Goal: Task Accomplishment & Management: Manage account settings

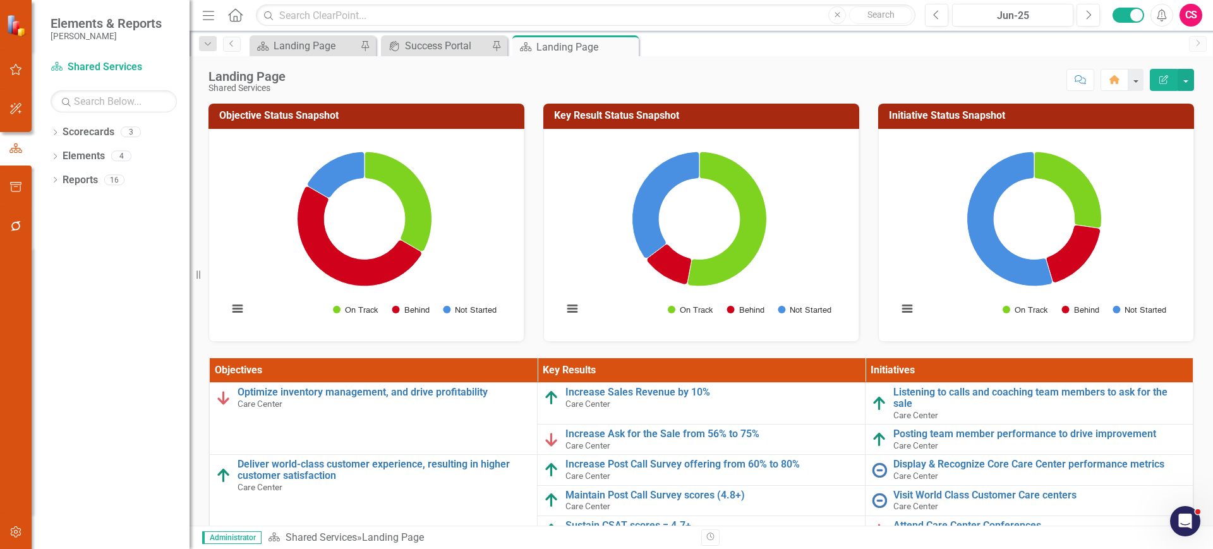
click at [152, 364] on div "Dropdown Scorecards 3 Dropdown Lippert Enterprise Dropdown Shared Services Care…" at bounding box center [111, 335] width 158 height 427
click at [1192, 13] on div "CS" at bounding box center [1191, 15] width 23 height 23
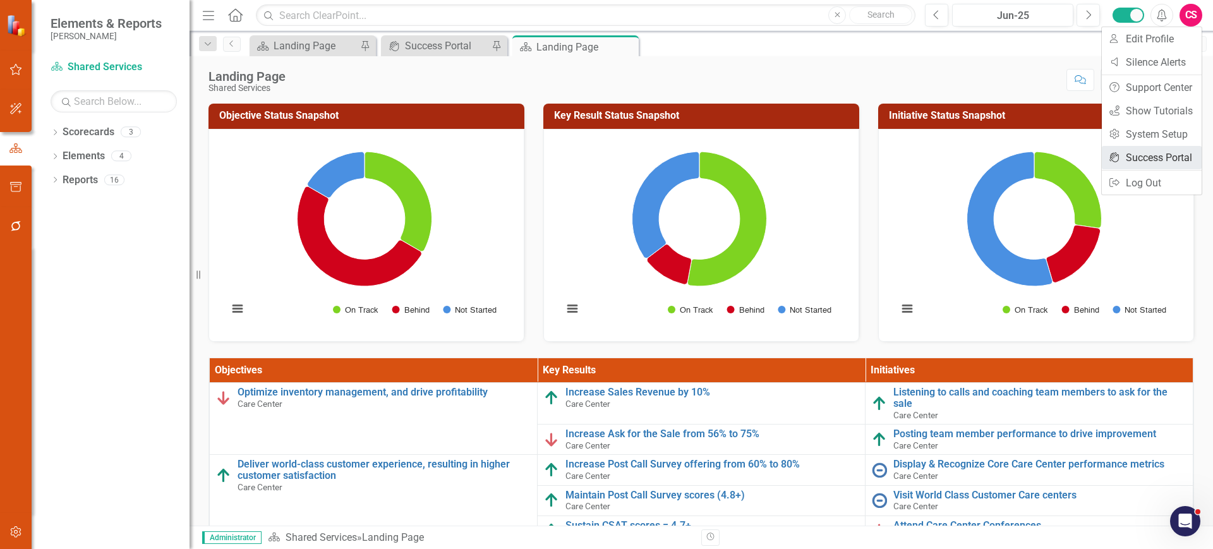
click at [1132, 153] on link "icon.portal Success Portal" at bounding box center [1152, 157] width 100 height 23
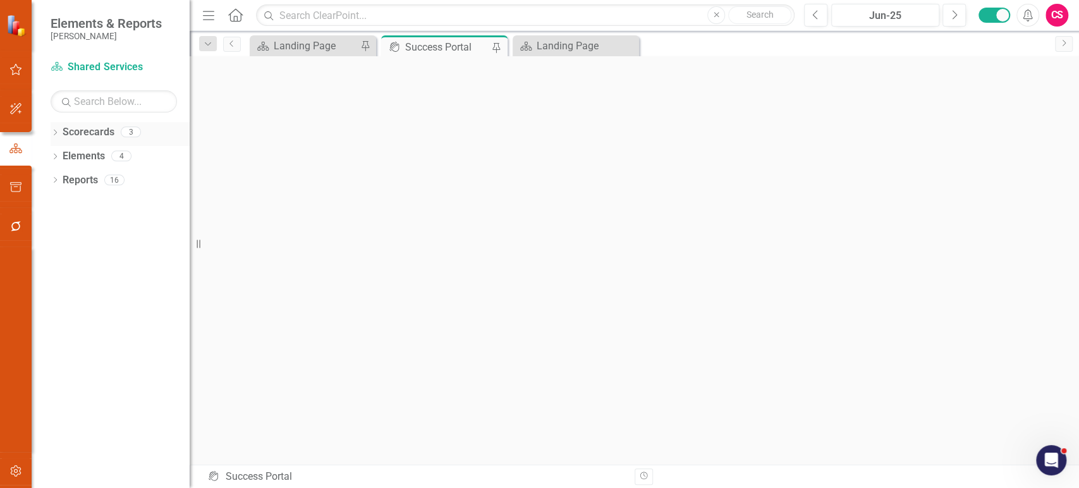
click at [52, 131] on icon "Dropdown" at bounding box center [55, 133] width 9 height 7
click at [61, 157] on icon "Dropdown" at bounding box center [61, 156] width 9 height 8
click at [73, 183] on icon "Dropdown" at bounding box center [74, 180] width 9 height 8
click at [114, 196] on div "Care Center" at bounding box center [142, 204] width 95 height 21
click at [121, 203] on link "Care Center" at bounding box center [142, 204] width 95 height 15
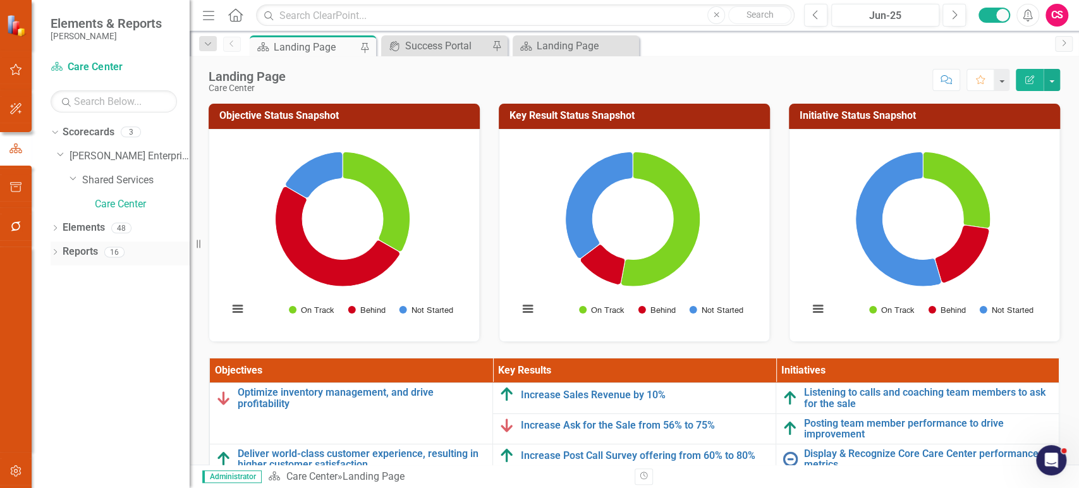
click at [54, 255] on icon "Dropdown" at bounding box center [55, 253] width 9 height 7
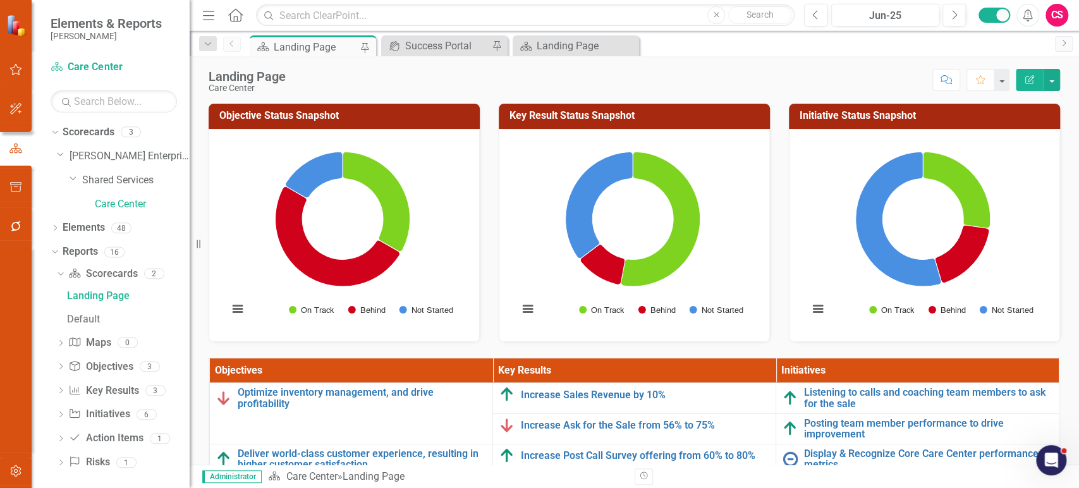
click at [1038, 87] on button "Edit Report" at bounding box center [1029, 80] width 28 height 22
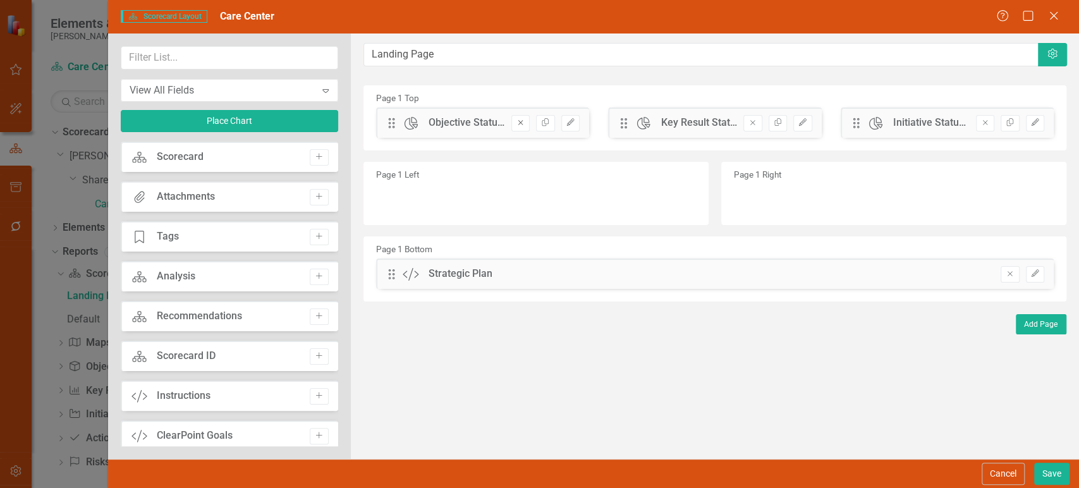
click at [526, 125] on button "Remove" at bounding box center [520, 123] width 18 height 16
click at [517, 124] on icon "Remove" at bounding box center [520, 123] width 9 height 8
click at [516, 123] on icon "Remove" at bounding box center [520, 123] width 9 height 8
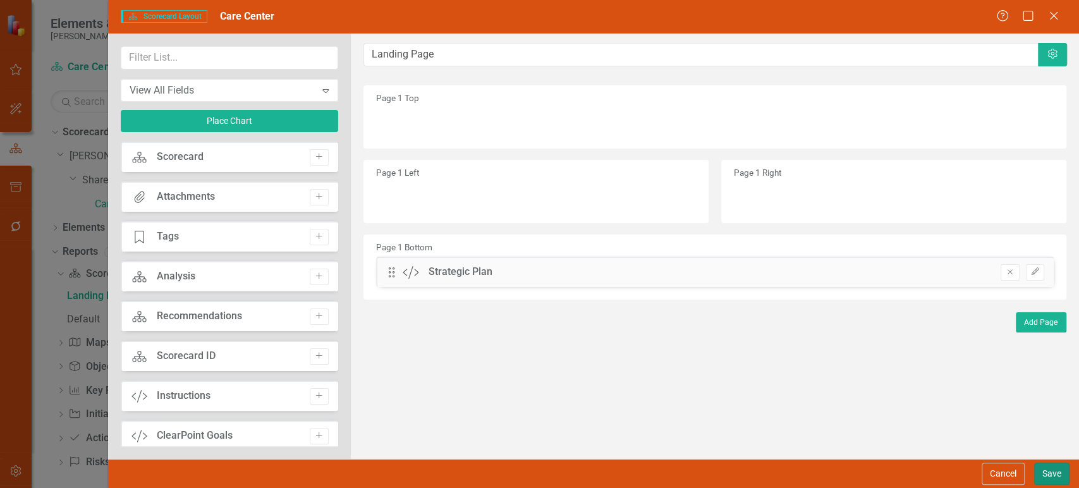
click at [1044, 468] on button "Save" at bounding box center [1051, 474] width 35 height 22
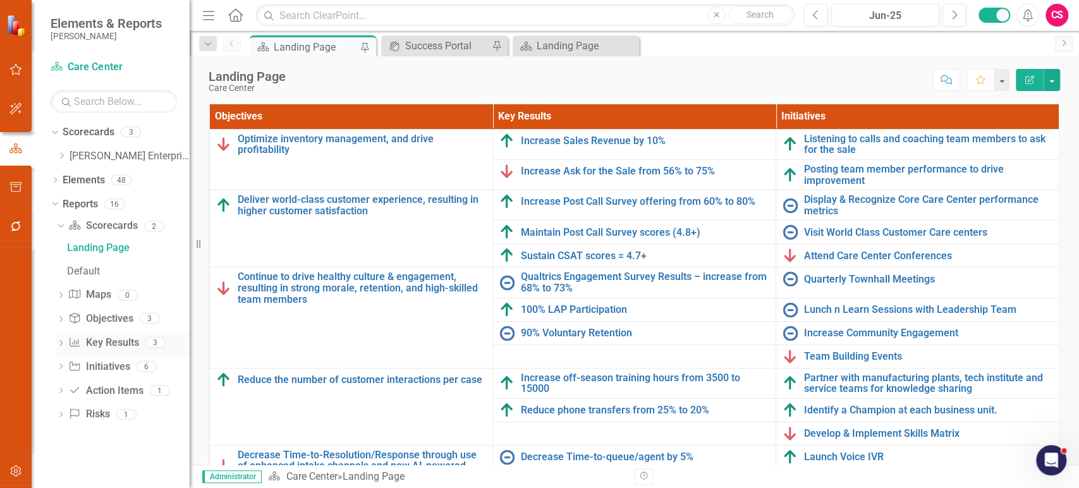
click at [61, 346] on icon "Dropdown" at bounding box center [60, 344] width 9 height 7
click at [104, 341] on div "Dashboard" at bounding box center [128, 342] width 123 height 11
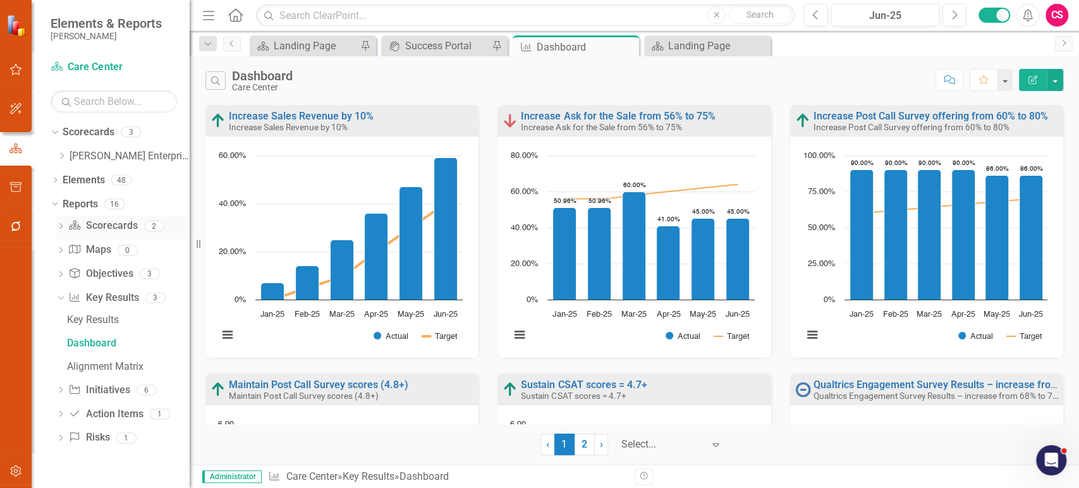
click at [59, 227] on icon "Dropdown" at bounding box center [60, 227] width 9 height 7
click at [109, 251] on div "Landing Page" at bounding box center [128, 247] width 123 height 11
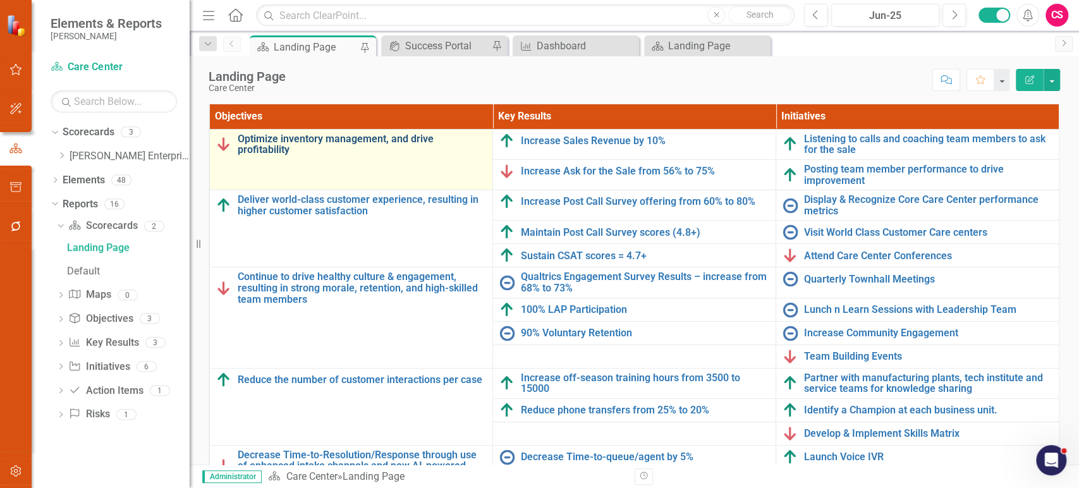
click at [251, 150] on link "Optimize inventory management, and drive profitability" at bounding box center [362, 144] width 248 height 22
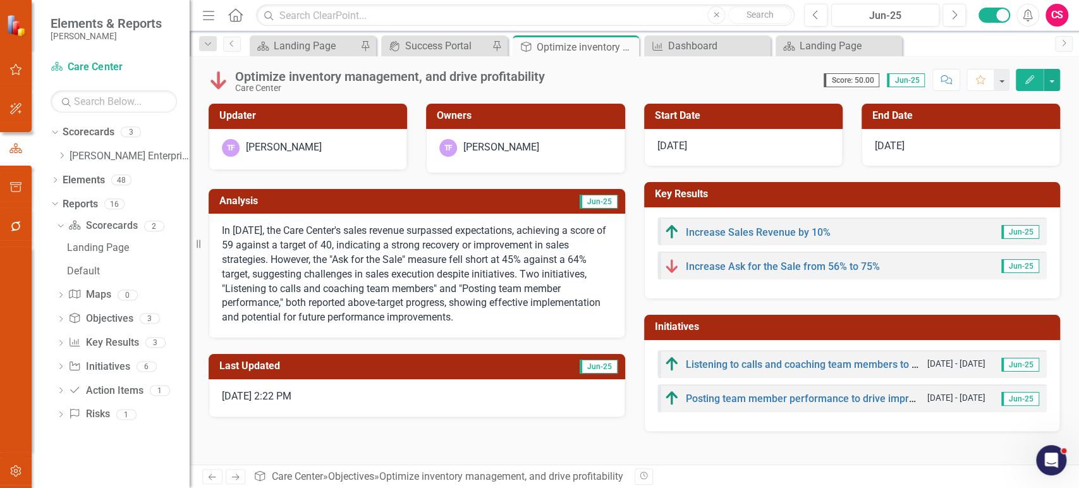
click at [233, 483] on link "Next" at bounding box center [236, 476] width 20 height 15
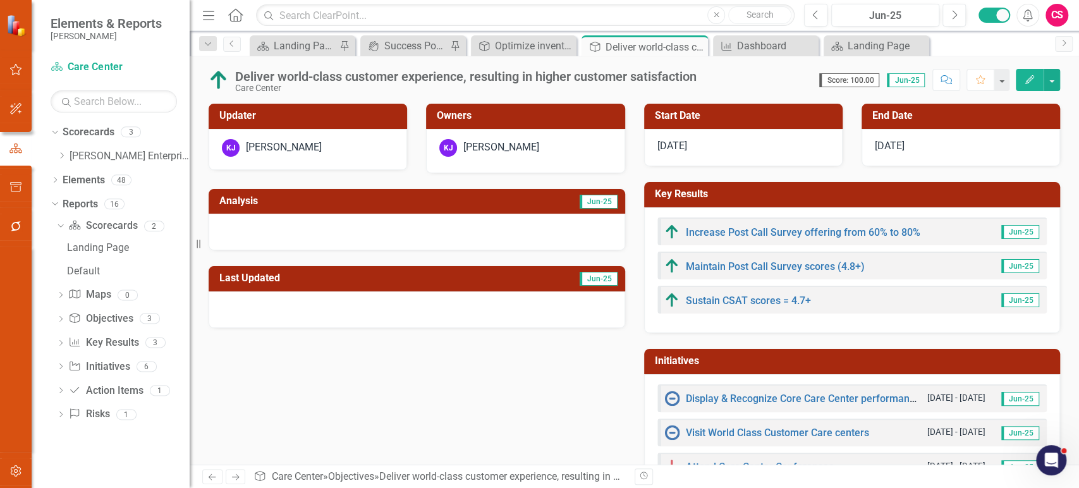
click at [209, 474] on icon "Previous" at bounding box center [212, 477] width 11 height 8
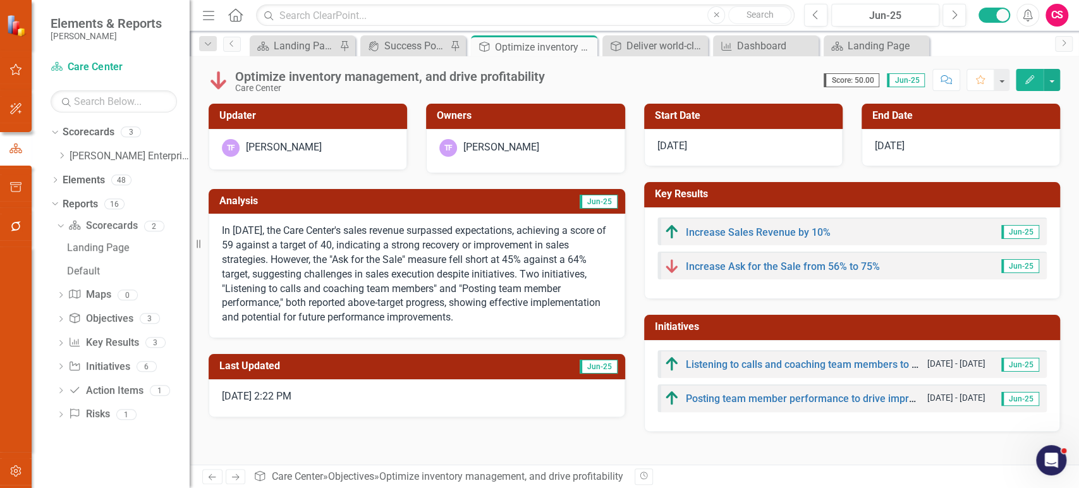
click at [1019, 81] on button "Edit" at bounding box center [1029, 80] width 28 height 22
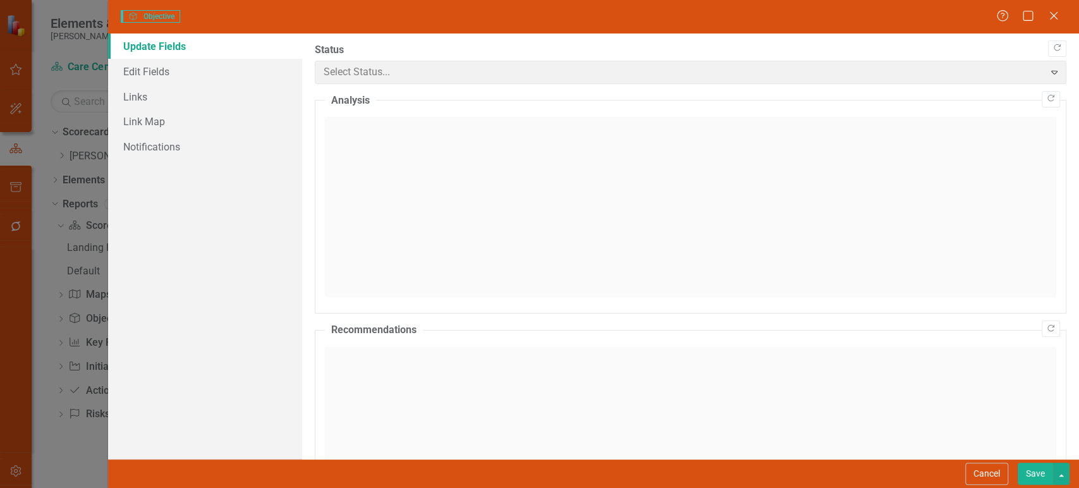
click at [993, 474] on div "Cancel Save" at bounding box center [593, 473] width 971 height 29
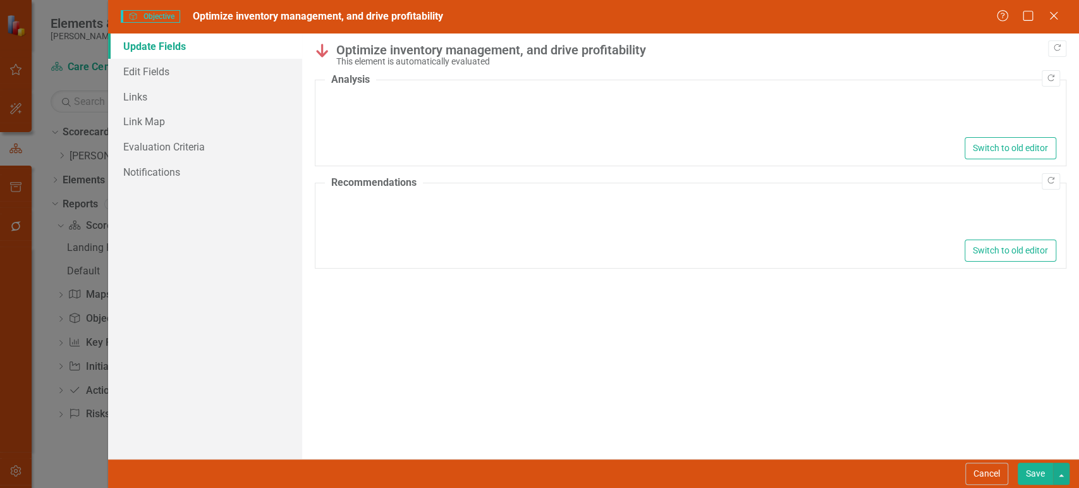
type textarea "<p>In June 2025, the Care Center's sales revenue surpassed expectations, achiev…"
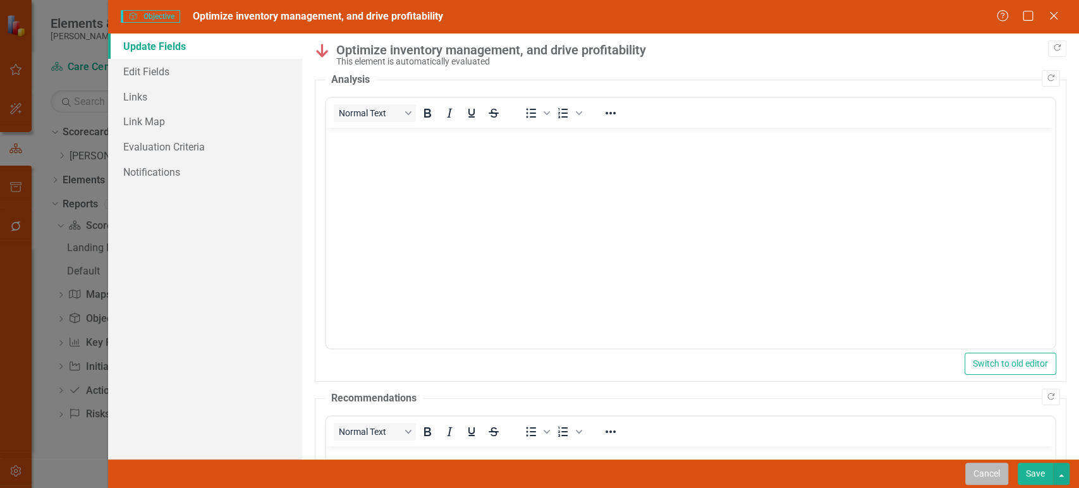
click at [992, 473] on button "Cancel" at bounding box center [986, 474] width 43 height 22
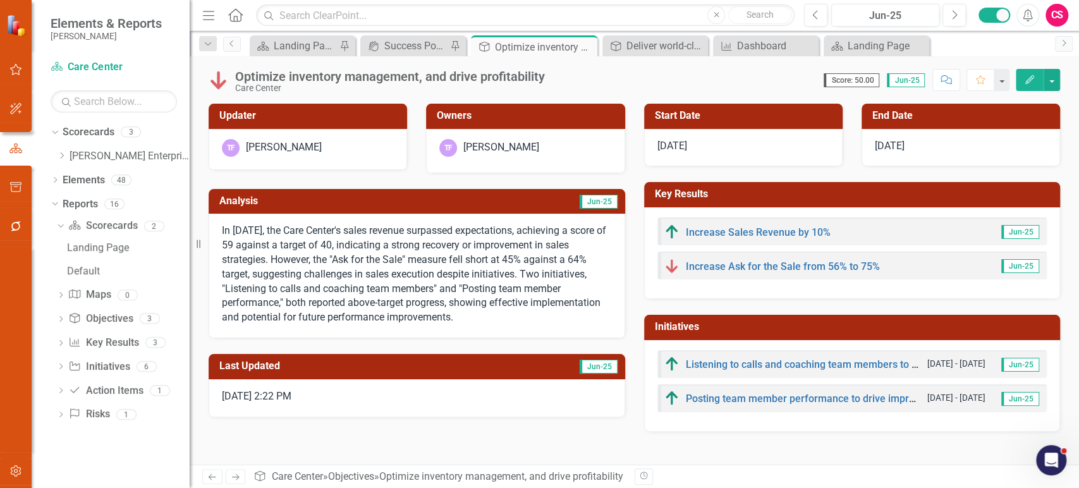
click at [1026, 86] on button "Edit" at bounding box center [1029, 80] width 28 height 22
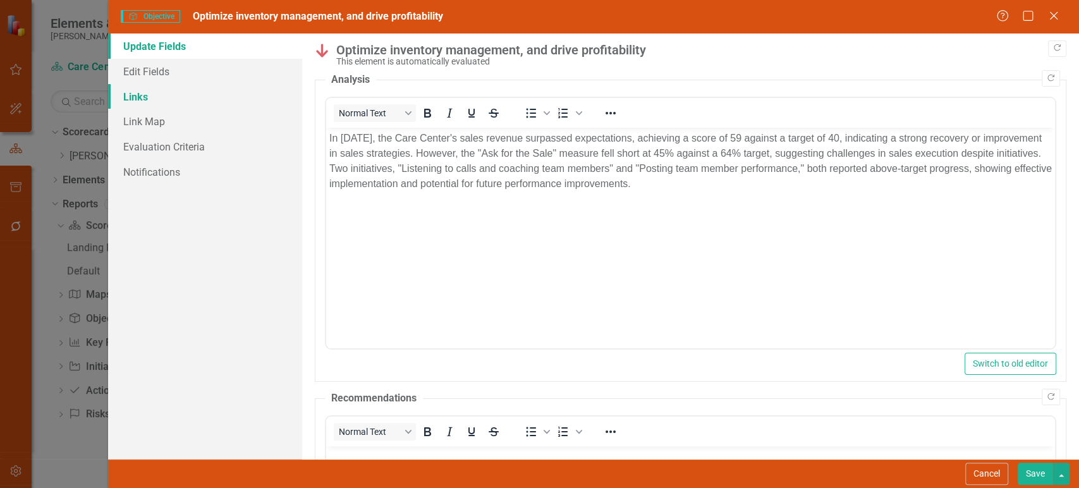
click at [178, 100] on link "Links" at bounding box center [205, 96] width 194 height 25
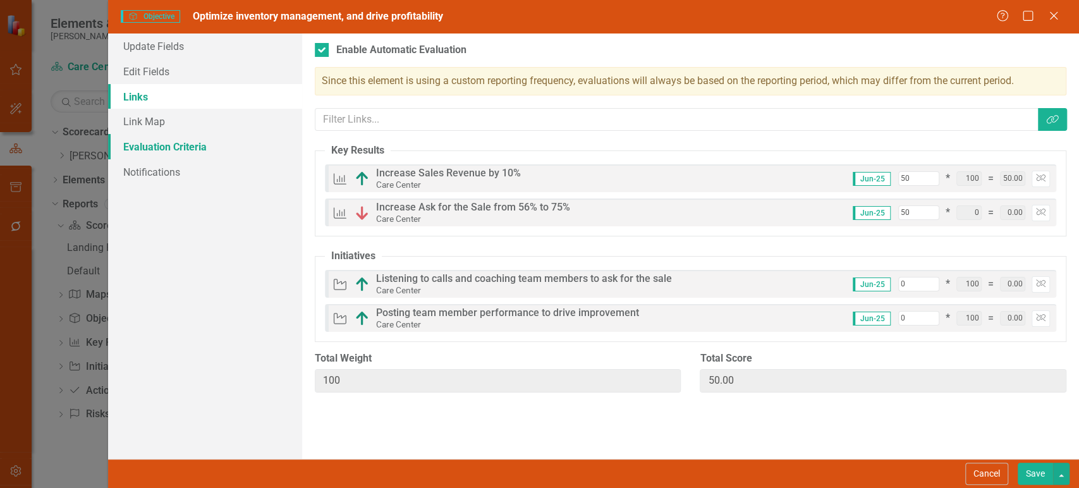
click at [207, 140] on link "Evaluation Criteria" at bounding box center [205, 146] width 194 height 25
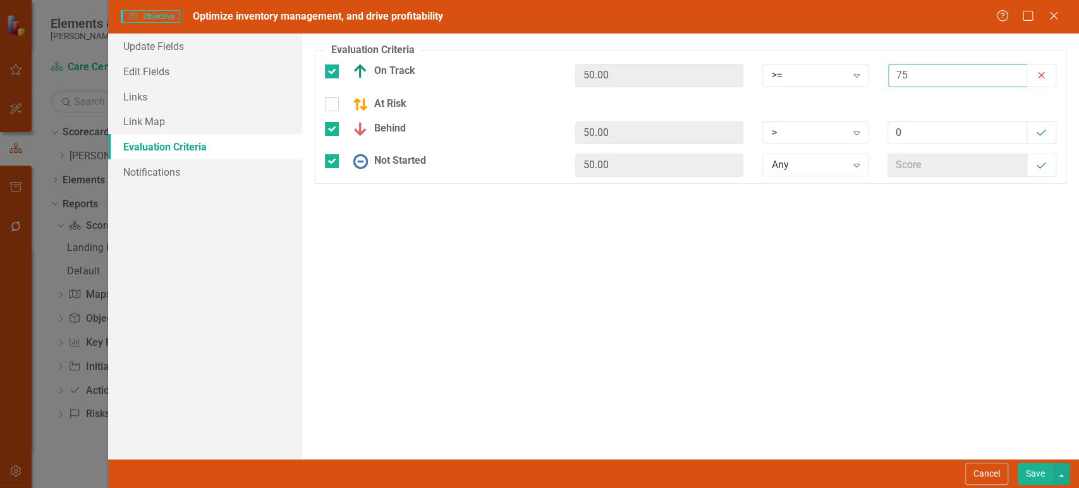
click at [918, 80] on input "75" at bounding box center [957, 75] width 139 height 23
click at [199, 98] on link "Links" at bounding box center [205, 96] width 194 height 25
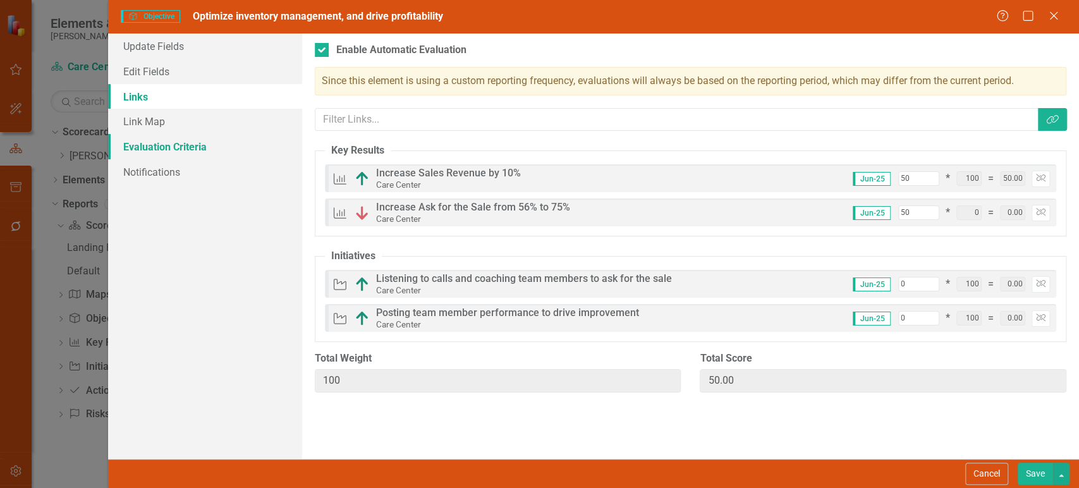
click at [182, 147] on link "Evaluation Criteria" at bounding box center [205, 146] width 194 height 25
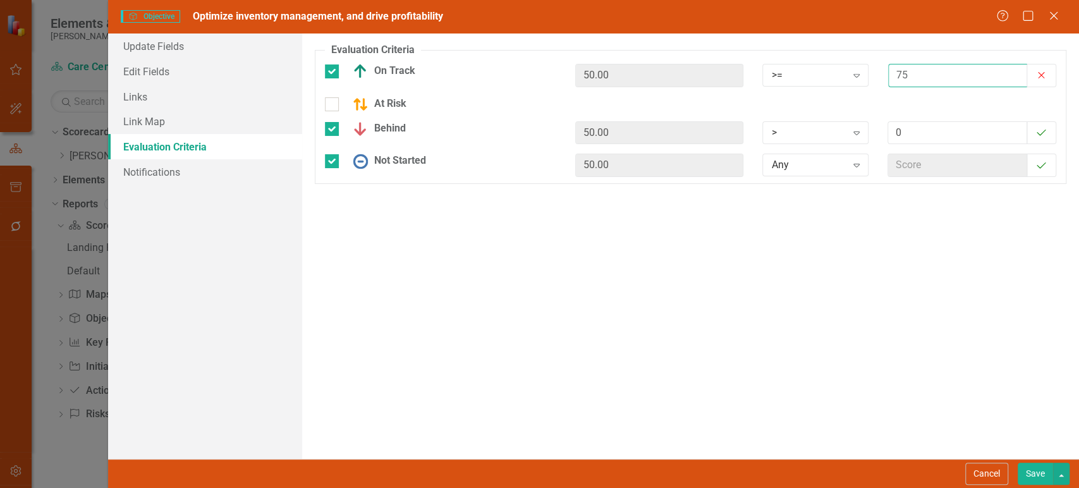
click at [908, 71] on input "75" at bounding box center [957, 75] width 139 height 23
click at [908, 71] on input "100" at bounding box center [957, 75] width 139 height 23
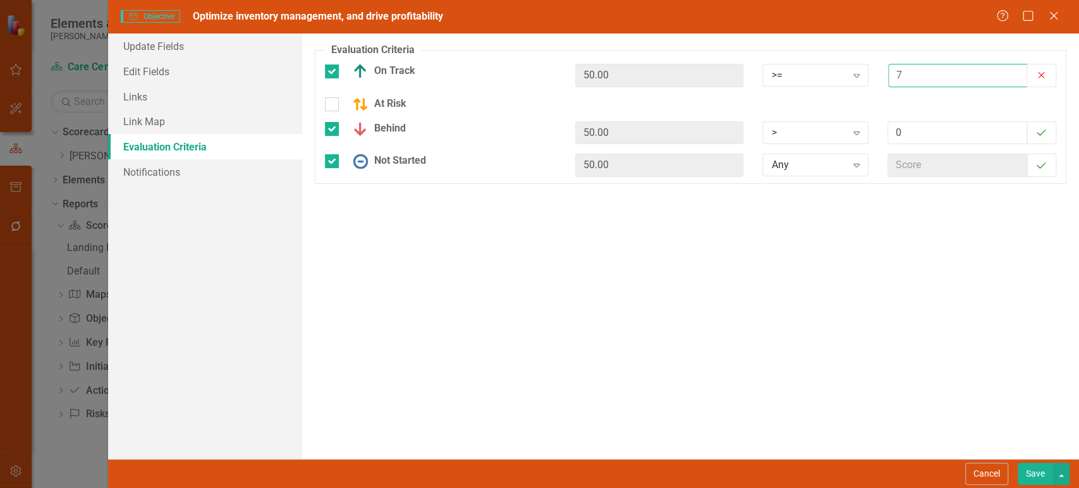
type input "75"
click at [1026, 474] on button "Save" at bounding box center [1034, 474] width 35 height 22
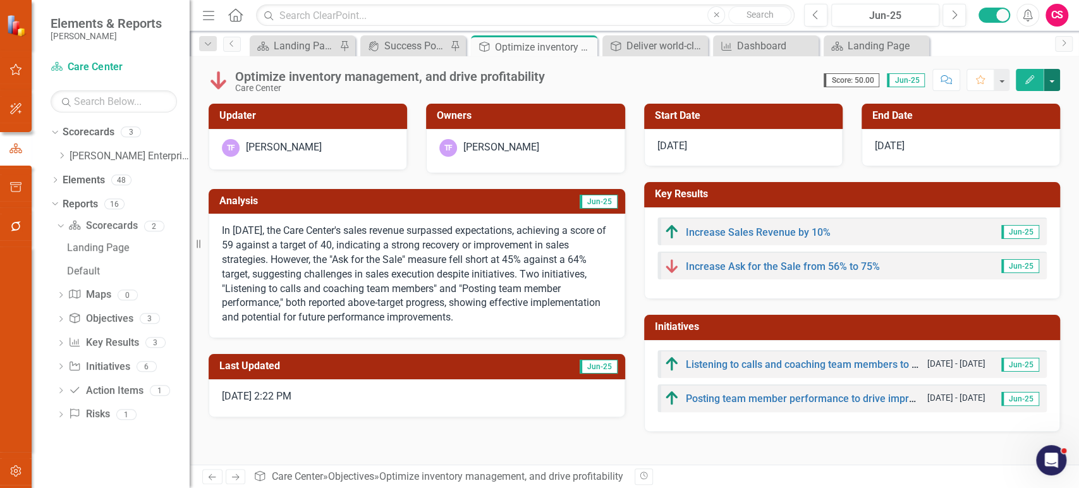
click at [1058, 85] on button "button" at bounding box center [1051, 80] width 16 height 22
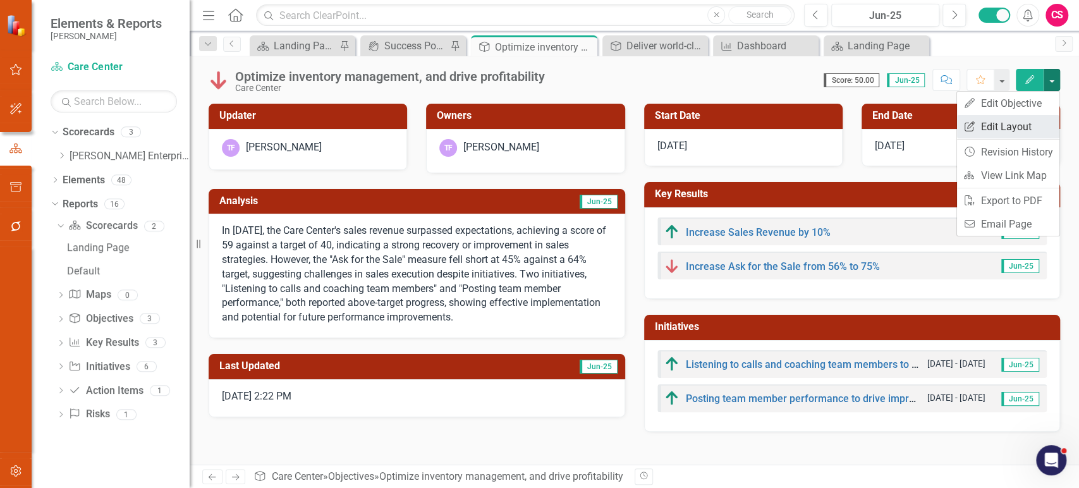
click at [1018, 125] on link "Edit Report Edit Layout" at bounding box center [1008, 126] width 102 height 23
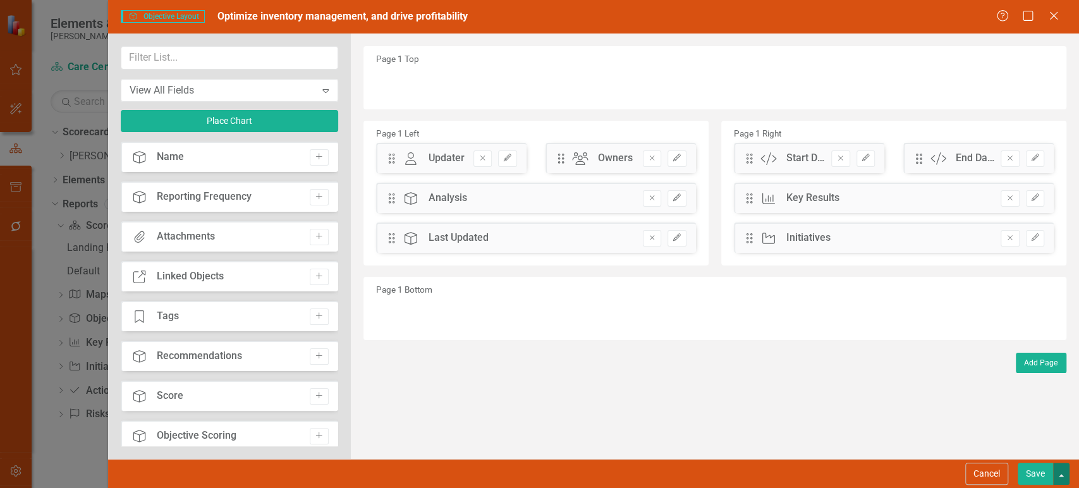
click at [1056, 466] on button "button" at bounding box center [1061, 474] width 16 height 22
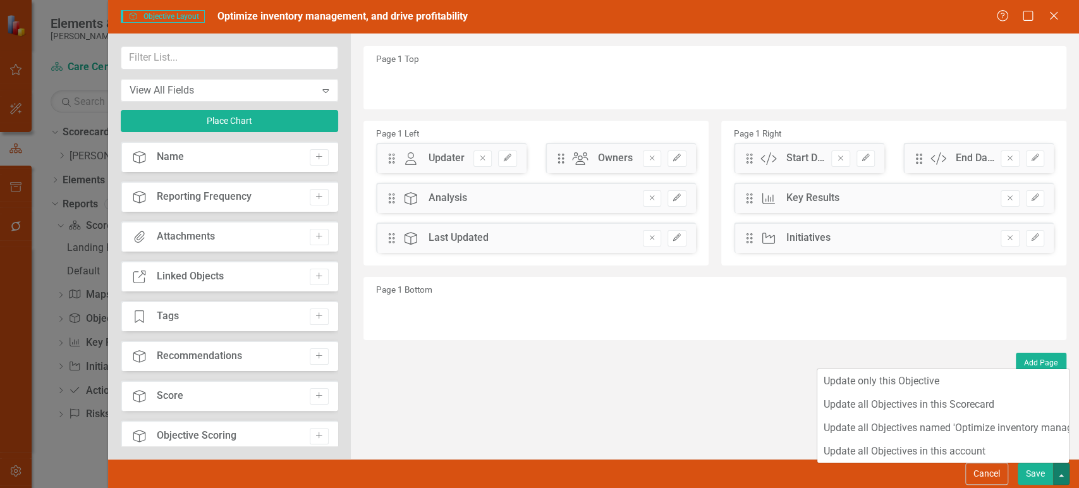
click at [548, 293] on div "Page 1 Bottom" at bounding box center [714, 308] width 703 height 63
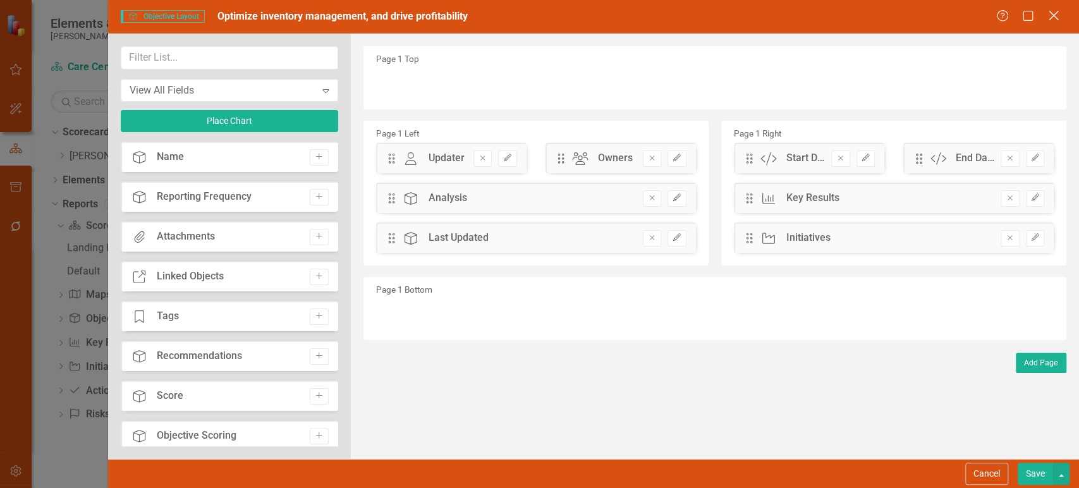
click at [1051, 14] on icon "Close" at bounding box center [1053, 15] width 16 height 12
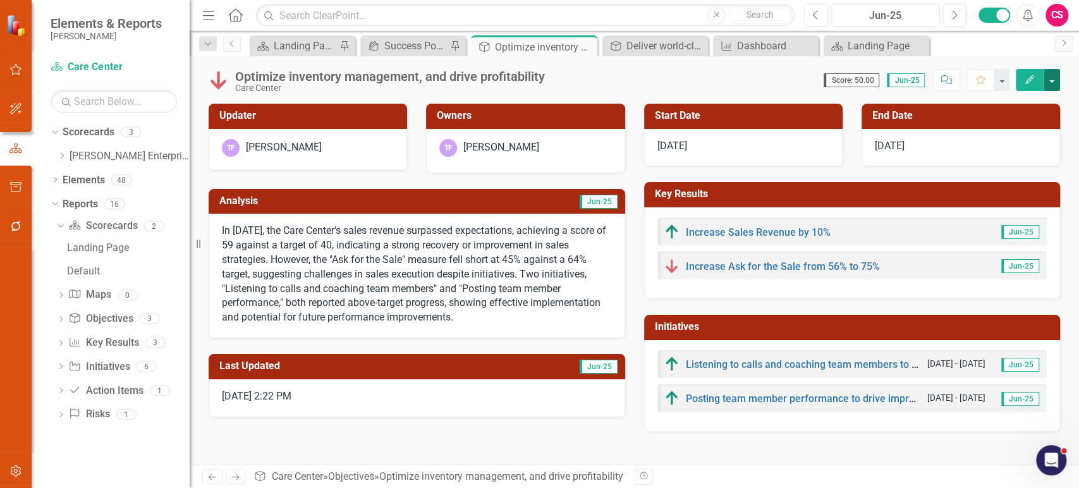
click at [1056, 75] on button "button" at bounding box center [1051, 80] width 16 height 22
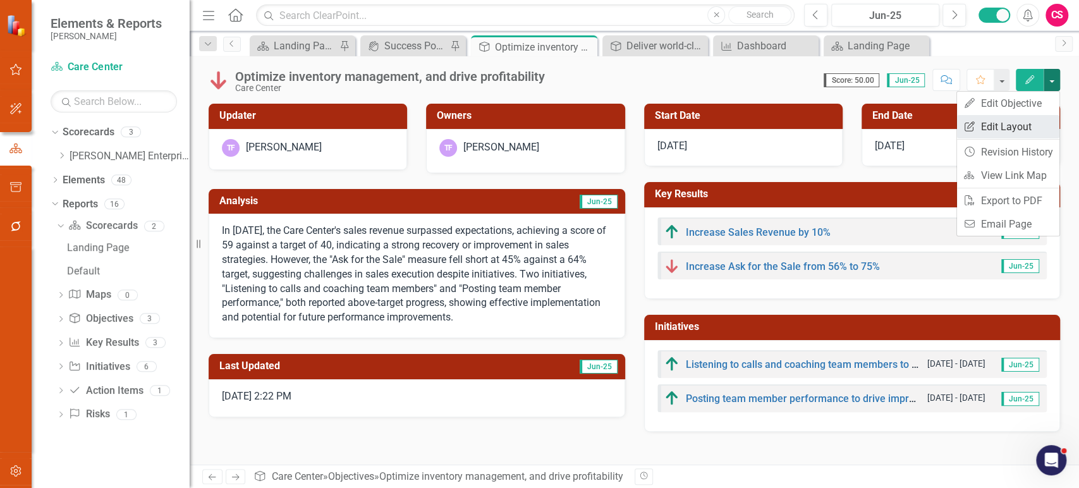
click at [1016, 128] on link "Edit Report Edit Layout" at bounding box center [1008, 126] width 102 height 23
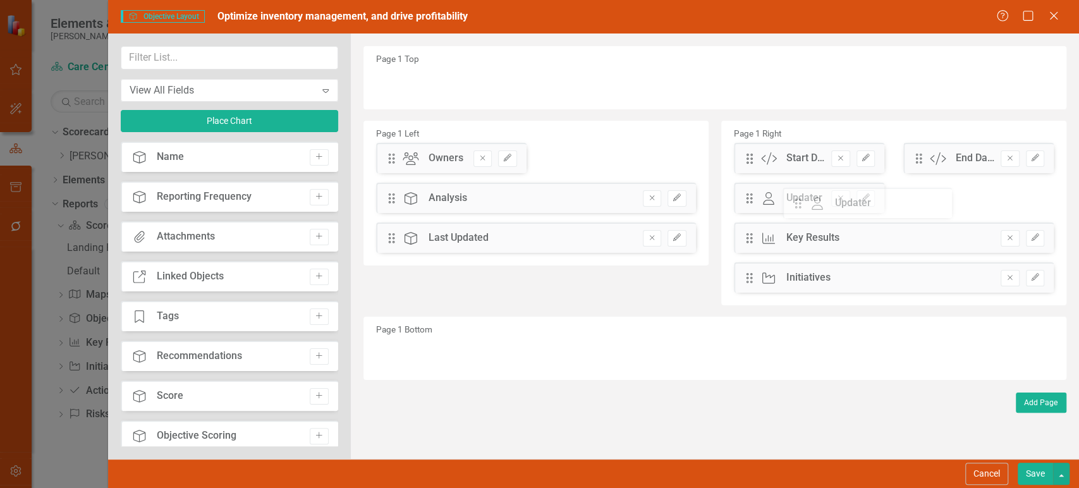
drag, startPoint x: 391, startPoint y: 161, endPoint x: 529, endPoint y: 181, distance: 139.8
drag, startPoint x: 396, startPoint y: 157, endPoint x: 940, endPoint y: 207, distance: 546.3
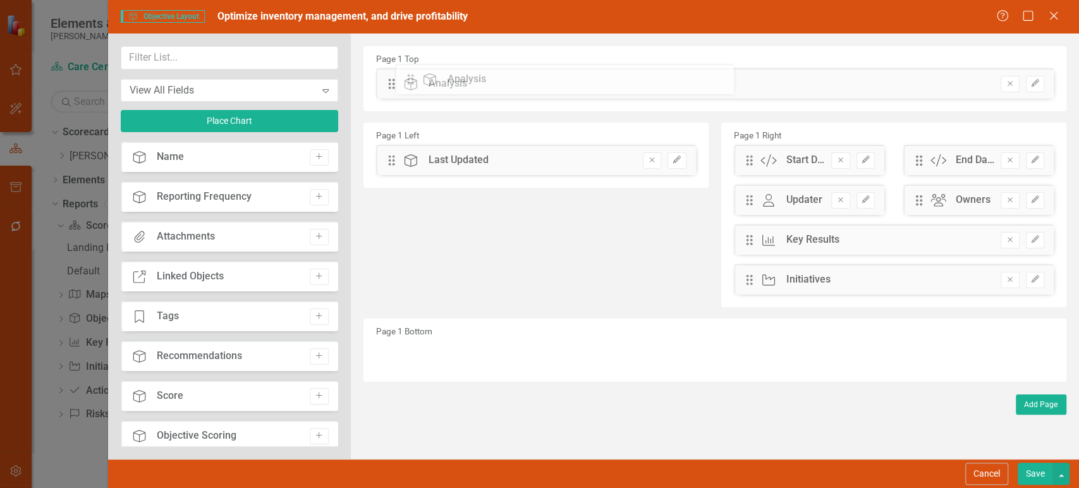
drag, startPoint x: 713, startPoint y: 150, endPoint x: 420, endPoint y: 83, distance: 301.5
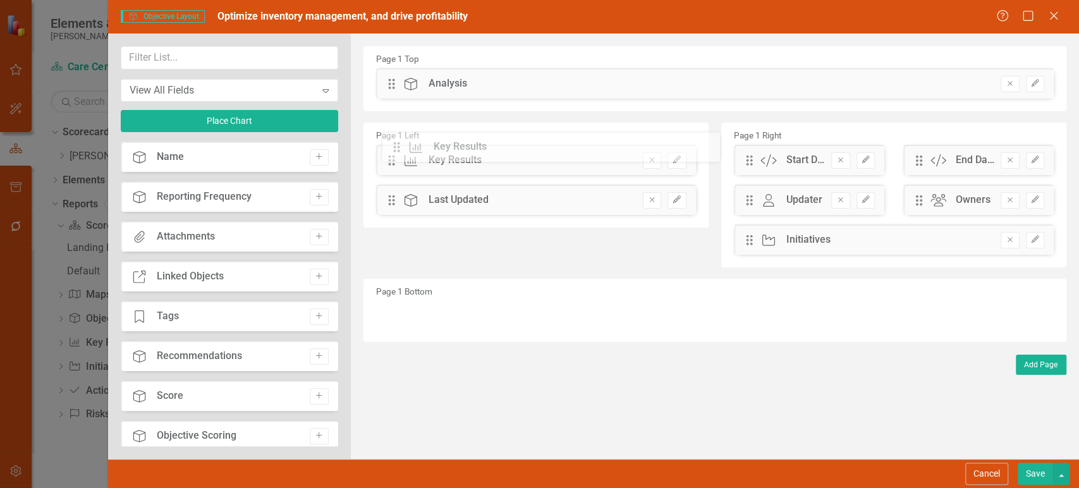
drag, startPoint x: 747, startPoint y: 241, endPoint x: 404, endPoint y: 148, distance: 356.1
drag, startPoint x: 749, startPoint y: 246, endPoint x: 455, endPoint y: 194, distance: 299.1
click at [455, 194] on div "Page 1 Left Drag Key Result Key Results Hidden Pod Online Hidden Pod Printed Hi…" at bounding box center [715, 197] width 722 height 156
drag, startPoint x: 443, startPoint y: 193, endPoint x: 409, endPoint y: 223, distance: 45.7
drag, startPoint x: 715, startPoint y: 211, endPoint x: 885, endPoint y: 236, distance: 172.5
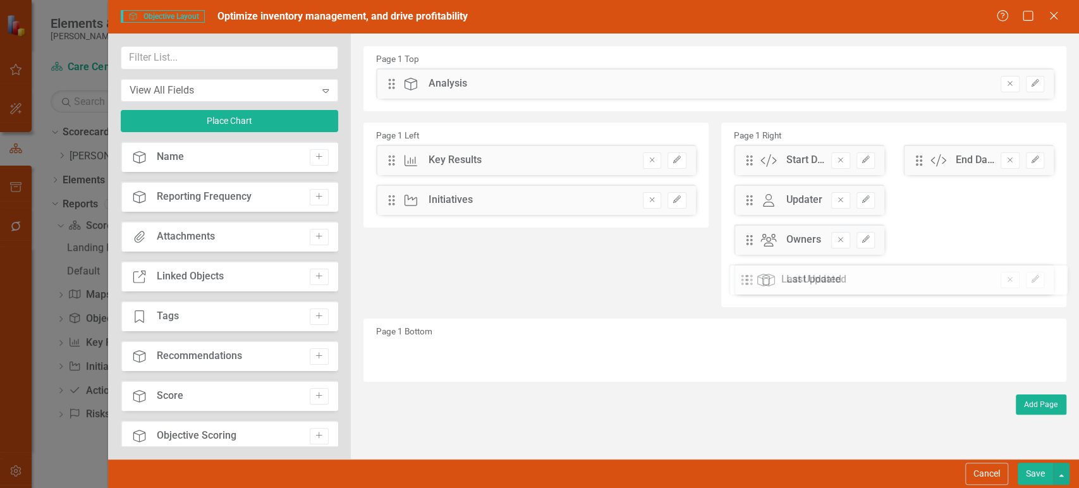
drag, startPoint x: 758, startPoint y: 273, endPoint x: 758, endPoint y: 281, distance: 8.2
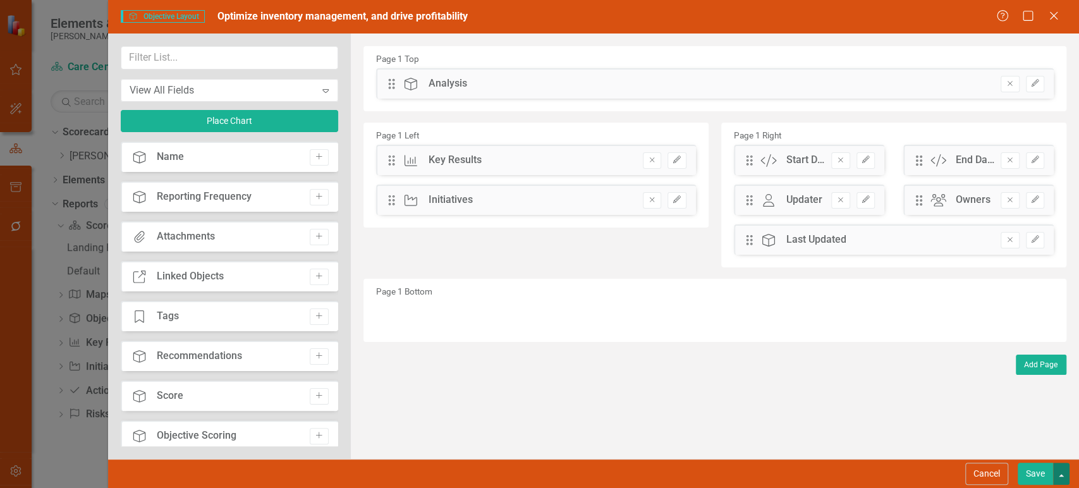
click at [1067, 471] on button "button" at bounding box center [1061, 474] width 16 height 22
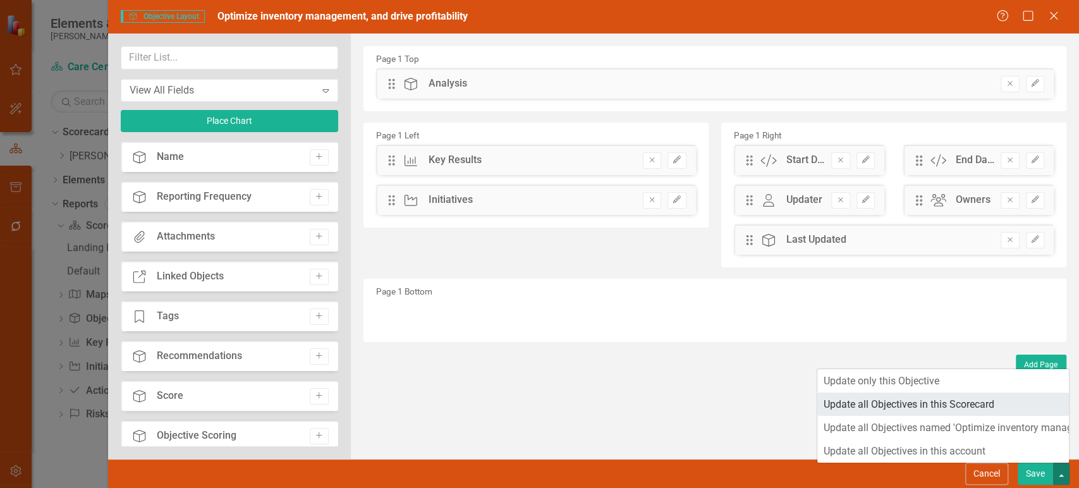
click at [965, 401] on link "Update all Objectives in this Scorecard" at bounding box center [942, 403] width 251 height 23
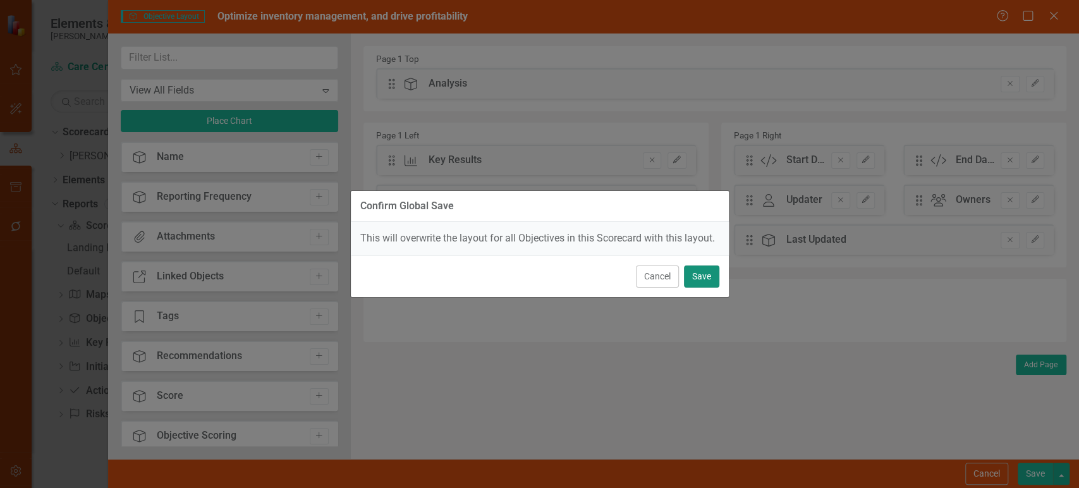
click at [705, 279] on button "Save" at bounding box center [701, 276] width 35 height 22
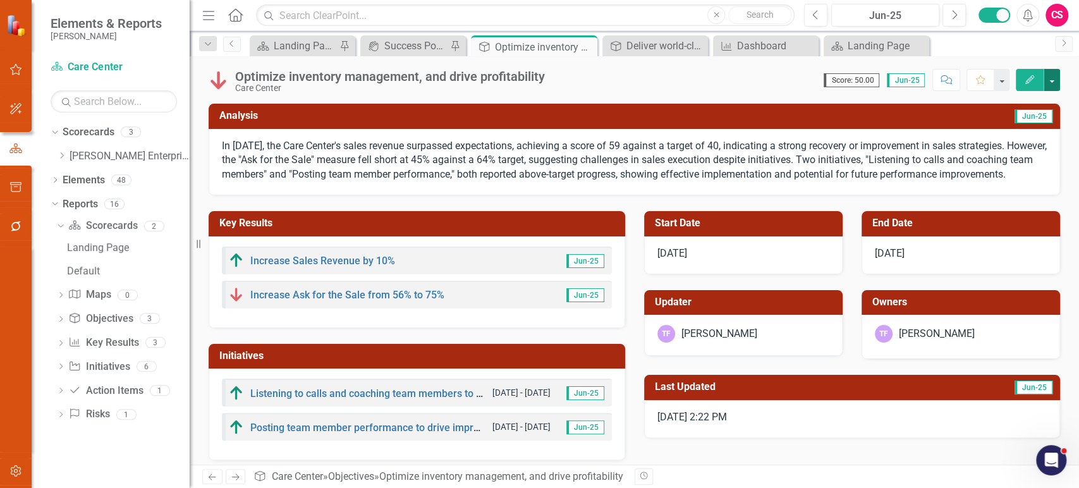
click at [1054, 82] on button "button" at bounding box center [1051, 80] width 16 height 22
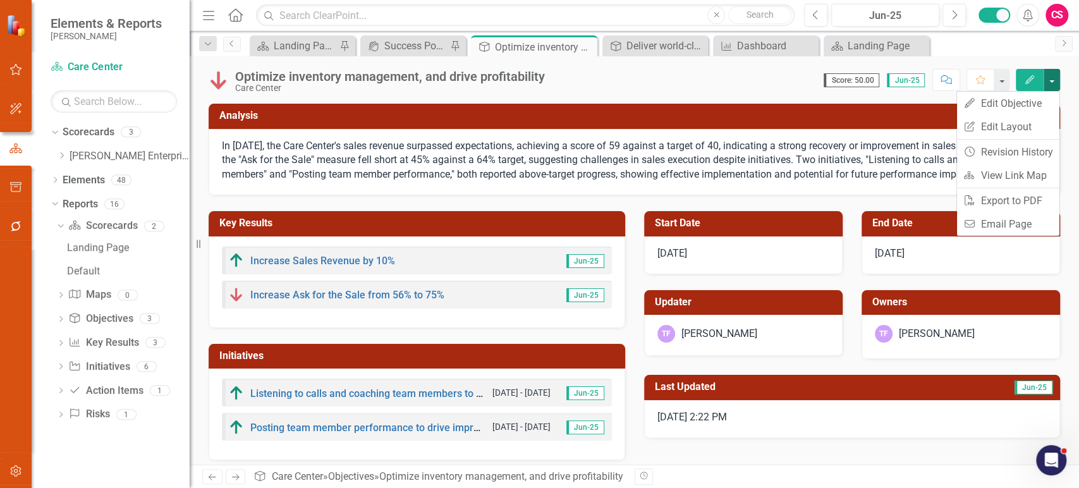
click at [815, 153] on p "In June 2025, the Care Center's sales revenue surpassed expectations, achieving…" at bounding box center [634, 161] width 825 height 44
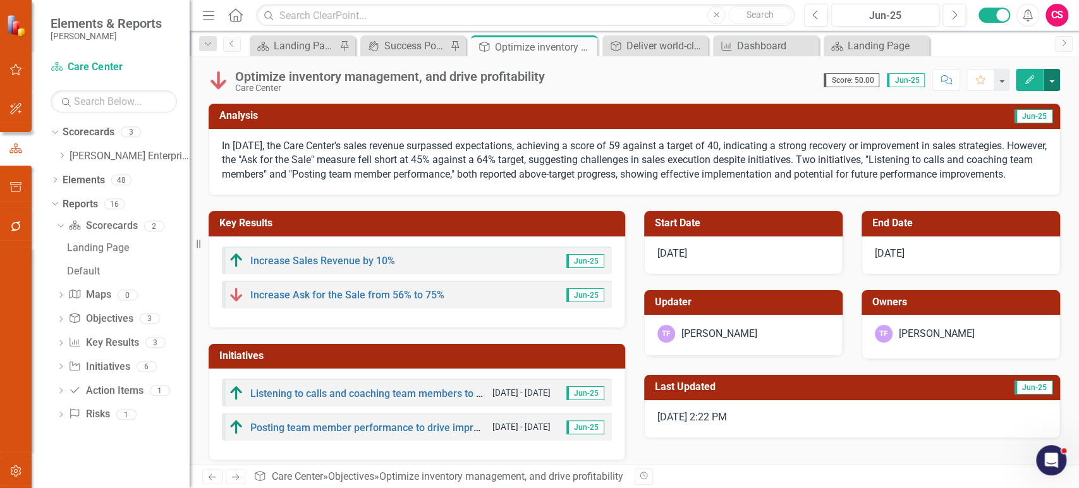
click at [1056, 87] on button "button" at bounding box center [1051, 80] width 16 height 22
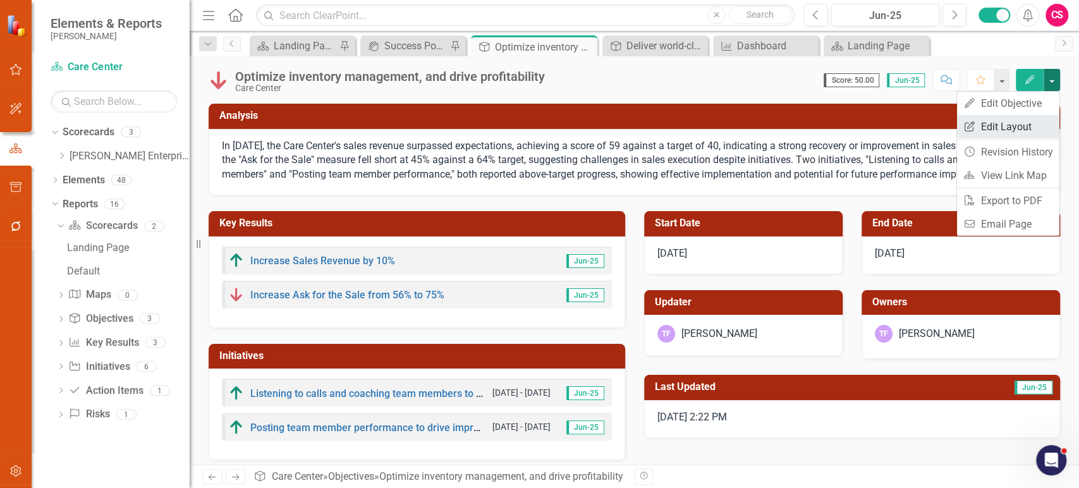
click at [1034, 117] on link "Edit Report Edit Layout" at bounding box center [1008, 126] width 102 height 23
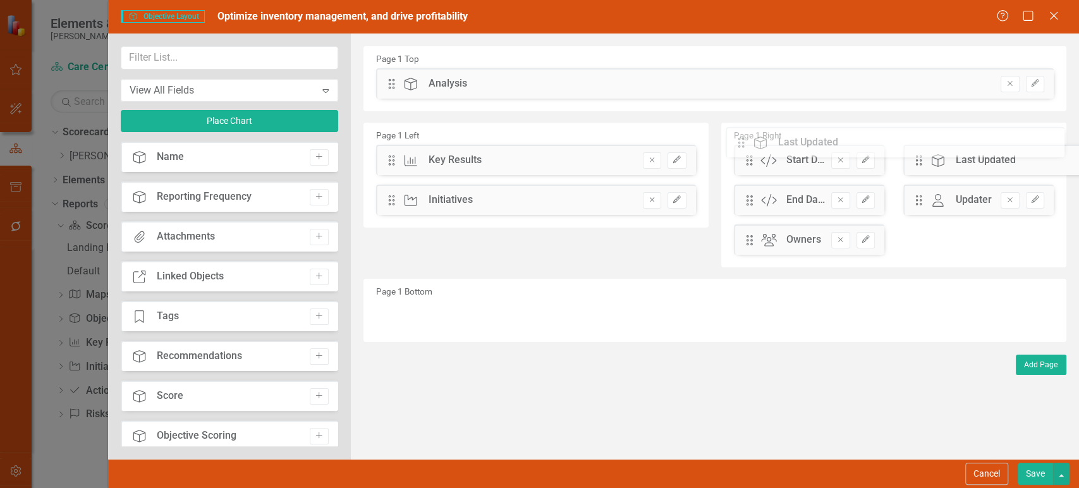
drag, startPoint x: 755, startPoint y: 241, endPoint x: 757, endPoint y: 145, distance: 96.7
click at [757, 145] on div "The fields (or pods) that are available for you to include on the detail page a…" at bounding box center [715, 245] width 728 height 425
click at [1031, 473] on button "Save" at bounding box center [1034, 474] width 35 height 22
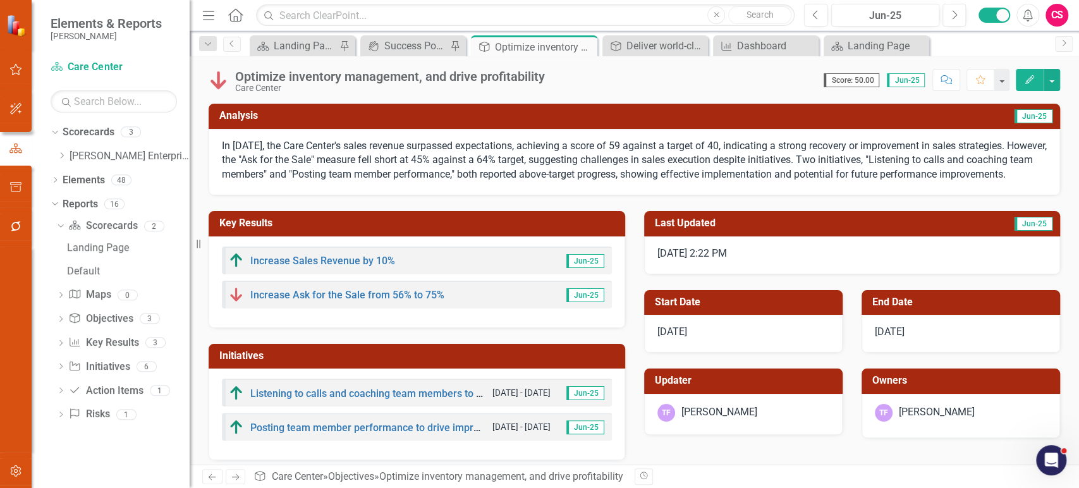
click at [591, 183] on p "In June 2025, the Care Center's sales revenue surpassed expectations, achieving…" at bounding box center [634, 161] width 825 height 44
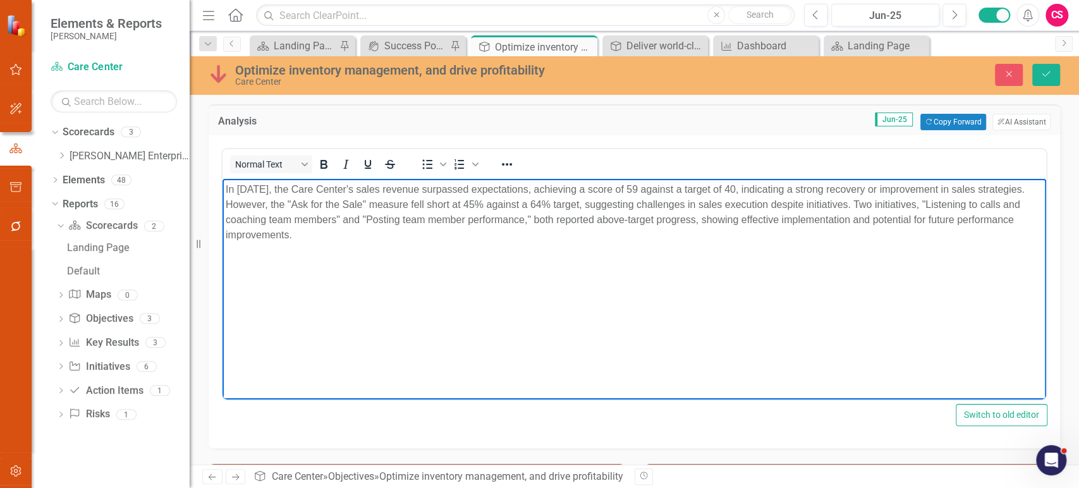
click at [471, 250] on body "In June 2025, the Care Center's sales revenue surpassed expectations, achieving…" at bounding box center [633, 274] width 823 height 190
click at [1013, 79] on button "Close" at bounding box center [1009, 75] width 28 height 22
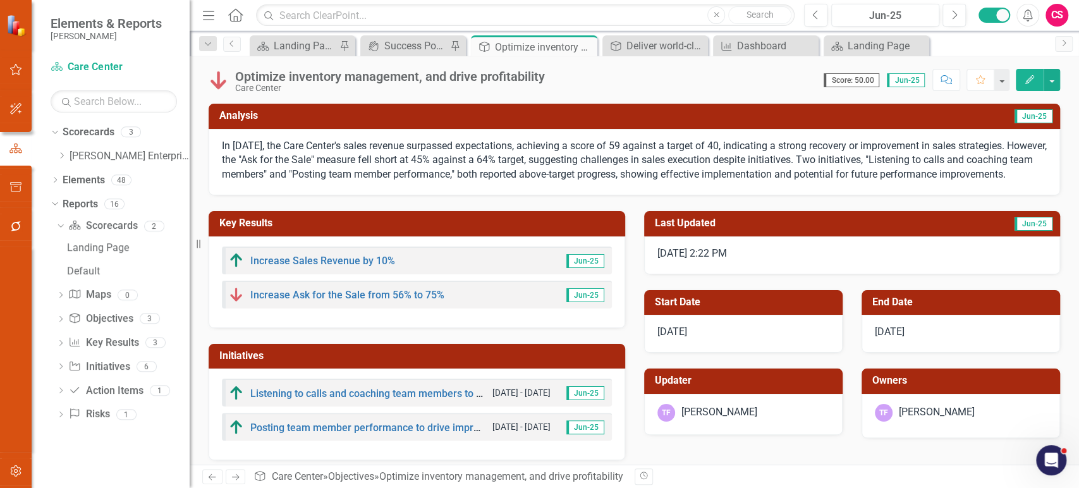
click at [11, 478] on button "button" at bounding box center [16, 471] width 28 height 27
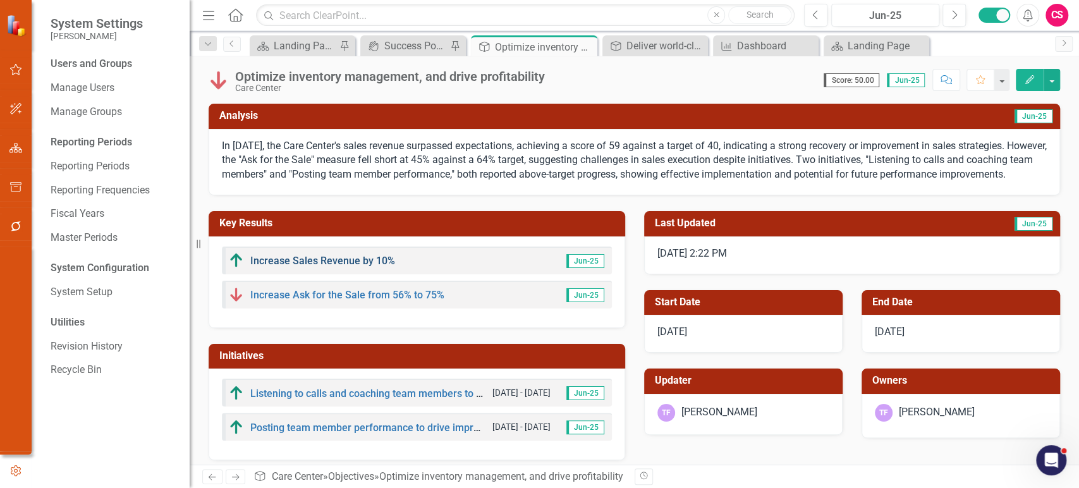
click at [356, 267] on link "Increase Sales Revenue by 10%" at bounding box center [322, 261] width 145 height 12
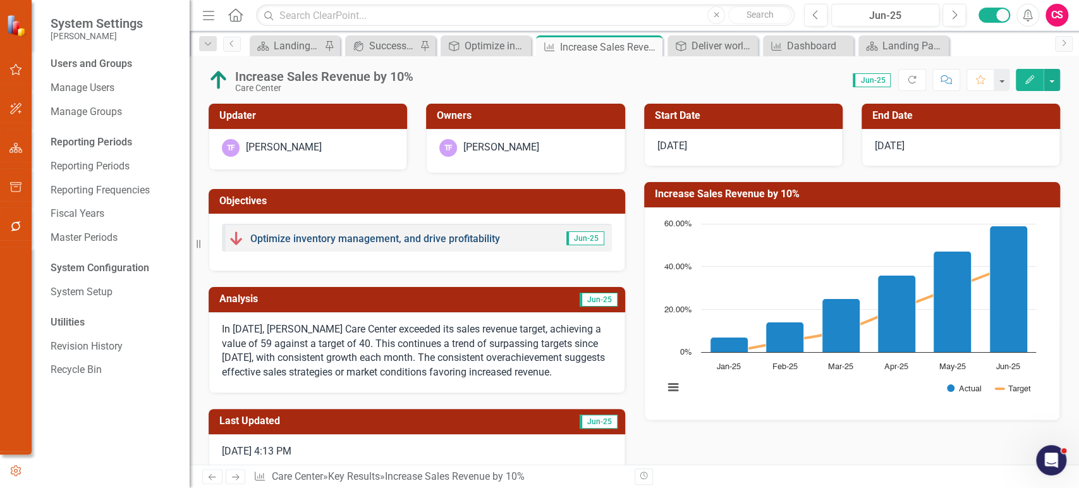
click at [349, 241] on link "Optimize inventory management, and drive profitability" at bounding box center [375, 239] width 250 height 12
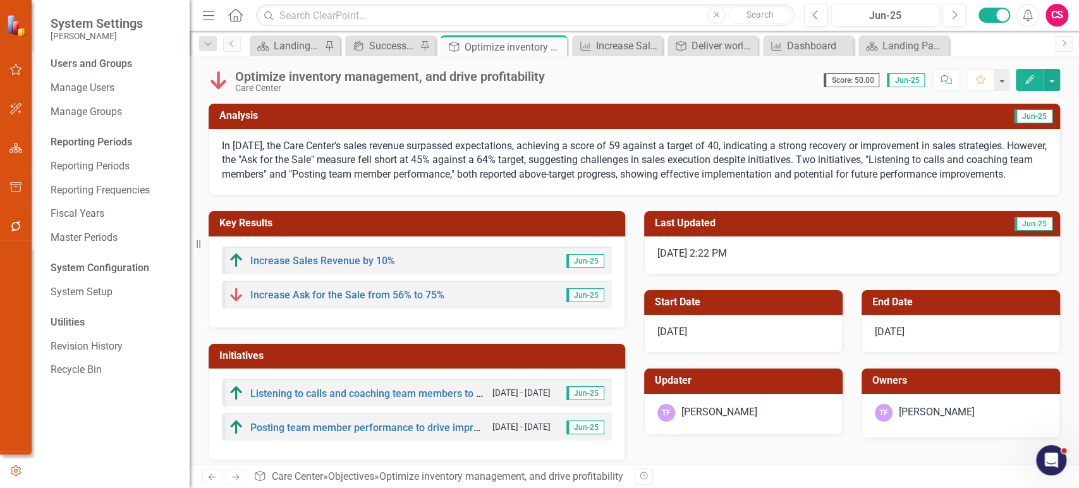
click at [416, 177] on p "In June 2025, the Care Center's sales revenue surpassed expectations, achieving…" at bounding box center [634, 161] width 825 height 44
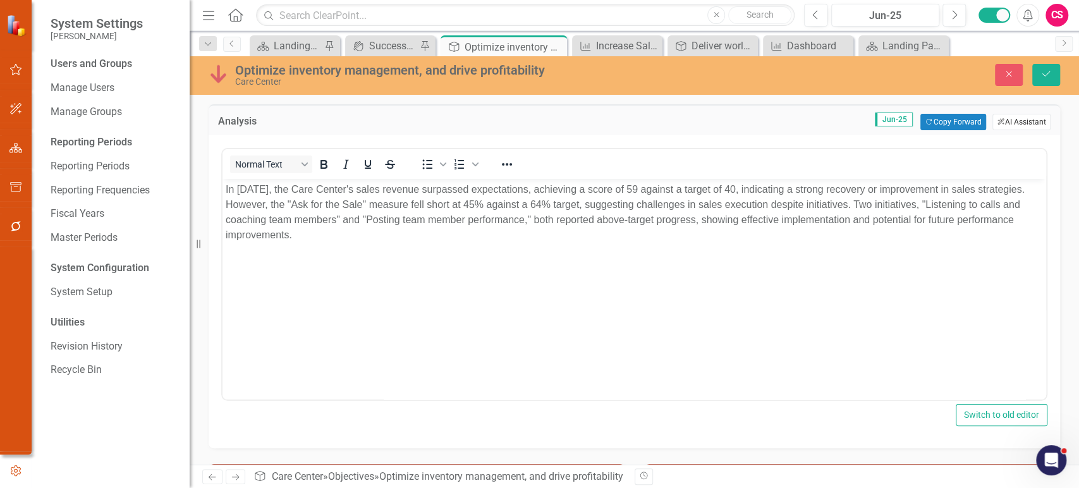
click at [1017, 124] on button "ClearPoint AI AI Assistant" at bounding box center [1021, 122] width 58 height 16
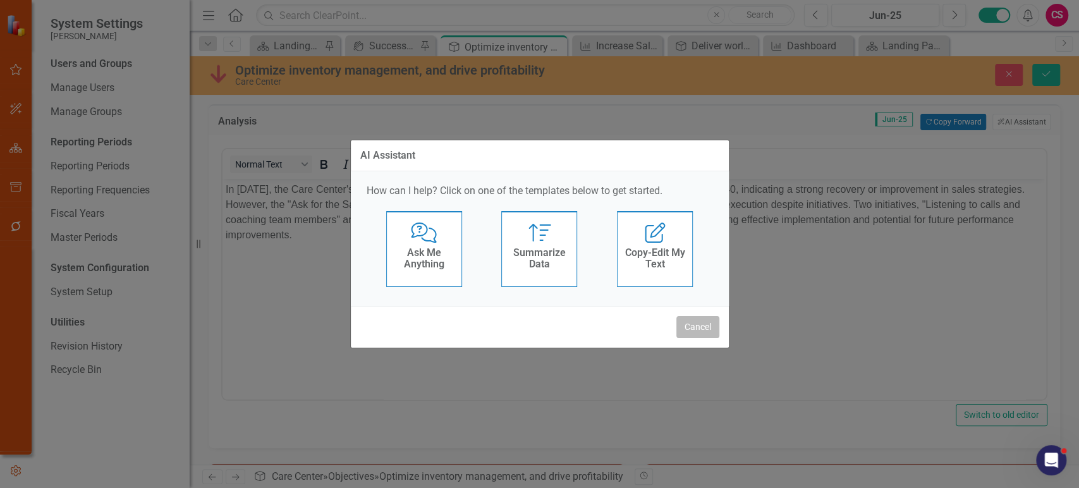
click at [704, 328] on button "Cancel" at bounding box center [697, 327] width 43 height 22
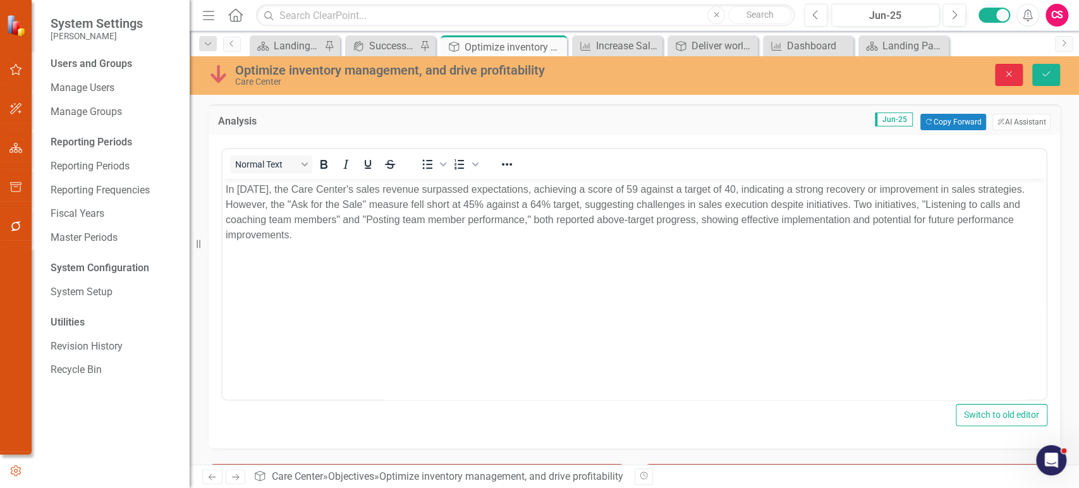
click at [1000, 73] on button "Close" at bounding box center [1009, 75] width 28 height 22
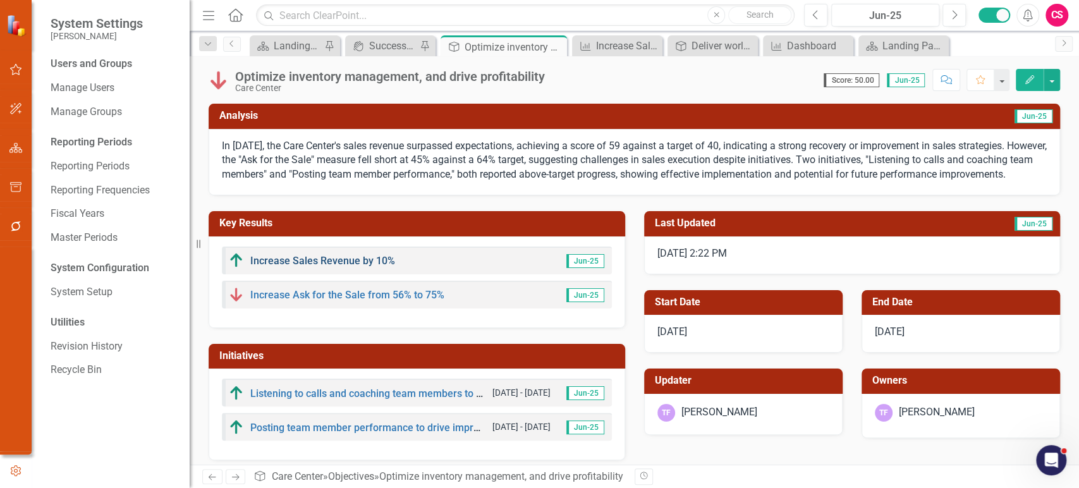
click at [349, 267] on link "Increase Sales Revenue by 10%" at bounding box center [322, 261] width 145 height 12
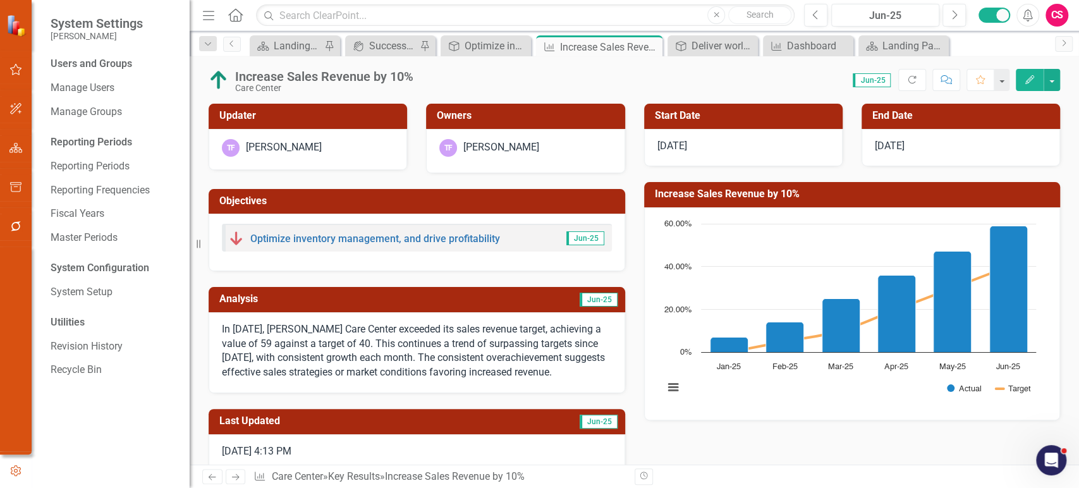
click at [368, 330] on p "In June 2025, Lippert's Care Center exceeded its sales revenue target, achievin…" at bounding box center [417, 350] width 390 height 57
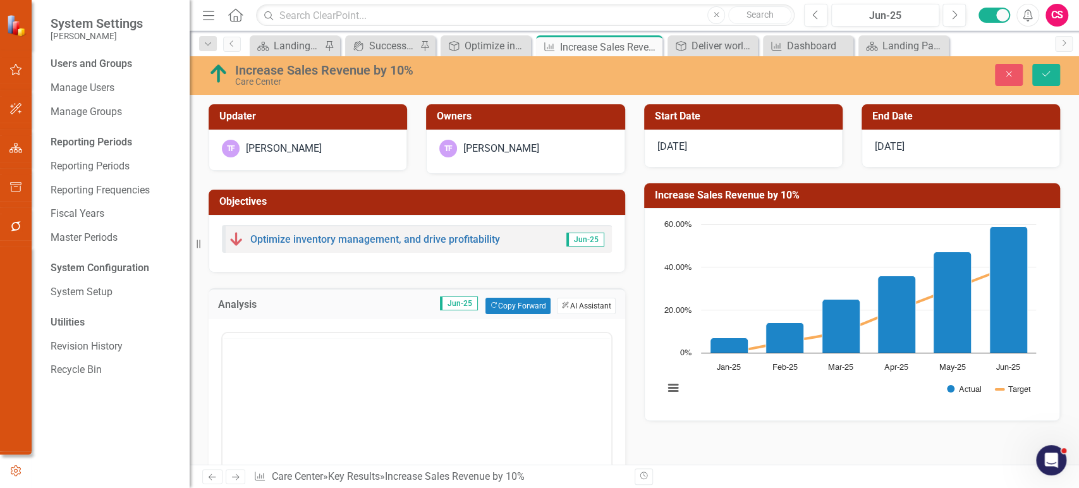
click at [585, 309] on button "ClearPoint AI AI Assistant" at bounding box center [586, 306] width 58 height 16
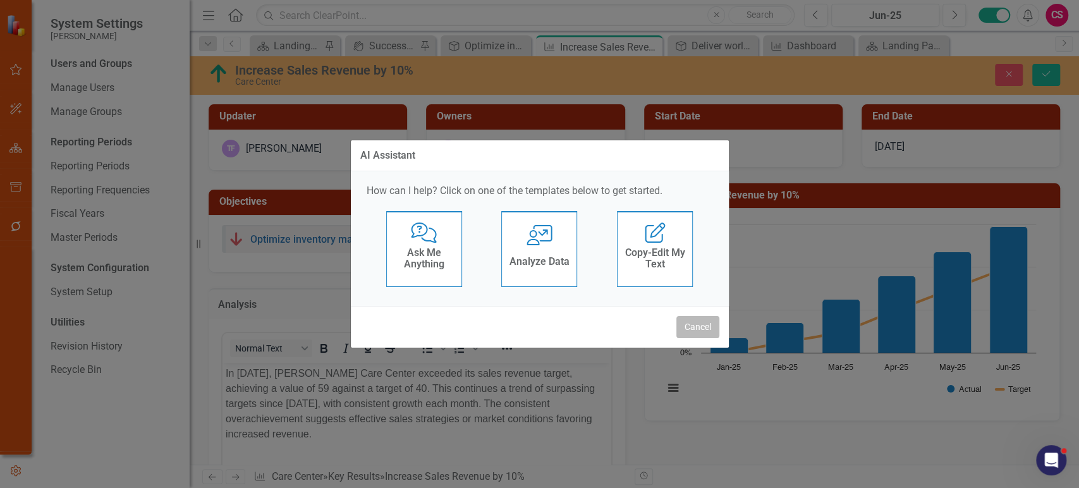
click at [682, 322] on button "Cancel" at bounding box center [697, 327] width 43 height 22
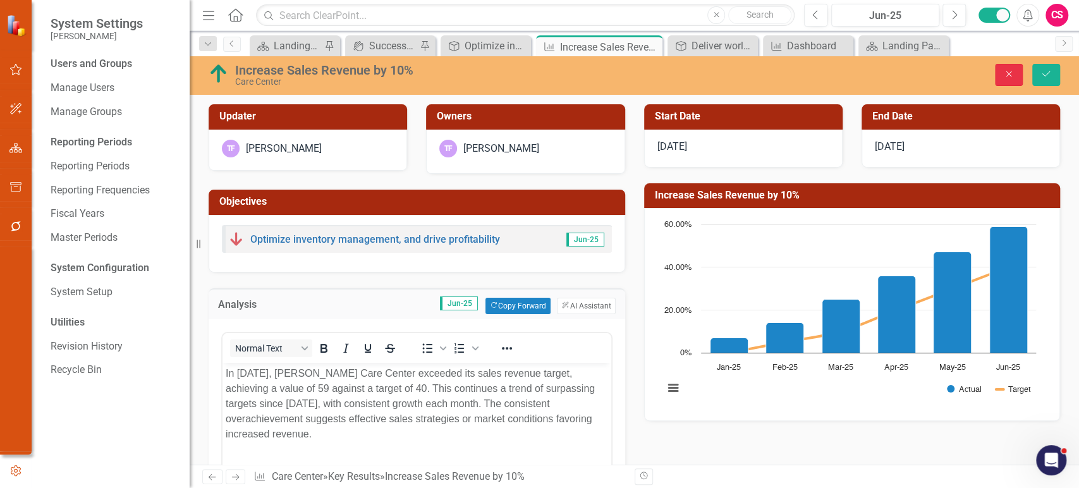
click at [1001, 75] on button "Close" at bounding box center [1009, 75] width 28 height 22
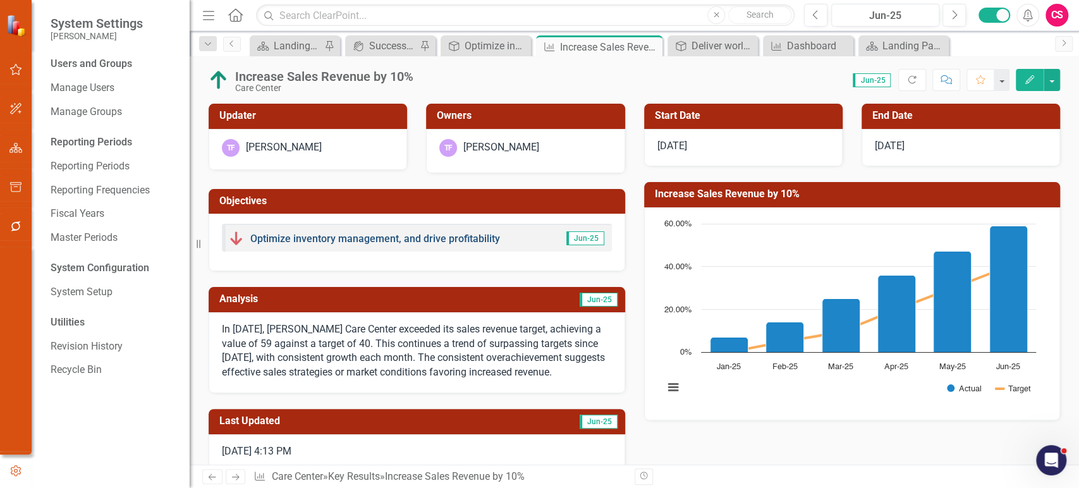
click at [334, 238] on link "Optimize inventory management, and drive profitability" at bounding box center [375, 239] width 250 height 12
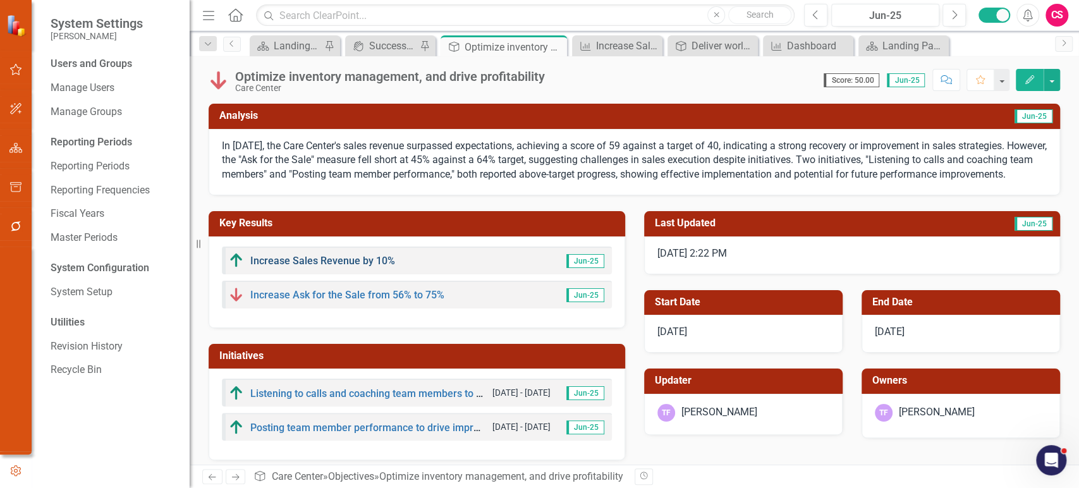
click at [366, 267] on link "Increase Sales Revenue by 10%" at bounding box center [322, 261] width 145 height 12
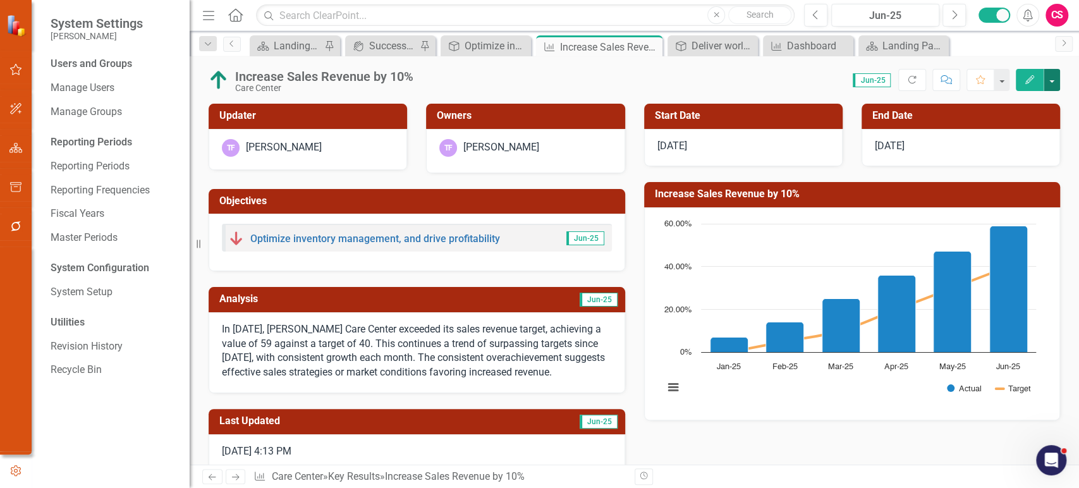
click at [1055, 85] on button "button" at bounding box center [1051, 80] width 16 height 22
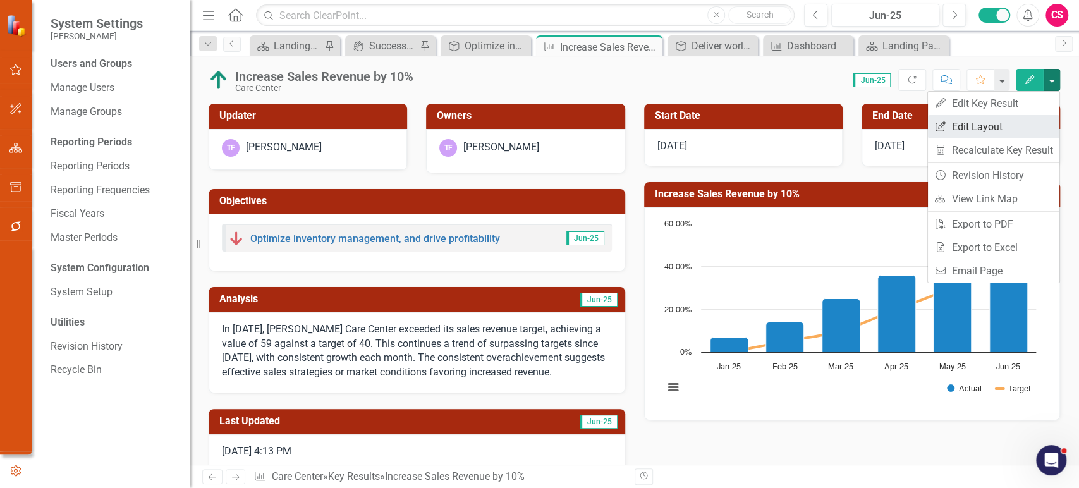
click at [994, 121] on link "Edit Report Edit Layout" at bounding box center [993, 126] width 131 height 23
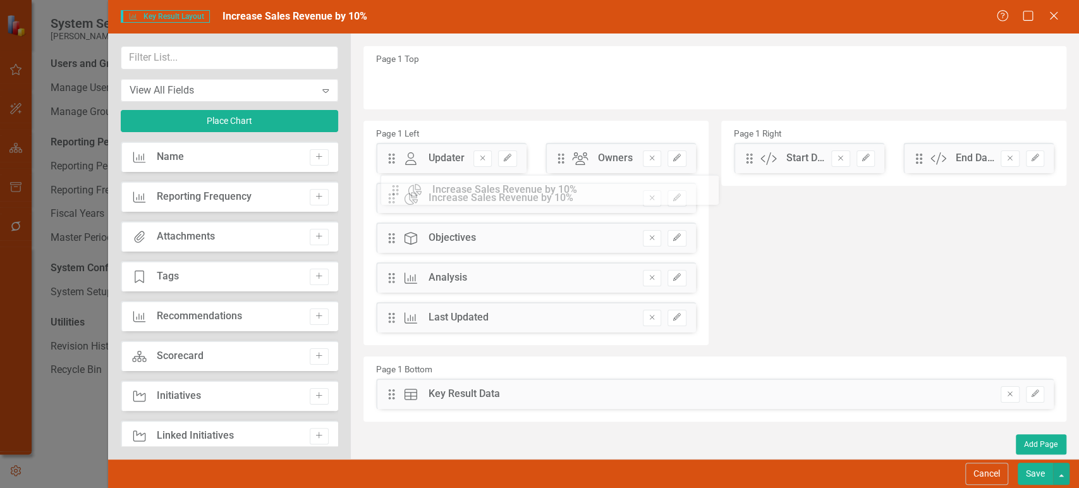
drag, startPoint x: 749, startPoint y: 200, endPoint x: 397, endPoint y: 194, distance: 352.0
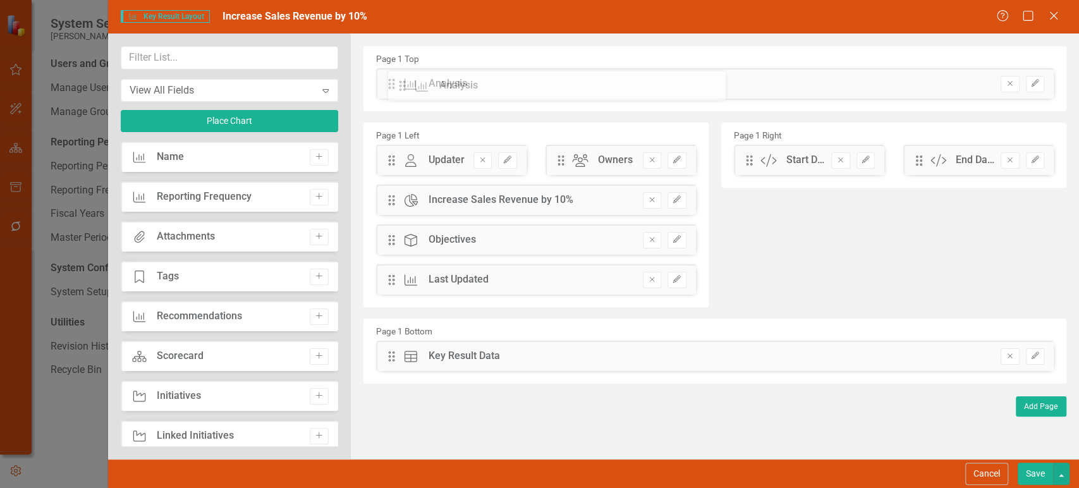
drag, startPoint x: 408, startPoint y: 133, endPoint x: 411, endPoint y: 86, distance: 46.9
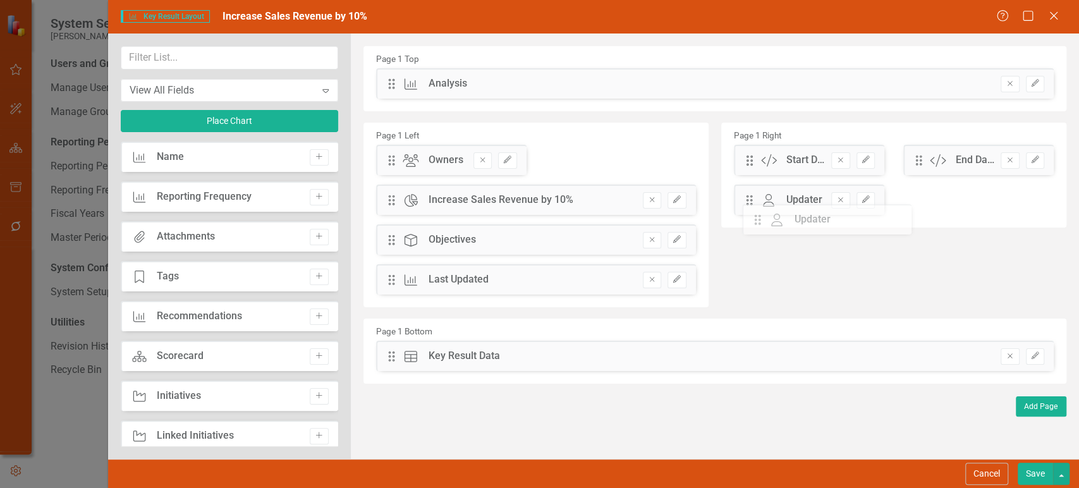
drag, startPoint x: 390, startPoint y: 157, endPoint x: 550, endPoint y: 174, distance: 160.8
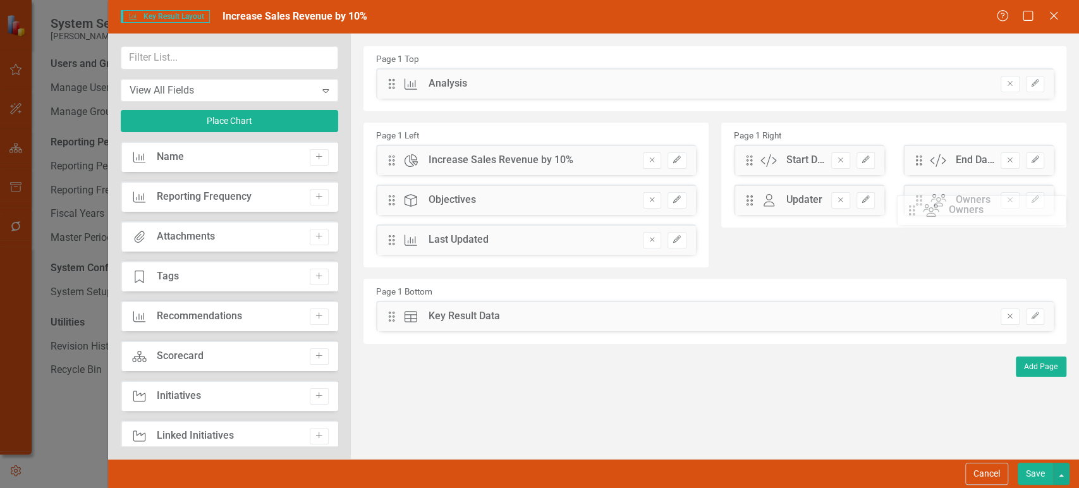
drag, startPoint x: 392, startPoint y: 159, endPoint x: 921, endPoint y: 209, distance: 531.8
drag, startPoint x: 716, startPoint y: 143, endPoint x: 757, endPoint y: 136, distance: 41.8
click at [1060, 477] on button "button" at bounding box center [1061, 474] width 16 height 22
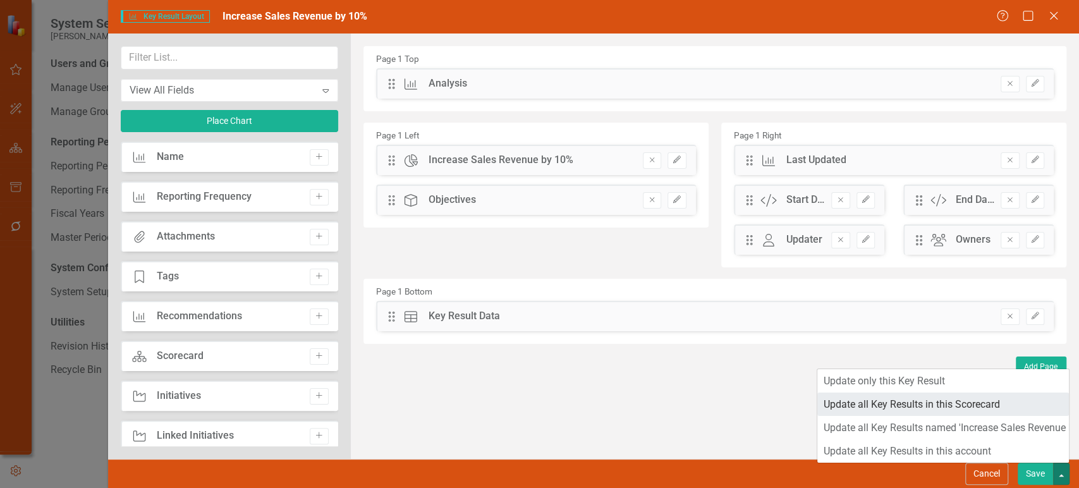
click at [963, 409] on link "Update all Key Results in this Scorecard" at bounding box center [942, 403] width 251 height 23
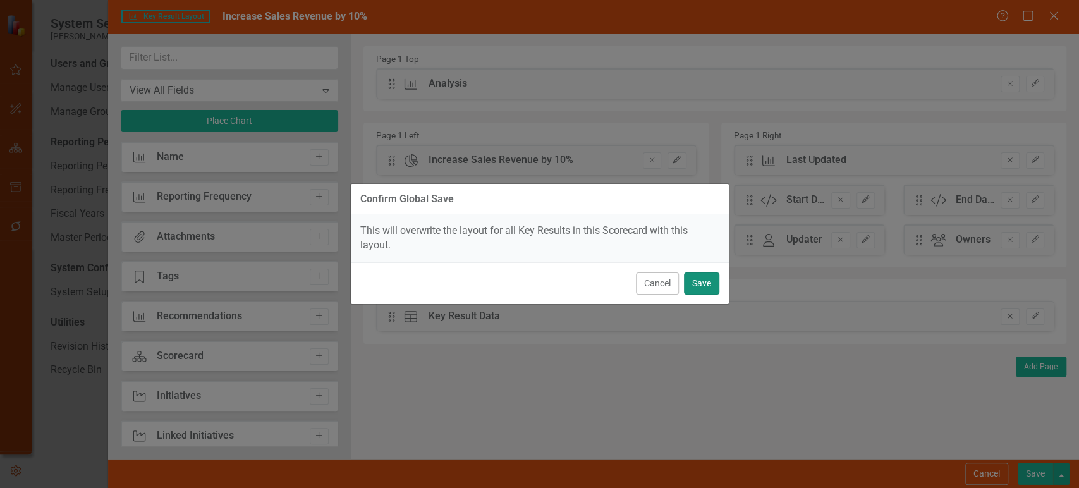
click at [703, 287] on button "Save" at bounding box center [701, 283] width 35 height 22
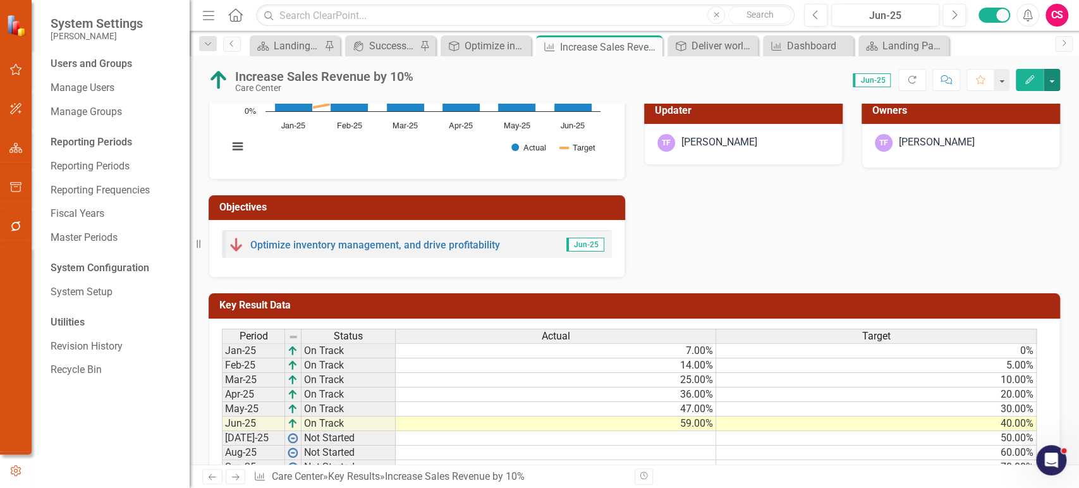
scroll to position [256, 0]
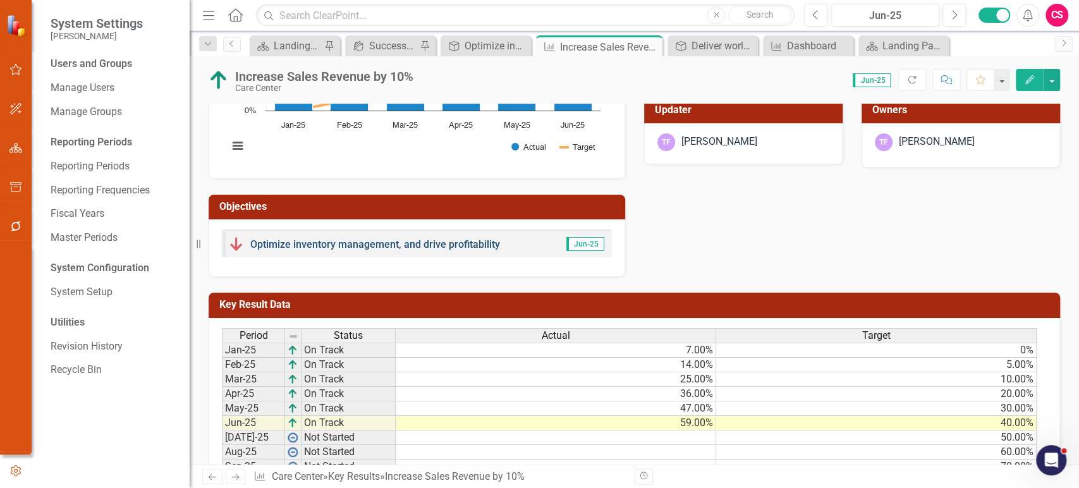
click at [417, 243] on link "Optimize inventory management, and drive profitability" at bounding box center [375, 244] width 250 height 12
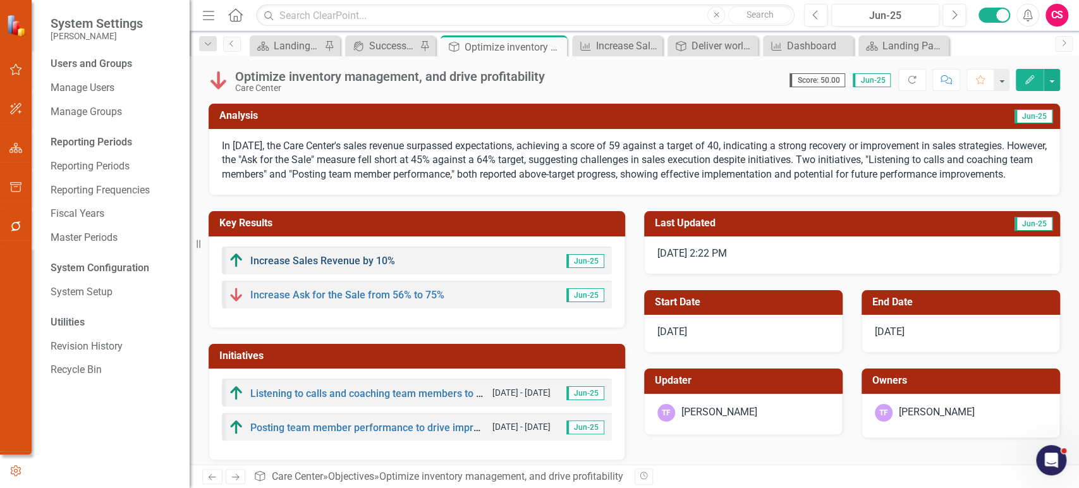
click at [372, 267] on link "Increase Sales Revenue by 10%" at bounding box center [322, 261] width 145 height 12
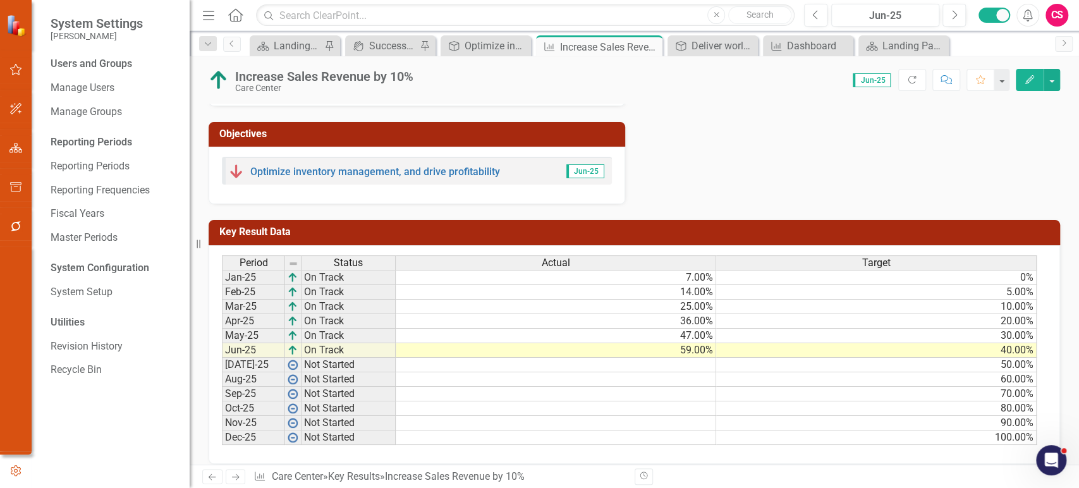
scroll to position [330, 0]
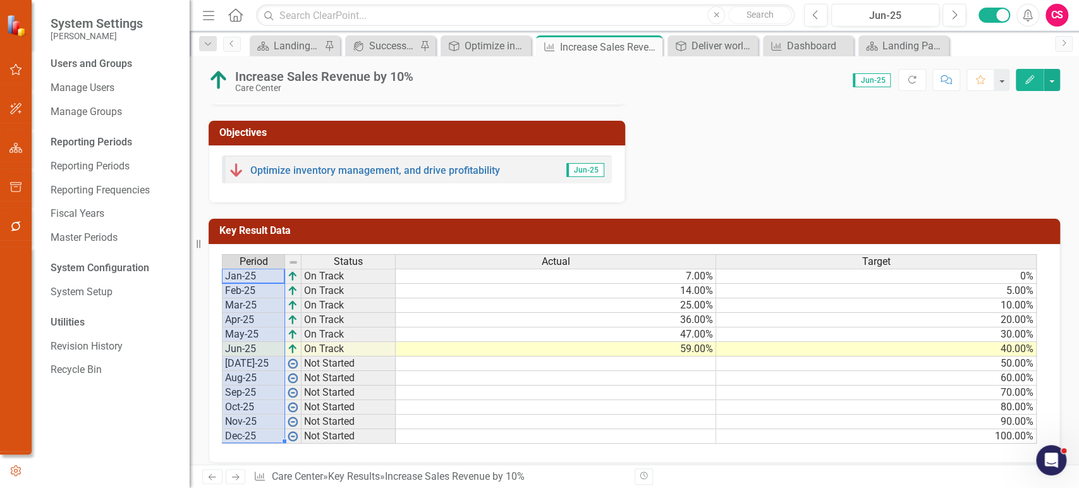
drag, startPoint x: 275, startPoint y: 270, endPoint x: 261, endPoint y: 432, distance: 162.4
click at [261, 432] on tbody "Jan-25 On Track Feb-25 On Track Mar-25 On Track Apr-25 On Track May-25 On Track…" at bounding box center [309, 356] width 174 height 175
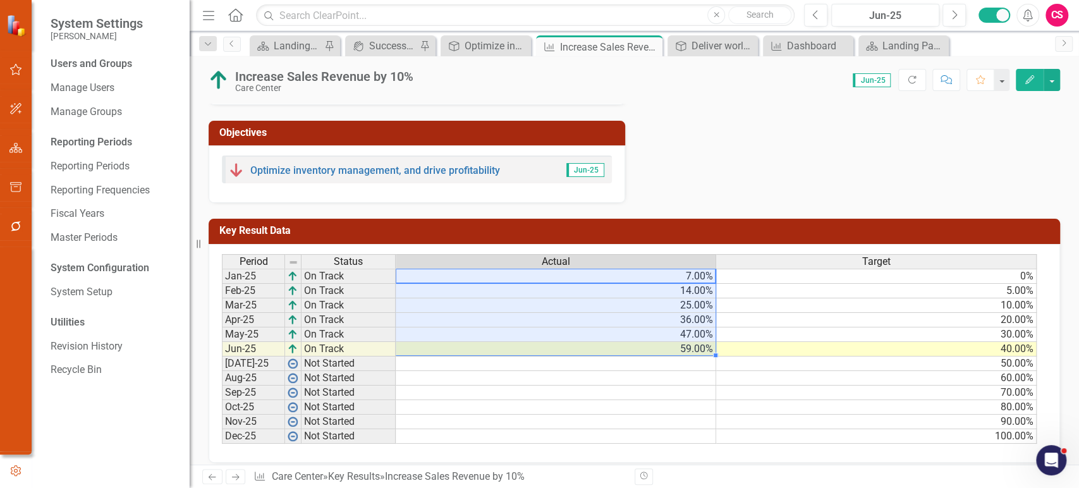
drag, startPoint x: 654, startPoint y: 280, endPoint x: 659, endPoint y: 341, distance: 61.5
click at [659, 341] on tbody "Jan-25 On Track 7.00% 0% Feb-25 On Track 14.00% 5.00% Mar-25 On Track 25.00% 10…" at bounding box center [629, 356] width 814 height 175
click at [11, 147] on icon "button" at bounding box center [15, 148] width 13 height 10
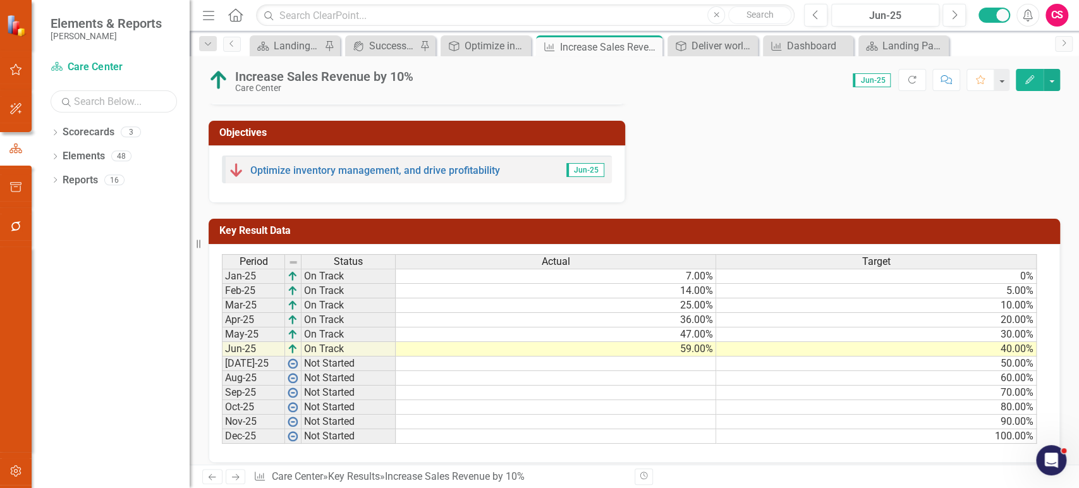
click at [90, 102] on input "text" at bounding box center [114, 101] width 126 height 22
type input "post"
click at [52, 156] on icon "Dropdown" at bounding box center [55, 157] width 9 height 7
click at [61, 205] on icon "Dropdown" at bounding box center [61, 205] width 9 height 7
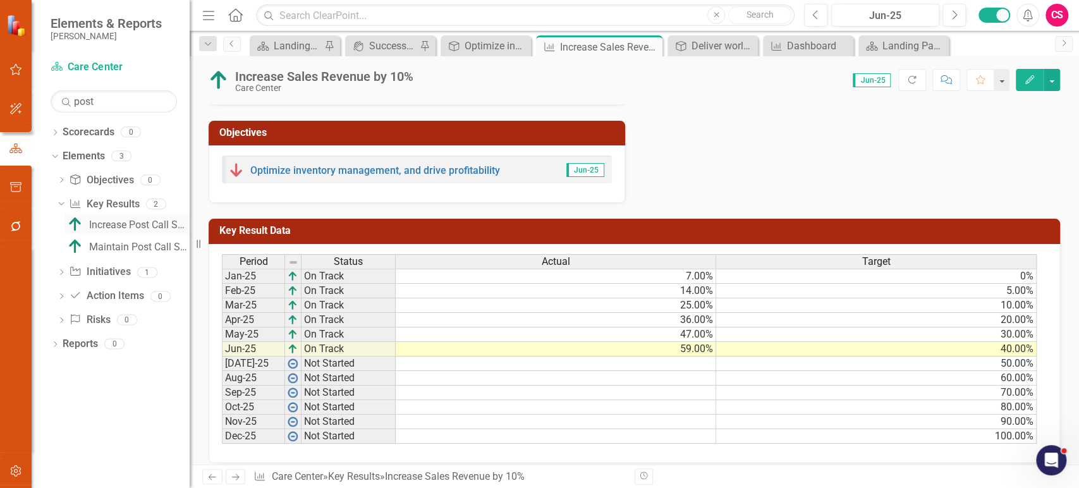
click at [136, 227] on div "Increase Post Call Survey offering from 60% to 80%" at bounding box center [139, 224] width 100 height 11
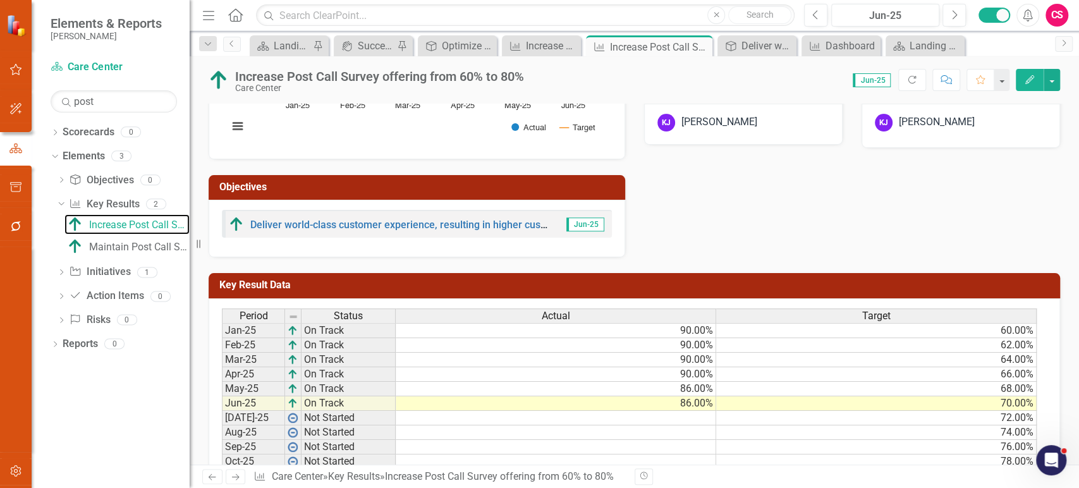
scroll to position [364, 0]
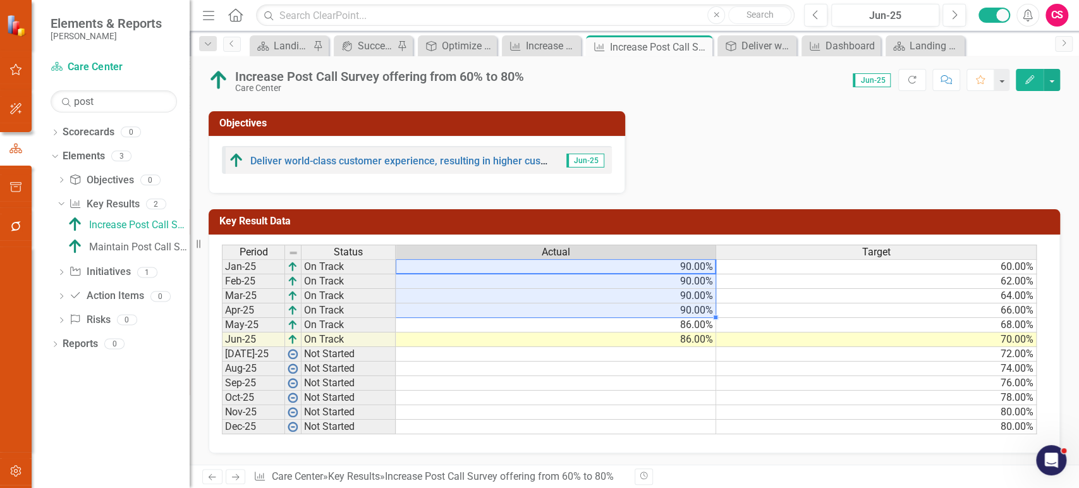
drag, startPoint x: 694, startPoint y: 265, endPoint x: 696, endPoint y: 311, distance: 45.5
click at [696, 311] on tbody "Jan-25 On Track 90.00% 60.00% Feb-25 On Track 90.00% 62.00% Mar-25 On Track 90.…" at bounding box center [629, 346] width 814 height 175
click at [696, 311] on td "90.00%" at bounding box center [556, 310] width 320 height 15
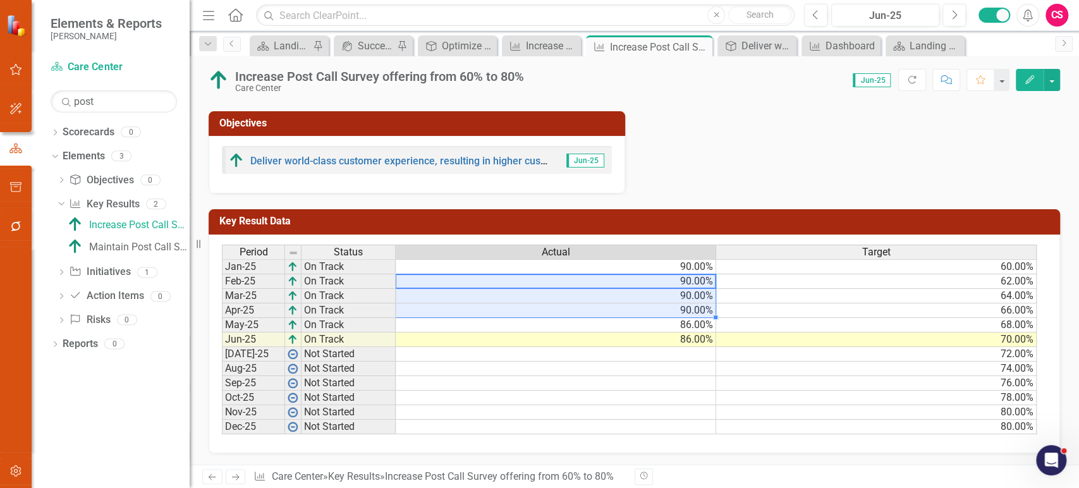
drag, startPoint x: 630, startPoint y: 282, endPoint x: 628, endPoint y: 307, distance: 25.3
click at [628, 307] on tbody "Jan-25 On Track 90.00% 60.00% Feb-25 On Track 90.00% 62.00% Mar-25 On Track 90.…" at bounding box center [629, 346] width 814 height 175
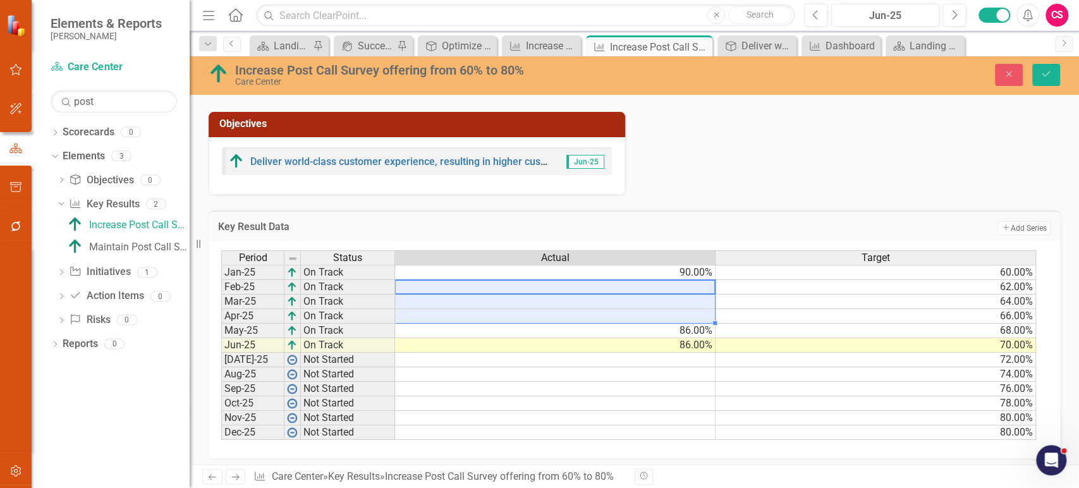
click at [643, 342] on td "86.00%" at bounding box center [555, 345] width 320 height 15
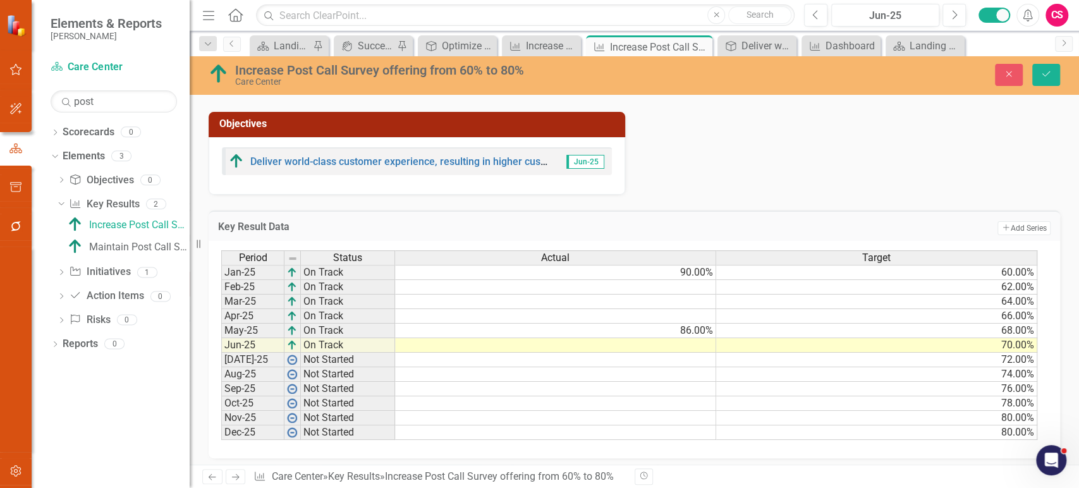
click at [849, 227] on td "Add Add Series" at bounding box center [872, 228] width 356 height 16
click at [1041, 75] on icon "Save" at bounding box center [1045, 74] width 11 height 9
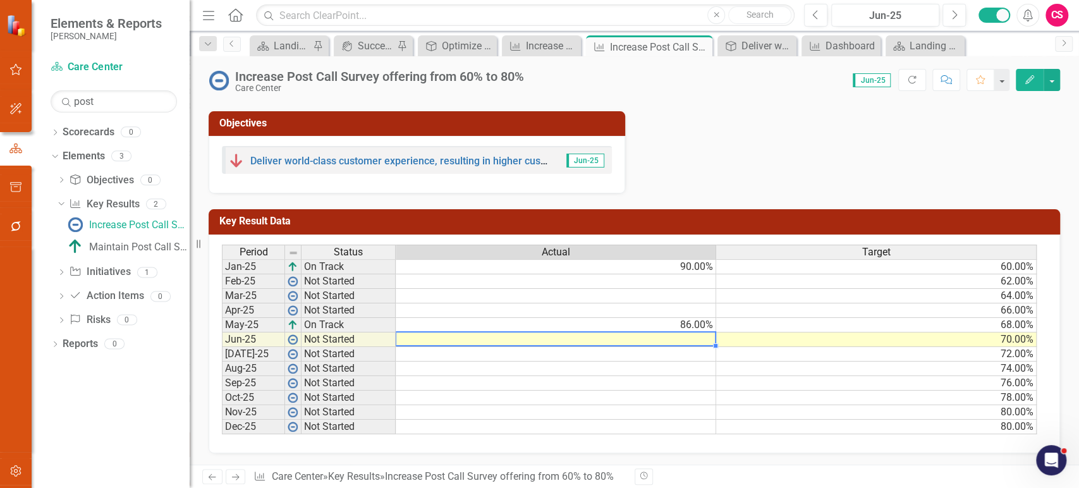
click at [645, 342] on td at bounding box center [556, 339] width 320 height 15
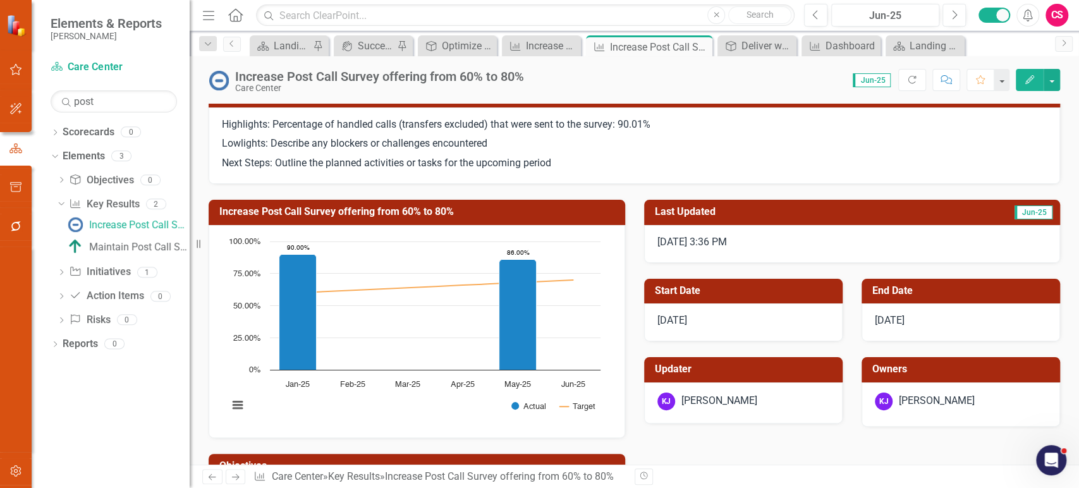
scroll to position [0, 0]
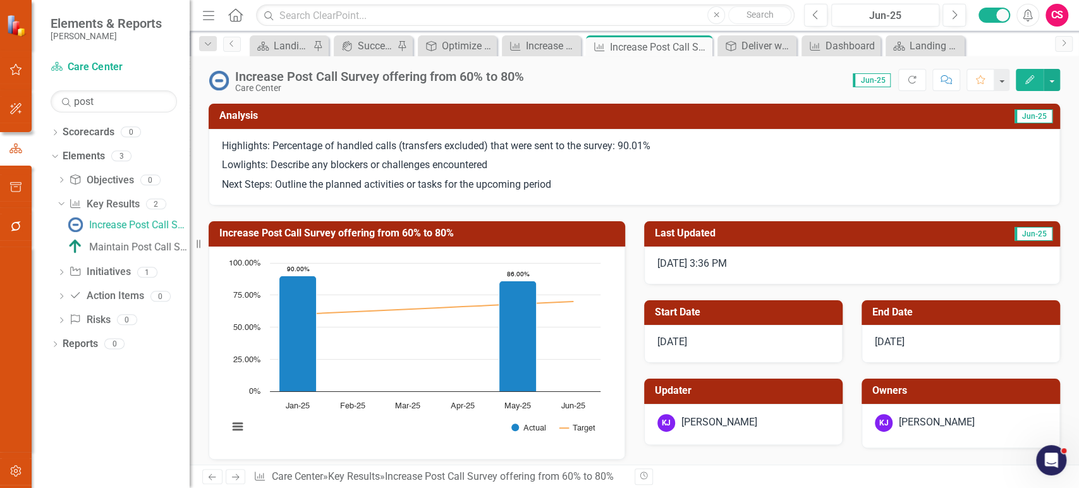
drag, startPoint x: 267, startPoint y: 143, endPoint x: 662, endPoint y: 145, distance: 394.9
click at [687, 145] on p "Highlights: Percentage of handled calls (transfers excluded) that were sent to …" at bounding box center [634, 147] width 825 height 17
click at [428, 154] on p "Highlights: Percentage of handled calls (transfers excluded) that were sent to …" at bounding box center [634, 147] width 825 height 17
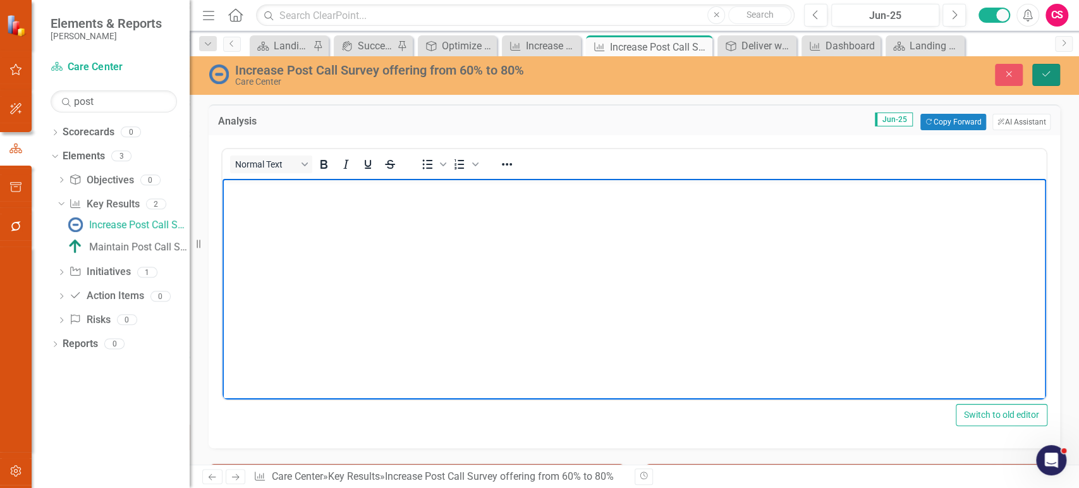
click at [1047, 76] on icon "Save" at bounding box center [1045, 74] width 11 height 9
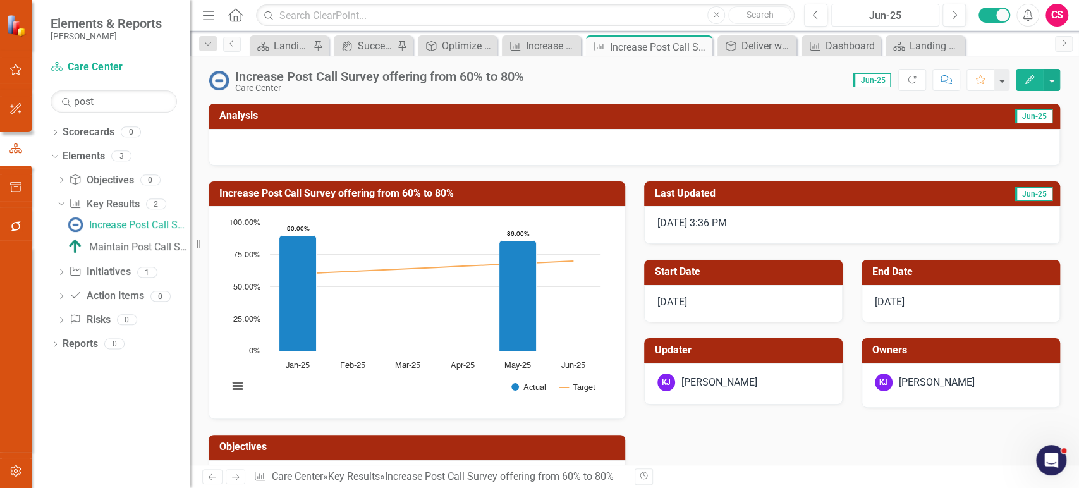
click at [868, 15] on div "Jun-25" at bounding box center [884, 15] width 99 height 15
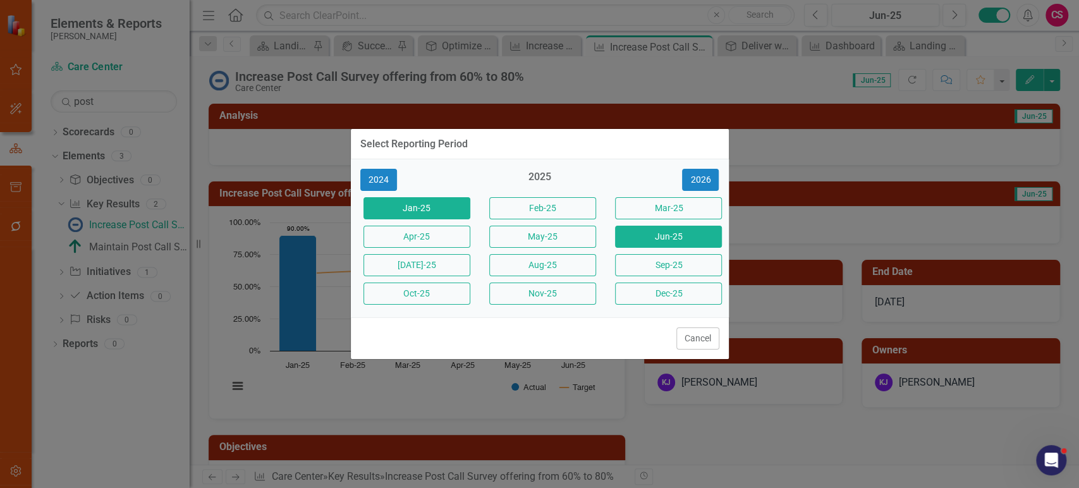
click at [450, 211] on button "Jan-25" at bounding box center [416, 208] width 107 height 22
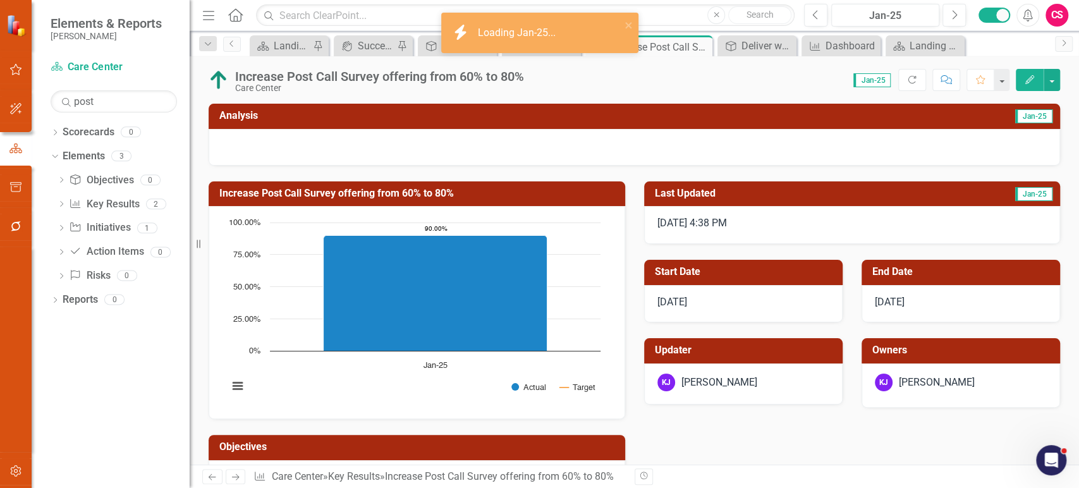
click at [430, 119] on h3 "Analysis" at bounding box center [427, 115] width 417 height 11
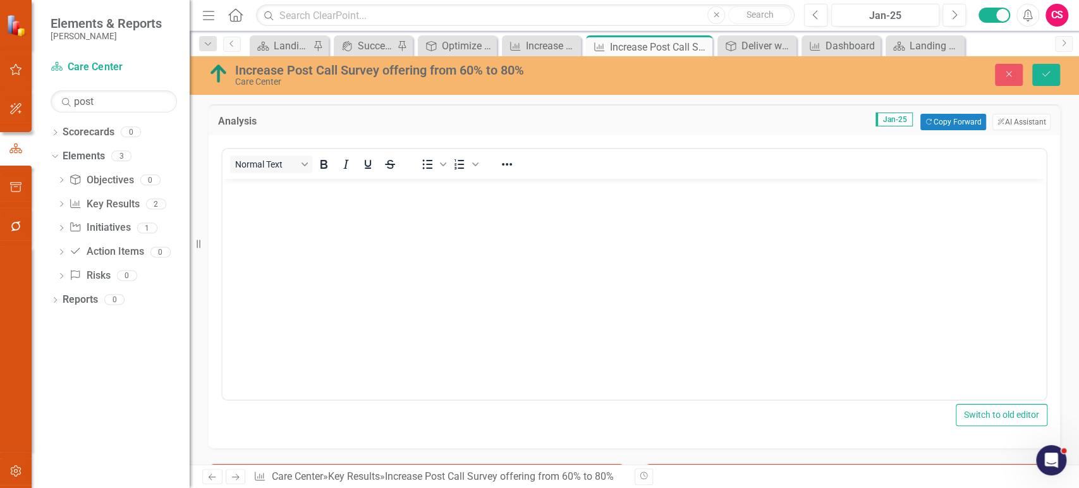
click at [390, 227] on body "Rich Text Area. Press ALT-0 for help." at bounding box center [633, 274] width 823 height 190
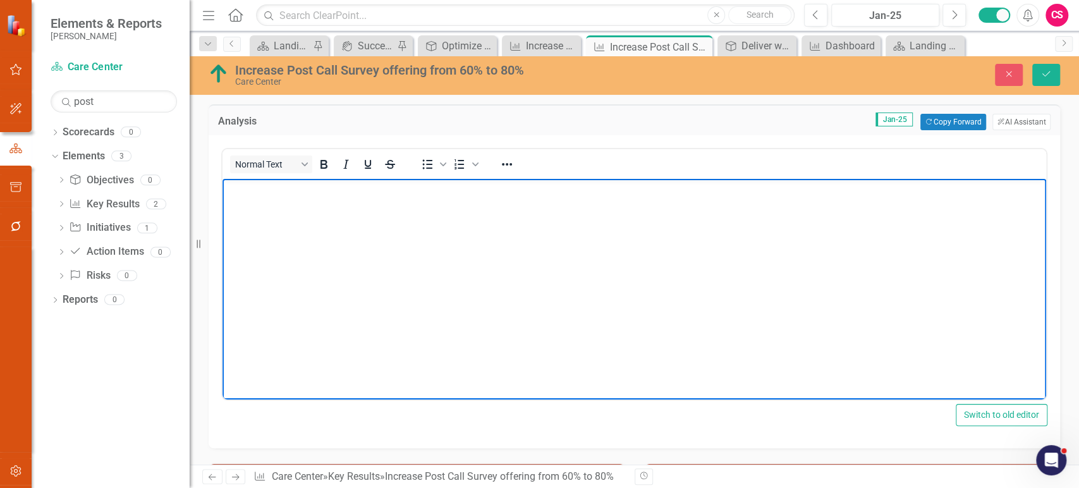
click at [405, 226] on body "Rich Text Area. Press ALT-0 for help." at bounding box center [633, 274] width 823 height 190
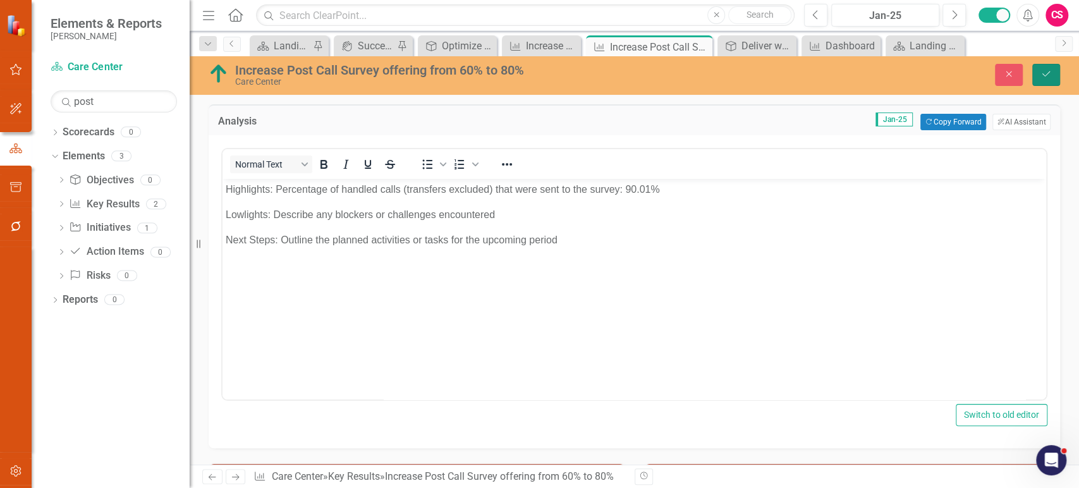
drag, startPoint x: 1049, startPoint y: 74, endPoint x: 348, endPoint y: 39, distance: 702.8
click at [1049, 74] on icon "Save" at bounding box center [1045, 74] width 11 height 9
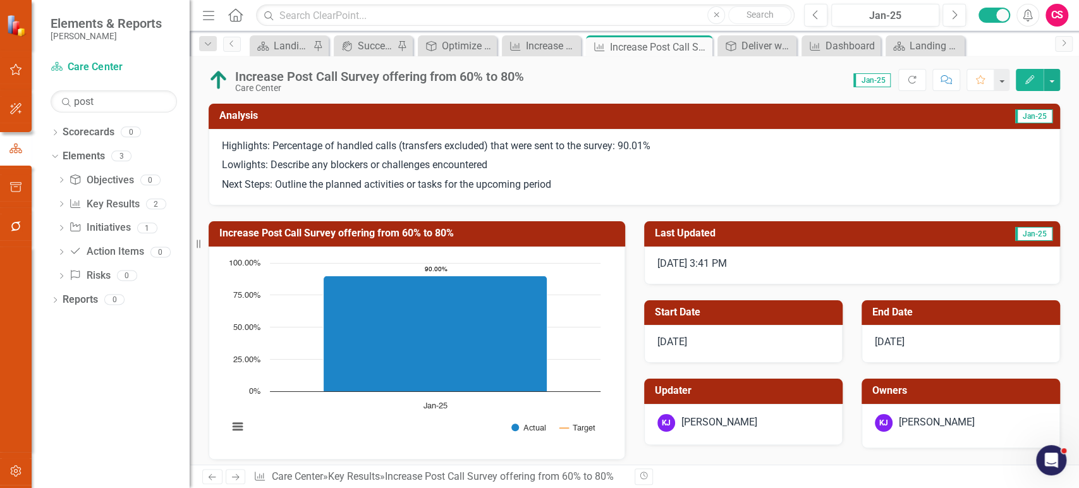
click at [507, 176] on p "Next Steps: Outline the planned activities or tasks for the upcoming period" at bounding box center [634, 183] width 825 height 17
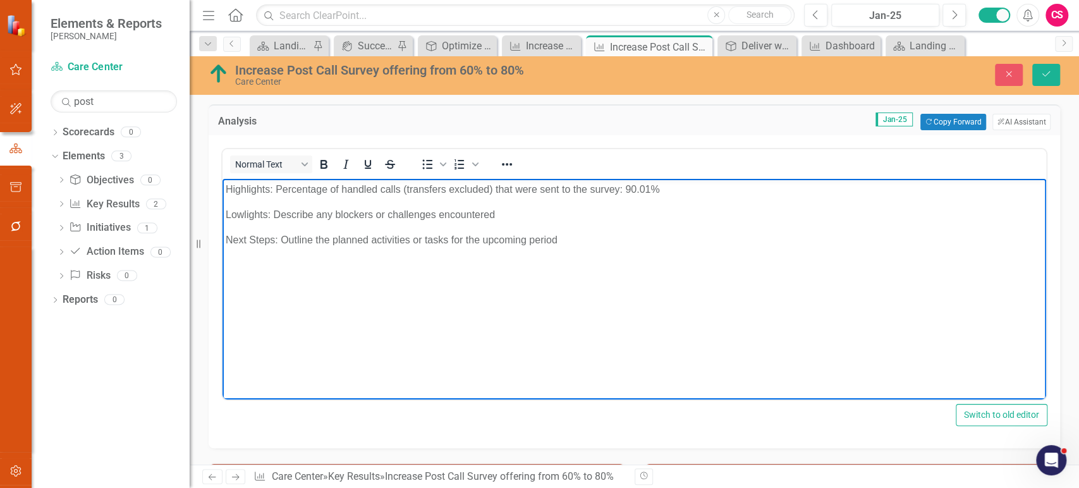
click at [227, 211] on p "Lowlights: Describe any blockers or challenges encountered" at bounding box center [634, 214] width 817 height 15
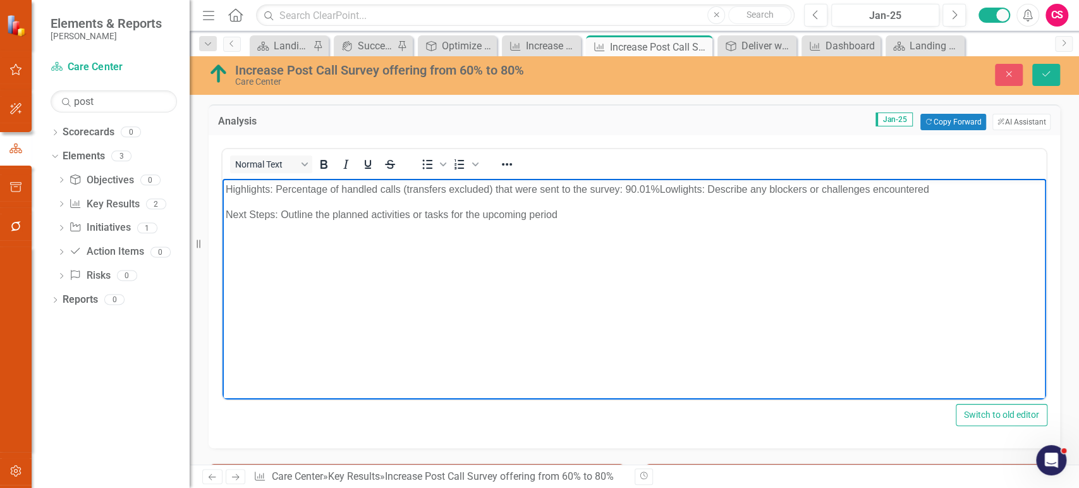
click at [227, 219] on p "Next Steps: Outline the planned activities or tasks for the upcoming period" at bounding box center [634, 214] width 817 height 15
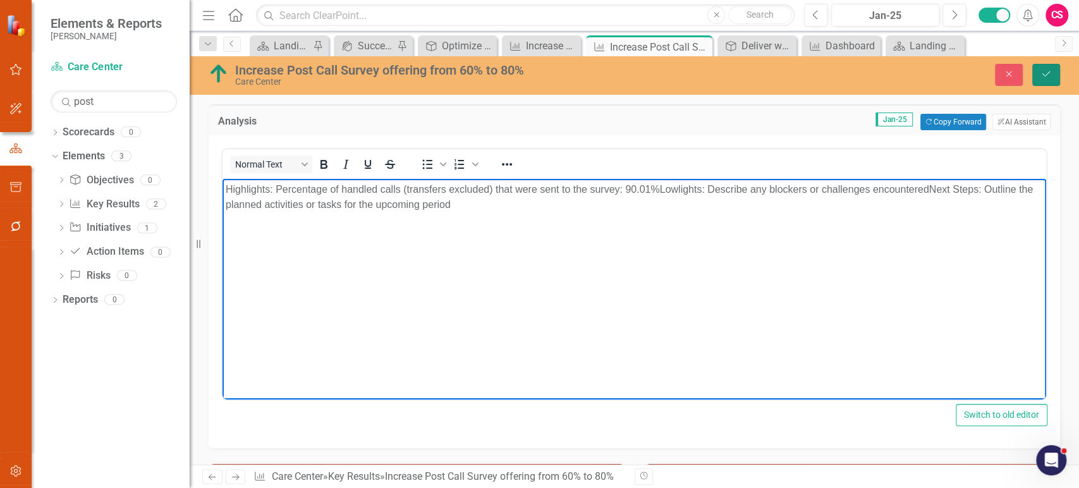
click at [1051, 80] on button "Save" at bounding box center [1046, 75] width 28 height 22
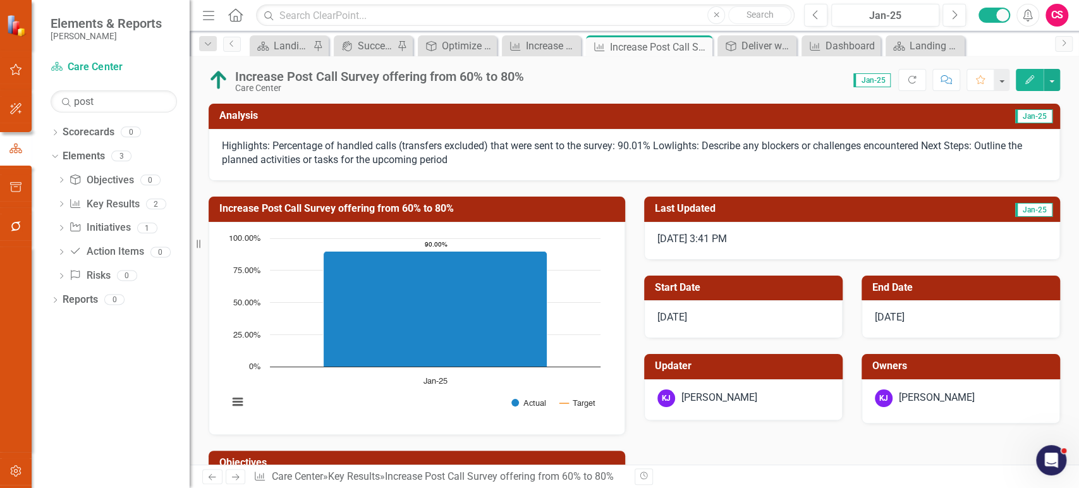
click at [544, 156] on p "Highlights: Percentage of handled calls (transfers excluded) that were sent to …" at bounding box center [634, 153] width 825 height 29
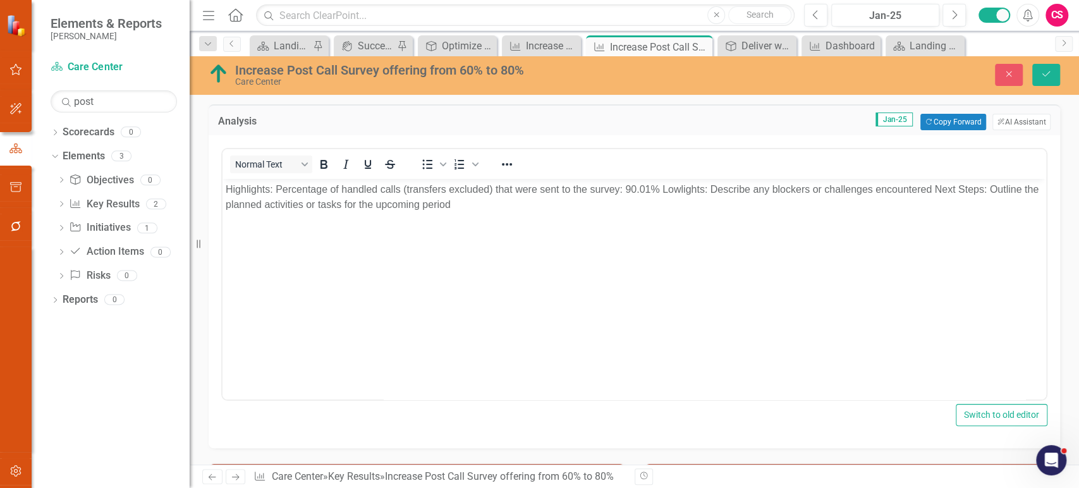
click at [662, 192] on p "Highlights: Percentage of handled calls (transfers excluded) that were sent to …" at bounding box center [634, 197] width 817 height 30
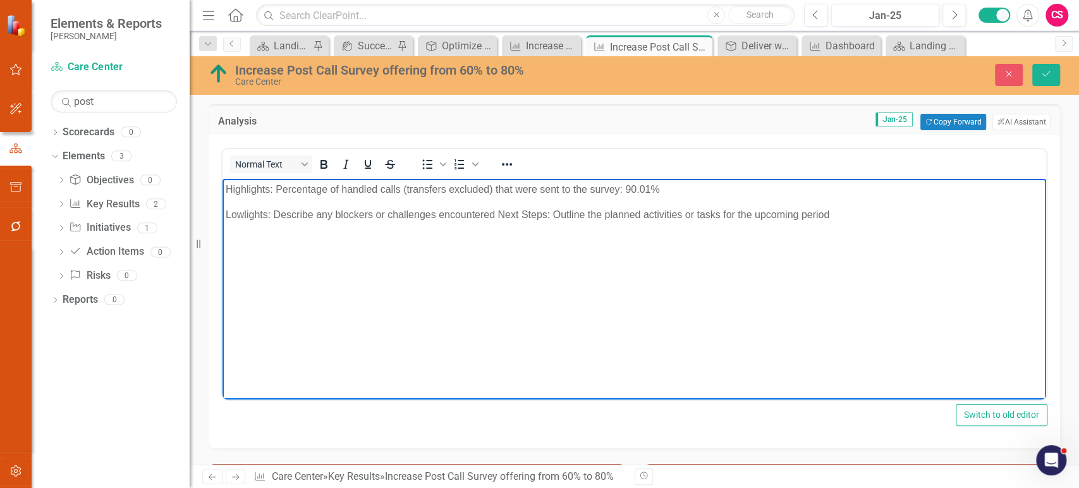
click at [497, 213] on p "Lowlights: Describe any blockers or challenges encountered Next Steps: Outline …" at bounding box center [634, 214] width 817 height 15
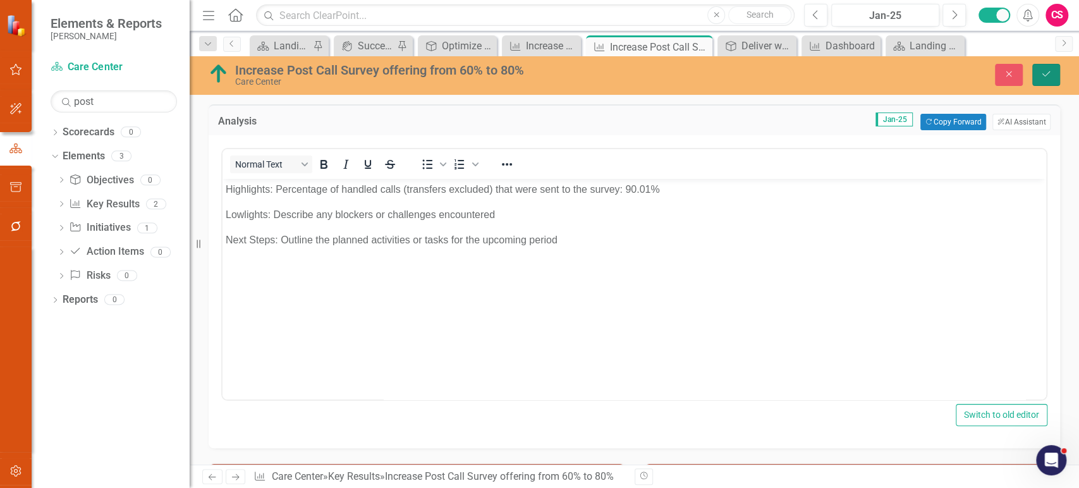
click at [1048, 65] on button "Save" at bounding box center [1046, 75] width 28 height 22
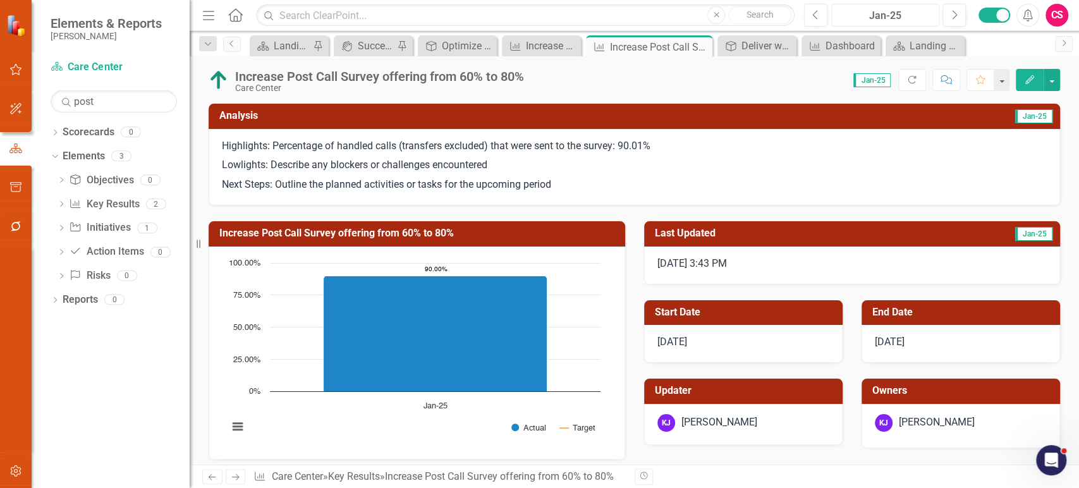
click at [873, 17] on div "Jan-25" at bounding box center [884, 15] width 99 height 15
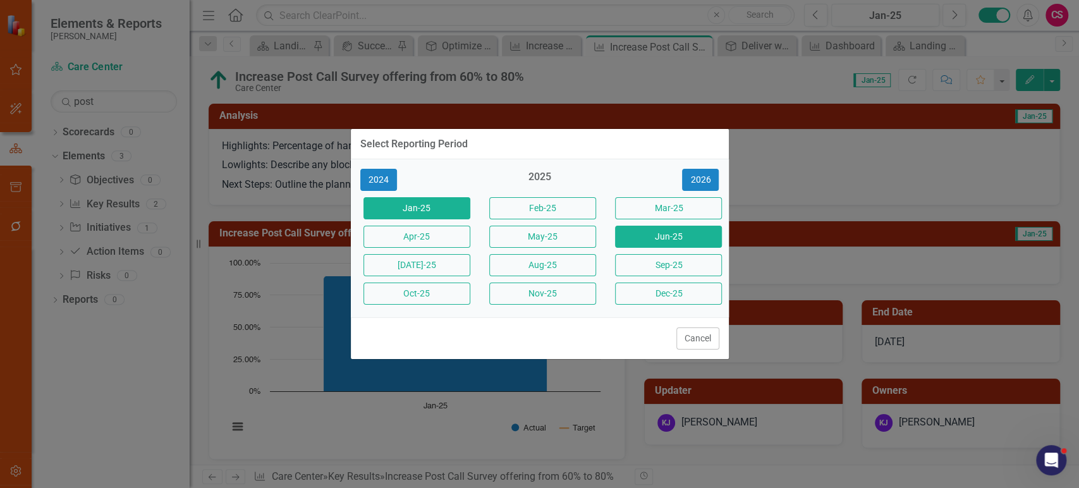
click at [672, 241] on button "Jun-25" at bounding box center [668, 237] width 107 height 22
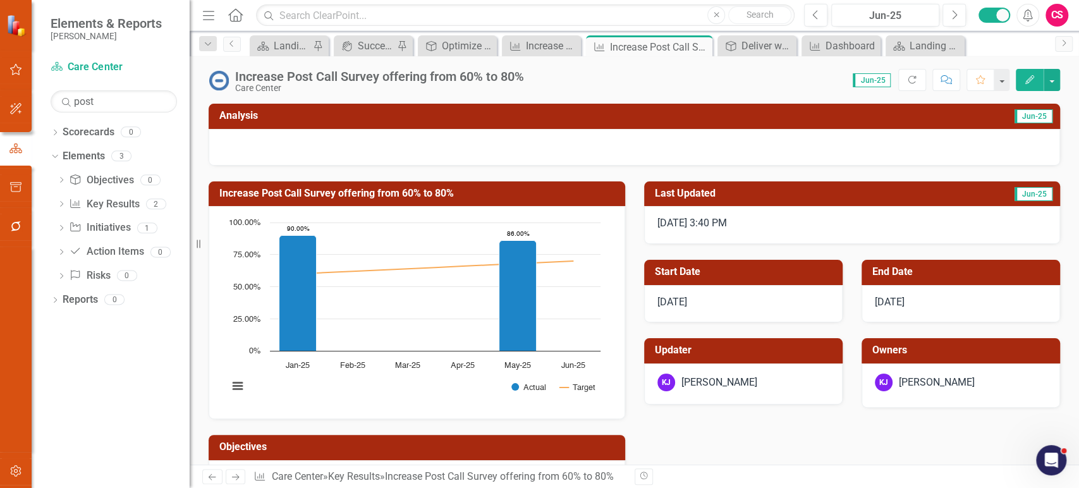
click at [577, 114] on h3 "Analysis" at bounding box center [426, 115] width 414 height 11
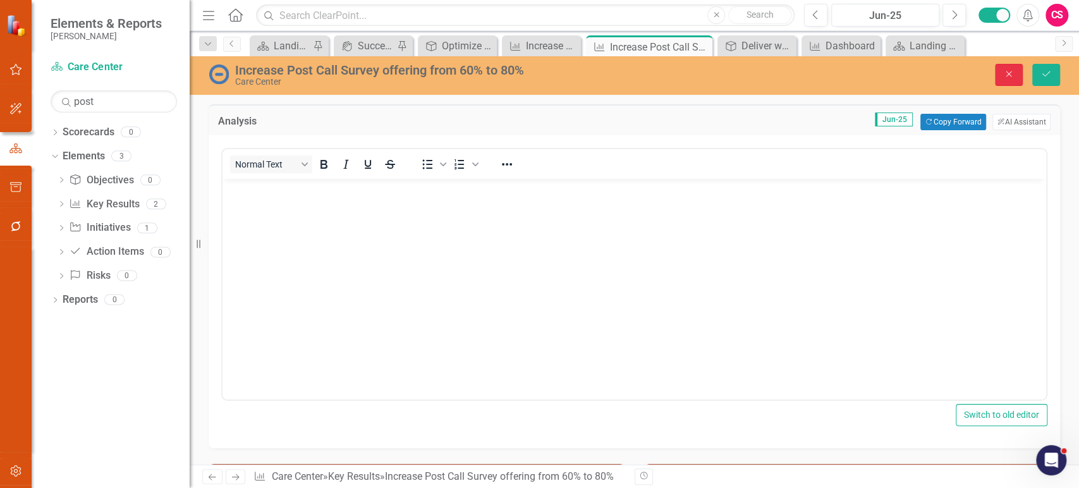
click at [1016, 70] on button "Close" at bounding box center [1009, 75] width 28 height 22
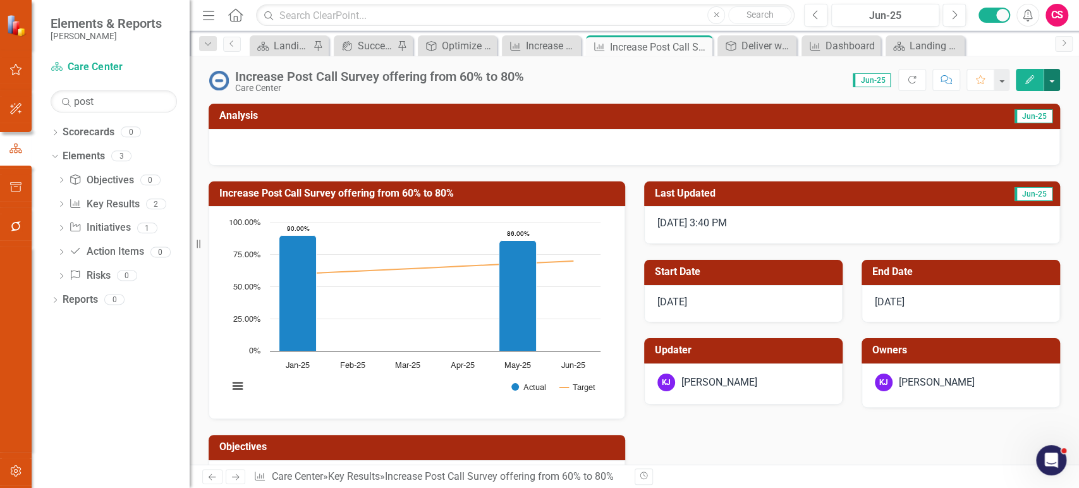
click at [1055, 76] on button "button" at bounding box center [1051, 80] width 16 height 22
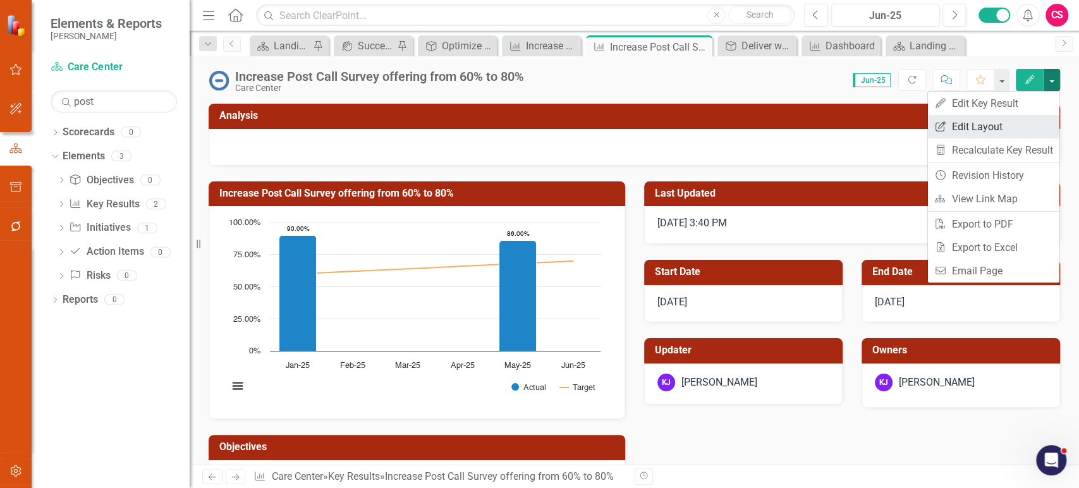
click at [1010, 135] on link "Edit Report Edit Layout" at bounding box center [993, 126] width 131 height 23
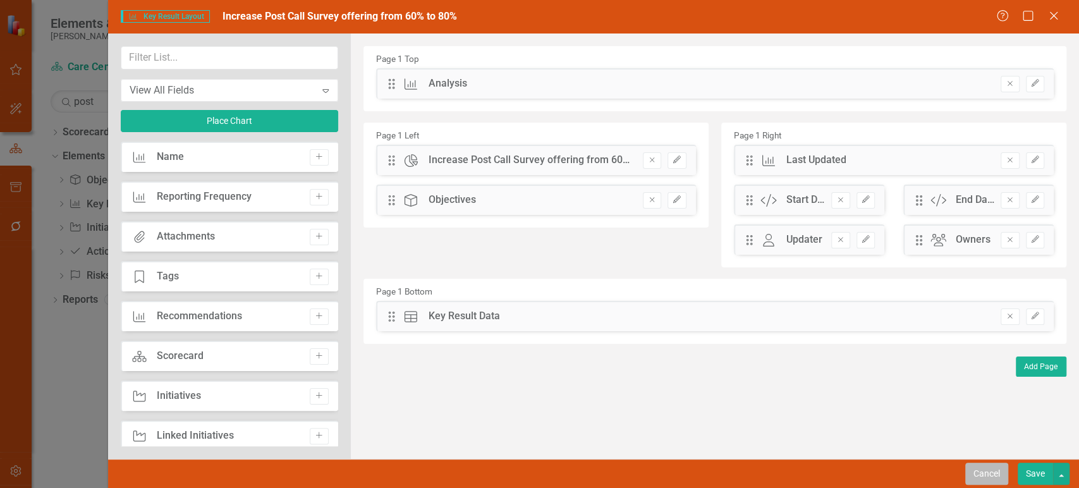
click at [988, 476] on button "Cancel" at bounding box center [986, 474] width 43 height 22
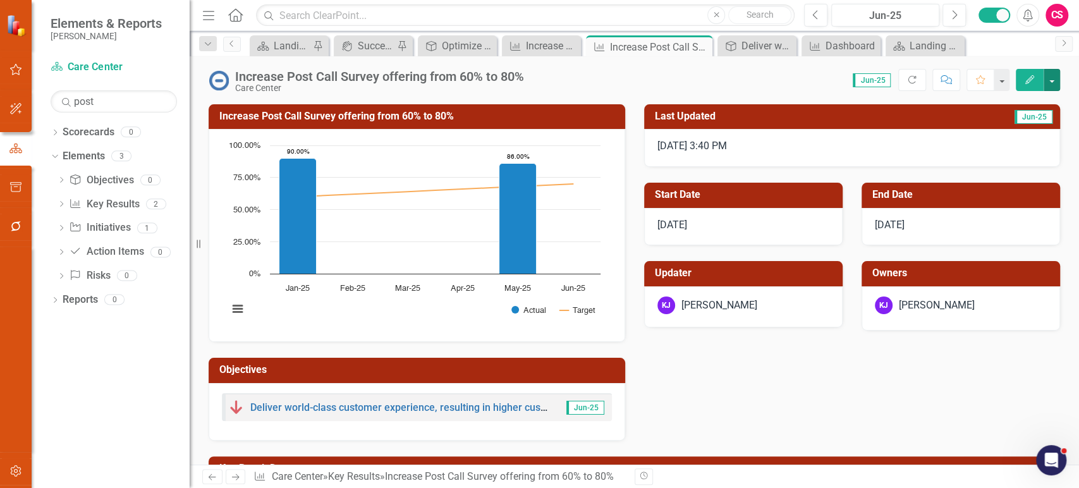
scroll to position [76, 0]
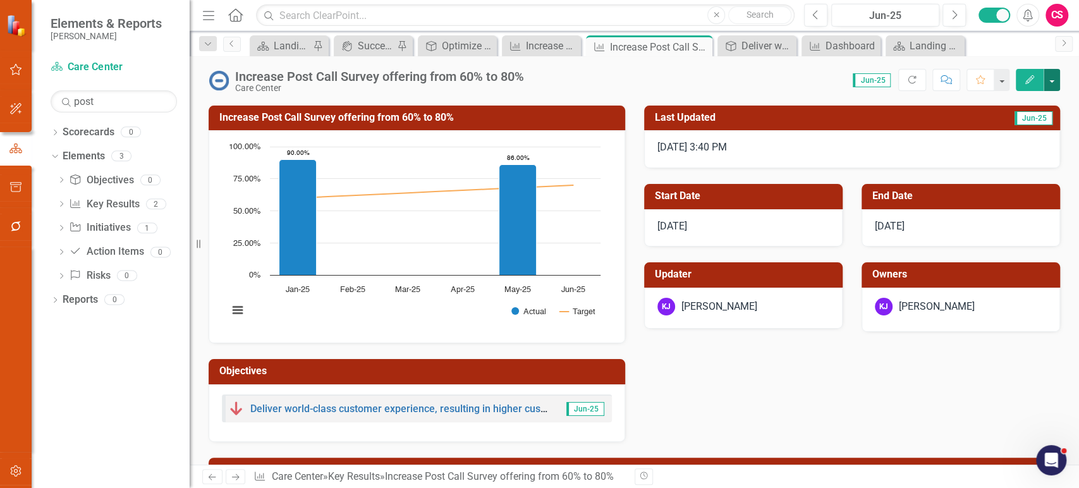
click at [1055, 78] on button "button" at bounding box center [1051, 80] width 16 height 22
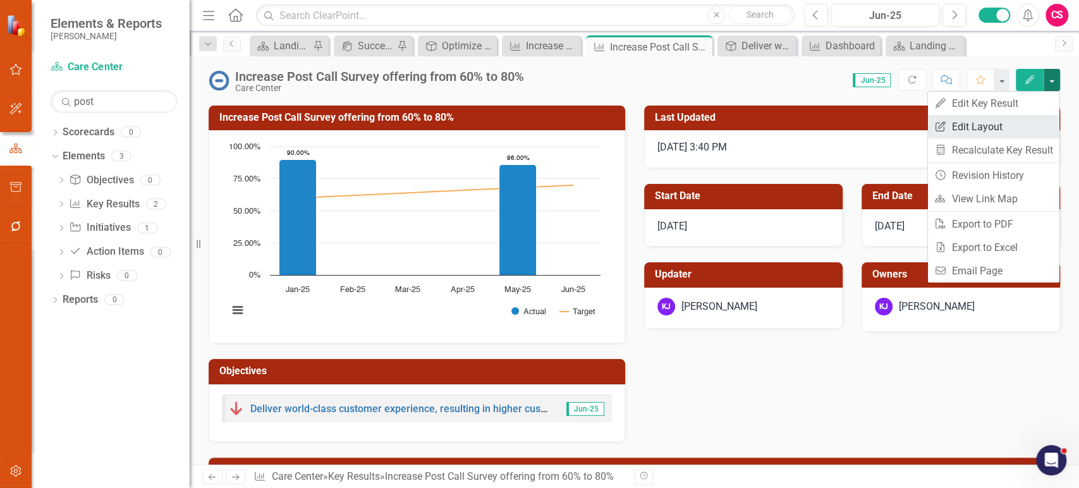
click at [1003, 131] on link "Edit Report Edit Layout" at bounding box center [993, 126] width 131 height 23
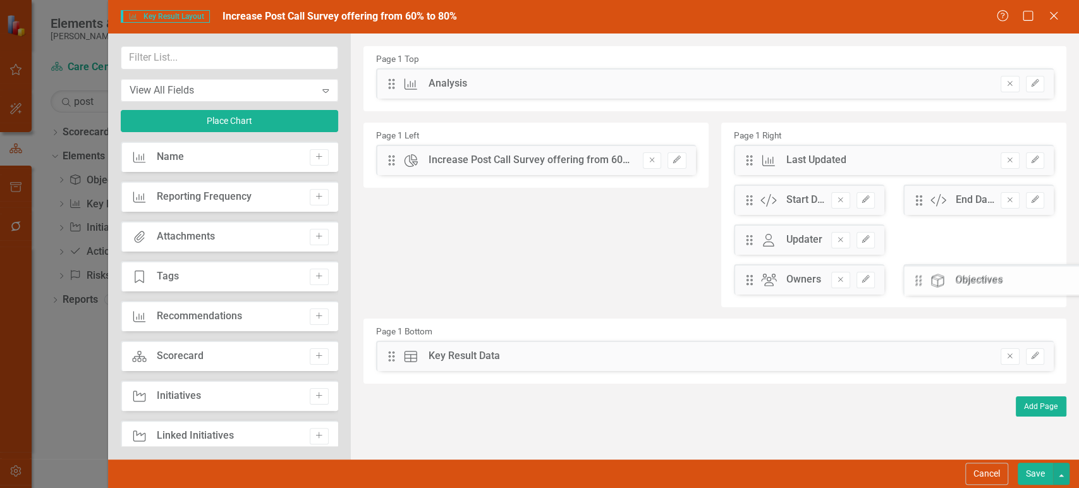
drag, startPoint x: 524, startPoint y: 229, endPoint x: 930, endPoint y: 285, distance: 409.5
click at [1055, 469] on button "button" at bounding box center [1061, 474] width 16 height 22
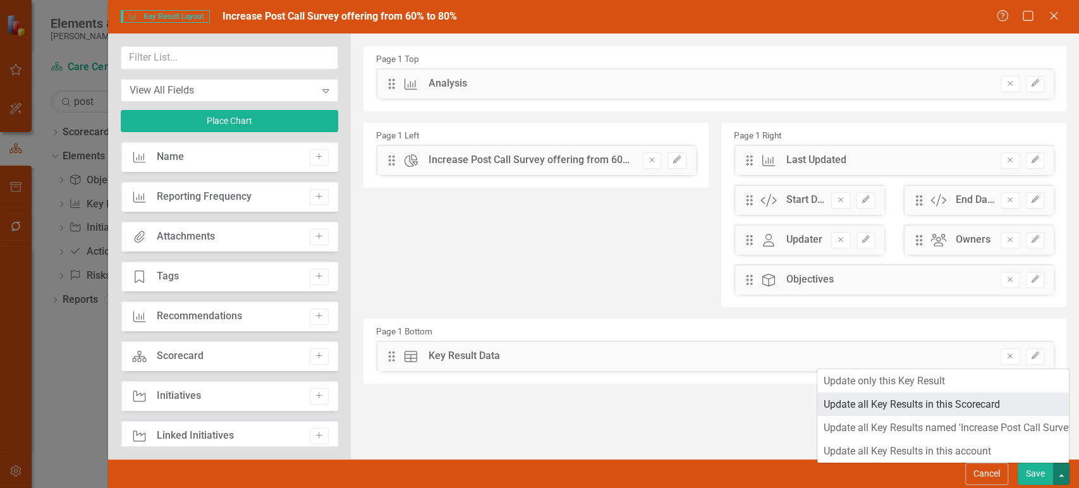
click at [948, 403] on link "Update all Key Results in this Scorecard" at bounding box center [942, 403] width 251 height 23
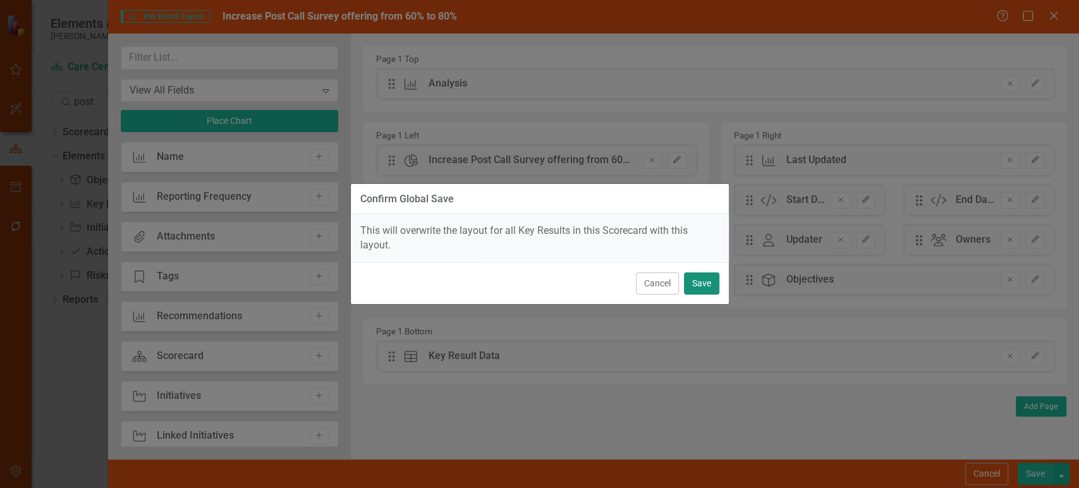
click at [705, 281] on button "Save" at bounding box center [701, 283] width 35 height 22
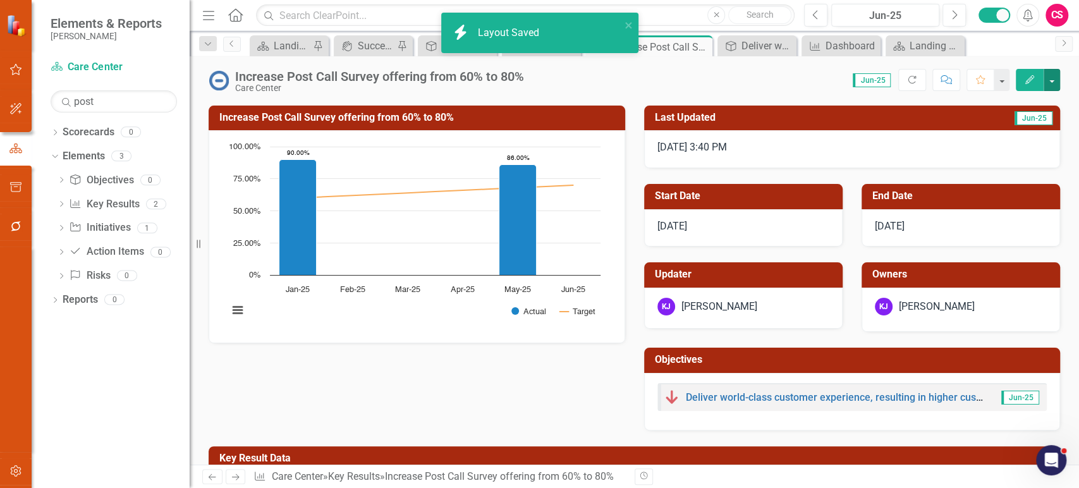
scroll to position [312, 0]
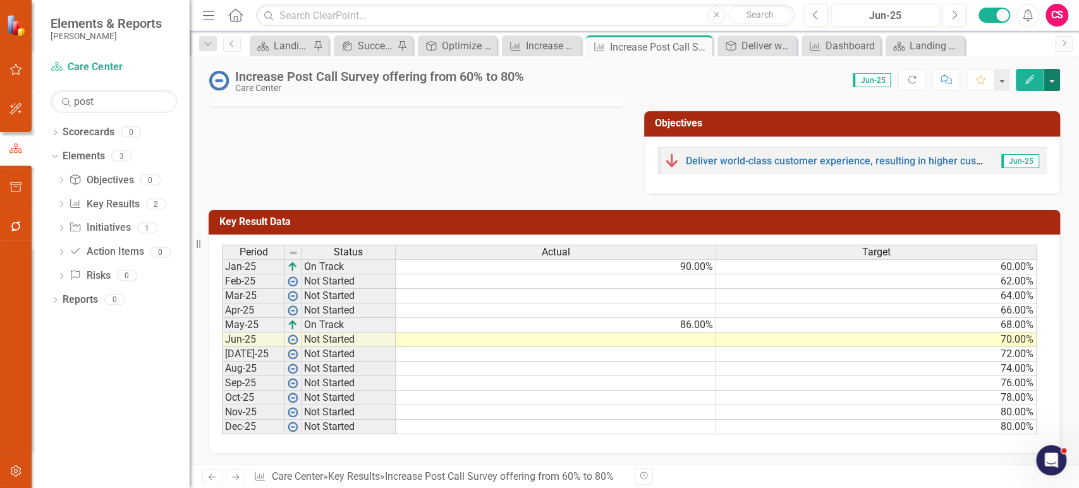
click at [1048, 86] on button "button" at bounding box center [1051, 80] width 16 height 22
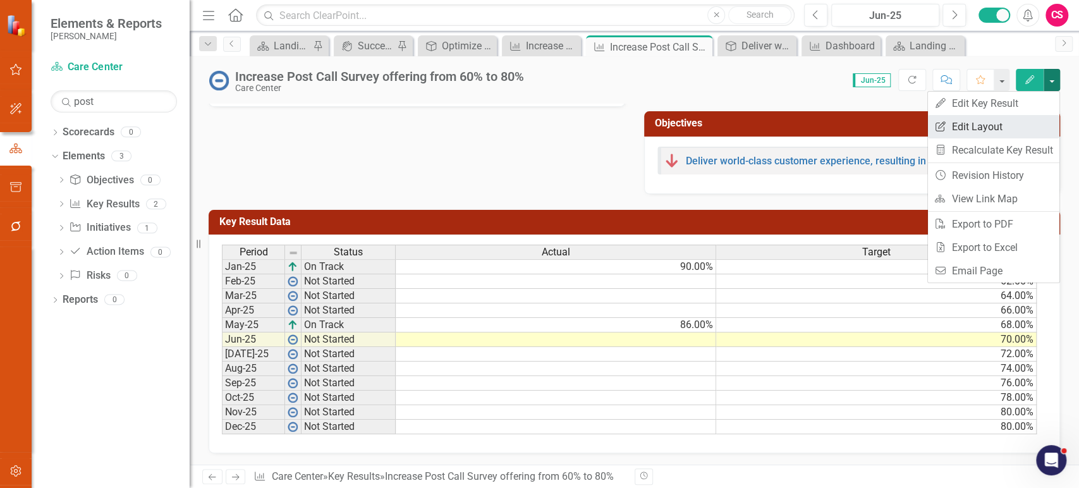
click at [1022, 119] on link "Edit Report Edit Layout" at bounding box center [993, 126] width 131 height 23
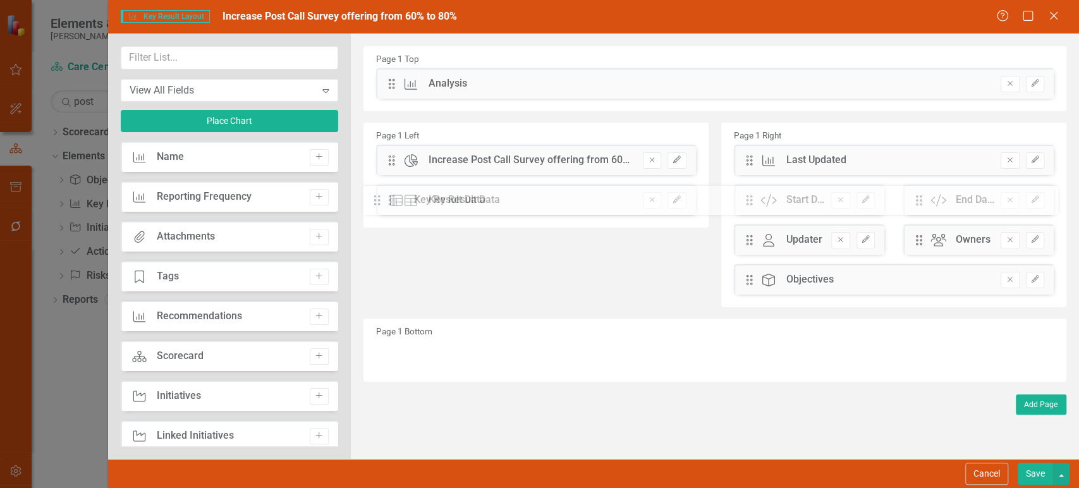
drag, startPoint x: 390, startPoint y: 188, endPoint x: 390, endPoint y: 198, distance: 10.1
click at [1060, 477] on button "button" at bounding box center [1061, 474] width 16 height 22
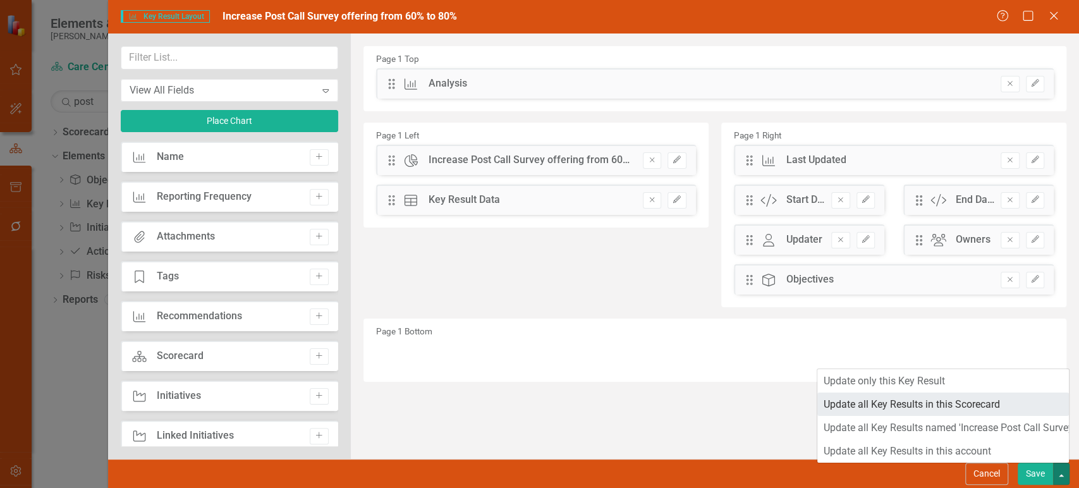
click at [950, 411] on link "Update all Key Results in this Scorecard" at bounding box center [942, 403] width 251 height 23
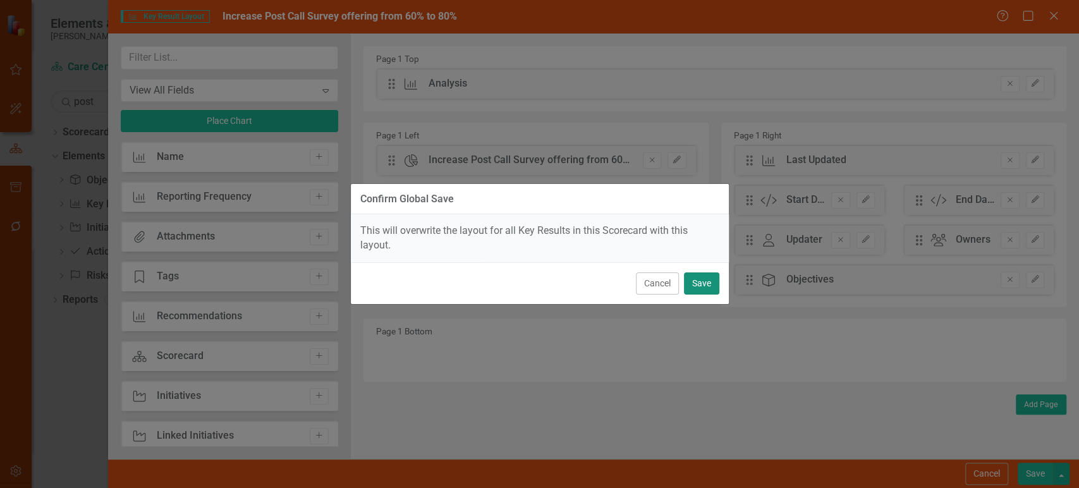
click at [692, 281] on button "Save" at bounding box center [701, 283] width 35 height 22
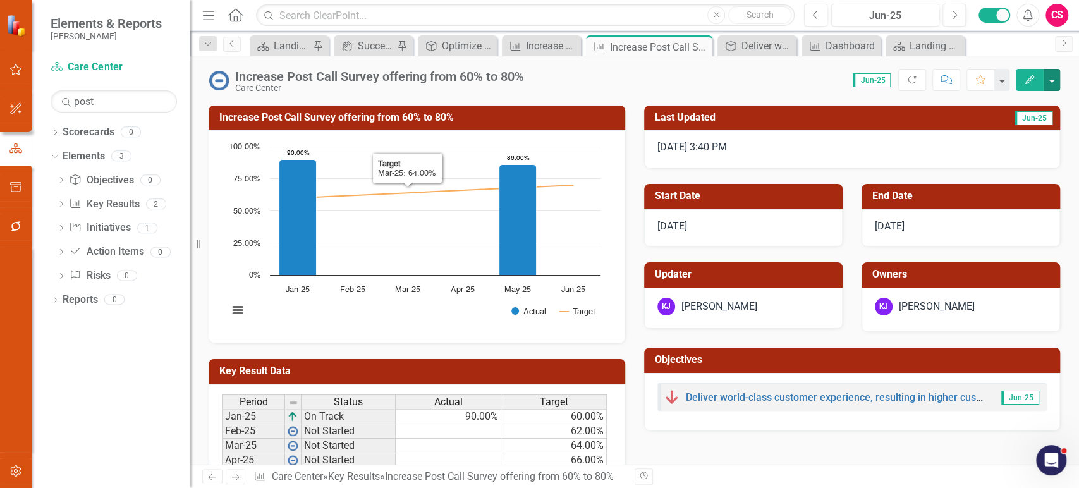
scroll to position [30, 0]
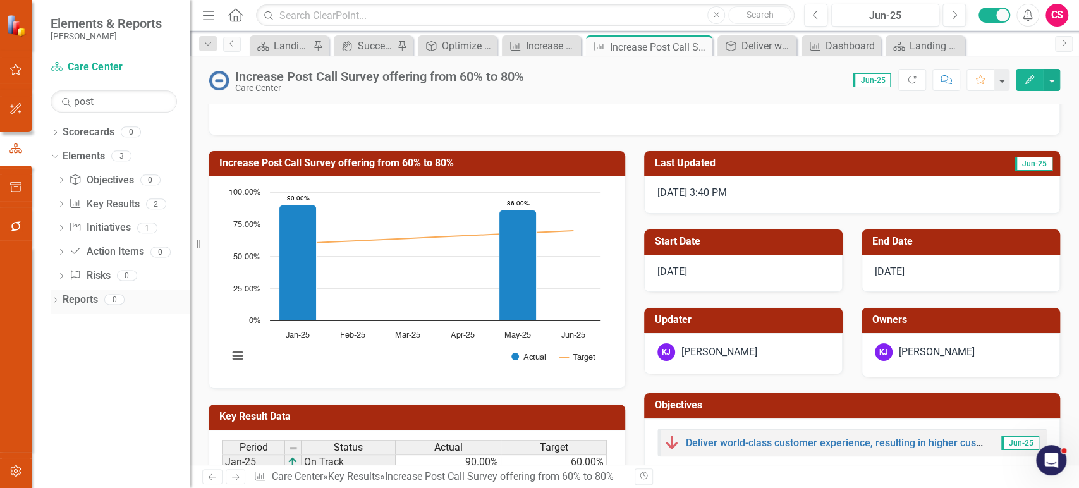
click at [54, 301] on icon "Dropdown" at bounding box center [55, 301] width 9 height 7
click at [82, 100] on input "post" at bounding box center [114, 101] width 126 height 22
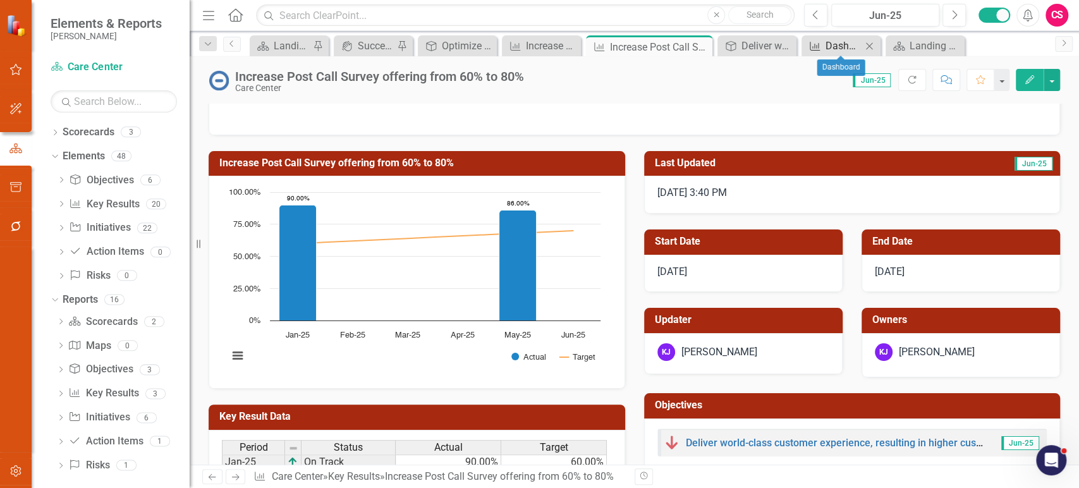
click at [848, 45] on div "Dashboard" at bounding box center [843, 46] width 36 height 16
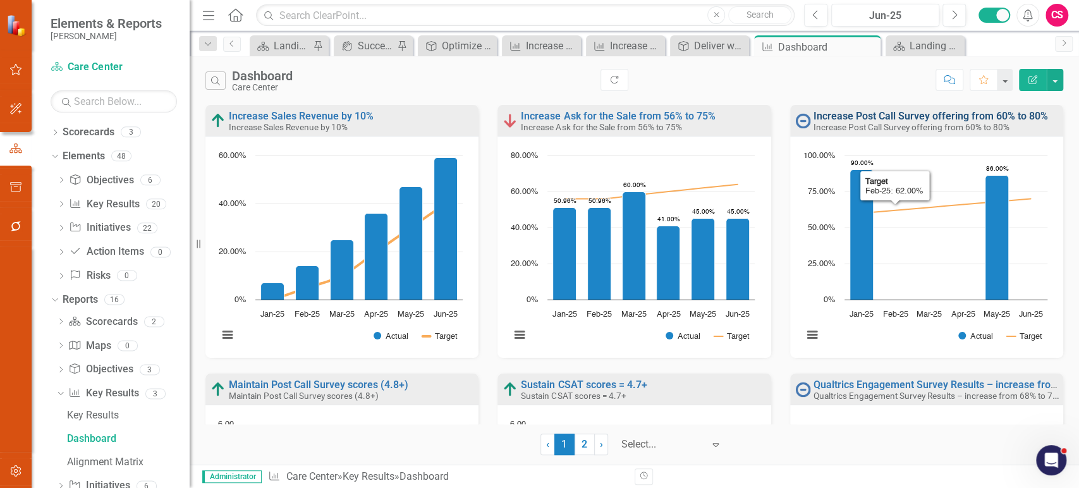
click at [872, 116] on link "Increase Post Call Survey offering from 60% to 80%" at bounding box center [930, 116] width 234 height 12
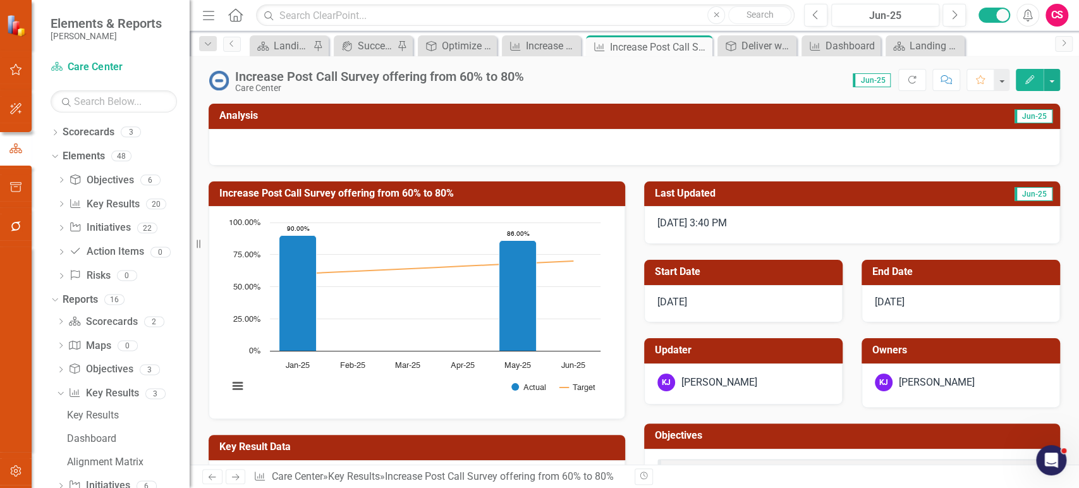
click at [406, 385] on rect "Interactive chart" at bounding box center [414, 311] width 385 height 190
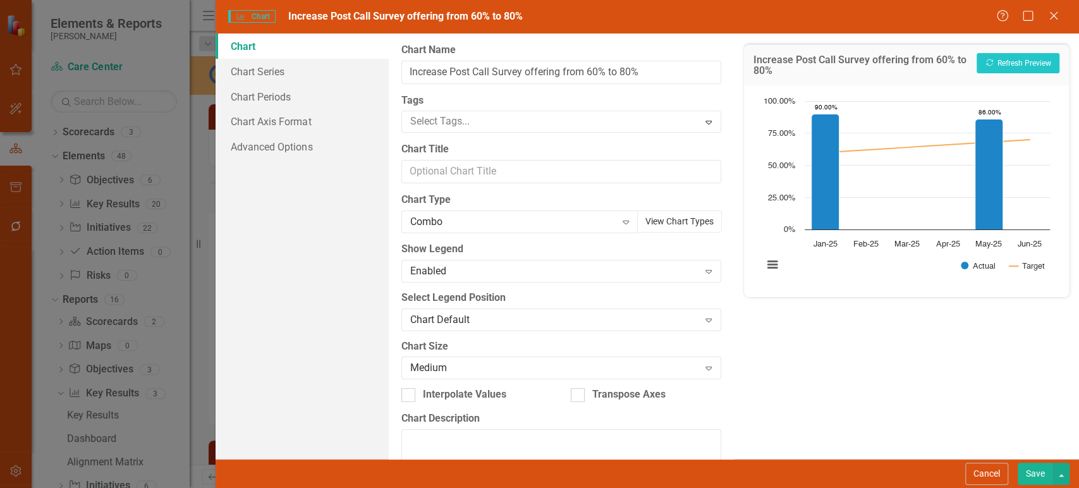
click at [677, 226] on button "View Chart Types" at bounding box center [679, 221] width 85 height 22
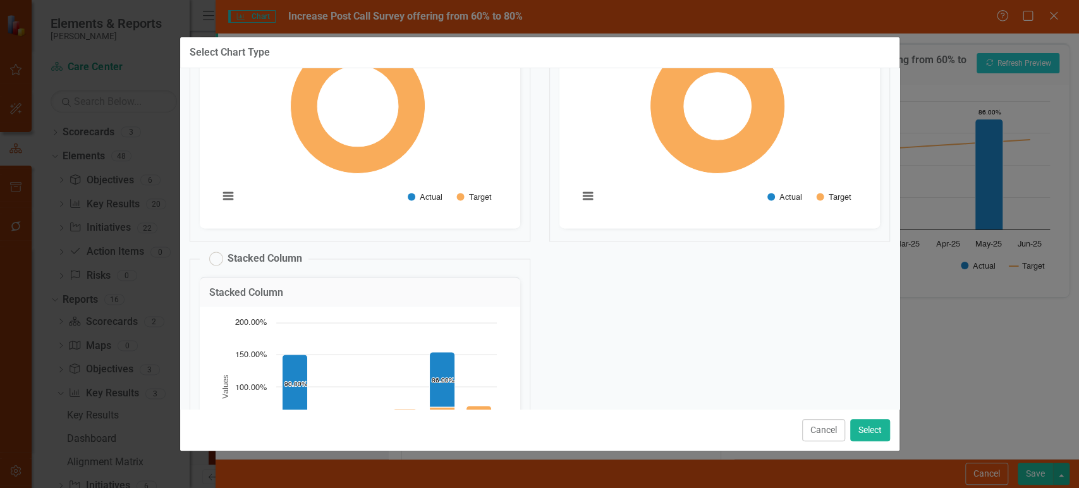
scroll to position [1447, 0]
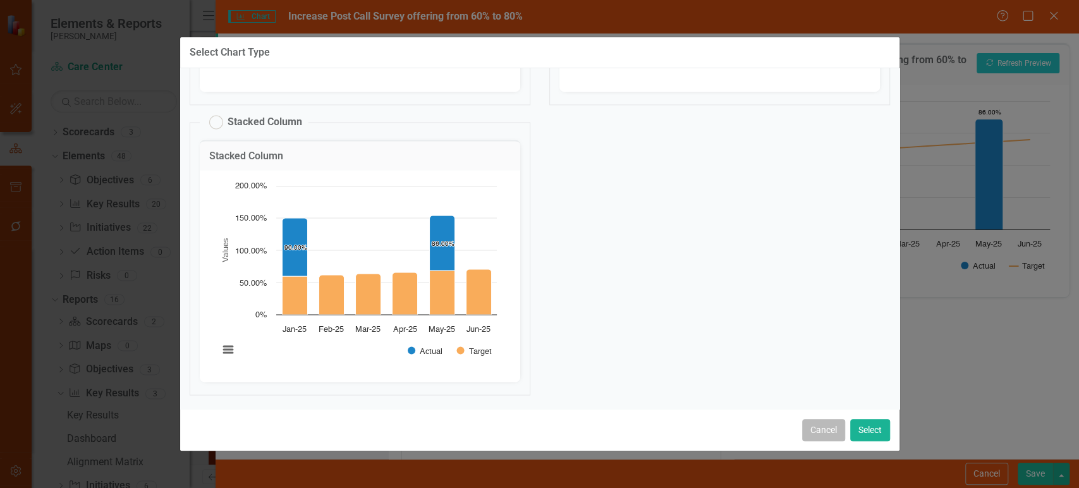
click at [816, 441] on button "Cancel" at bounding box center [823, 430] width 43 height 22
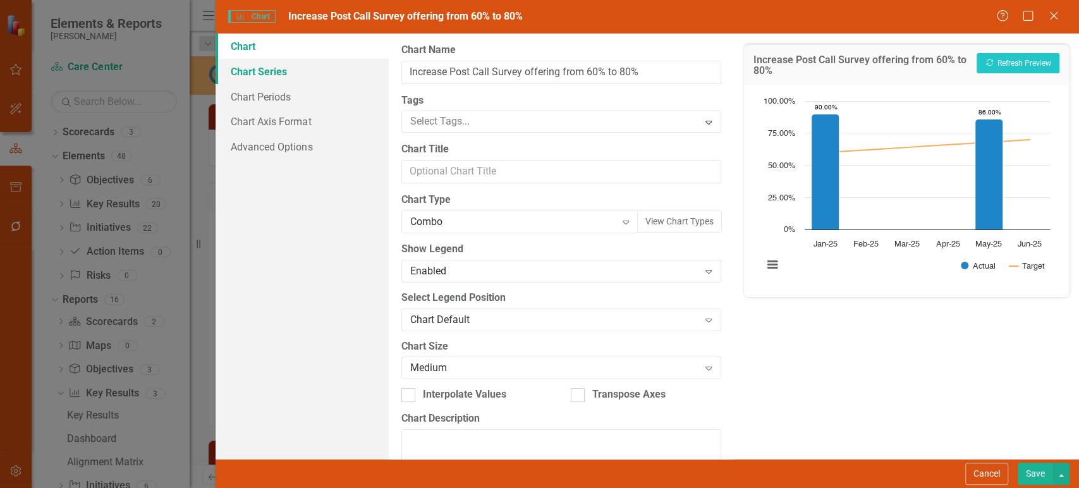
click at [294, 70] on link "Chart Series" at bounding box center [301, 71] width 172 height 25
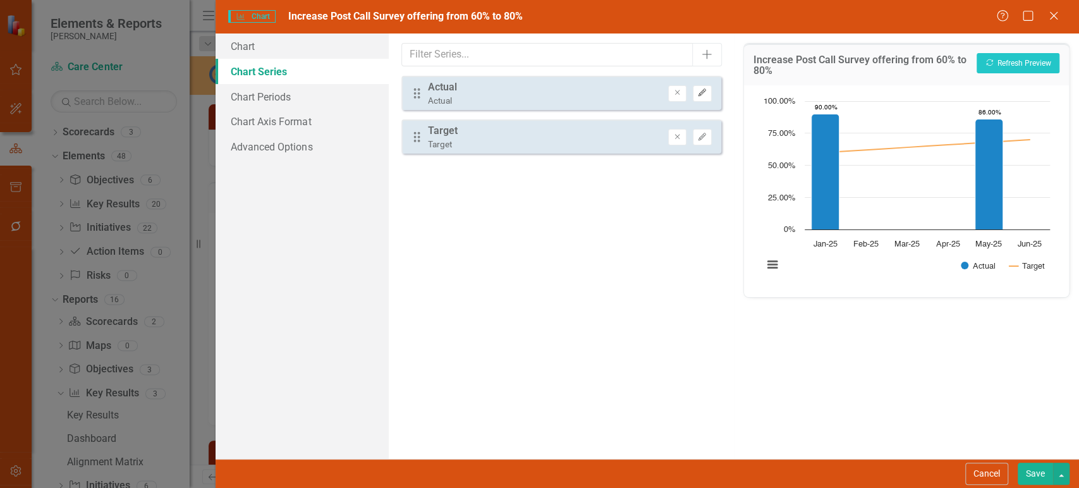
click at [698, 97] on button "Edit" at bounding box center [702, 93] width 18 height 16
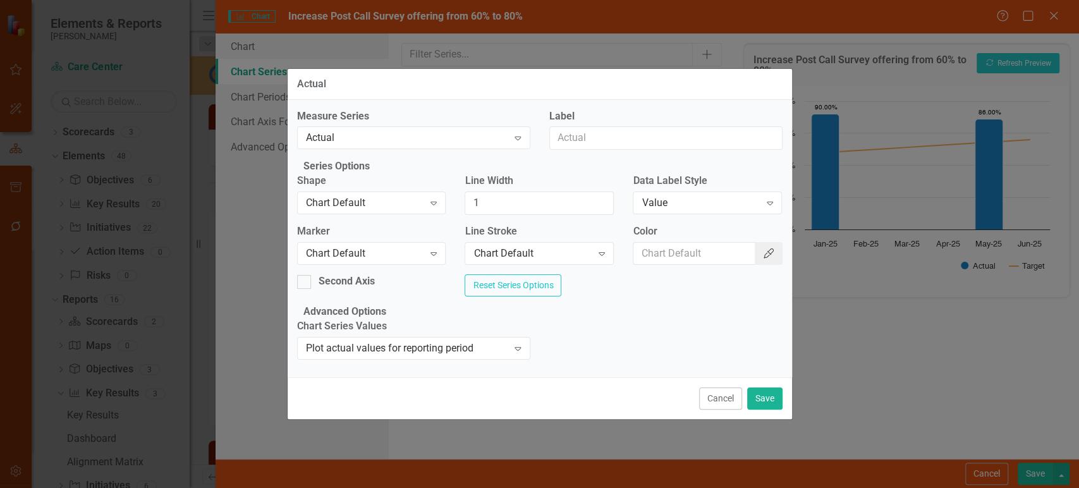
click at [765, 257] on button "Color Picker" at bounding box center [768, 253] width 28 height 23
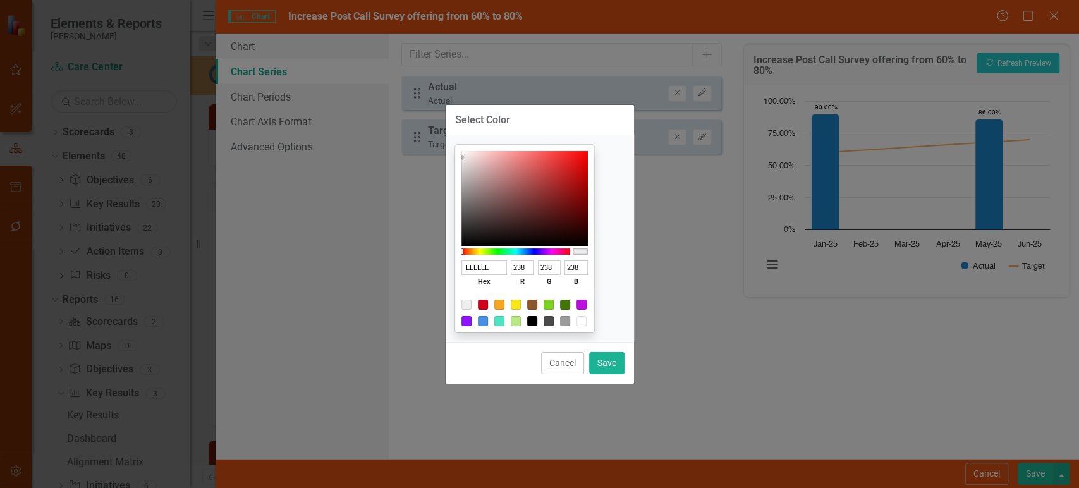
click at [556, 366] on button "Cancel" at bounding box center [562, 363] width 43 height 22
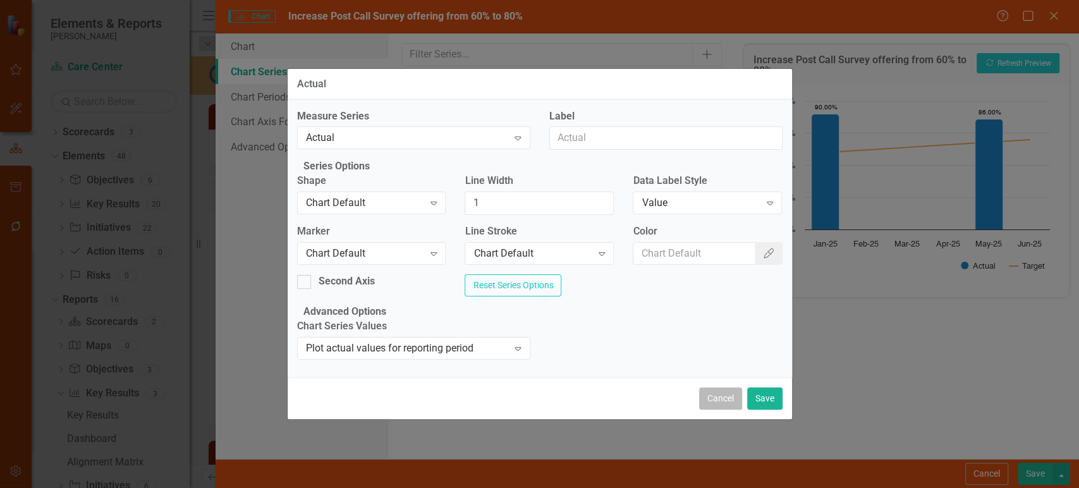
click at [722, 409] on button "Cancel" at bounding box center [720, 398] width 43 height 22
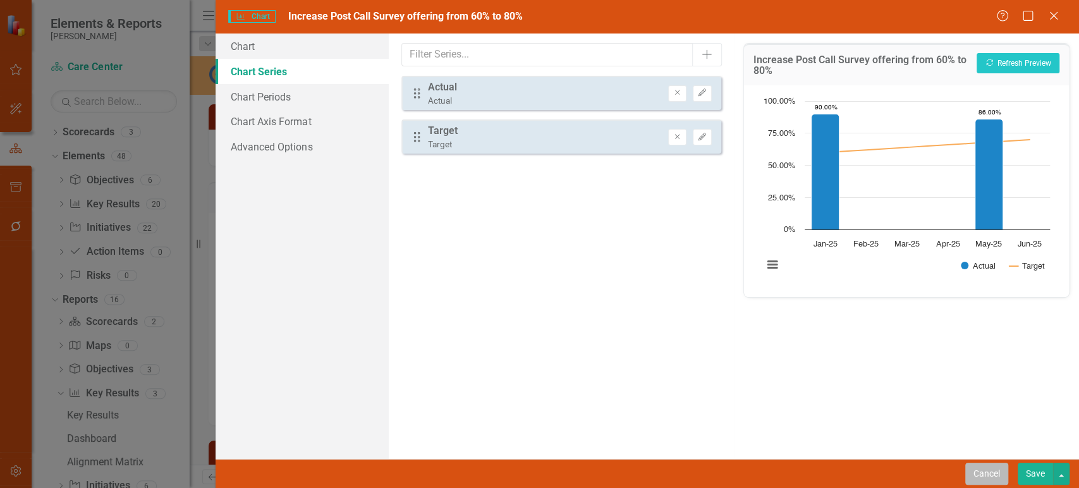
click at [976, 470] on button "Cancel" at bounding box center [986, 474] width 43 height 22
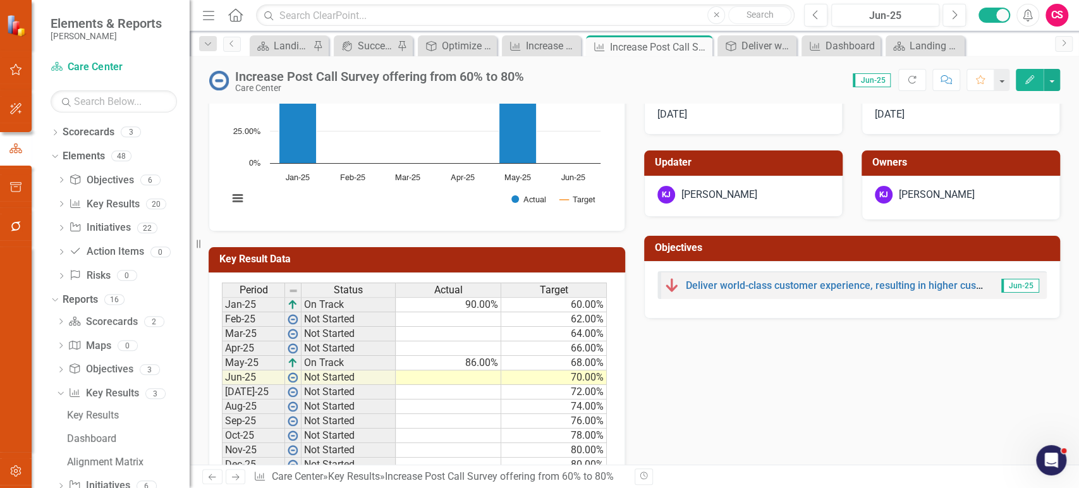
scroll to position [0, 0]
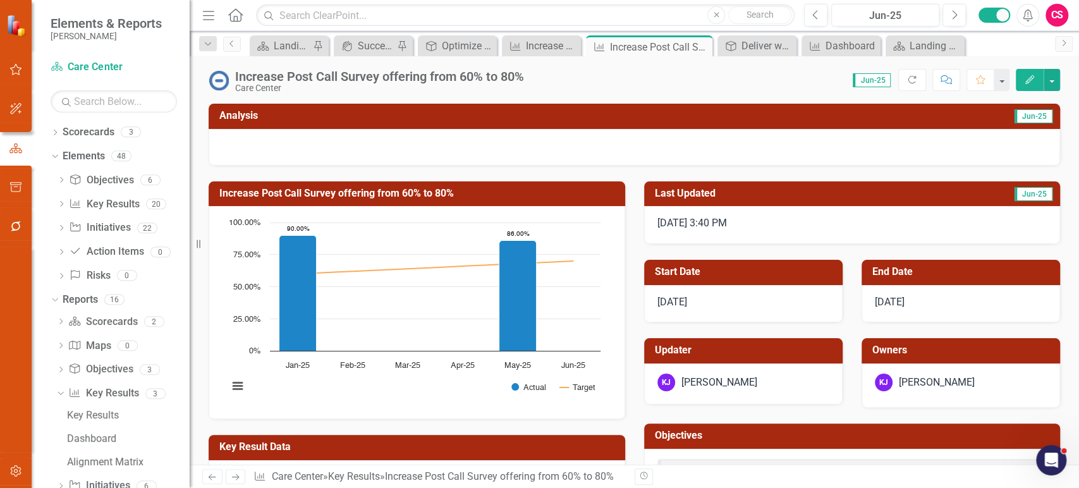
click at [469, 193] on h3 "Increase Post Call Survey offering from 60% to 80%" at bounding box center [418, 193] width 399 height 11
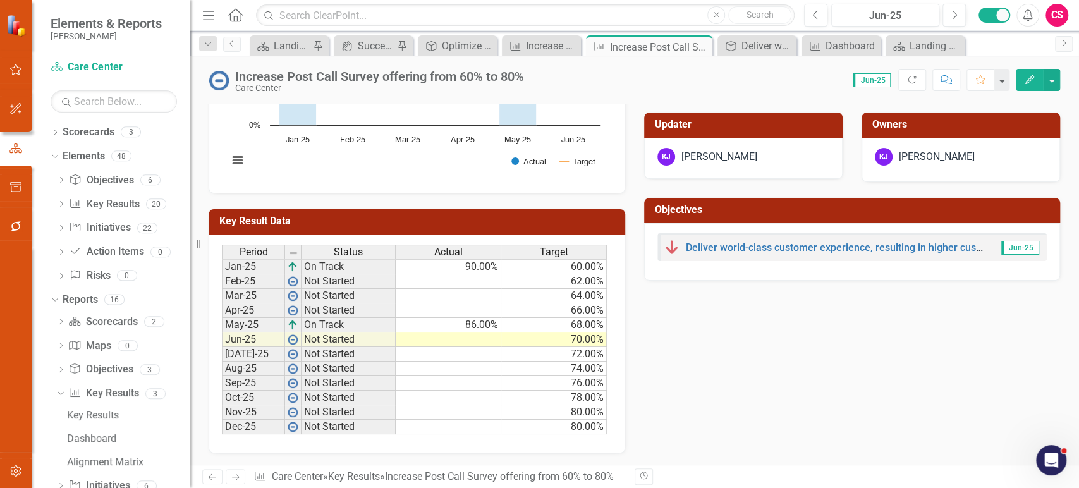
scroll to position [226, 0]
click at [701, 247] on link "Deliver world-class customer experience, resulting in higher customer satisfact…" at bounding box center [872, 247] width 373 height 12
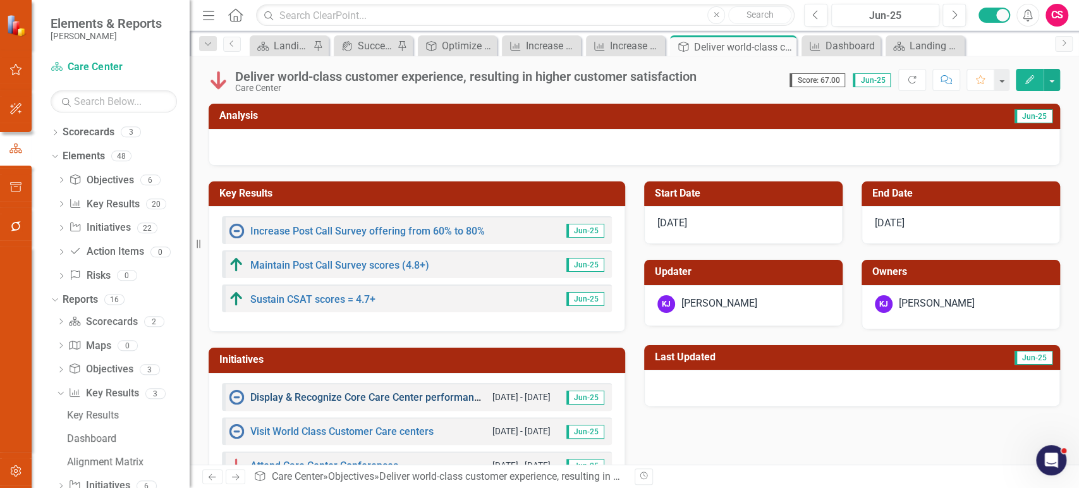
click at [365, 392] on link "Display & Recognize Core Care Center performance metrics" at bounding box center [385, 397] width 271 height 12
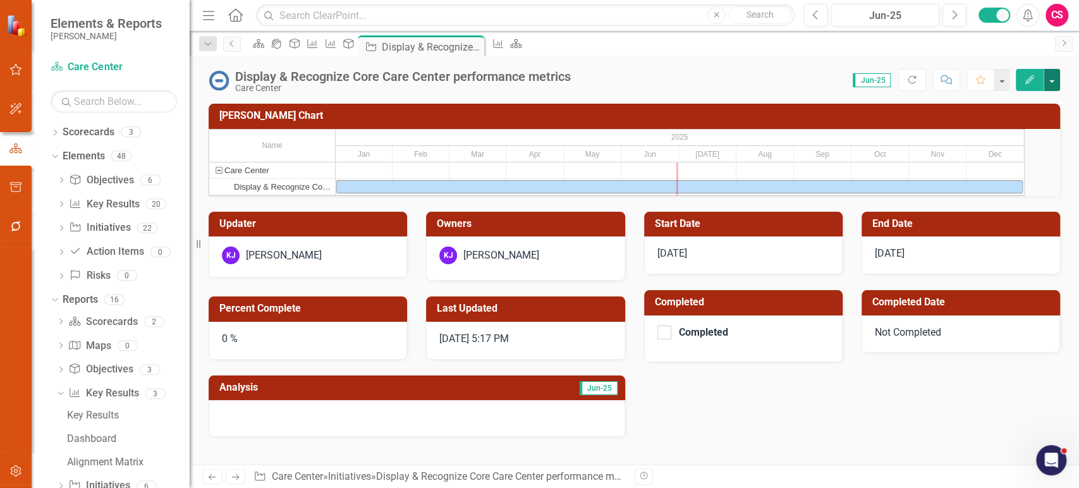
click at [1055, 80] on button "button" at bounding box center [1051, 80] width 16 height 22
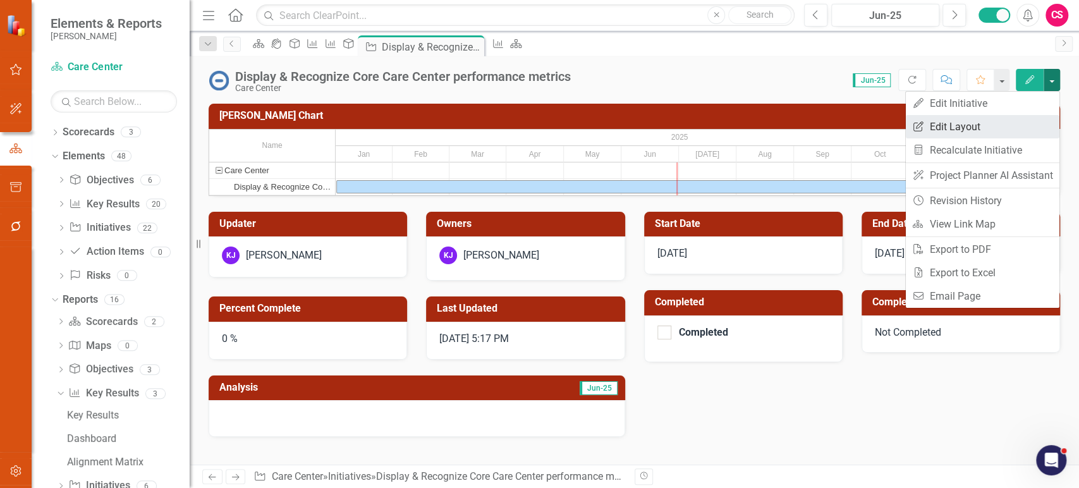
click at [979, 135] on link "Edit Report Edit Layout" at bounding box center [982, 126] width 154 height 23
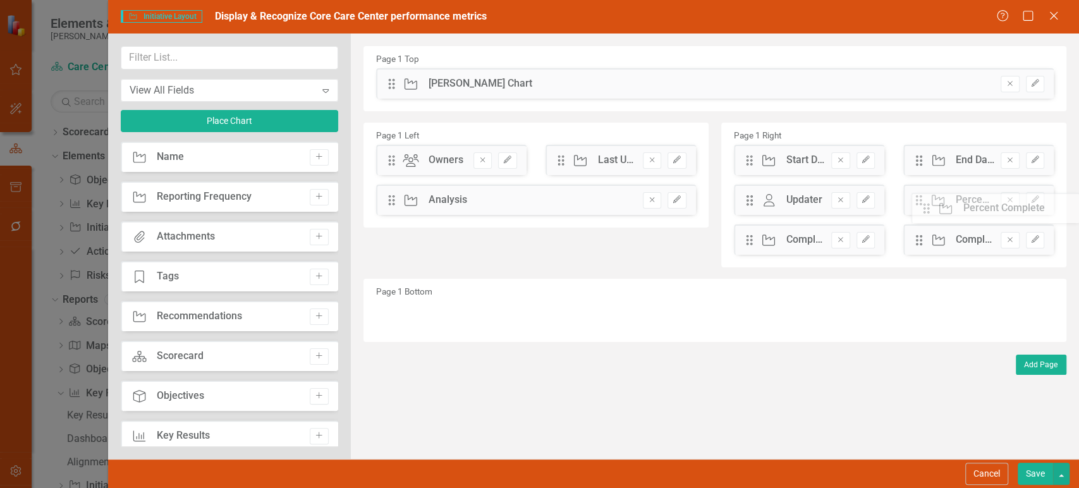
drag, startPoint x: 739, startPoint y: 187, endPoint x: 934, endPoint y: 209, distance: 195.8
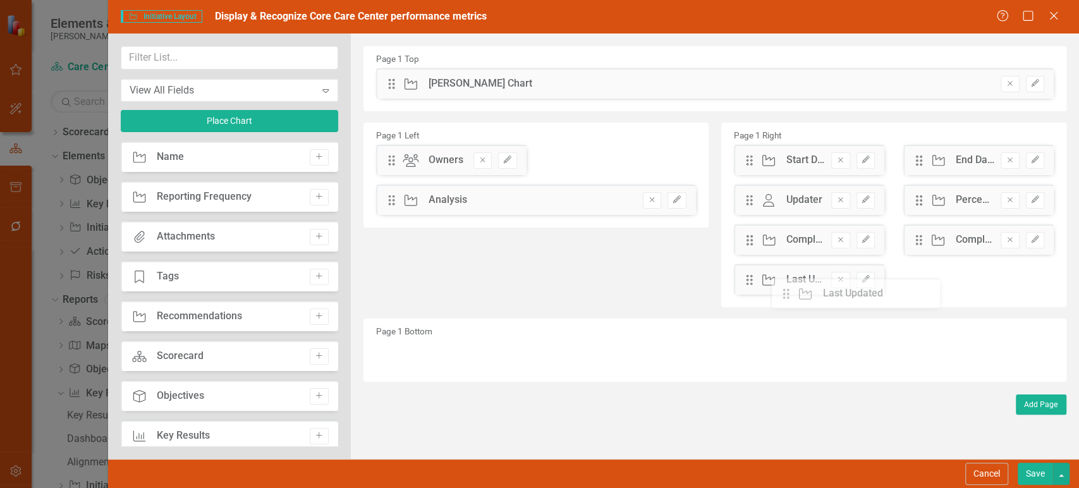
drag, startPoint x: 730, startPoint y: 207, endPoint x: 801, endPoint y: 293, distance: 110.9
drag, startPoint x: 626, startPoint y: 201, endPoint x: 413, endPoint y: 150, distance: 218.8
click at [871, 284] on button "Edit" at bounding box center [865, 280] width 18 height 16
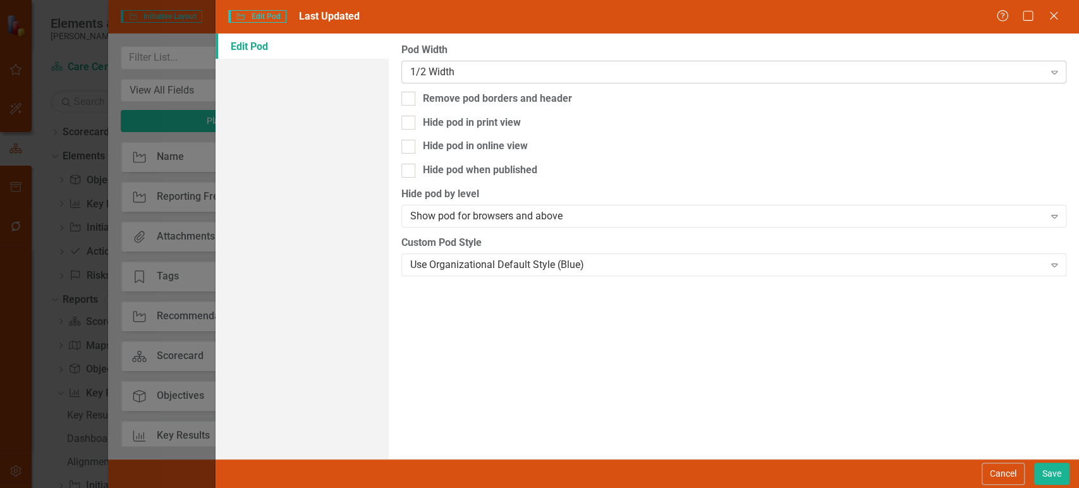
click at [613, 63] on div "1/2 Width Expand" at bounding box center [733, 72] width 665 height 23
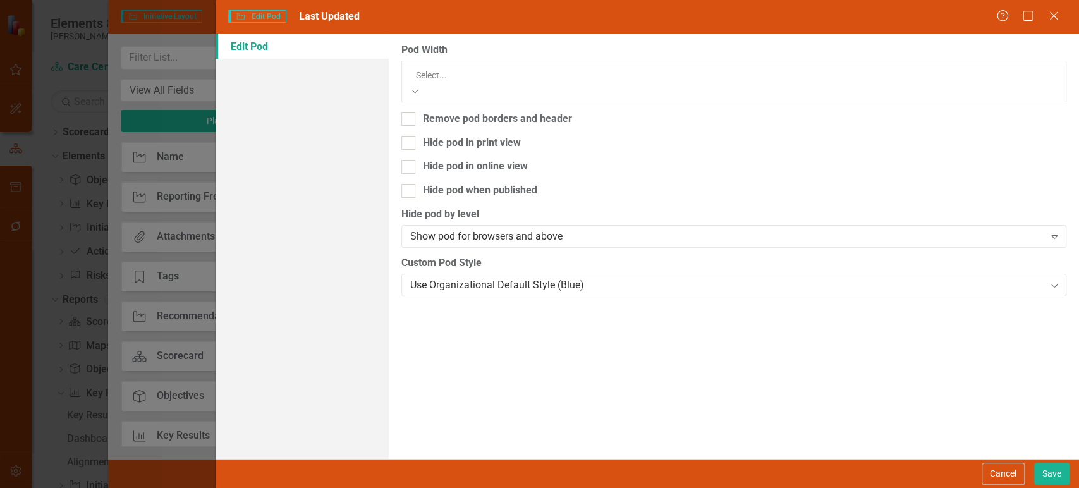
click at [506, 487] on div "Full Width" at bounding box center [539, 495] width 1079 height 15
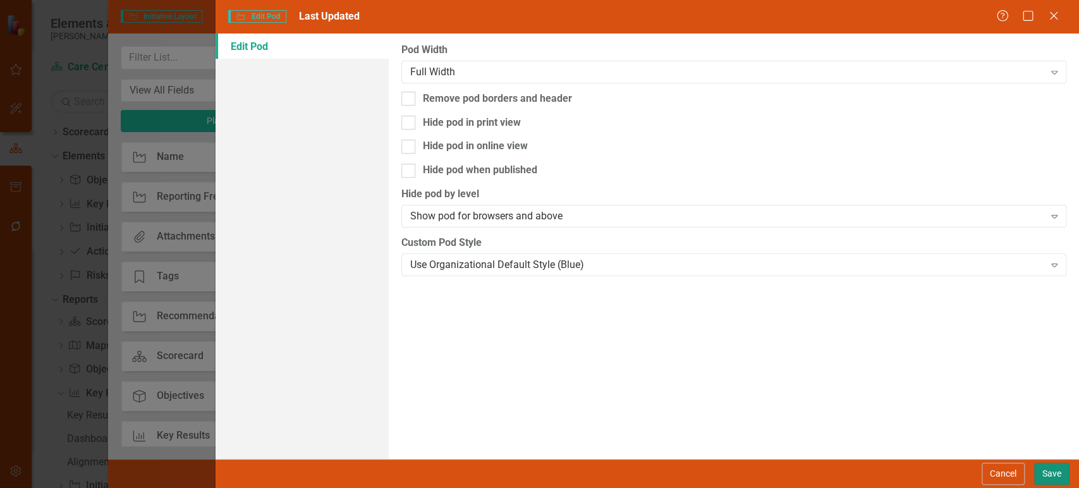
click at [1051, 469] on button "Save" at bounding box center [1051, 474] width 35 height 22
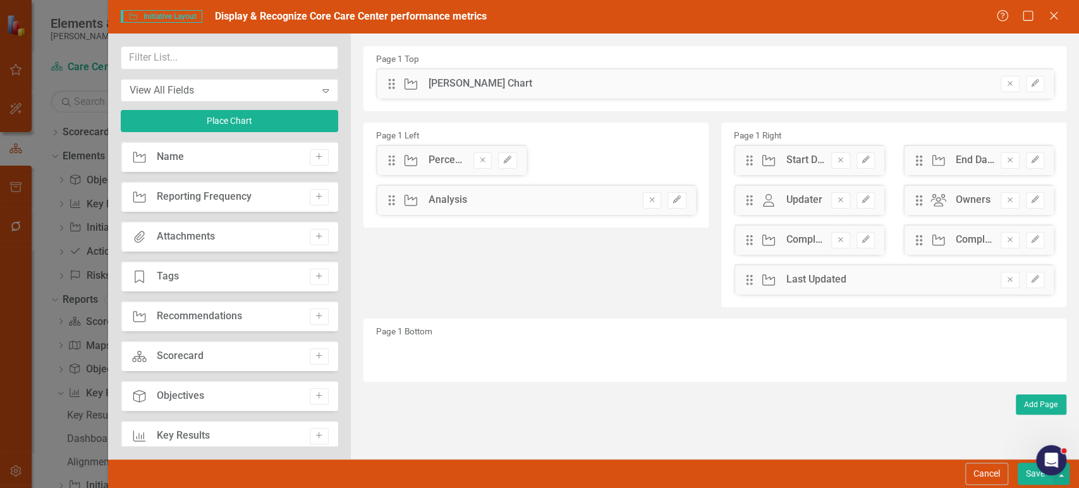
click at [1031, 481] on button "Save" at bounding box center [1034, 474] width 35 height 22
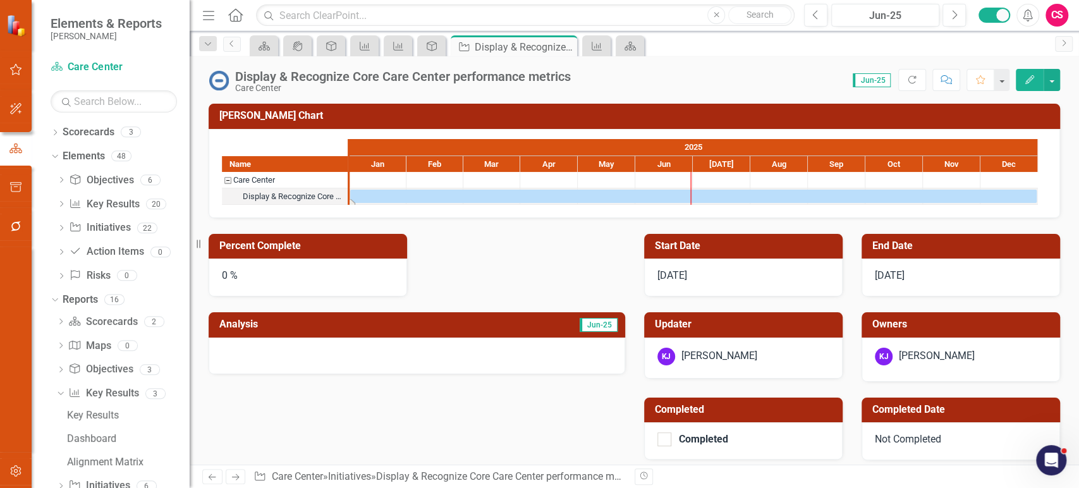
click at [378, 193] on div "Task: Start date: 2025-01-01 End date: 2025-12-31" at bounding box center [693, 196] width 686 height 13
click at [221, 80] on img at bounding box center [219, 80] width 20 height 20
click at [223, 97] on div "Display & Recognize Core Care Center performance metrics Care Center Score: 0.0…" at bounding box center [634, 260] width 889 height 408
click at [279, 262] on div "0 %" at bounding box center [308, 277] width 198 height 38
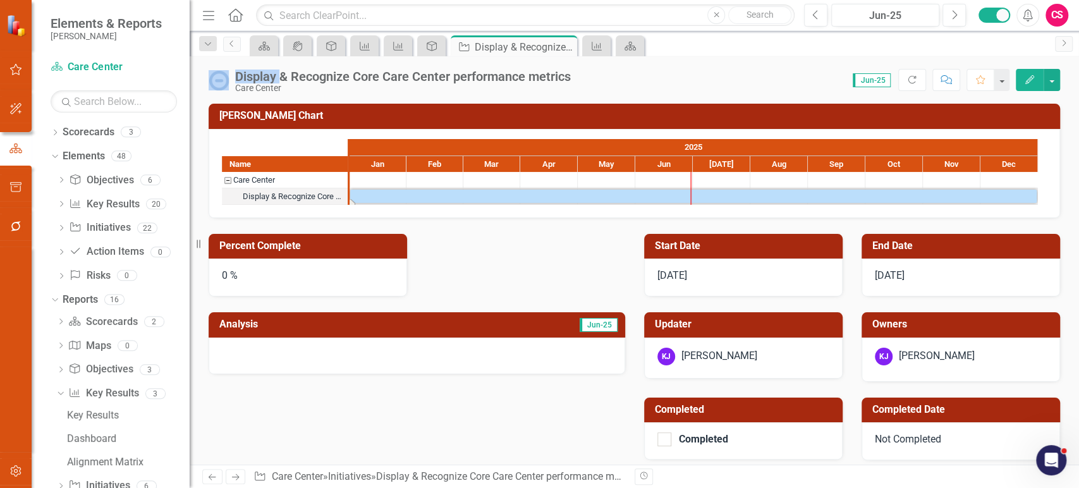
click at [279, 262] on div "0 %" at bounding box center [308, 277] width 198 height 38
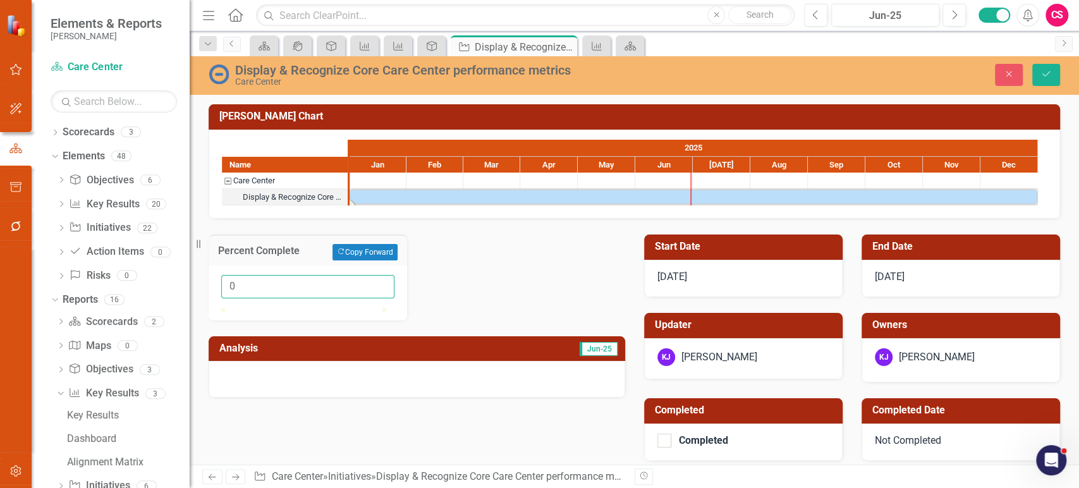
drag, startPoint x: 273, startPoint y: 287, endPoint x: 197, endPoint y: 275, distance: 76.7
click at [197, 275] on div "Elements & Reports [PERSON_NAME] Scorecard Care Center Search Dropdown Scorecar…" at bounding box center [539, 244] width 1079 height 488
type input "075"
click at [1060, 80] on div "Close Save" at bounding box center [893, 75] width 351 height 22
click at [1043, 80] on button "Save" at bounding box center [1046, 75] width 28 height 22
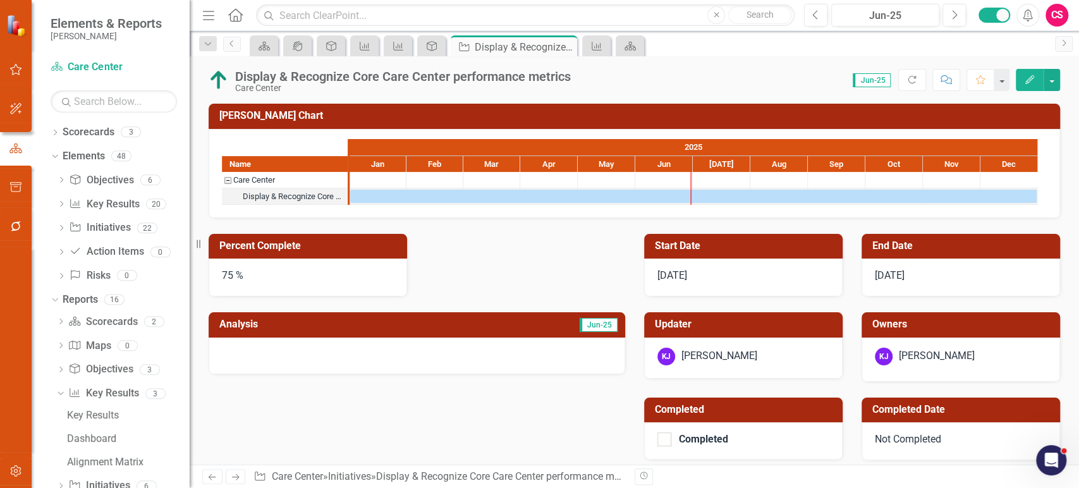
click at [490, 284] on div "Percent Complete 75 % Analysis Jun-25" at bounding box center [416, 296] width 435 height 156
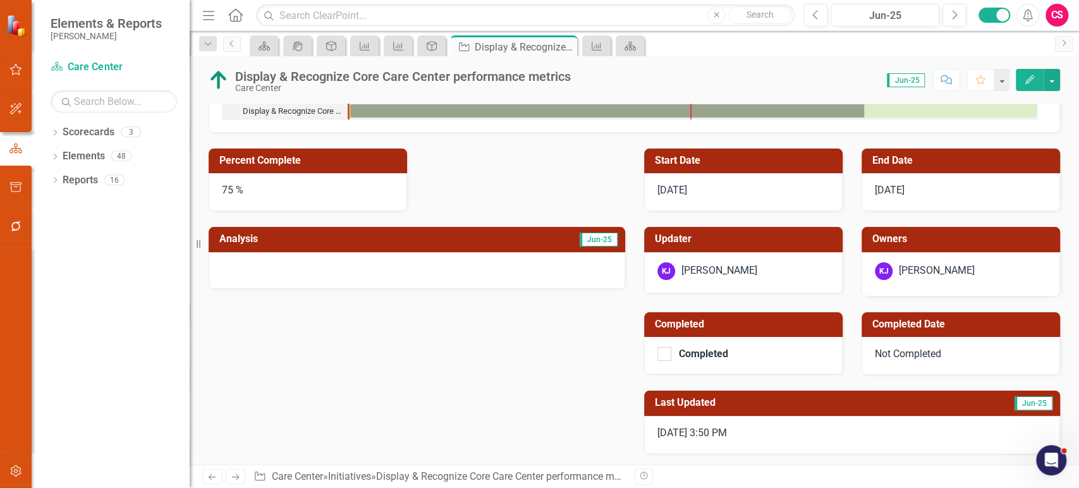
scroll to position [1, 0]
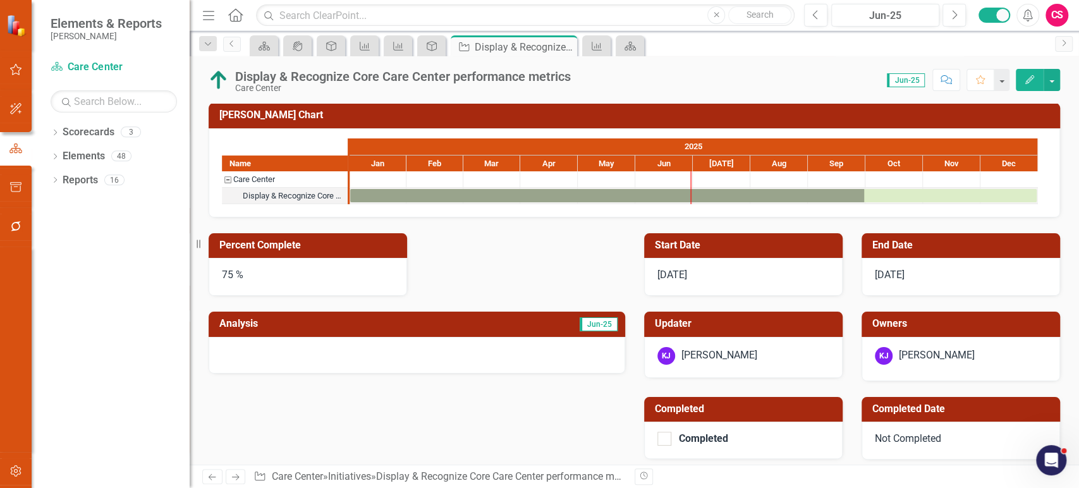
click at [264, 337] on div at bounding box center [417, 355] width 416 height 37
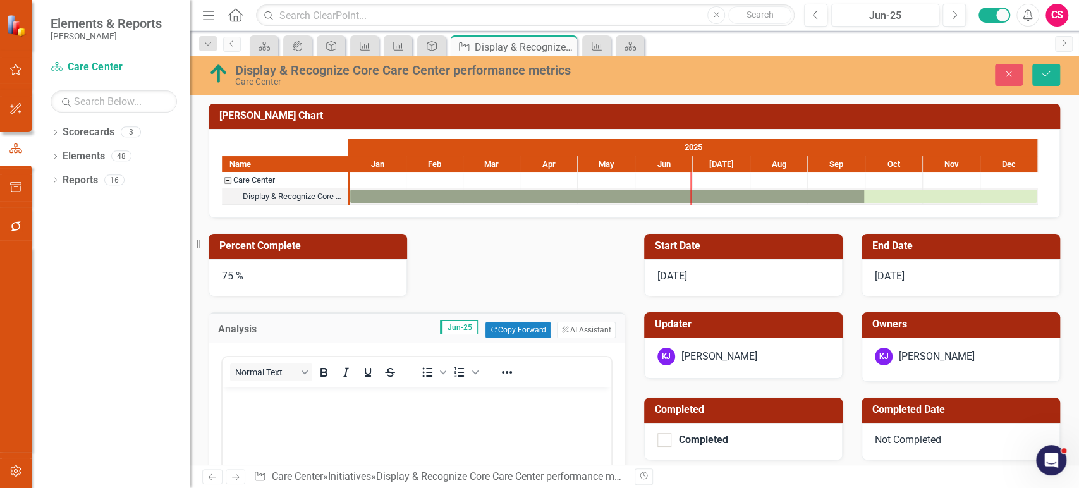
scroll to position [0, 0]
click at [1010, 70] on icon "Close" at bounding box center [1008, 74] width 11 height 9
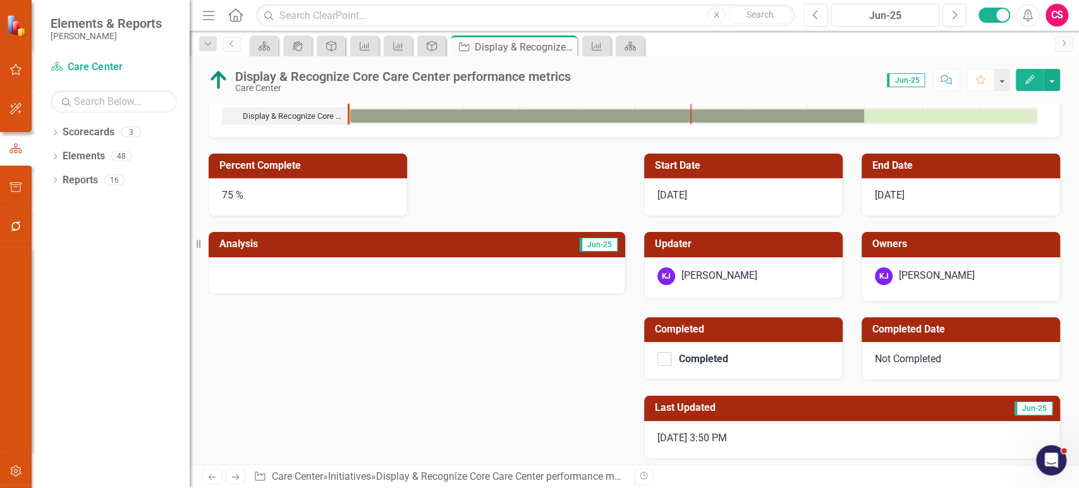
scroll to position [85, 0]
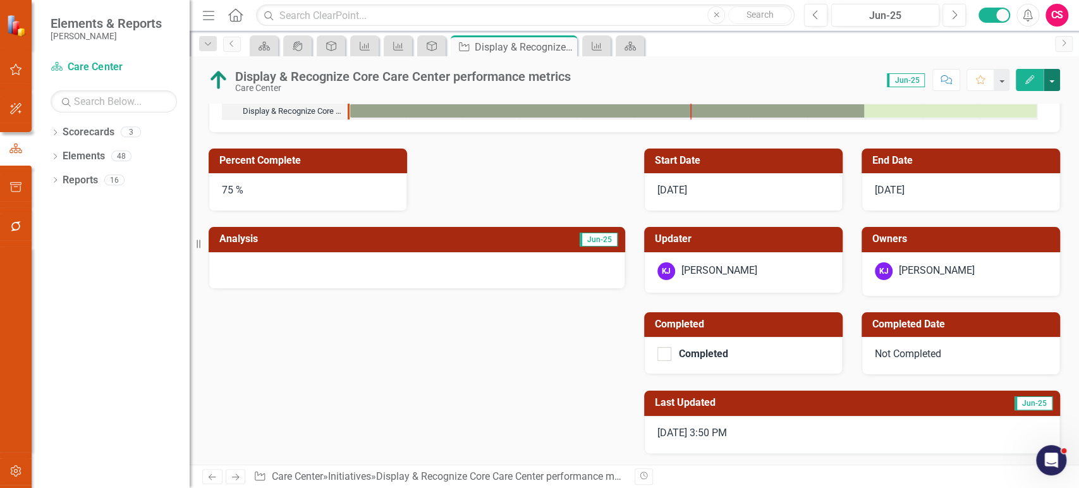
click at [1053, 80] on button "button" at bounding box center [1051, 80] width 16 height 22
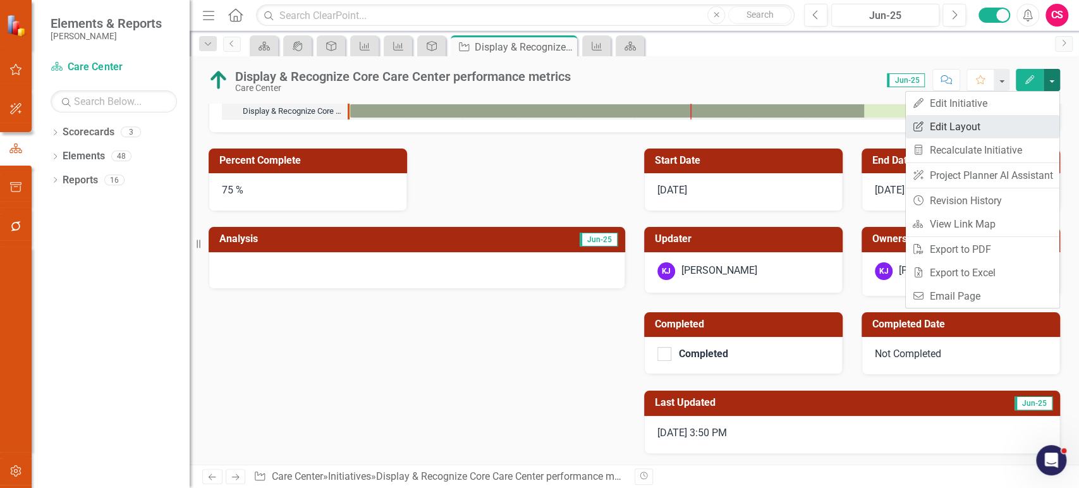
click at [1027, 124] on link "Edit Report Edit Layout" at bounding box center [982, 126] width 154 height 23
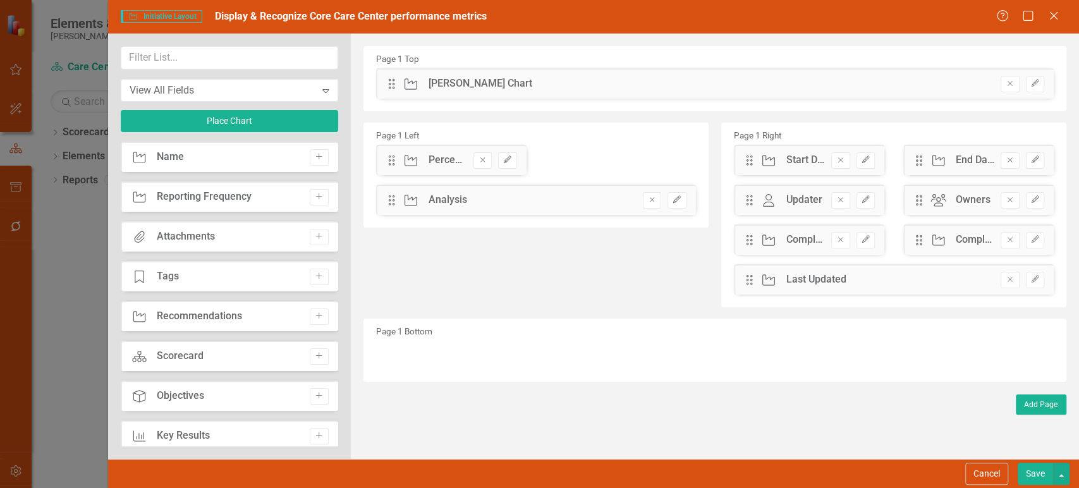
drag, startPoint x: 677, startPoint y: 231, endPoint x: 759, endPoint y: 244, distance: 83.1
click at [757, 242] on div "Drag Initiative Completed" at bounding box center [784, 240] width 80 height 15
drag, startPoint x: 593, startPoint y: 227, endPoint x: 571, endPoint y: 201, distance: 34.1
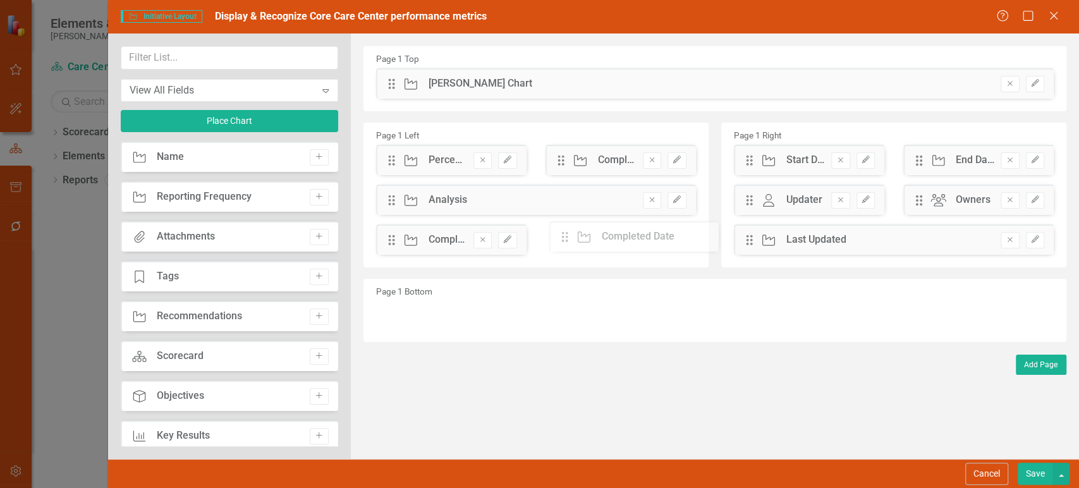
drag, startPoint x: 583, startPoint y: 236, endPoint x: 573, endPoint y: 239, distance: 9.8
drag, startPoint x: 548, startPoint y: 231, endPoint x: 547, endPoint y: 245, distance: 14.0
drag, startPoint x: 399, startPoint y: 240, endPoint x: 591, endPoint y: 240, distance: 191.4
click at [1061, 473] on button "button" at bounding box center [1061, 474] width 16 height 22
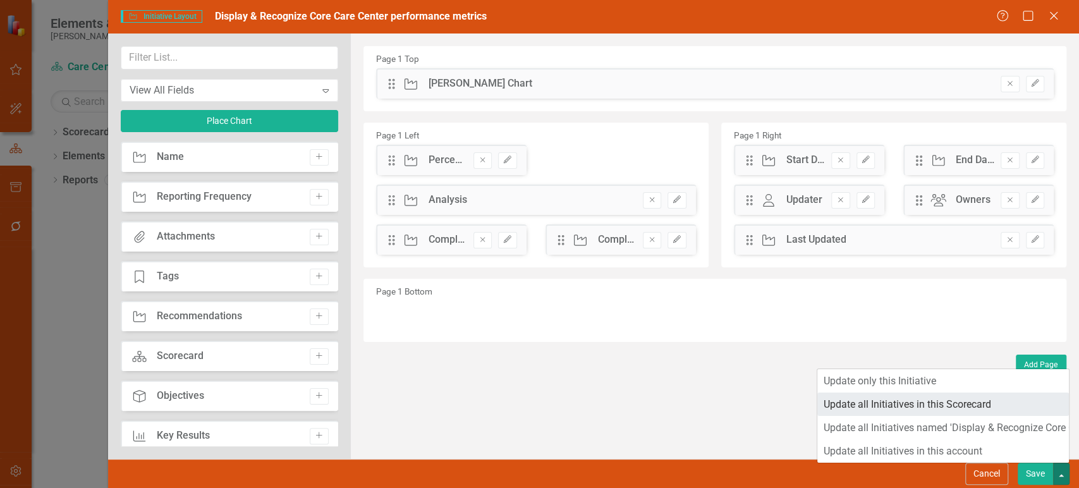
click at [943, 406] on link "Update all Initiatives in this Scorecard" at bounding box center [942, 403] width 251 height 23
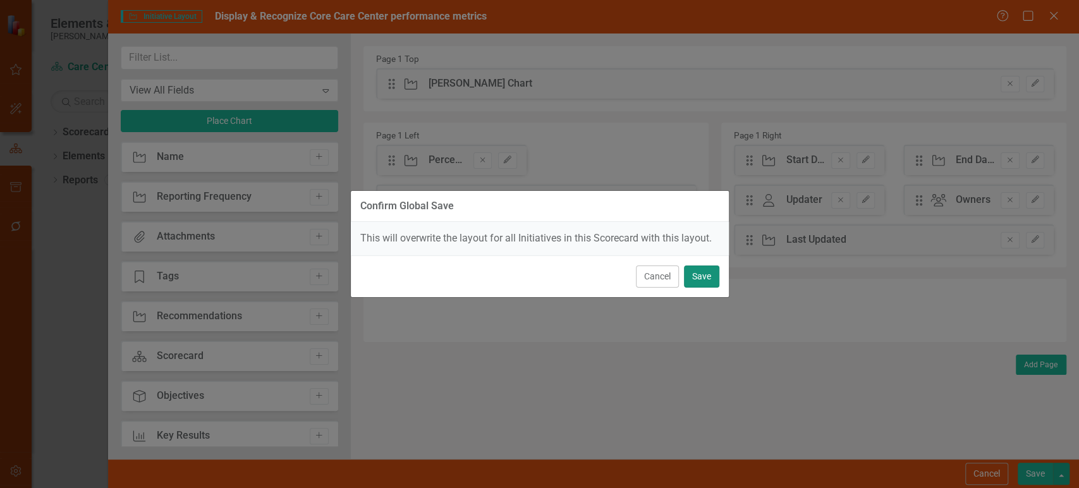
click at [707, 277] on button "Save" at bounding box center [701, 276] width 35 height 22
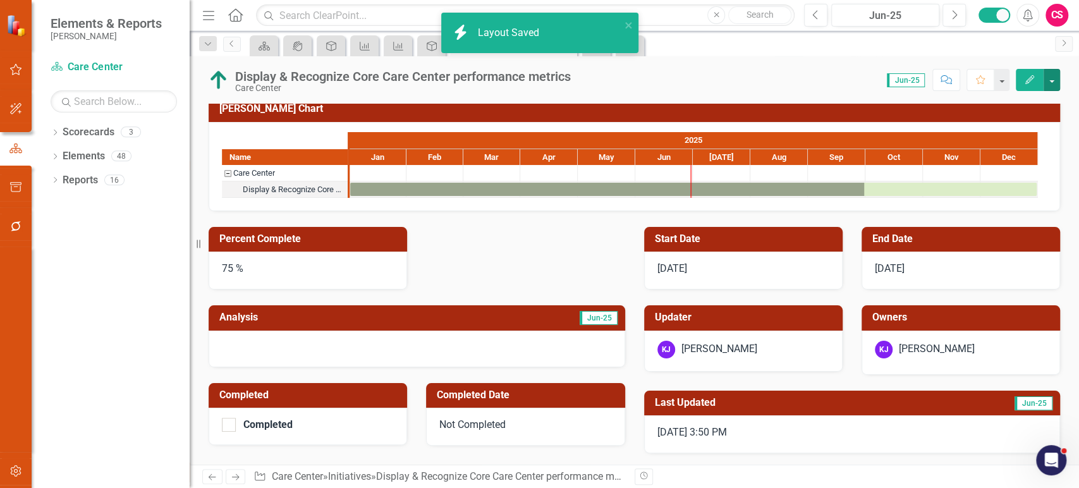
scroll to position [6, 0]
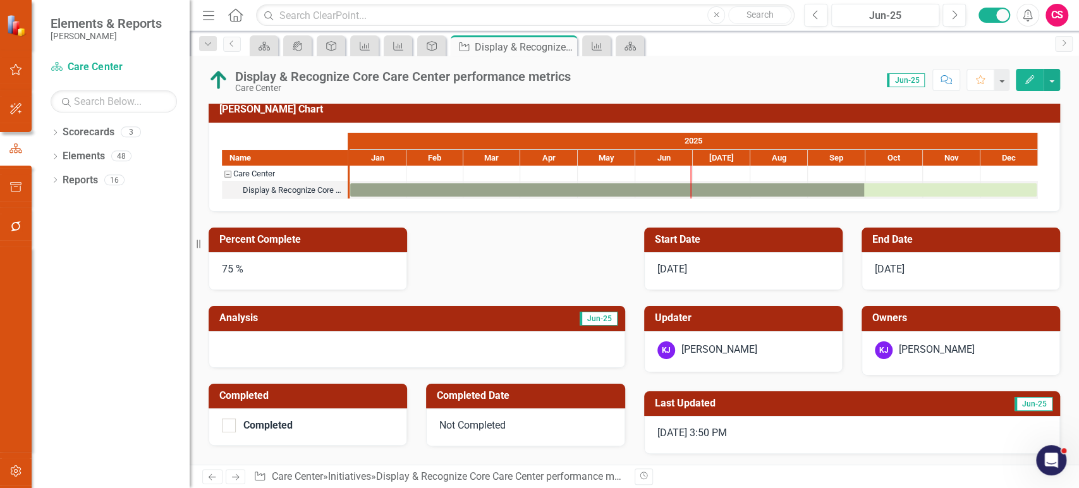
click at [280, 276] on div "75 %" at bounding box center [308, 271] width 198 height 38
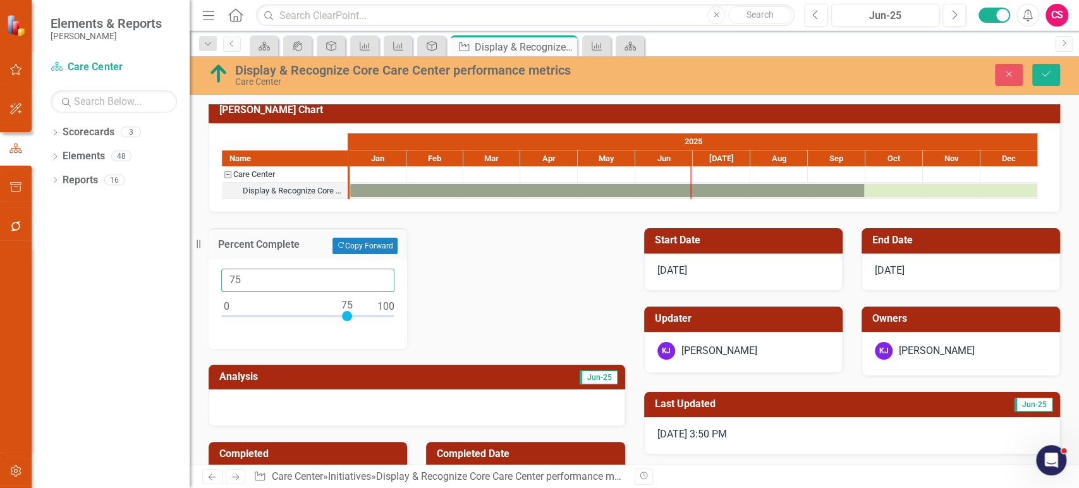
drag, startPoint x: 262, startPoint y: 274, endPoint x: 181, endPoint y: 277, distance: 80.3
click at [181, 277] on div "Elements & Reports [PERSON_NAME] Scorecard Care Center Search Dropdown Scorecar…" at bounding box center [539, 244] width 1079 height 488
type input "100"
click at [298, 397] on div at bounding box center [417, 407] width 416 height 37
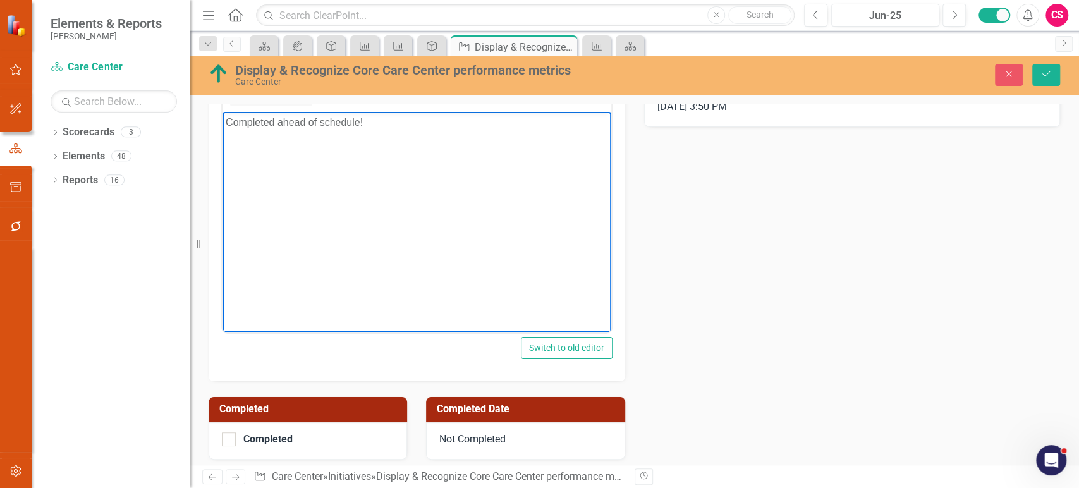
scroll to position [339, 0]
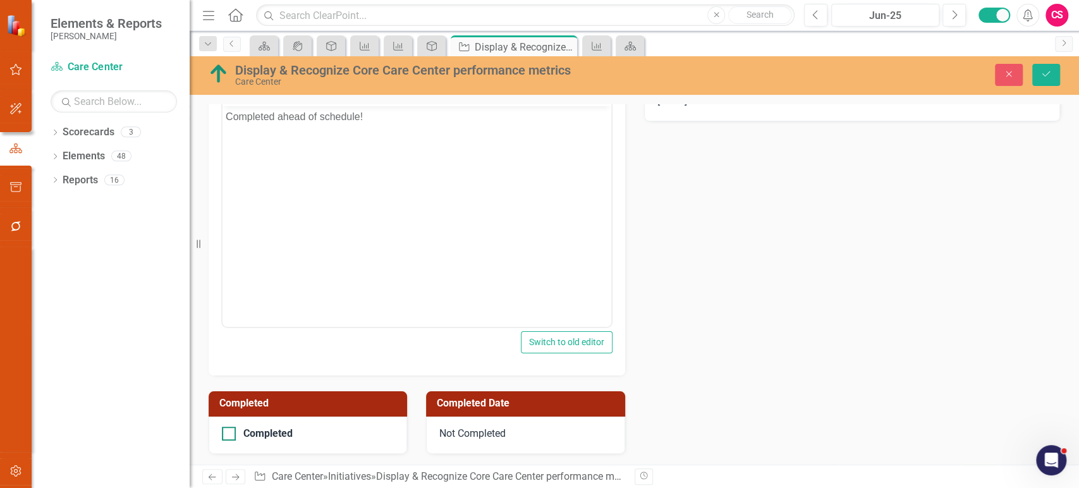
click at [222, 434] on div at bounding box center [229, 433] width 14 height 14
click at [222, 434] on input "Completed" at bounding box center [226, 430] width 8 height 8
checkbox input "true"
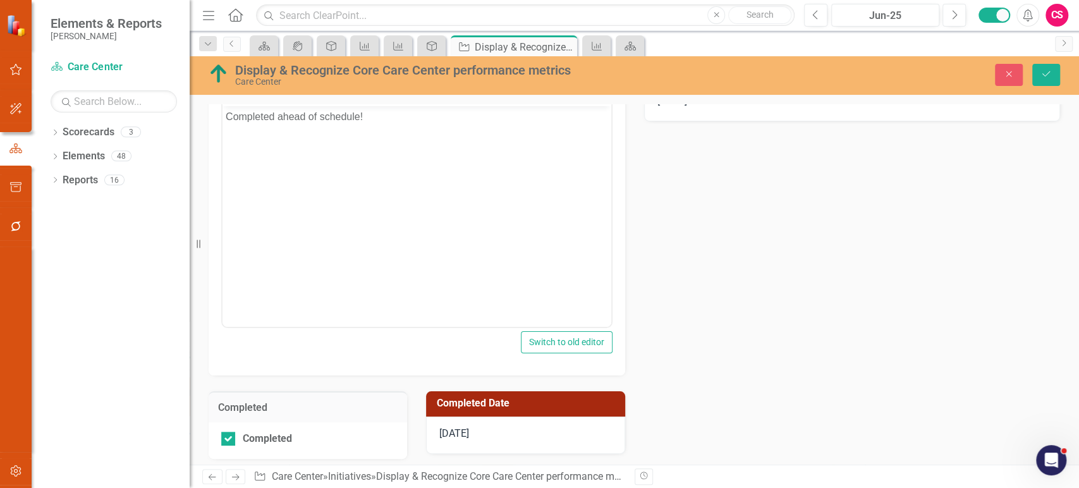
click at [509, 434] on div "8/14/25" at bounding box center [525, 435] width 198 height 38
click at [492, 434] on div "8/14/25" at bounding box center [525, 435] width 198 height 38
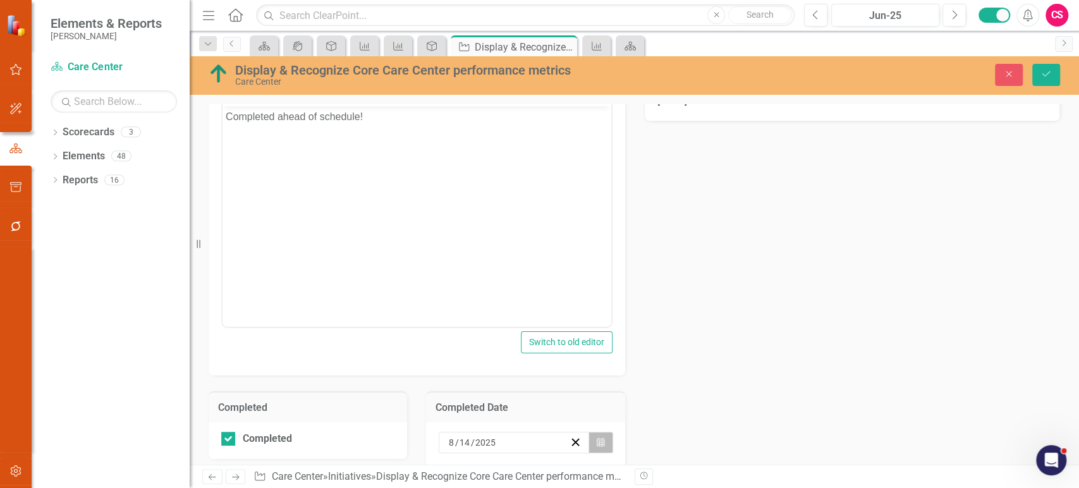
click at [598, 440] on icon "Calendar" at bounding box center [600, 442] width 8 height 9
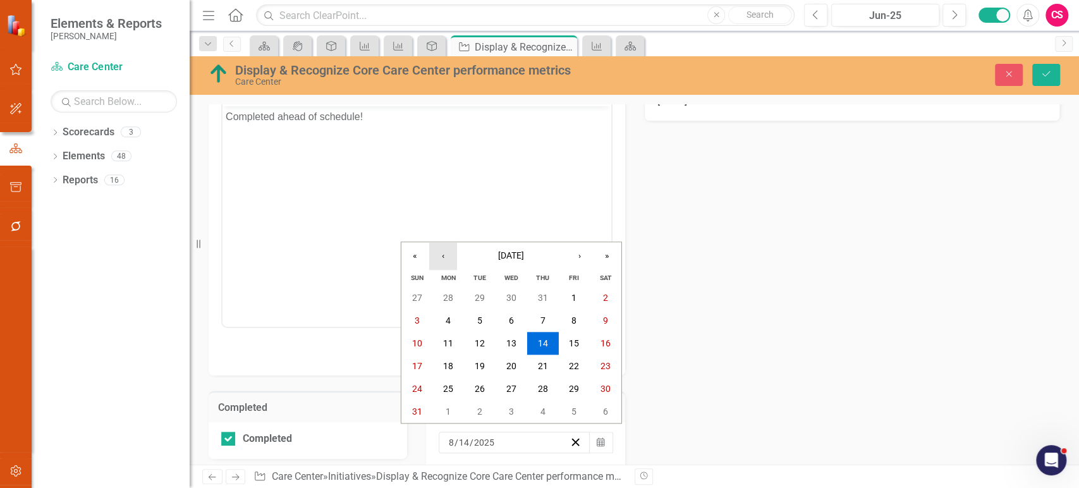
click at [430, 257] on button "‹" at bounding box center [443, 256] width 28 height 28
click at [473, 313] on button "10" at bounding box center [480, 320] width 32 height 23
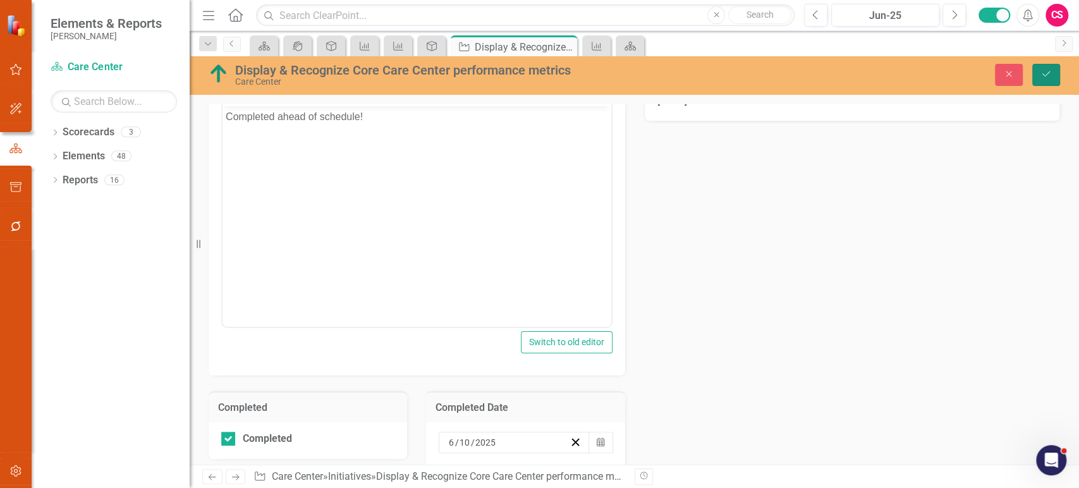
drag, startPoint x: 1043, startPoint y: 78, endPoint x: 697, endPoint y: 245, distance: 384.6
click at [1043, 77] on icon "Save" at bounding box center [1045, 74] width 11 height 9
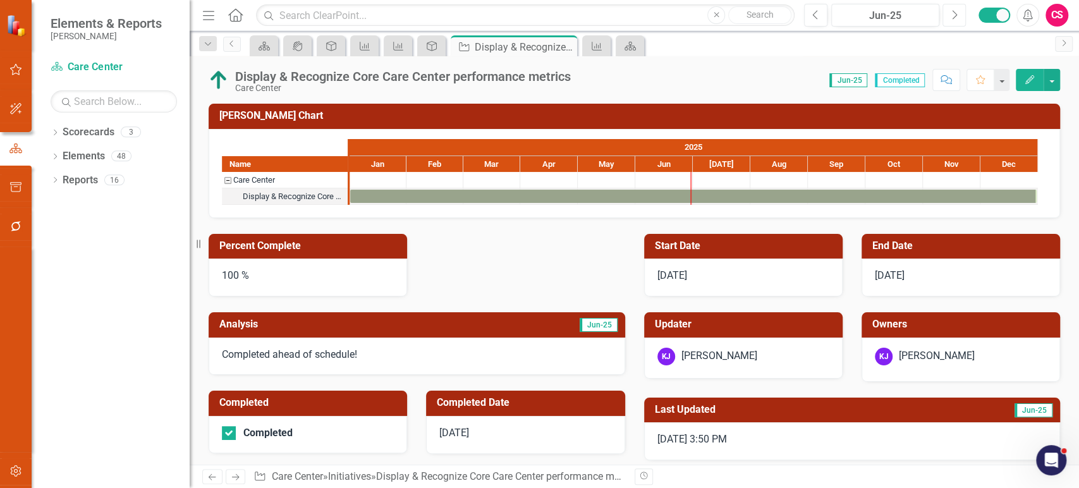
click at [956, 18] on icon "Next" at bounding box center [953, 14] width 7 height 11
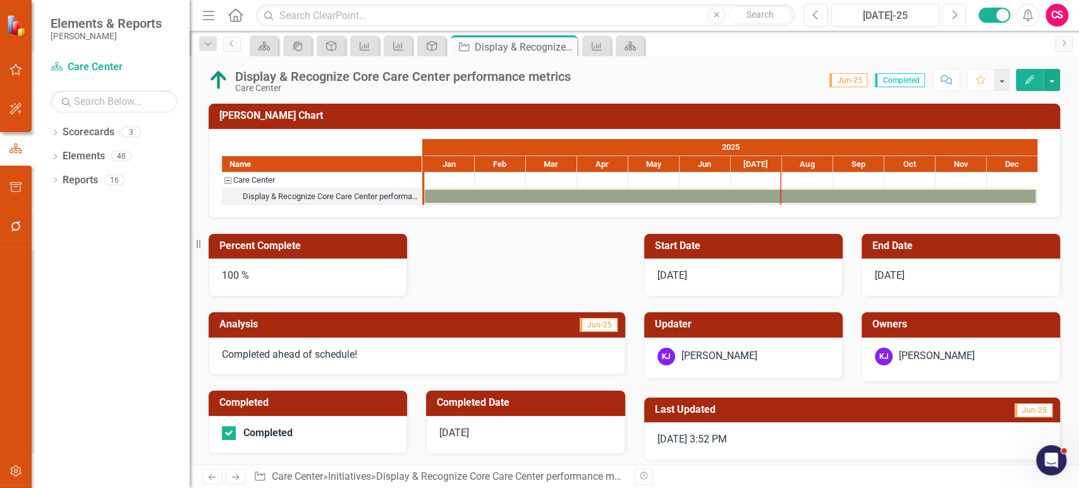
scroll to position [6, 0]
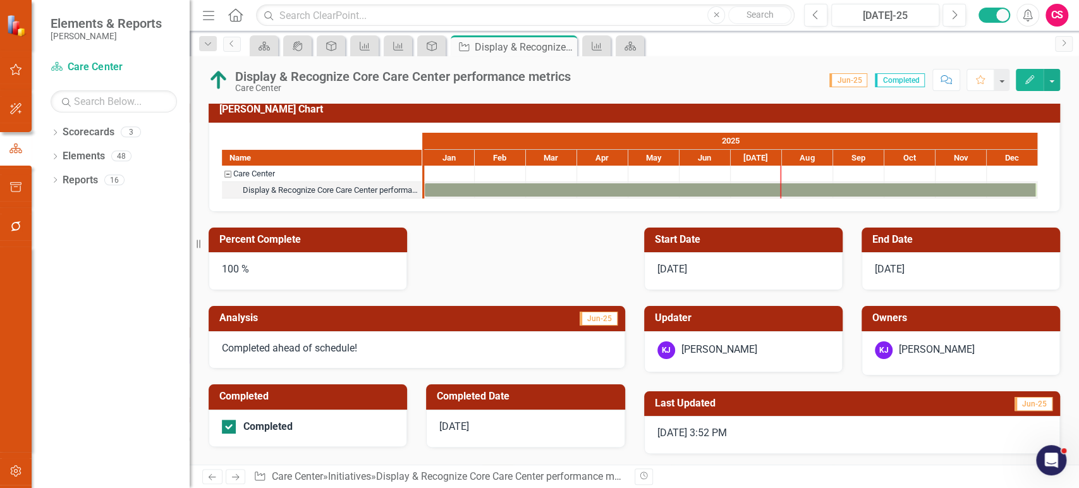
click at [229, 424] on input "Completed" at bounding box center [226, 424] width 8 height 8
checkbox input "false"
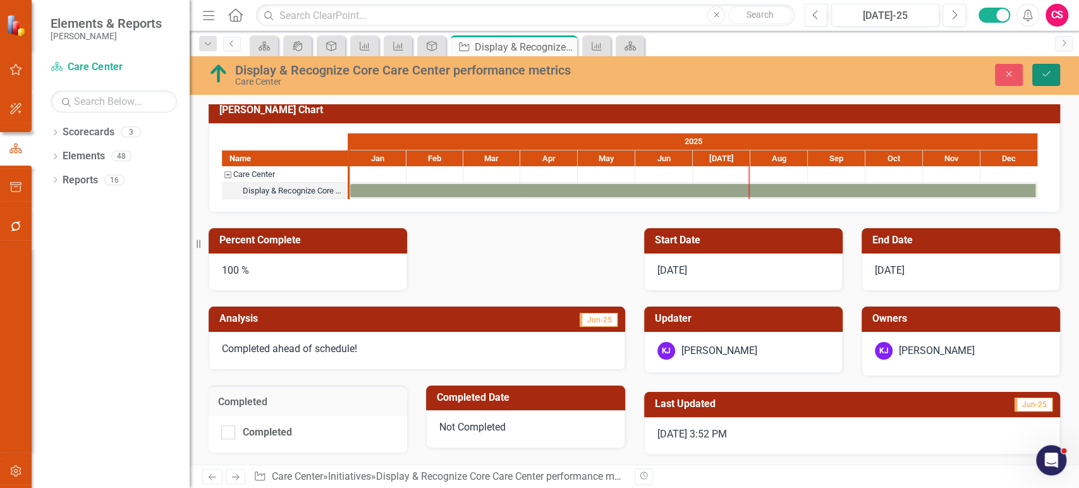
click at [1048, 64] on button "Save" at bounding box center [1046, 75] width 28 height 22
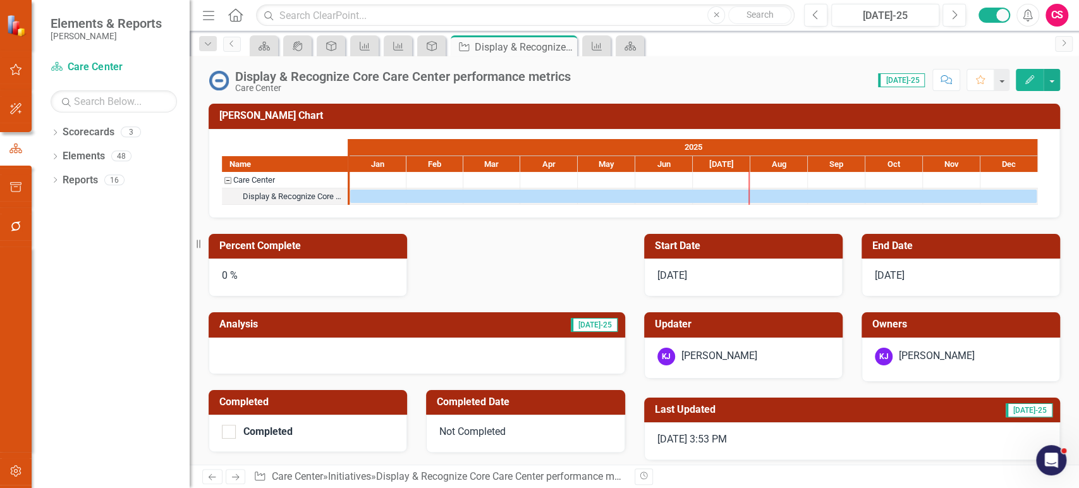
scroll to position [3, 0]
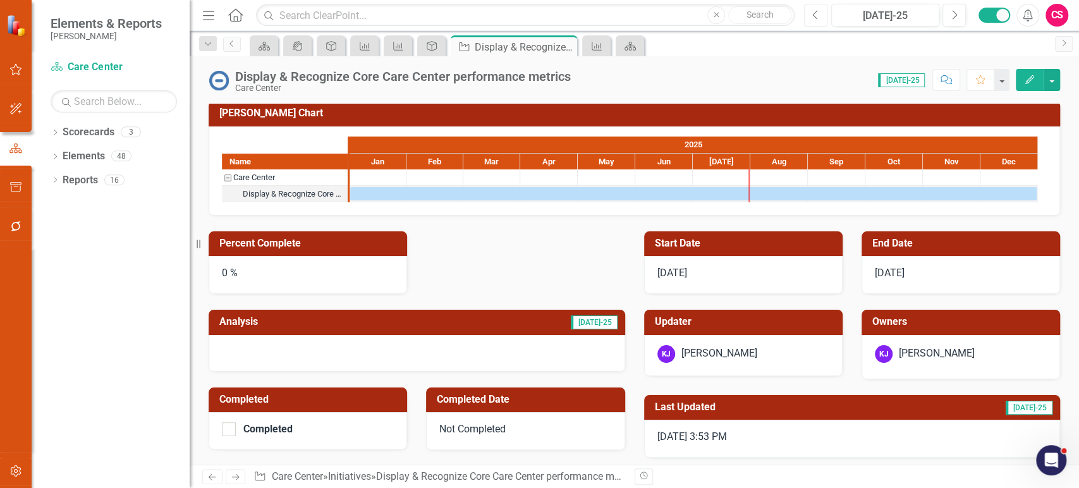
click at [818, 21] on button "Previous" at bounding box center [815, 15] width 23 height 23
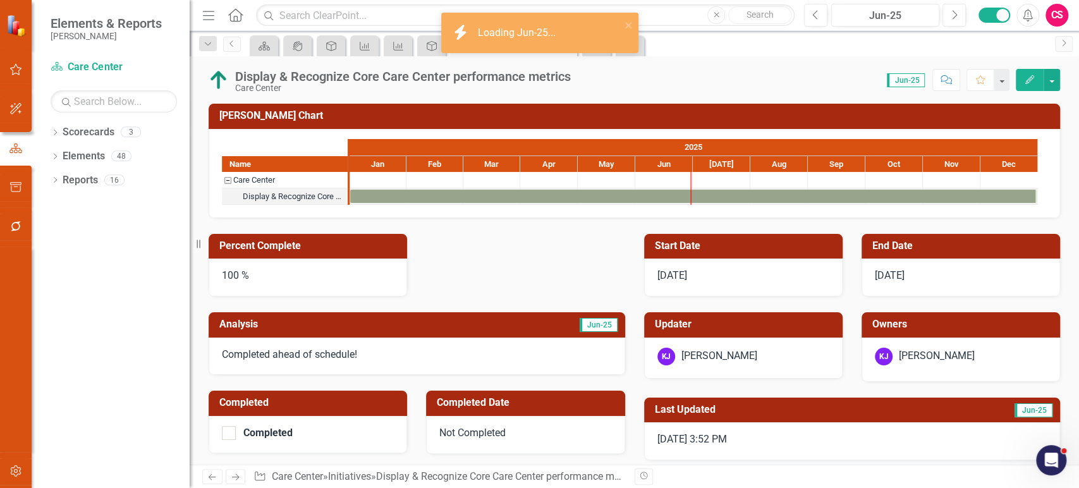
click at [285, 284] on div "100 %" at bounding box center [308, 277] width 198 height 38
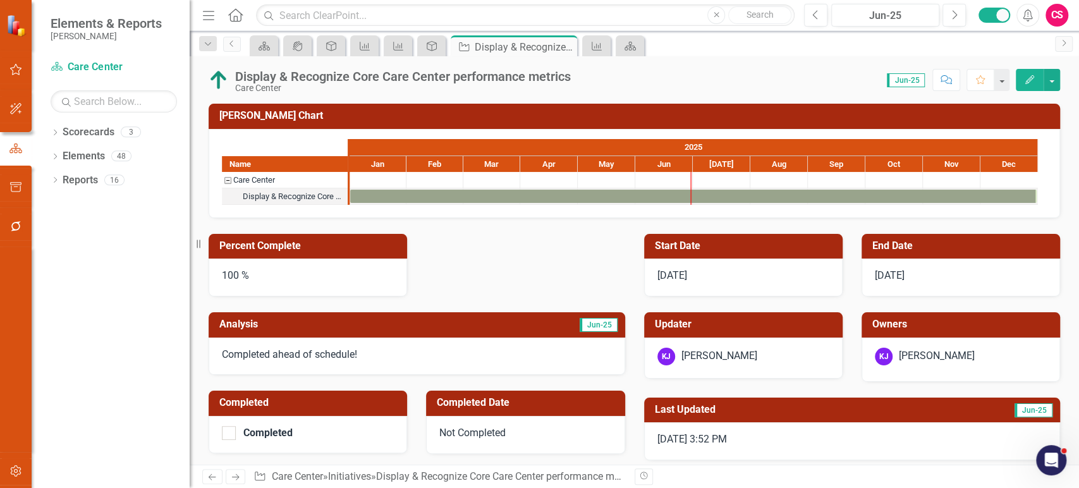
click at [285, 284] on div "100 %" at bounding box center [308, 277] width 198 height 38
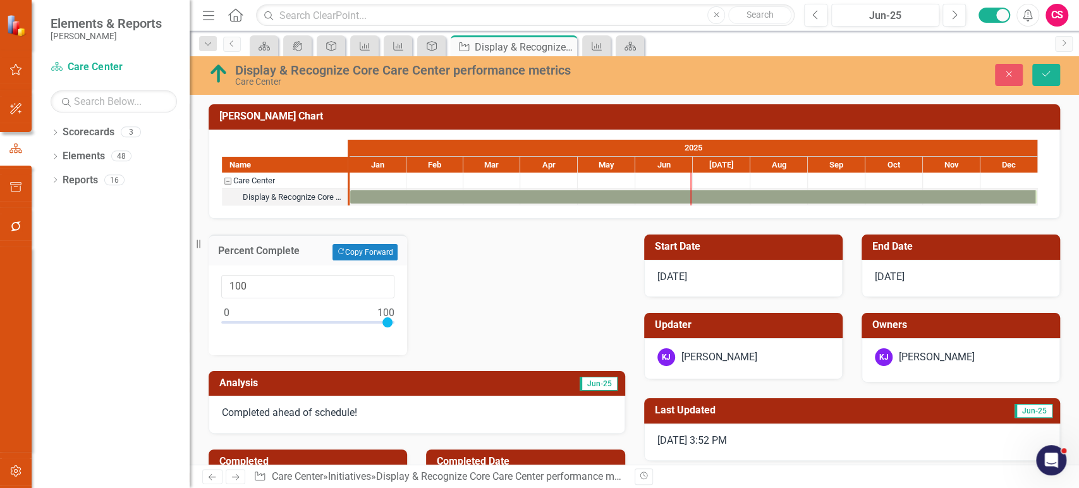
drag, startPoint x: 279, startPoint y: 297, endPoint x: 210, endPoint y: 290, distance: 69.8
click at [210, 290] on div "100" at bounding box center [308, 310] width 198 height 90
click at [230, 288] on input "100" at bounding box center [307, 286] width 173 height 23
type input "0"
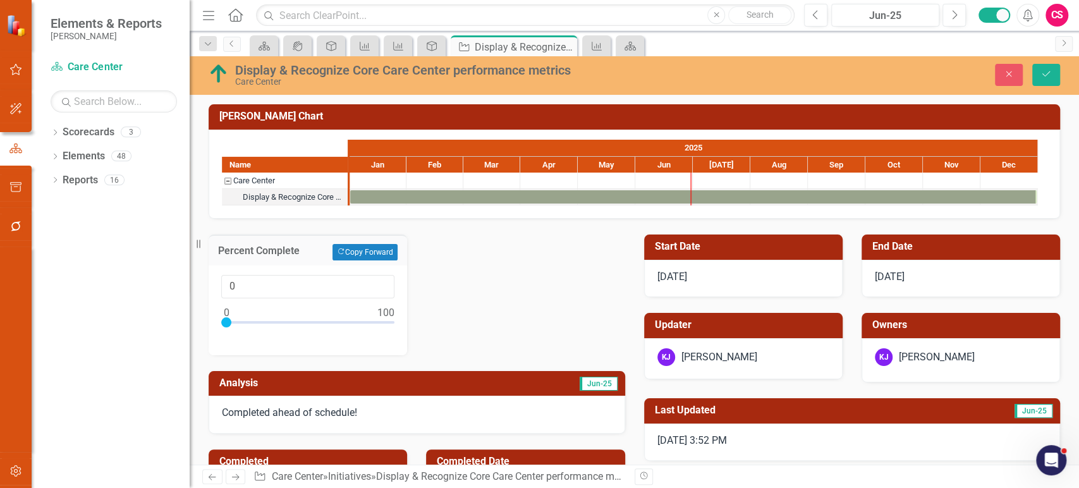
click at [316, 404] on div "Completed ahead of schedule!" at bounding box center [417, 415] width 416 height 38
click at [316, 406] on p "Completed ahead of schedule!" at bounding box center [417, 413] width 390 height 15
click at [360, 401] on div "Completed ahead of schedule!" at bounding box center [417, 415] width 416 height 38
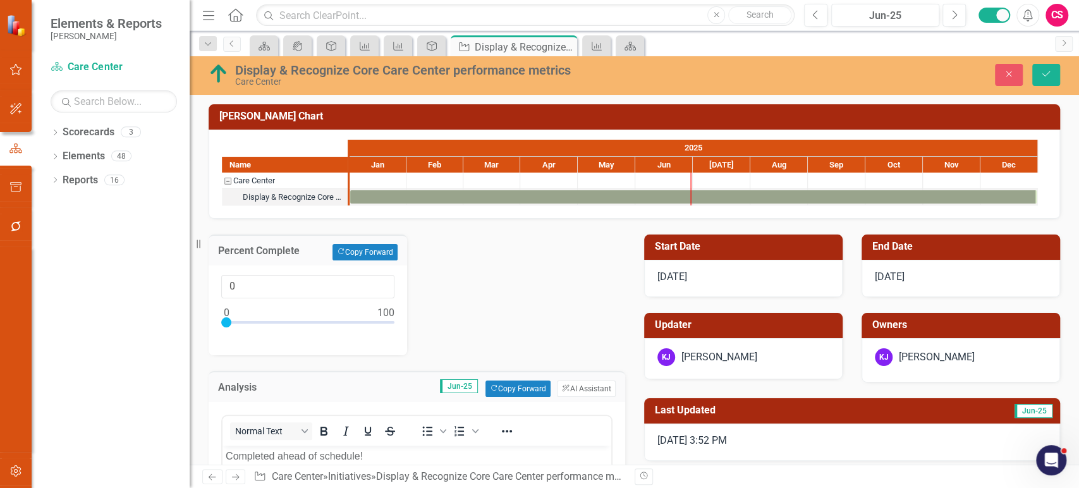
scroll to position [95, 0]
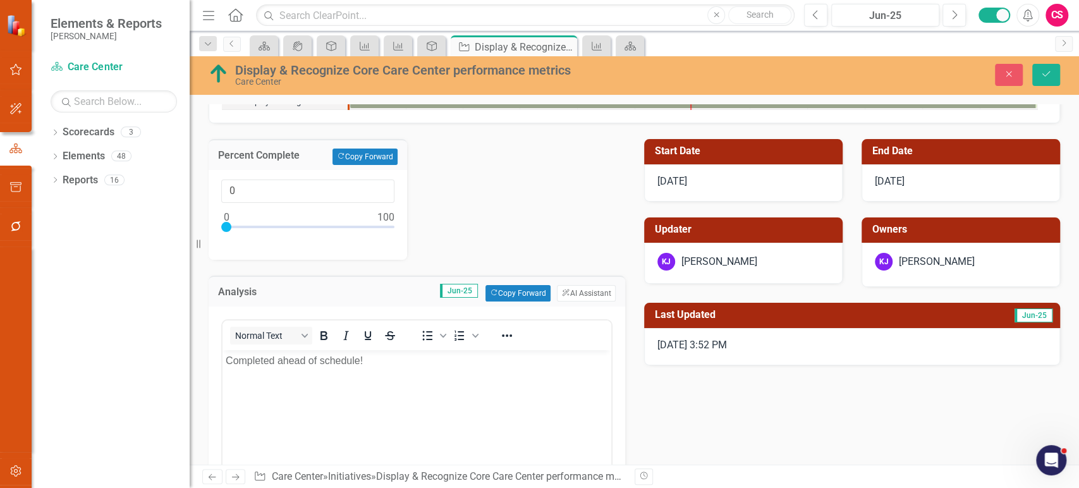
click at [374, 379] on body "Completed ahead of schedule!" at bounding box center [416, 445] width 389 height 190
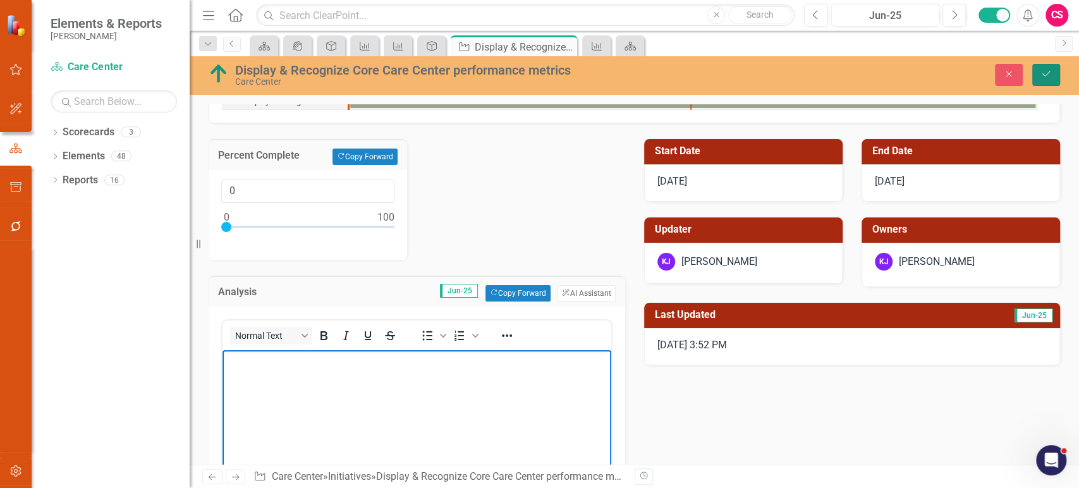
drag, startPoint x: 1056, startPoint y: 70, endPoint x: 670, endPoint y: 168, distance: 399.1
click at [1055, 70] on button "Save" at bounding box center [1046, 75] width 28 height 22
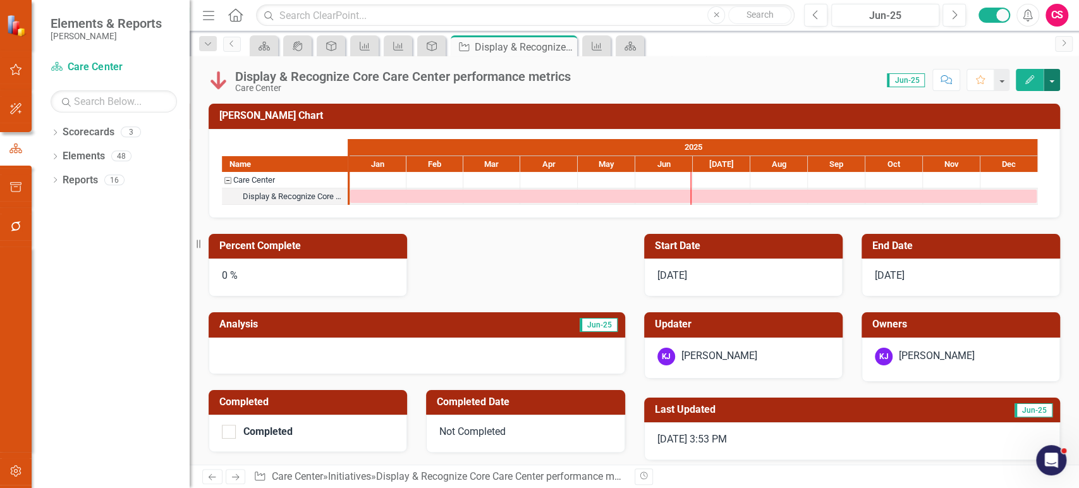
click at [1054, 81] on button "button" at bounding box center [1051, 80] width 16 height 22
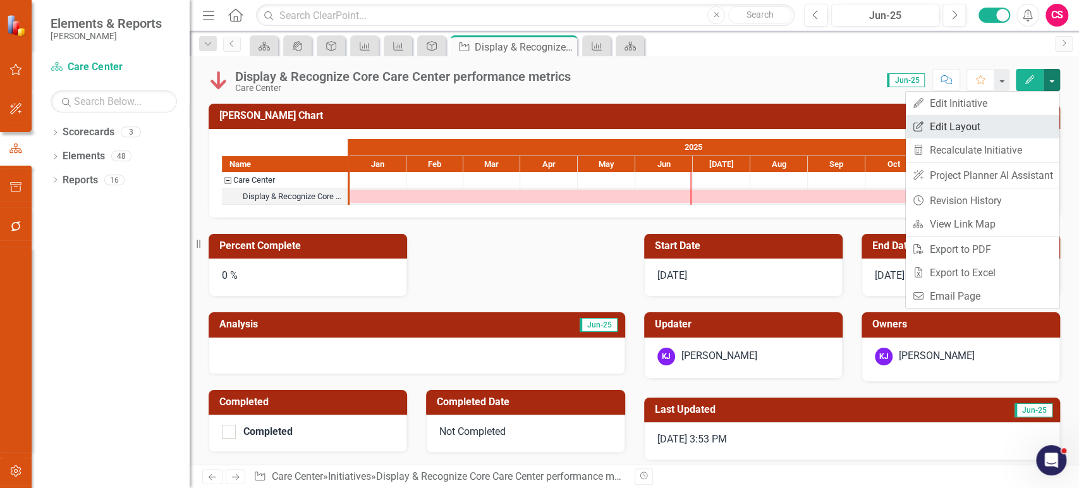
click at [1001, 122] on link "Edit Report Edit Layout" at bounding box center [982, 126] width 154 height 23
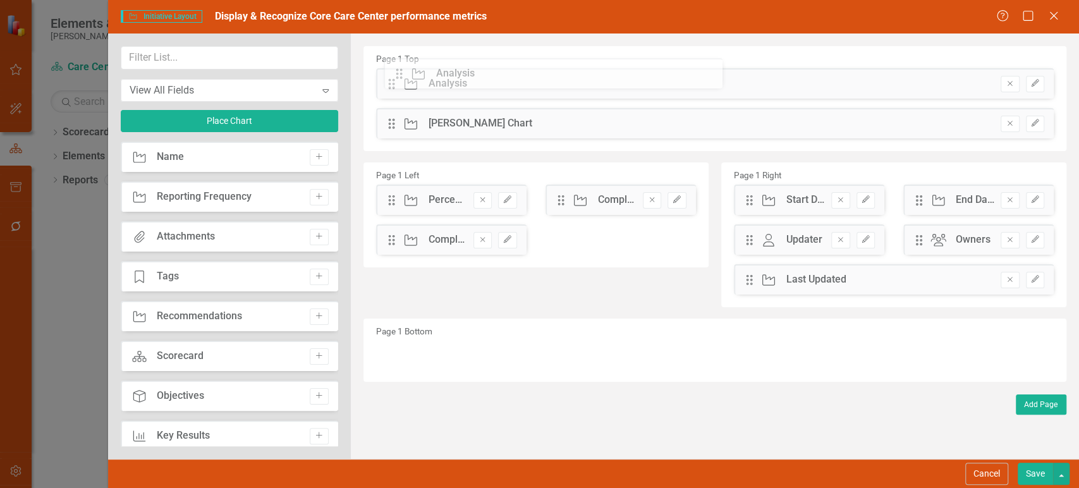
drag, startPoint x: 414, startPoint y: 84, endPoint x: 411, endPoint y: 70, distance: 14.3
click at [511, 201] on icon "Edit" at bounding box center [506, 200] width 9 height 8
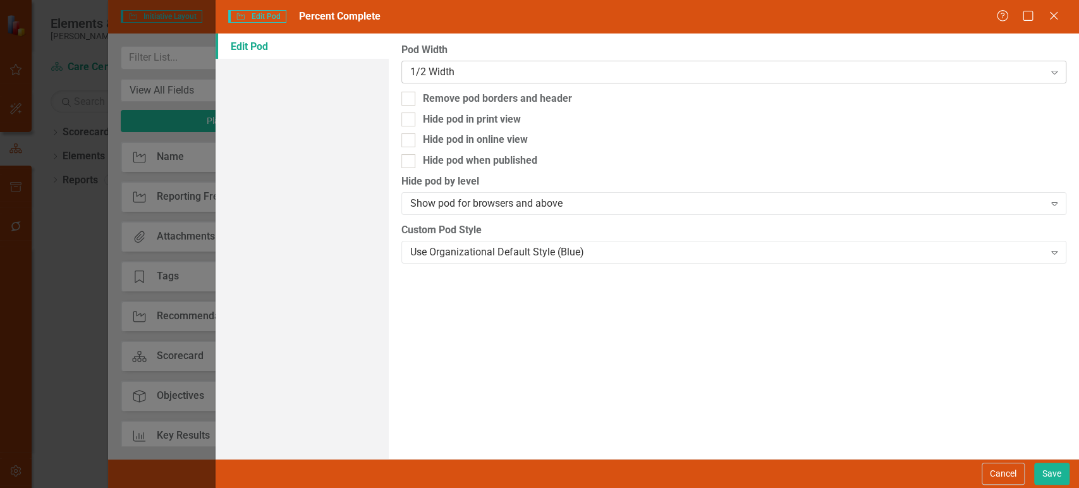
click at [485, 80] on div "1/2 Width Expand" at bounding box center [733, 72] width 665 height 23
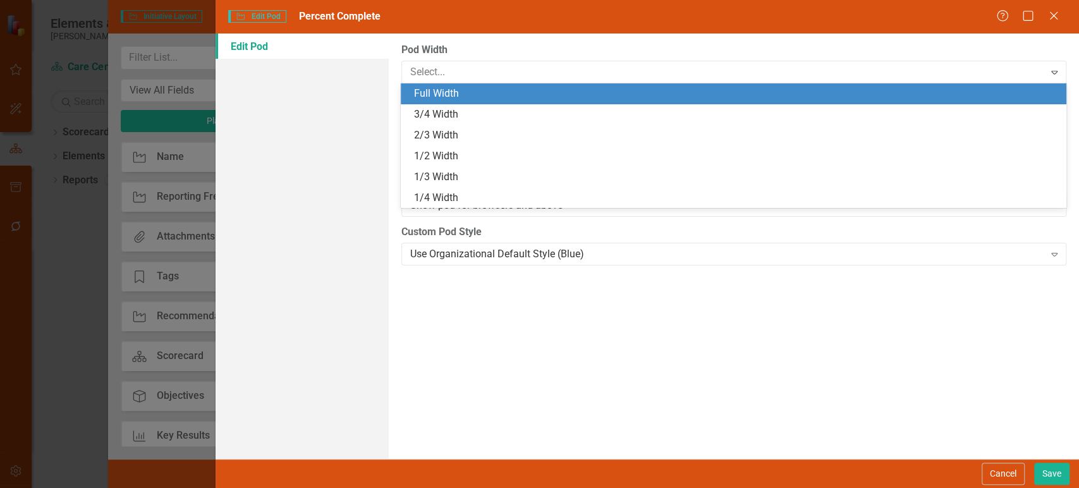
click at [459, 90] on div "Full Width" at bounding box center [735, 94] width 644 height 15
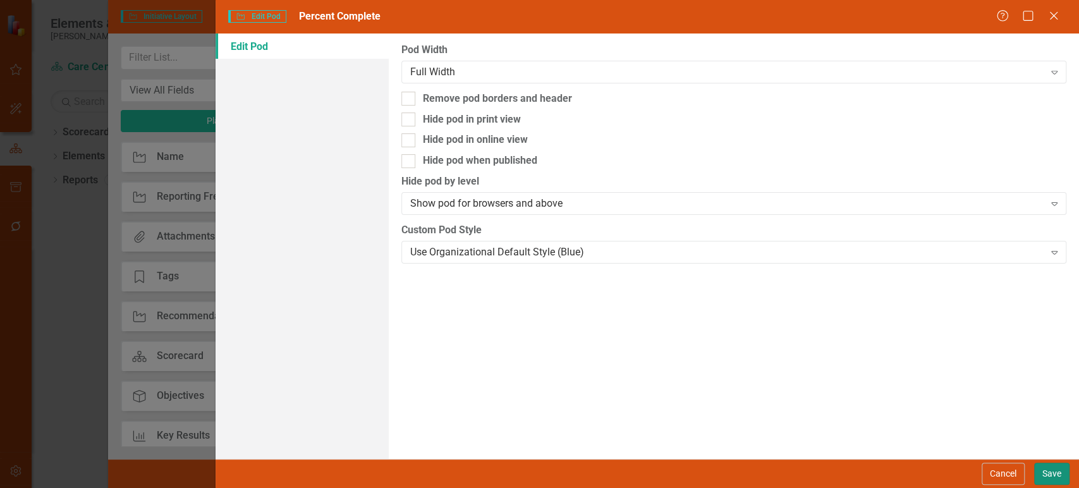
click at [1042, 475] on button "Save" at bounding box center [1051, 474] width 35 height 22
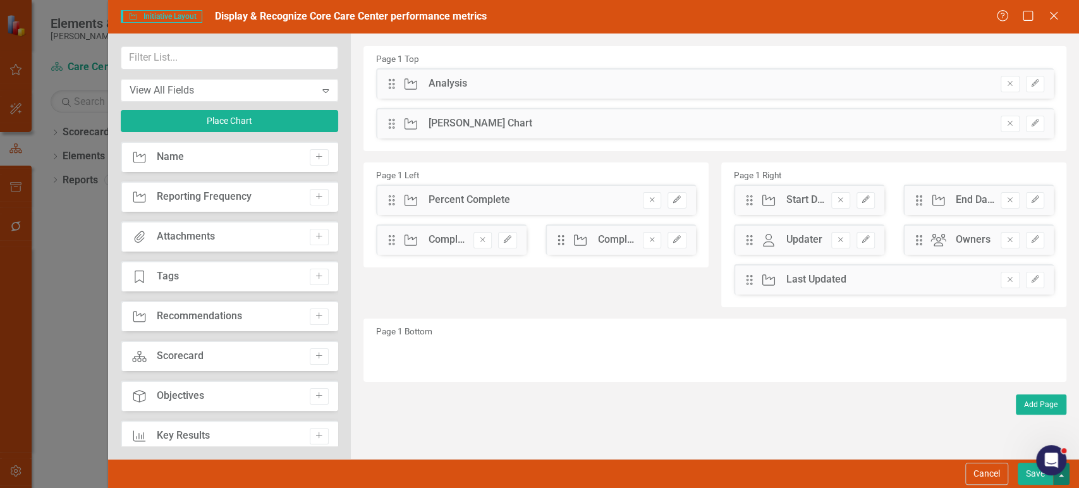
click at [1059, 477] on button "button" at bounding box center [1061, 474] width 16 height 22
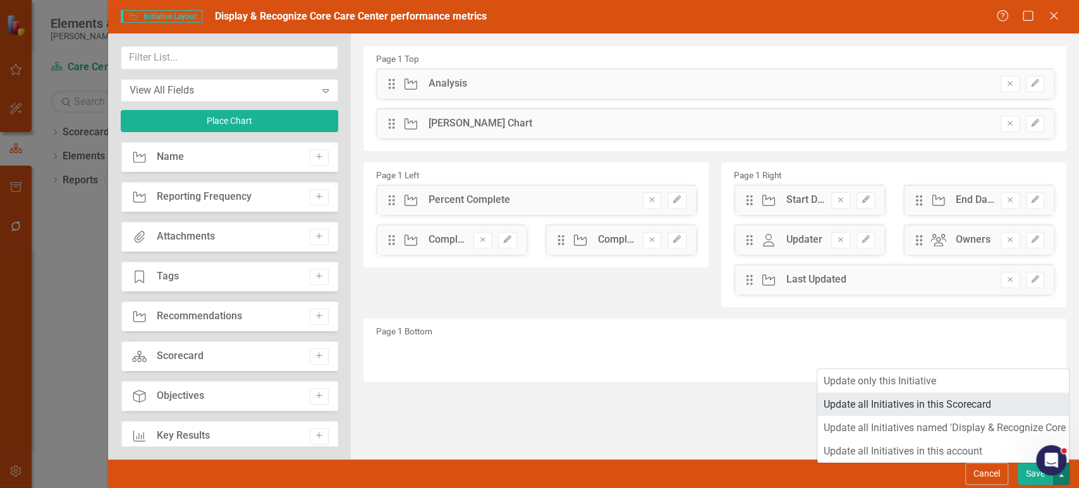
click at [926, 406] on link "Update all Initiatives in this Scorecard" at bounding box center [942, 403] width 251 height 23
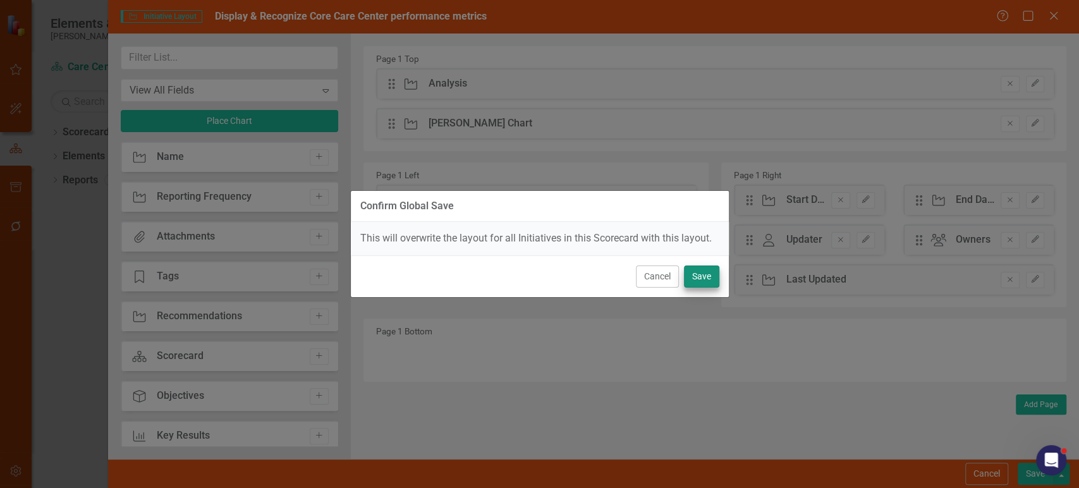
click at [714, 279] on div "Cancel Save" at bounding box center [540, 276] width 378 height 42
click at [714, 279] on button "Save" at bounding box center [701, 276] width 35 height 22
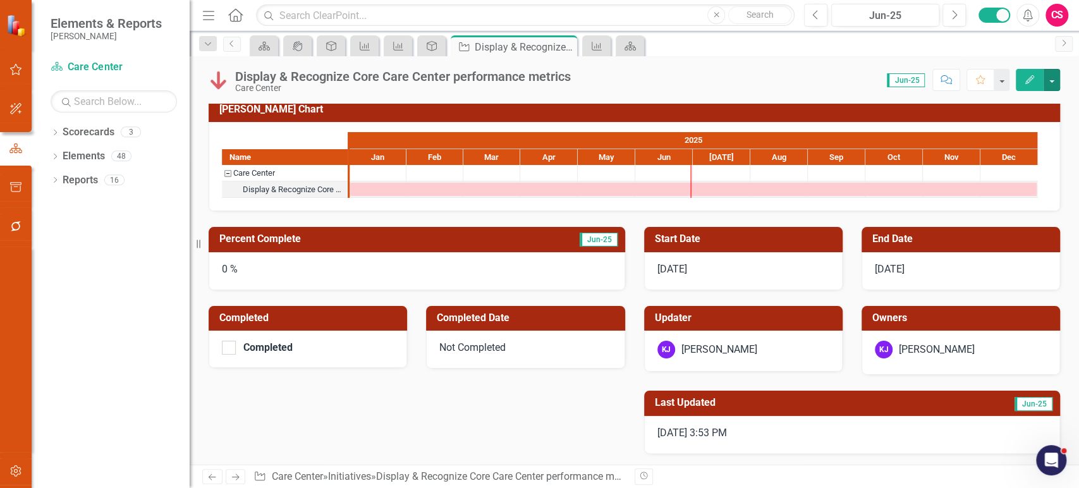
scroll to position [64, 0]
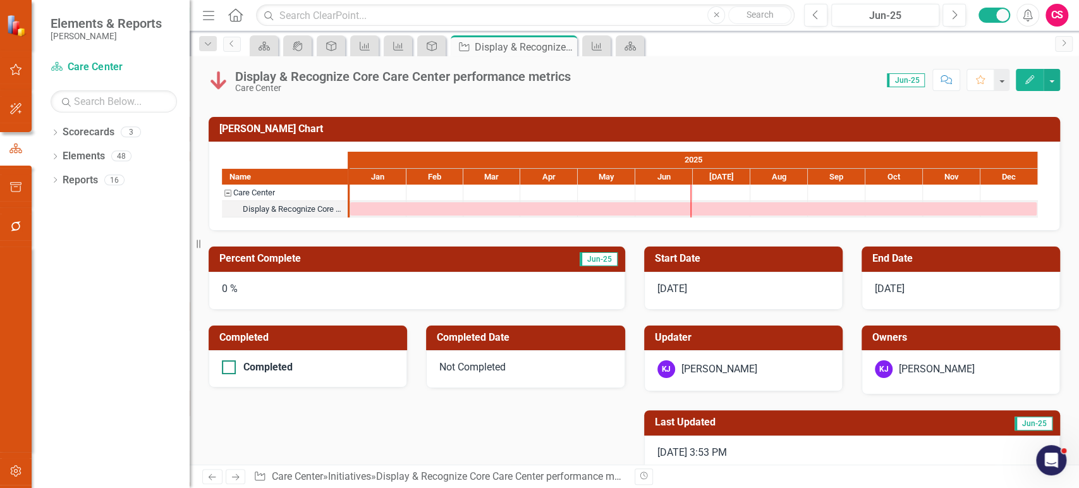
click at [281, 367] on div "Completed" at bounding box center [267, 367] width 49 height 0
click at [230, 368] on input "Completed" at bounding box center [226, 364] width 8 height 8
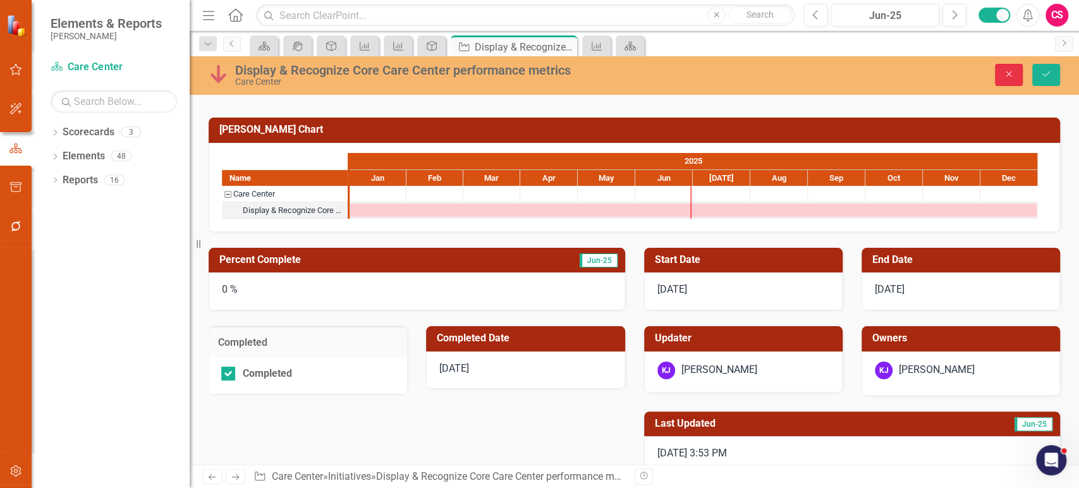
click at [1001, 69] on button "Close" at bounding box center [1009, 75] width 28 height 22
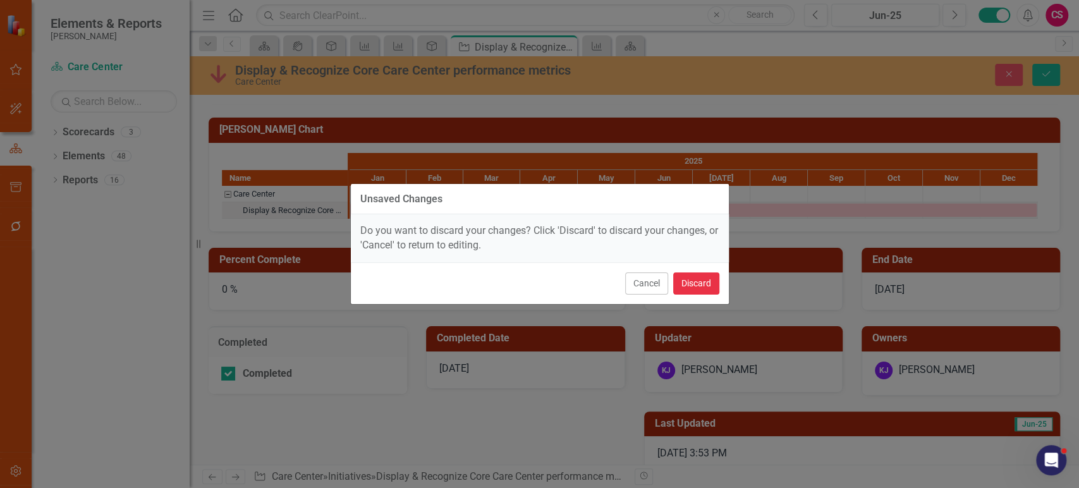
click at [705, 278] on button "Discard" at bounding box center [696, 283] width 46 height 22
checkbox input "false"
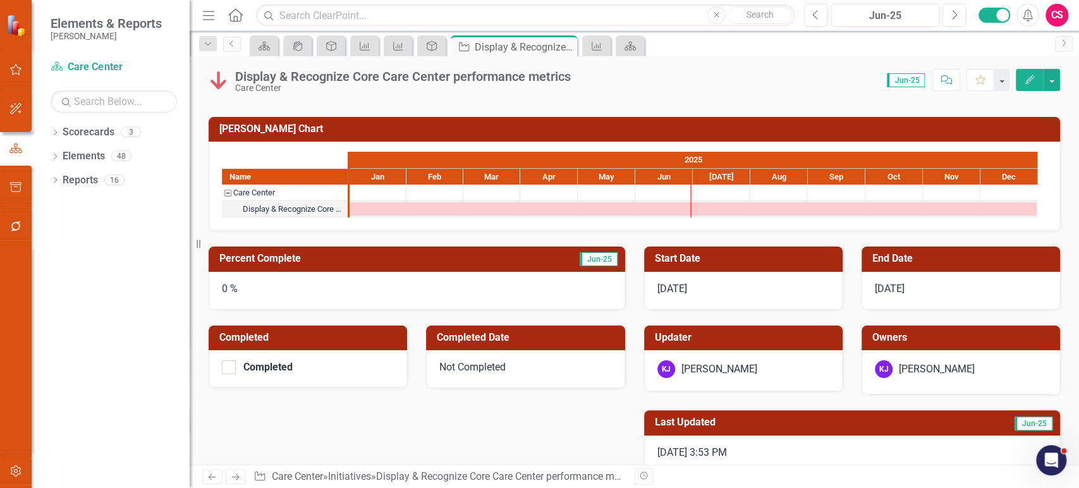
scroll to position [0, 0]
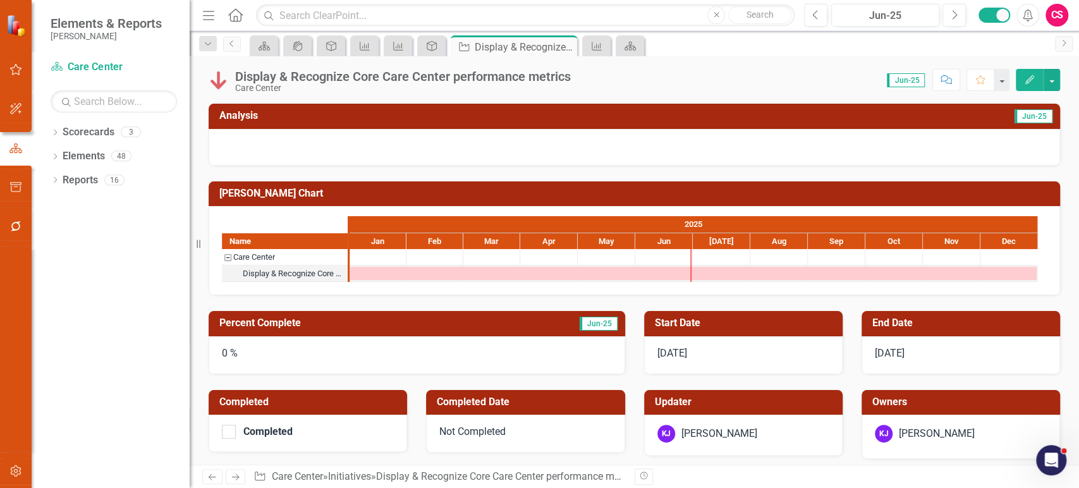
click at [255, 359] on div "0 %" at bounding box center [417, 355] width 416 height 38
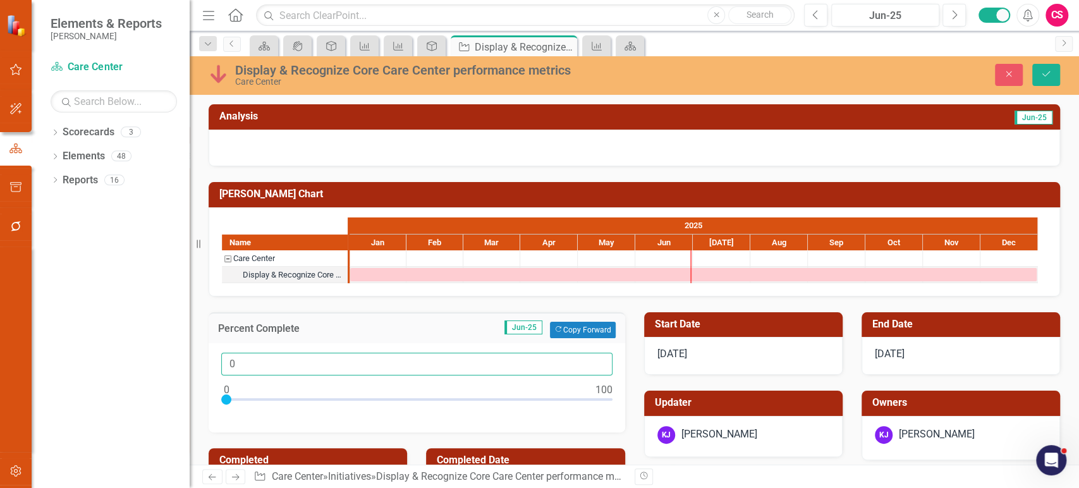
drag, startPoint x: 251, startPoint y: 362, endPoint x: 178, endPoint y: 353, distance: 73.9
click at [178, 353] on div "Elements & Reports Lippert Scorecard Care Center Search Dropdown Scorecards 3 D…" at bounding box center [539, 244] width 1079 height 488
type input "55"
click at [1043, 80] on button "Save" at bounding box center [1046, 75] width 28 height 22
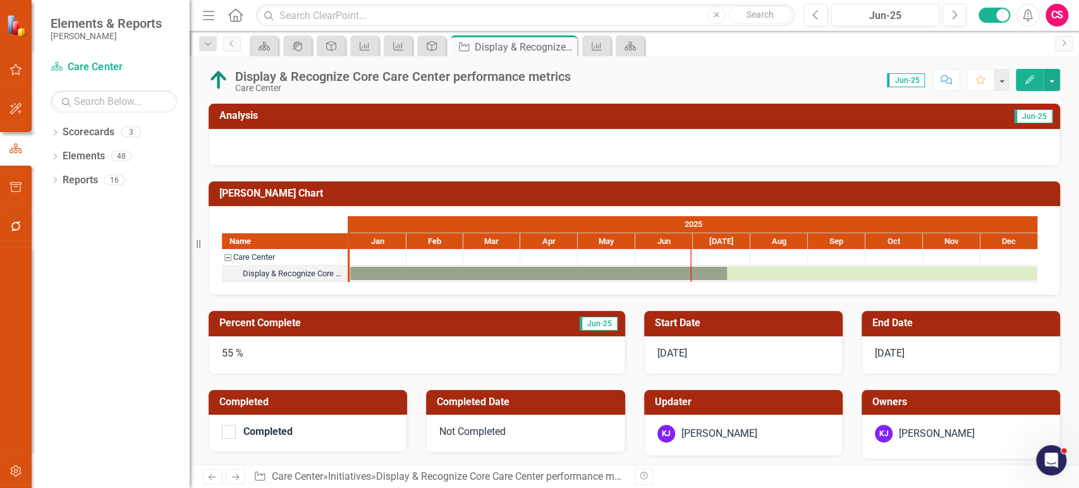
click at [287, 342] on div "55 %" at bounding box center [417, 355] width 416 height 38
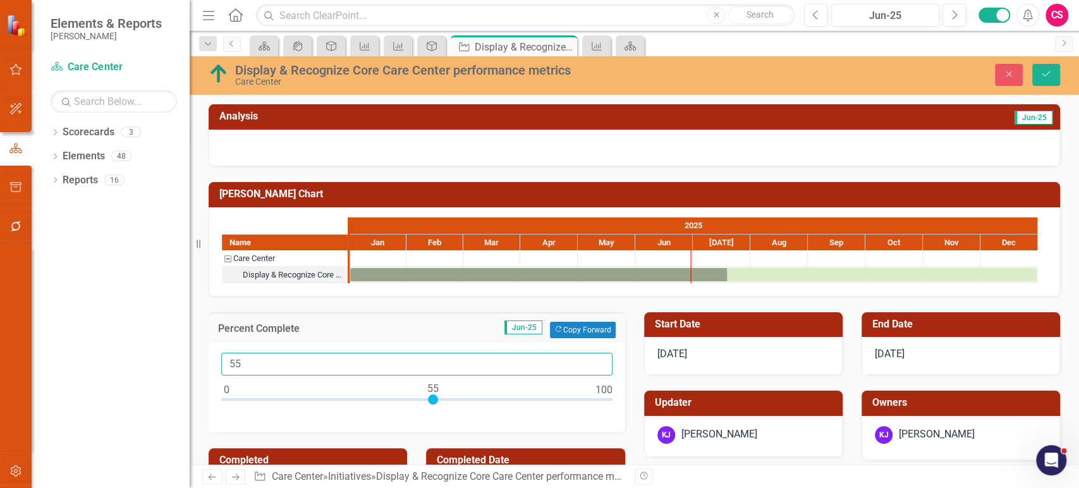
click at [181, 358] on div "Elements & Reports Lippert Scorecard Care Center Search Dropdown Scorecards 3 D…" at bounding box center [539, 244] width 1079 height 488
type input "25"
click at [1046, 70] on icon "Save" at bounding box center [1045, 74] width 11 height 9
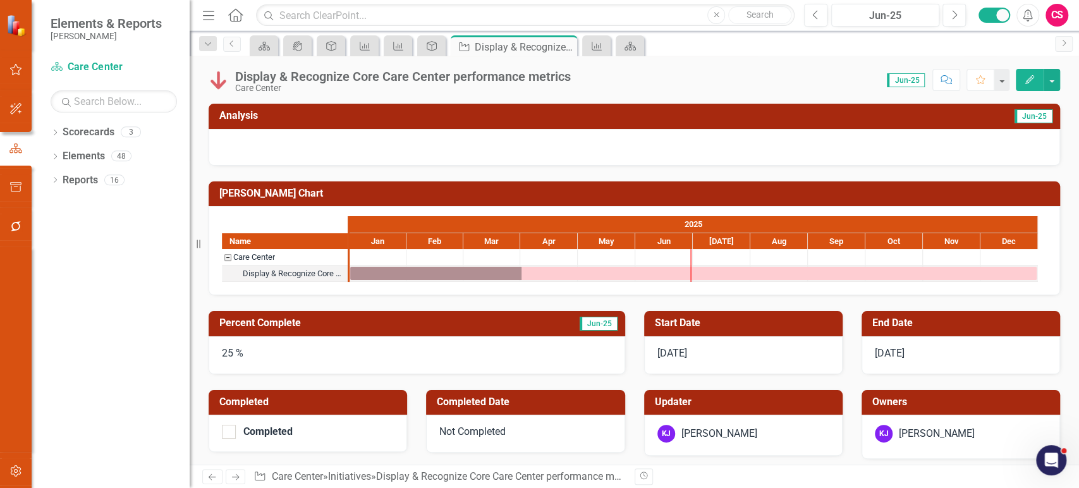
click at [1027, 77] on icon "Edit" at bounding box center [1029, 79] width 11 height 9
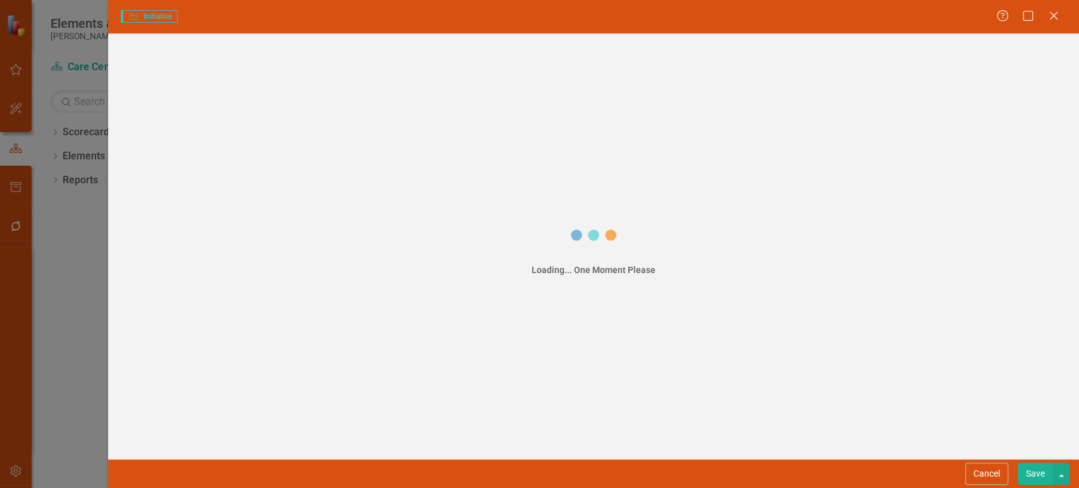
click at [130, 144] on div "Initiative Initiative Help Maximize Close Loading... One Moment Please Cancel S…" at bounding box center [539, 244] width 1079 height 488
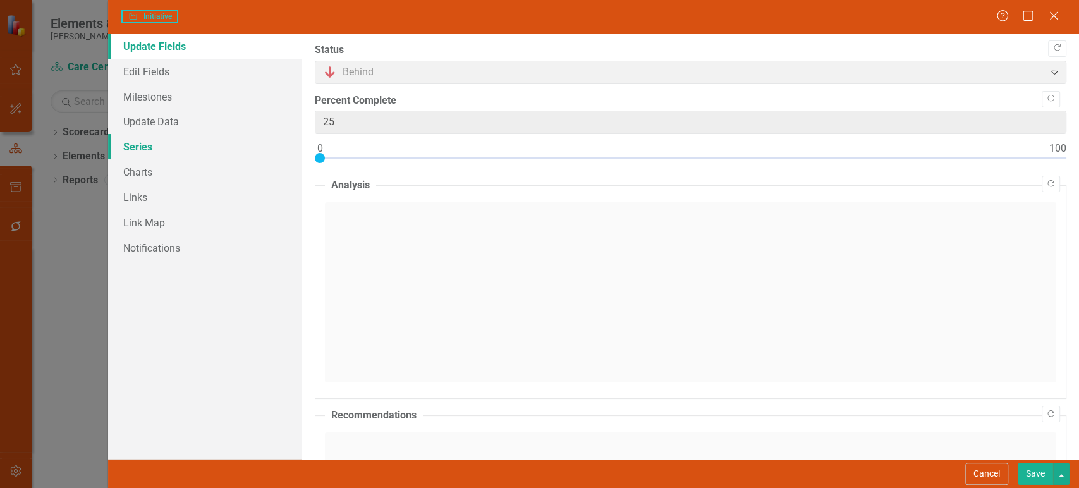
click at [169, 143] on link "Series" at bounding box center [205, 146] width 194 height 25
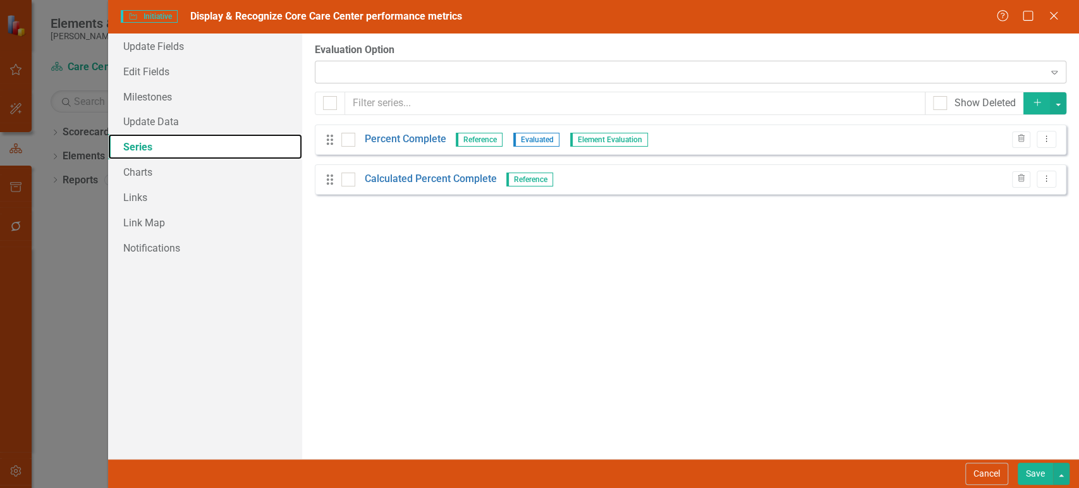
checkbox input "false"
click at [416, 67] on div "Expand" at bounding box center [690, 72] width 751 height 23
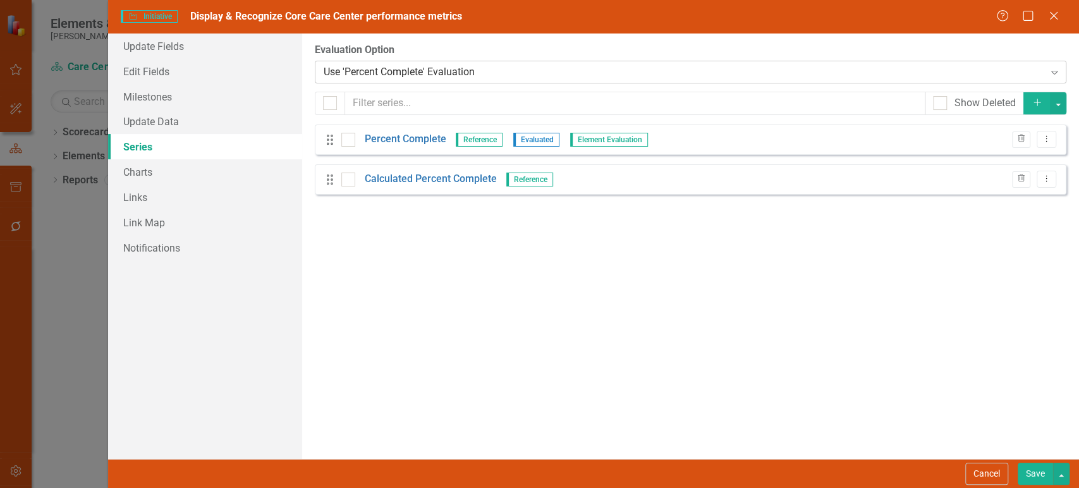
click at [417, 78] on div "Use 'Percent Complete' Evaluation" at bounding box center [684, 71] width 720 height 15
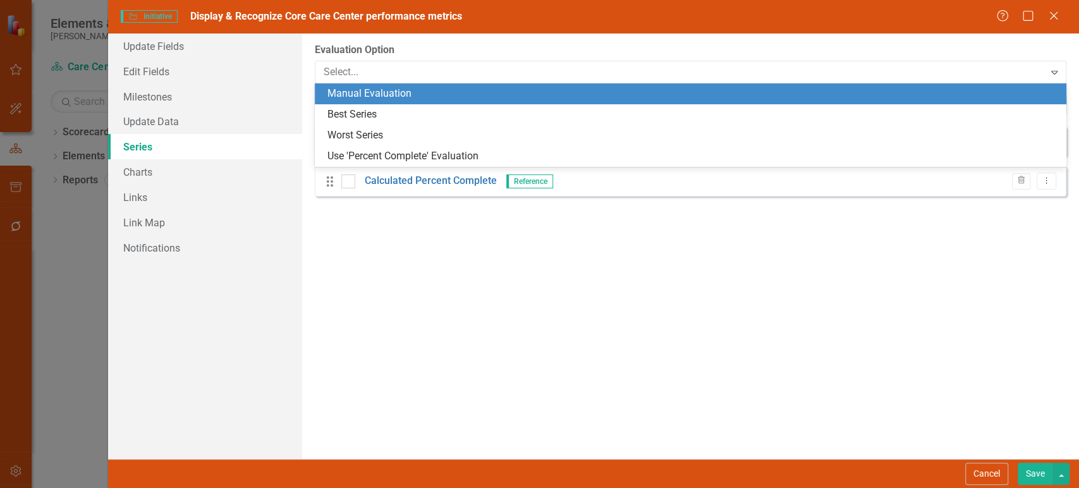
click at [407, 92] on div "Manual Evaluation" at bounding box center [692, 94] width 731 height 15
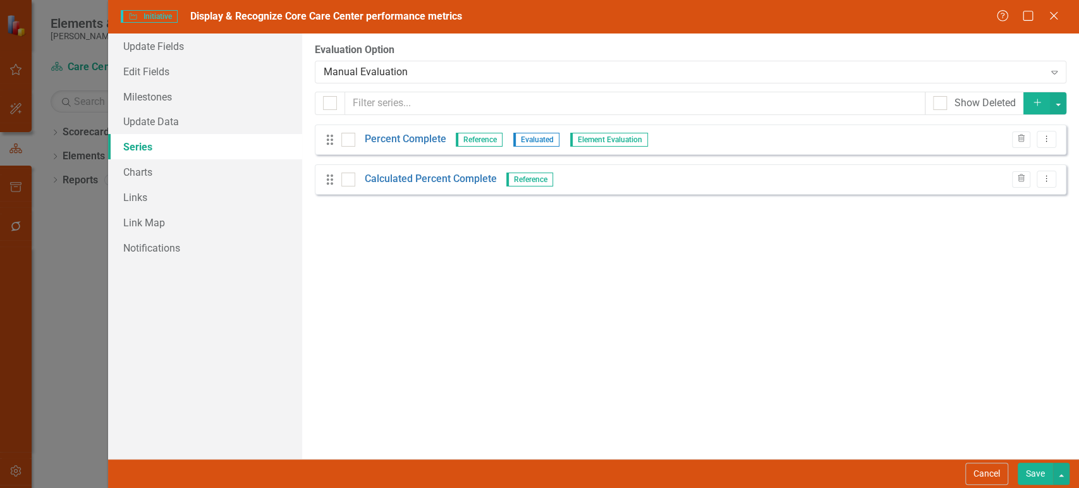
click at [1034, 468] on button "Save" at bounding box center [1034, 474] width 35 height 22
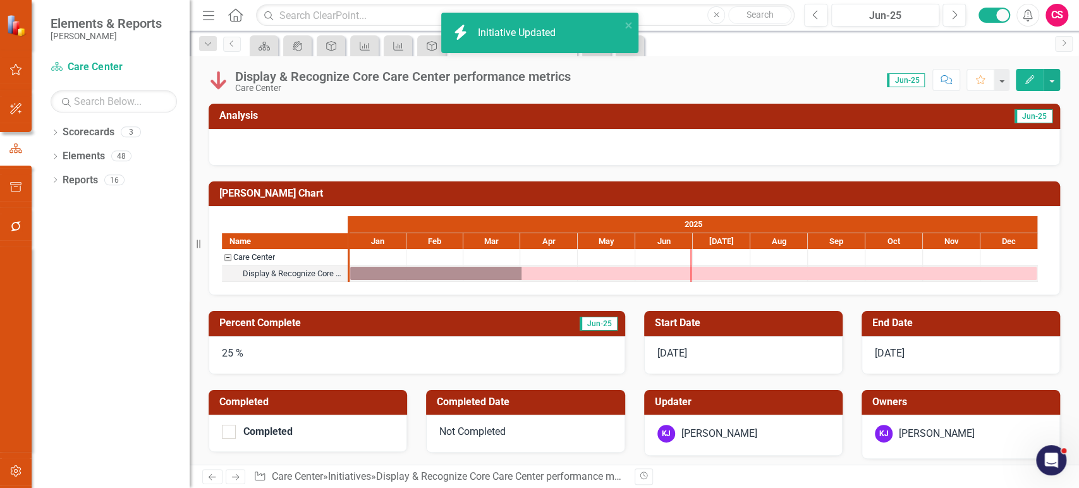
click at [214, 75] on img at bounding box center [219, 80] width 20 height 20
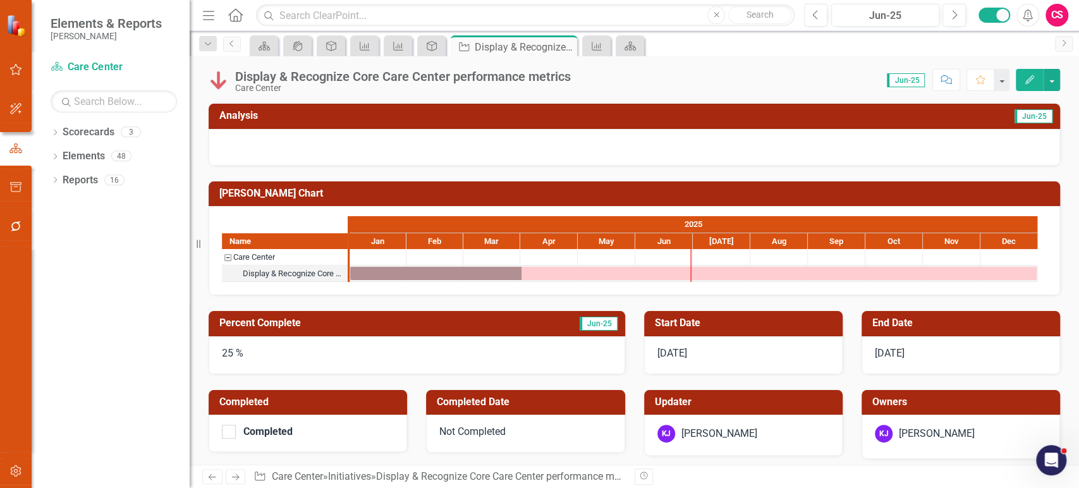
click at [214, 75] on img at bounding box center [219, 80] width 20 height 20
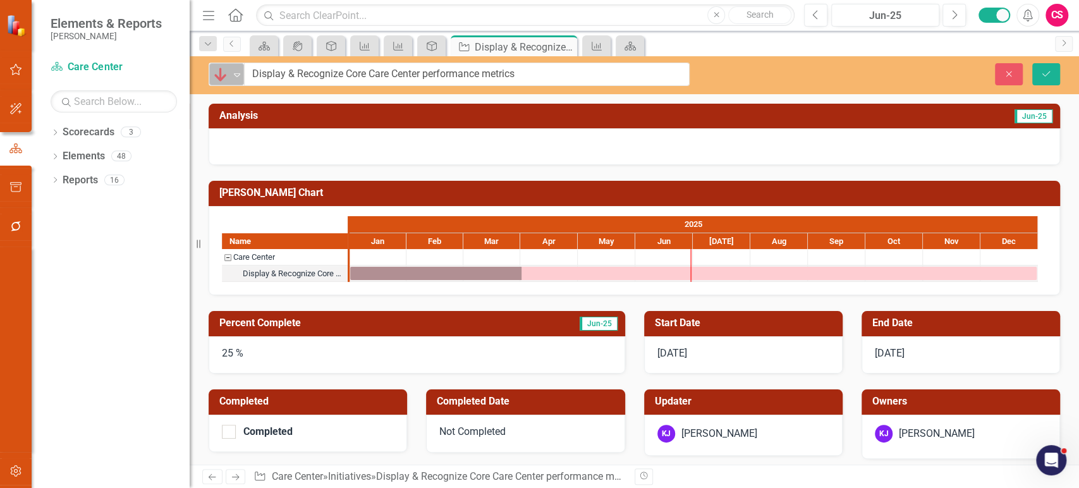
click at [217, 75] on img at bounding box center [220, 74] width 15 height 15
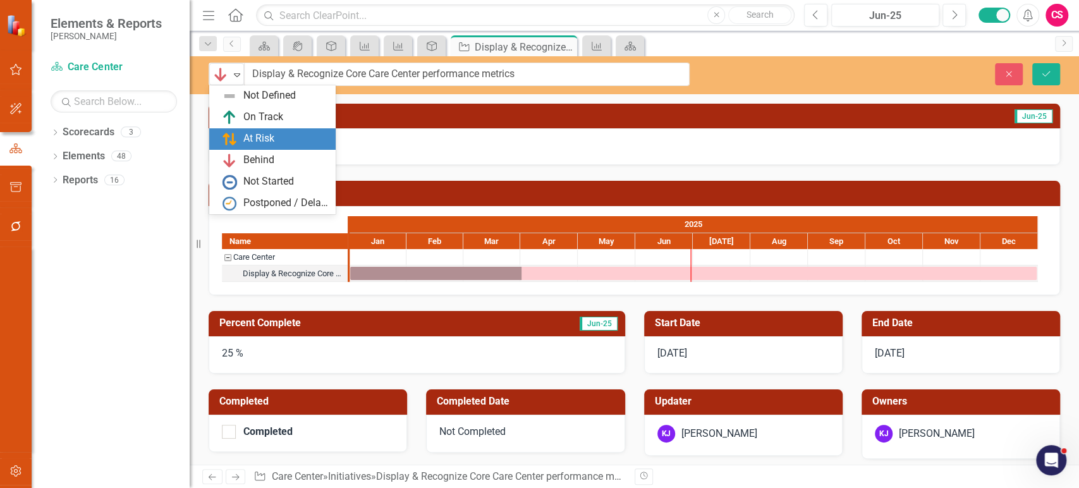
click at [260, 133] on div "At Risk" at bounding box center [258, 138] width 31 height 15
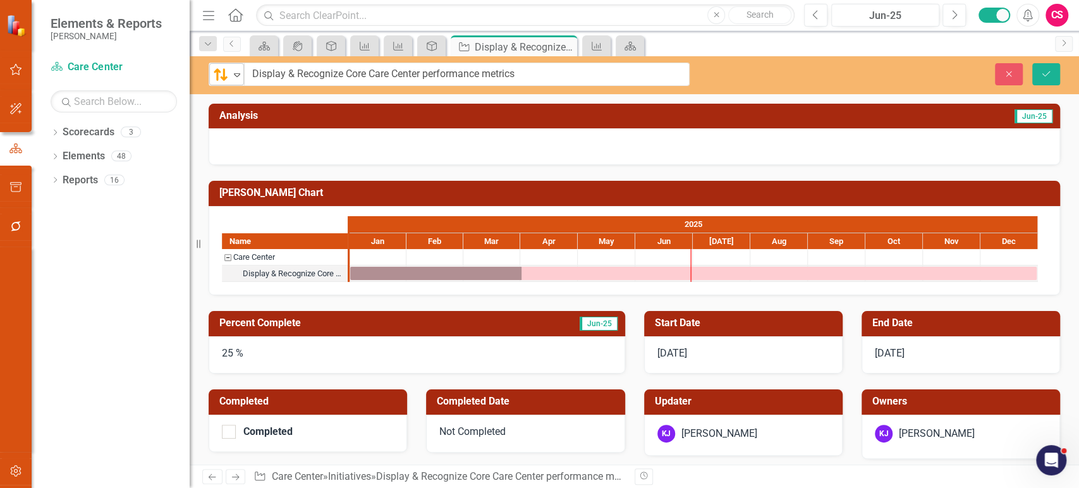
click at [227, 70] on div "At Risk" at bounding box center [221, 74] width 16 height 15
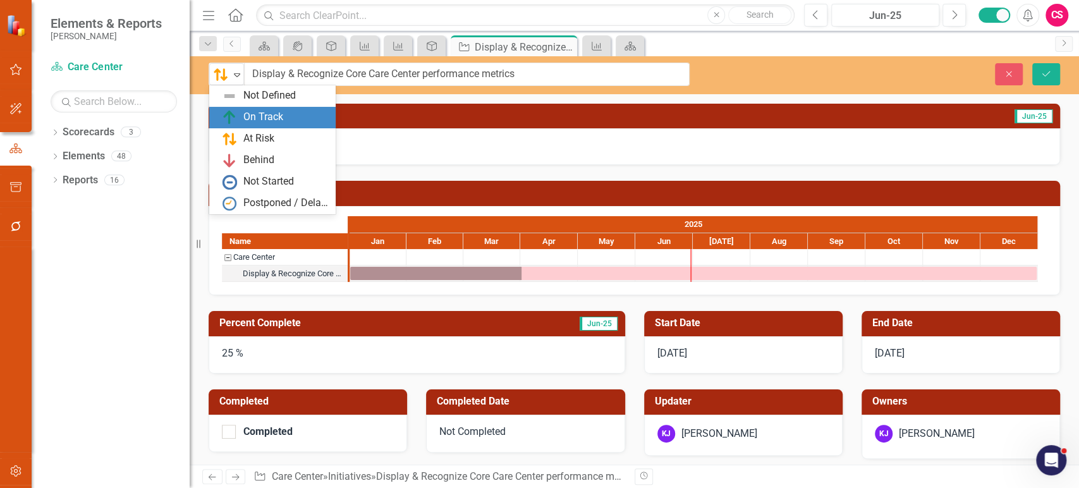
click at [257, 112] on div "On Track" at bounding box center [263, 117] width 40 height 15
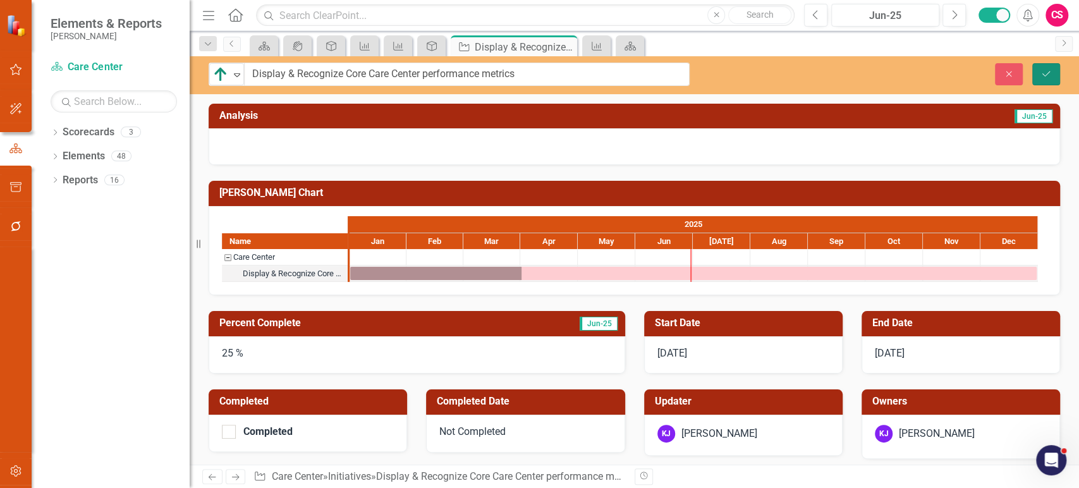
click at [1050, 75] on button "Save" at bounding box center [1046, 74] width 28 height 22
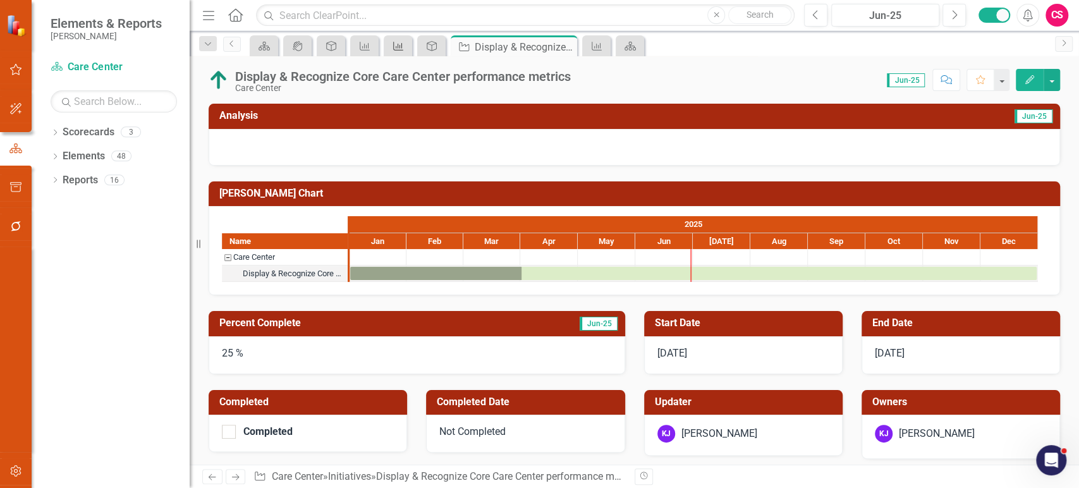
click at [406, 46] on link "Key Result" at bounding box center [398, 46] width 22 height 16
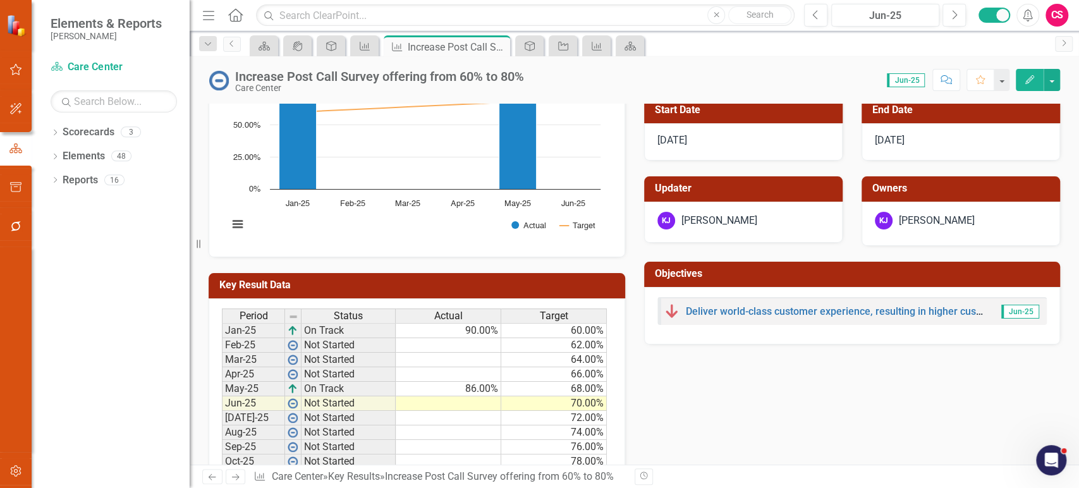
scroll to position [226, 0]
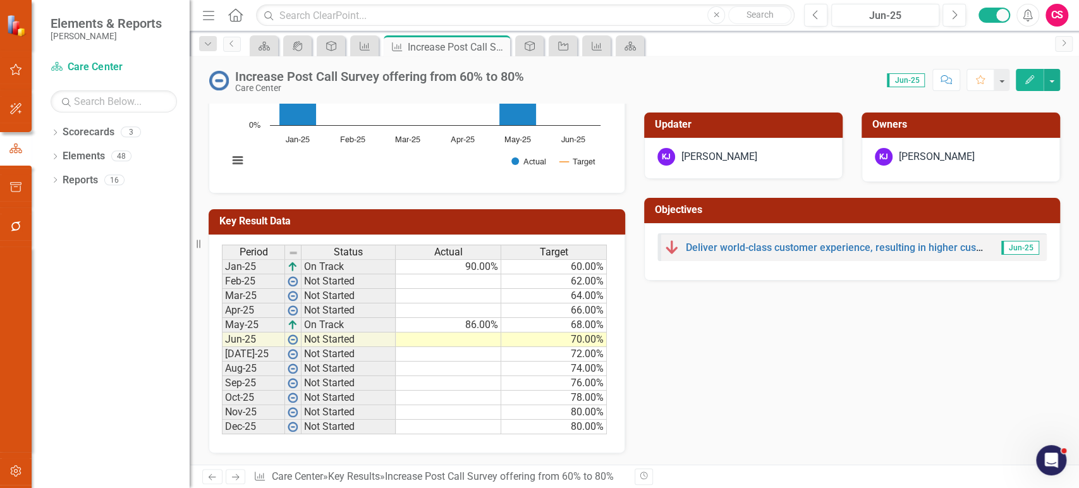
click at [450, 247] on span "Actual" at bounding box center [448, 251] width 28 height 11
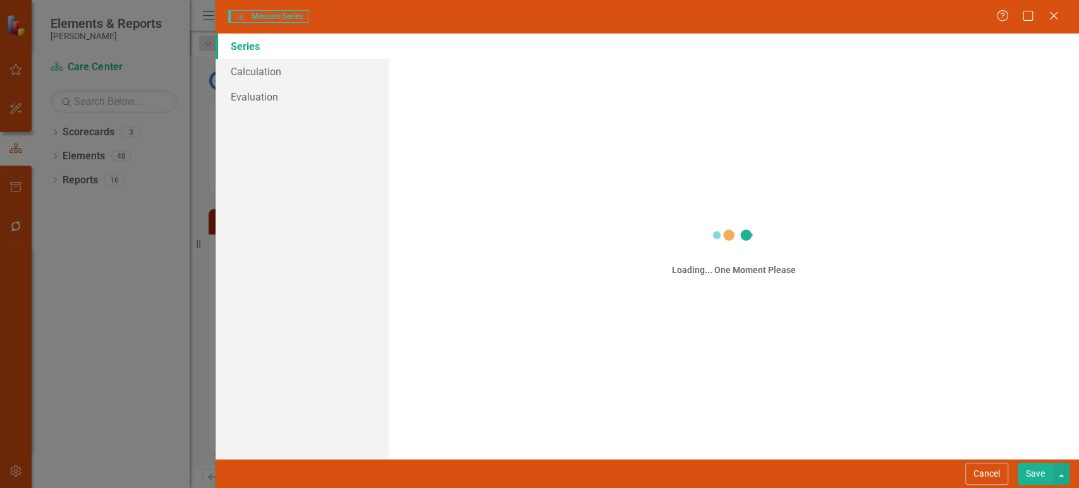
click at [272, 105] on div "Measure Series Measure Series Help Maximize Close Series Calculation Evaluation…" at bounding box center [539, 244] width 1079 height 488
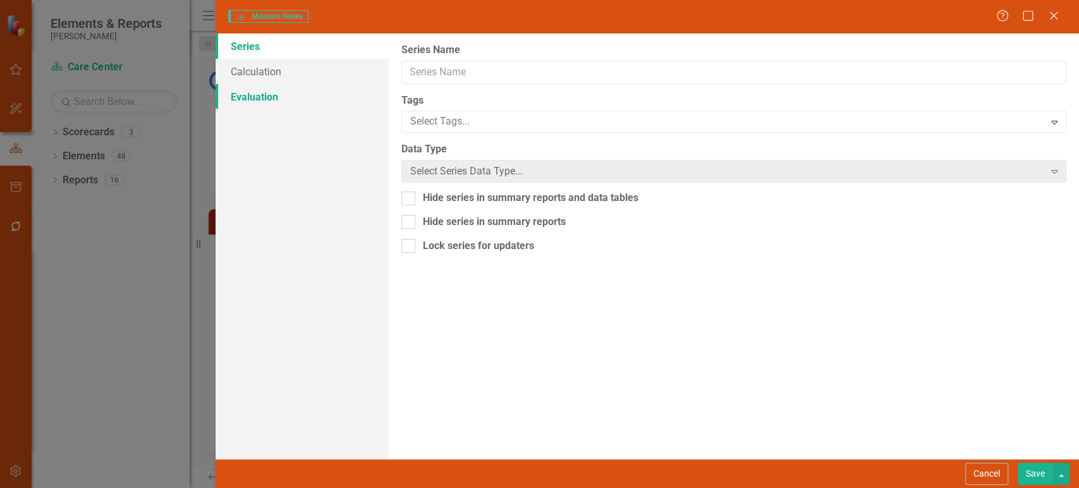
click at [248, 101] on link "Evaluation" at bounding box center [301, 96] width 172 height 25
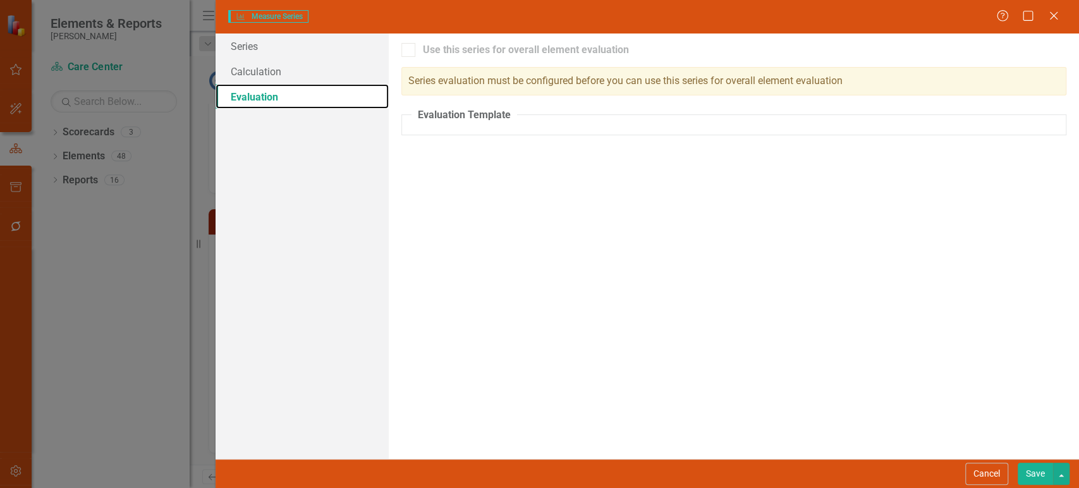
checkbox input "true"
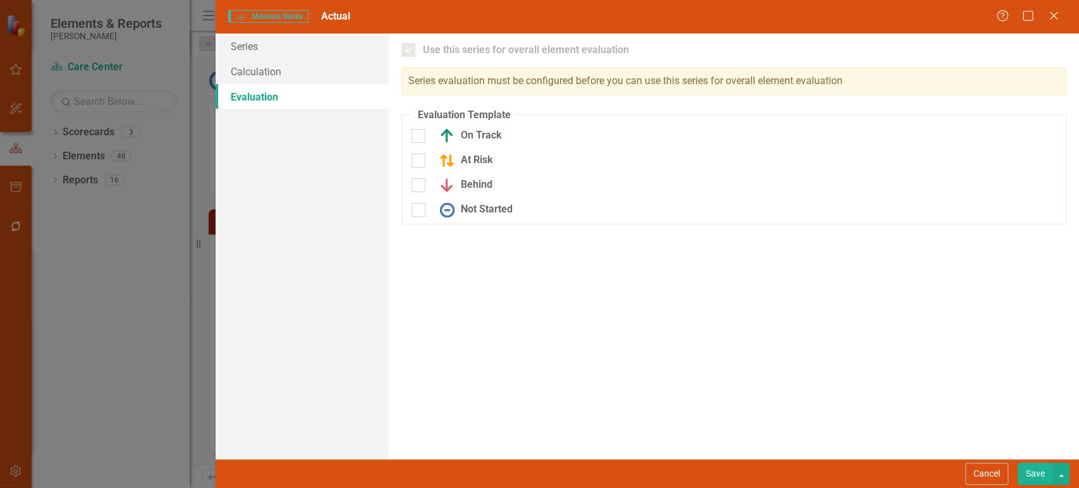
drag, startPoint x: 977, startPoint y: 469, endPoint x: 425, endPoint y: 260, distance: 590.5
click at [977, 471] on button "Cancel" at bounding box center [986, 474] width 43 height 22
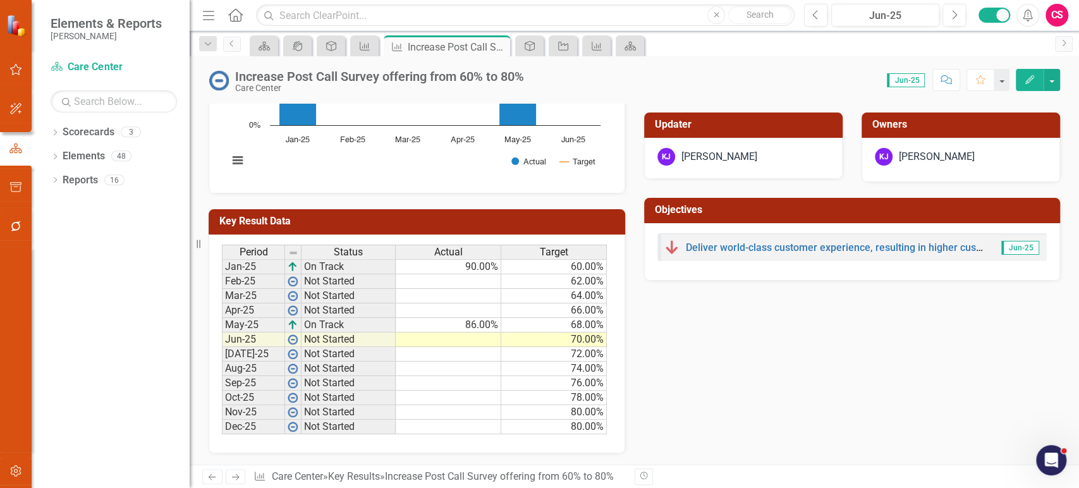
click at [432, 253] on div "Actual" at bounding box center [448, 252] width 105 height 14
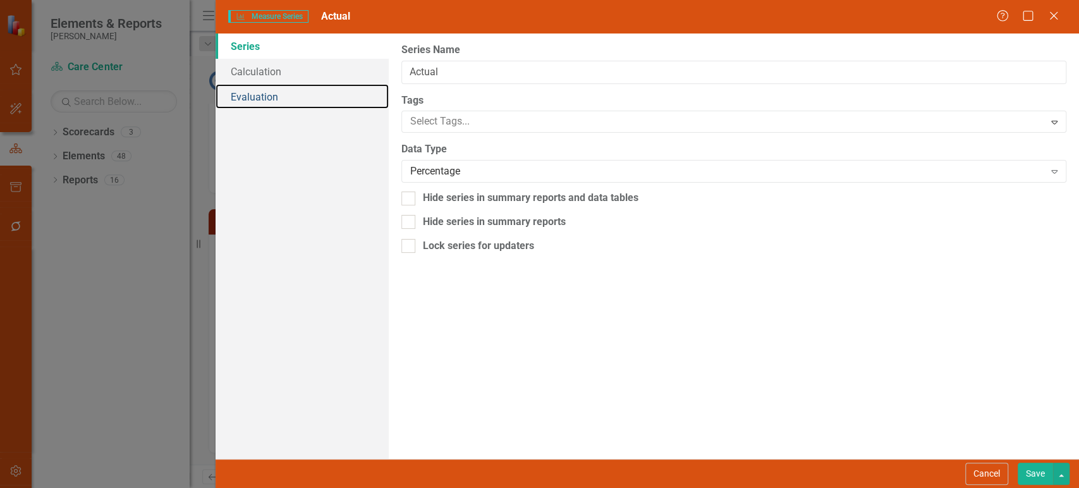
click at [270, 98] on link "Evaluation" at bounding box center [301, 96] width 172 height 25
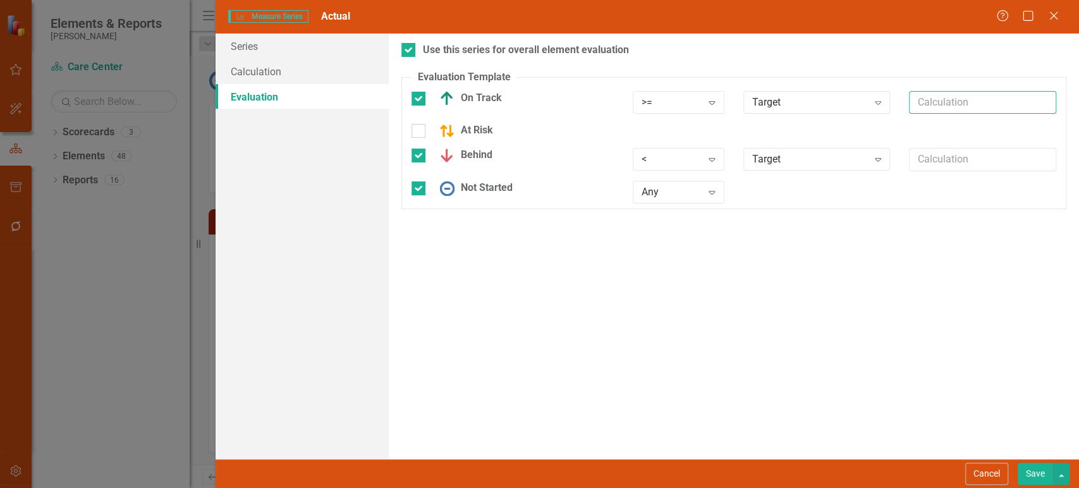
click at [959, 103] on input "text" at bounding box center [982, 102] width 147 height 23
click at [930, 99] on input "*.75" at bounding box center [982, 102] width 147 height 23
type input "*.9"
click at [957, 100] on input "*.9" at bounding box center [982, 102] width 147 height 23
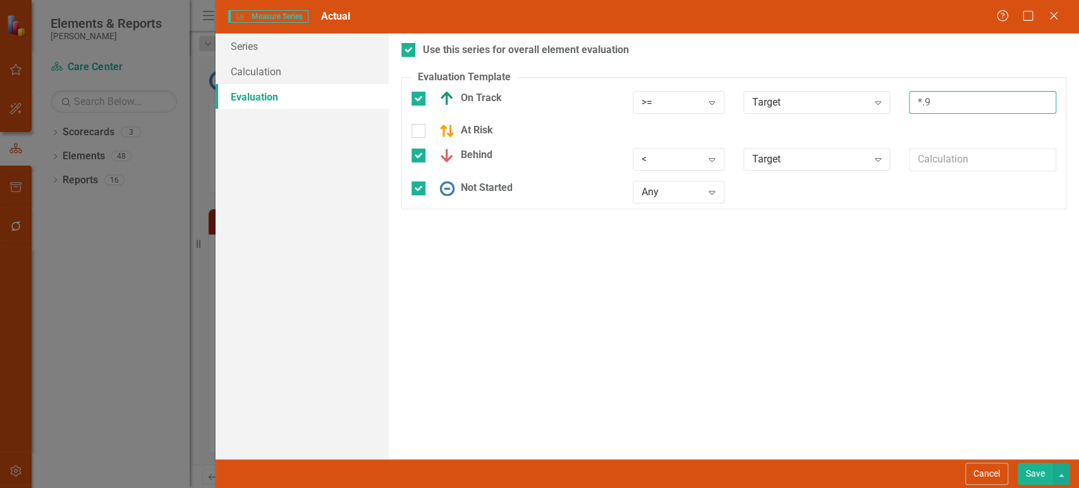
click at [957, 100] on input "*.9" at bounding box center [982, 102] width 147 height 23
click at [410, 45] on div at bounding box center [408, 50] width 14 height 14
click at [409, 45] on input "Use this series for overall element evaluation" at bounding box center [405, 47] width 8 height 8
click at [410, 45] on div at bounding box center [408, 50] width 14 height 14
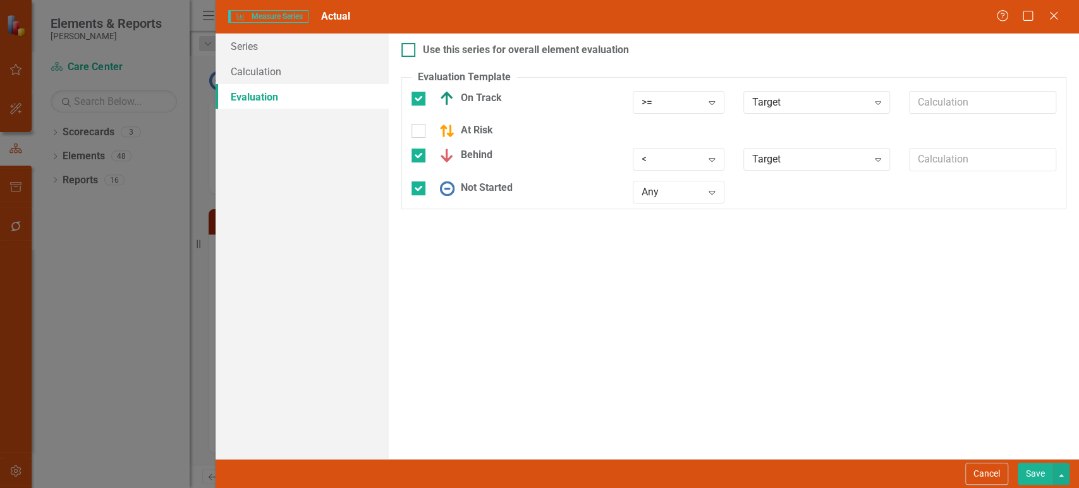
click at [409, 45] on input "Use this series for overall element evaluation" at bounding box center [405, 47] width 8 height 8
checkbox input "true"
click at [996, 108] on input "text" at bounding box center [982, 102] width 147 height 23
type input "*.95"
click at [1029, 480] on button "Save" at bounding box center [1034, 474] width 35 height 22
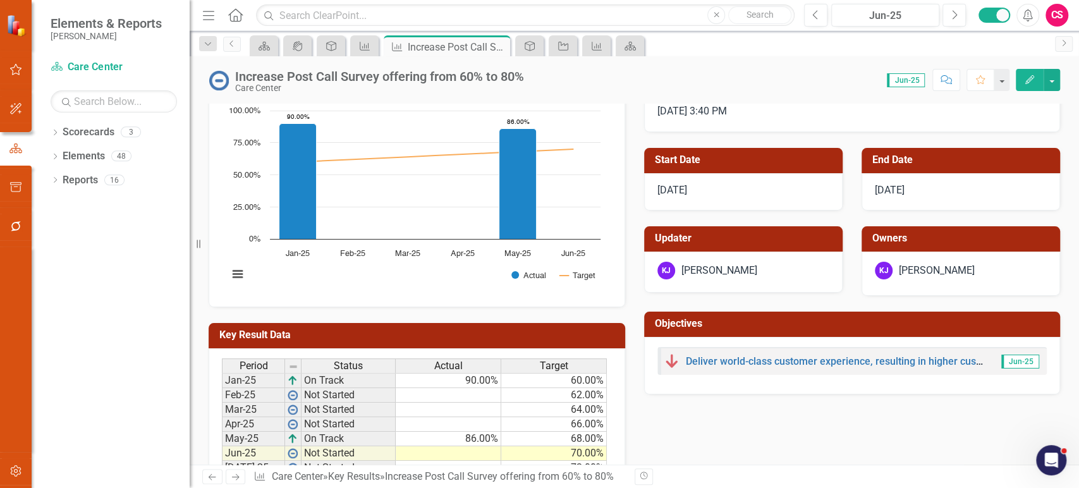
scroll to position [0, 0]
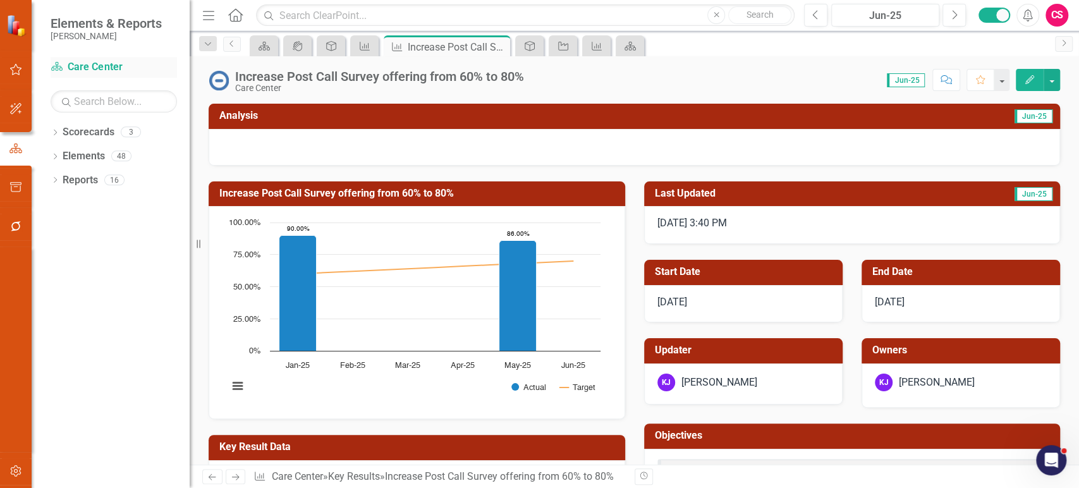
click at [104, 63] on link "Scorecard Care Center" at bounding box center [114, 67] width 126 height 15
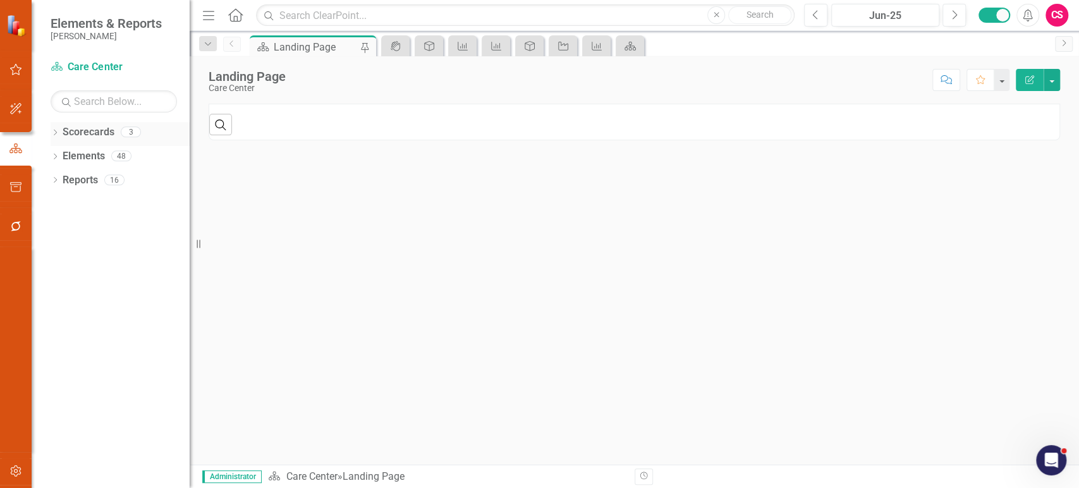
click at [54, 130] on icon "Dropdown" at bounding box center [55, 133] width 9 height 7
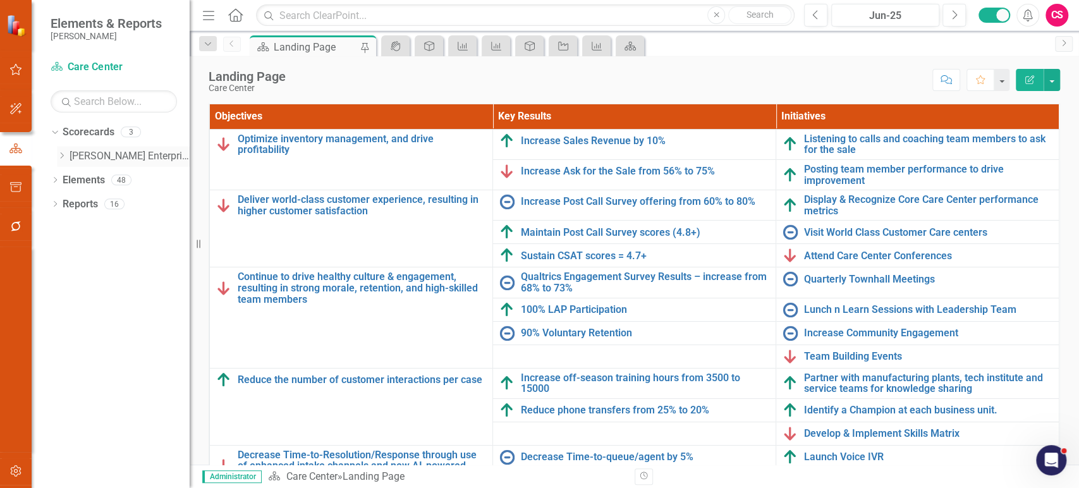
click at [63, 156] on icon at bounding box center [62, 155] width 3 height 6
click at [114, 181] on link "Shared Services" at bounding box center [135, 180] width 107 height 15
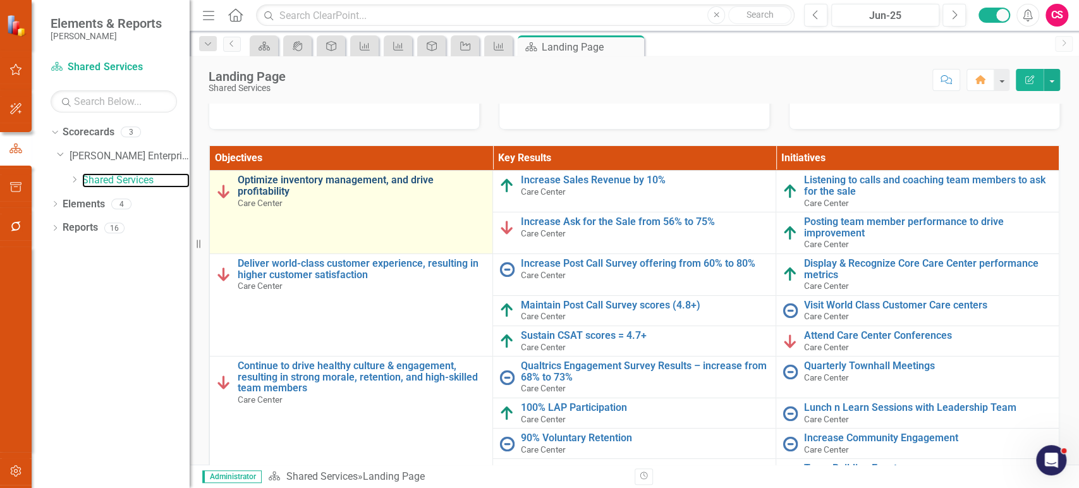
scroll to position [212, 0]
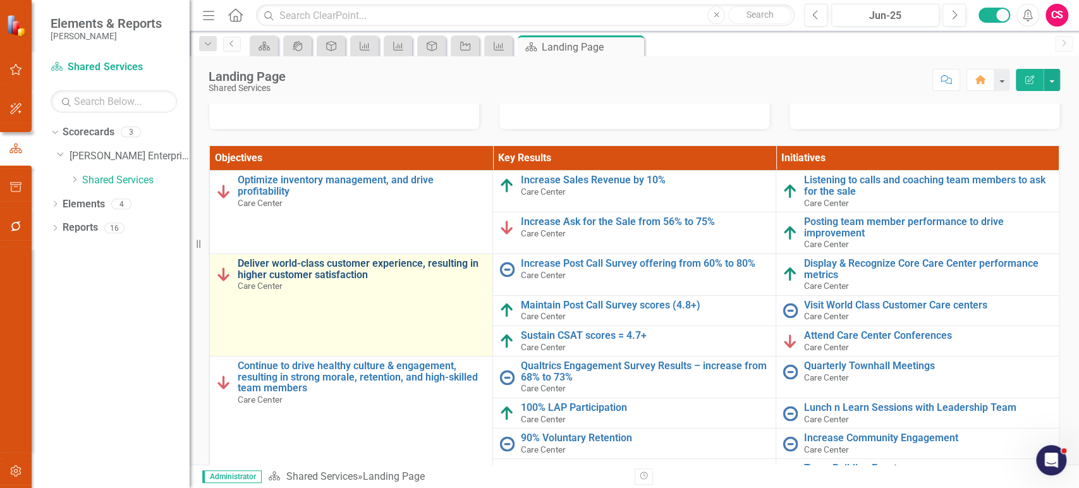
click at [248, 275] on link "Deliver world-class customer experience, resulting in higher customer satisfact…" at bounding box center [362, 269] width 248 height 22
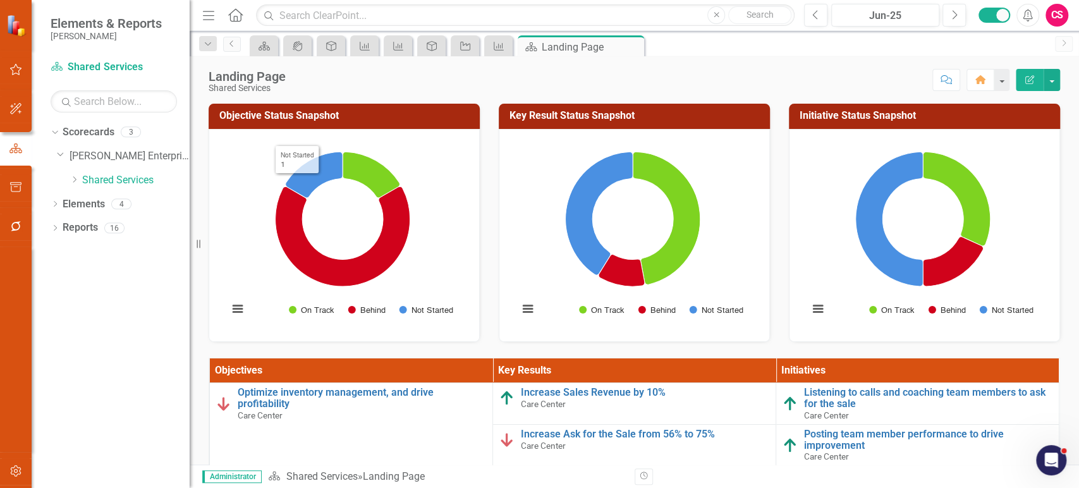
click at [1034, 84] on button "Edit Report" at bounding box center [1029, 80] width 28 height 22
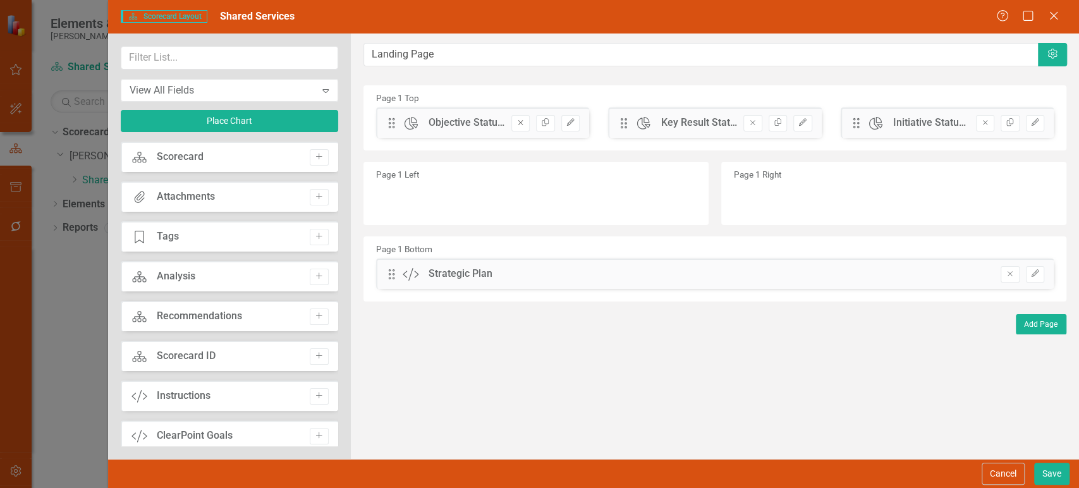
click at [524, 124] on icon "Remove" at bounding box center [520, 123] width 9 height 8
drag, startPoint x: 522, startPoint y: 120, endPoint x: 662, endPoint y: 120, distance: 140.3
click at [521, 120] on icon "Remove" at bounding box center [520, 123] width 9 height 8
click at [524, 123] on icon "Remove" at bounding box center [520, 123] width 9 height 8
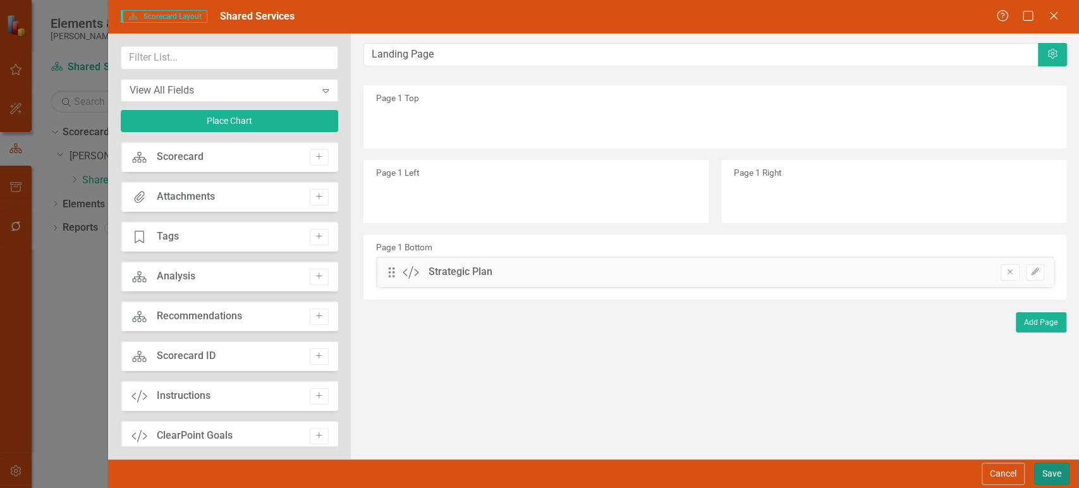
click at [1044, 472] on button "Save" at bounding box center [1051, 474] width 35 height 22
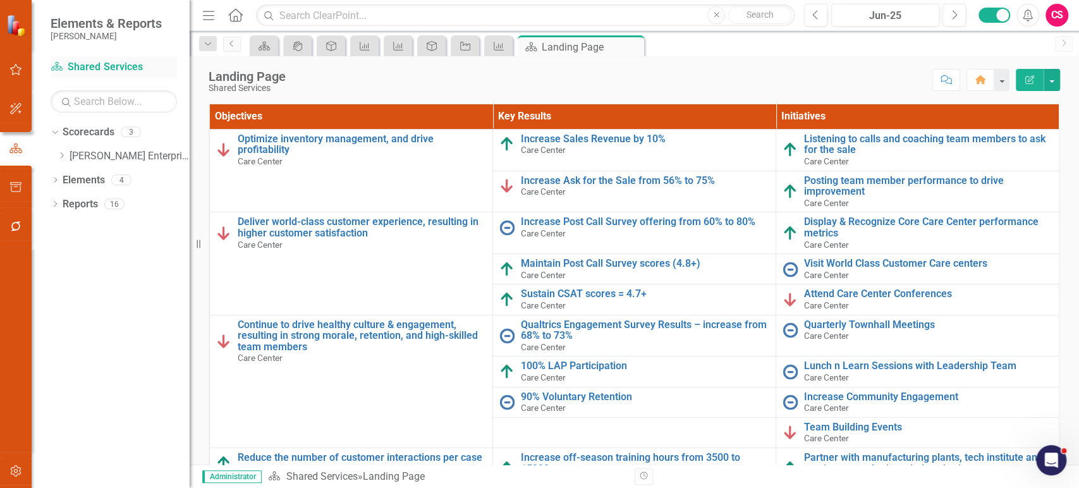
click at [106, 60] on link "Scorecard Shared Services" at bounding box center [114, 67] width 126 height 15
click at [61, 160] on div "Dropdown" at bounding box center [61, 156] width 9 height 11
click at [71, 182] on icon "Dropdown" at bounding box center [74, 180] width 9 height 8
click at [106, 204] on link "Care Center" at bounding box center [142, 204] width 95 height 15
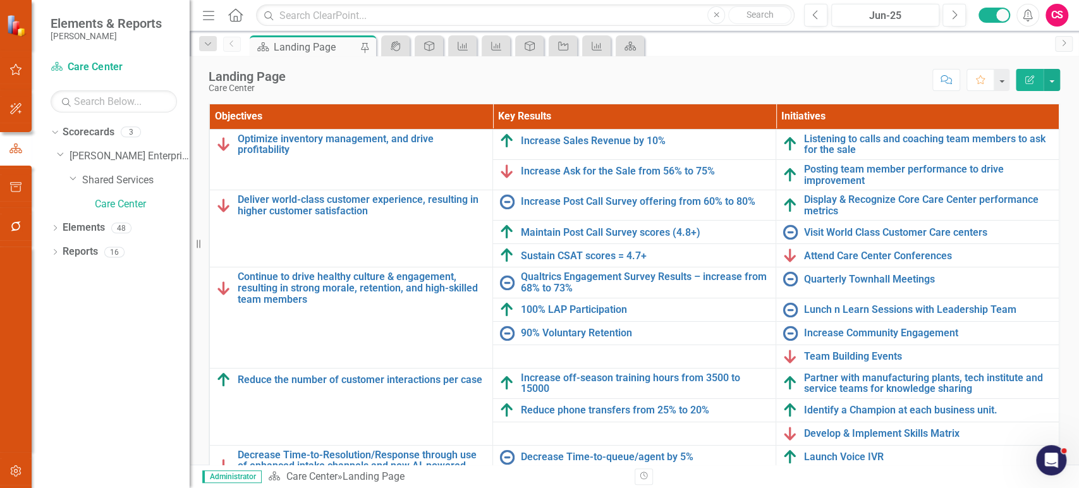
click at [1034, 80] on icon "Edit Report" at bounding box center [1029, 79] width 11 height 9
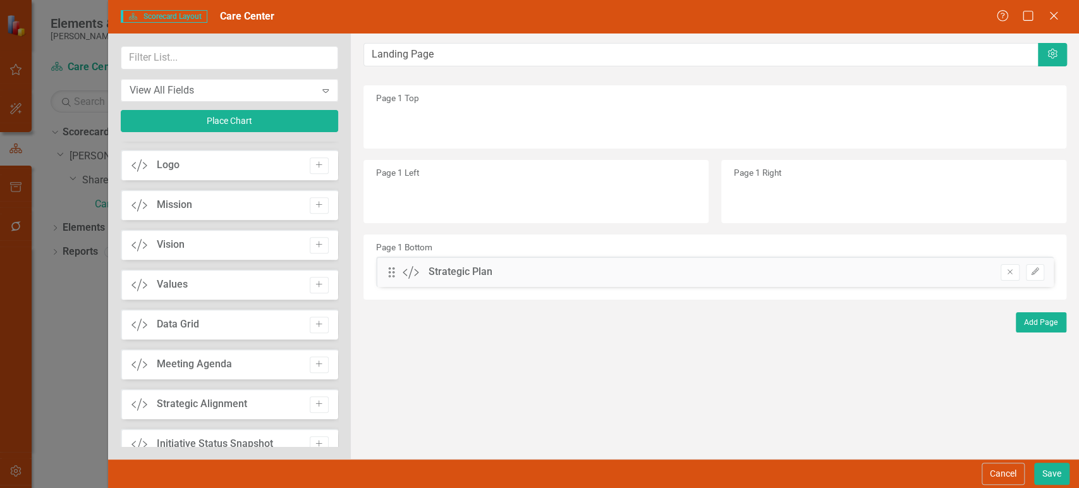
scroll to position [397, 0]
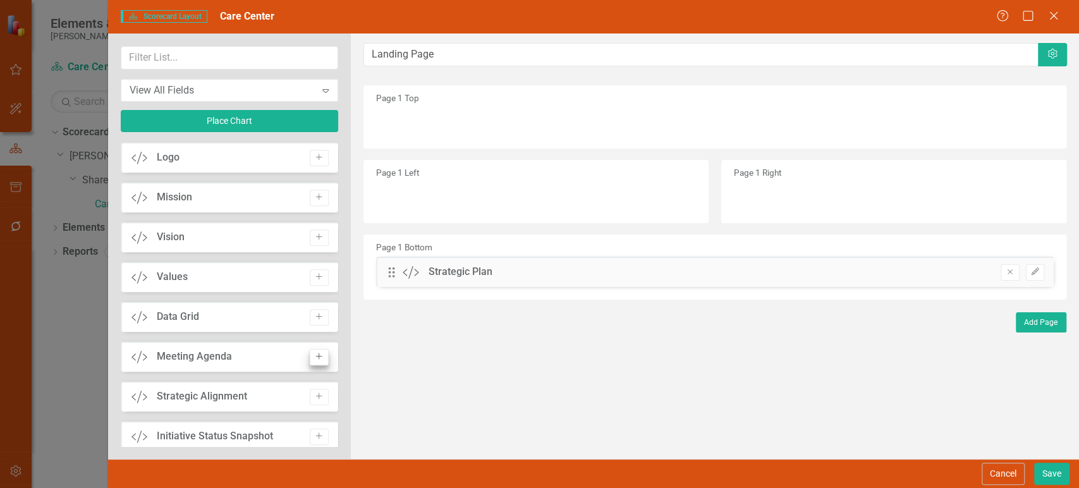
click at [319, 318] on icon "Add" at bounding box center [318, 317] width 9 height 8
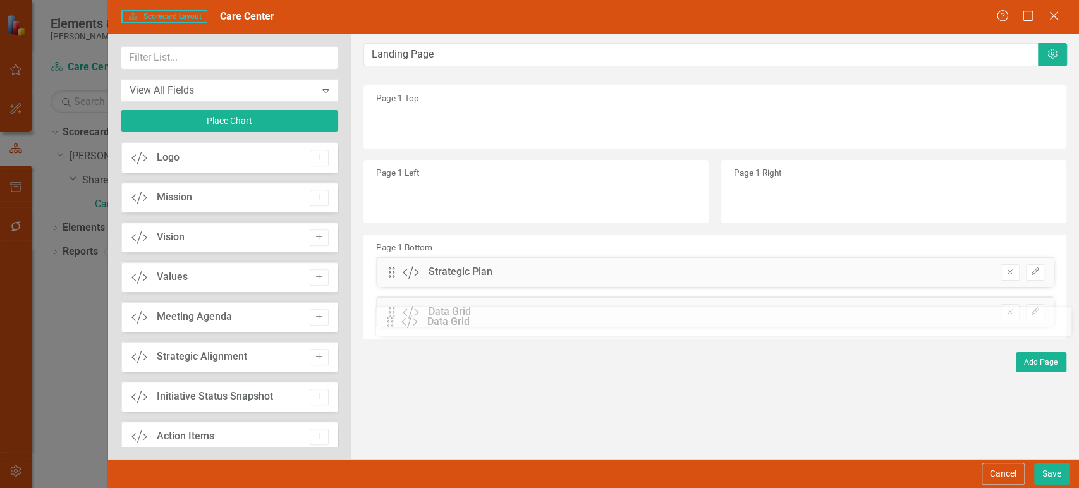
drag, startPoint x: 392, startPoint y: 121, endPoint x: 401, endPoint y: 320, distance: 199.2
click at [1045, 476] on button "Save" at bounding box center [1051, 474] width 35 height 22
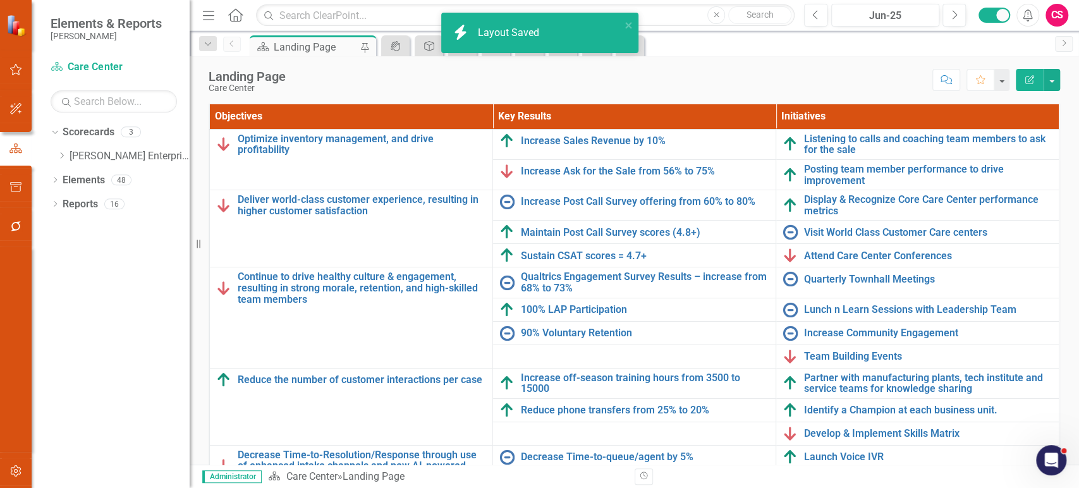
scroll to position [126, 0]
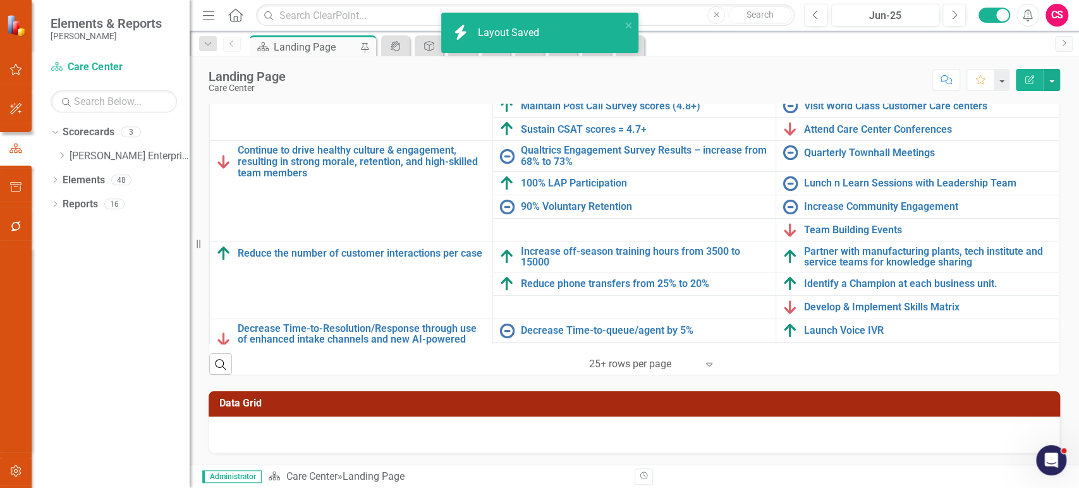
click at [874, 408] on td "Data Grid" at bounding box center [636, 404] width 834 height 21
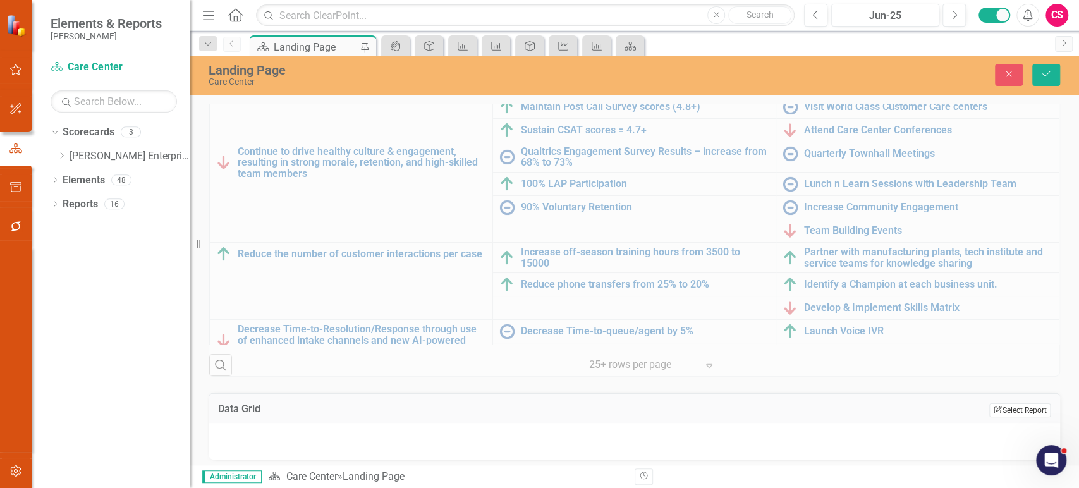
click at [993, 406] on icon "Edit Report" at bounding box center [997, 410] width 9 height 8
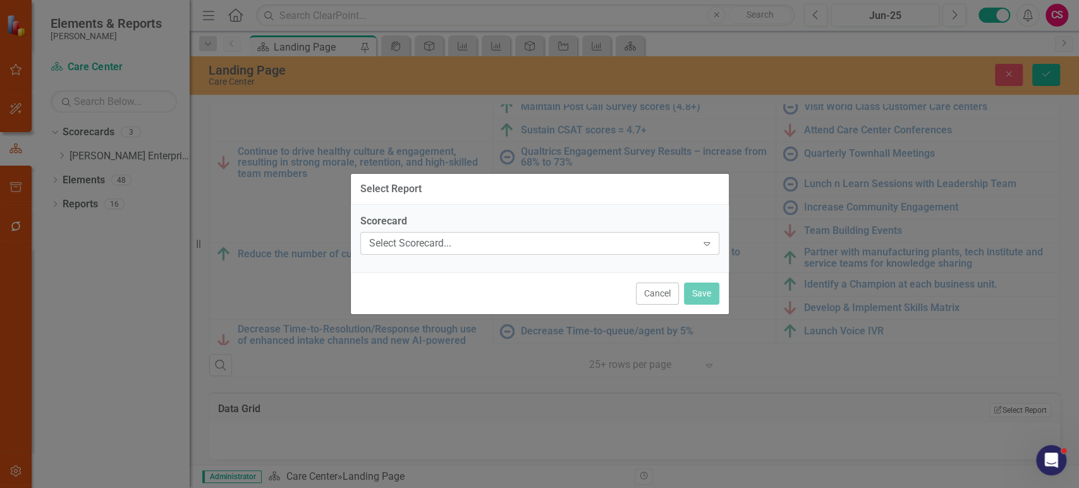
click at [465, 247] on div "Select Scorecard..." at bounding box center [533, 243] width 328 height 15
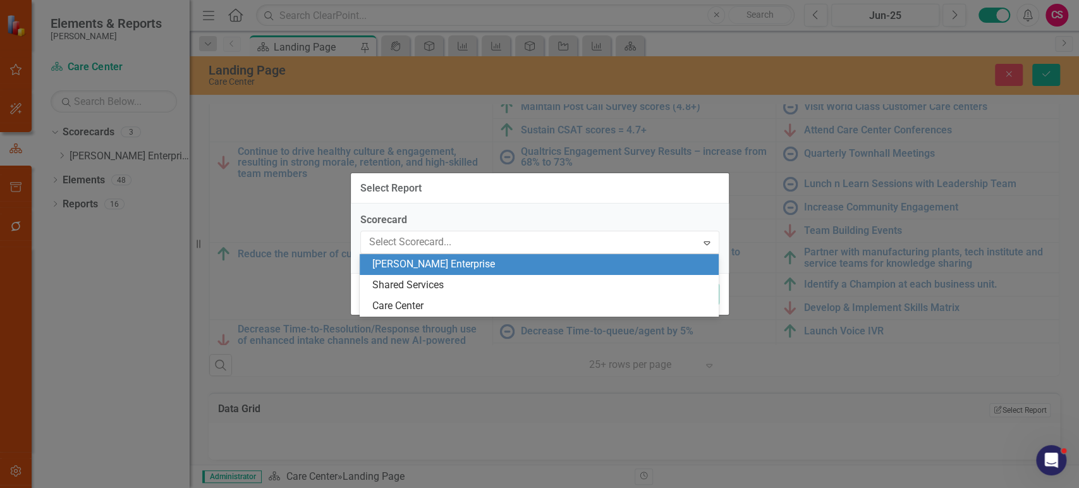
click at [455, 265] on div "[PERSON_NAME] Enterprise" at bounding box center [541, 264] width 339 height 15
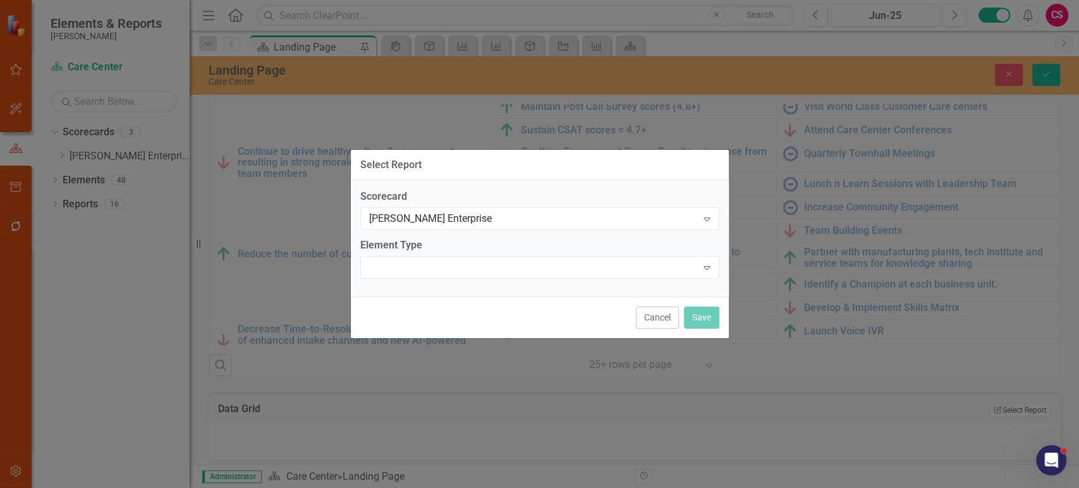
click at [455, 265] on div "Expand" at bounding box center [539, 267] width 359 height 23
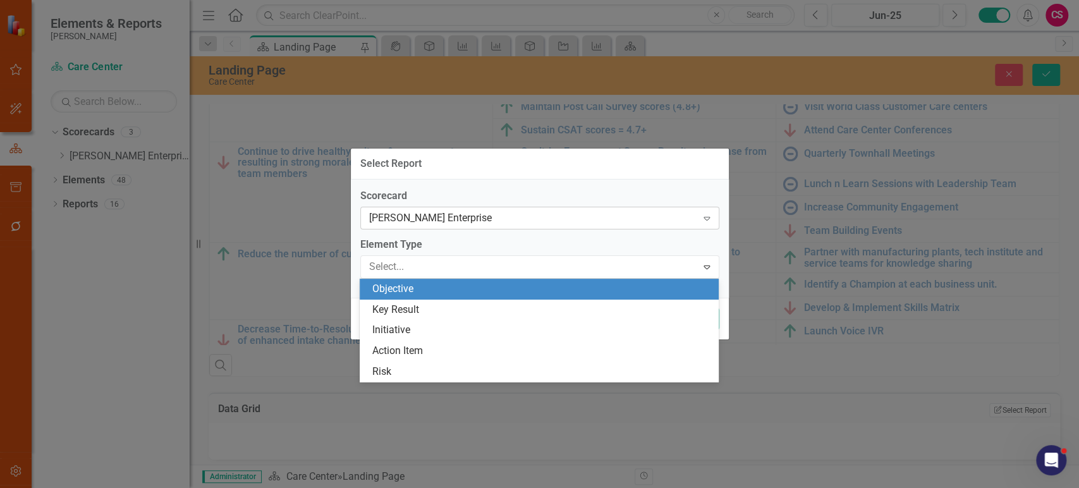
click at [471, 223] on div "[PERSON_NAME] Enterprise" at bounding box center [533, 218] width 328 height 15
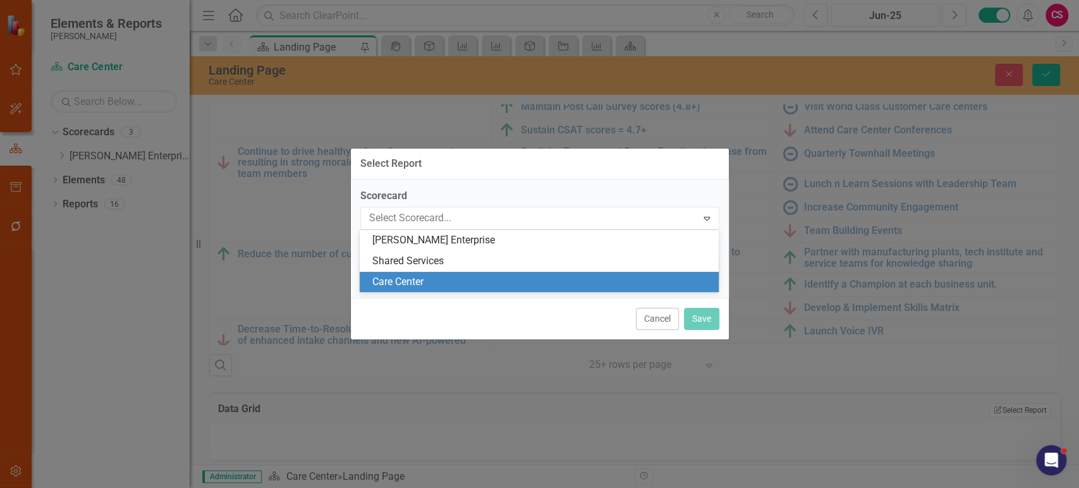
click at [454, 275] on div "Care Center" at bounding box center [541, 282] width 339 height 15
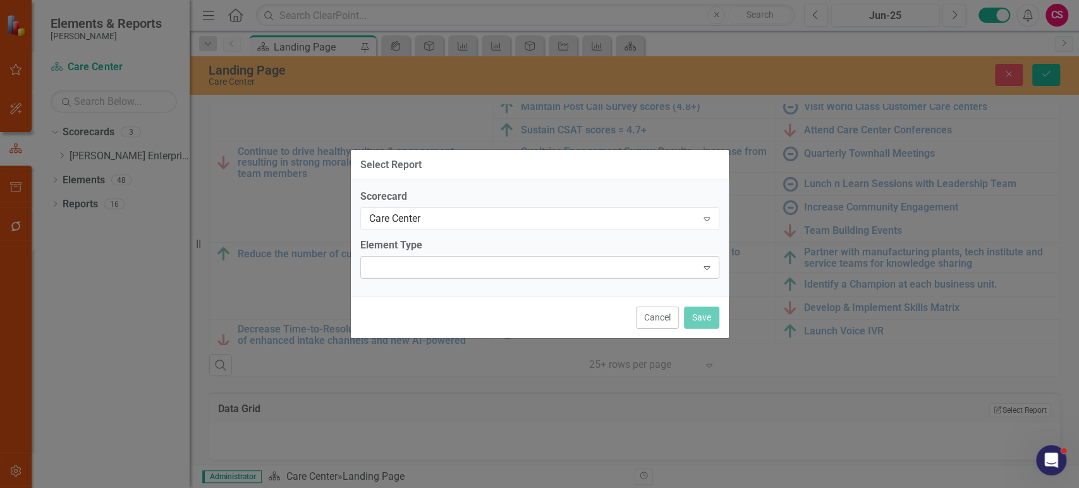
click at [454, 272] on div "Expand" at bounding box center [539, 267] width 359 height 23
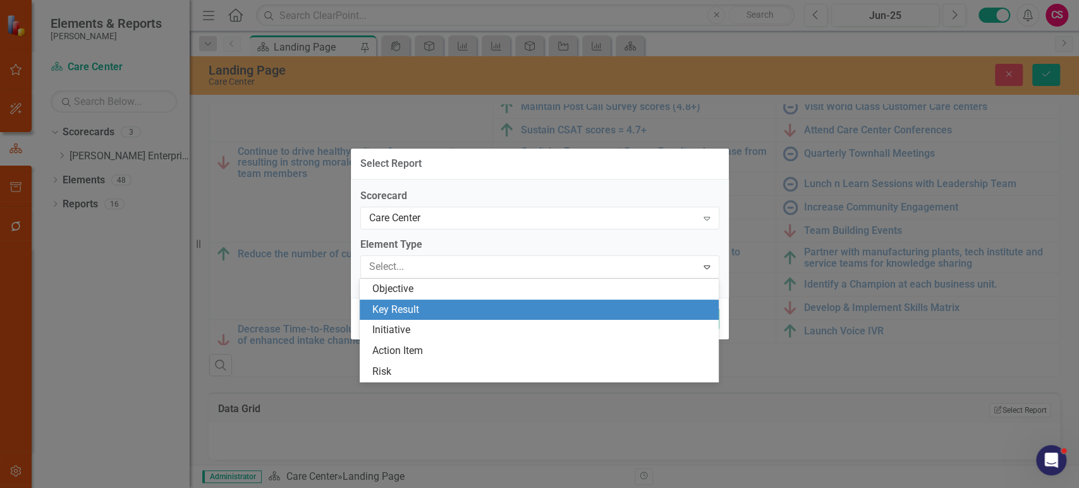
click at [414, 311] on div "Key Result" at bounding box center [541, 310] width 339 height 15
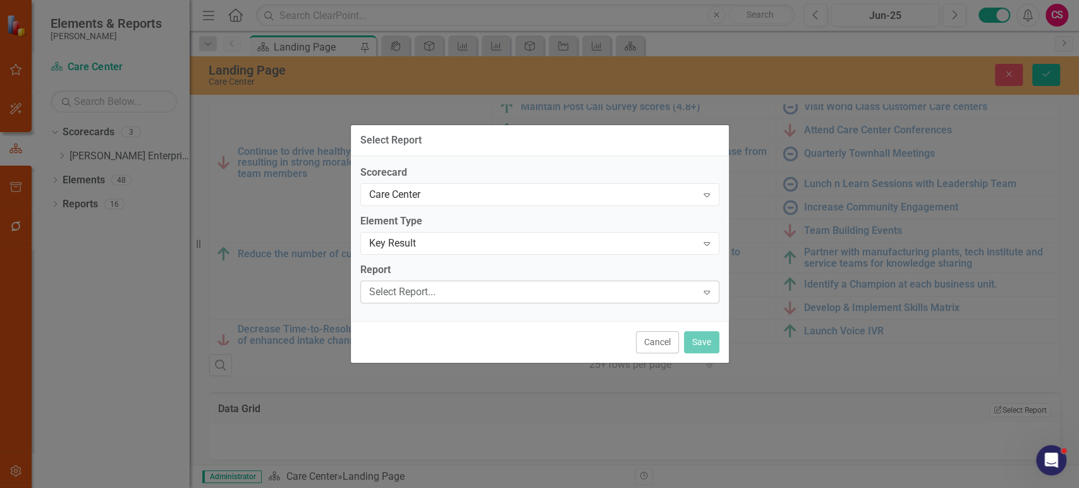
click at [428, 293] on div "Select Report..." at bounding box center [533, 291] width 328 height 15
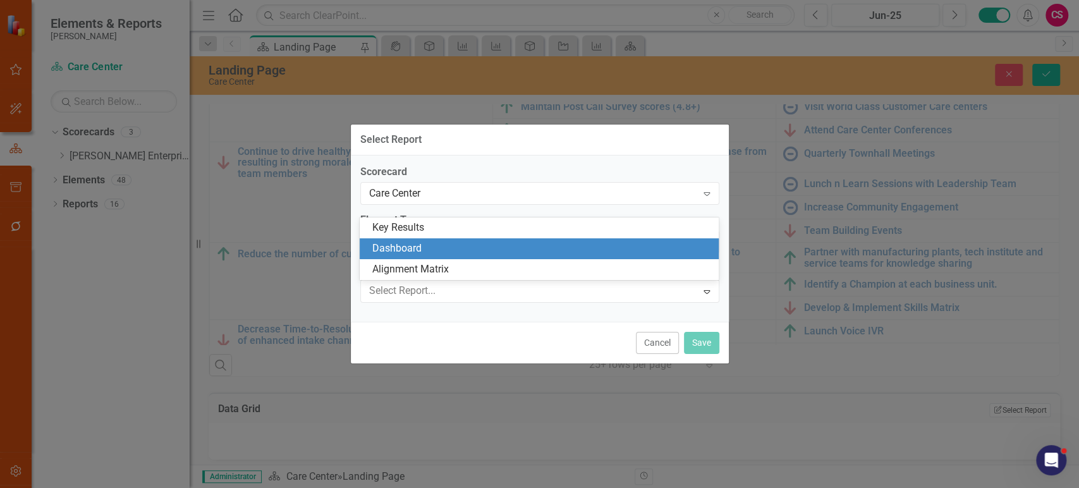
click at [440, 257] on div "Dashboard" at bounding box center [539, 248] width 359 height 21
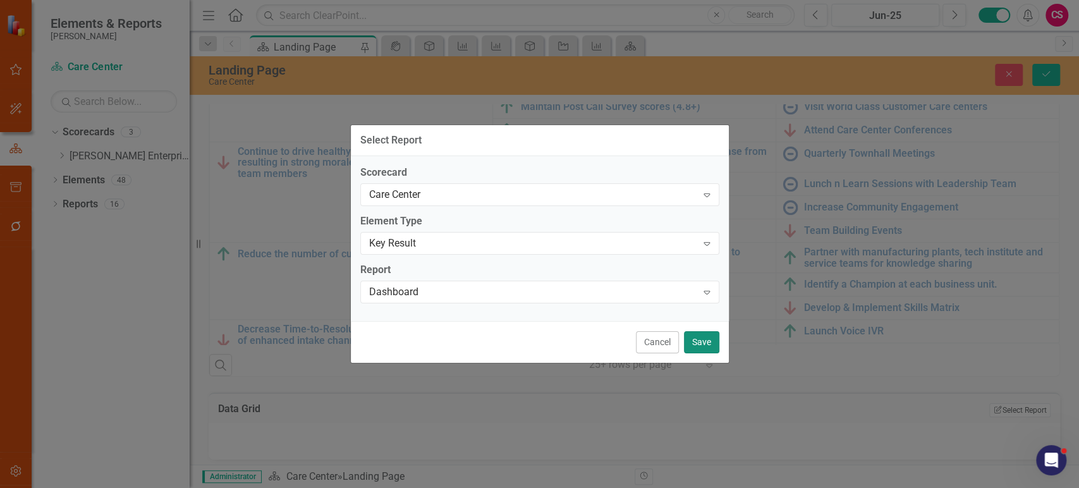
click at [701, 342] on button "Save" at bounding box center [701, 342] width 35 height 22
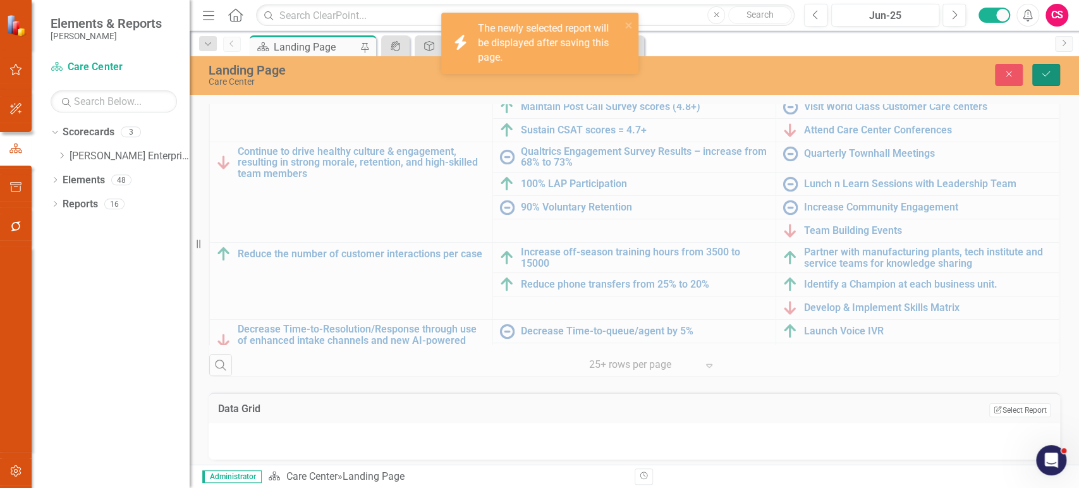
click at [1042, 76] on icon "Save" at bounding box center [1045, 74] width 11 height 9
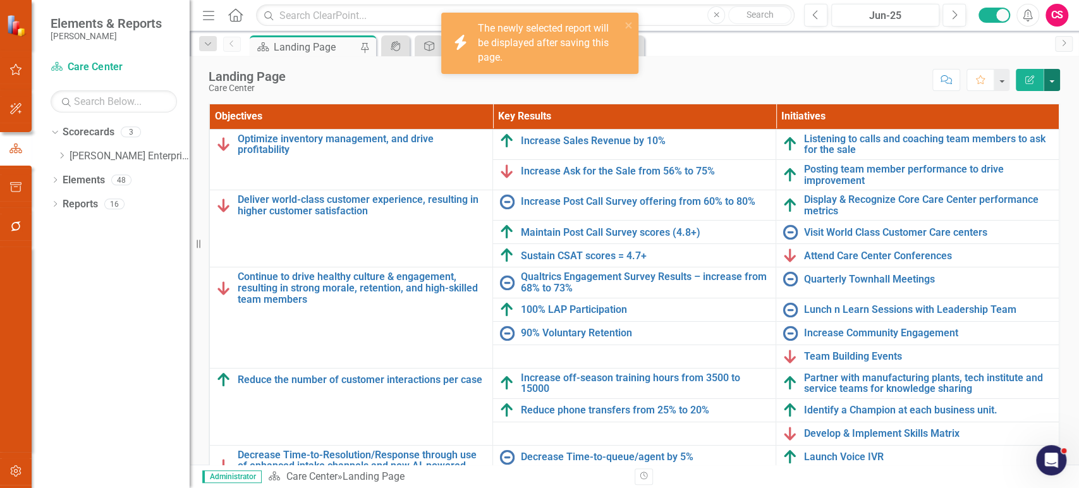
click at [1054, 79] on button "button" at bounding box center [1051, 80] width 16 height 22
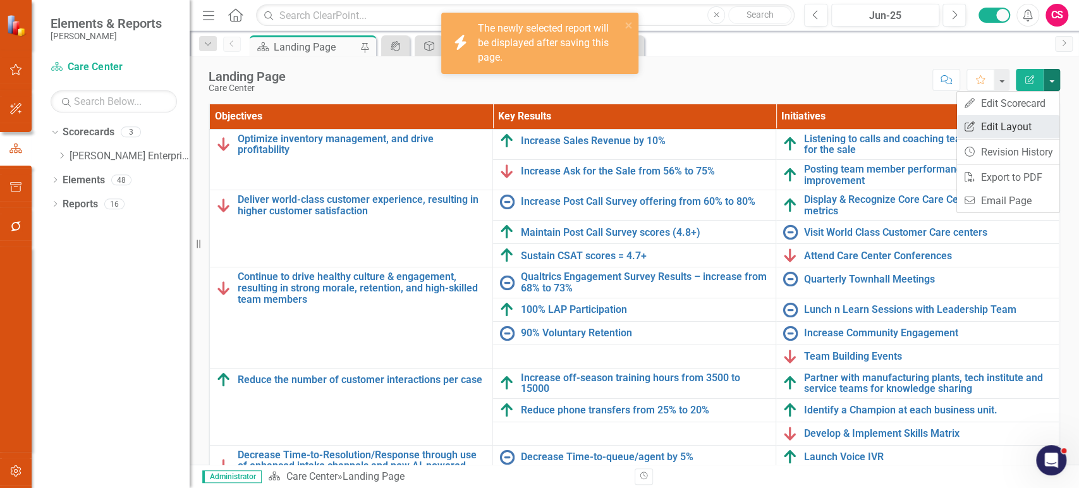
click at [1011, 126] on link "Edit Report Edit Layout" at bounding box center [1008, 126] width 102 height 23
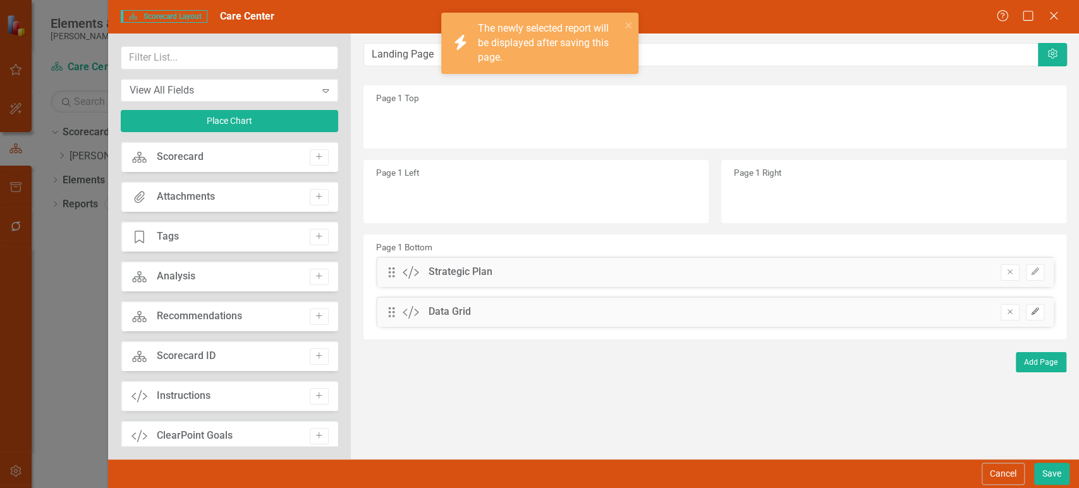
click at [1037, 306] on button "Edit" at bounding box center [1034, 312] width 18 height 16
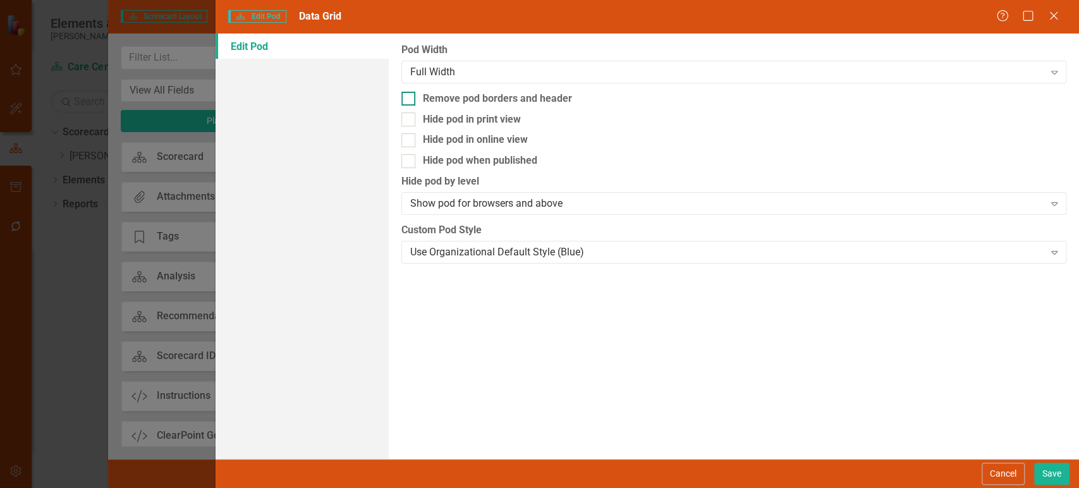
click at [440, 97] on div "Remove pod borders and header" at bounding box center [497, 99] width 149 height 15
click at [409, 97] on input "Remove pod borders and header" at bounding box center [405, 96] width 8 height 8
checkbox input "true"
click at [1044, 469] on button "Save" at bounding box center [1051, 474] width 35 height 22
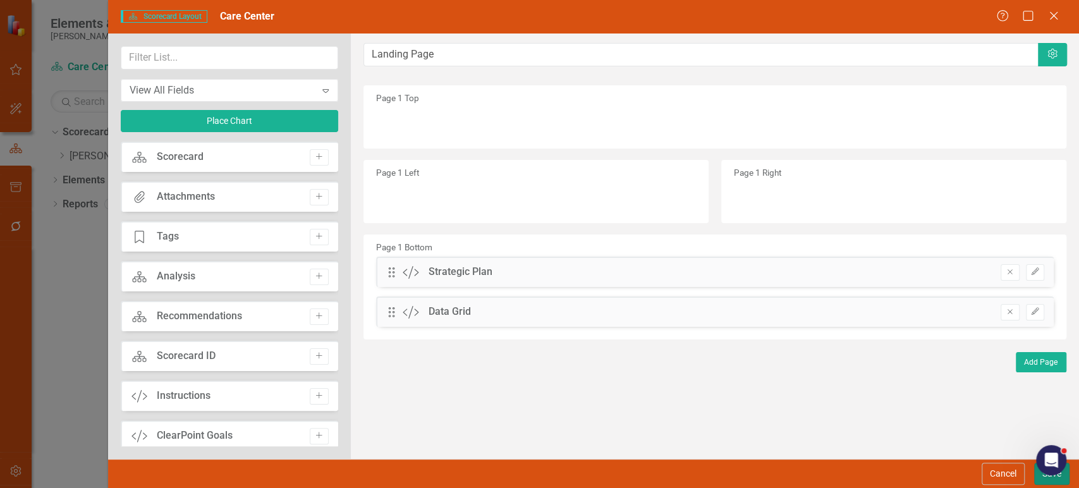
click at [1039, 476] on button "Save" at bounding box center [1051, 474] width 35 height 22
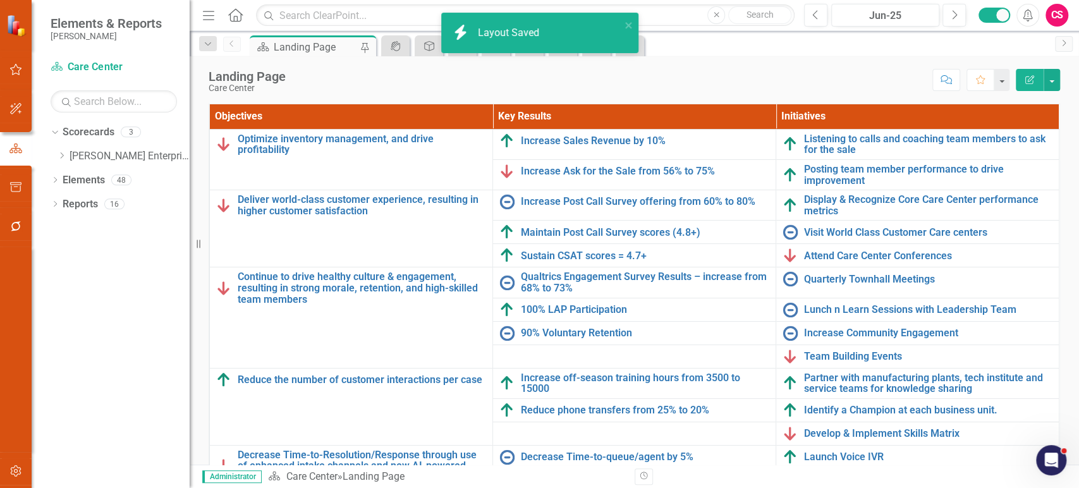
click at [204, 328] on div "Objectives Key Results Initiatives Optimize inventory management, and drive pro…" at bounding box center [634, 295] width 870 height 414
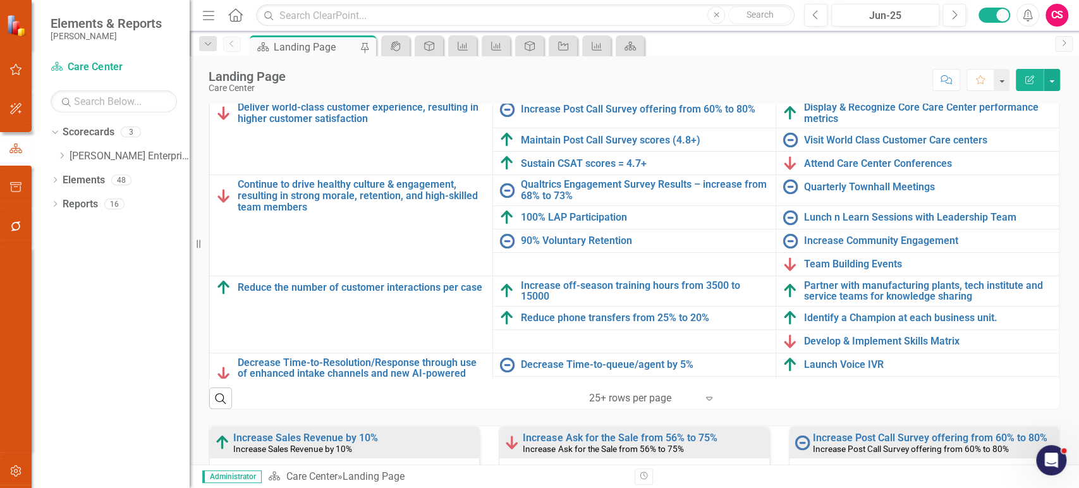
scroll to position [0, 0]
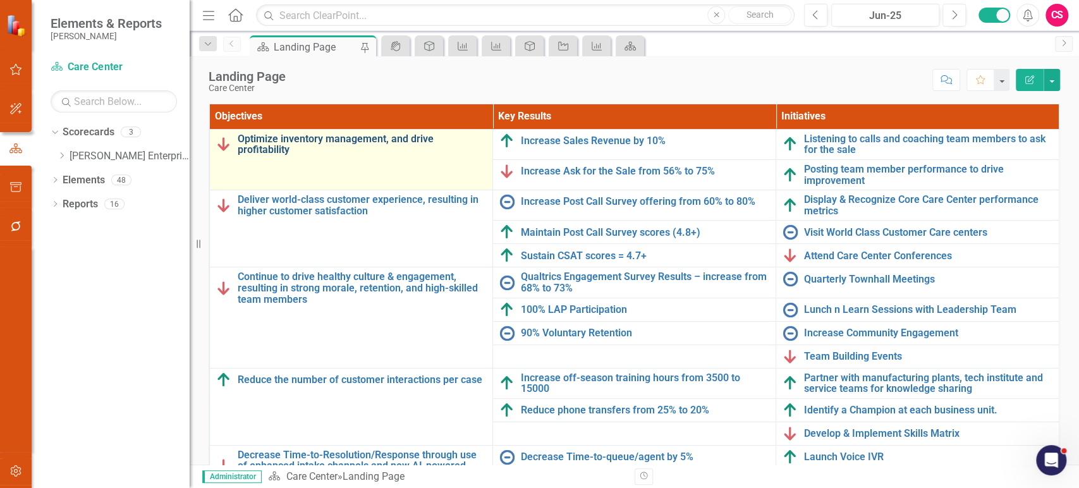
click at [262, 145] on link "Optimize inventory management, and drive profitability" at bounding box center [362, 144] width 248 height 22
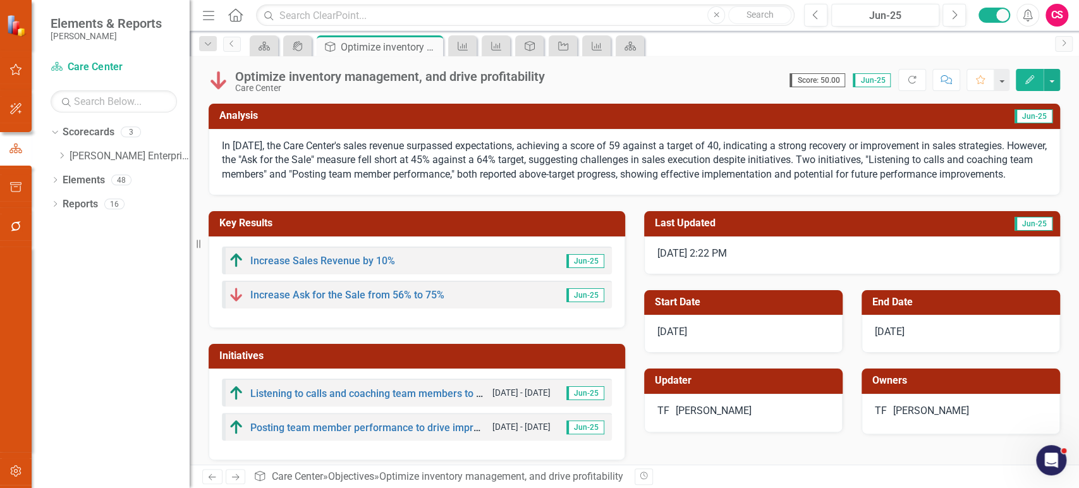
click at [414, 179] on p "In June 2025, the Care Center's sales revenue surpassed expectations, achieving…" at bounding box center [634, 161] width 825 height 44
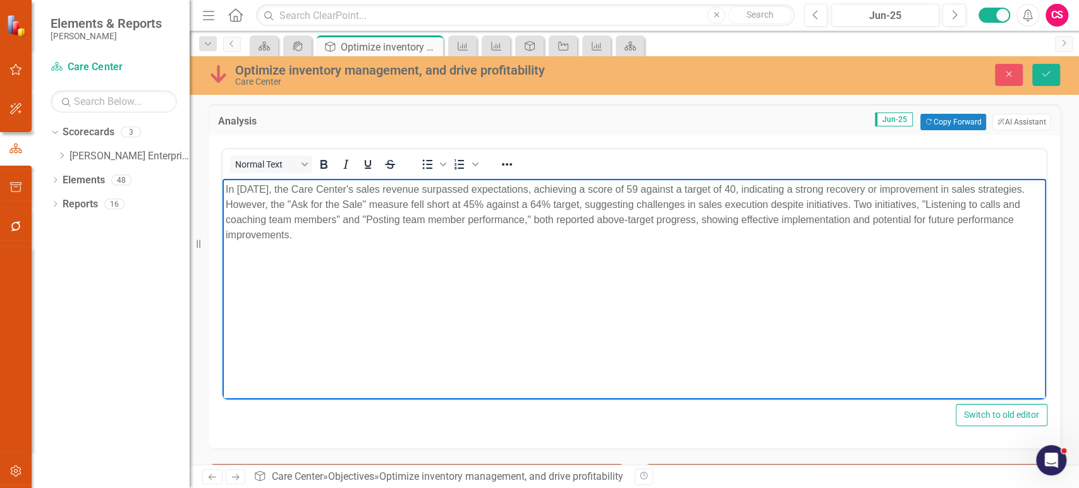
click at [364, 241] on p "In June 2025, the Care Center's sales revenue surpassed expectations, achieving…" at bounding box center [634, 212] width 817 height 61
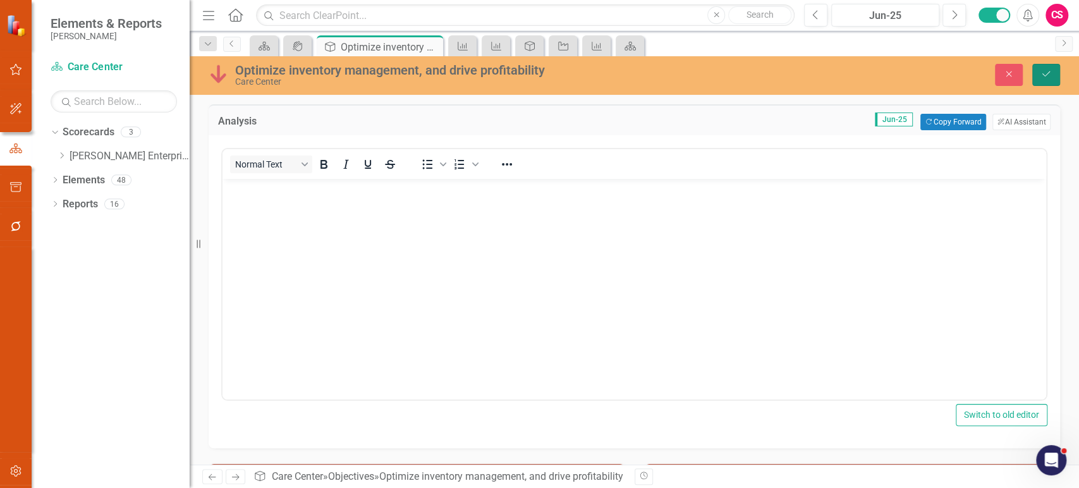
click at [1049, 80] on button "Save" at bounding box center [1046, 75] width 28 height 22
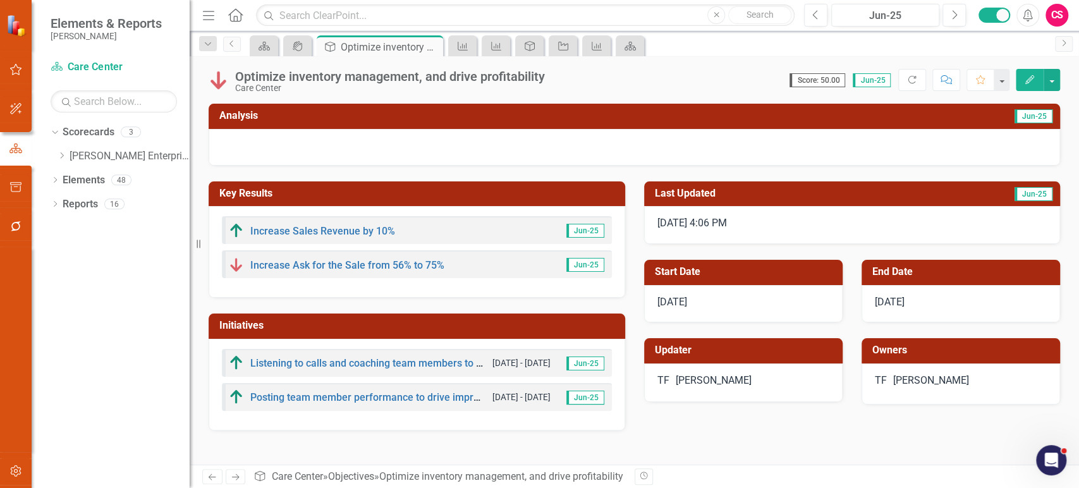
click at [1032, 85] on button "Edit" at bounding box center [1029, 80] width 28 height 22
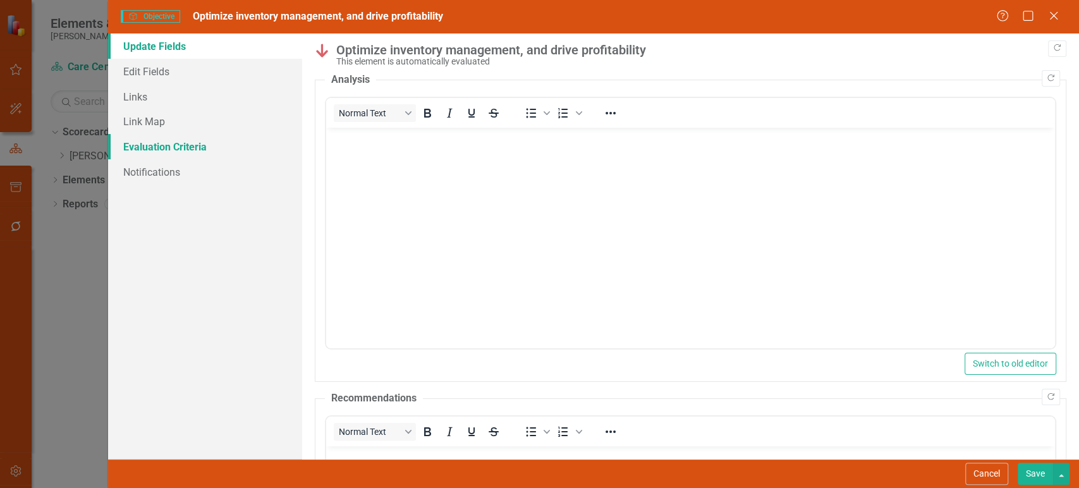
click at [157, 145] on link "Evaluation Criteria" at bounding box center [205, 146] width 194 height 25
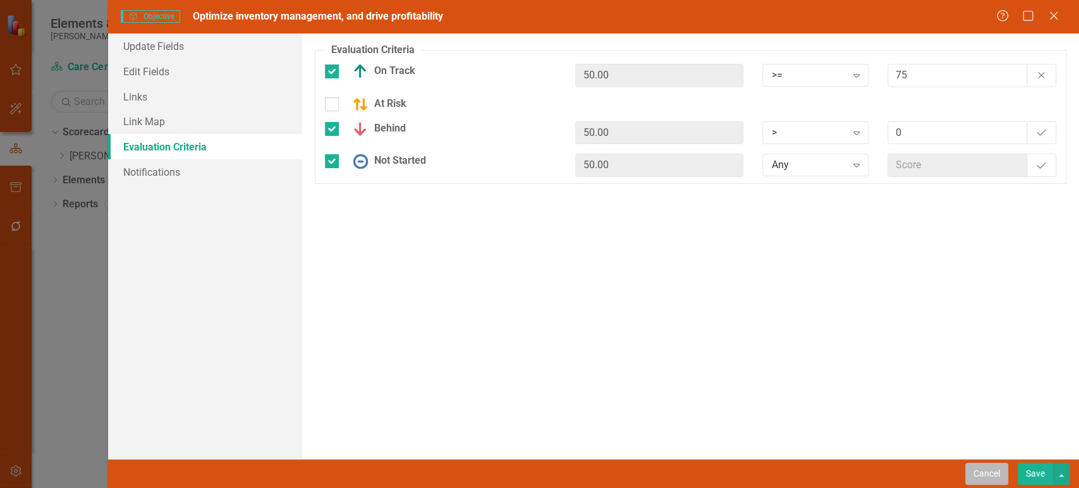
click at [979, 468] on button "Cancel" at bounding box center [986, 474] width 43 height 22
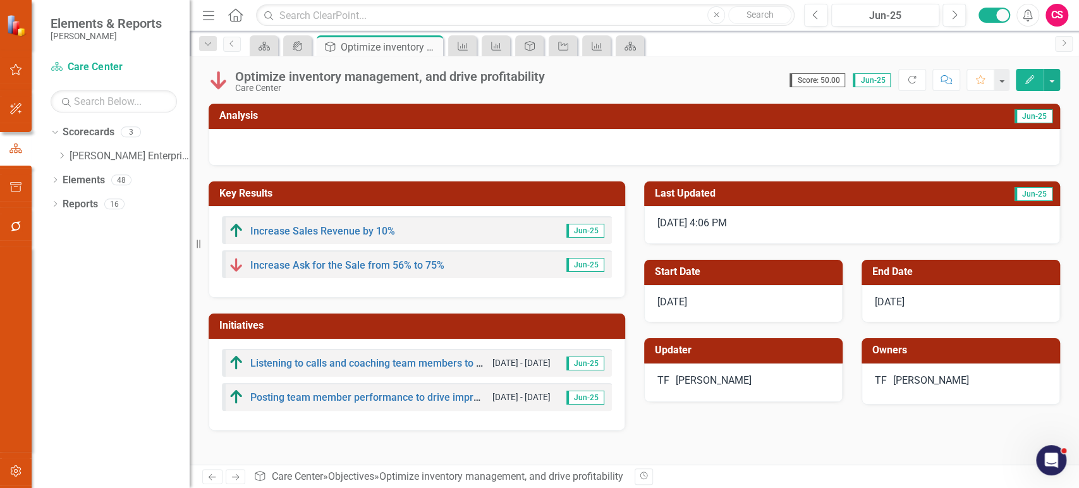
click at [234, 480] on icon "Next" at bounding box center [235, 477] width 11 height 8
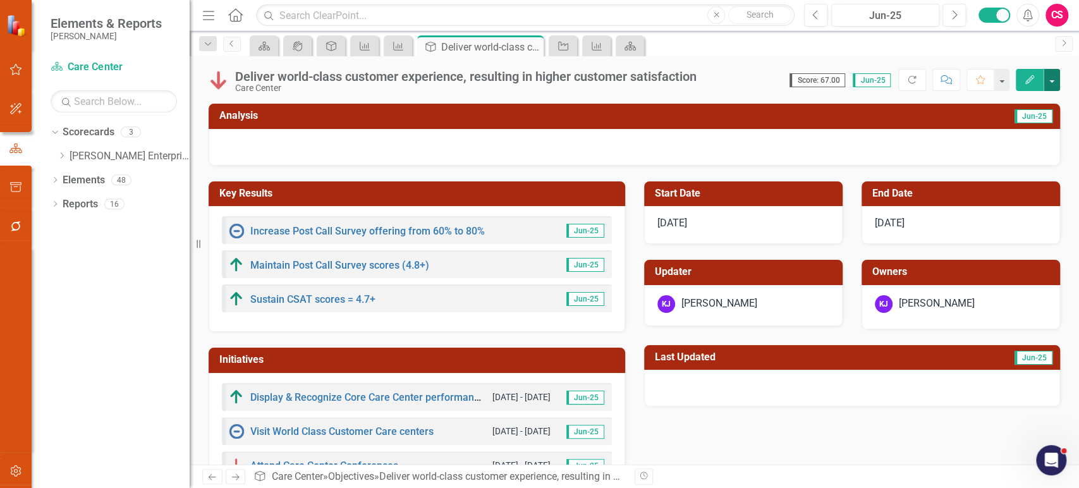
click at [1055, 77] on button "button" at bounding box center [1051, 80] width 16 height 22
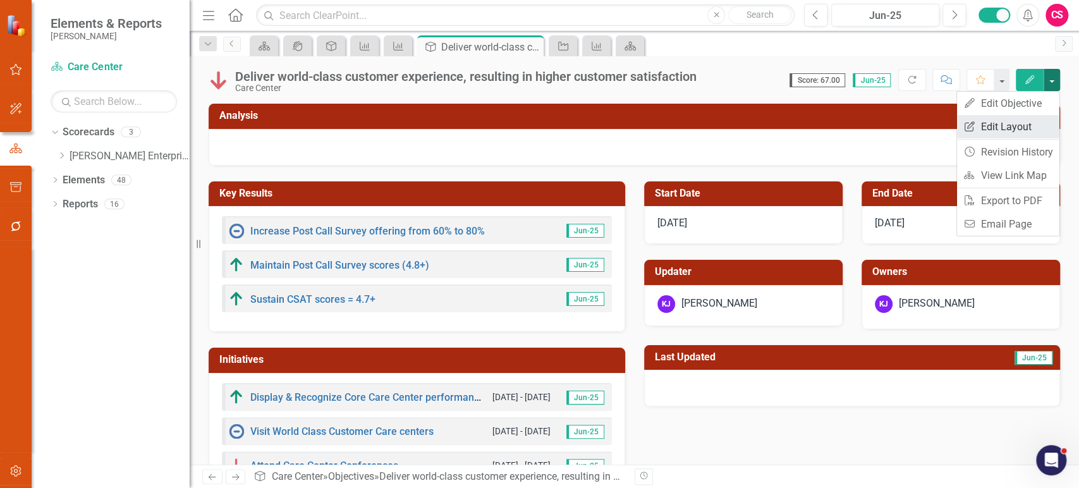
click at [996, 126] on link "Edit Report Edit Layout" at bounding box center [1008, 126] width 102 height 23
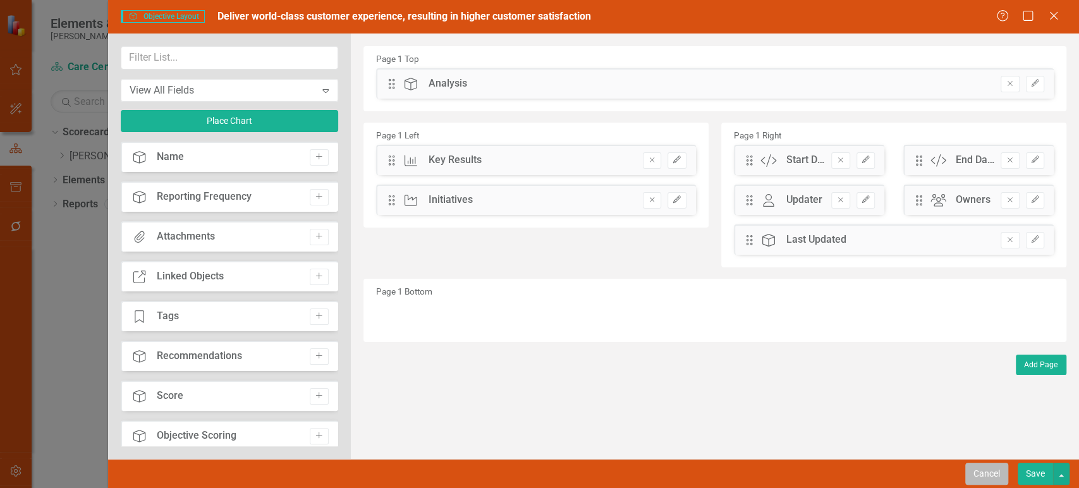
click at [973, 471] on button "Cancel" at bounding box center [986, 474] width 43 height 22
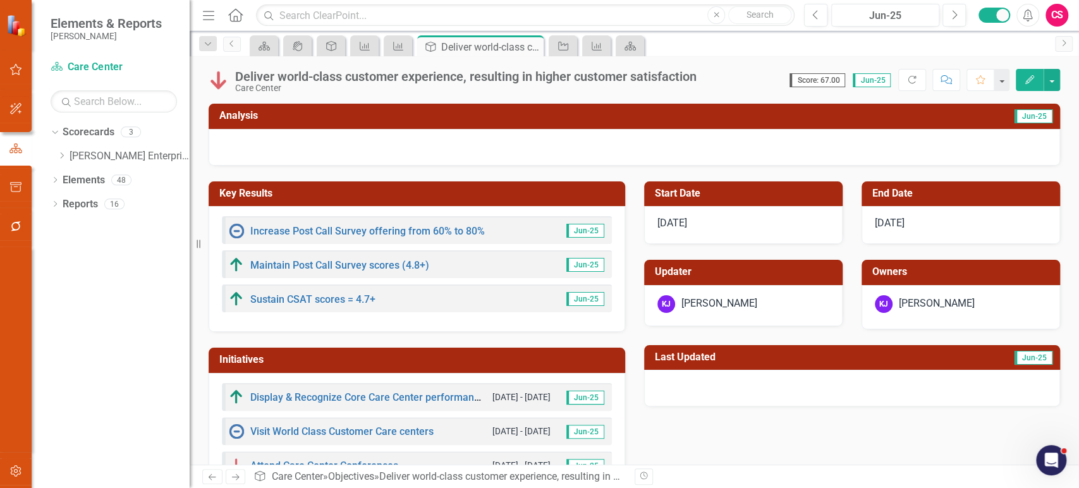
click at [213, 475] on icon "Previous" at bounding box center [212, 477] width 11 height 8
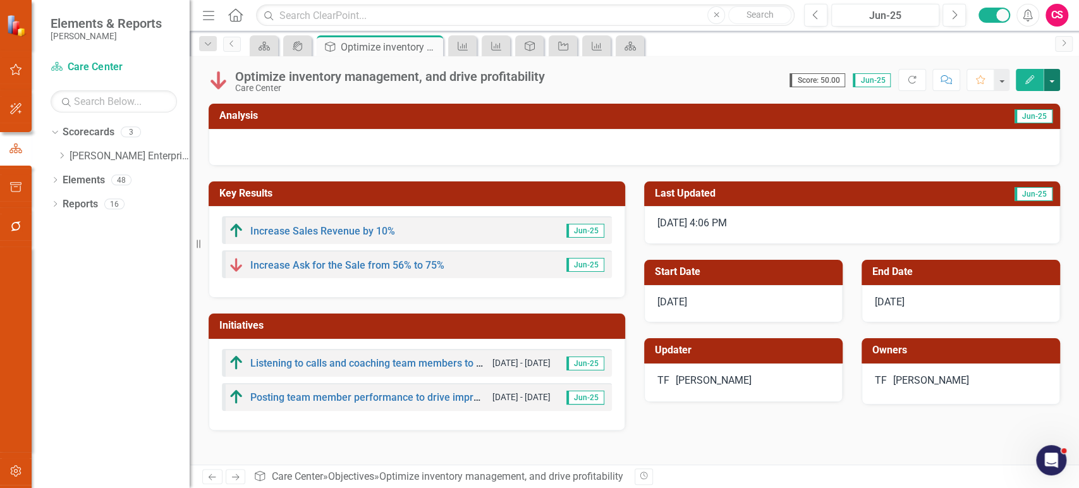
click at [1051, 88] on button "button" at bounding box center [1051, 80] width 16 height 22
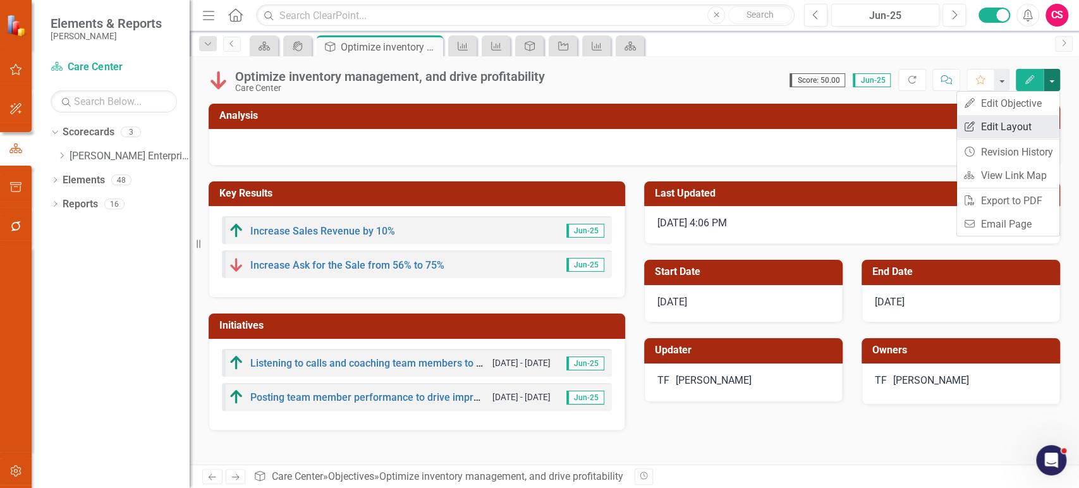
click at [1016, 129] on link "Edit Report Edit Layout" at bounding box center [1008, 126] width 102 height 23
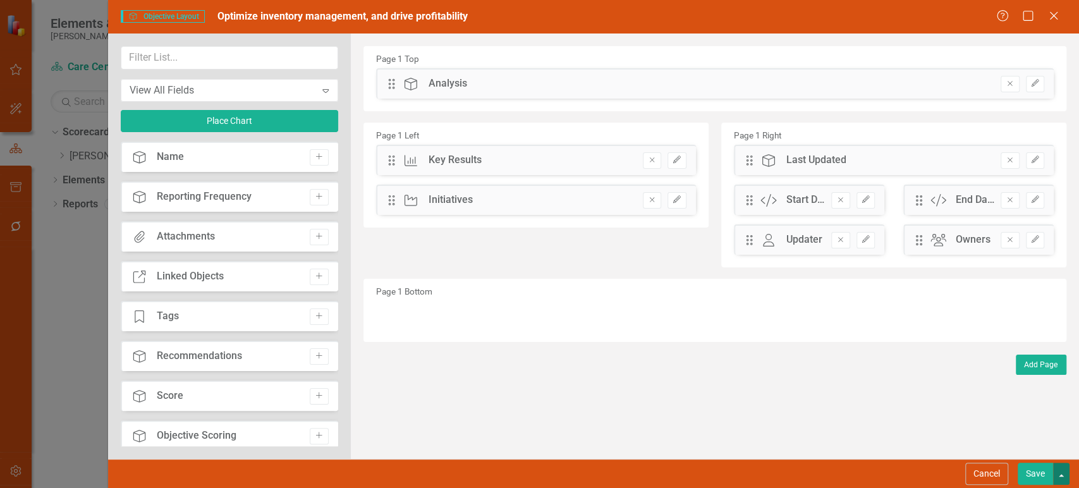
click at [1067, 480] on button "button" at bounding box center [1061, 474] width 16 height 22
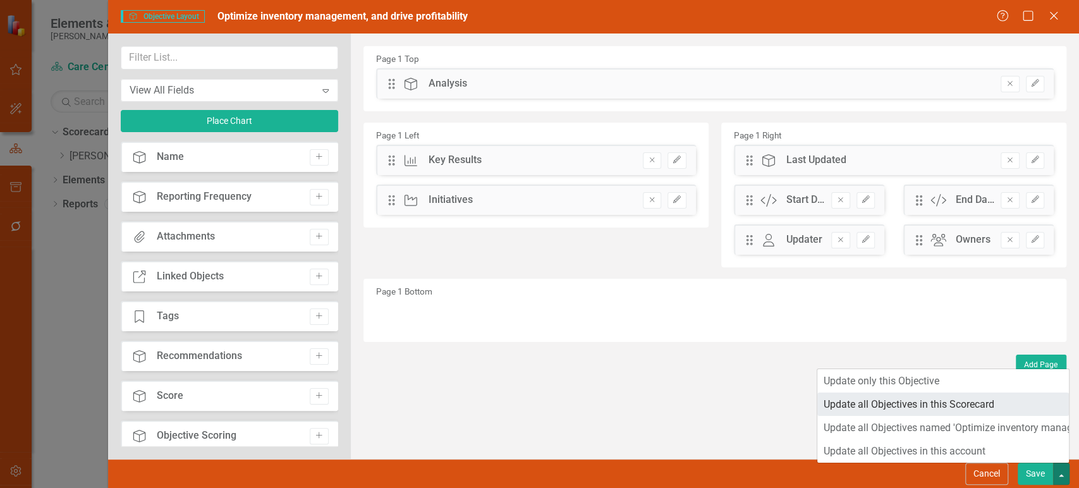
click at [977, 410] on link "Update all Objectives in this Scorecard" at bounding box center [942, 403] width 251 height 23
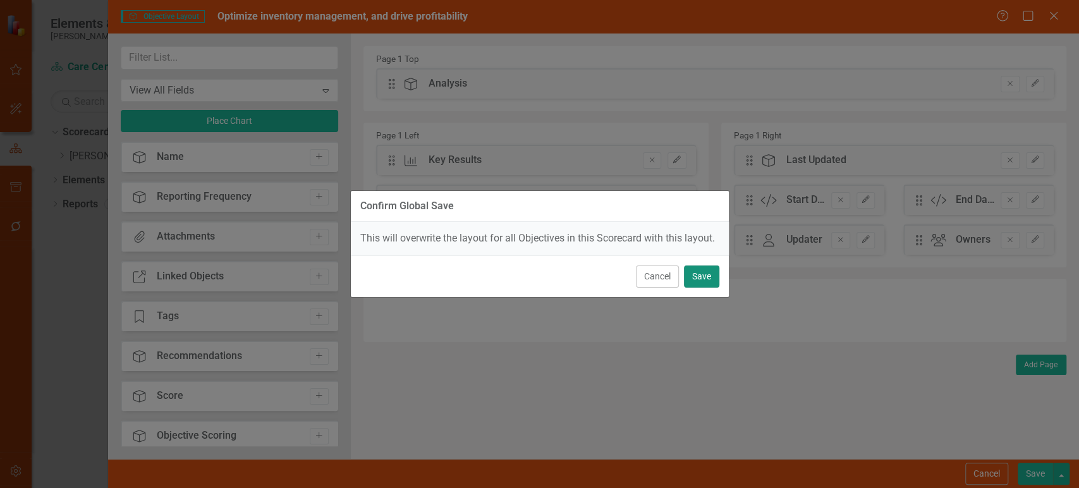
click at [702, 267] on button "Save" at bounding box center [701, 276] width 35 height 22
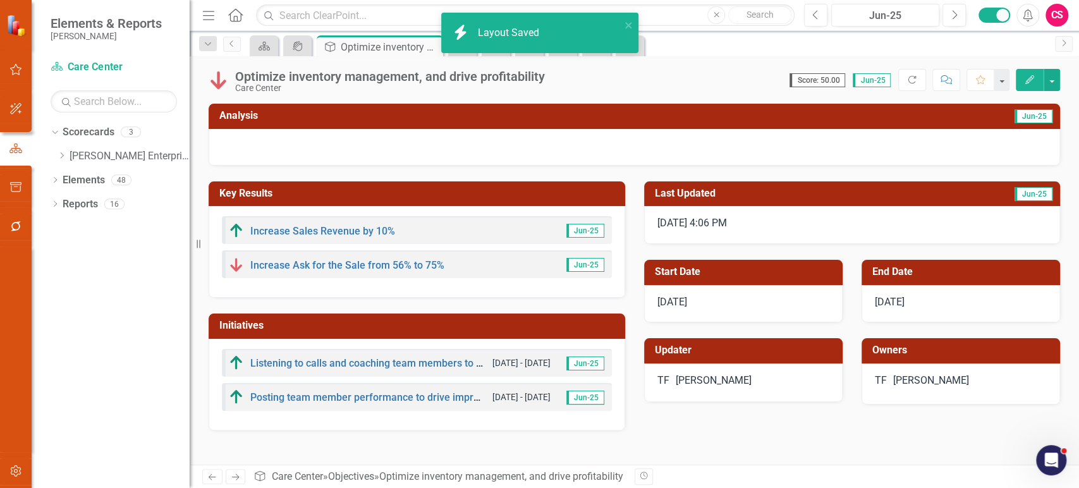
click at [239, 474] on icon "Next" at bounding box center [235, 477] width 11 height 8
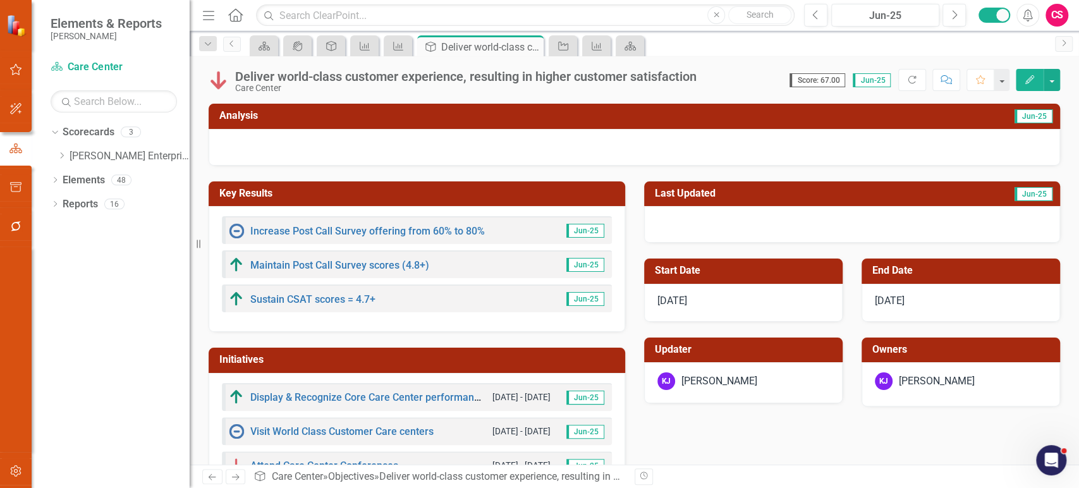
click at [1027, 78] on icon "Edit" at bounding box center [1029, 79] width 11 height 9
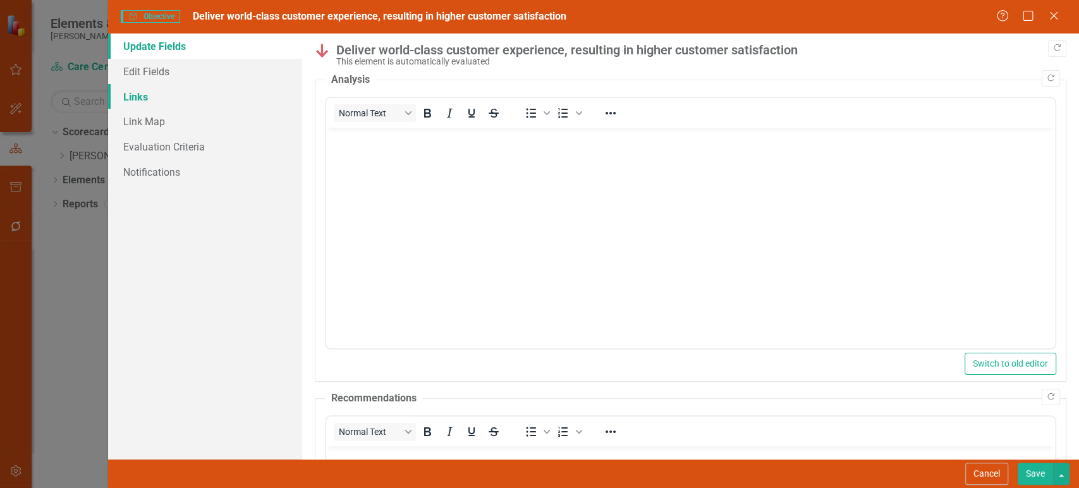
click at [183, 105] on link "Links" at bounding box center [205, 96] width 194 height 25
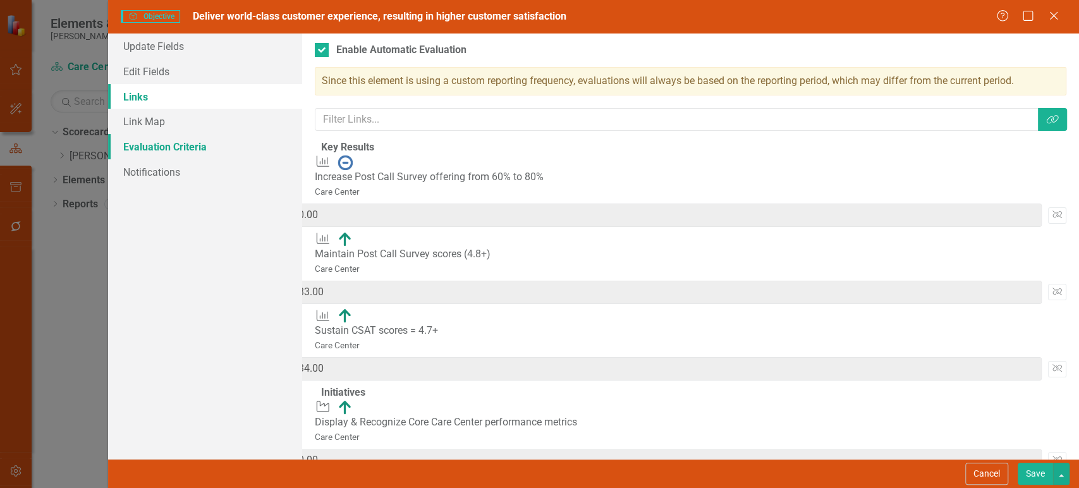
click at [175, 147] on link "Evaluation Criteria" at bounding box center [205, 146] width 194 height 25
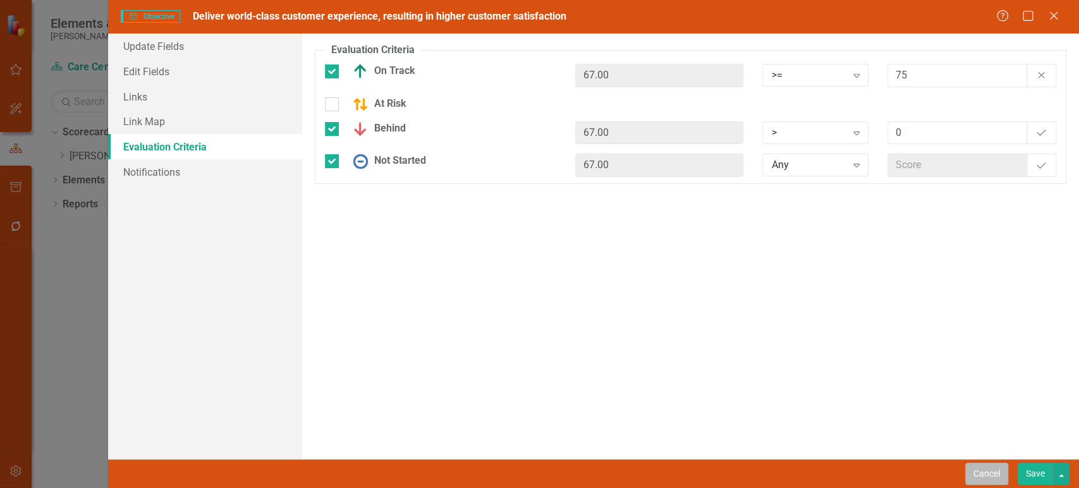
click at [995, 476] on button "Cancel" at bounding box center [986, 474] width 43 height 22
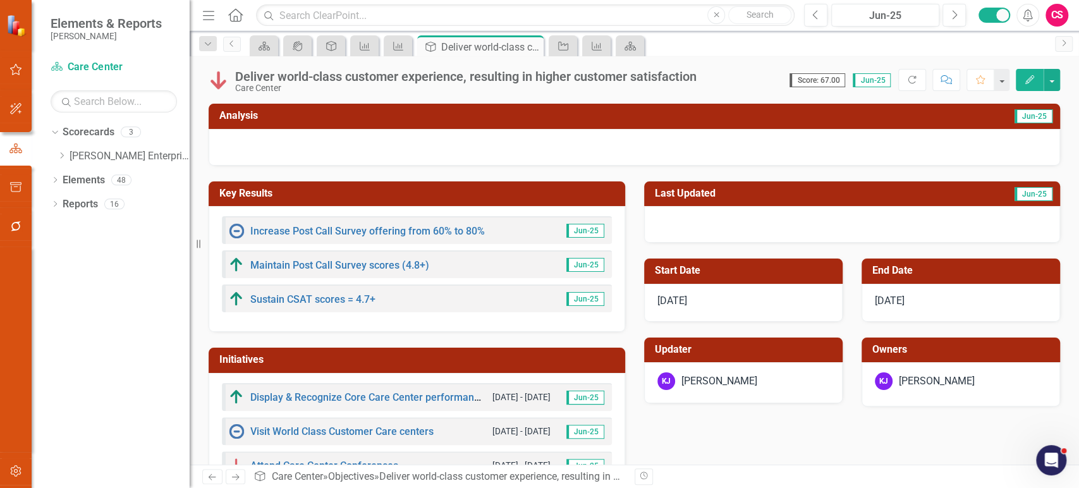
click at [237, 474] on icon "Next" at bounding box center [235, 477] width 11 height 8
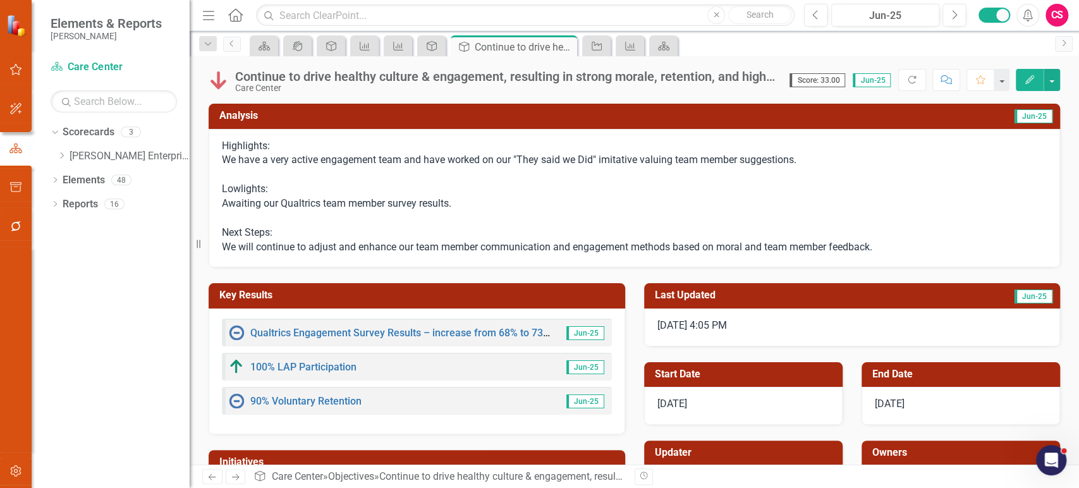
click at [365, 159] on p "Highlights: We have a very active engagement team and have worked on our "They …" at bounding box center [634, 197] width 825 height 116
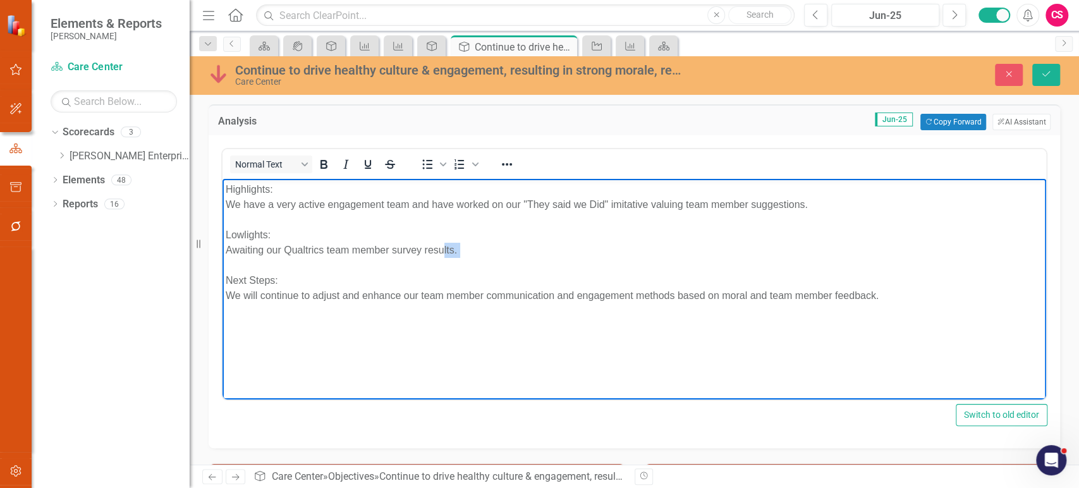
click at [442, 258] on p "Highlights: We have a very active engagement team and have worked on our "They …" at bounding box center [634, 242] width 817 height 121
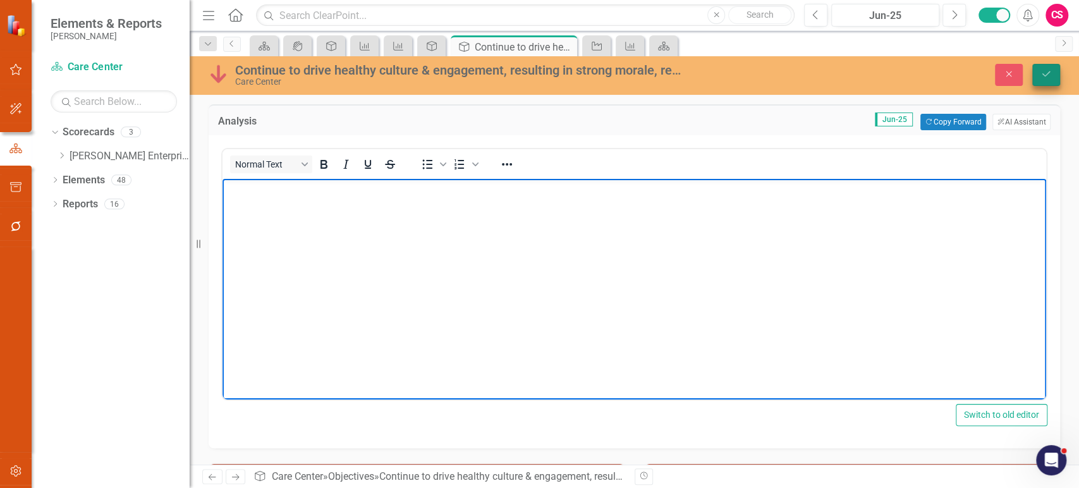
click at [1043, 80] on button "Save" at bounding box center [1046, 75] width 28 height 22
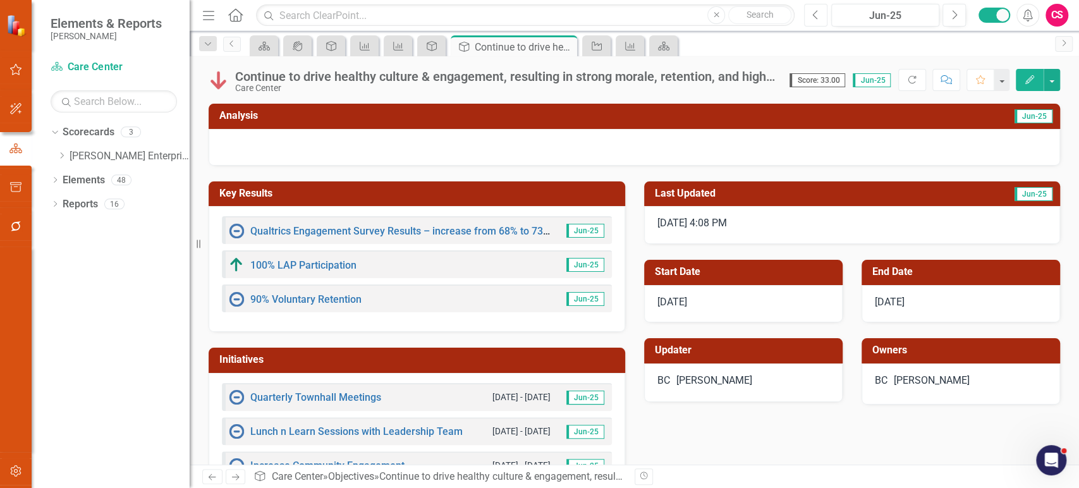
click at [813, 17] on icon "Previous" at bounding box center [815, 14] width 7 height 11
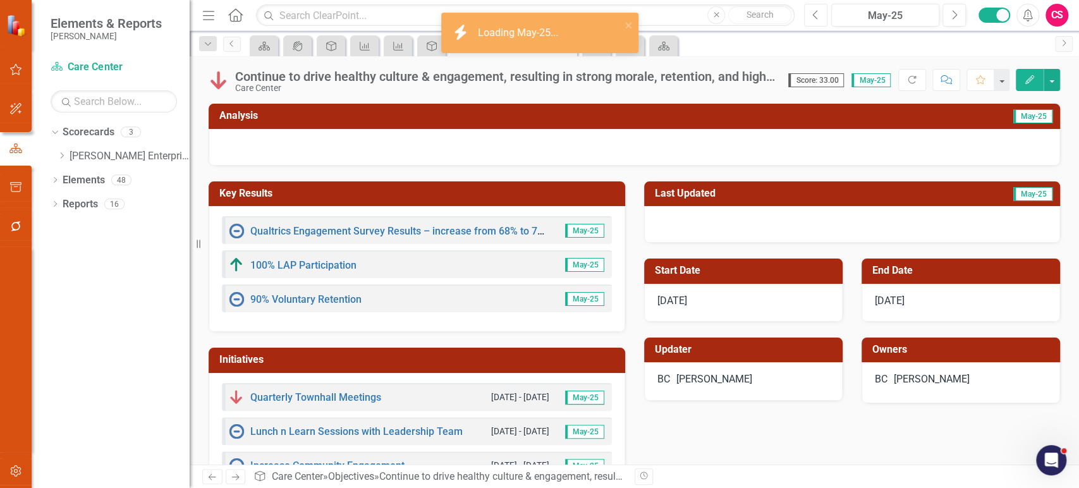
click at [813, 17] on icon "Previous" at bounding box center [815, 14] width 7 height 11
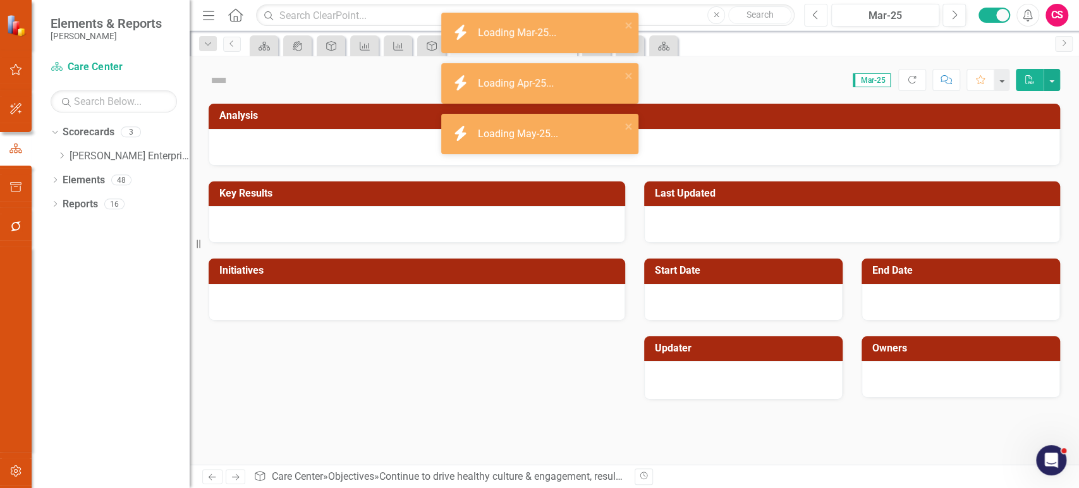
click at [813, 17] on icon "Previous" at bounding box center [815, 14] width 7 height 11
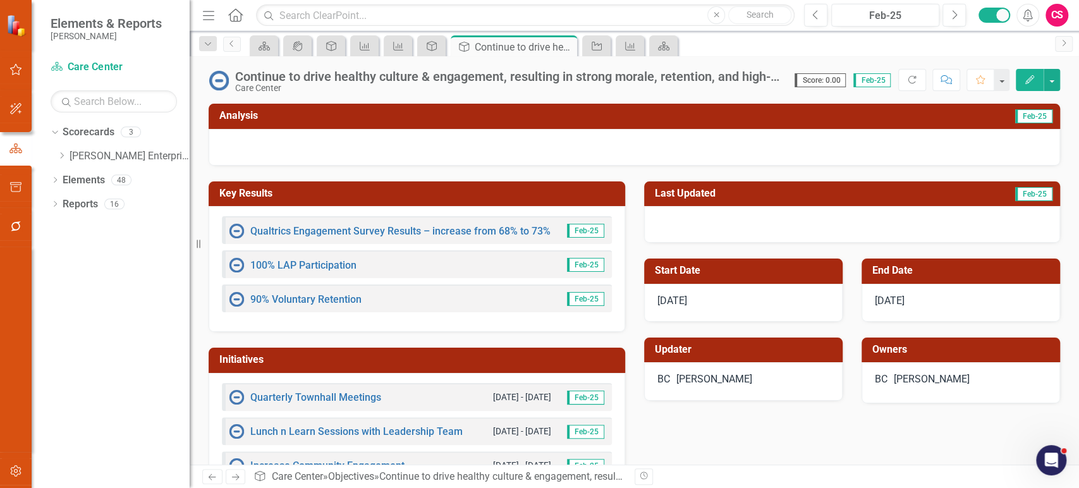
click at [361, 130] on div at bounding box center [634, 147] width 851 height 37
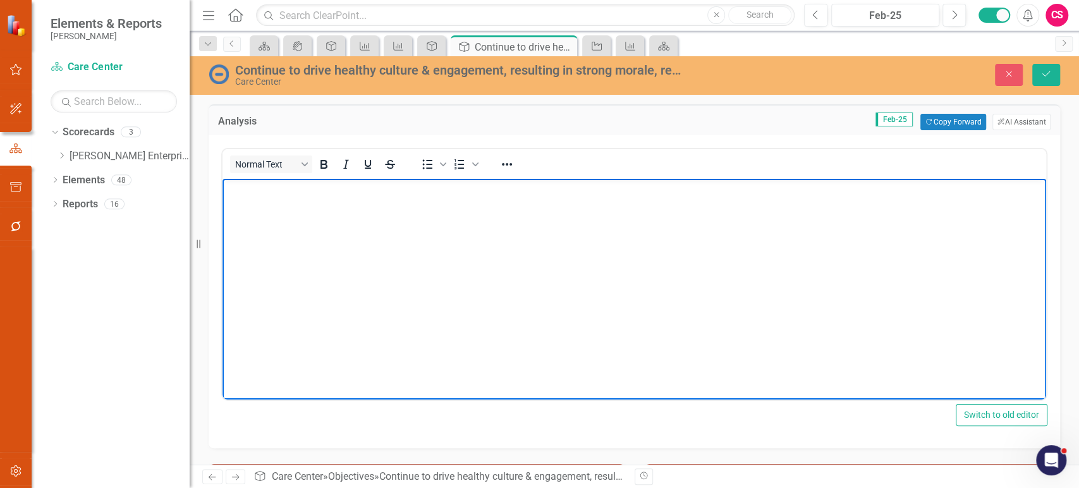
click at [349, 252] on body "Rich Text Area. Press ALT-0 for help." at bounding box center [633, 274] width 823 height 190
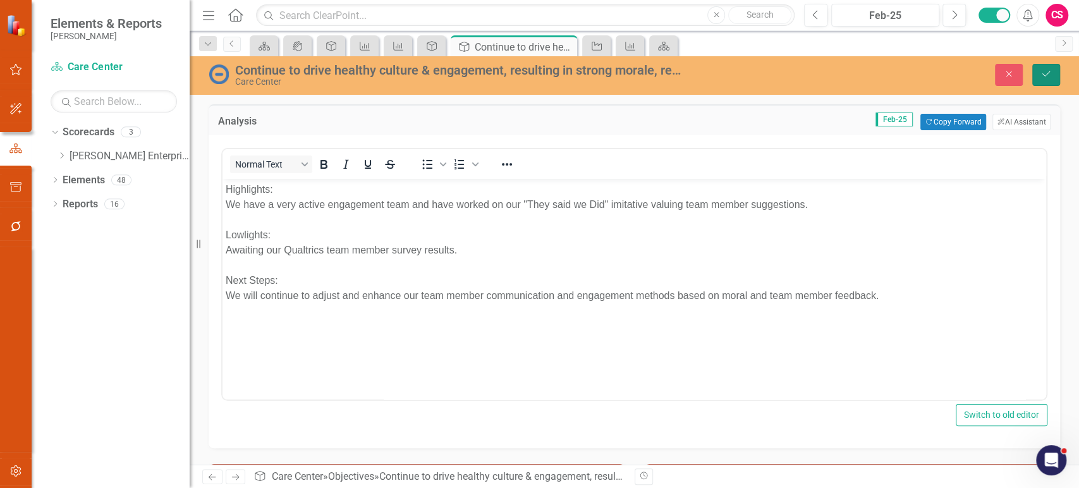
click at [1044, 68] on button "Save" at bounding box center [1046, 75] width 28 height 22
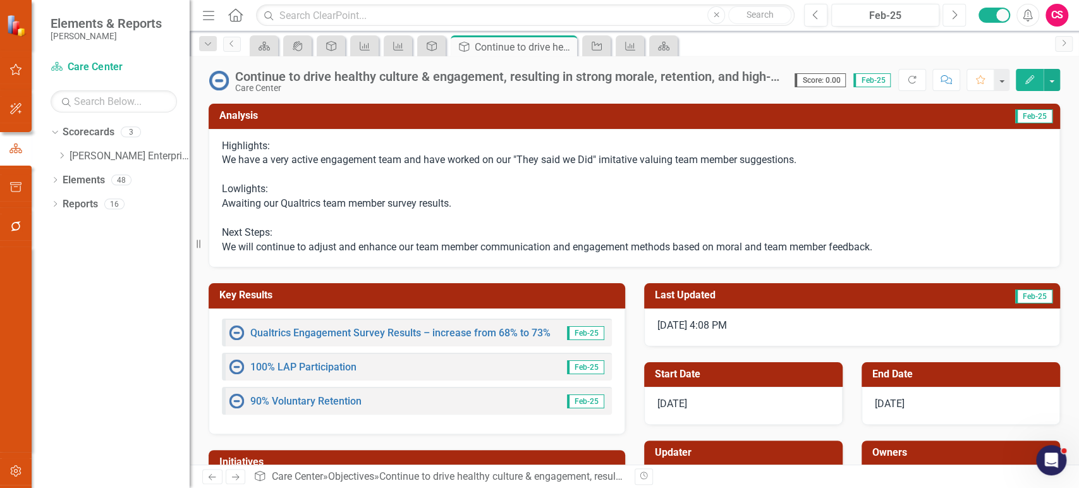
click at [949, 21] on button "Next" at bounding box center [953, 15] width 23 height 23
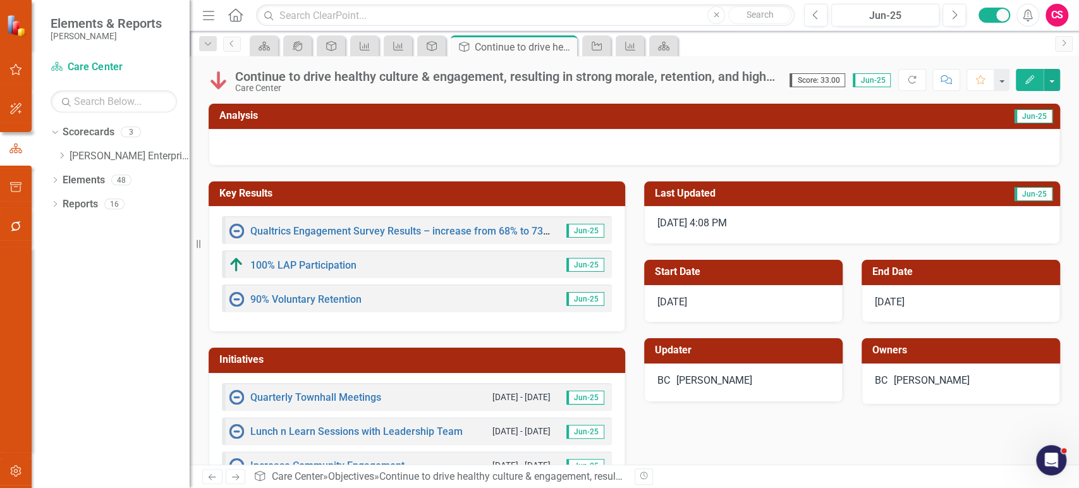
click at [237, 476] on icon "Next" at bounding box center [235, 477] width 11 height 8
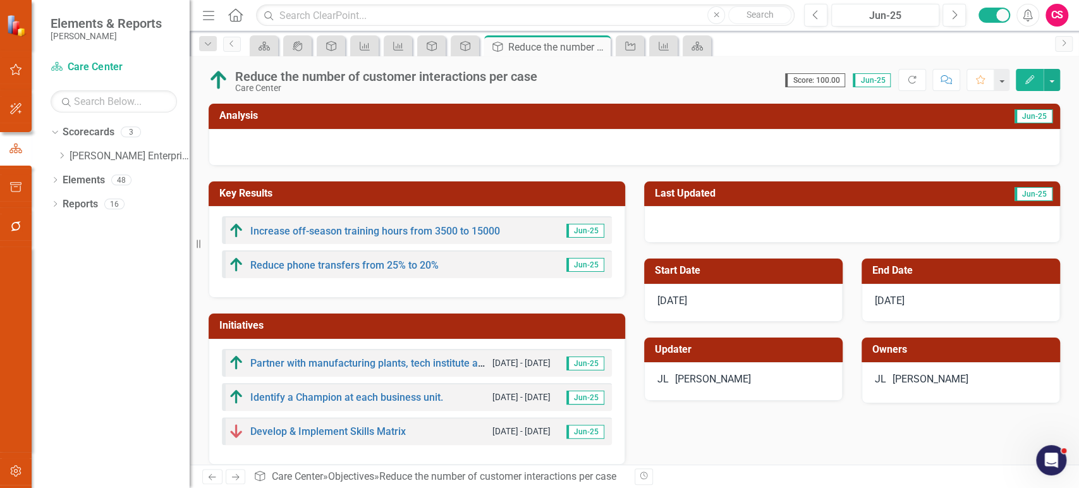
click at [237, 476] on icon "Next" at bounding box center [235, 477] width 11 height 8
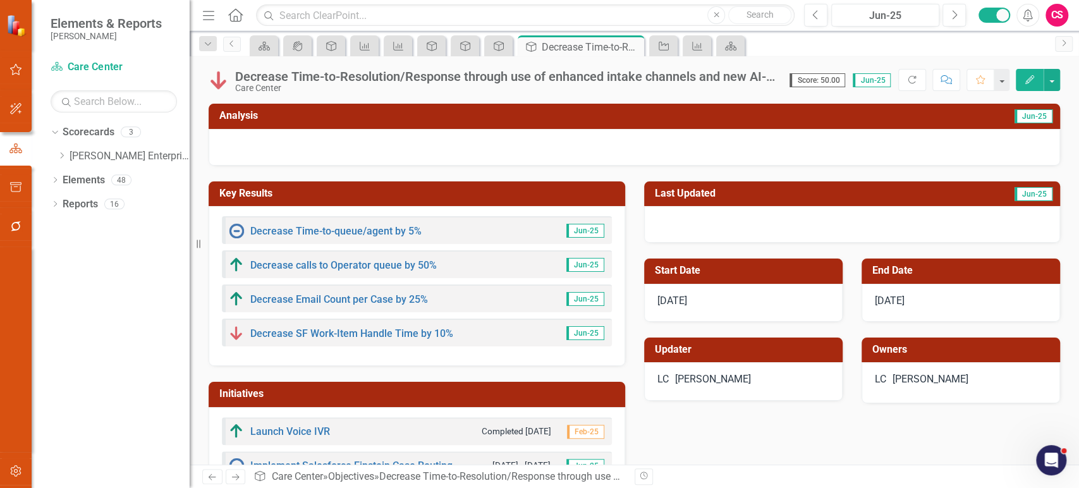
click at [237, 476] on icon "Next" at bounding box center [235, 477] width 11 height 8
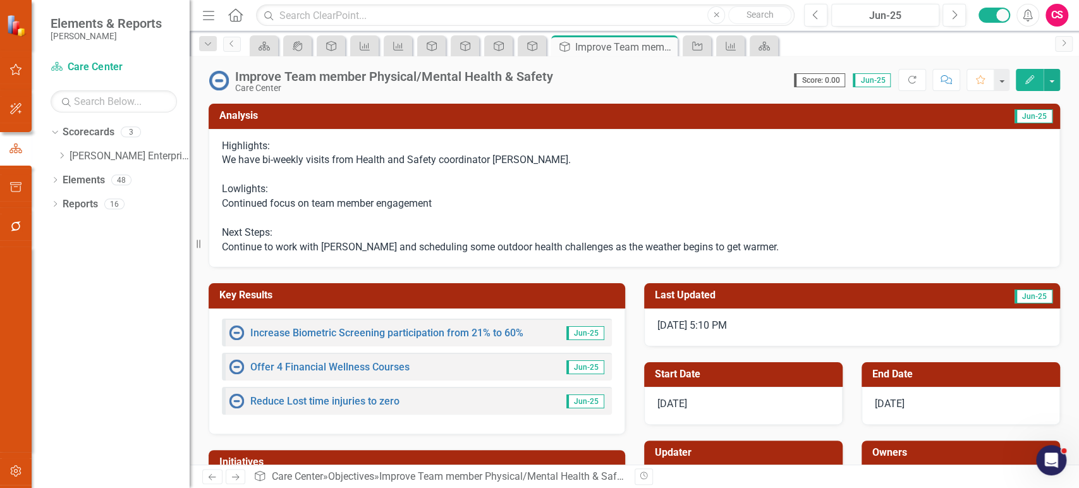
click at [475, 182] on p "Highlights: We have bi-weekly visits from Health and Safety coordinator Rocio B…" at bounding box center [634, 197] width 825 height 116
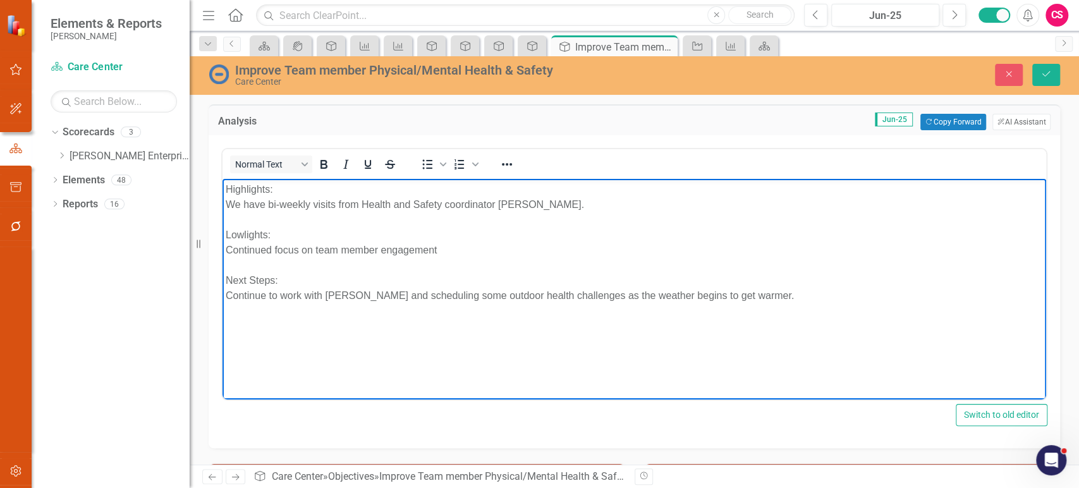
click at [464, 244] on p "Highlights: We have bi-weekly visits from Health and Safety coordinator Rocio B…" at bounding box center [634, 242] width 817 height 121
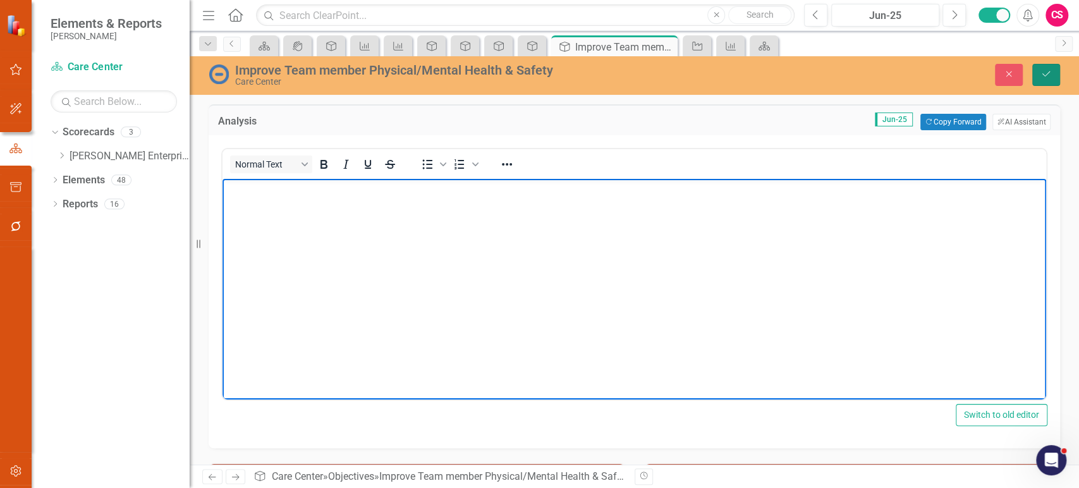
drag, startPoint x: 1053, startPoint y: 75, endPoint x: 1013, endPoint y: 76, distance: 39.8
click at [1053, 75] on button "Save" at bounding box center [1046, 75] width 28 height 22
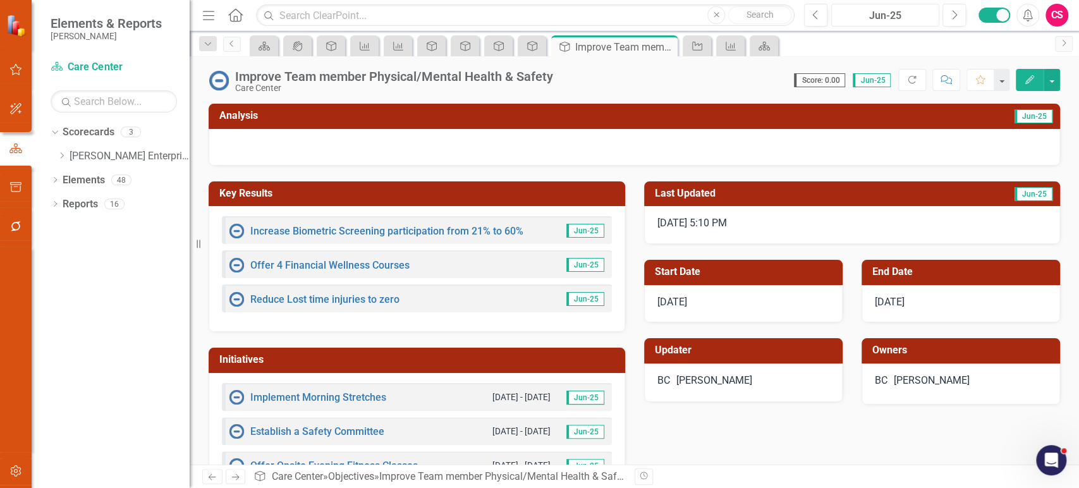
click at [873, 18] on div "Jun-25" at bounding box center [884, 15] width 99 height 15
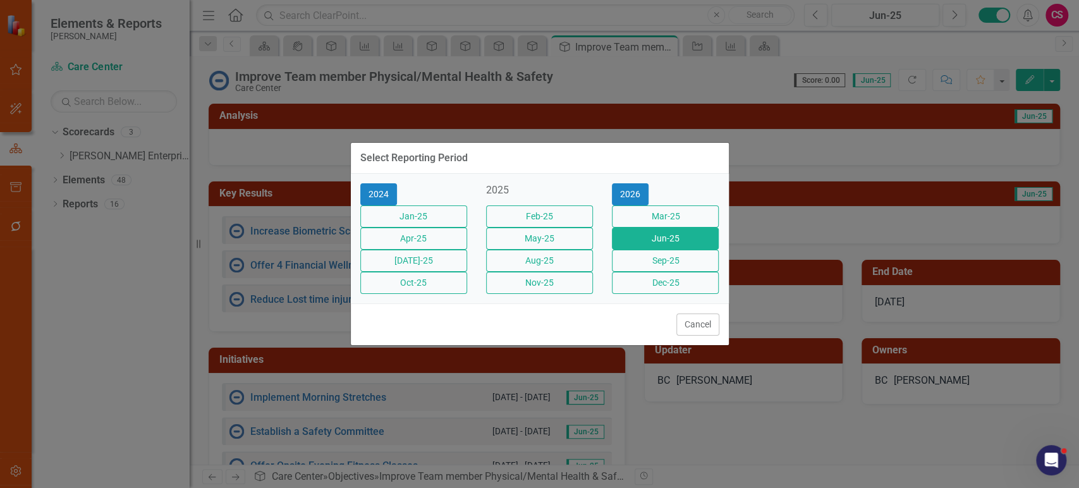
click at [579, 210] on button "Feb-25" at bounding box center [539, 216] width 107 height 22
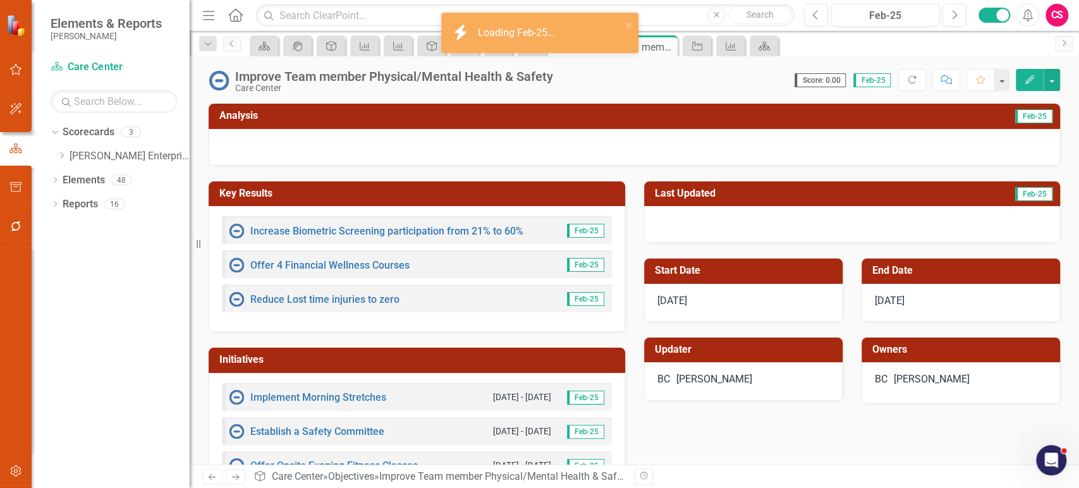
click at [349, 140] on div at bounding box center [634, 147] width 851 height 37
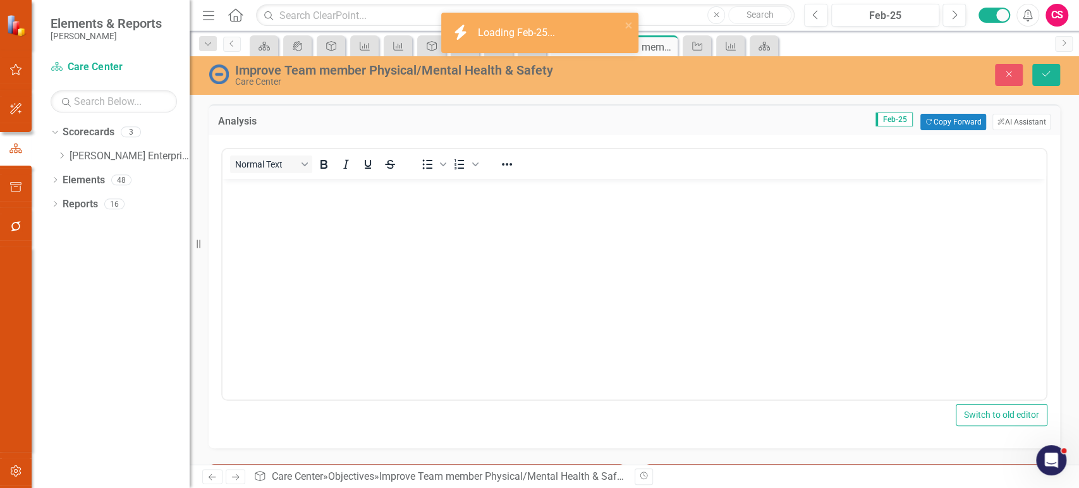
click at [348, 237] on body "Rich Text Area. Press ALT-0 for help." at bounding box center [633, 274] width 823 height 190
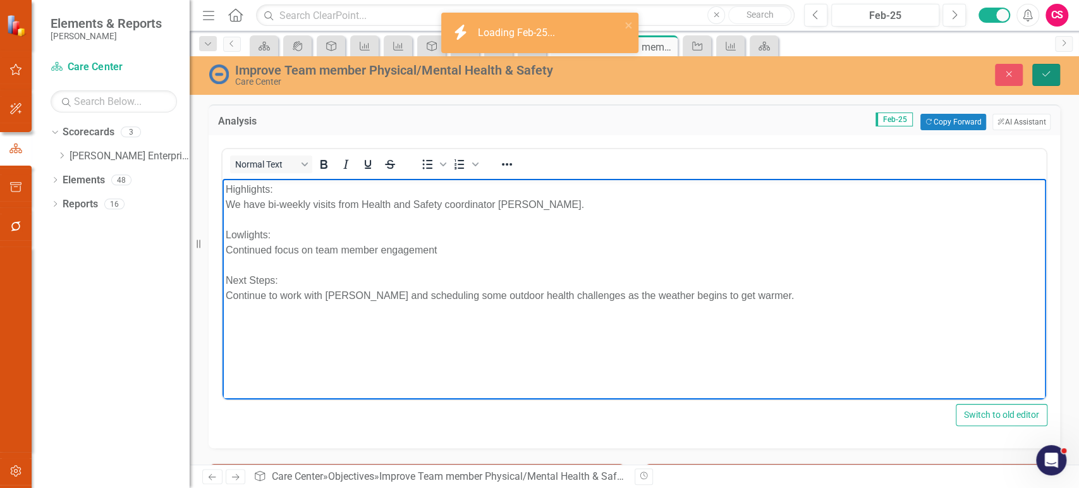
click at [1043, 69] on button "Save" at bounding box center [1046, 75] width 28 height 22
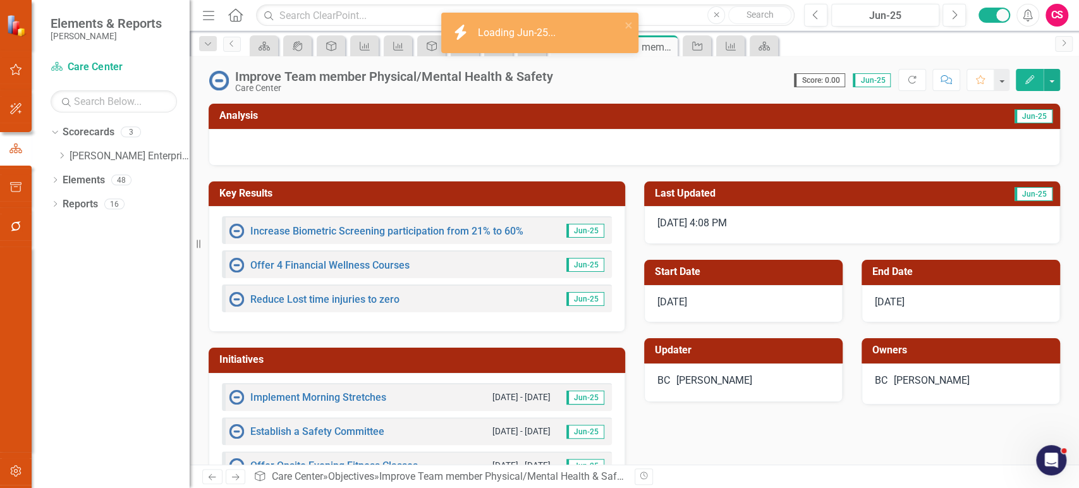
click at [243, 473] on link "Next" at bounding box center [236, 476] width 20 height 15
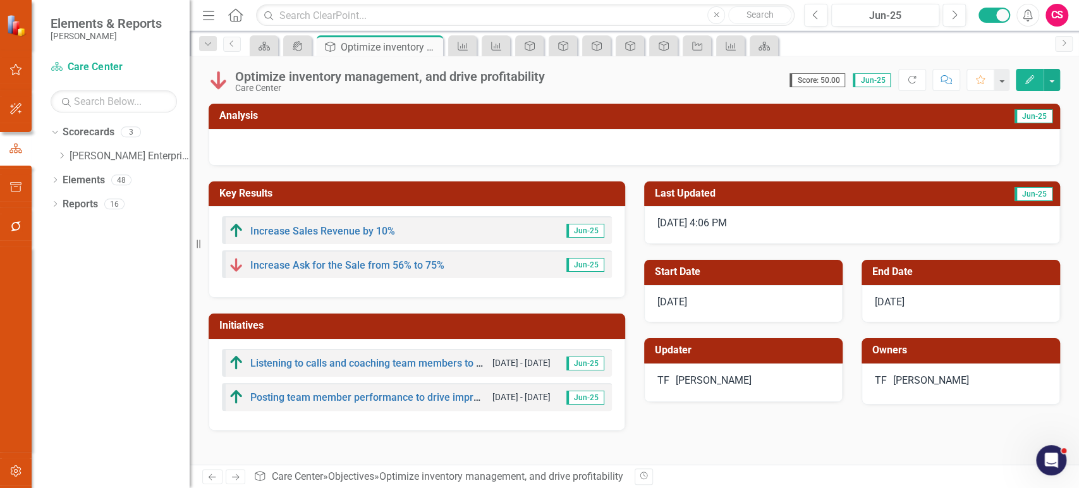
click at [239, 477] on icon "Next" at bounding box center [235, 477] width 11 height 8
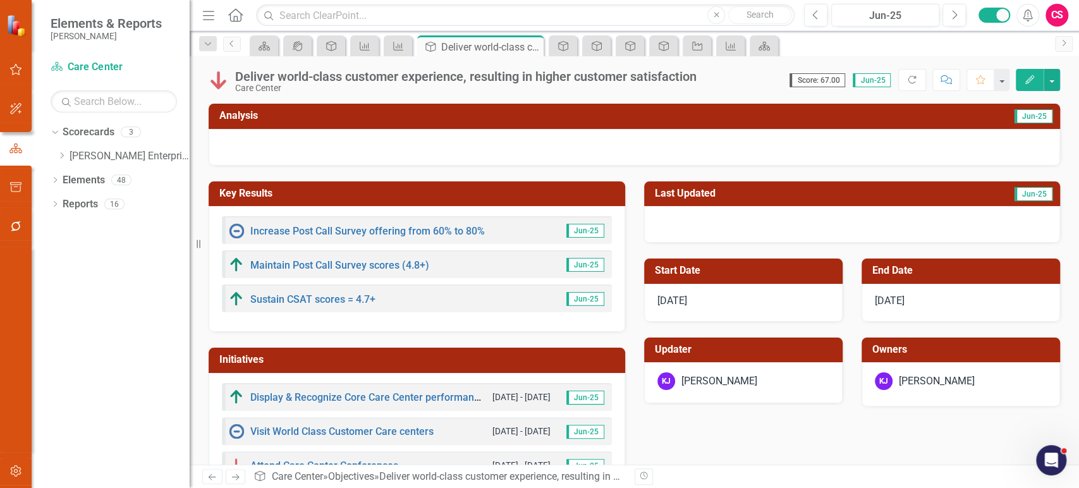
click at [211, 476] on icon "Previous" at bounding box center [212, 477] width 11 height 8
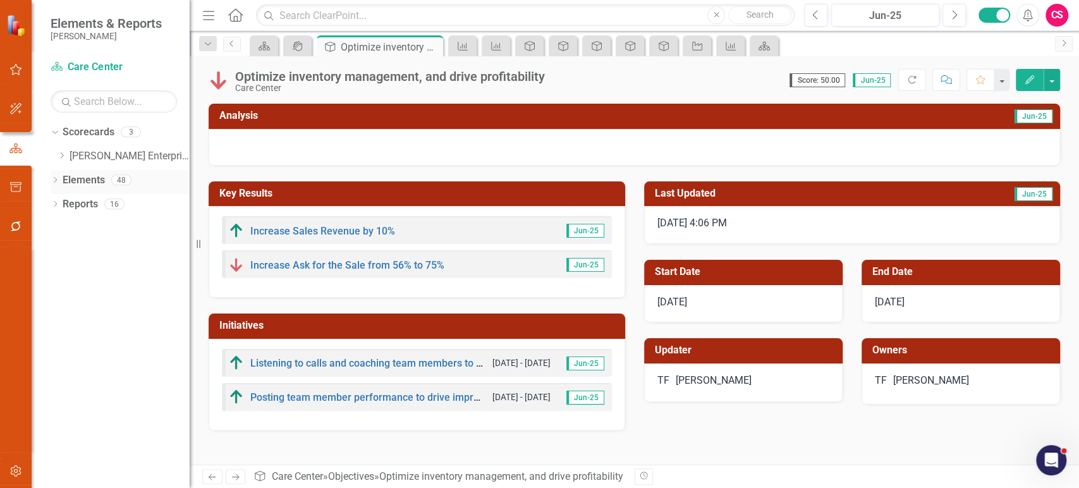
click at [55, 181] on icon "Dropdown" at bounding box center [55, 181] width 9 height 7
click at [62, 206] on icon "Dropdown" at bounding box center [61, 205] width 9 height 7
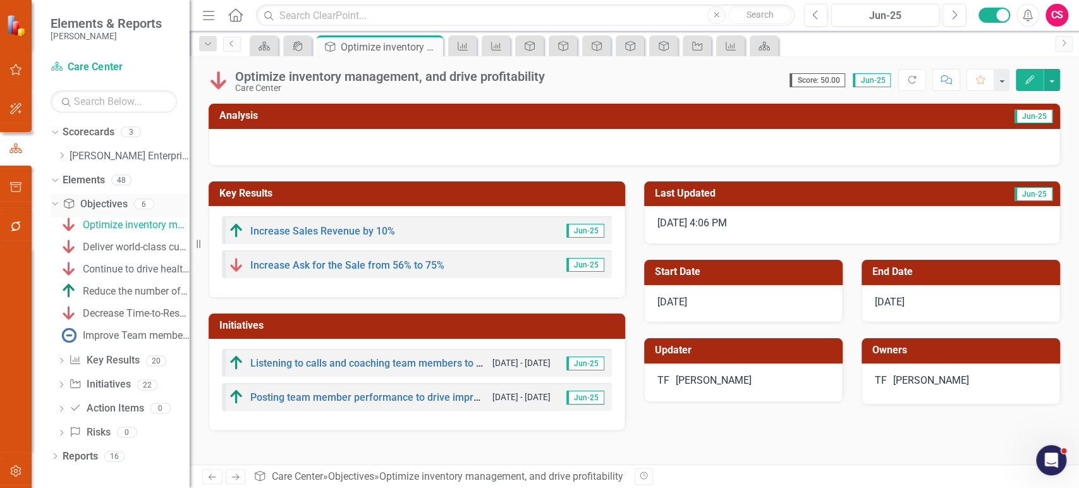
click at [57, 206] on icon "Dropdown" at bounding box center [53, 203] width 7 height 9
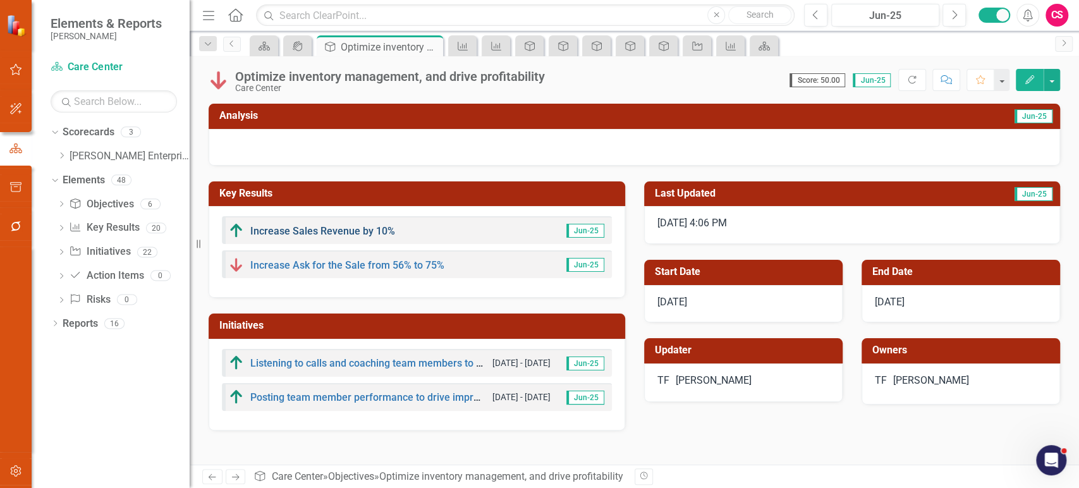
click at [313, 233] on link "Increase Sales Revenue by 10%" at bounding box center [322, 231] width 145 height 12
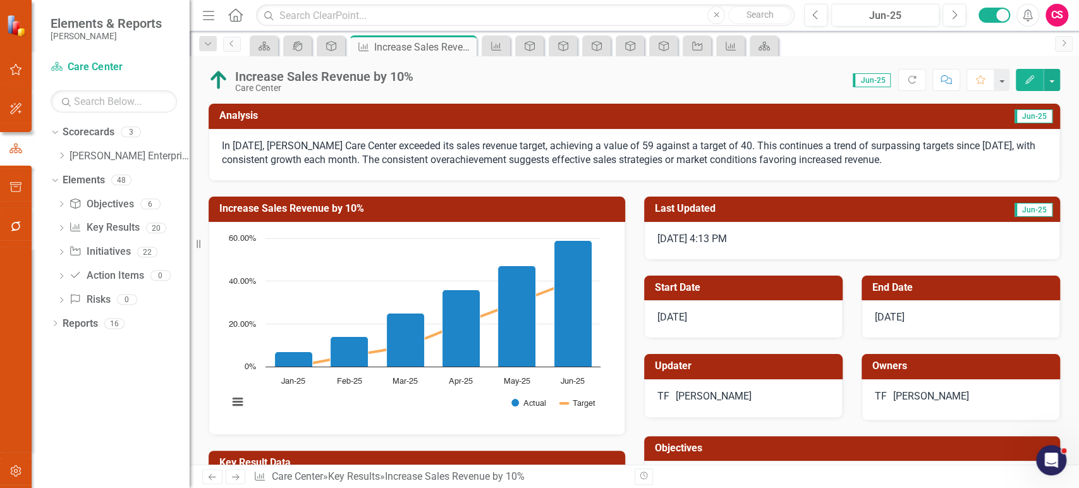
click at [514, 164] on p "In June 2025, Lippert's Care Center exceeded its sales revenue target, achievin…" at bounding box center [634, 153] width 825 height 29
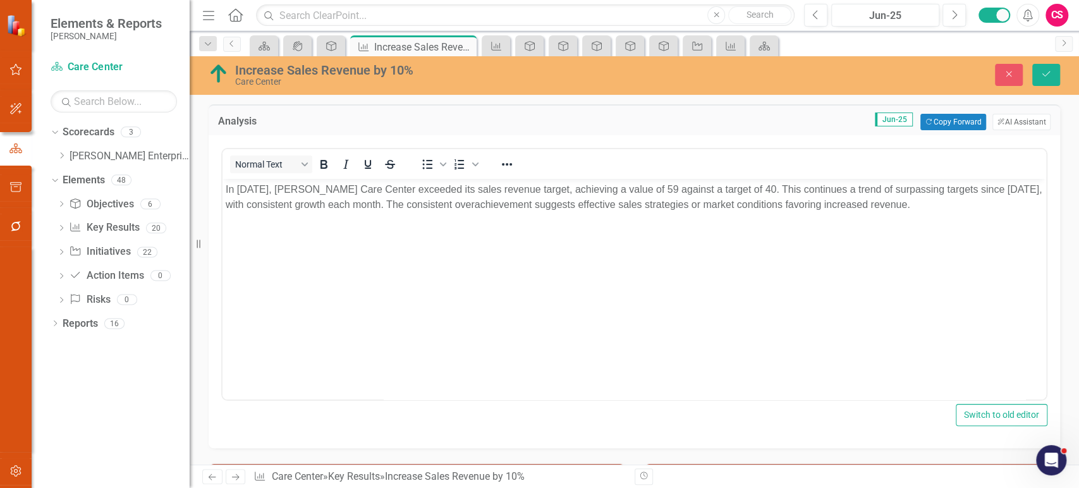
click at [537, 203] on p "In June 2025, Lippert's Care Center exceeded its sales revenue target, achievin…" at bounding box center [634, 197] width 817 height 30
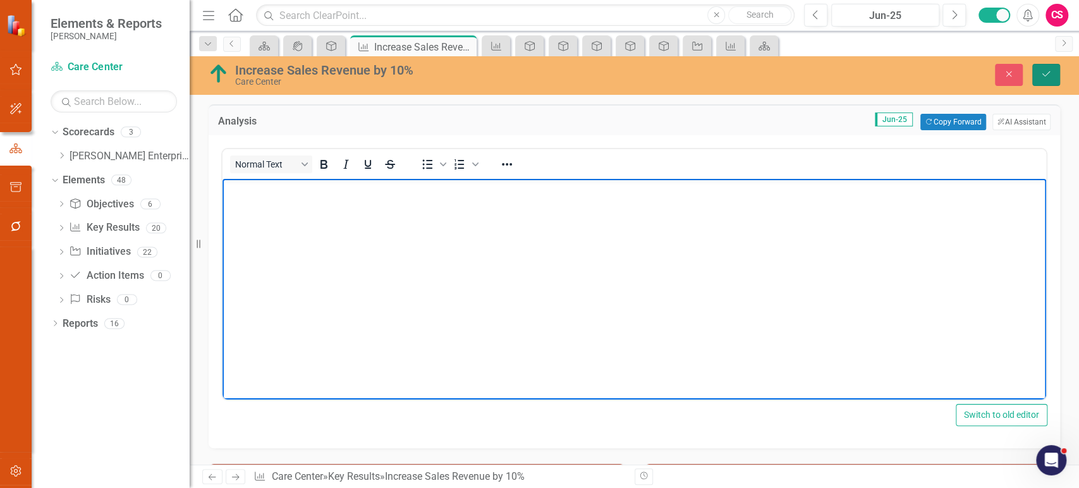
click at [1051, 70] on button "Save" at bounding box center [1046, 75] width 28 height 22
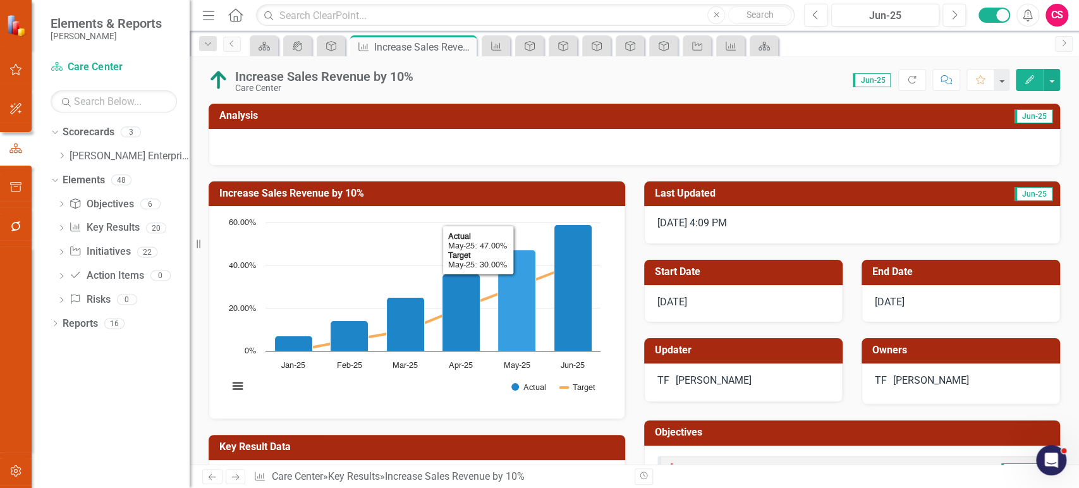
scroll to position [226, 0]
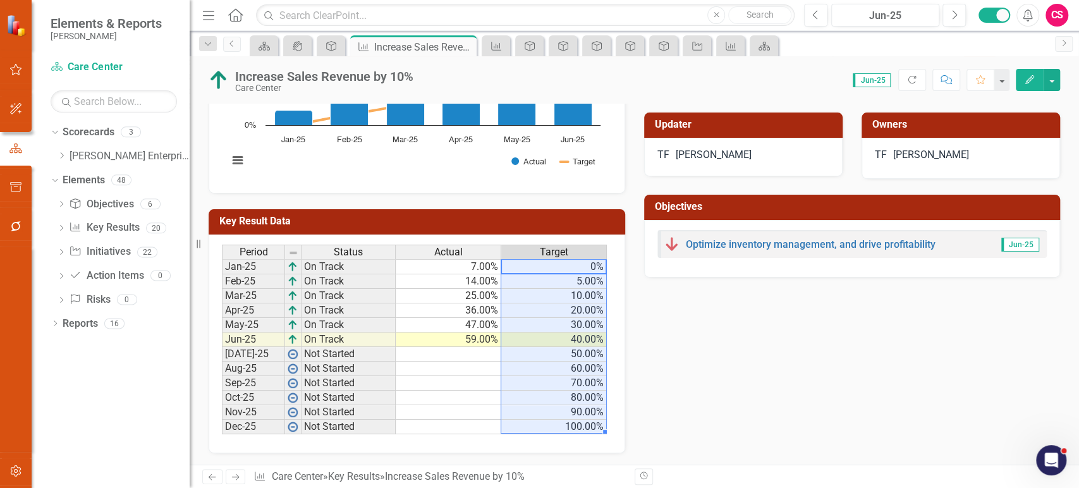
drag, startPoint x: 562, startPoint y: 267, endPoint x: 548, endPoint y: 425, distance: 159.2
click at [548, 425] on tbody "Jan-25 On Track 7.00% 0% Feb-25 On Track 14.00% 5.00% Mar-25 On Track 25.00% 10…" at bounding box center [414, 346] width 385 height 175
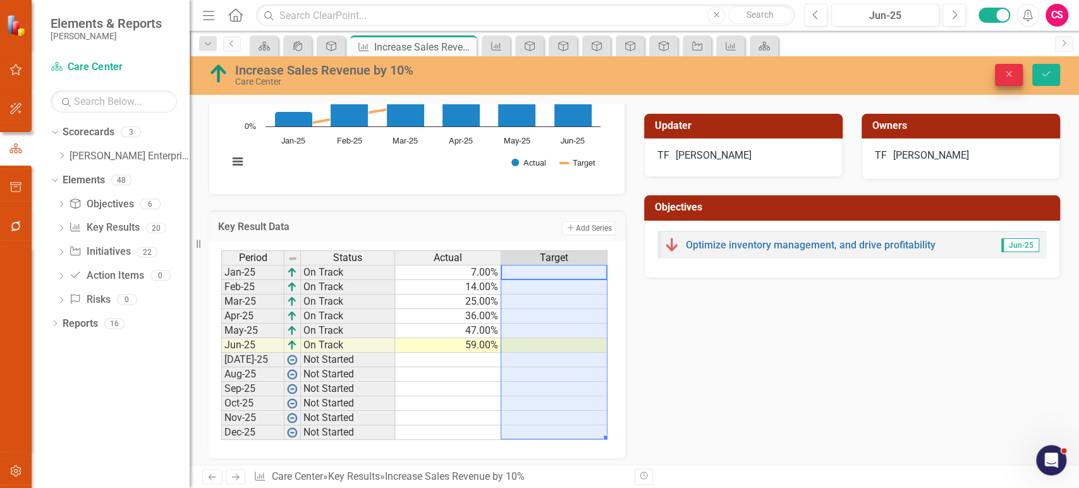
click at [1000, 82] on div "Increase Sales Revenue by 10% Care Center Close Save" at bounding box center [634, 75] width 889 height 39
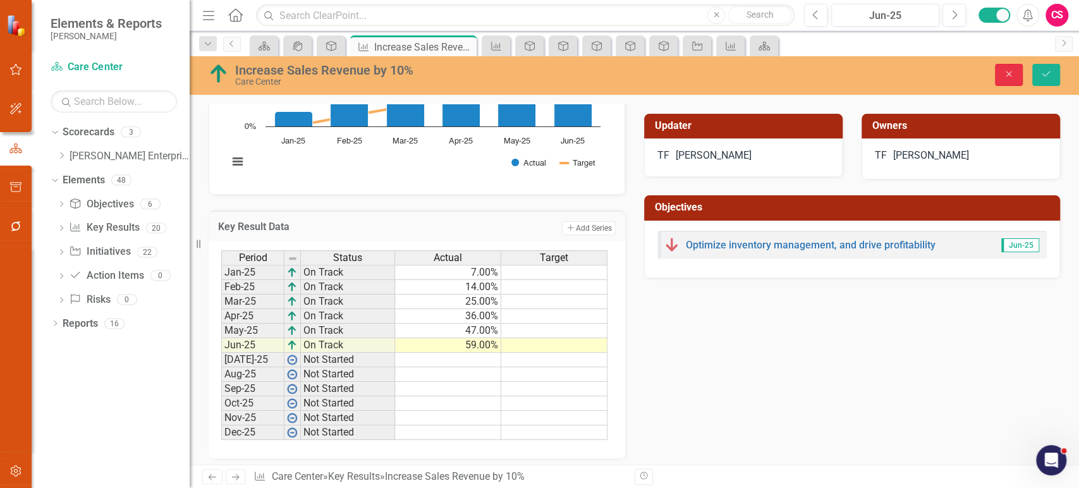
click at [1009, 78] on icon "Close" at bounding box center [1008, 74] width 11 height 9
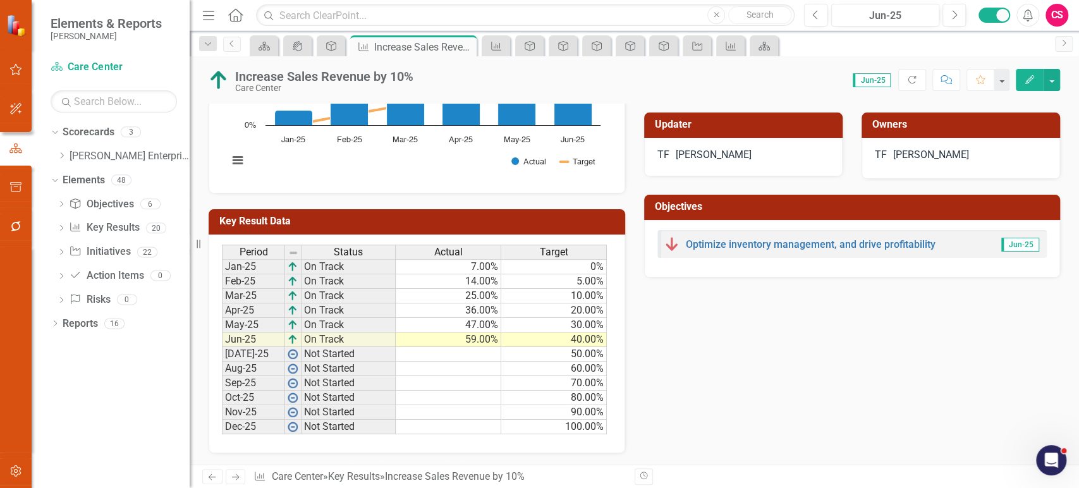
click at [226, 474] on link "Next" at bounding box center [236, 476] width 20 height 15
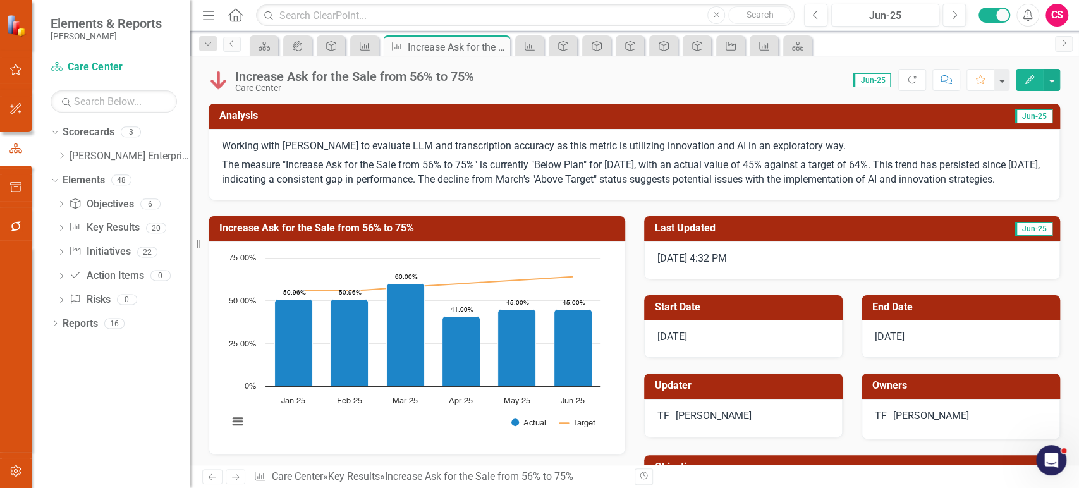
click at [487, 173] on p "The measure "Increase Ask for the Sale from 56% to 75%" is currently "Below Pla…" at bounding box center [634, 171] width 825 height 32
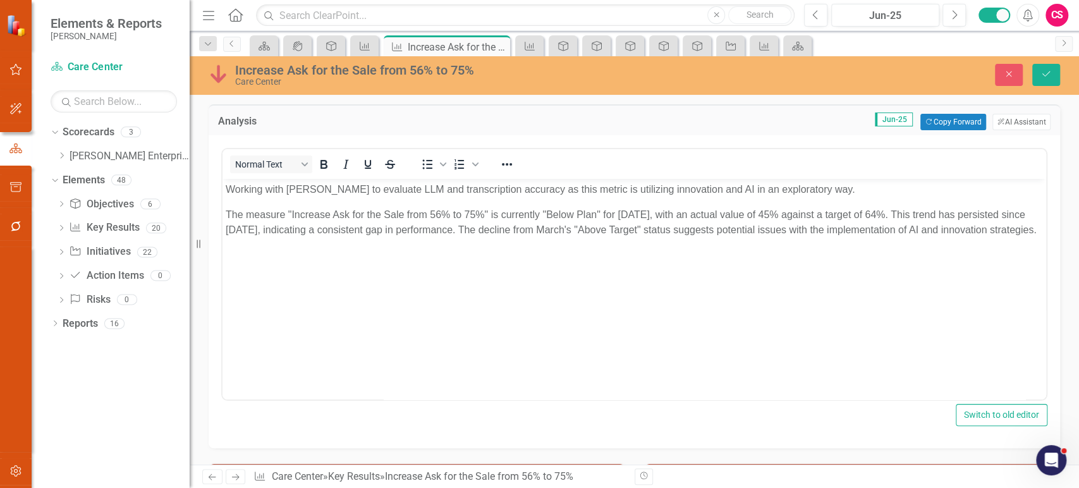
click at [486, 238] on p "The measure "Increase Ask for the Sale from 56% to 75%" is currently "Below Pla…" at bounding box center [634, 222] width 817 height 30
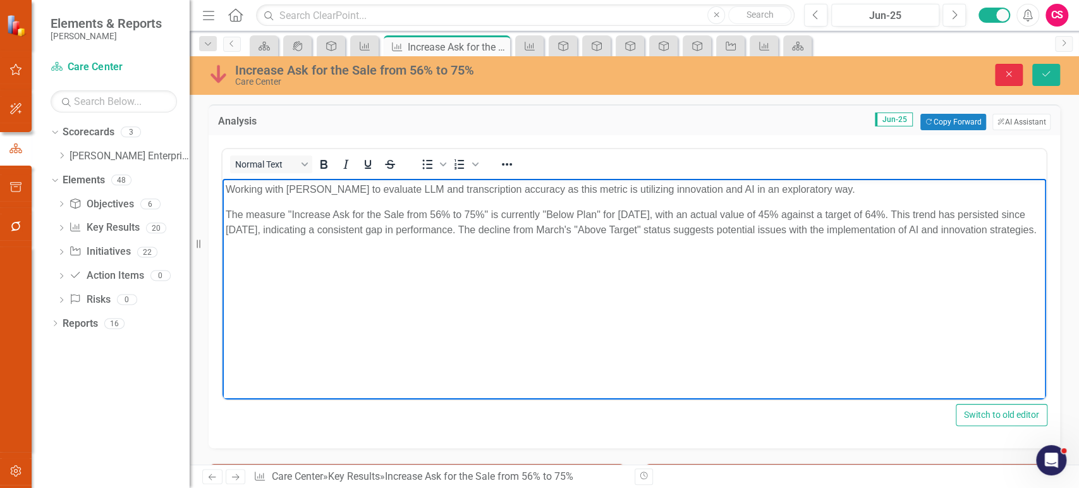
click at [1010, 78] on button "Close" at bounding box center [1009, 75] width 28 height 22
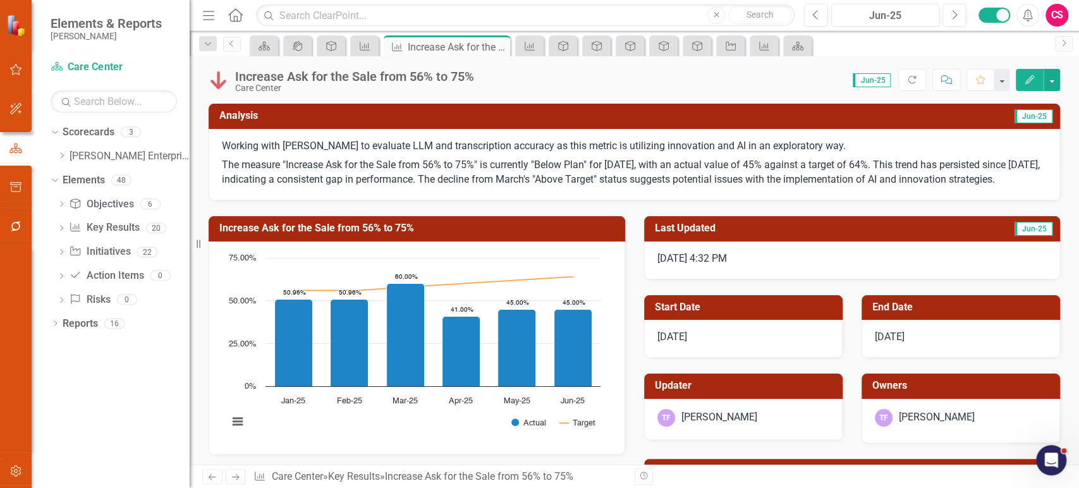
click at [443, 161] on p "The measure "Increase Ask for the Sale from 56% to 75%" is currently "Below Pla…" at bounding box center [634, 171] width 825 height 32
click at [442, 161] on p "The measure "Increase Ask for the Sale from 56% to 75%" is currently "Below Pla…" at bounding box center [634, 171] width 825 height 32
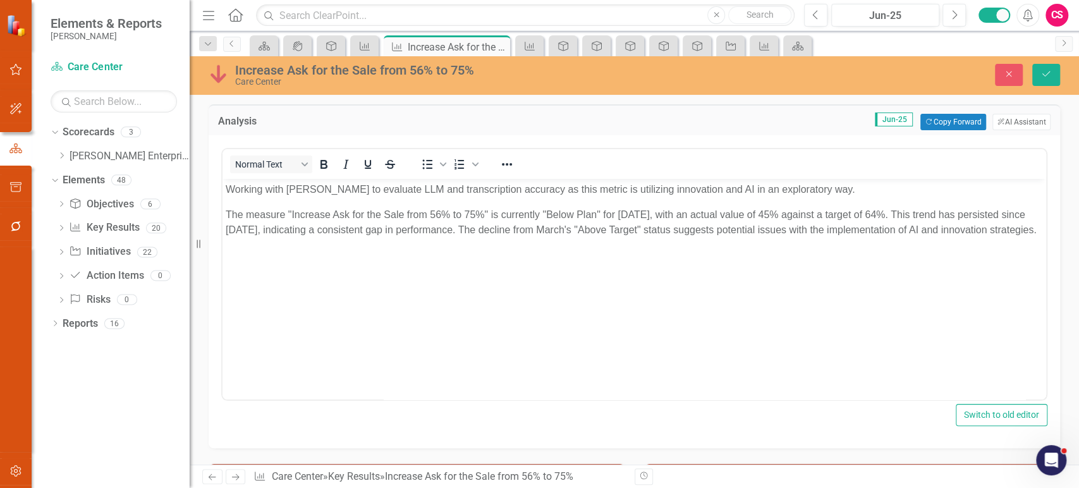
click at [385, 233] on p "The measure "Increase Ask for the Sale from 56% to 75%" is currently "Below Pla…" at bounding box center [634, 222] width 817 height 30
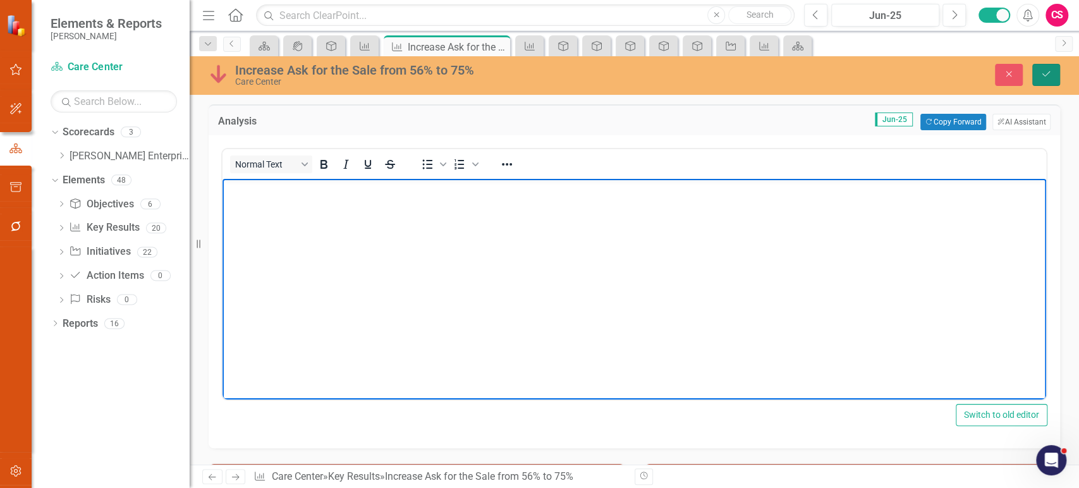
click at [1039, 78] on button "Save" at bounding box center [1046, 75] width 28 height 22
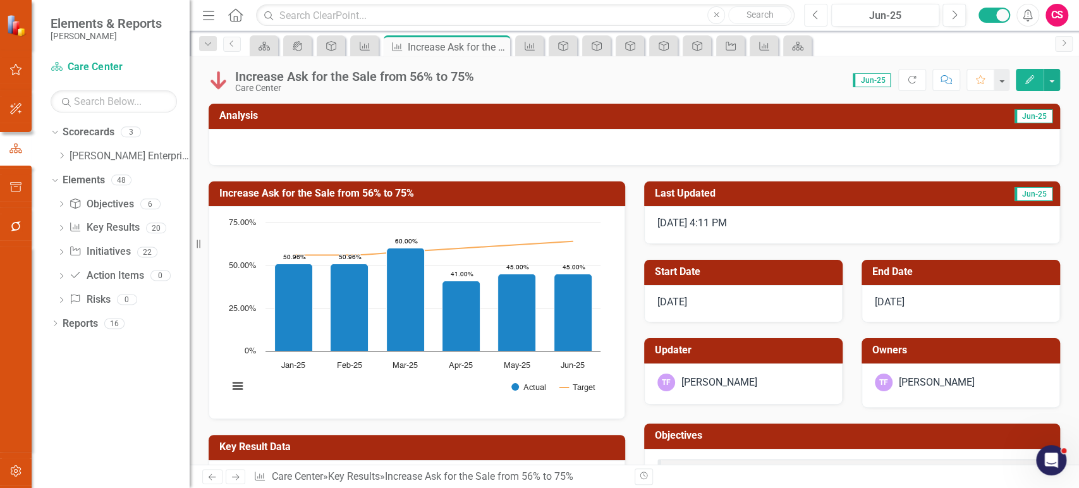
click at [813, 16] on icon "Previous" at bounding box center [815, 14] width 7 height 11
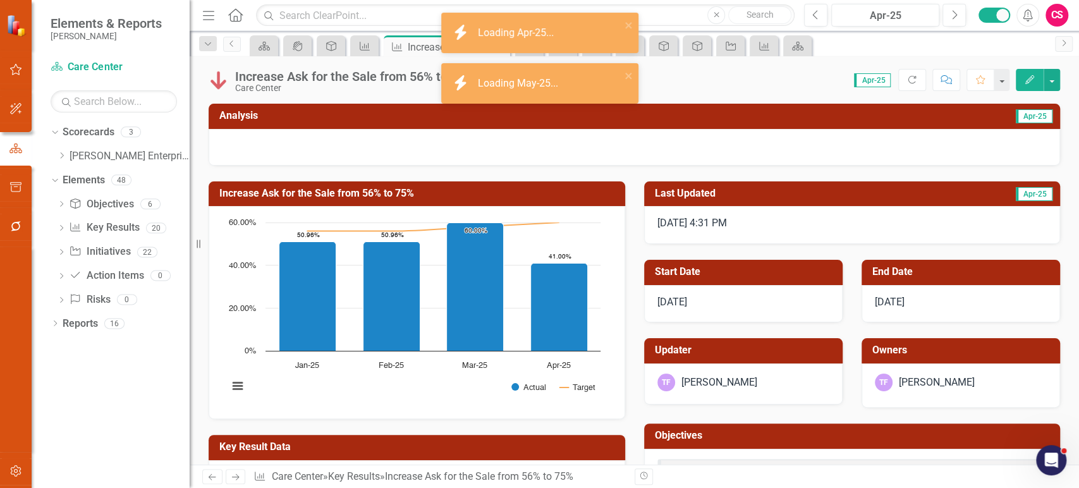
click at [517, 142] on div at bounding box center [634, 147] width 851 height 37
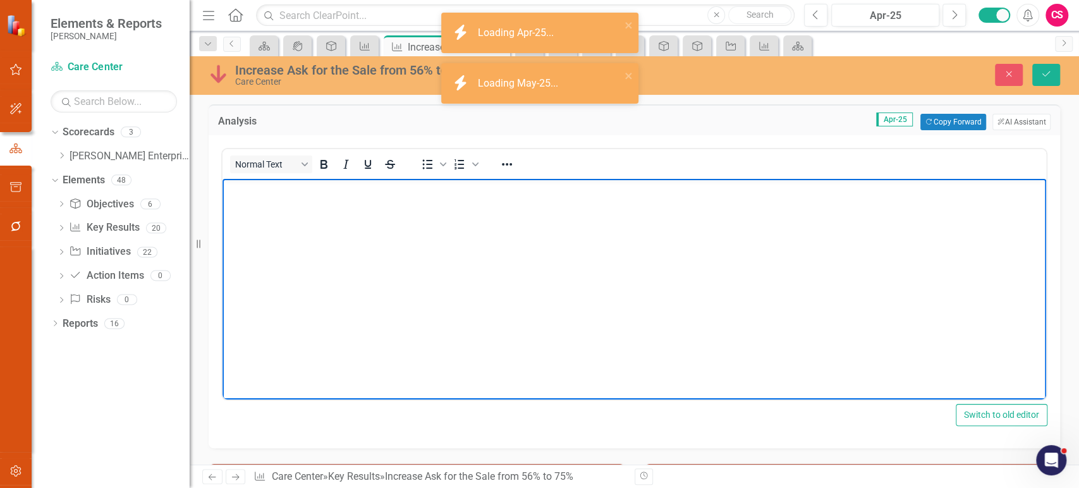
click at [472, 242] on body "Rich Text Area. Press ALT-0 for help." at bounding box center [633, 274] width 823 height 190
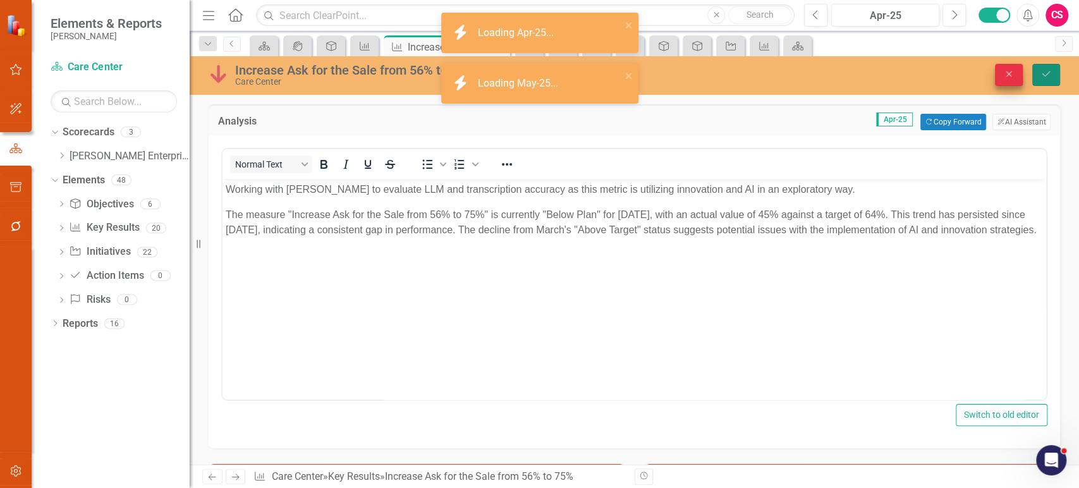
drag, startPoint x: 1041, startPoint y: 76, endPoint x: 978, endPoint y: 76, distance: 62.6
click at [1041, 76] on icon "Save" at bounding box center [1045, 74] width 11 height 9
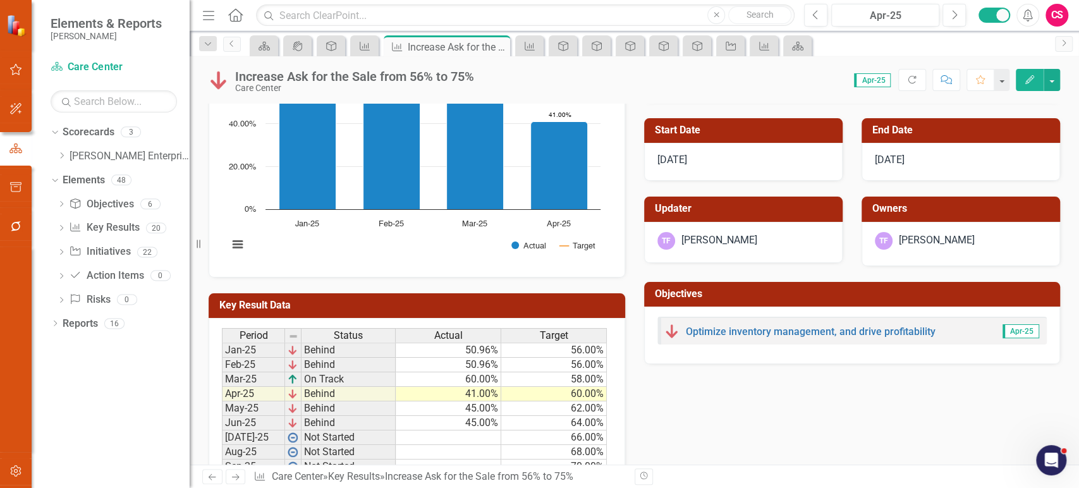
scroll to position [275, 0]
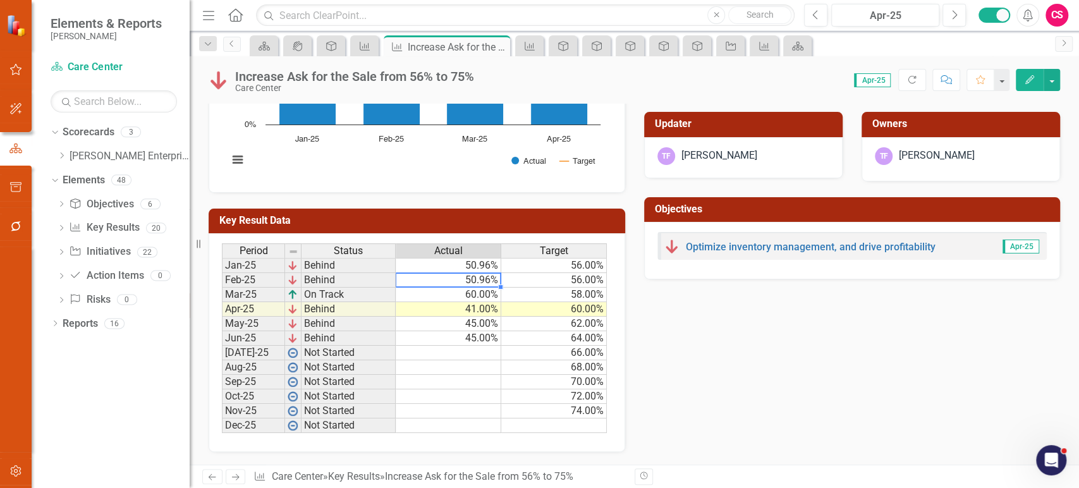
click at [480, 276] on td "50.96%" at bounding box center [449, 280] width 106 height 15
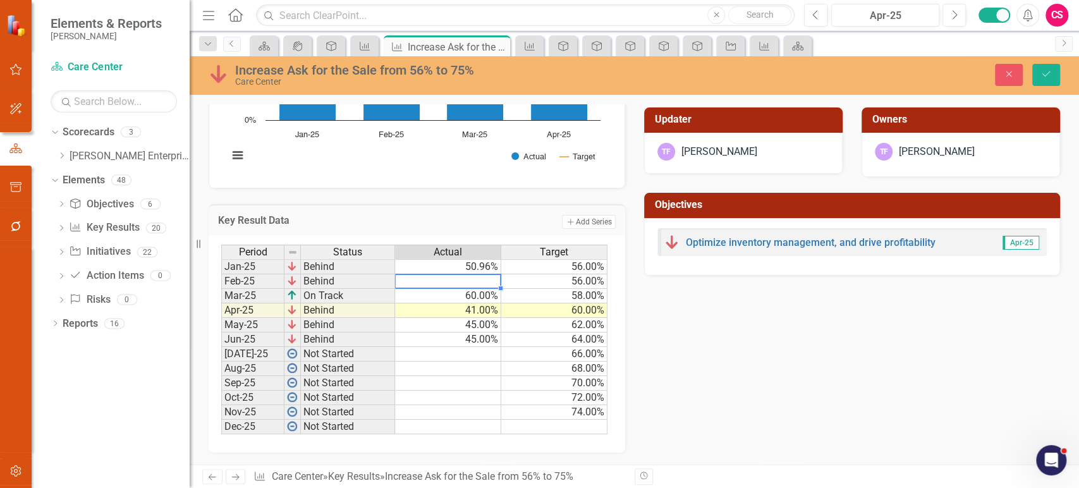
click at [474, 343] on td "45.00%" at bounding box center [448, 339] width 106 height 15
drag, startPoint x: 1042, startPoint y: 84, endPoint x: 1047, endPoint y: 78, distance: 7.6
click at [1046, 80] on button "Save" at bounding box center [1046, 75] width 28 height 22
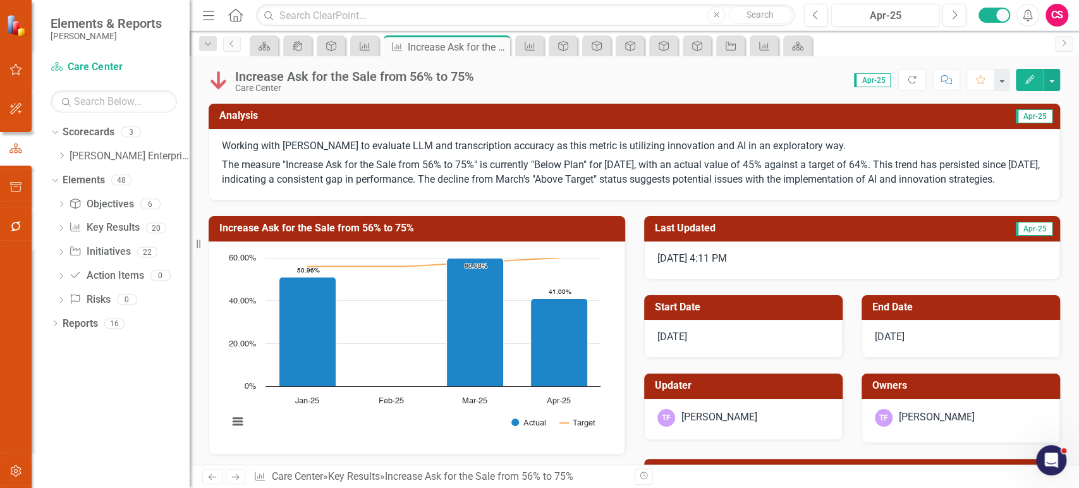
click at [238, 475] on icon "Next" at bounding box center [235, 477] width 11 height 8
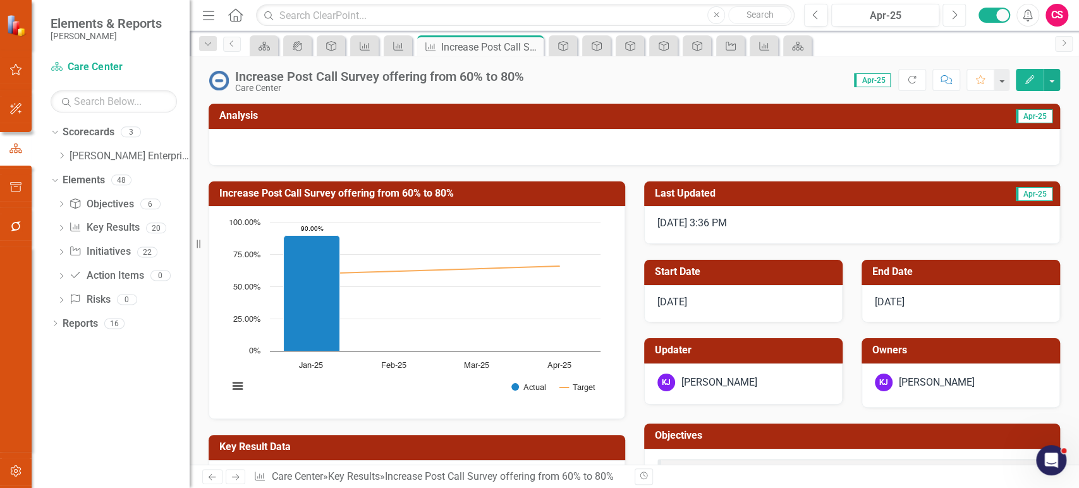
click at [953, 21] on button "Next" at bounding box center [953, 15] width 23 height 23
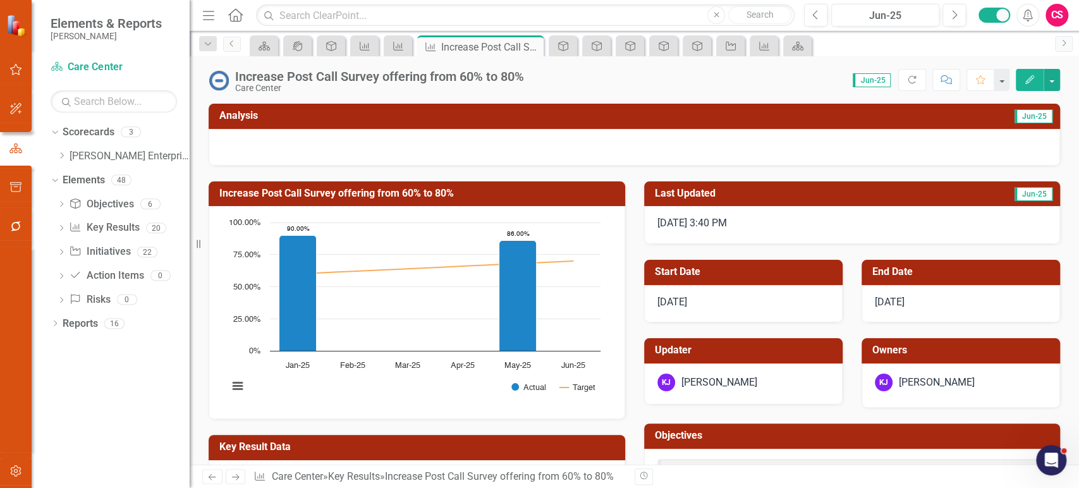
click at [650, 241] on div "[DATE] 3:40 PM" at bounding box center [852, 225] width 416 height 38
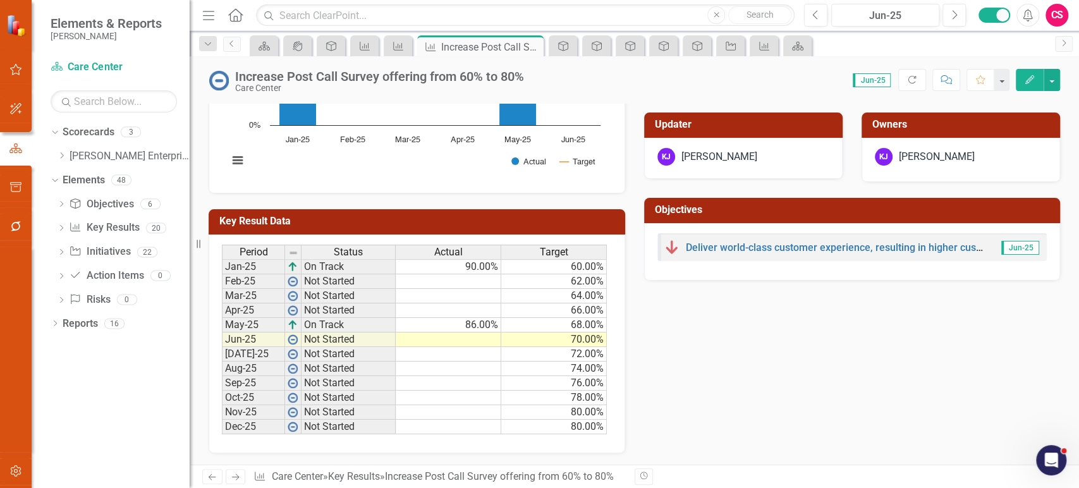
click at [239, 476] on icon "Next" at bounding box center [235, 477] width 11 height 8
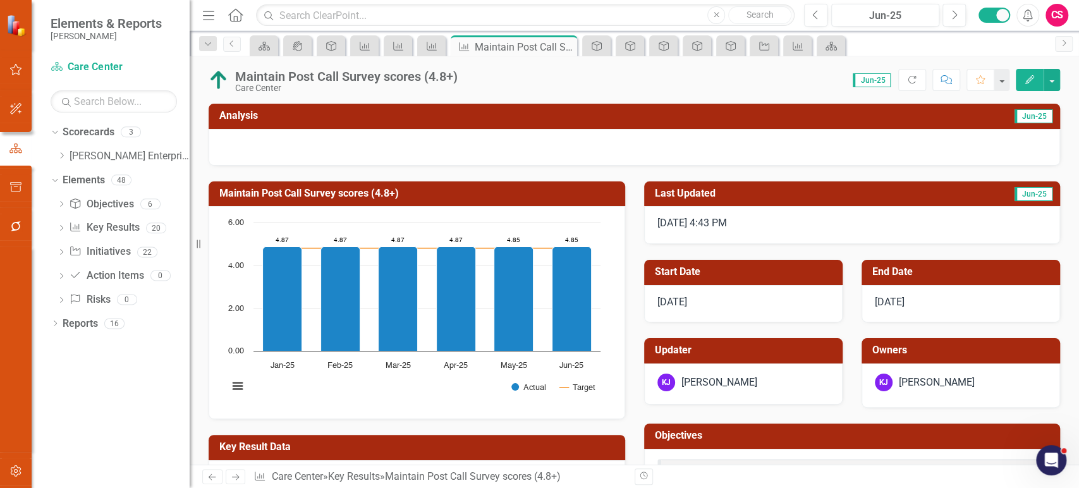
scroll to position [226, 0]
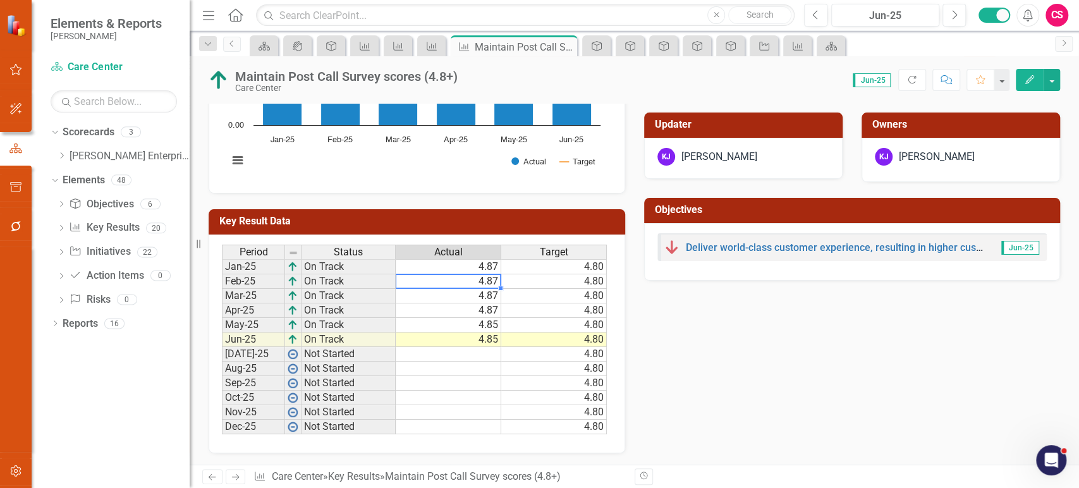
click at [470, 282] on td "4.87" at bounding box center [449, 281] width 106 height 15
drag, startPoint x: 470, startPoint y: 282, endPoint x: 467, endPoint y: 311, distance: 29.2
click at [467, 311] on tbody "Jan-25 On Track 4.87 4.80 Feb-25 On Track 4.87 4.80 Mar-25 On Track 4.87 4.80 A…" at bounding box center [414, 346] width 385 height 175
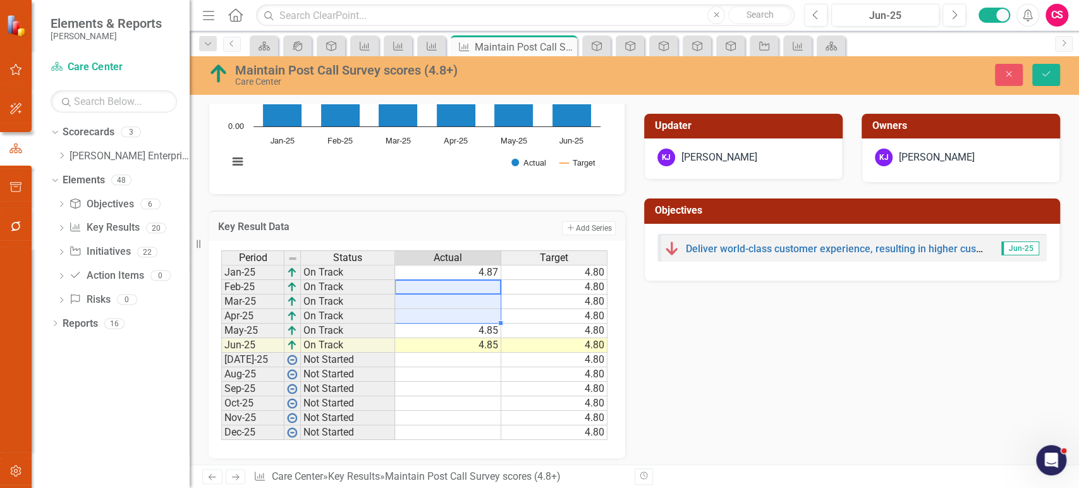
click at [469, 348] on td "4.85" at bounding box center [448, 345] width 106 height 15
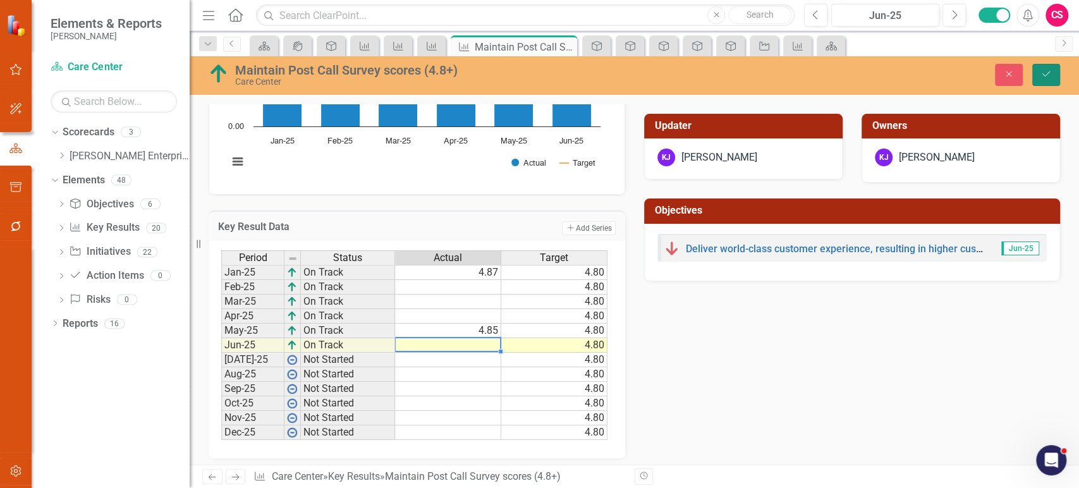
drag, startPoint x: 1046, startPoint y: 81, endPoint x: 850, endPoint y: 123, distance: 200.9
click at [1046, 80] on button "Save" at bounding box center [1046, 75] width 28 height 22
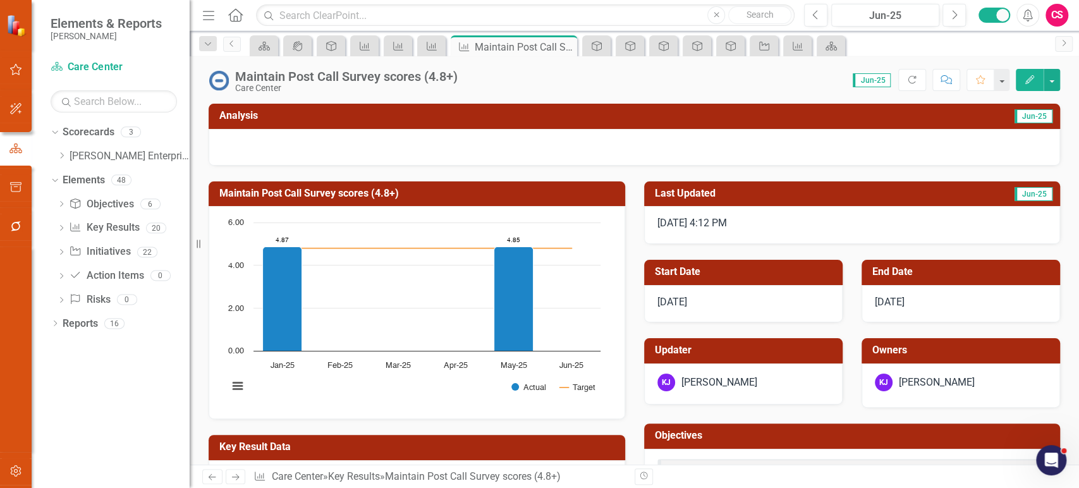
click at [229, 476] on link "Next" at bounding box center [236, 476] width 20 height 15
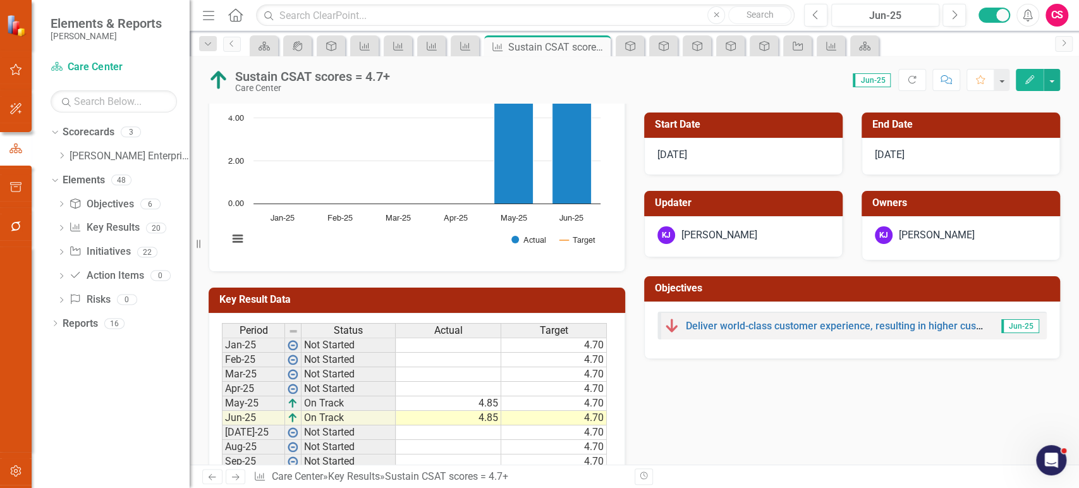
scroll to position [226, 0]
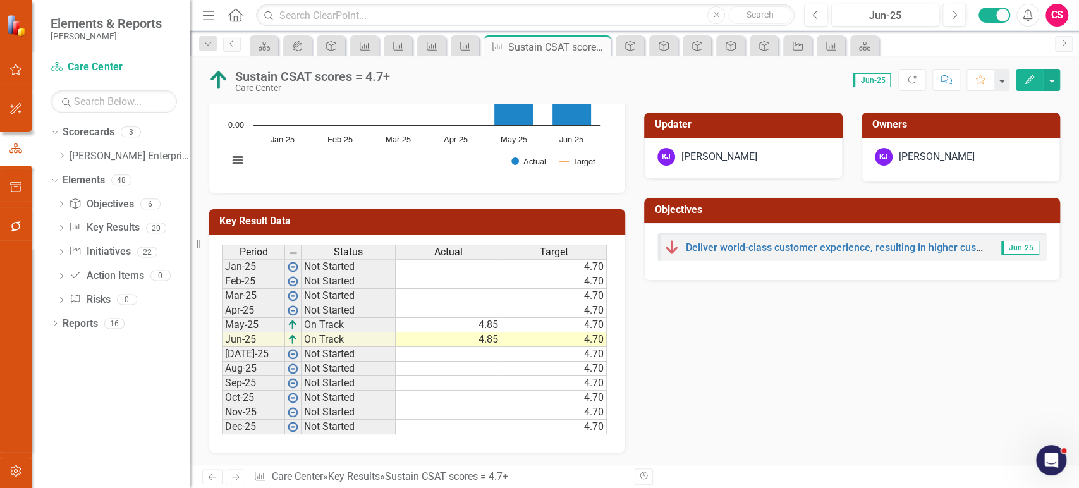
click at [483, 341] on td "4.85" at bounding box center [449, 339] width 106 height 15
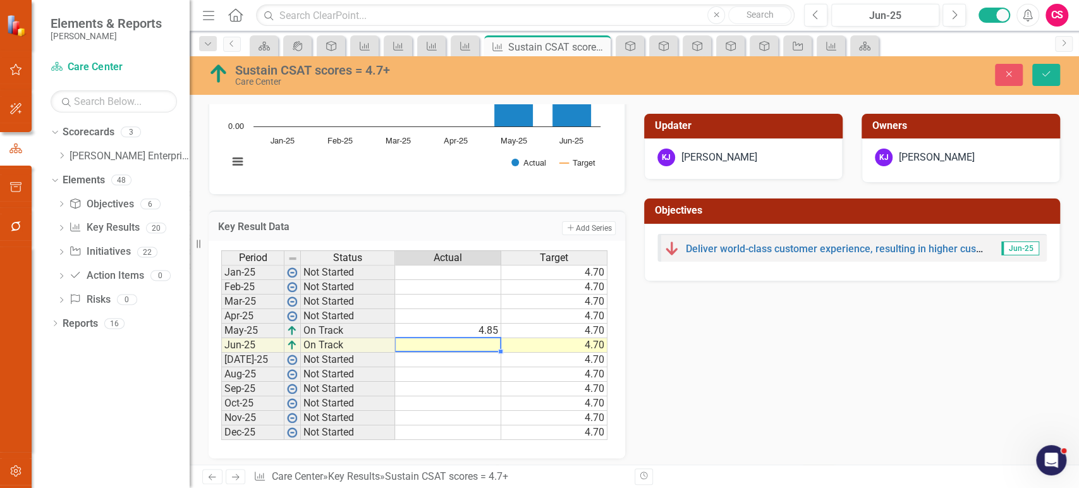
click at [1043, 61] on div "Sustain CSAT scores = 4.7+ Care Center Close Save" at bounding box center [634, 75] width 889 height 39
click at [1049, 78] on icon "Save" at bounding box center [1045, 74] width 11 height 9
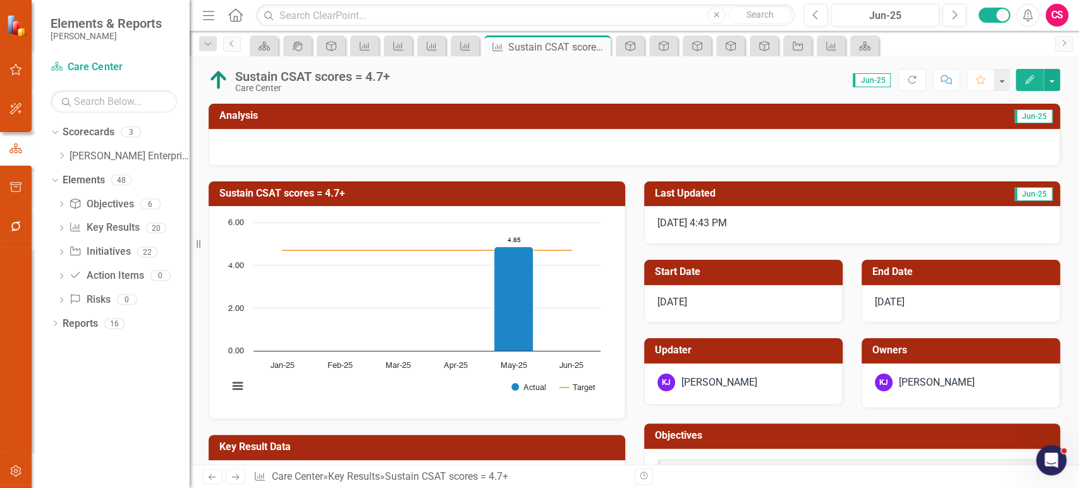
click at [236, 471] on link "Next" at bounding box center [236, 476] width 20 height 15
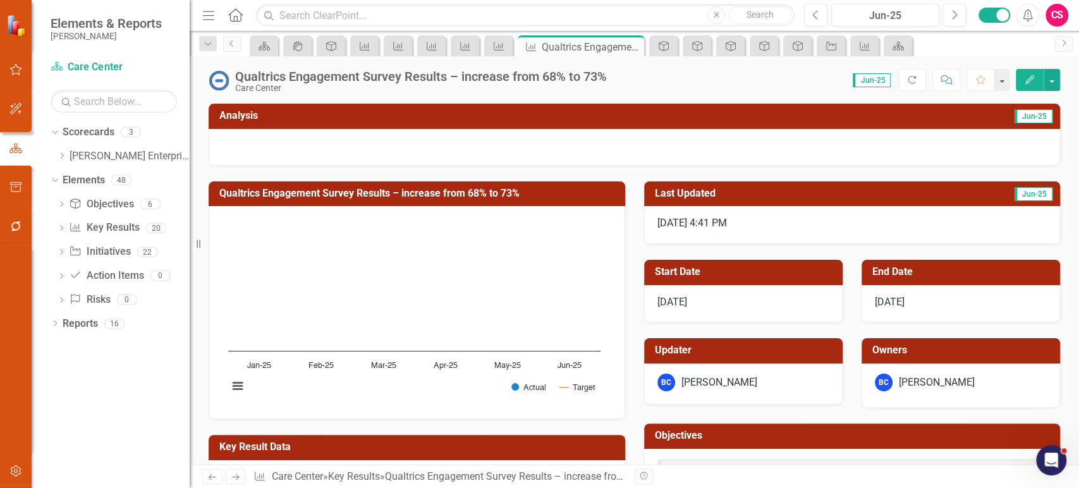
scroll to position [226, 0]
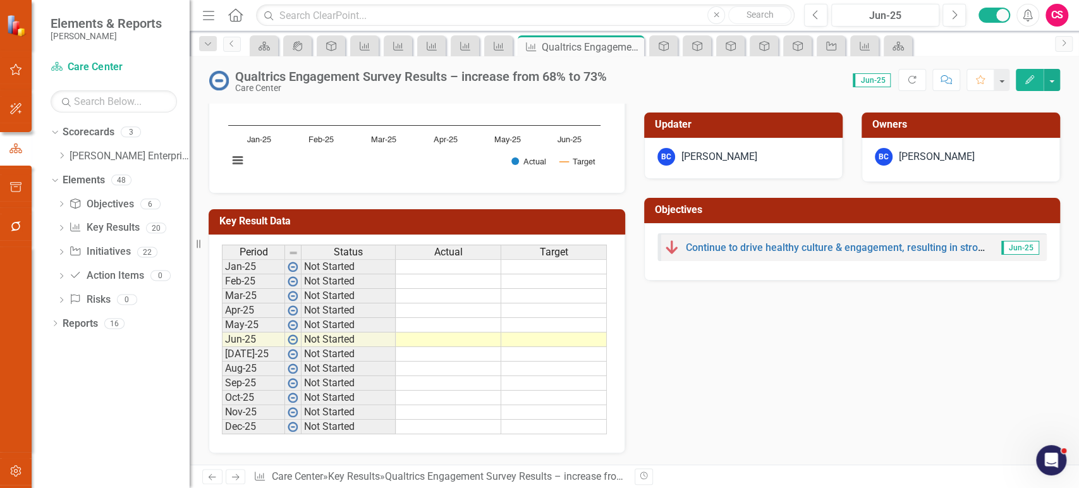
click at [233, 479] on icon "Next" at bounding box center [235, 477] width 11 height 8
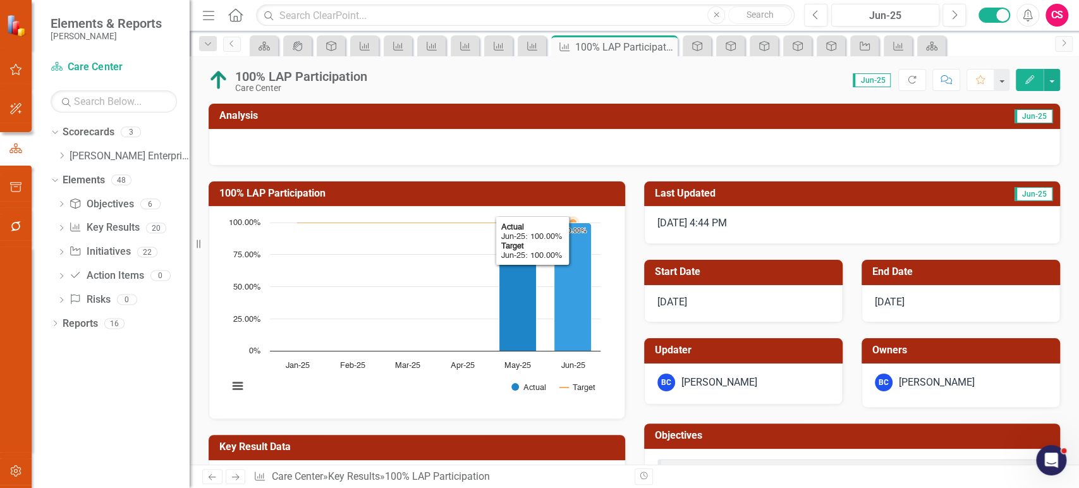
scroll to position [226, 0]
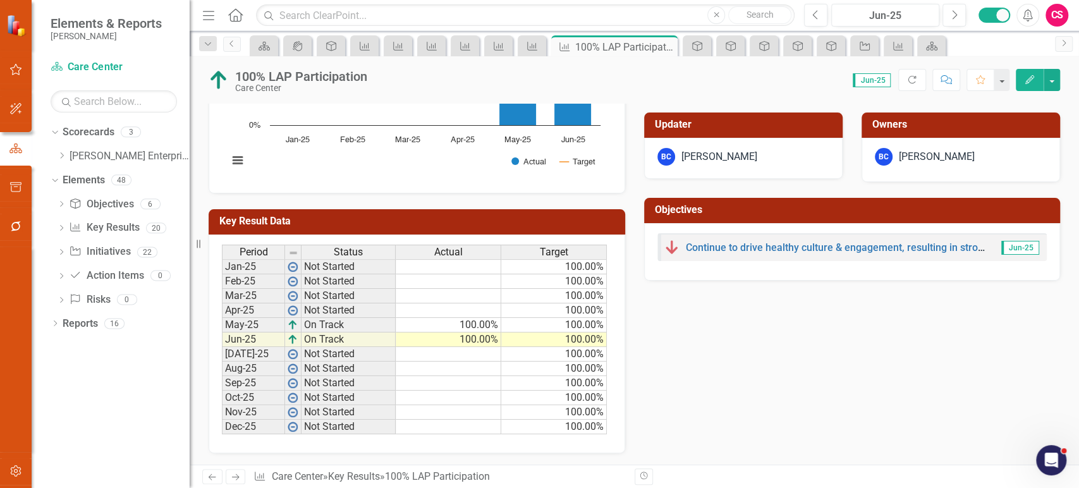
click at [222, 317] on div "Period Status Actual Target Jan-25 Not Started 100.00% Feb-25 Not Started 100.0…" at bounding box center [222, 340] width 0 height 190
click at [469, 337] on td "100.00%" at bounding box center [449, 339] width 106 height 15
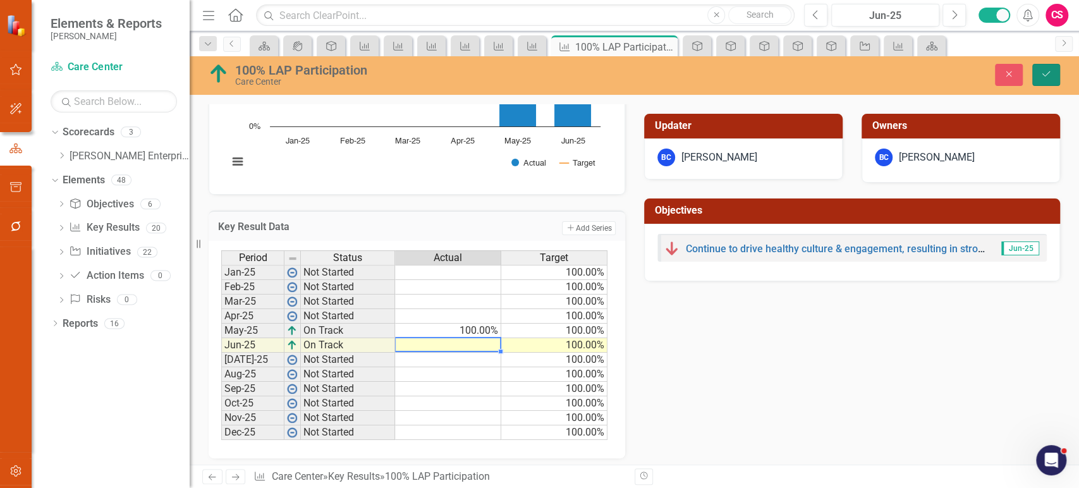
click at [1046, 76] on icon "Save" at bounding box center [1045, 74] width 11 height 9
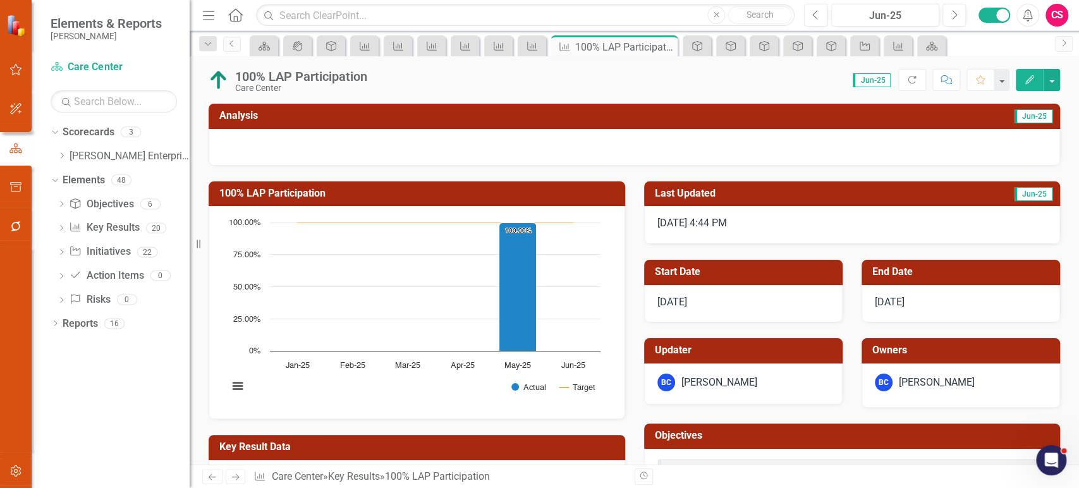
click at [236, 475] on icon "Next" at bounding box center [235, 477] width 11 height 8
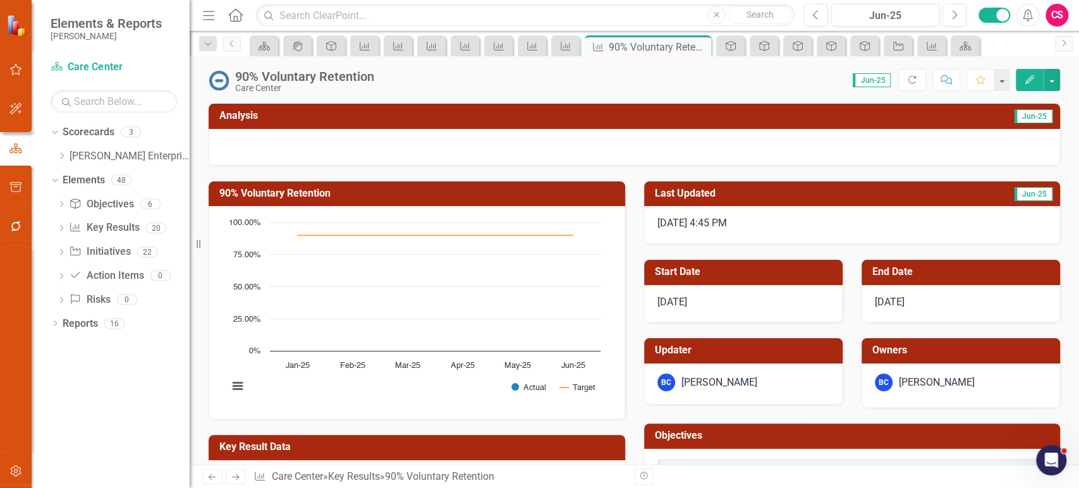
scroll to position [226, 0]
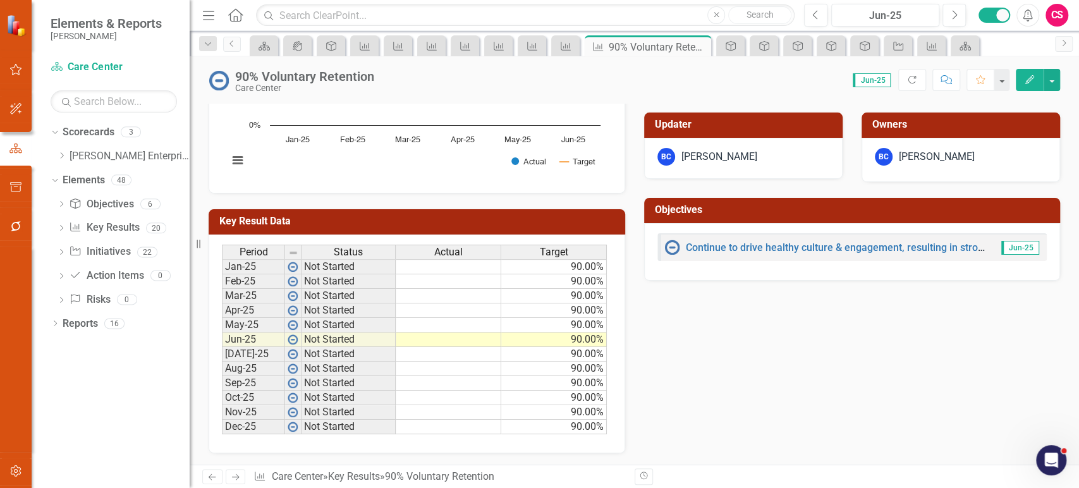
click at [236, 479] on icon "Next" at bounding box center [235, 477] width 11 height 8
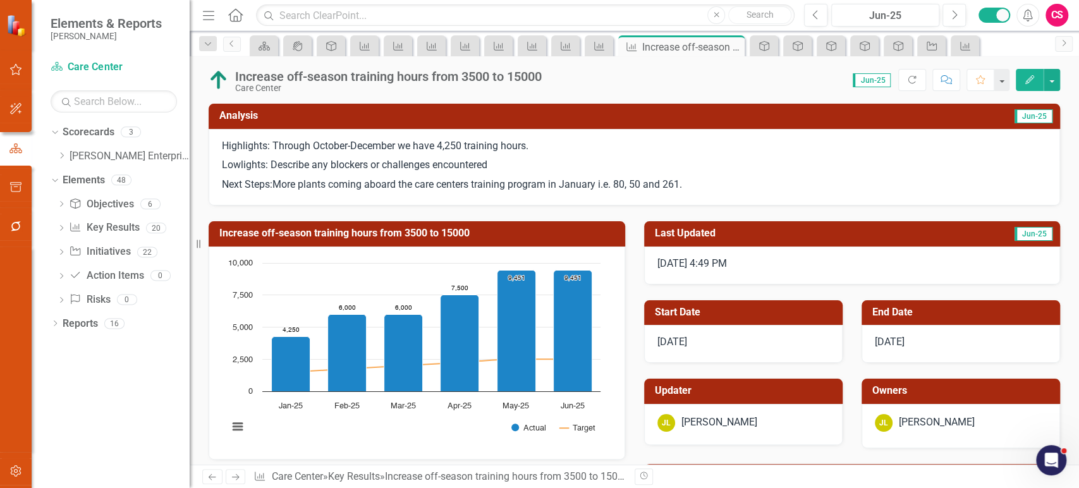
click at [445, 155] on p "Highlights: Through October-December we have 4,250 training hours." at bounding box center [634, 147] width 825 height 17
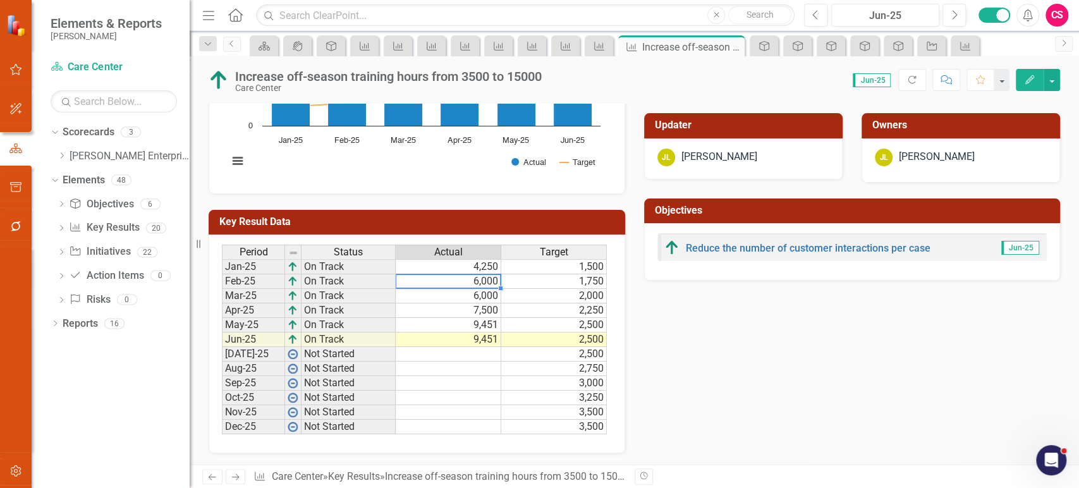
click at [222, 287] on div "Period Status Actual Target Jan-25 On Track 4,250 1,500 Feb-25 On Track 6,000 1…" at bounding box center [222, 340] width 0 height 190
click at [483, 276] on td "6,000" at bounding box center [449, 281] width 106 height 15
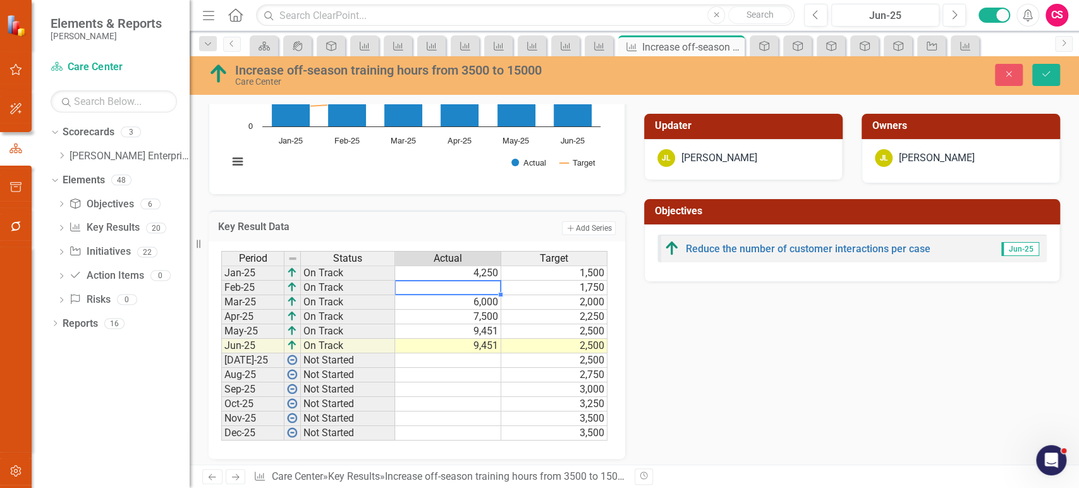
click at [473, 270] on td "4,250" at bounding box center [448, 272] width 106 height 15
type textarea "6000"
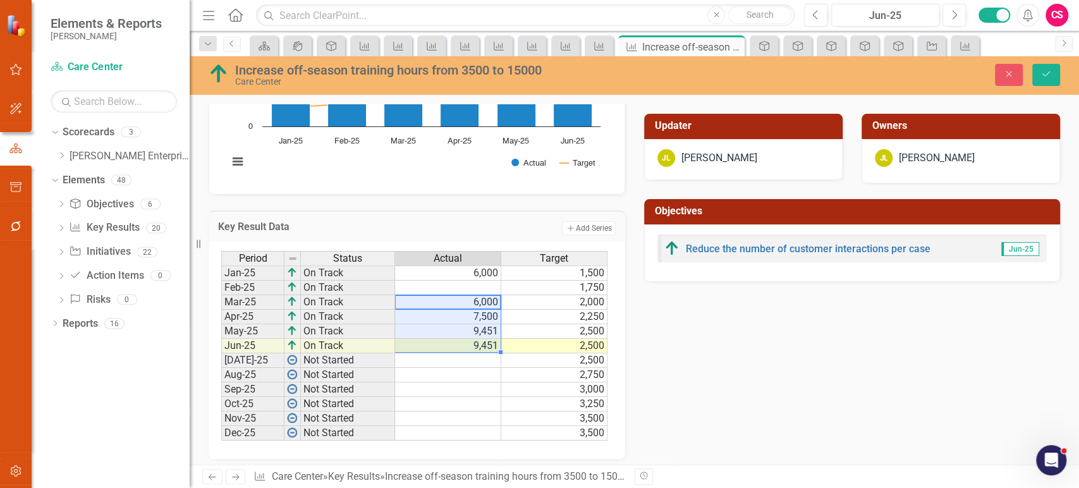
drag, startPoint x: 470, startPoint y: 300, endPoint x: 474, endPoint y: 348, distance: 48.2
click at [474, 348] on tbody "Jan-25 On Track 6,000 1,500 Feb-25 On Track 1,750 Mar-25 On Track 6,000 2,000 A…" at bounding box center [414, 352] width 386 height 175
click at [469, 294] on div at bounding box center [447, 294] width 106 height 1
type textarea "7500"
type textarea "9451"
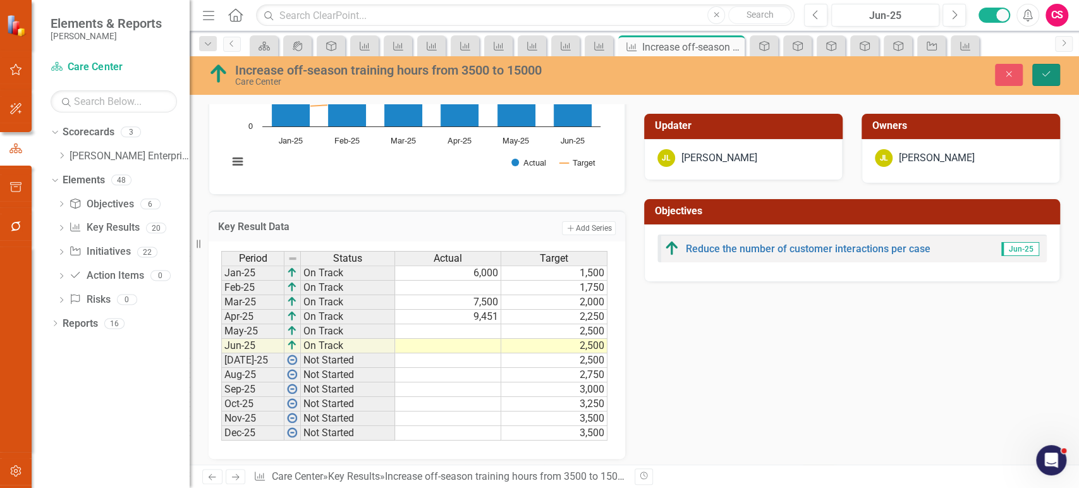
click at [1043, 74] on icon "Save" at bounding box center [1045, 74] width 11 height 9
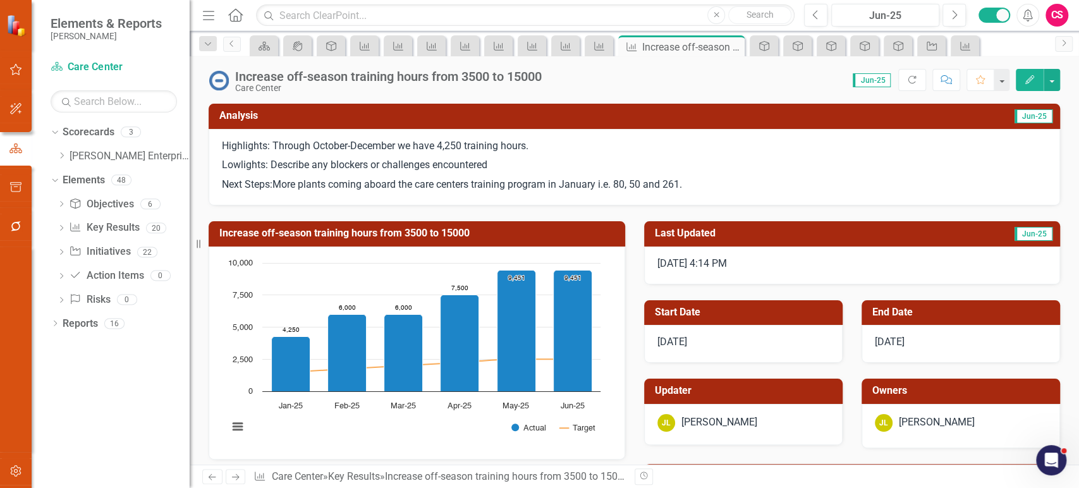
scroll to position [0, 0]
click at [471, 191] on p "Next Steps:More plants coming aboard the care centers training program in Janua…" at bounding box center [634, 183] width 825 height 17
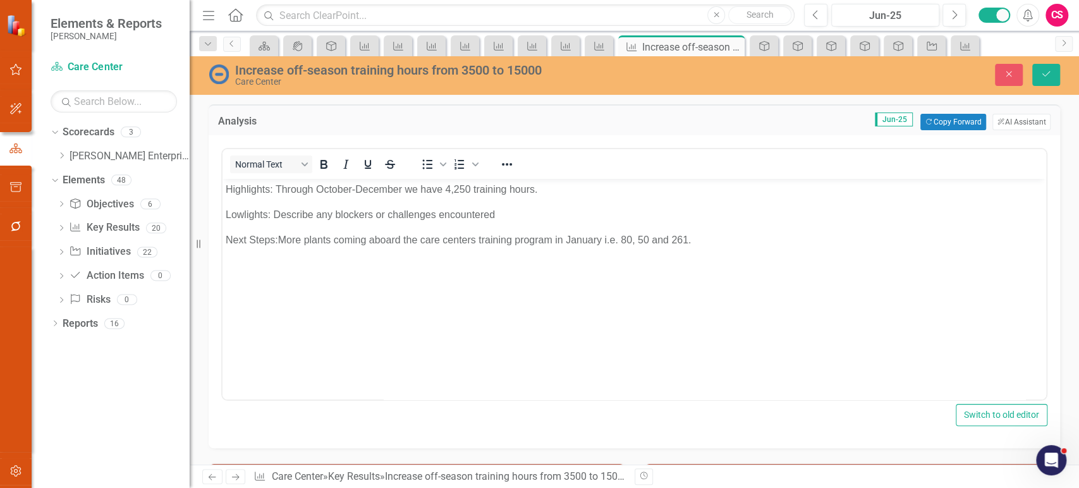
click at [471, 253] on body "Highlights: Through October-December we have 4,250 training hours. Lowlights: D…" at bounding box center [633, 274] width 823 height 190
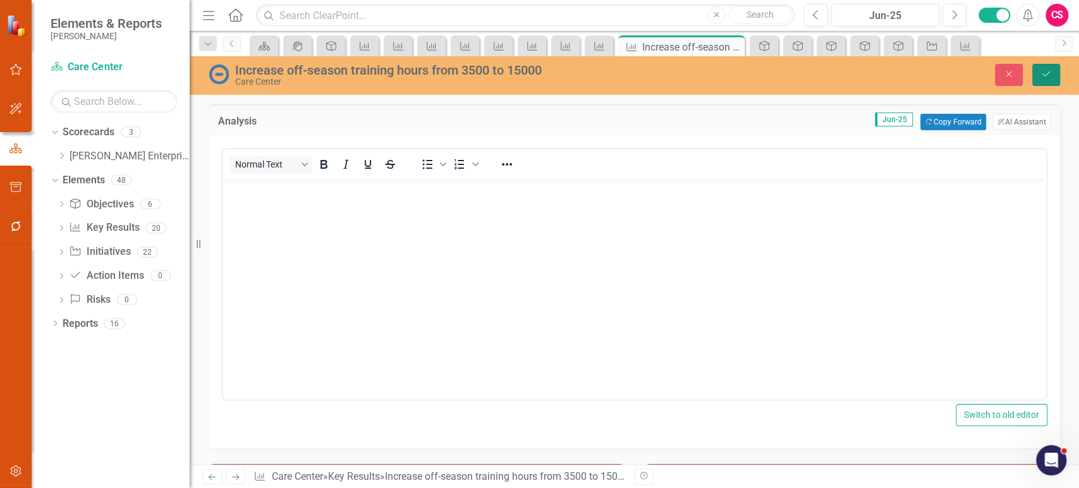
click at [1040, 77] on icon "Save" at bounding box center [1045, 74] width 11 height 9
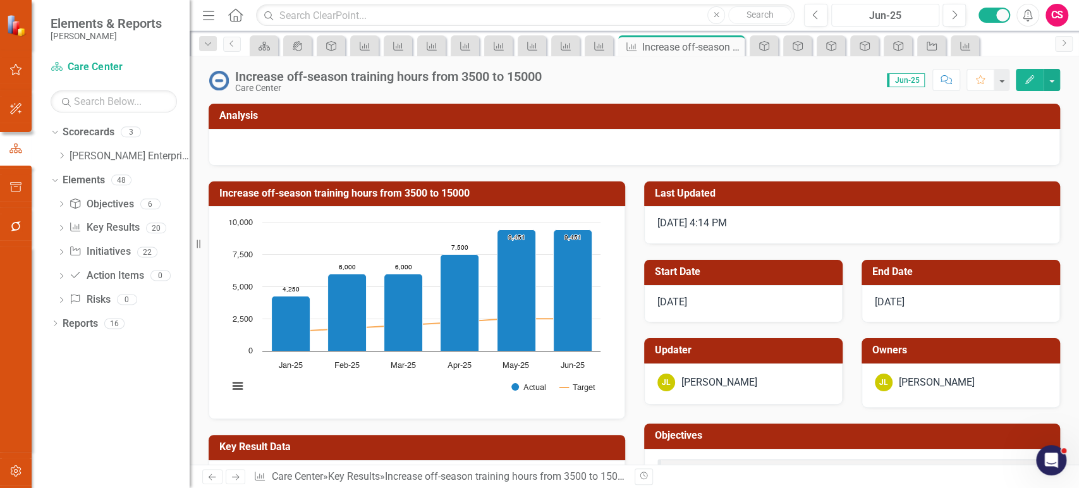
click at [877, 16] on div "Jun-25" at bounding box center [884, 15] width 99 height 15
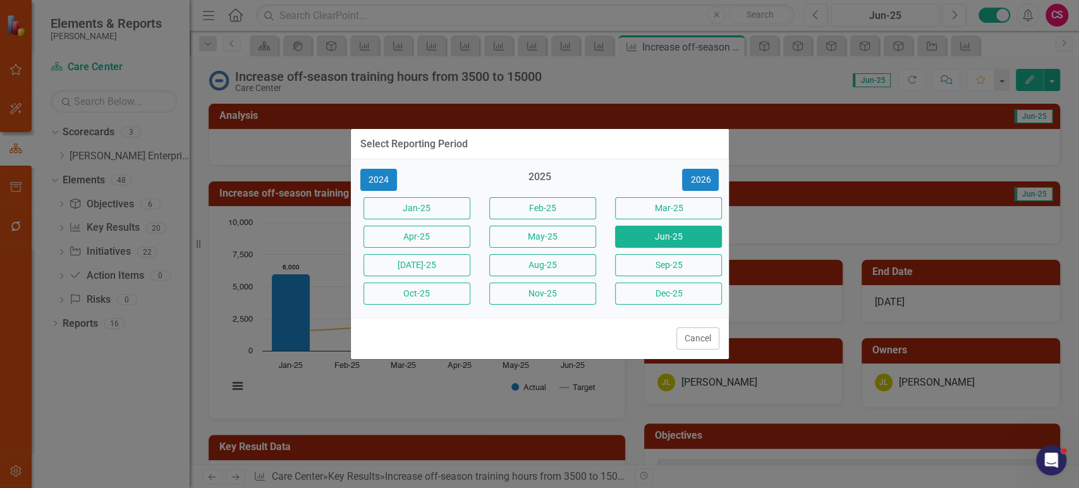
click at [390, 207] on button "Jan-25" at bounding box center [416, 208] width 107 height 22
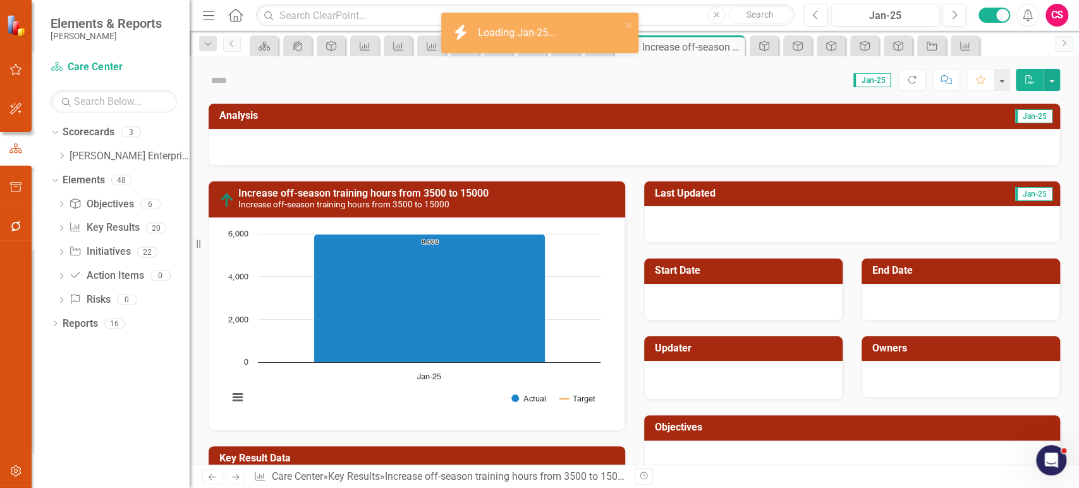
click at [366, 140] on div at bounding box center [634, 147] width 851 height 37
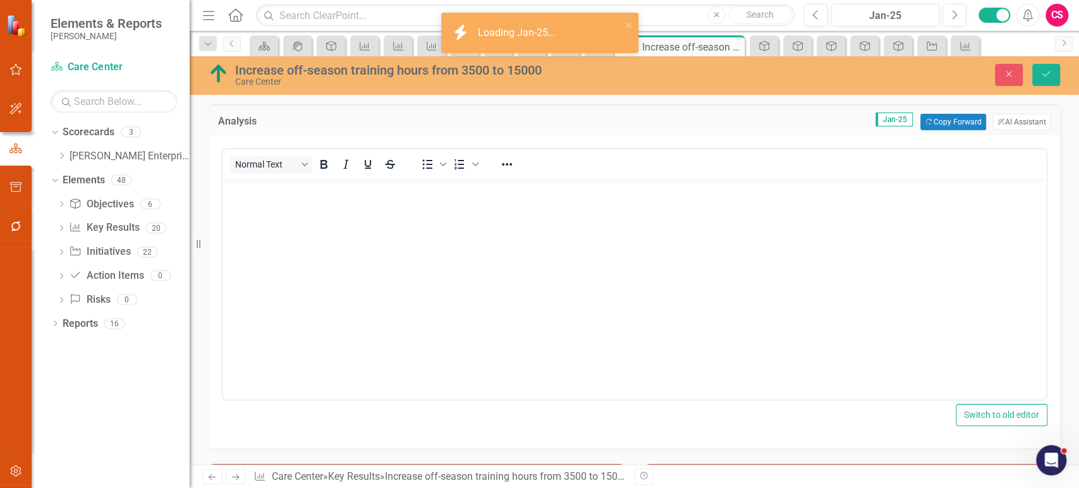
click at [359, 293] on body "Rich Text Area. Press ALT-0 for help." at bounding box center [633, 274] width 823 height 190
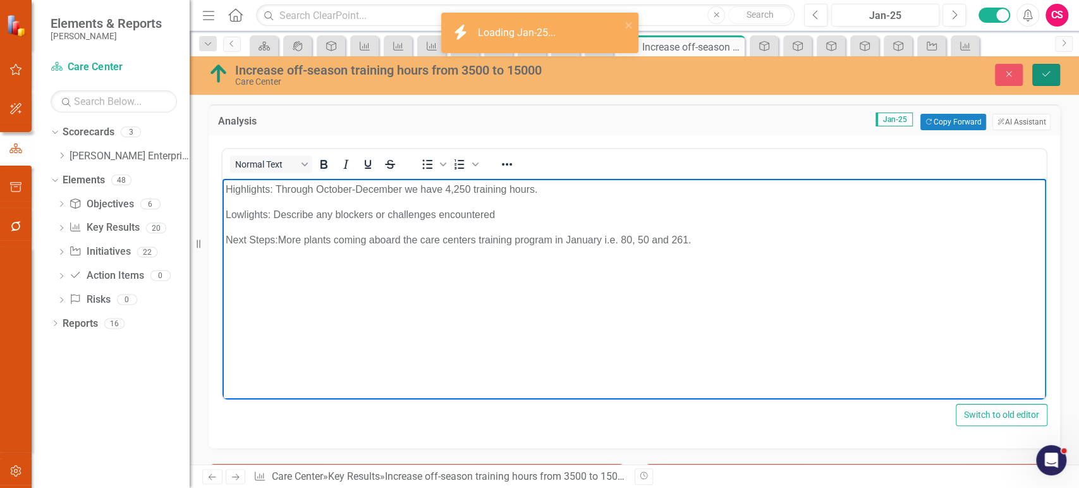
click at [1046, 71] on icon "Save" at bounding box center [1045, 74] width 11 height 9
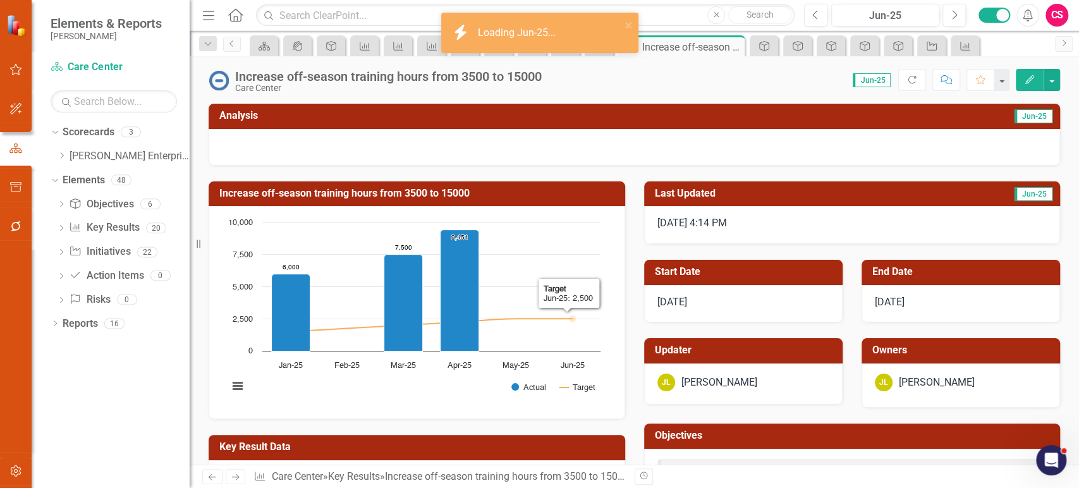
scroll to position [226, 0]
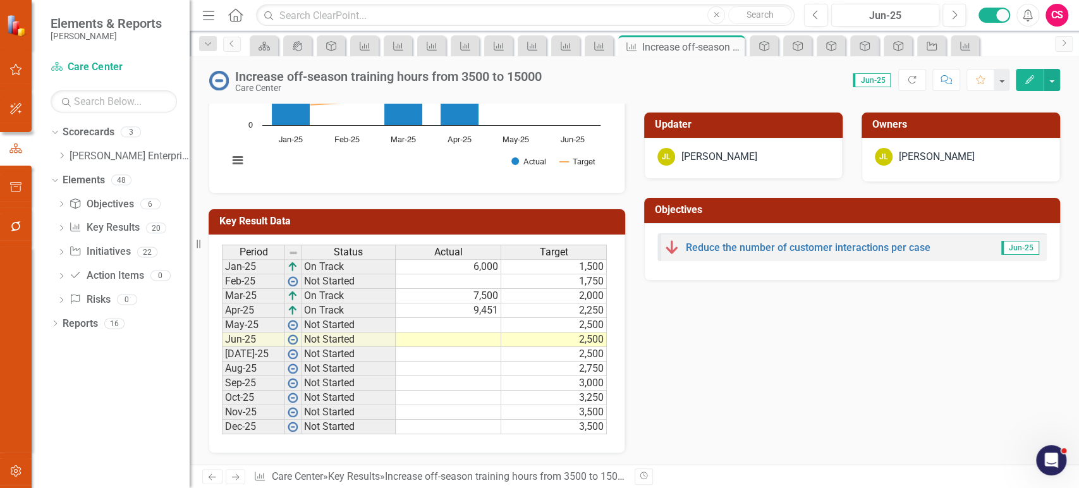
click at [234, 478] on icon "Next" at bounding box center [235, 477] width 11 height 8
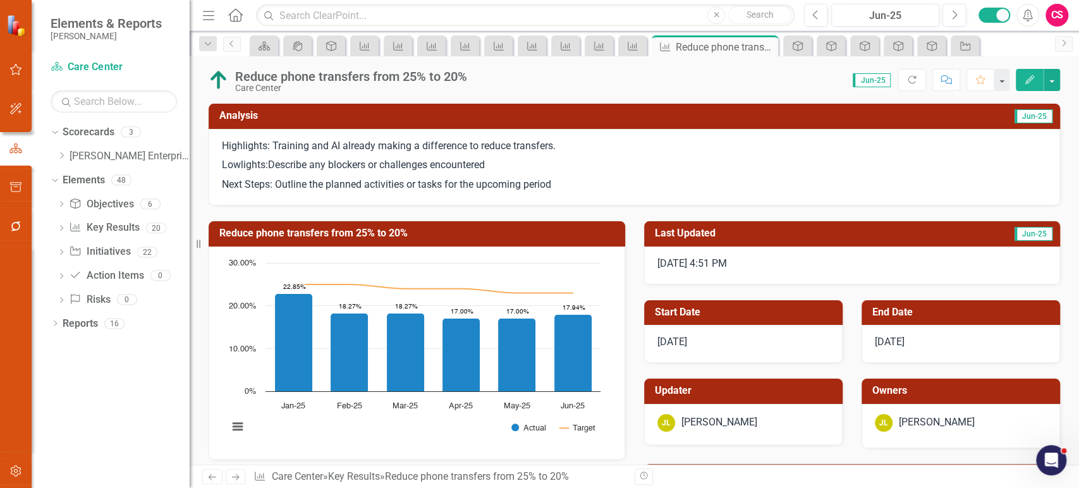
click at [590, 161] on p "Lowlights:Describe any blockers or challenges encountered" at bounding box center [634, 165] width 825 height 20
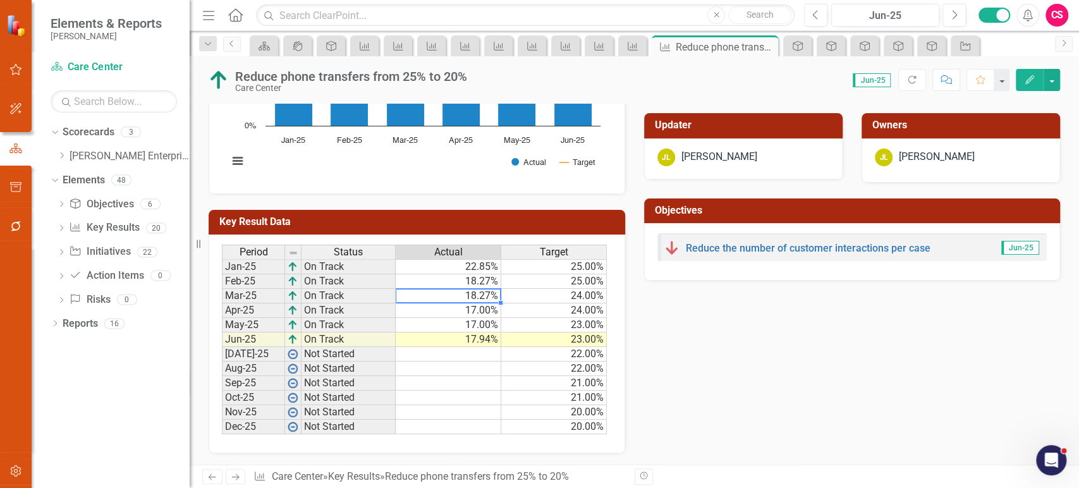
click at [473, 294] on td "18.27%" at bounding box center [449, 296] width 106 height 15
click at [472, 275] on td "18.27%" at bounding box center [449, 281] width 106 height 15
click at [482, 279] on td "18.27%" at bounding box center [449, 281] width 106 height 15
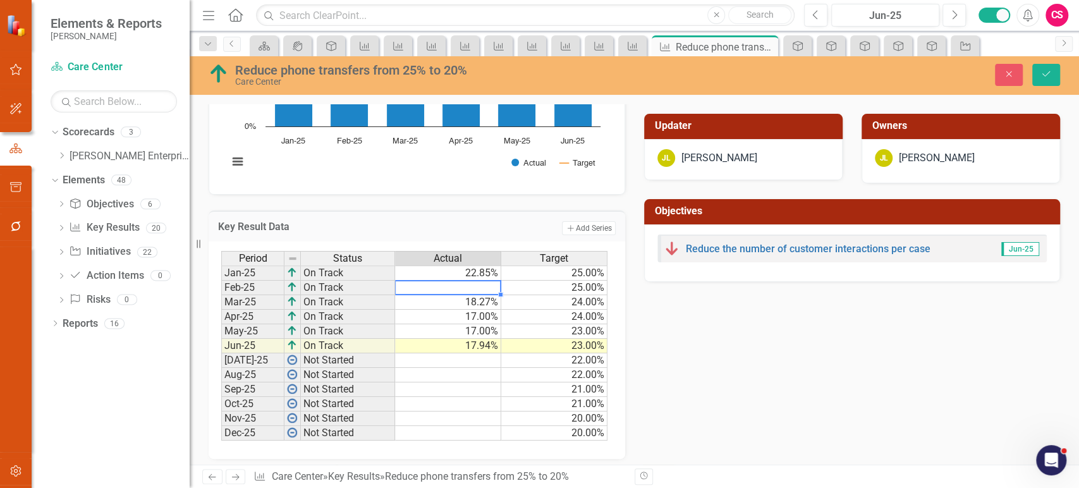
click at [475, 272] on td "22.85%" at bounding box center [448, 272] width 106 height 15
click at [477, 299] on td "18.27%" at bounding box center [448, 302] width 106 height 15
type textarea "\"
type textarea "17"
drag, startPoint x: 485, startPoint y: 317, endPoint x: 485, endPoint y: 335, distance: 18.3
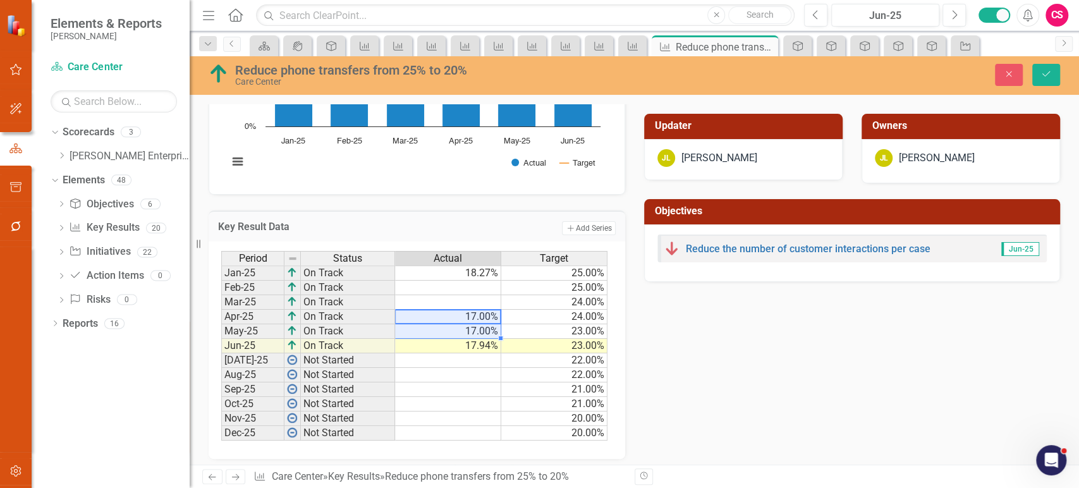
click at [485, 335] on tbody "Jan-25 On Track 18.27% 25.00% Feb-25 On Track 25.00% Mar-25 On Track 24.00% Apr…" at bounding box center [414, 352] width 386 height 175
click at [480, 300] on td at bounding box center [448, 302] width 106 height 15
type textarea "17"
click at [476, 341] on td "17.94%" at bounding box center [448, 346] width 106 height 15
click at [475, 368] on td at bounding box center [448, 375] width 106 height 15
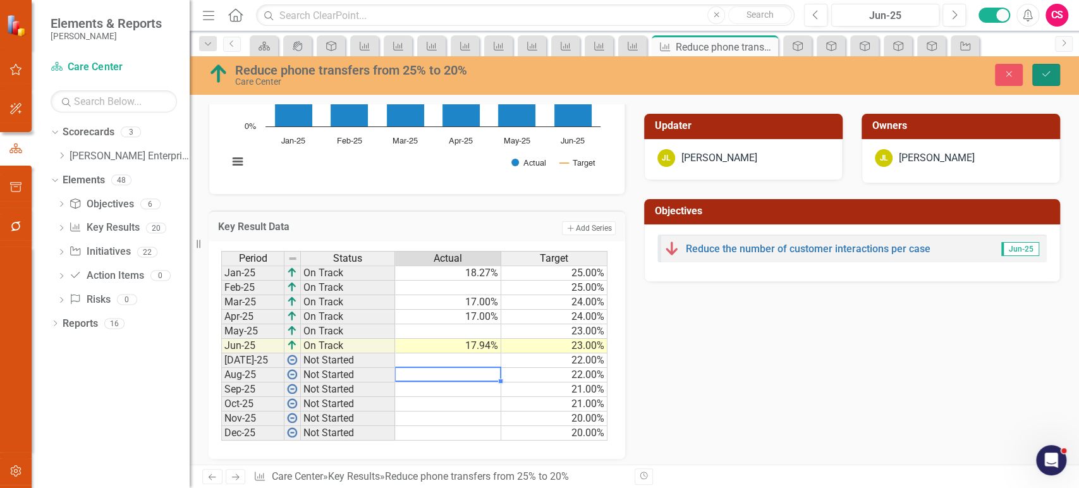
click at [1046, 73] on icon "Save" at bounding box center [1045, 74] width 11 height 9
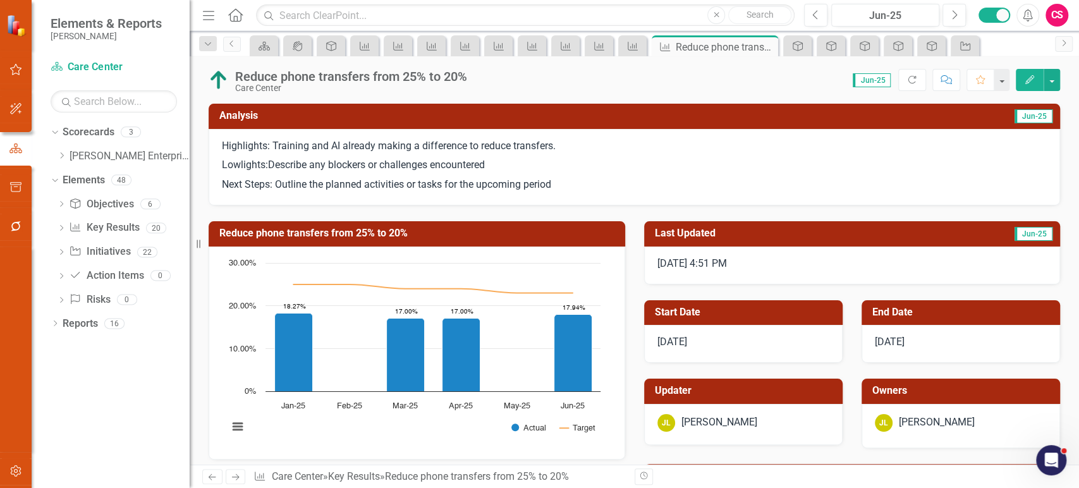
click at [547, 174] on p "Lowlights:Describe any blockers or challenges encountered" at bounding box center [634, 165] width 825 height 20
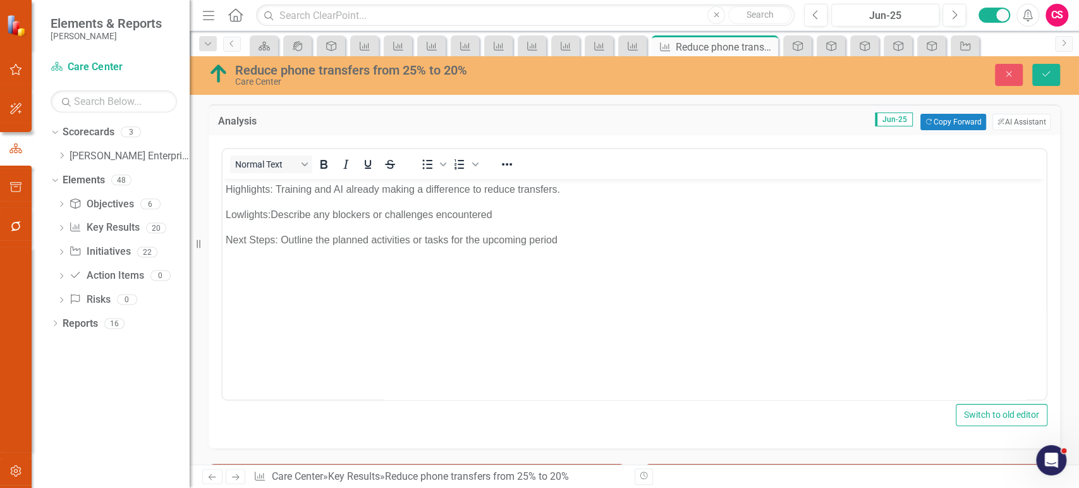
scroll to position [0, 0]
click at [530, 237] on p "Next Steps: Outline the planned activities or tasks for the upcoming period" at bounding box center [634, 240] width 817 height 15
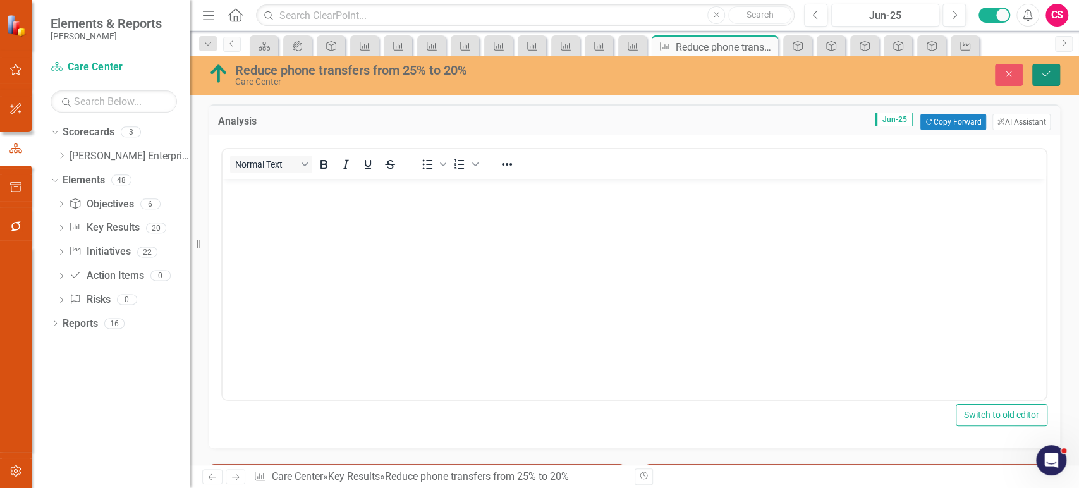
click at [1041, 83] on button "Save" at bounding box center [1046, 75] width 28 height 22
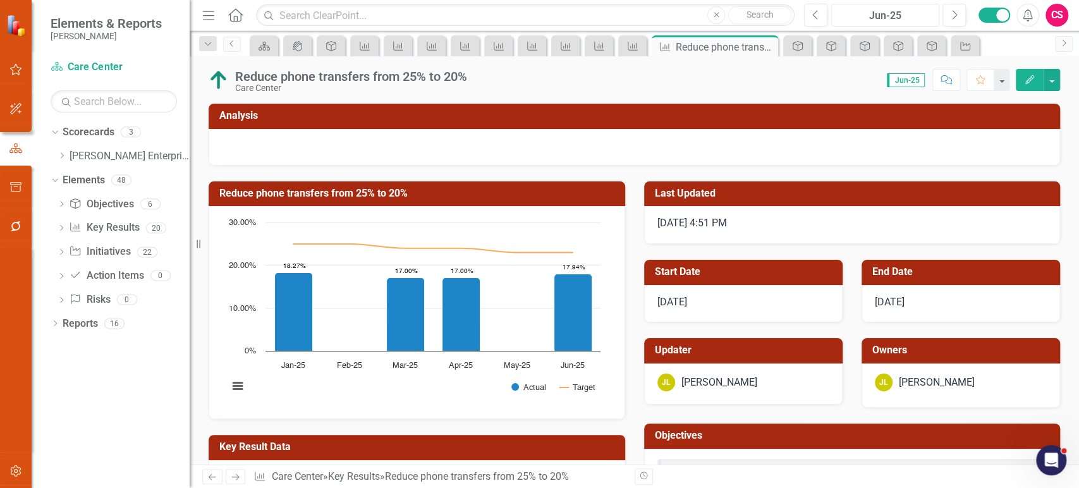
click at [878, 21] on div "Jun-25" at bounding box center [884, 15] width 99 height 15
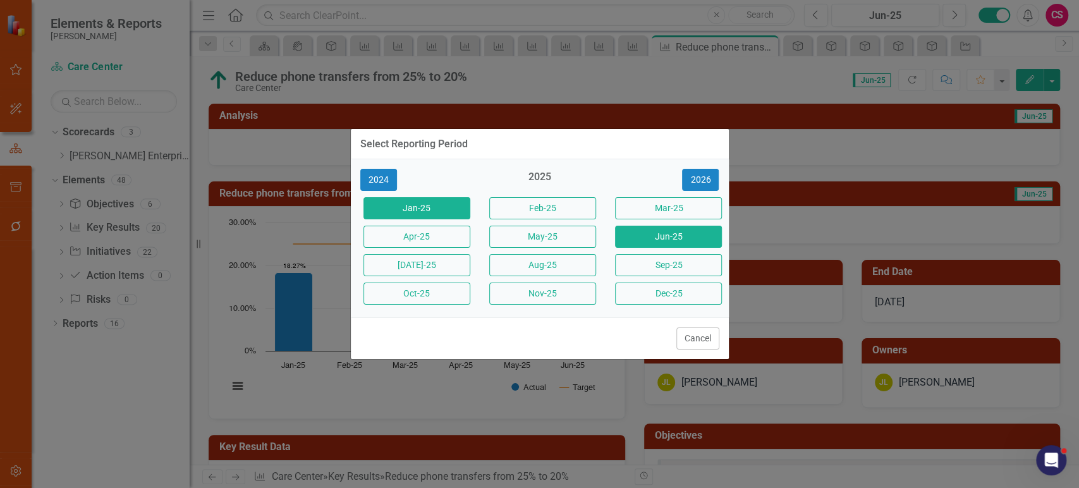
click at [424, 208] on button "Jan-25" at bounding box center [416, 208] width 107 height 22
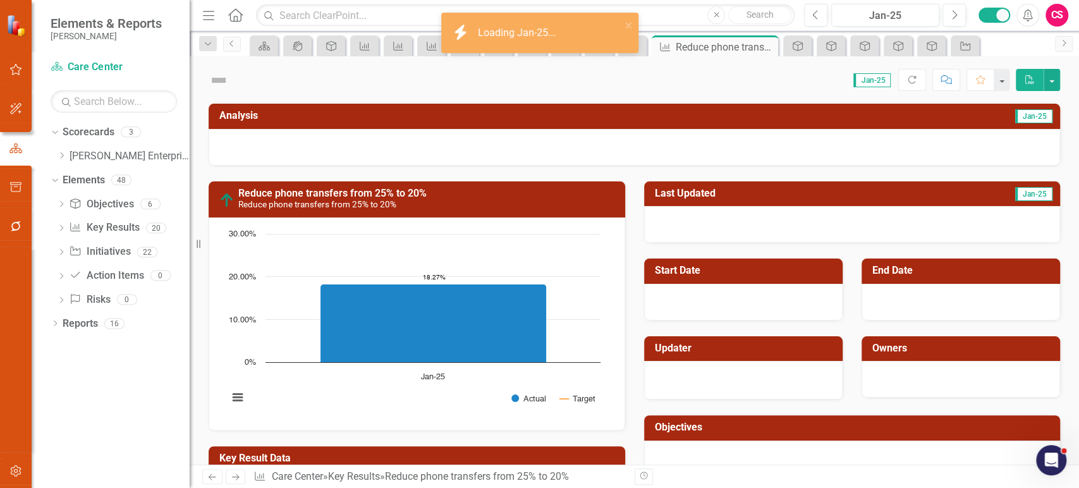
click at [381, 147] on div at bounding box center [634, 147] width 851 height 37
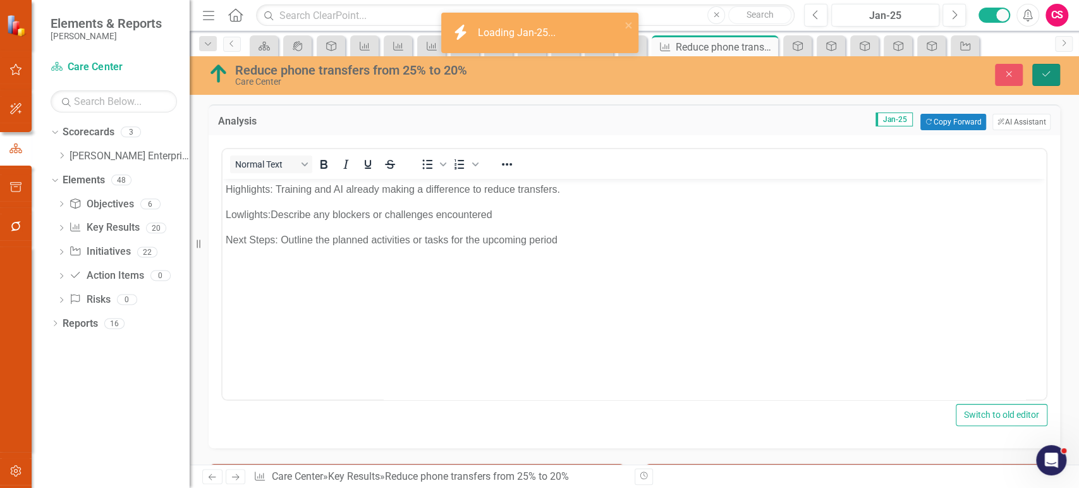
click at [1046, 76] on icon "Save" at bounding box center [1045, 74] width 11 height 9
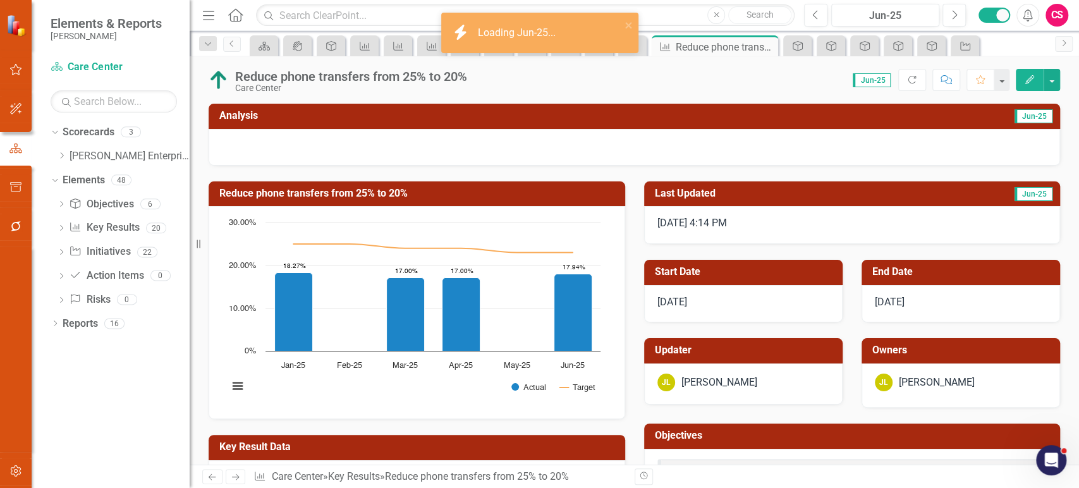
click at [231, 474] on icon "Next" at bounding box center [235, 477] width 11 height 8
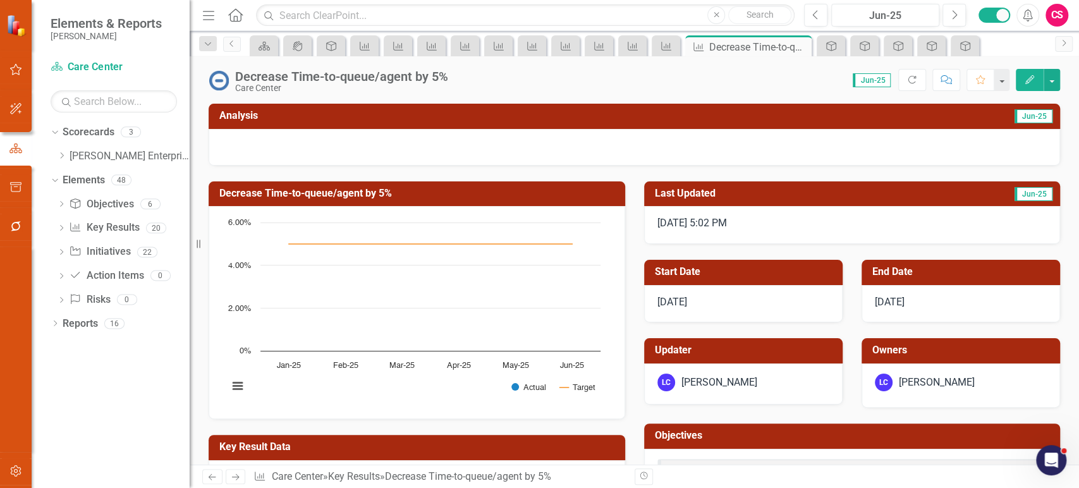
click at [233, 479] on icon "Next" at bounding box center [235, 477] width 11 height 8
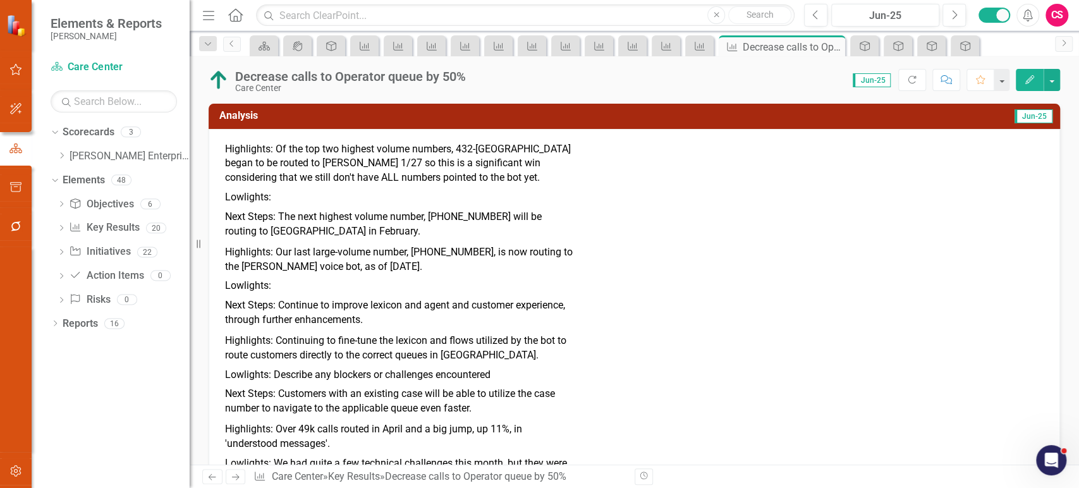
click at [414, 169] on p "Highlights: Of the top two highest volume numbers, 432-LIPPERT began to be rout…" at bounding box center [399, 165] width 348 height 46
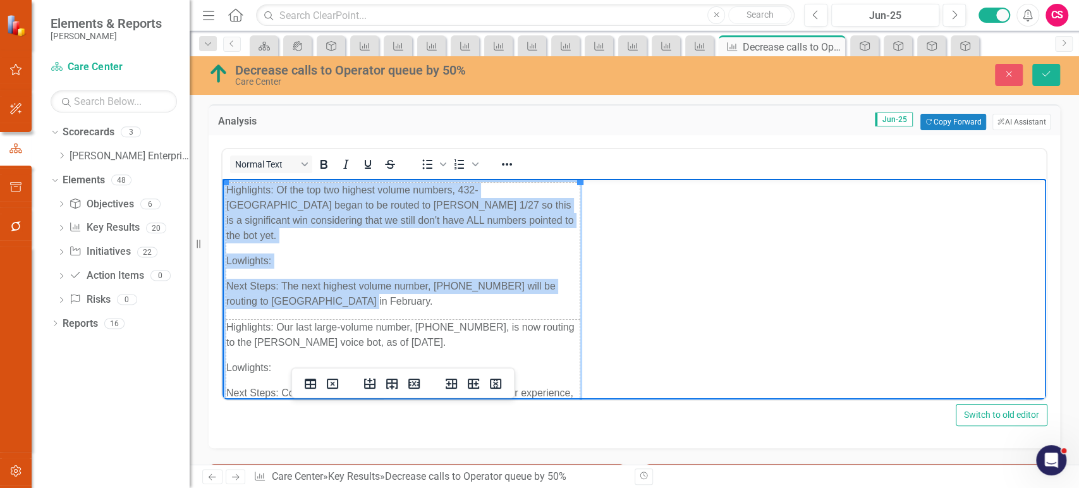
drag, startPoint x: 322, startPoint y: 290, endPoint x: 227, endPoint y: 191, distance: 137.2
click at [227, 191] on td "Highlights: Of the top two highest volume numbers, 432-LIPPERT began to be rout…" at bounding box center [403, 251] width 354 height 137
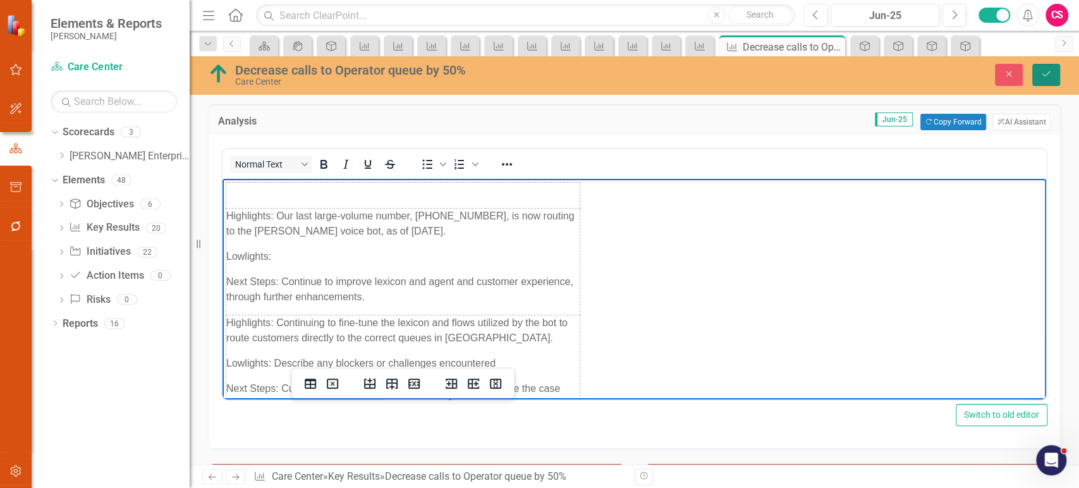
drag, startPoint x: 1044, startPoint y: 68, endPoint x: 1008, endPoint y: 66, distance: 36.7
click at [1044, 69] on button "Save" at bounding box center [1046, 75] width 28 height 22
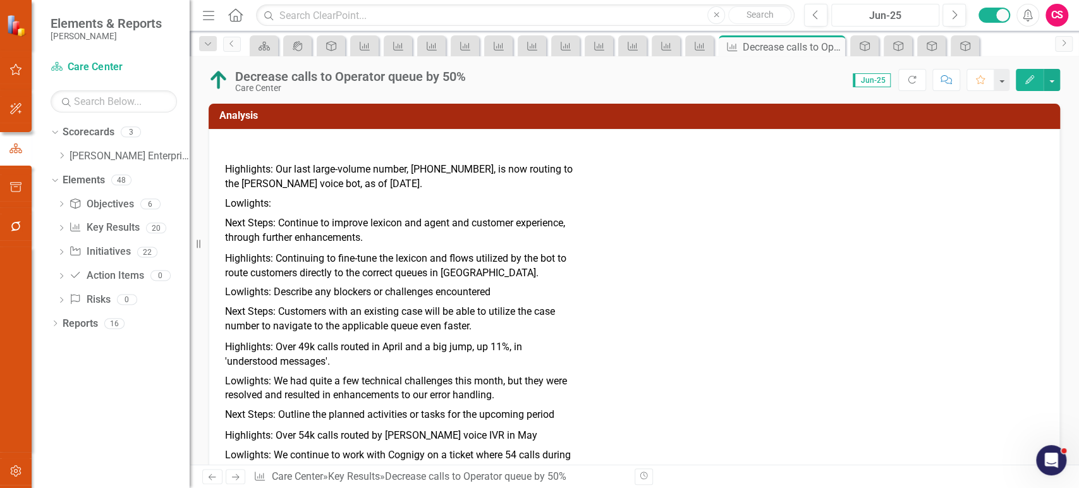
click at [883, 9] on div "Jun-25" at bounding box center [884, 15] width 99 height 15
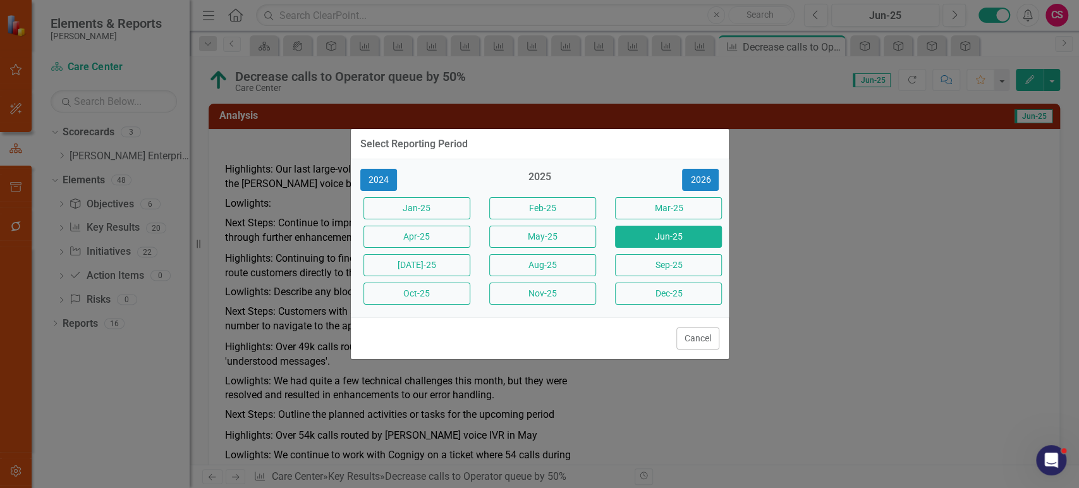
click at [441, 200] on button "Jan-25" at bounding box center [416, 208] width 107 height 22
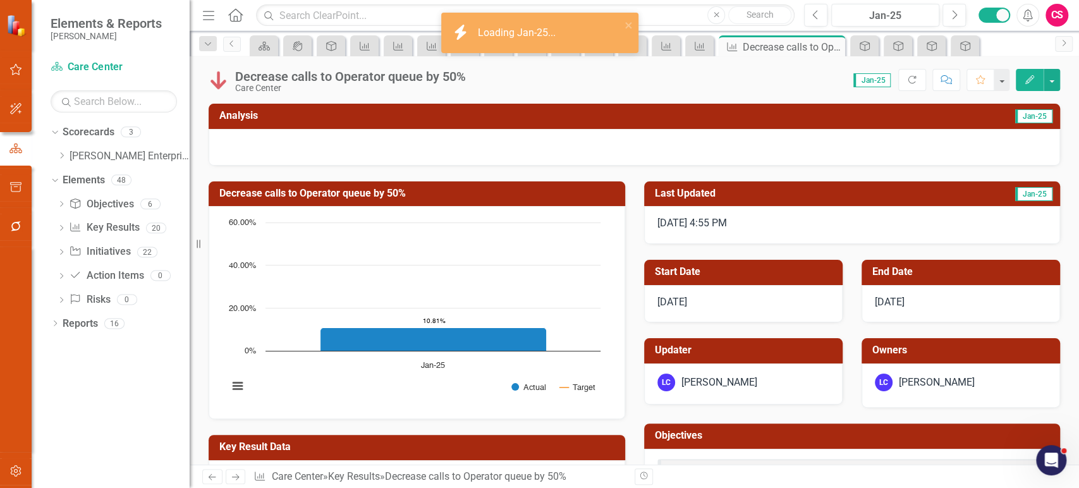
click at [372, 147] on div at bounding box center [634, 147] width 851 height 37
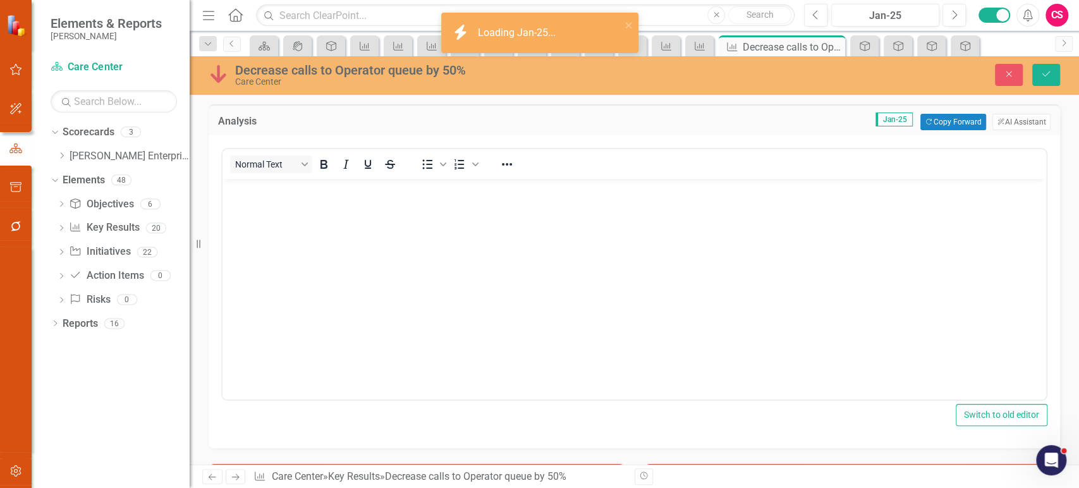
click at [362, 263] on body "Rich Text Area. Press ALT-0 for help." at bounding box center [633, 274] width 823 height 190
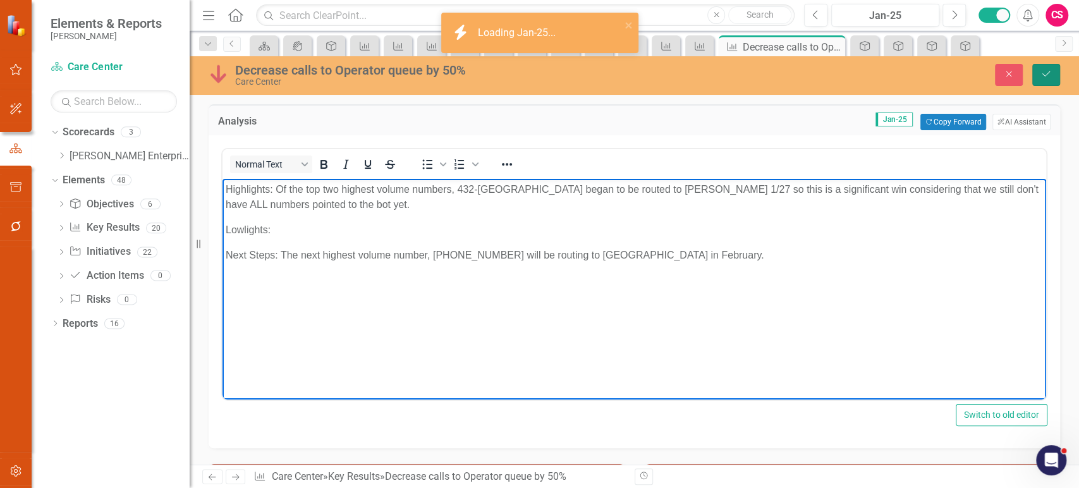
click at [1046, 76] on icon "Save" at bounding box center [1045, 74] width 11 height 9
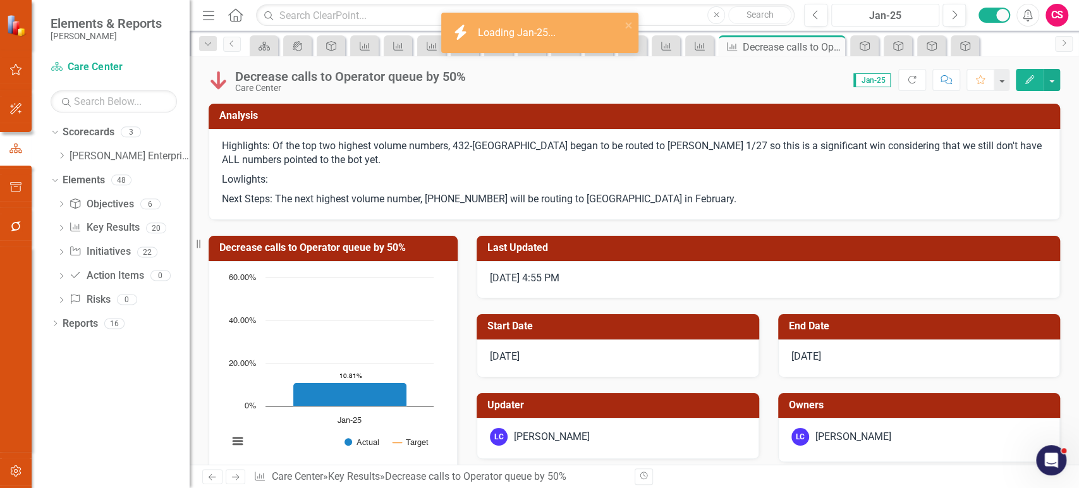
click at [895, 19] on div "Jan-25" at bounding box center [884, 15] width 99 height 15
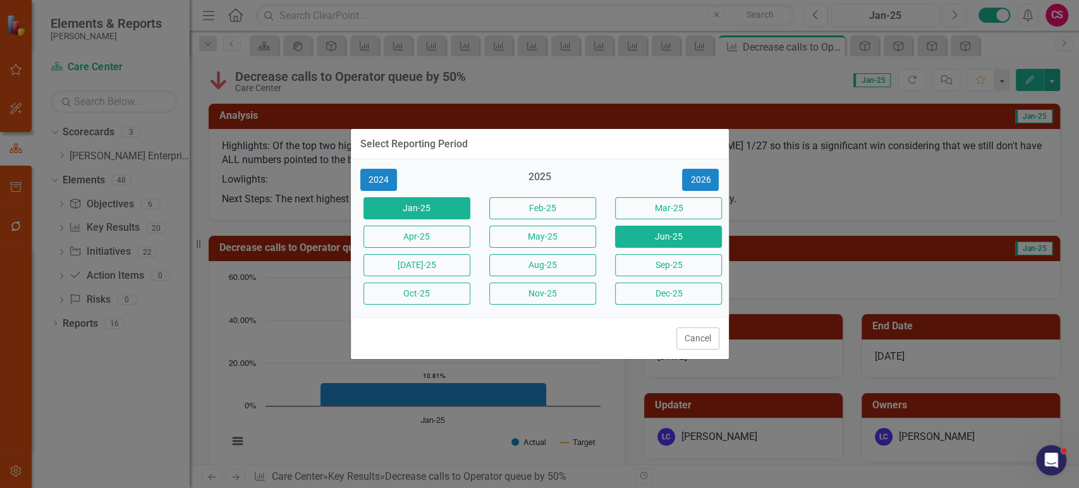
click at [681, 234] on button "Jun-25" at bounding box center [668, 237] width 107 height 22
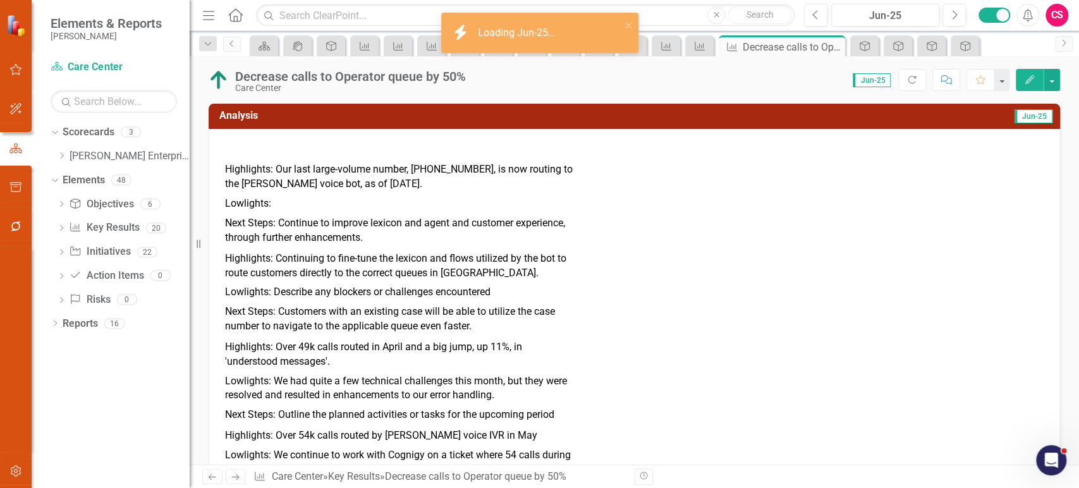
click at [414, 220] on p "Next Steps: Continue to improve lexicon and agent and customer experience, thro…" at bounding box center [399, 230] width 348 height 32
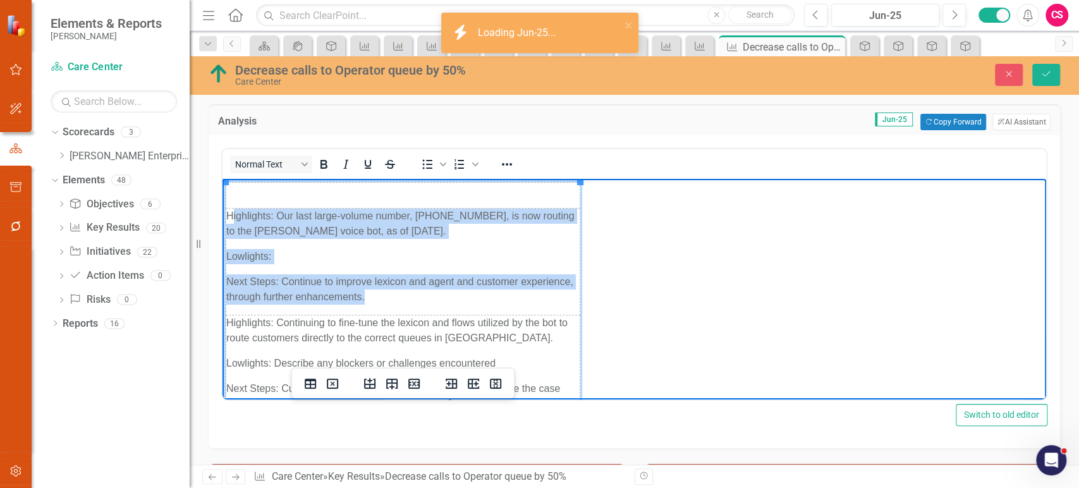
drag, startPoint x: 231, startPoint y: 219, endPoint x: 397, endPoint y: 296, distance: 183.5
click at [397, 296] on td "Highlights: Our last large-volume number, 574-537-8900, is now routing to the V…" at bounding box center [403, 262] width 354 height 107
click at [397, 296] on p "Next Steps: Continue to improve lexicon and agent and customer experience, thro…" at bounding box center [402, 289] width 353 height 30
drag, startPoint x: 389, startPoint y: 297, endPoint x: 225, endPoint y: 211, distance: 185.4
click at [226, 211] on td "Highlights: Our last large-volume number, 574-537-8900, is now routing to the V…" at bounding box center [403, 262] width 354 height 107
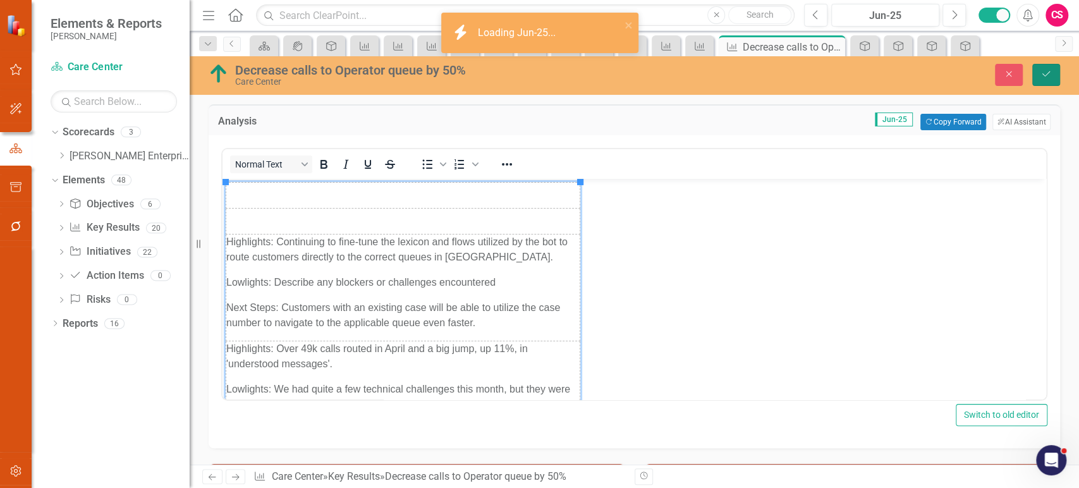
click at [1045, 73] on icon "Save" at bounding box center [1045, 74] width 11 height 9
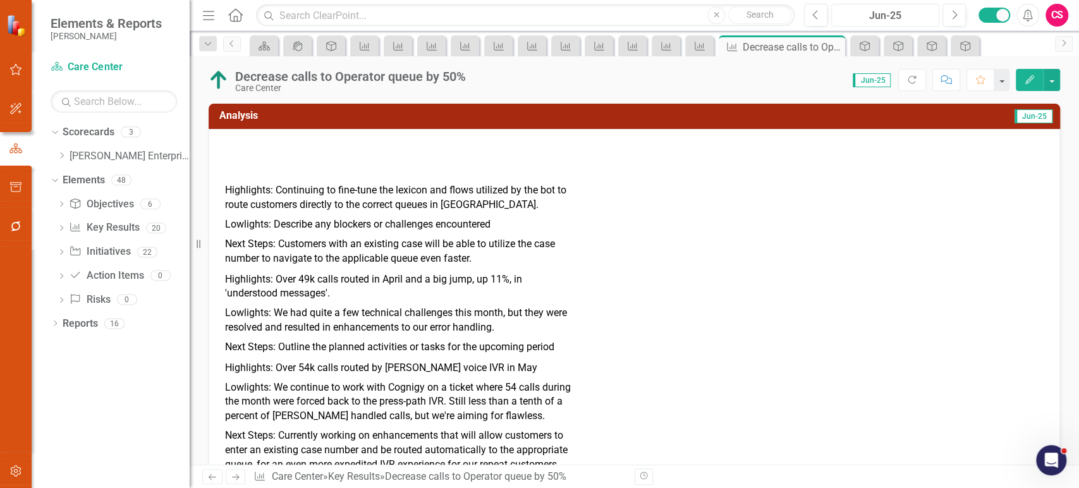
click at [875, 16] on div "Jun-25" at bounding box center [884, 15] width 99 height 15
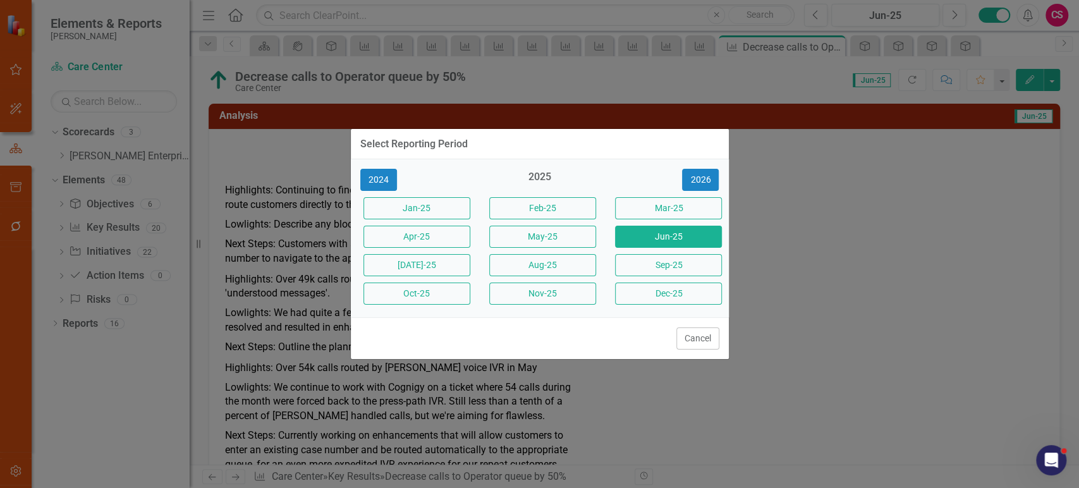
click at [552, 207] on button "Feb-25" at bounding box center [542, 208] width 107 height 22
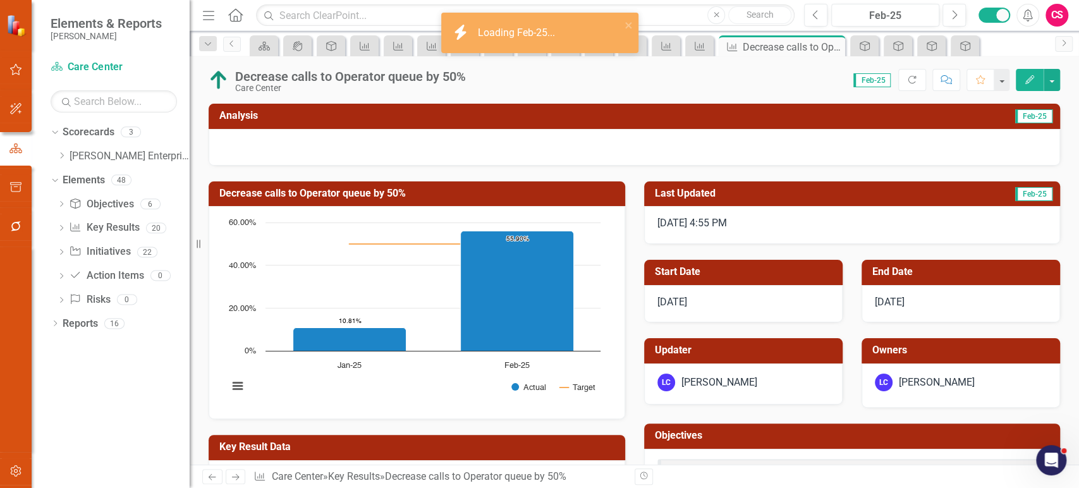
click at [394, 169] on div "Decrease calls to Operator queue by 50% Chart Combination chart with 2 data ser…" at bounding box center [416, 293] width 435 height 254
click at [375, 156] on div at bounding box center [634, 147] width 851 height 37
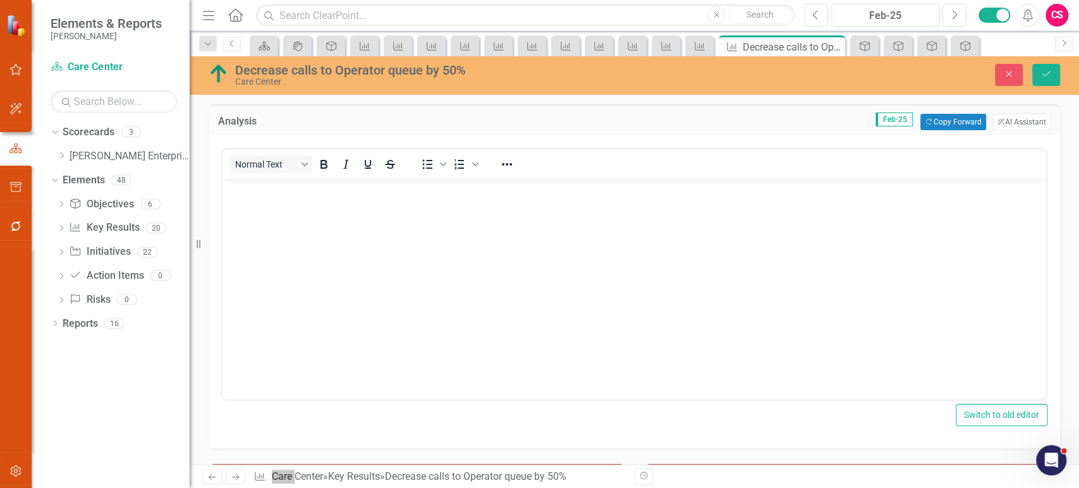
click at [346, 236] on body "Rich Text Area. Press ALT-0 for help." at bounding box center [633, 274] width 823 height 190
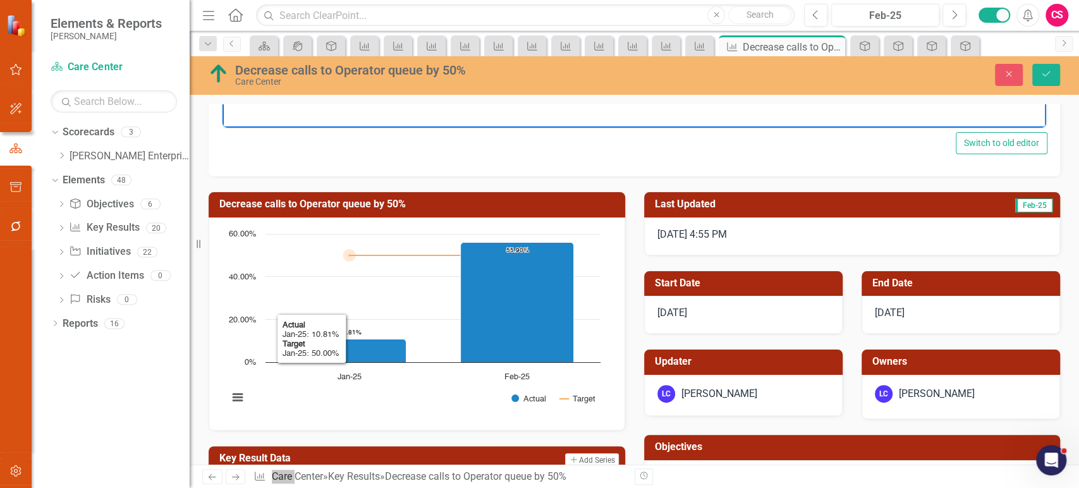
scroll to position [508, 0]
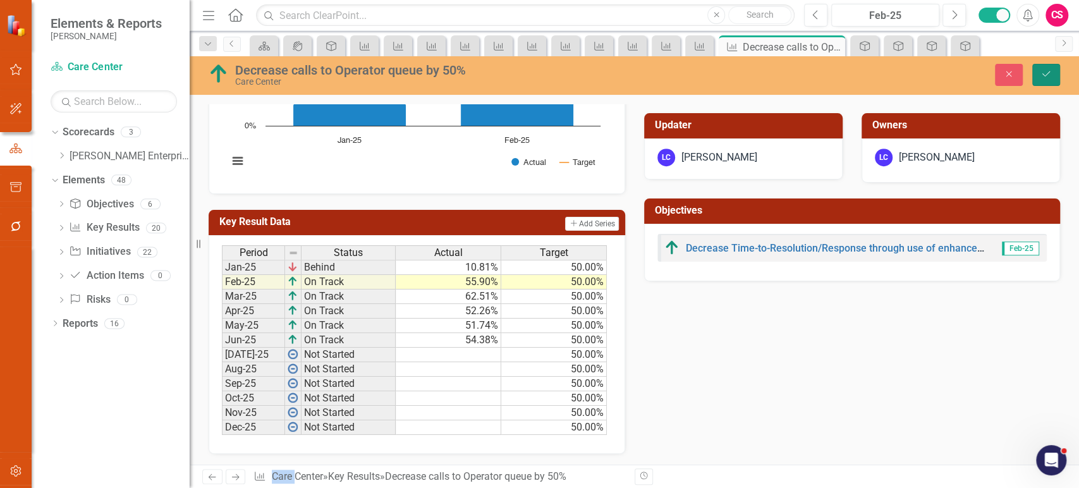
click at [1049, 72] on icon "Save" at bounding box center [1045, 74] width 11 height 9
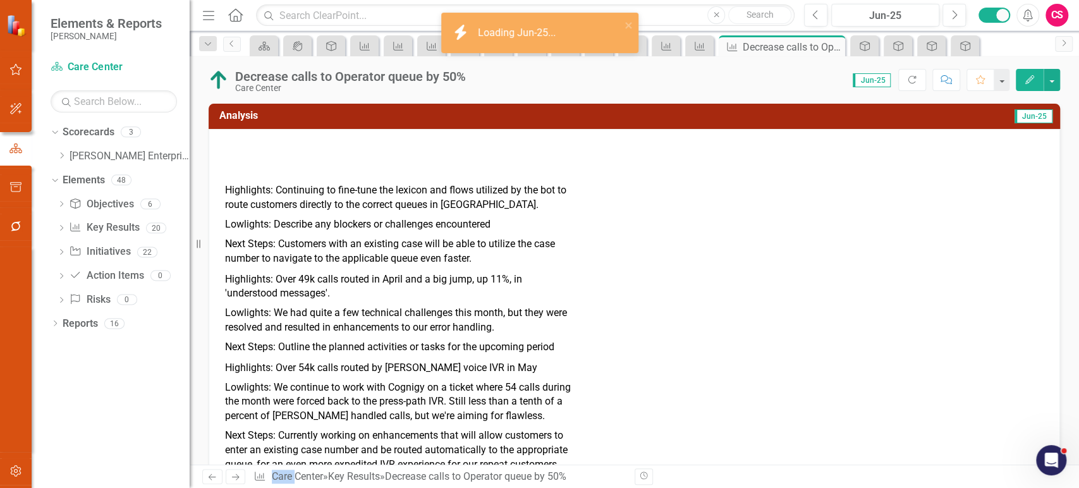
click at [553, 251] on p "Next Steps: Customers with an existing case will be able to utilize the case nu…" at bounding box center [399, 250] width 348 height 32
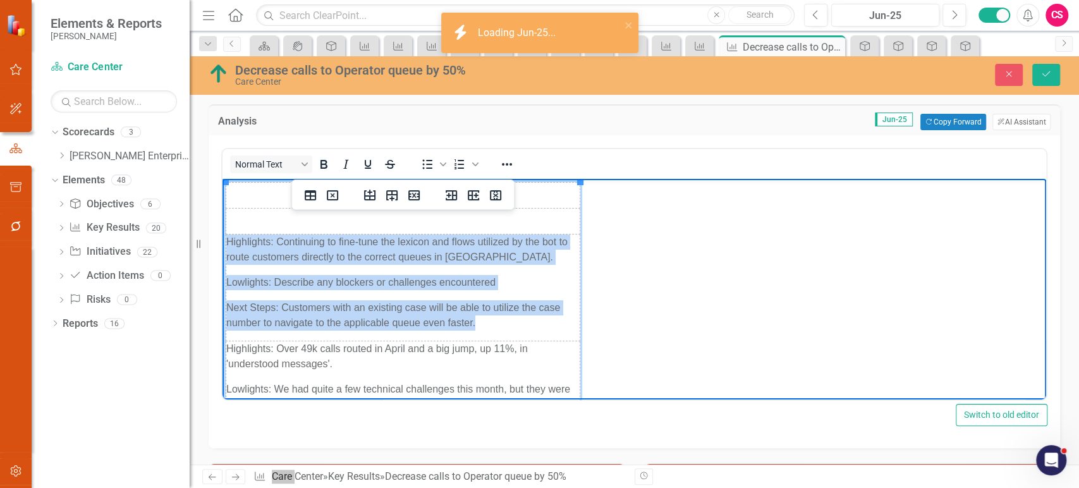
drag, startPoint x: 229, startPoint y: 243, endPoint x: 531, endPoint y: 319, distance: 312.0
click at [531, 319] on td "Highlights: Continuing to fine-tune the lexicon and flows utilized by the bot t…" at bounding box center [403, 287] width 354 height 107
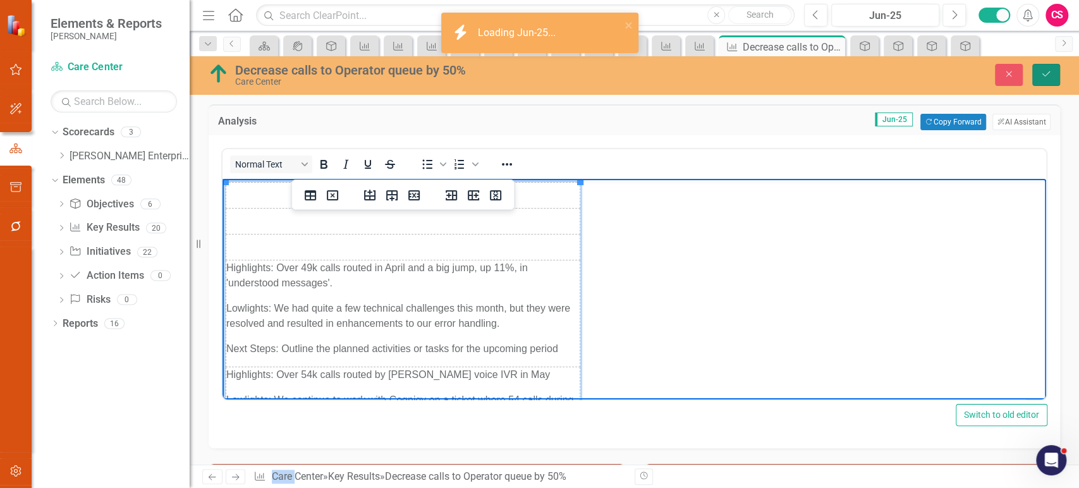
click at [1041, 75] on icon "Save" at bounding box center [1045, 74] width 11 height 9
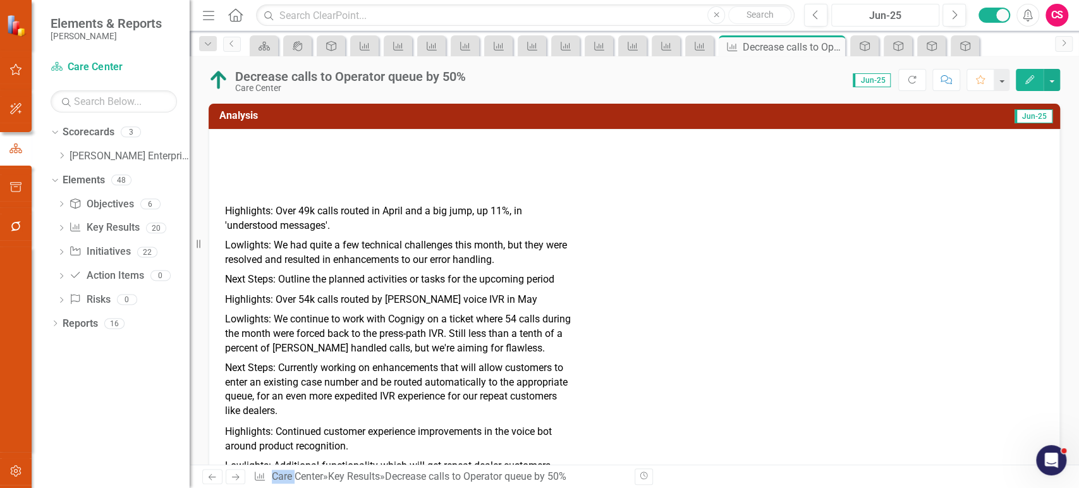
click at [865, 9] on div "Jun-25" at bounding box center [884, 15] width 99 height 15
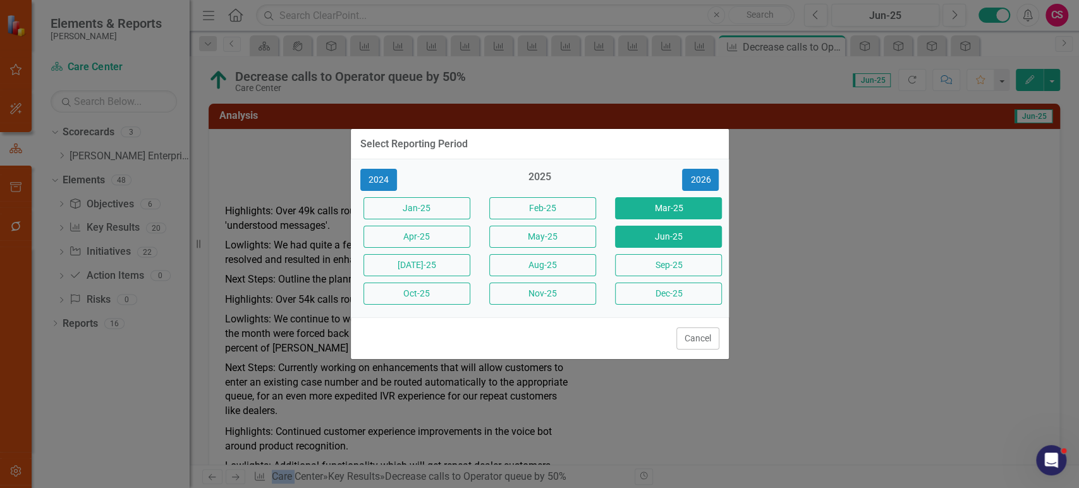
click at [636, 204] on button "Mar-25" at bounding box center [668, 208] width 107 height 22
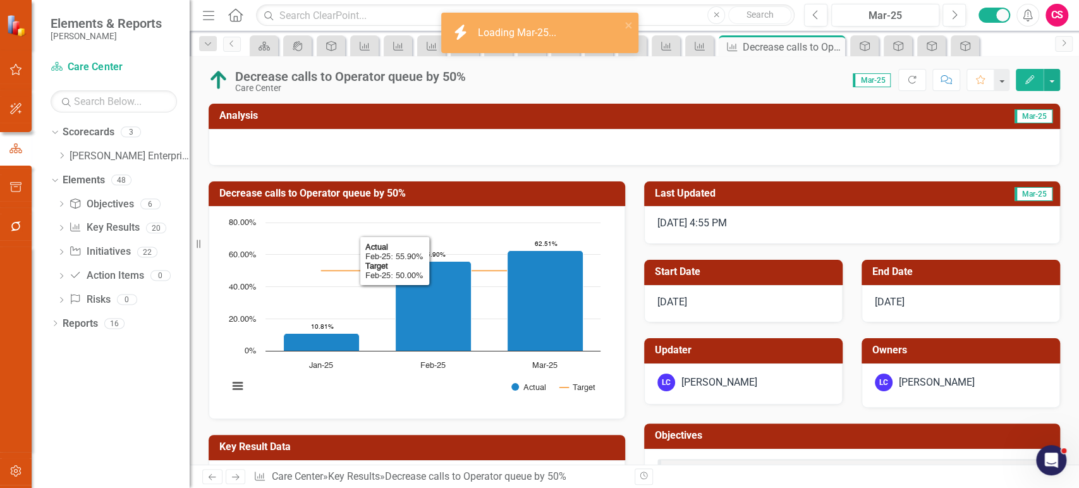
click at [343, 163] on div at bounding box center [634, 147] width 851 height 37
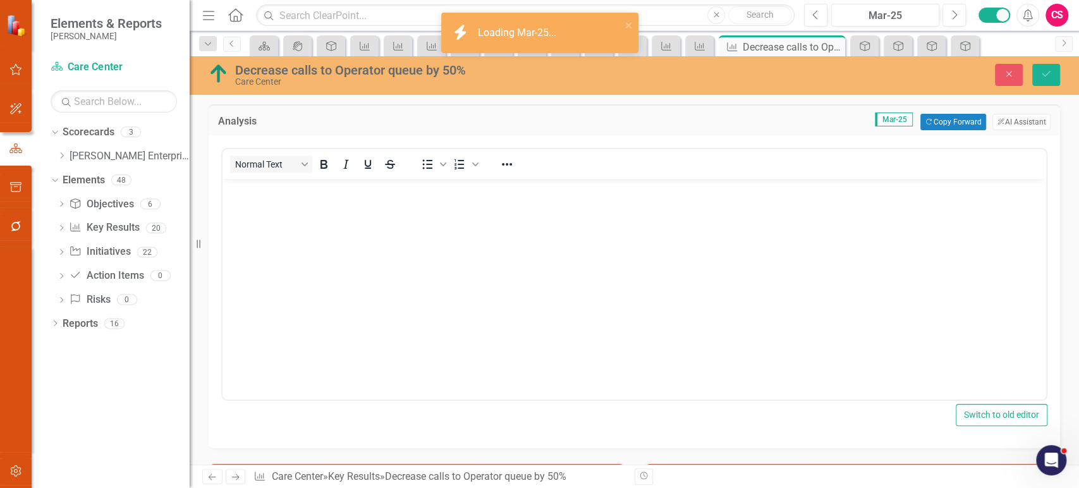
click at [332, 240] on body "Rich Text Area. Press ALT-0 for help." at bounding box center [633, 274] width 823 height 190
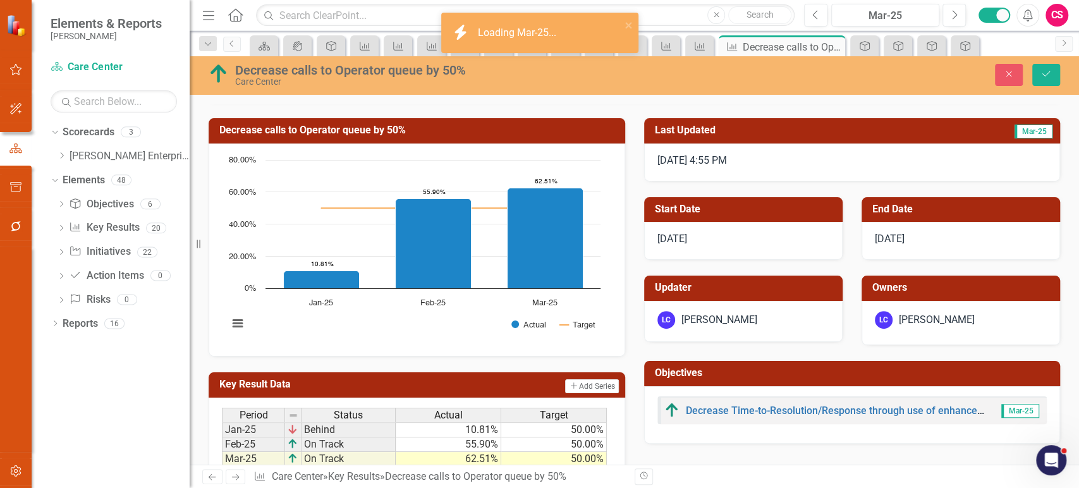
scroll to position [508, 0]
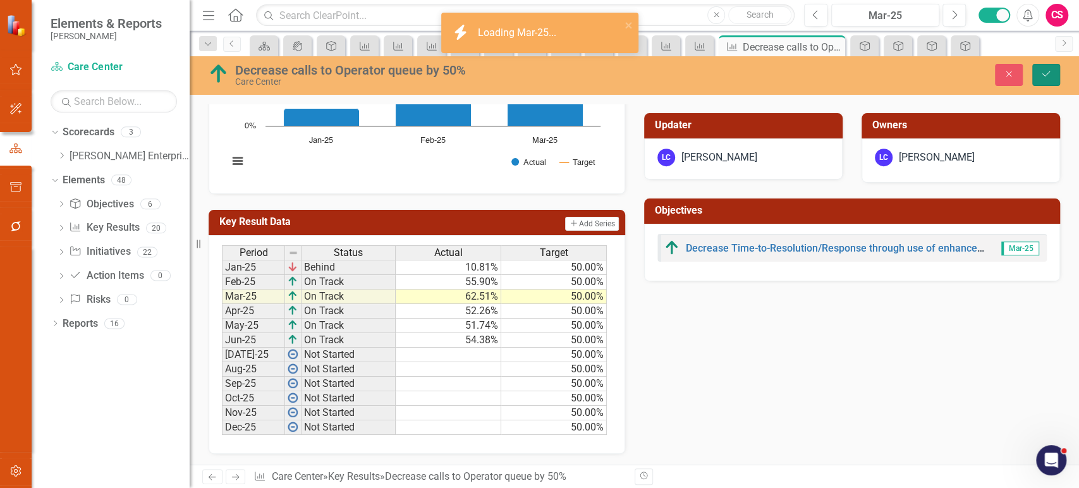
drag, startPoint x: 1040, startPoint y: 78, endPoint x: 975, endPoint y: 92, distance: 66.7
click at [1041, 78] on icon "Save" at bounding box center [1045, 74] width 11 height 9
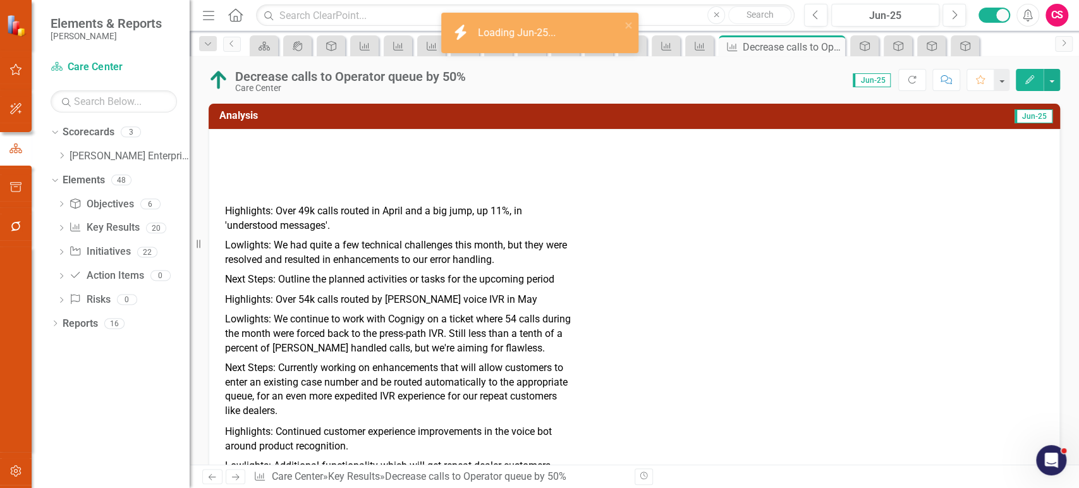
click at [454, 262] on p "Lowlights: We had quite a few technical challenges this month, but they were re…" at bounding box center [399, 253] width 348 height 34
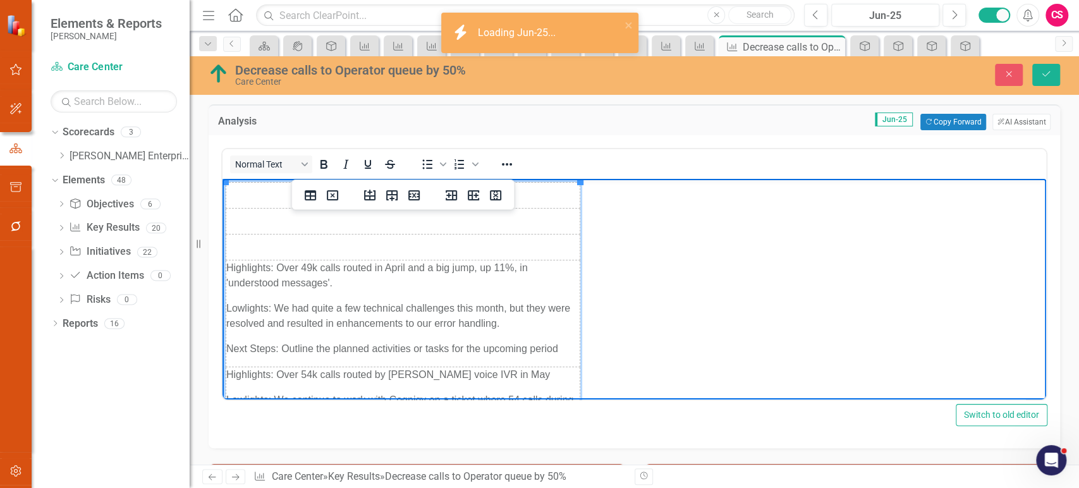
drag, startPoint x: 229, startPoint y: 265, endPoint x: 480, endPoint y: 314, distance: 255.5
click at [480, 314] on td "Highlights: Over 49k calls routed in April and a big jump, up 11%, in 'understo…" at bounding box center [403, 313] width 354 height 107
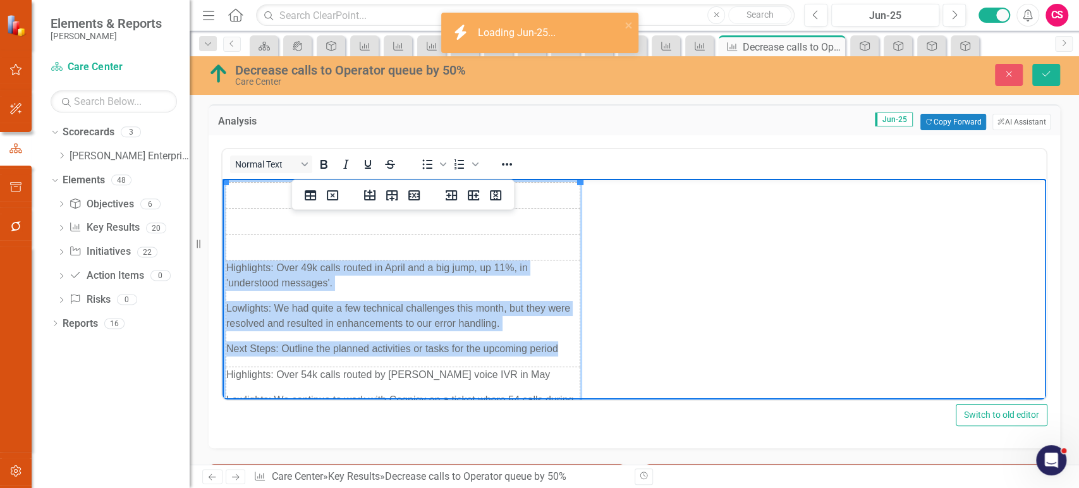
drag, startPoint x: 551, startPoint y: 345, endPoint x: 226, endPoint y: 265, distance: 334.4
click at [226, 265] on td "Highlights: Over 49k calls routed in April and a big jump, up 11%, in 'understo…" at bounding box center [403, 313] width 354 height 107
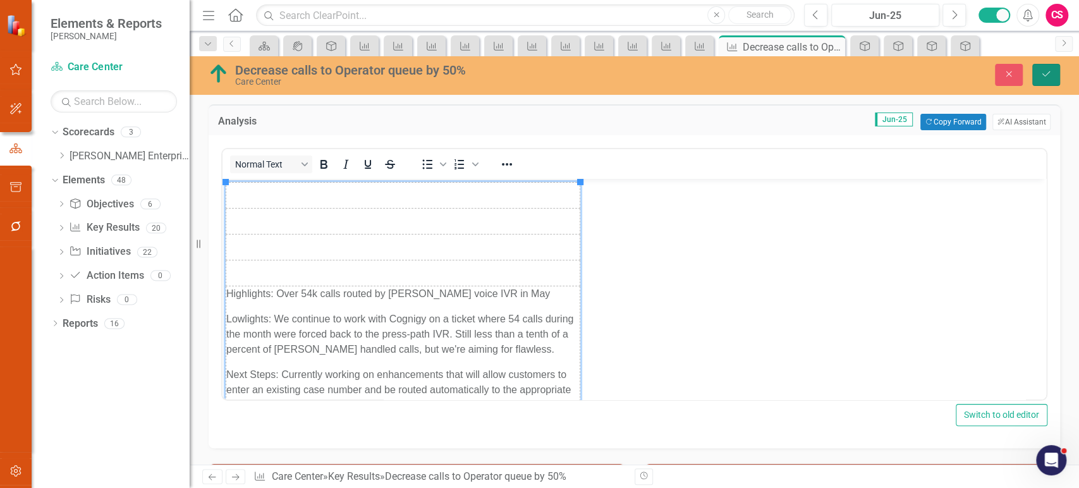
click at [1043, 74] on icon "Save" at bounding box center [1045, 74] width 11 height 9
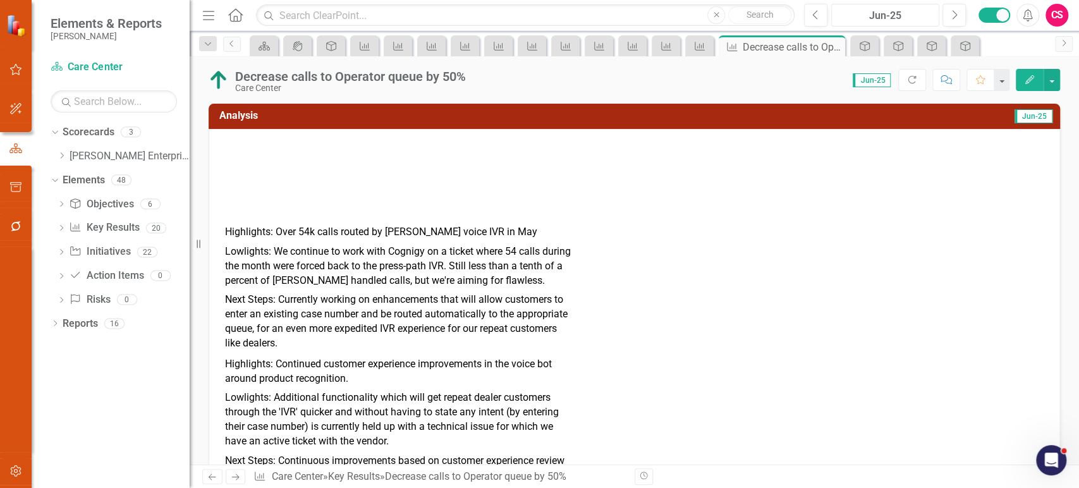
click at [872, 13] on div "Jun-25" at bounding box center [884, 15] width 99 height 15
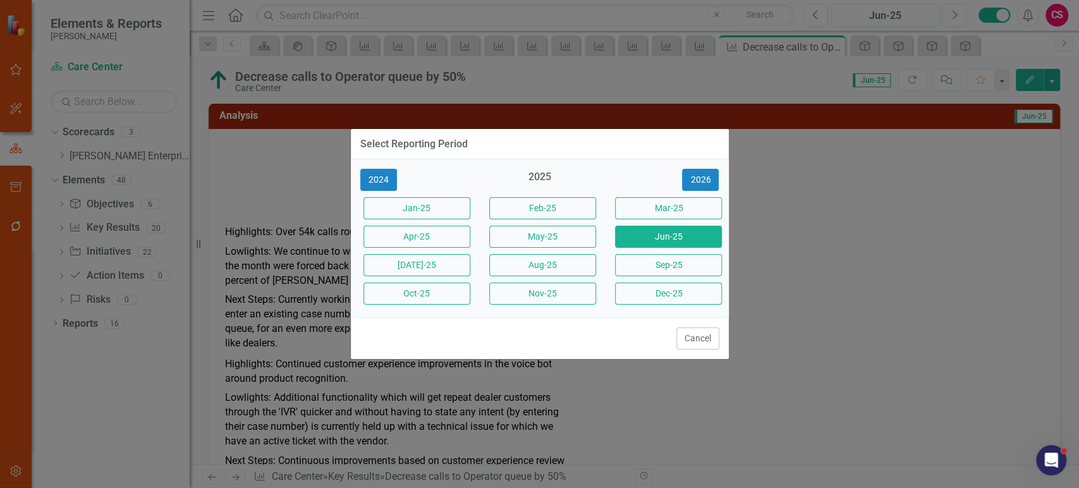
click at [430, 243] on button "Apr-25" at bounding box center [416, 237] width 107 height 22
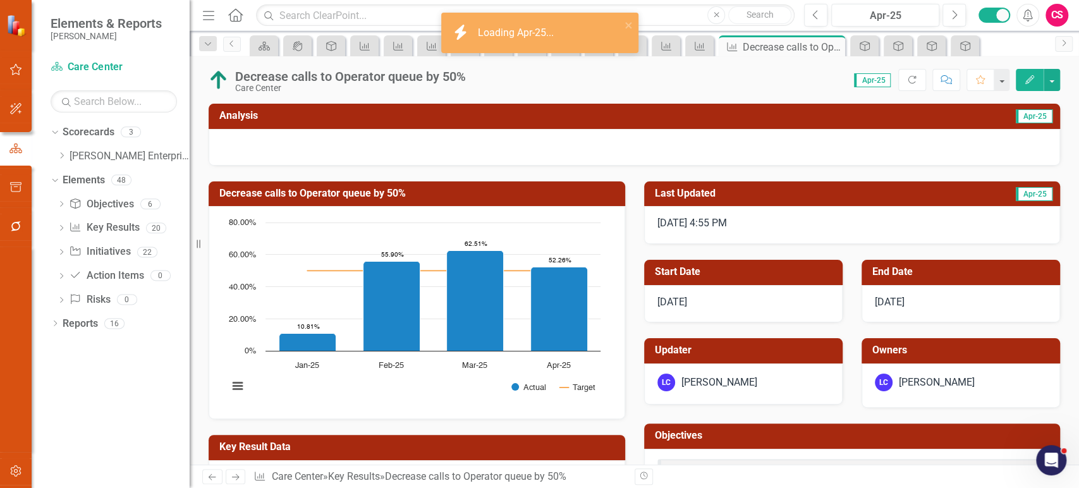
click at [399, 146] on div at bounding box center [634, 147] width 851 height 37
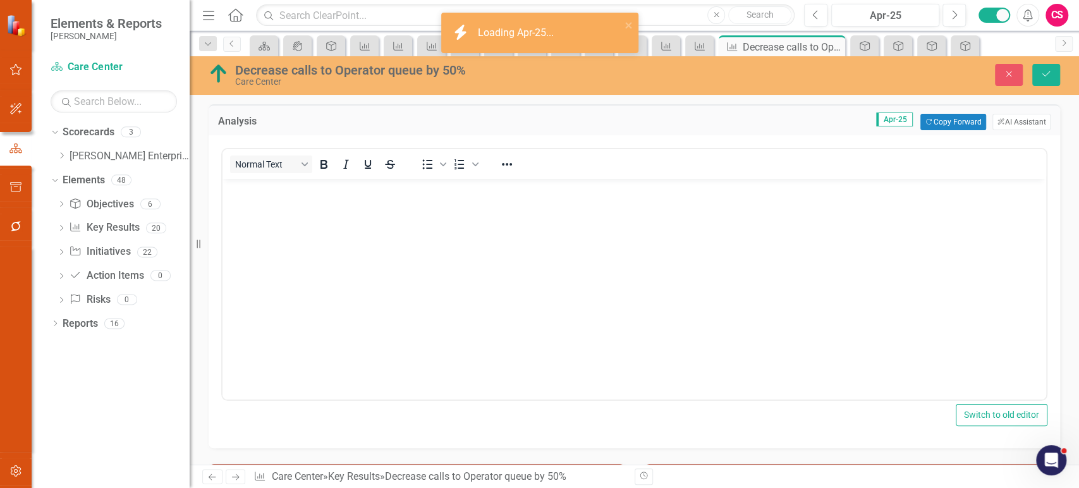
click at [370, 269] on body "Rich Text Area. Press ALT-0 for help." at bounding box center [633, 274] width 823 height 190
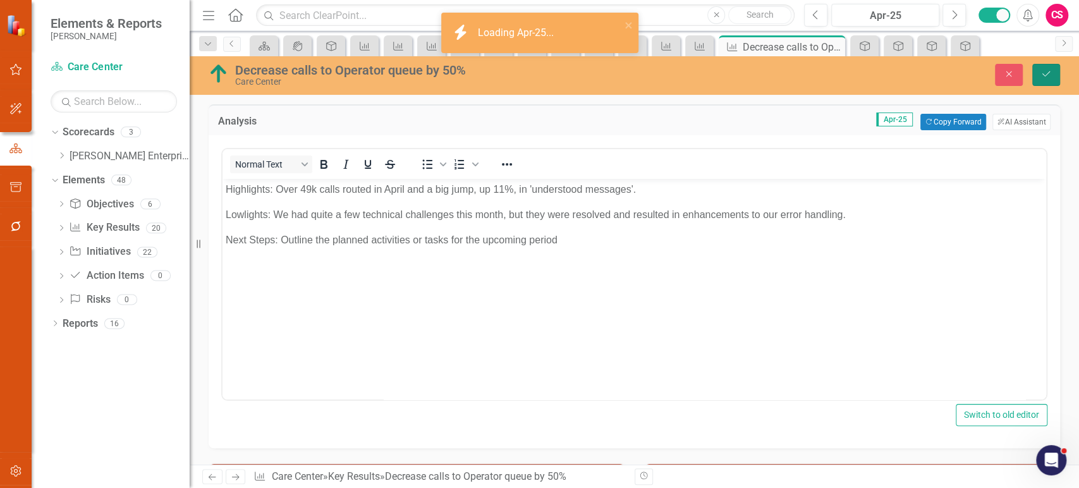
click at [1046, 69] on button "Save" at bounding box center [1046, 75] width 28 height 22
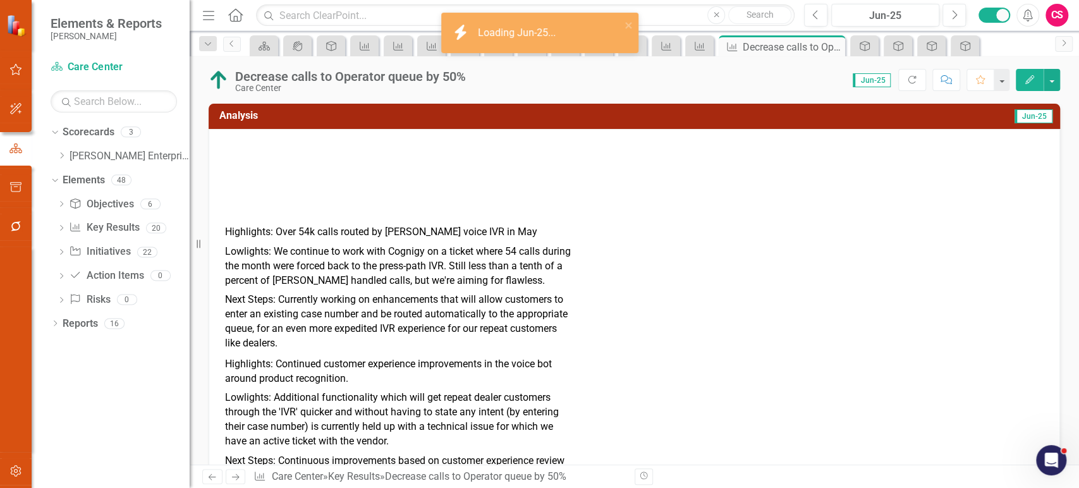
click at [495, 287] on p "Lowlights: We continue to work with Cognigy on a ticket where 54 calls during t…" at bounding box center [399, 266] width 348 height 49
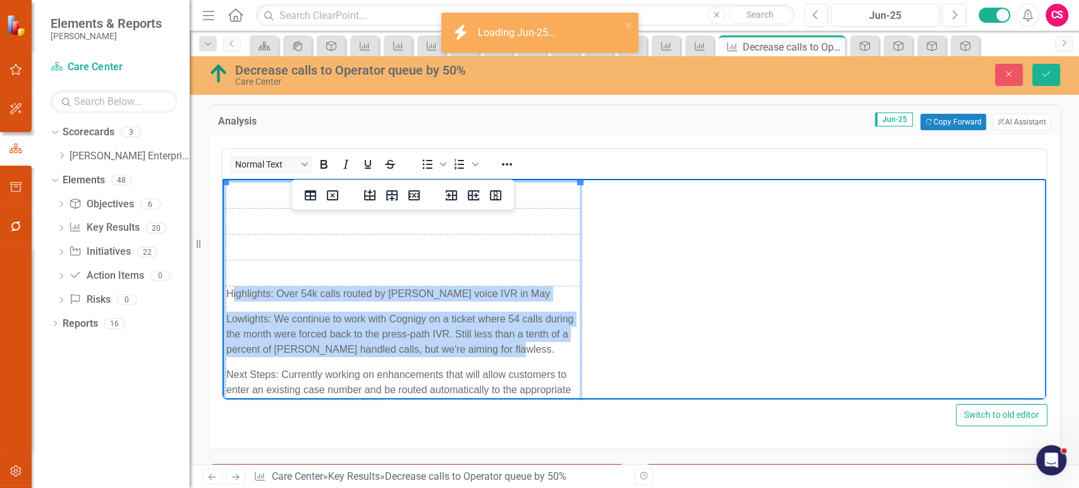
scroll to position [42, 0]
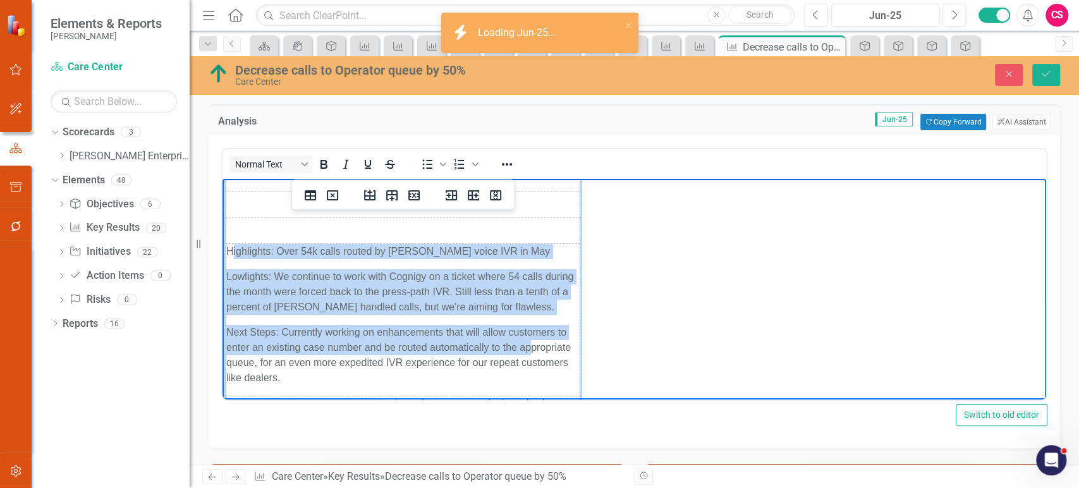
drag, startPoint x: 231, startPoint y: 294, endPoint x: 529, endPoint y: 346, distance: 302.7
click at [529, 346] on td "Highlights: Over 54k calls routed by Valarie voice IVR in May Lowlights: We con…" at bounding box center [403, 320] width 354 height 152
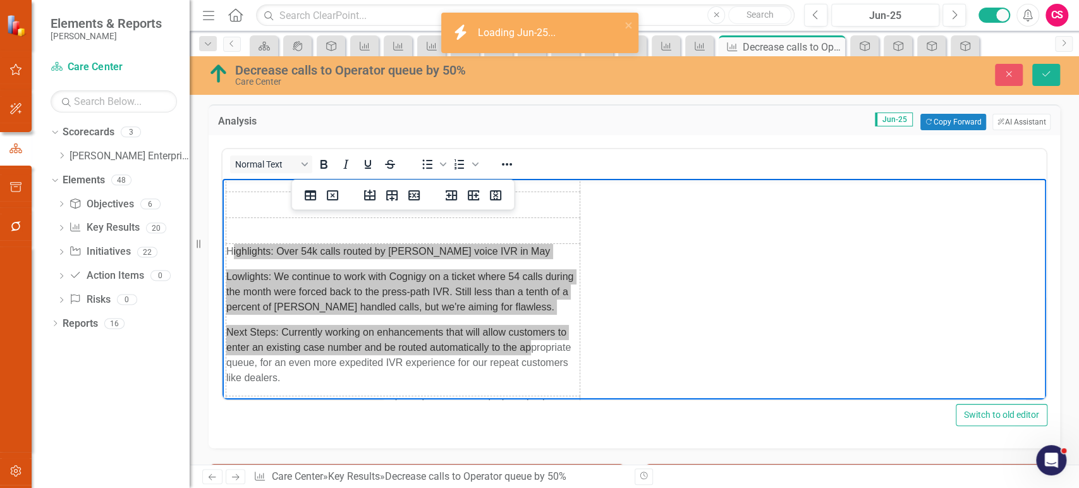
click at [305, 401] on div "Normal Text To open the popup, press Shift+Enter To open the popup, press Shift…" at bounding box center [634, 285] width 826 height 281
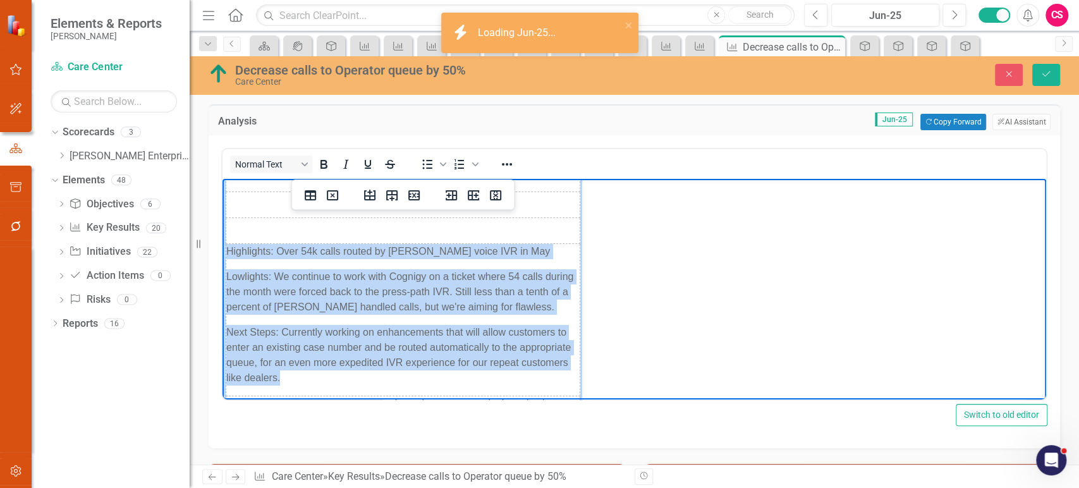
drag, startPoint x: 291, startPoint y: 377, endPoint x: 226, endPoint y: 252, distance: 140.5
click at [226, 252] on td "Highlights: Over 54k calls routed by Valarie voice IVR in May Lowlights: We con…" at bounding box center [403, 320] width 354 height 152
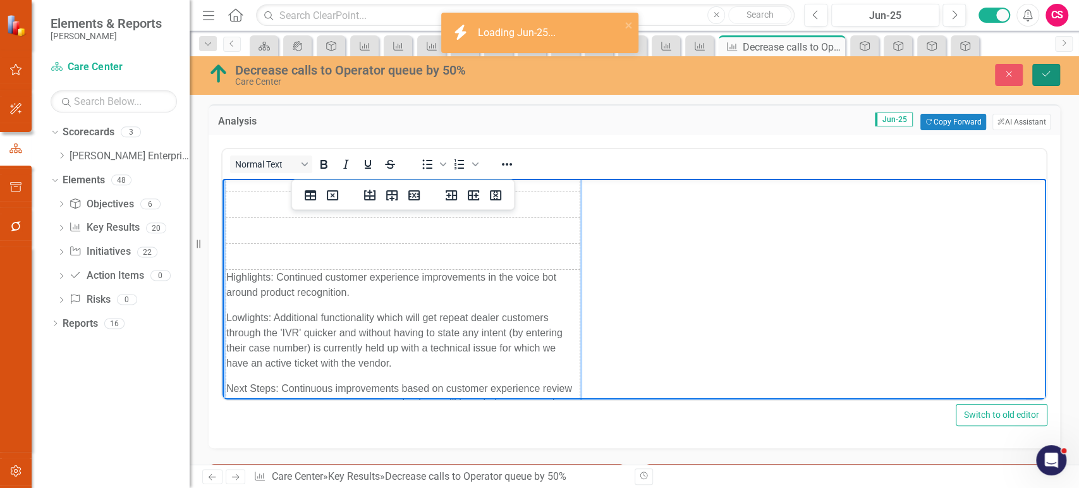
click at [1041, 76] on icon "Save" at bounding box center [1045, 74] width 11 height 9
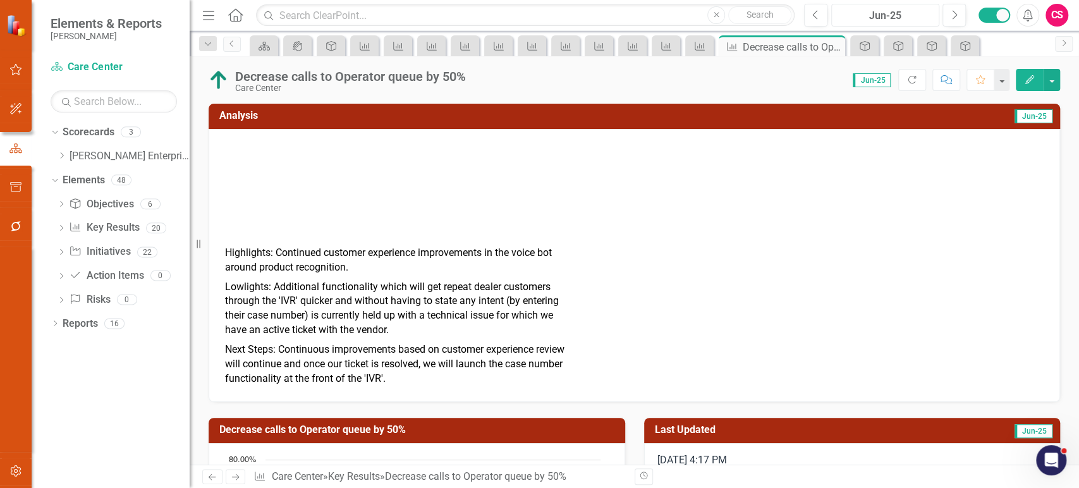
click at [890, 21] on div "Jun-25" at bounding box center [884, 15] width 99 height 15
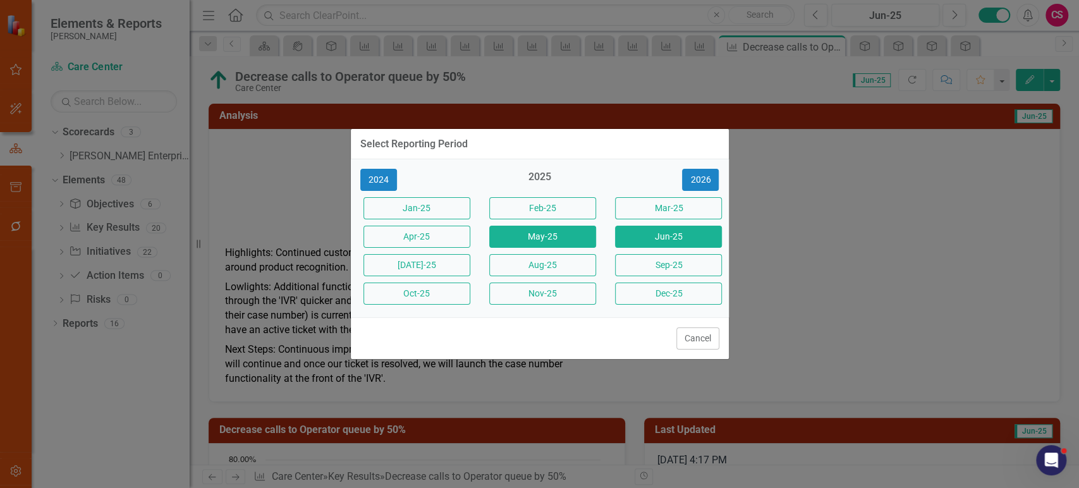
click at [545, 230] on button "May-25" at bounding box center [542, 237] width 107 height 22
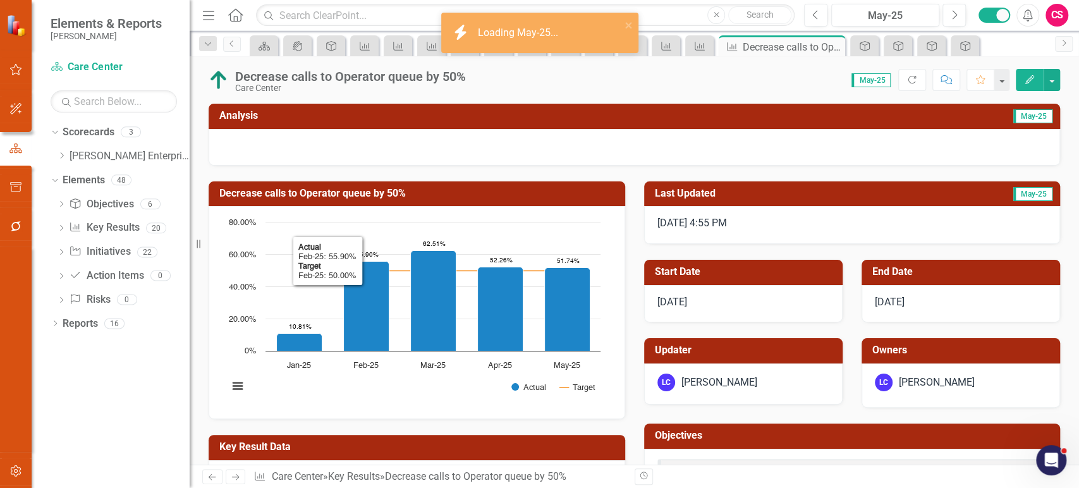
click at [396, 118] on h3 "Analysis" at bounding box center [422, 115] width 407 height 11
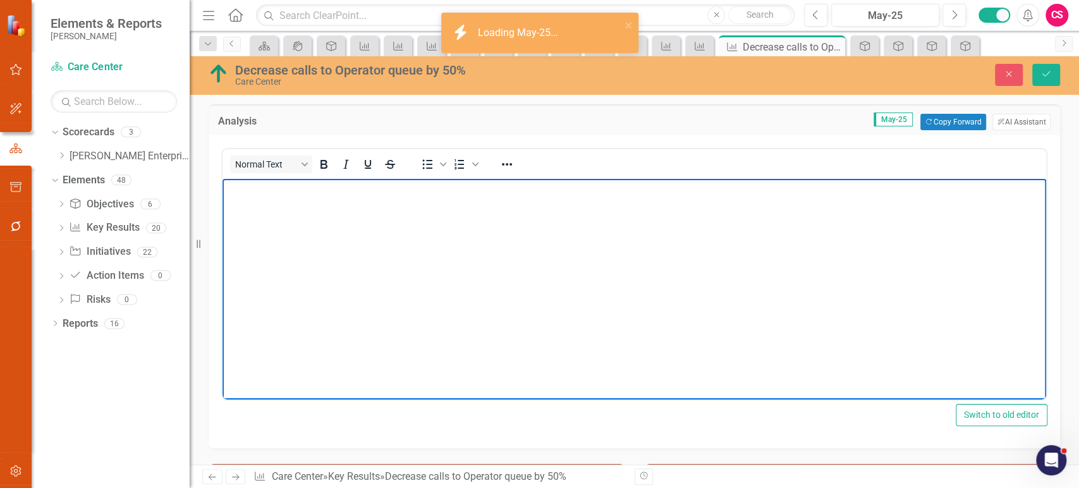
click at [354, 241] on body "Rich Text Area. Press ALT-0 for help." at bounding box center [633, 274] width 823 height 190
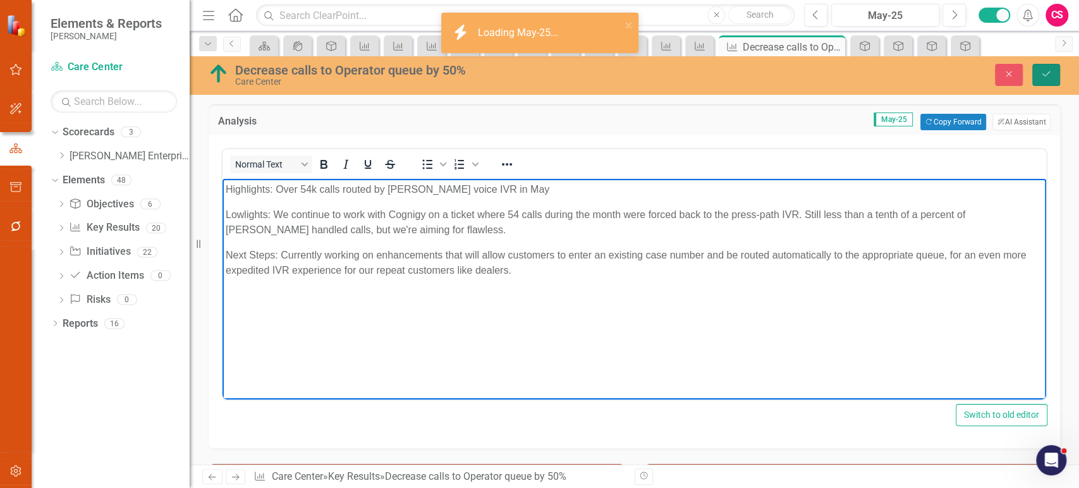
click at [1047, 77] on icon "Save" at bounding box center [1045, 74] width 11 height 9
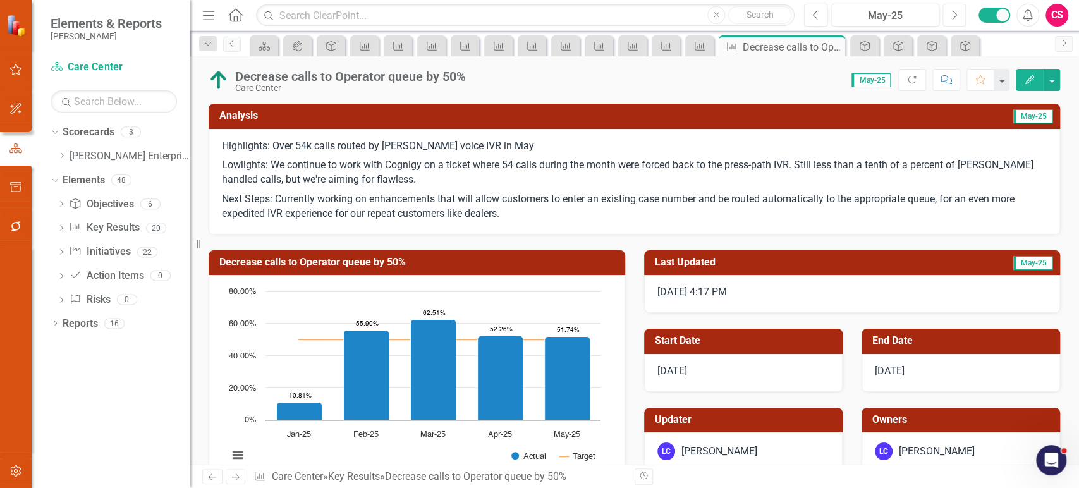
click at [955, 14] on icon "Next" at bounding box center [953, 14] width 7 height 11
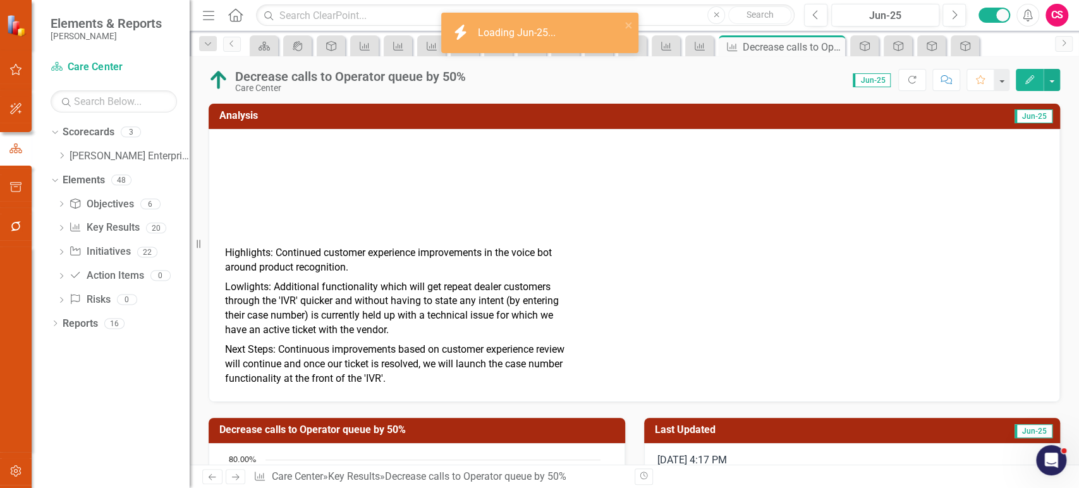
click at [380, 293] on p "Lowlights: Additional functionality which will get repeat dealer customers thro…" at bounding box center [399, 308] width 348 height 63
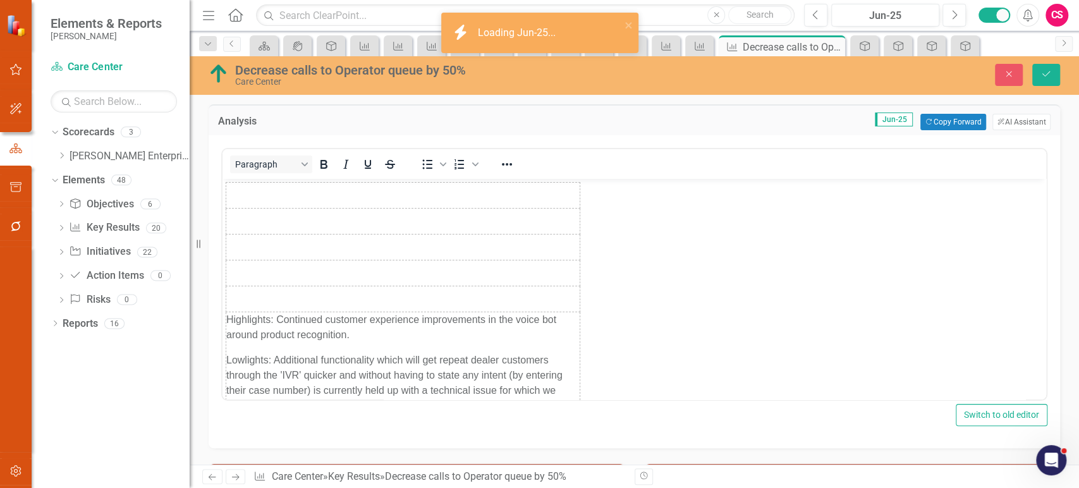
scroll to position [82, 0]
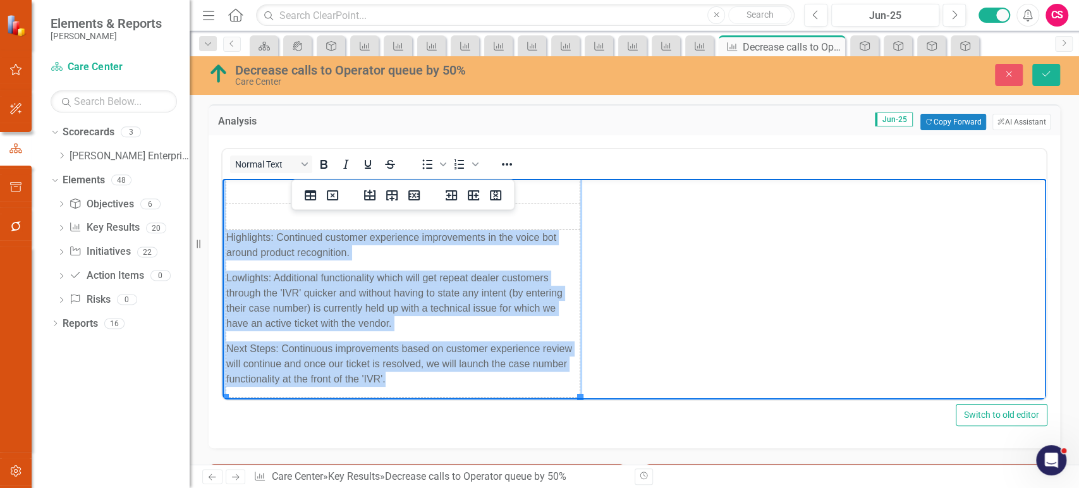
drag, startPoint x: 402, startPoint y: 378, endPoint x: 229, endPoint y: 238, distance: 223.3
click at [229, 238] on td "Highlights: Continued customer experience improvements in the voice bot around …" at bounding box center [403, 313] width 354 height 167
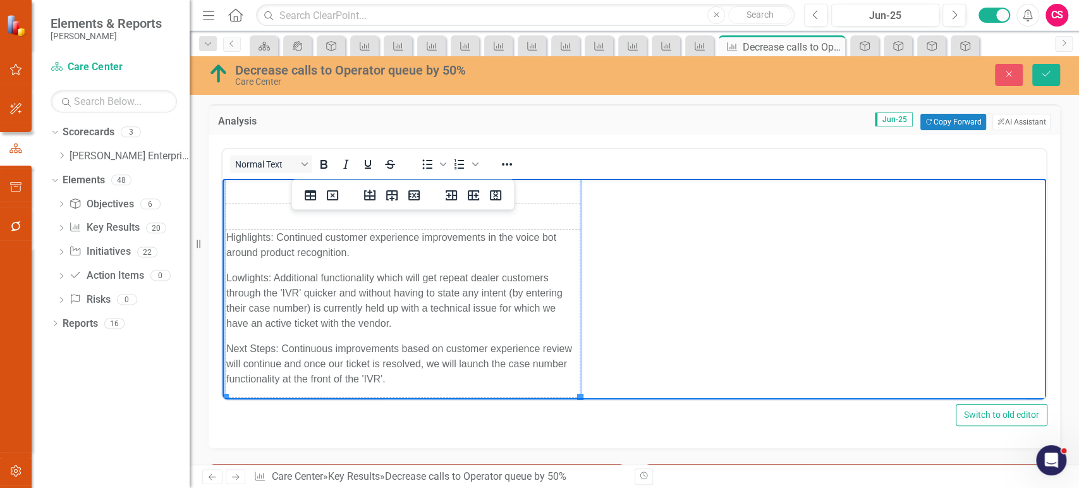
scroll to position [0, 0]
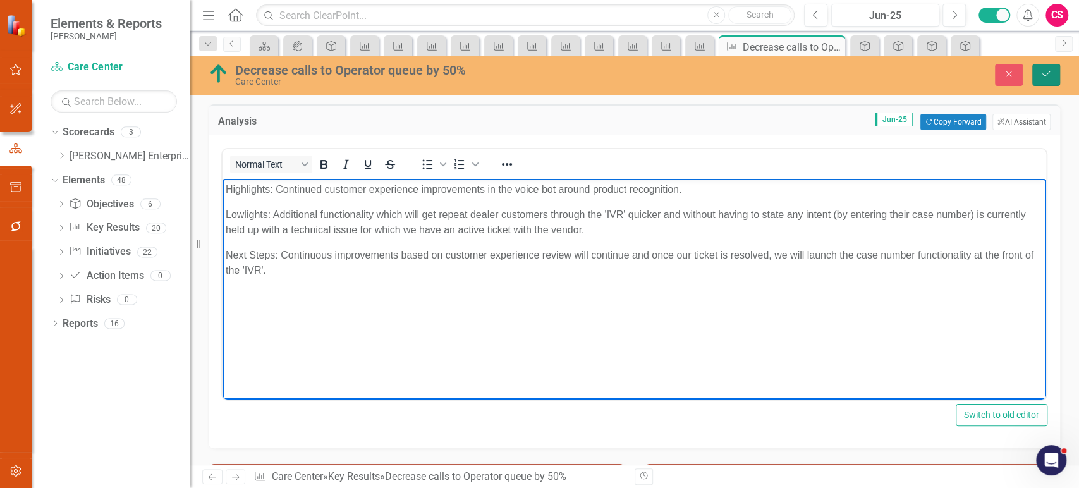
drag, startPoint x: 1055, startPoint y: 75, endPoint x: 1043, endPoint y: 78, distance: 11.8
click at [1053, 76] on button "Save" at bounding box center [1046, 75] width 28 height 22
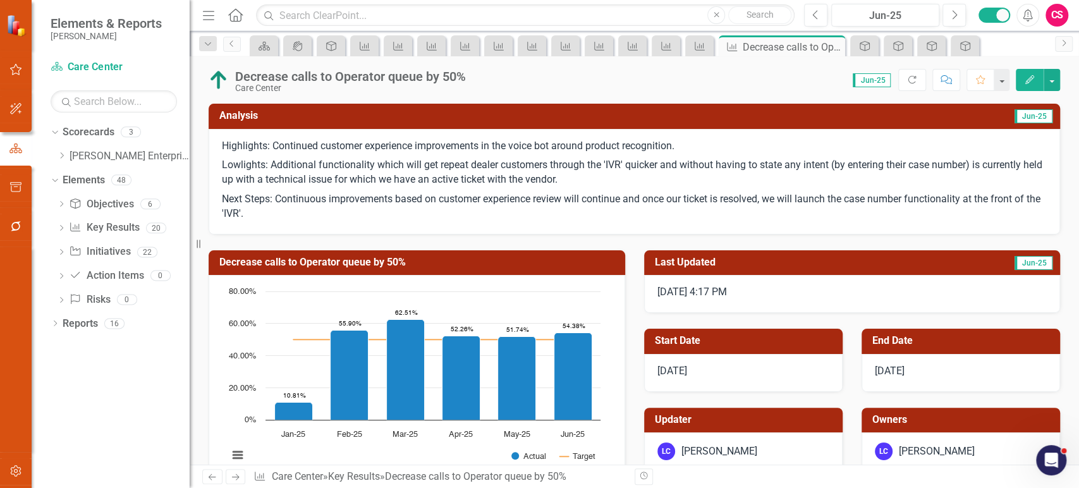
scroll to position [294, 0]
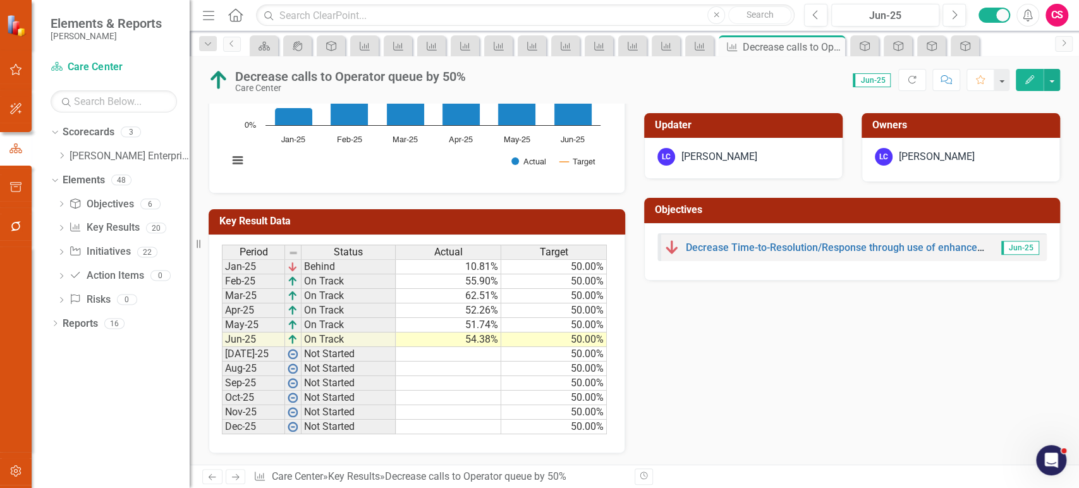
click at [241, 473] on link "Next" at bounding box center [236, 476] width 20 height 15
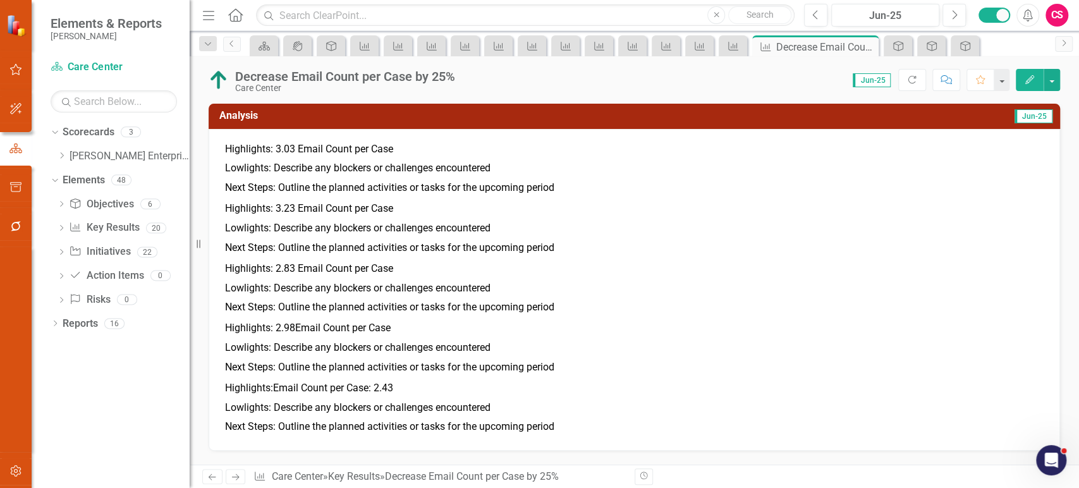
click at [720, 174] on span "Highlights: 3.03 Email Count per Case Lowlights: Describe any blockers or chall…" at bounding box center [634, 288] width 825 height 299
click at [459, 330] on p "Highlights: 2.98Email Count per Case" at bounding box center [398, 329] width 346 height 17
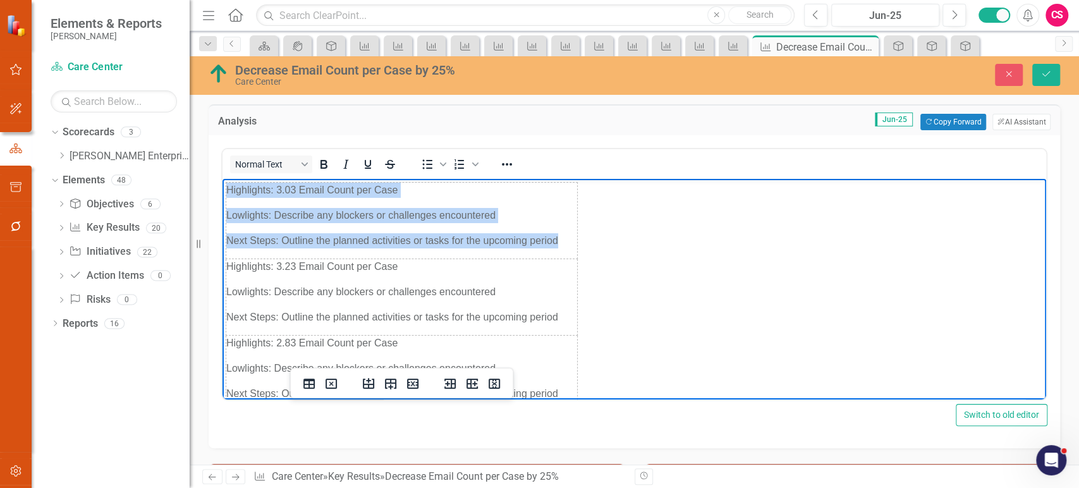
drag, startPoint x: 234, startPoint y: 188, endPoint x: 562, endPoint y: 239, distance: 332.4
click at [562, 239] on td "Highlights: 3.03 Email Count per Case Lowlights: Describe any blockers or chall…" at bounding box center [401, 221] width 351 height 76
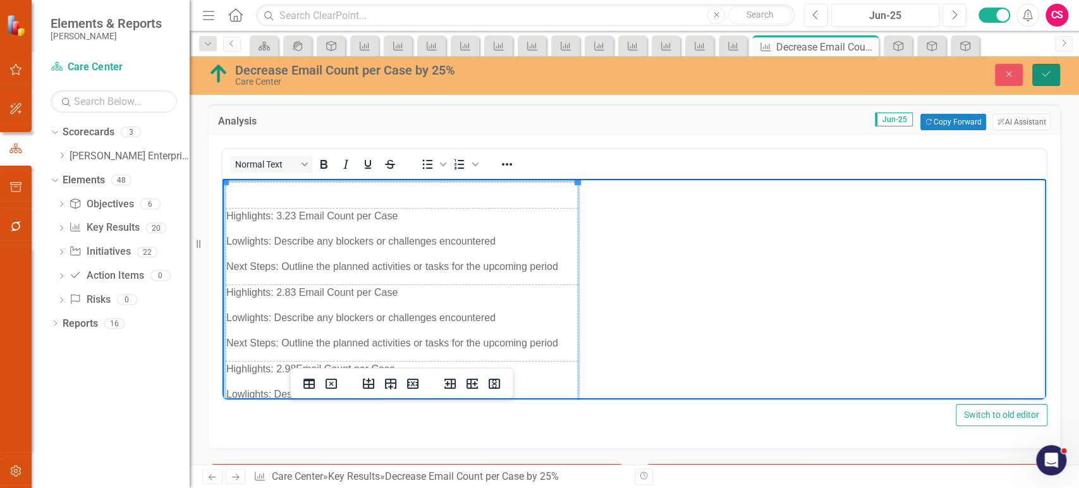
click at [1046, 76] on icon "Save" at bounding box center [1045, 74] width 11 height 9
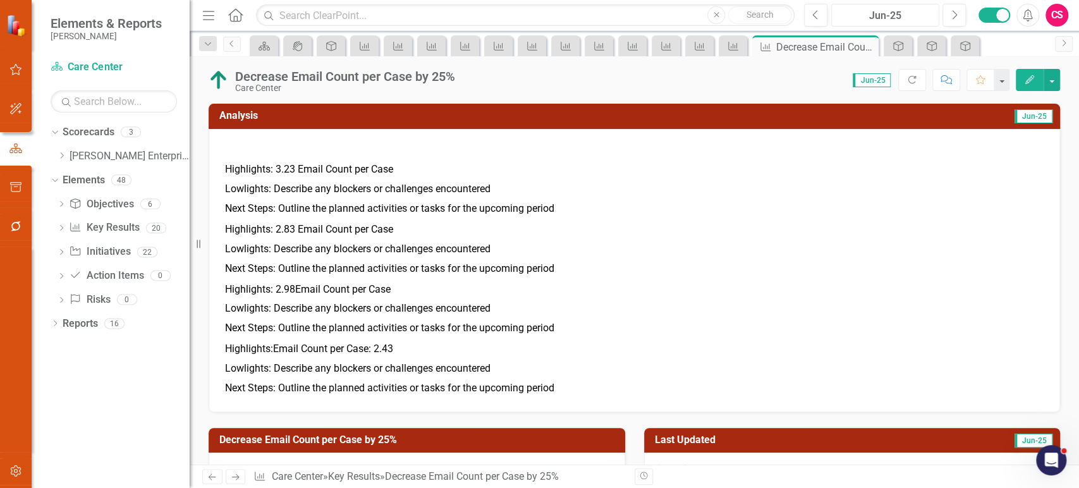
click at [871, 11] on div "Jun-25" at bounding box center [884, 15] width 99 height 15
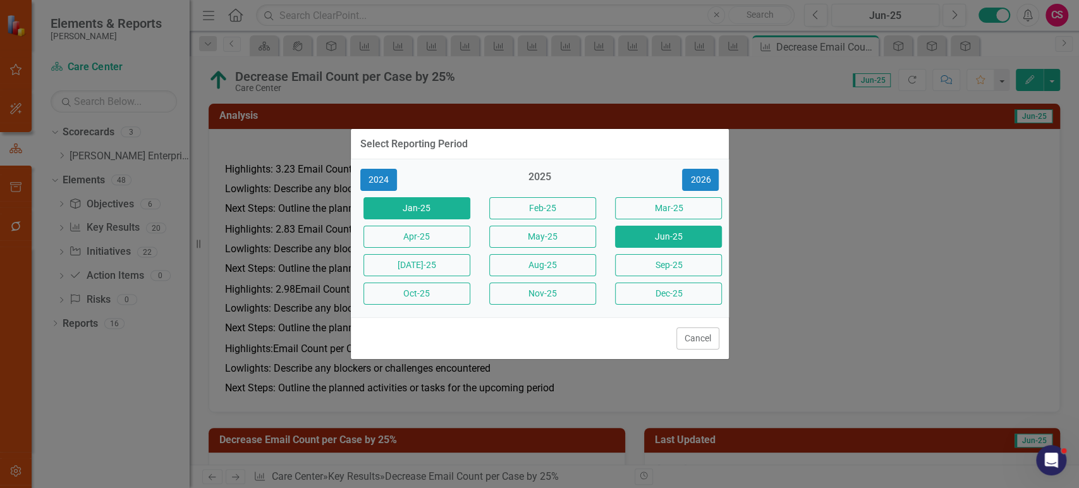
click at [430, 209] on button "Jan-25" at bounding box center [416, 208] width 107 height 22
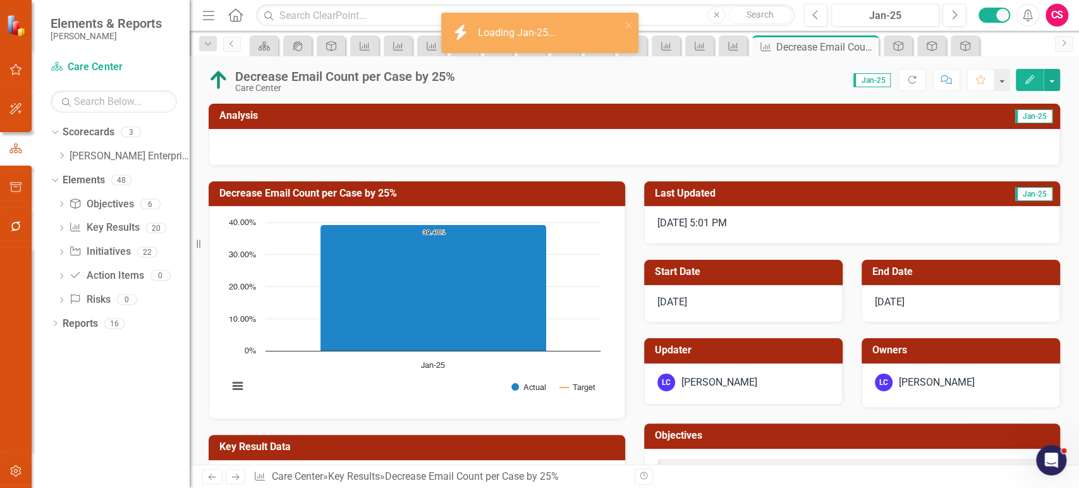
click at [433, 138] on div at bounding box center [634, 147] width 851 height 37
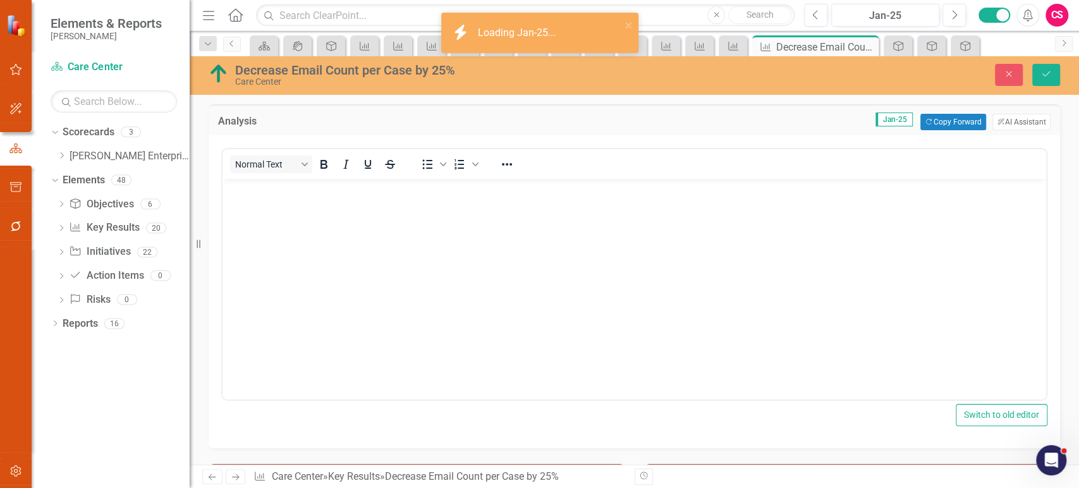
click at [426, 230] on body "Rich Text Area. Press ALT-0 for help." at bounding box center [633, 274] width 823 height 190
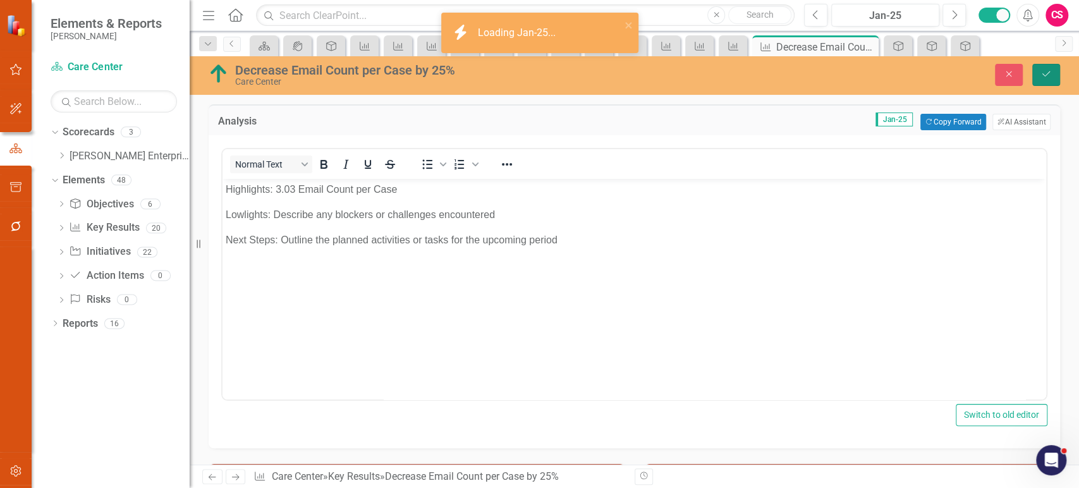
drag, startPoint x: 1055, startPoint y: 73, endPoint x: 983, endPoint y: 70, distance: 71.5
click at [1054, 75] on button "Save" at bounding box center [1046, 75] width 28 height 22
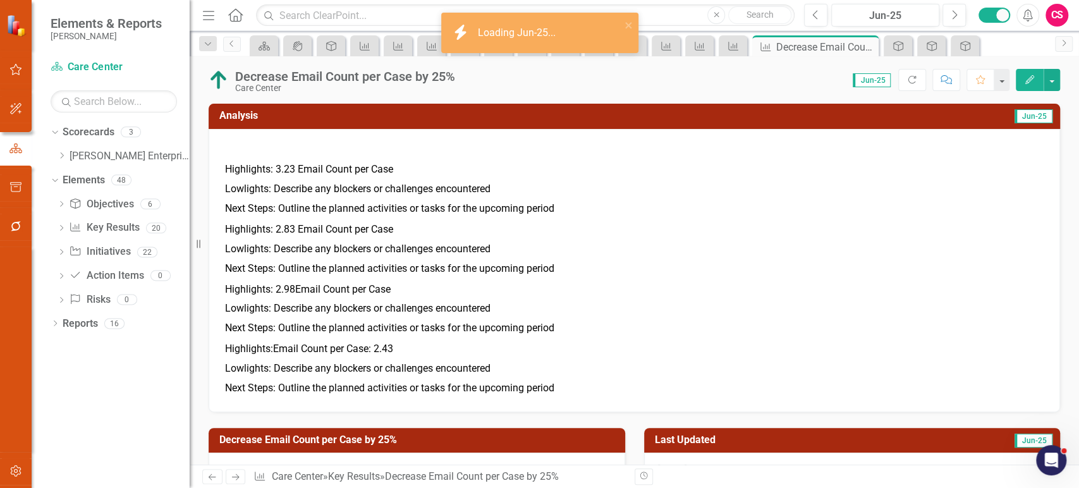
click at [670, 265] on span "Highlights: 3.23 Email Count per Case Lowlights: Describe any blockers or chall…" at bounding box center [634, 269] width 825 height 260
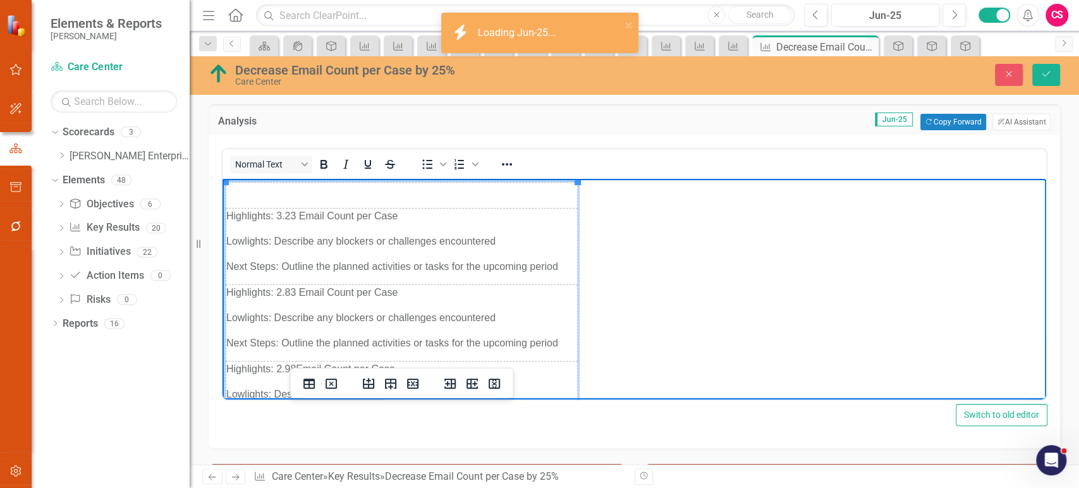
drag, startPoint x: 246, startPoint y: 218, endPoint x: 509, endPoint y: 264, distance: 266.2
click at [509, 264] on td "Highlights: 3.23 Email Count per Case Lowlights: Describe any blockers or chall…" at bounding box center [401, 247] width 351 height 76
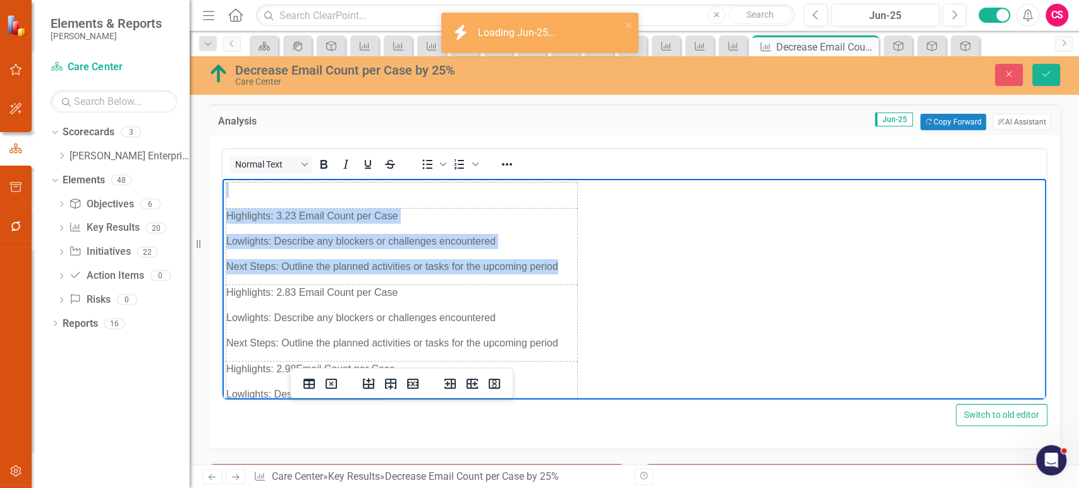
drag, startPoint x: 571, startPoint y: 266, endPoint x: 224, endPoint y: 215, distance: 350.6
click at [224, 215] on body "Highlights: 3.23 Email Count per Case Lowlights: Describe any blockers or chall…" at bounding box center [633, 348] width 823 height 339
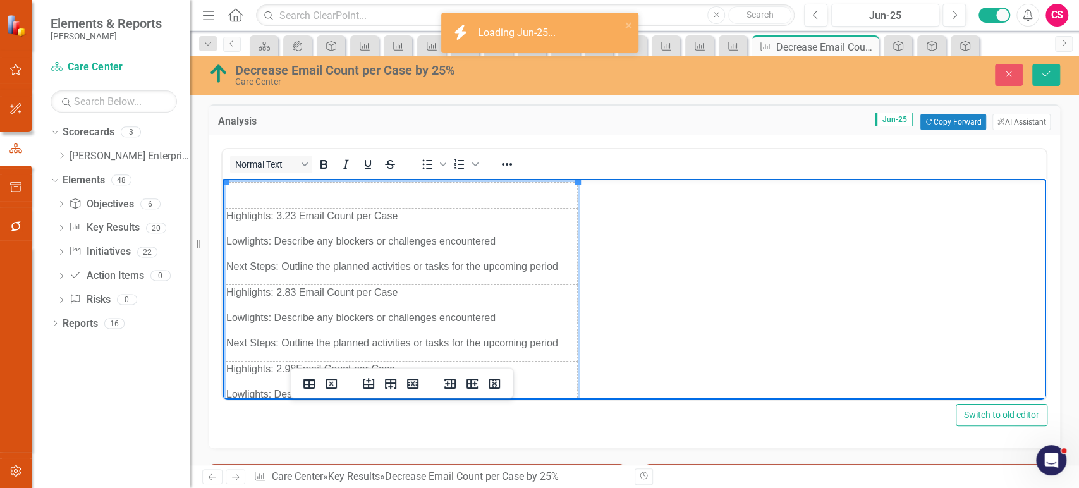
click at [231, 217] on p "Highlights: 3.23 Email Count per Case" at bounding box center [401, 216] width 351 height 15
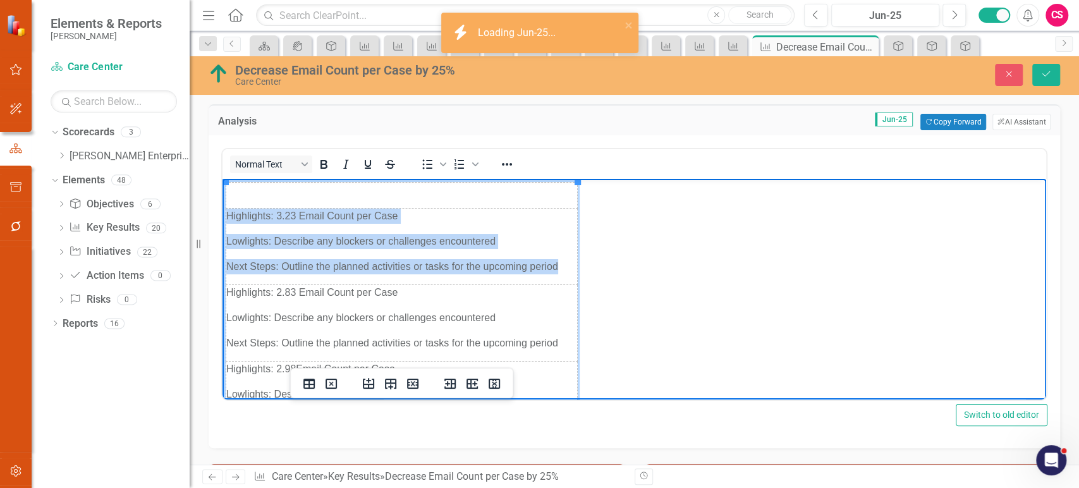
drag, startPoint x: 226, startPoint y: 217, endPoint x: 563, endPoint y: 262, distance: 340.4
click at [563, 262] on td "Highlights: 3.23 Email Count per Case Lowlights: Describe any blockers or chall…" at bounding box center [401, 247] width 351 height 76
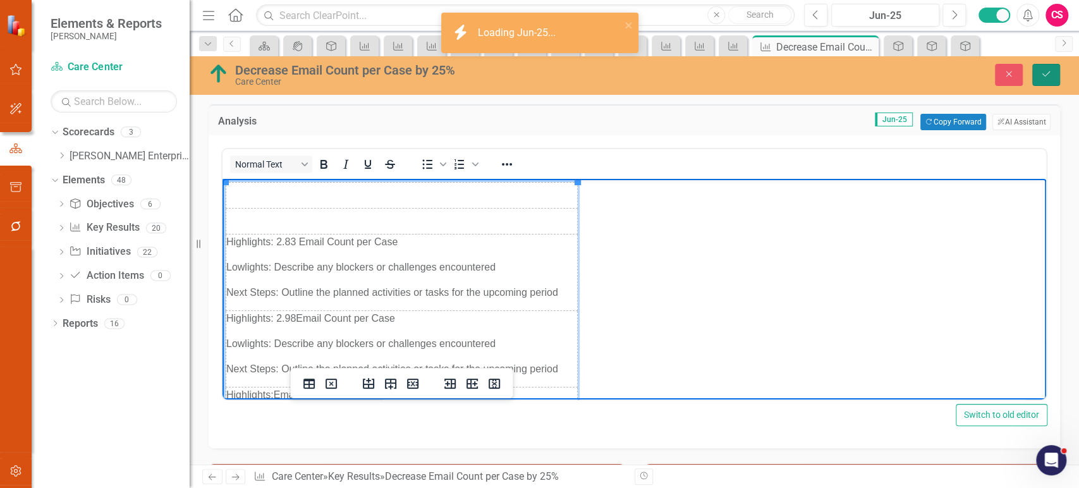
click at [1044, 77] on icon "Save" at bounding box center [1045, 74] width 11 height 9
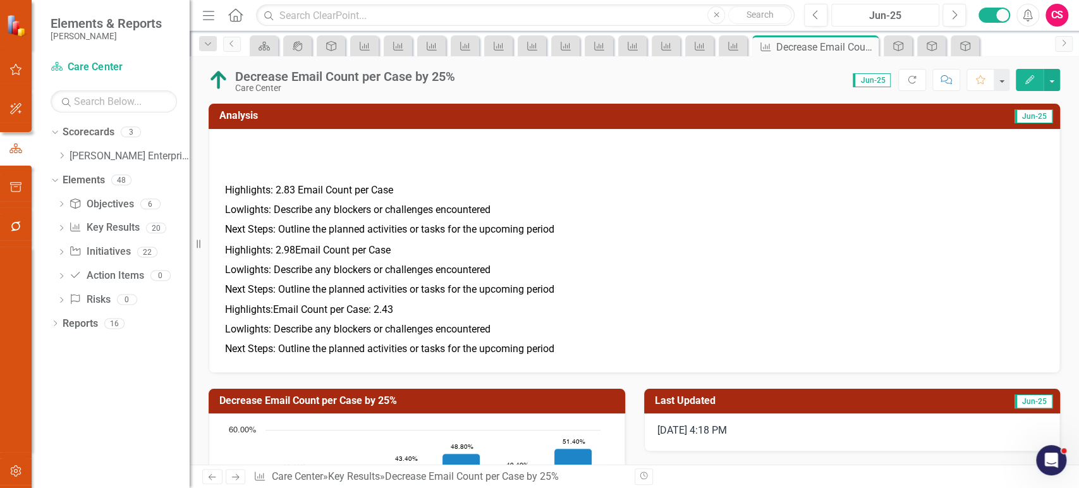
click at [863, 16] on div "Jun-25" at bounding box center [884, 15] width 99 height 15
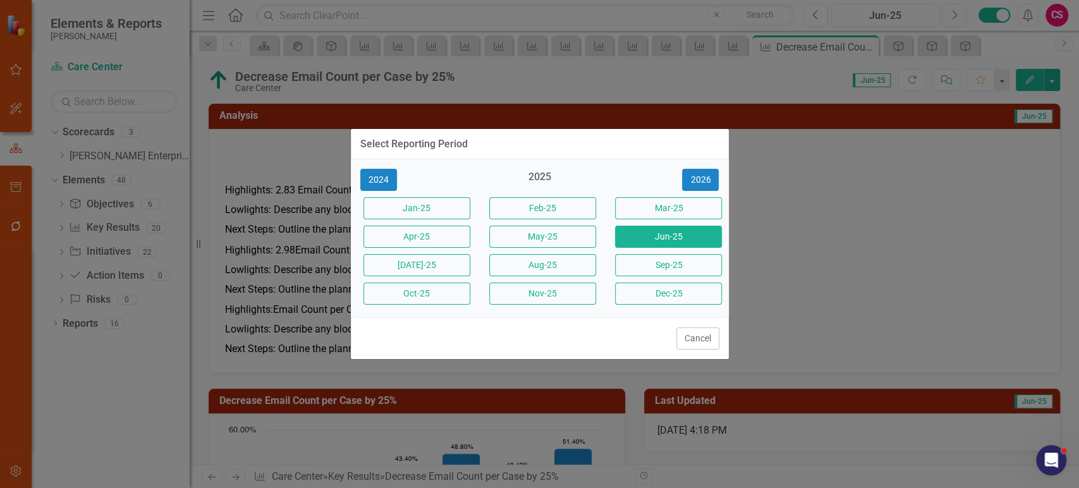
click at [574, 200] on button "Feb-25" at bounding box center [542, 208] width 107 height 22
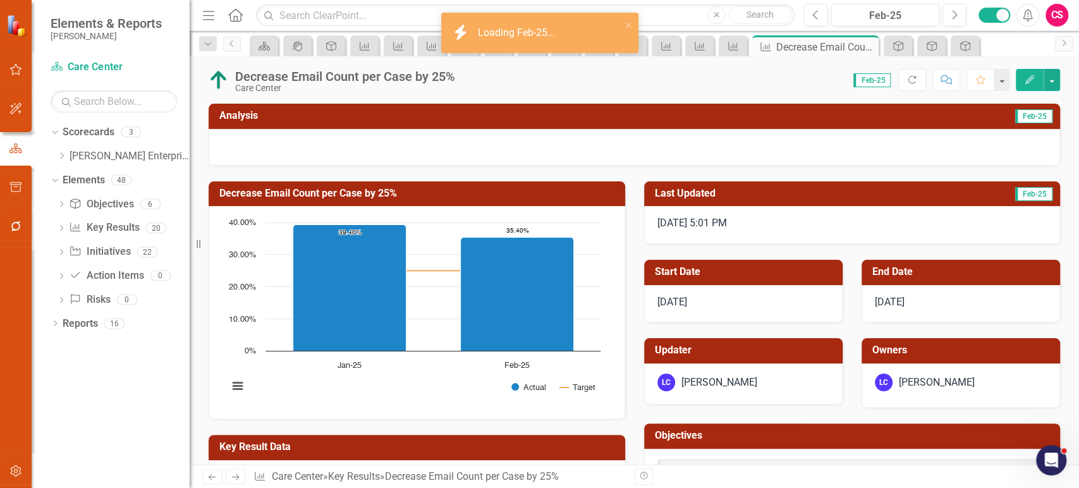
click at [374, 130] on div at bounding box center [634, 147] width 851 height 37
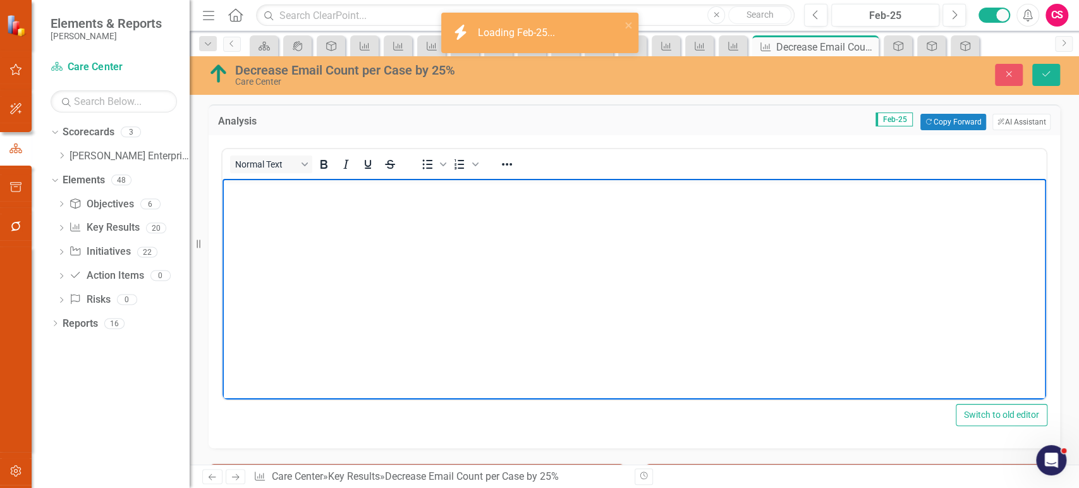
click at [329, 228] on body "Rich Text Area. Press ALT-0 for help." at bounding box center [633, 274] width 823 height 190
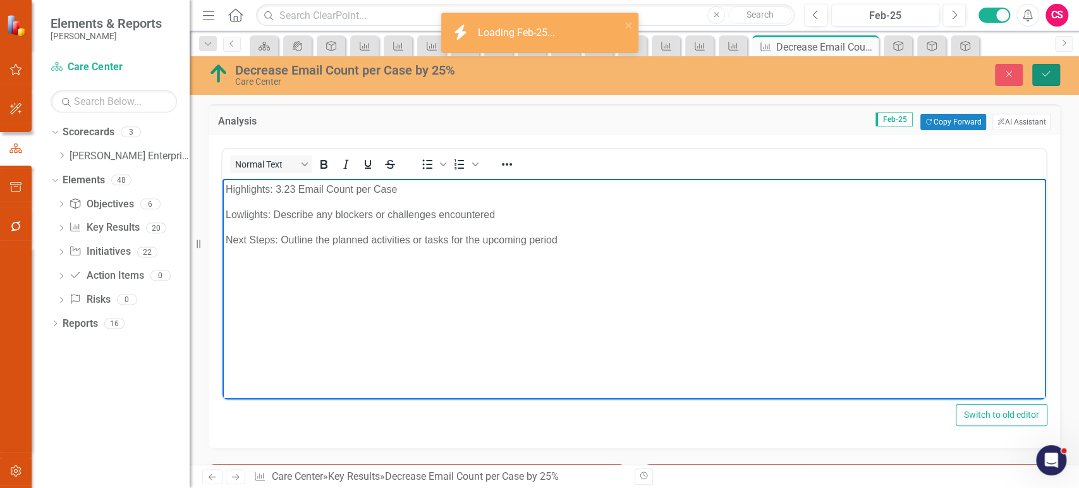
click at [1048, 76] on icon "Save" at bounding box center [1045, 74] width 11 height 9
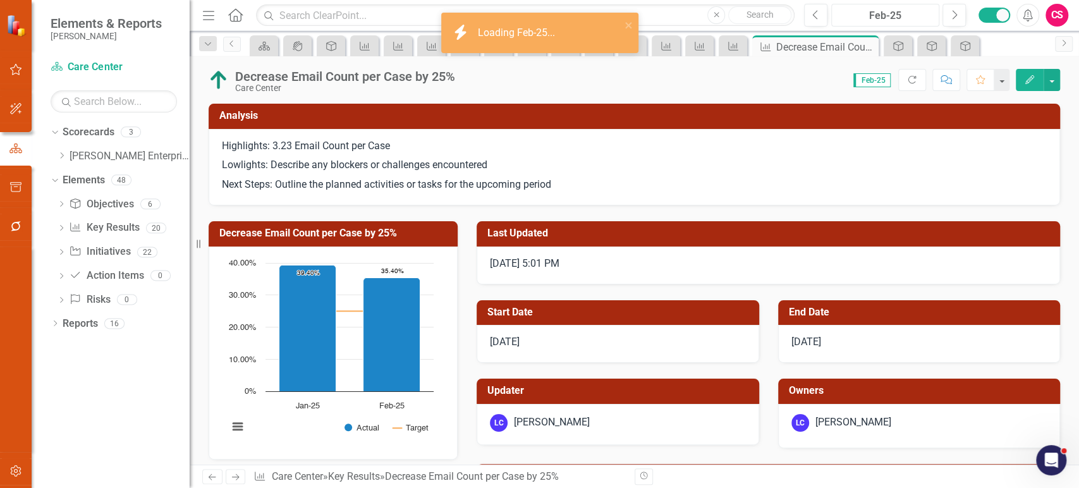
click at [889, 9] on div "Feb-25" at bounding box center [884, 15] width 99 height 15
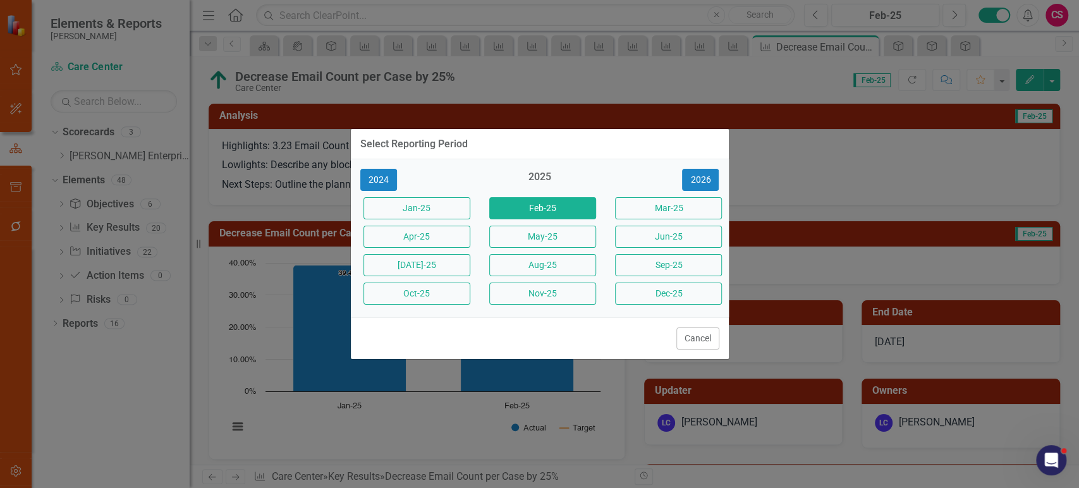
click at [648, 236] on button "Jun-25" at bounding box center [668, 237] width 107 height 22
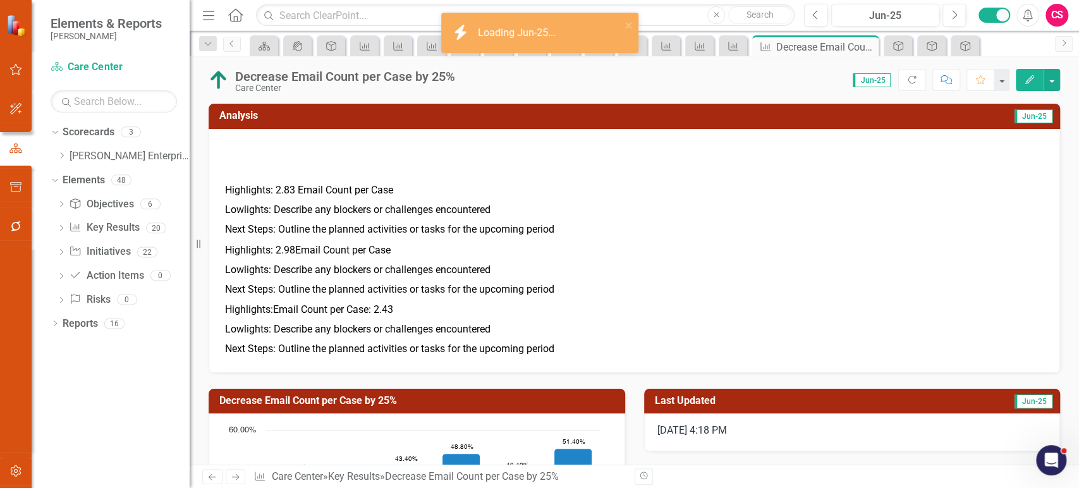
click at [380, 256] on p "Highlights: 2.98Email Count per Case" at bounding box center [398, 251] width 346 height 17
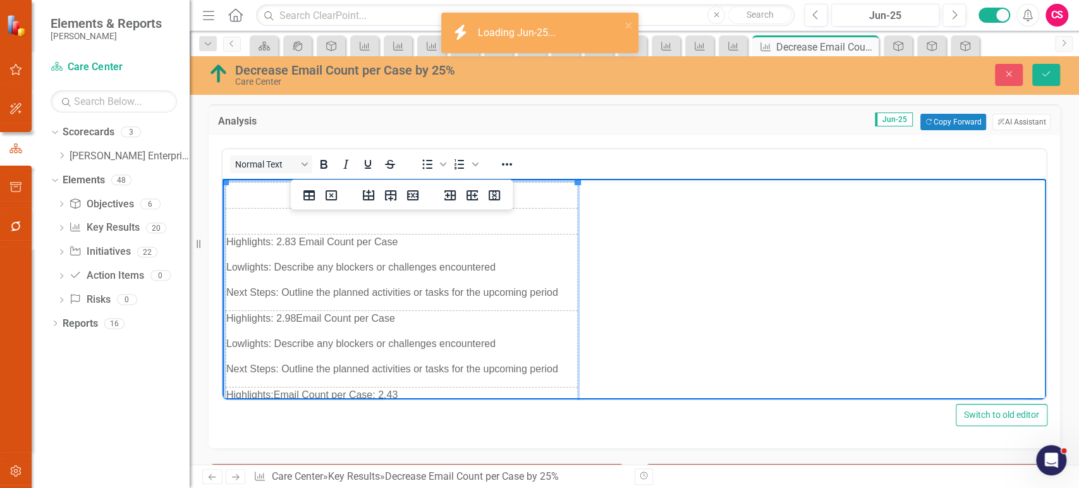
drag, startPoint x: 234, startPoint y: 243, endPoint x: 547, endPoint y: 283, distance: 315.3
click at [545, 283] on td "Highlights: 2.83 Email Count per Case Lowlights: Describe any blockers or chall…" at bounding box center [401, 272] width 351 height 76
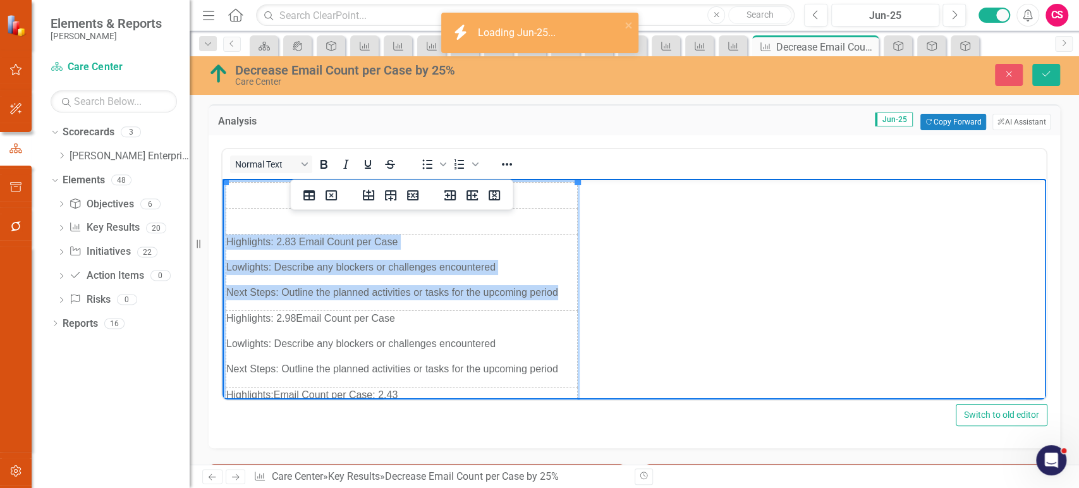
drag, startPoint x: 560, startPoint y: 289, endPoint x: 226, endPoint y: 245, distance: 337.1
click at [226, 245] on td "Highlights: 2.83 Email Count per Case Lowlights: Describe any blockers or chall…" at bounding box center [401, 272] width 351 height 76
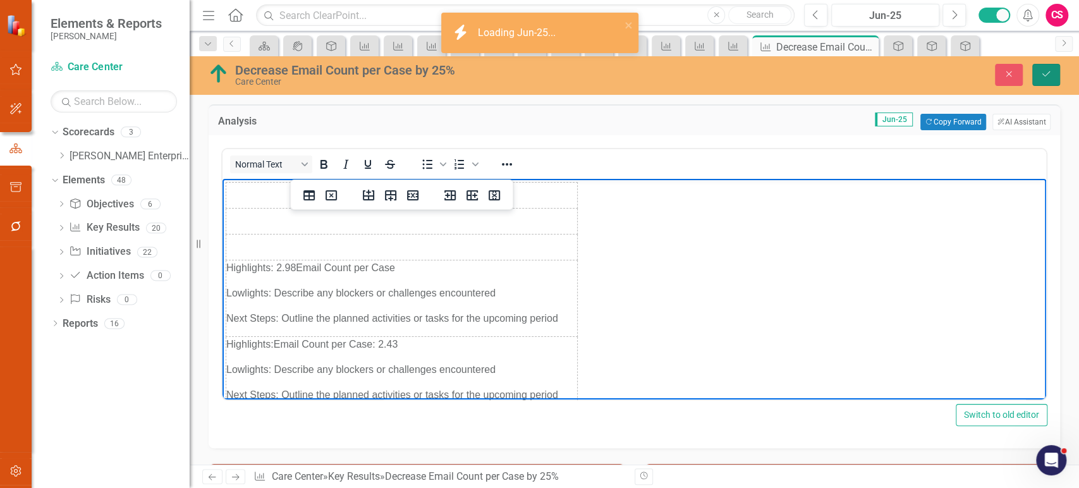
click at [1036, 71] on button "Save" at bounding box center [1046, 75] width 28 height 22
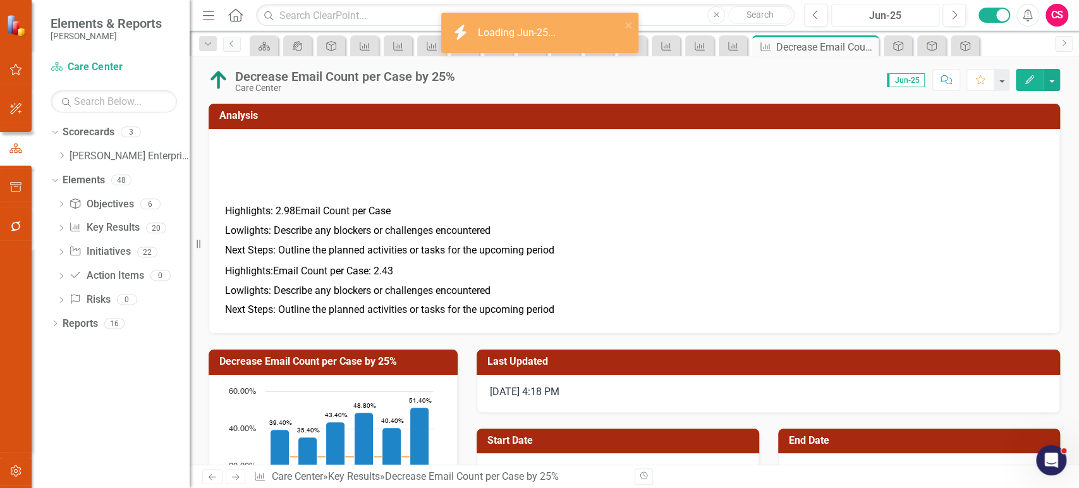
click at [877, 19] on div "Jun-25" at bounding box center [884, 15] width 99 height 15
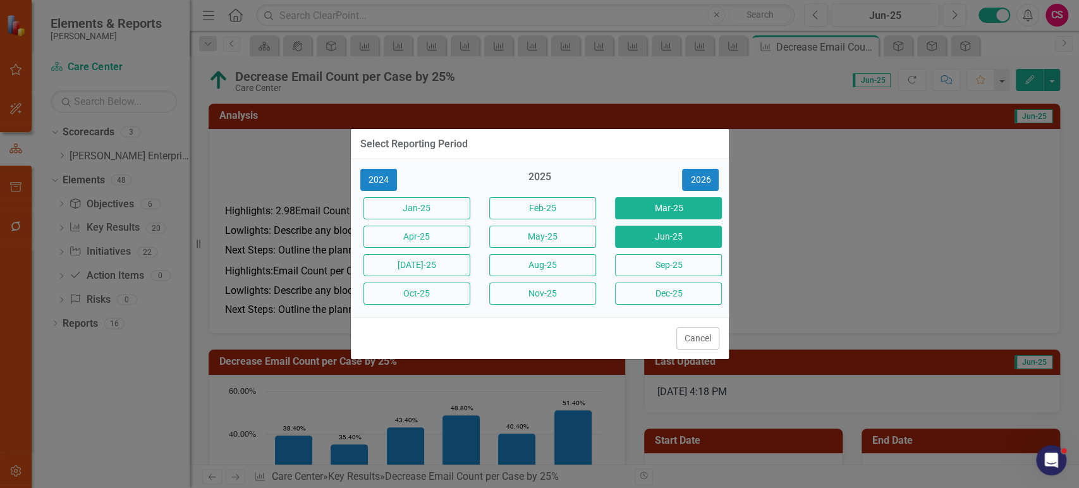
click at [632, 205] on button "Mar-25" at bounding box center [668, 208] width 107 height 22
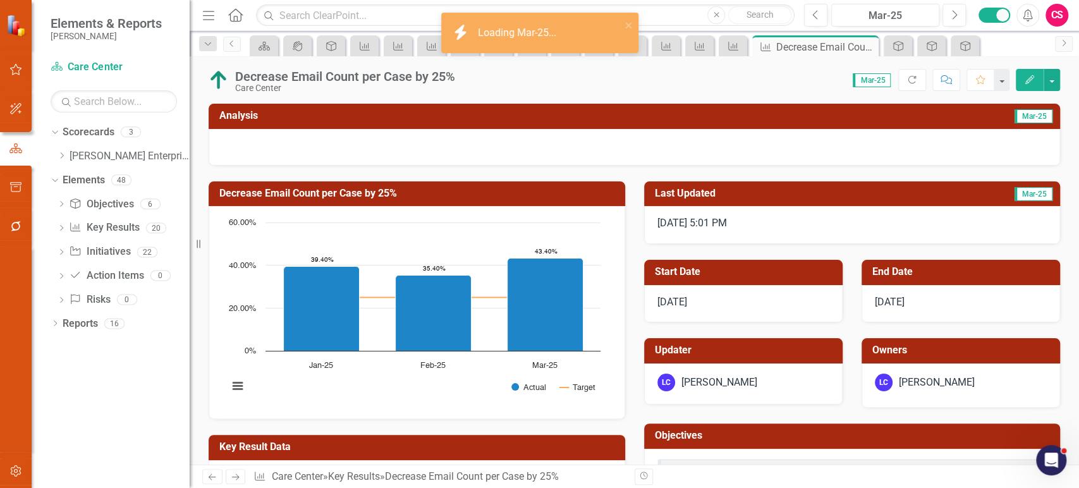
click at [369, 162] on div at bounding box center [634, 147] width 851 height 37
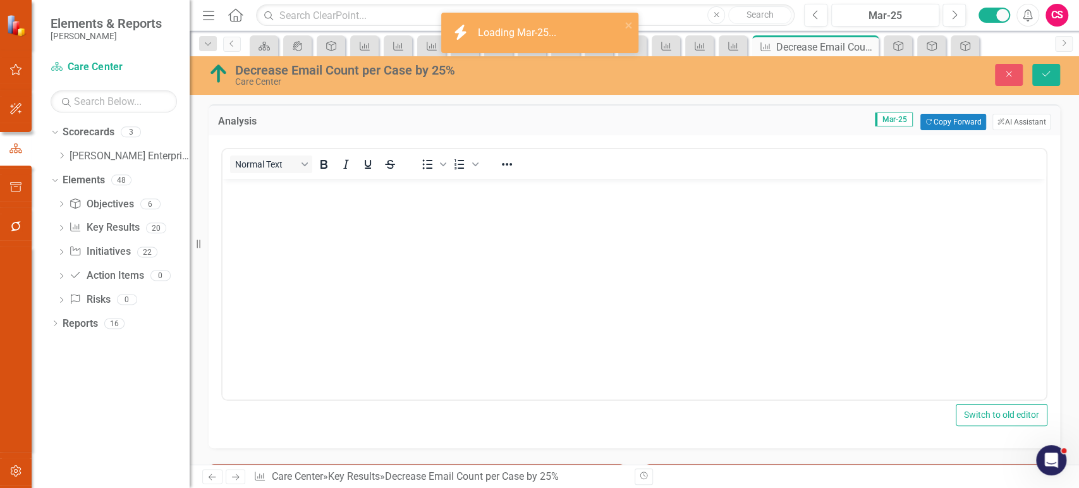
click at [337, 265] on body "Rich Text Area. Press ALT-0 for help." at bounding box center [633, 274] width 823 height 190
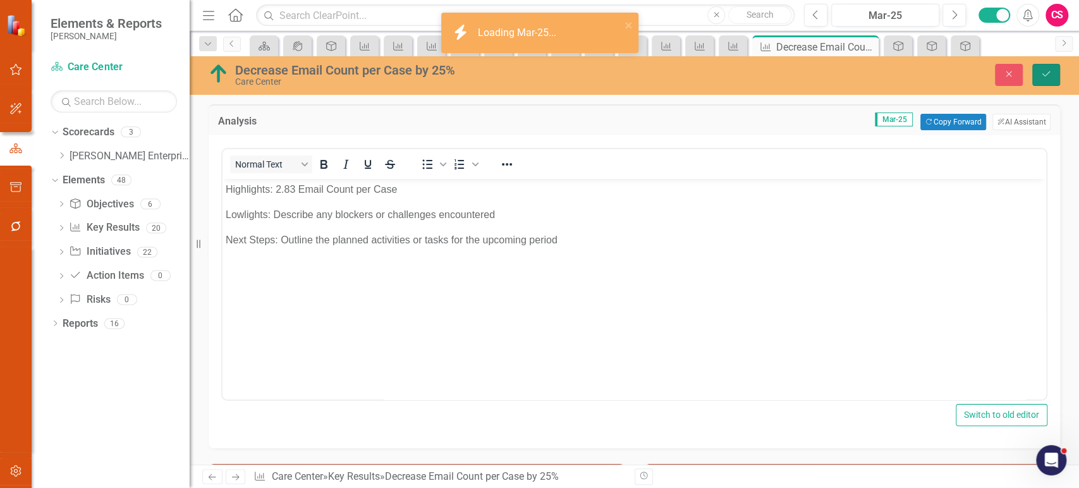
click at [1037, 78] on button "Save" at bounding box center [1046, 75] width 28 height 22
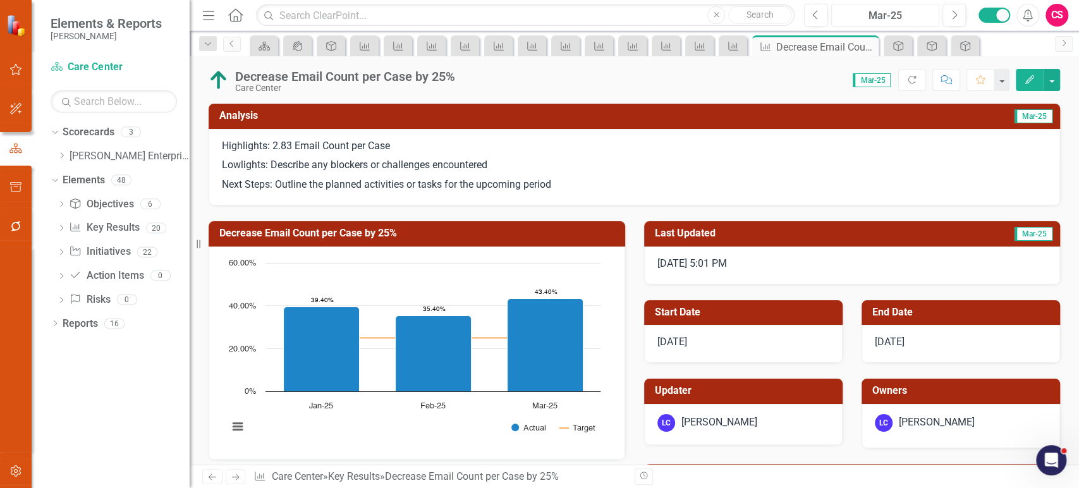
click at [891, 15] on div "Mar-25" at bounding box center [884, 15] width 99 height 15
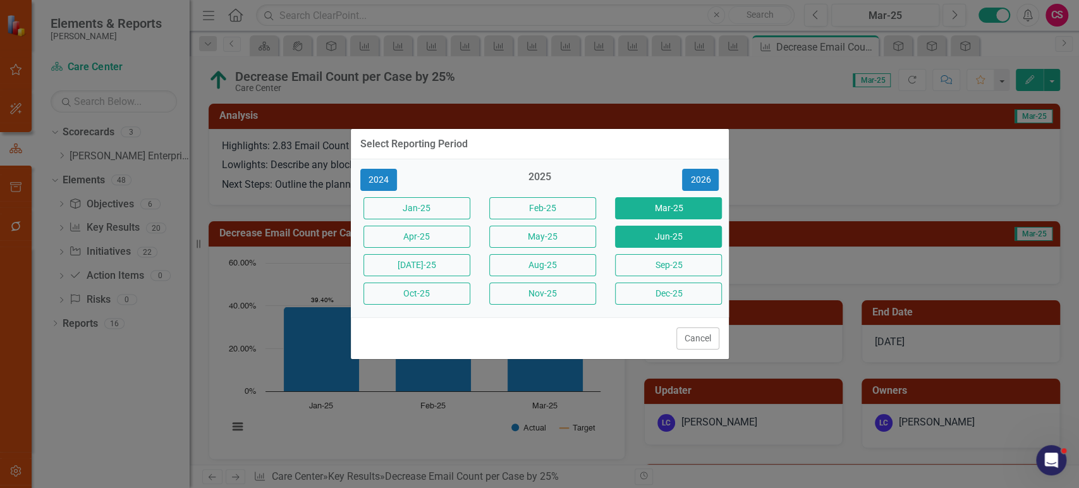
click at [670, 236] on button "Jun-25" at bounding box center [668, 237] width 107 height 22
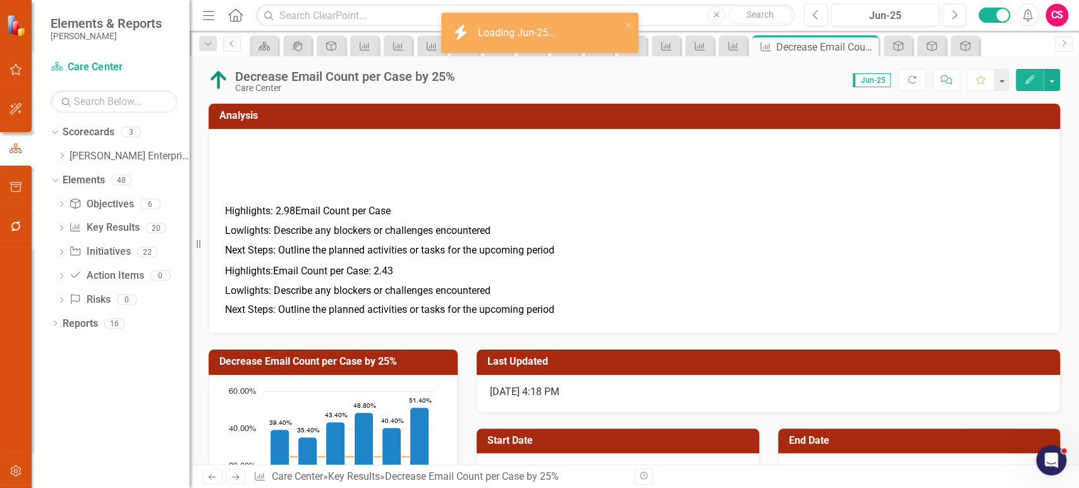
click at [374, 264] on p "Highlights:Email Count per Case: 2.43" at bounding box center [398, 272] width 346 height 17
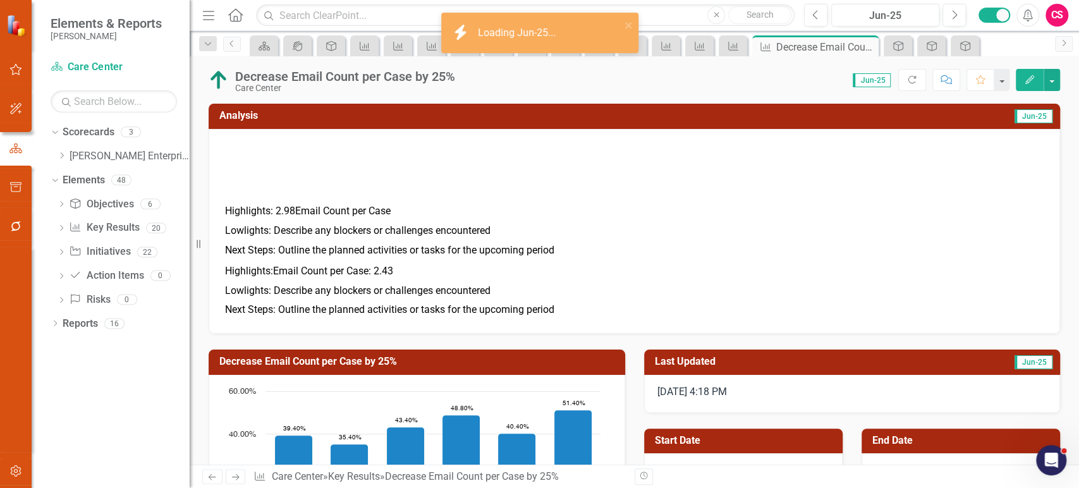
click at [374, 264] on p "Highlights:Email Count per Case: 2.43" at bounding box center [398, 272] width 346 height 17
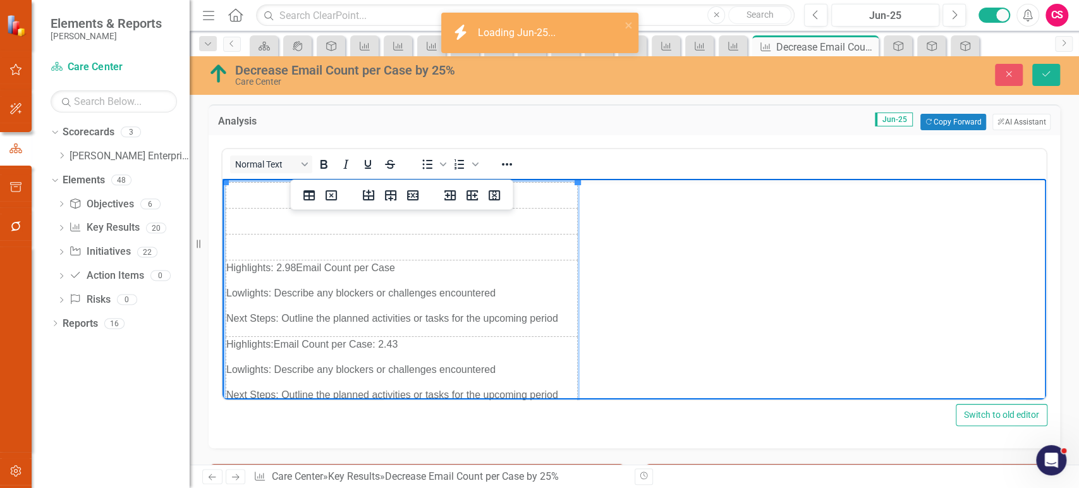
drag, startPoint x: 229, startPoint y: 269, endPoint x: 550, endPoint y: 321, distance: 324.6
click at [550, 321] on td "Highlights: 2.98Email Count per Case Lowlights: Describe any blockers or challe…" at bounding box center [401, 298] width 351 height 76
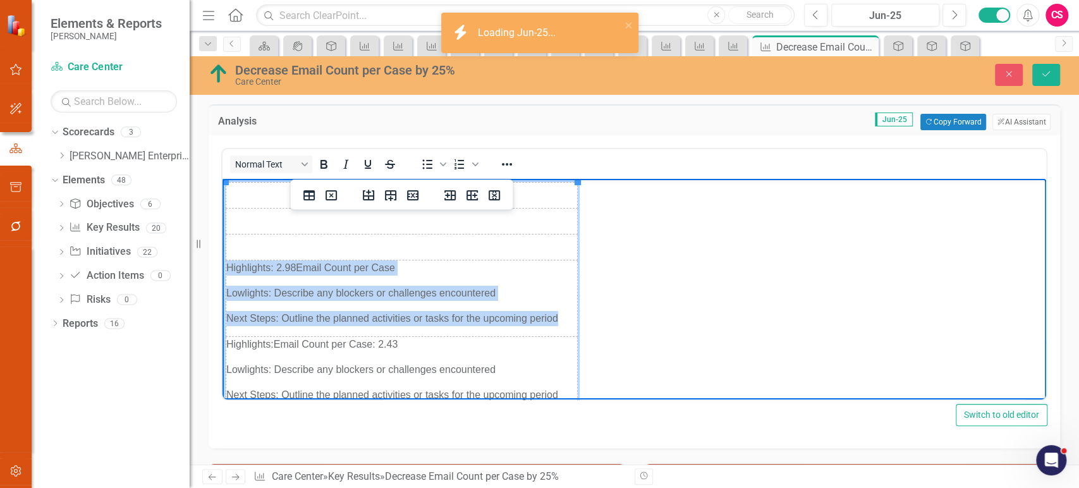
drag, startPoint x: 558, startPoint y: 318, endPoint x: 227, endPoint y: 268, distance: 334.9
click at [227, 268] on td "Highlights: 2.98Email Count per Case Lowlights: Describe any blockers or challe…" at bounding box center [401, 298] width 351 height 76
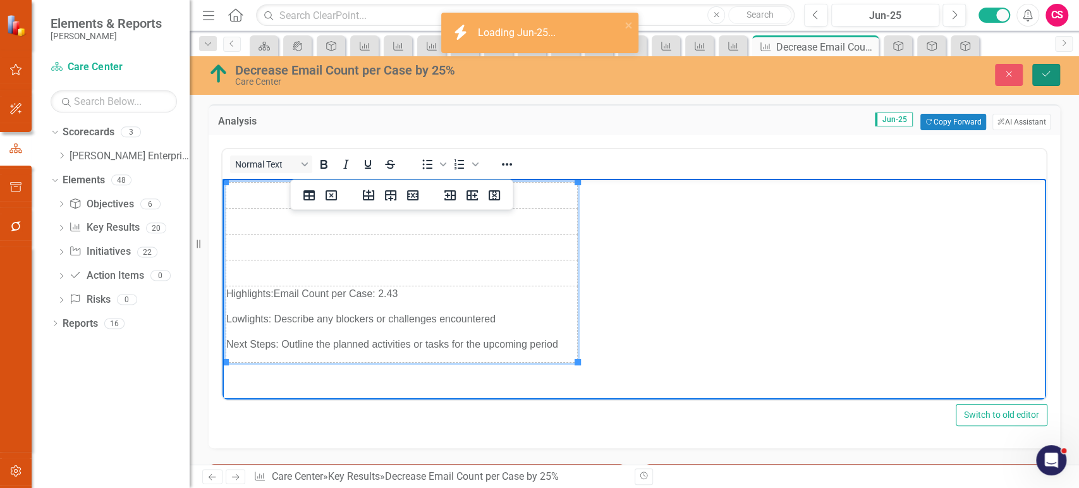
click at [1046, 75] on icon "Save" at bounding box center [1045, 74] width 11 height 9
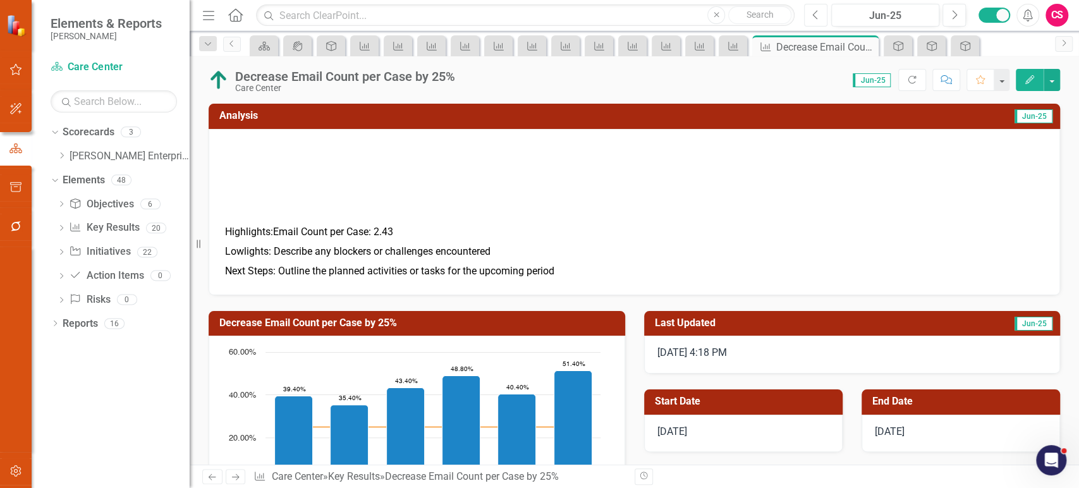
click at [809, 14] on button "Previous" at bounding box center [815, 15] width 23 height 23
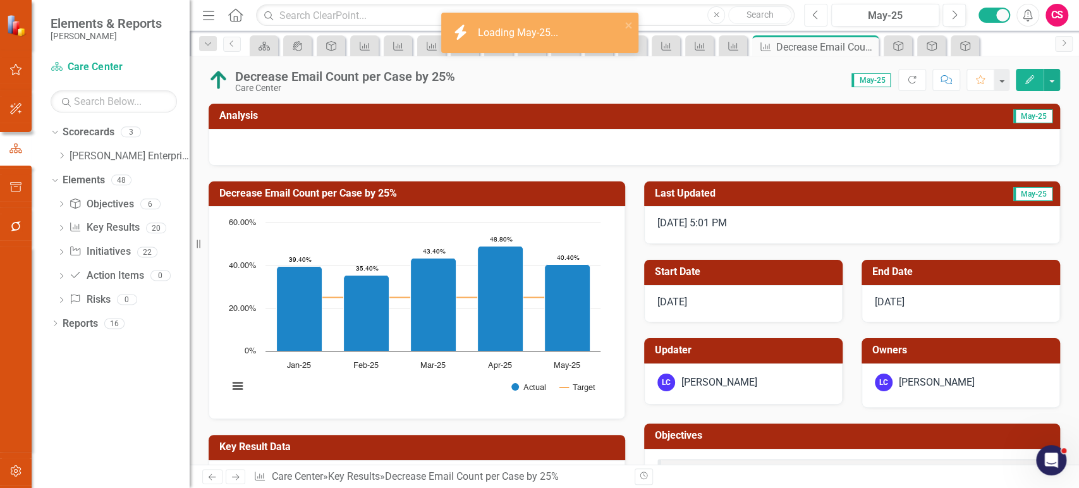
click at [809, 14] on button "Previous" at bounding box center [815, 15] width 23 height 23
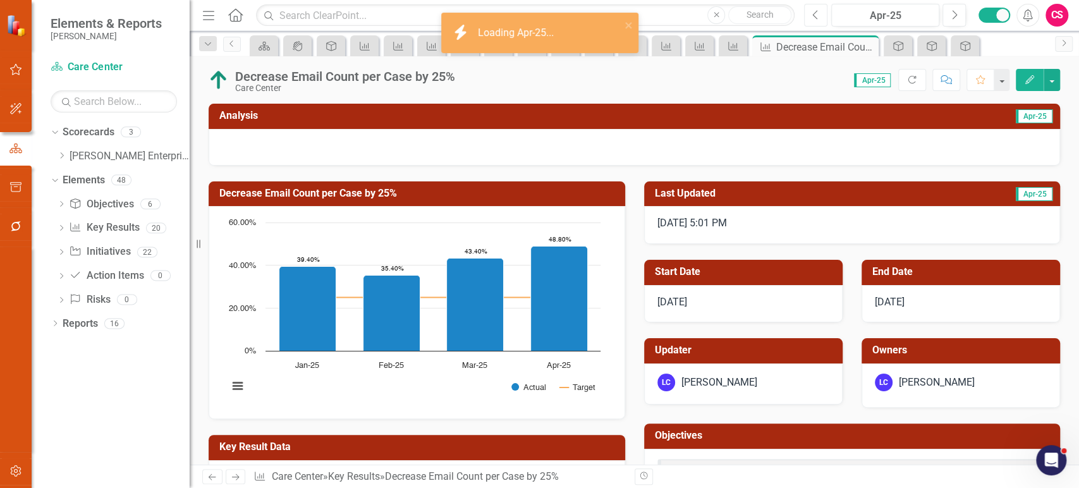
click at [809, 14] on button "Previous" at bounding box center [815, 15] width 23 height 23
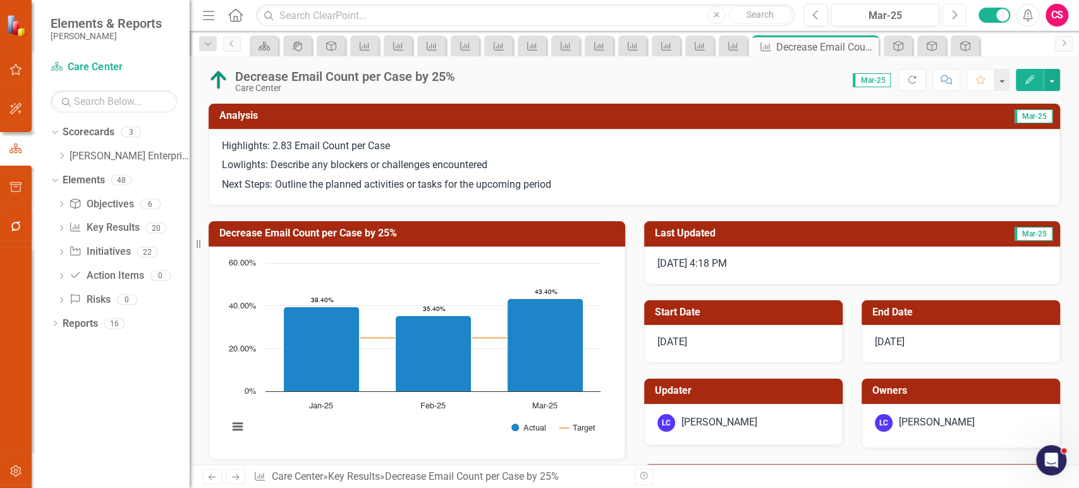
click at [954, 11] on icon "Next" at bounding box center [953, 14] width 7 height 11
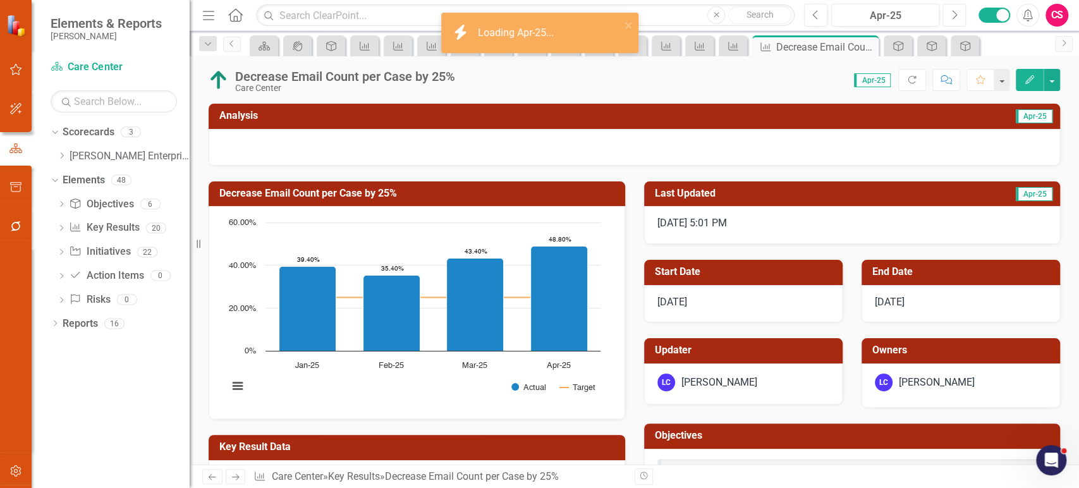
click at [954, 11] on icon "Next" at bounding box center [953, 14] width 7 height 11
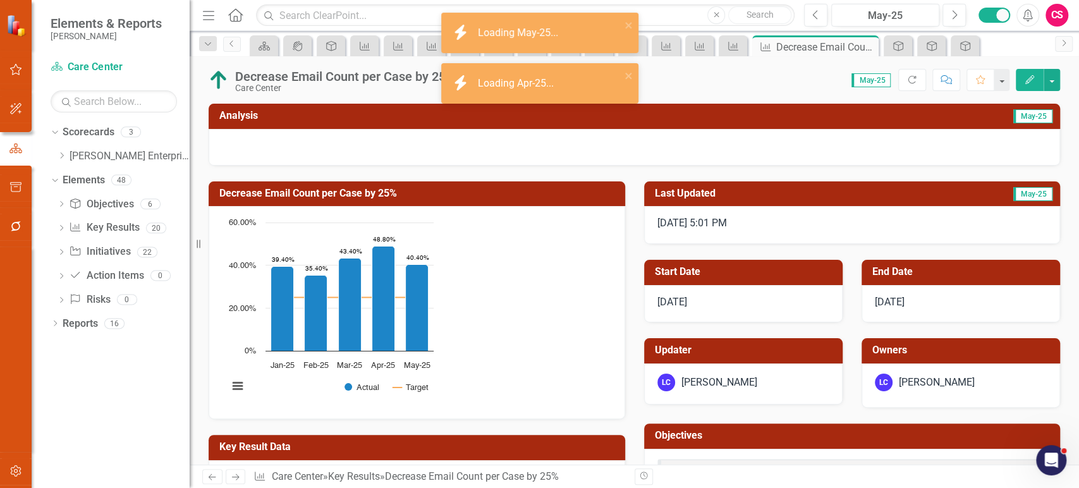
click at [286, 149] on div at bounding box center [634, 147] width 851 height 37
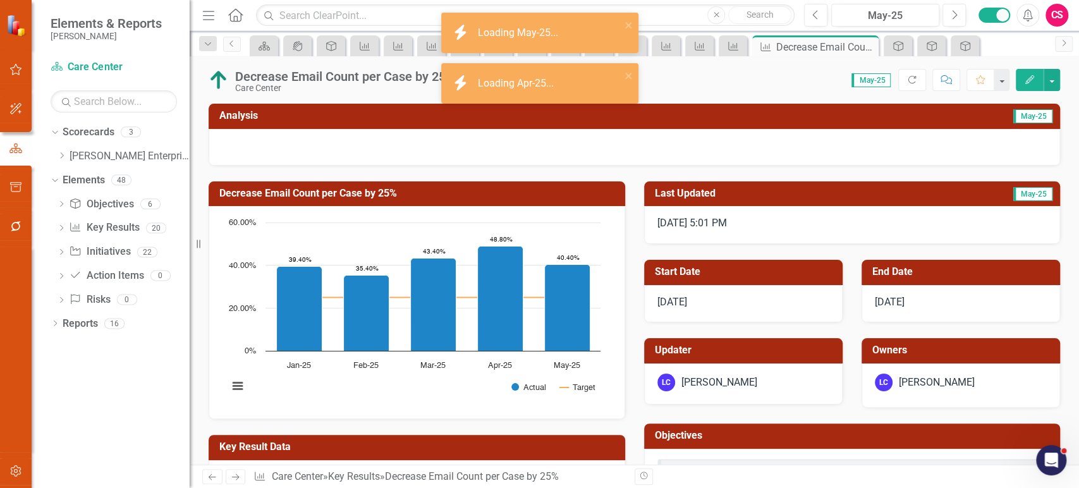
click at [286, 149] on div at bounding box center [634, 147] width 851 height 37
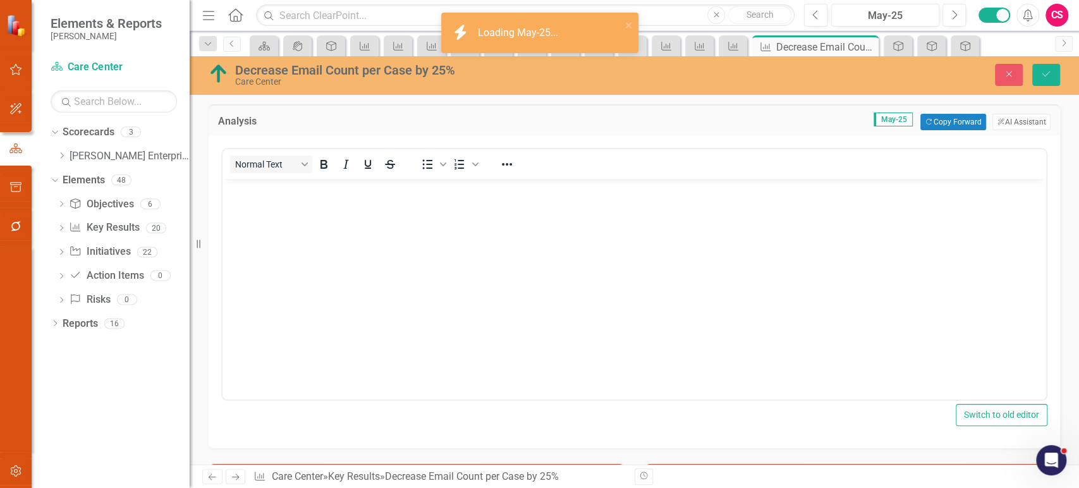
click at [276, 240] on body "Rich Text Area. Press ALT-0 for help." at bounding box center [633, 274] width 823 height 190
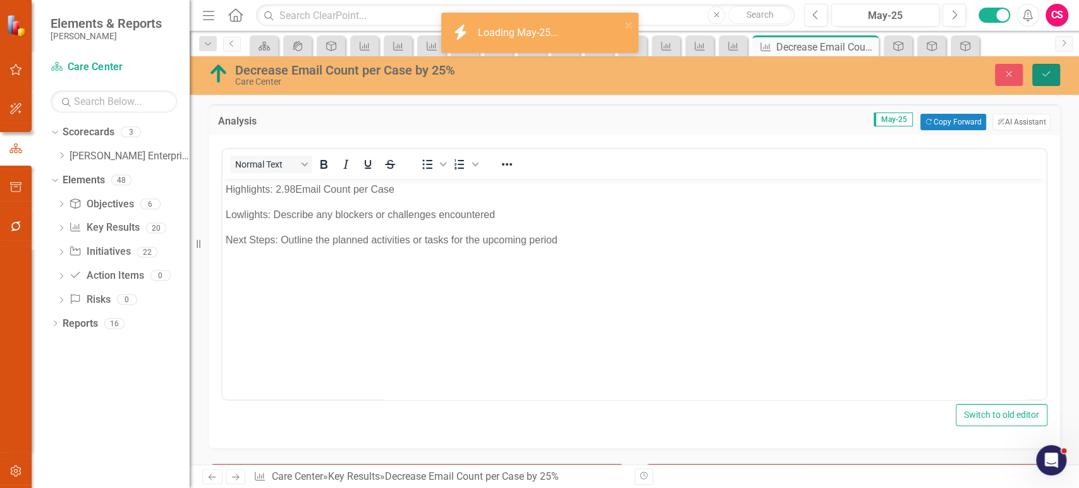
click at [1052, 76] on button "Save" at bounding box center [1046, 75] width 28 height 22
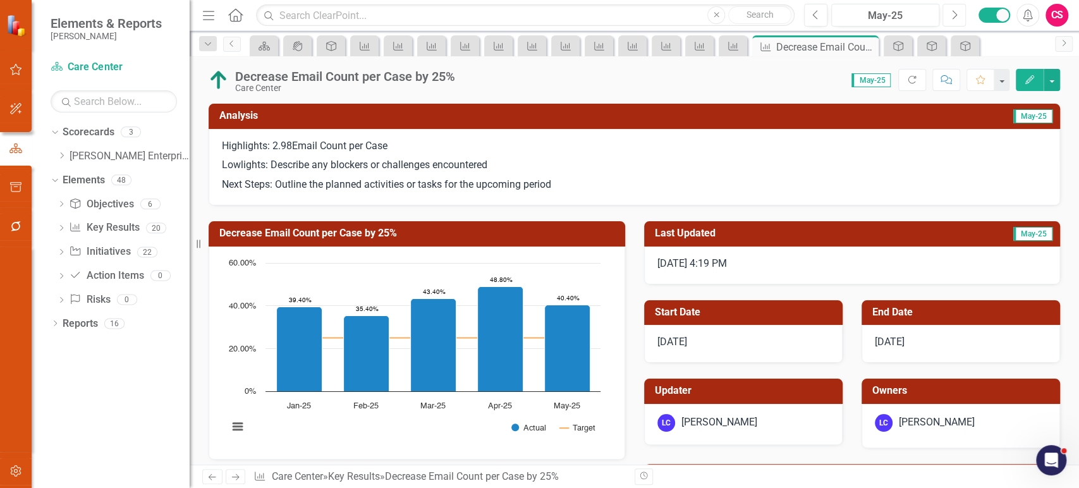
click at [959, 13] on button "Next" at bounding box center [953, 15] width 23 height 23
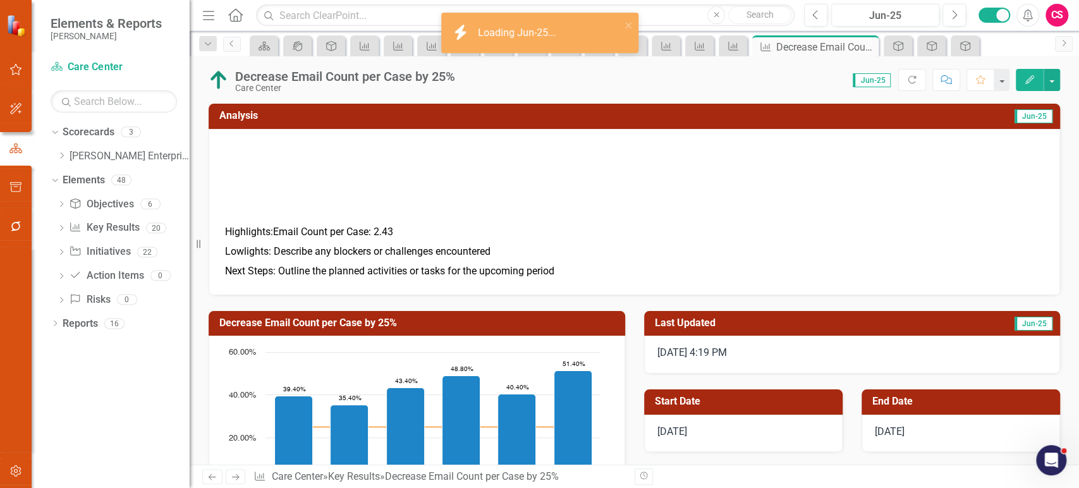
click at [250, 201] on td at bounding box center [398, 211] width 352 height 21
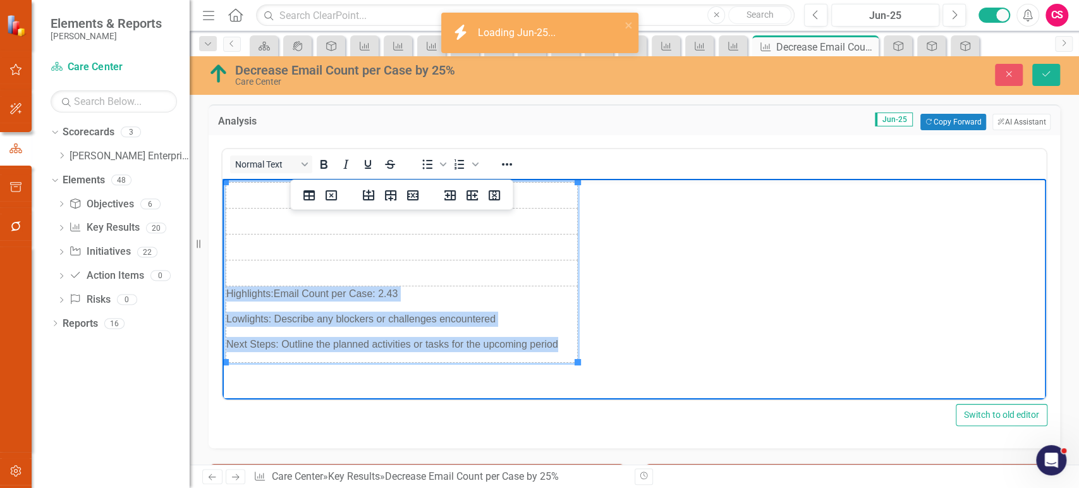
drag, startPoint x: 229, startPoint y: 291, endPoint x: 565, endPoint y: 332, distance: 338.6
click at [565, 332] on td "Highlights:Email Count per Case: 2.43 Lowlights: Describe any blockers or chall…" at bounding box center [401, 324] width 351 height 76
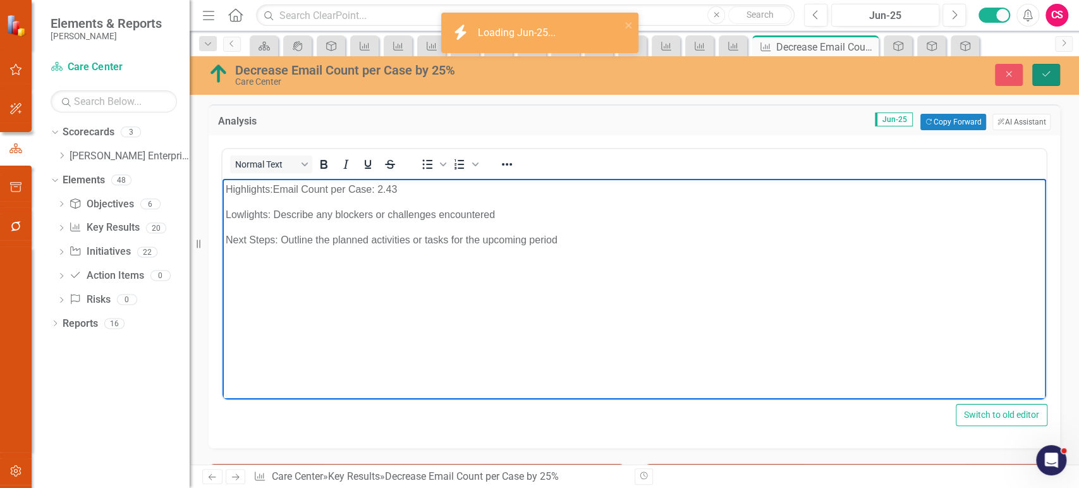
click at [1052, 80] on button "Save" at bounding box center [1046, 75] width 28 height 22
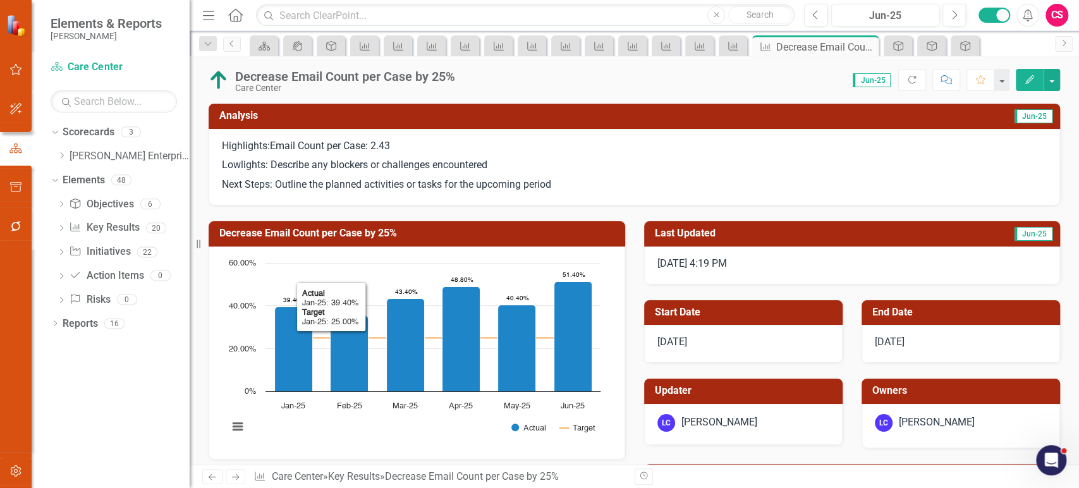
click at [212, 473] on icon "Previous" at bounding box center [212, 477] width 11 height 8
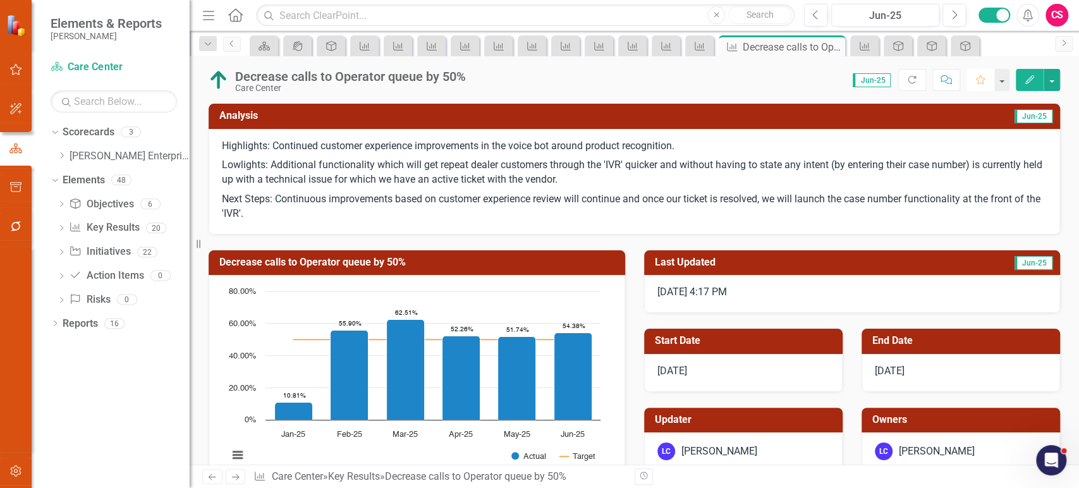
click at [980, 82] on icon "Favorite" at bounding box center [979, 79] width 11 height 9
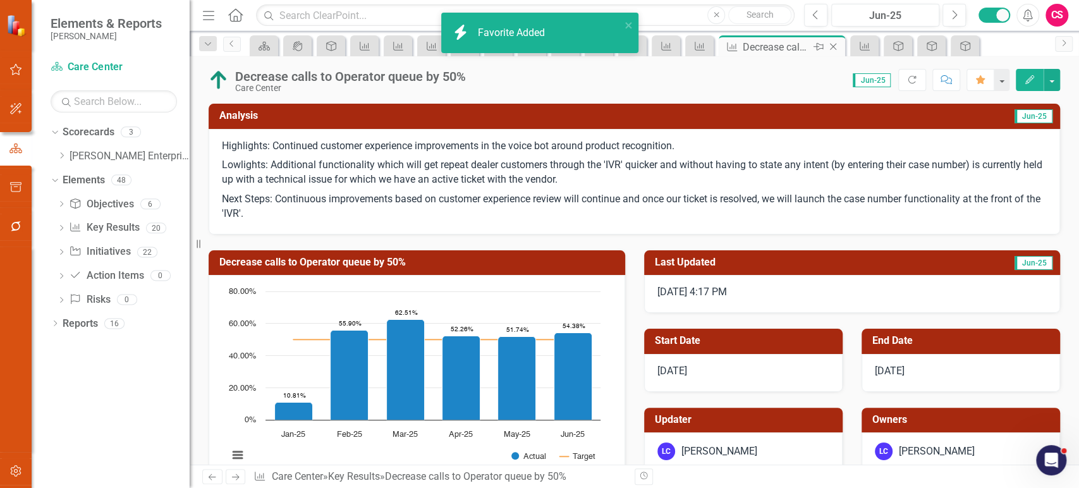
click at [822, 47] on icon "Pin" at bounding box center [818, 46] width 10 height 13
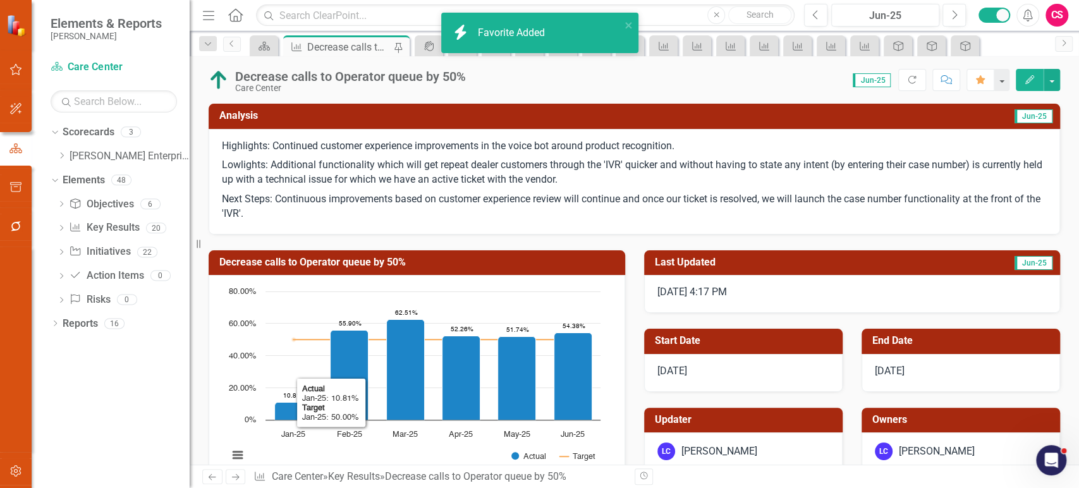
click at [231, 483] on link "Next" at bounding box center [236, 476] width 20 height 15
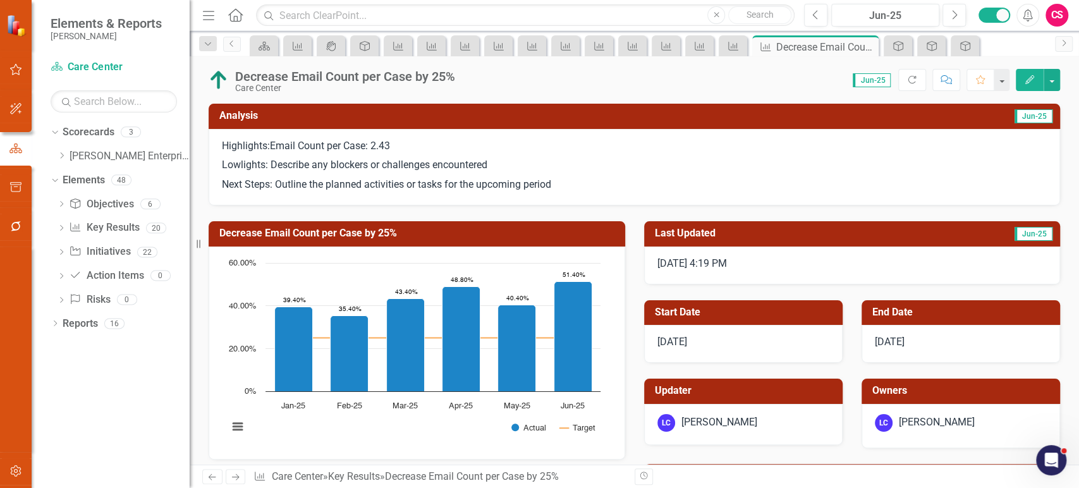
click at [233, 479] on icon "Next" at bounding box center [235, 477] width 11 height 8
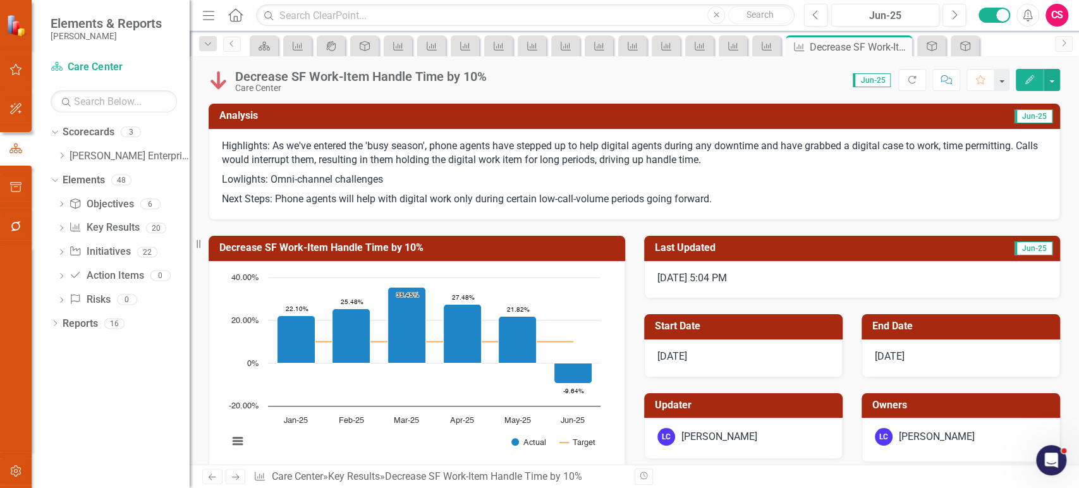
click at [520, 224] on div "Decrease SF Work-Item Handle Time by 10% Chart Combination chart with 2 data se…" at bounding box center [416, 347] width 435 height 254
click at [236, 475] on icon "Next" at bounding box center [235, 477] width 11 height 8
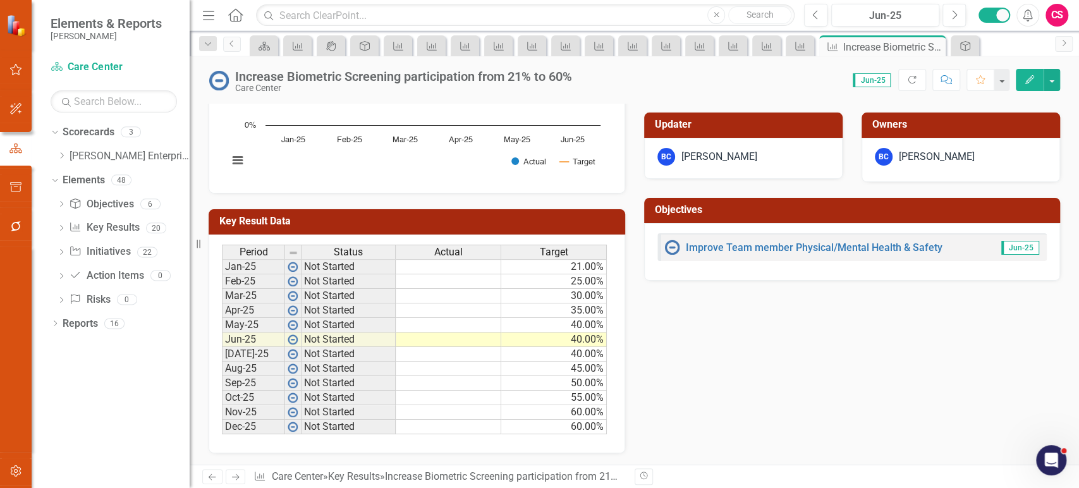
scroll to position [225, 0]
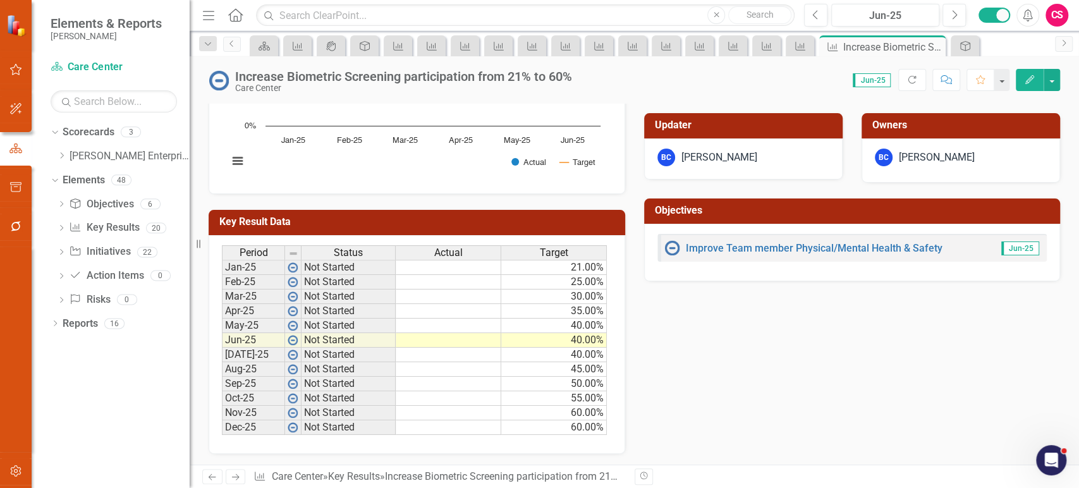
click at [232, 478] on icon "Next" at bounding box center [235, 477] width 11 height 8
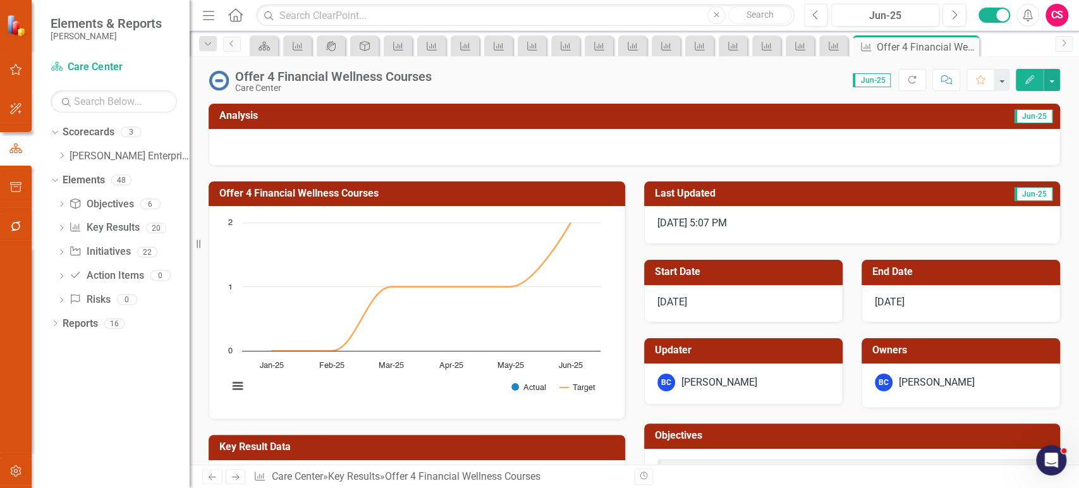
scroll to position [226, 0]
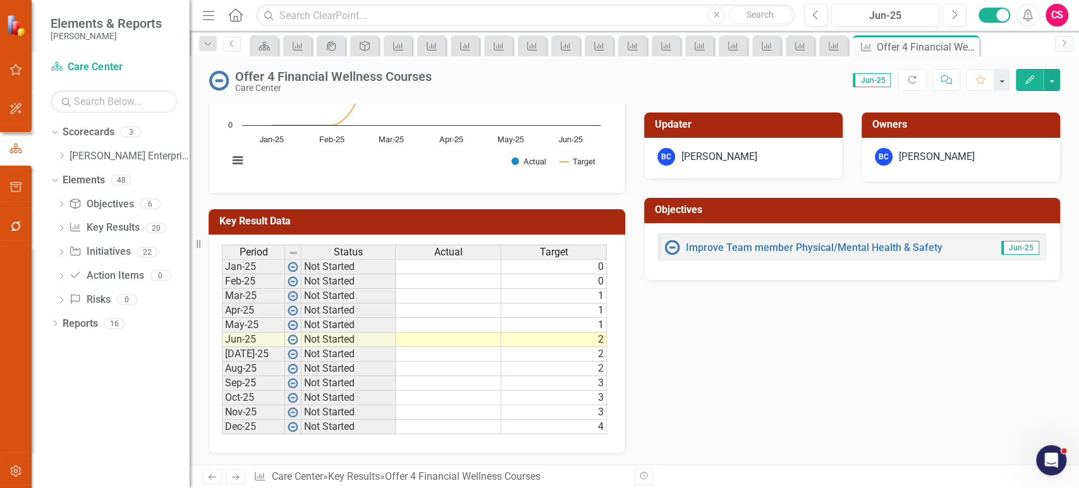
click at [234, 476] on icon "Next" at bounding box center [235, 477] width 11 height 8
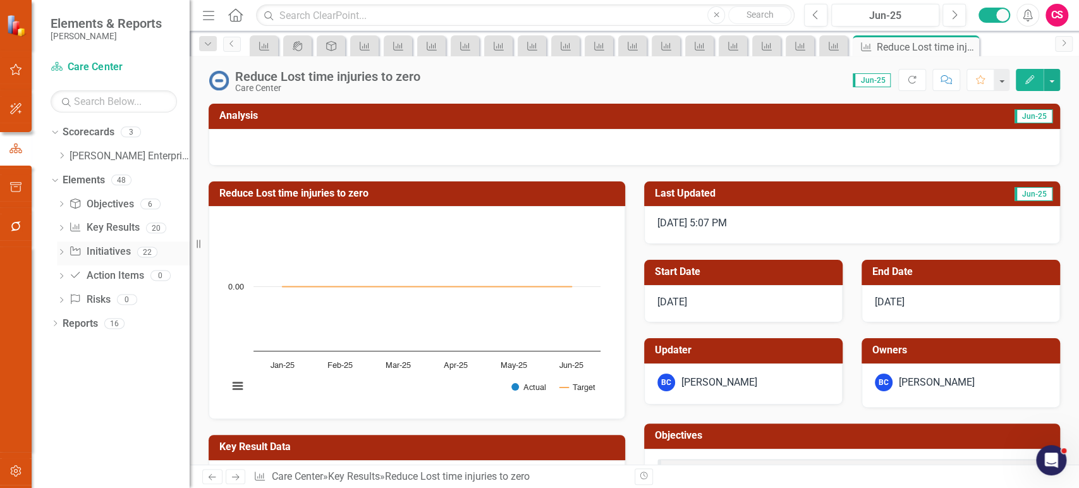
click at [99, 245] on link "Initiative Initiatives" at bounding box center [99, 252] width 61 height 15
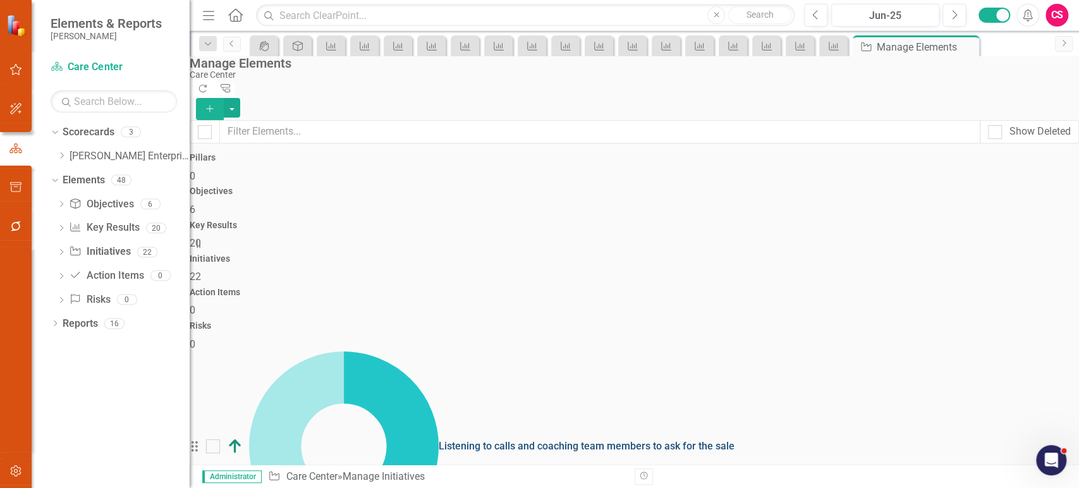
click at [439, 440] on link "Listening to calls and coaching team members to ask for the sale" at bounding box center [587, 446] width 296 height 12
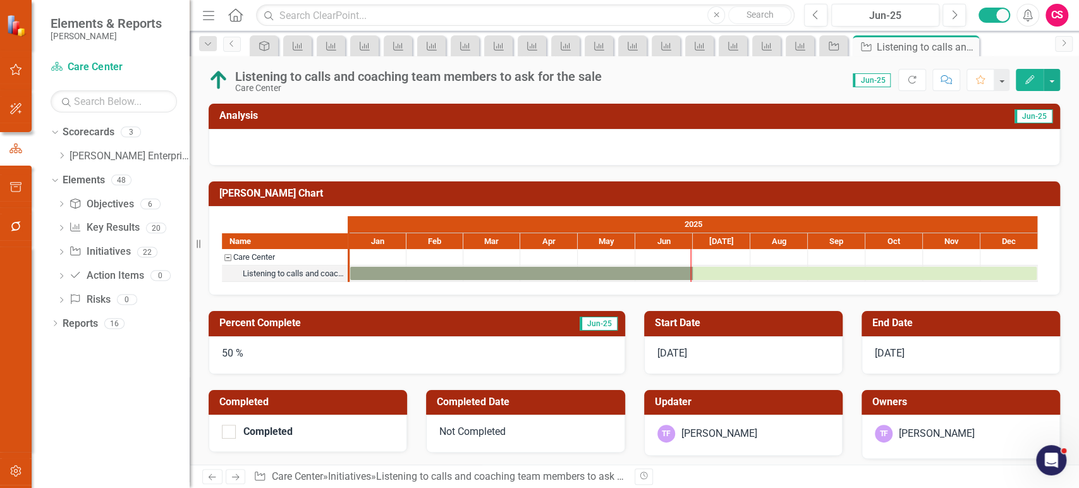
click at [354, 352] on div "50 %" at bounding box center [417, 355] width 416 height 38
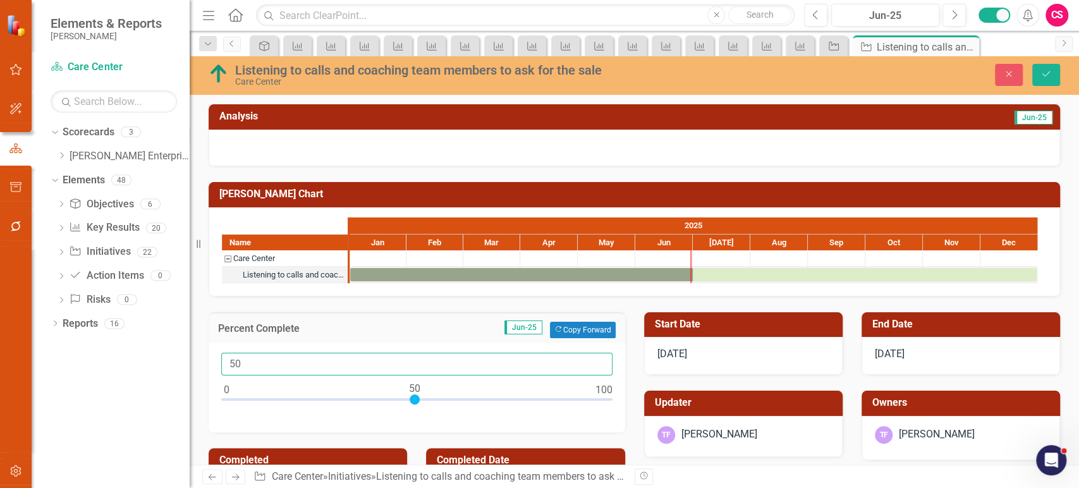
drag, startPoint x: 278, startPoint y: 363, endPoint x: 197, endPoint y: 364, distance: 80.9
click at [197, 364] on div "Elements & Reports [PERSON_NAME] Scorecard Care Center Search Dropdown Scorecar…" at bounding box center [539, 244] width 1079 height 488
type input "0"
click at [219, 78] on img at bounding box center [219, 74] width 20 height 20
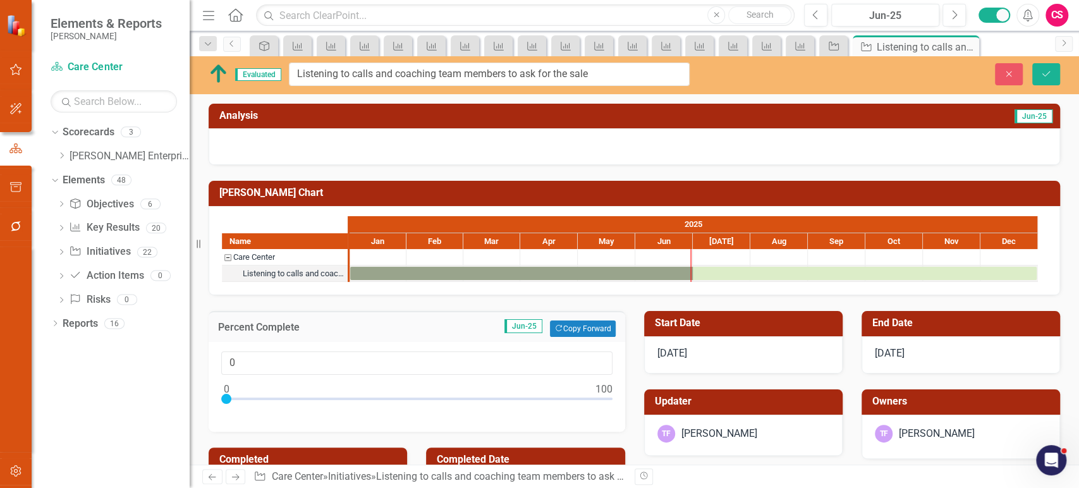
click at [219, 78] on img at bounding box center [219, 74] width 20 height 20
click at [1003, 73] on icon "Close" at bounding box center [1008, 74] width 11 height 9
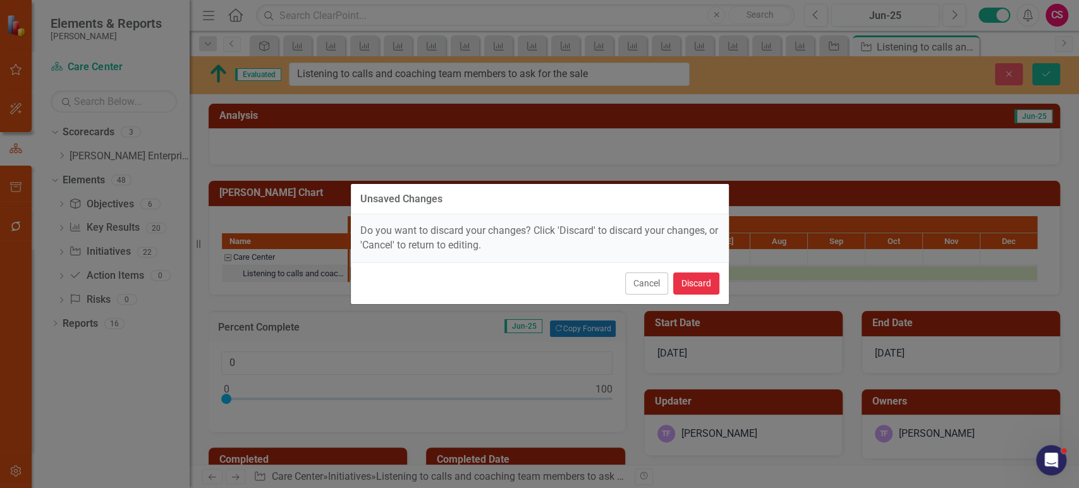
click at [702, 282] on button "Discard" at bounding box center [696, 283] width 46 height 22
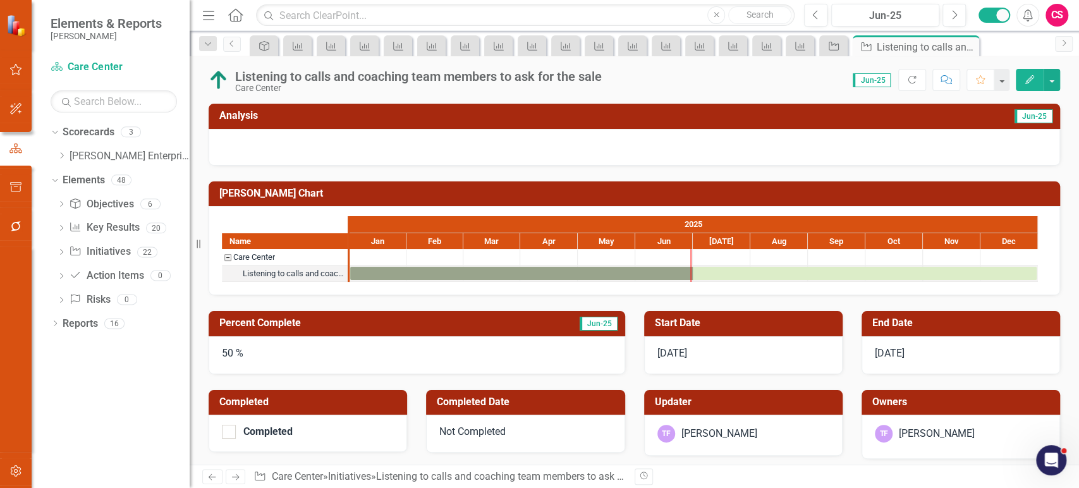
click at [1025, 81] on icon "button" at bounding box center [1029, 79] width 9 height 9
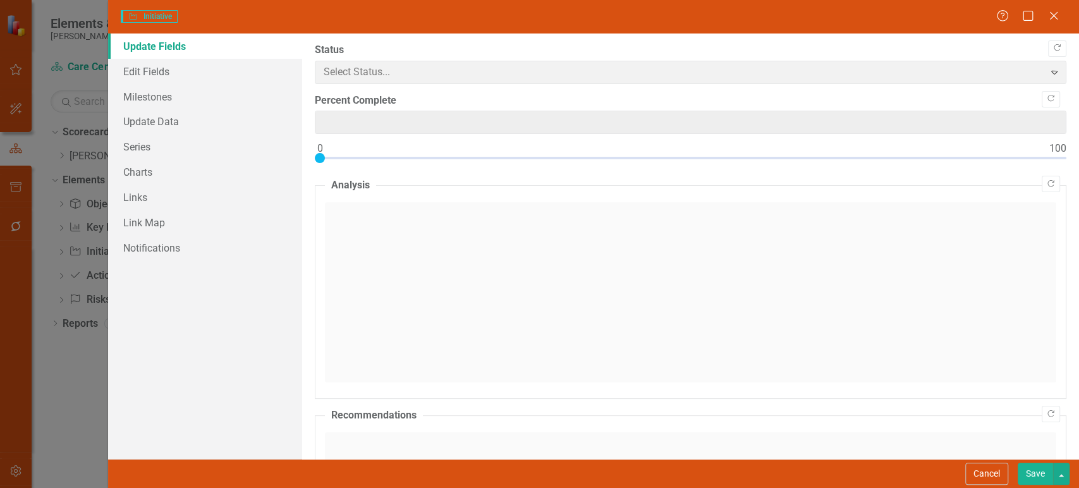
type input "50"
click at [158, 142] on link "Series" at bounding box center [205, 146] width 194 height 25
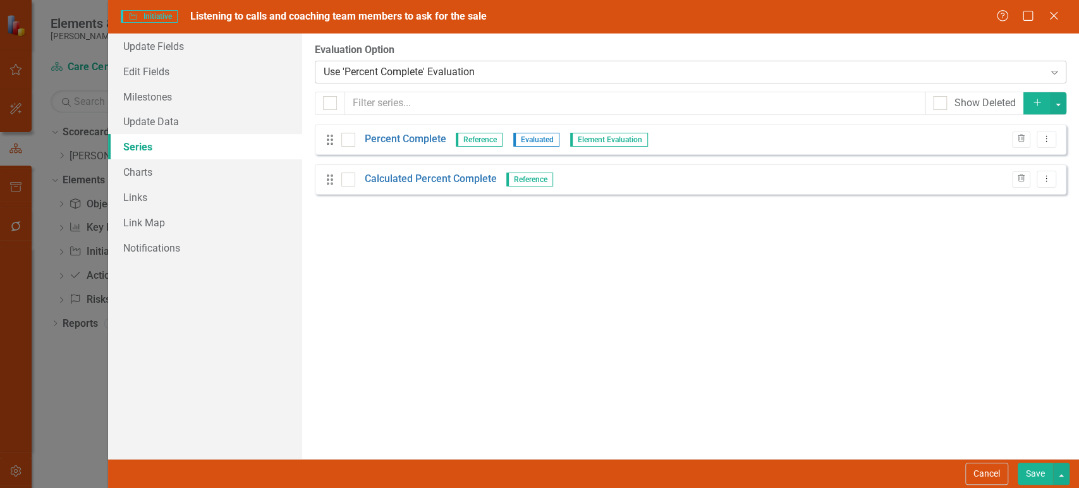
click at [363, 75] on div "Use 'Percent Complete' Evaluation" at bounding box center [684, 71] width 720 height 15
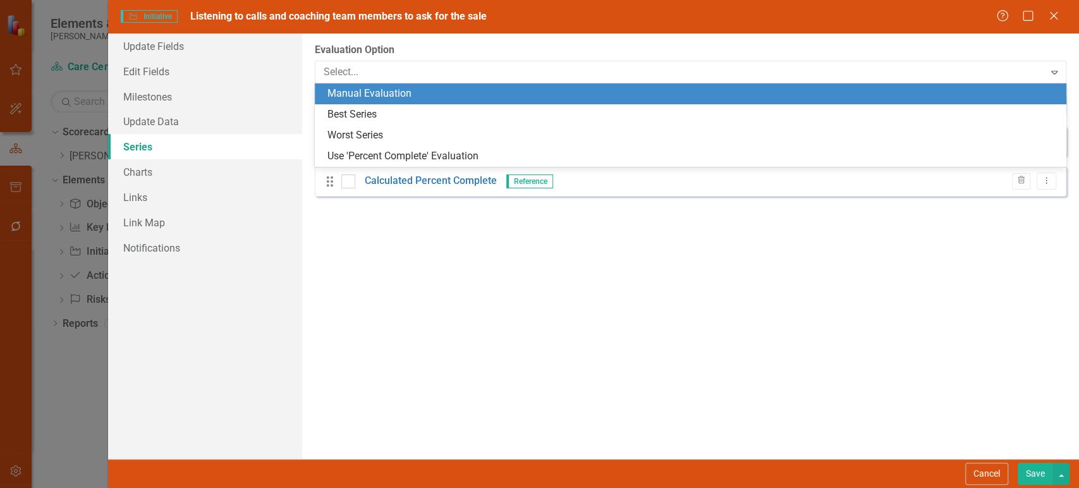
click at [365, 95] on div "Manual Evaluation" at bounding box center [692, 94] width 731 height 15
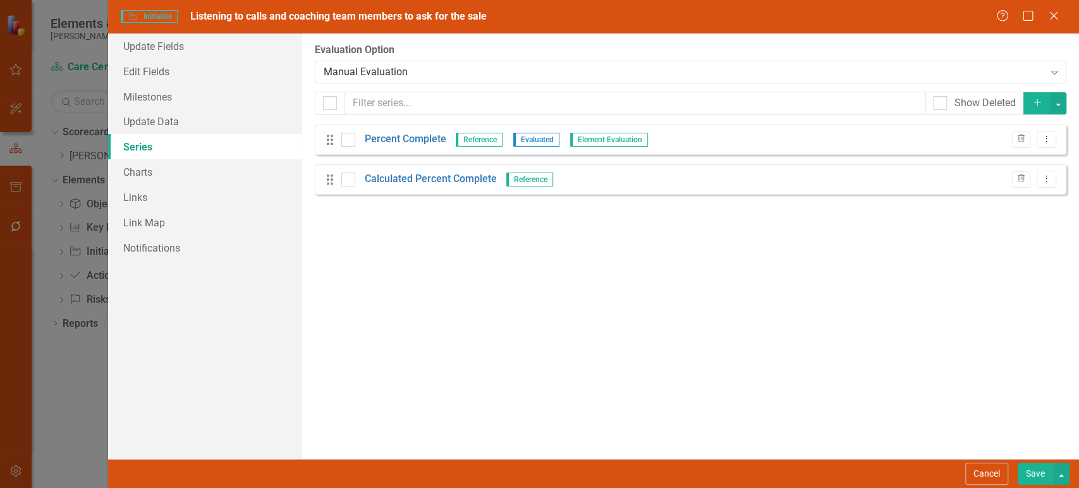
click at [1039, 479] on button "Save" at bounding box center [1034, 474] width 35 height 22
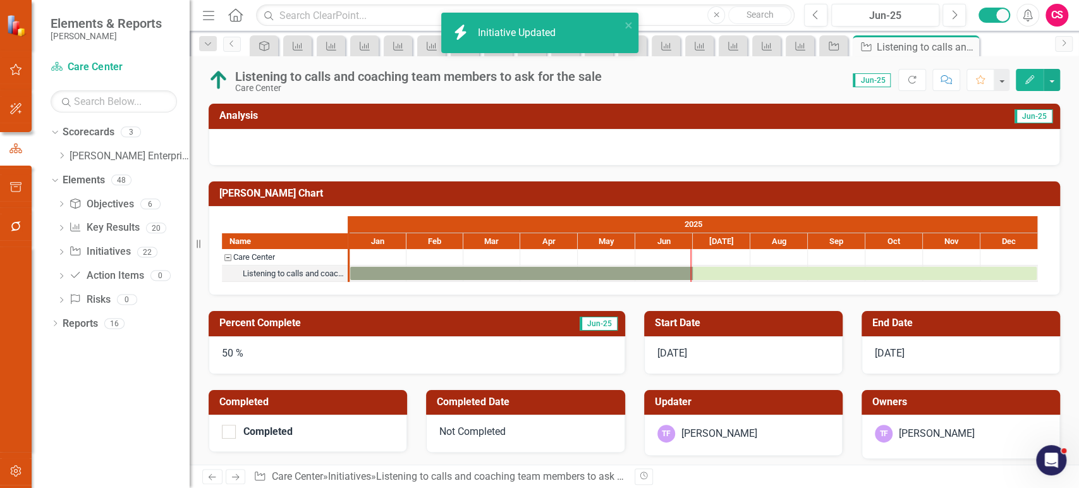
click at [329, 355] on div "50 %" at bounding box center [417, 355] width 416 height 38
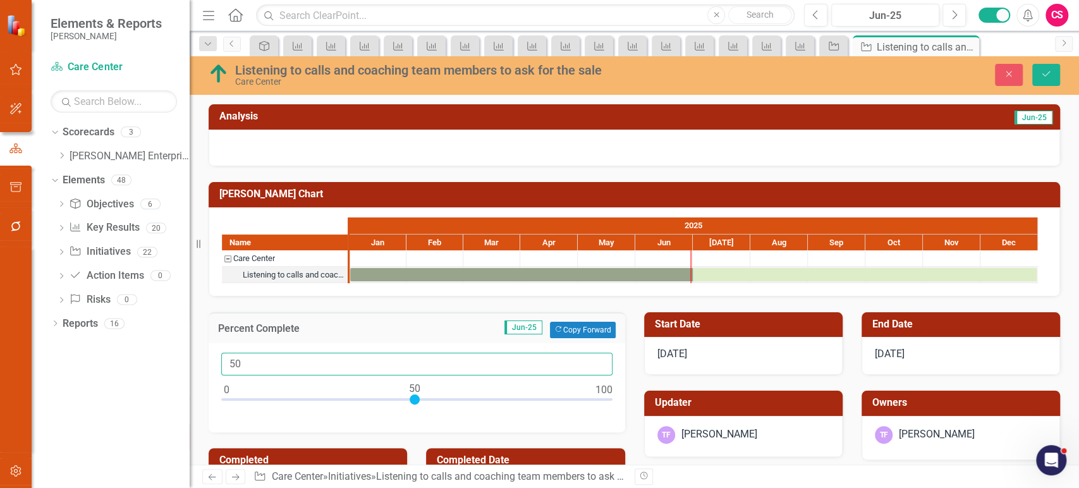
drag, startPoint x: 263, startPoint y: 368, endPoint x: 198, endPoint y: 355, distance: 66.3
click at [197, 356] on div "Elements & Reports [PERSON_NAME] Scorecard Care Center Search Dropdown Scorecar…" at bounding box center [539, 244] width 1079 height 488
click at [268, 358] on input "50" at bounding box center [416, 364] width 391 height 23
click at [1015, 71] on button "Close" at bounding box center [1009, 75] width 28 height 22
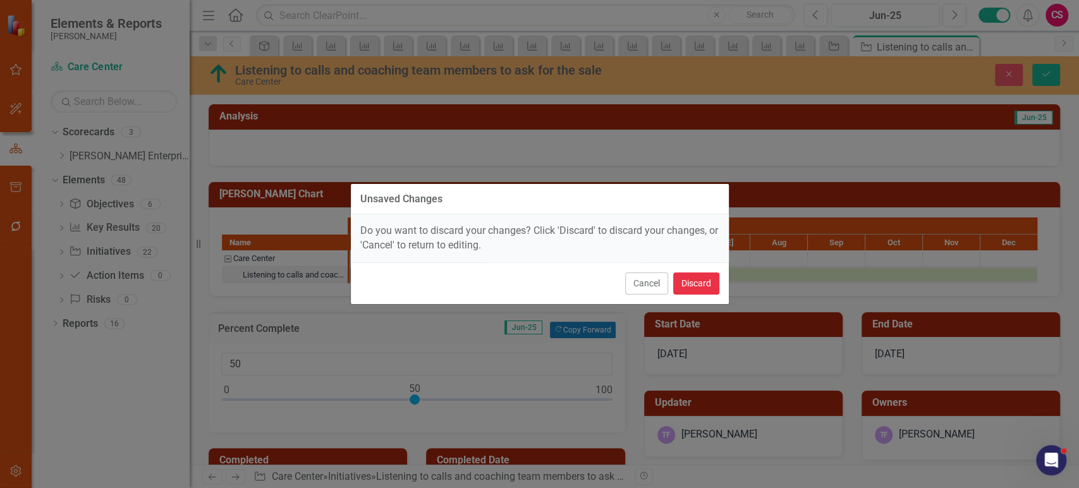
click at [701, 288] on button "Discard" at bounding box center [696, 283] width 46 height 22
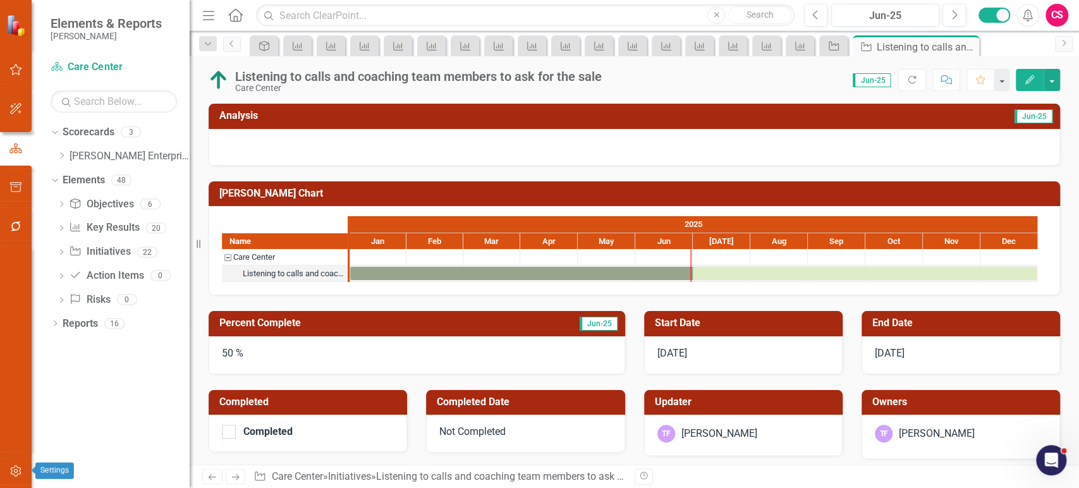
click at [20, 474] on icon "button" at bounding box center [15, 471] width 13 height 10
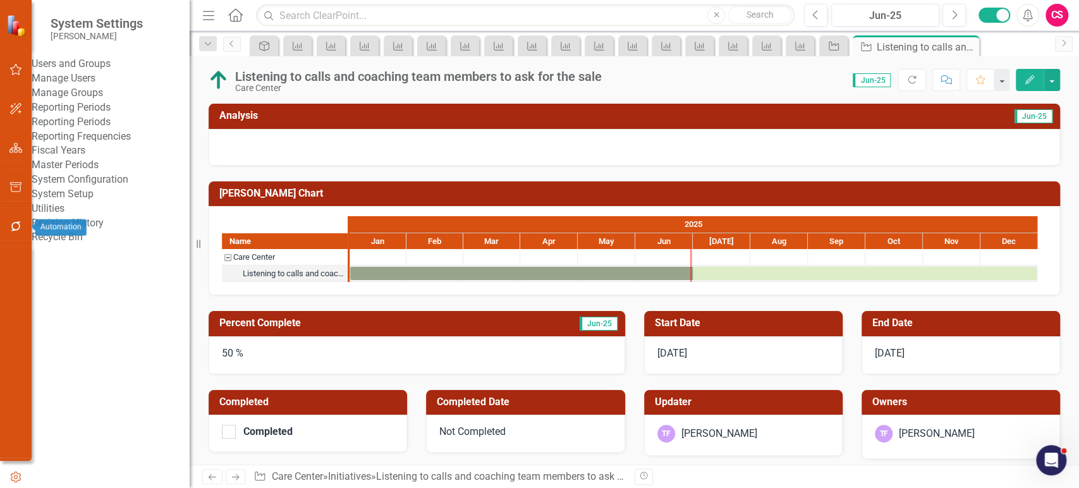
click at [27, 233] on button "button" at bounding box center [16, 227] width 28 height 27
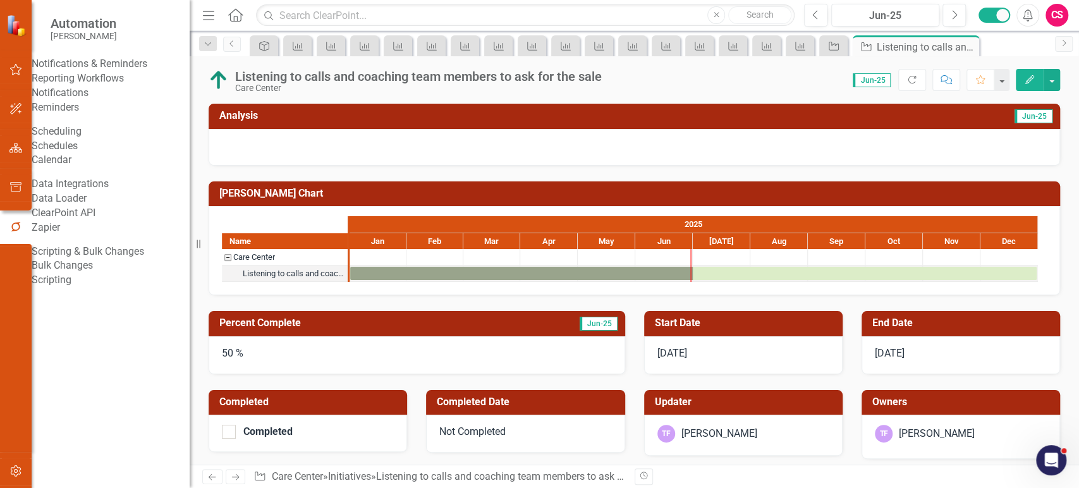
click at [89, 273] on link "Bulk Changes" at bounding box center [111, 265] width 158 height 15
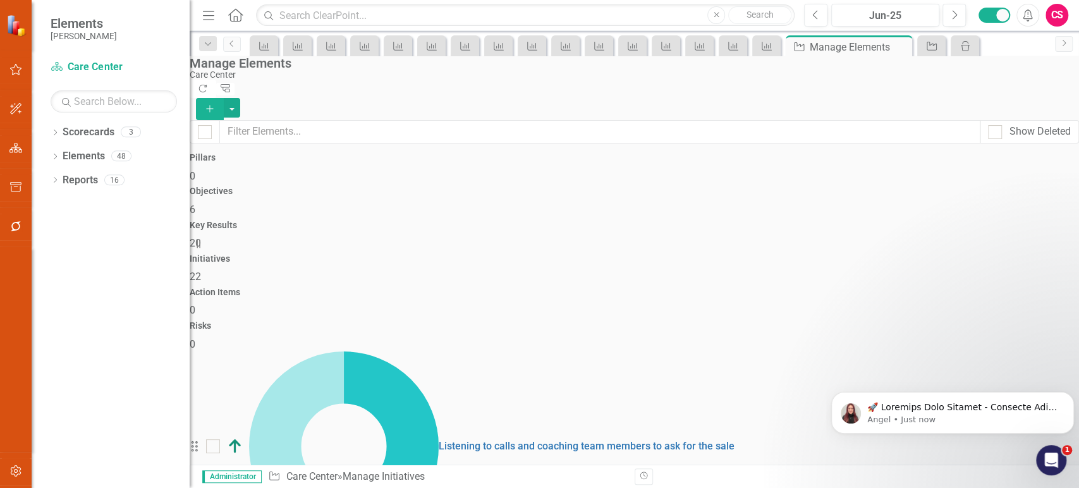
click at [597, 221] on div "Key Results 20" at bounding box center [634, 236] width 889 height 30
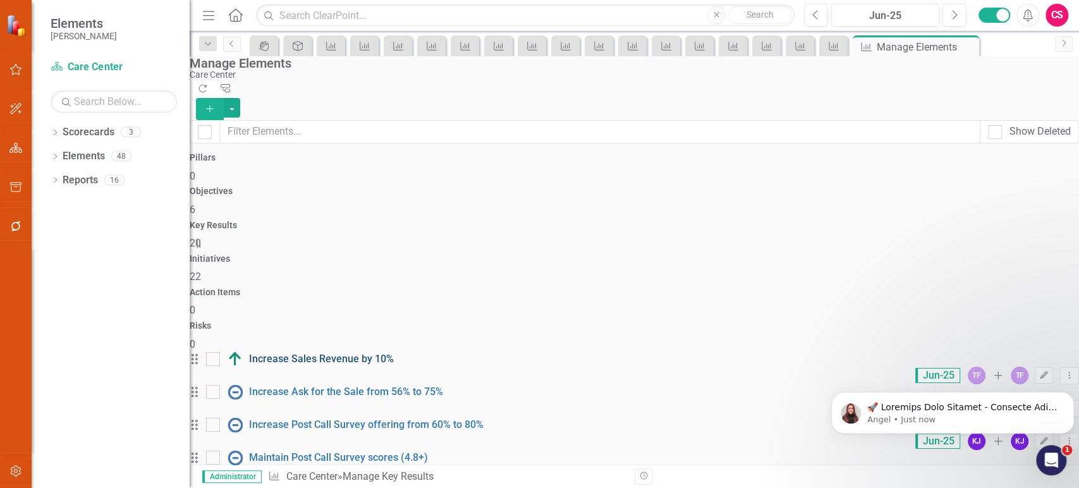
click at [394, 353] on link "Increase Sales Revenue by 10%" at bounding box center [321, 359] width 145 height 12
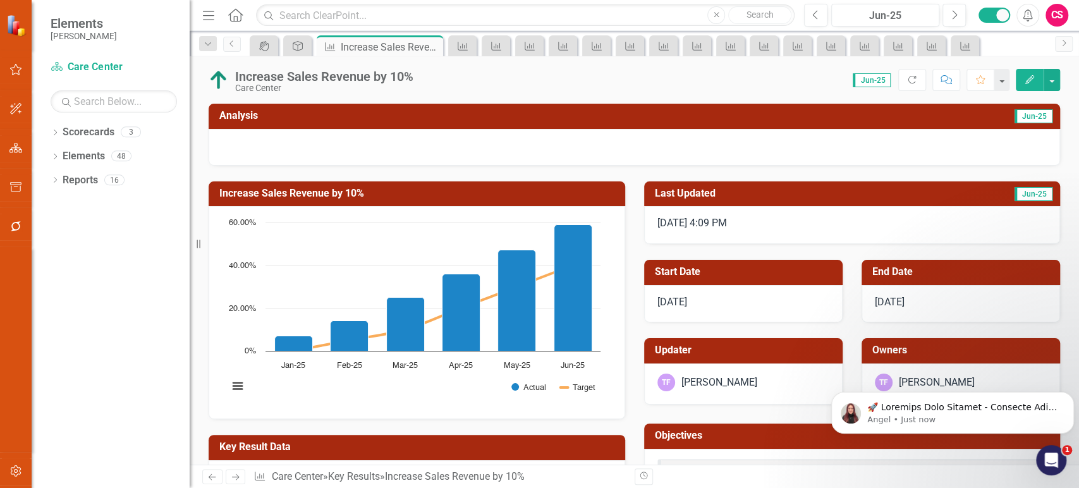
scroll to position [226, 0]
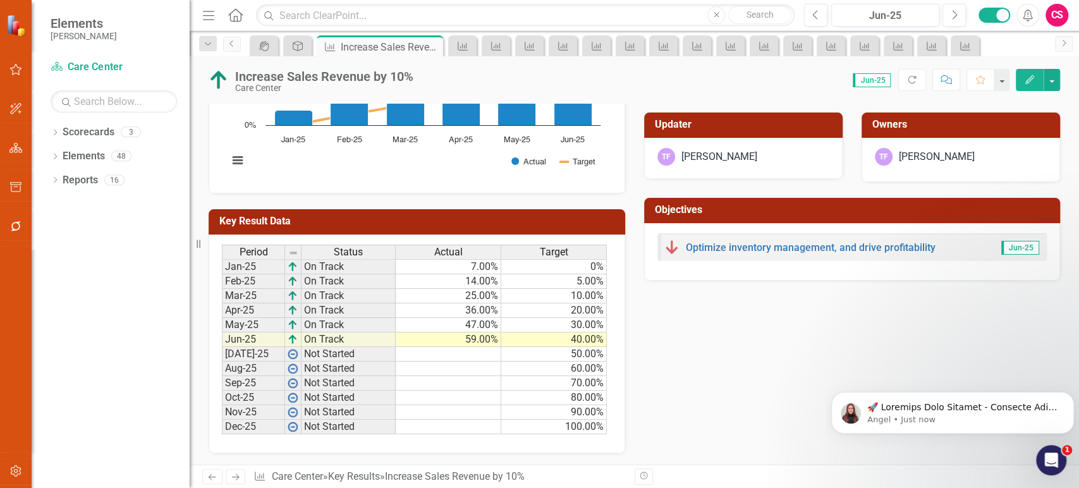
click at [474, 245] on div "Actual" at bounding box center [448, 252] width 105 height 14
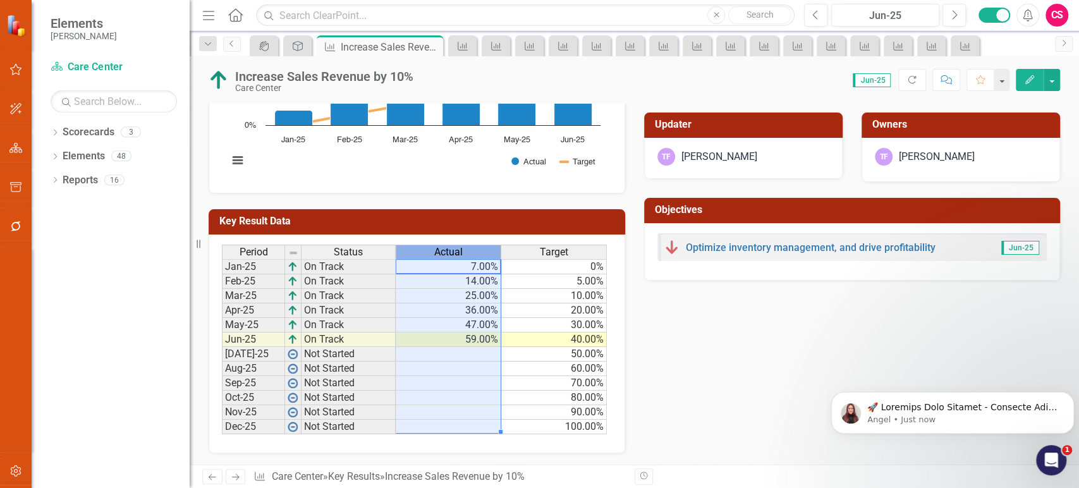
click at [474, 245] on div "Actual" at bounding box center [448, 252] width 105 height 14
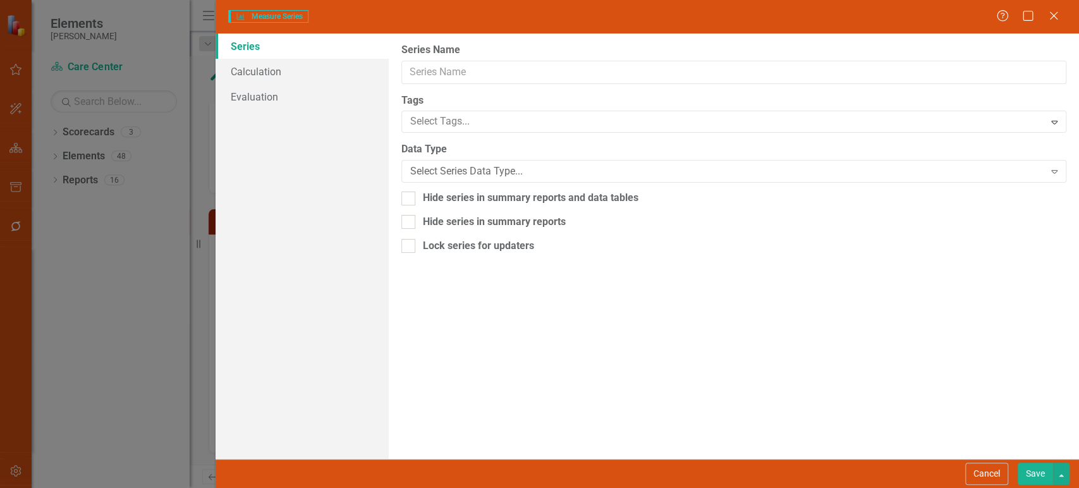
type input "Actual"
click at [269, 100] on link "Evaluation" at bounding box center [301, 96] width 172 height 25
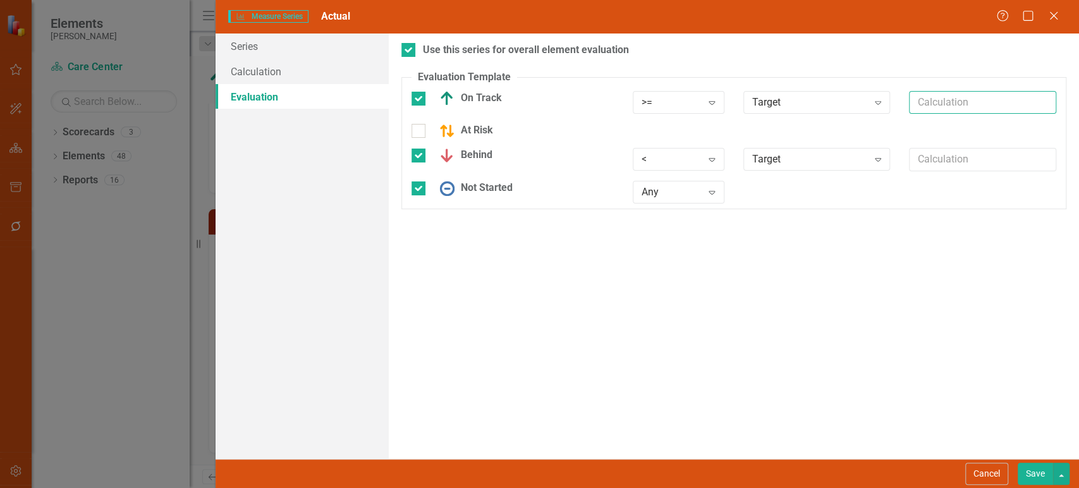
click at [915, 103] on input "text" at bounding box center [982, 102] width 147 height 23
type input "*.95"
click at [1039, 476] on button "Save" at bounding box center [1034, 474] width 35 height 22
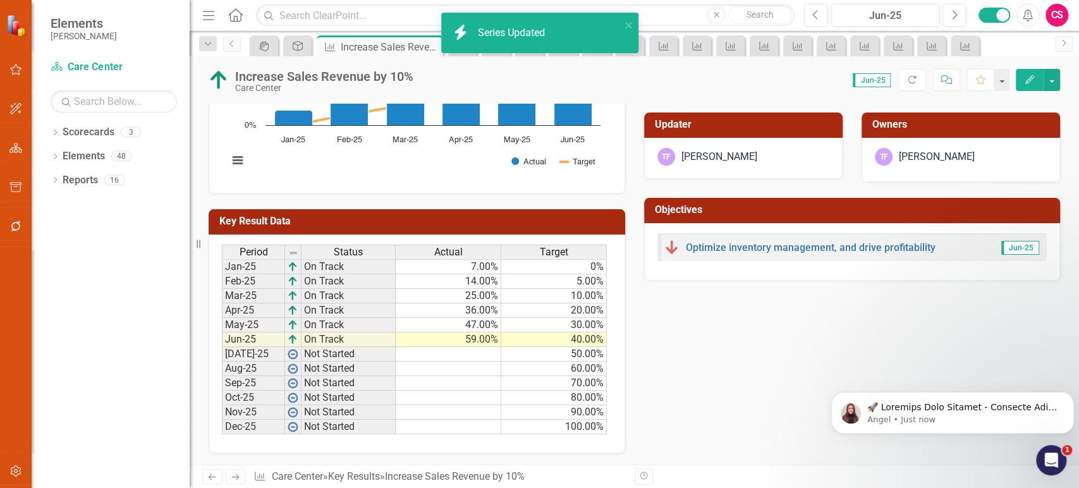
click at [234, 477] on icon at bounding box center [236, 477] width 8 height 6
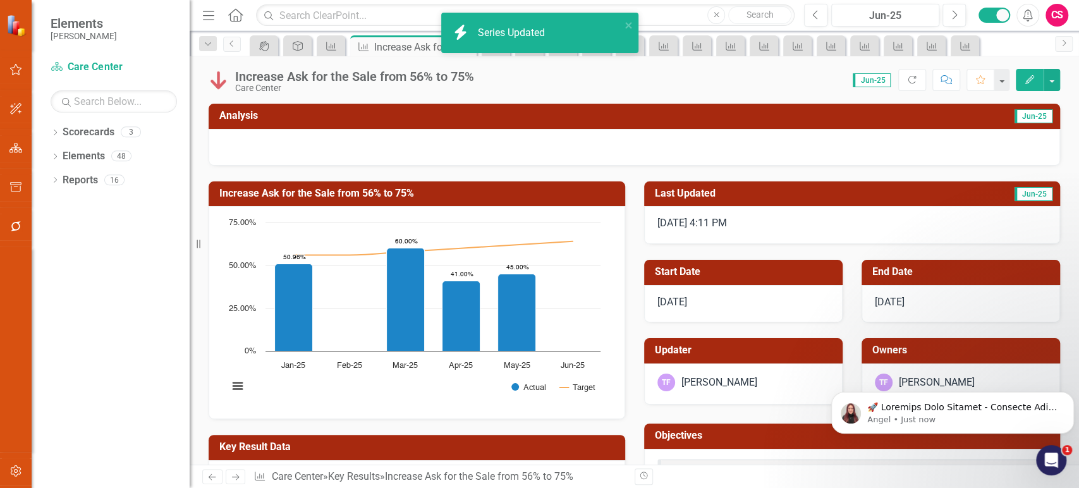
scroll to position [162, 0]
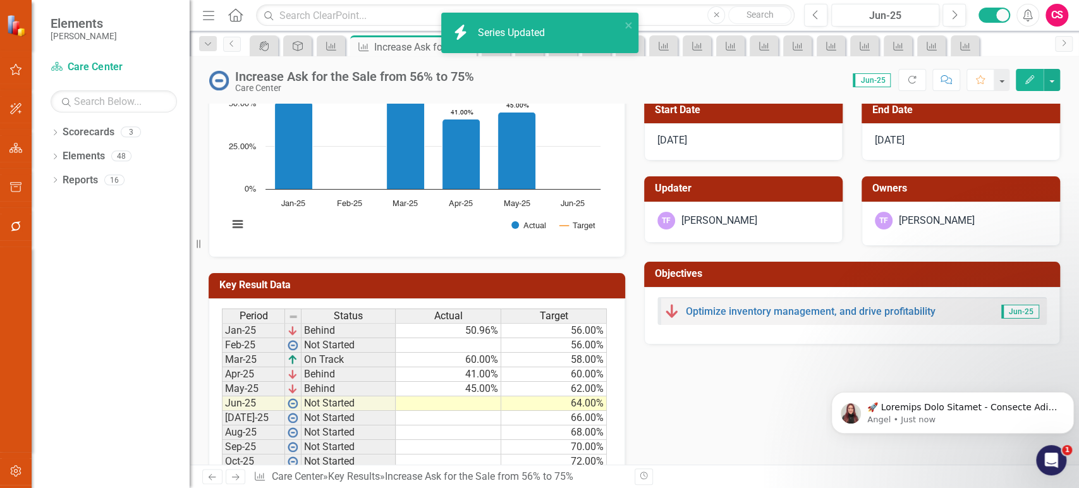
click at [472, 317] on div "Actual" at bounding box center [448, 316] width 105 height 14
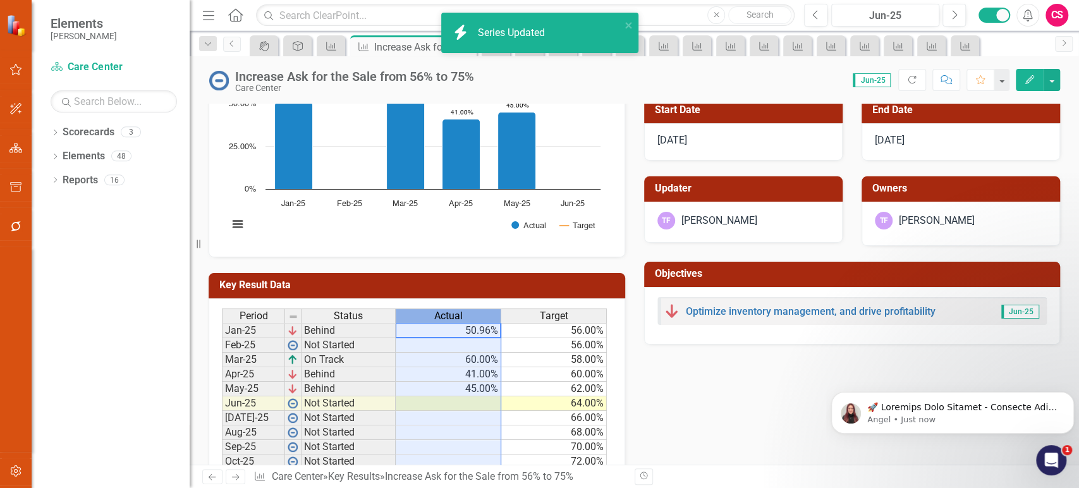
click at [472, 317] on div "Actual" at bounding box center [448, 316] width 105 height 14
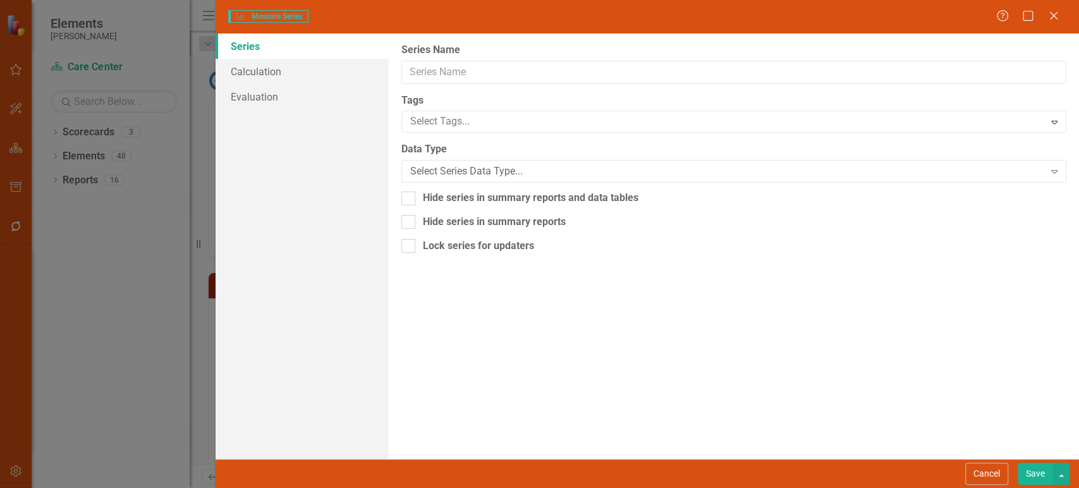
type input "Actual"
click at [325, 95] on link "Evaluation" at bounding box center [301, 96] width 172 height 25
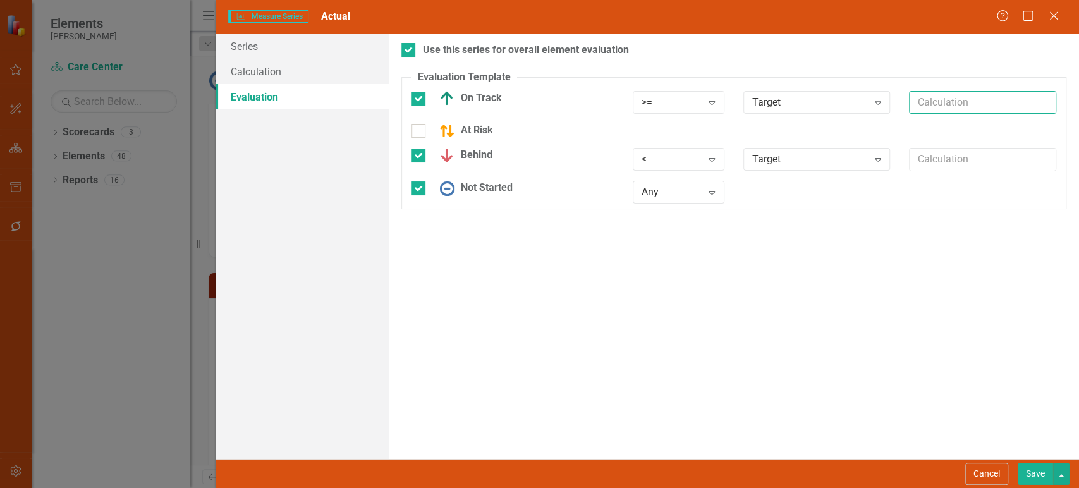
click at [934, 99] on input "text" at bounding box center [982, 102] width 147 height 23
paste input "*.95"
type input "*.95"
click at [1045, 479] on button "Save" at bounding box center [1034, 474] width 35 height 22
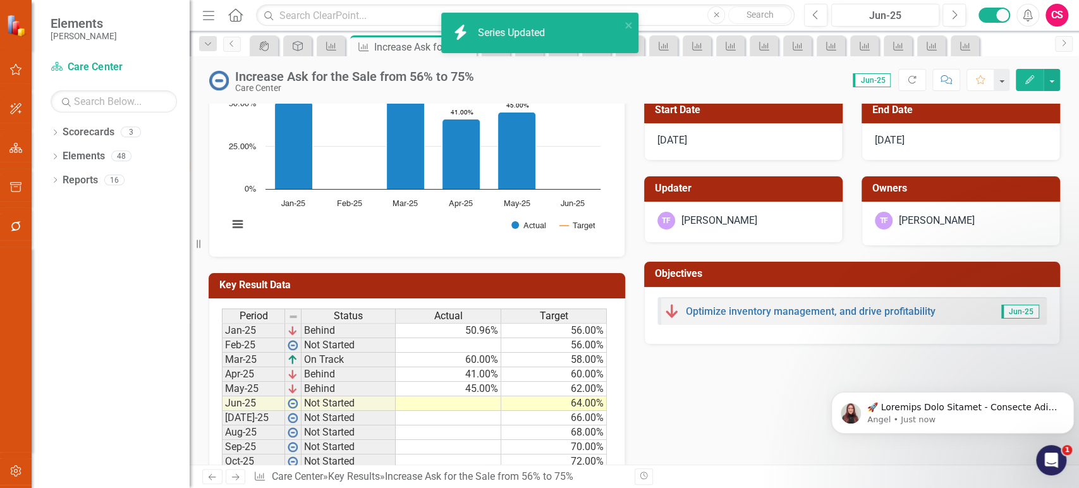
click at [233, 476] on icon "Next" at bounding box center [235, 477] width 11 height 8
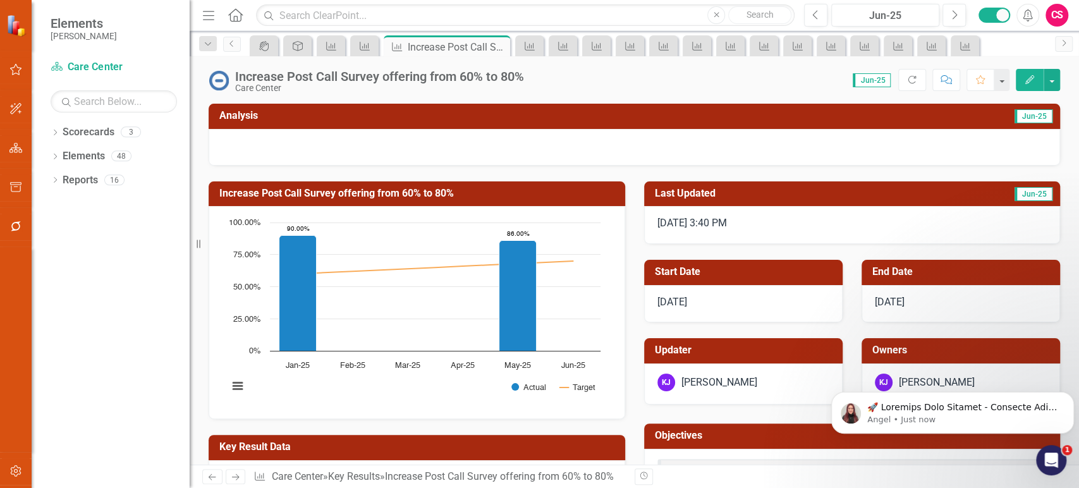
scroll to position [162, 0]
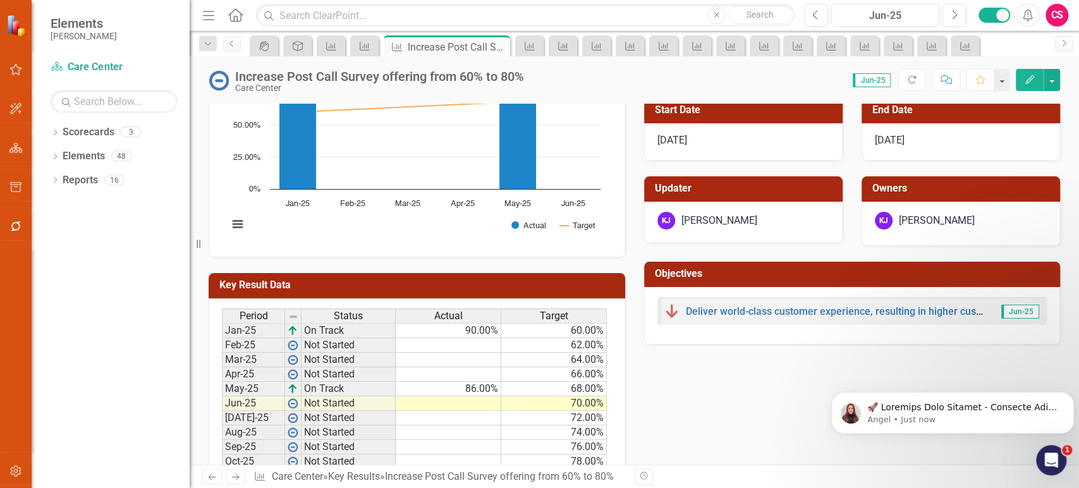
click at [450, 315] on span "Actual" at bounding box center [448, 315] width 28 height 11
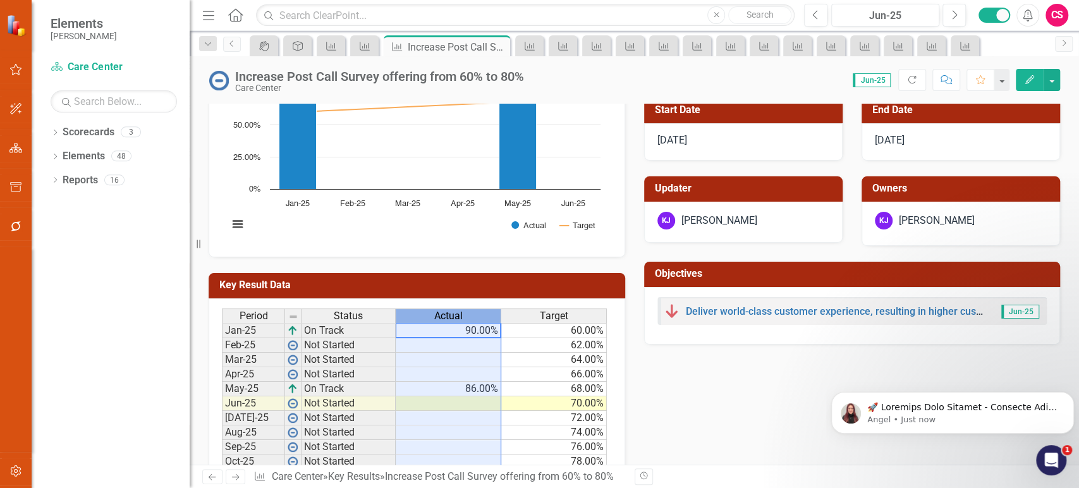
click at [450, 315] on span "Actual" at bounding box center [448, 315] width 28 height 11
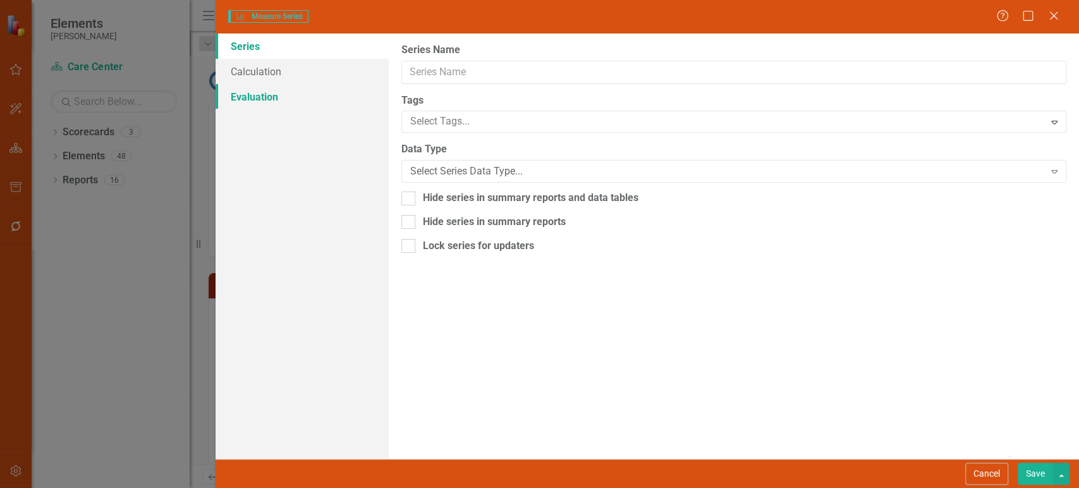
type input "Actual"
click at [344, 96] on link "Evaluation" at bounding box center [301, 96] width 172 height 25
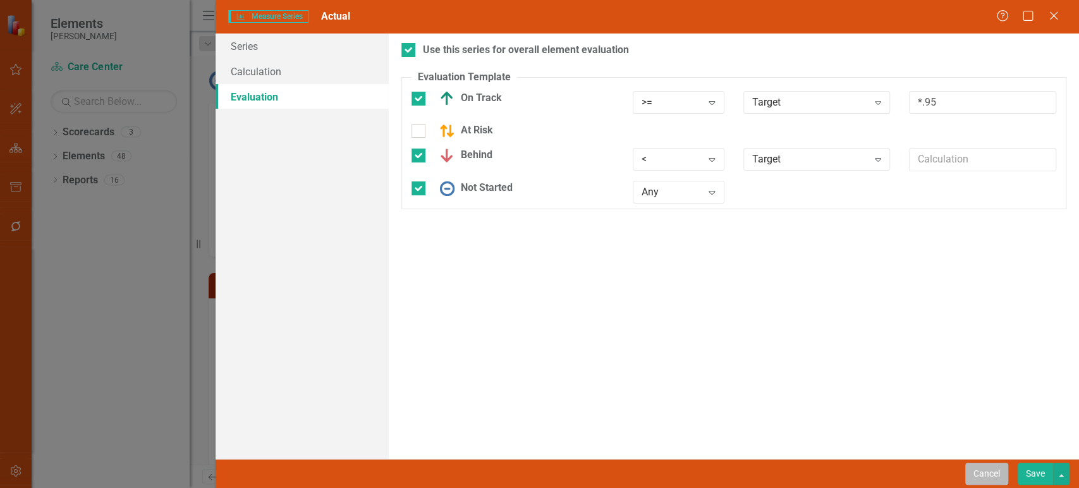
click at [988, 463] on button "Cancel" at bounding box center [986, 474] width 43 height 22
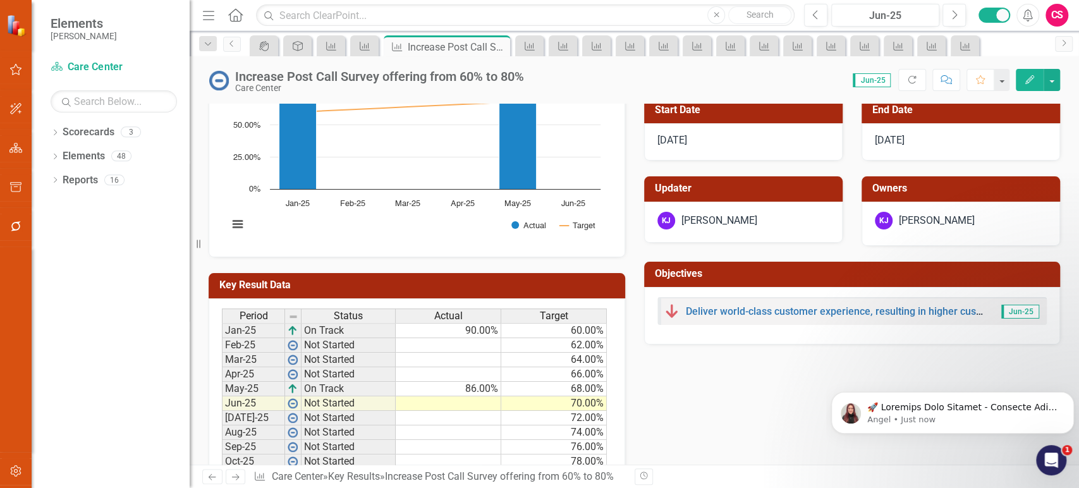
click at [241, 479] on link "Next" at bounding box center [236, 476] width 20 height 15
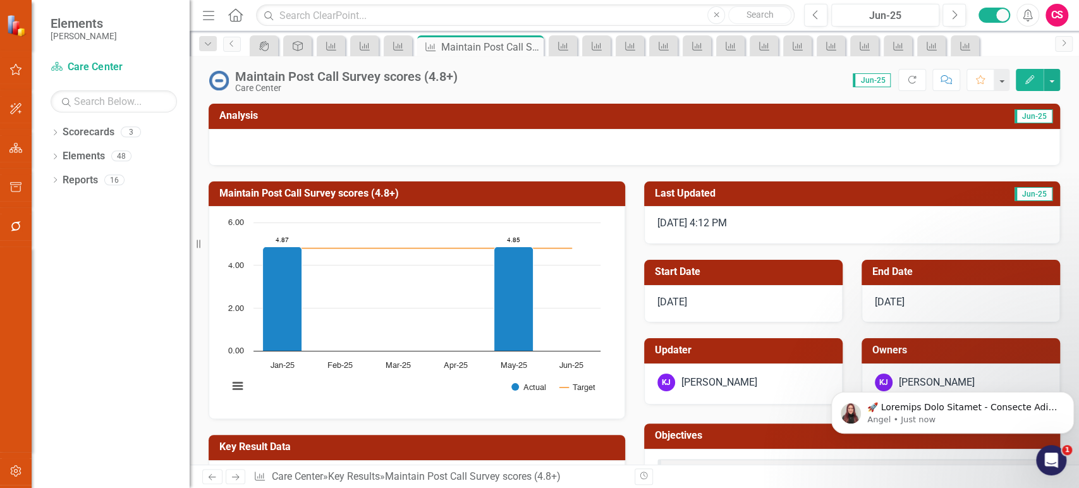
scroll to position [225, 0]
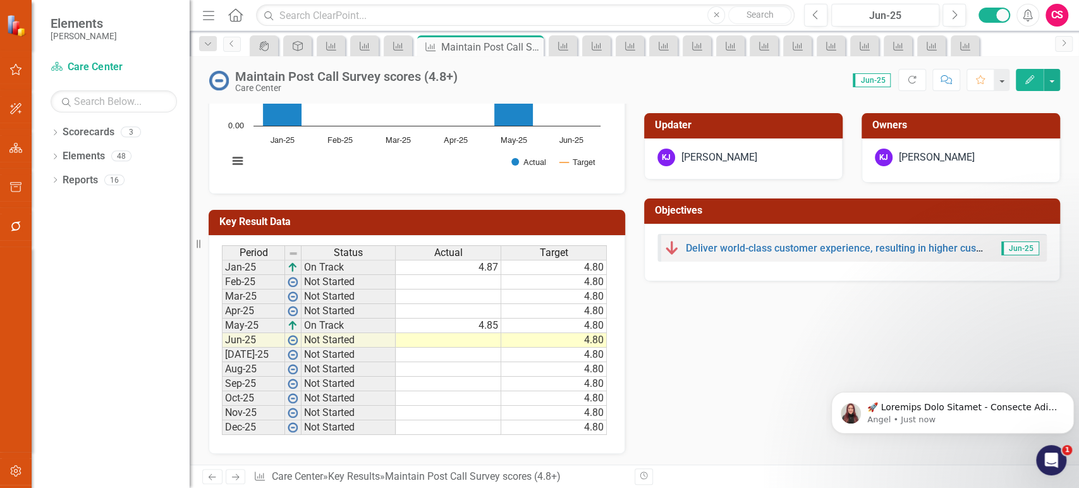
click at [473, 251] on div "Actual" at bounding box center [448, 253] width 105 height 14
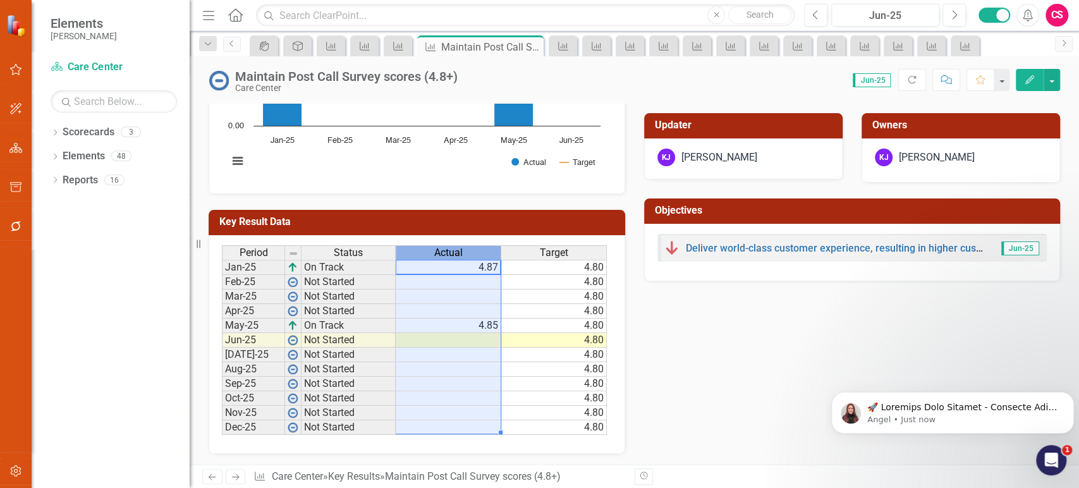
click at [473, 251] on div "Actual" at bounding box center [448, 253] width 105 height 14
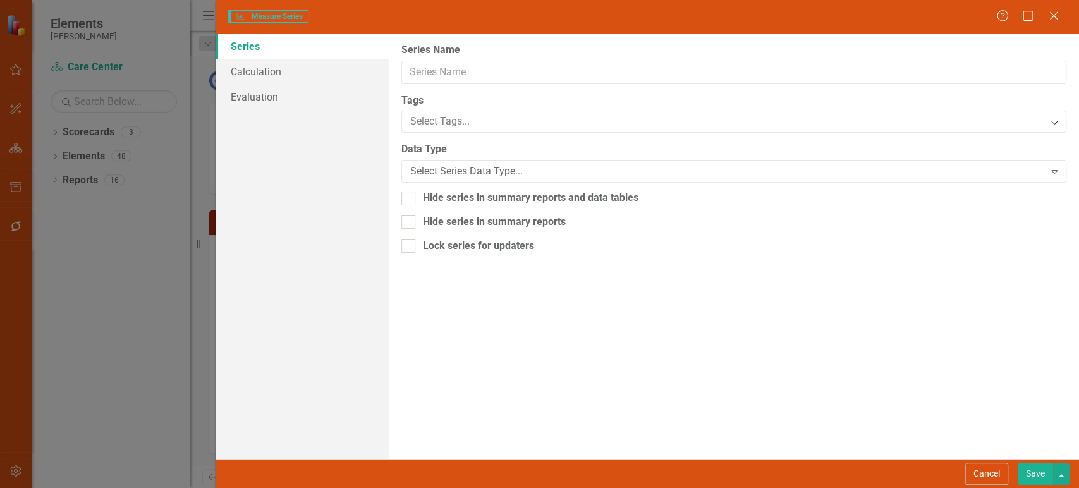
type input "Actual"
click at [287, 94] on link "Evaluation" at bounding box center [301, 96] width 172 height 25
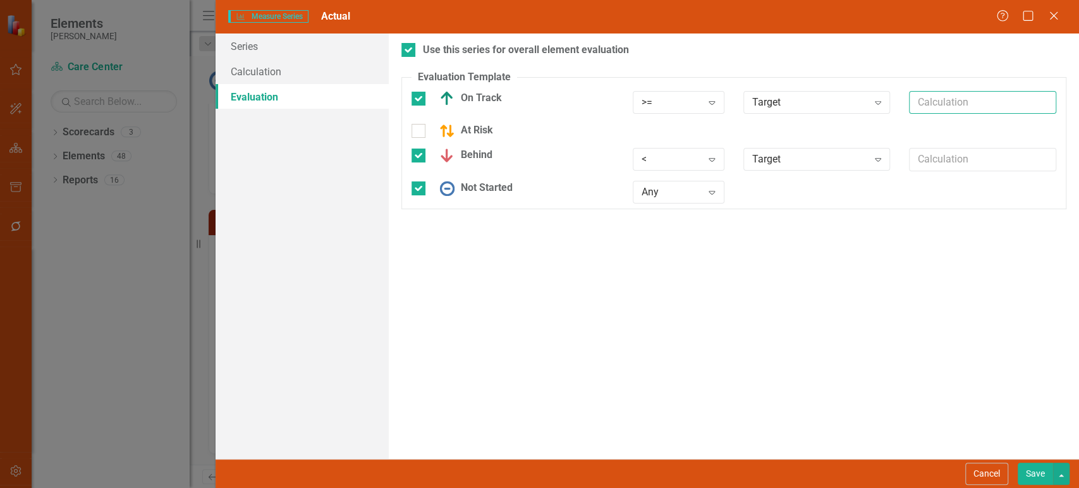
click at [950, 104] on input "text" at bounding box center [982, 102] width 147 height 23
paste input "*.95"
type input "*.95"
click at [1034, 478] on button "Save" at bounding box center [1034, 474] width 35 height 22
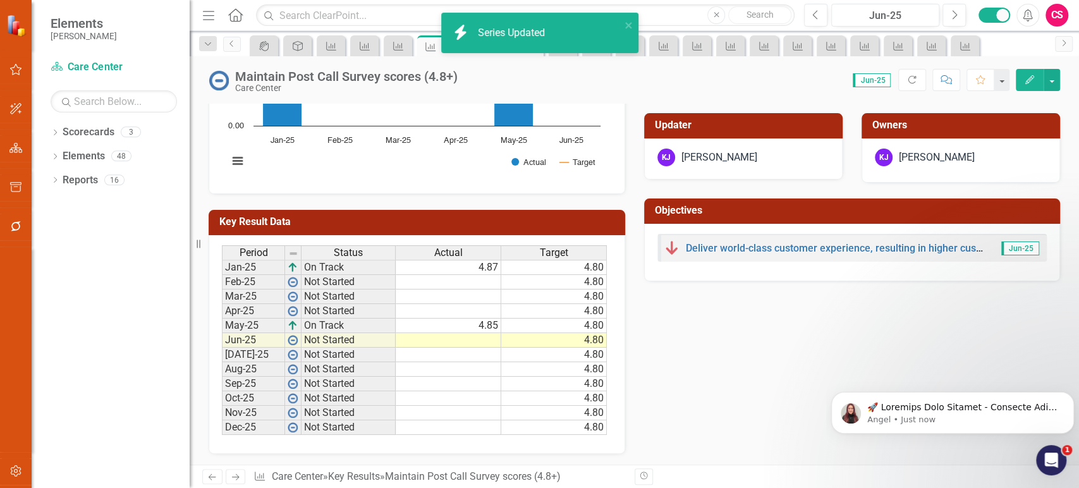
click at [242, 478] on link "Next" at bounding box center [236, 476] width 20 height 15
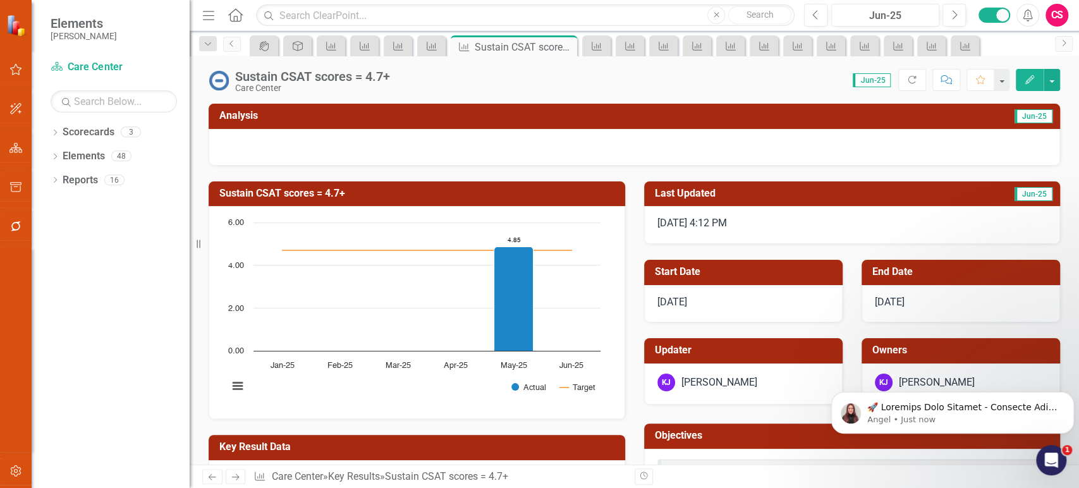
scroll to position [162, 0]
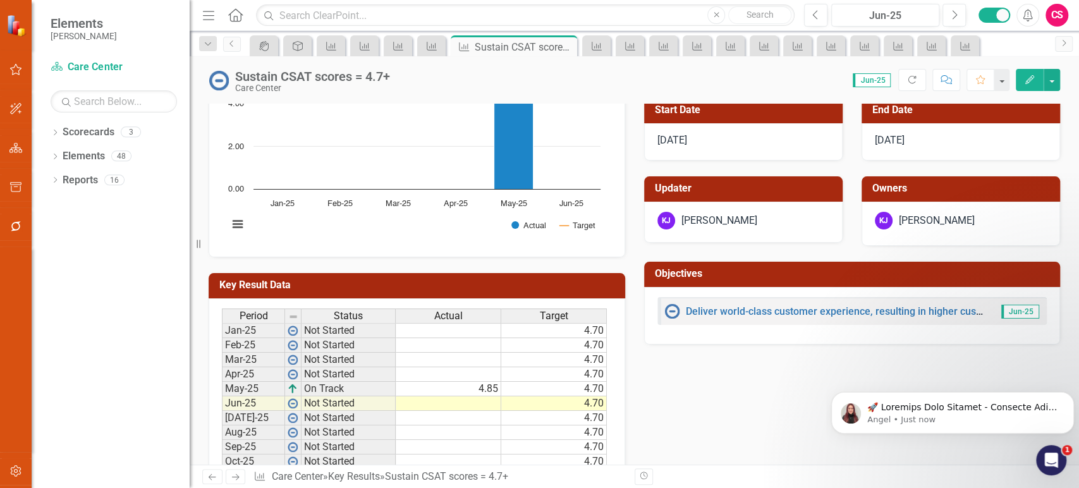
click at [449, 313] on span "Actual" at bounding box center [448, 315] width 28 height 11
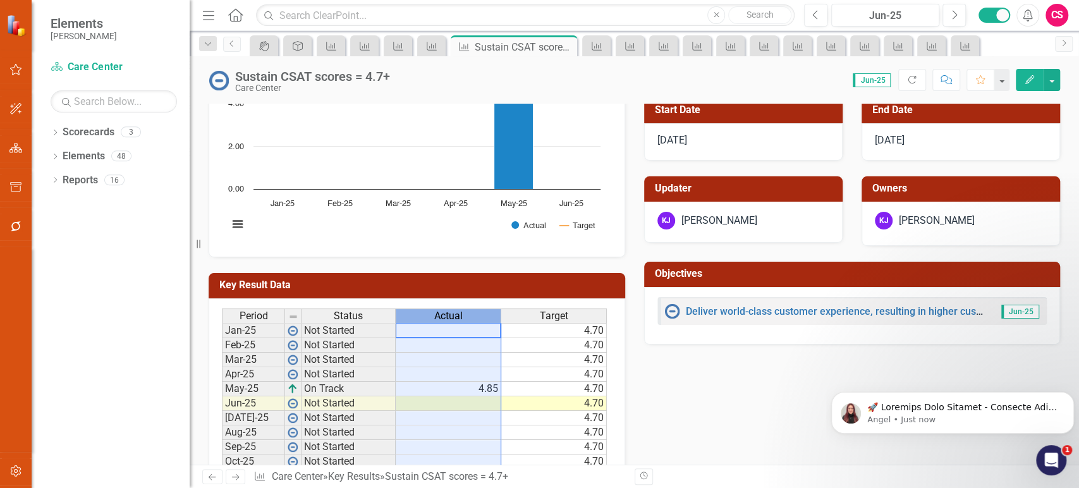
click at [449, 313] on span "Actual" at bounding box center [448, 315] width 28 height 11
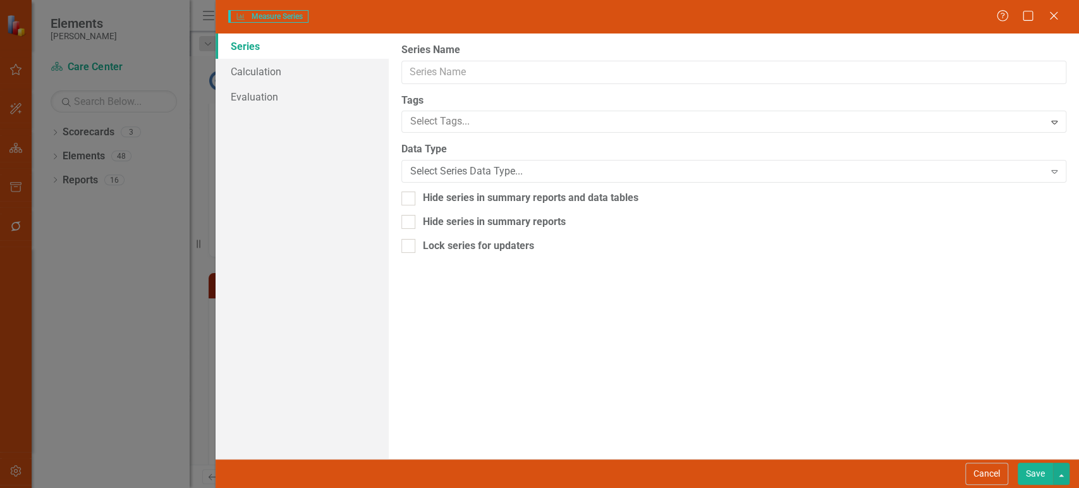
type input "Actual"
click at [311, 99] on link "Evaluation" at bounding box center [301, 96] width 172 height 25
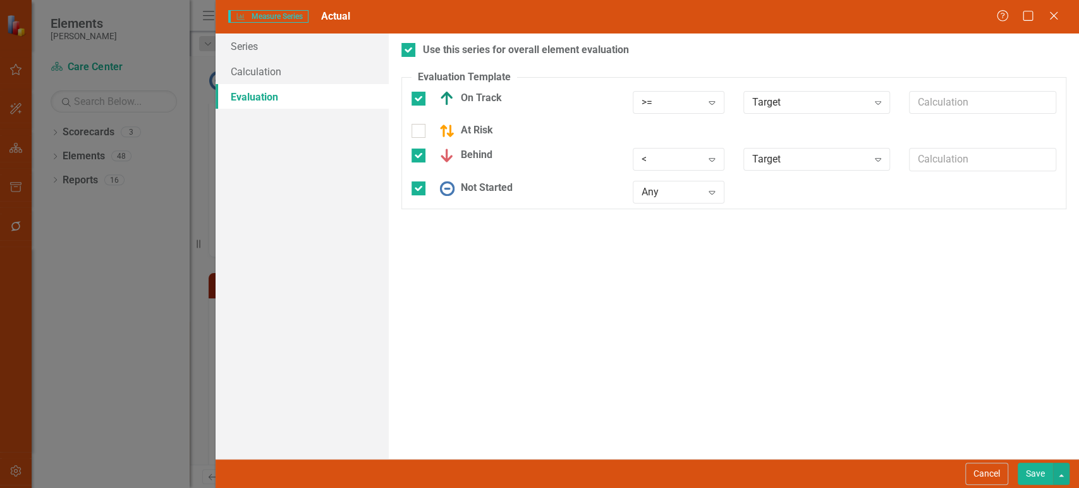
click at [933, 115] on div at bounding box center [982, 107] width 166 height 33
click at [933, 112] on input "text" at bounding box center [982, 102] width 147 height 23
paste input "*.95"
type input "*.95"
click at [1029, 474] on button "Save" at bounding box center [1034, 474] width 35 height 22
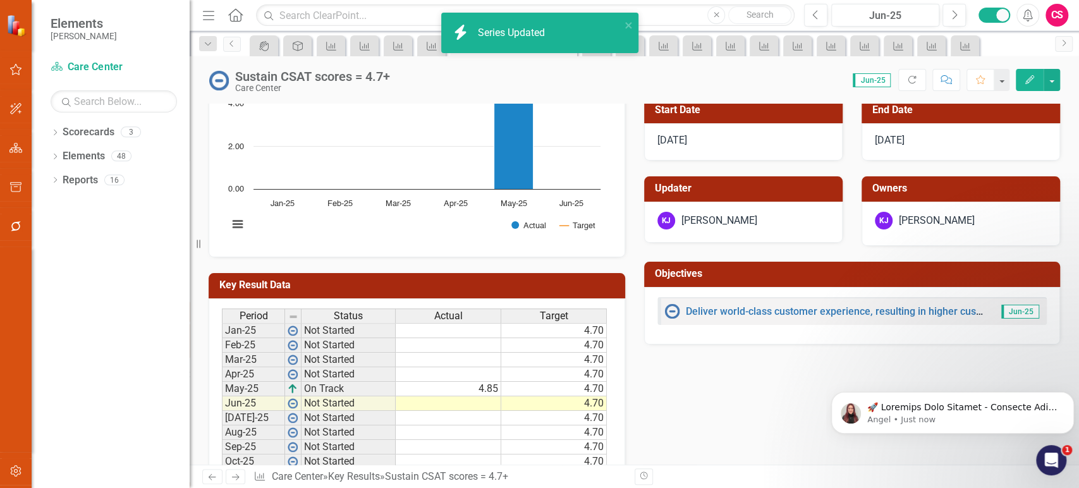
click at [233, 478] on icon "Next" at bounding box center [235, 477] width 11 height 8
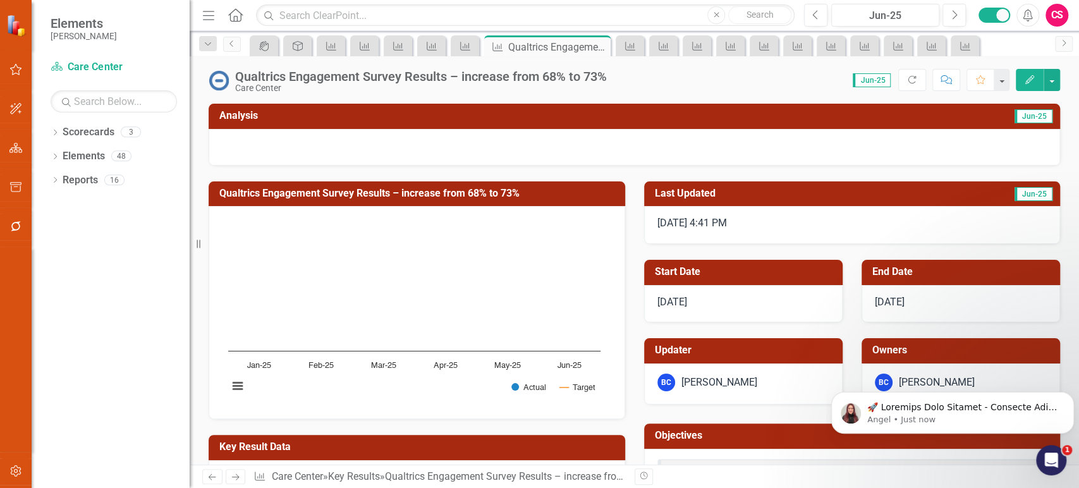
scroll to position [162, 0]
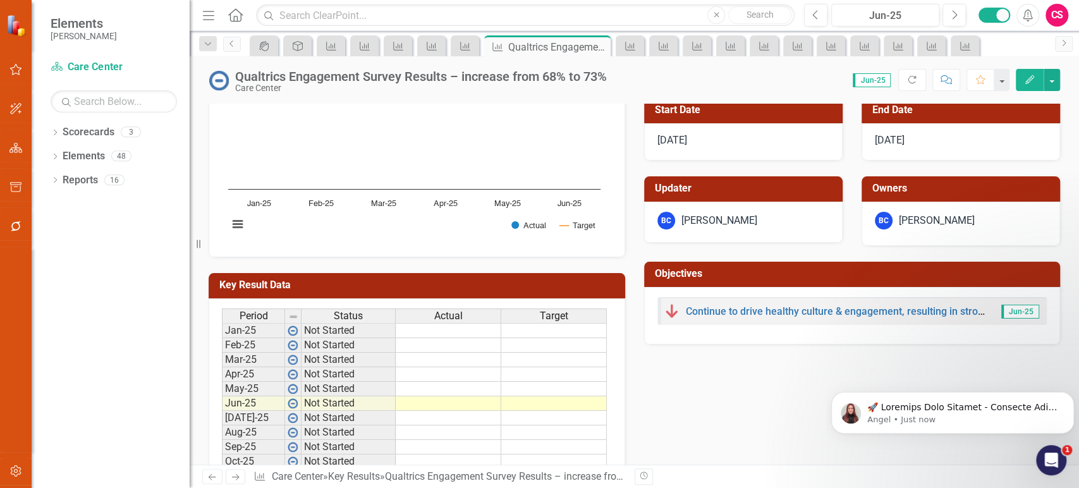
click at [445, 315] on span "Actual" at bounding box center [448, 315] width 28 height 11
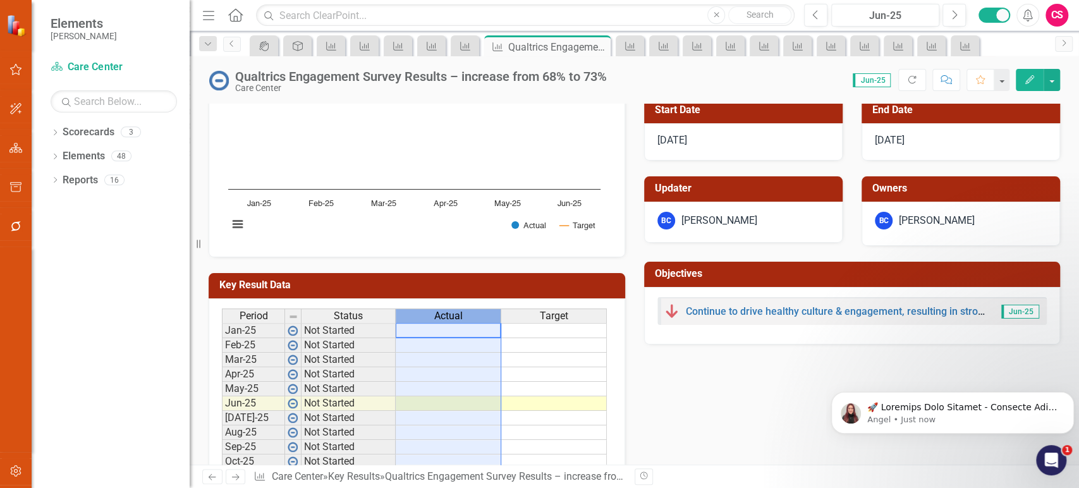
click at [445, 315] on span "Actual" at bounding box center [448, 315] width 28 height 11
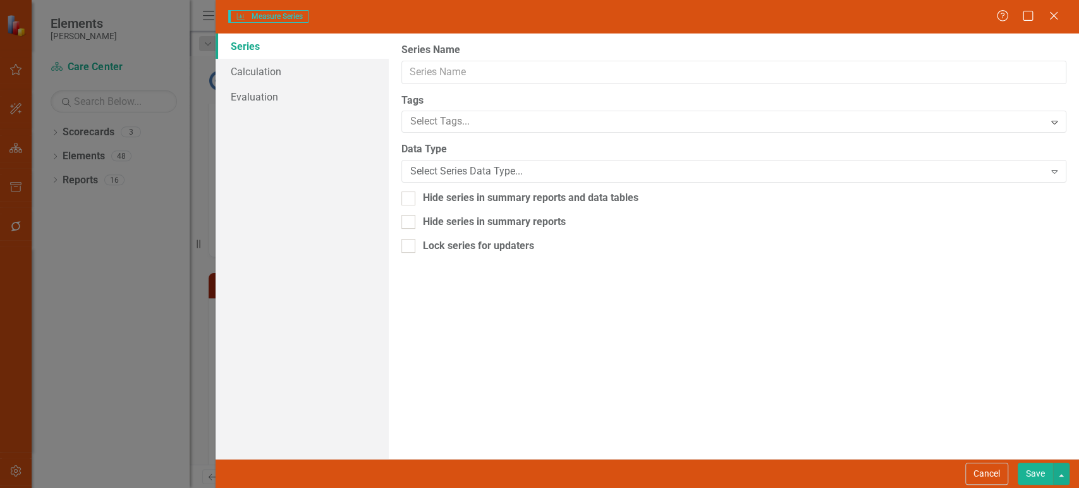
type input "Actual"
click at [278, 97] on link "Evaluation" at bounding box center [301, 96] width 172 height 25
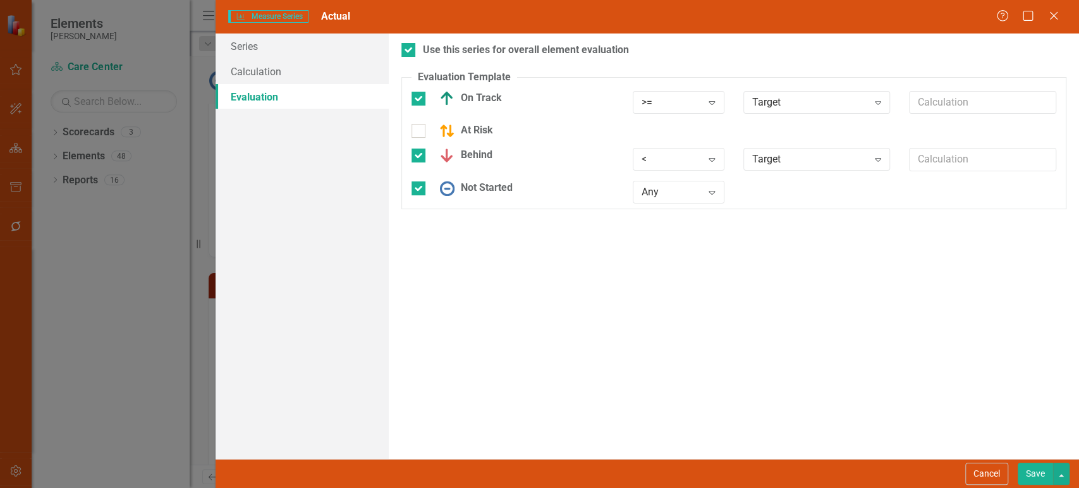
drag, startPoint x: 947, startPoint y: 89, endPoint x: 945, endPoint y: 100, distance: 10.9
click at [947, 90] on fieldset "Evaluation Template You can define a default evaluation for this series by sele…" at bounding box center [733, 140] width 665 height 140
click at [945, 100] on input "text" at bounding box center [982, 102] width 147 height 23
click at [955, 91] on input "text" at bounding box center [982, 102] width 147 height 23
paste input "*.95"
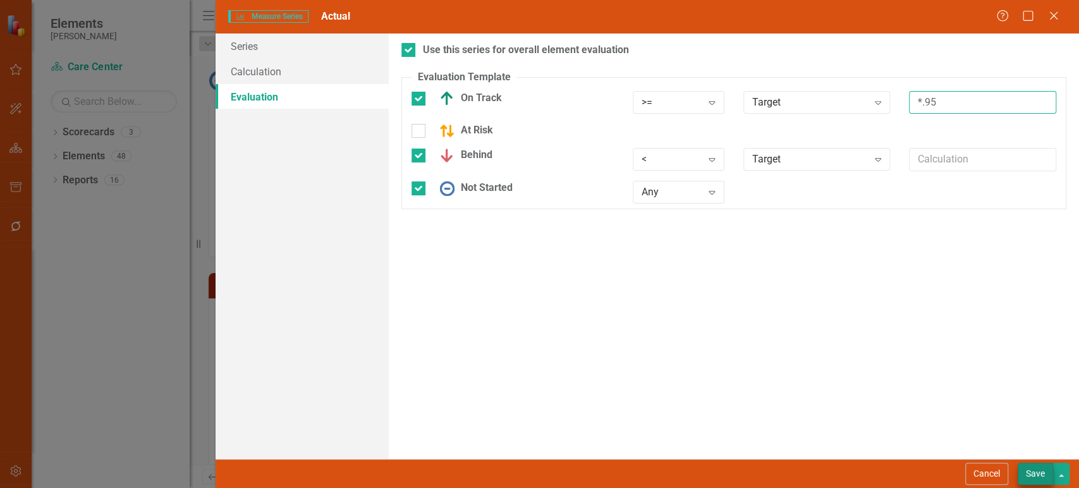
type input "*.95"
click at [1031, 475] on button "Save" at bounding box center [1034, 474] width 35 height 22
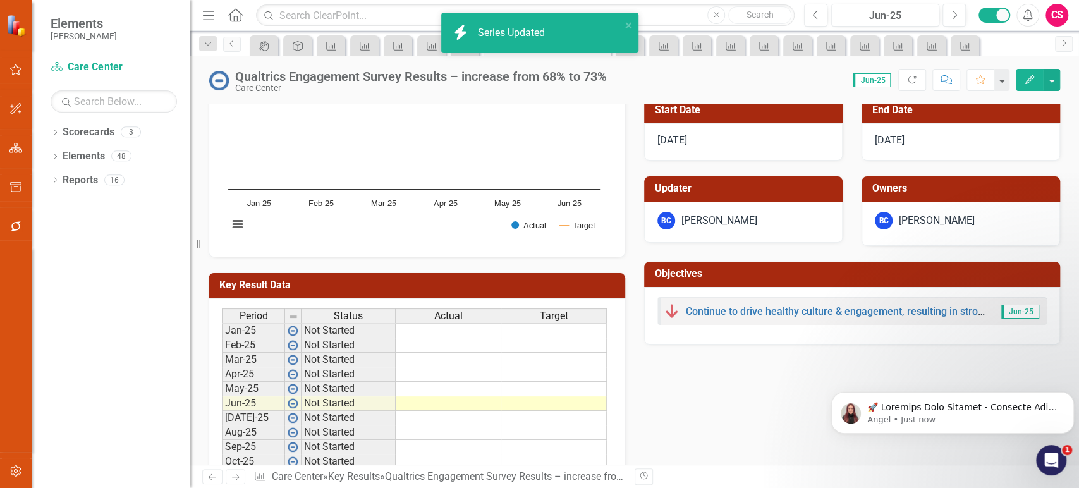
click at [232, 475] on icon "Next" at bounding box center [235, 477] width 11 height 8
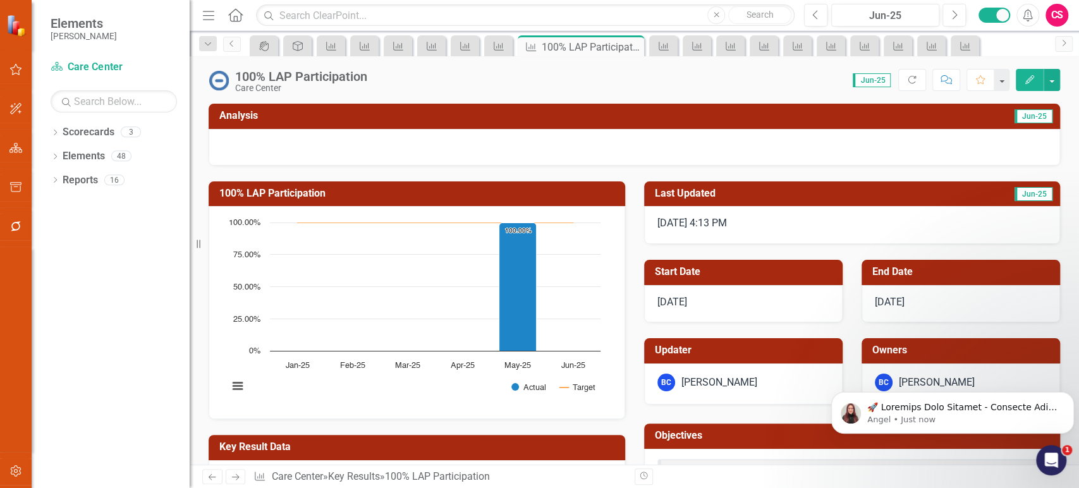
scroll to position [162, 0]
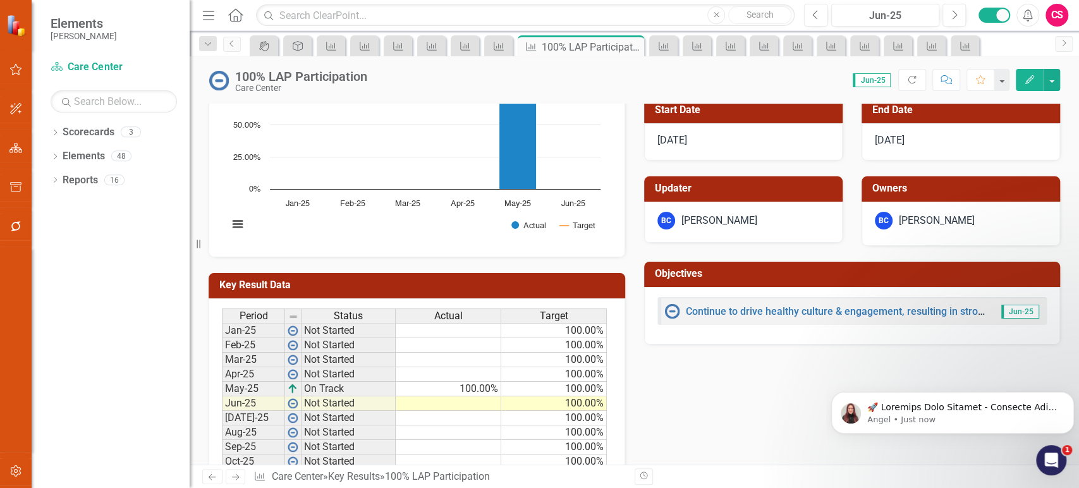
click at [439, 312] on span "Actual" at bounding box center [448, 315] width 28 height 11
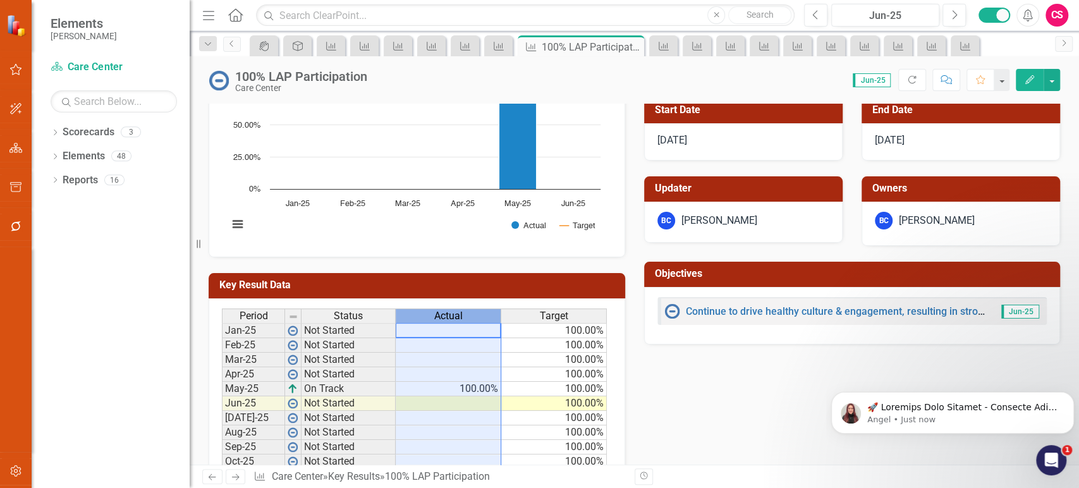
click at [439, 312] on span "Actual" at bounding box center [448, 315] width 28 height 11
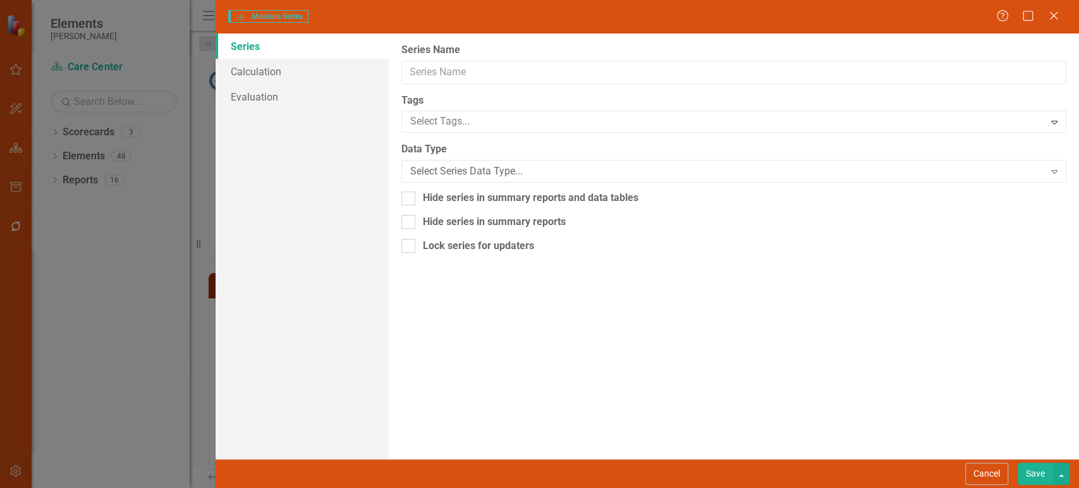
click at [318, 100] on div "Measure Series Measure Series Help Maximize Close Series Calculation Evaluation…" at bounding box center [539, 244] width 1079 height 488
type input "Actual"
click at [318, 97] on link "Evaluation" at bounding box center [301, 96] width 172 height 25
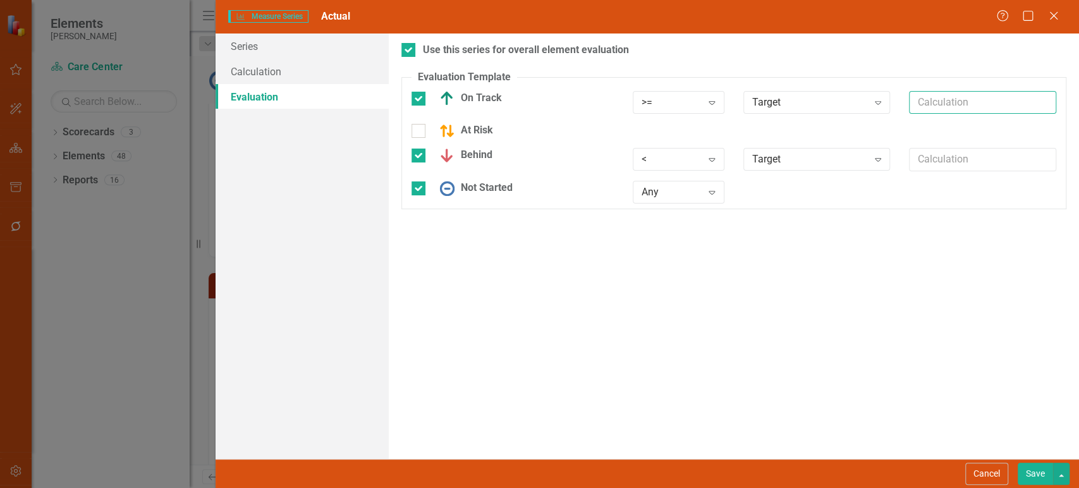
click at [932, 105] on input "text" at bounding box center [982, 102] width 147 height 23
paste input "*.95"
type input "*.95"
click at [1034, 480] on button "Save" at bounding box center [1034, 474] width 35 height 22
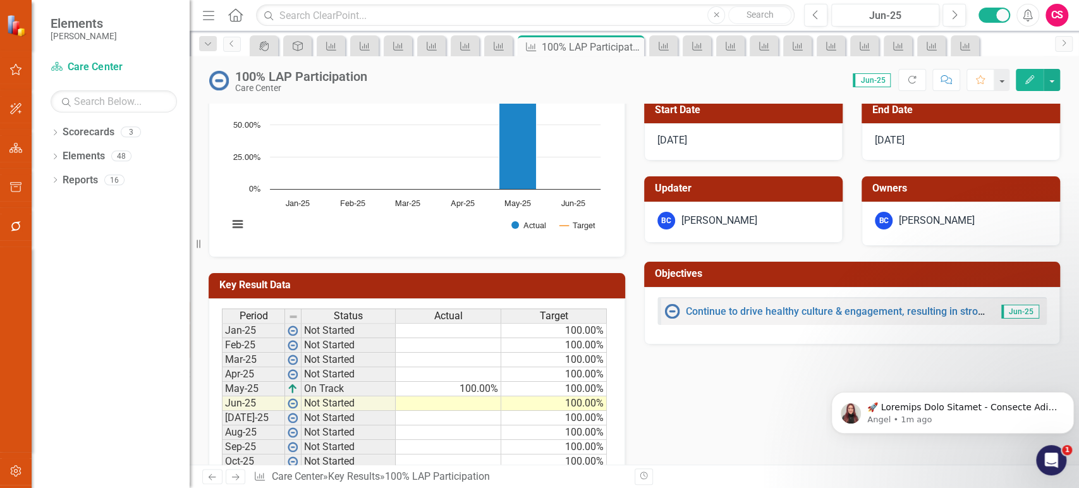
scroll to position [226, 0]
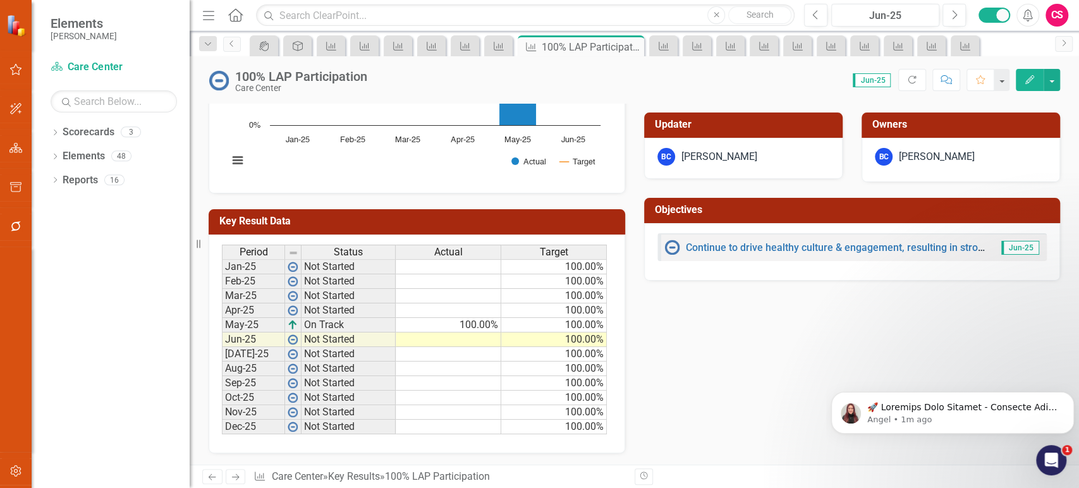
click at [234, 478] on icon "Next" at bounding box center [235, 477] width 11 height 8
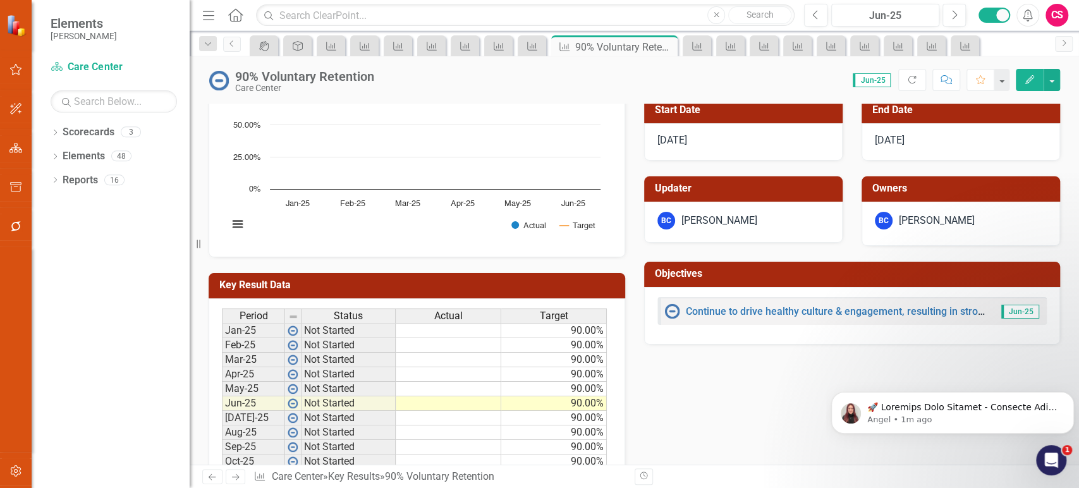
scroll to position [226, 0]
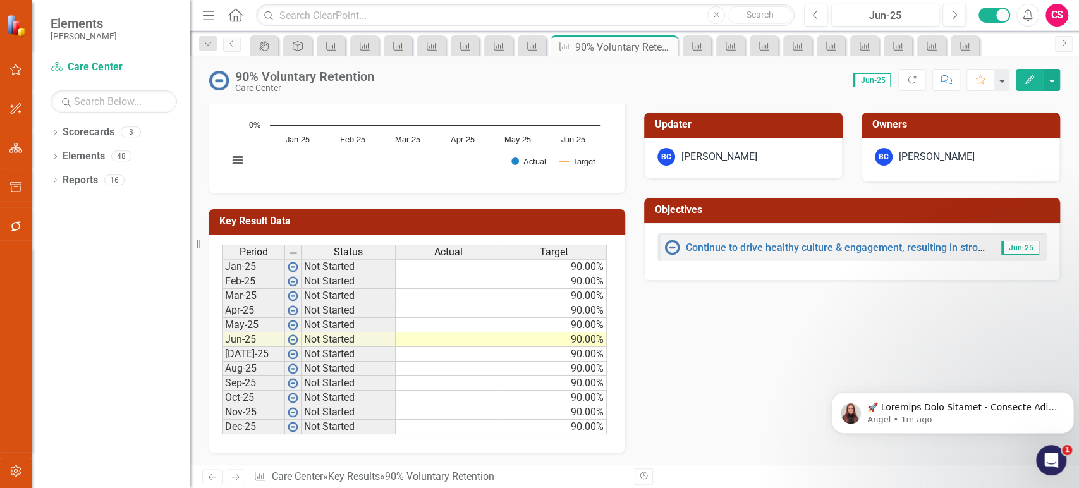
click at [448, 247] on span "Actual" at bounding box center [448, 251] width 28 height 11
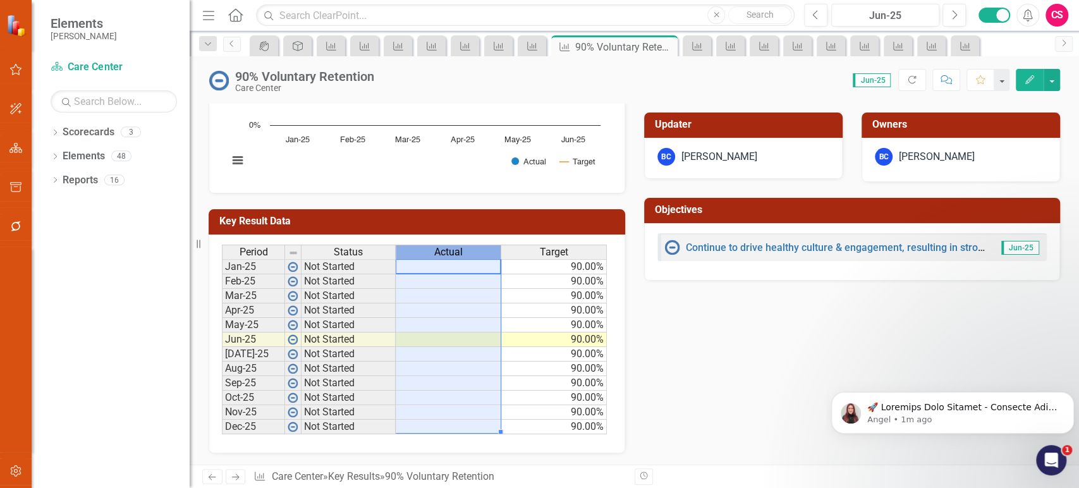
click at [448, 247] on span "Actual" at bounding box center [448, 251] width 28 height 11
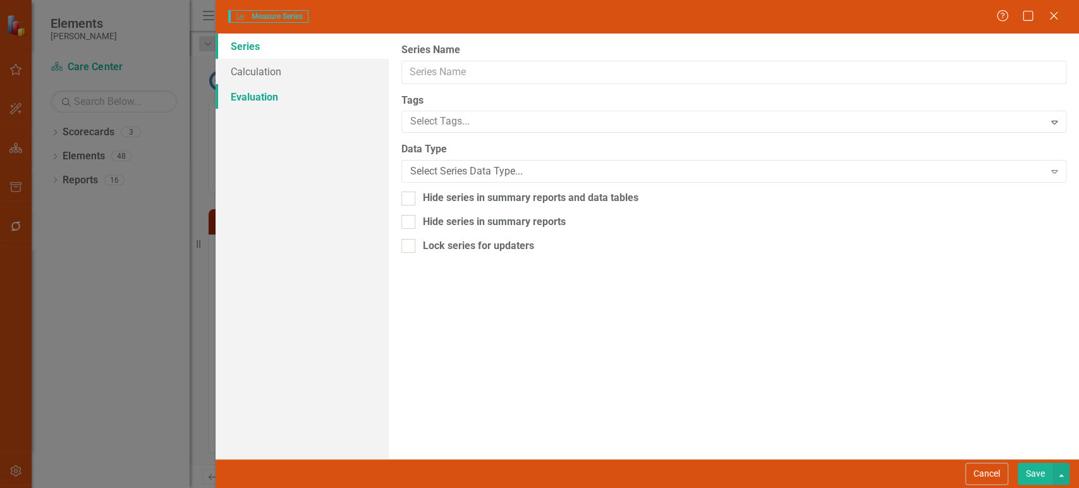
click at [347, 102] on div "Measure Series Measure Series Help Maximize Close Series Calculation Evaluation…" at bounding box center [539, 244] width 1079 height 488
type input "Actual"
click at [347, 102] on link "Evaluation" at bounding box center [301, 96] width 172 height 25
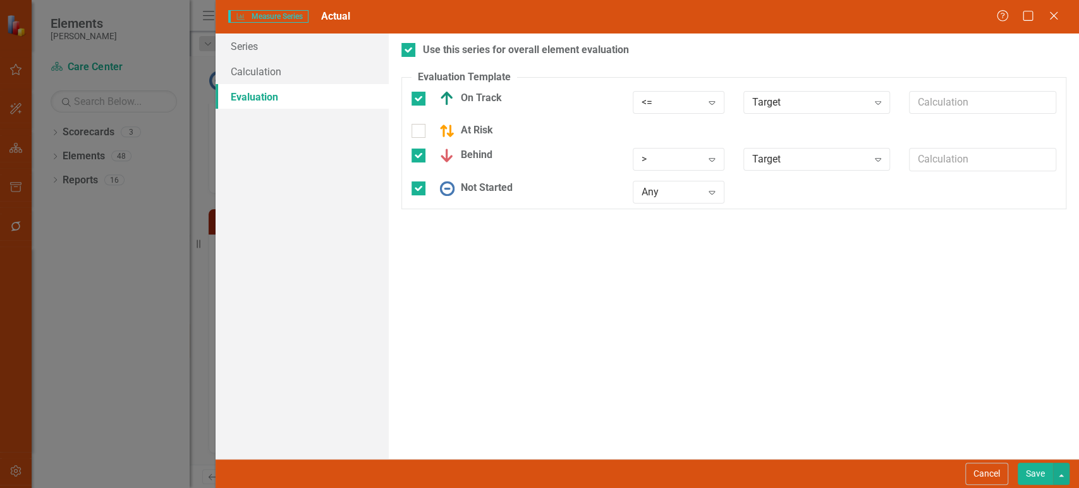
click at [900, 105] on div at bounding box center [982, 107] width 166 height 33
click at [930, 104] on input "text" at bounding box center [982, 102] width 147 height 23
paste input "*.95"
type input "*.95"
click at [1032, 476] on button "Save" at bounding box center [1034, 474] width 35 height 22
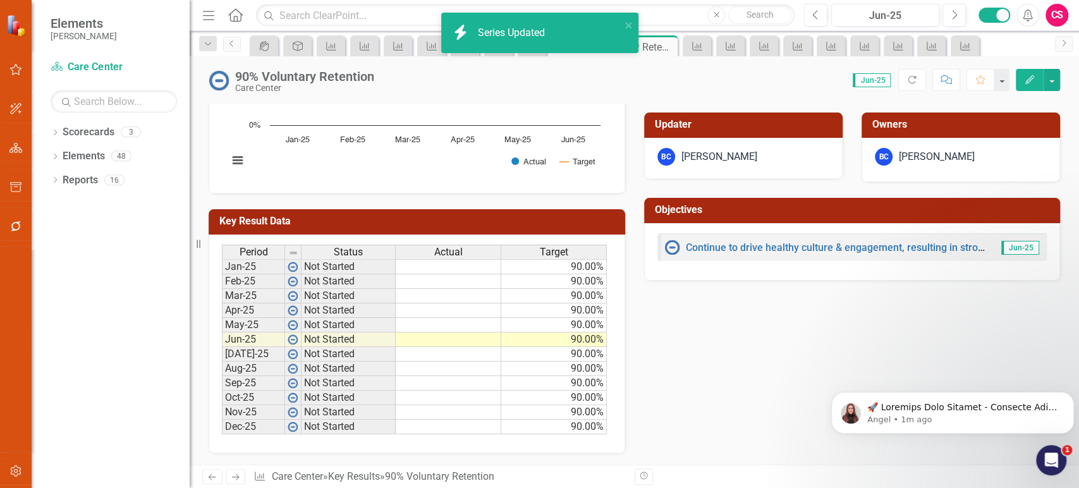
drag, startPoint x: 238, startPoint y: 476, endPoint x: 478, endPoint y: 267, distance: 318.8
click at [239, 476] on icon "Next" at bounding box center [235, 477] width 11 height 8
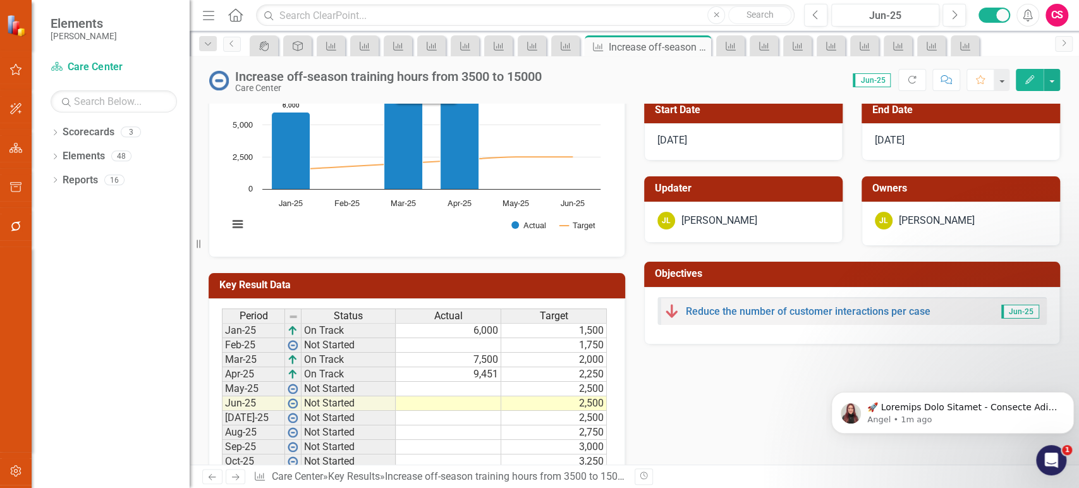
scroll to position [226, 0]
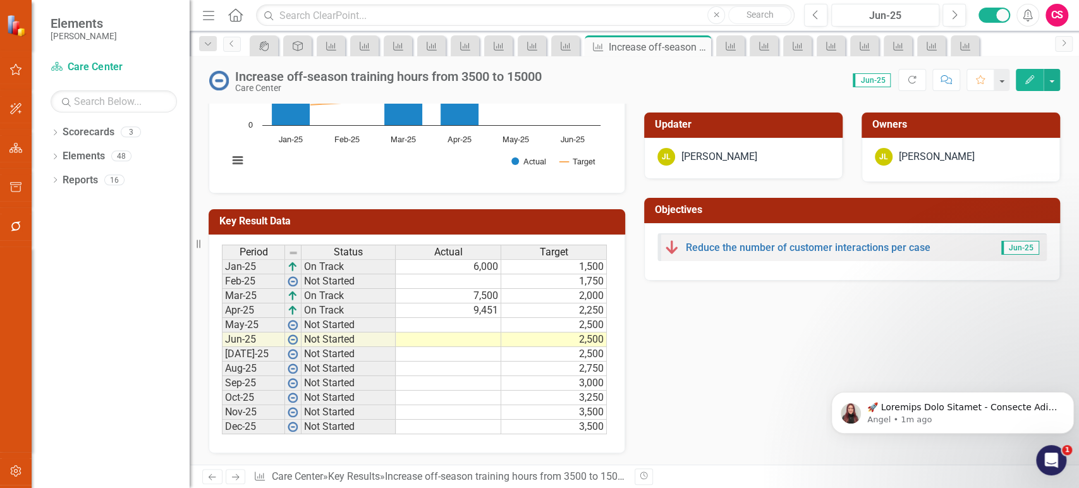
click at [457, 250] on span "Actual" at bounding box center [448, 251] width 28 height 11
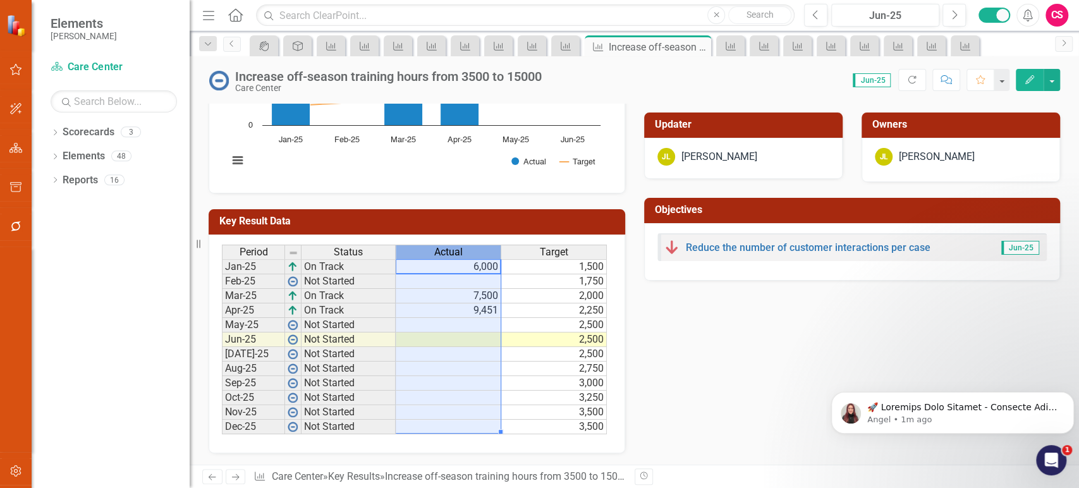
click at [457, 250] on span "Actual" at bounding box center [448, 251] width 28 height 11
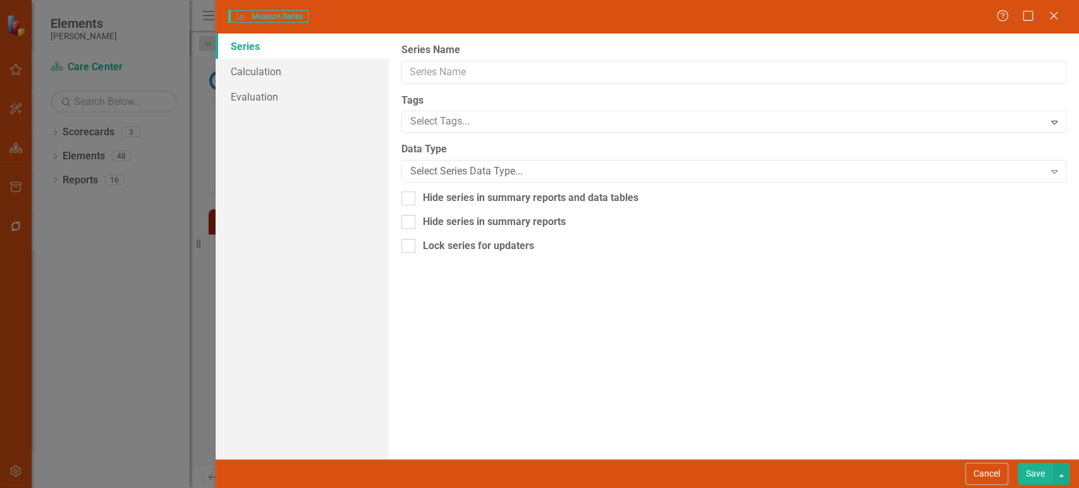
type input "Actual"
click at [296, 103] on link "Evaluation" at bounding box center [301, 96] width 172 height 25
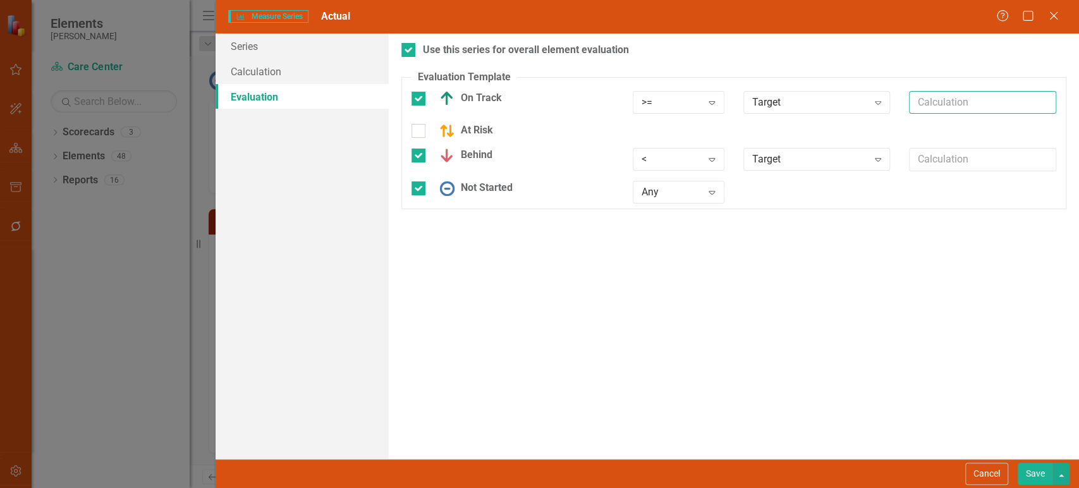
click at [941, 95] on input "text" at bounding box center [982, 102] width 147 height 23
paste input "*.95"
type input "*.95"
click at [1033, 471] on button "Save" at bounding box center [1034, 474] width 35 height 22
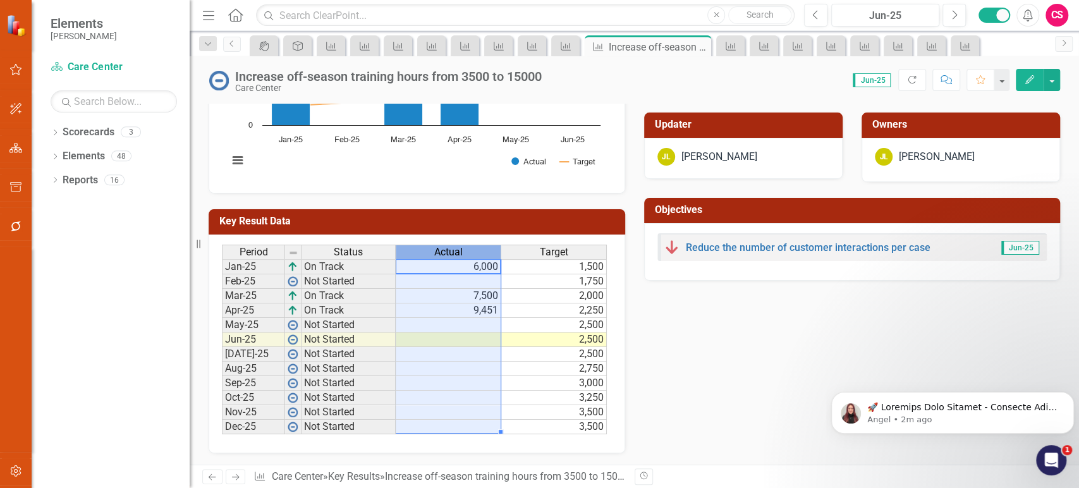
click at [467, 251] on div "Actual" at bounding box center [448, 252] width 105 height 14
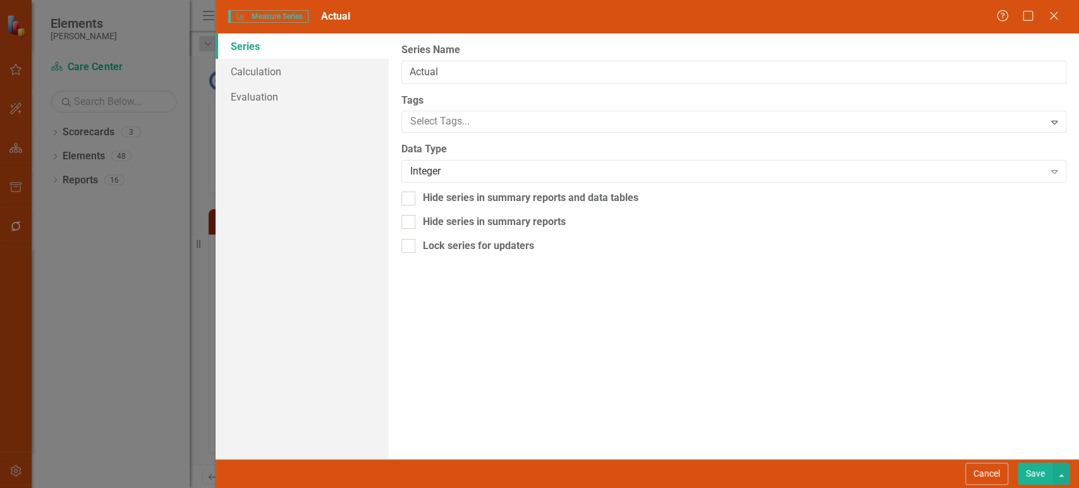
click at [324, 115] on div "Series Calculation Evaluation" at bounding box center [301, 245] width 172 height 425
click at [313, 109] on div "Series Calculation Evaluation" at bounding box center [301, 245] width 172 height 425
click at [303, 102] on link "Evaluation" at bounding box center [301, 96] width 172 height 25
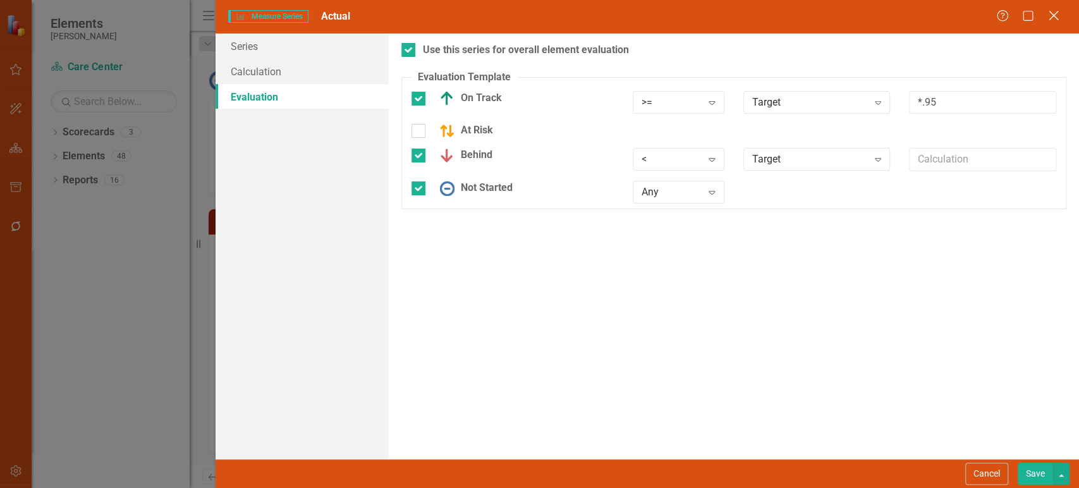
click at [1058, 19] on icon "Close" at bounding box center [1053, 15] width 16 height 12
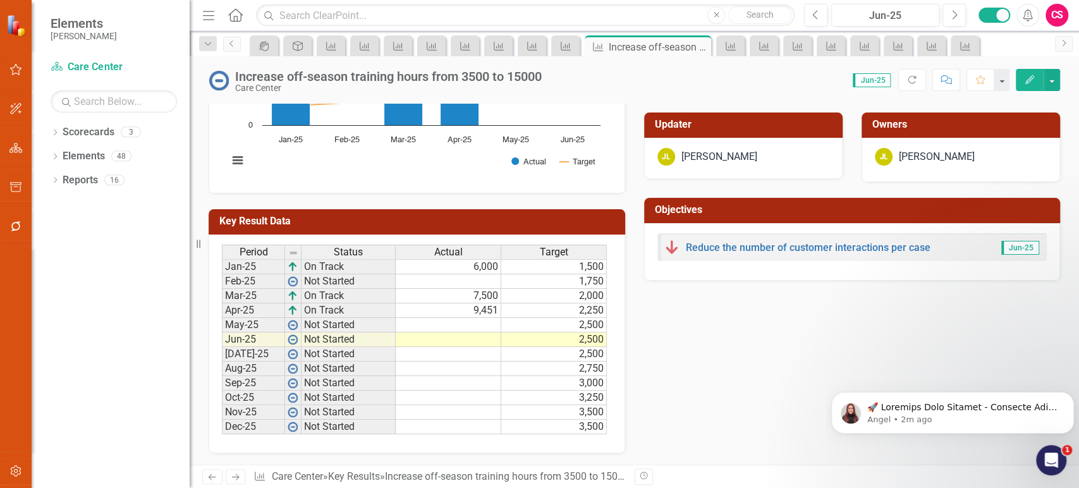
click at [233, 473] on icon "Next" at bounding box center [235, 477] width 11 height 8
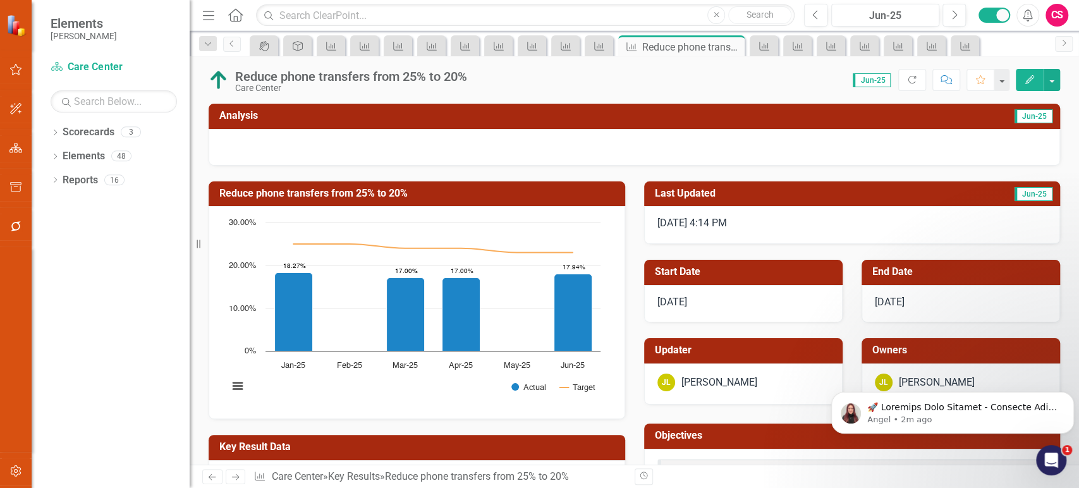
scroll to position [226, 0]
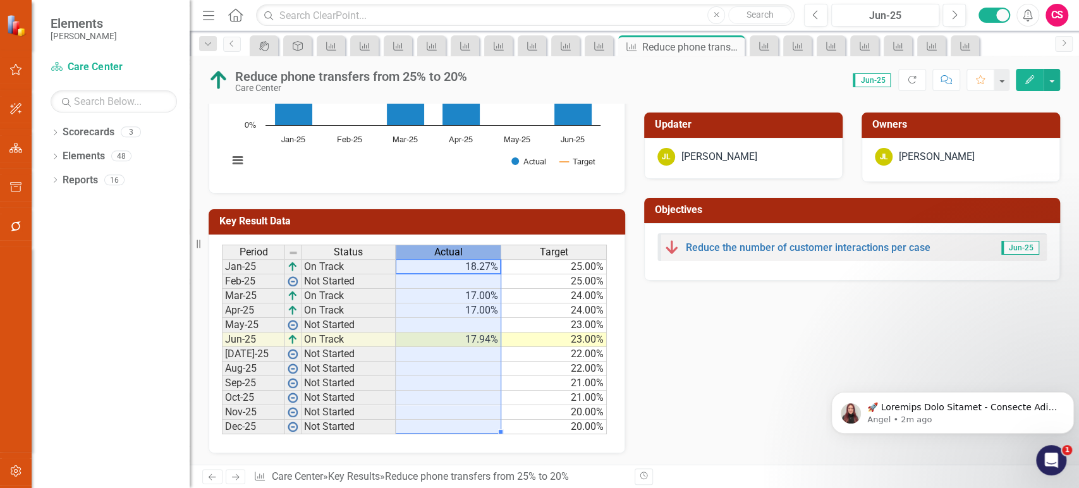
click at [475, 248] on div "Actual" at bounding box center [448, 252] width 105 height 14
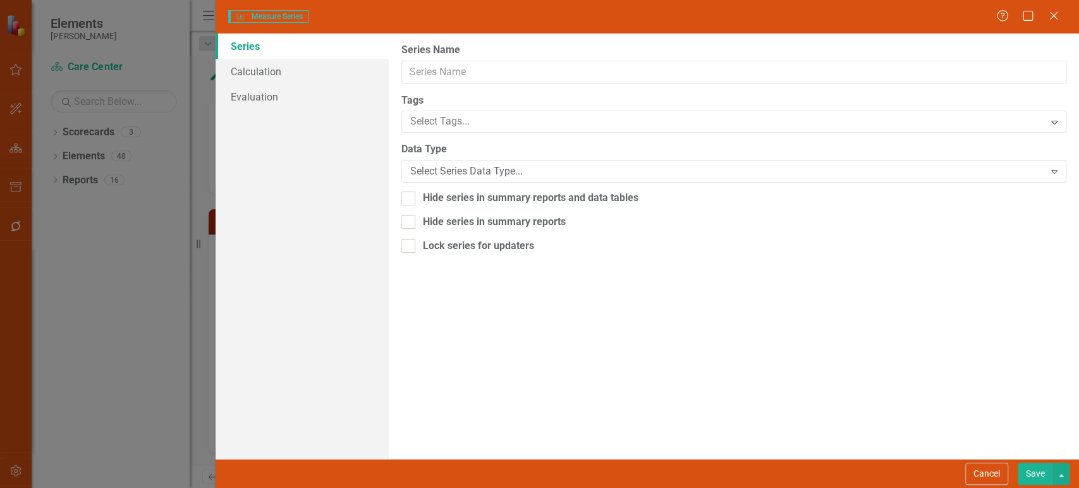
type input "Actual"
click at [295, 97] on link "Evaluation" at bounding box center [301, 96] width 172 height 25
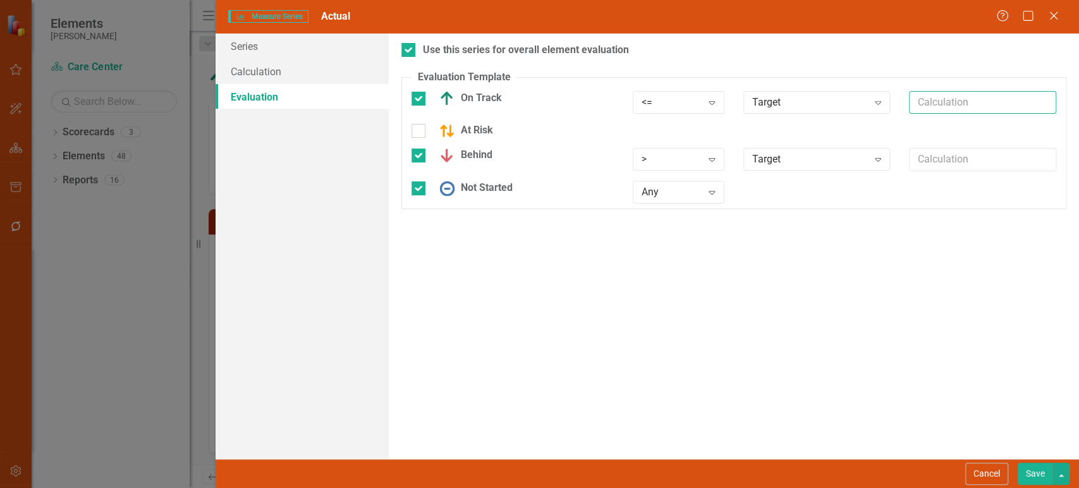
click at [972, 100] on input "text" at bounding box center [982, 102] width 147 height 23
paste input "*.95"
type input "*.95"
click at [1031, 462] on div "Cancel Save" at bounding box center [646, 473] width 863 height 29
click at [1032, 475] on button "Save" at bounding box center [1034, 474] width 35 height 22
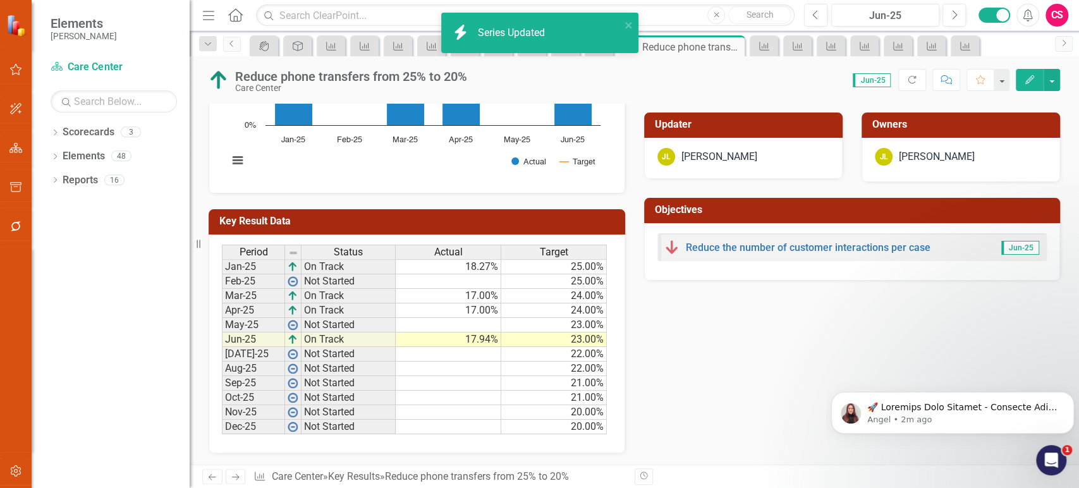
click at [455, 248] on span "Actual" at bounding box center [448, 251] width 28 height 11
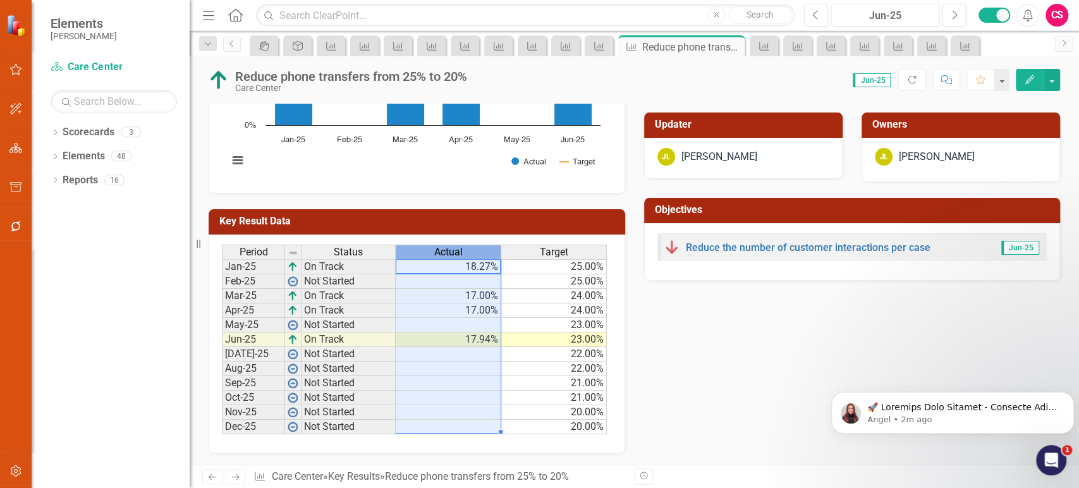
click at [455, 248] on span "Actual" at bounding box center [448, 251] width 28 height 11
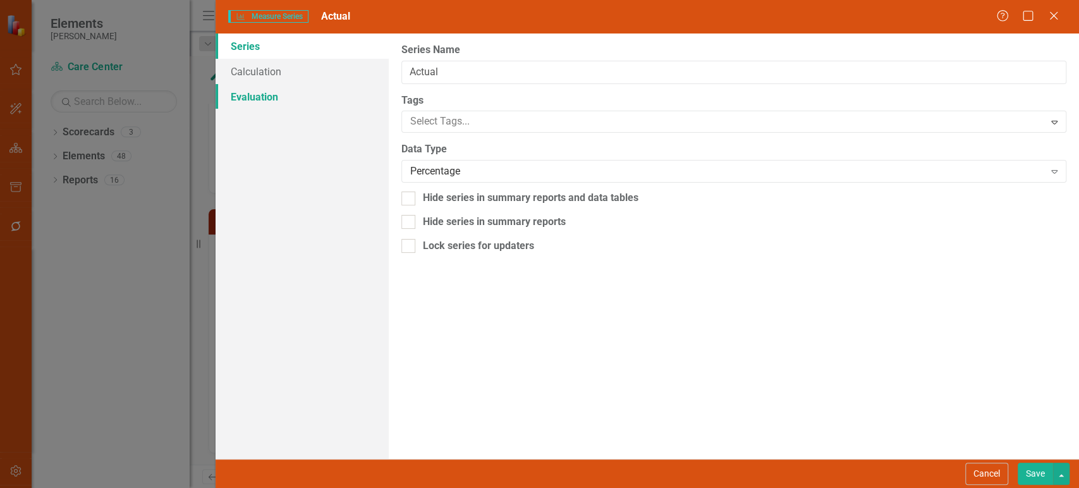
click at [231, 96] on link "Evaluation" at bounding box center [301, 96] width 172 height 25
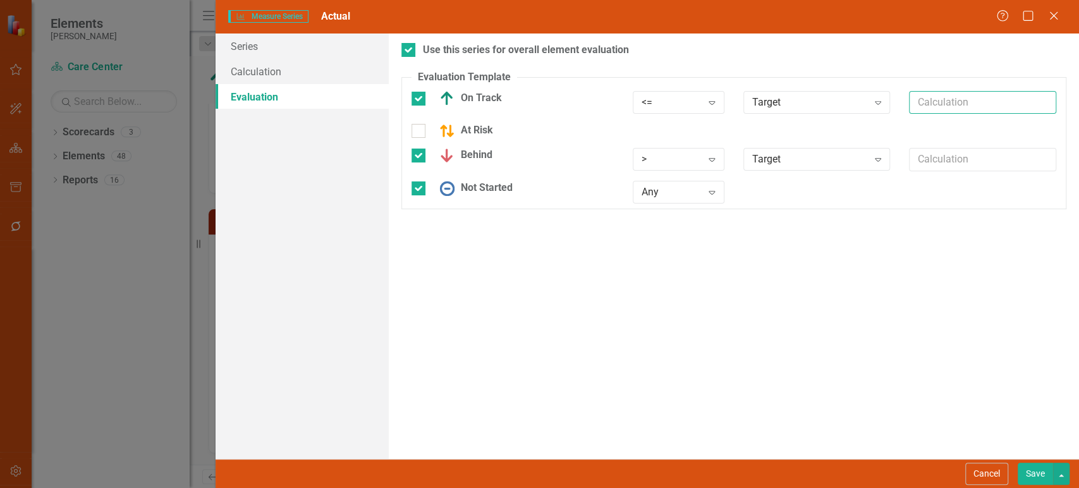
click at [958, 101] on input "text" at bounding box center [982, 102] width 147 height 23
paste input "*.95"
drag, startPoint x: 922, startPoint y: 104, endPoint x: 946, endPoint y: 101, distance: 24.1
click at [946, 101] on input "*.95" at bounding box center [982, 102] width 147 height 23
click at [945, 101] on input "*.95" at bounding box center [982, 102] width 147 height 23
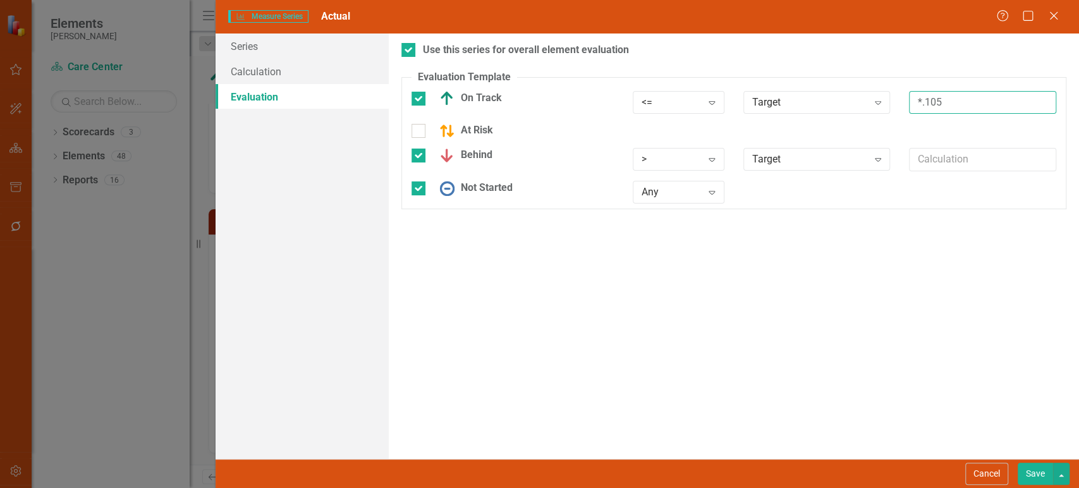
click at [932, 100] on input "*.105" at bounding box center [982, 102] width 147 height 23
type input "*1.05"
click at [1033, 471] on button "Save" at bounding box center [1034, 474] width 35 height 22
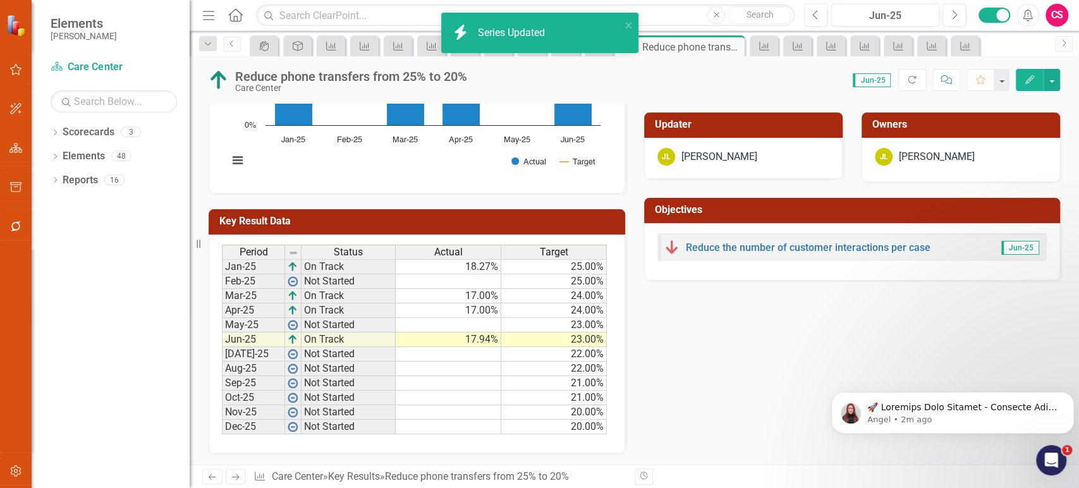
click at [212, 473] on icon "Previous" at bounding box center [212, 477] width 11 height 8
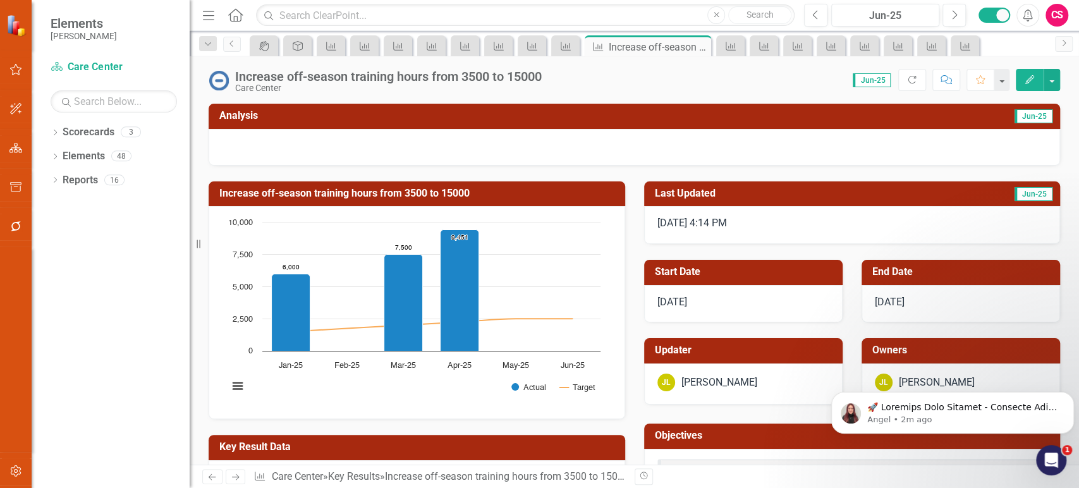
scroll to position [226, 0]
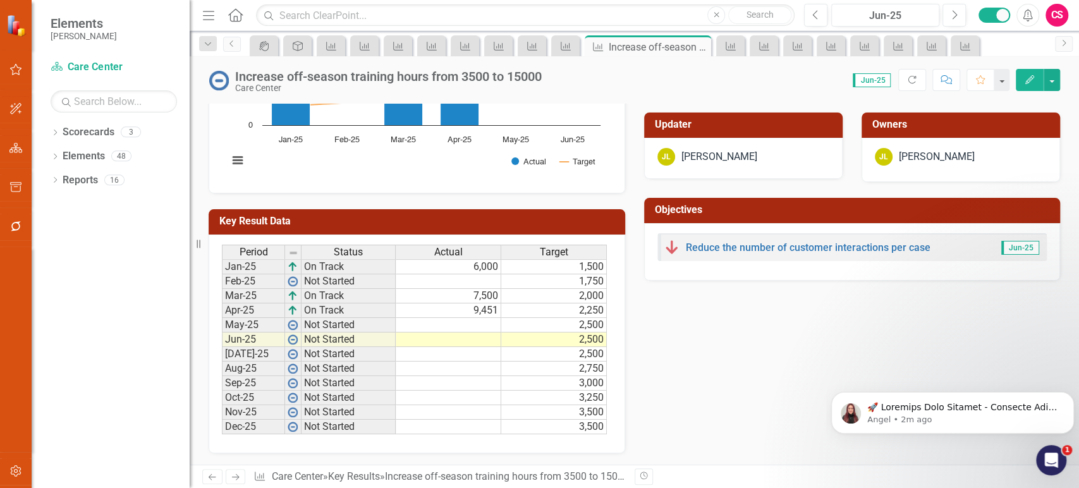
click at [454, 255] on span "Actual" at bounding box center [448, 251] width 28 height 11
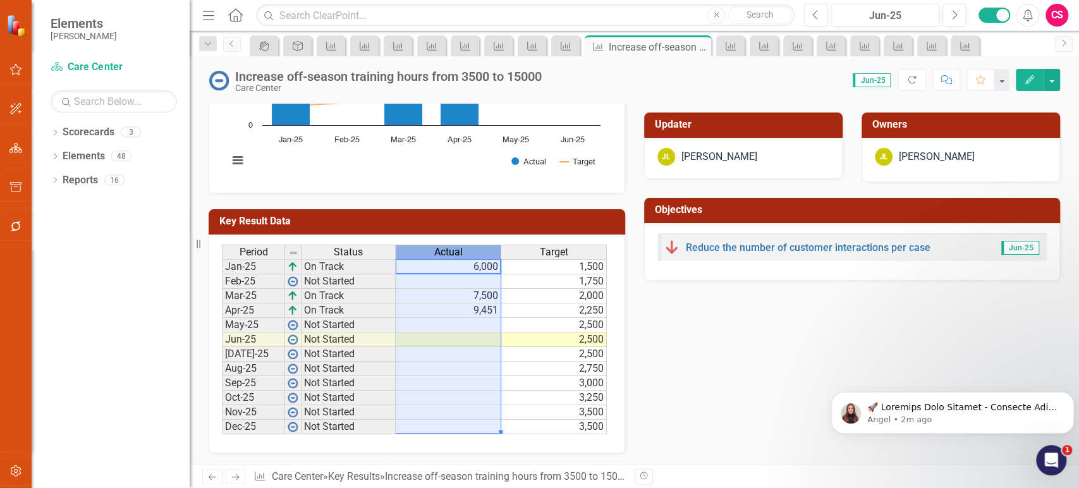
click at [454, 255] on span "Actual" at bounding box center [448, 251] width 28 height 11
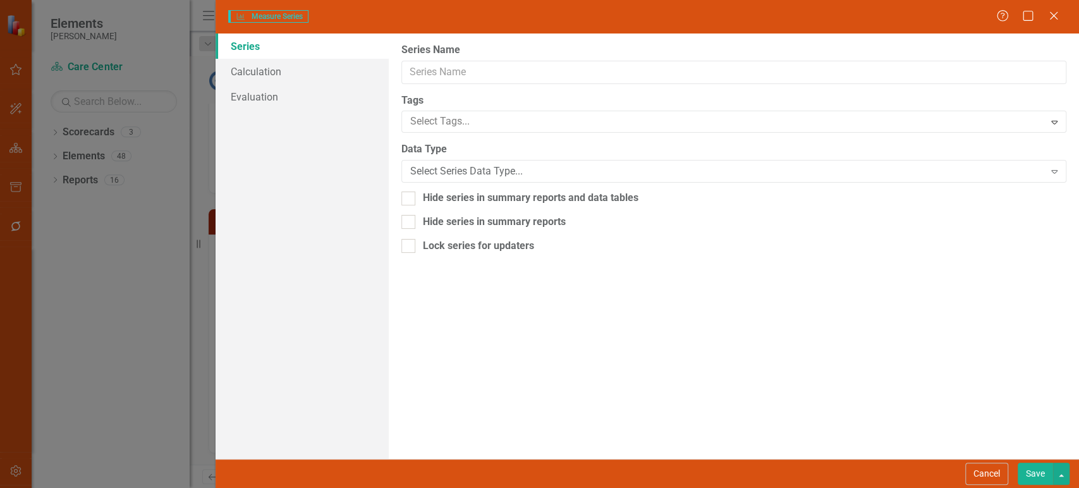
type input "Actual"
click at [298, 100] on link "Evaluation" at bounding box center [301, 96] width 172 height 25
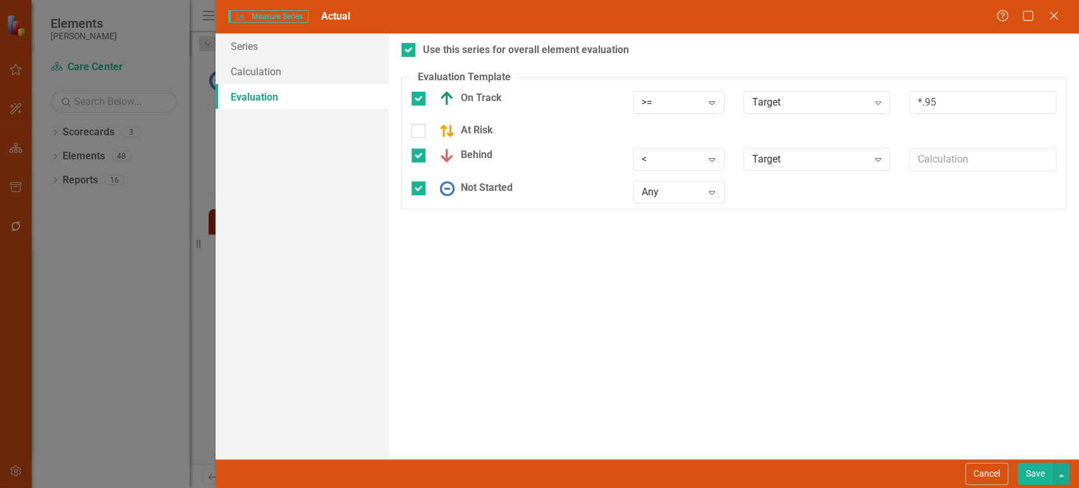
click at [979, 473] on button "Cancel" at bounding box center [986, 474] width 43 height 22
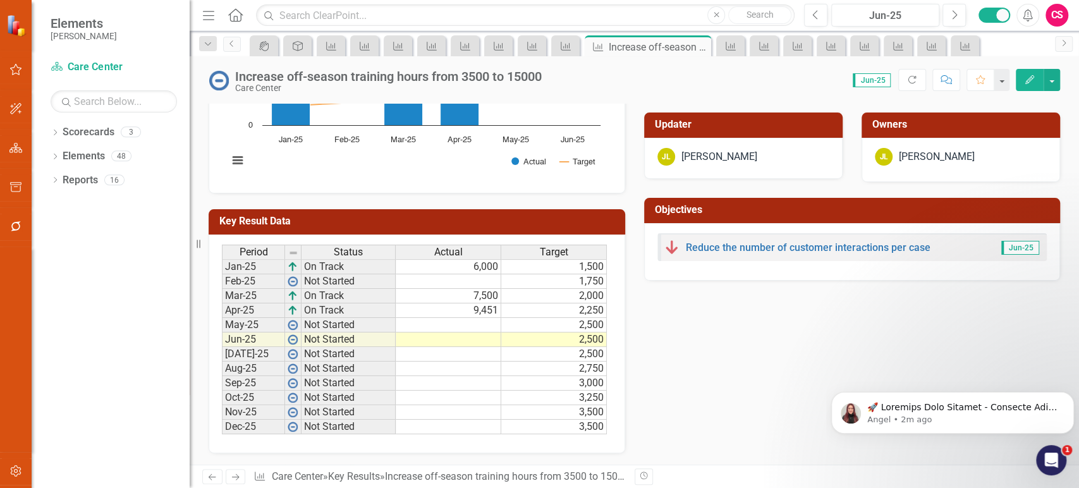
click at [233, 473] on icon "Next" at bounding box center [235, 477] width 11 height 8
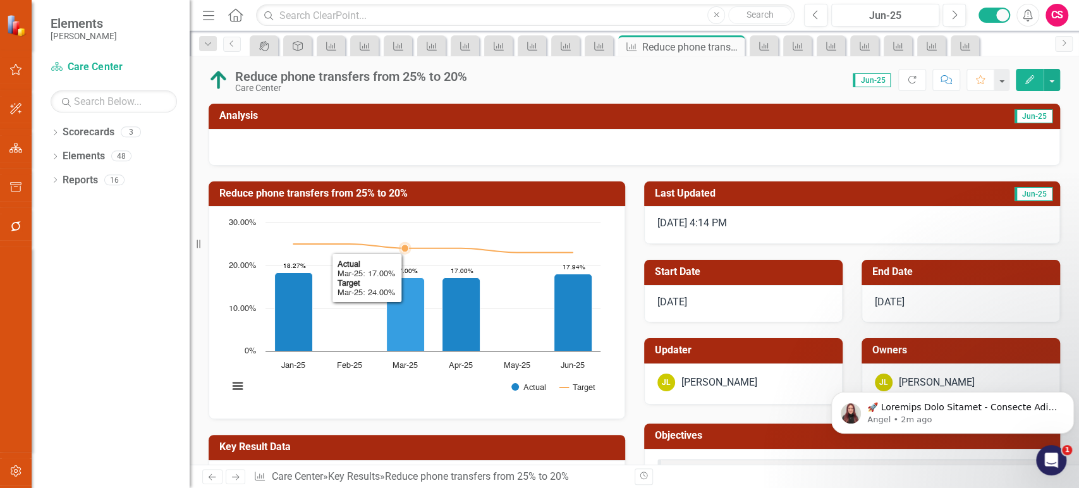
scroll to position [226, 0]
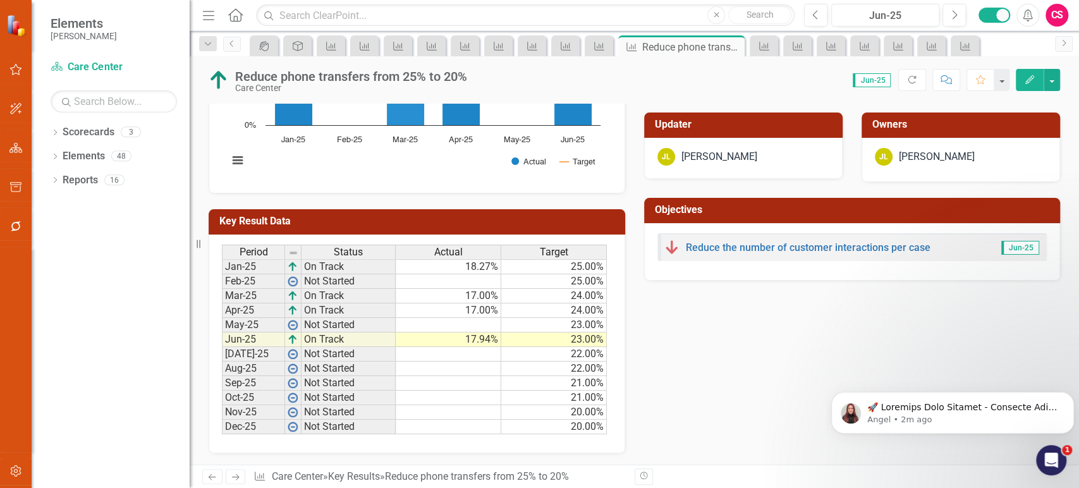
click at [424, 245] on div "Actual" at bounding box center [448, 252] width 105 height 14
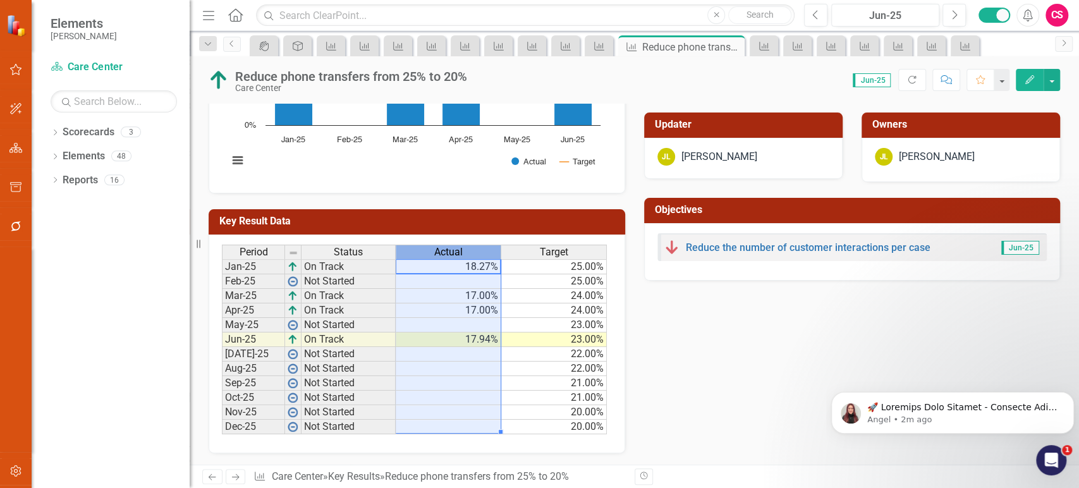
click at [424, 245] on div "Actual" at bounding box center [448, 252] width 105 height 14
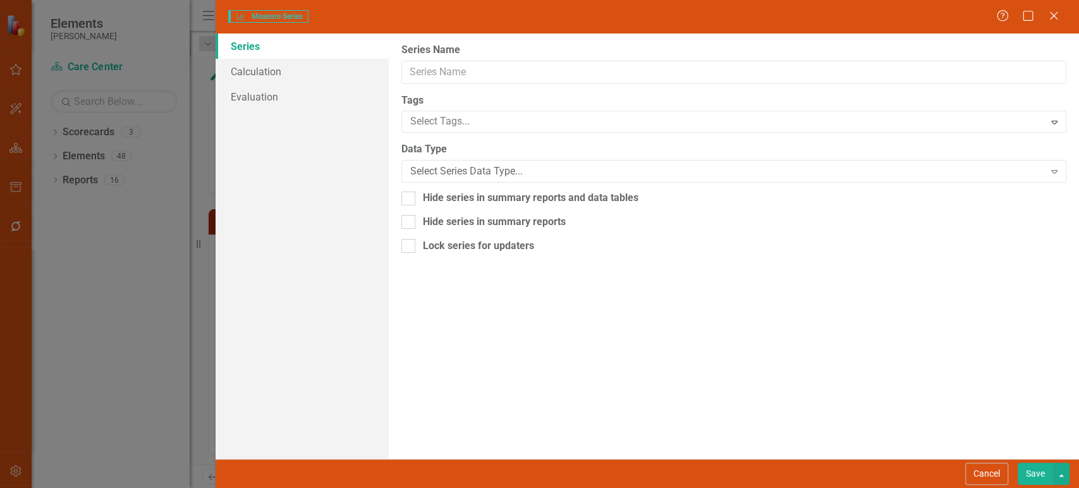
type input "Actual"
click at [264, 104] on link "Evaluation" at bounding box center [301, 96] width 172 height 25
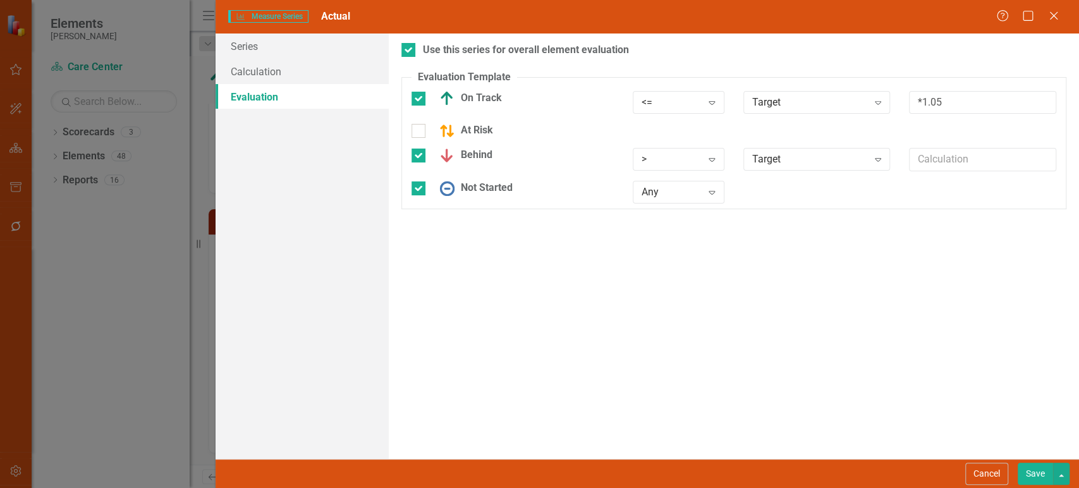
click at [992, 478] on button "Cancel" at bounding box center [986, 474] width 43 height 22
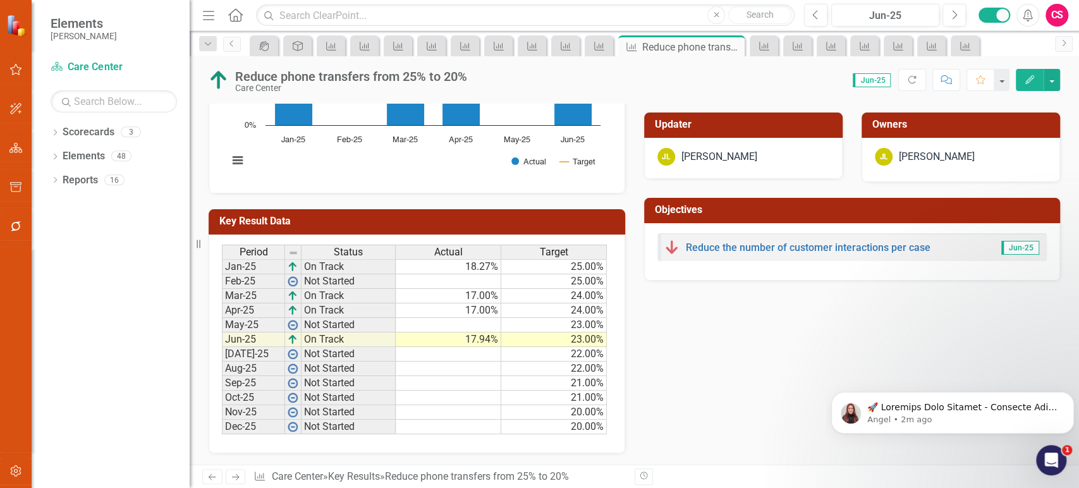
drag, startPoint x: 241, startPoint y: 474, endPoint x: 630, endPoint y: 299, distance: 426.5
click at [241, 474] on link "Next" at bounding box center [236, 476] width 20 height 15
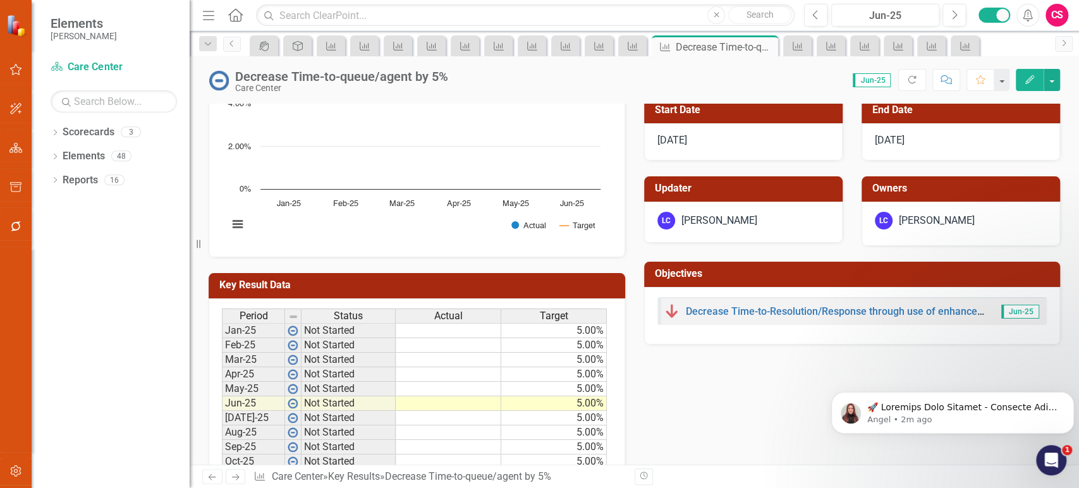
scroll to position [226, 0]
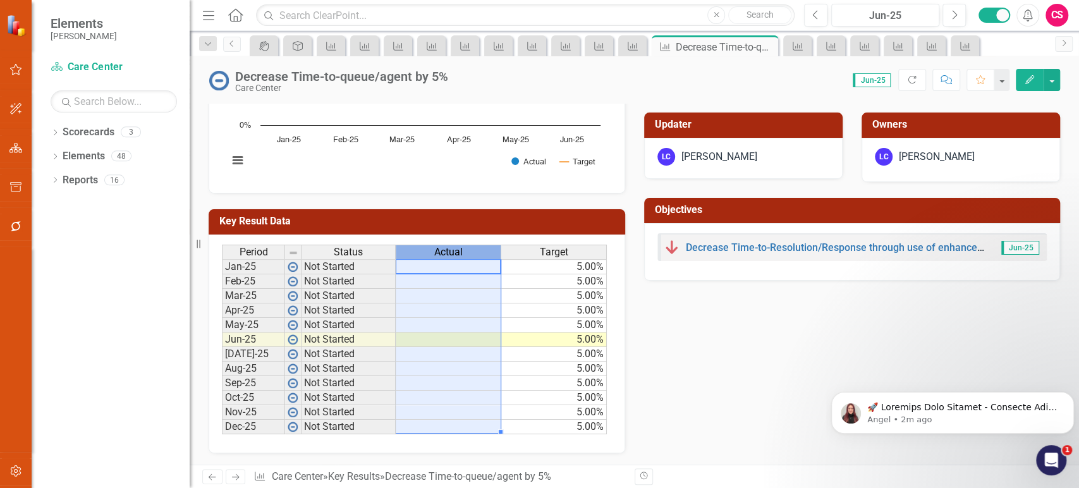
click at [447, 248] on span "Actual" at bounding box center [448, 251] width 28 height 11
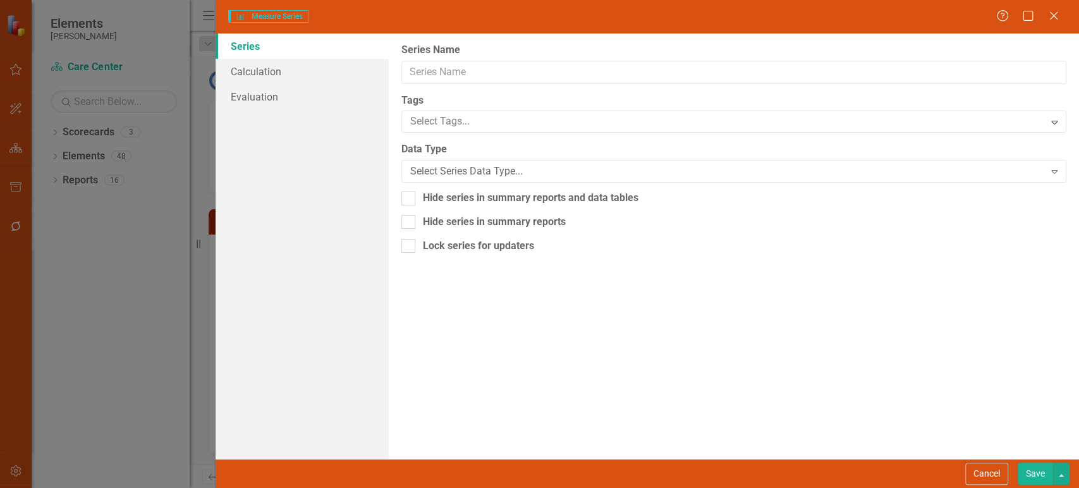
type input "Actual"
click at [260, 111] on div "Series Calculation Evaluation" at bounding box center [301, 245] width 172 height 425
click at [260, 104] on link "Evaluation" at bounding box center [301, 96] width 172 height 25
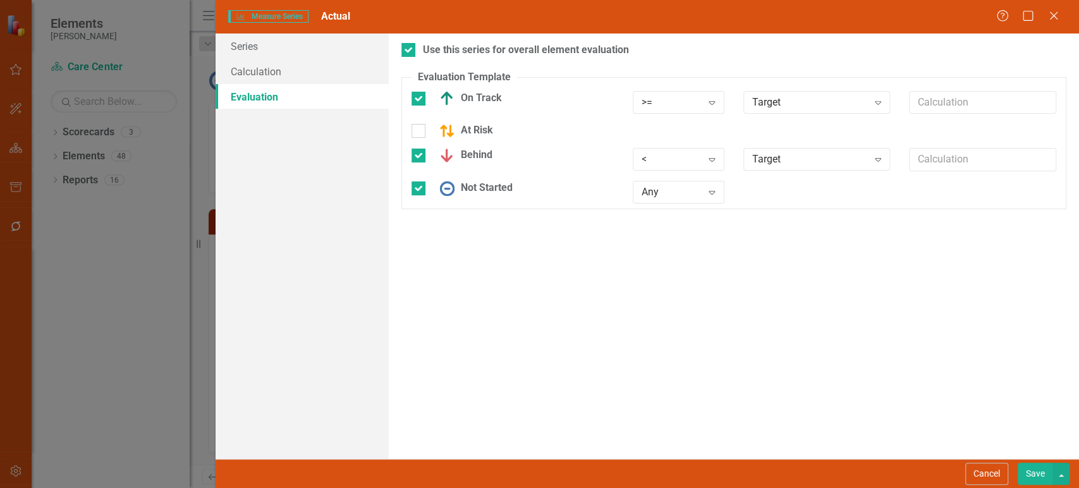
drag, startPoint x: 992, startPoint y: 471, endPoint x: 561, endPoint y: 372, distance: 442.0
click at [991, 471] on button "Cancel" at bounding box center [986, 474] width 43 height 22
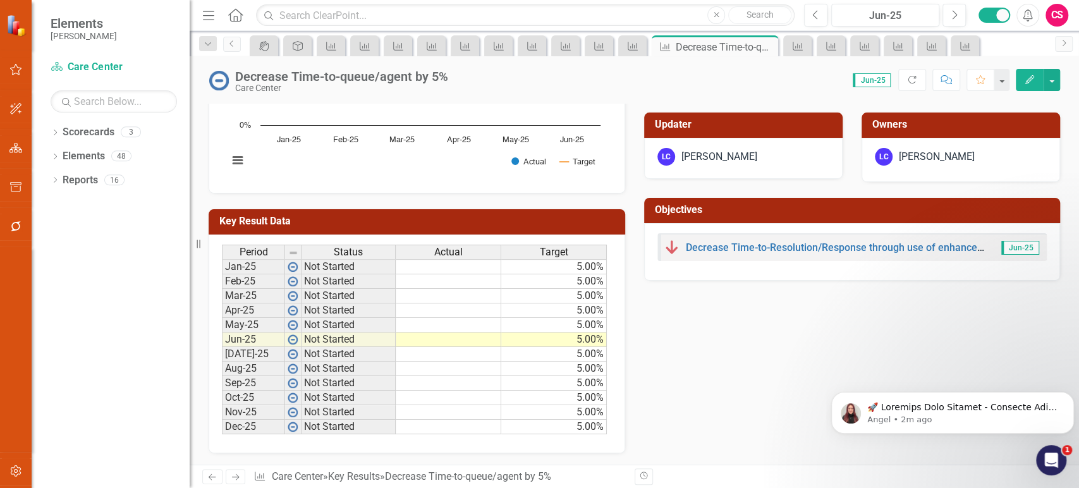
click at [445, 247] on span "Actual" at bounding box center [448, 251] width 28 height 11
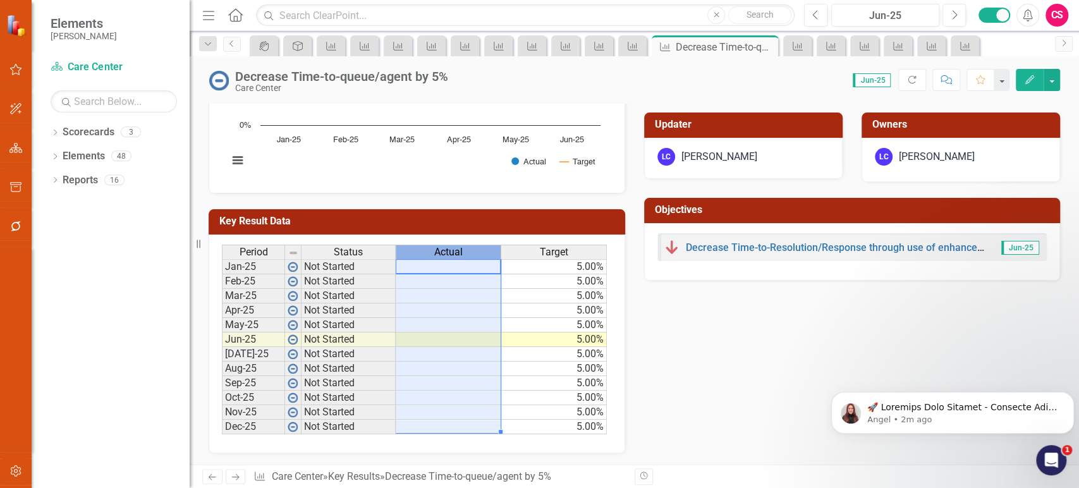
click at [445, 247] on span "Actual" at bounding box center [448, 251] width 28 height 11
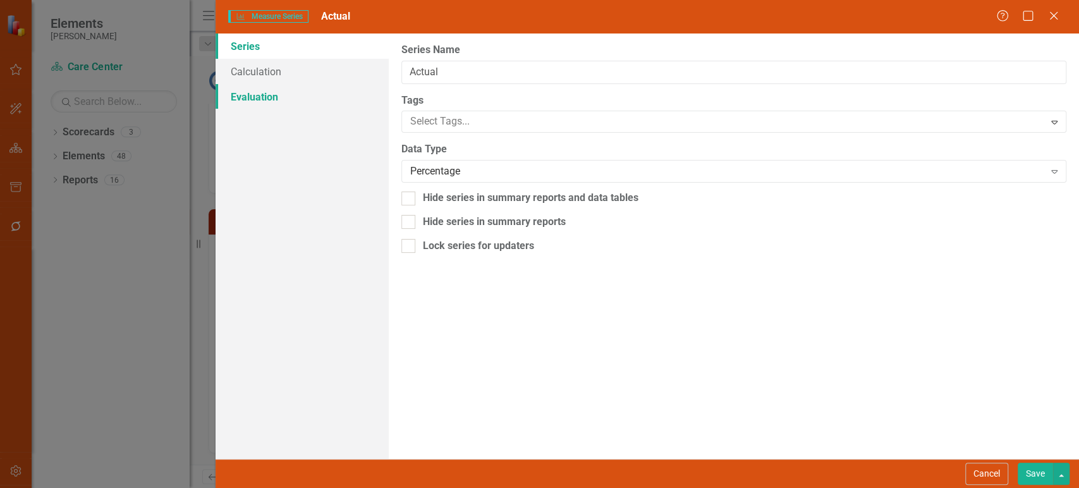
click at [310, 100] on link "Evaluation" at bounding box center [301, 96] width 172 height 25
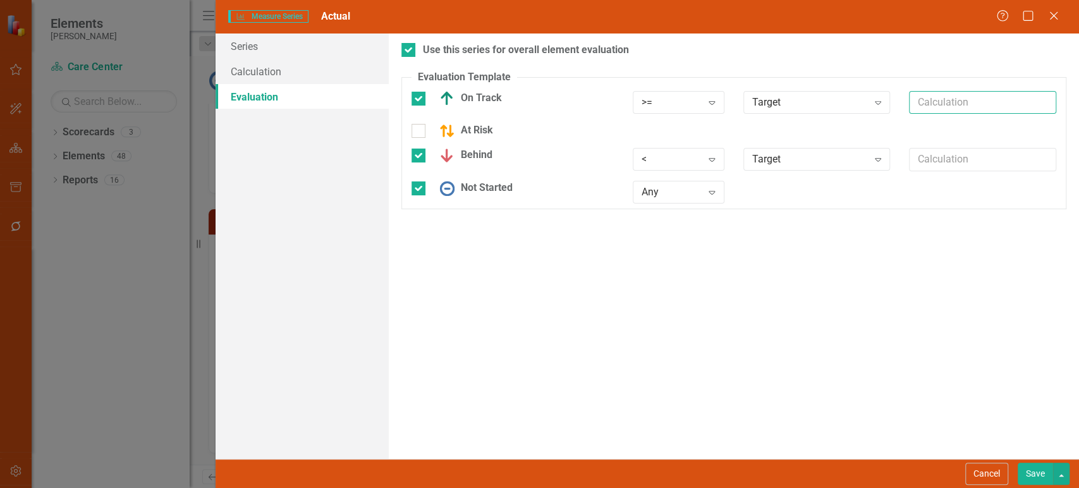
click at [921, 102] on input "text" at bounding box center [982, 102] width 147 height 23
paste input "*.95"
type input "*.95"
click at [1028, 483] on button "Save" at bounding box center [1034, 474] width 35 height 22
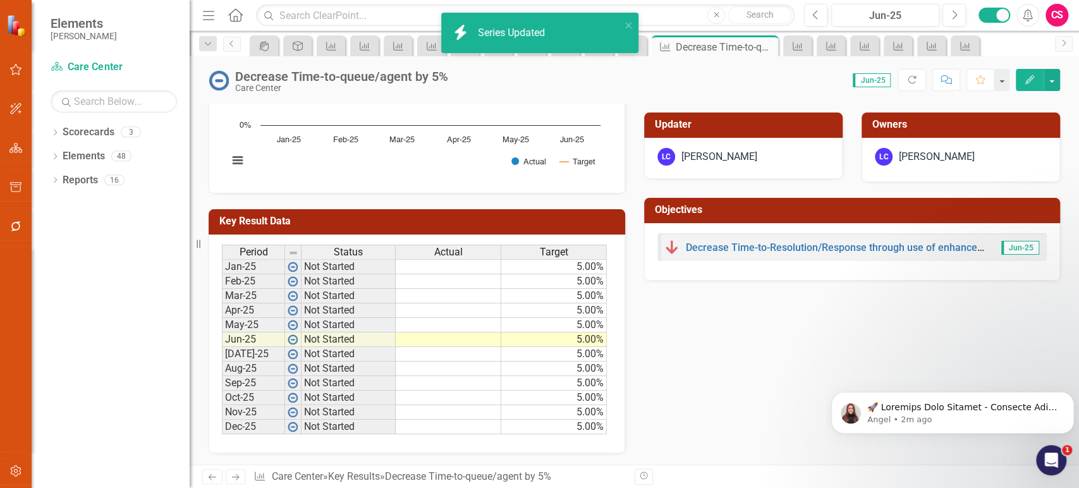
click at [233, 479] on icon "Next" at bounding box center [235, 477] width 11 height 8
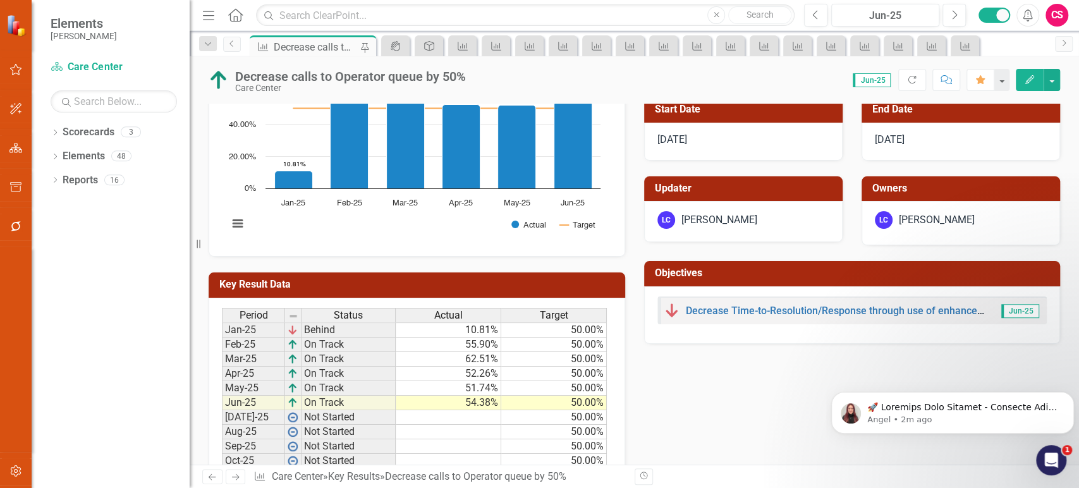
scroll to position [294, 0]
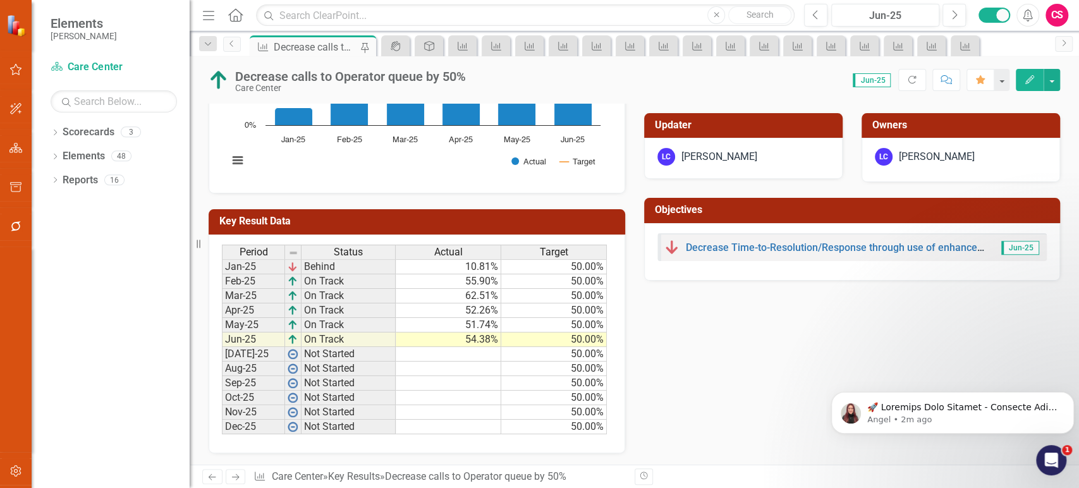
click at [457, 248] on span "Actual" at bounding box center [448, 251] width 28 height 11
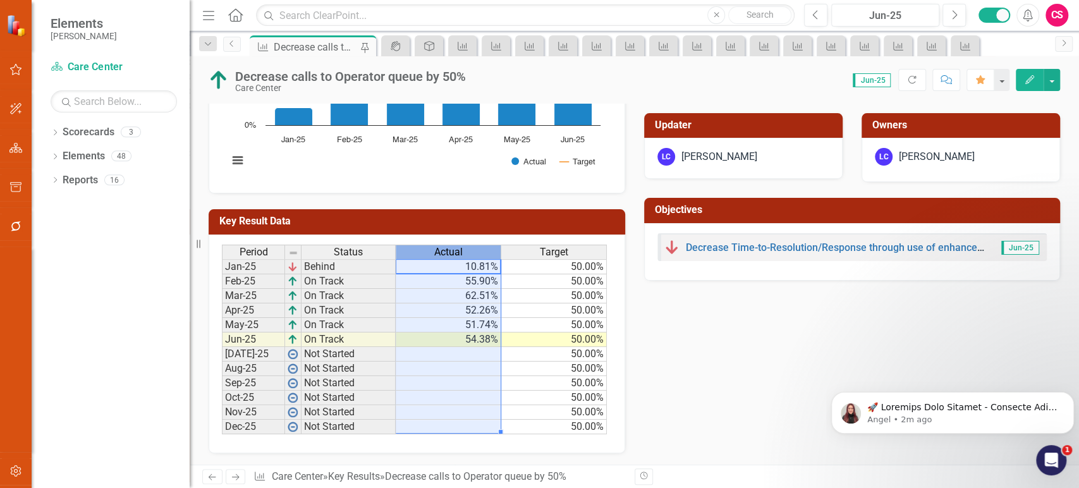
click at [457, 248] on span "Actual" at bounding box center [448, 251] width 28 height 11
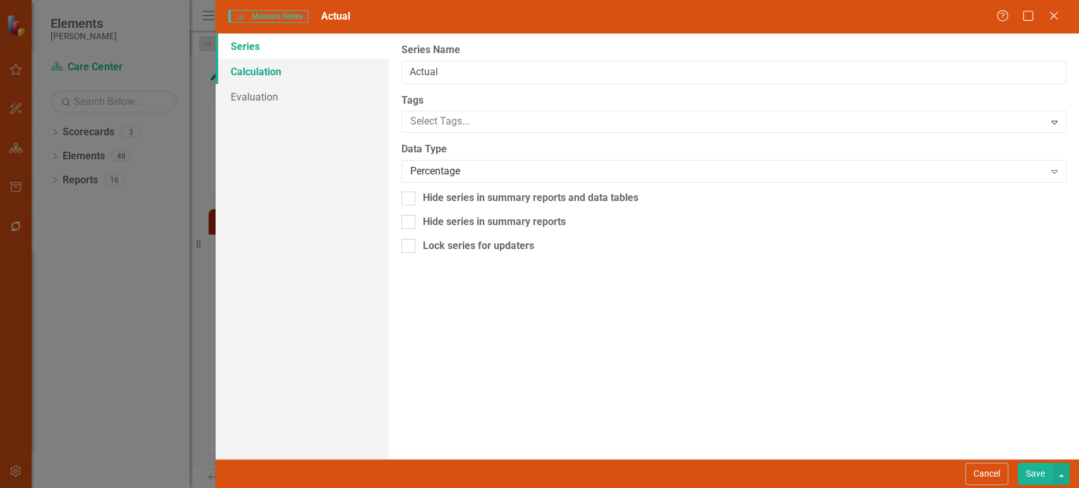
type input "Actual"
click at [275, 95] on link "Evaluation" at bounding box center [301, 96] width 172 height 25
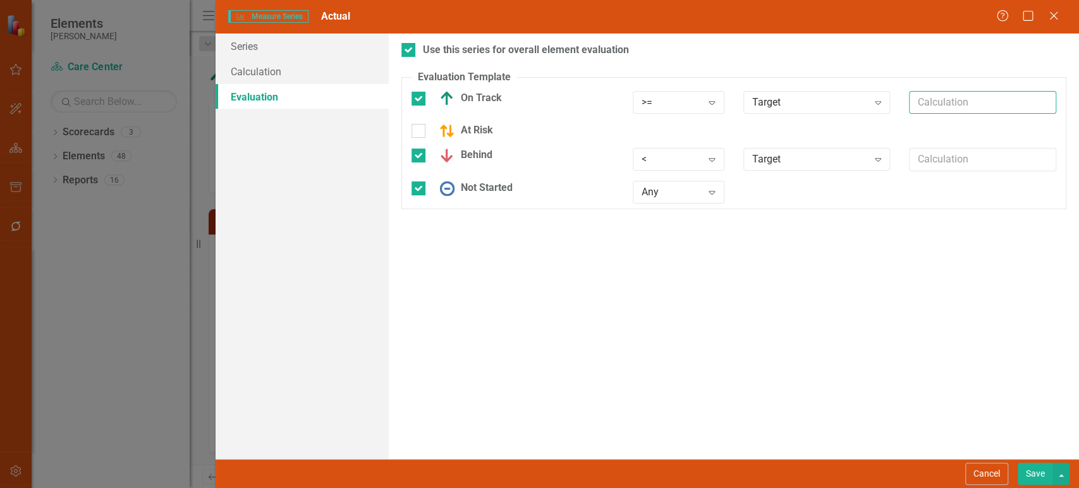
click at [960, 98] on input "text" at bounding box center [982, 102] width 147 height 23
paste input "*.95"
type input "*.95"
click at [989, 397] on div "Use this series for overall element evaluation Evaluation Template You can defi…" at bounding box center [734, 245] width 690 height 425
click at [1033, 479] on button "Save" at bounding box center [1034, 474] width 35 height 22
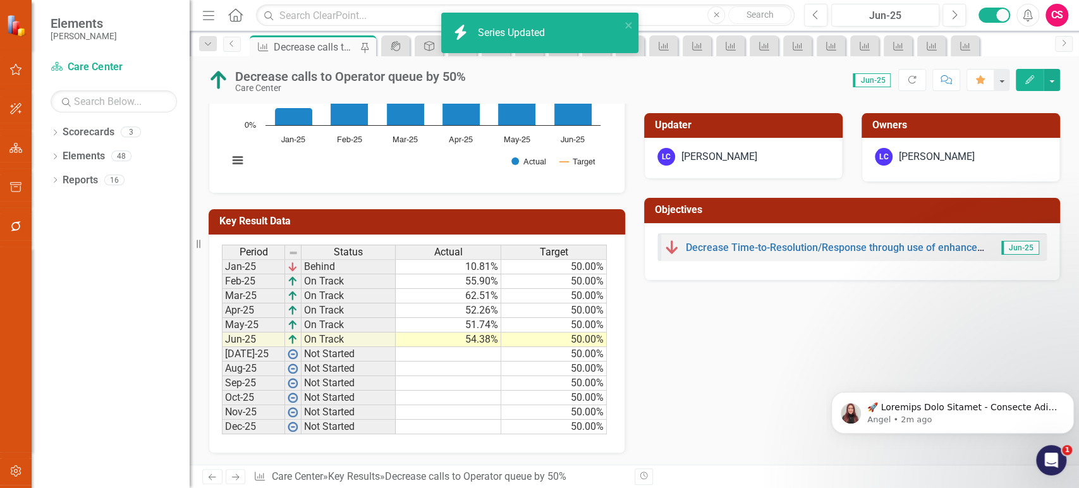
click at [234, 478] on icon "Next" at bounding box center [235, 477] width 11 height 8
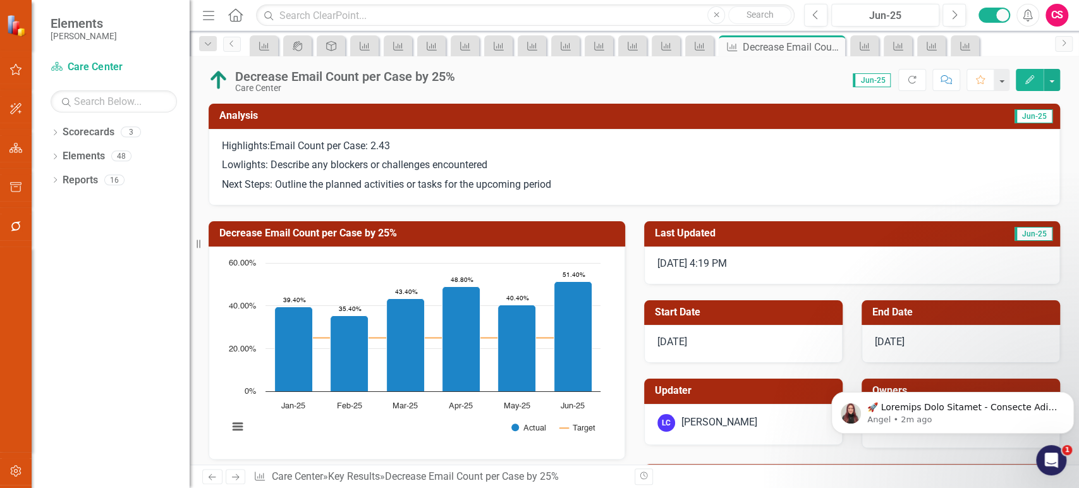
scroll to position [265, 0]
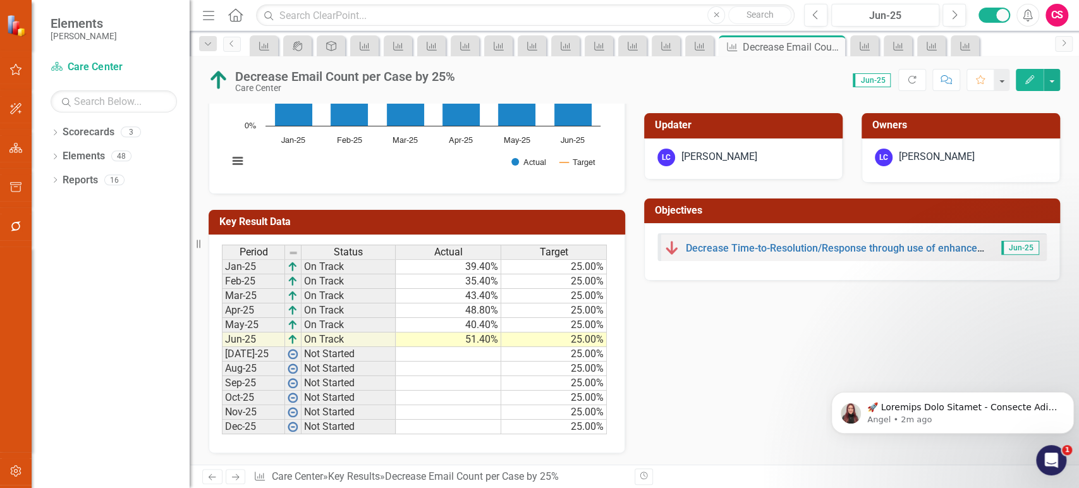
click at [466, 255] on div "Actual" at bounding box center [448, 252] width 105 height 14
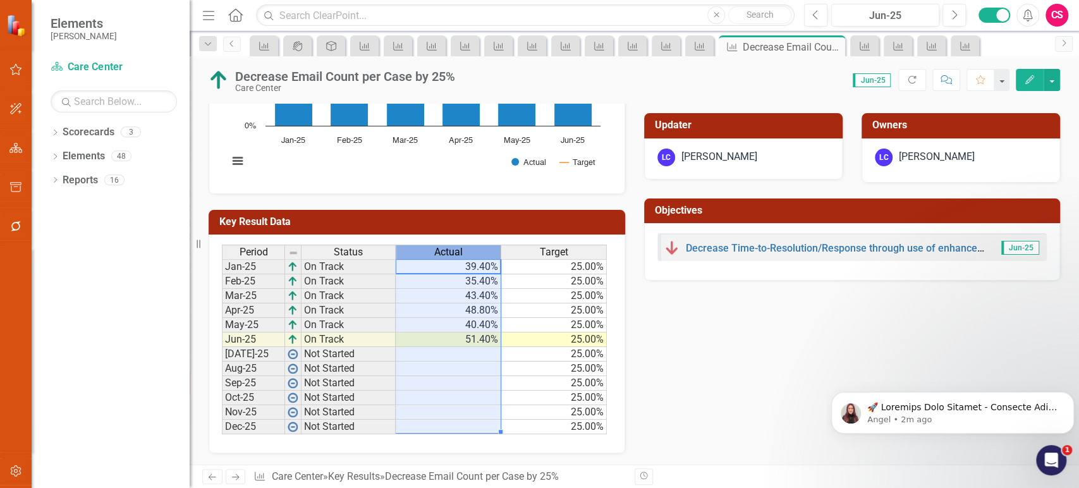
click at [466, 255] on div "Actual" at bounding box center [448, 252] width 105 height 14
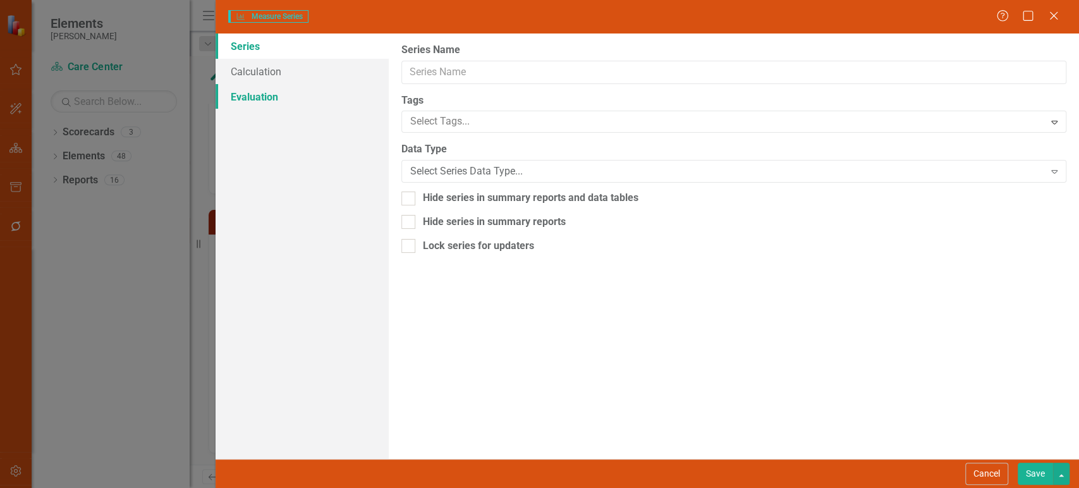
type input "Actual"
click at [280, 97] on link "Evaluation" at bounding box center [301, 96] width 172 height 25
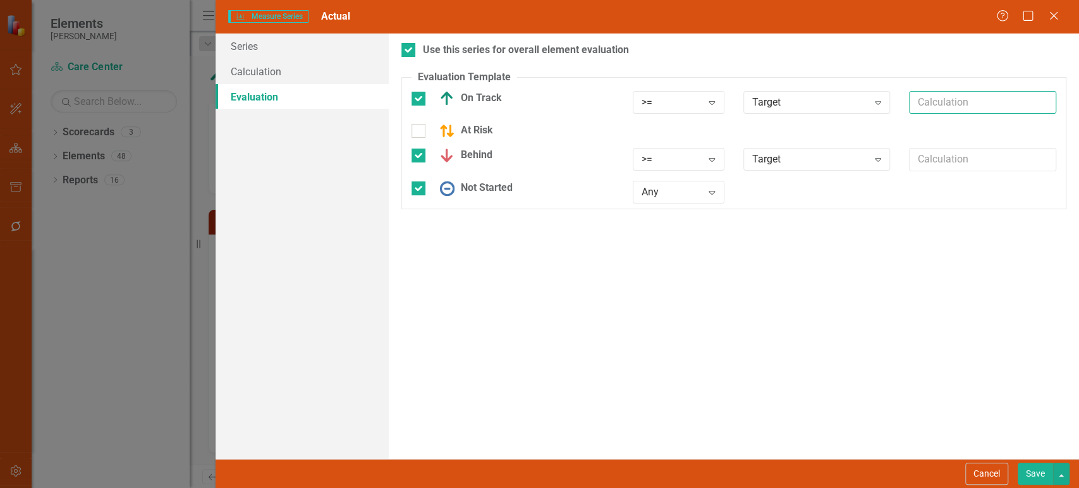
click at [952, 106] on input "text" at bounding box center [982, 102] width 147 height 23
paste input "*.95"
type input "*.95"
click at [1029, 473] on button "Save" at bounding box center [1034, 474] width 35 height 22
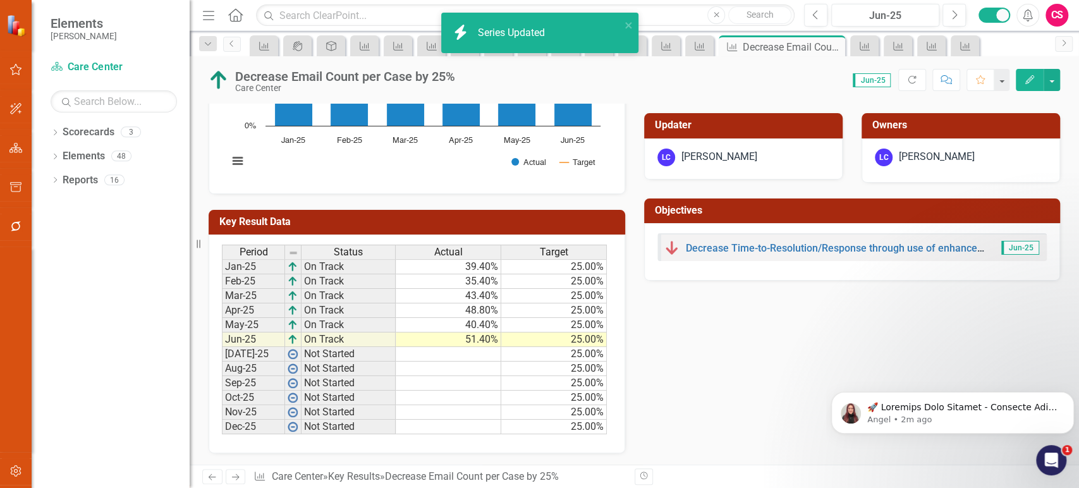
click at [238, 475] on icon "Next" at bounding box center [235, 477] width 11 height 8
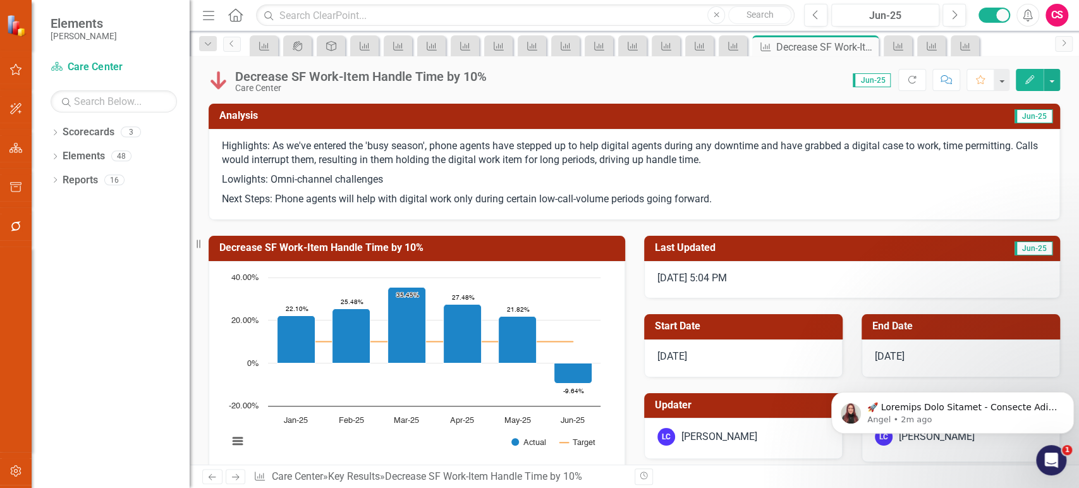
scroll to position [280, 0]
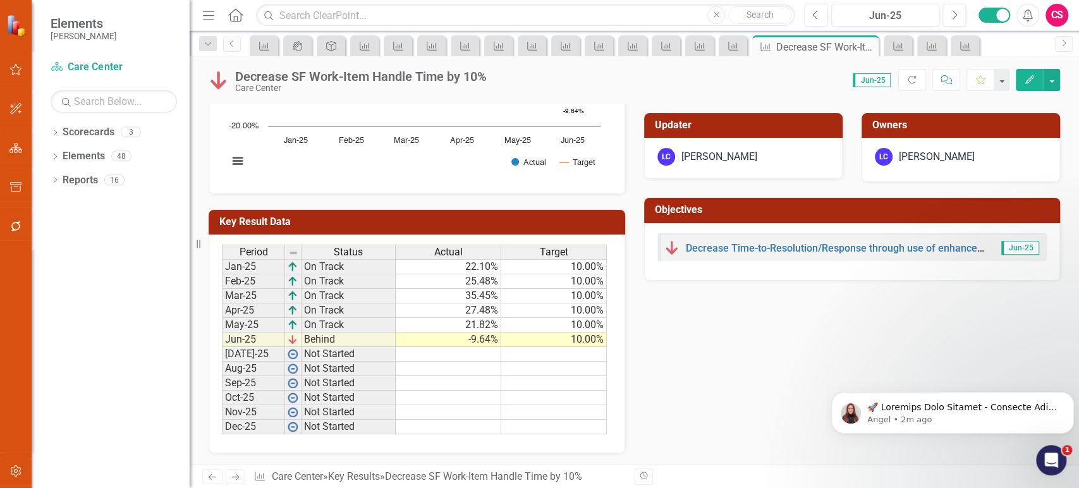
click at [459, 243] on div "Period Status Actual Target Jan-25 On Track 22.10% 10.00% Feb-25 On Track 25.48…" at bounding box center [417, 343] width 416 height 219
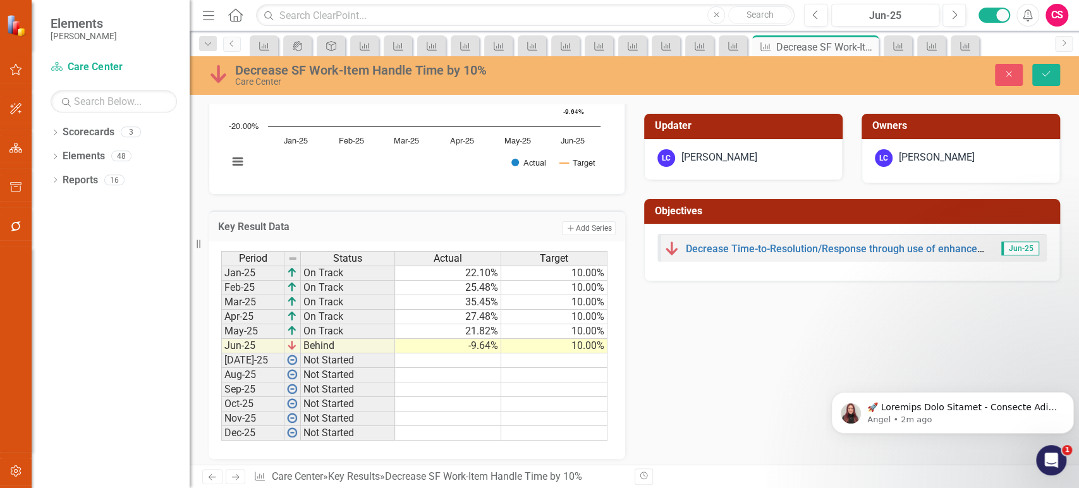
click at [459, 246] on div "Period Status Actual Target Jan-25 On Track 22.10% 10.00% Feb-25 On Track 25.48…" at bounding box center [417, 349] width 416 height 217
click at [458, 261] on span "Actual" at bounding box center [447, 258] width 28 height 11
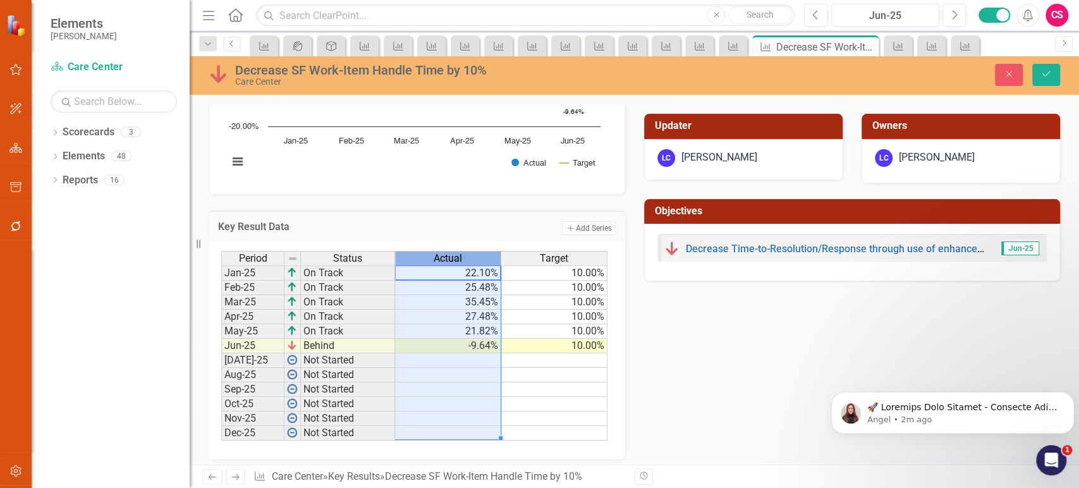
click at [458, 261] on span "Actual" at bounding box center [447, 258] width 28 height 11
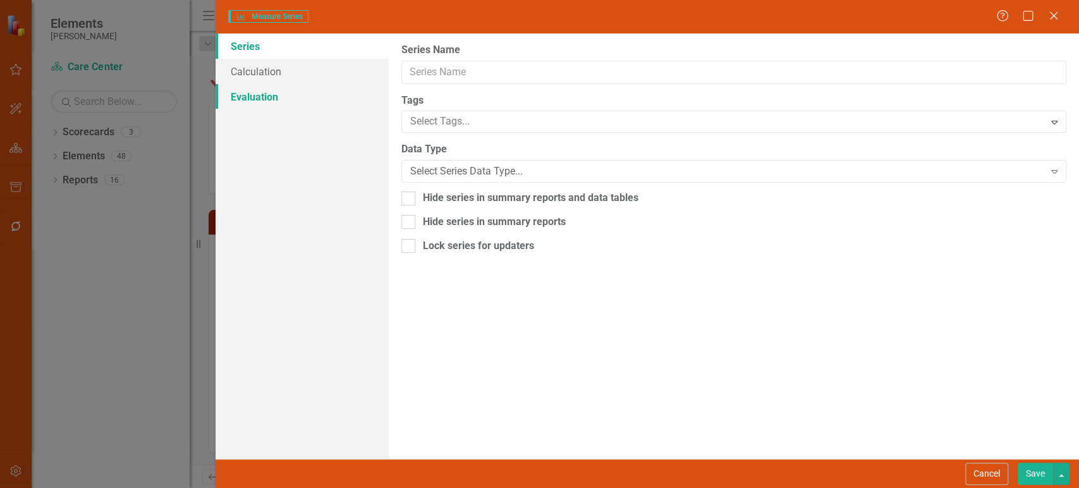
type input "Actual"
click at [265, 101] on link "Evaluation" at bounding box center [301, 96] width 172 height 25
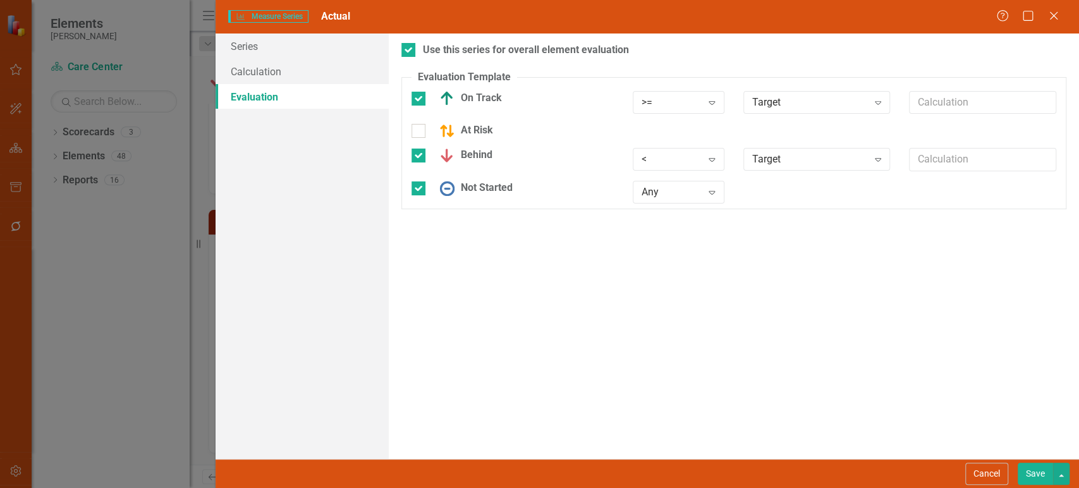
click at [925, 89] on fieldset "Evaluation Template You can define a default evaluation for this series by sele…" at bounding box center [733, 140] width 665 height 140
click at [929, 100] on input "text" at bounding box center [982, 102] width 147 height 23
paste input "*.95"
type input "*.95"
click at [1031, 471] on button "Save" at bounding box center [1034, 474] width 35 height 22
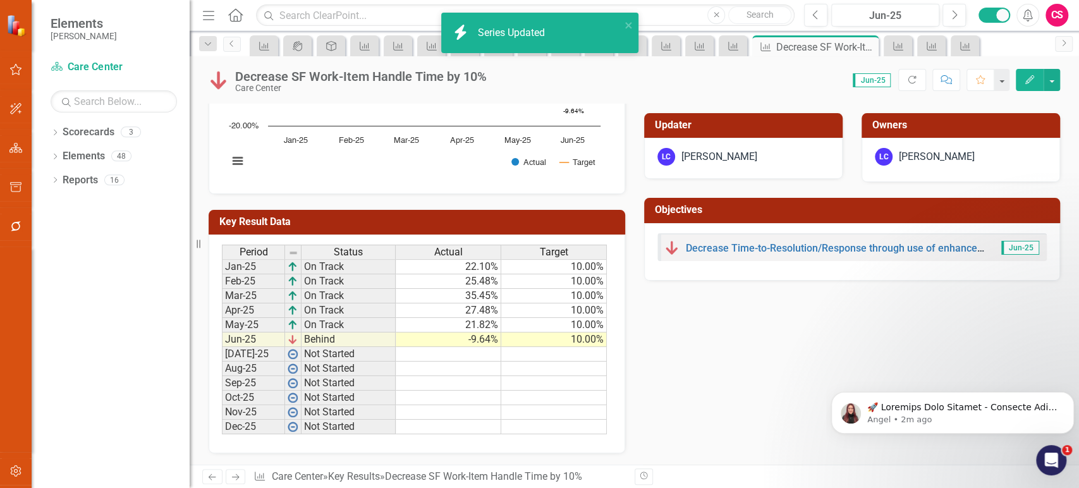
drag, startPoint x: 241, startPoint y: 474, endPoint x: 621, endPoint y: 322, distance: 409.5
click at [240, 474] on link "Next" at bounding box center [236, 476] width 20 height 15
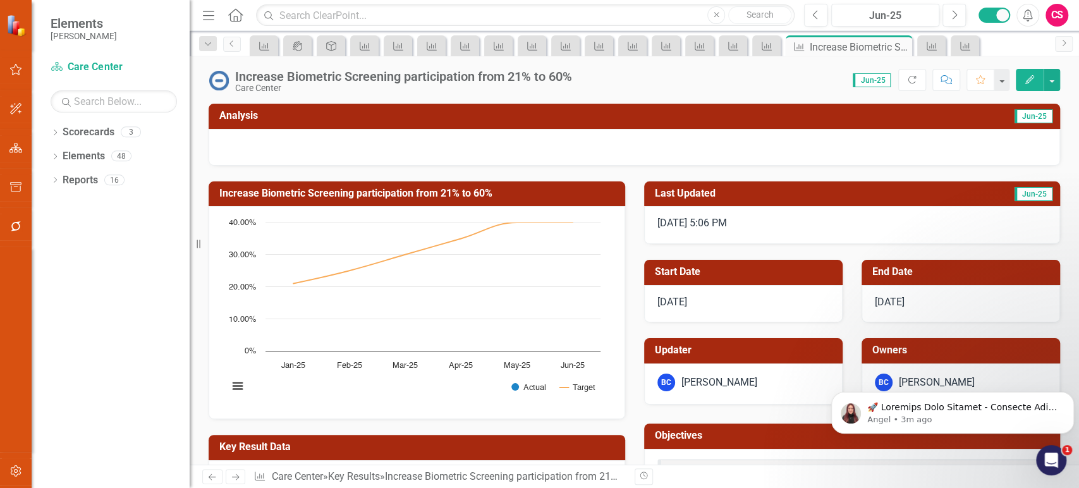
scroll to position [226, 0]
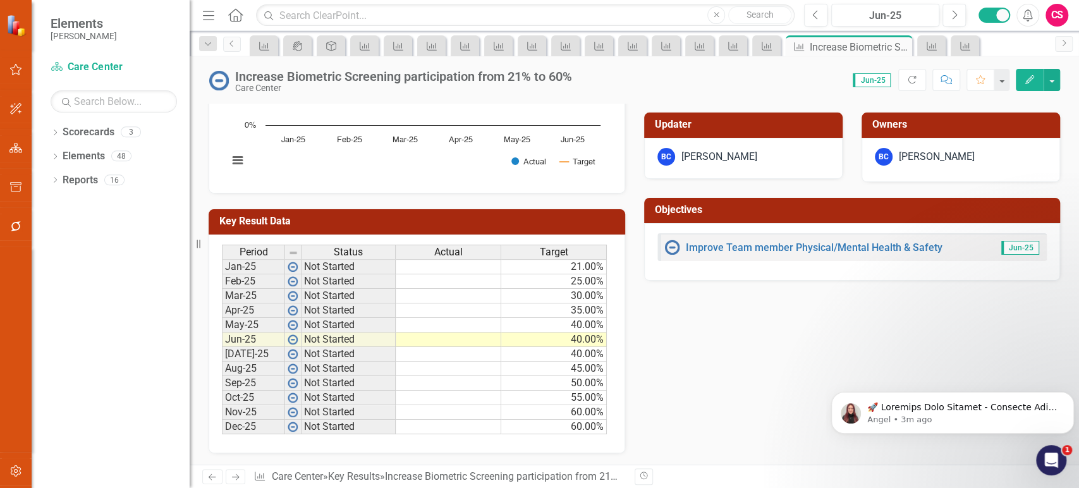
click at [446, 251] on span "Actual" at bounding box center [448, 251] width 28 height 11
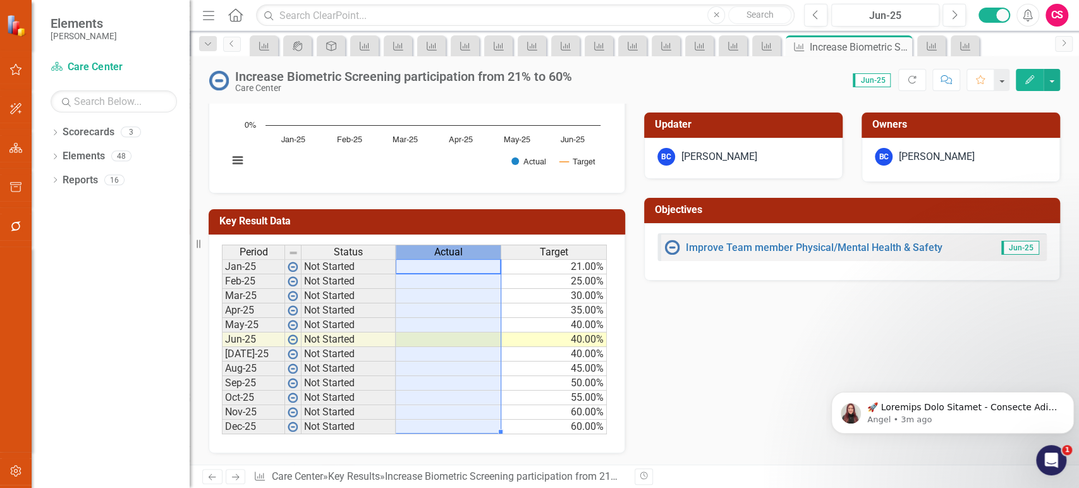
click at [446, 251] on span "Actual" at bounding box center [448, 251] width 28 height 11
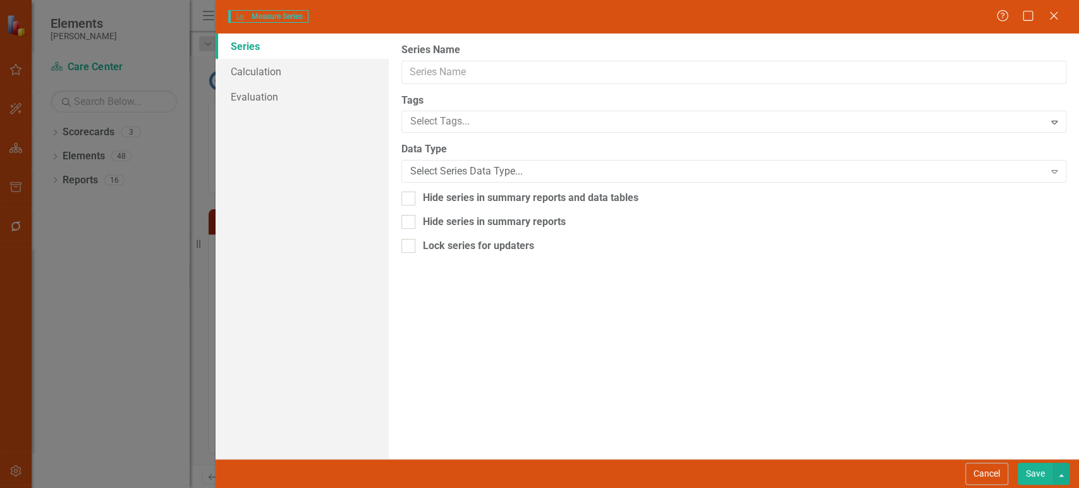
type input "Actual"
click at [312, 100] on link "Evaluation" at bounding box center [301, 96] width 172 height 25
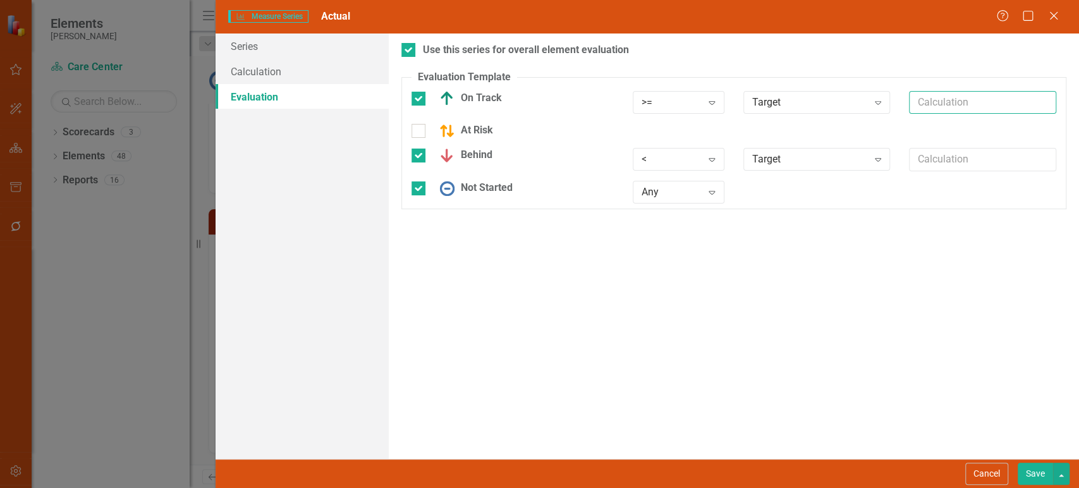
click at [924, 97] on input "text" at bounding box center [982, 102] width 147 height 23
paste input "*.95"
type input "*.95"
click at [1031, 469] on button "Save" at bounding box center [1034, 474] width 35 height 22
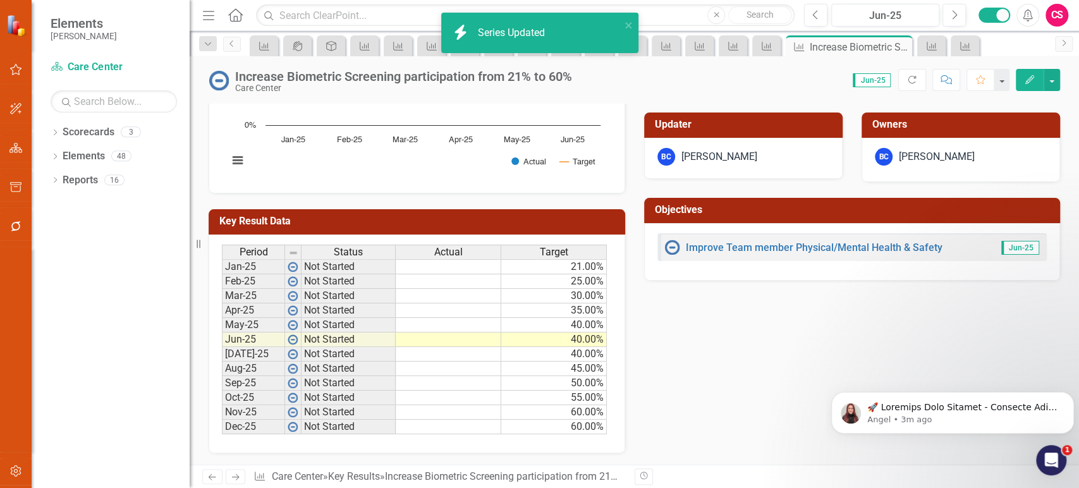
click at [236, 478] on icon "Next" at bounding box center [235, 477] width 11 height 8
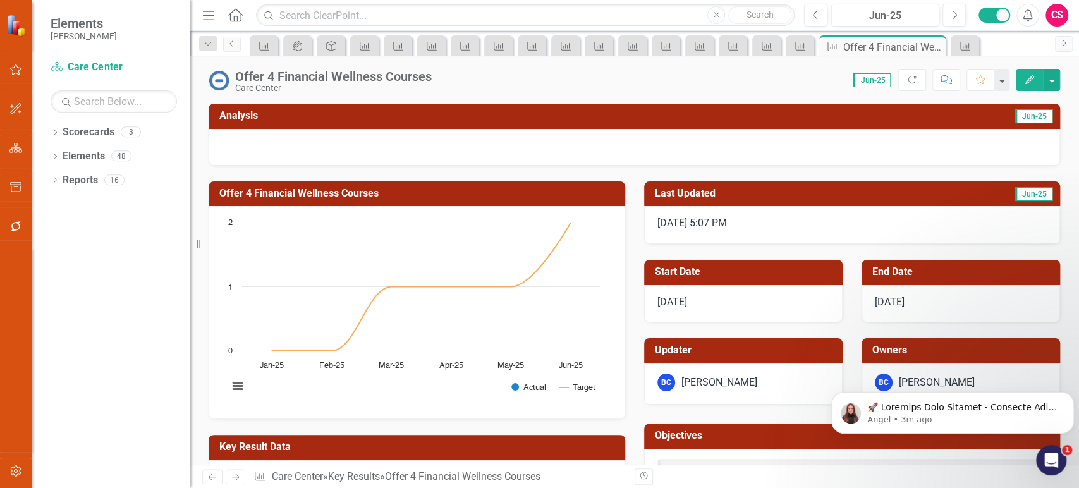
scroll to position [226, 0]
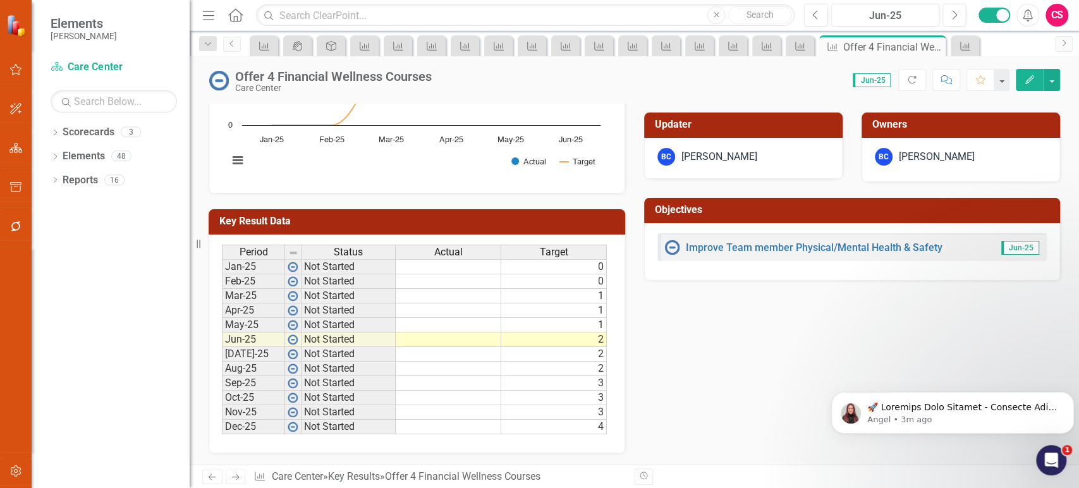
click at [449, 248] on span "Actual" at bounding box center [448, 251] width 28 height 11
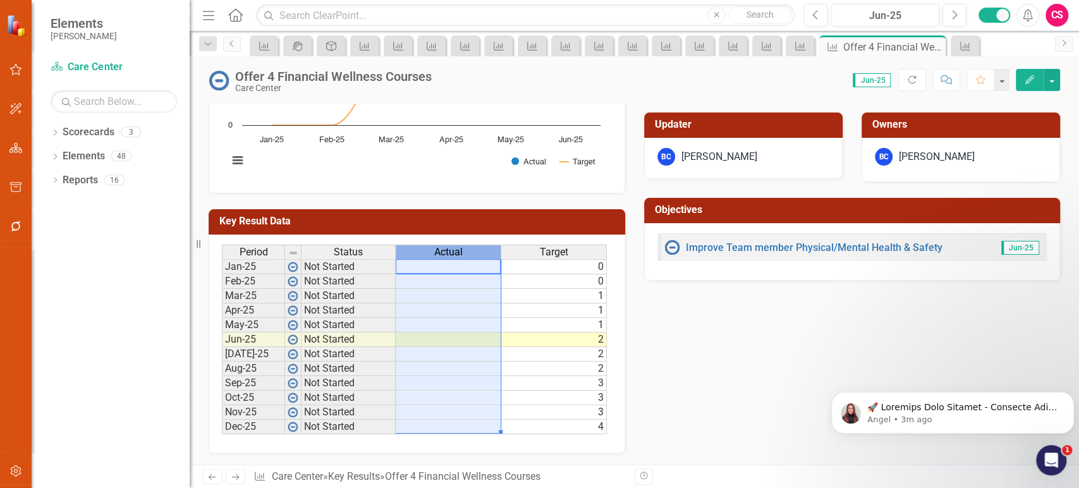
click at [449, 248] on span "Actual" at bounding box center [448, 251] width 28 height 11
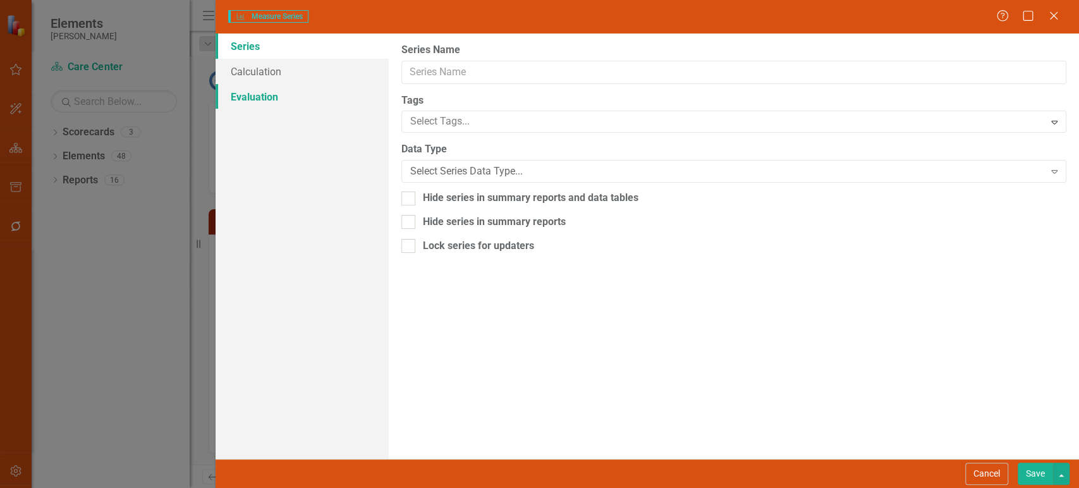
type input "Actual"
click at [332, 104] on link "Evaluation" at bounding box center [301, 96] width 172 height 25
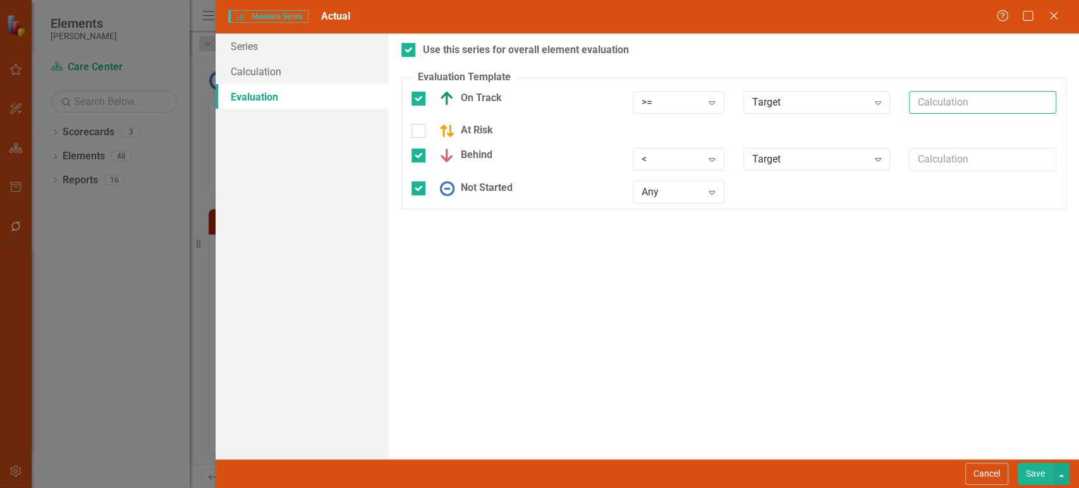
click at [941, 92] on input "text" at bounding box center [982, 102] width 147 height 23
paste input "*.95"
type input "*.95"
drag, startPoint x: 1036, startPoint y: 471, endPoint x: 1020, endPoint y: 464, distance: 17.5
click at [1037, 472] on button "Save" at bounding box center [1034, 474] width 35 height 22
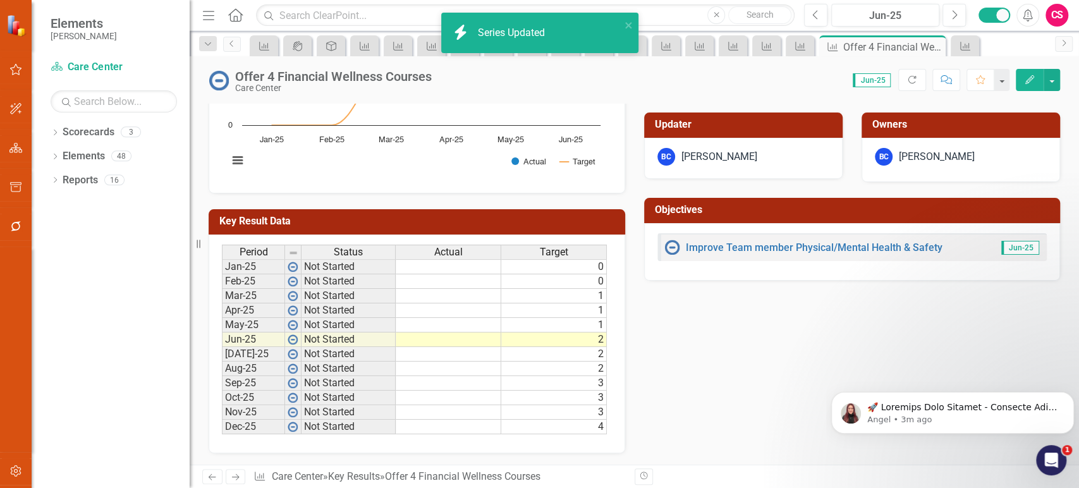
click at [233, 478] on icon "Next" at bounding box center [235, 477] width 11 height 8
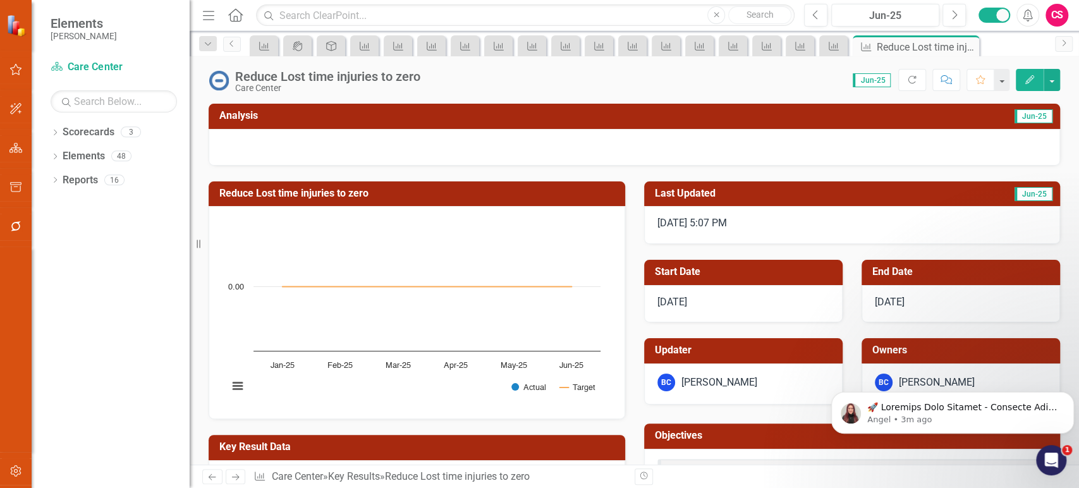
scroll to position [162, 0]
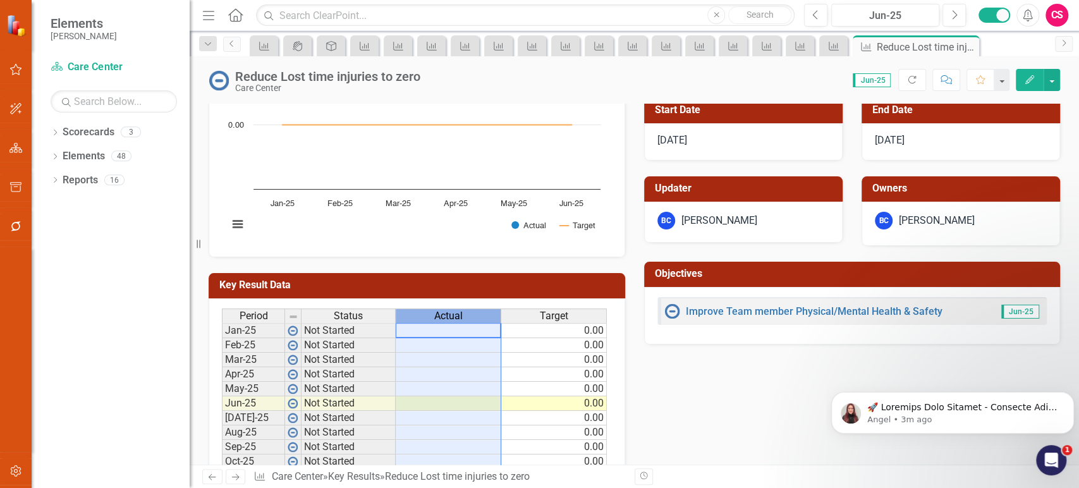
click at [444, 310] on span "Actual" at bounding box center [448, 315] width 28 height 11
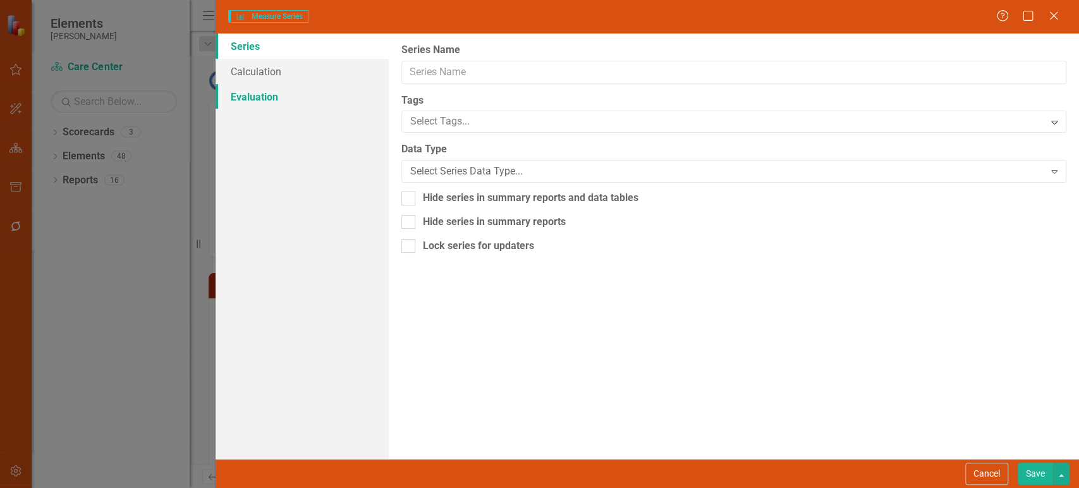
type input "Actual"
click at [332, 100] on link "Evaluation" at bounding box center [301, 96] width 172 height 25
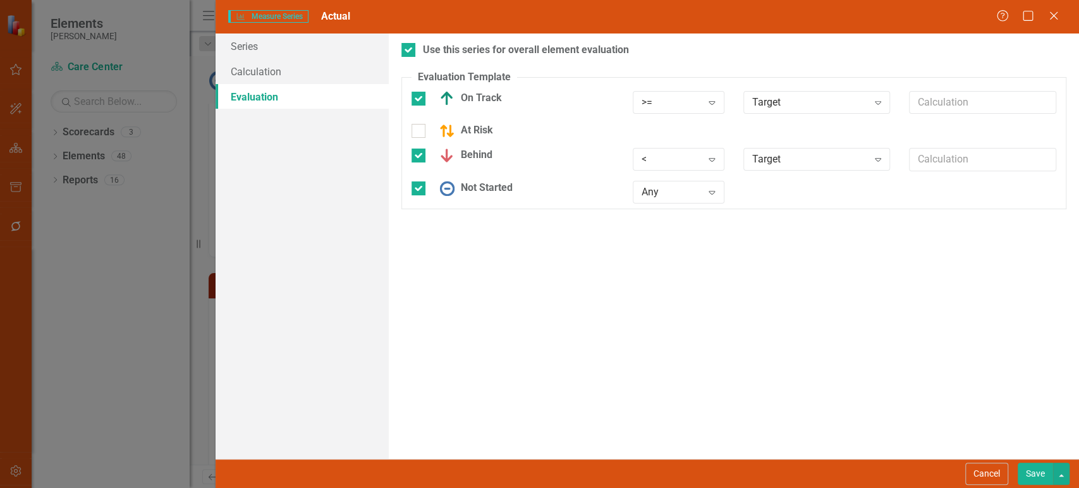
click at [986, 474] on button "Cancel" at bounding box center [986, 474] width 43 height 22
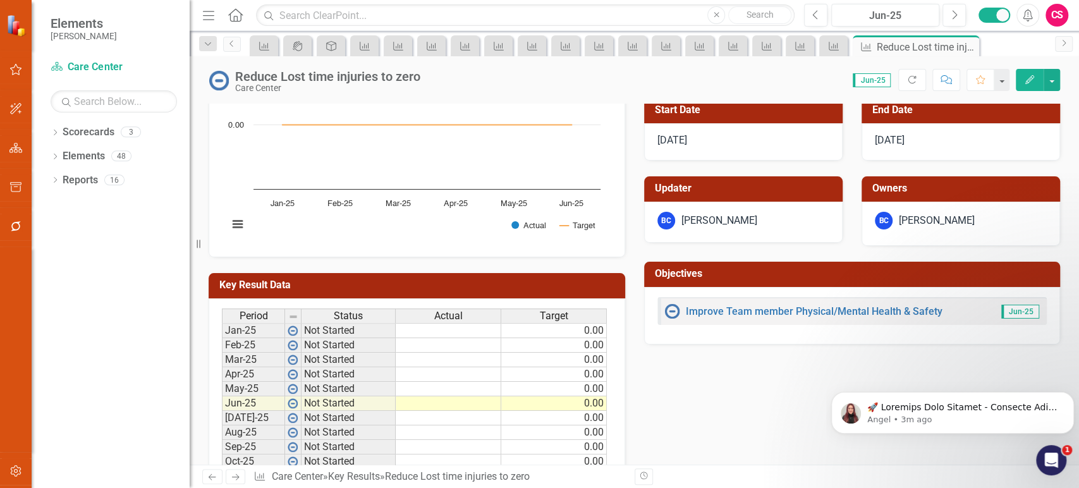
click at [455, 313] on span "Actual" at bounding box center [448, 315] width 28 height 11
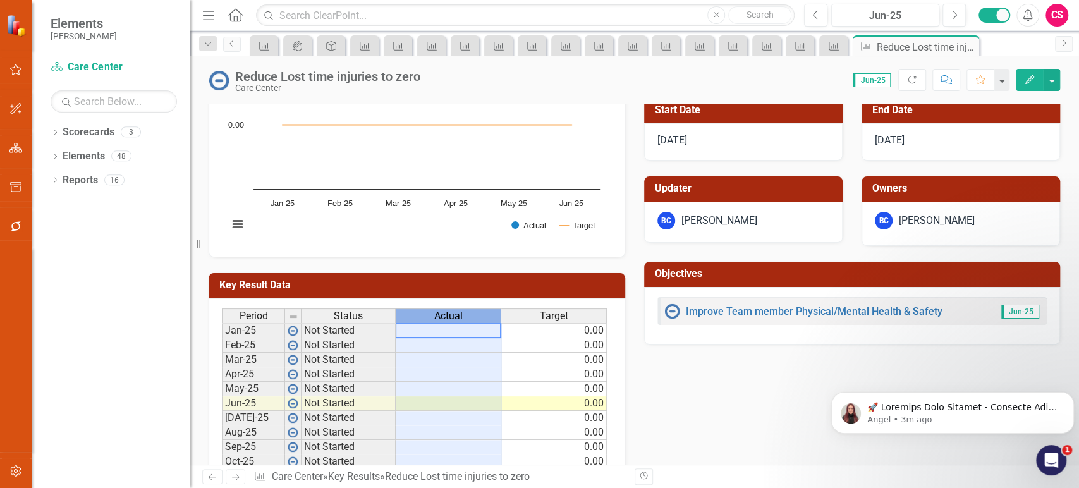
click at [455, 313] on span "Actual" at bounding box center [448, 315] width 28 height 11
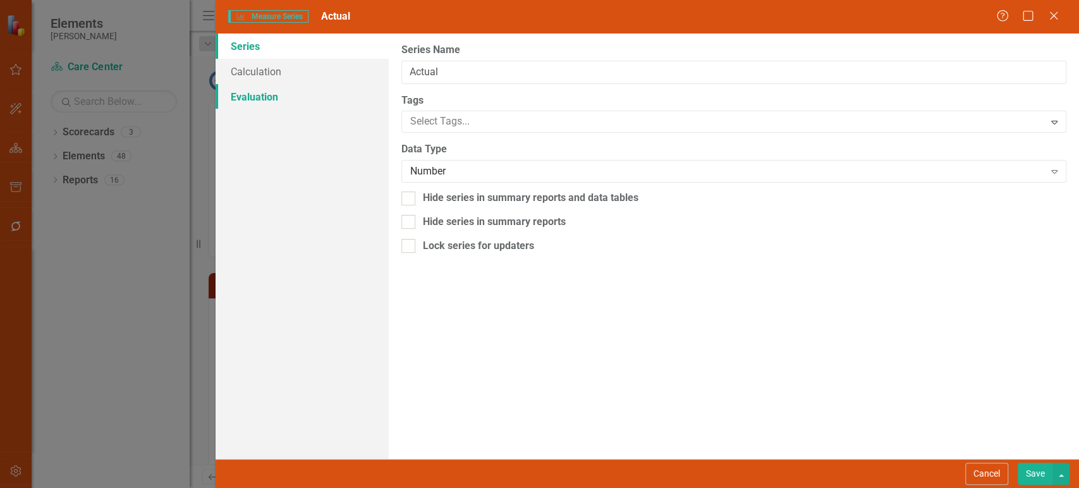
click at [311, 106] on link "Evaluation" at bounding box center [301, 96] width 172 height 25
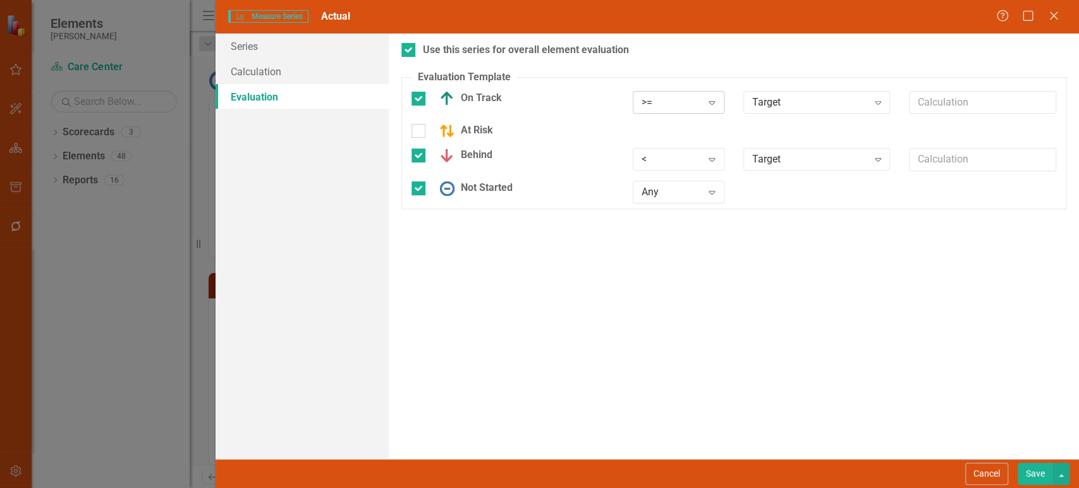
click at [678, 97] on fieldset "Evaluation Template You can define a default evaluation for this series by sele…" at bounding box center [733, 140] width 665 height 140
click at [678, 101] on div ">=" at bounding box center [671, 102] width 61 height 15
click at [672, 162] on div "<" at bounding box center [671, 159] width 61 height 15
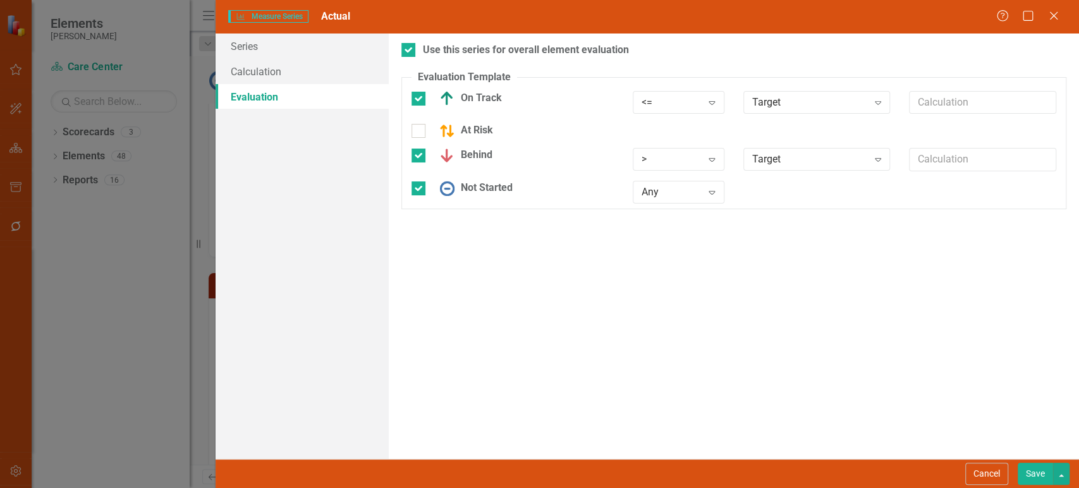
click at [967, 85] on fieldset "Evaluation Template You can define a default evaluation for this series by sele…" at bounding box center [733, 140] width 665 height 140
click at [954, 100] on input "text" at bounding box center [982, 102] width 147 height 23
type input "*1.05"
click at [1036, 473] on button "Save" at bounding box center [1034, 474] width 35 height 22
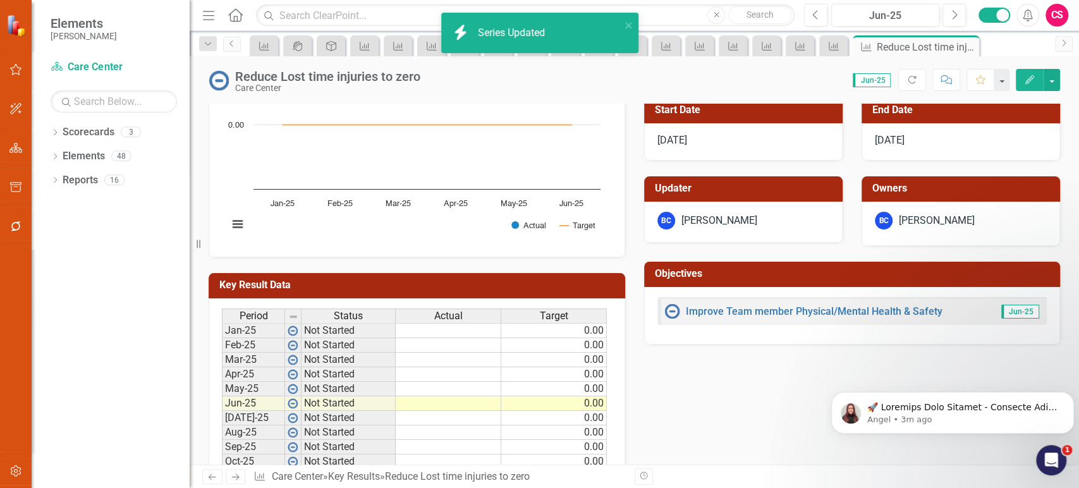
click at [239, 469] on link "Next" at bounding box center [236, 476] width 20 height 15
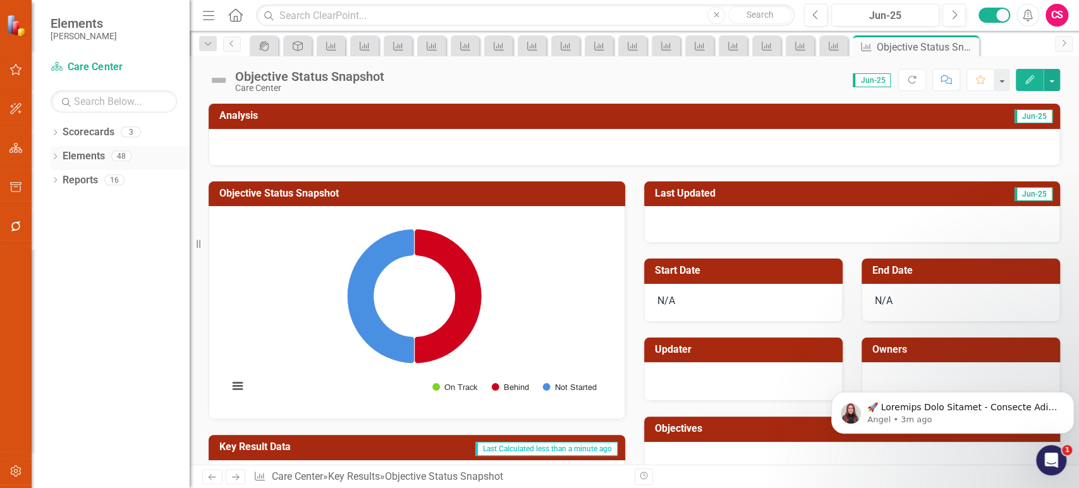
click at [90, 155] on link "Elements" at bounding box center [84, 156] width 42 height 15
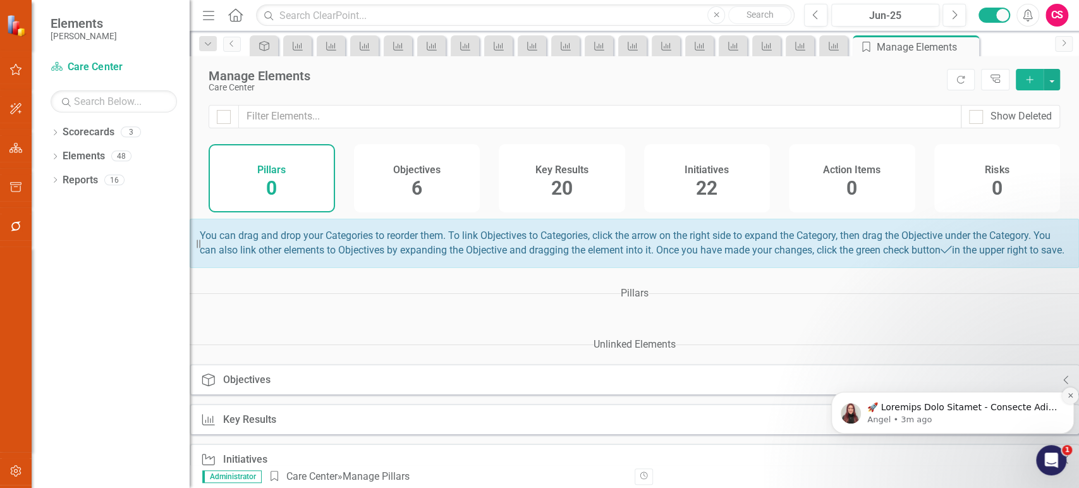
click at [1068, 396] on icon "Dismiss notification" at bounding box center [1069, 395] width 4 height 4
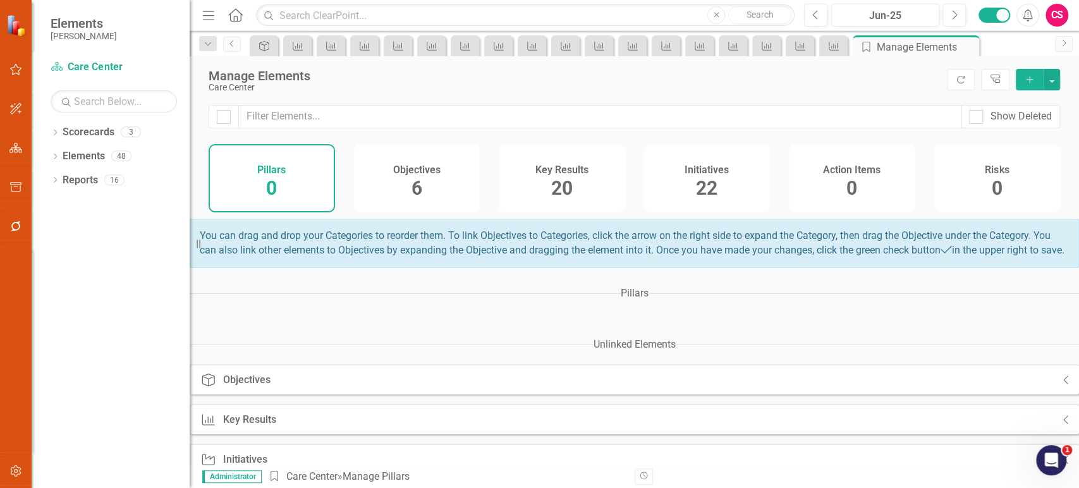
click at [728, 196] on div "Initiatives 22" at bounding box center [707, 178] width 126 height 68
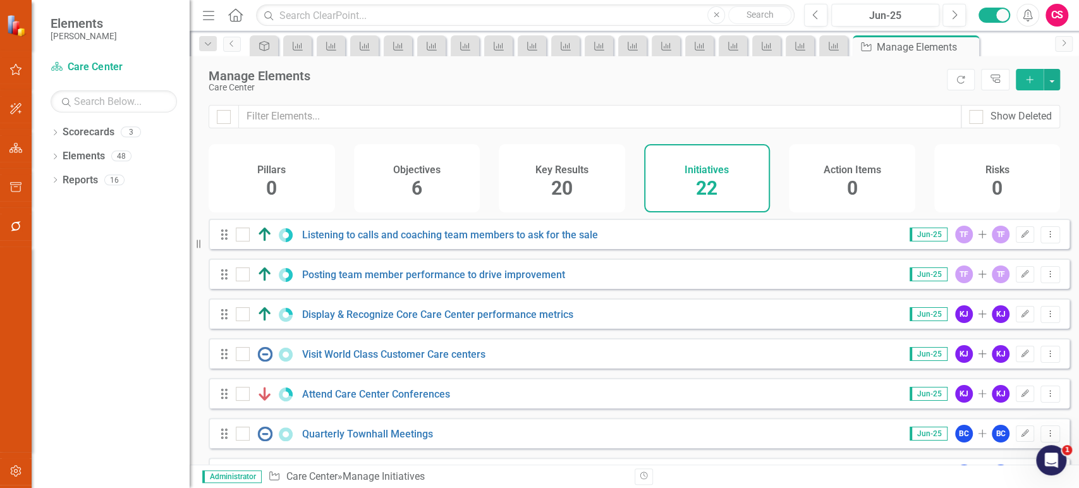
click at [588, 186] on div "Key Results 20" at bounding box center [562, 178] width 126 height 68
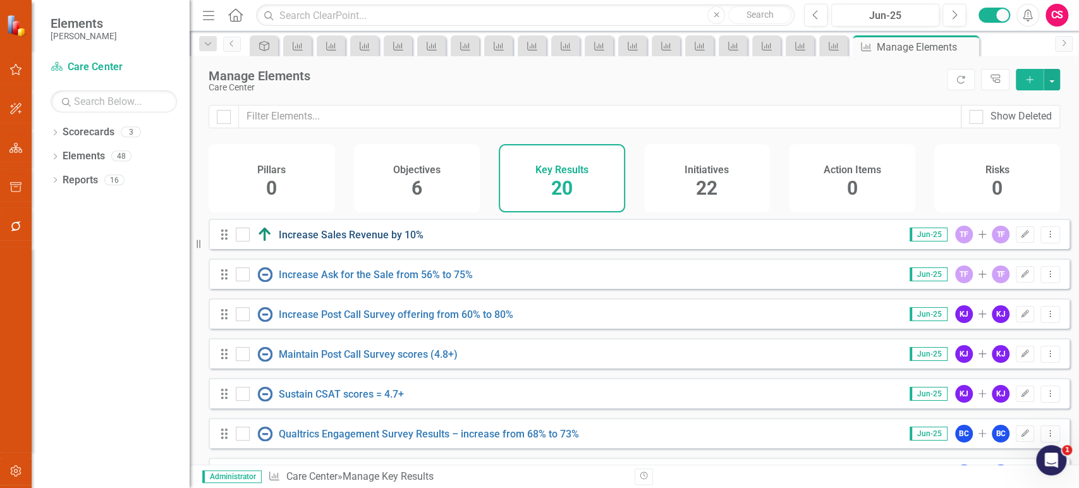
click at [394, 241] on link "Increase Sales Revenue by 10%" at bounding box center [351, 235] width 145 height 12
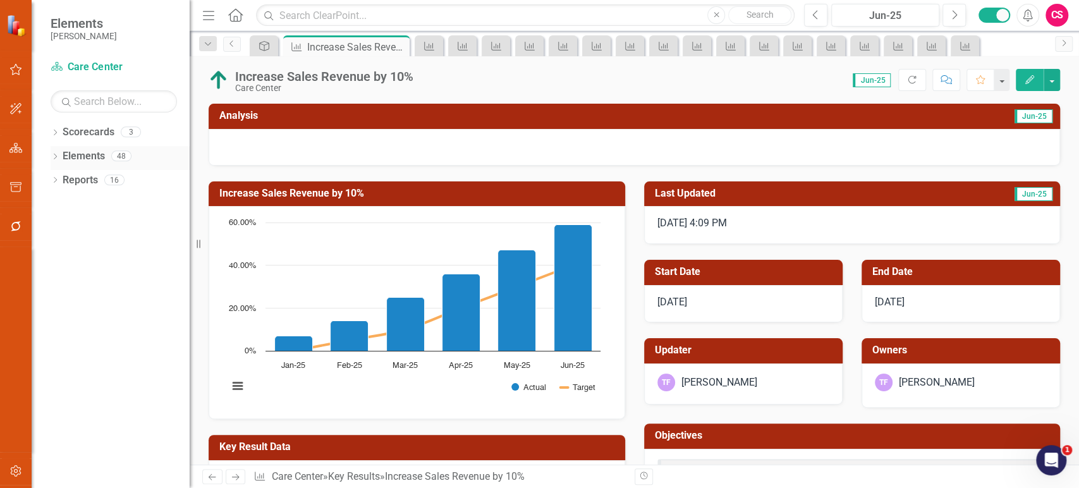
click at [56, 155] on icon "Dropdown" at bounding box center [55, 157] width 9 height 7
click at [59, 206] on icon "Dropdown" at bounding box center [61, 205] width 9 height 7
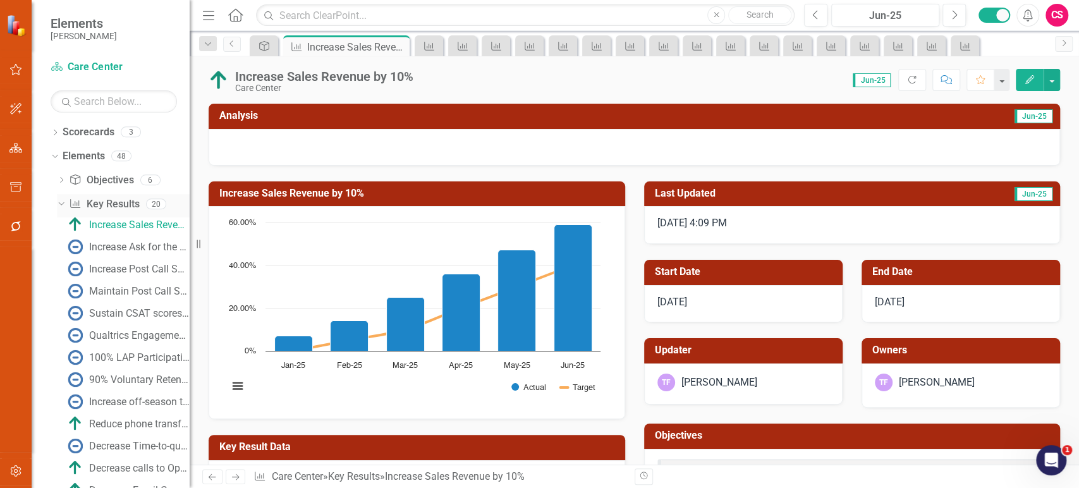
click at [59, 206] on icon "Dropdown" at bounding box center [59, 203] width 7 height 9
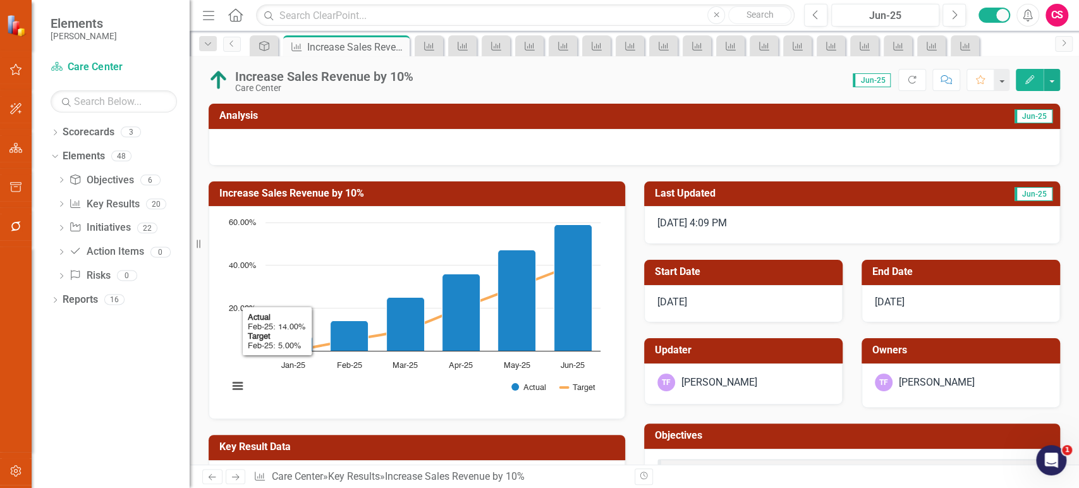
click at [332, 251] on rect "Interactive chart" at bounding box center [414, 311] width 385 height 190
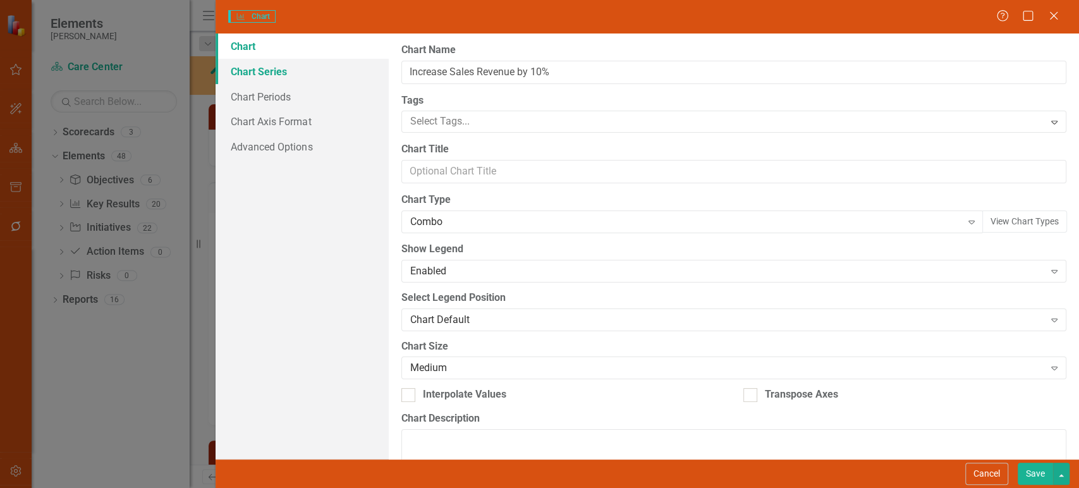
click at [320, 73] on link "Chart Series" at bounding box center [301, 71] width 172 height 25
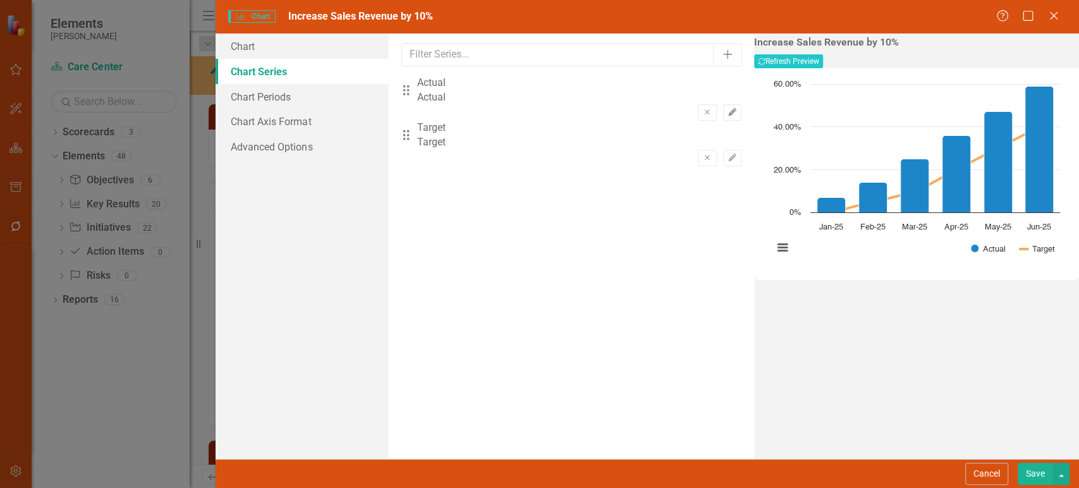
click at [727, 109] on icon "Edit" at bounding box center [731, 113] width 9 height 8
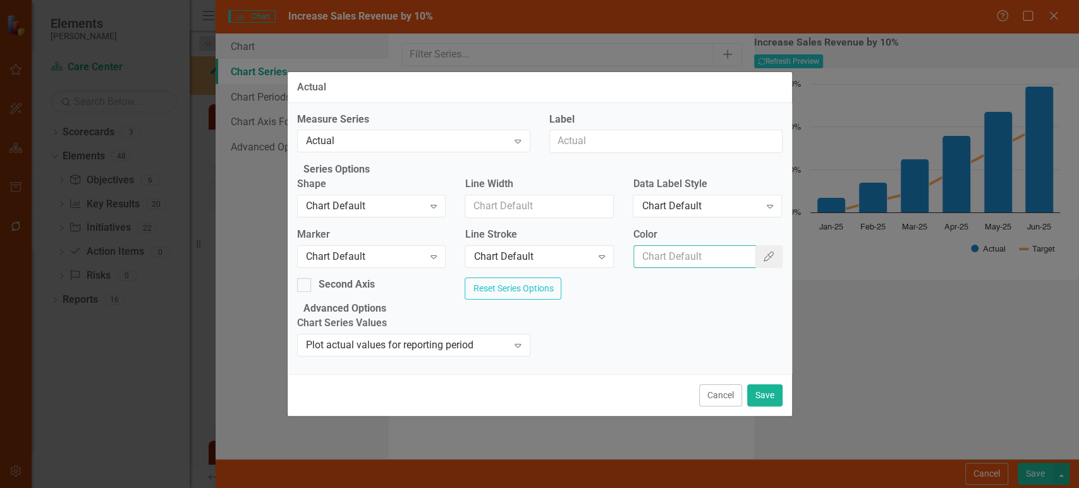
click at [662, 245] on input "Color" at bounding box center [694, 256] width 123 height 23
paste input "#8A8C90"
type input "#8A8C90"
click at [768, 406] on button "Save" at bounding box center [764, 395] width 35 height 22
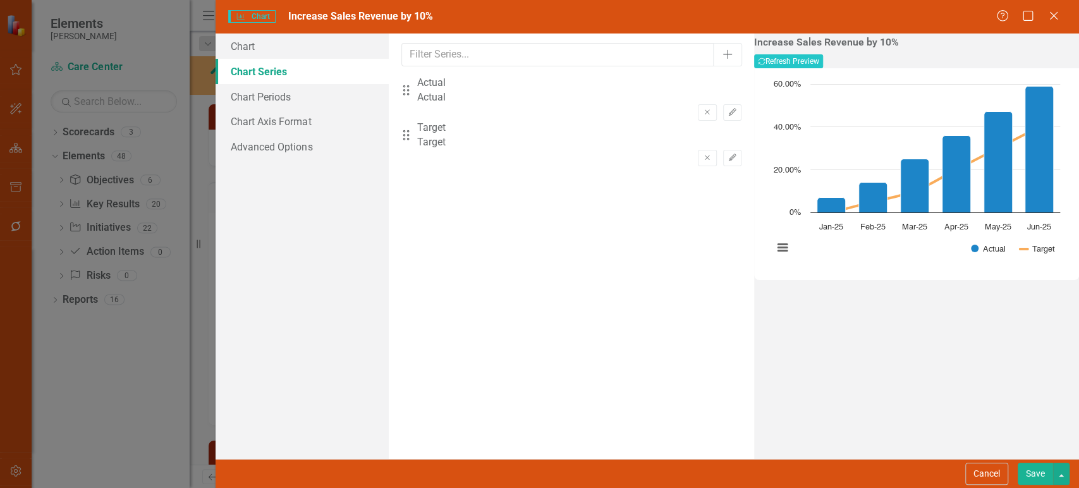
click at [705, 145] on div "Drag Target Target Remove Edit" at bounding box center [571, 143] width 340 height 45
click at [728, 154] on icon "button" at bounding box center [732, 158] width 8 height 8
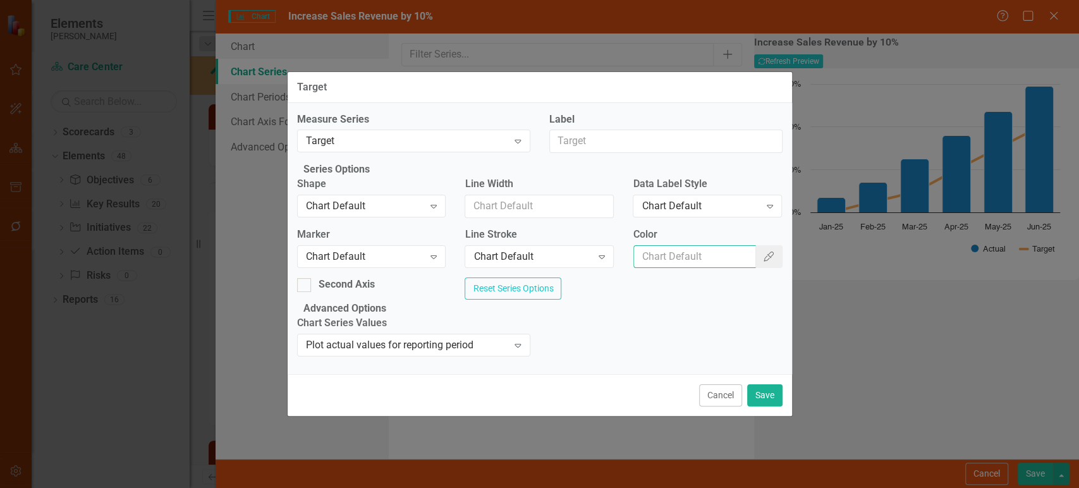
click at [656, 251] on input "Color" at bounding box center [694, 256] width 123 height 23
paste input "#DC3B19"
type input "#DC3B19"
click at [771, 416] on div "Cancel Save" at bounding box center [539, 395] width 504 height 42
click at [771, 406] on button "Save" at bounding box center [764, 395] width 35 height 22
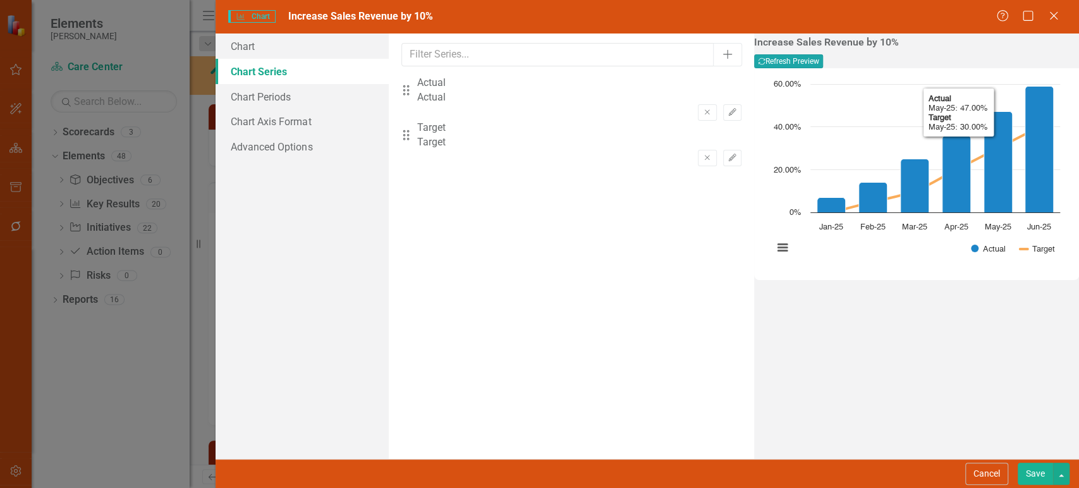
click at [823, 68] on button "Recalculate Refresh Preview" at bounding box center [788, 61] width 69 height 14
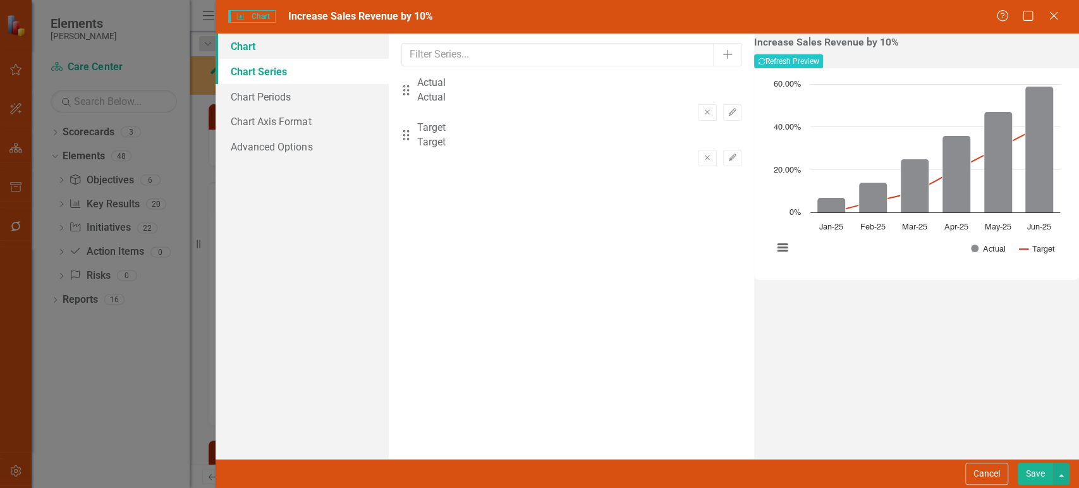
click at [304, 48] on link "Chart" at bounding box center [301, 45] width 172 height 25
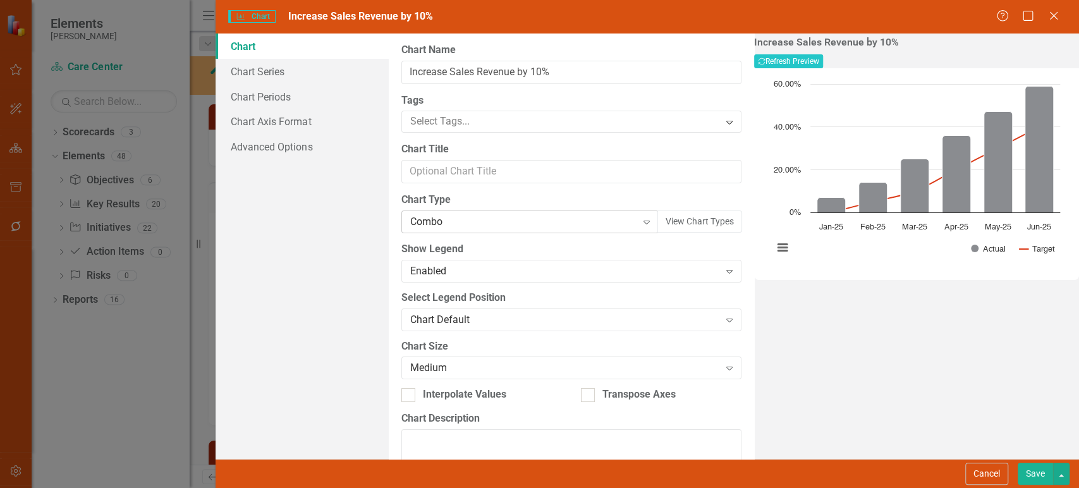
click at [603, 221] on div "Combo" at bounding box center [523, 222] width 226 height 15
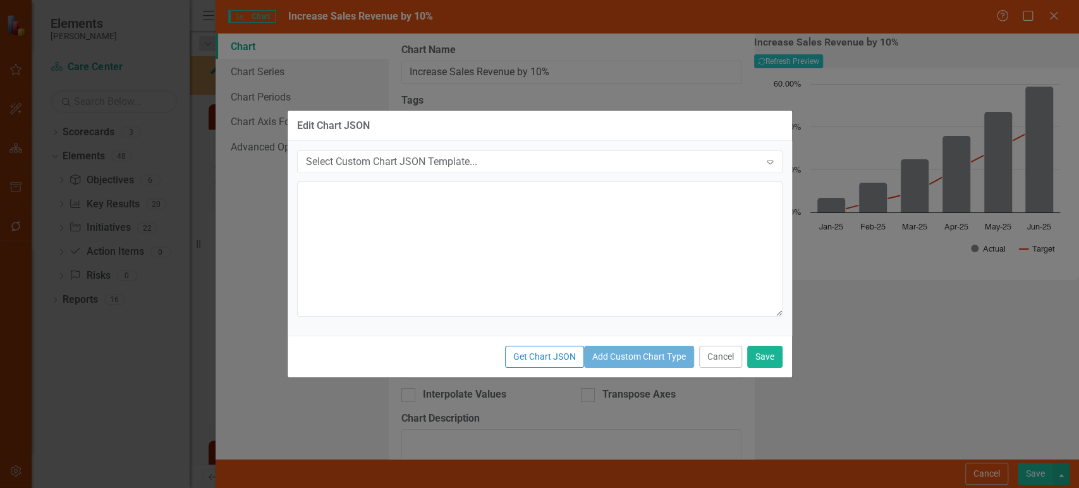
type textarea "{ "colors": [ "#1D85C8", "#F9AC5A", "#D32F2F", "#159278", "#27245E" ], "chart":…"
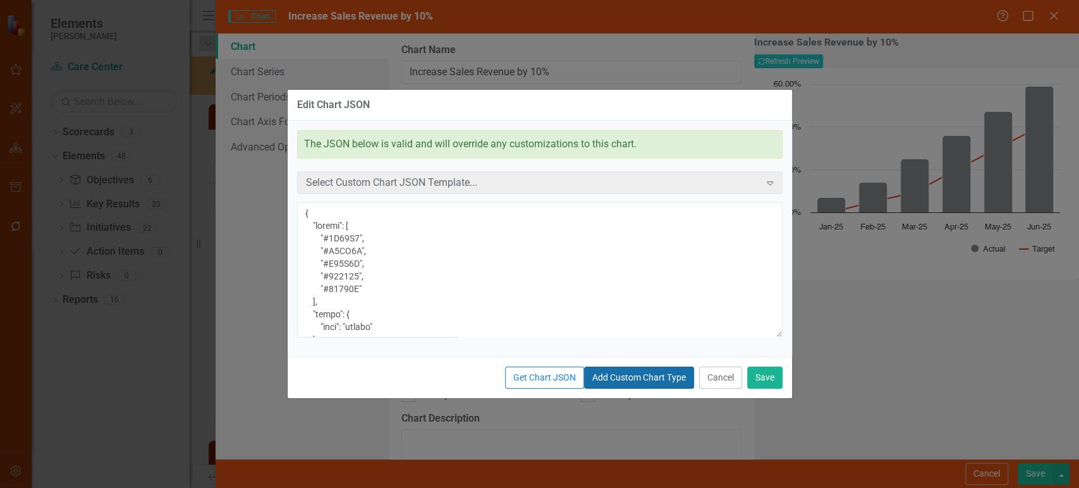
click at [584, 389] on button "Add Custom Chart Type" at bounding box center [639, 377] width 110 height 22
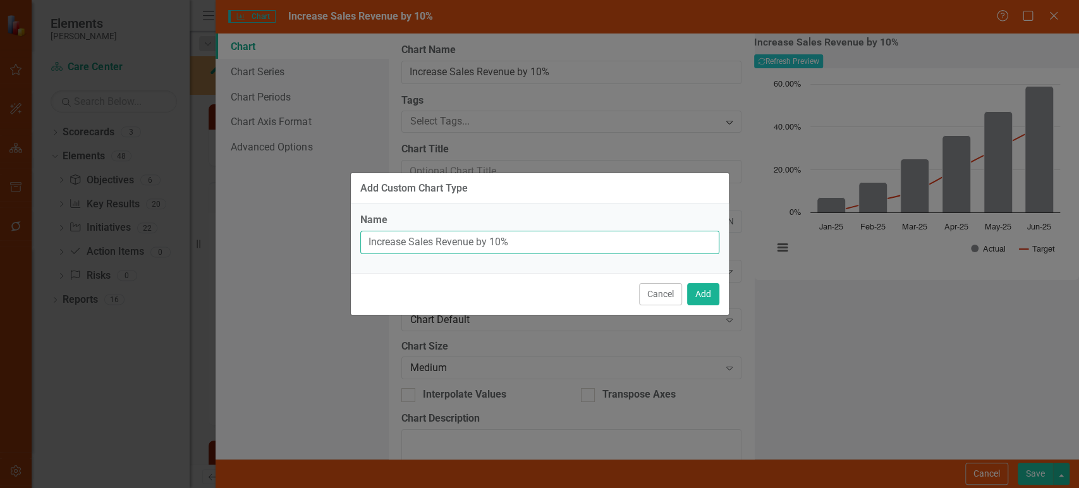
click at [467, 231] on input "Increase Sales Revenue by 10%" at bounding box center [539, 242] width 359 height 23
type input "B"
type input "Combo - Lippert Branding"
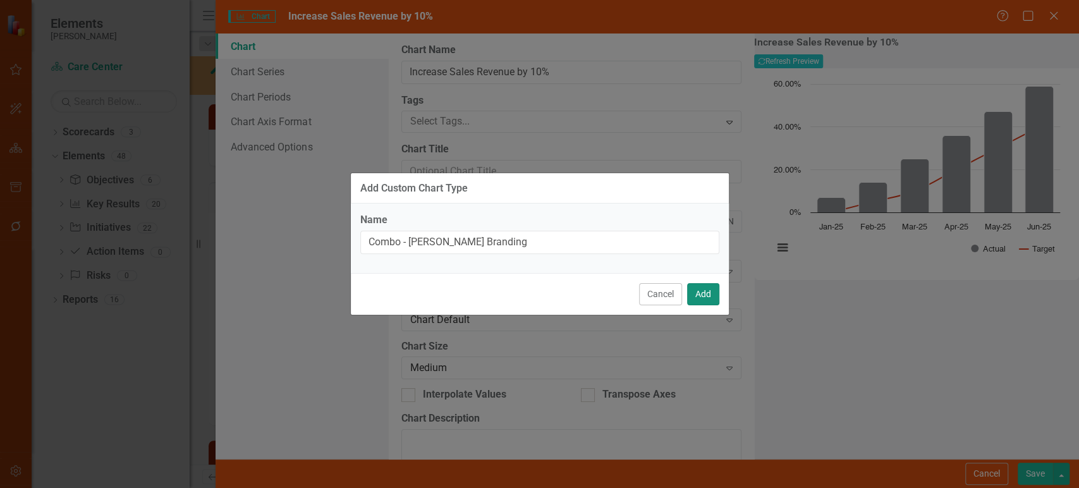
click at [711, 287] on button "Add" at bounding box center [703, 294] width 32 height 22
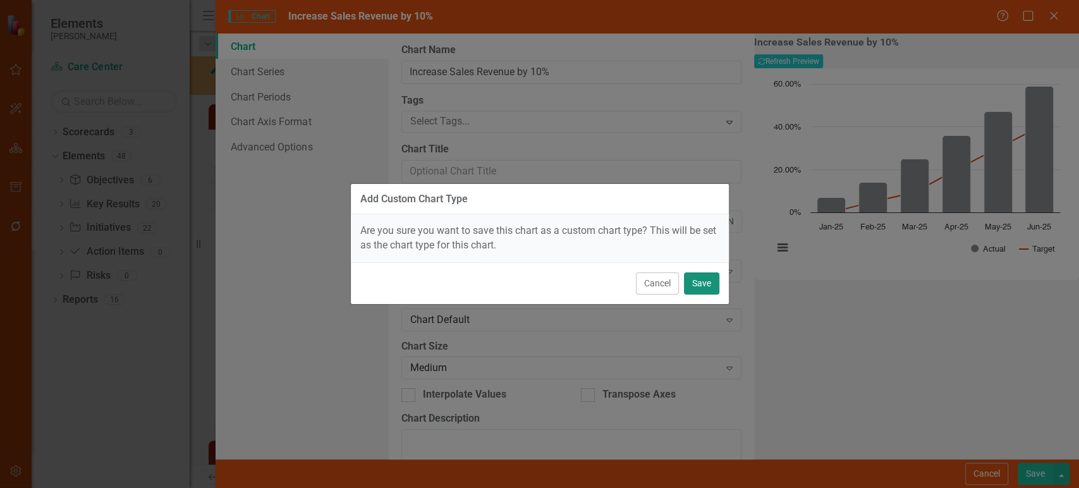
click at [708, 289] on button "Save" at bounding box center [701, 283] width 35 height 22
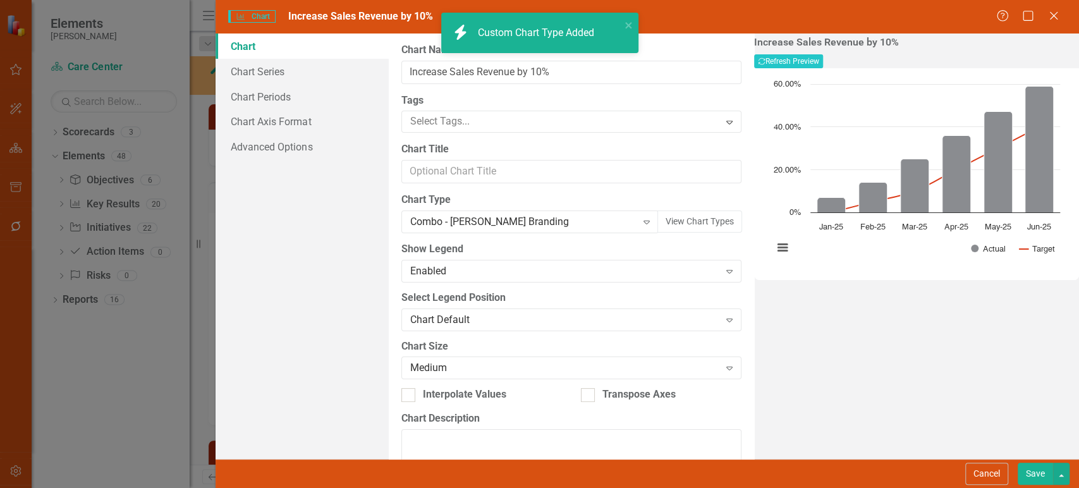
click at [1036, 479] on button "Save" at bounding box center [1034, 474] width 35 height 22
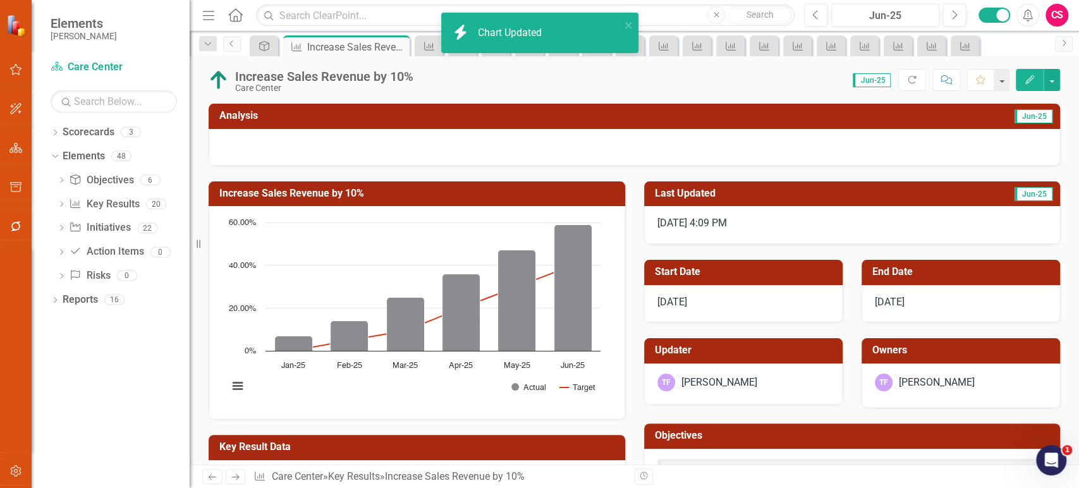
click at [17, 470] on icon "button" at bounding box center [15, 470] width 11 height 11
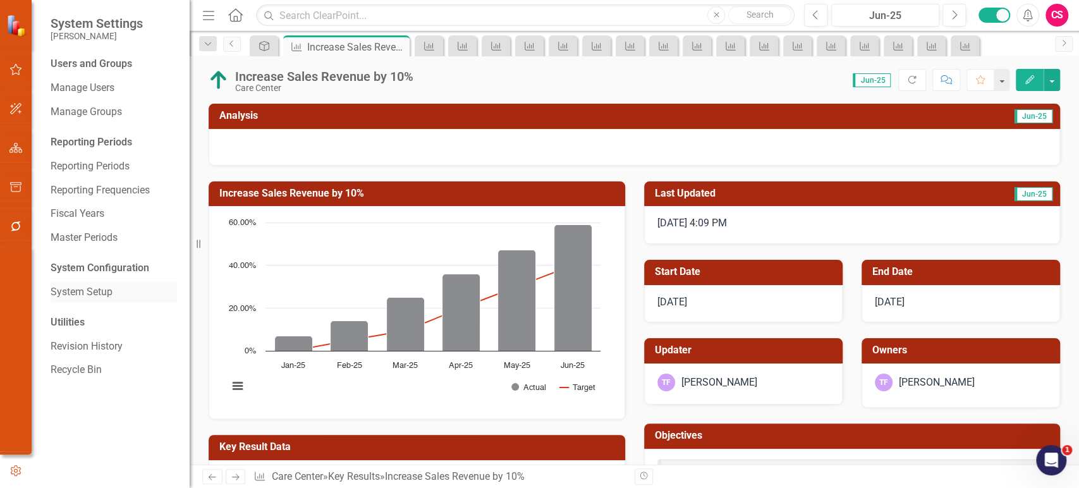
click at [98, 293] on link "System Setup" at bounding box center [114, 292] width 126 height 15
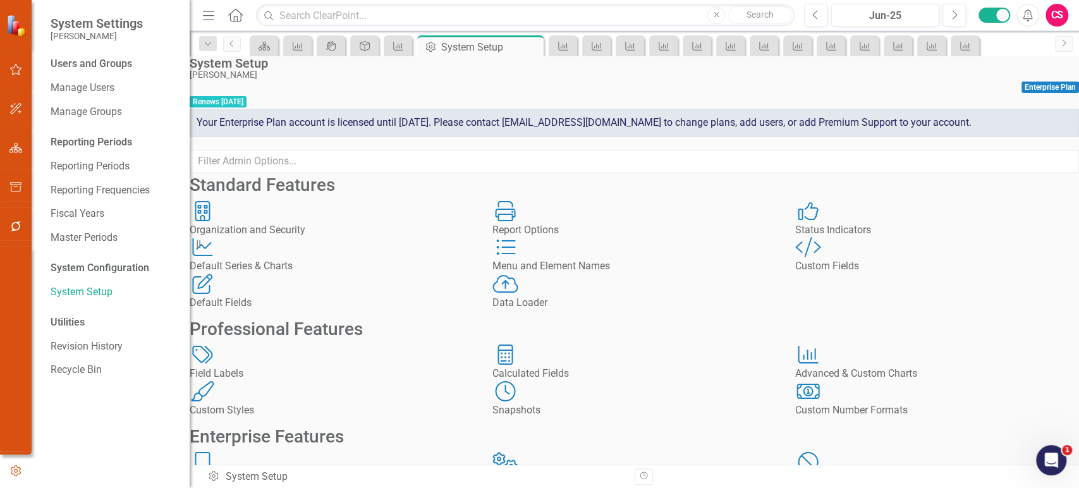
click at [325, 274] on div "Default Series & Charts" at bounding box center [332, 266] width 284 height 15
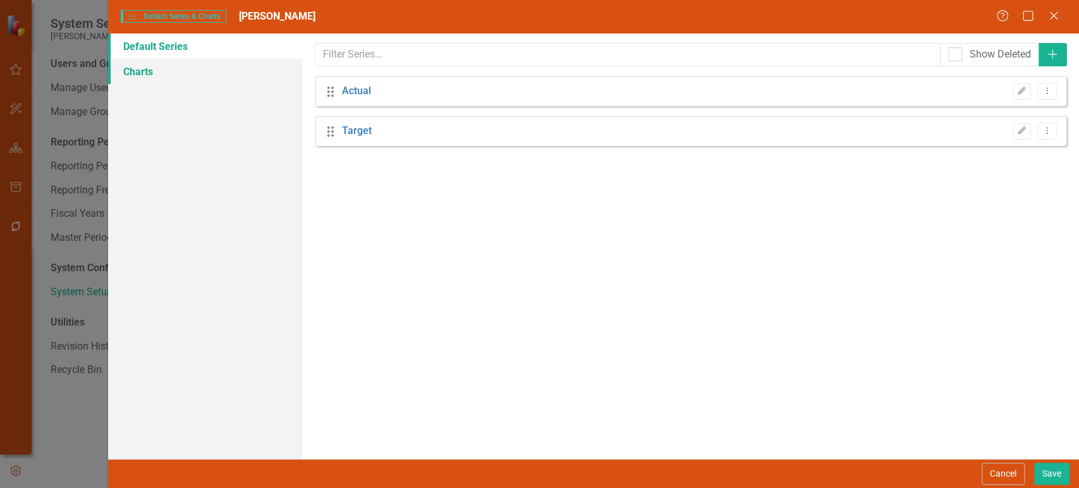
drag, startPoint x: 219, startPoint y: 78, endPoint x: 227, endPoint y: 75, distance: 9.6
click at [218, 78] on link "Charts" at bounding box center [205, 71] width 194 height 25
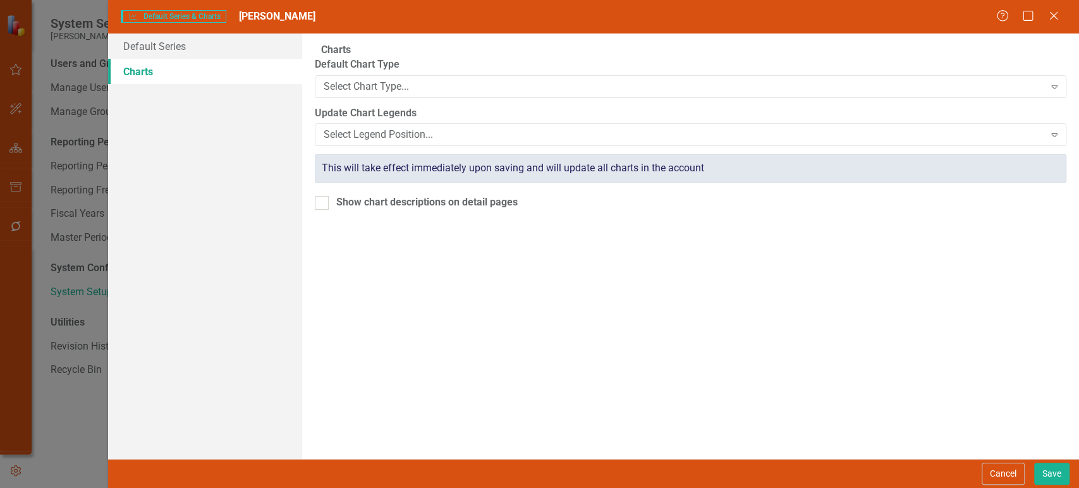
click at [373, 72] on label "Default Chart Type" at bounding box center [690, 64] width 751 height 15
click at [384, 94] on div "Select Chart Type..." at bounding box center [684, 86] width 720 height 15
click at [236, 57] on link "Default Series" at bounding box center [205, 45] width 194 height 25
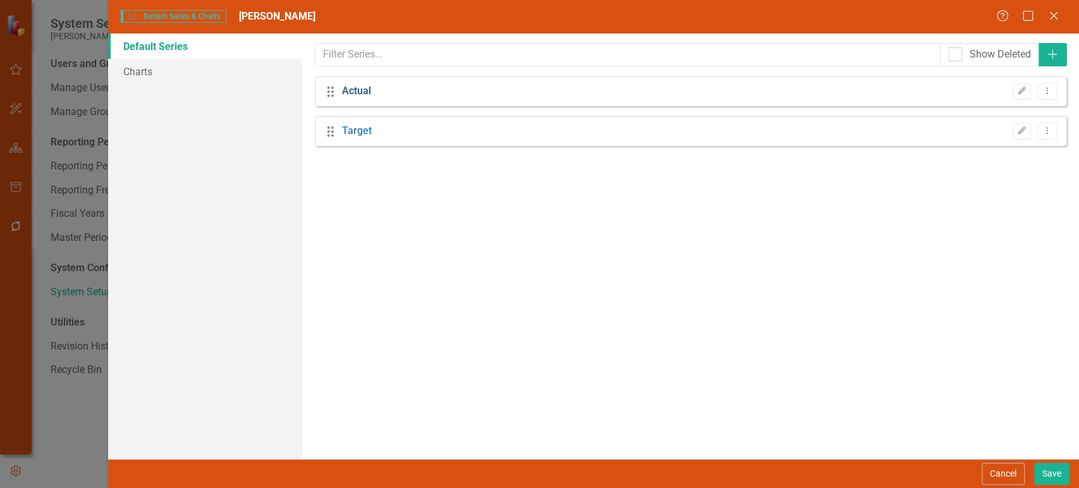
click at [358, 94] on link "Actual" at bounding box center [356, 91] width 29 height 15
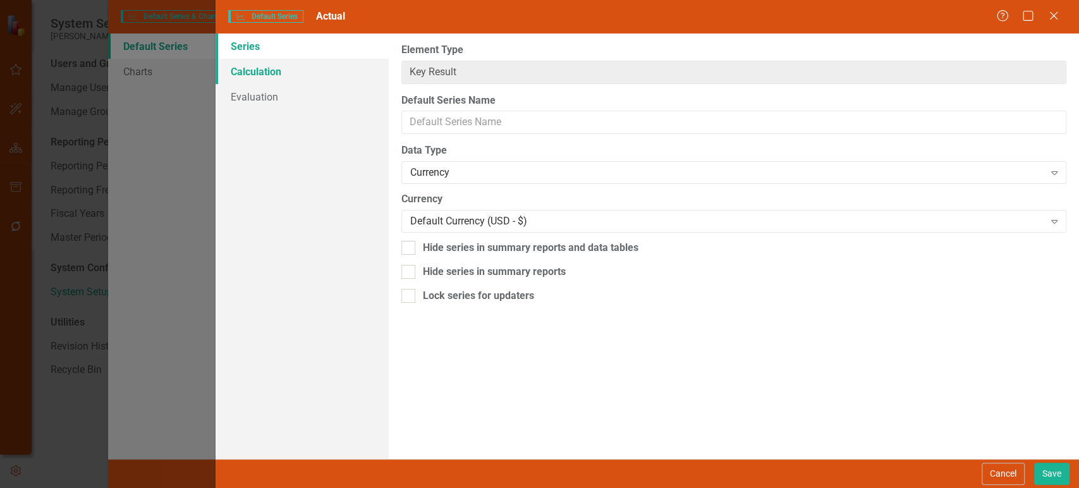
type input "Actual"
click at [271, 94] on link "Evaluation" at bounding box center [301, 96] width 172 height 25
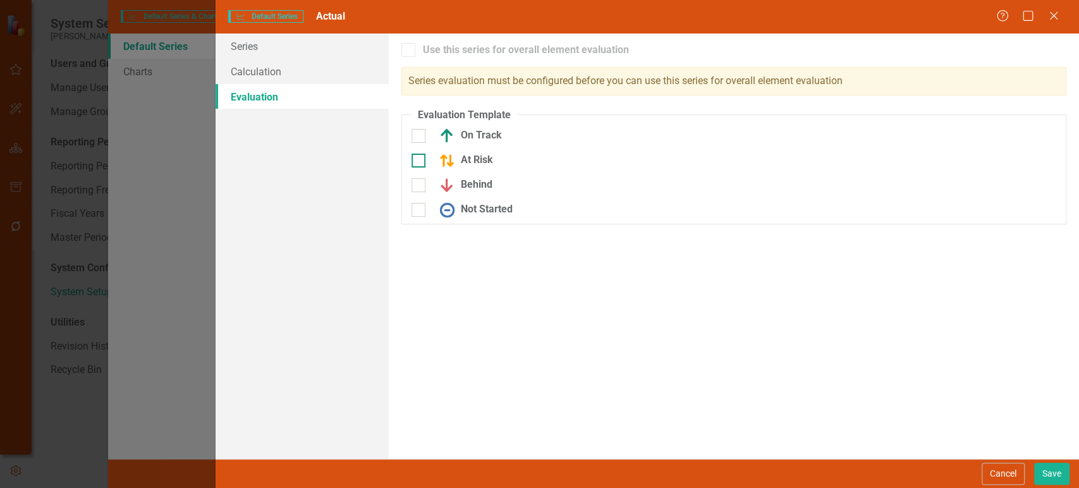
click at [429, 138] on div "On Track" at bounding box center [512, 135] width 202 height 15
click at [420, 137] on input "On Track" at bounding box center [415, 133] width 8 height 8
checkbox input "true"
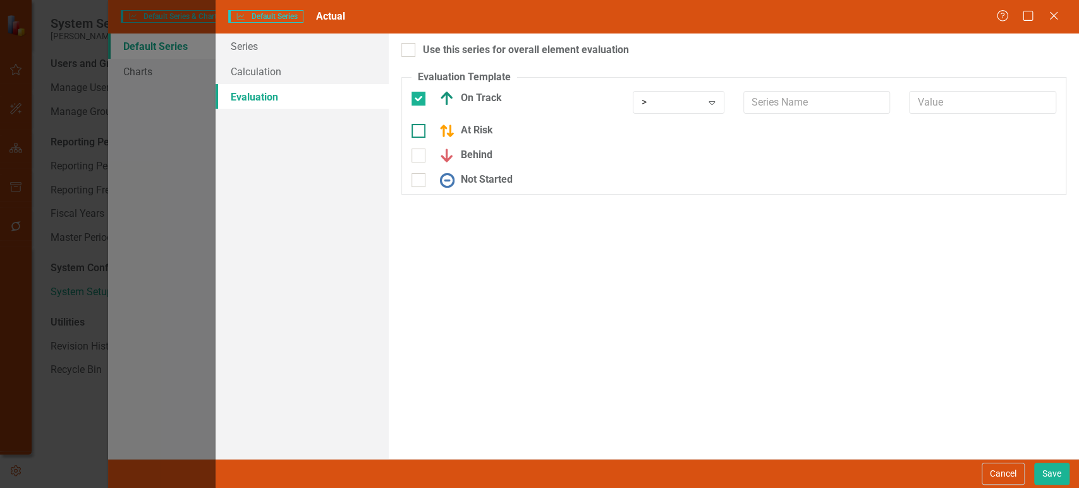
click at [421, 130] on div at bounding box center [418, 131] width 14 height 14
click at [420, 130] on input "At Risk" at bounding box center [415, 128] width 8 height 8
checkbox input "true"
click at [420, 158] on div at bounding box center [418, 164] width 14 height 14
click at [420, 158] on input "Behind" at bounding box center [415, 161] width 8 height 8
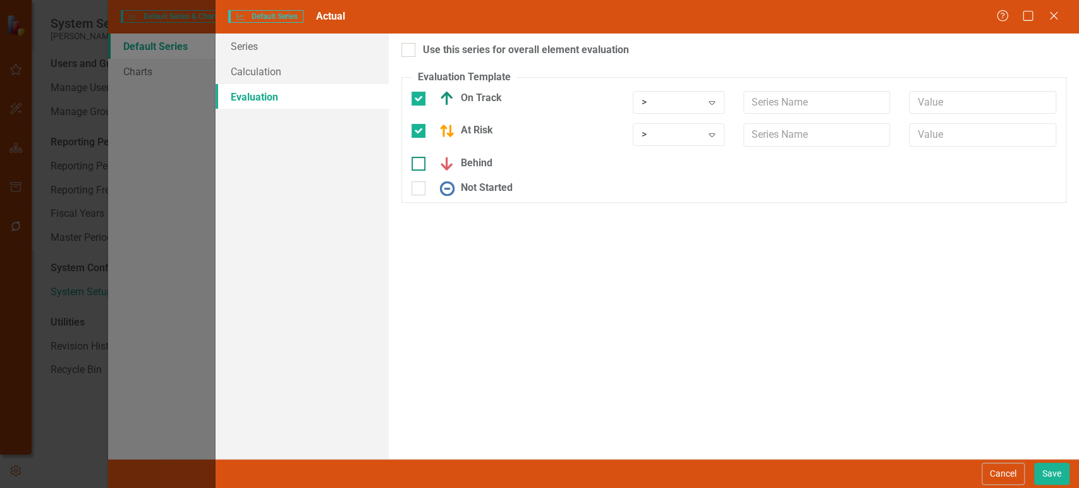
checkbox input "true"
click at [418, 193] on input "Not Started" at bounding box center [415, 194] width 8 height 8
checkbox input "true"
click at [683, 97] on div ">" at bounding box center [671, 102] width 61 height 15
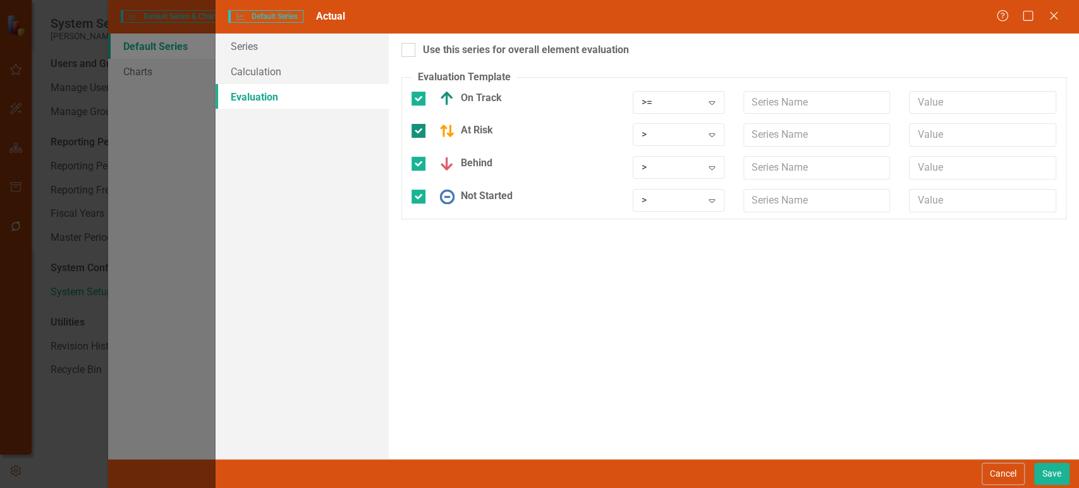
click at [442, 128] on img at bounding box center [446, 130] width 15 height 15
click at [420, 128] on input "At Risk" at bounding box center [415, 128] width 8 height 8
checkbox input "false"
click at [665, 162] on div ">" at bounding box center [671, 159] width 61 height 15
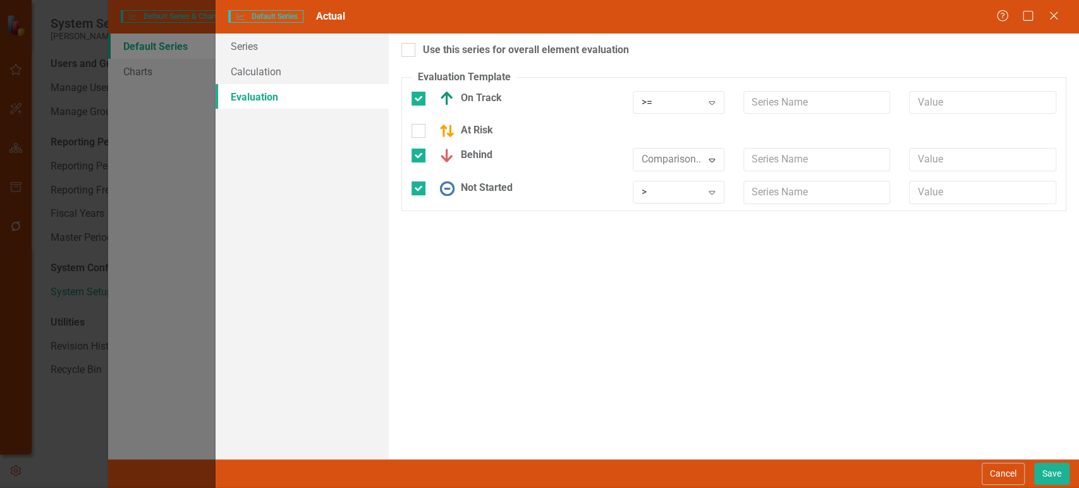
click at [674, 193] on div ">" at bounding box center [671, 192] width 61 height 15
click at [942, 106] on input "text" at bounding box center [982, 102] width 147 height 23
type input "*.95"
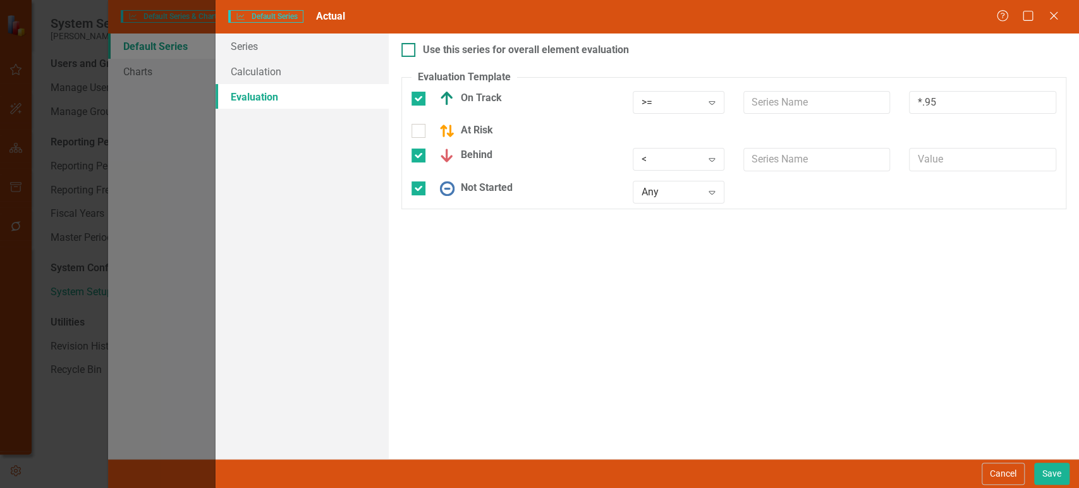
click at [571, 49] on div "Use this series for overall element evaluation" at bounding box center [526, 50] width 206 height 15
click at [409, 49] on input "Use this series for overall element evaluation" at bounding box center [405, 47] width 8 height 8
checkbox input "true"
click at [970, 145] on div "At Risk" at bounding box center [733, 135] width 663 height 25
click at [965, 153] on input "text" at bounding box center [982, 159] width 147 height 23
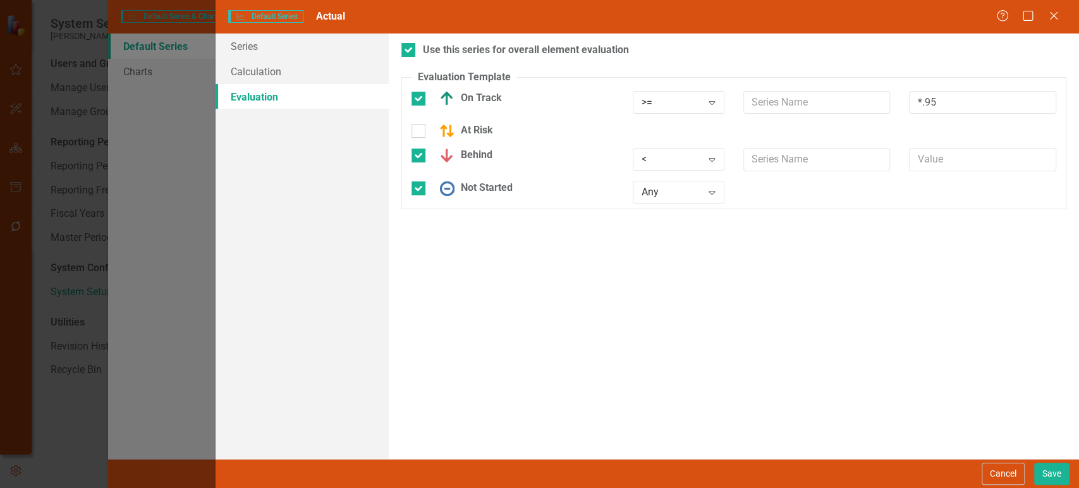
click at [773, 88] on fieldset "Evaluation Template You can define a default evaluation for this series by sele…" at bounding box center [733, 140] width 665 height 140
click at [777, 92] on input "text" at bounding box center [816, 102] width 147 height 23
type input "Target"
click at [768, 163] on input "text" at bounding box center [816, 159] width 147 height 23
paste input "Target"
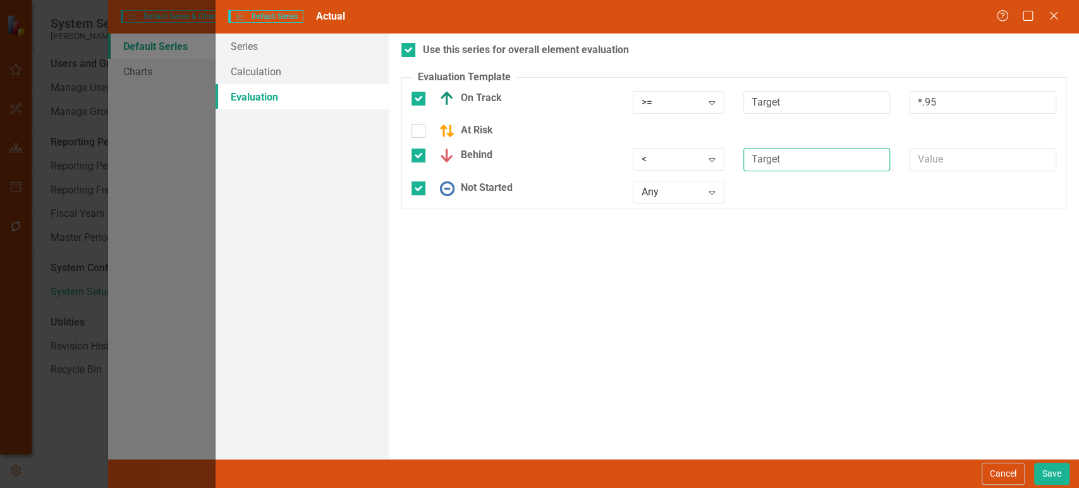
type input "Target"
click at [948, 174] on div at bounding box center [982, 164] width 166 height 33
click at [950, 160] on input "text" at bounding box center [982, 159] width 147 height 23
click at [777, 292] on div "Use this series for overall element evaluation Evaluation Template You can defi…" at bounding box center [734, 245] width 690 height 425
click at [1051, 476] on button "Save" at bounding box center [1051, 474] width 35 height 22
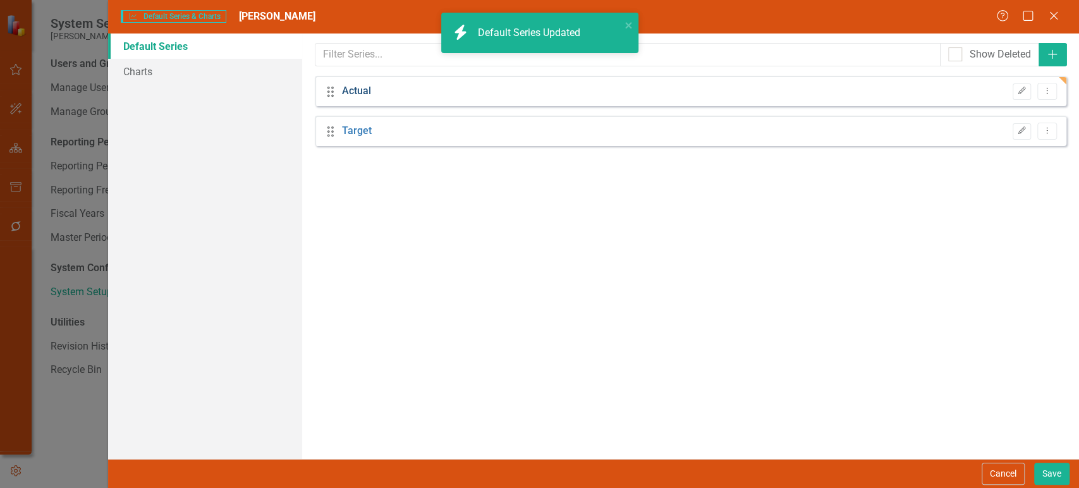
click at [348, 90] on link "Actual" at bounding box center [356, 91] width 29 height 15
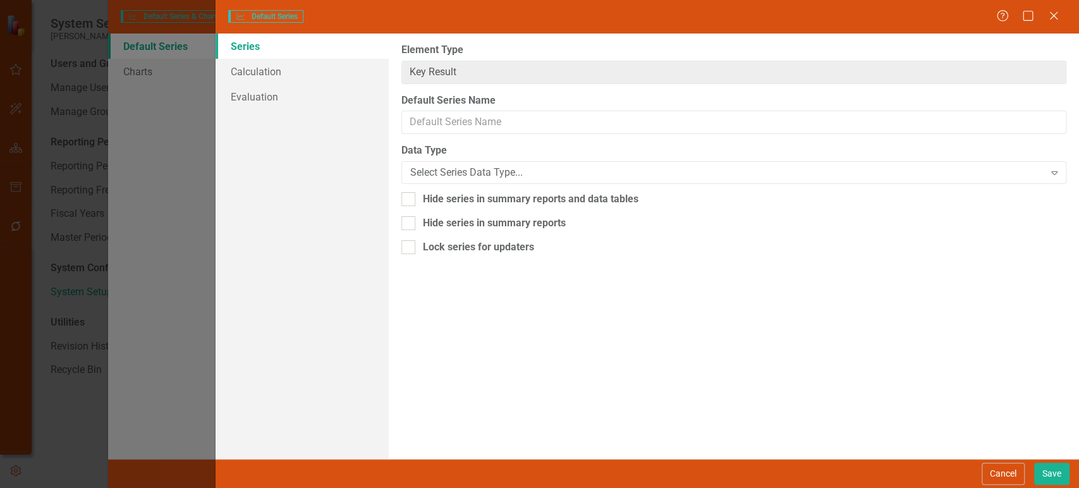
type input "Actual"
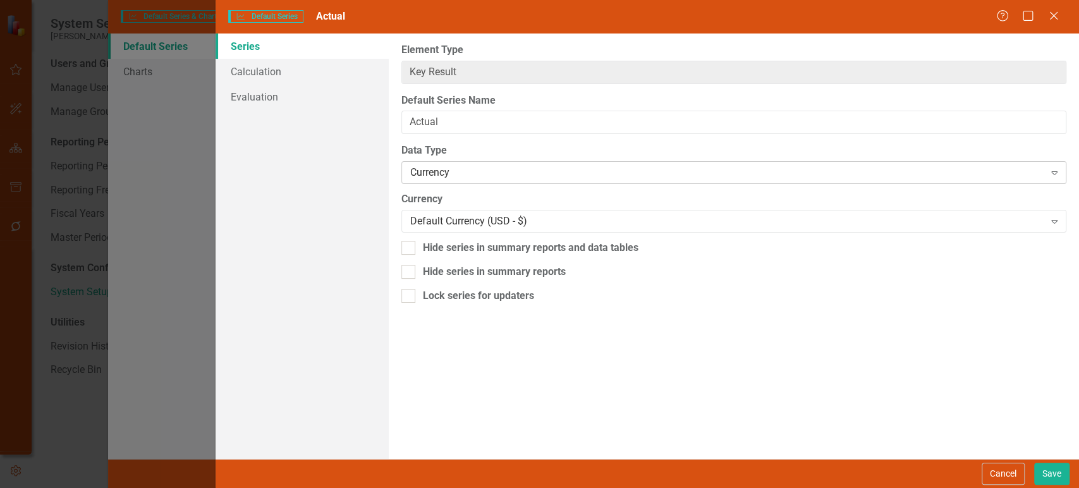
click at [481, 176] on div "Currency" at bounding box center [727, 173] width 634 height 15
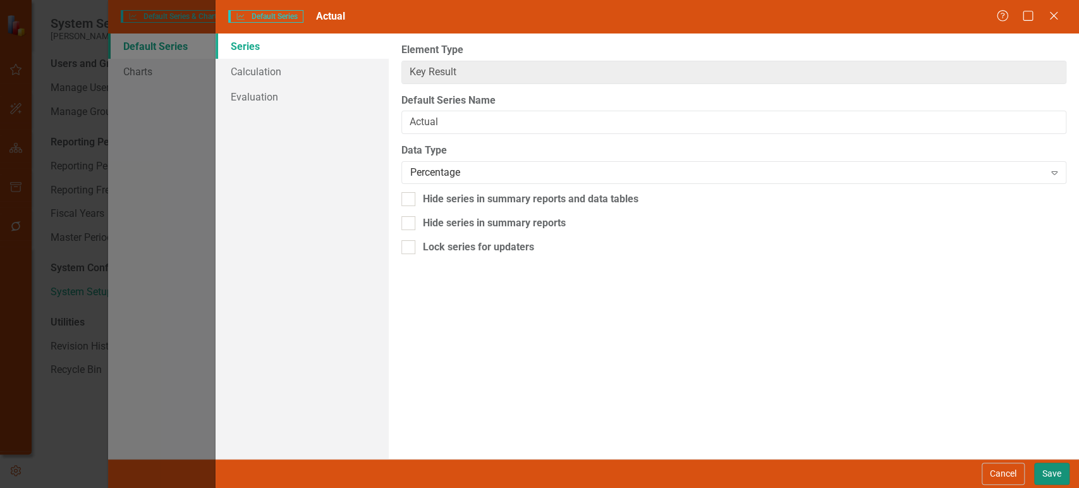
click at [1049, 466] on button "Save" at bounding box center [1051, 474] width 35 height 22
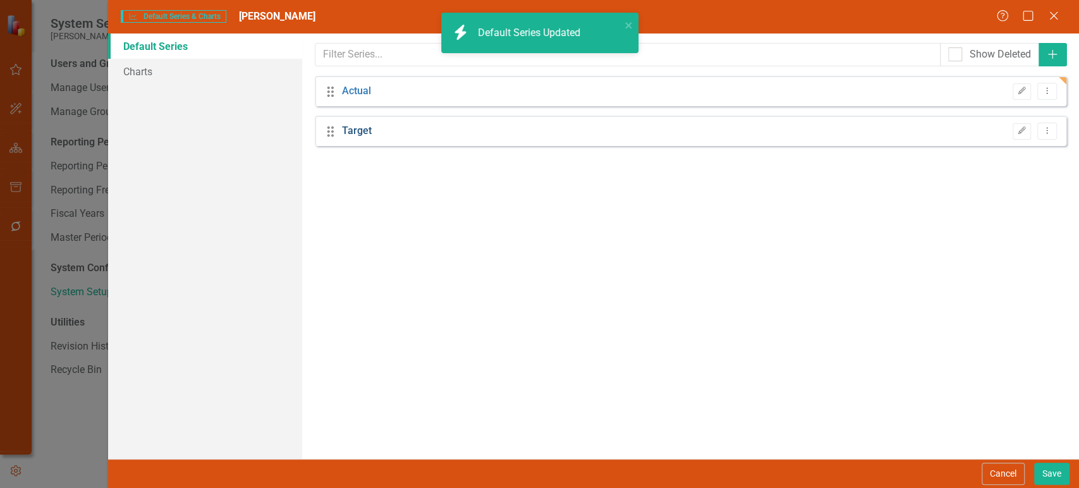
click at [344, 130] on link "Target" at bounding box center [357, 131] width 30 height 15
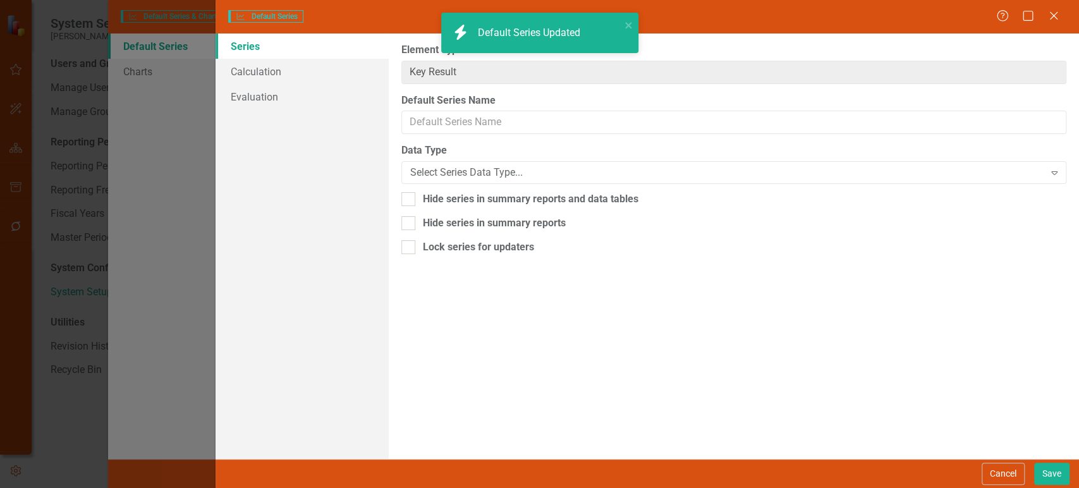
type input "Target"
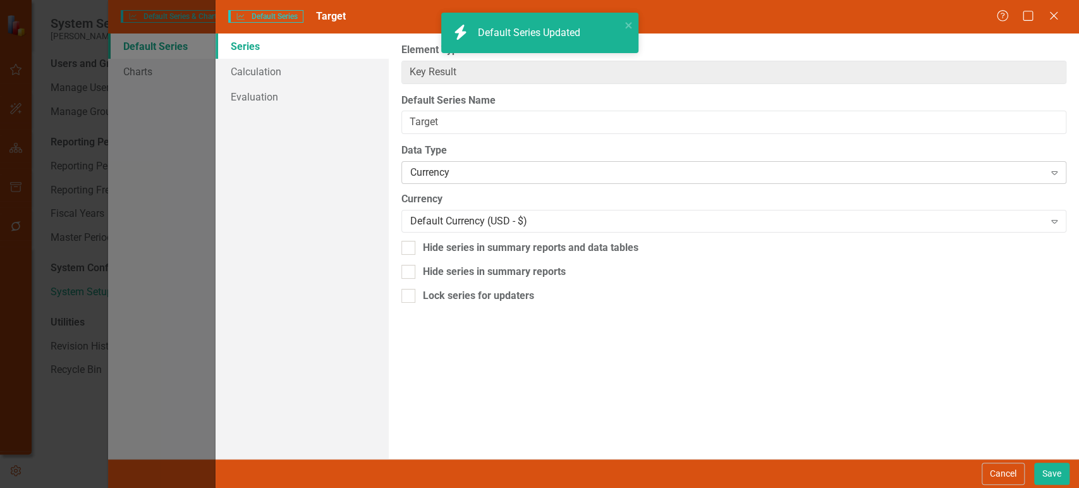
click at [458, 173] on div "Currency" at bounding box center [727, 173] width 634 height 15
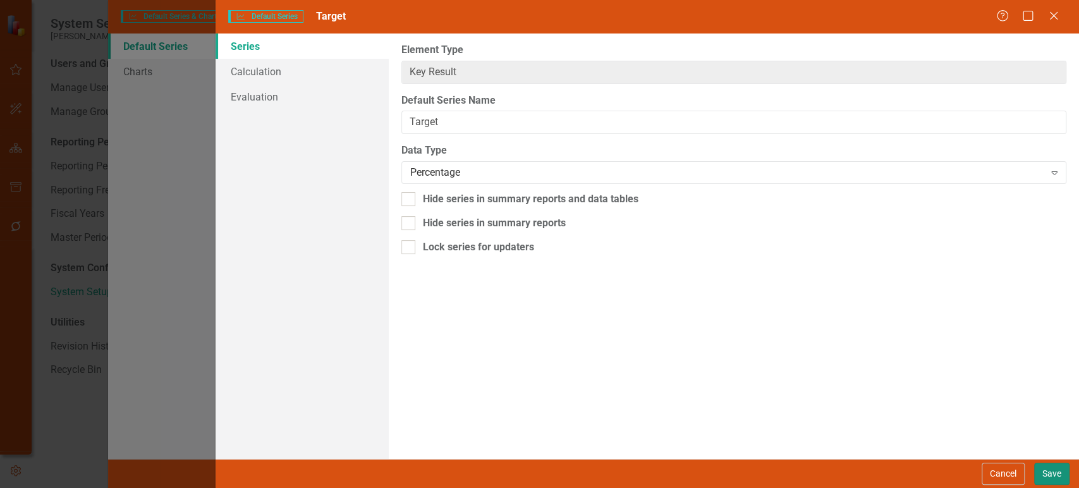
click at [1056, 481] on button "Save" at bounding box center [1051, 474] width 35 height 22
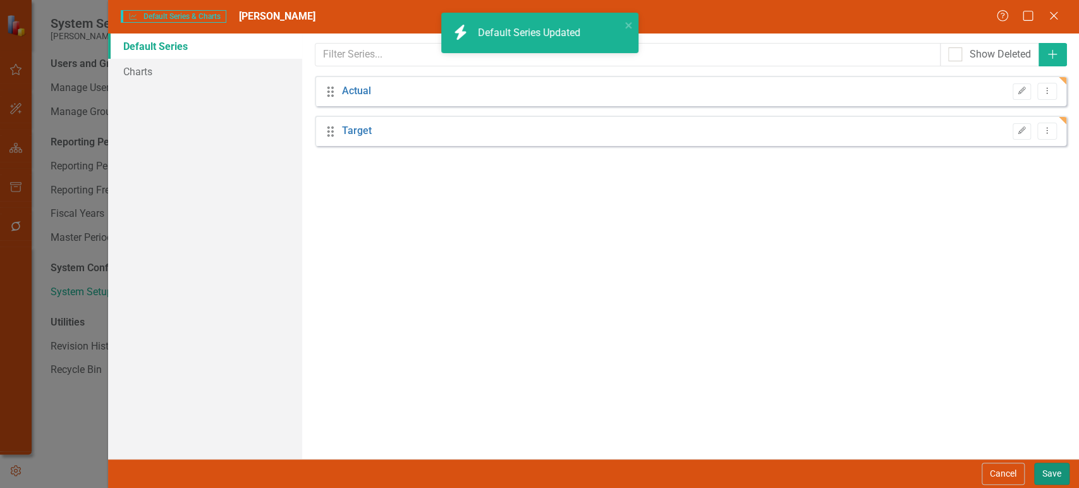
click at [1046, 472] on button "Save" at bounding box center [1051, 474] width 35 height 22
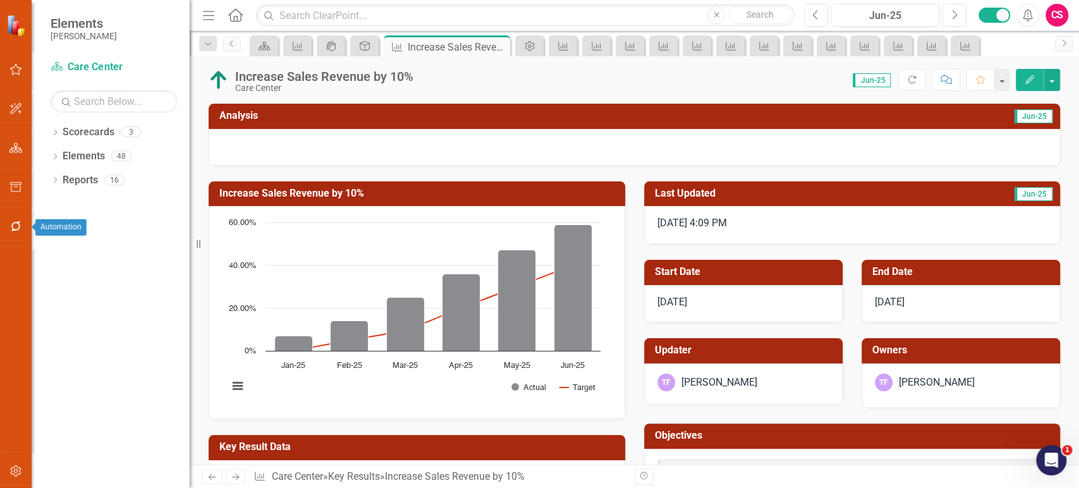
click at [5, 226] on button "button" at bounding box center [16, 227] width 28 height 27
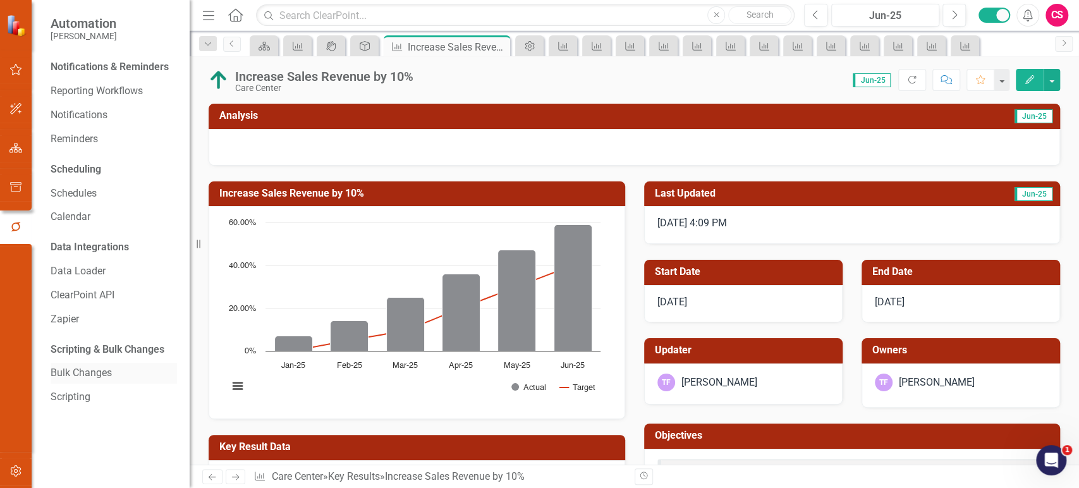
click at [85, 382] on div "Bulk Changes" at bounding box center [114, 373] width 126 height 21
click at [86, 380] on link "Bulk Changes" at bounding box center [114, 373] width 126 height 15
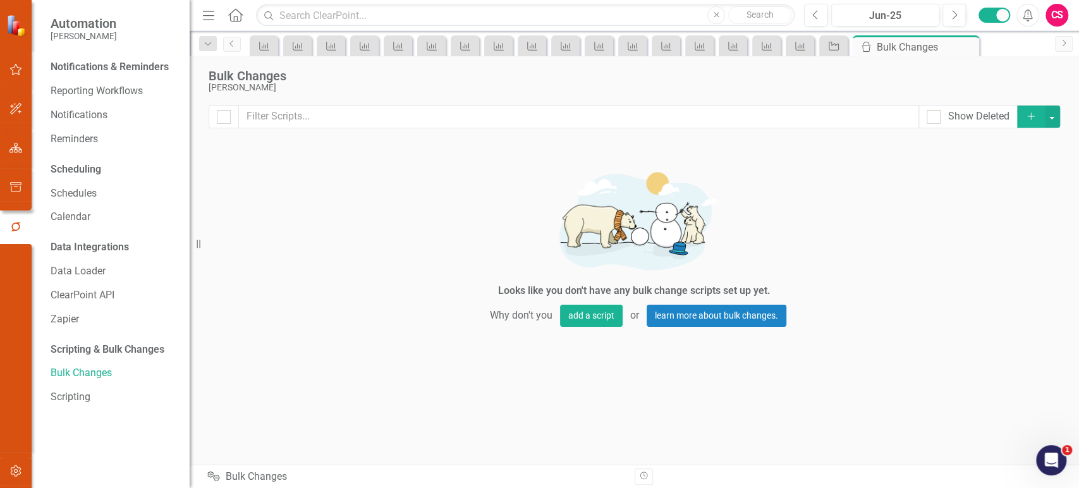
click at [1027, 124] on button "Add" at bounding box center [1031, 117] width 28 height 22
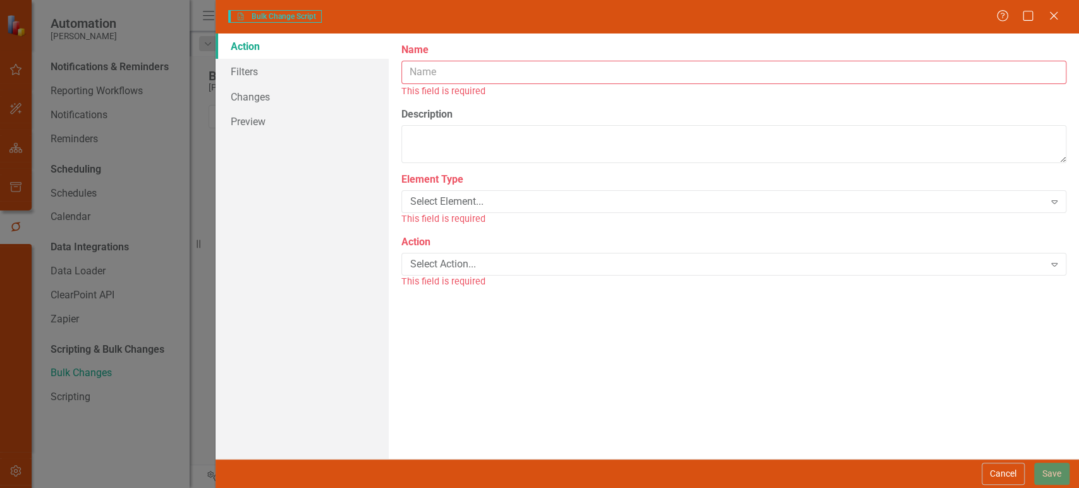
click at [420, 72] on input "Name" at bounding box center [733, 72] width 665 height 23
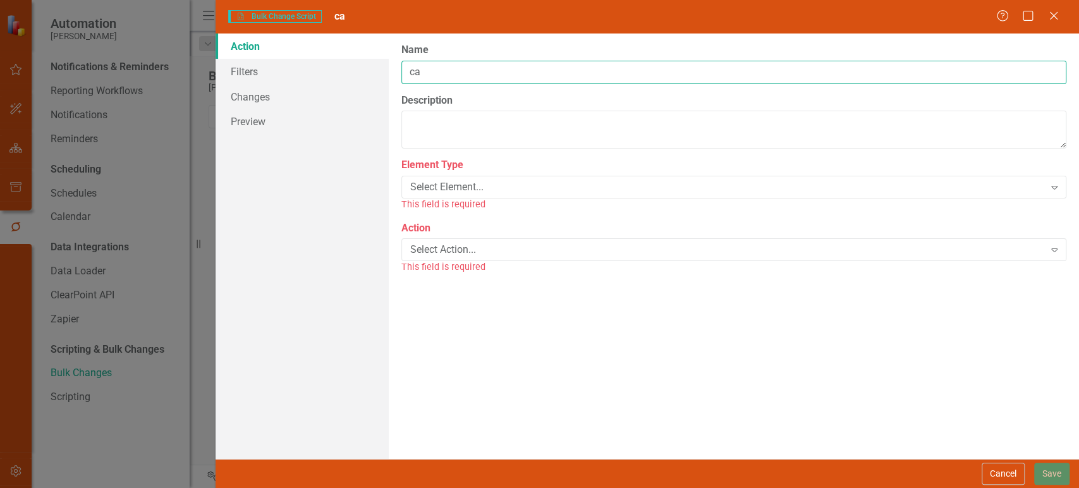
type input "c"
type input "Care Center Charts"
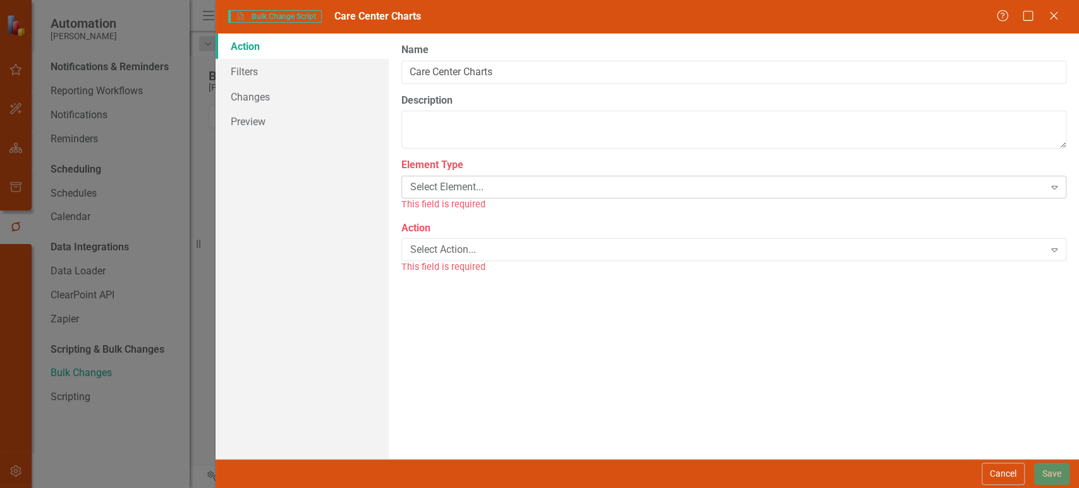
click at [448, 186] on div "Select Element..." at bounding box center [727, 187] width 634 height 15
click at [466, 241] on div "Select Action... Expand" at bounding box center [733, 235] width 665 height 23
click at [456, 294] on div "The first step in creating a bulk change script is defining the element type (o…" at bounding box center [734, 245] width 690 height 425
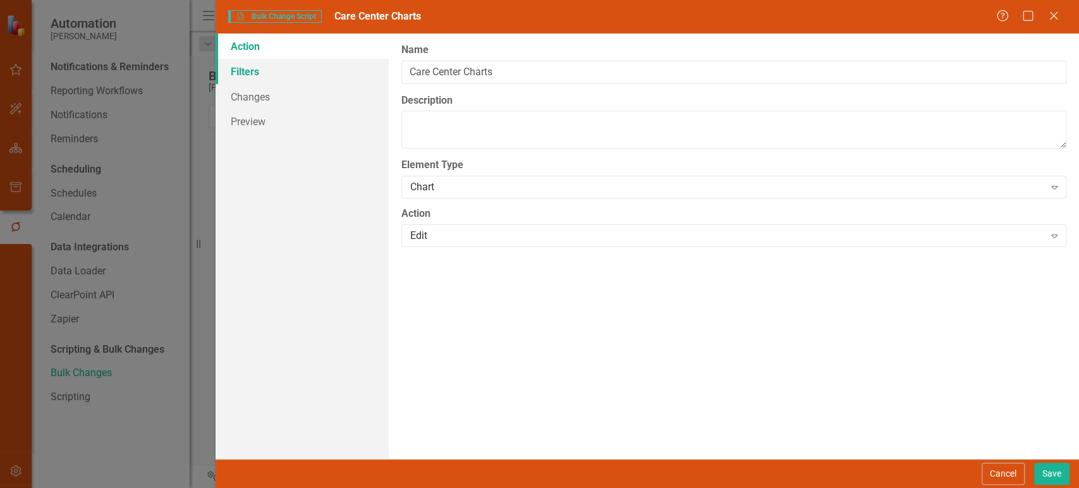
click at [293, 63] on link "Filters" at bounding box center [301, 71] width 172 height 25
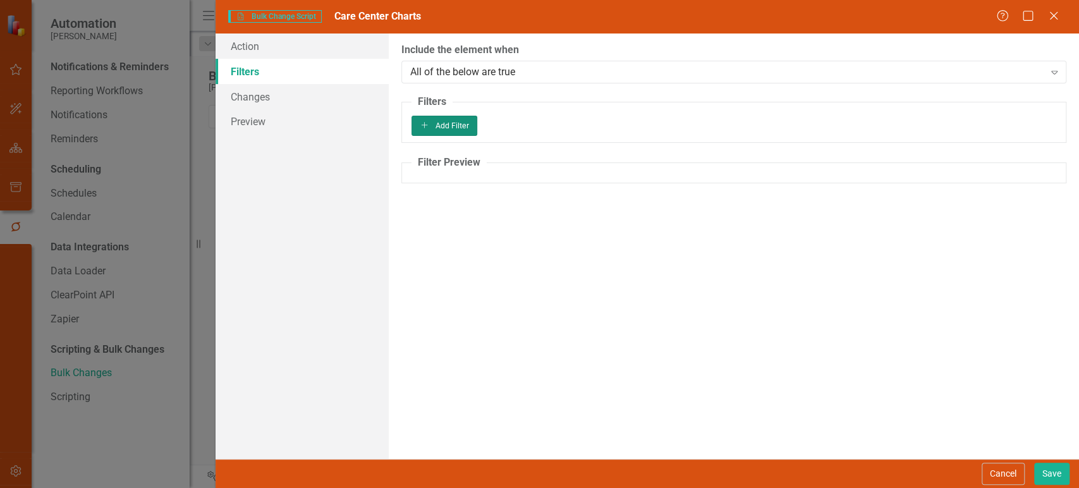
click at [478, 136] on button "Add Add Filter" at bounding box center [444, 126] width 66 height 20
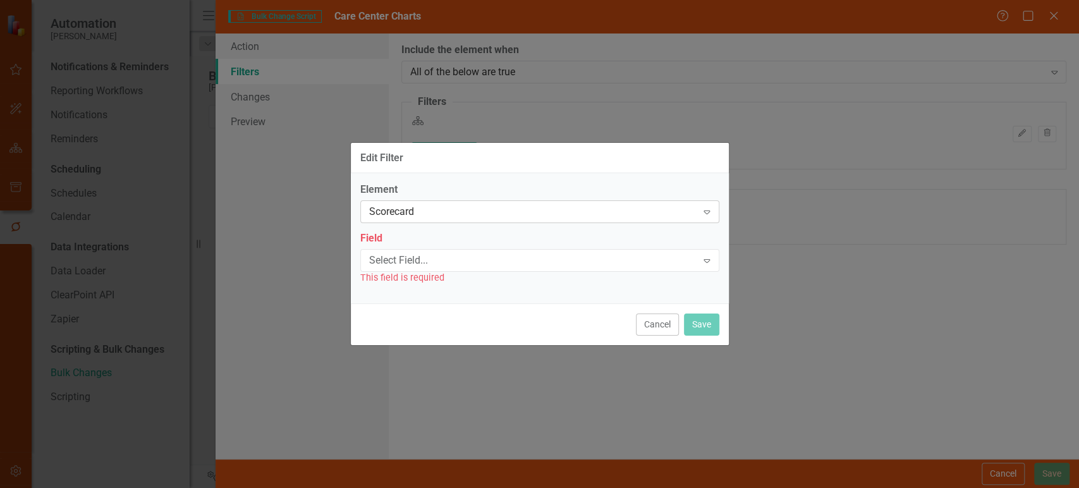
click at [439, 214] on div "Scorecard" at bounding box center [533, 212] width 328 height 15
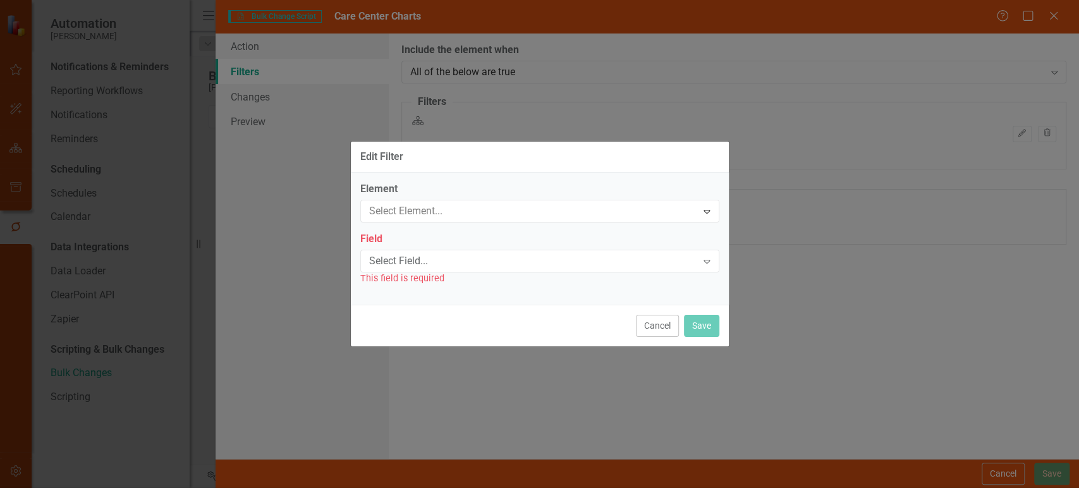
click at [420, 251] on div "Select Field... Expand" at bounding box center [539, 261] width 359 height 23
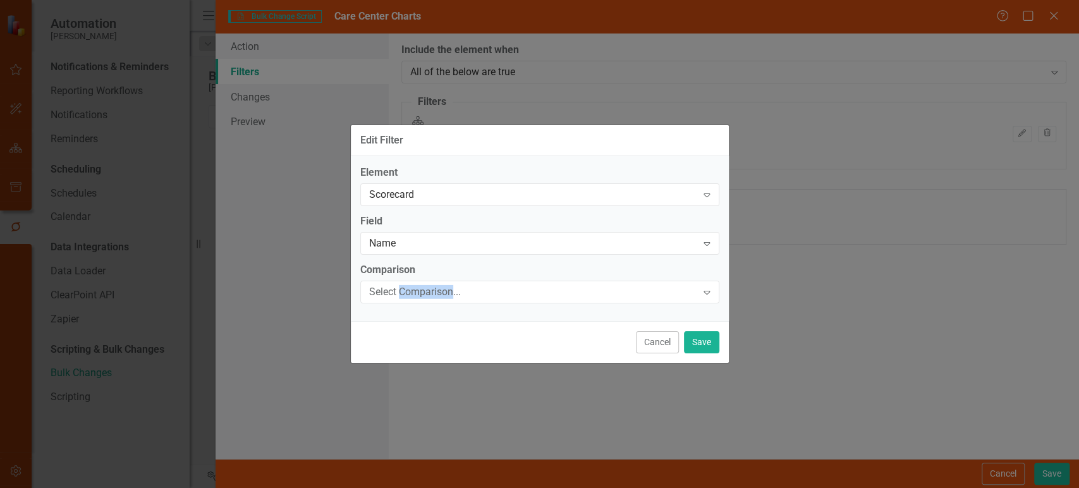
click at [411, 286] on div "Select Comparison..." at bounding box center [533, 291] width 328 height 15
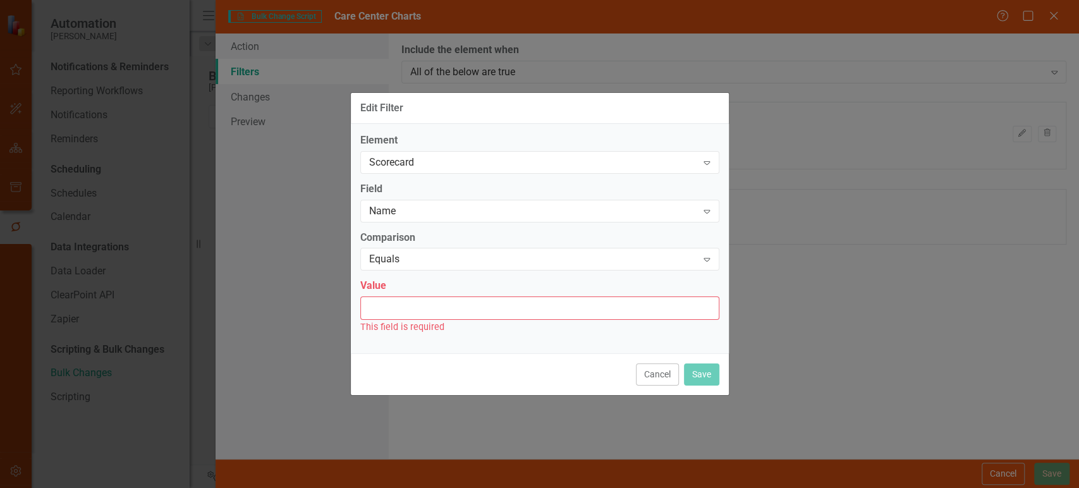
click at [412, 298] on input "Value" at bounding box center [539, 307] width 359 height 23
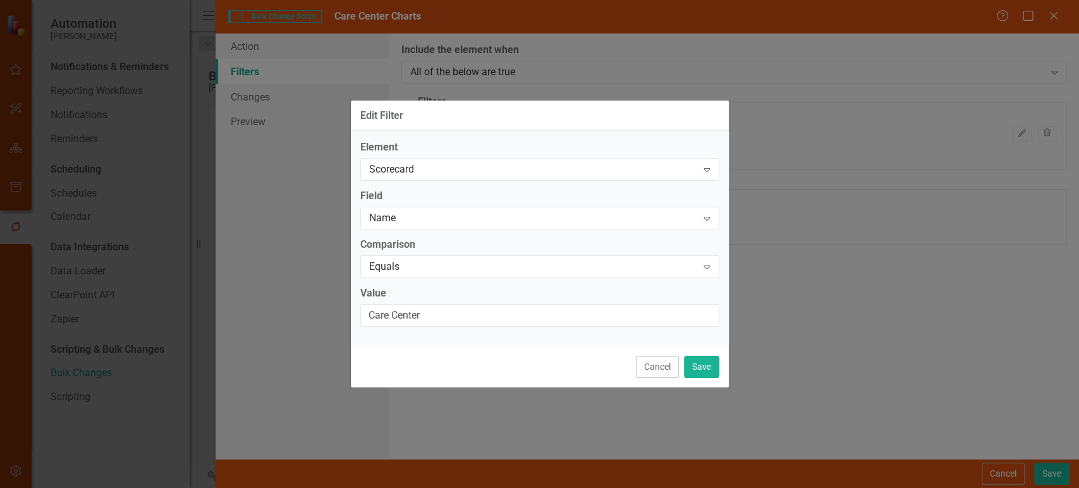
type input "Care Center"
click at [720, 366] on div "Cancel Save" at bounding box center [540, 367] width 378 height 42
click at [708, 364] on button "Save" at bounding box center [701, 367] width 35 height 22
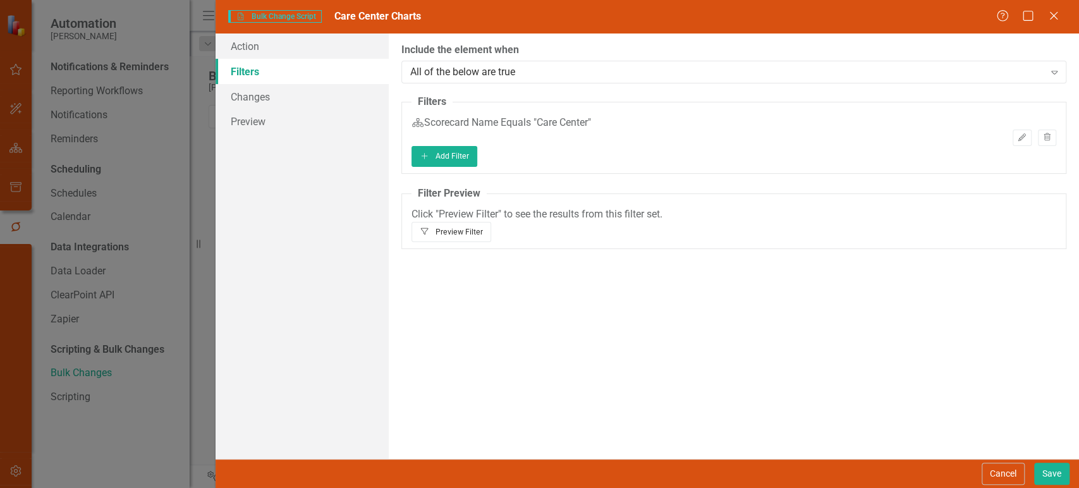
drag, startPoint x: 984, startPoint y: 224, endPoint x: 992, endPoint y: 225, distance: 7.6
click at [492, 225] on button "Filter Preview Filter" at bounding box center [451, 232] width 80 height 20
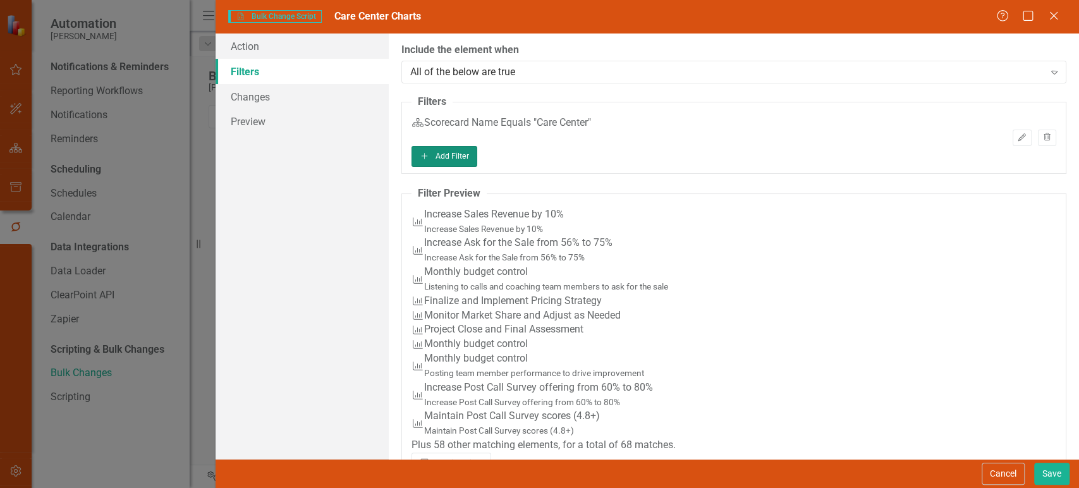
click at [478, 160] on button "Add Add Filter" at bounding box center [444, 156] width 66 height 20
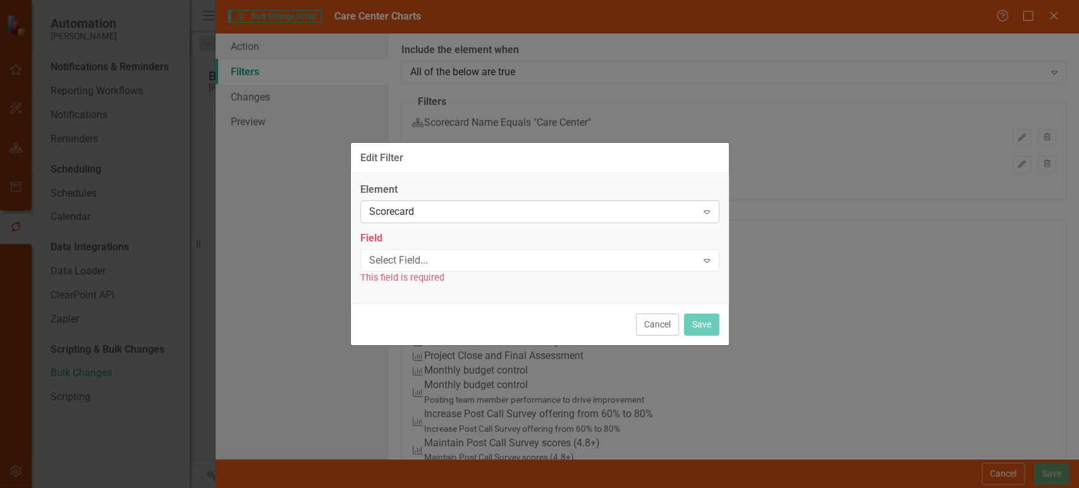
click at [445, 211] on div "Scorecard" at bounding box center [533, 212] width 328 height 15
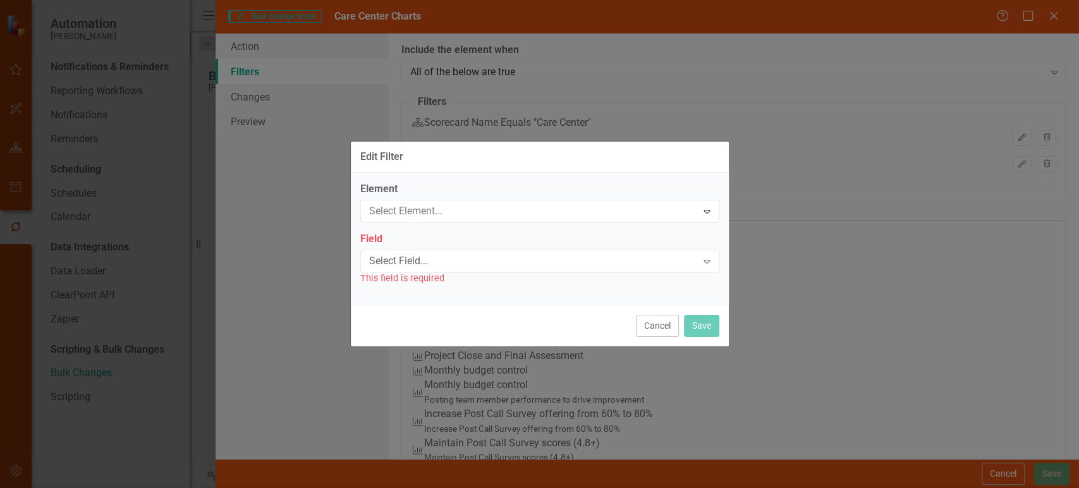
drag, startPoint x: 433, startPoint y: 241, endPoint x: 430, endPoint y: 248, distance: 8.2
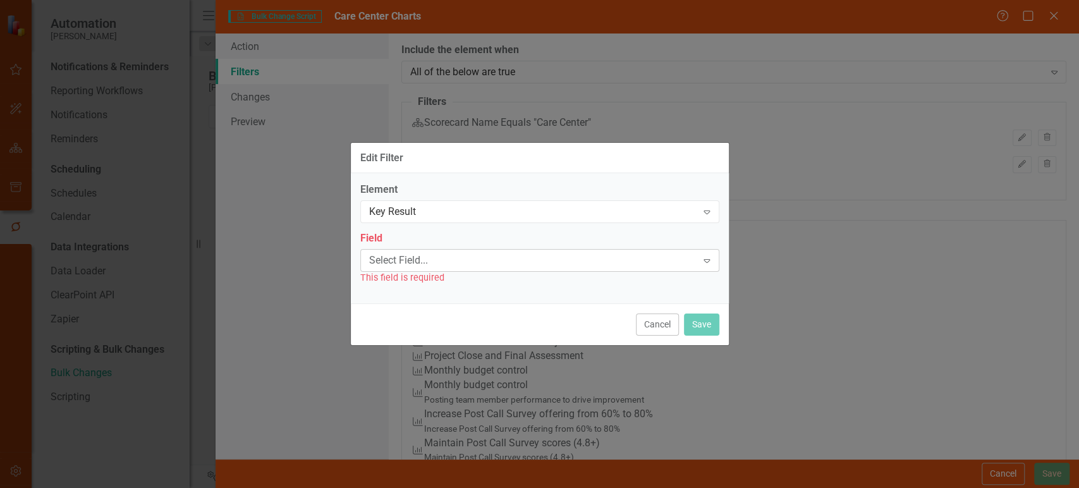
click at [425, 258] on div "Select Field..." at bounding box center [533, 260] width 328 height 15
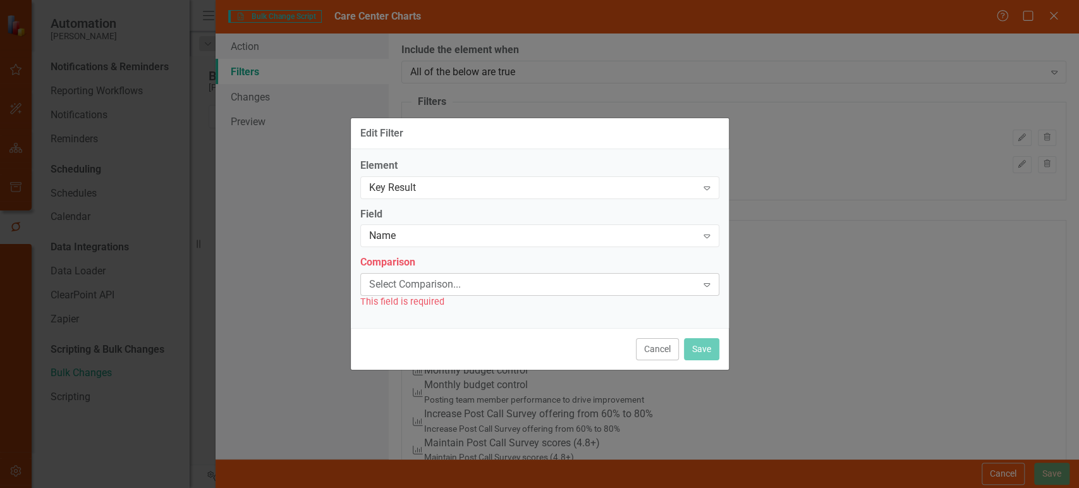
click at [439, 274] on div "Select Comparison... Expand" at bounding box center [539, 284] width 359 height 23
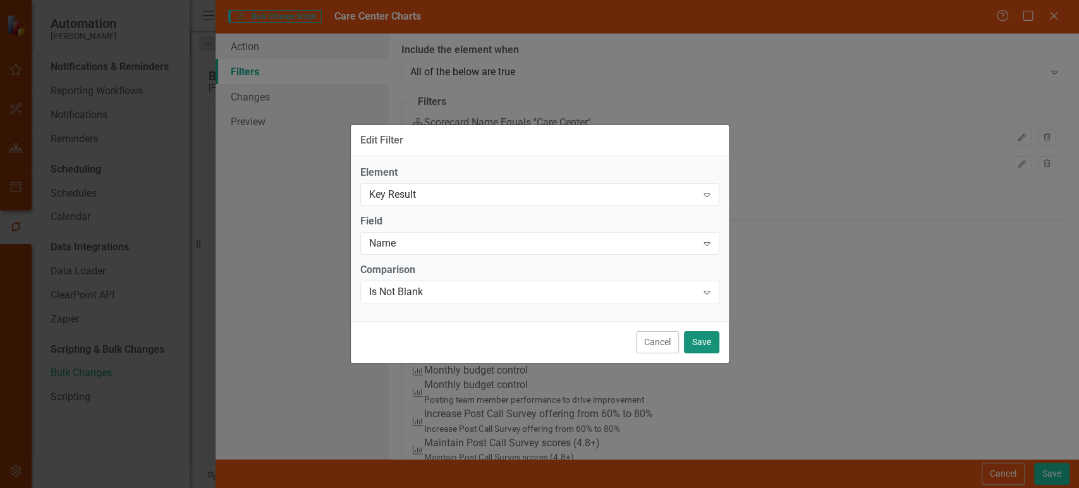
click at [705, 346] on button "Save" at bounding box center [701, 342] width 35 height 22
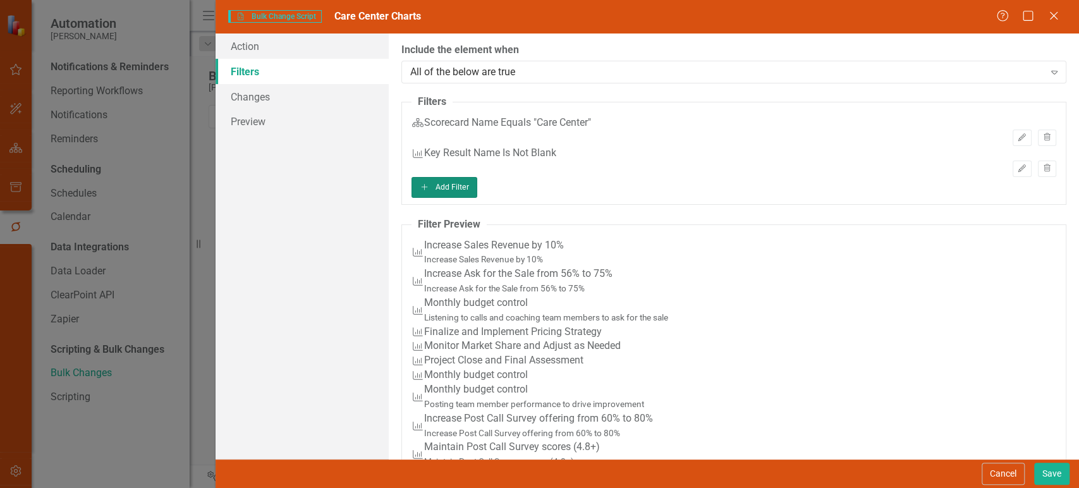
scroll to position [172, 0]
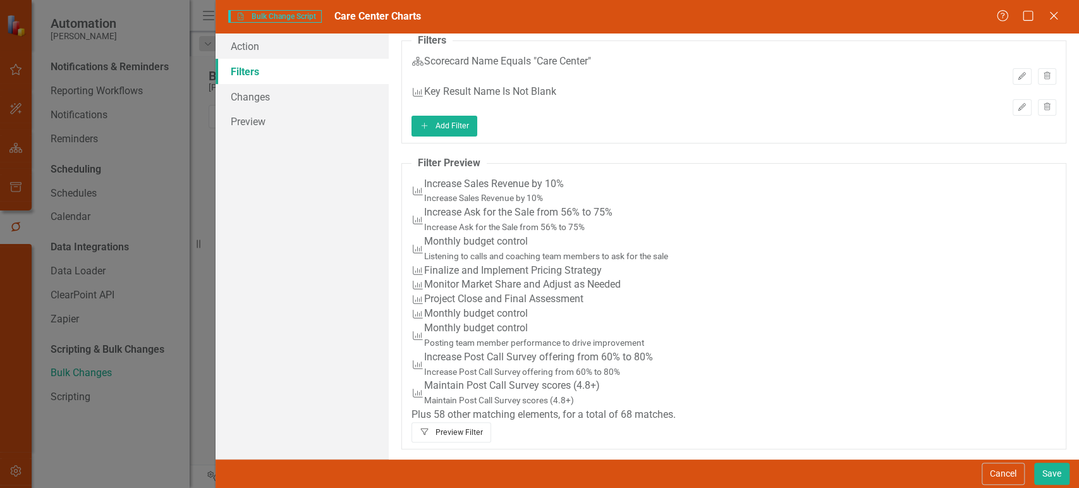
click at [492, 433] on button "Filter Preview Filter" at bounding box center [451, 432] width 80 height 20
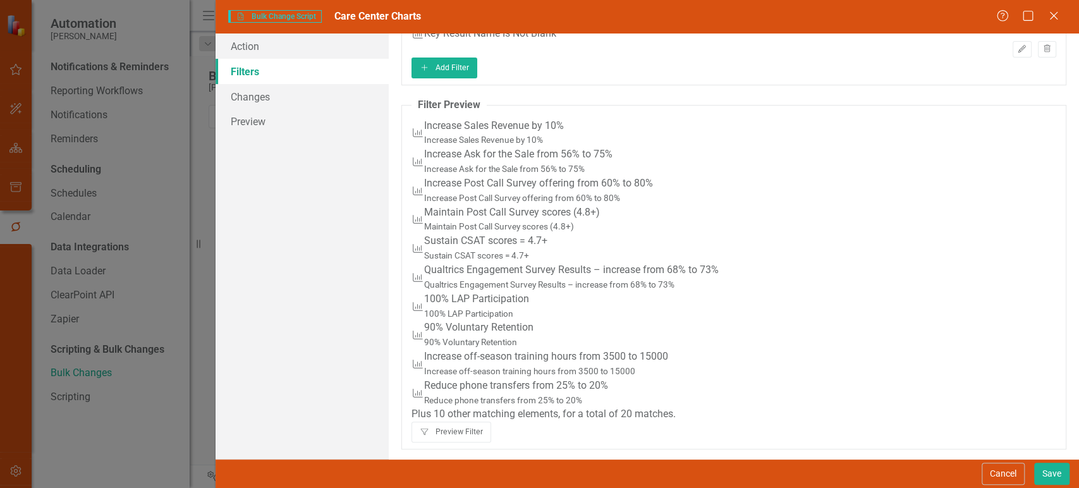
scroll to position [0, 0]
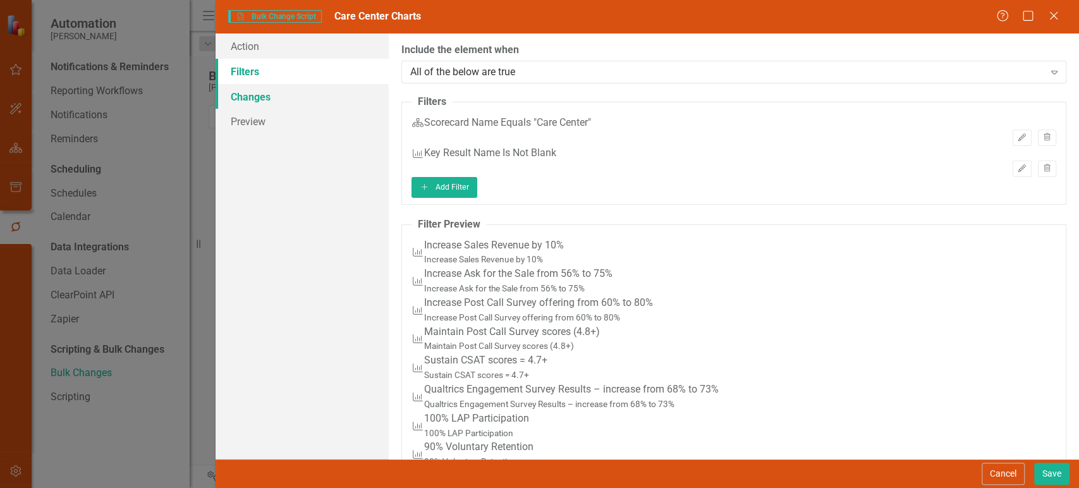
click at [269, 94] on link "Changes" at bounding box center [301, 96] width 172 height 25
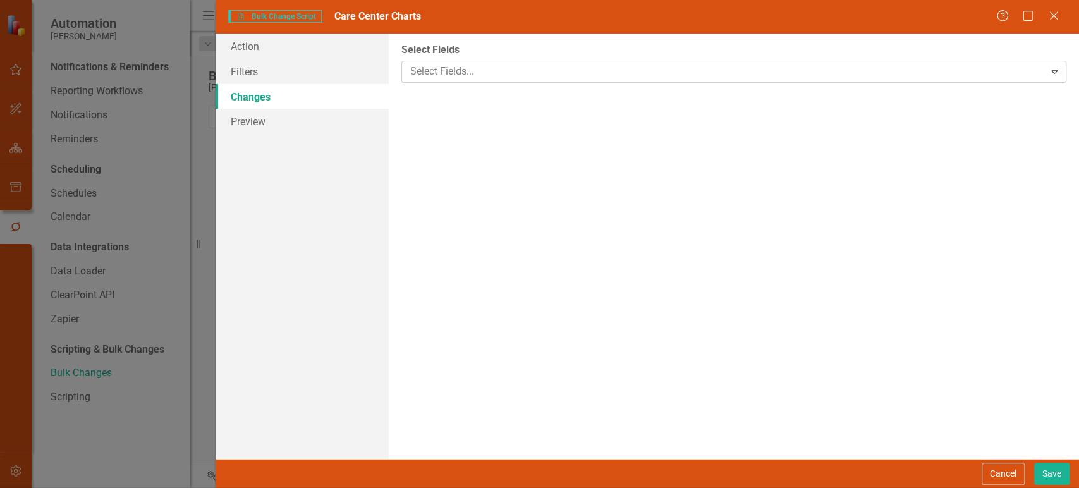
click at [485, 78] on div at bounding box center [724, 71] width 639 height 17
click at [468, 142] on div "Select Chart Type..." at bounding box center [727, 149] width 634 height 15
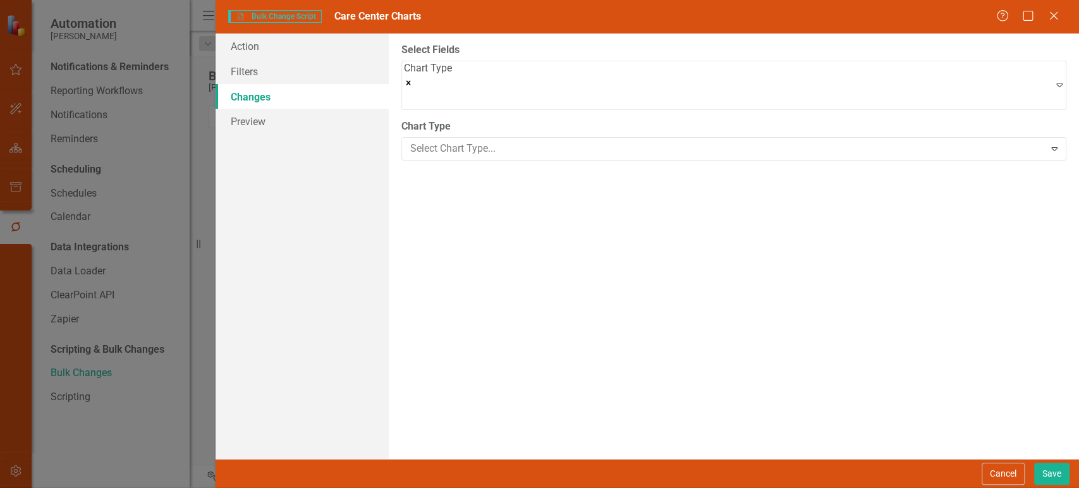
click at [1055, 477] on button "Save" at bounding box center [1051, 474] width 35 height 22
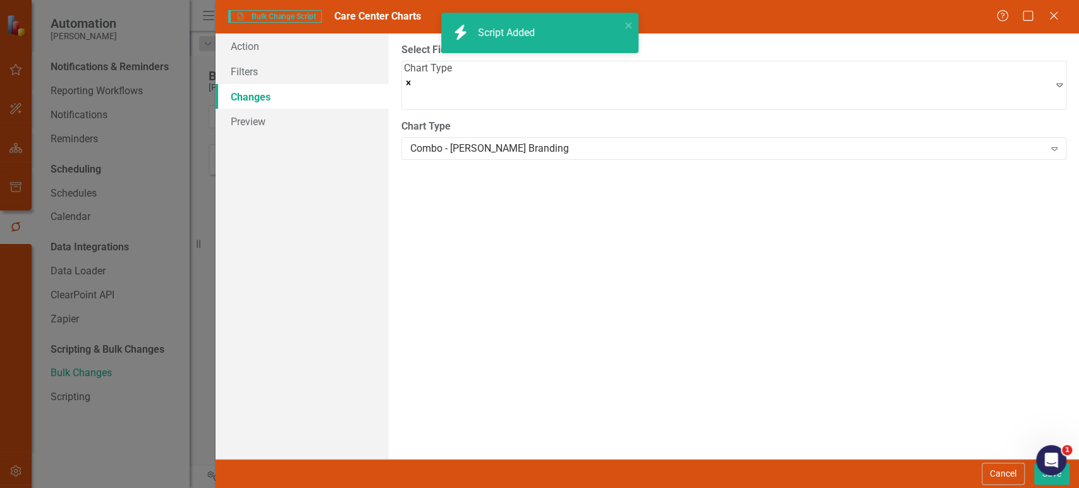
checkbox input "false"
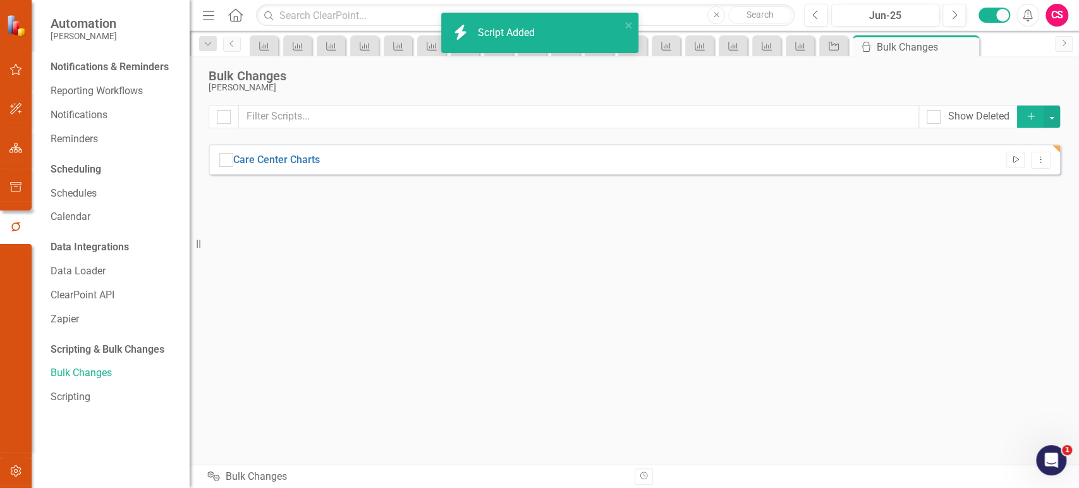
click at [1012, 159] on icon "Run Script" at bounding box center [1014, 160] width 9 height 8
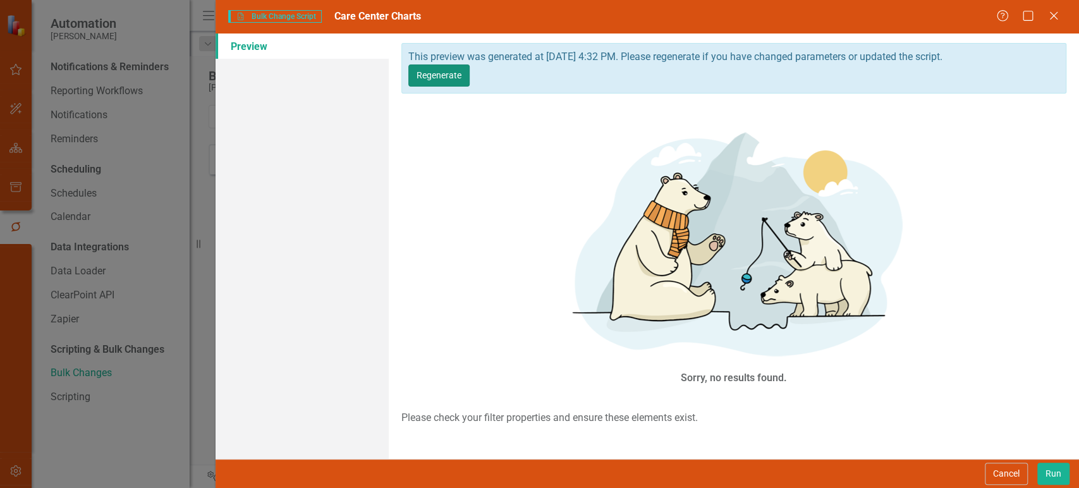
click at [469, 70] on button "Regenerate" at bounding box center [438, 75] width 61 height 22
click at [1058, 474] on button "Run" at bounding box center [1053, 474] width 32 height 22
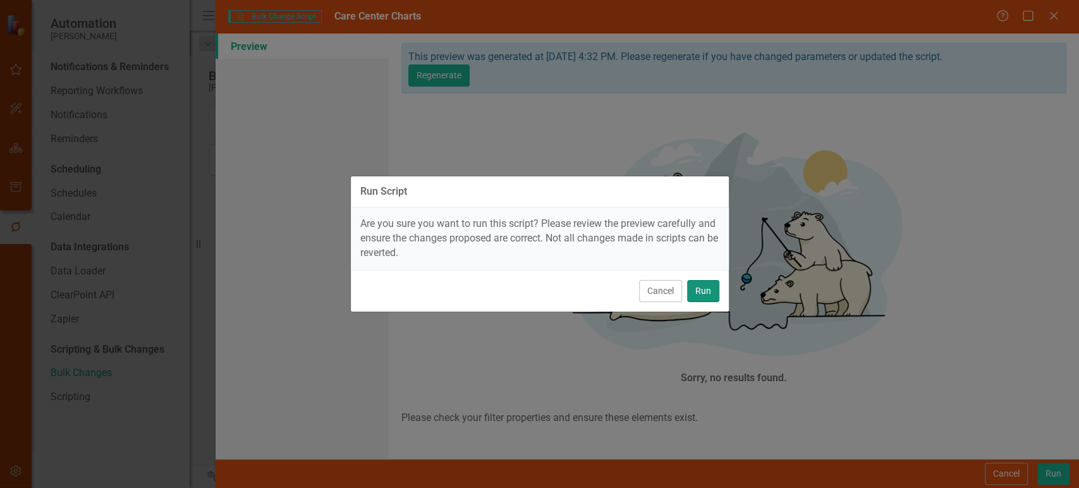
click at [711, 286] on button "Run" at bounding box center [703, 291] width 32 height 22
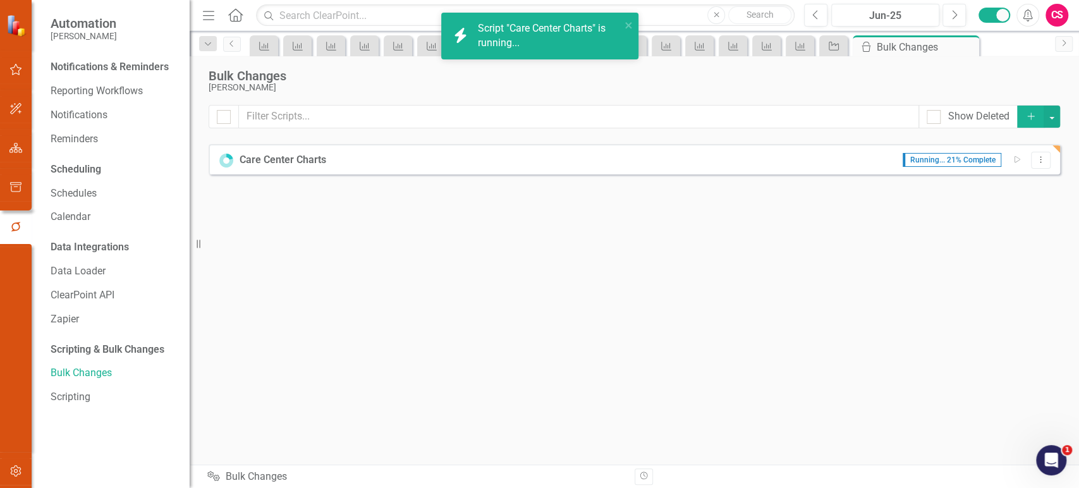
click at [13, 148] on icon "button" at bounding box center [15, 148] width 13 height 10
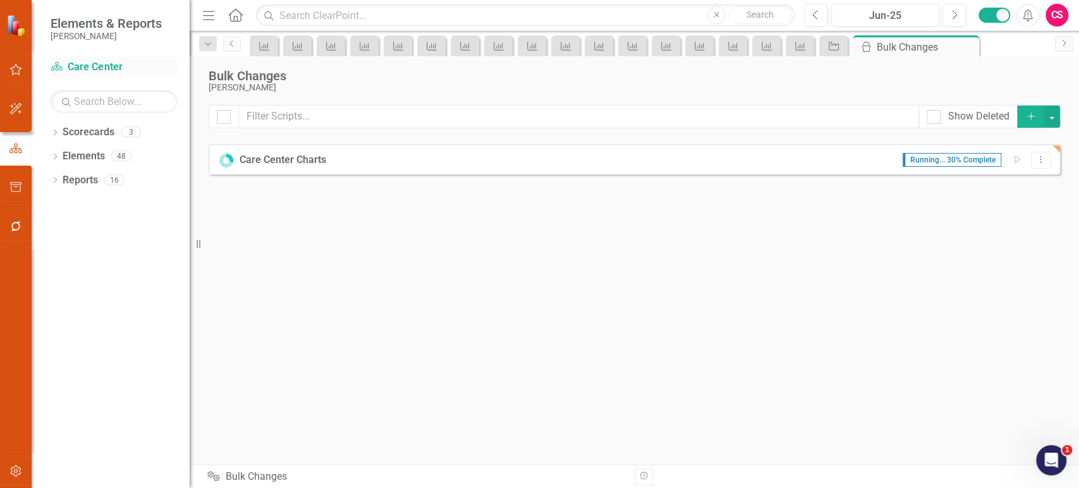
click at [89, 75] on link "Scorecard Care Center" at bounding box center [114, 67] width 126 height 15
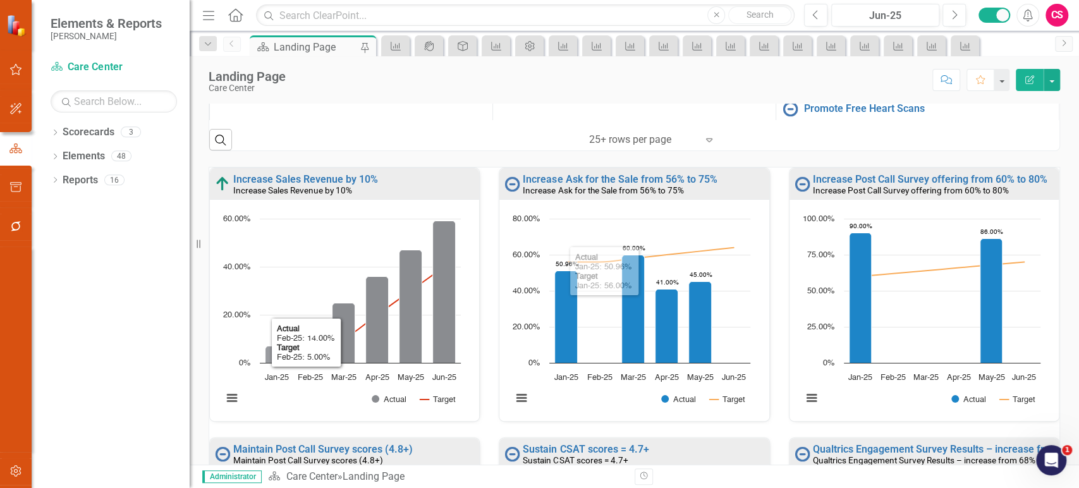
scroll to position [351, 0]
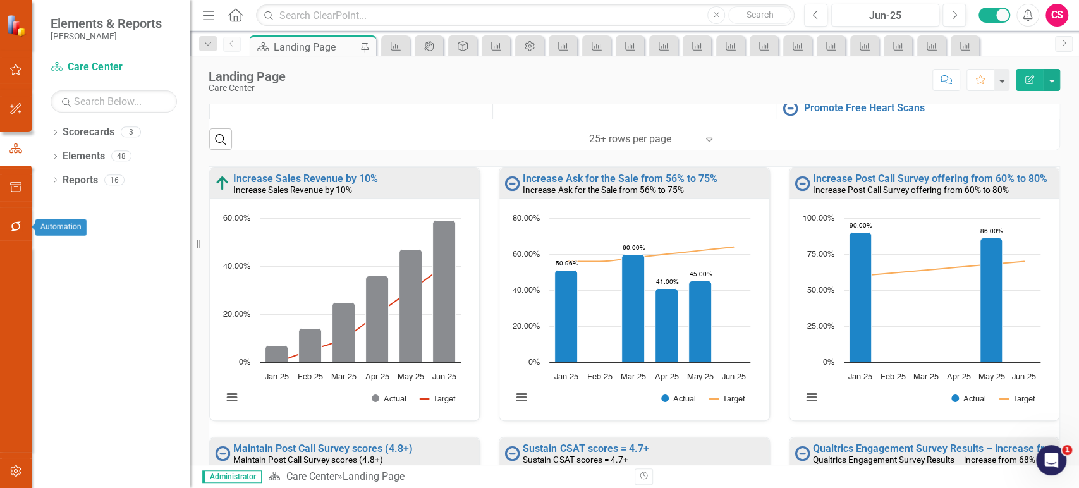
click at [14, 224] on icon "button" at bounding box center [15, 226] width 13 height 10
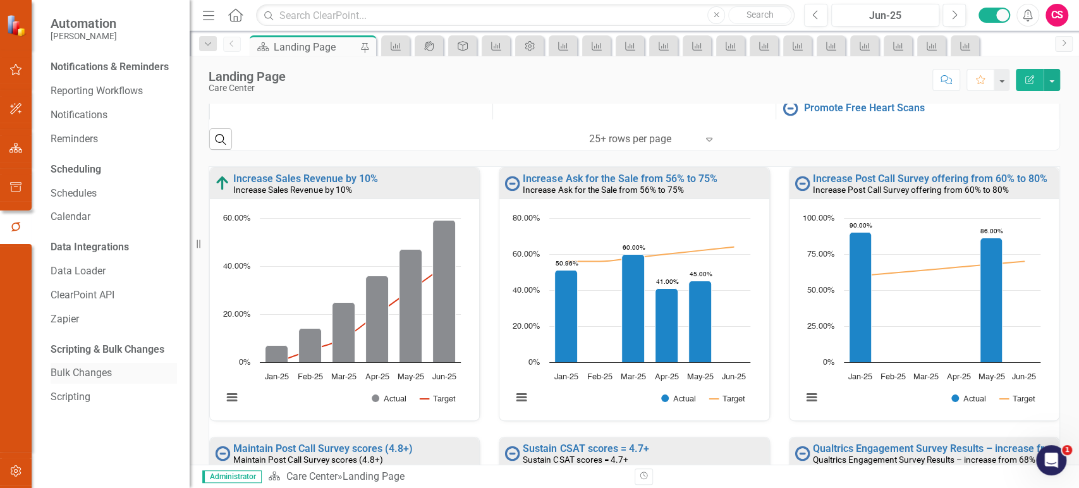
click at [92, 373] on link "Bulk Changes" at bounding box center [114, 373] width 126 height 15
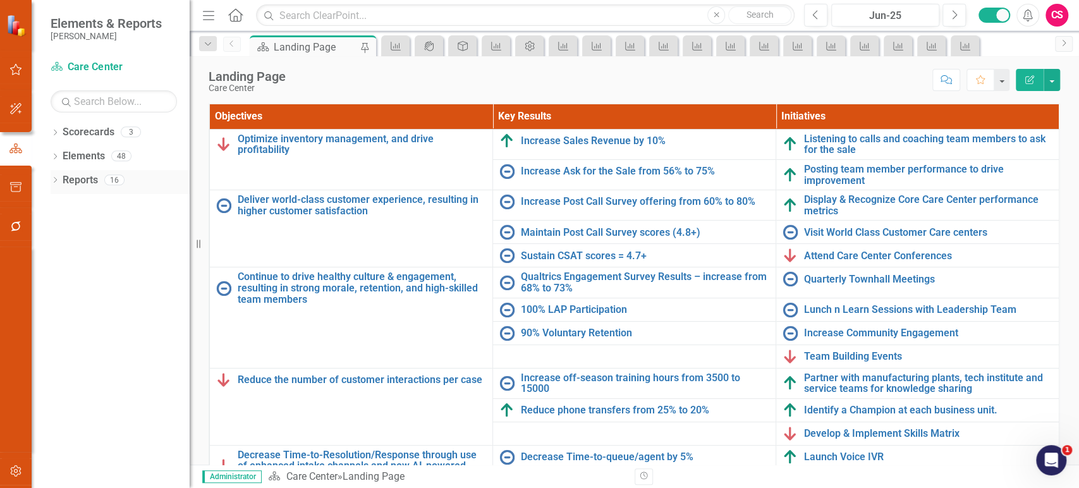
click at [83, 179] on link "Reports" at bounding box center [80, 180] width 35 height 15
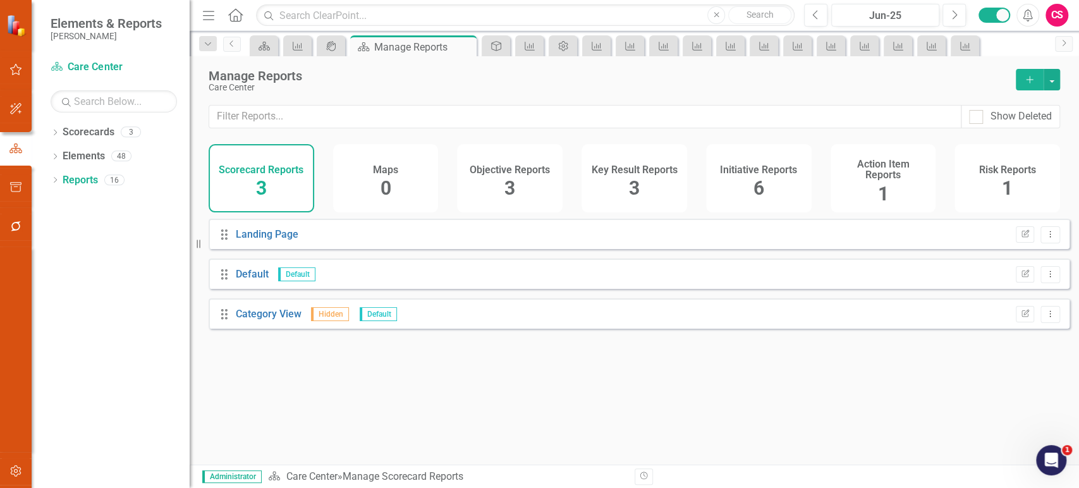
click at [607, 179] on div "Key Result Reports 3" at bounding box center [634, 178] width 106 height 68
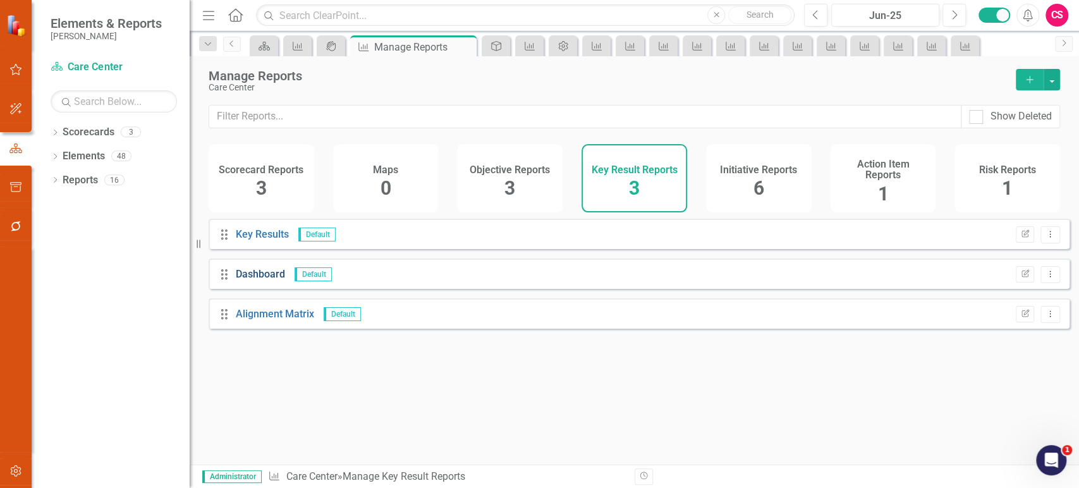
click at [267, 280] on link "Dashboard" at bounding box center [260, 274] width 49 height 12
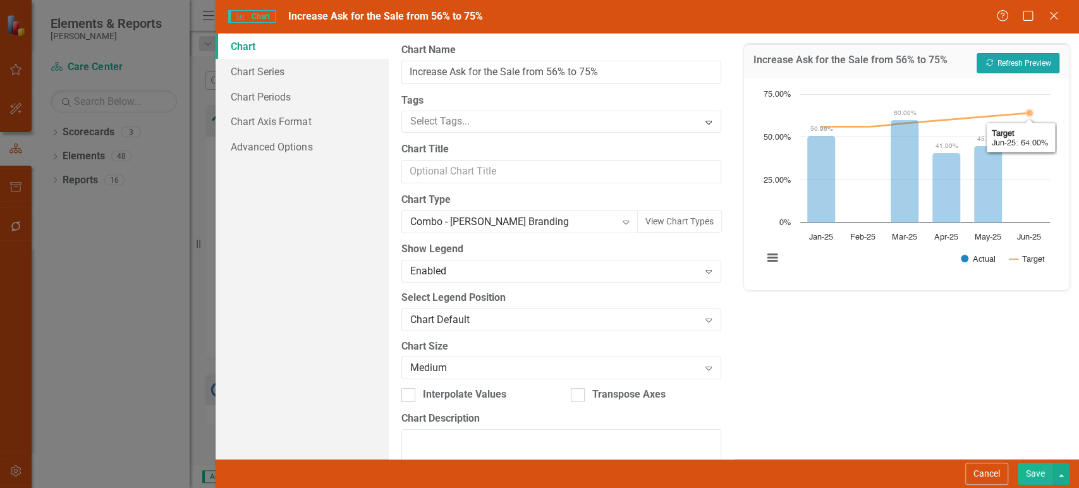
click at [1019, 59] on button "Recalculate Refresh Preview" at bounding box center [1017, 63] width 83 height 20
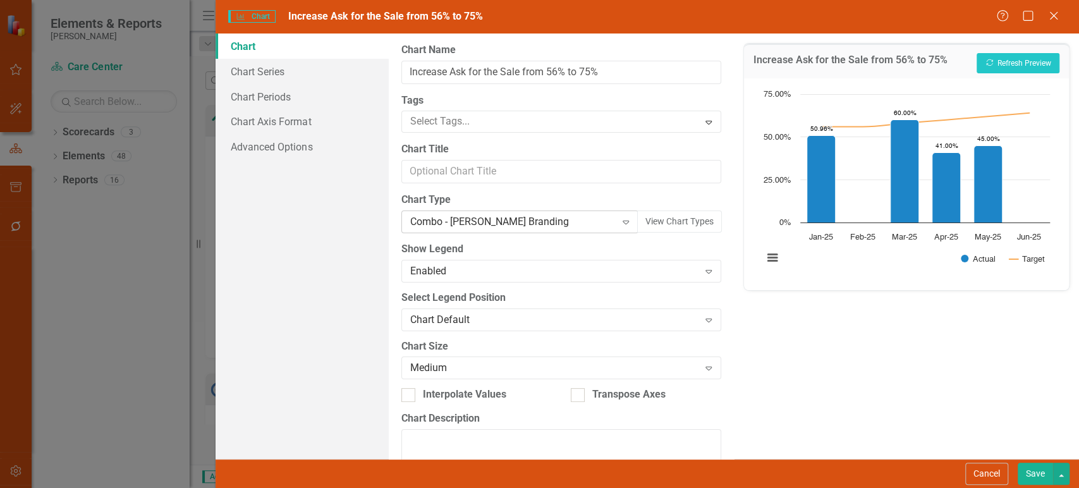
click at [619, 223] on icon "Expand" at bounding box center [625, 222] width 13 height 10
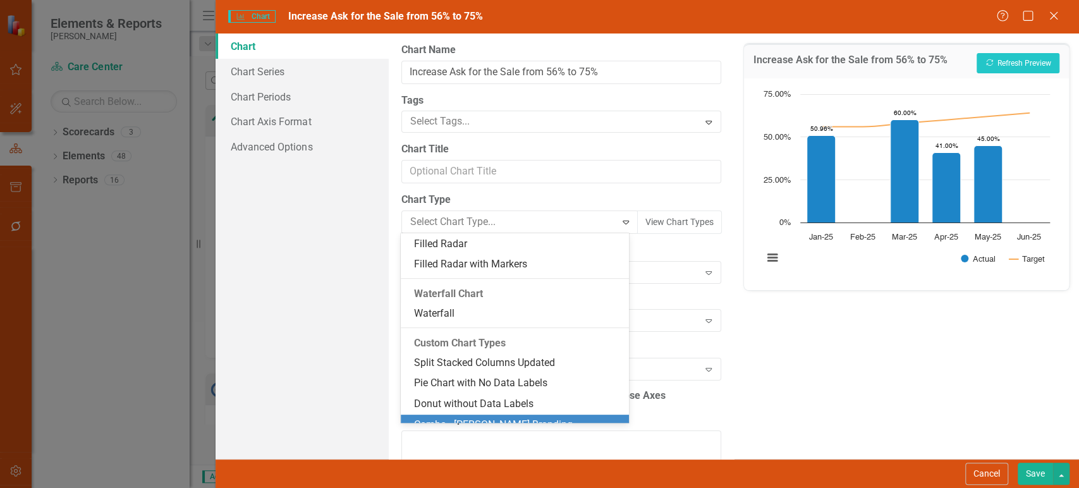
scroll to position [1097, 0]
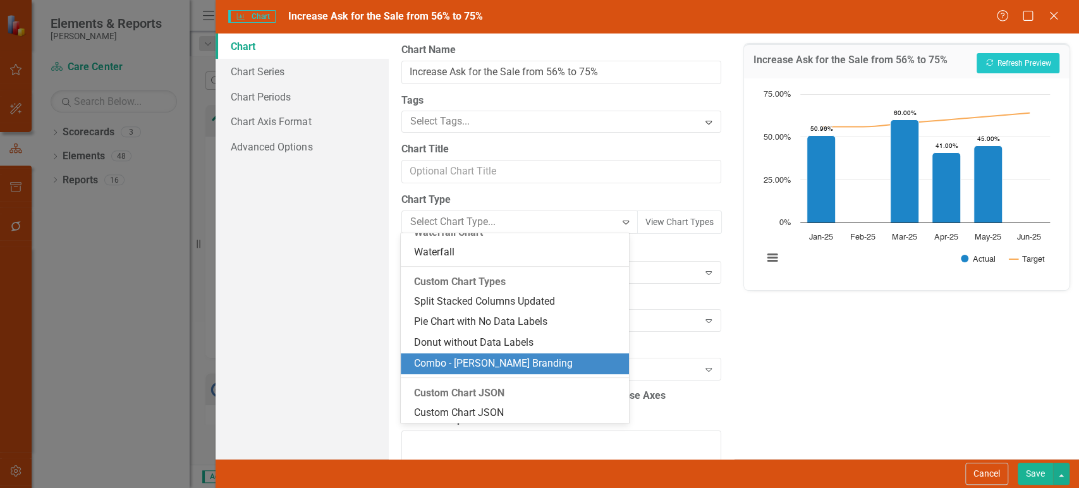
click at [569, 363] on div "Combo - [PERSON_NAME] Branding" at bounding box center [517, 363] width 208 height 15
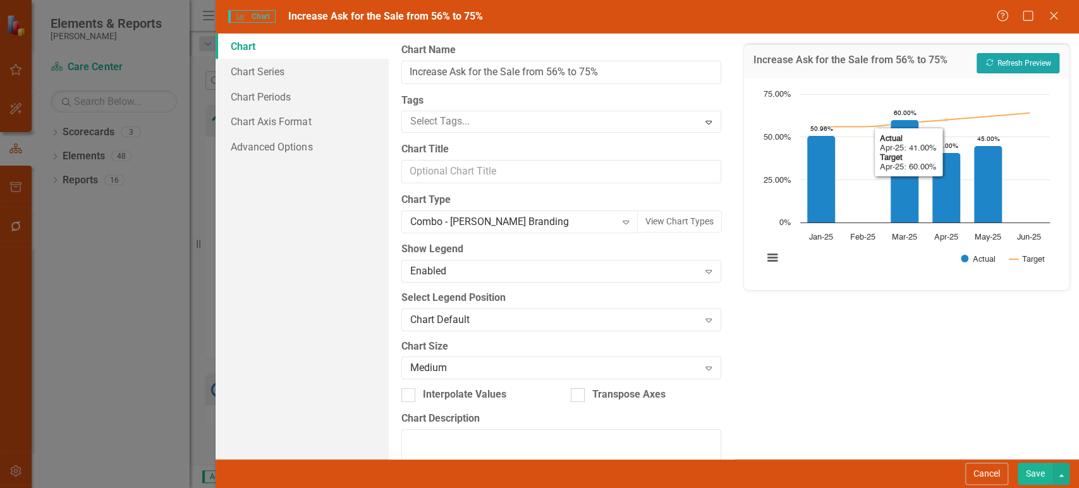
click at [1002, 65] on button "Recalculate Refresh Preview" at bounding box center [1017, 63] width 83 height 20
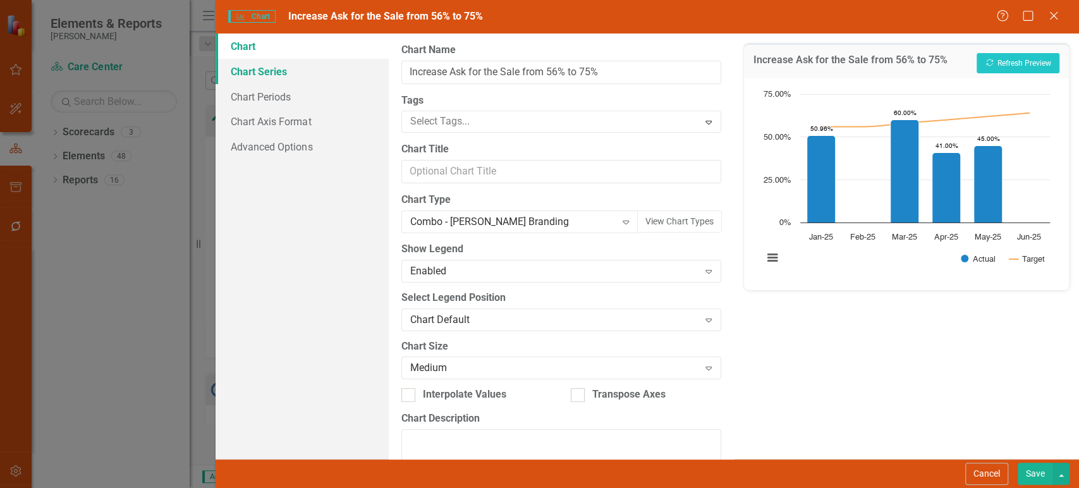
click at [321, 69] on link "Chart Series" at bounding box center [301, 71] width 172 height 25
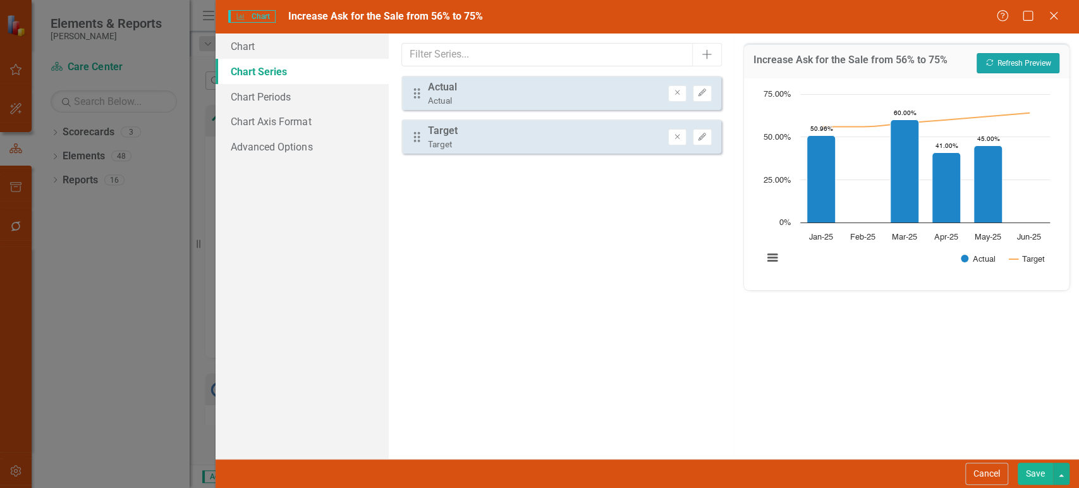
click at [1029, 62] on button "Recalculate Refresh Preview" at bounding box center [1017, 63] width 83 height 20
click at [1039, 475] on button "Save" at bounding box center [1034, 474] width 35 height 22
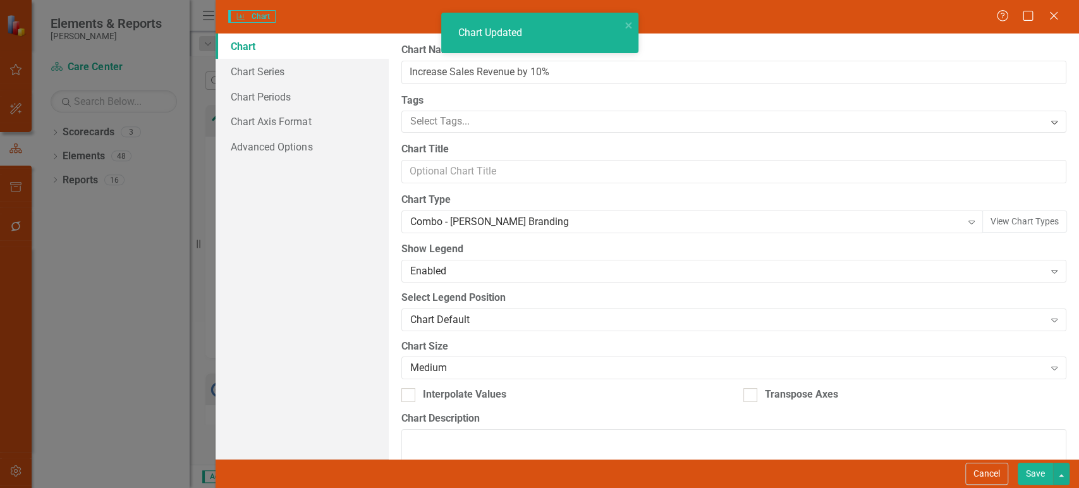
type input "Increase Sales Revenue by 10%"
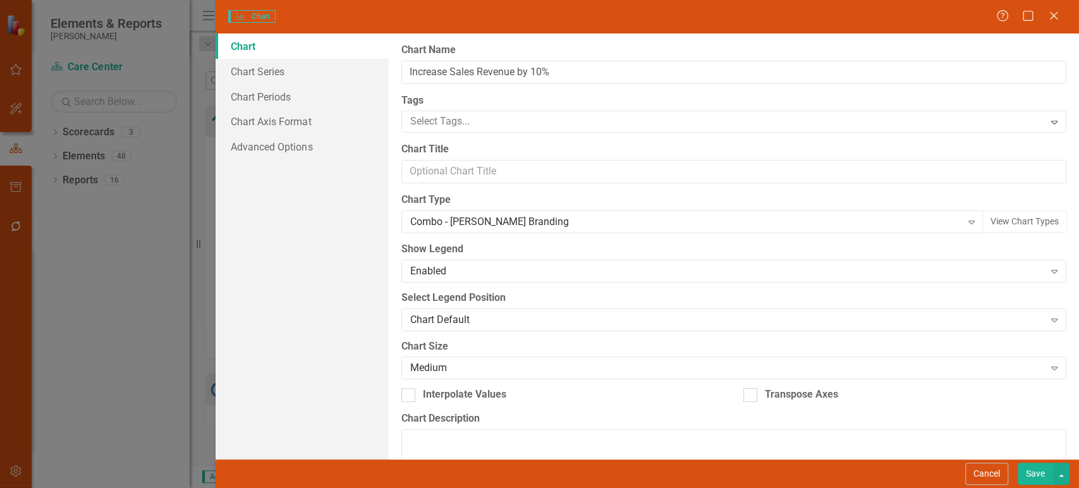
click at [1034, 475] on button "Save" at bounding box center [1034, 474] width 35 height 22
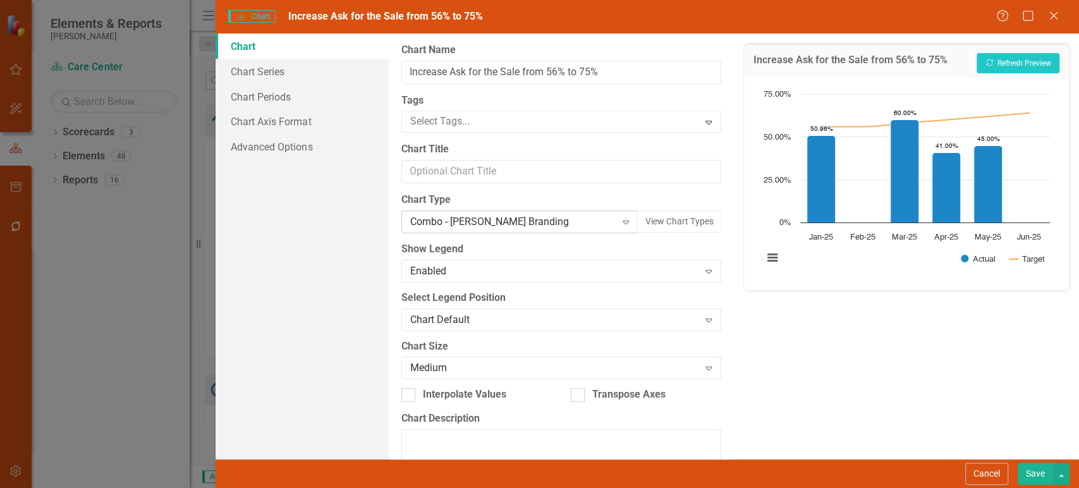
click at [499, 219] on div "Combo - [PERSON_NAME] Branding" at bounding box center [513, 222] width 206 height 15
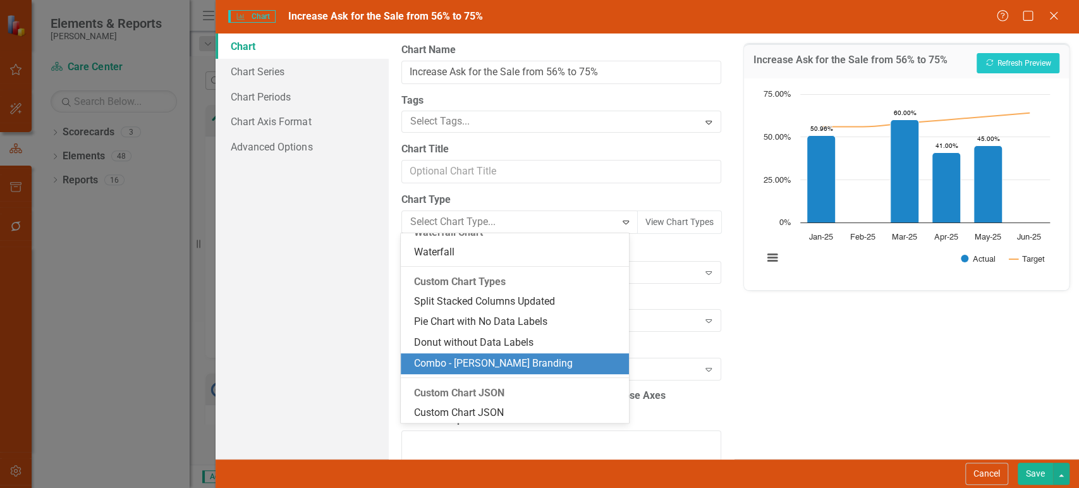
click at [497, 355] on div "Combo - [PERSON_NAME] Branding" at bounding box center [515, 363] width 228 height 21
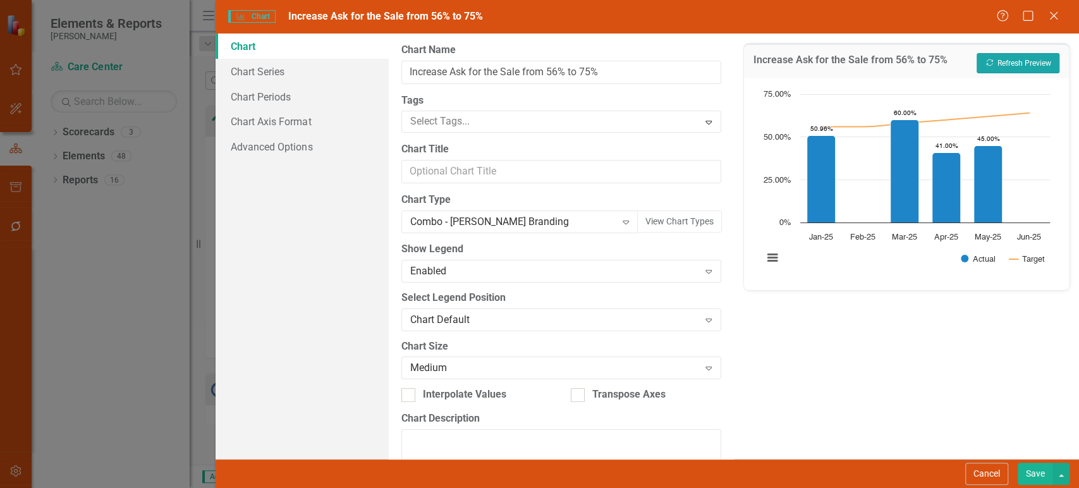
click at [1024, 62] on button "Recalculate Refresh Preview" at bounding box center [1017, 63] width 83 height 20
click at [535, 231] on div "Combo - [PERSON_NAME] Branding Expand" at bounding box center [519, 221] width 237 height 23
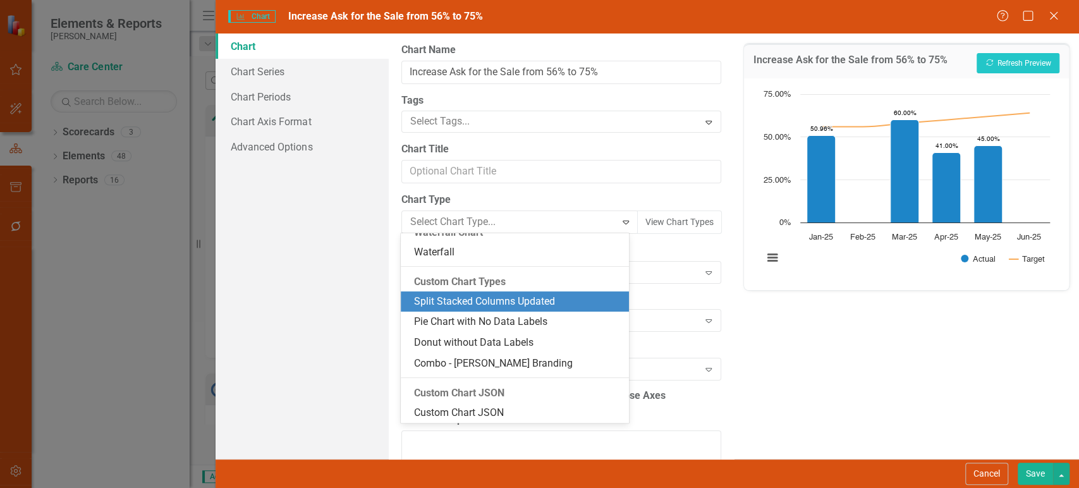
click at [495, 294] on div "Split Stacked Columns Updated" at bounding box center [517, 301] width 208 height 15
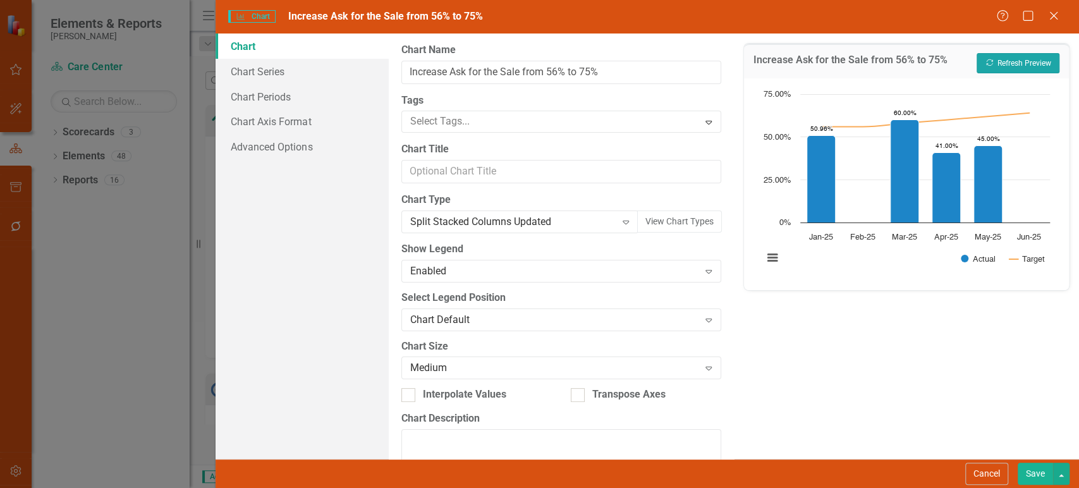
click at [1025, 56] on button "Recalculate Refresh Preview" at bounding box center [1017, 63] width 83 height 20
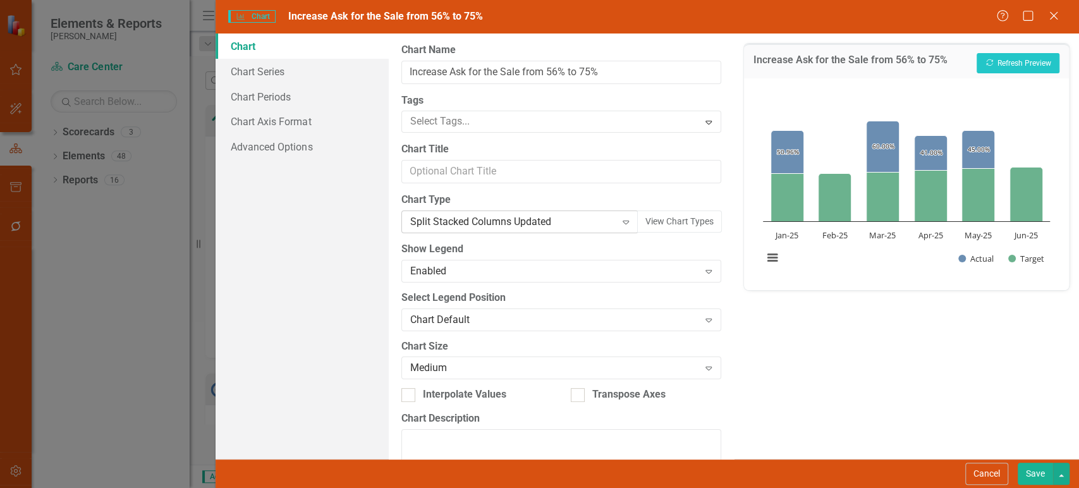
click at [532, 230] on div "Split Stacked Columns Updated Expand" at bounding box center [519, 221] width 237 height 23
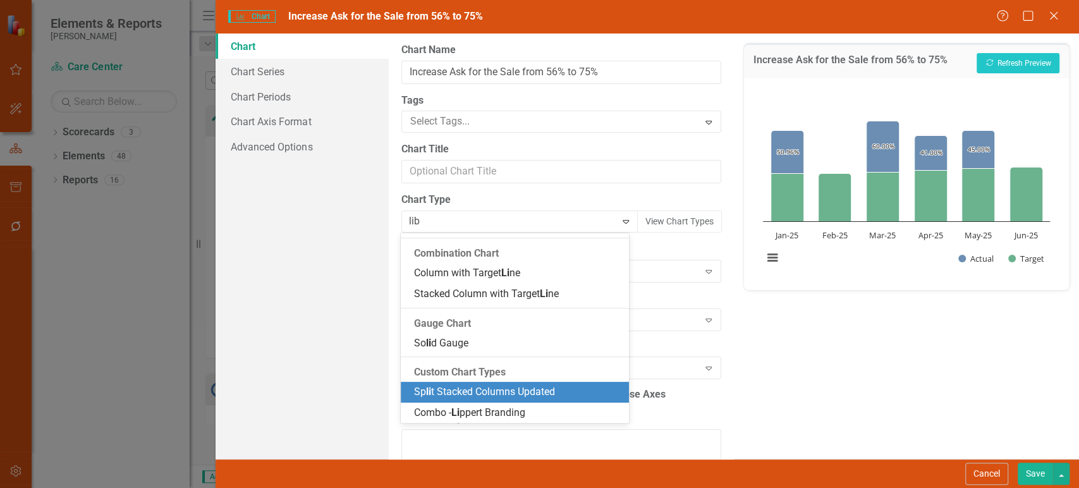
scroll to position [0, 0]
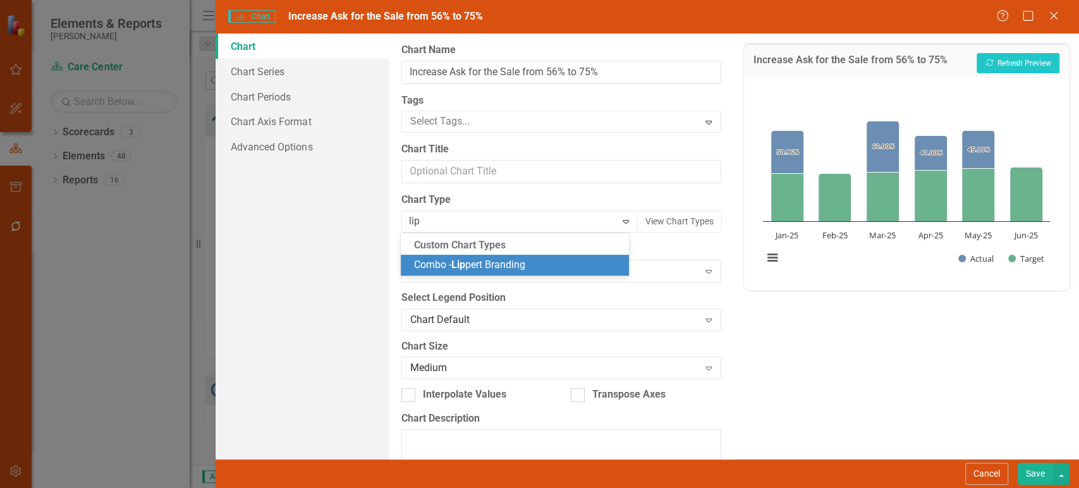
type input "[PERSON_NAME]"
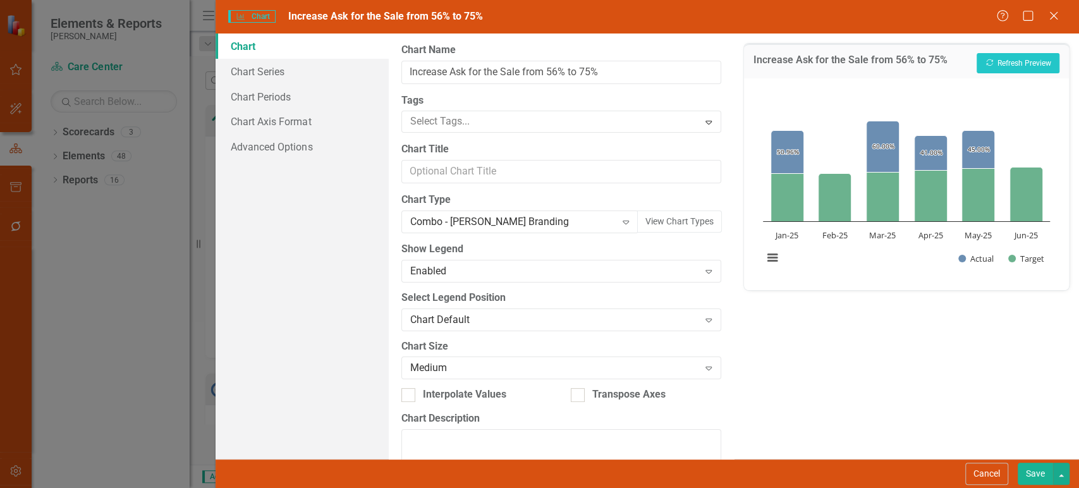
click at [1034, 75] on div "Increase Ask for the Sale from 56% to 75% Recalculate Refresh Preview" at bounding box center [906, 61] width 325 height 35
click at [1016, 65] on button "Recalculate Refresh Preview" at bounding box center [1017, 63] width 83 height 20
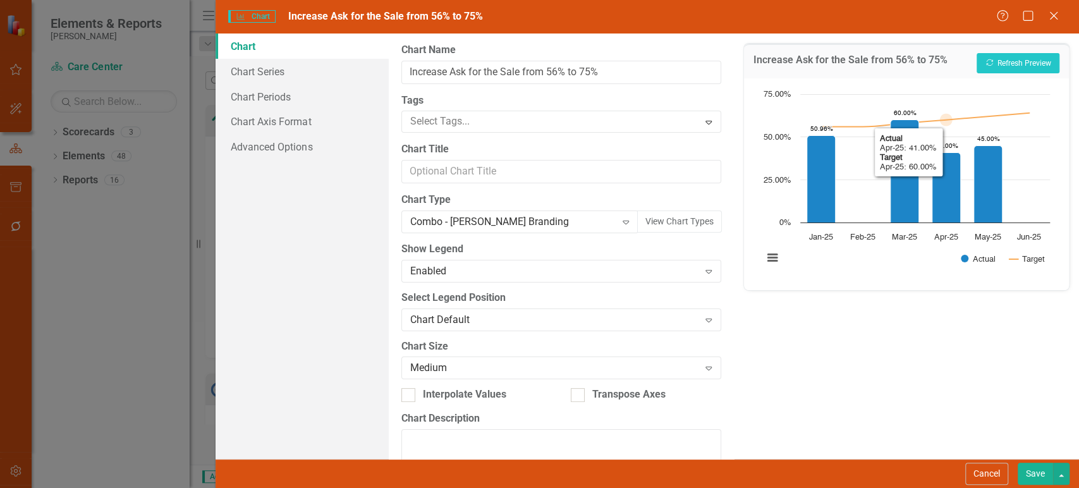
click at [829, 450] on div "Increase Ask for the Sale from 56% to 75% Recalculate Refresh Preview Chart Com…" at bounding box center [906, 245] width 345 height 425
click at [322, 70] on link "Chart Series" at bounding box center [301, 71] width 172 height 25
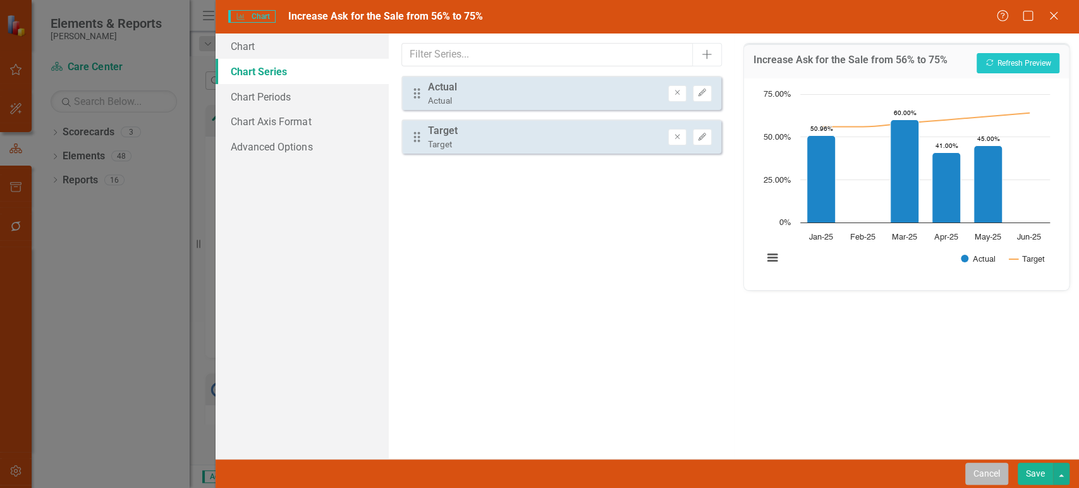
click at [986, 478] on button "Cancel" at bounding box center [986, 474] width 43 height 22
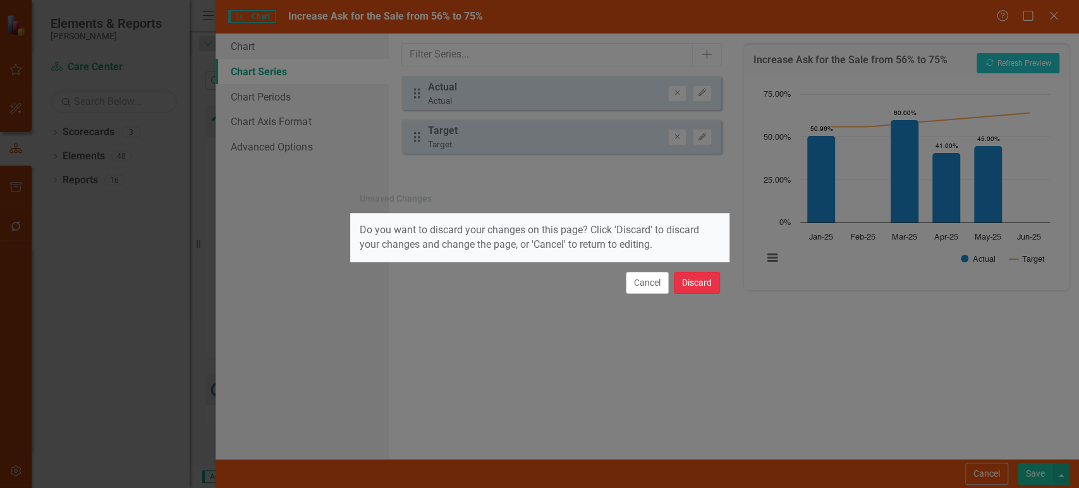
click at [682, 287] on button "Discard" at bounding box center [697, 283] width 46 height 22
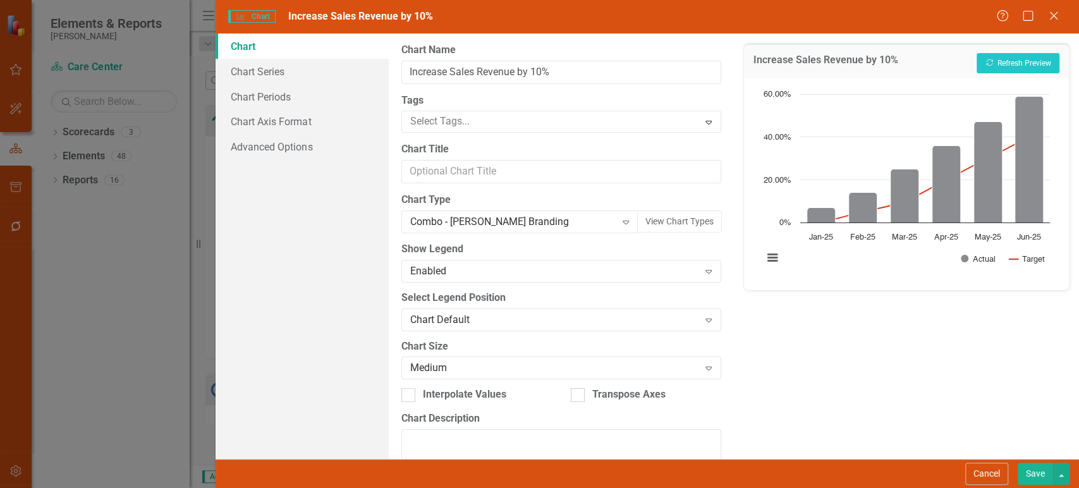
click at [471, 226] on div "Combo - [PERSON_NAME] Branding" at bounding box center [513, 222] width 206 height 15
click at [299, 71] on link "Chart Series" at bounding box center [301, 71] width 172 height 25
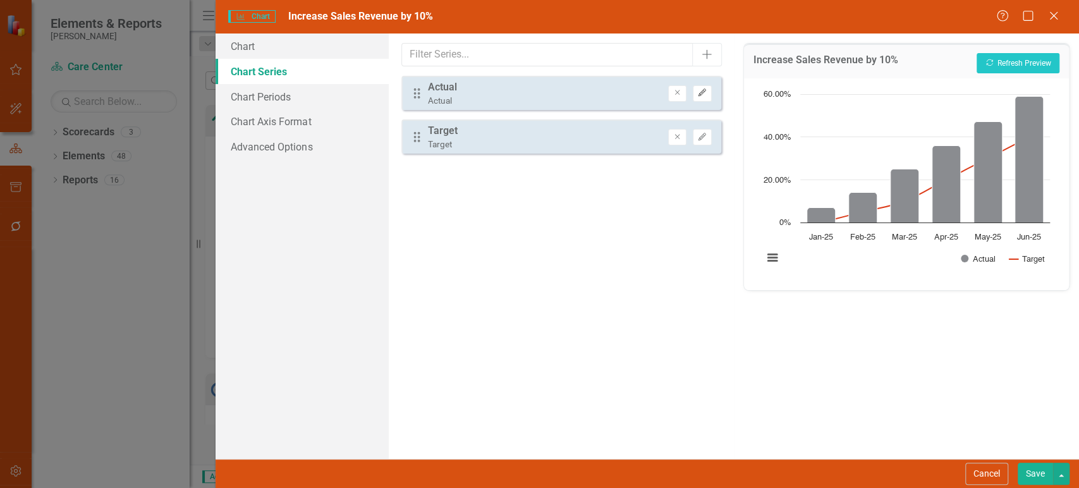
click at [699, 99] on button "Edit" at bounding box center [702, 93] width 18 height 16
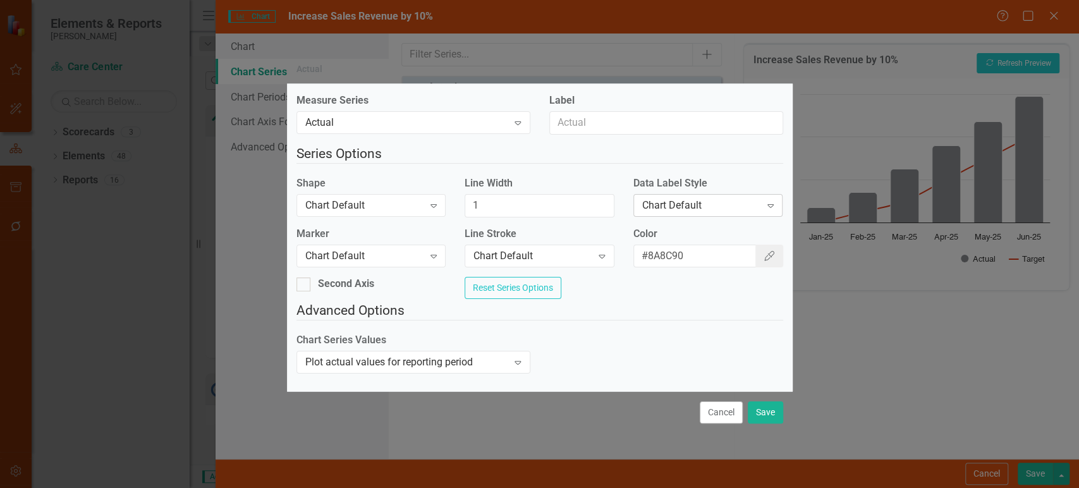
click at [658, 203] on div "Chart Default" at bounding box center [701, 205] width 118 height 15
click at [765, 406] on div "Cancel Save" at bounding box center [539, 412] width 505 height 42
click at [767, 413] on button "Save" at bounding box center [764, 412] width 35 height 22
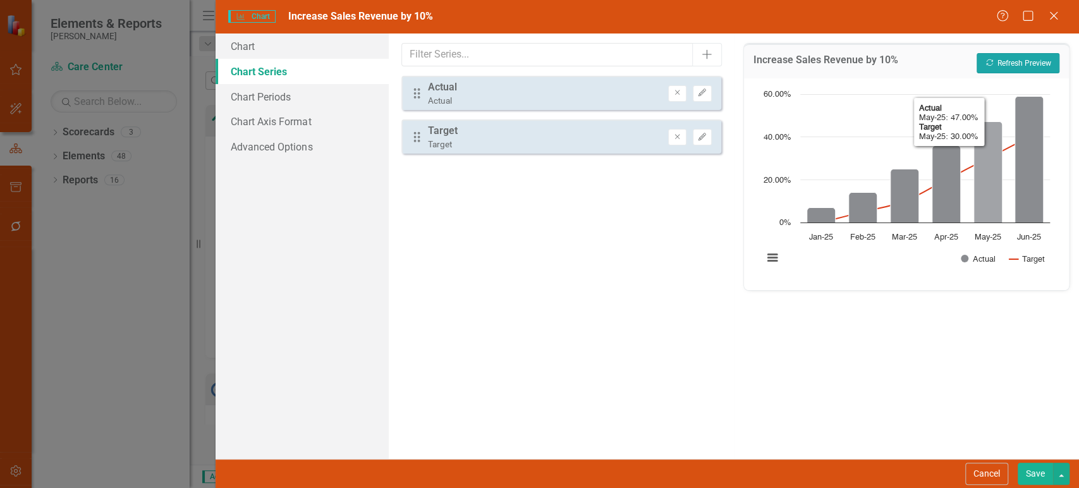
click at [1009, 68] on button "Recalculate Refresh Preview" at bounding box center [1017, 63] width 83 height 20
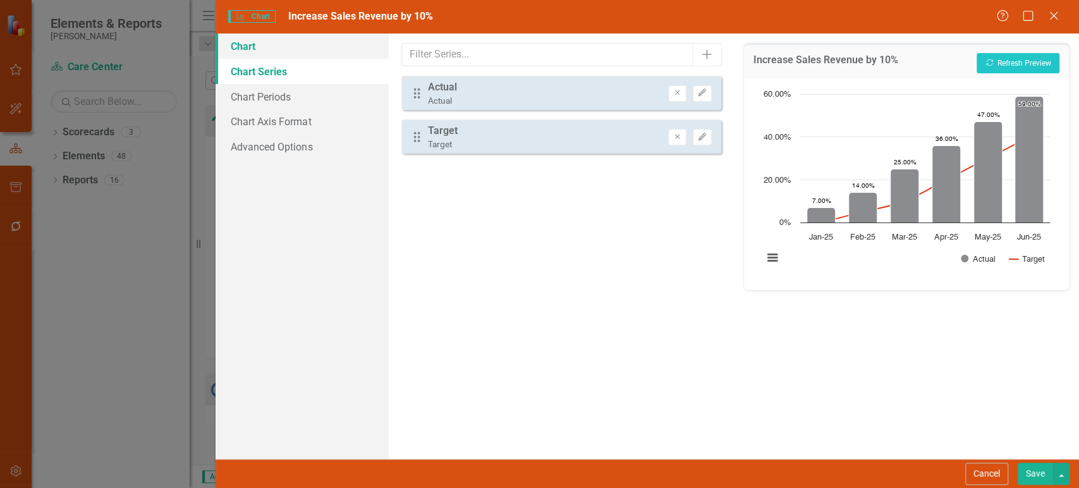
click at [303, 47] on link "Chart" at bounding box center [301, 45] width 172 height 25
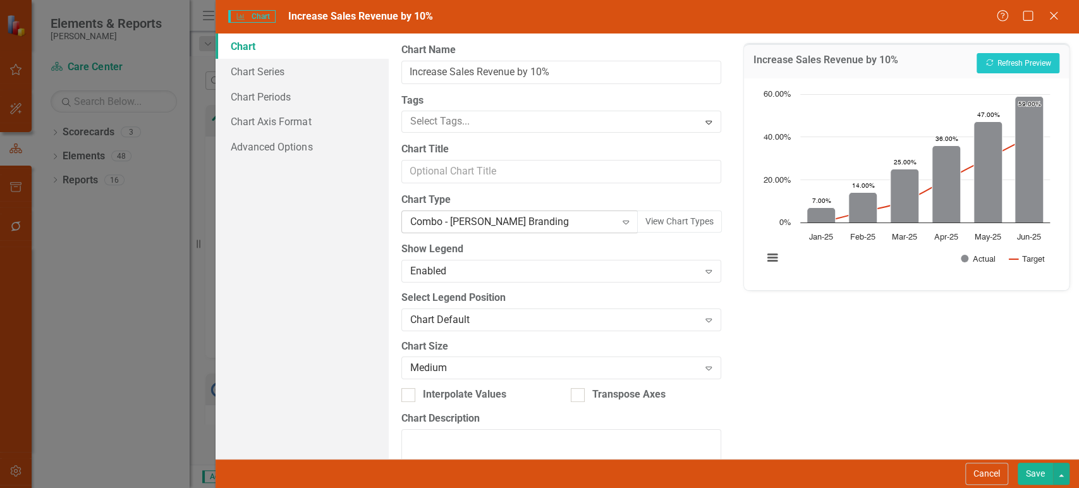
click at [550, 219] on div "Combo - [PERSON_NAME] Branding" at bounding box center [513, 222] width 206 height 15
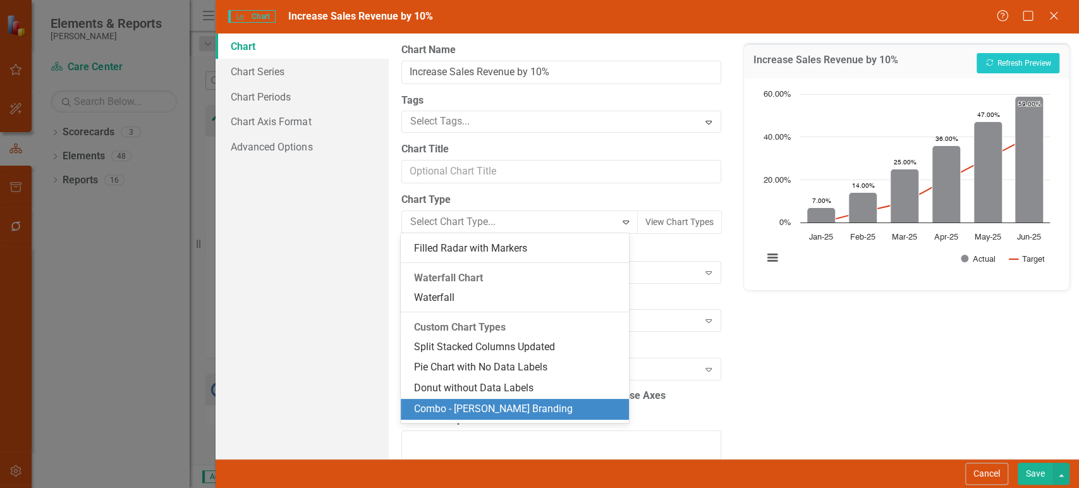
scroll to position [1097, 0]
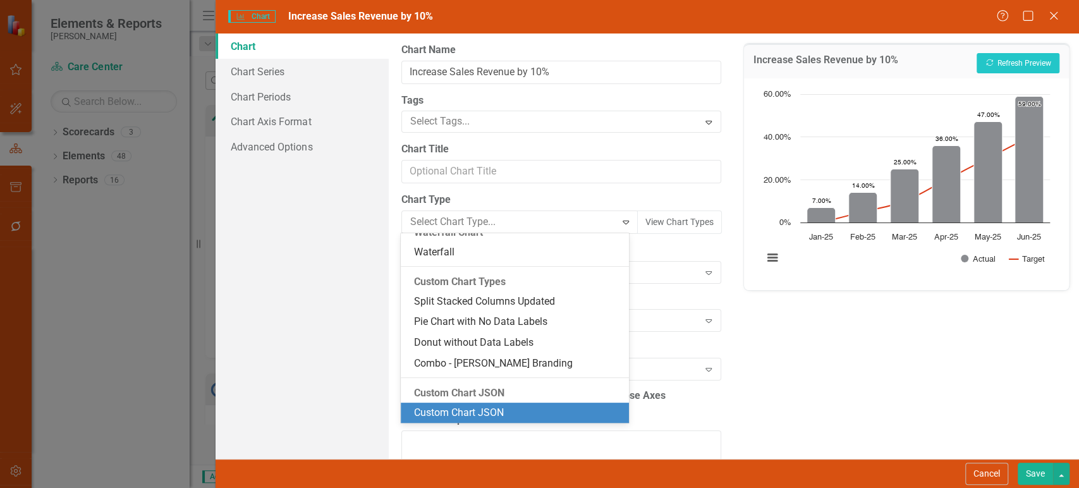
click at [491, 419] on div "Custom Chart JSON" at bounding box center [517, 413] width 208 height 15
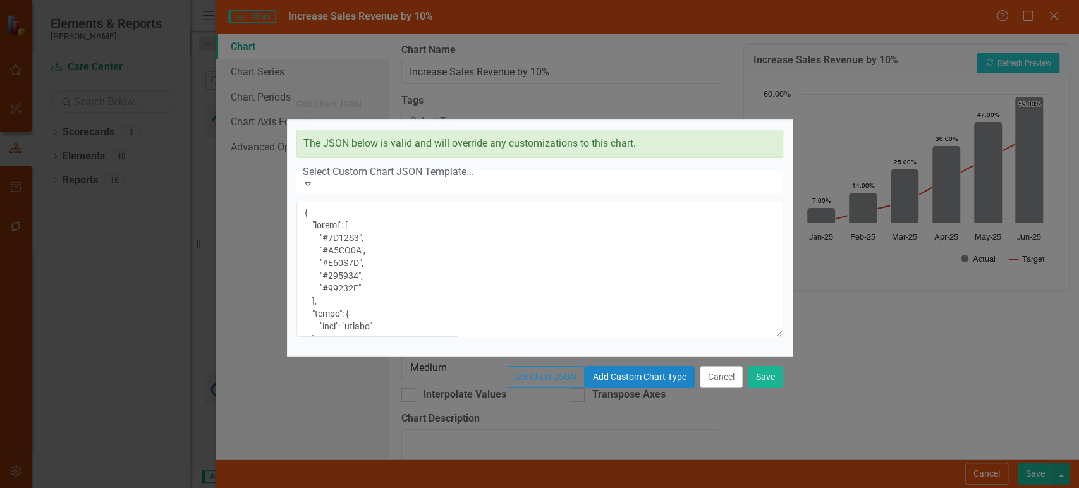
click at [562, 269] on textarea at bounding box center [539, 269] width 487 height 135
click at [756, 388] on button "Save" at bounding box center [764, 377] width 35 height 22
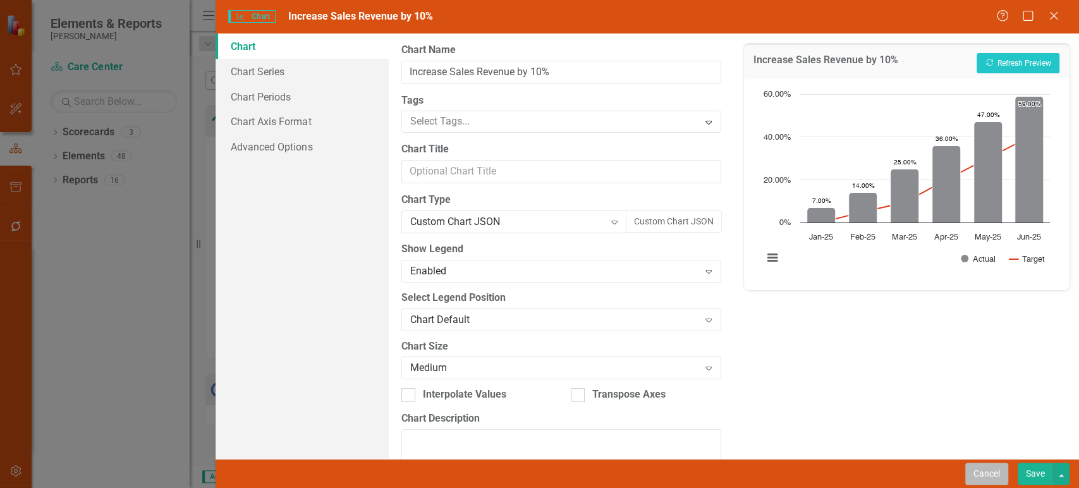
click at [998, 475] on button "Cancel" at bounding box center [986, 474] width 43 height 22
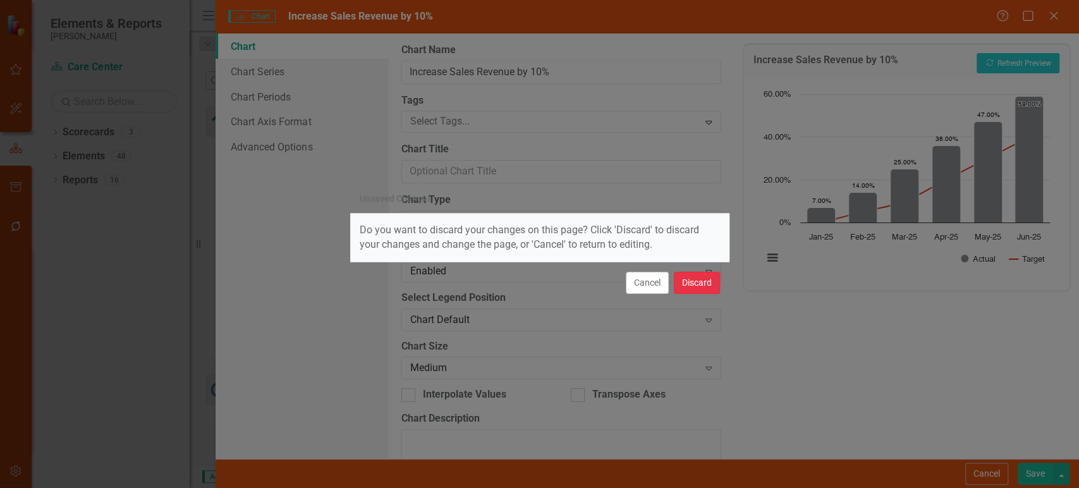
click at [701, 287] on button "Discard" at bounding box center [697, 283] width 46 height 22
click at [28, 464] on button "button" at bounding box center [16, 471] width 28 height 27
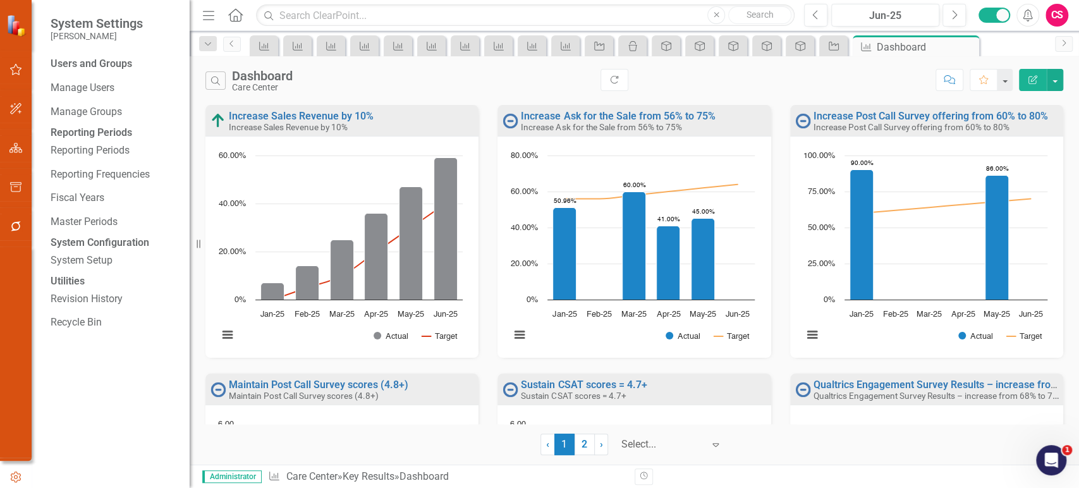
click at [20, 471] on icon "button" at bounding box center [16, 476] width 14 height 11
click at [106, 271] on div "System Setup" at bounding box center [114, 260] width 126 height 21
click at [104, 268] on link "System Setup" at bounding box center [114, 260] width 126 height 15
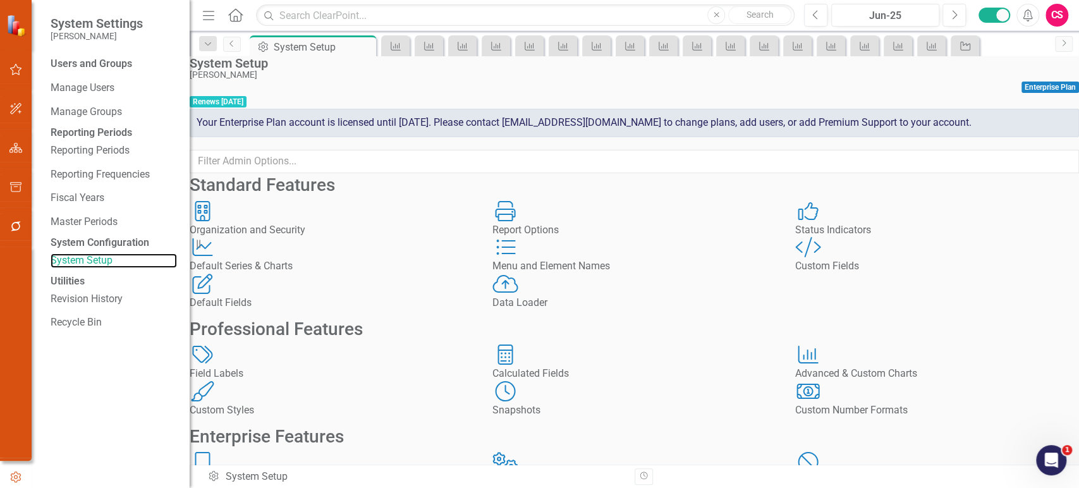
scroll to position [133, 0]
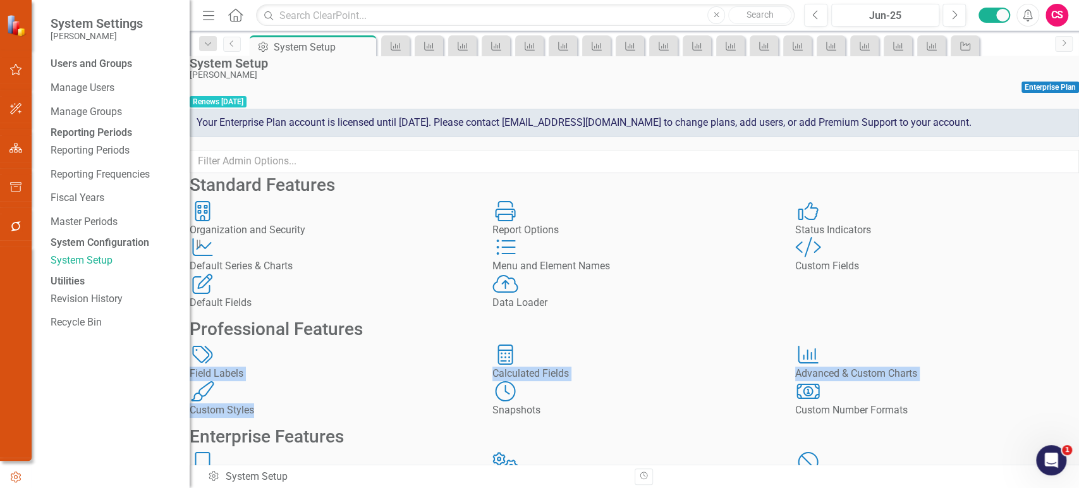
drag, startPoint x: 343, startPoint y: 392, endPoint x: 604, endPoint y: 282, distance: 283.2
click at [604, 282] on div "Standard Features Organization and Security Organization and Security Report Op…" at bounding box center [634, 353] width 889 height 361
click at [858, 366] on div "Advanced & Custom Charts" at bounding box center [937, 373] width 284 height 15
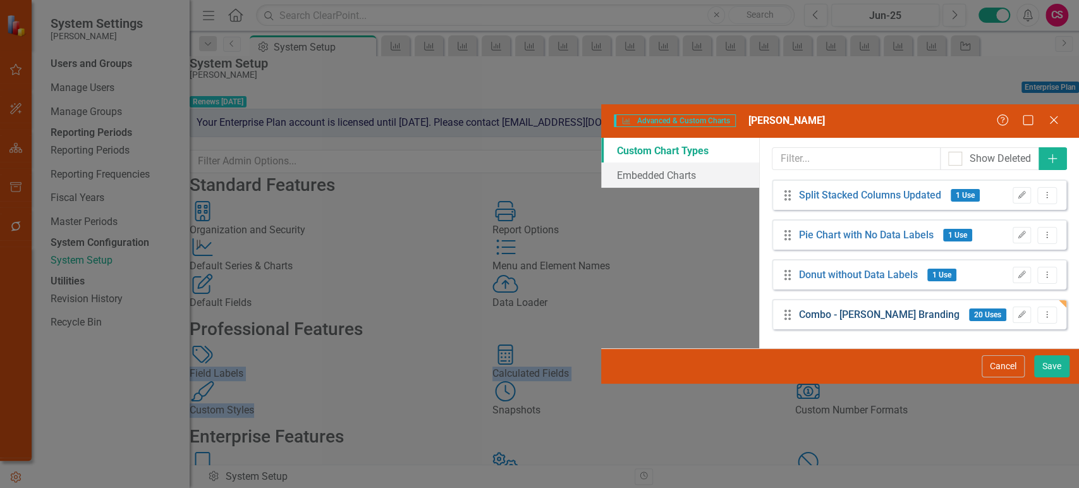
click at [799, 308] on link "Combo - [PERSON_NAME] Branding" at bounding box center [879, 315] width 160 height 15
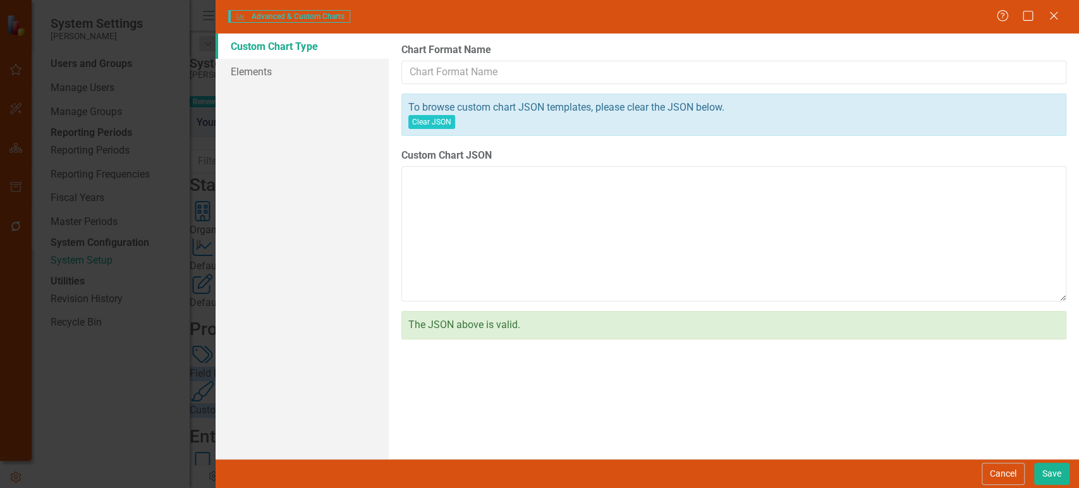
type input "Combo - [PERSON_NAME] Branding"
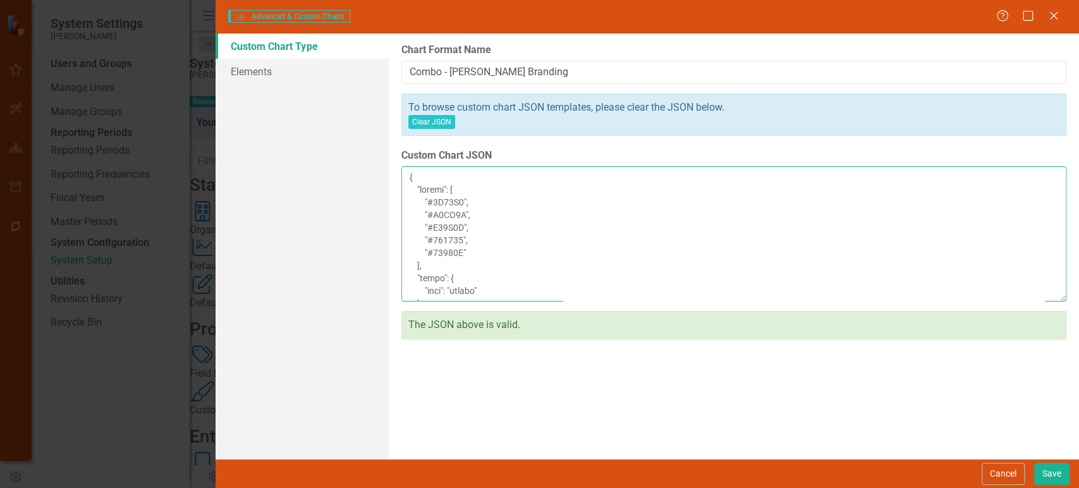
click at [500, 220] on textarea "Custom Chart JSON" at bounding box center [733, 233] width 665 height 135
paste textarea "8A8C90" }, { "type": "spline", "marker": { "enabled": false }, "lineWidth": 1, …"
type textarea "{ "colors": [ "#1D85C8", "#F9AC5A", "#D32F2F", "#159278", "#27245E" ], "chart":…"
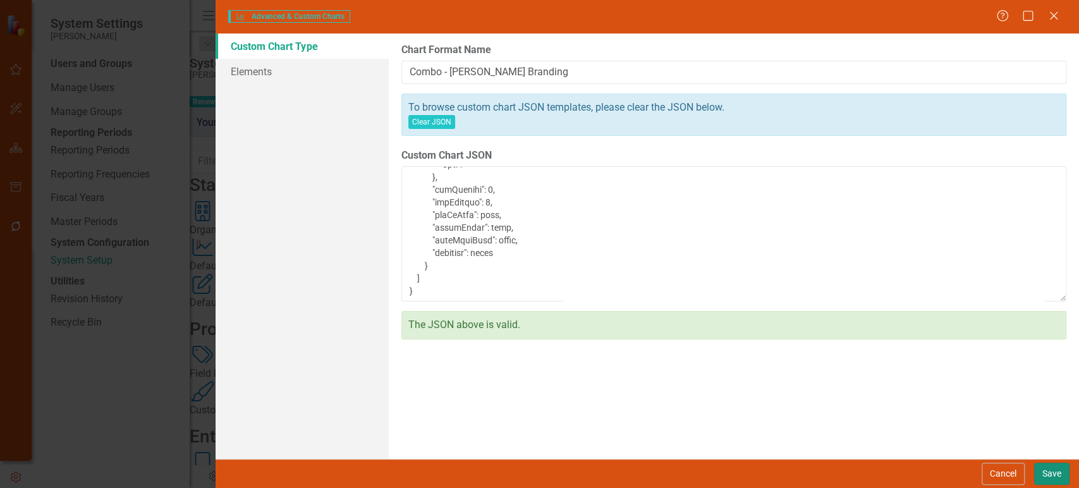
click at [1044, 476] on button "Save" at bounding box center [1051, 474] width 35 height 22
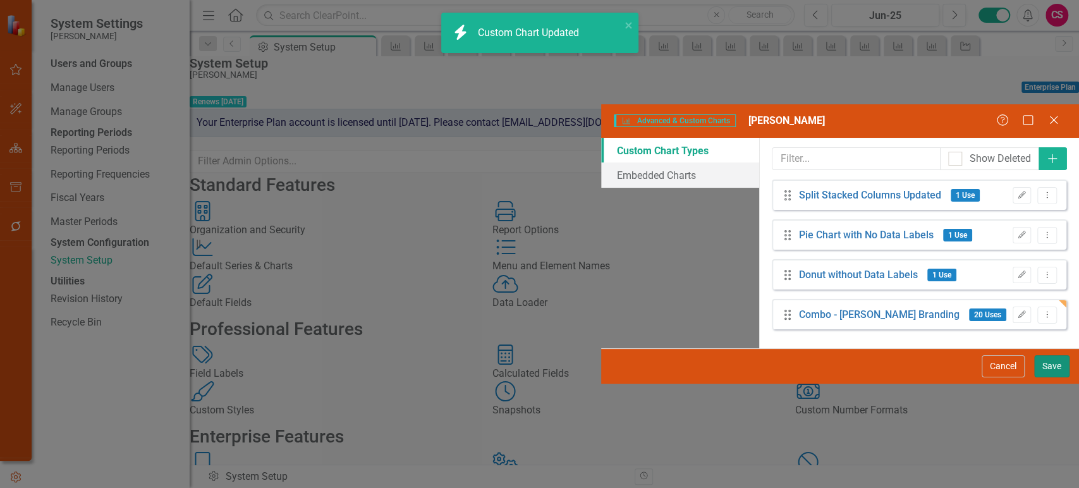
click at [1044, 377] on button "Save" at bounding box center [1051, 366] width 35 height 22
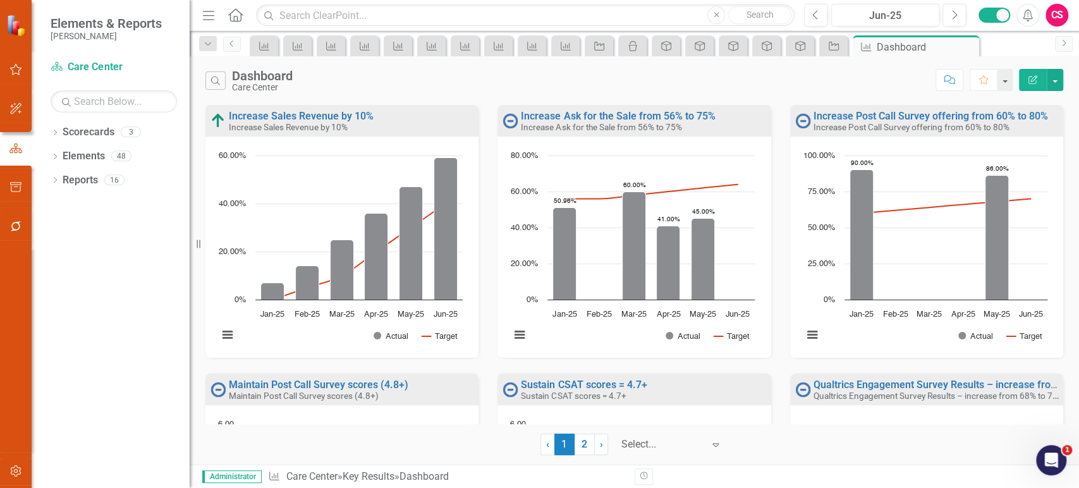
click at [318, 329] on rect "Interactive chart" at bounding box center [340, 251] width 257 height 205
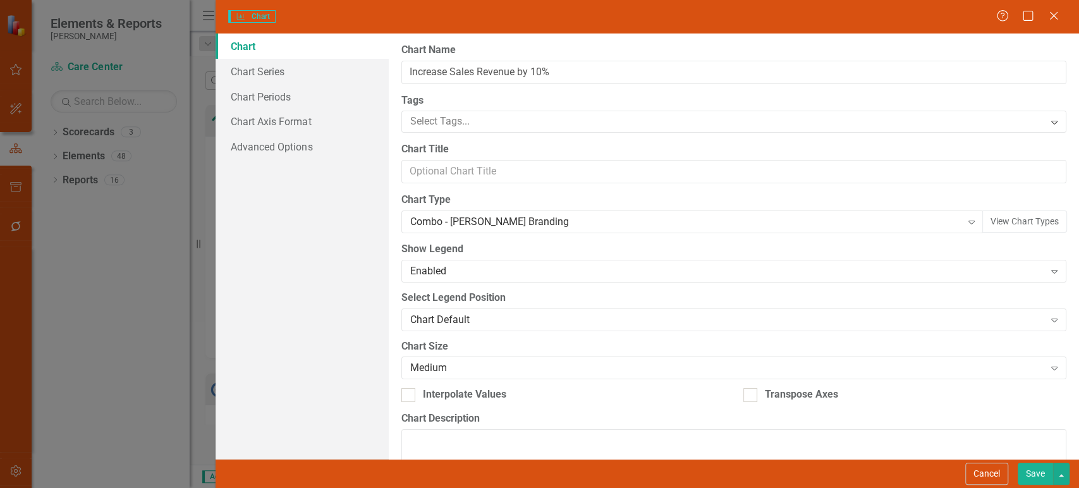
type input "Increase Sales Revenue by 10%"
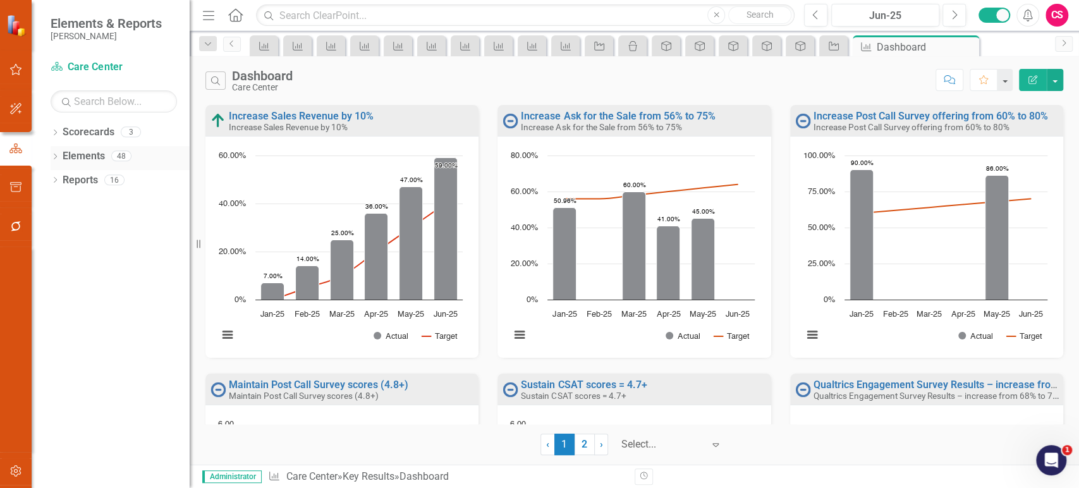
click at [91, 155] on link "Elements" at bounding box center [84, 156] width 42 height 15
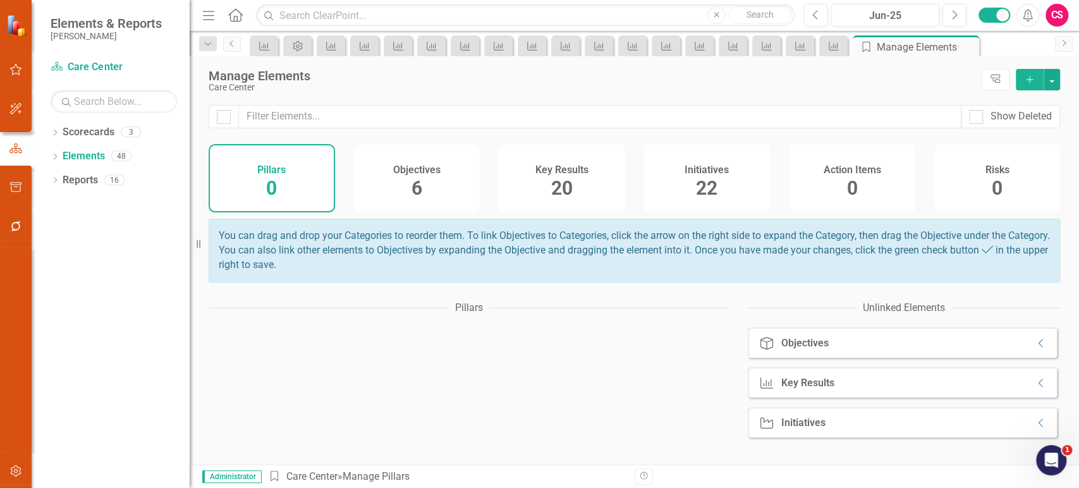
click at [701, 196] on span "22" at bounding box center [706, 188] width 21 height 22
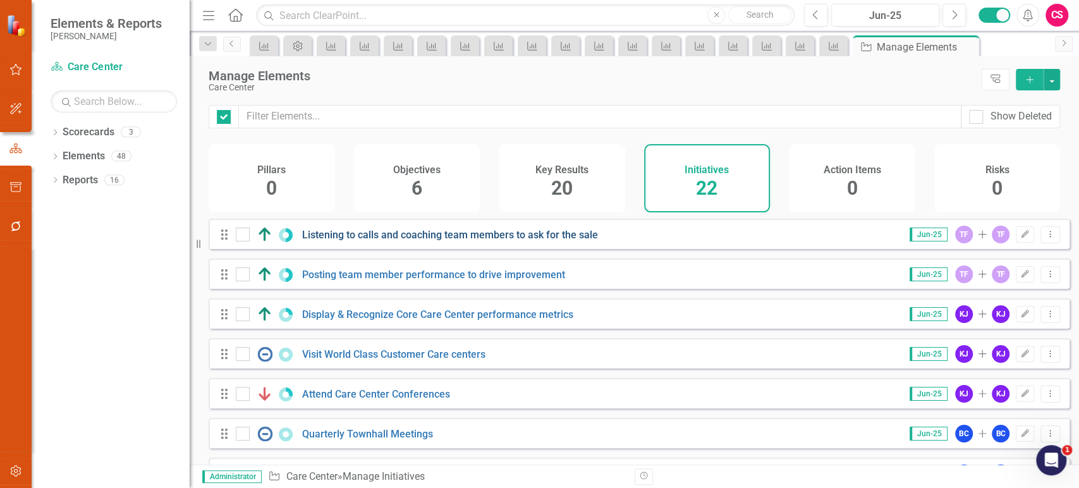
checkbox input "false"
click at [378, 241] on link "Listening to calls and coaching team members to ask for the sale" at bounding box center [450, 235] width 296 height 12
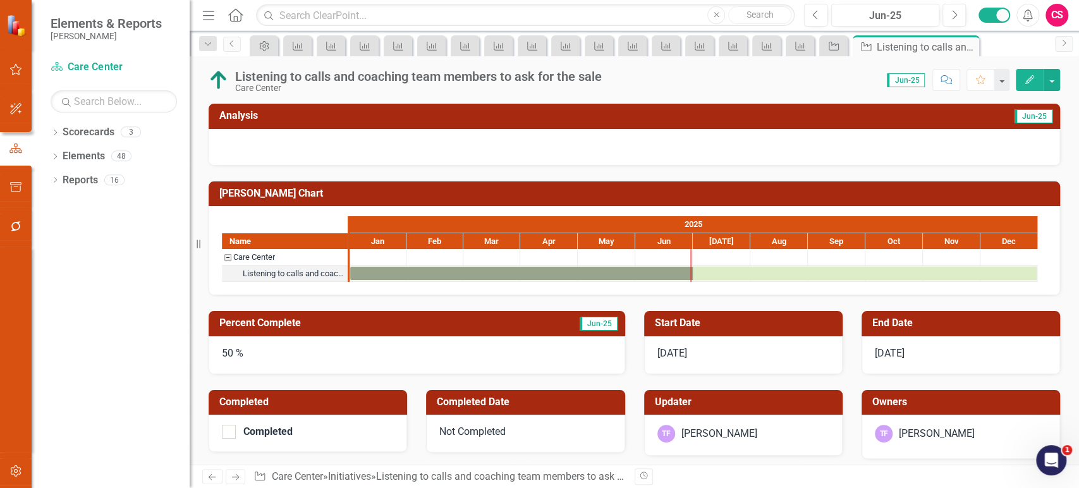
click at [1029, 84] on button "Edit" at bounding box center [1029, 80] width 28 height 22
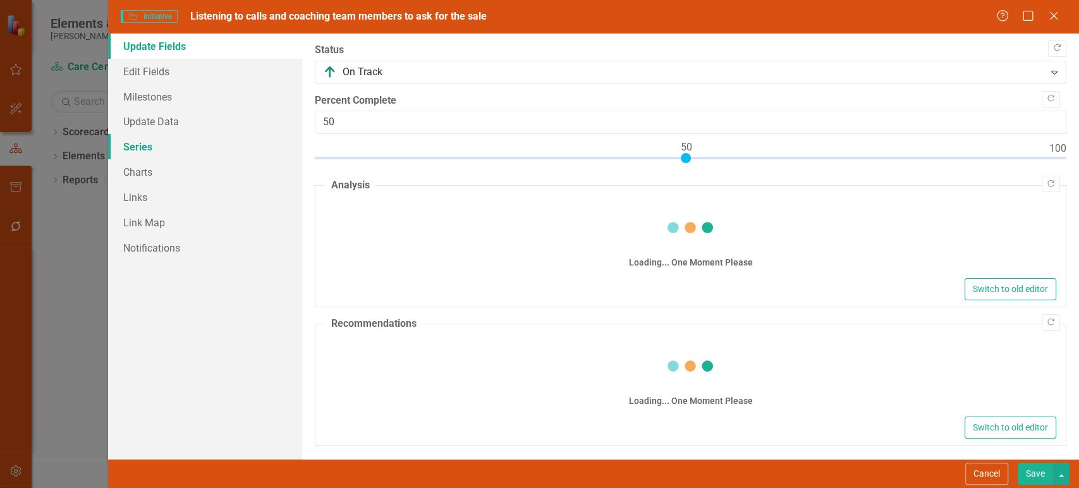
click at [146, 154] on link "Series" at bounding box center [205, 146] width 194 height 25
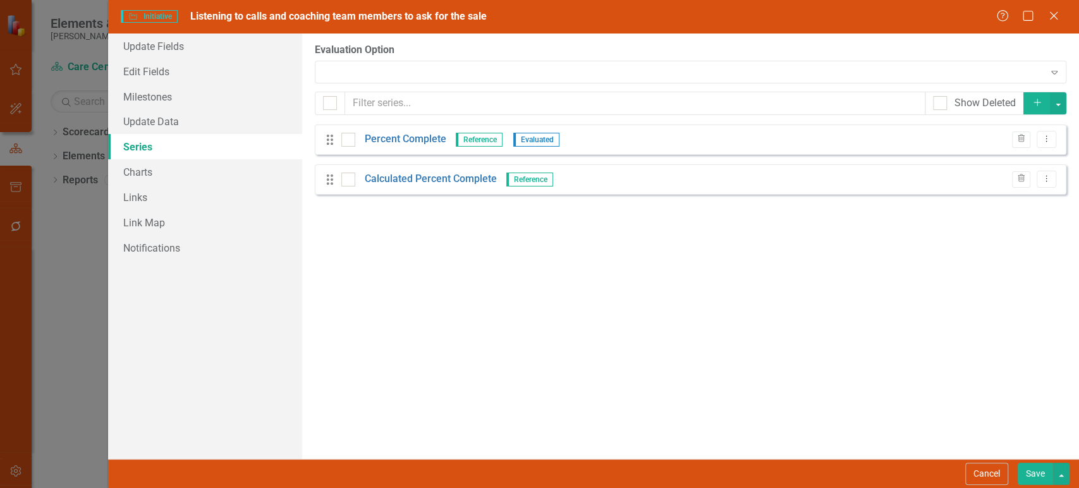
checkbox input "false"
click at [971, 476] on button "Cancel" at bounding box center [986, 474] width 43 height 22
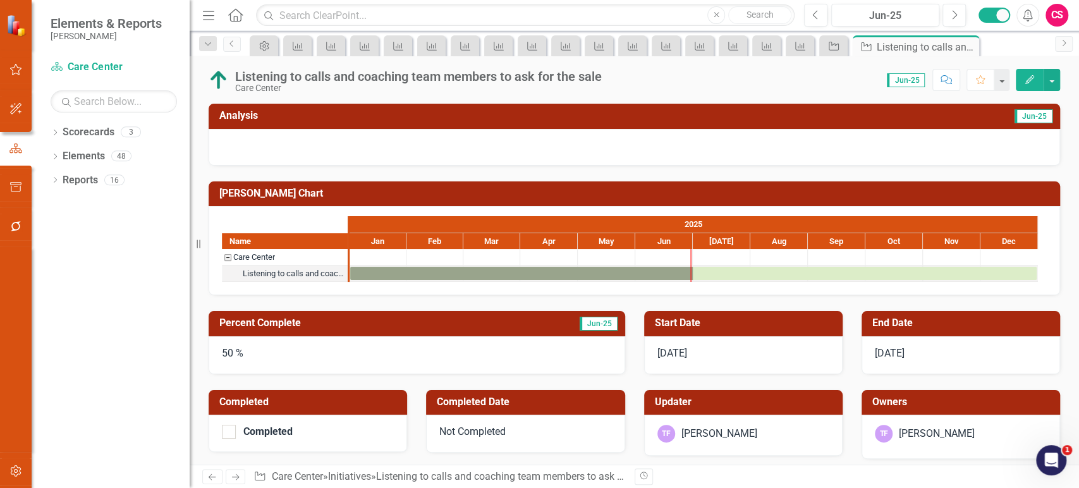
click at [283, 342] on div "50 %" at bounding box center [417, 355] width 416 height 38
click at [812, 15] on icon "Previous" at bounding box center [815, 14] width 7 height 11
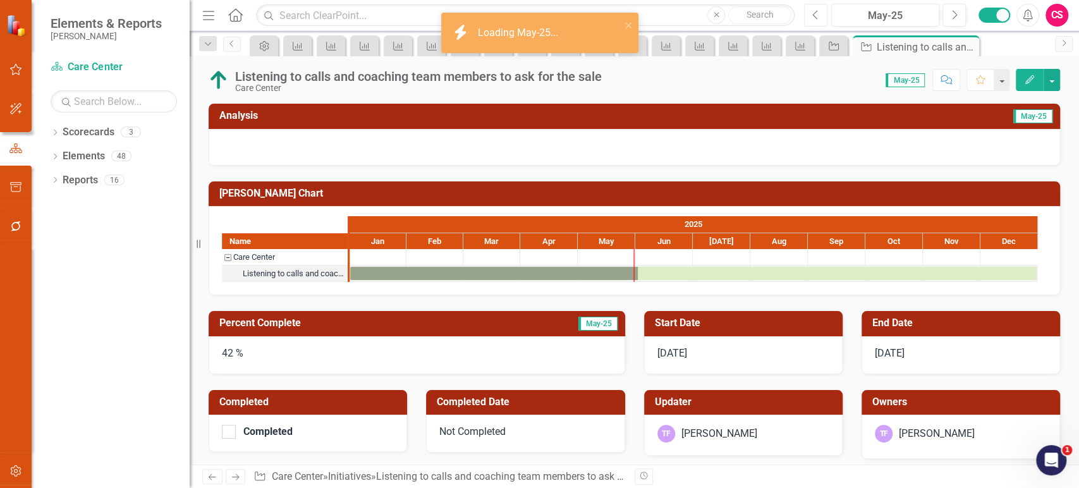
click at [812, 15] on icon "Previous" at bounding box center [815, 14] width 7 height 11
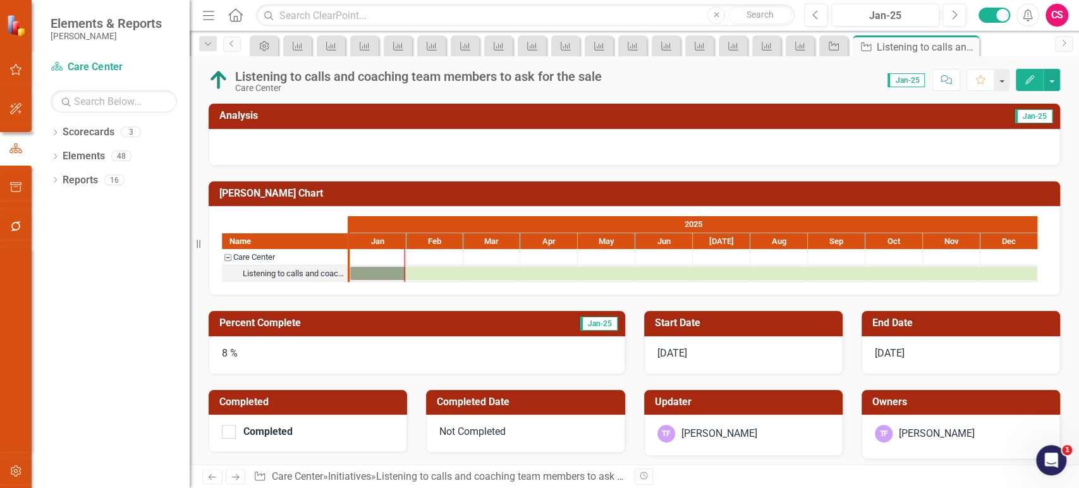
click at [234, 473] on icon "Next" at bounding box center [235, 477] width 11 height 8
click at [1033, 80] on icon "Edit" at bounding box center [1029, 79] width 11 height 9
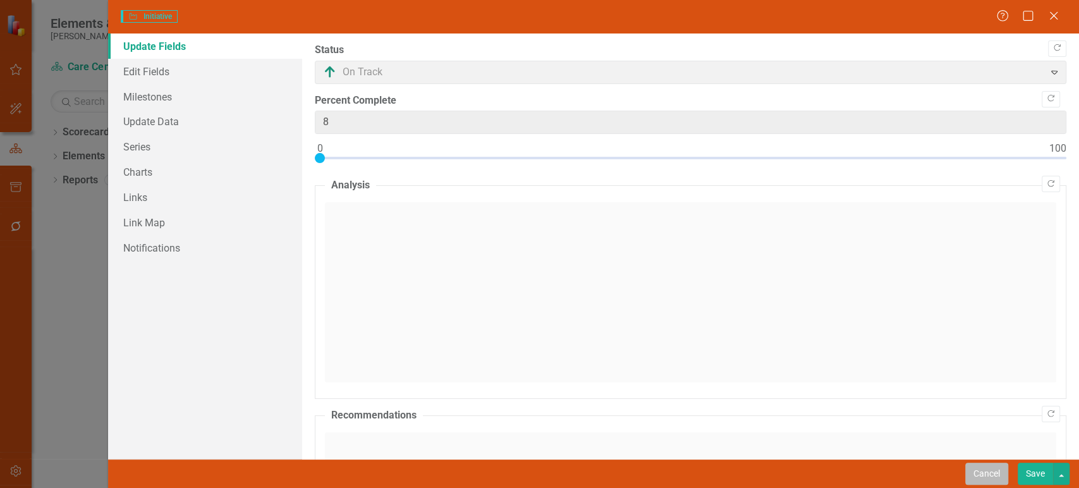
click at [987, 471] on button "Cancel" at bounding box center [986, 474] width 43 height 22
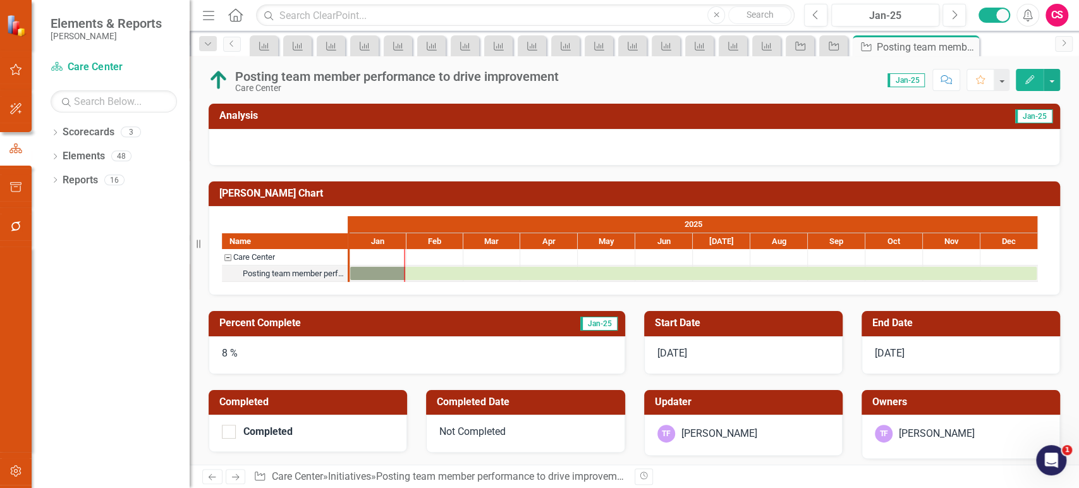
click at [1021, 85] on button "Edit" at bounding box center [1029, 80] width 28 height 22
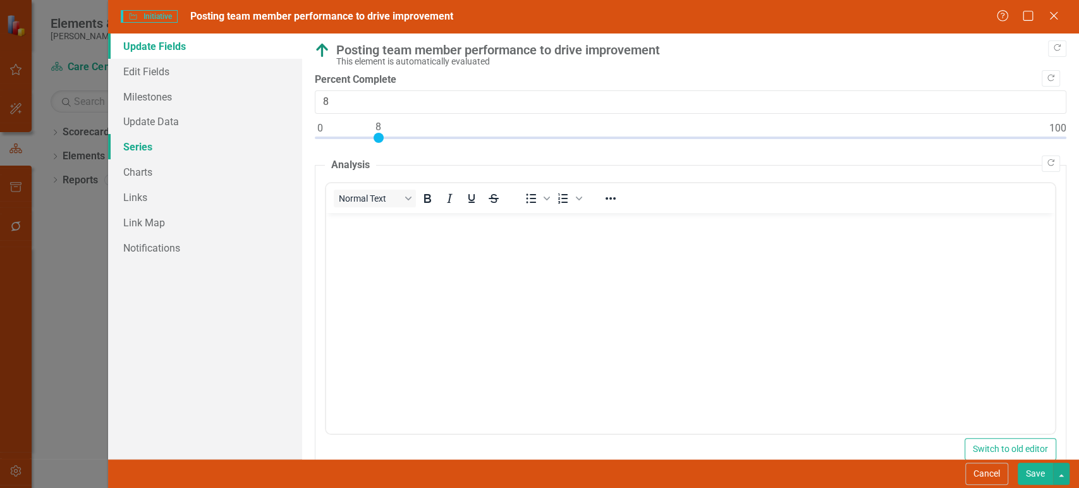
click at [181, 155] on link "Series" at bounding box center [205, 146] width 194 height 25
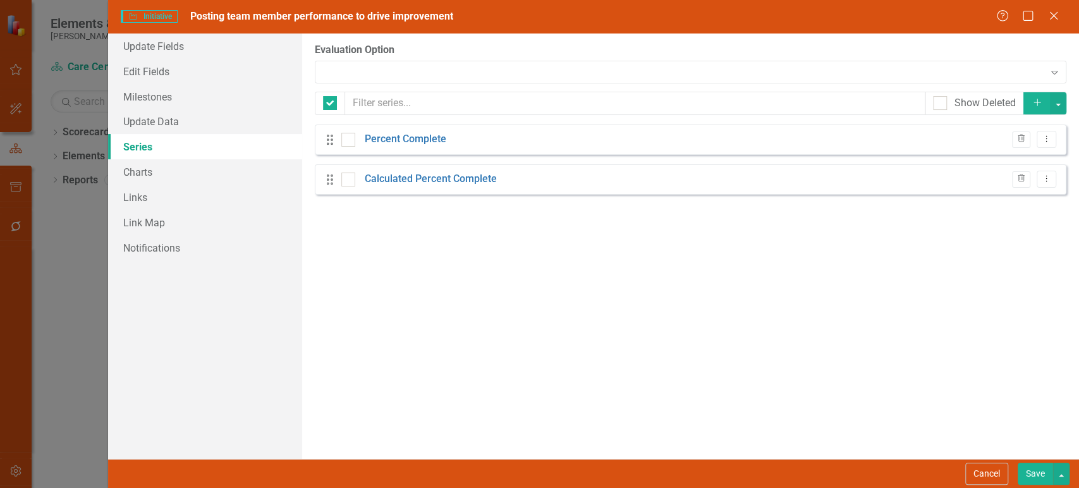
checkbox input "false"
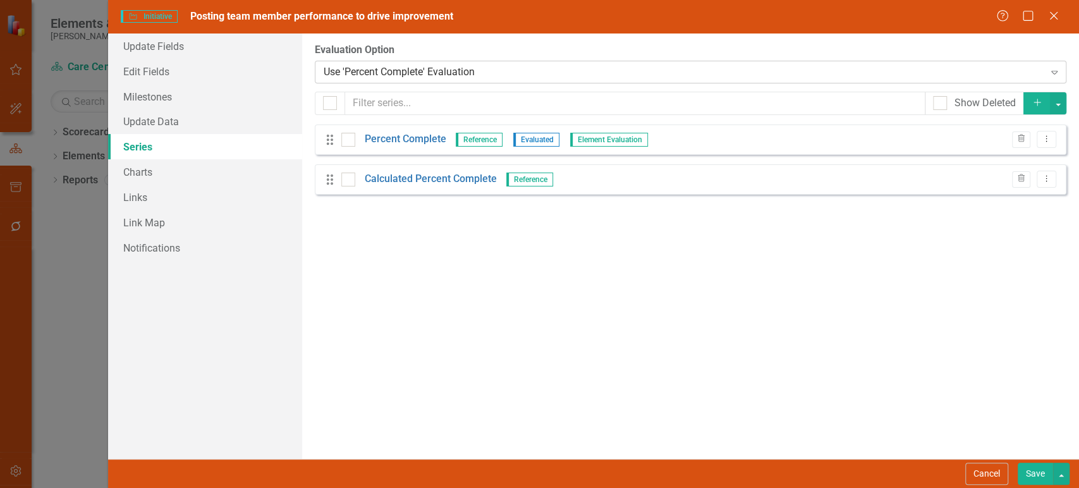
click at [452, 76] on div "Use 'Percent Complete' Evaluation" at bounding box center [684, 71] width 720 height 15
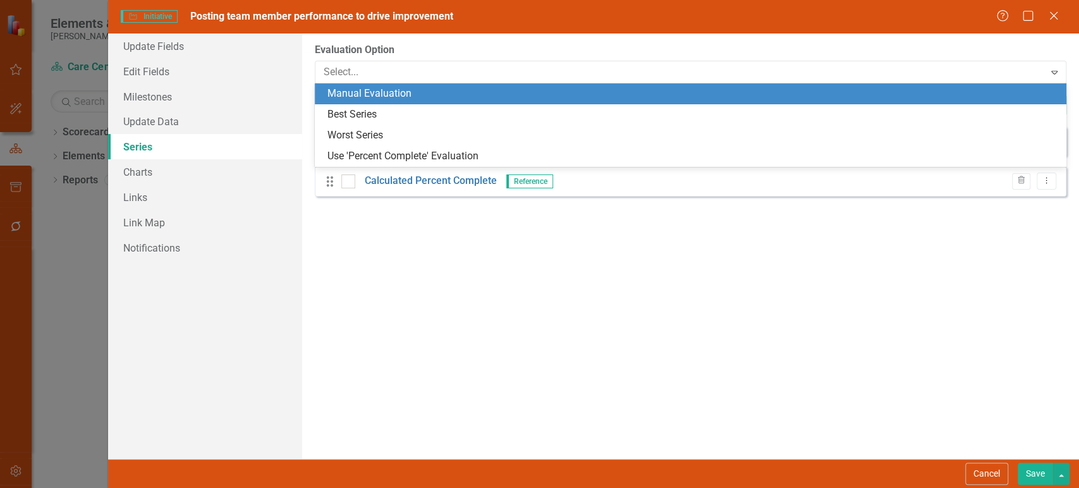
click at [430, 102] on div "Manual Evaluation" at bounding box center [690, 93] width 751 height 21
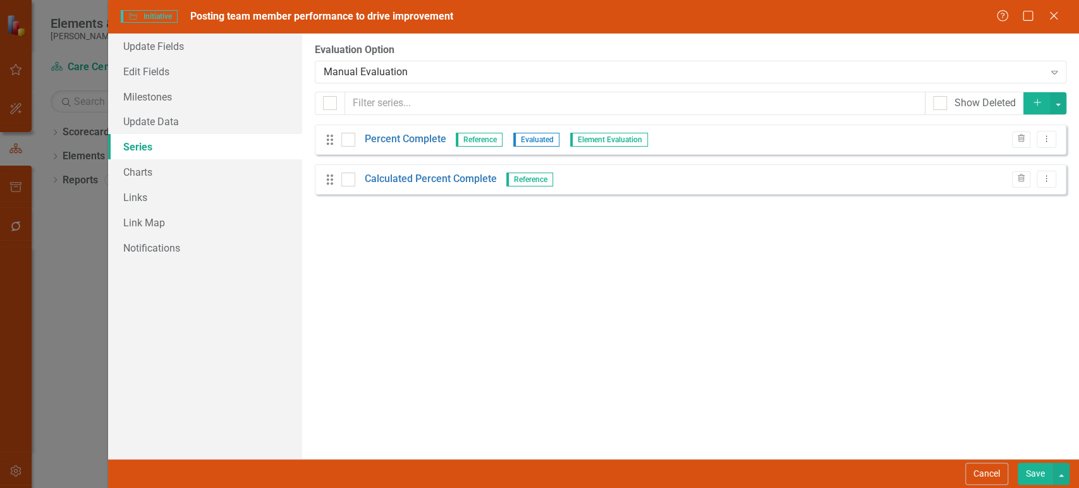
click at [1025, 469] on button "Save" at bounding box center [1034, 474] width 35 height 22
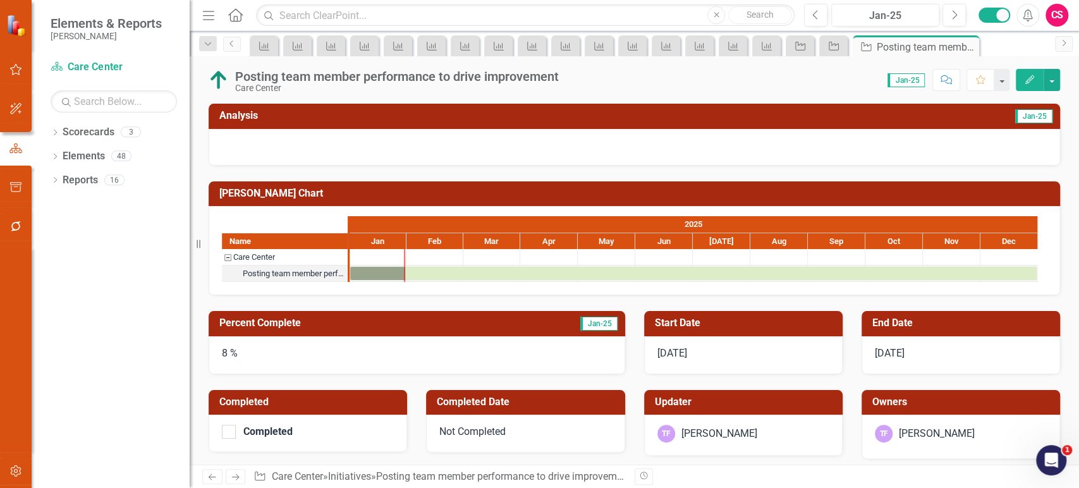
click at [234, 477] on icon at bounding box center [236, 477] width 8 height 6
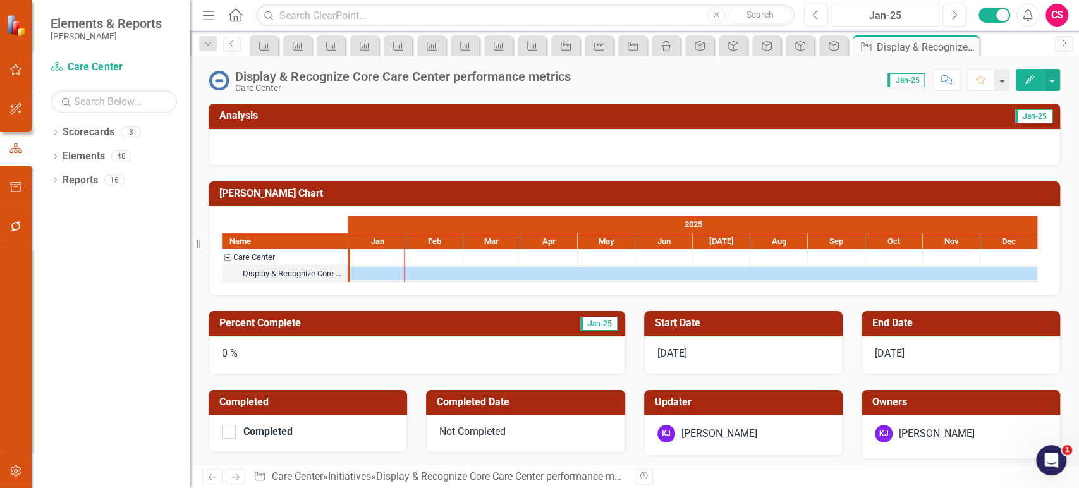
click at [895, 20] on div "Jan-25" at bounding box center [884, 15] width 99 height 15
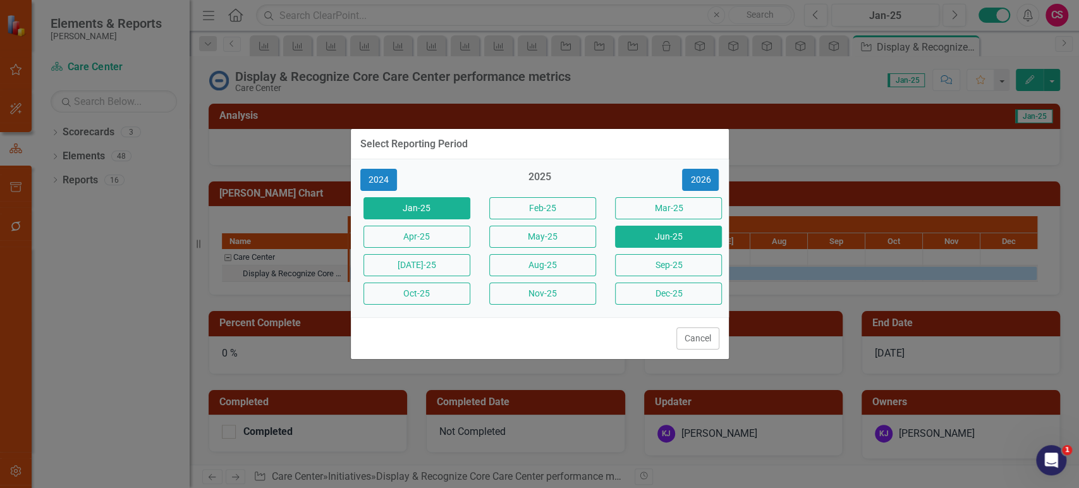
click at [682, 242] on button "Jun-25" at bounding box center [668, 237] width 107 height 22
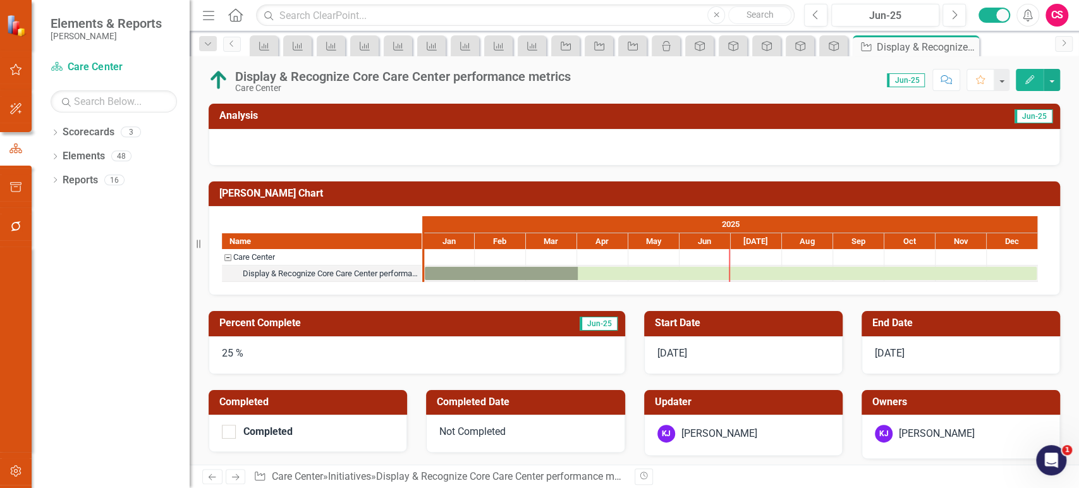
click at [1021, 76] on button "Edit" at bounding box center [1029, 80] width 28 height 22
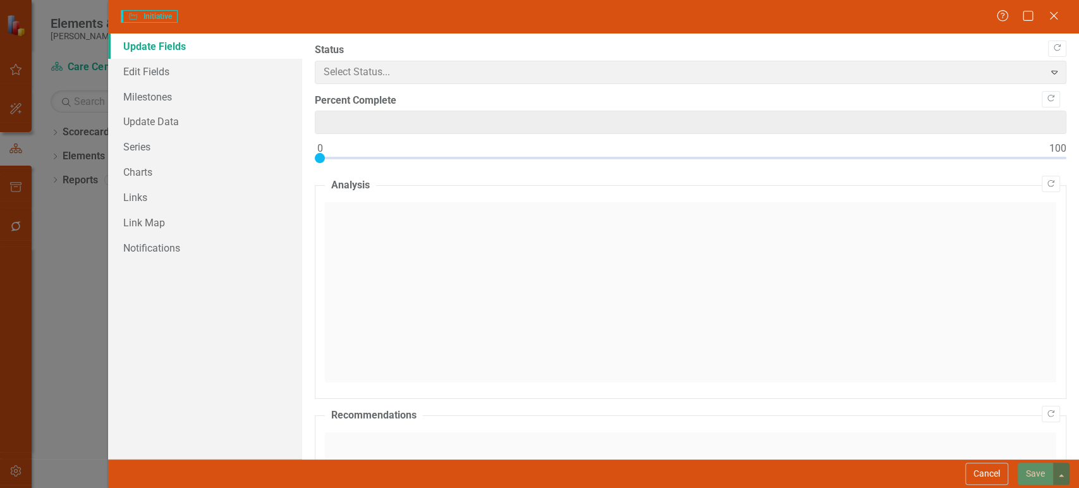
type input "25"
click at [187, 150] on link "Series" at bounding box center [205, 146] width 194 height 25
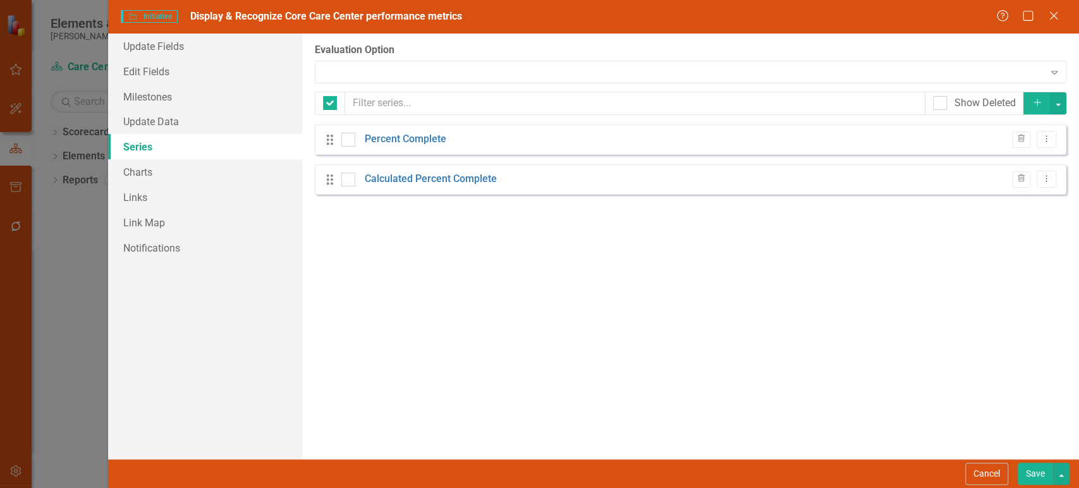
checkbox input "false"
click at [340, 66] on div "Expand" at bounding box center [690, 72] width 751 height 23
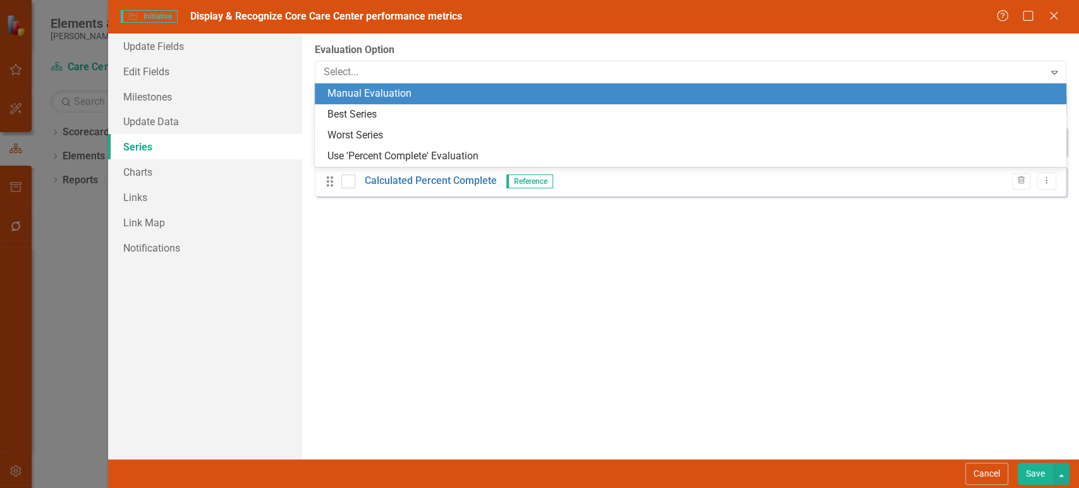
click at [382, 90] on div "Manual Evaluation" at bounding box center [692, 94] width 731 height 15
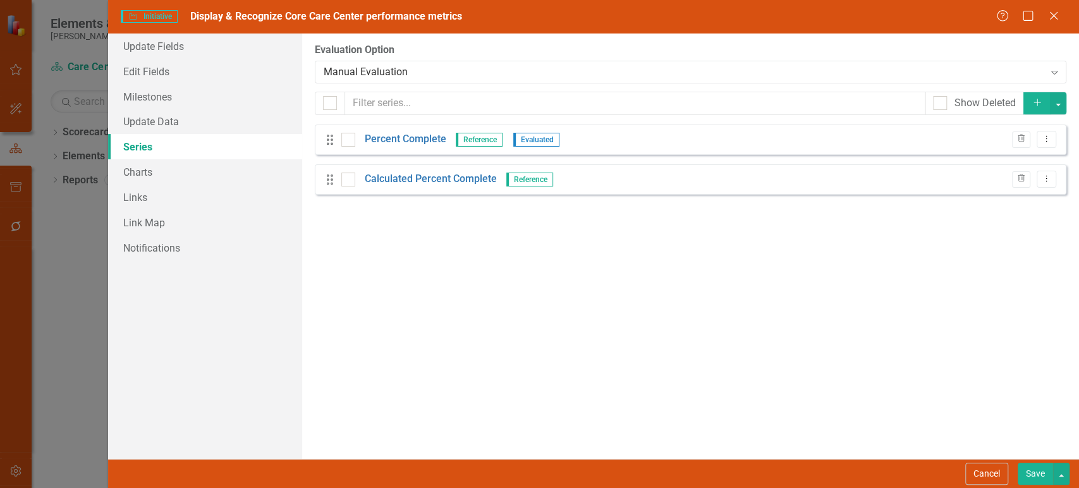
click at [1020, 479] on button "Save" at bounding box center [1034, 474] width 35 height 22
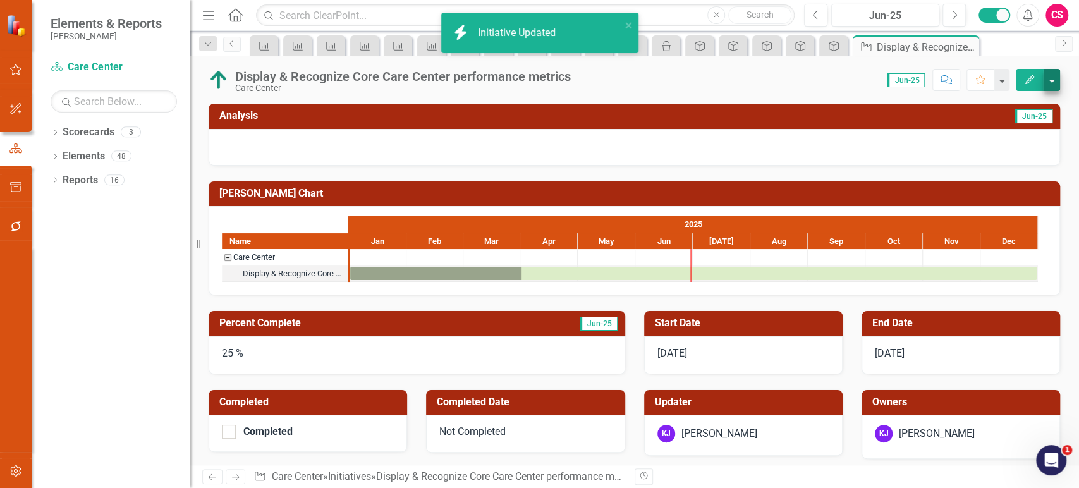
click at [1049, 90] on div "Display & Recognize Core Care Center performance metrics Care Center Score: 0.0…" at bounding box center [634, 75] width 889 height 38
click at [1052, 85] on button "button" at bounding box center [1051, 80] width 16 height 22
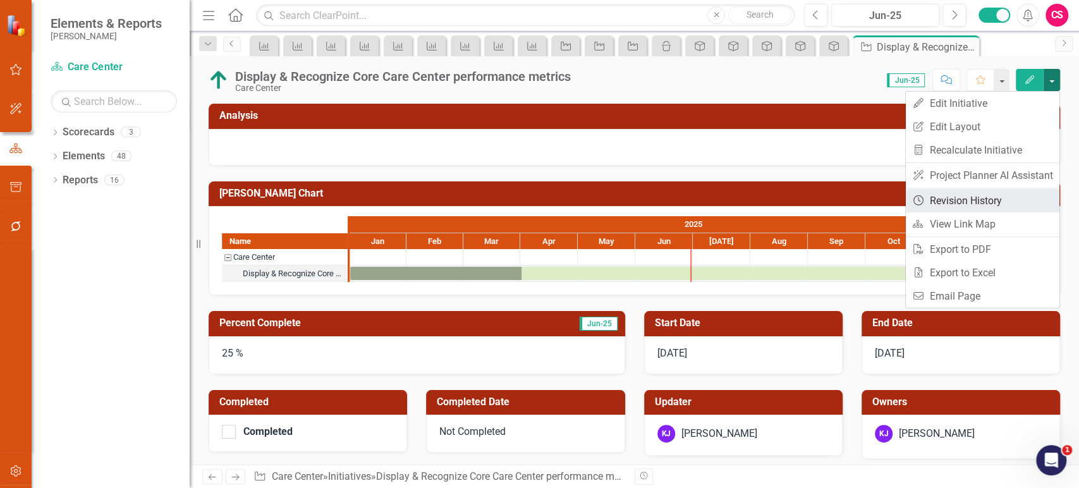
click at [955, 195] on link "Revision History Revision History" at bounding box center [982, 200] width 154 height 23
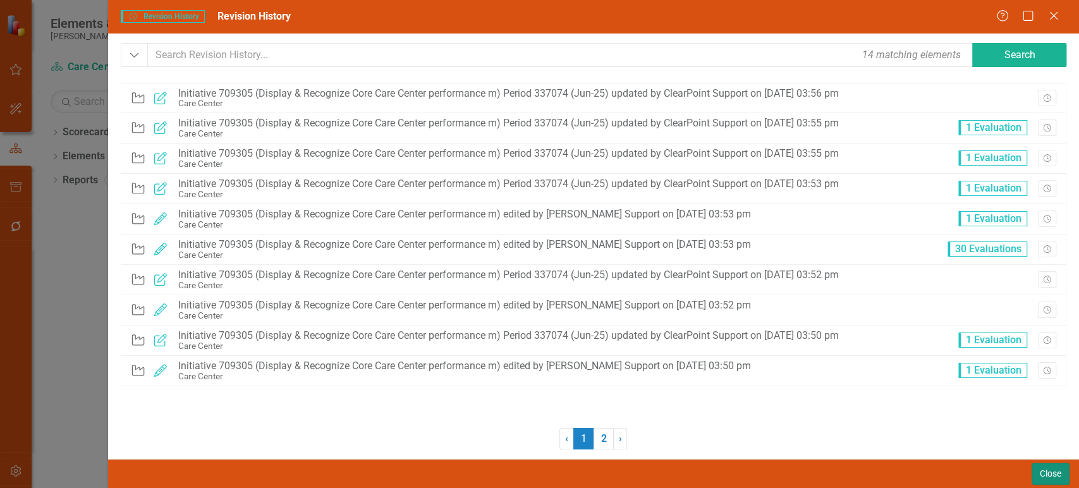
click at [1031, 479] on button "Close" at bounding box center [1050, 474] width 38 height 22
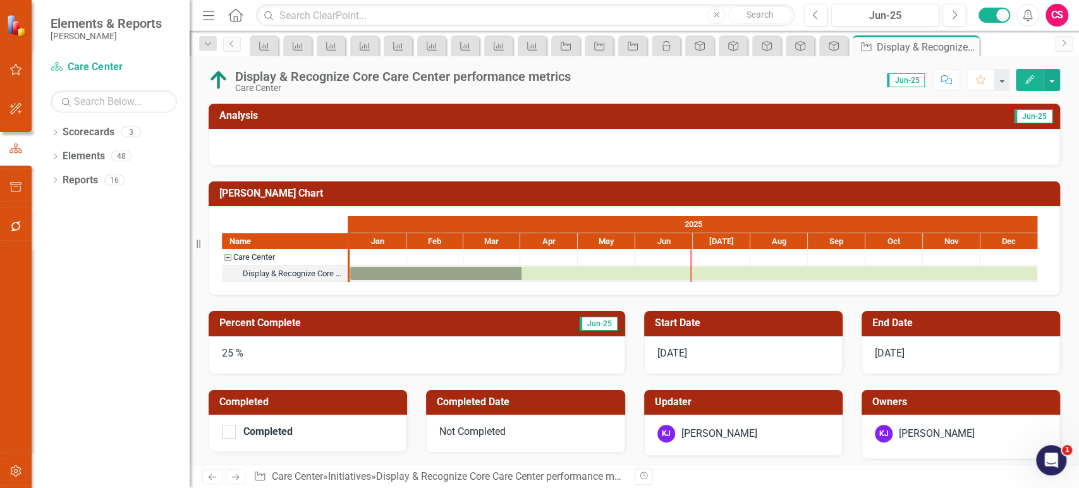
click at [318, 358] on div "25 %" at bounding box center [417, 355] width 416 height 38
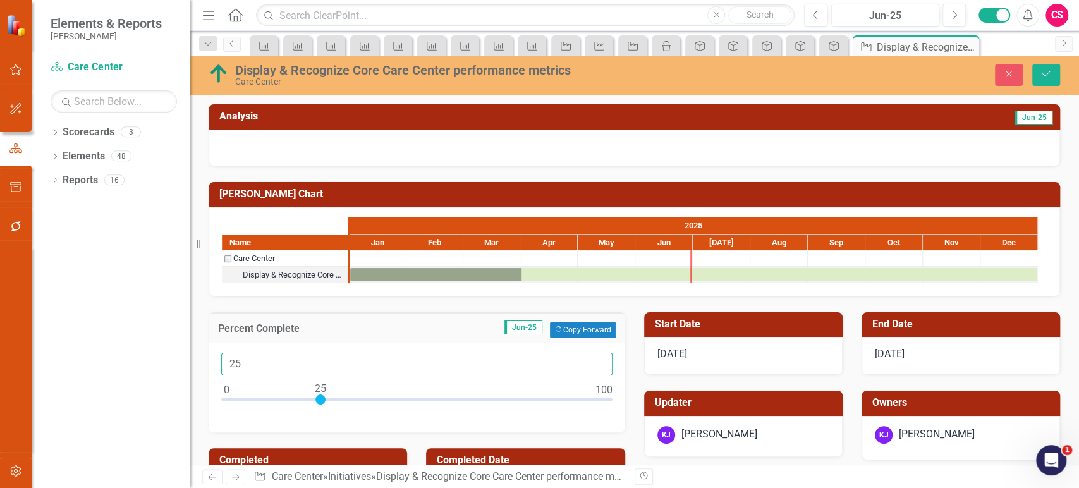
drag, startPoint x: 233, startPoint y: 363, endPoint x: 209, endPoint y: 363, distance: 23.4
click at [209, 363] on div "25" at bounding box center [417, 388] width 416 height 90
type input "0"
click at [217, 75] on img at bounding box center [219, 74] width 20 height 20
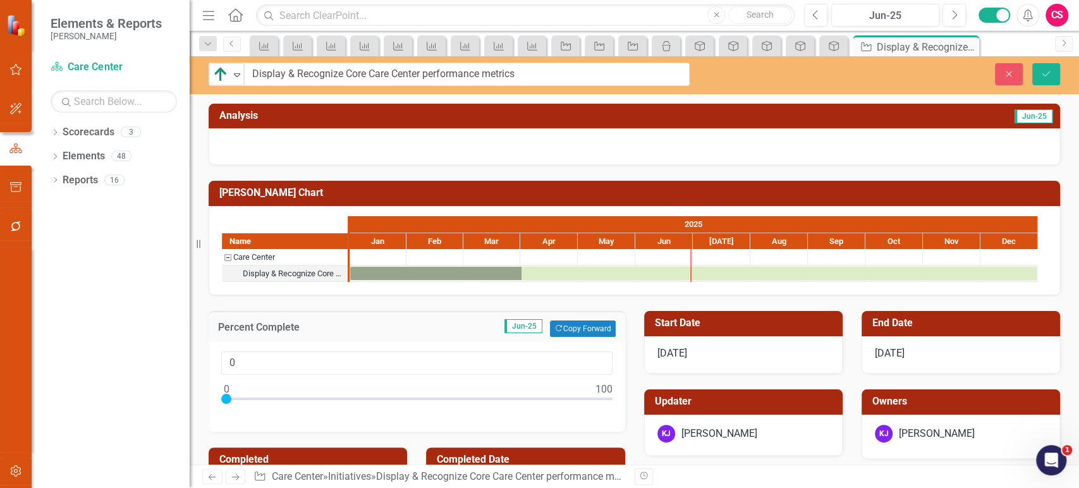
click at [217, 75] on img at bounding box center [220, 74] width 15 height 15
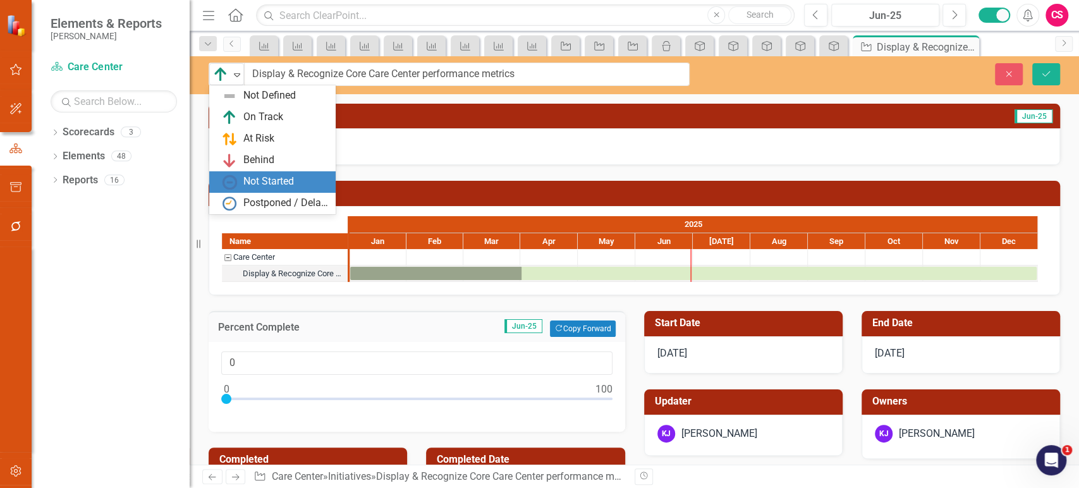
click at [250, 180] on div "Not Started" at bounding box center [268, 181] width 51 height 15
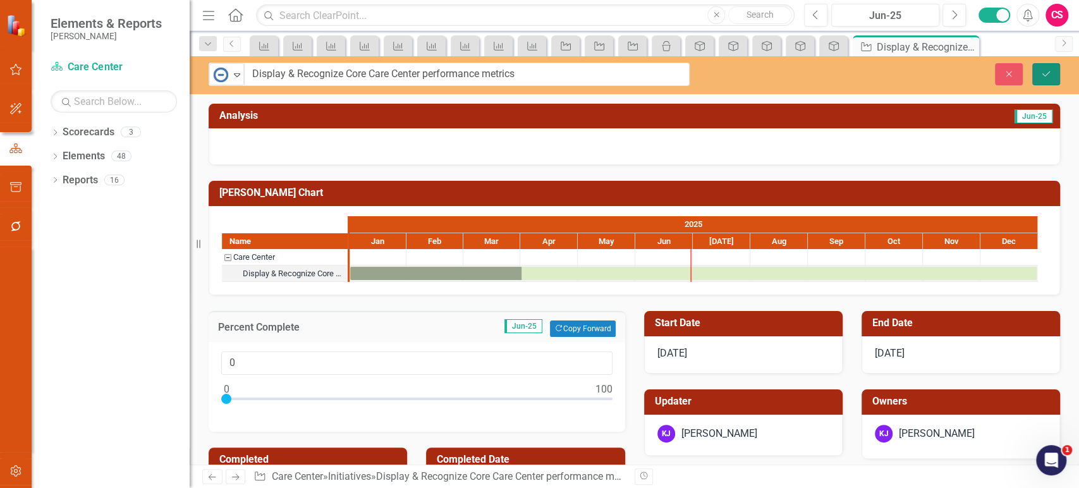
click at [1045, 76] on icon "Save" at bounding box center [1045, 74] width 11 height 9
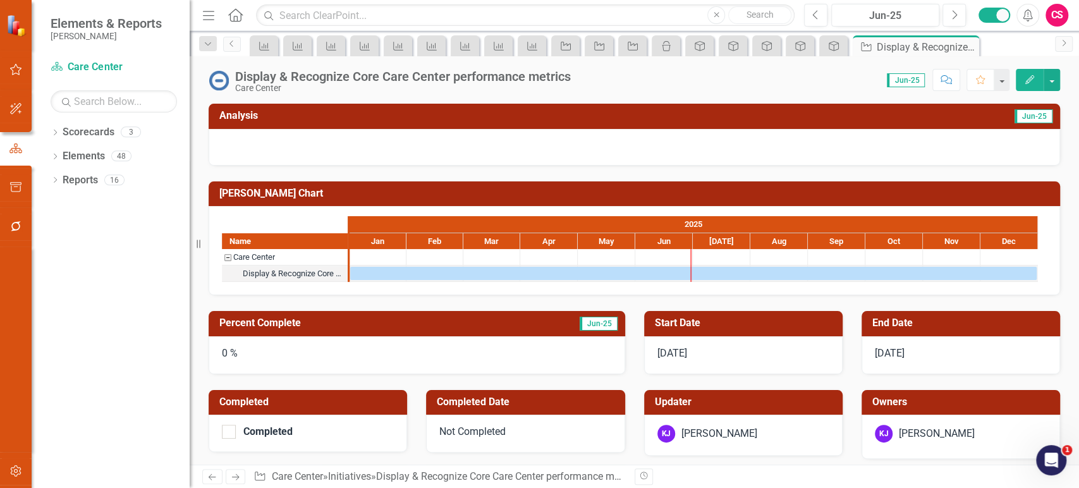
click at [235, 477] on icon at bounding box center [236, 477] width 8 height 6
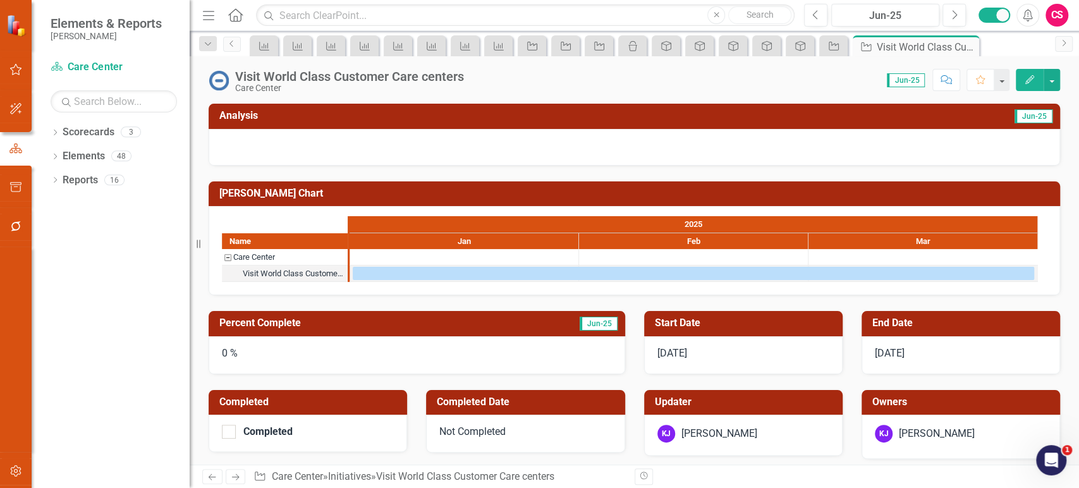
click at [235, 477] on icon at bounding box center [236, 477] width 8 height 6
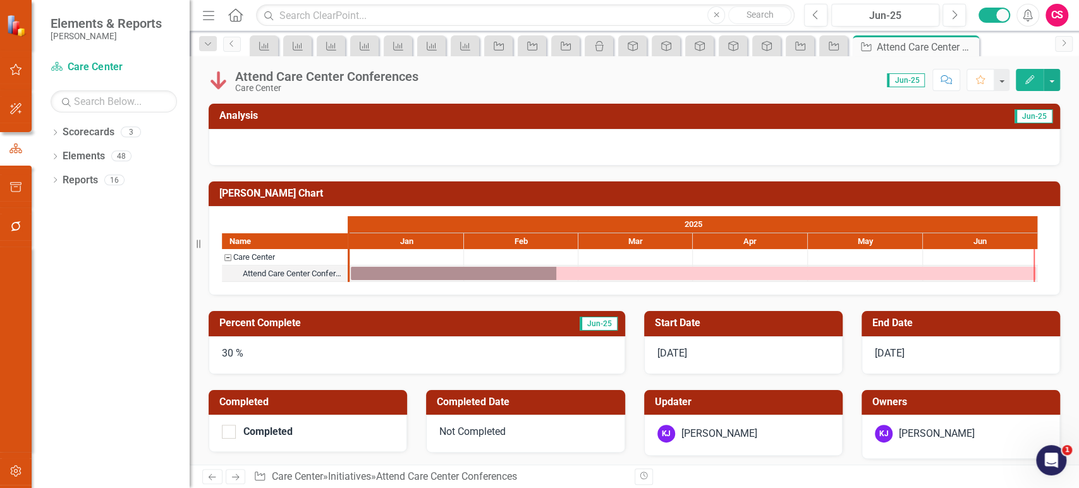
click at [1024, 81] on icon "Edit" at bounding box center [1029, 79] width 11 height 9
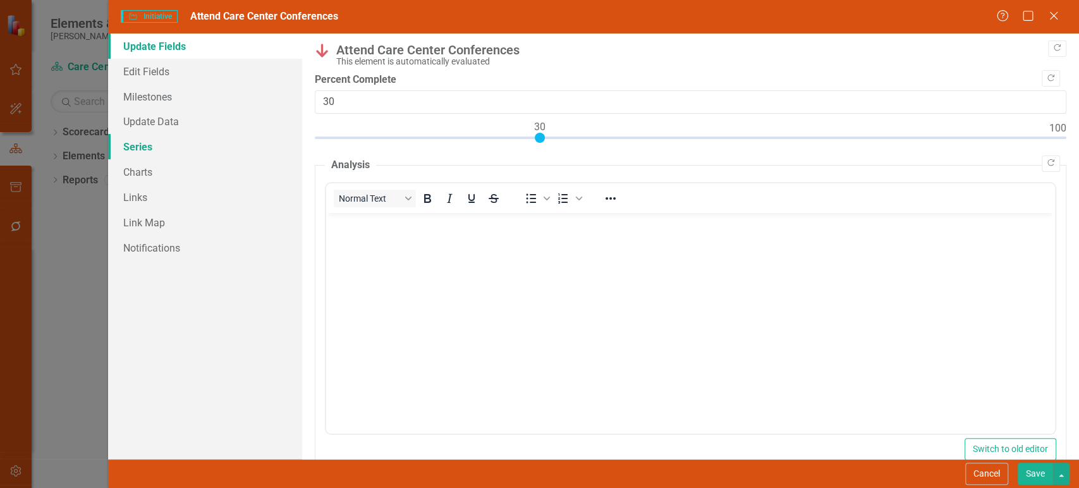
click at [188, 146] on link "Series" at bounding box center [205, 146] width 194 height 25
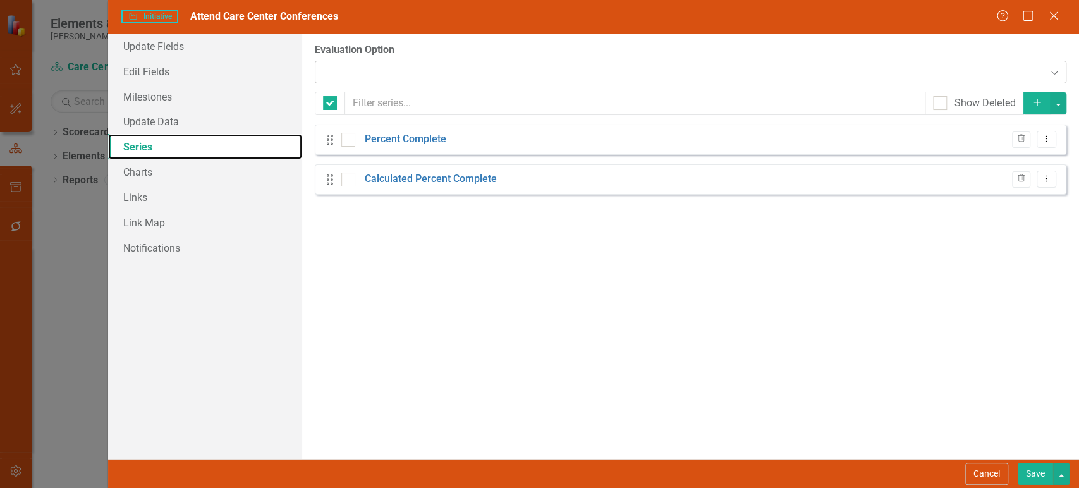
checkbox input "false"
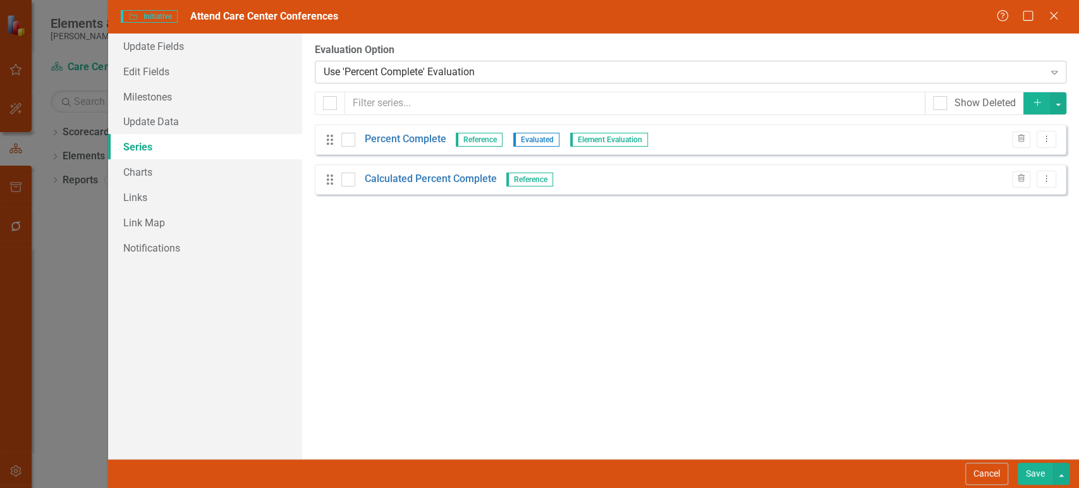
click at [355, 77] on div "Use 'Percent Complete' Evaluation" at bounding box center [684, 71] width 720 height 15
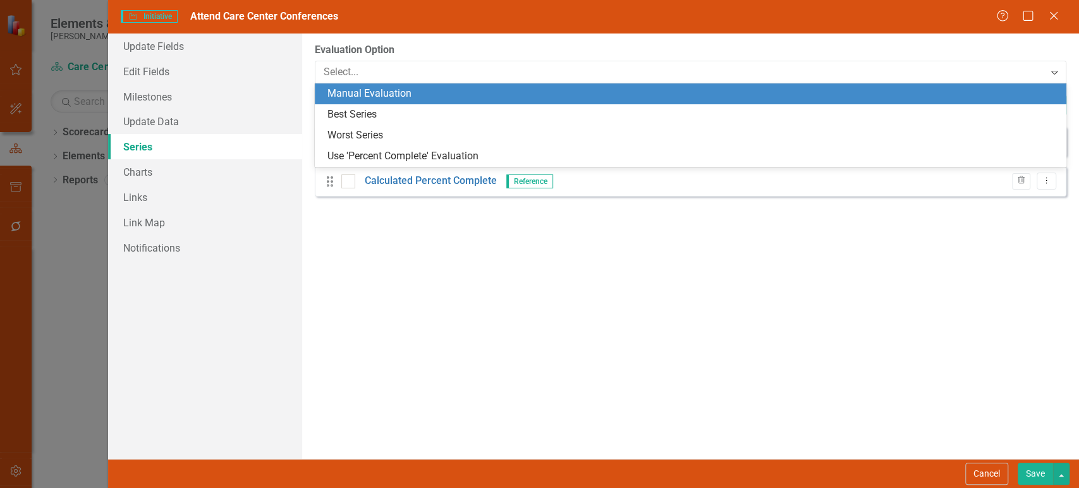
click at [365, 100] on div "Manual Evaluation" at bounding box center [692, 94] width 731 height 15
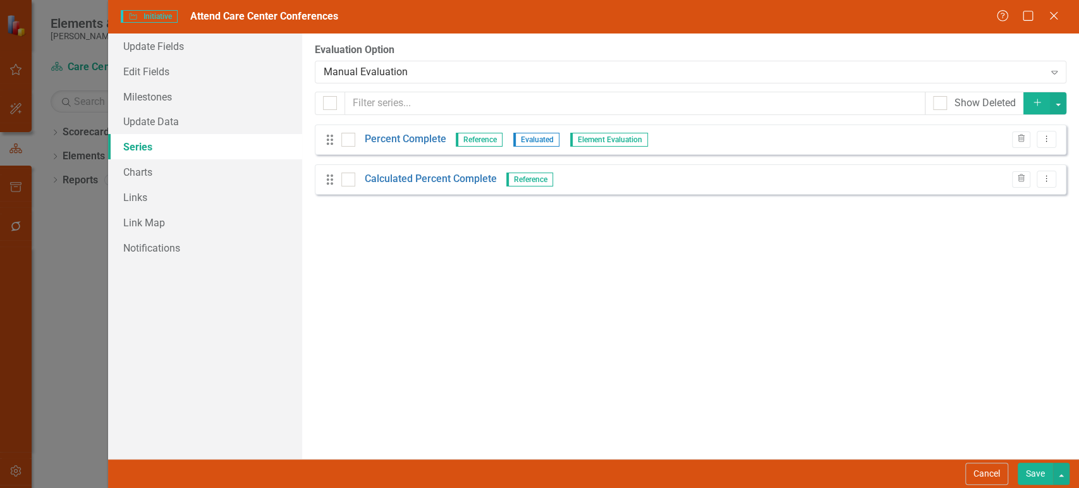
click at [1037, 481] on button "Save" at bounding box center [1034, 474] width 35 height 22
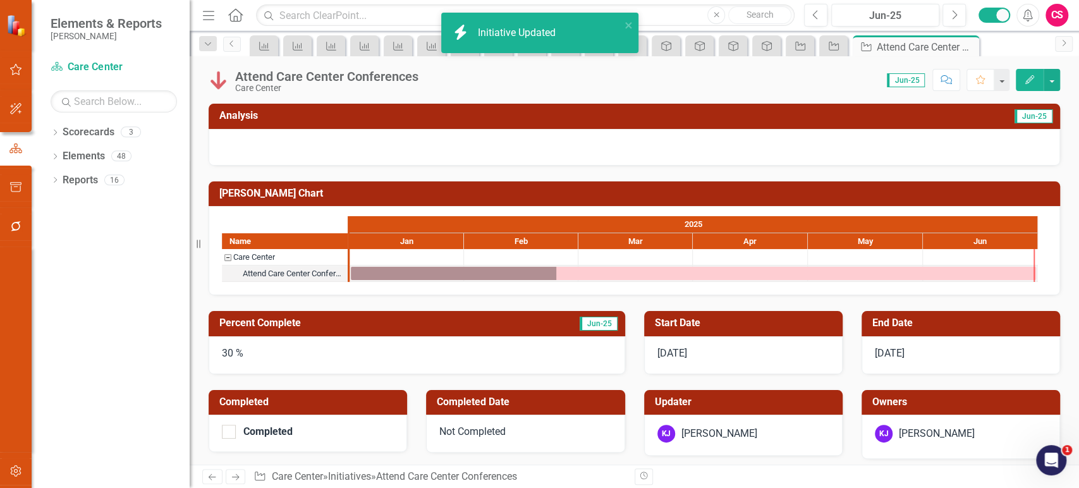
click at [288, 349] on div "30 %" at bounding box center [417, 355] width 416 height 38
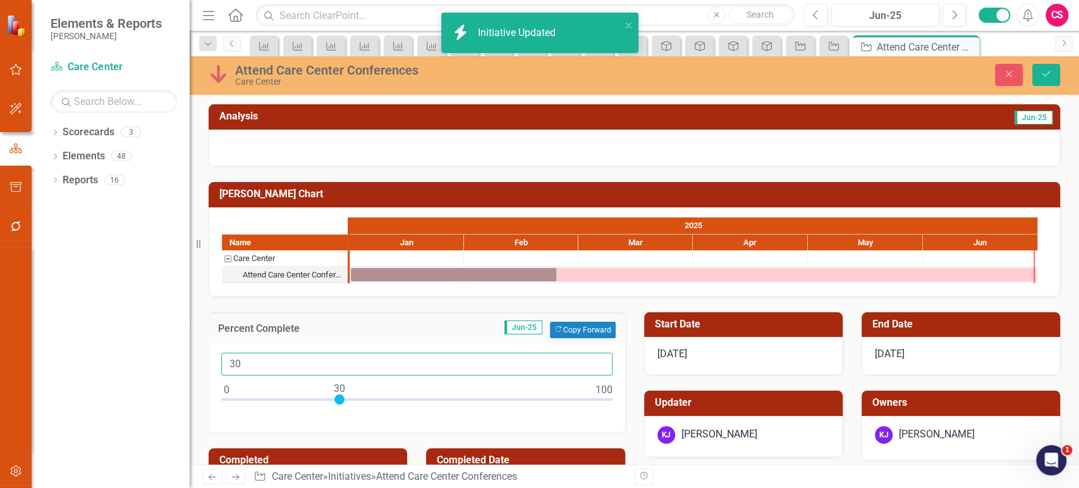
drag, startPoint x: 194, startPoint y: 353, endPoint x: 178, endPoint y: 351, distance: 16.0
click at [178, 351] on div "Elements & Reports [PERSON_NAME] Scorecard Care Center Search Dropdown Scorecar…" at bounding box center [539, 244] width 1079 height 488
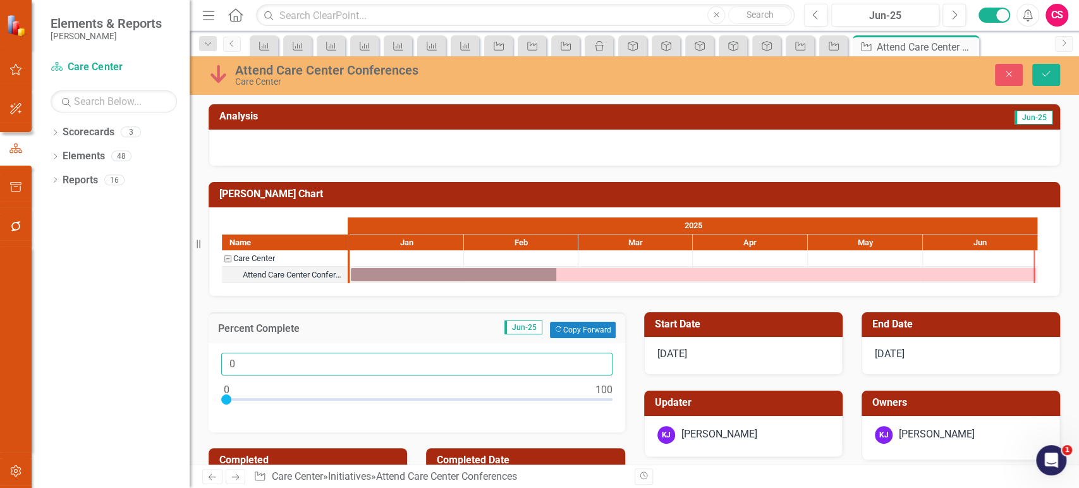
type input "0"
click at [219, 71] on img at bounding box center [219, 74] width 20 height 20
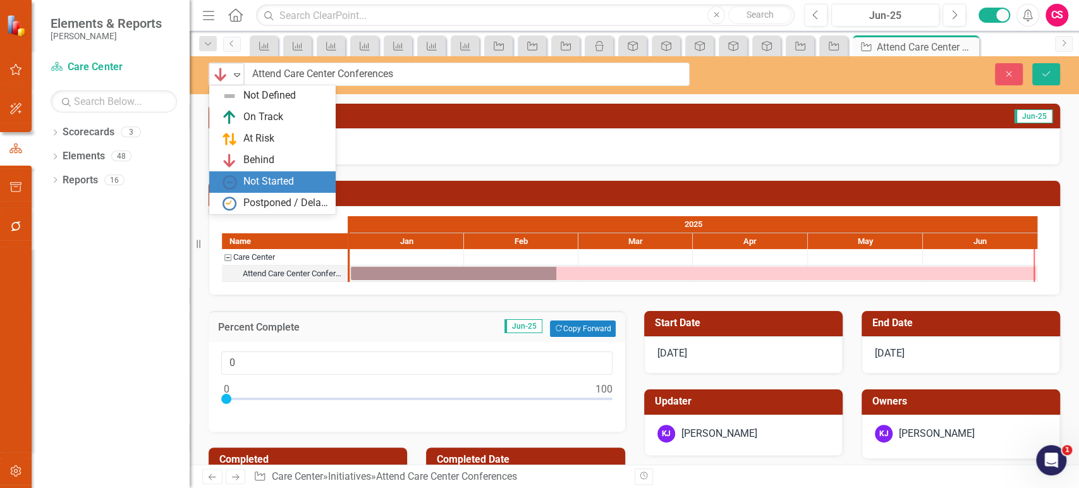
click at [246, 177] on div "Not Started" at bounding box center [268, 181] width 51 height 15
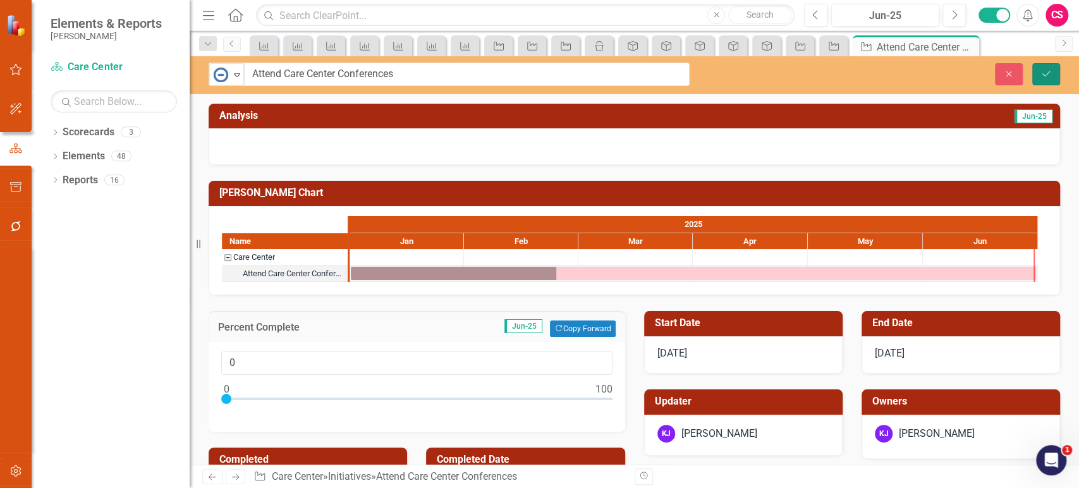
drag, startPoint x: 1043, startPoint y: 66, endPoint x: 965, endPoint y: 116, distance: 92.7
click at [1043, 66] on button "Save" at bounding box center [1046, 74] width 28 height 22
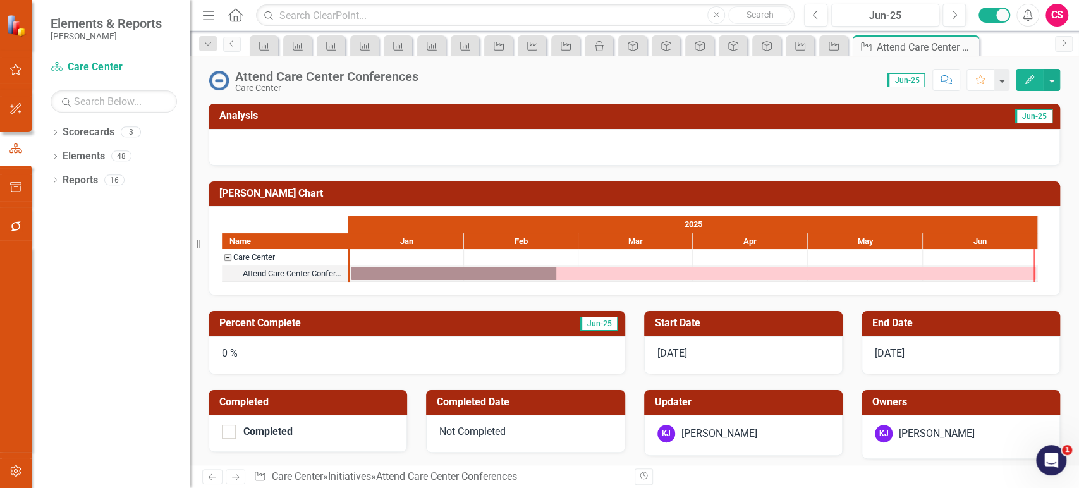
click at [208, 478] on icon "Previous" at bounding box center [212, 477] width 11 height 8
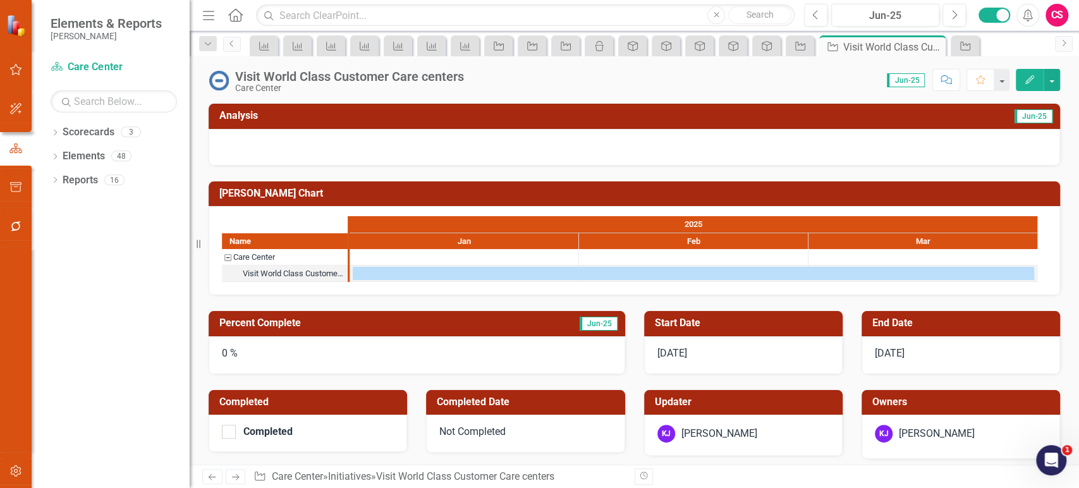
click at [231, 474] on icon "Next" at bounding box center [235, 477] width 11 height 8
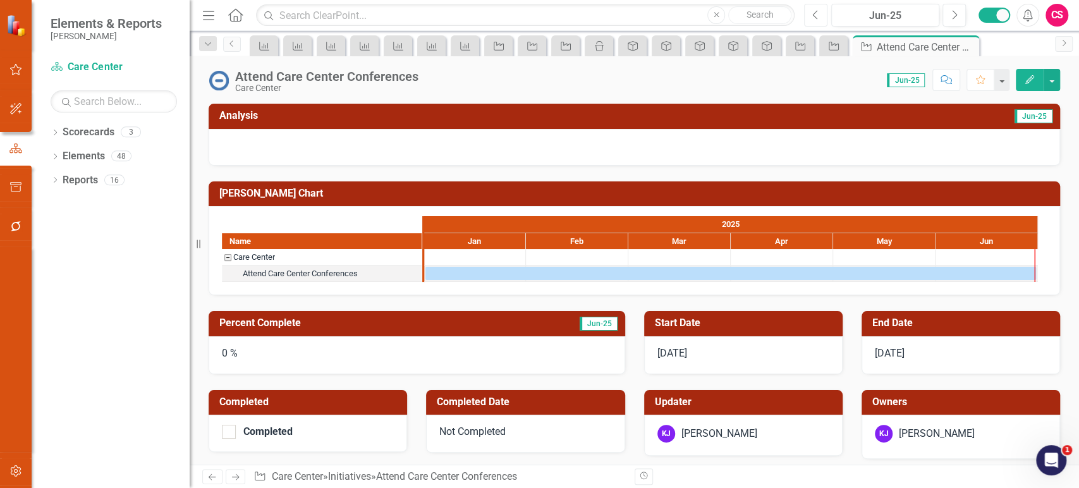
click at [809, 20] on button "Previous" at bounding box center [815, 15] width 23 height 23
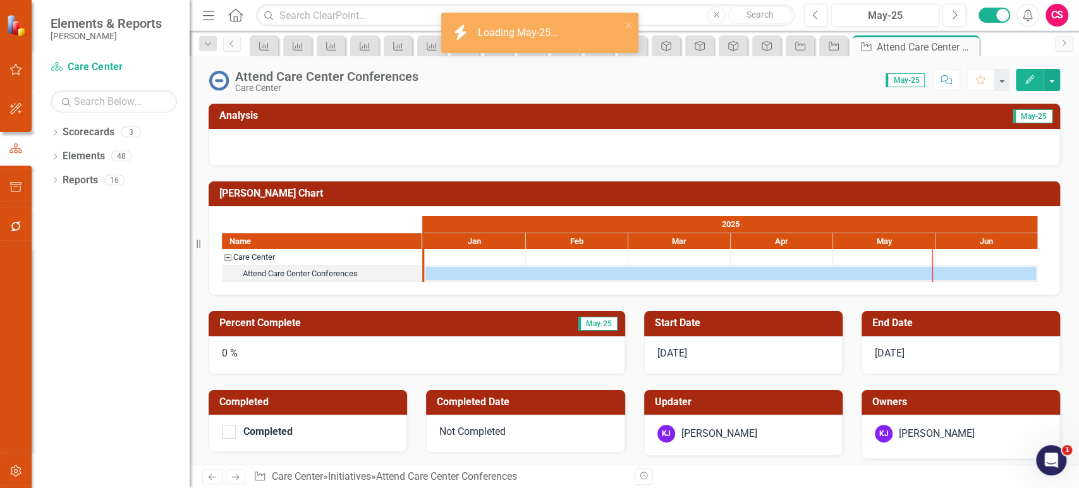
click at [236, 476] on icon "Next" at bounding box center [235, 477] width 11 height 8
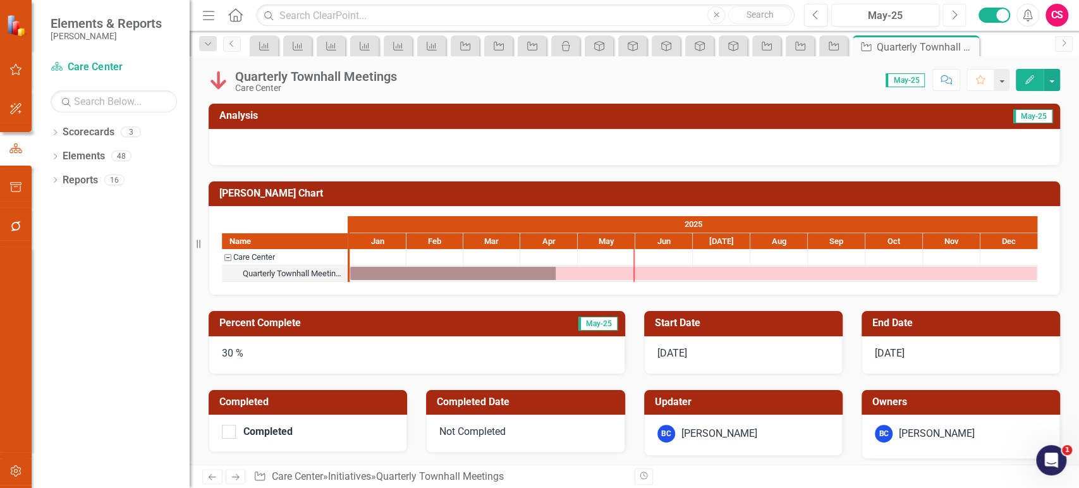
click at [953, 13] on icon "Next" at bounding box center [953, 14] width 7 height 11
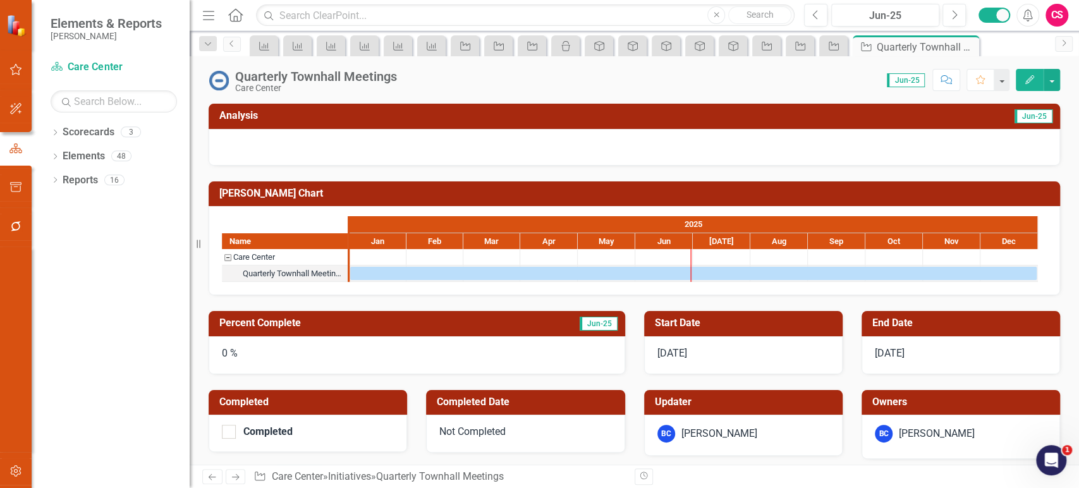
click at [1032, 75] on icon "Edit" at bounding box center [1029, 79] width 11 height 9
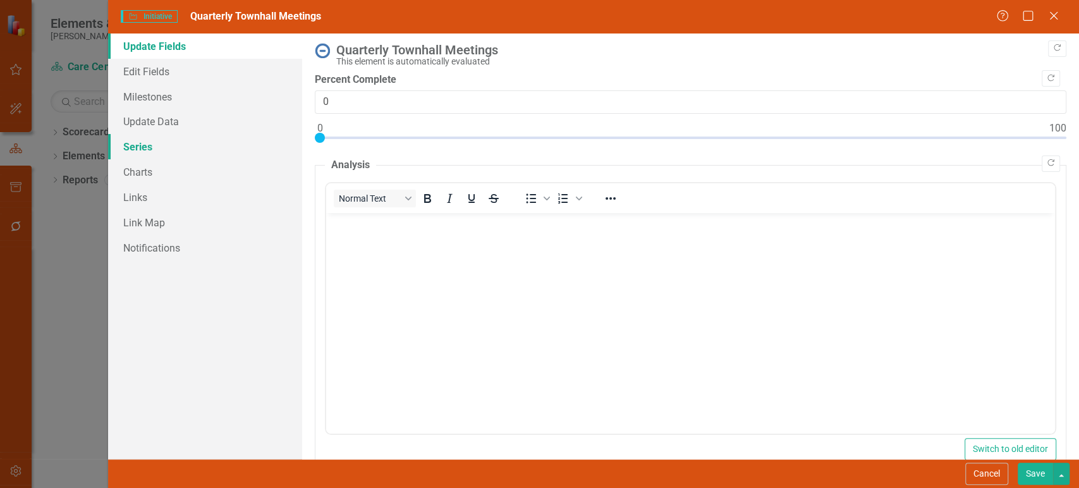
click at [174, 143] on link "Series" at bounding box center [205, 146] width 194 height 25
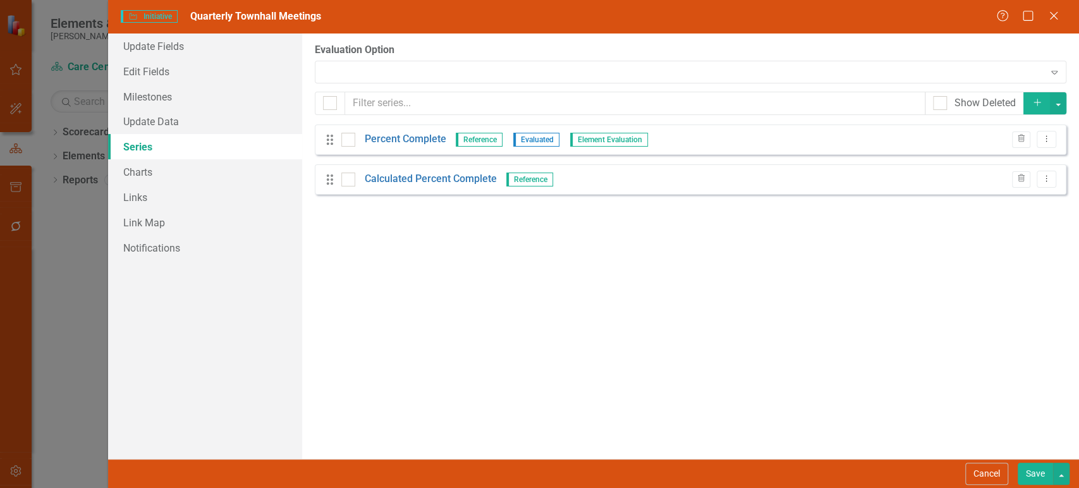
click at [364, 67] on div "Expand" at bounding box center [690, 72] width 751 height 23
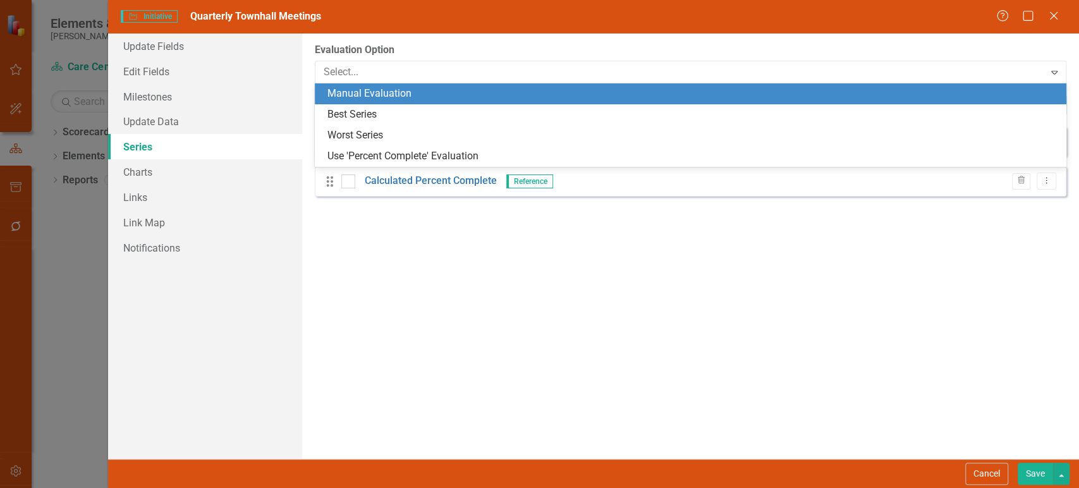
click at [354, 97] on div "Manual Evaluation" at bounding box center [692, 94] width 731 height 15
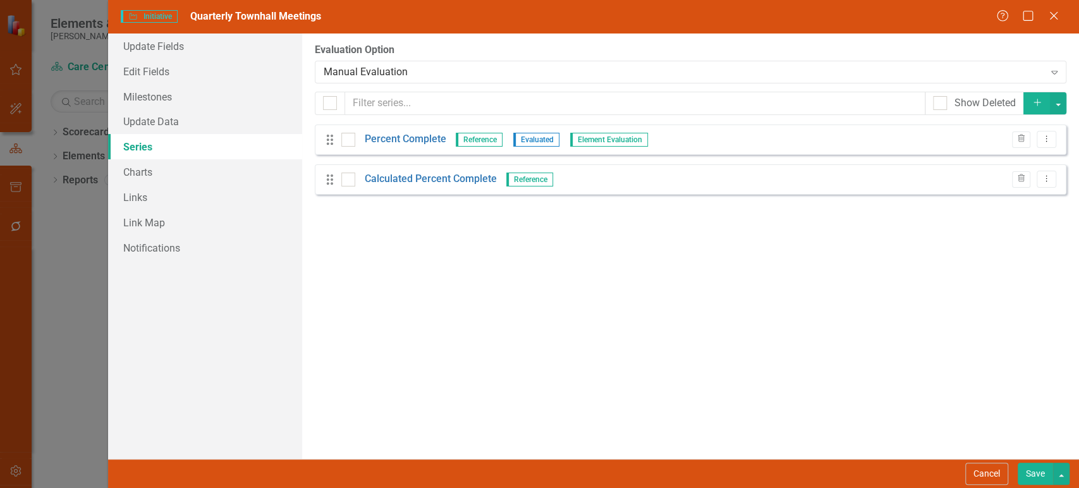
click at [1033, 477] on button "Save" at bounding box center [1034, 474] width 35 height 22
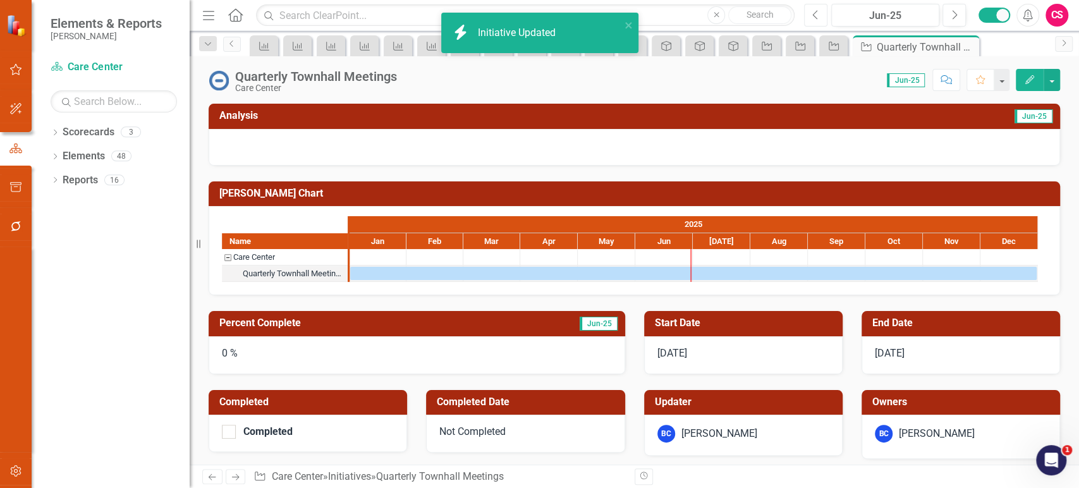
click at [816, 16] on icon "Previous" at bounding box center [815, 14] width 7 height 11
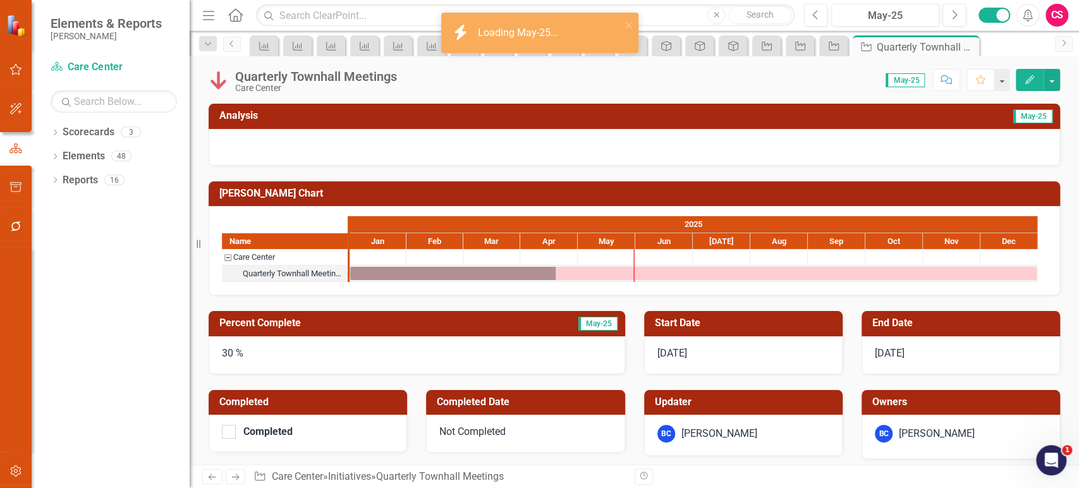
click at [232, 476] on icon "Next" at bounding box center [235, 477] width 11 height 8
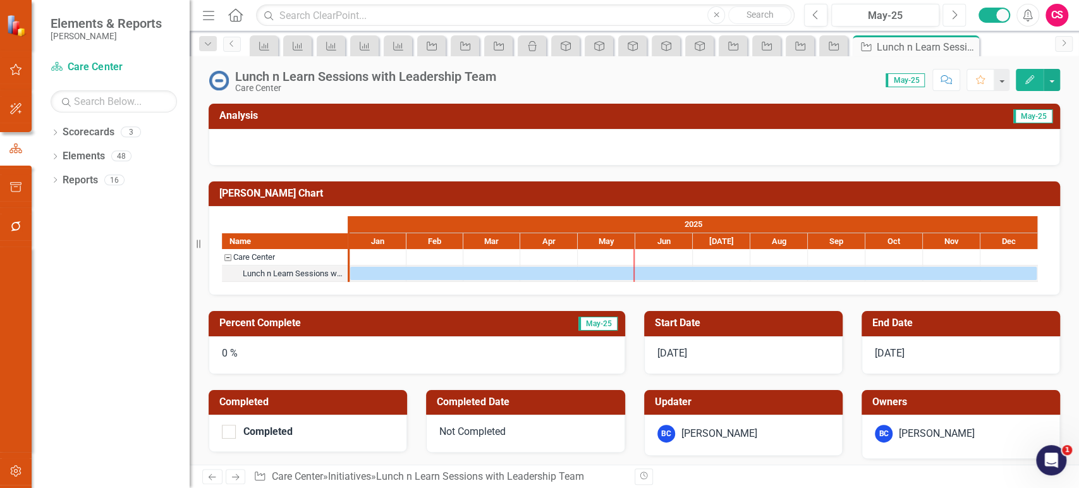
click at [943, 18] on button "Next" at bounding box center [953, 15] width 23 height 23
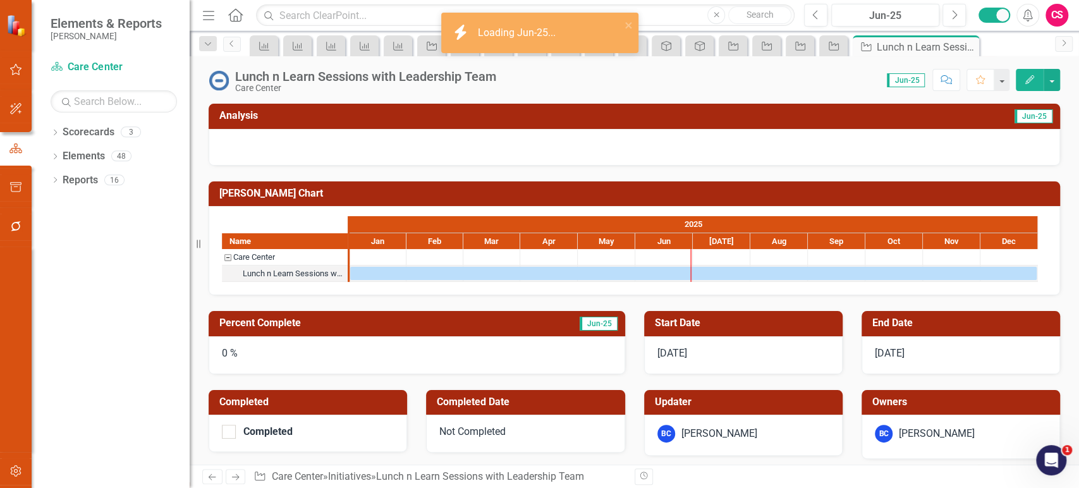
click at [236, 475] on icon "Next" at bounding box center [235, 477] width 11 height 8
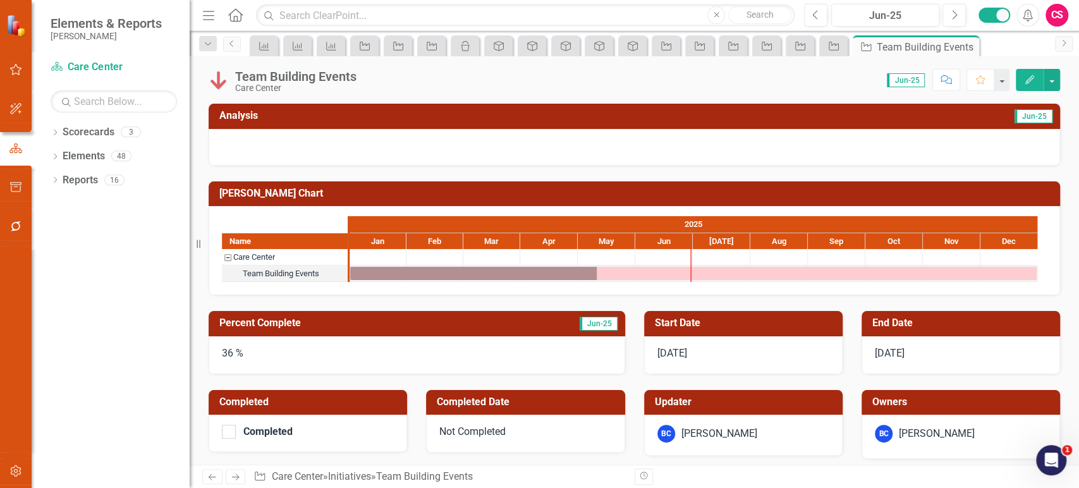
click at [1030, 81] on icon "Edit" at bounding box center [1029, 79] width 11 height 9
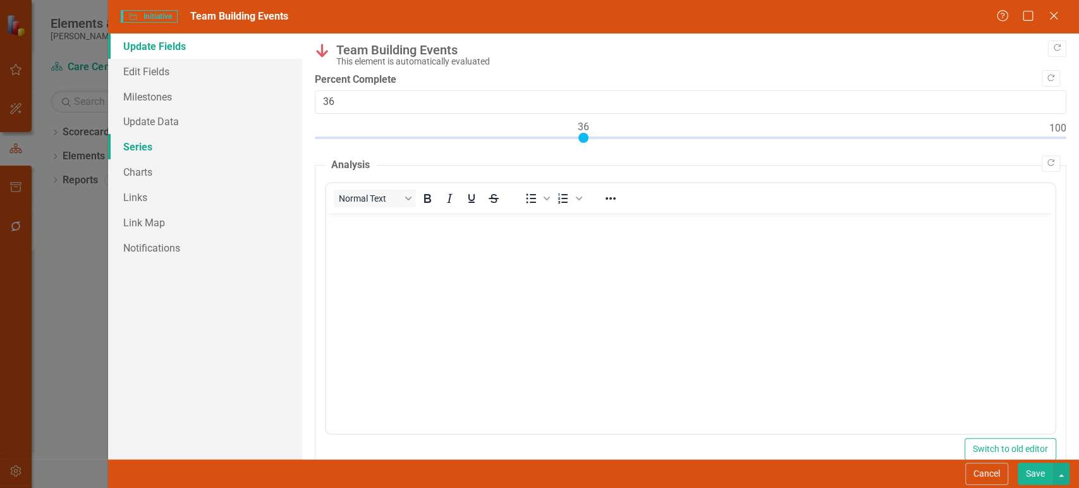
click at [156, 148] on link "Series" at bounding box center [205, 146] width 194 height 25
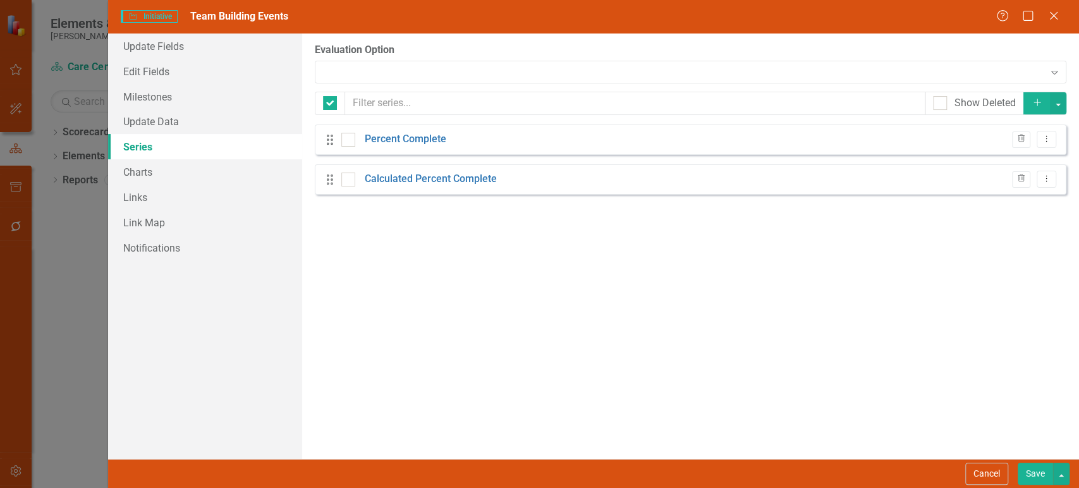
checkbox input "false"
click at [375, 76] on div "Expand" at bounding box center [690, 72] width 751 height 23
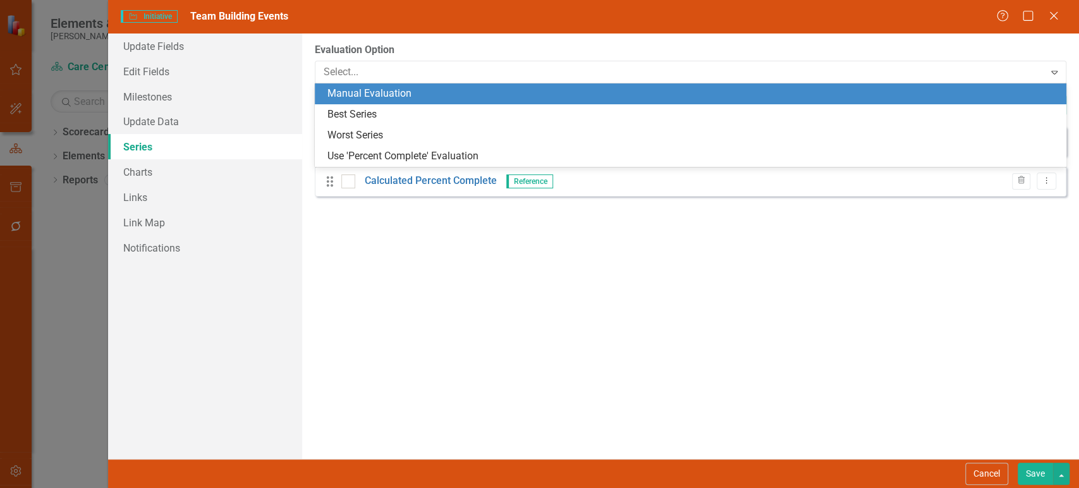
click at [369, 90] on div "Manual Evaluation" at bounding box center [692, 94] width 731 height 15
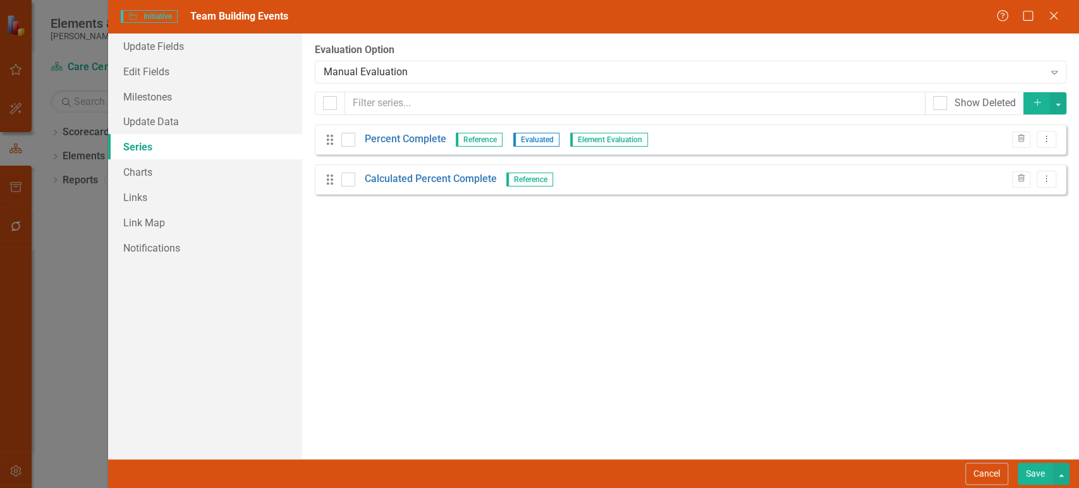
click at [1027, 474] on button "Save" at bounding box center [1034, 474] width 35 height 22
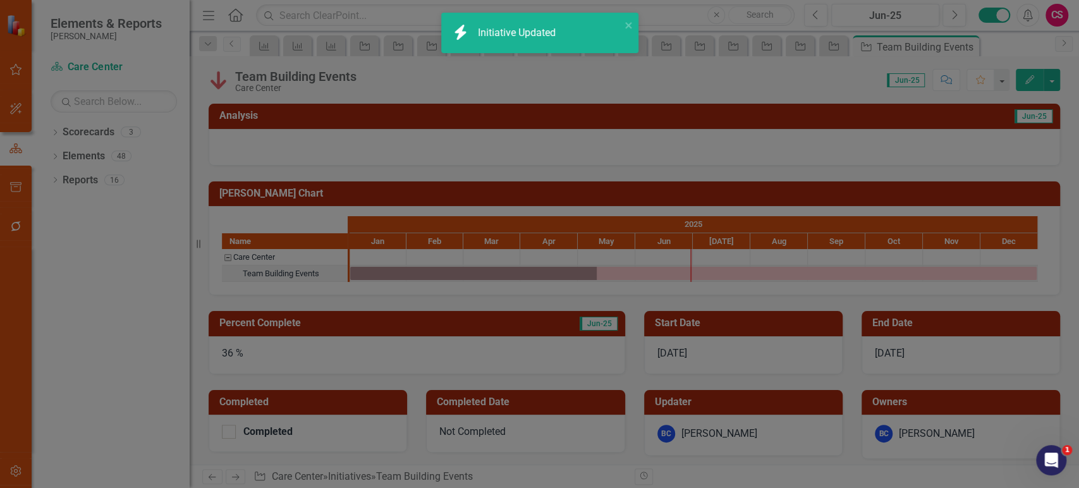
click at [274, 342] on div "36 %" at bounding box center [417, 355] width 416 height 38
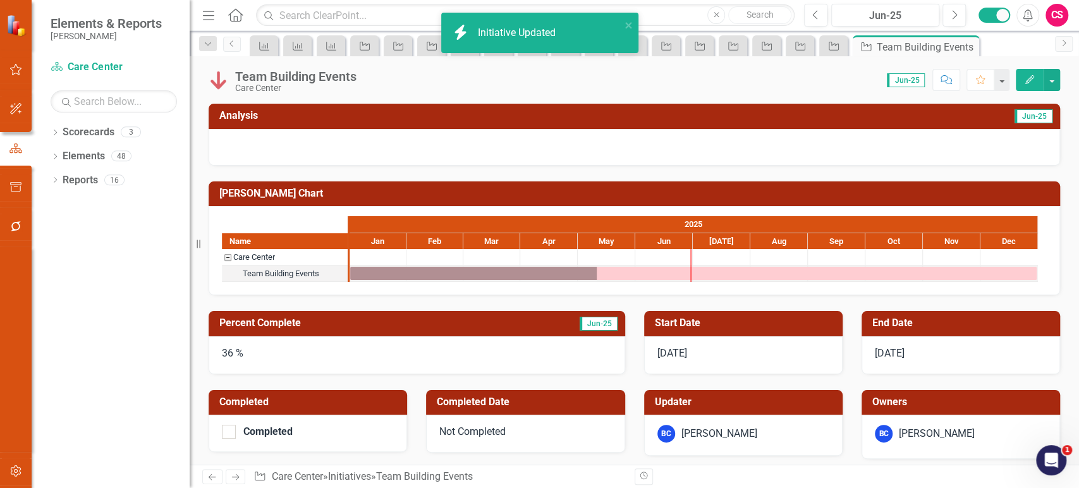
click at [274, 342] on div "36 %" at bounding box center [417, 355] width 416 height 38
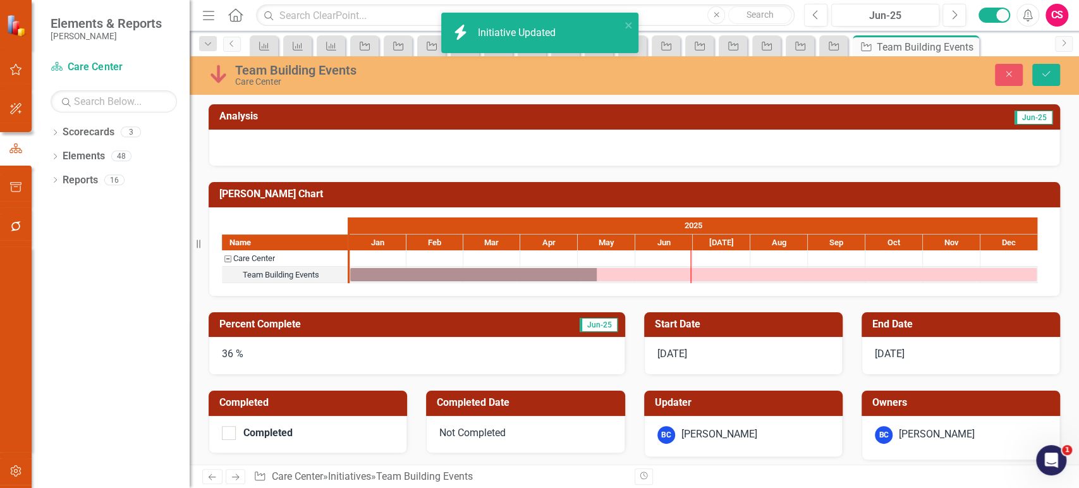
click at [260, 367] on div "36 %" at bounding box center [417, 356] width 416 height 38
click at [259, 365] on div "36 %" at bounding box center [417, 356] width 416 height 38
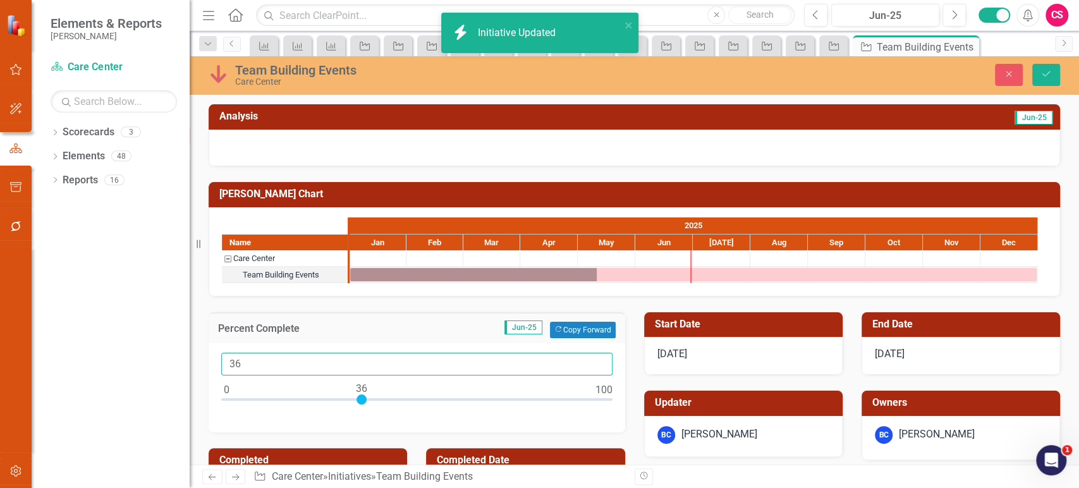
click at [179, 352] on div "Elements & Reports [PERSON_NAME] Scorecard Care Center Search Dropdown Scorecar…" at bounding box center [539, 244] width 1079 height 488
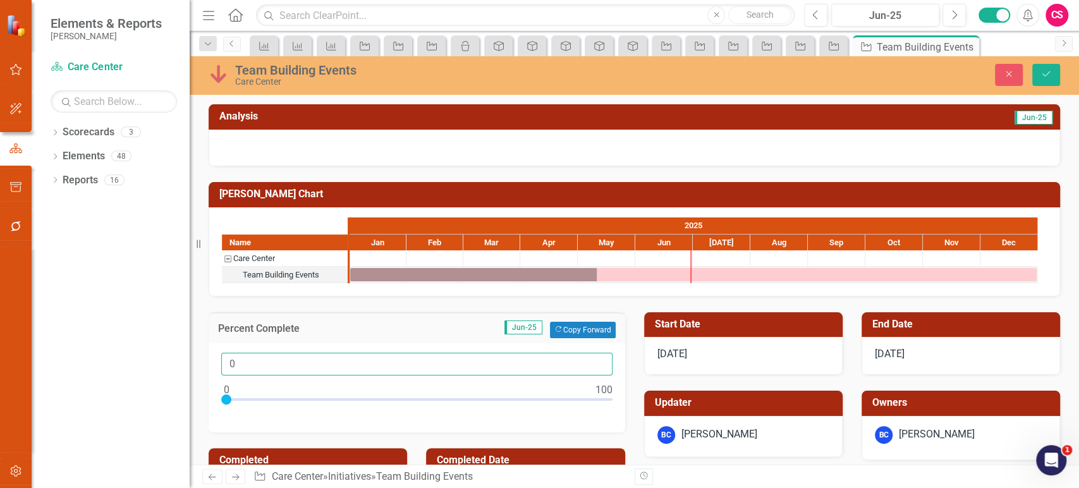
type input "0"
click at [222, 75] on img at bounding box center [219, 74] width 20 height 20
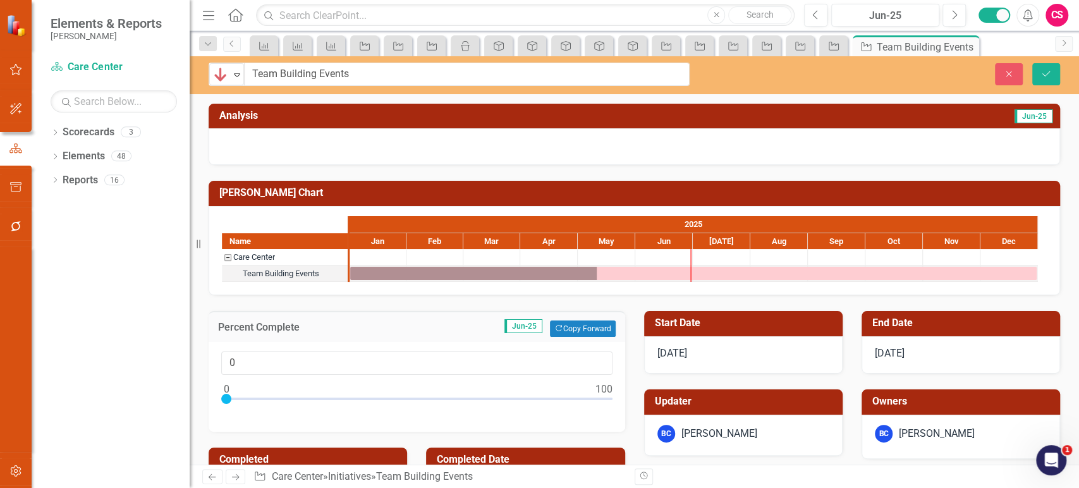
click at [222, 75] on img at bounding box center [220, 74] width 15 height 15
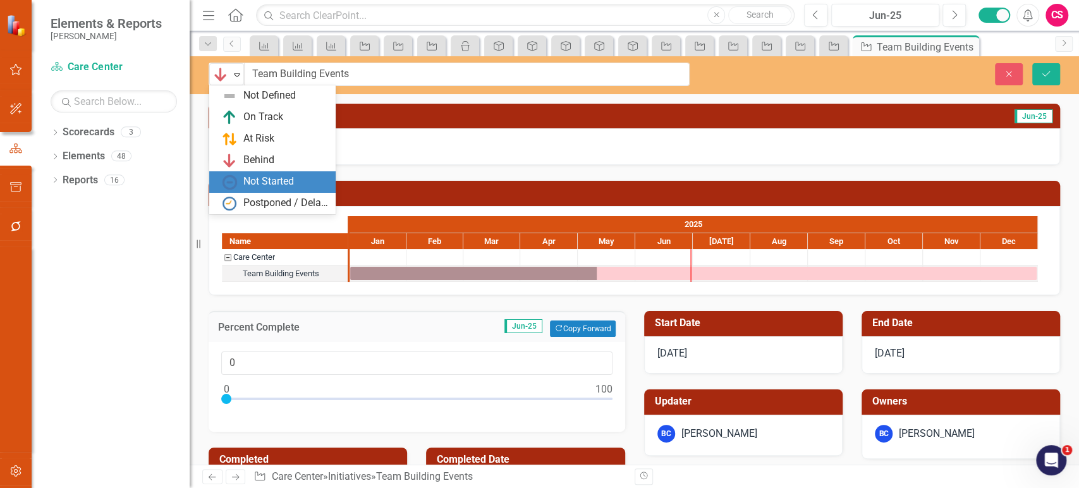
click at [241, 179] on div "Not Started" at bounding box center [275, 181] width 106 height 15
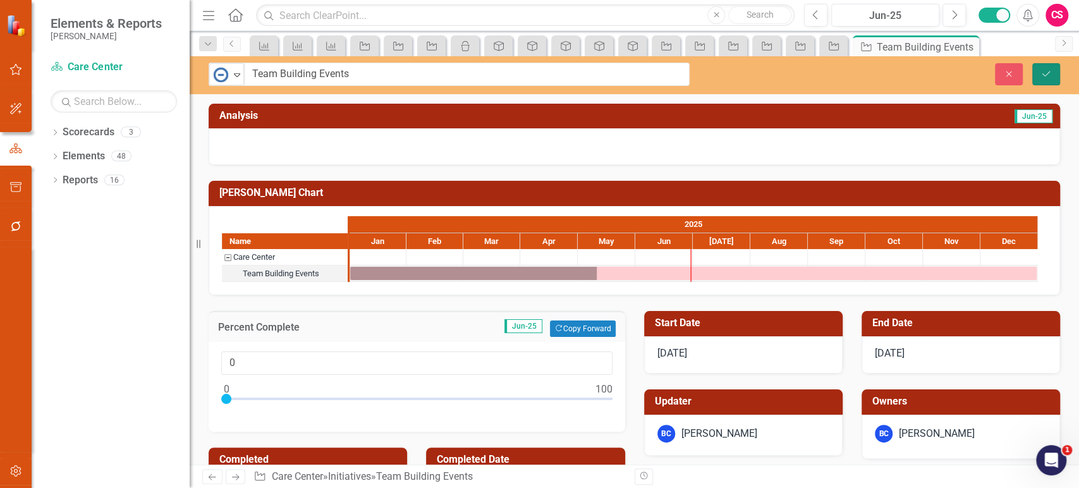
drag, startPoint x: 1049, startPoint y: 70, endPoint x: 1040, endPoint y: 71, distance: 8.9
click at [1048, 70] on icon "Save" at bounding box center [1045, 74] width 11 height 9
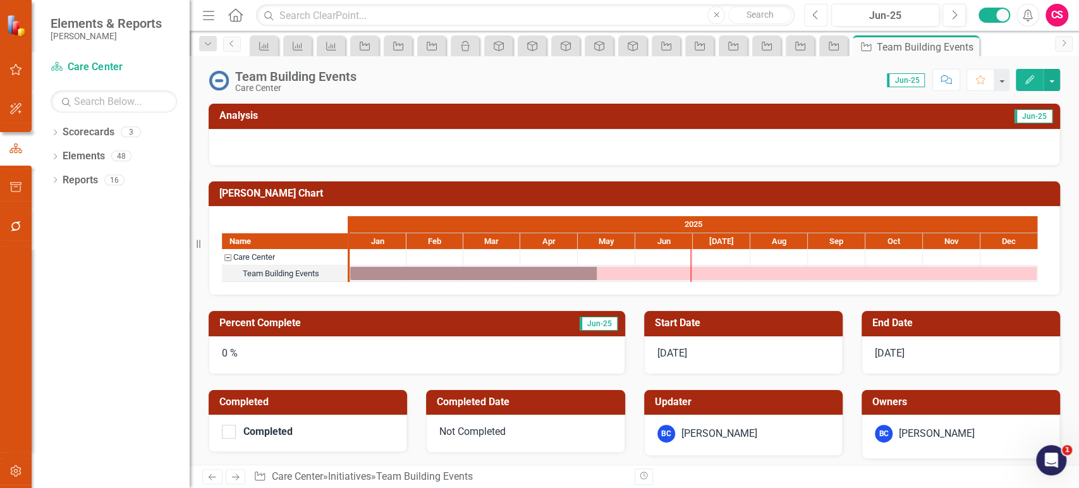
click at [822, 19] on button "Previous" at bounding box center [815, 15] width 23 height 23
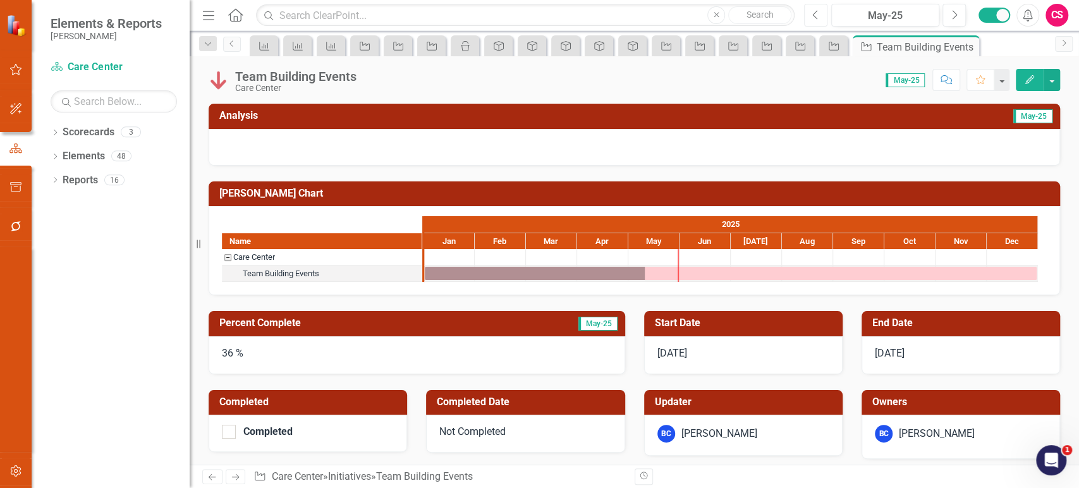
drag, startPoint x: 819, startPoint y: 20, endPoint x: 830, endPoint y: 20, distance: 10.7
click at [818, 20] on button "Previous" at bounding box center [815, 15] width 23 height 23
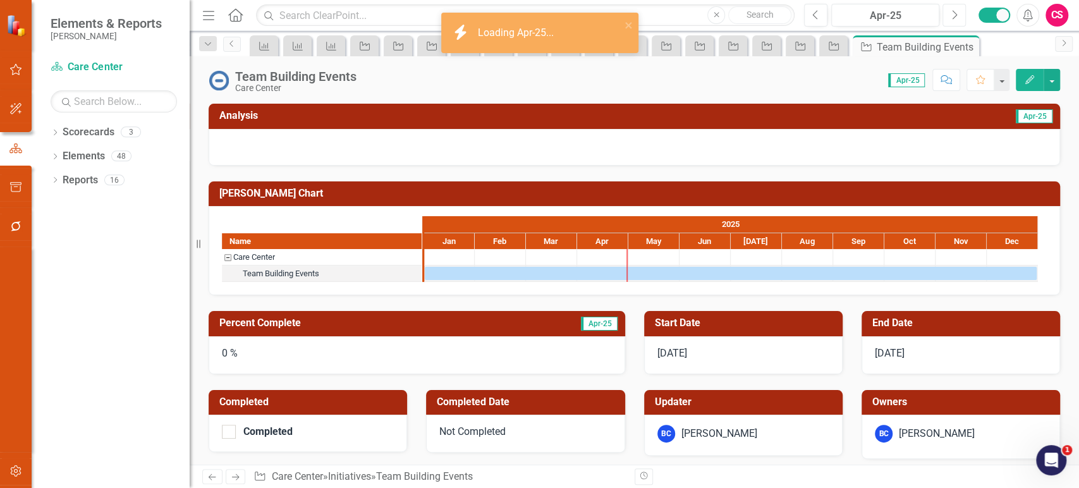
click at [948, 22] on button "Next" at bounding box center [953, 15] width 23 height 23
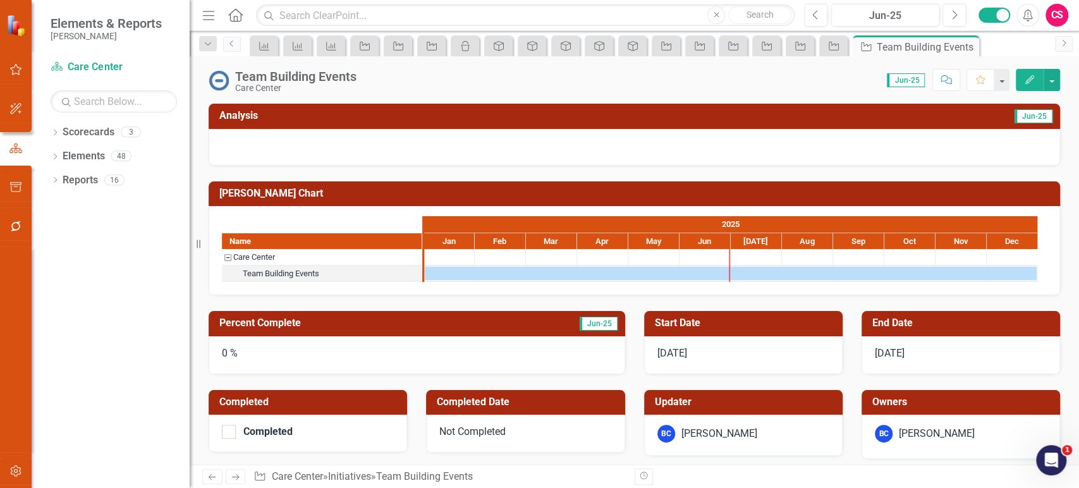
click at [238, 475] on icon "Next" at bounding box center [235, 477] width 11 height 8
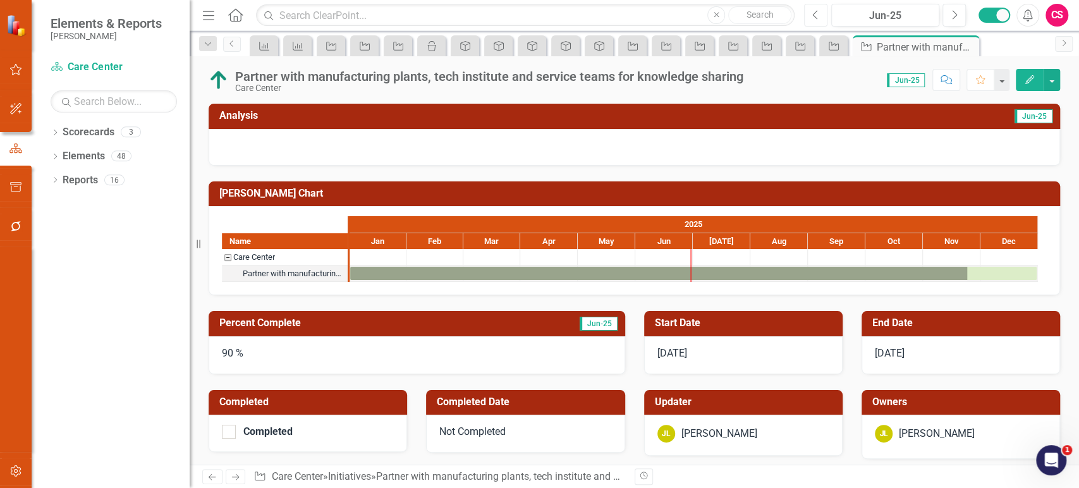
click at [813, 16] on icon "Previous" at bounding box center [815, 14] width 7 height 11
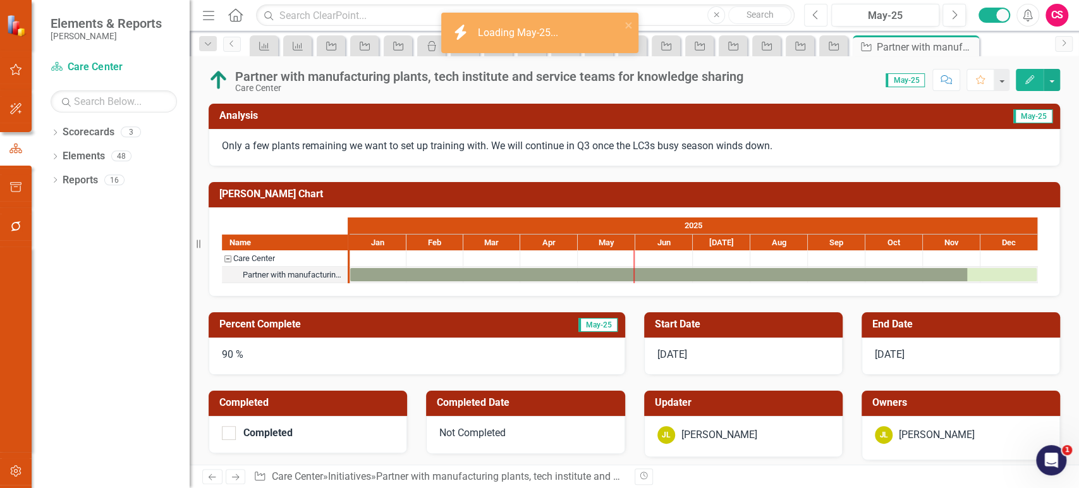
click at [813, 16] on icon "Previous" at bounding box center [815, 14] width 7 height 11
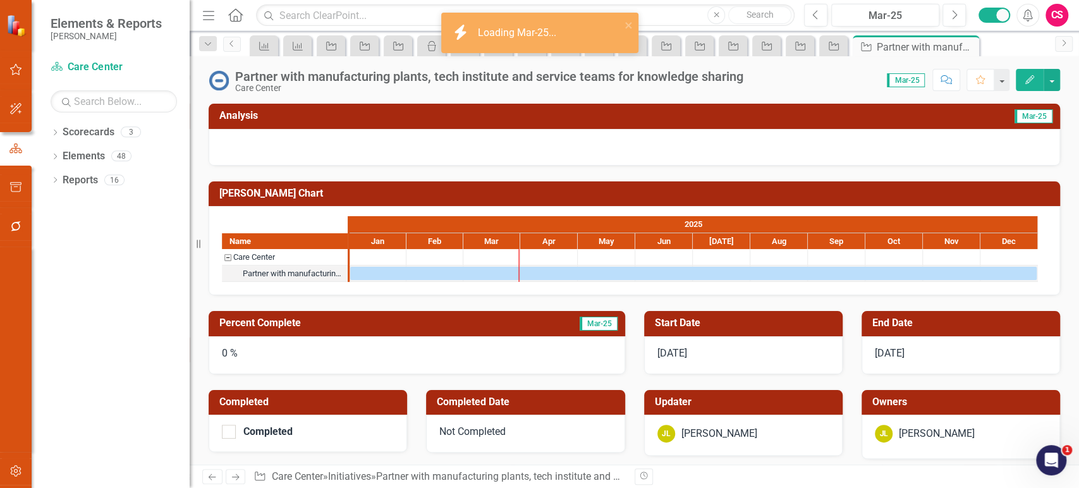
click at [1025, 81] on icon "button" at bounding box center [1029, 79] width 9 height 9
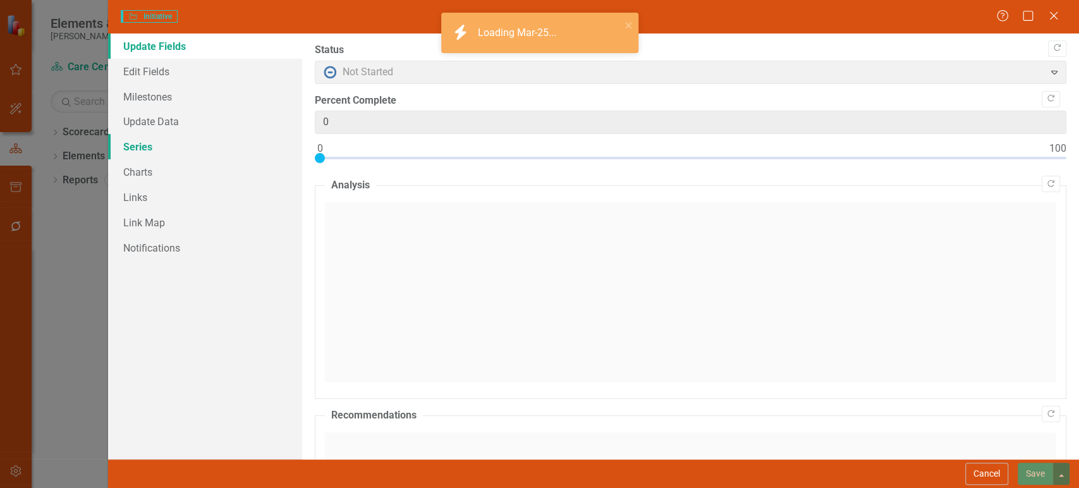
click at [176, 146] on link "Series" at bounding box center [205, 146] width 194 height 25
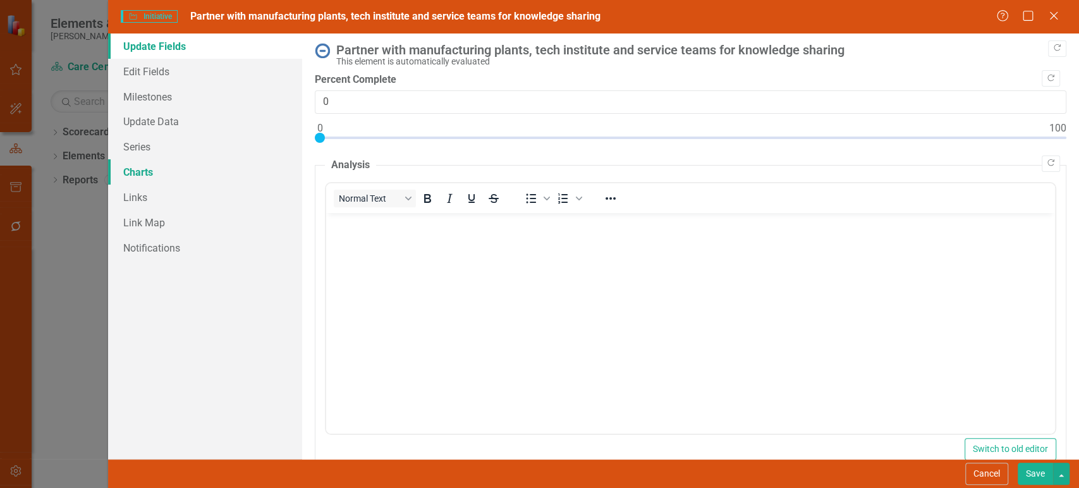
click at [176, 161] on link "Charts" at bounding box center [205, 171] width 194 height 25
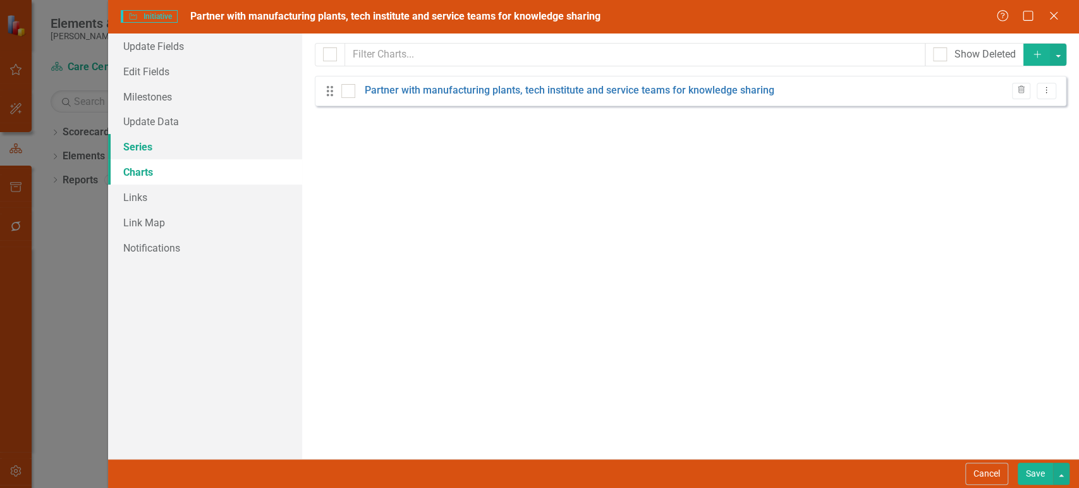
click at [180, 155] on link "Series" at bounding box center [205, 146] width 194 height 25
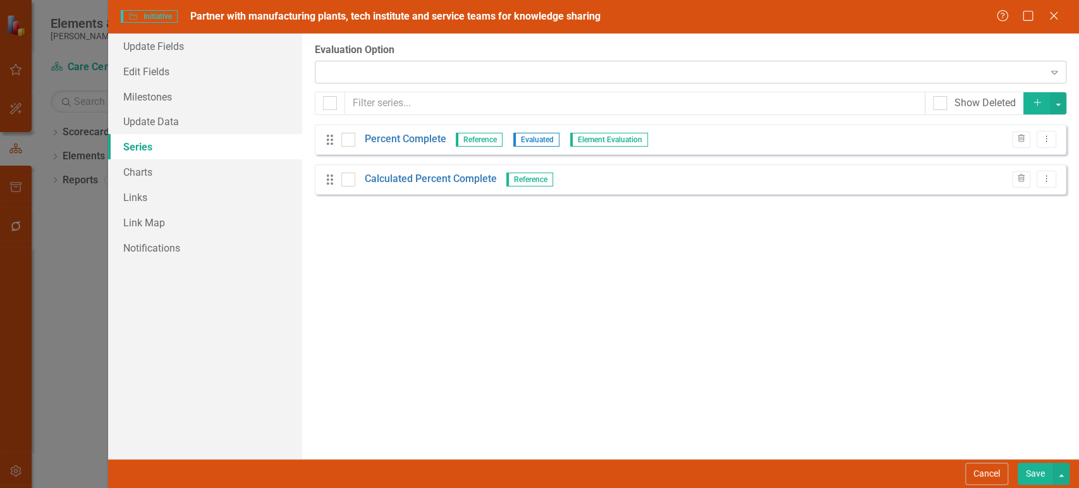
click at [431, 72] on div at bounding box center [679, 72] width 725 height 3
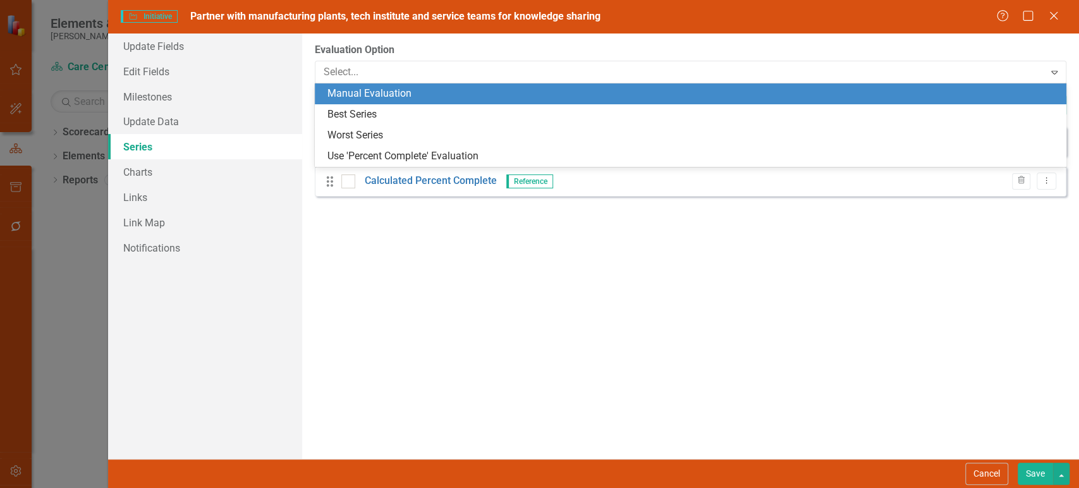
click at [408, 95] on div "Manual Evaluation" at bounding box center [692, 94] width 731 height 15
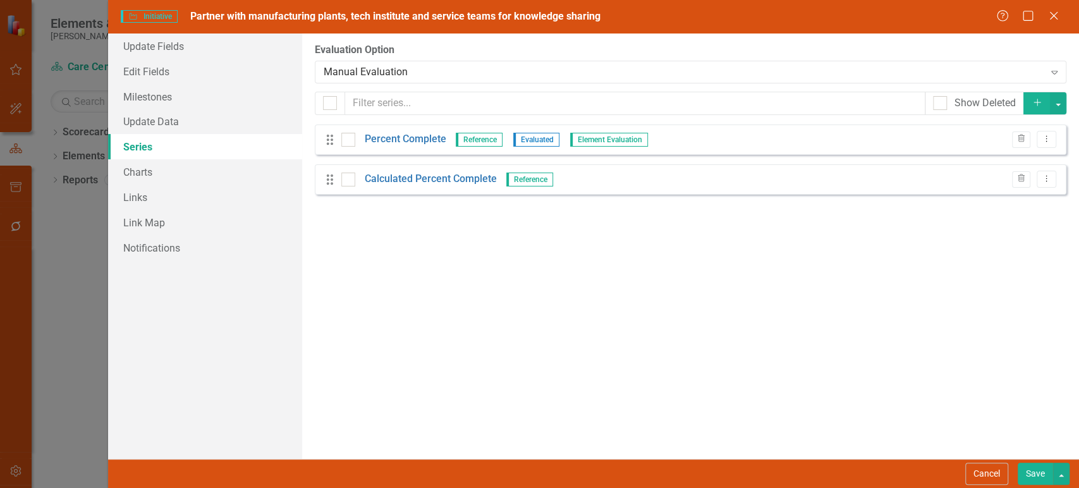
click at [1033, 466] on button "Save" at bounding box center [1034, 474] width 35 height 22
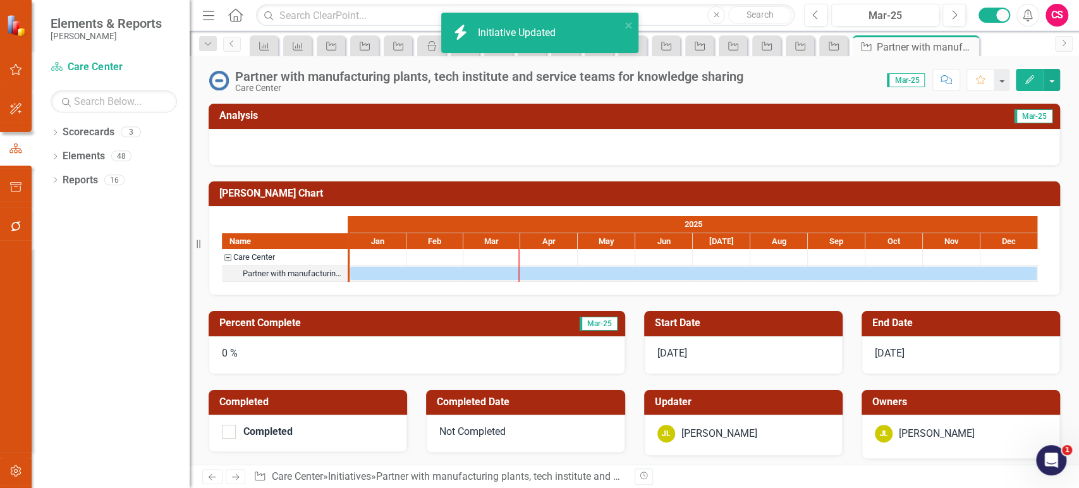
click at [273, 351] on div "0 %" at bounding box center [417, 355] width 416 height 38
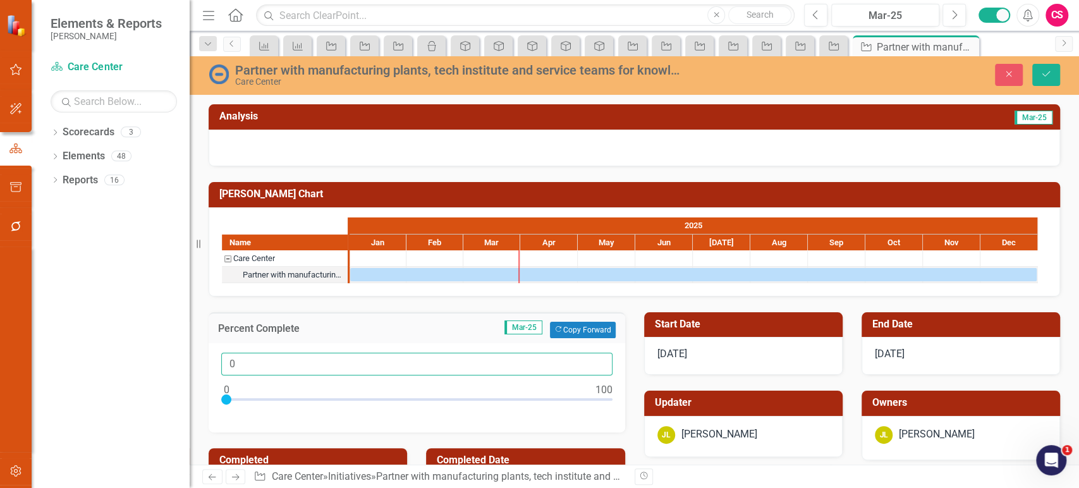
drag, startPoint x: 253, startPoint y: 363, endPoint x: 204, endPoint y: 358, distance: 48.9
click at [204, 358] on div "Percent Complete Mar-25 Copy Forward Copy Forward 0" at bounding box center [416, 364] width 435 height 136
type input "90"
click at [222, 73] on img at bounding box center [219, 74] width 20 height 20
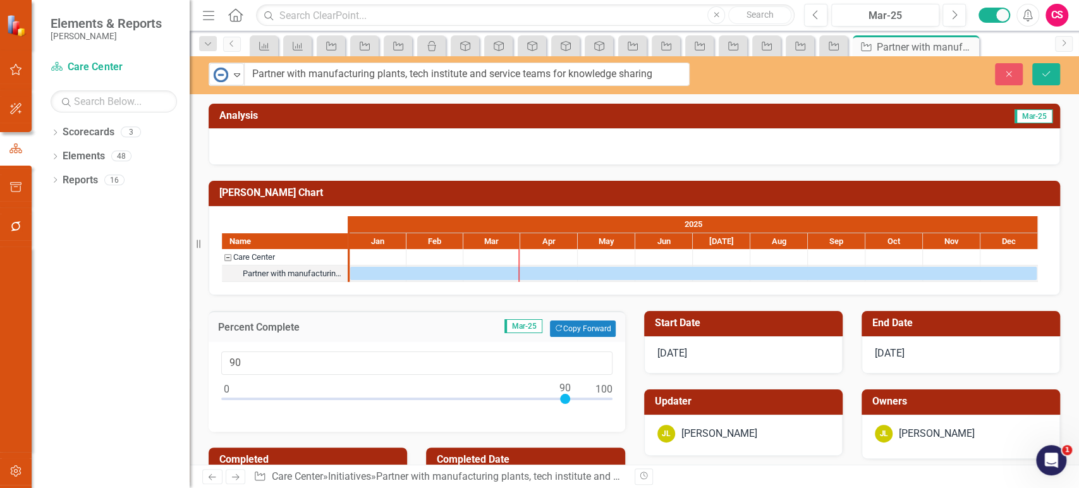
click at [222, 73] on img at bounding box center [220, 74] width 15 height 15
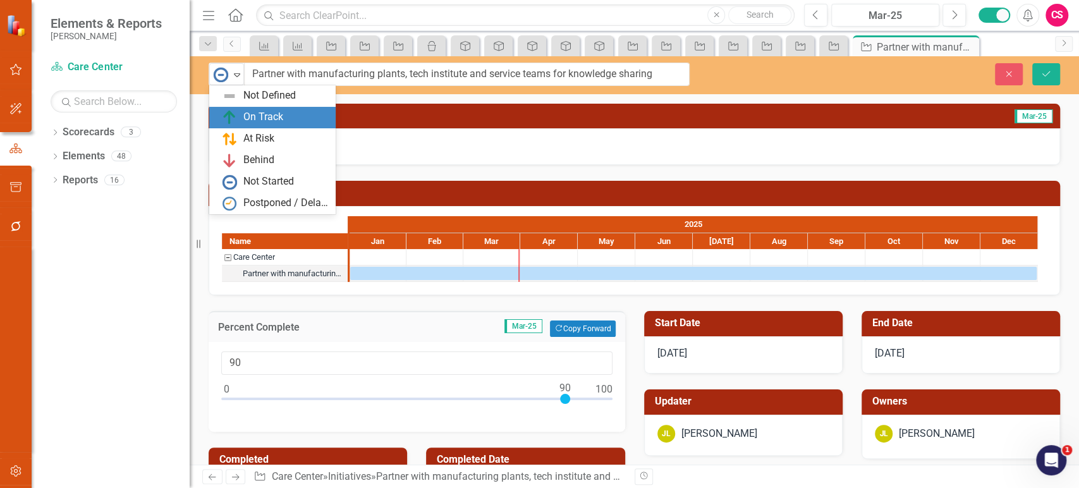
drag, startPoint x: 270, startPoint y: 126, endPoint x: 275, endPoint y: 120, distance: 8.5
click at [275, 120] on div "Not Defined On Track At Risk Behind Not Started Postponed / Delayed" at bounding box center [272, 149] width 126 height 129
click at [277, 120] on div "On Track" at bounding box center [263, 117] width 40 height 15
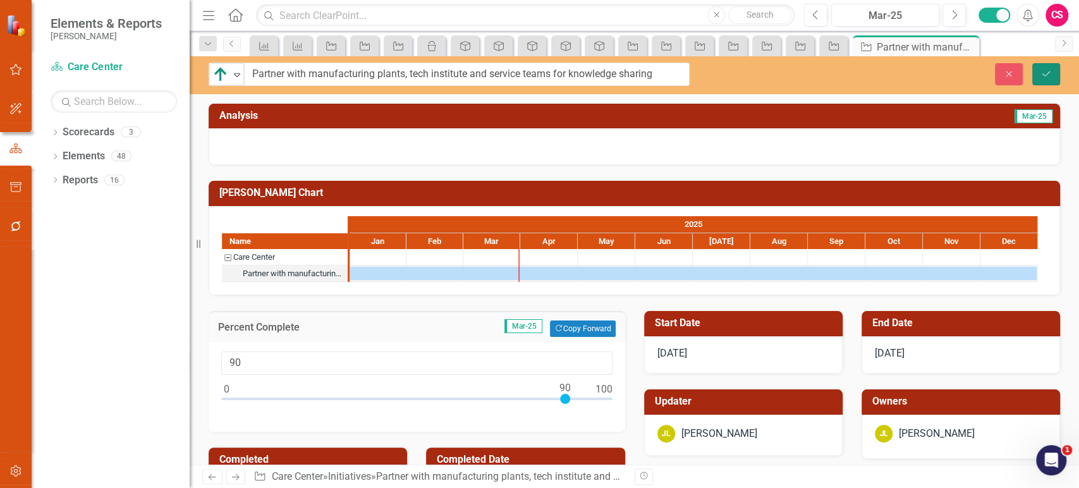
click at [1046, 78] on button "Save" at bounding box center [1046, 74] width 28 height 22
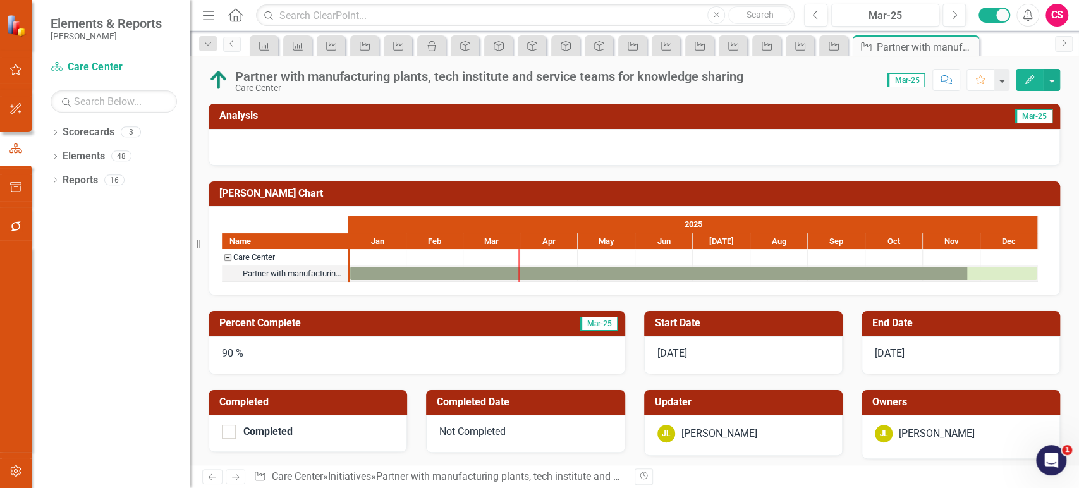
click at [238, 478] on icon at bounding box center [236, 477] width 8 height 6
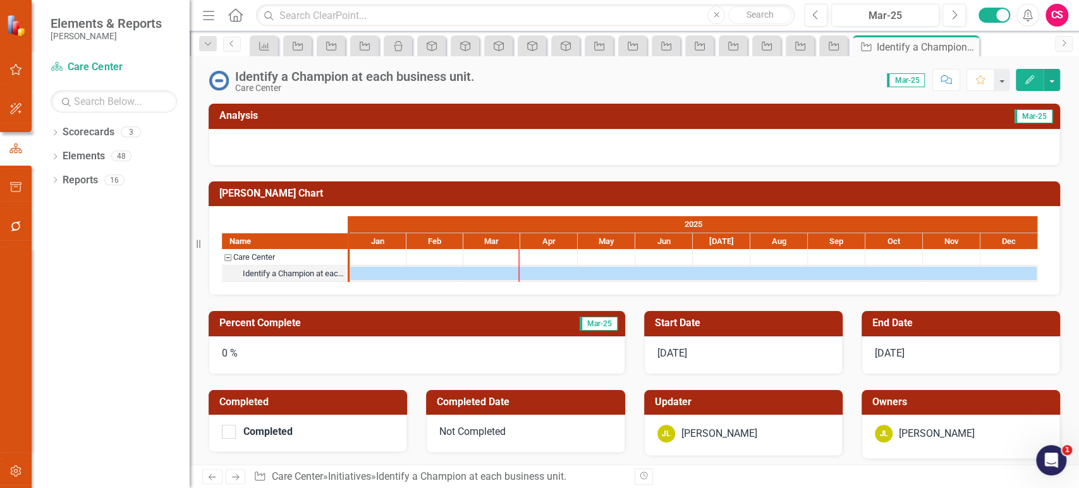
click at [238, 478] on icon at bounding box center [236, 477] width 8 height 6
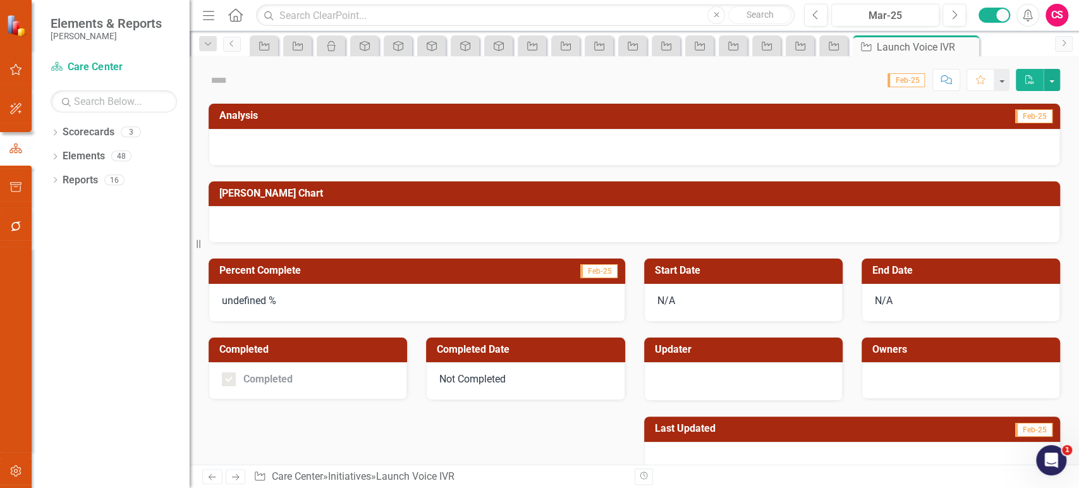
click at [217, 476] on icon "Previous" at bounding box center [212, 477] width 11 height 8
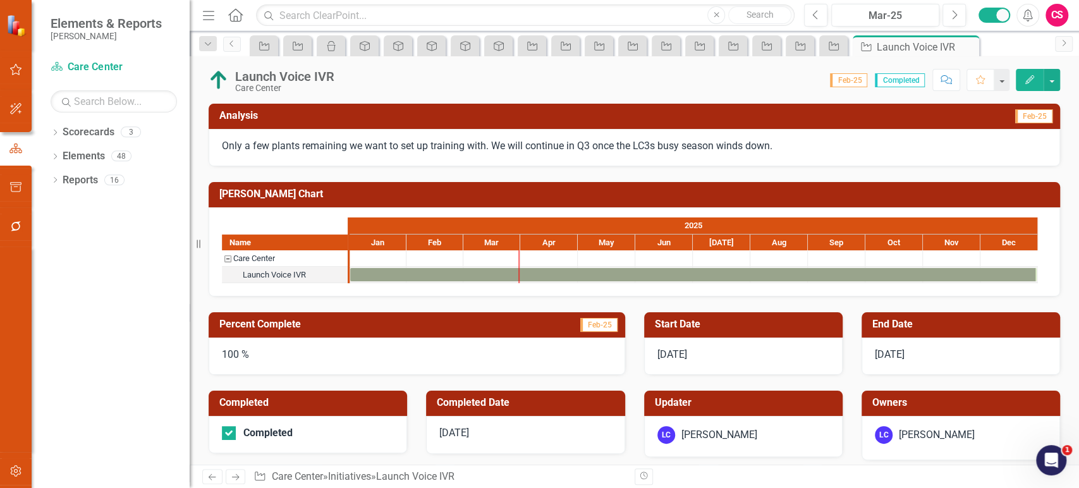
click at [217, 476] on icon "Previous" at bounding box center [212, 477] width 11 height 8
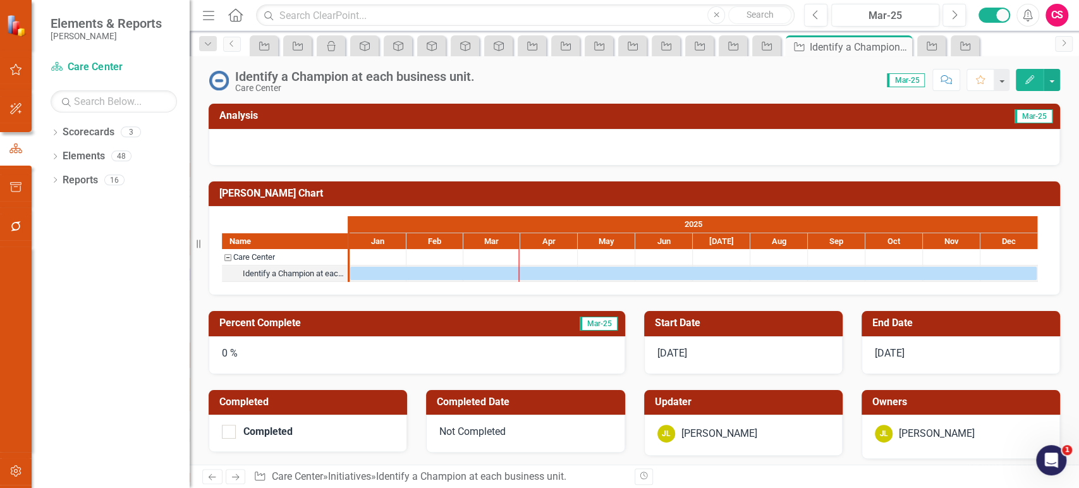
click at [217, 476] on icon "Previous" at bounding box center [212, 477] width 11 height 8
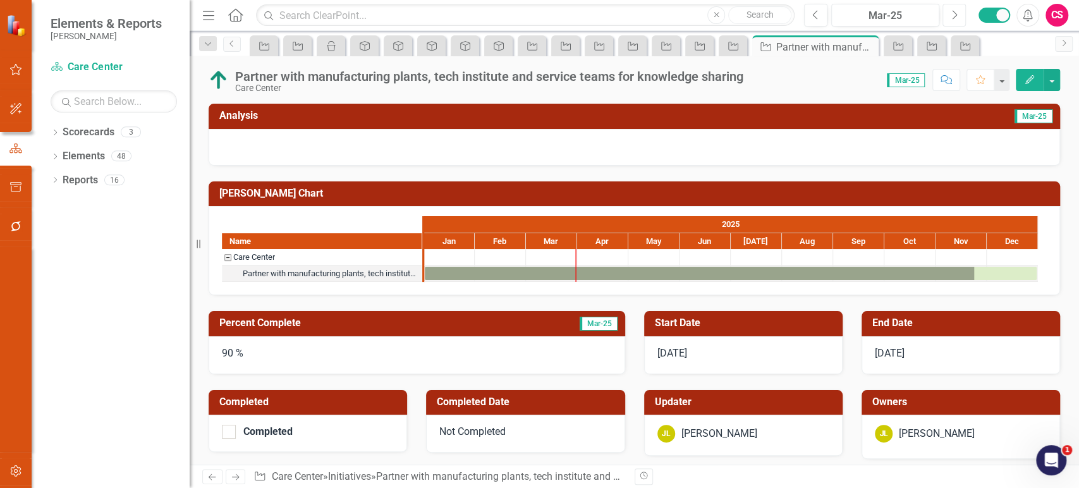
click at [945, 16] on button "Next" at bounding box center [953, 15] width 23 height 23
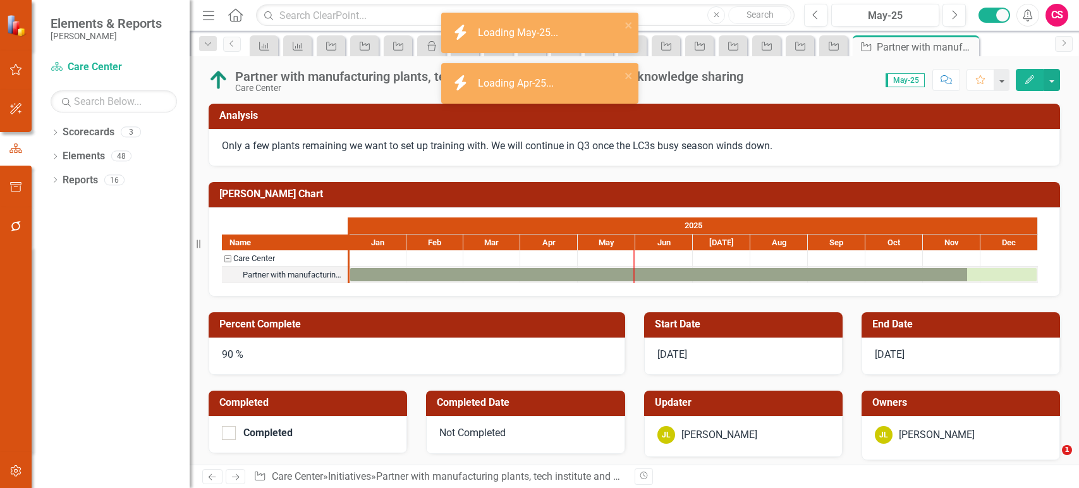
click at [643, 152] on p "Only a few plants remaining we want to set up training with. We will continue i…" at bounding box center [634, 146] width 825 height 15
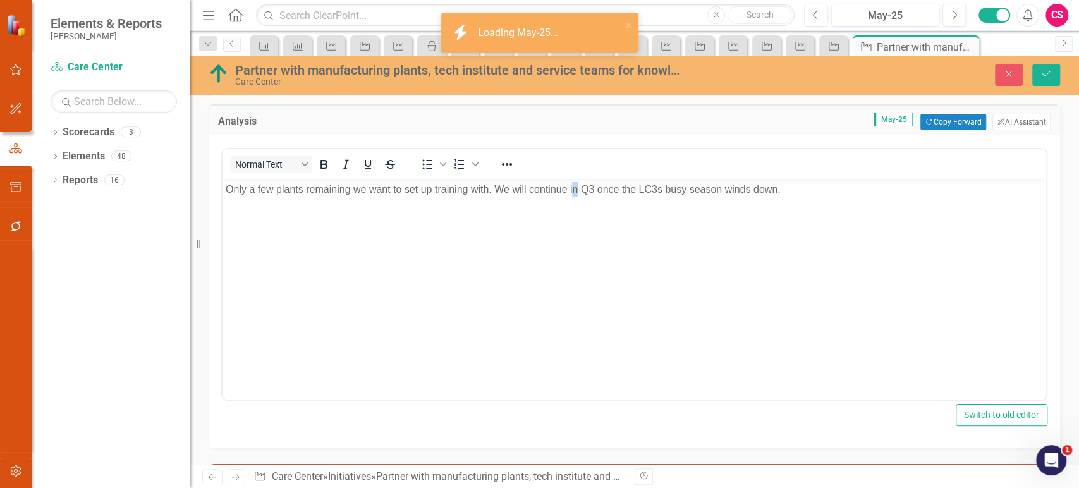
click at [574, 219] on body "Only a few plants remaining we want to set up training with. We will continue i…" at bounding box center [633, 274] width 823 height 190
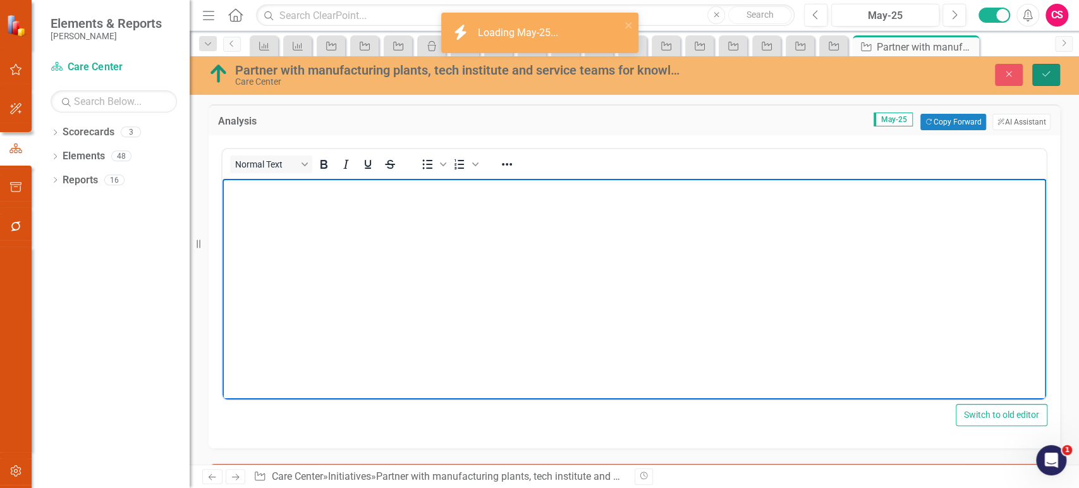
click at [1040, 75] on icon "Save" at bounding box center [1045, 74] width 11 height 9
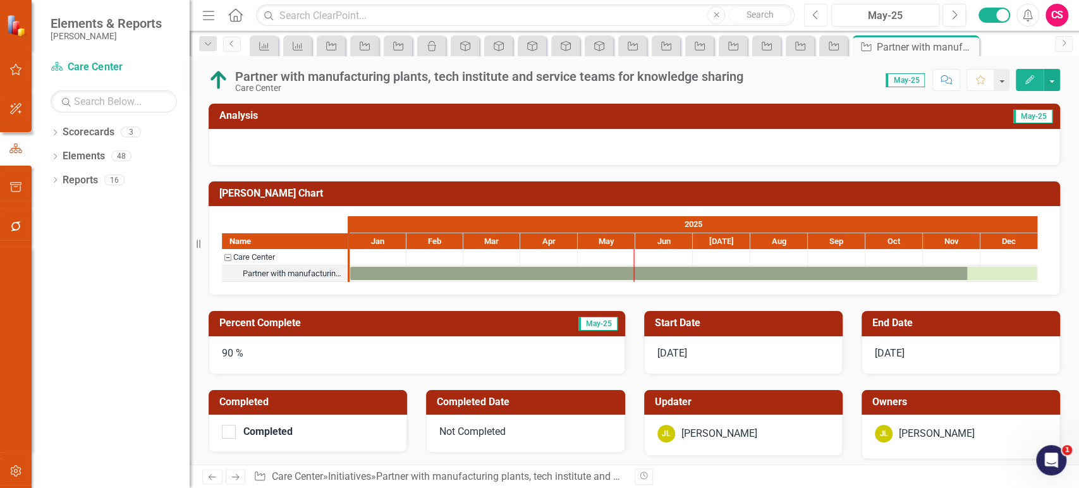
click at [821, 16] on button "Previous" at bounding box center [815, 15] width 23 height 23
click at [452, 145] on div at bounding box center [634, 147] width 851 height 37
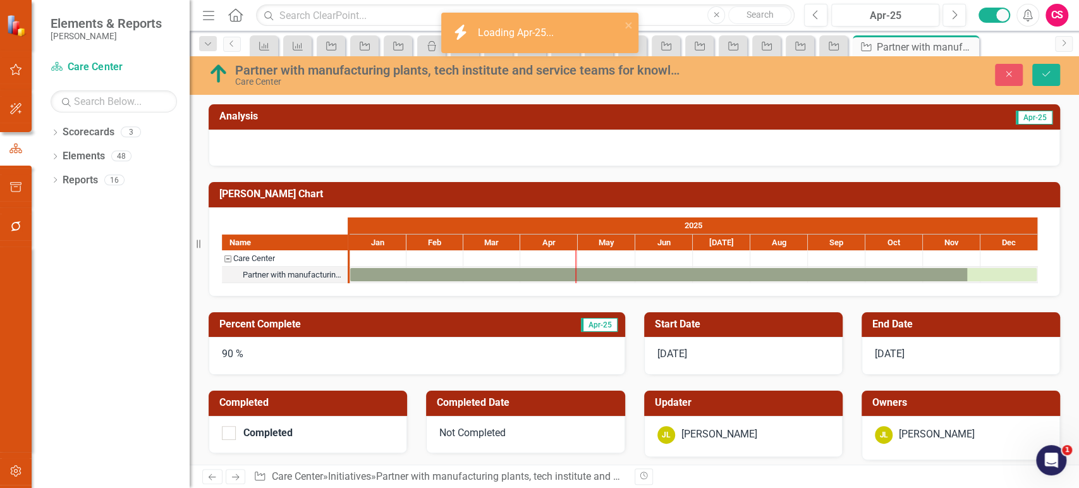
click at [609, 136] on div at bounding box center [634, 148] width 851 height 37
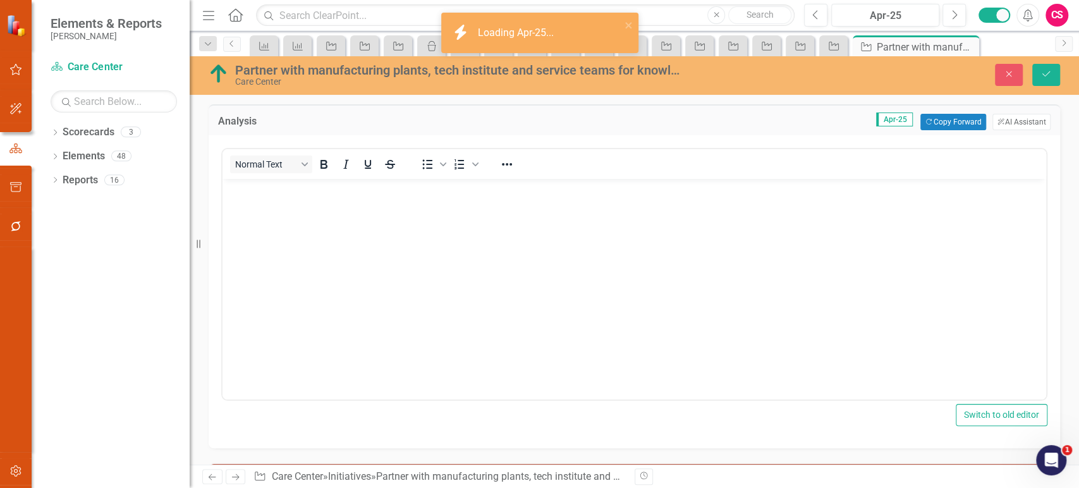
click at [485, 202] on body "Rich Text Area. Press ALT-0 for help." at bounding box center [633, 274] width 823 height 190
click at [1051, 75] on icon "Save" at bounding box center [1045, 74] width 11 height 9
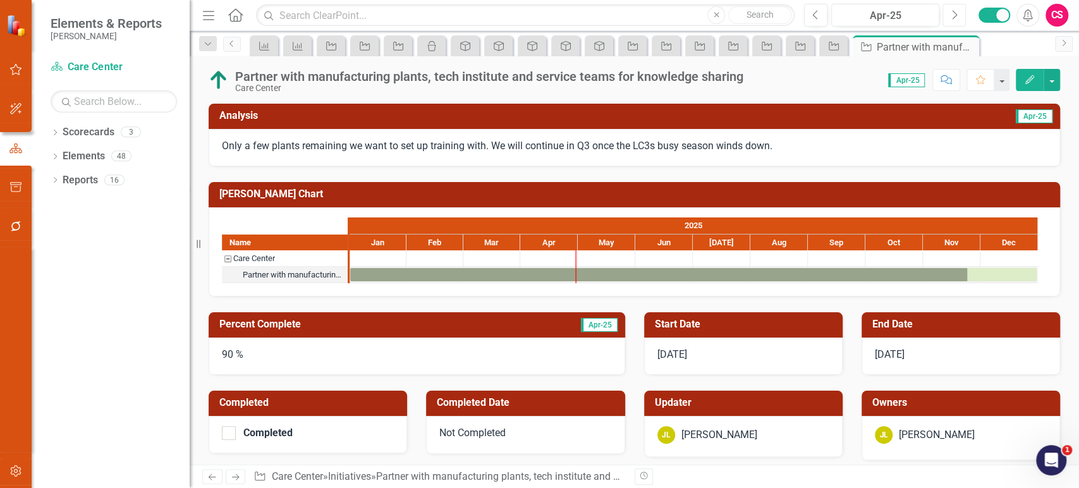
click at [953, 11] on icon "button" at bounding box center [954, 14] width 5 height 9
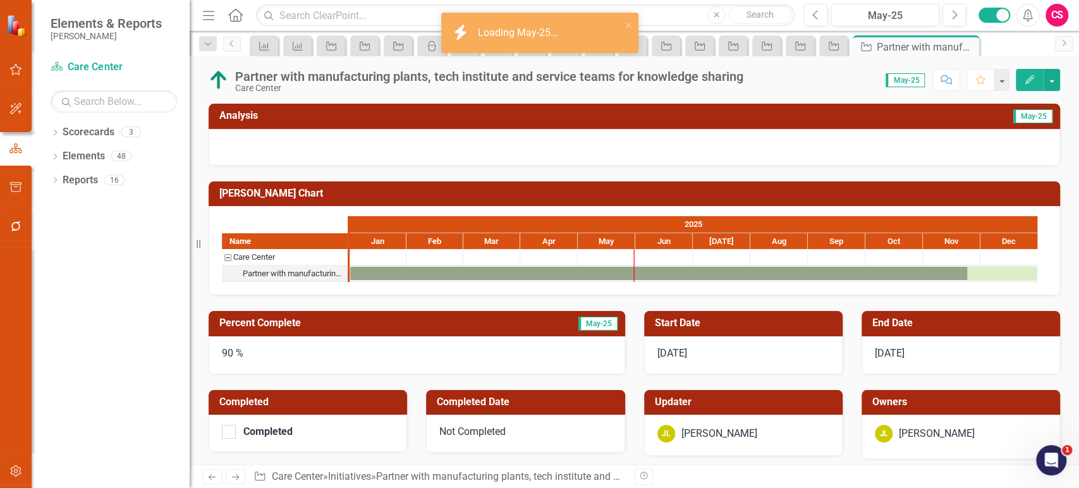
click at [304, 353] on div "90 %" at bounding box center [417, 355] width 416 height 38
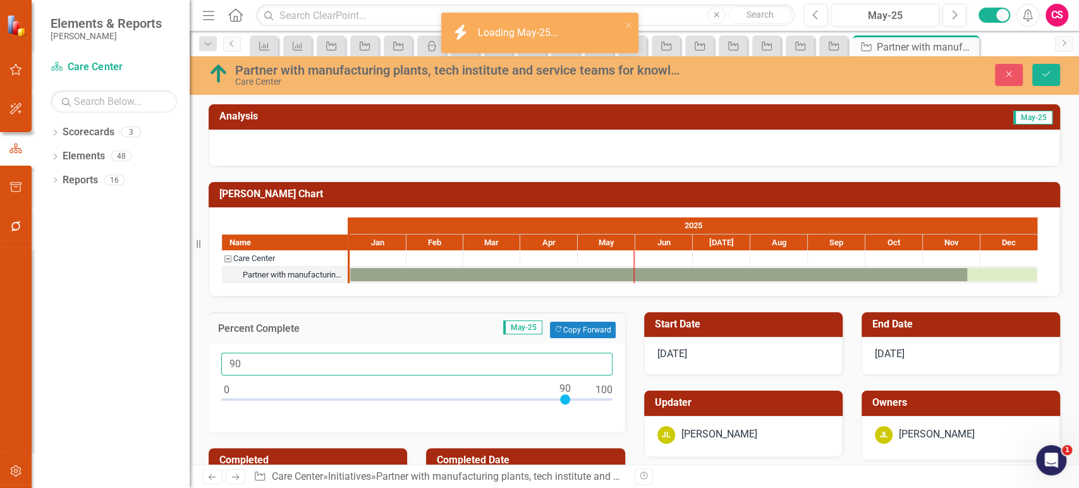
drag, startPoint x: 219, startPoint y: 363, endPoint x: 185, endPoint y: 363, distance: 33.5
click at [185, 363] on div "Elements & Reports Lippert Scorecard Care Center Search Dropdown Scorecards 3 D…" at bounding box center [539, 244] width 1079 height 488
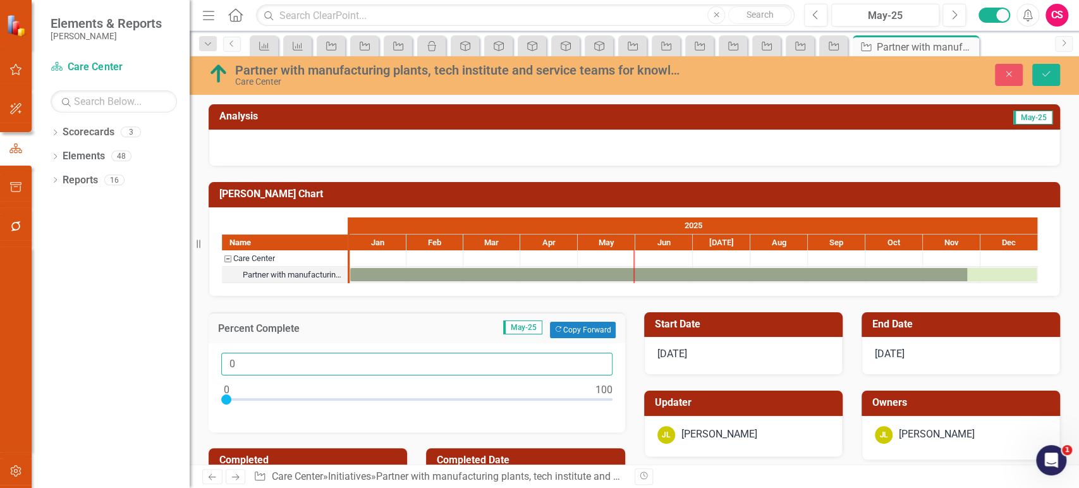
type input "0"
click at [219, 88] on div "Partner with manufacturing plants, tech institute and service teams for knowled…" at bounding box center [634, 75] width 889 height 39
click at [226, 82] on img at bounding box center [219, 74] width 20 height 20
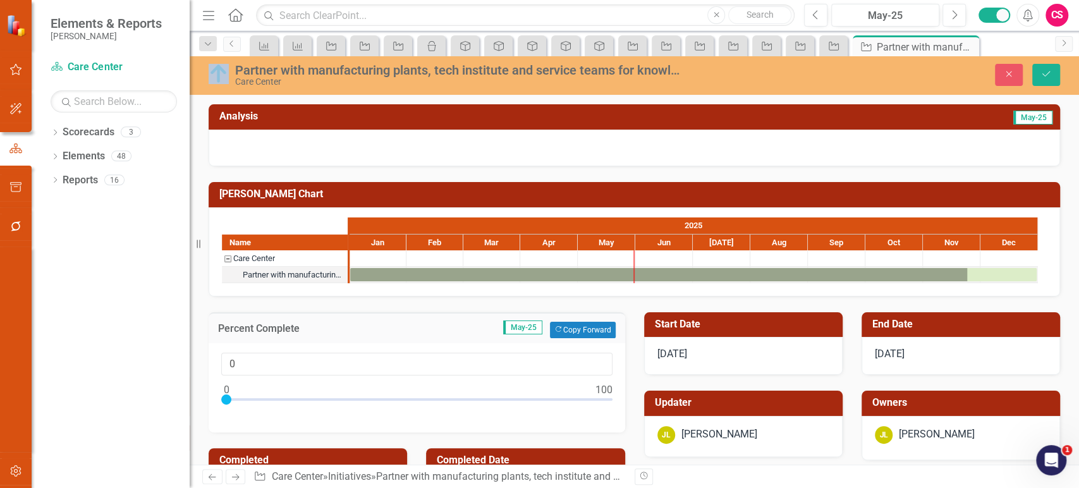
click at [226, 82] on img at bounding box center [219, 74] width 20 height 20
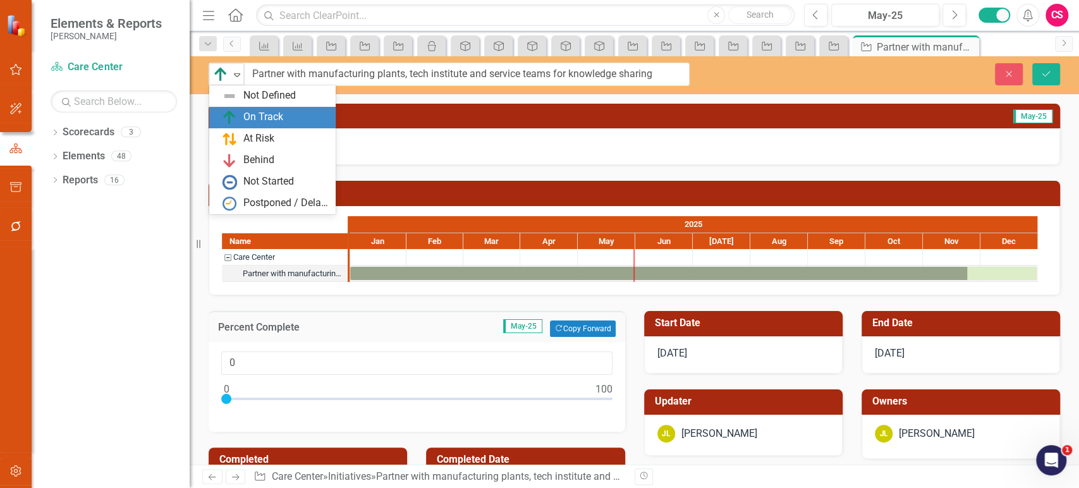
click at [226, 82] on div "On Track" at bounding box center [221, 75] width 19 height 18
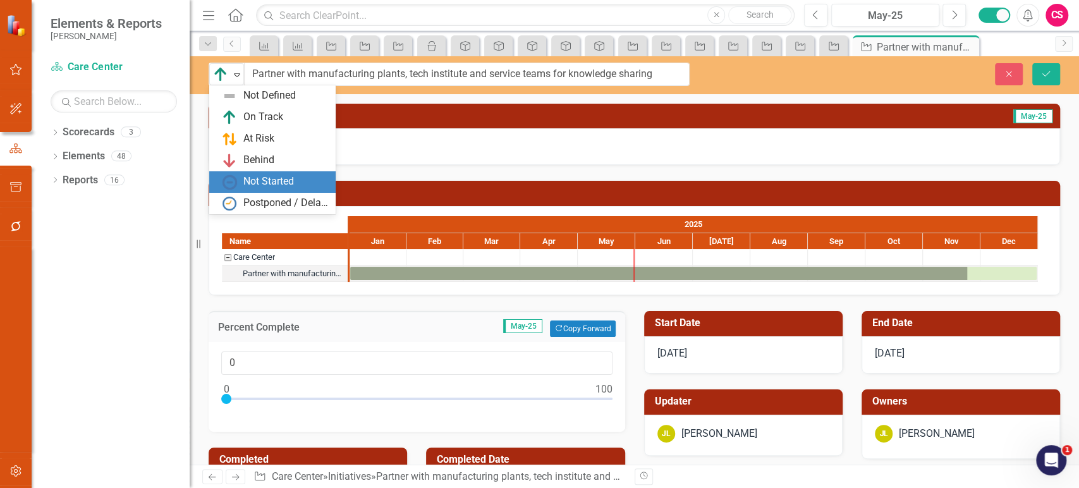
click at [252, 183] on div "Not Started" at bounding box center [268, 181] width 51 height 15
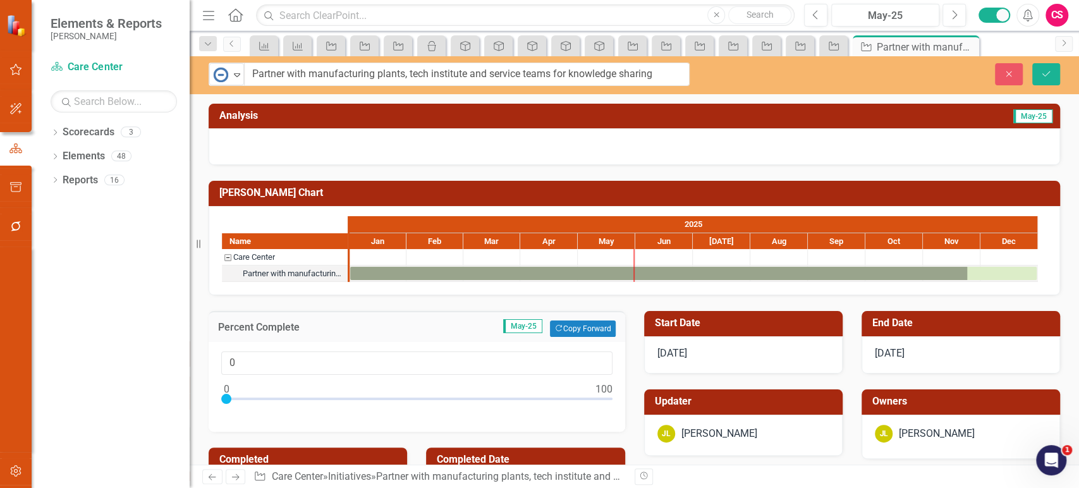
click at [1049, 61] on div "option Not Started, selected. Not Started Expand Partner with manufacturing pla…" at bounding box center [634, 75] width 889 height 38
drag, startPoint x: 1046, startPoint y: 76, endPoint x: 991, endPoint y: 59, distance: 57.4
click at [1046, 76] on icon "Save" at bounding box center [1045, 74] width 11 height 9
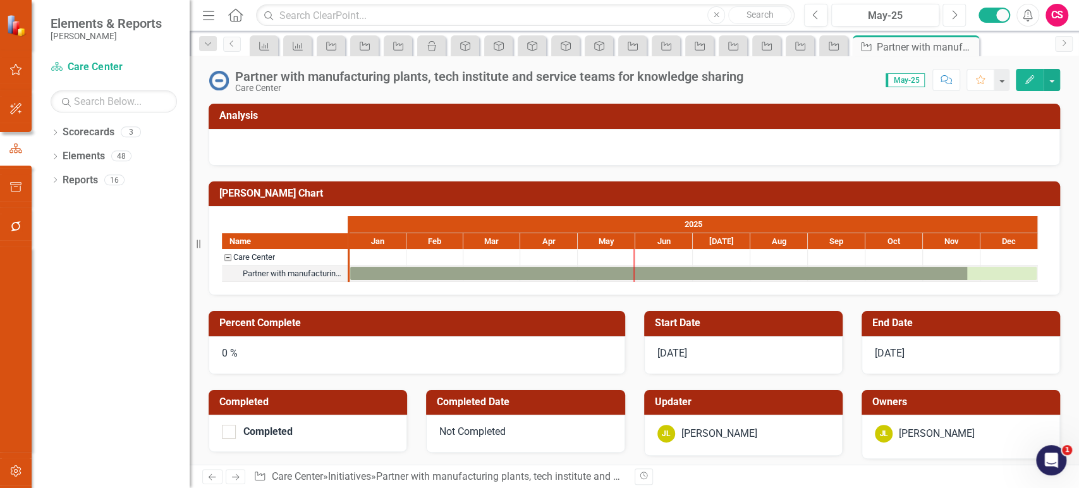
click at [949, 15] on button "Next" at bounding box center [953, 15] width 23 height 23
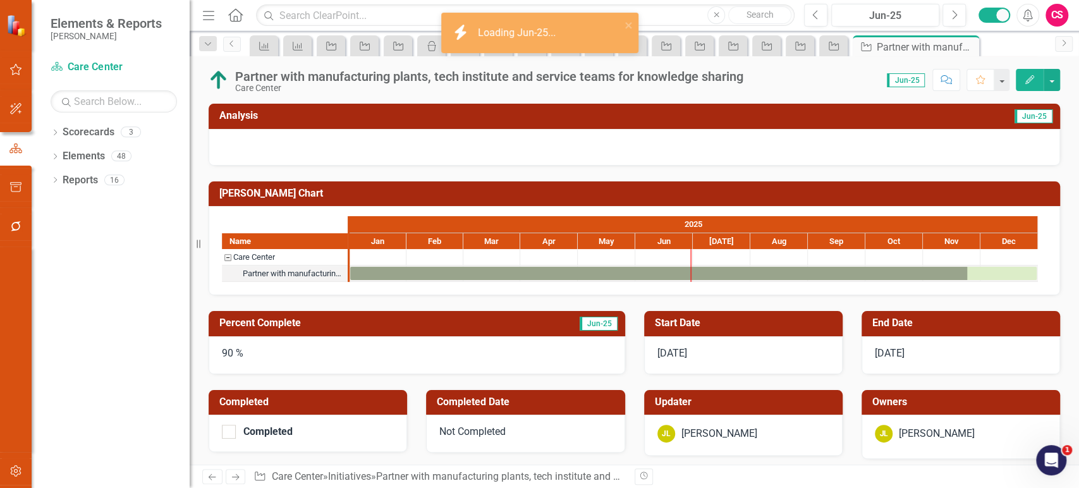
click at [216, 82] on img at bounding box center [219, 80] width 20 height 20
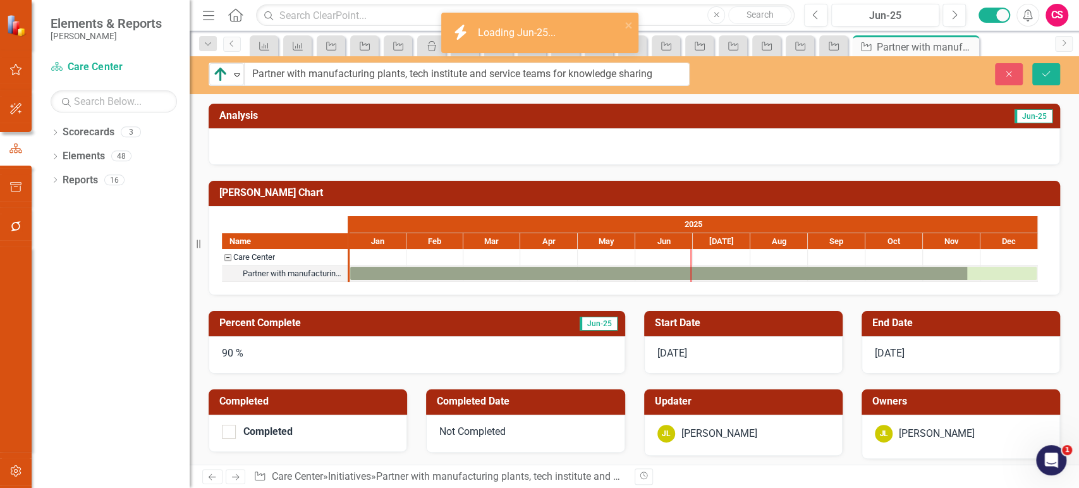
click at [991, 74] on div "Close Save" at bounding box center [893, 74] width 351 height 22
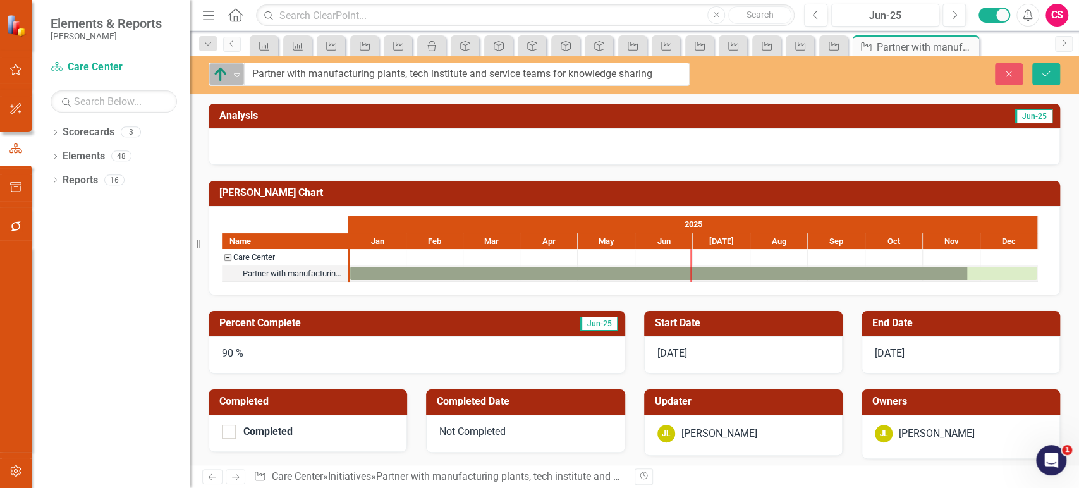
click at [229, 75] on div "On Track" at bounding box center [221, 75] width 19 height 18
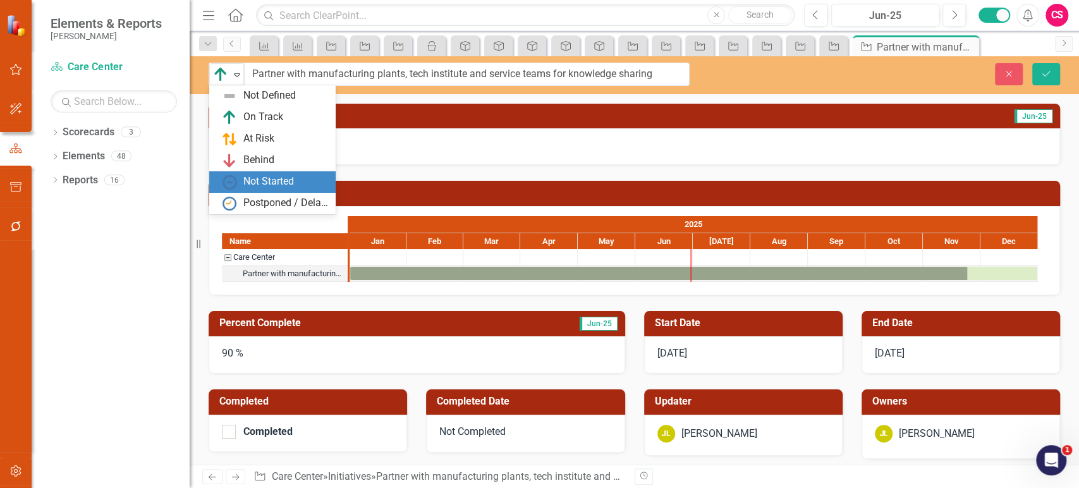
click at [249, 186] on div "Not Started" at bounding box center [268, 181] width 51 height 15
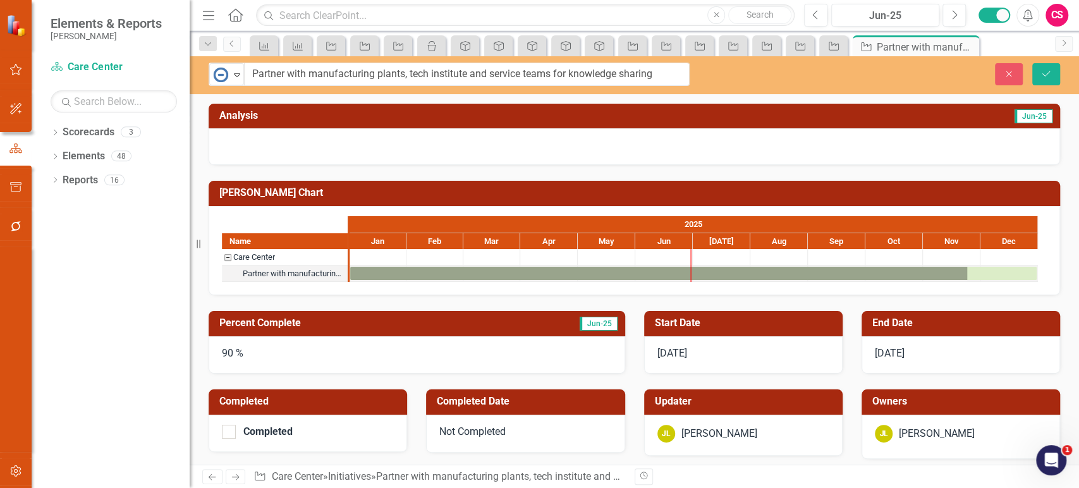
click at [244, 349] on div "90 %" at bounding box center [417, 355] width 416 height 38
click at [244, 350] on div "90 %" at bounding box center [417, 355] width 416 height 38
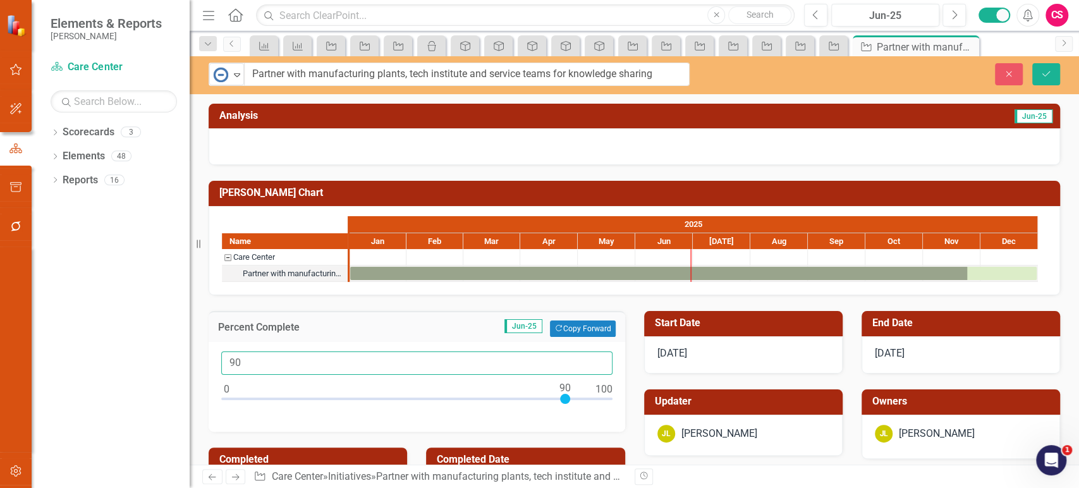
drag, startPoint x: 238, startPoint y: 360, endPoint x: 202, endPoint y: 358, distance: 36.7
click at [202, 358] on div "Percent Complete Jun-25 Copy Forward Copy Forward 90" at bounding box center [416, 363] width 435 height 136
type input "0"
click at [1046, 78] on icon "Save" at bounding box center [1045, 74] width 11 height 9
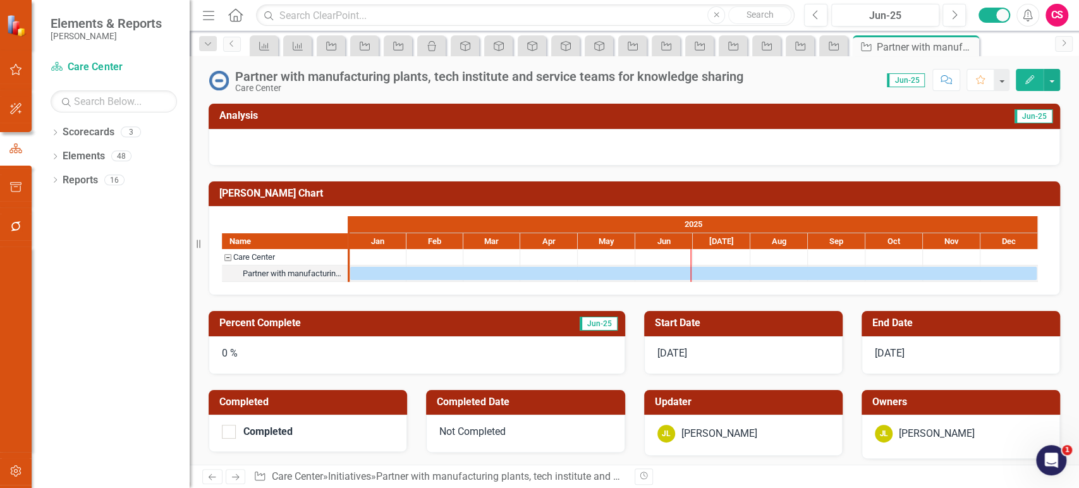
click at [233, 480] on icon "Next" at bounding box center [235, 477] width 11 height 8
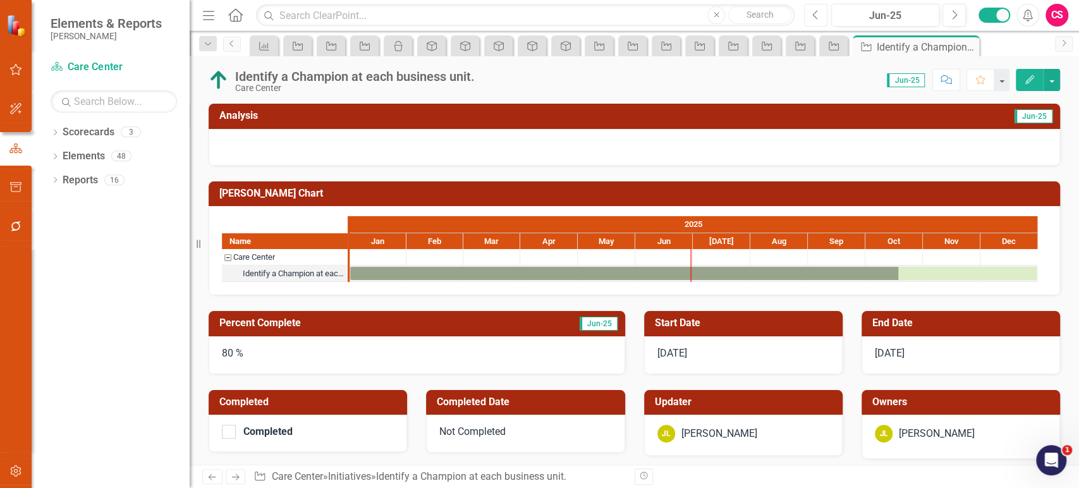
click at [810, 15] on button "Previous" at bounding box center [815, 15] width 23 height 23
click at [818, 16] on icon "Previous" at bounding box center [815, 14] width 7 height 11
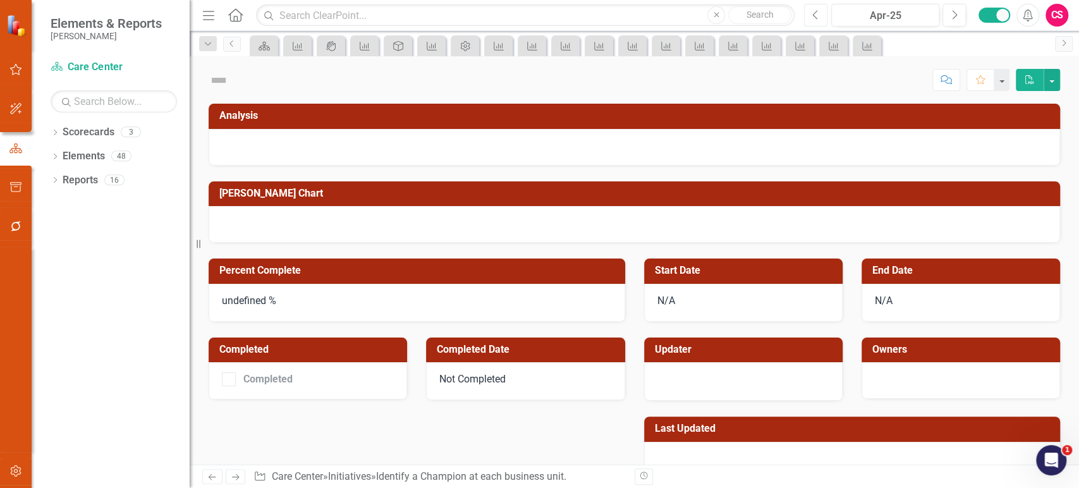
click at [818, 16] on icon "Previous" at bounding box center [815, 14] width 7 height 11
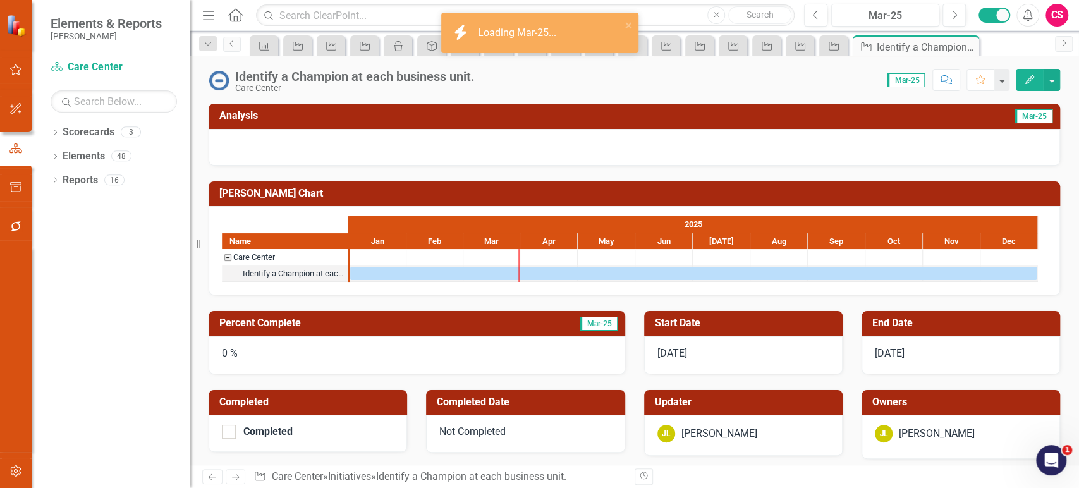
click at [1025, 80] on icon "Edit" at bounding box center [1029, 79] width 11 height 9
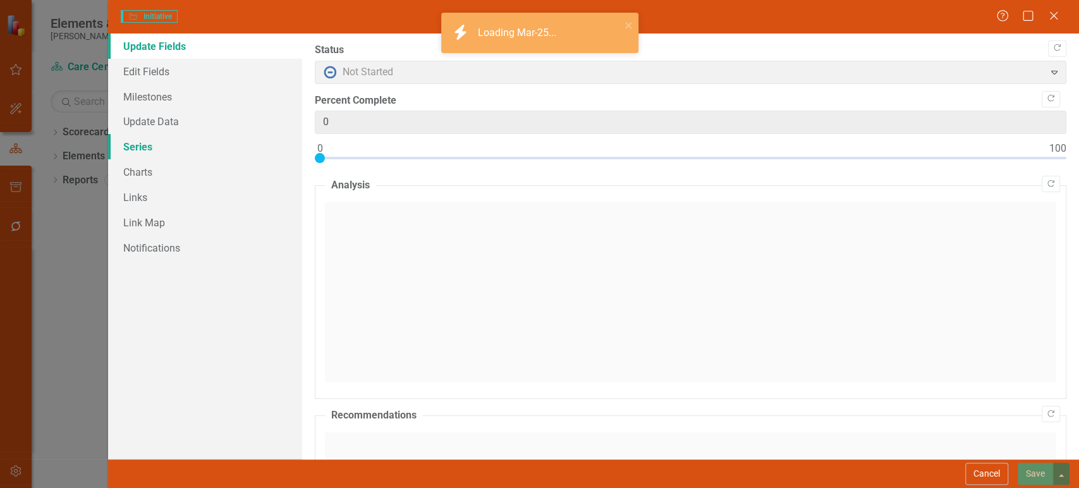
click at [145, 140] on link "Series" at bounding box center [205, 146] width 194 height 25
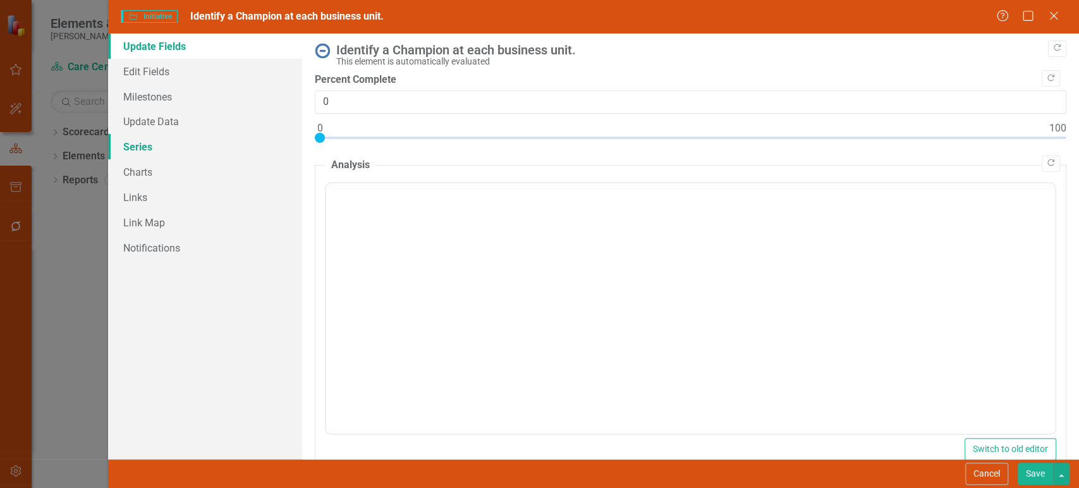
click at [145, 140] on link "Series" at bounding box center [205, 146] width 194 height 25
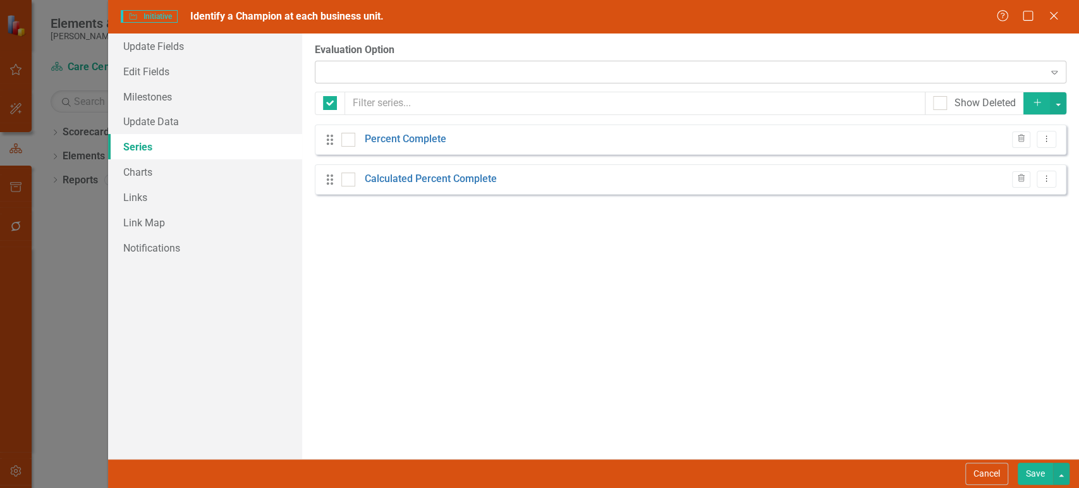
click at [390, 71] on div at bounding box center [679, 72] width 725 height 3
checkbox input "false"
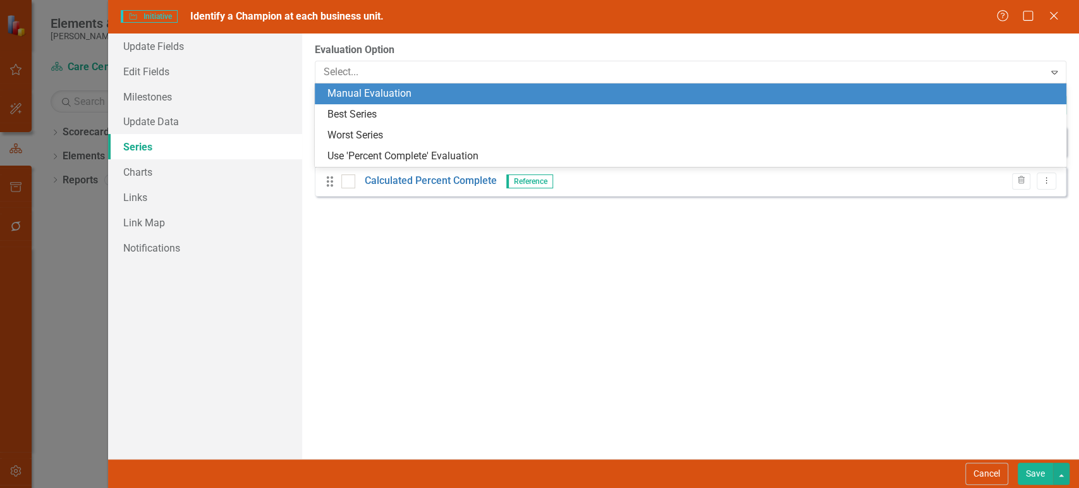
click at [383, 101] on div "Manual Evaluation" at bounding box center [690, 93] width 751 height 21
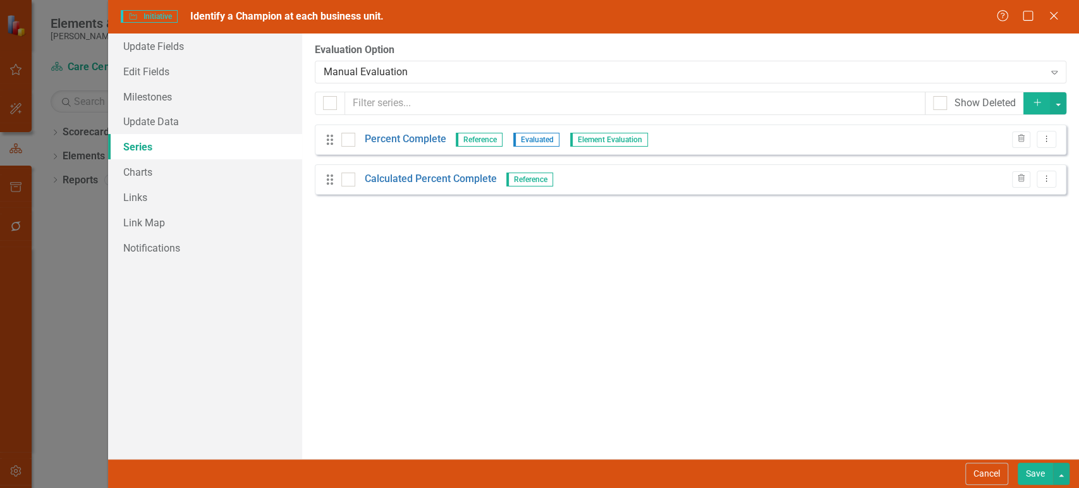
click at [1031, 464] on button "Save" at bounding box center [1034, 474] width 35 height 22
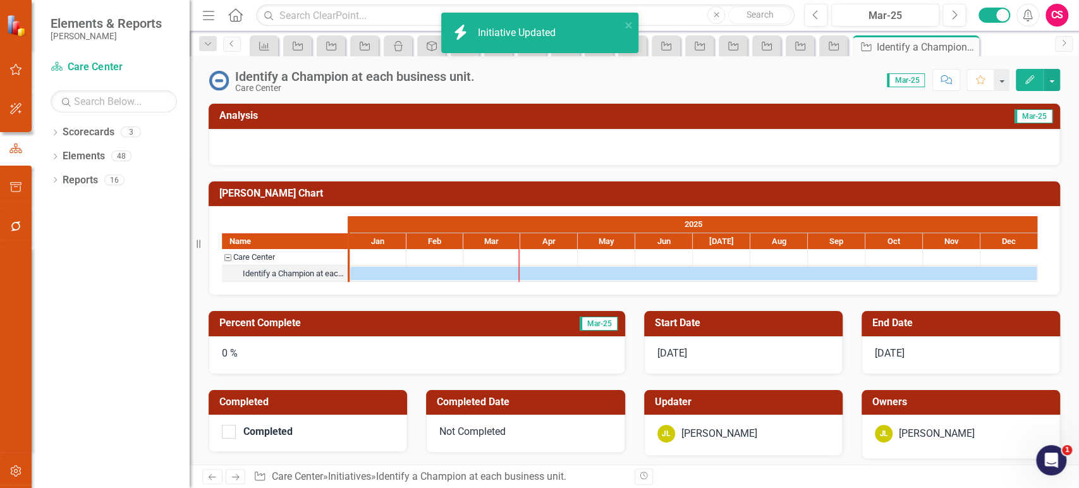
click at [316, 353] on div "0 %" at bounding box center [417, 355] width 416 height 38
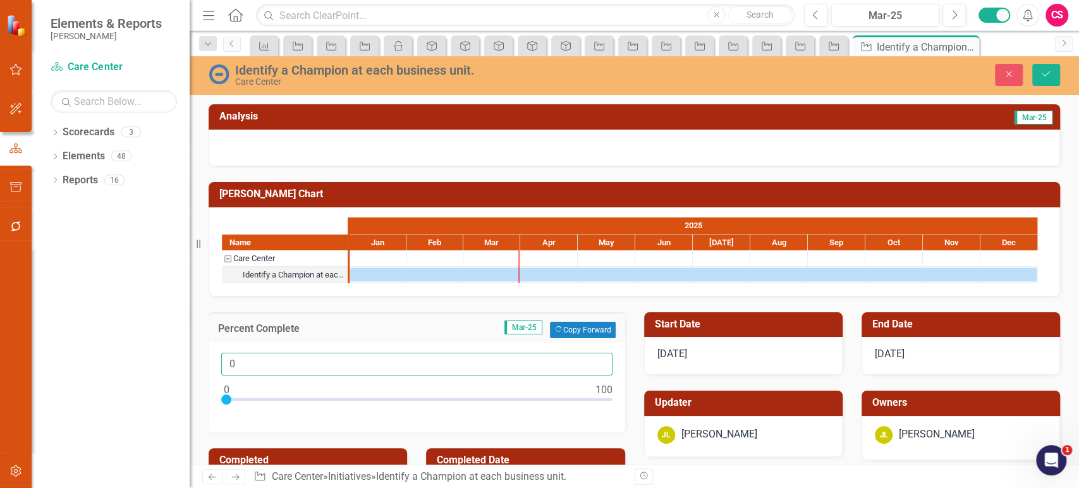
drag, startPoint x: 254, startPoint y: 373, endPoint x: 222, endPoint y: 368, distance: 32.6
click at [222, 368] on input "0" at bounding box center [416, 364] width 391 height 23
type input "75"
click at [215, 79] on img at bounding box center [219, 74] width 20 height 20
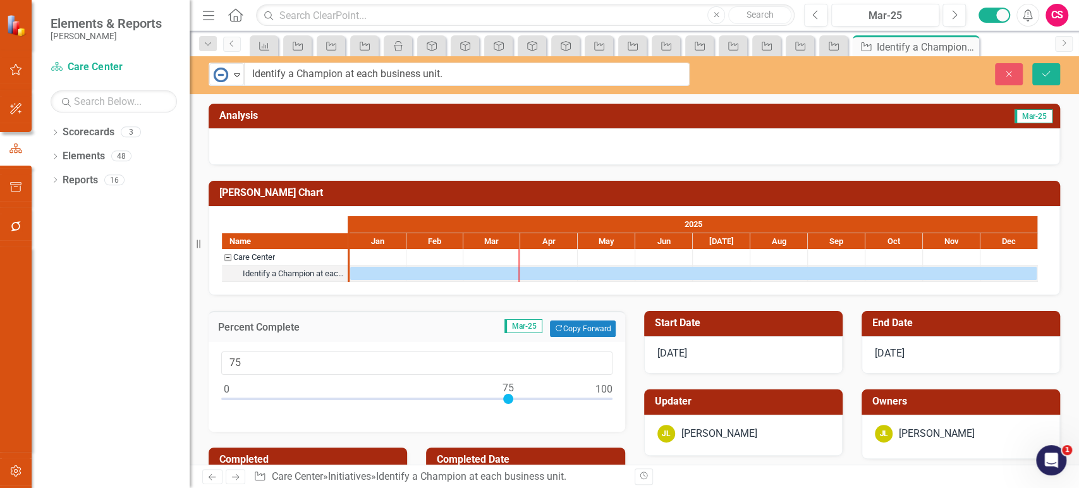
click at [215, 79] on img at bounding box center [220, 74] width 15 height 15
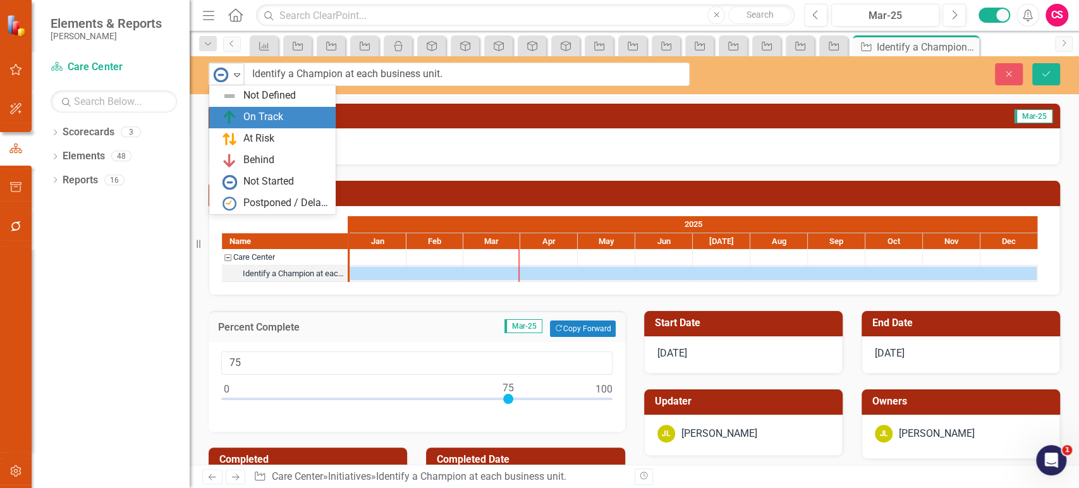
click at [260, 118] on div "On Track" at bounding box center [263, 117] width 40 height 15
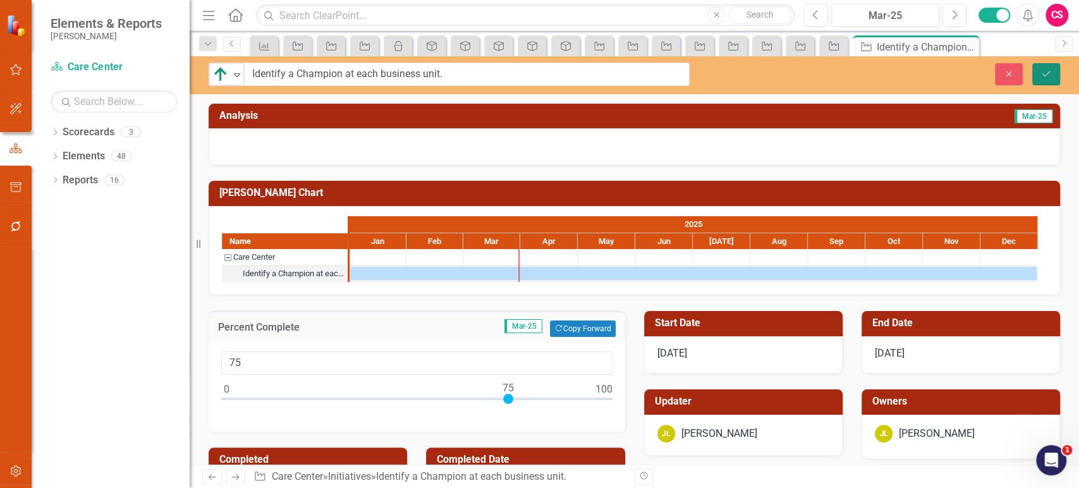
click at [1045, 80] on button "Save" at bounding box center [1046, 74] width 28 height 22
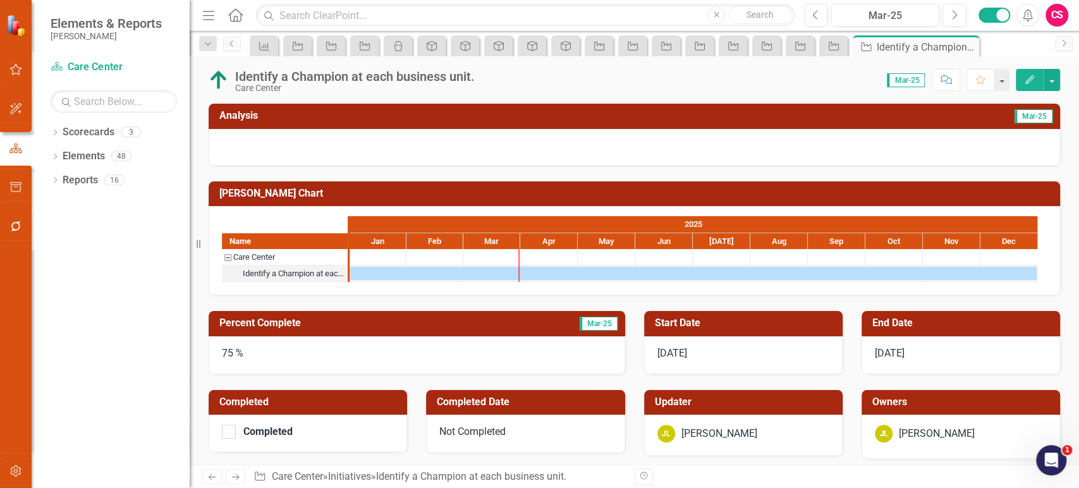
click at [236, 473] on icon "Next" at bounding box center [235, 477] width 11 height 8
click at [222, 90] on div "Develop & Implement Skills Matrix Care Center" at bounding box center [322, 81] width 227 height 24
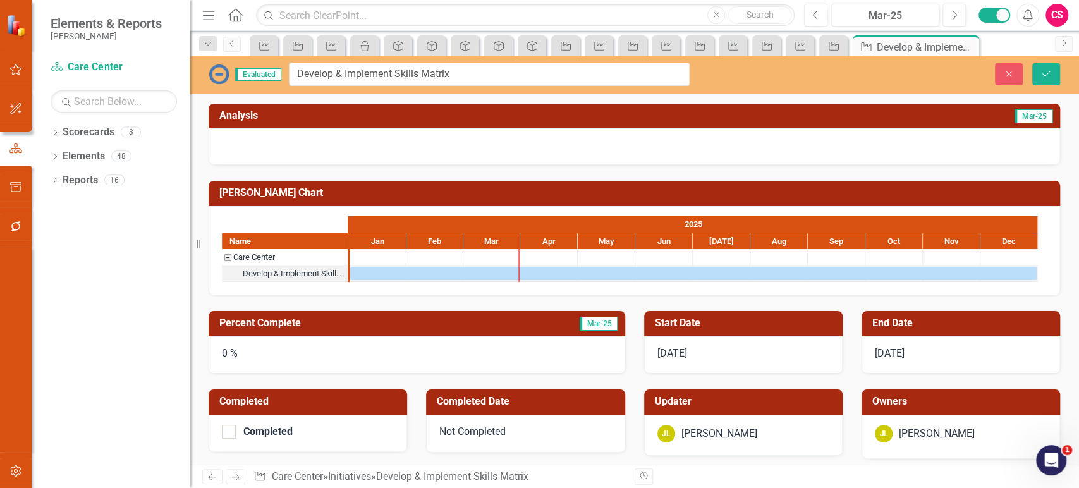
click at [229, 83] on div "Evaluated" at bounding box center [246, 74] width 74 height 20
click at [224, 78] on img at bounding box center [219, 74] width 20 height 20
click at [207, 70] on div "Evaluated Develop & Implement Skills Matrix" at bounding box center [449, 74] width 500 height 23
click at [218, 71] on img at bounding box center [219, 74] width 20 height 20
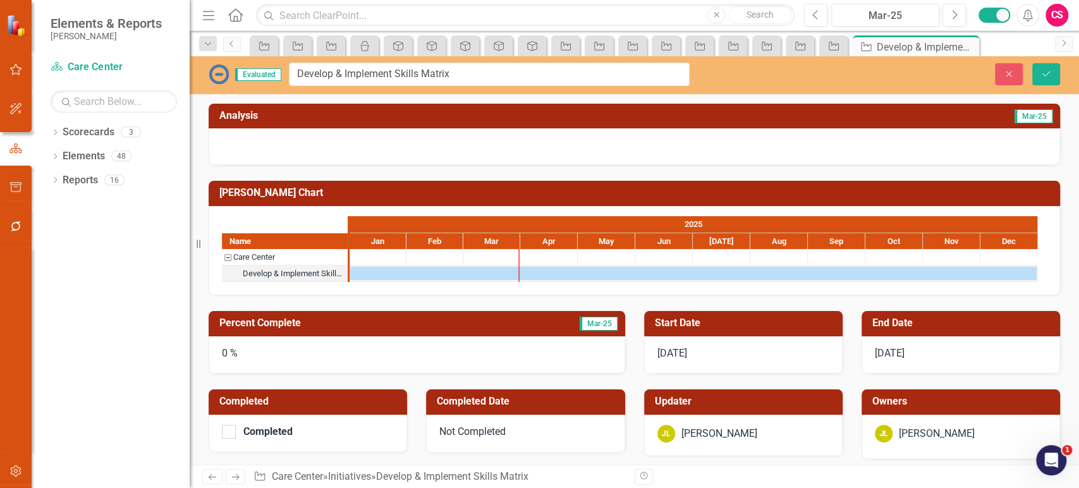
click at [277, 364] on div "0 %" at bounding box center [417, 355] width 416 height 38
click at [277, 363] on div "0 %" at bounding box center [417, 355] width 416 height 38
click at [259, 357] on div "0 %" at bounding box center [417, 355] width 416 height 38
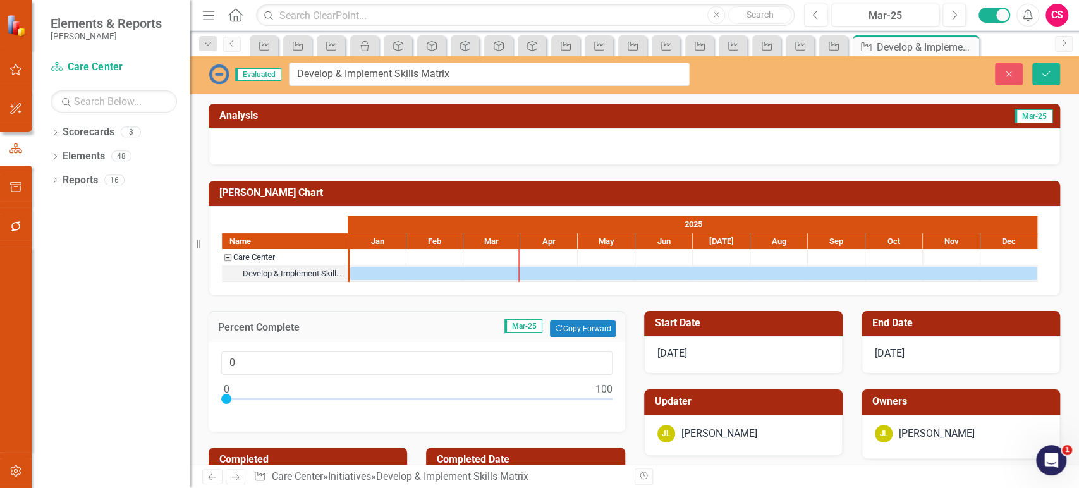
click at [208, 478] on icon "Previous" at bounding box center [212, 477] width 11 height 8
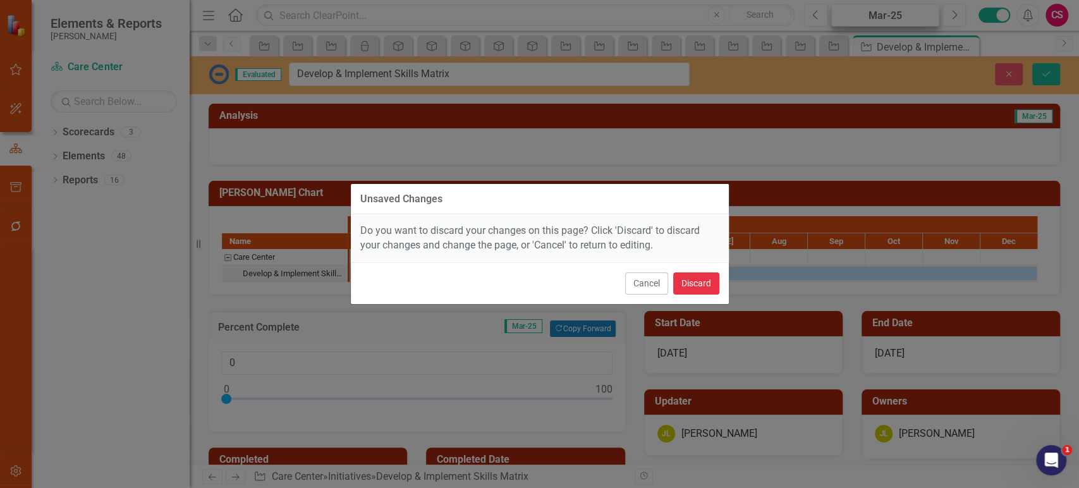
click at [700, 283] on button "Discard" at bounding box center [696, 283] width 46 height 22
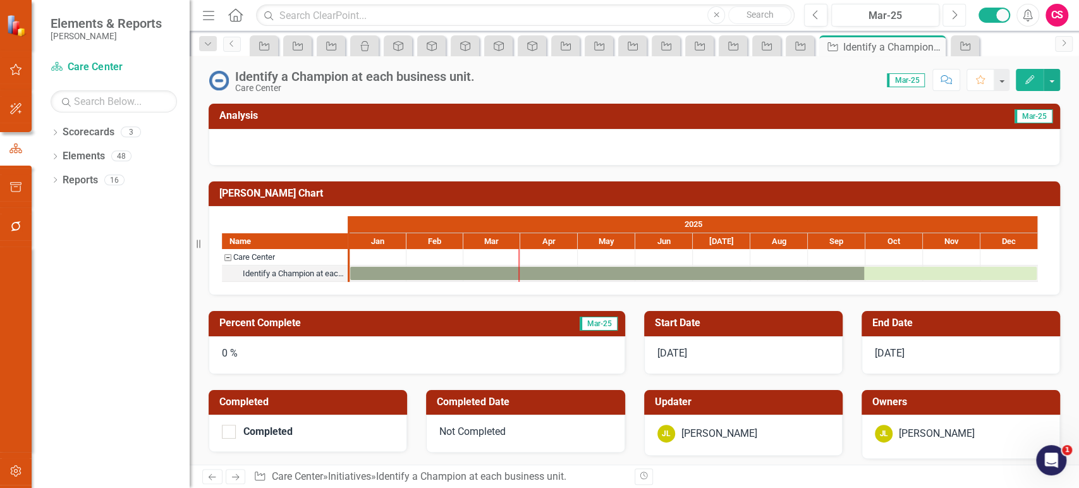
click at [956, 13] on icon "Next" at bounding box center [953, 14] width 7 height 11
click at [241, 361] on div "75 %" at bounding box center [417, 355] width 416 height 38
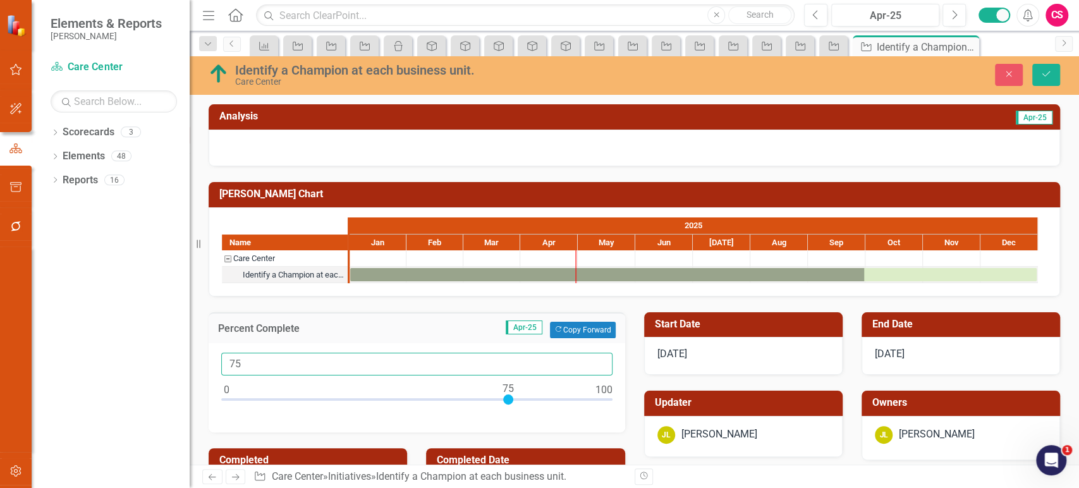
drag, startPoint x: 258, startPoint y: 353, endPoint x: 210, endPoint y: 353, distance: 47.4
click at [210, 353] on div "75" at bounding box center [417, 388] width 416 height 90
type input "080"
click at [1052, 73] on button "Save" at bounding box center [1046, 75] width 28 height 22
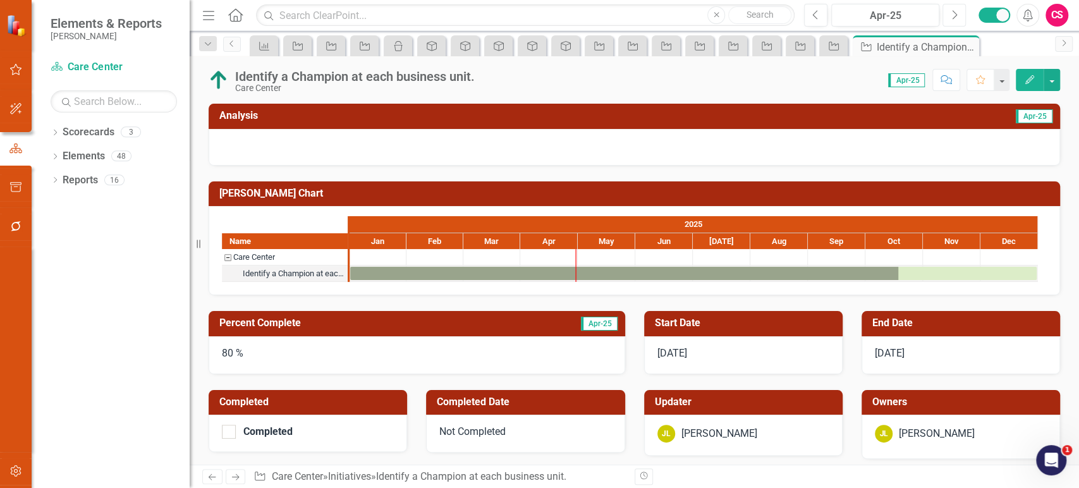
click at [957, 15] on icon "Next" at bounding box center [953, 14] width 7 height 11
click at [221, 83] on img at bounding box center [219, 80] width 20 height 20
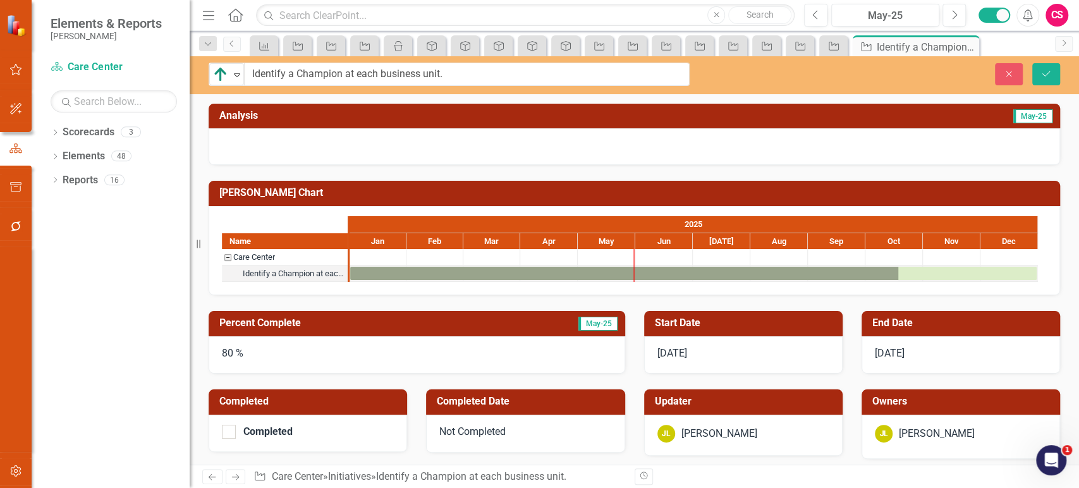
click at [221, 83] on div "On Track Expand" at bounding box center [226, 74] width 35 height 22
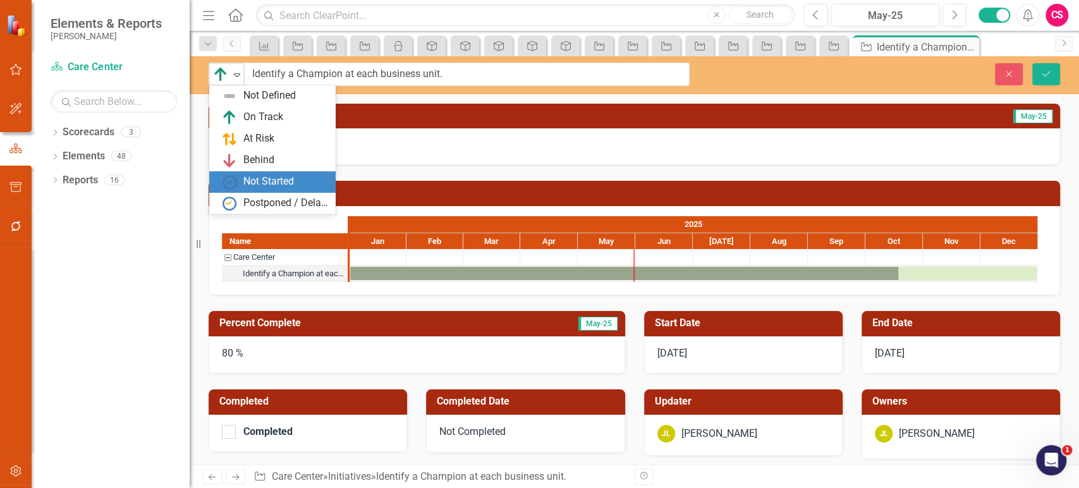
click at [250, 185] on div "Not Started" at bounding box center [268, 181] width 51 height 15
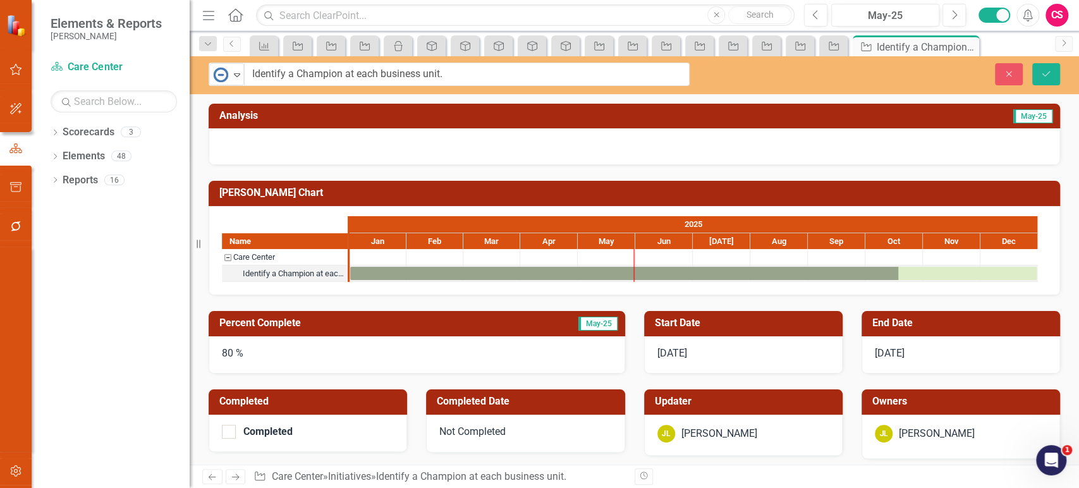
click at [262, 349] on div "80 %" at bounding box center [417, 355] width 416 height 38
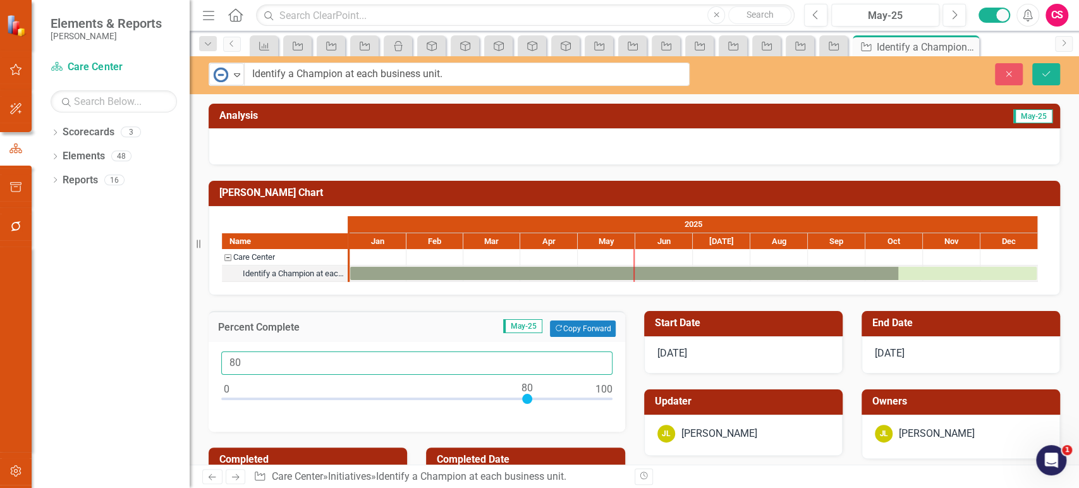
drag, startPoint x: 255, startPoint y: 358, endPoint x: 222, endPoint y: 361, distance: 33.1
click at [228, 361] on input "80" at bounding box center [416, 362] width 391 height 23
type input "0"
click at [1053, 77] on button "Save" at bounding box center [1046, 74] width 28 height 22
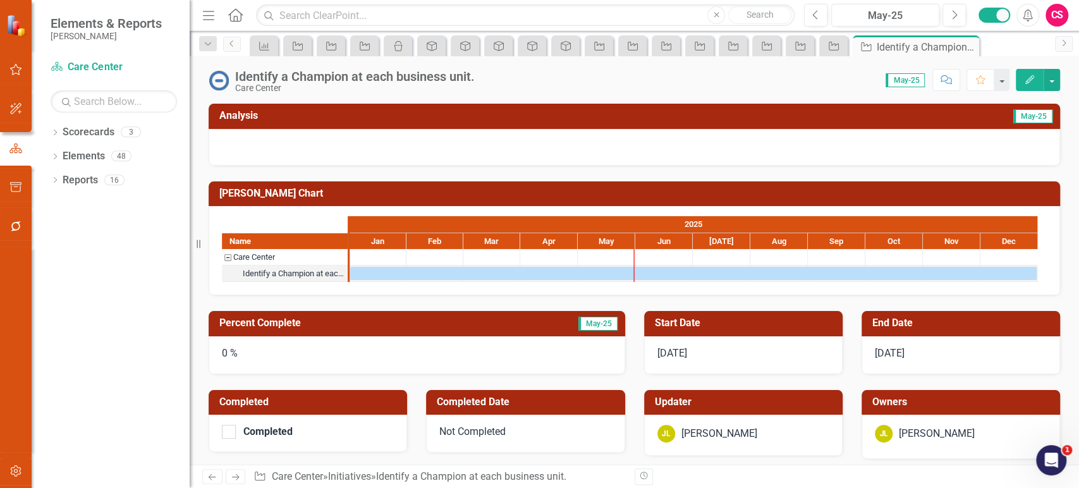
click at [237, 475] on icon at bounding box center [236, 477] width 8 height 6
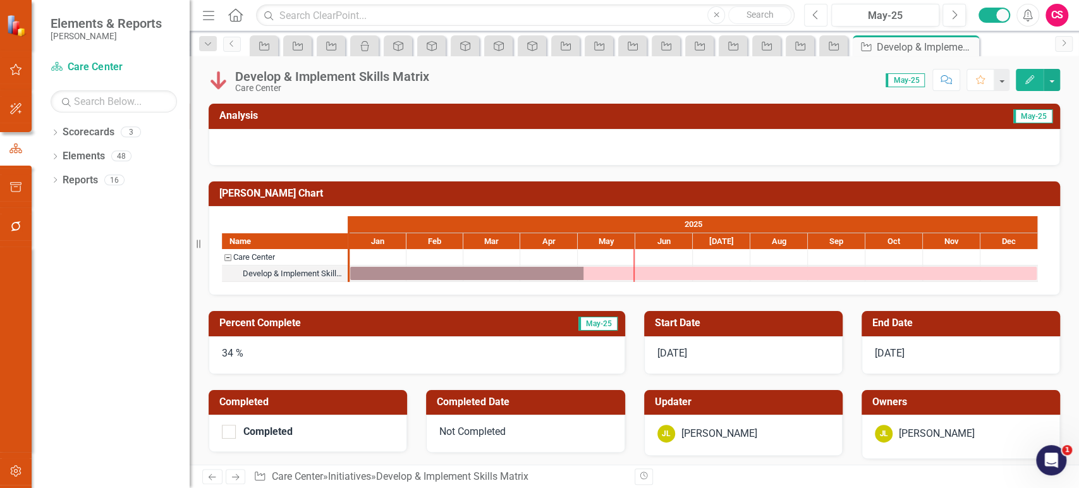
click at [820, 19] on button "Previous" at bounding box center [815, 15] width 23 height 23
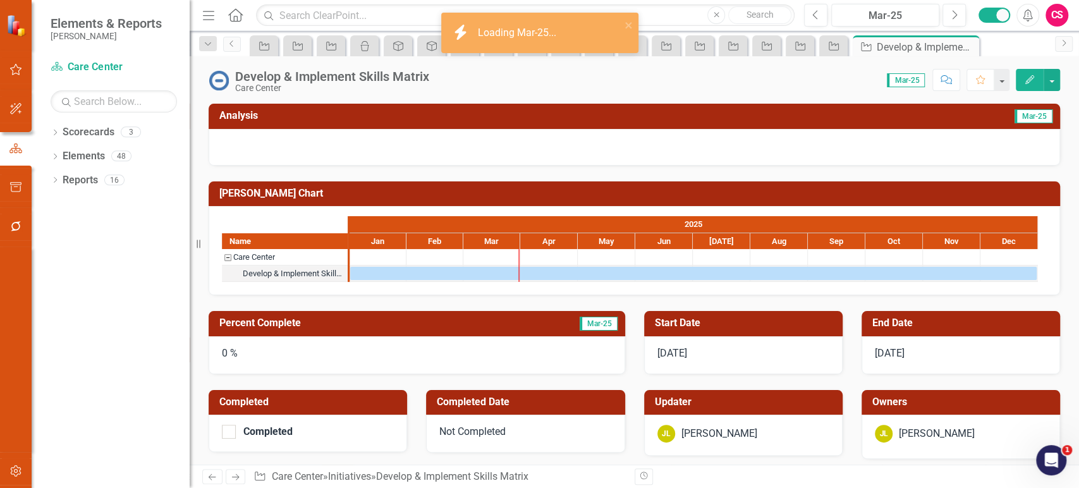
click at [289, 351] on div "0 %" at bounding box center [417, 355] width 416 height 38
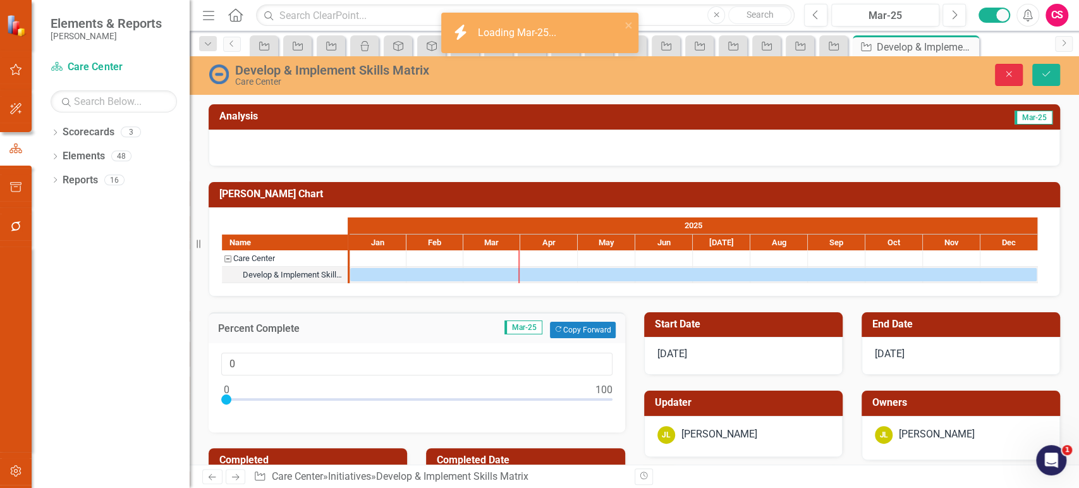
click at [1016, 75] on button "Close" at bounding box center [1009, 75] width 28 height 22
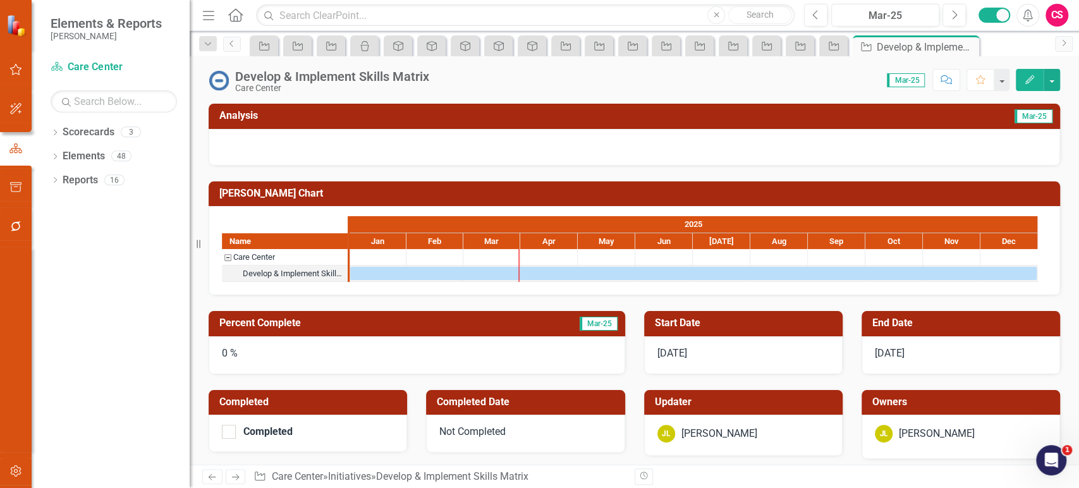
click at [1037, 74] on button "Edit" at bounding box center [1029, 80] width 28 height 22
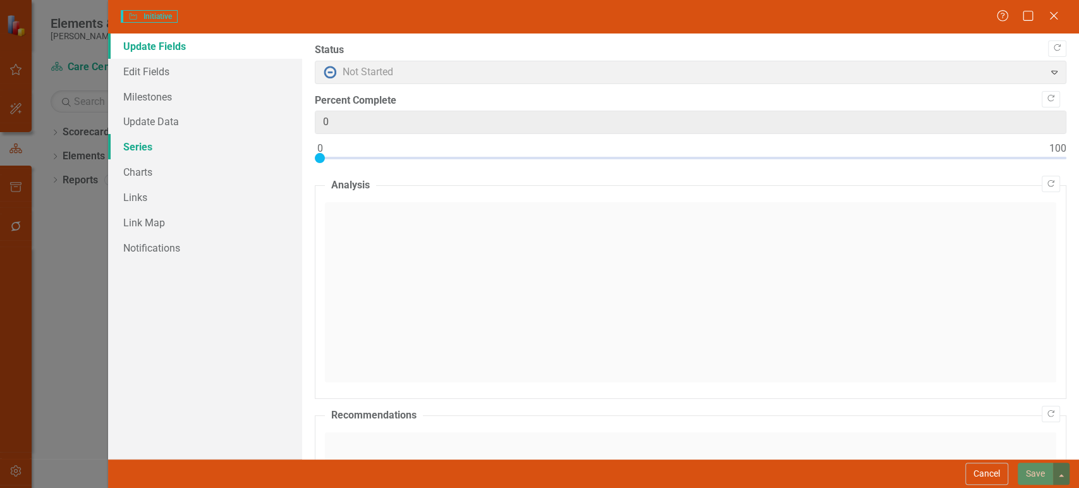
click at [166, 146] on link "Series" at bounding box center [205, 146] width 194 height 25
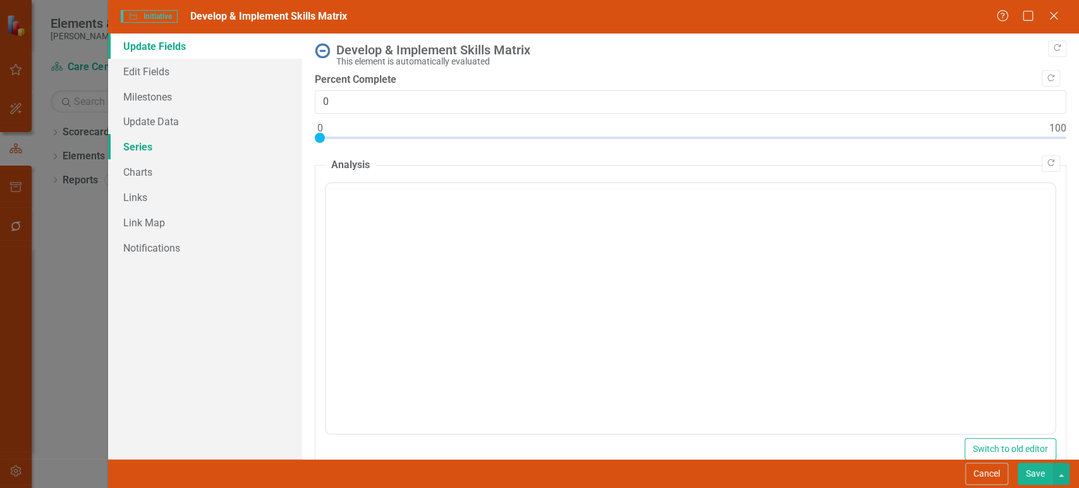
click at [166, 146] on link "Series" at bounding box center [205, 146] width 194 height 25
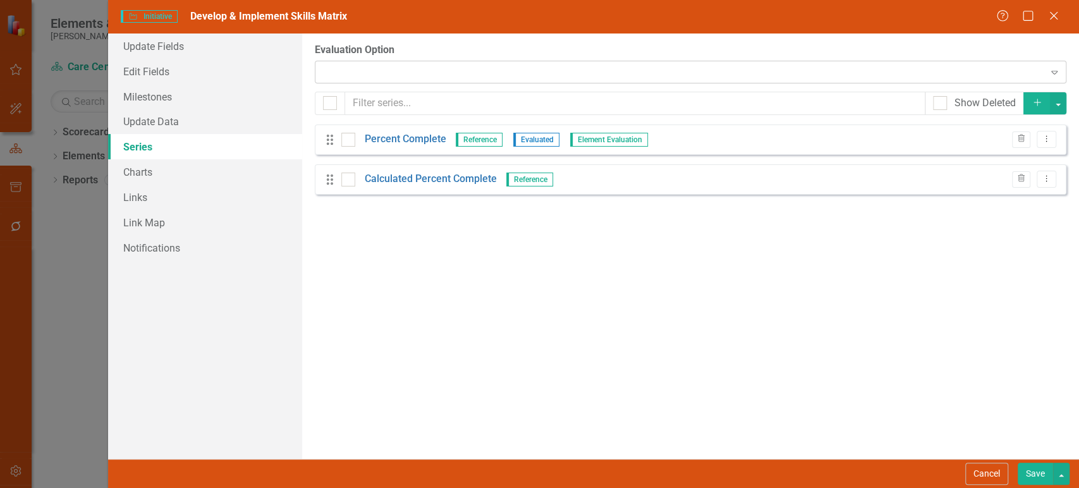
click at [384, 72] on div at bounding box center [679, 72] width 725 height 3
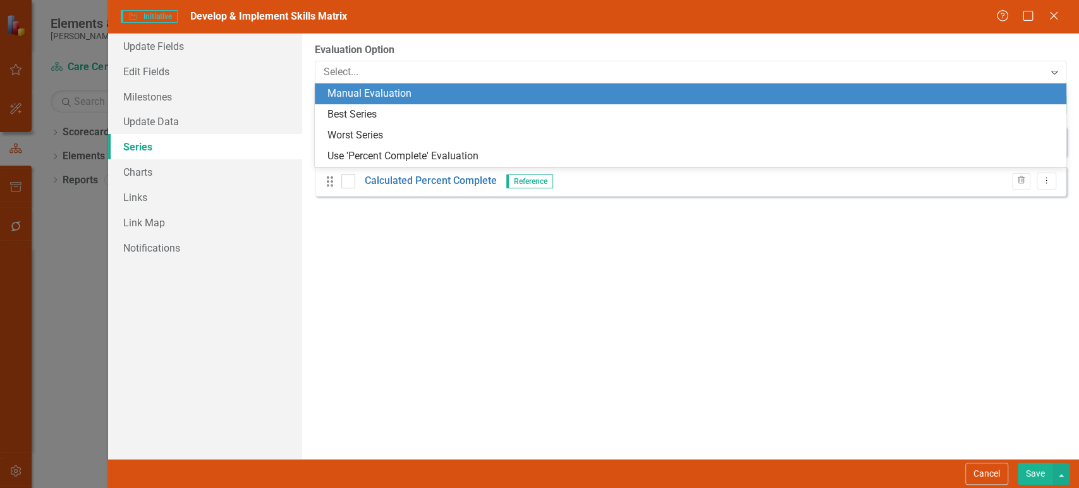
click at [377, 95] on div "Manual Evaluation" at bounding box center [692, 94] width 731 height 15
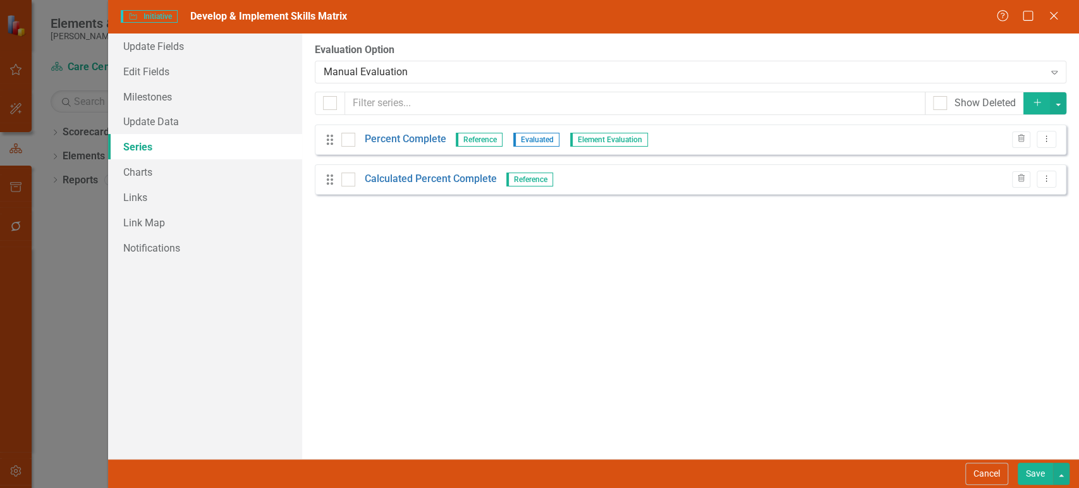
click at [1035, 478] on button "Save" at bounding box center [1034, 474] width 35 height 22
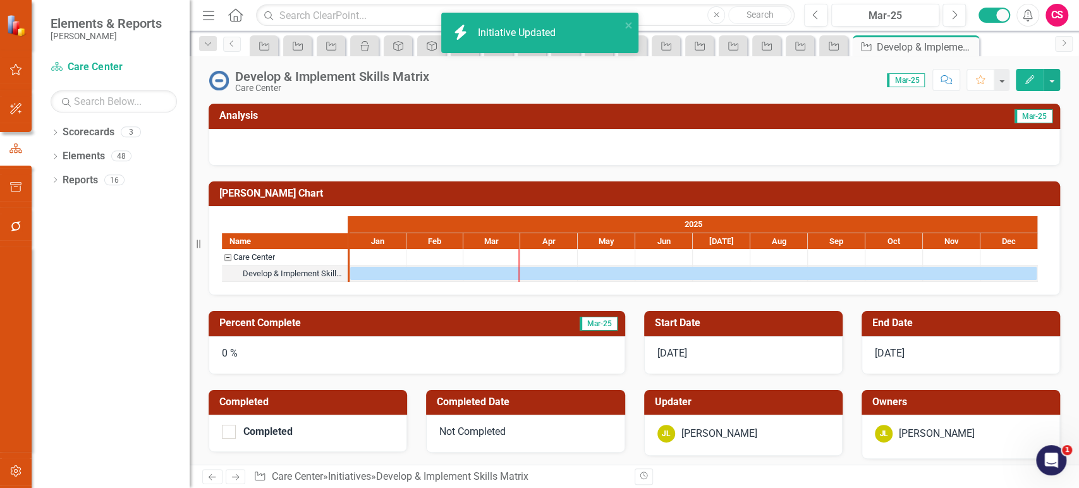
click at [260, 343] on div "0 %" at bounding box center [417, 355] width 416 height 38
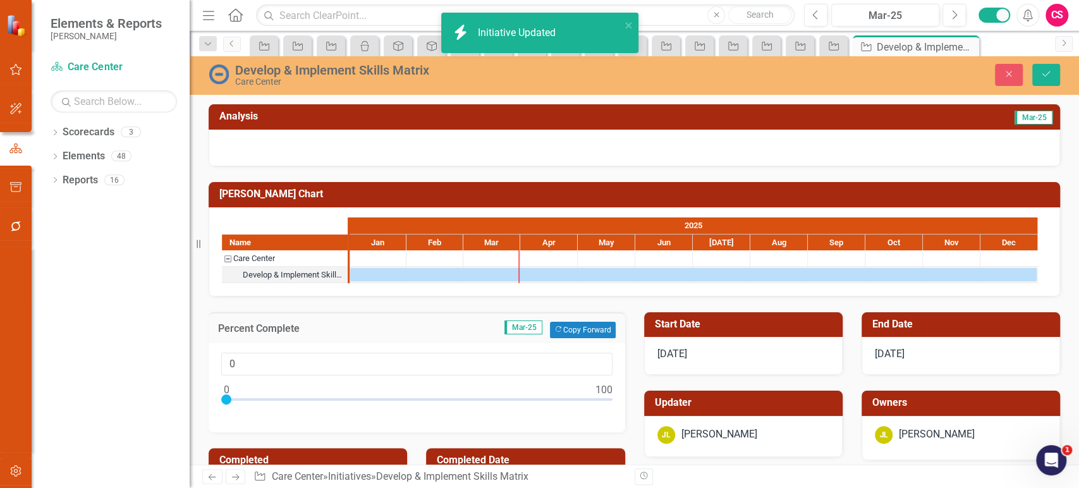
click at [209, 358] on div "0" at bounding box center [417, 388] width 416 height 90
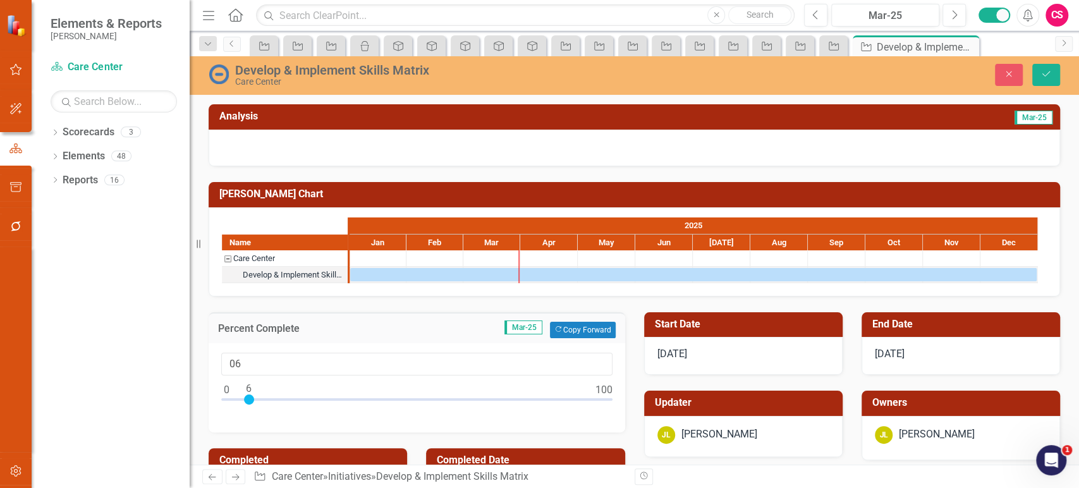
drag, startPoint x: 243, startPoint y: 360, endPoint x: 224, endPoint y: 357, distance: 19.1
click at [225, 357] on input "06" at bounding box center [416, 364] width 391 height 23
type input "26"
click at [222, 71] on img at bounding box center [219, 74] width 20 height 20
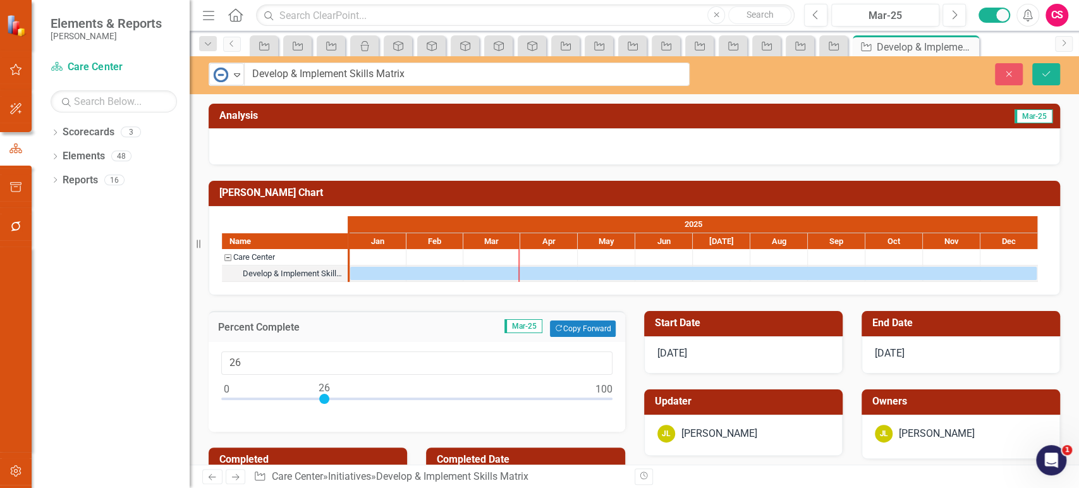
click at [222, 71] on img at bounding box center [220, 74] width 15 height 15
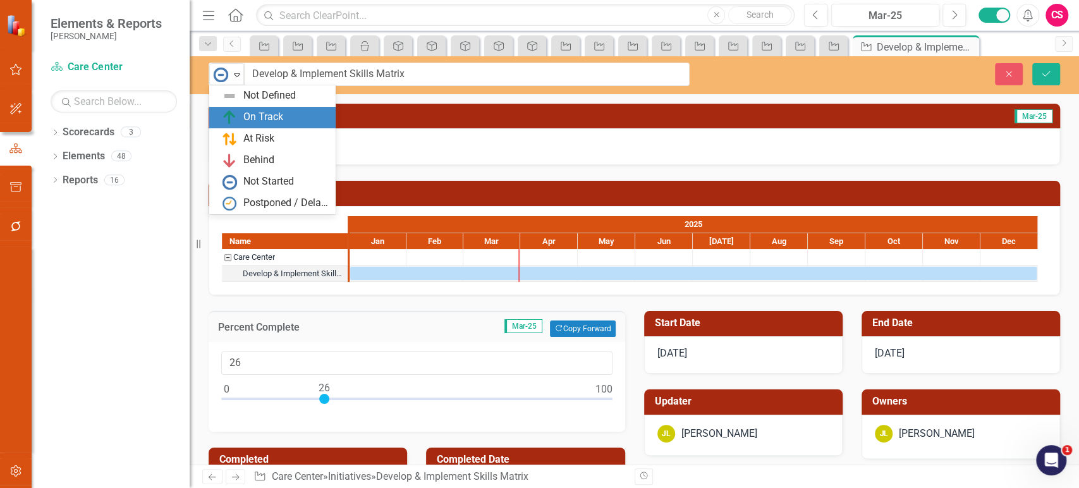
click at [265, 115] on div "On Track" at bounding box center [263, 117] width 40 height 15
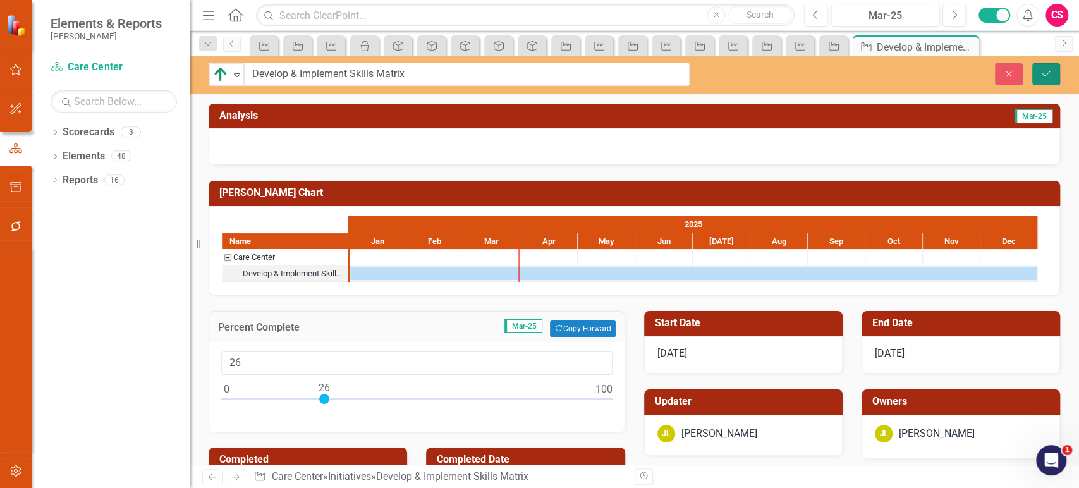
click at [1039, 68] on button "Save" at bounding box center [1046, 74] width 28 height 22
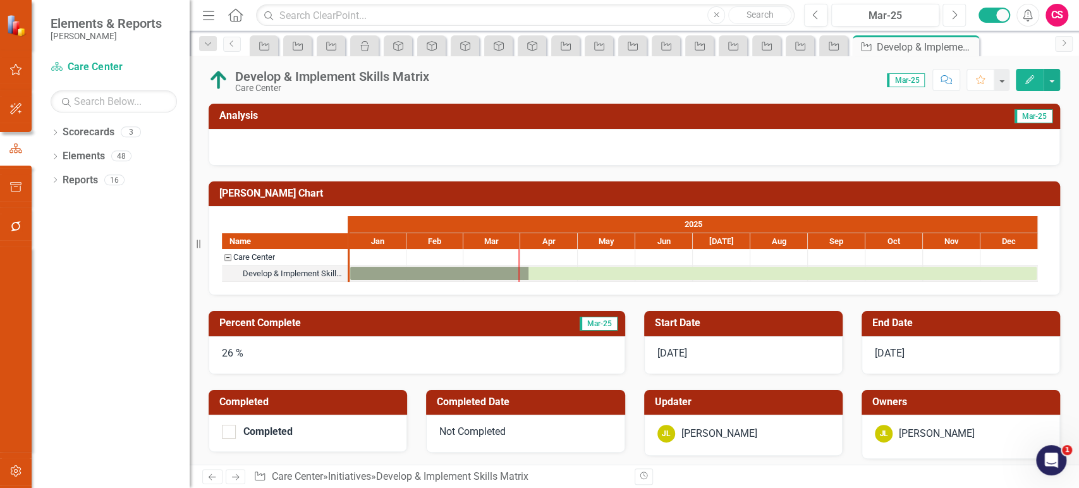
click at [952, 13] on icon "Next" at bounding box center [953, 14] width 7 height 11
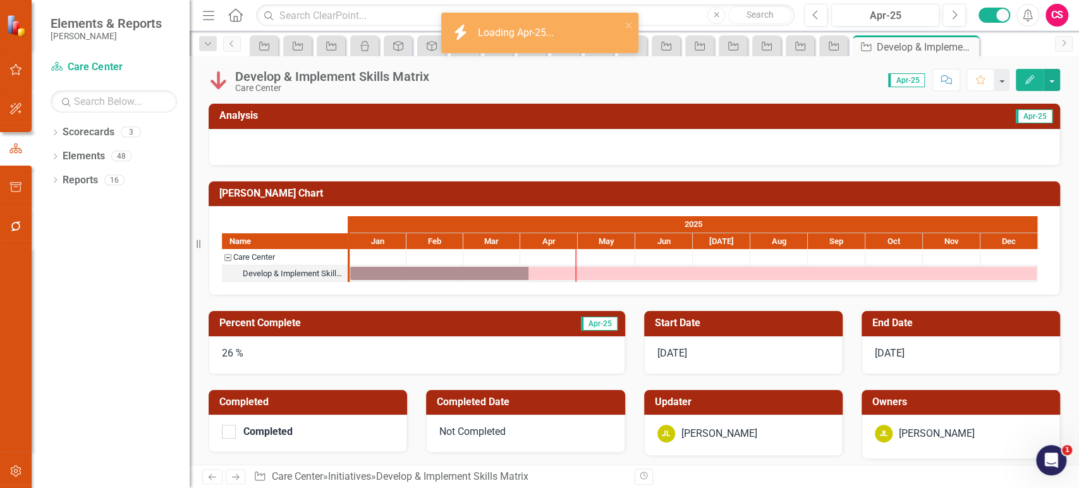
click at [212, 78] on img at bounding box center [219, 80] width 20 height 20
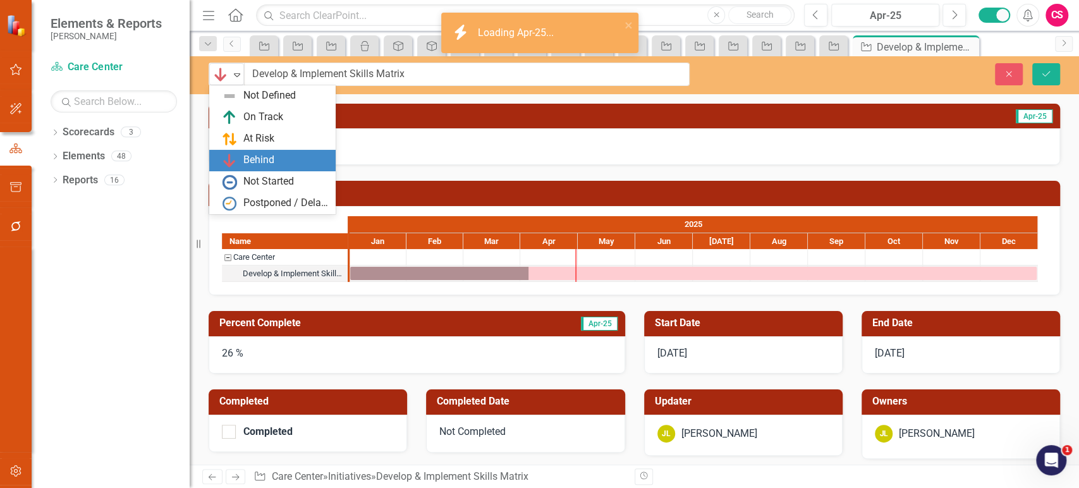
click at [219, 83] on div "Behind Expand" at bounding box center [226, 74] width 35 height 22
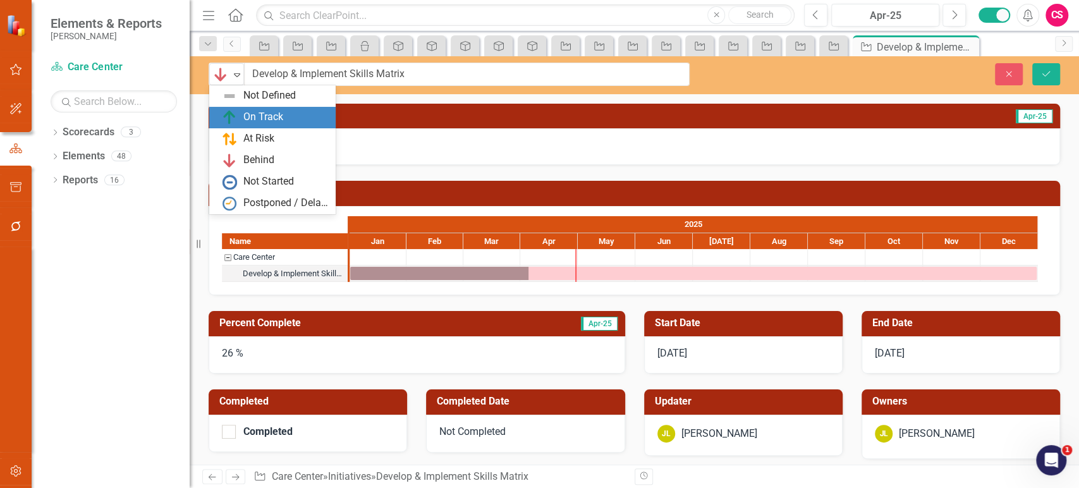
click at [265, 118] on div "On Track" at bounding box center [263, 117] width 40 height 15
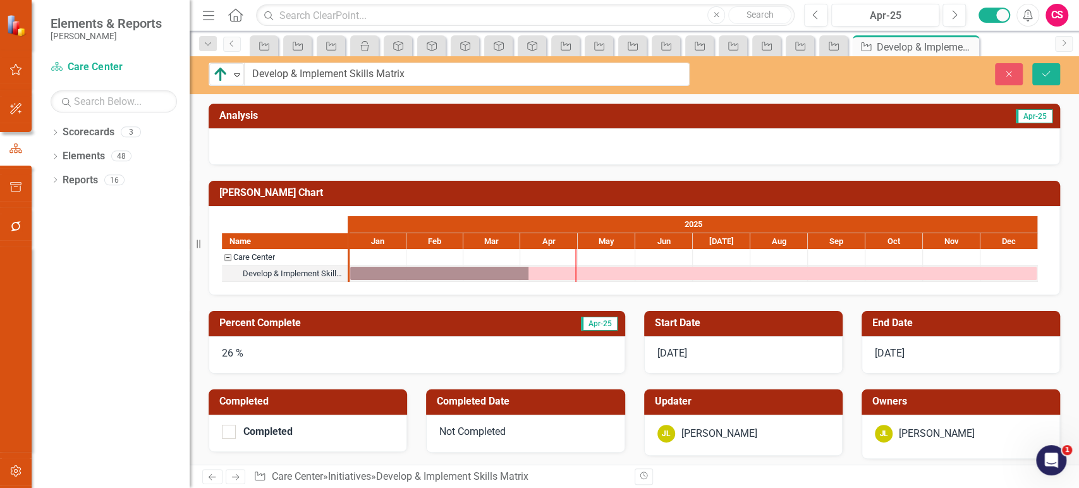
click at [248, 352] on div "26 %" at bounding box center [417, 355] width 416 height 38
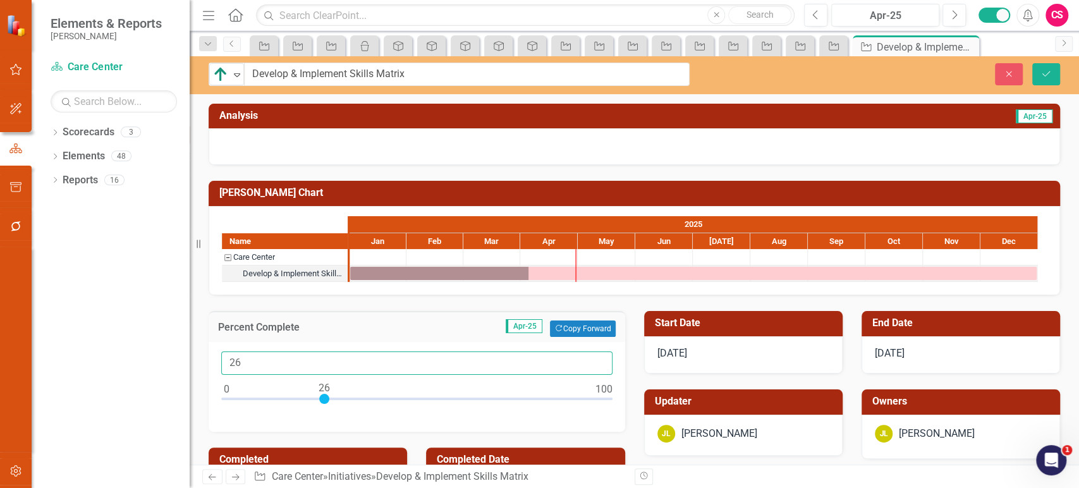
drag, startPoint x: 253, startPoint y: 366, endPoint x: 217, endPoint y: 367, distance: 36.0
click at [217, 367] on div "26" at bounding box center [417, 387] width 416 height 90
type input "34"
click at [1034, 71] on button "Save" at bounding box center [1046, 74] width 28 height 22
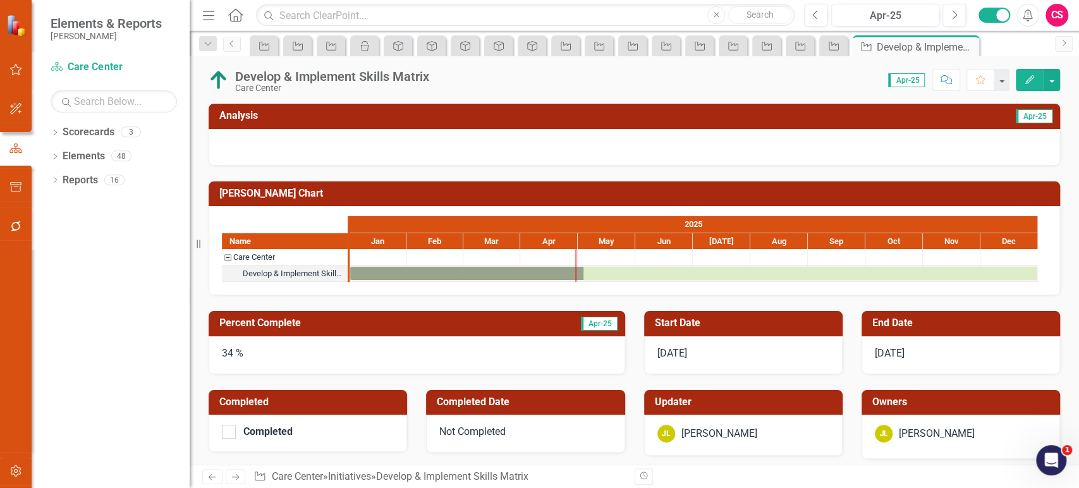
click at [239, 474] on icon "Next" at bounding box center [235, 477] width 11 height 8
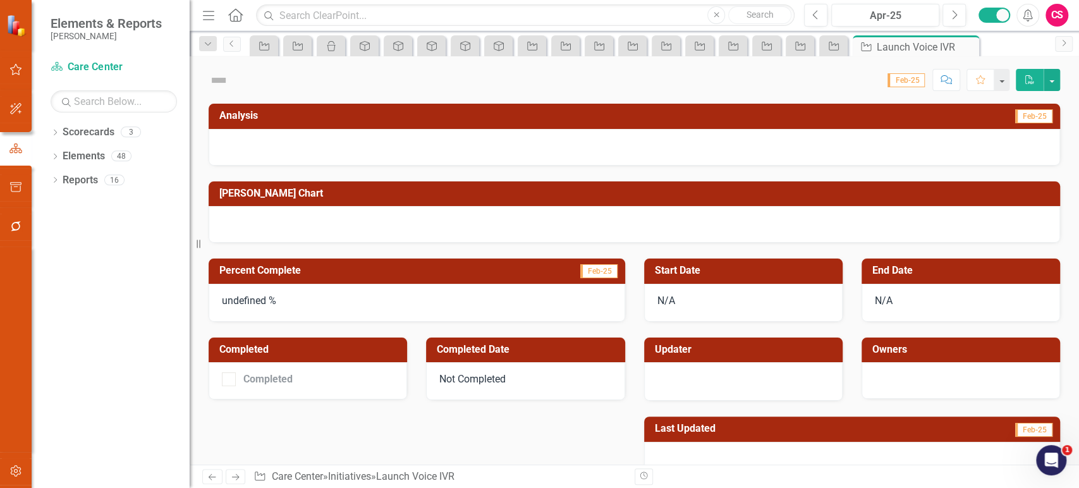
checkbox input "true"
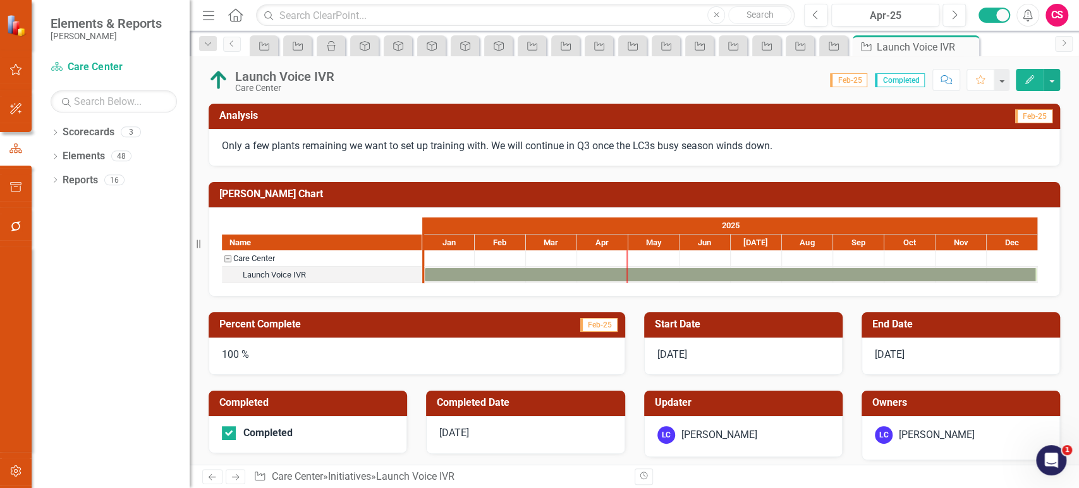
click at [210, 475] on icon "Previous" at bounding box center [212, 477] width 11 height 8
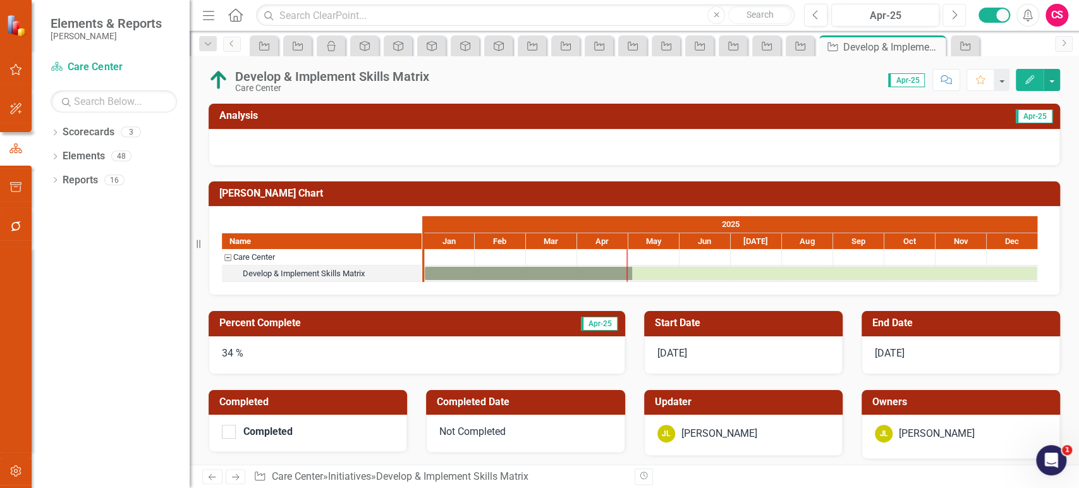
click at [948, 11] on button "Next" at bounding box center [953, 15] width 23 height 23
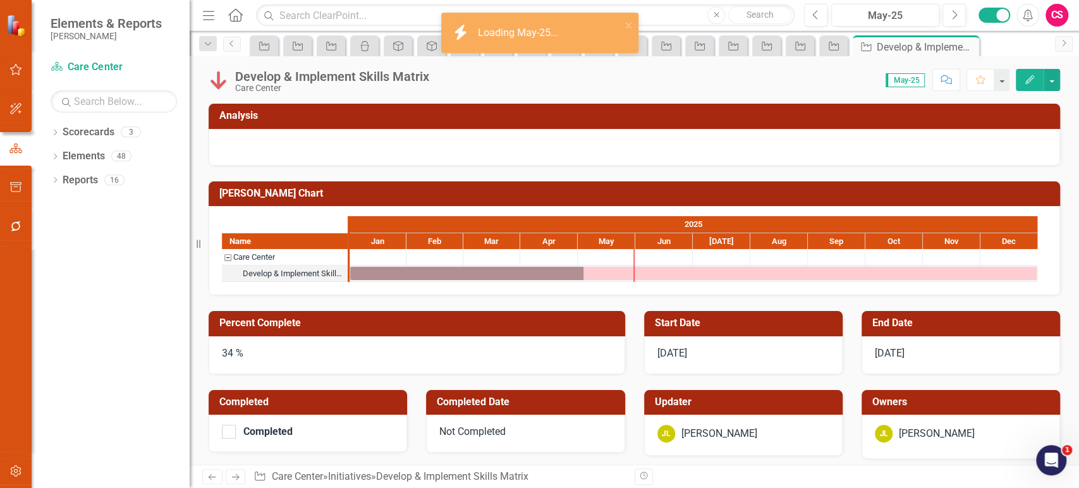
click at [217, 83] on img at bounding box center [219, 80] width 20 height 20
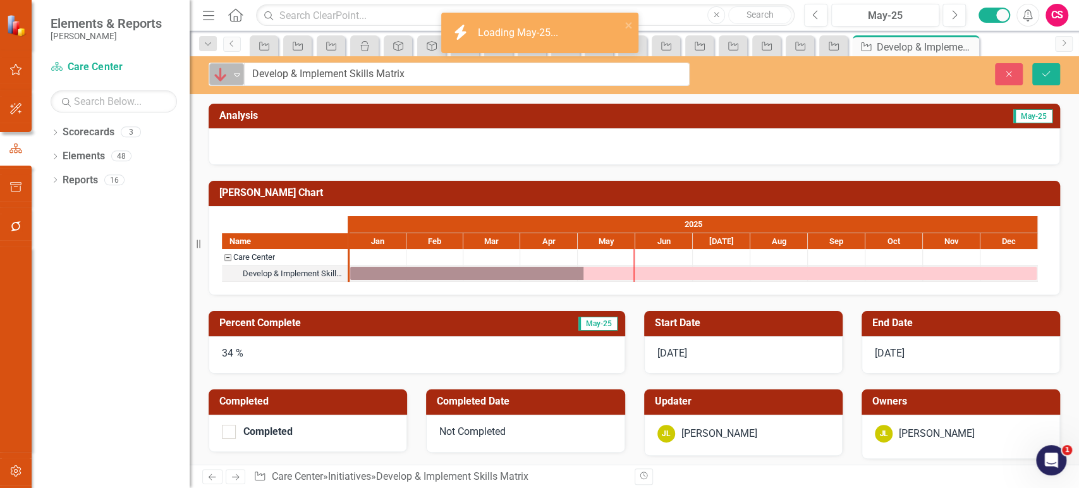
click at [224, 78] on img at bounding box center [220, 74] width 15 height 15
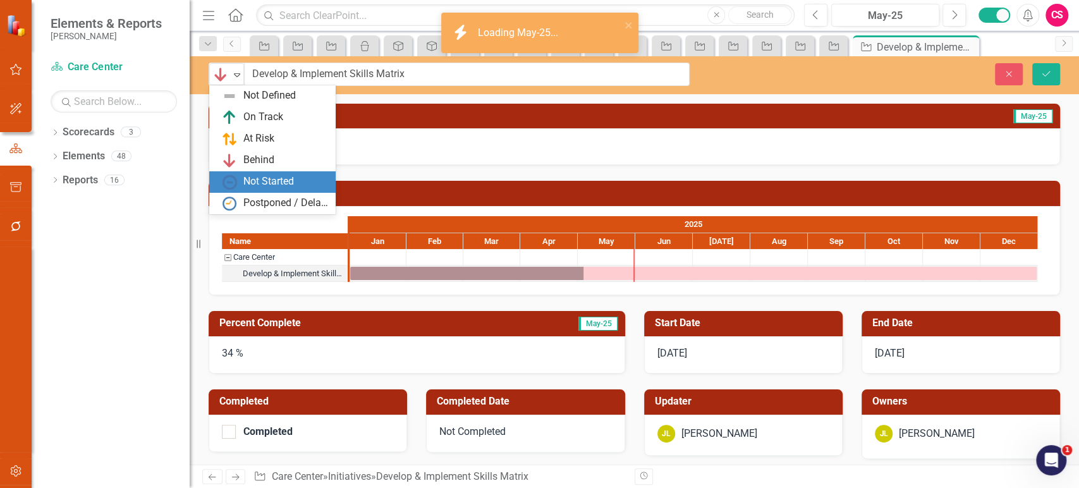
drag, startPoint x: 255, startPoint y: 96, endPoint x: 255, endPoint y: 174, distance: 77.7
click at [255, 174] on div "Not Defined On Track At Risk Behind Not Started Postponed / Delayed" at bounding box center [272, 149] width 126 height 129
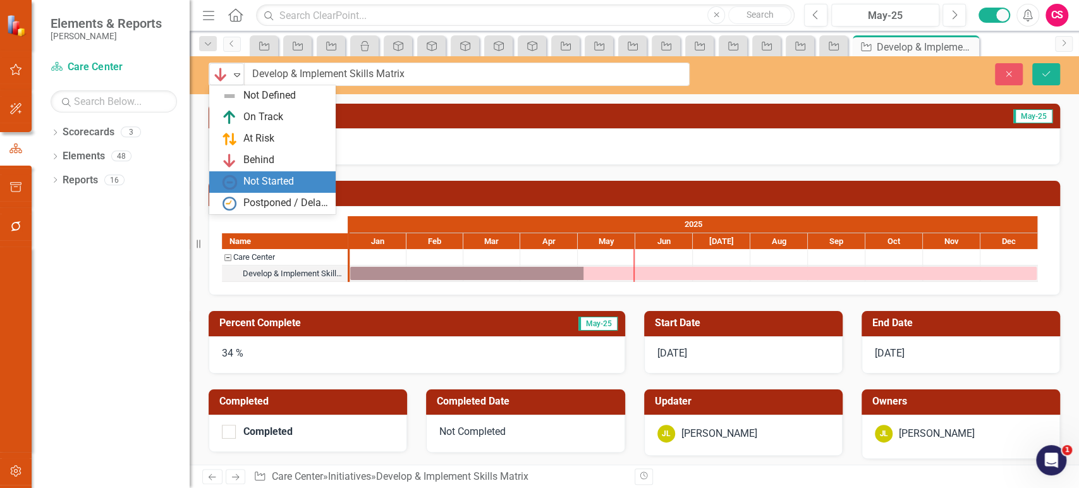
click at [255, 174] on div "Not Started" at bounding box center [275, 181] width 106 height 15
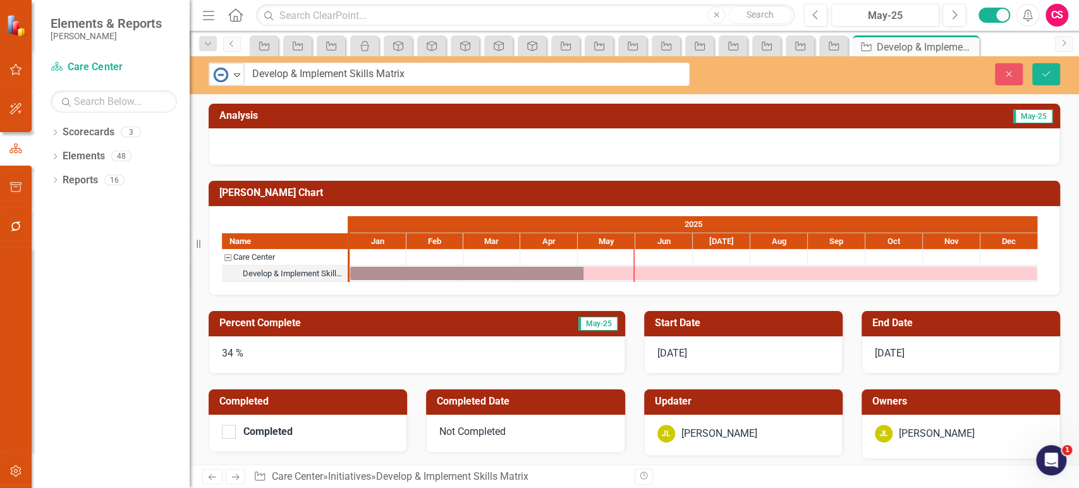
click at [260, 348] on div "34 %" at bounding box center [417, 355] width 416 height 38
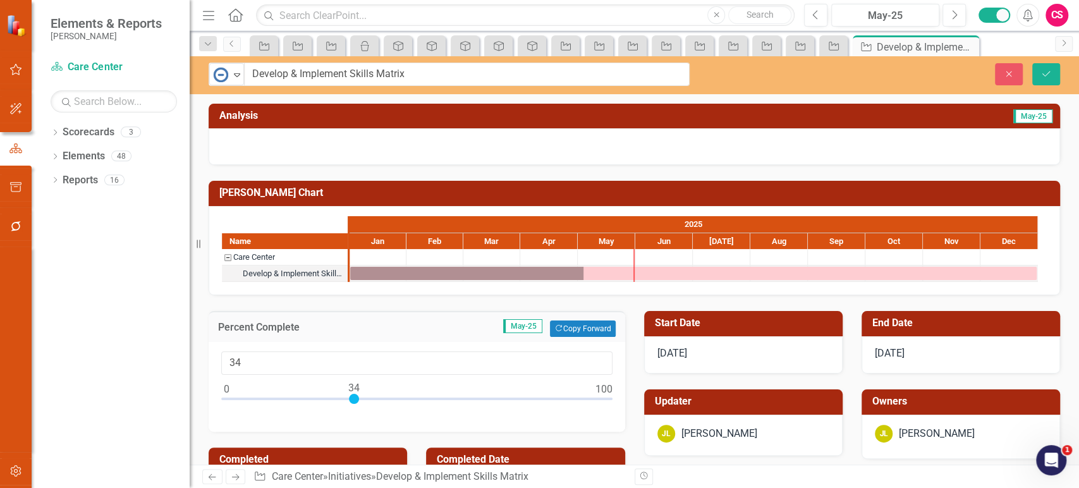
click at [217, 358] on div "34" at bounding box center [417, 387] width 416 height 90
click at [246, 362] on input "34" at bounding box center [416, 362] width 391 height 23
type input "0"
click at [1053, 70] on button "Save" at bounding box center [1046, 74] width 28 height 22
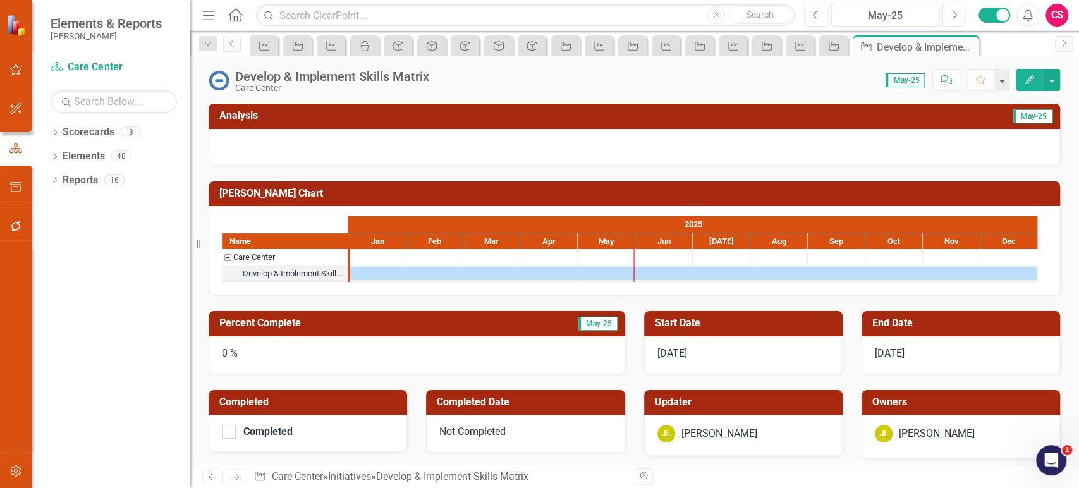
click at [948, 16] on button "Next" at bounding box center [953, 15] width 23 height 23
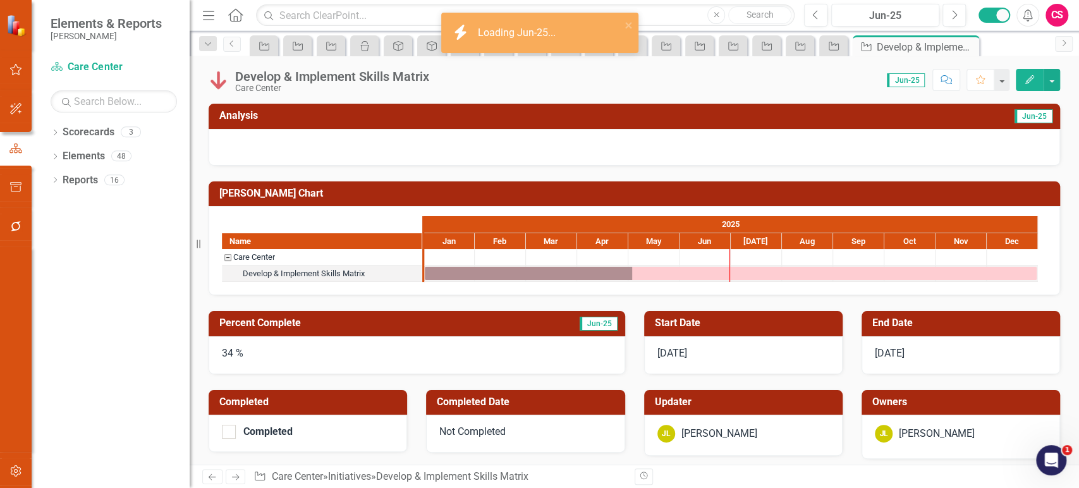
click at [222, 80] on img at bounding box center [219, 80] width 20 height 20
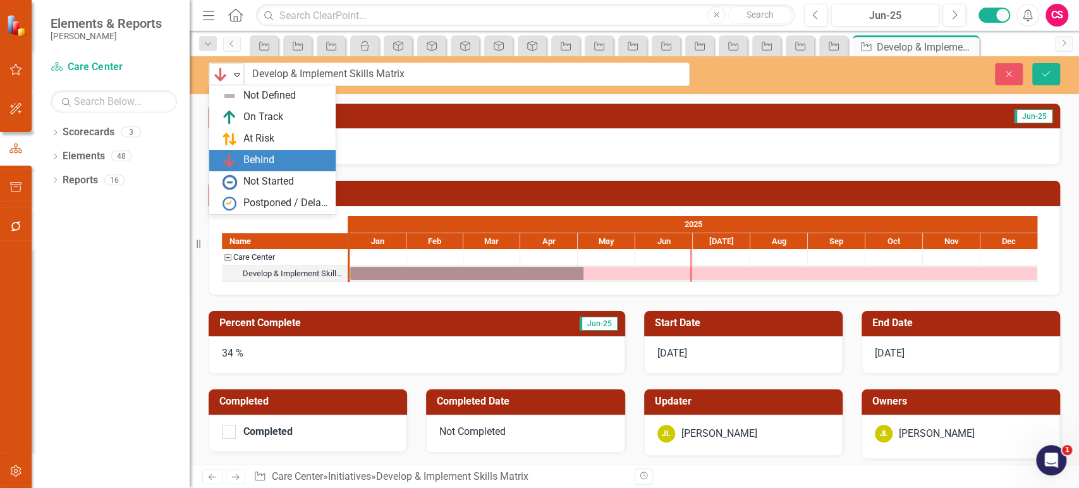
click at [222, 80] on img at bounding box center [220, 74] width 15 height 15
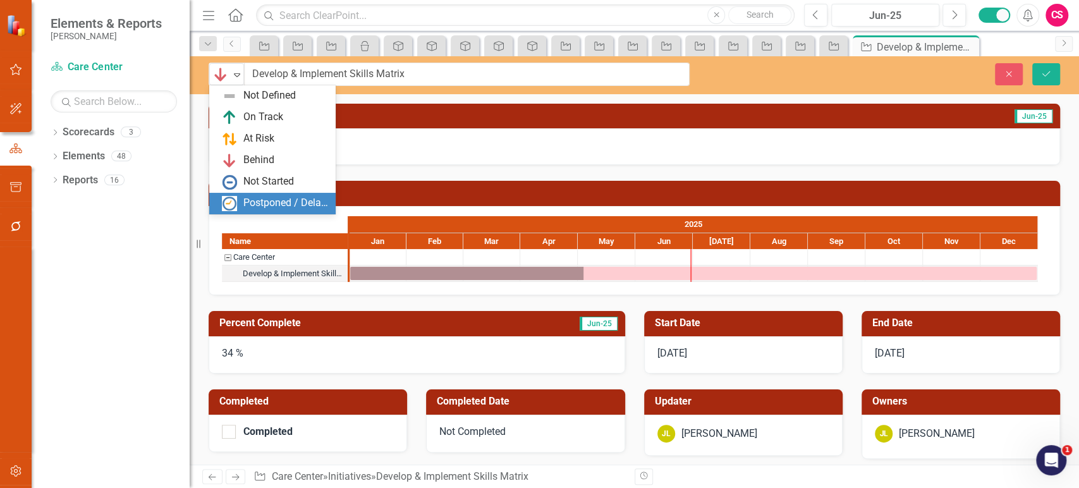
drag, startPoint x: 238, startPoint y: 95, endPoint x: 245, endPoint y: 196, distance: 101.3
click at [245, 196] on div "Not Defined On Track At Risk Behind Not Started Postponed / Delayed" at bounding box center [272, 149] width 126 height 129
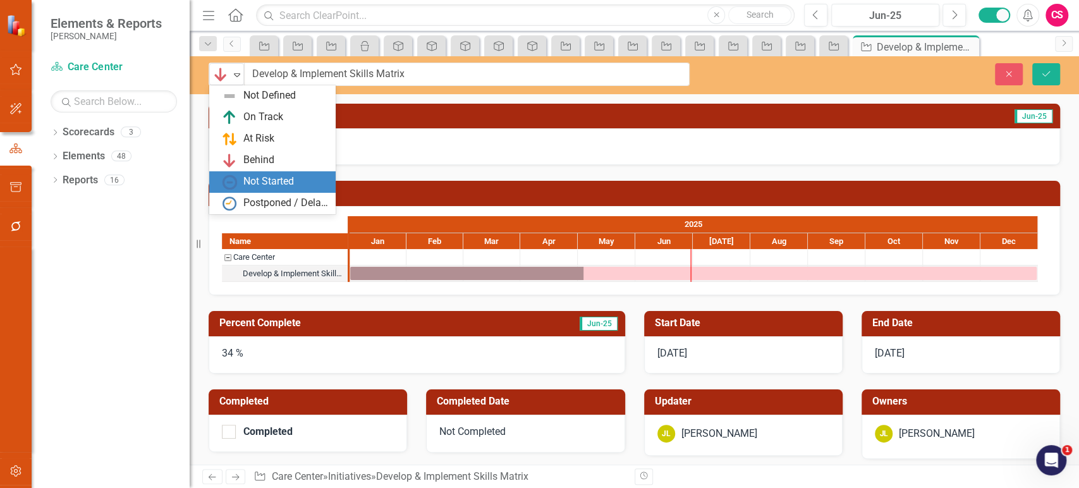
click at [251, 182] on div "Not Started" at bounding box center [268, 181] width 51 height 15
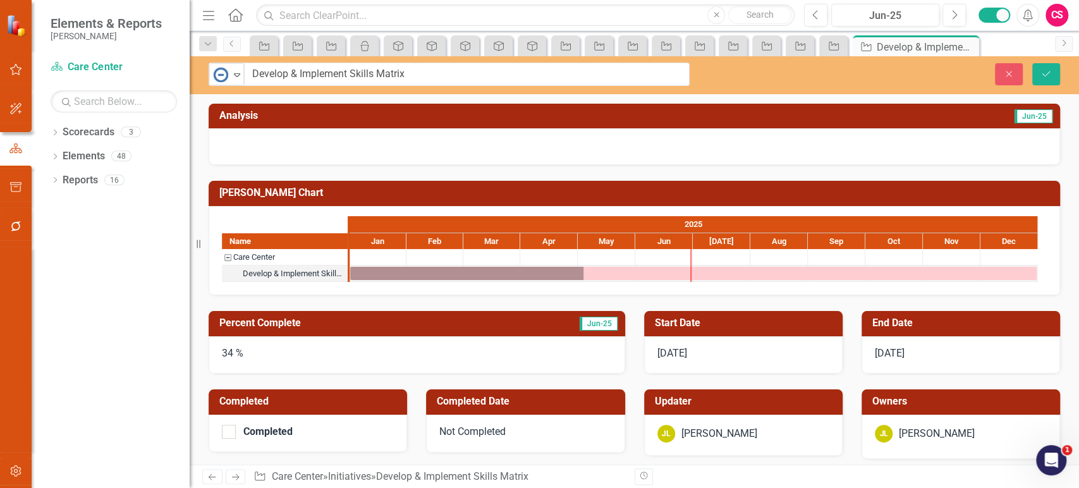
click at [246, 322] on h3 "Percent Complete" at bounding box center [354, 322] width 270 height 11
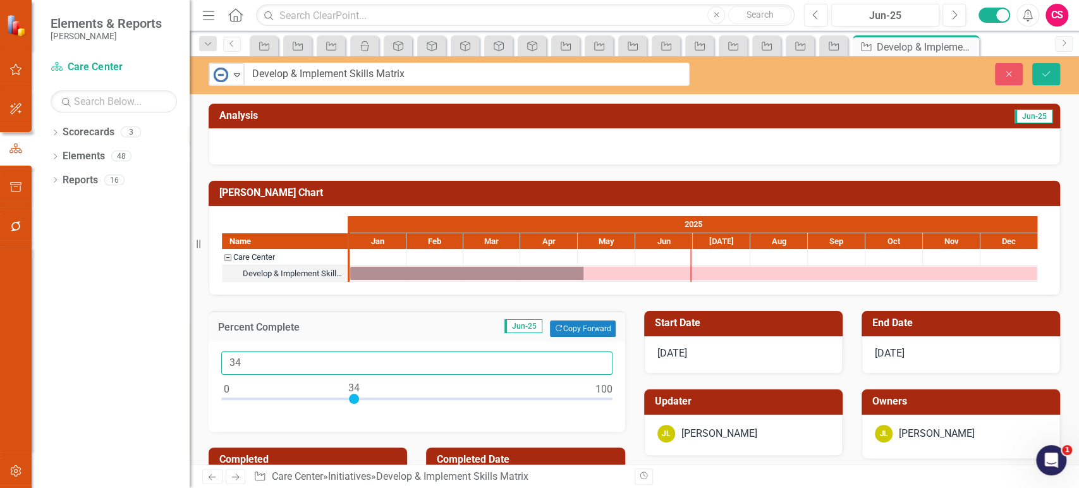
drag, startPoint x: 259, startPoint y: 367, endPoint x: 197, endPoint y: 358, distance: 63.3
click at [197, 358] on div "Elements & Reports Lippert Scorecard Care Center Search Dropdown Scorecards 3 D…" at bounding box center [539, 244] width 1079 height 488
type input "0"
click at [1039, 79] on button "Save" at bounding box center [1046, 74] width 28 height 22
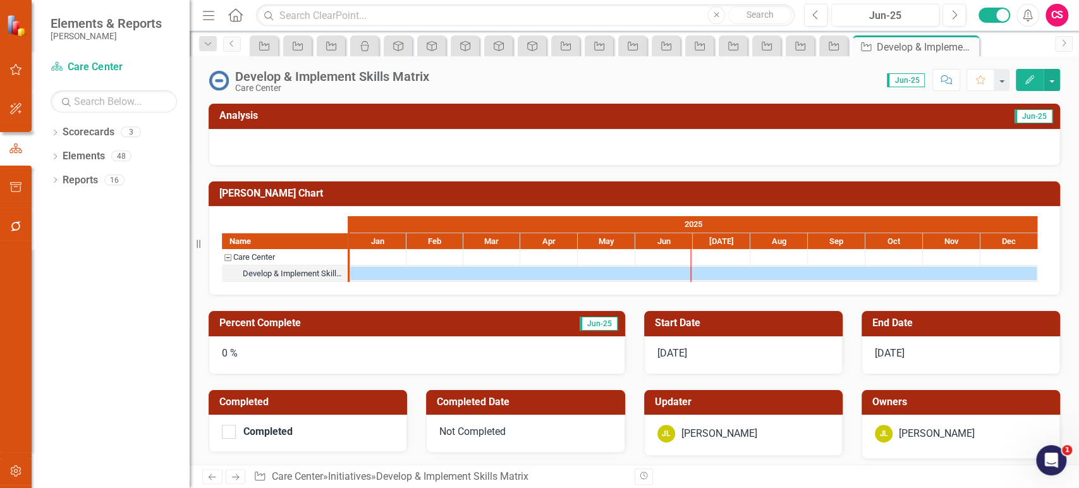
click at [232, 471] on link "Next" at bounding box center [236, 476] width 20 height 15
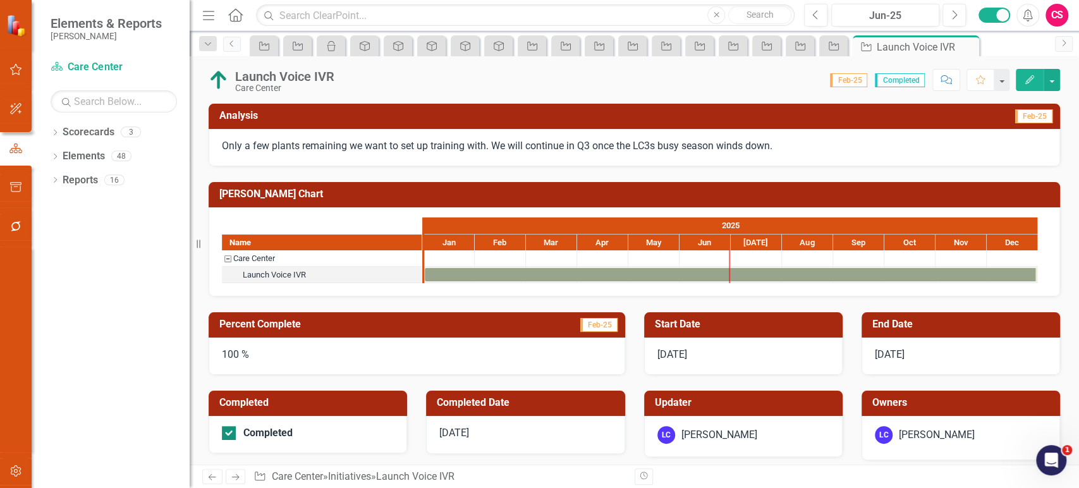
click at [237, 434] on div "Completed" at bounding box center [305, 433] width 166 height 14
click at [230, 434] on input "Completed" at bounding box center [226, 430] width 8 height 8
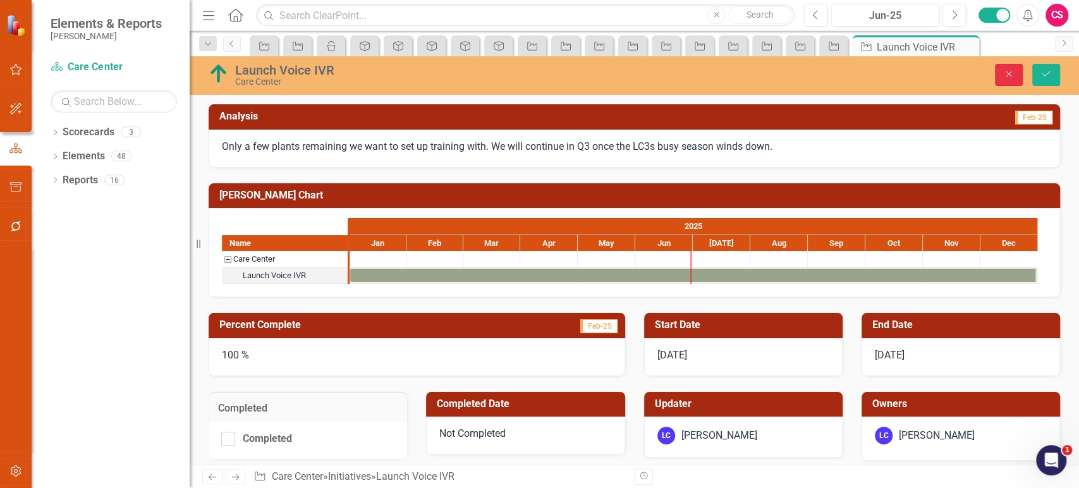
click at [1009, 75] on icon "button" at bounding box center [1009, 74] width 6 height 6
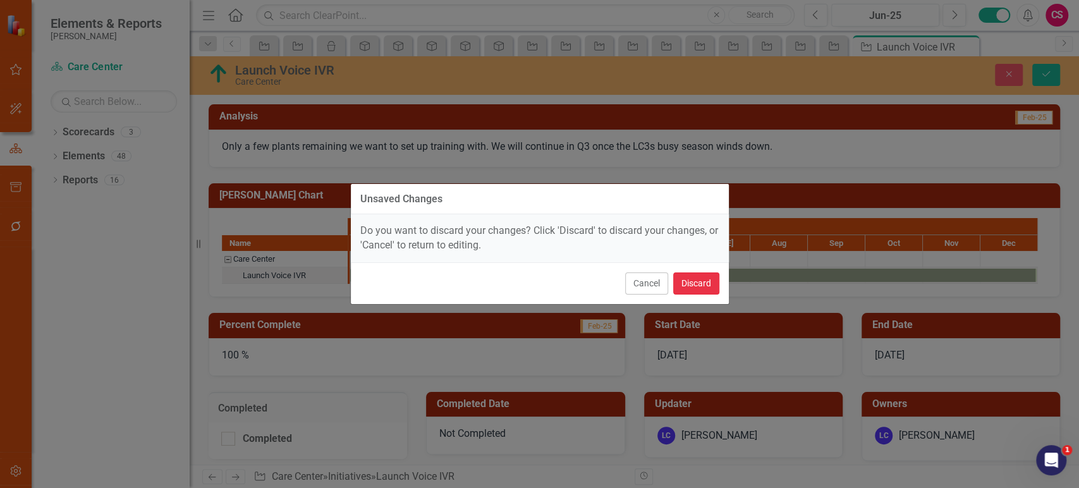
drag, startPoint x: 689, startPoint y: 282, endPoint x: 537, endPoint y: 363, distance: 172.2
click at [689, 284] on button "Discard" at bounding box center [696, 283] width 46 height 22
checkbox input "true"
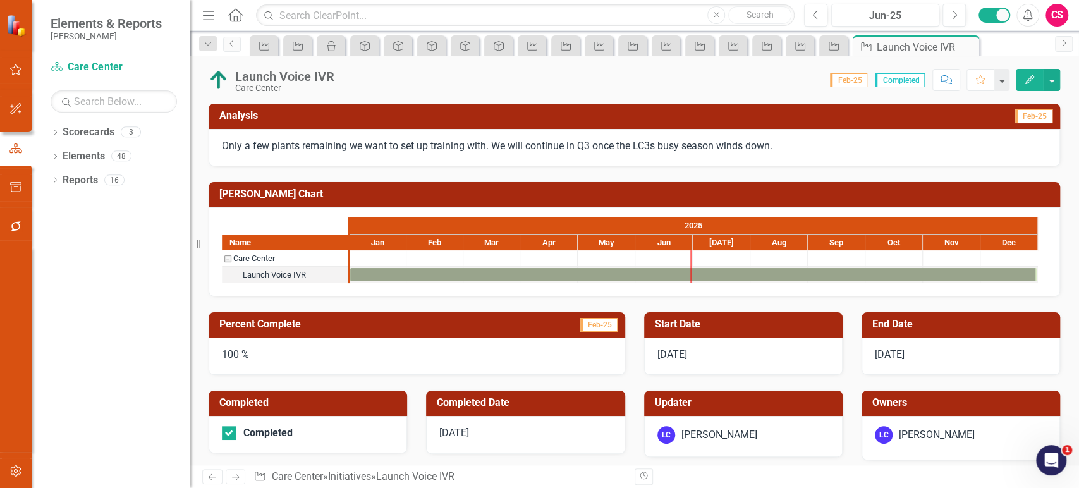
click at [232, 473] on icon "Next" at bounding box center [235, 477] width 11 height 8
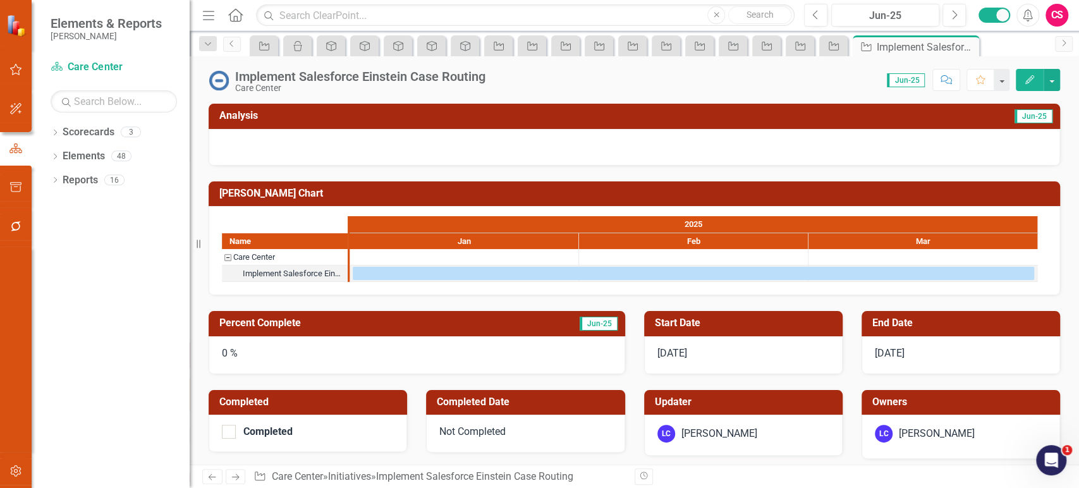
click at [236, 474] on icon "Next" at bounding box center [235, 477] width 11 height 8
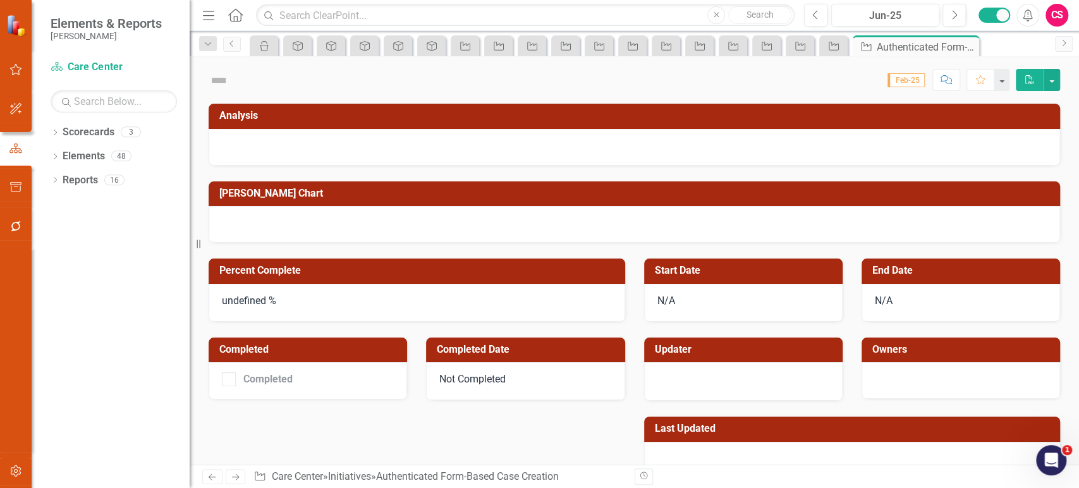
checkbox input "true"
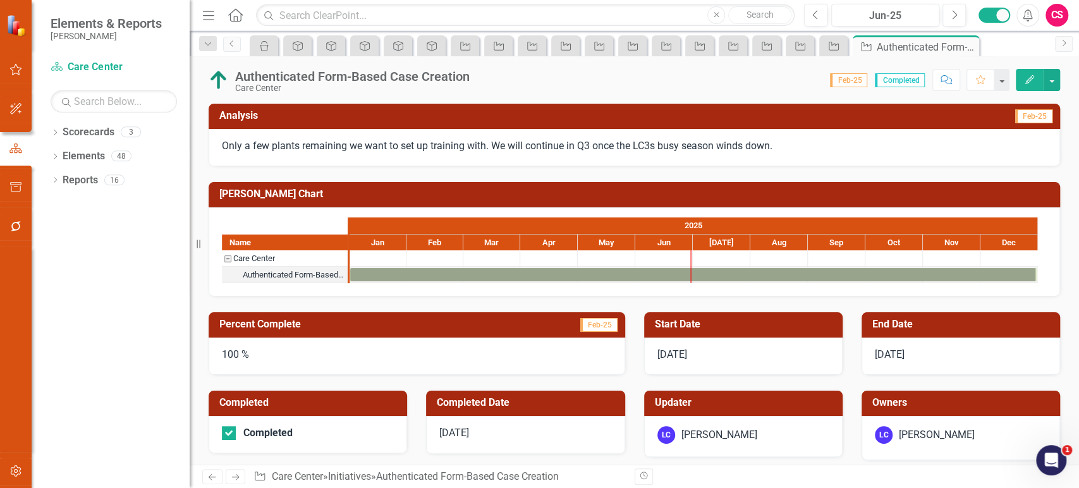
click at [239, 469] on link "Next" at bounding box center [236, 476] width 20 height 15
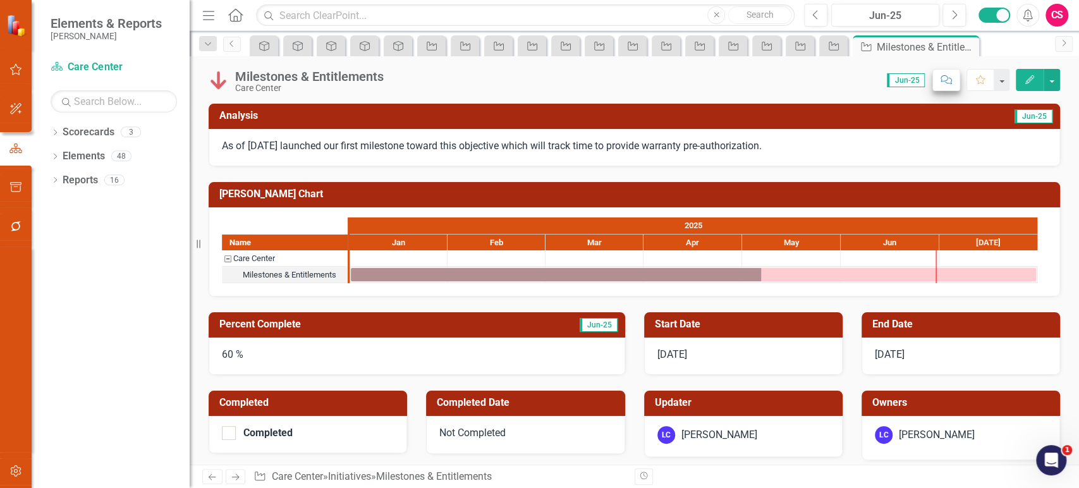
drag, startPoint x: 1025, startPoint y: 83, endPoint x: 954, endPoint y: 87, distance: 70.8
click at [1027, 83] on icon "Edit" at bounding box center [1029, 79] width 11 height 9
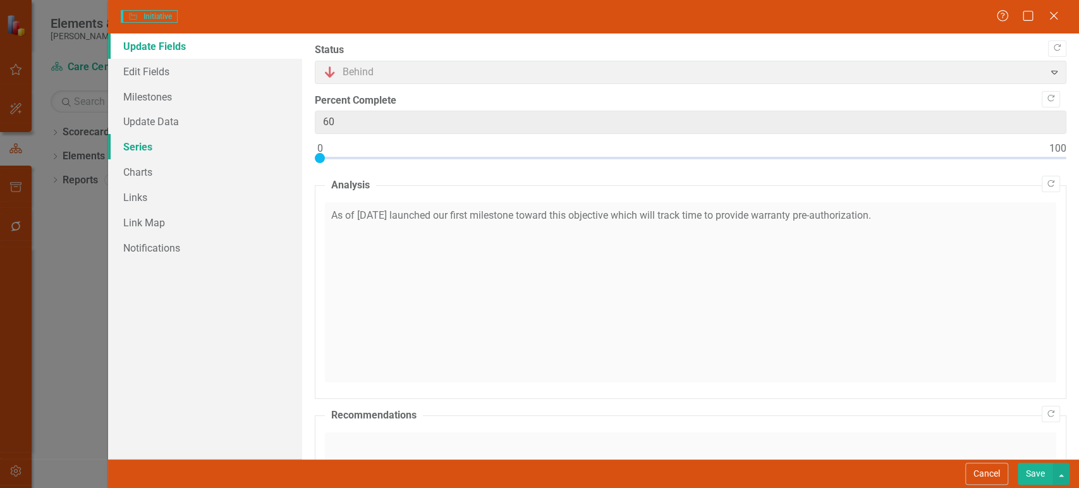
click at [169, 149] on link "Series" at bounding box center [205, 146] width 194 height 25
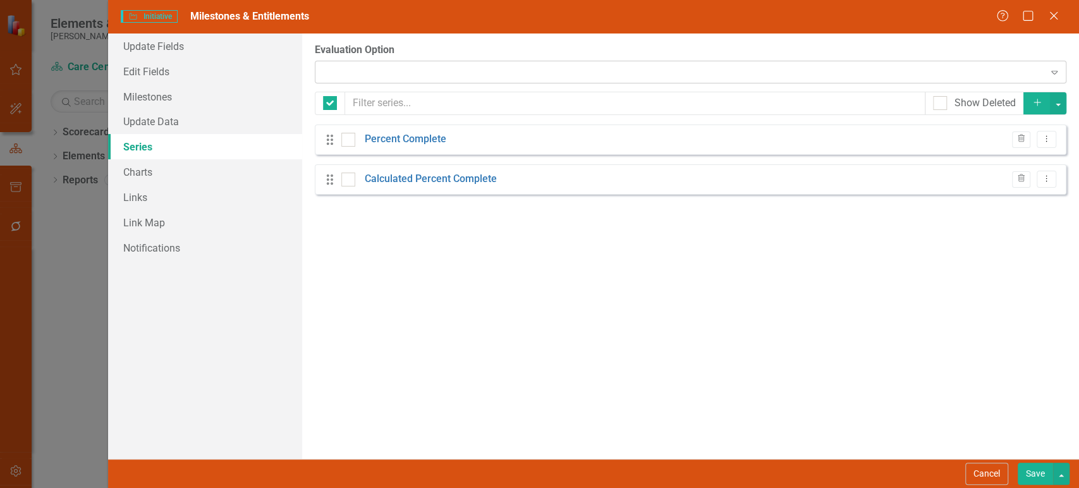
click at [384, 71] on div at bounding box center [679, 72] width 725 height 3
checkbox input "false"
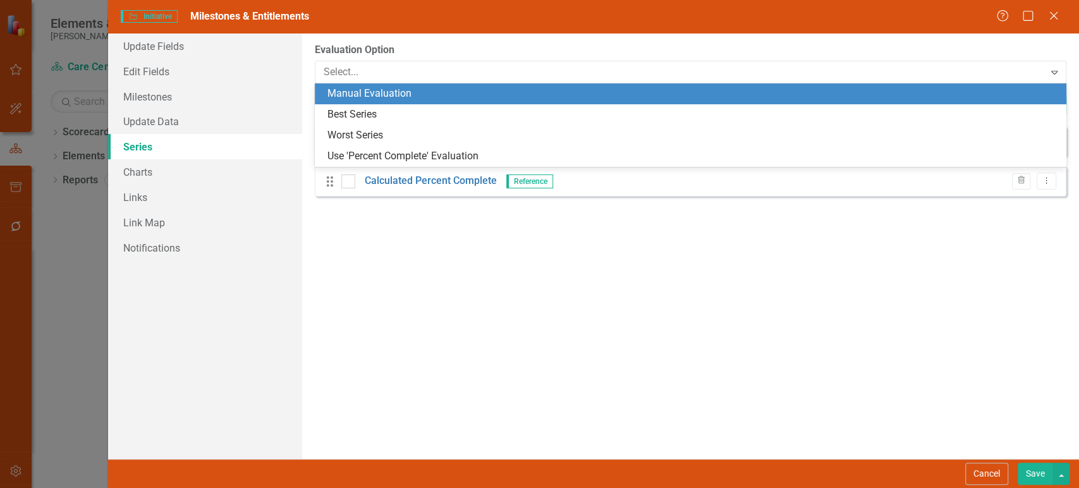
click at [378, 97] on div "Manual Evaluation" at bounding box center [692, 94] width 731 height 15
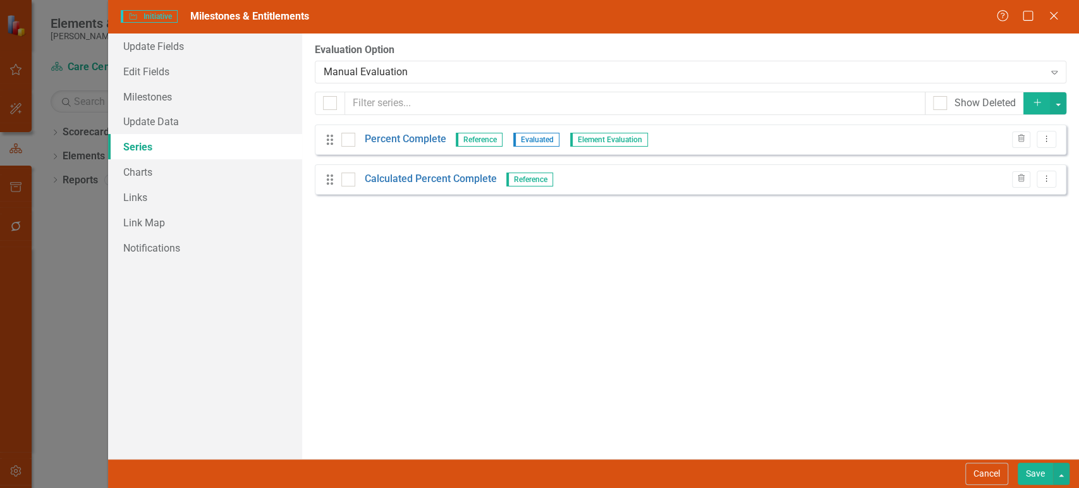
click at [1031, 476] on button "Save" at bounding box center [1034, 474] width 35 height 22
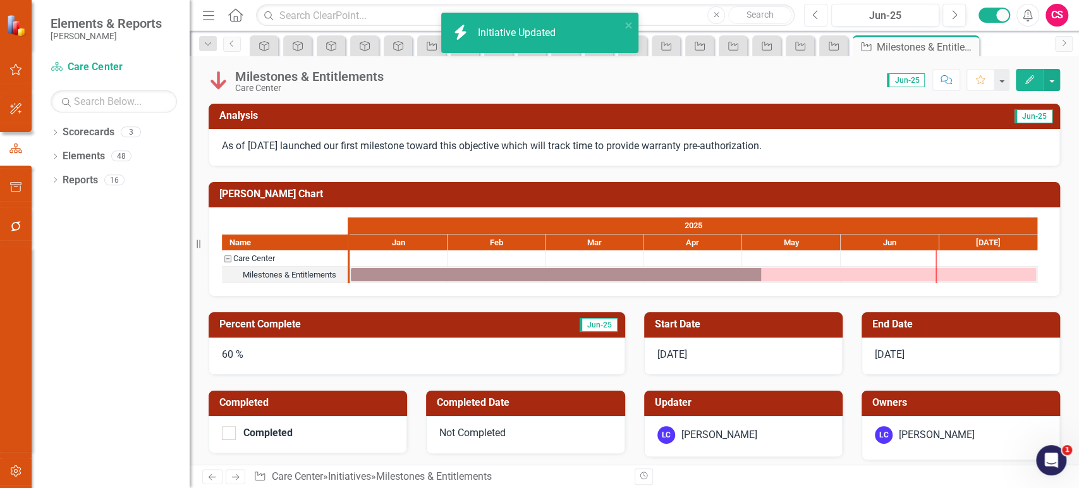
click at [816, 13] on icon "Previous" at bounding box center [815, 14] width 7 height 11
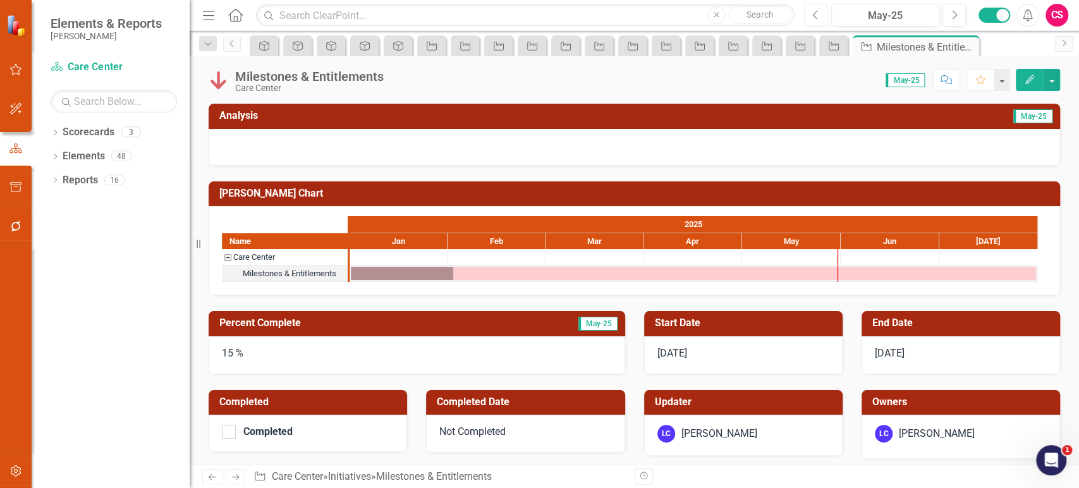
click at [817, 16] on icon "Previous" at bounding box center [815, 14] width 7 height 11
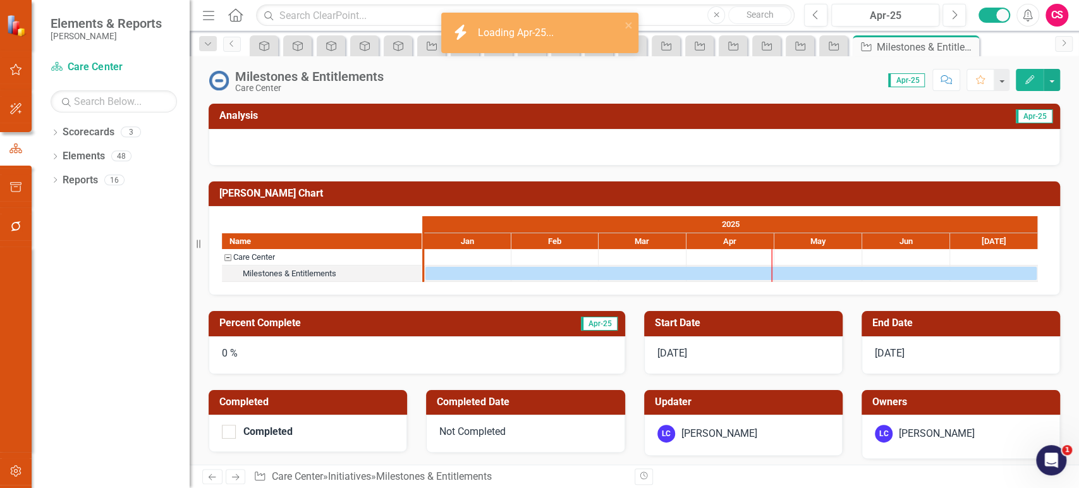
click at [264, 348] on div "0 %" at bounding box center [417, 355] width 416 height 38
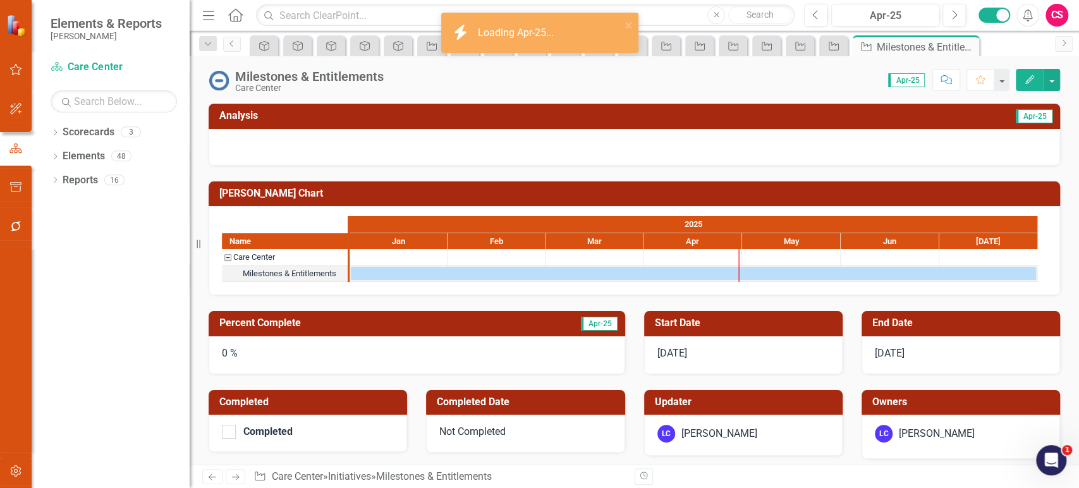
click at [264, 348] on div "0 %" at bounding box center [417, 355] width 416 height 38
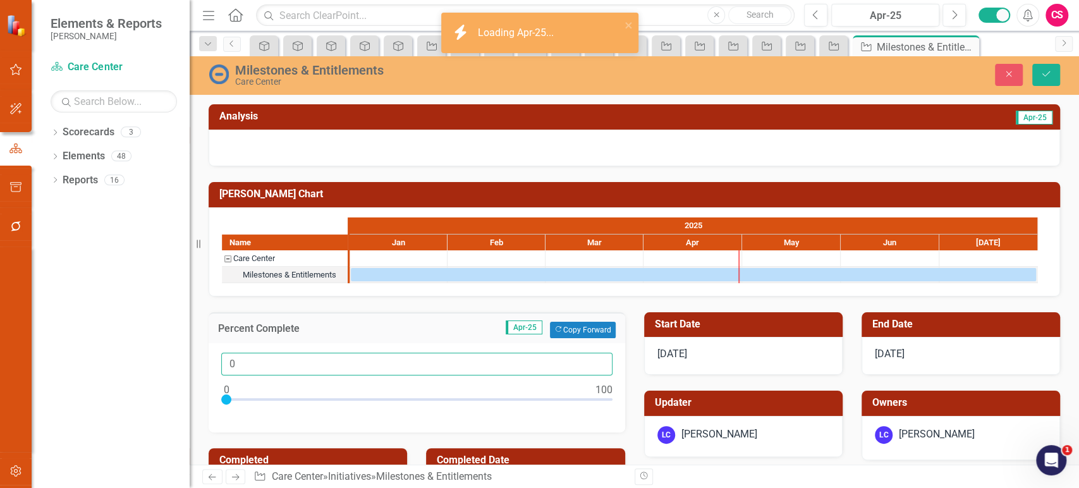
drag, startPoint x: 251, startPoint y: 356, endPoint x: 199, endPoint y: 361, distance: 52.0
click at [199, 361] on div "Elements & Reports Lippert Scorecard Care Center Search Dropdown Scorecards 3 D…" at bounding box center [539, 244] width 1079 height 488
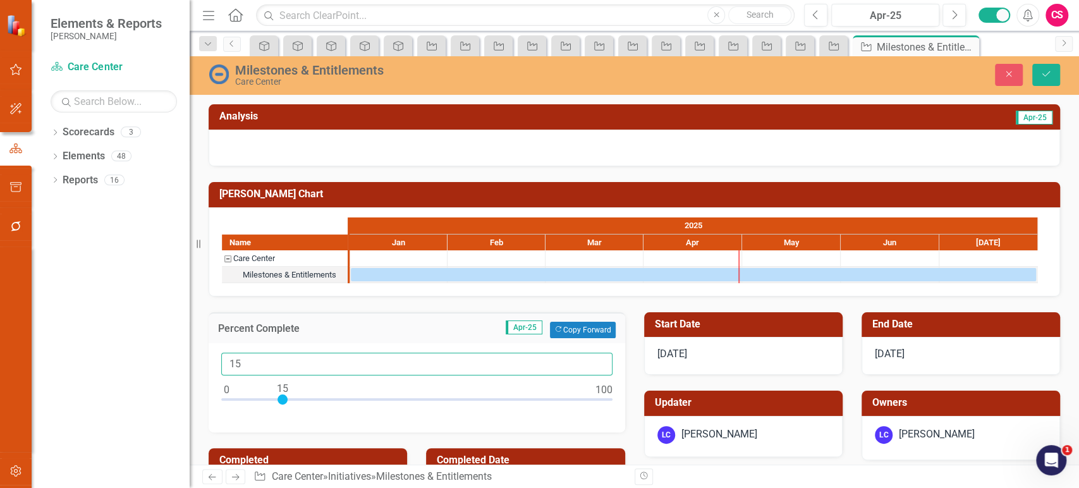
type input "15"
click at [222, 70] on img at bounding box center [219, 74] width 20 height 20
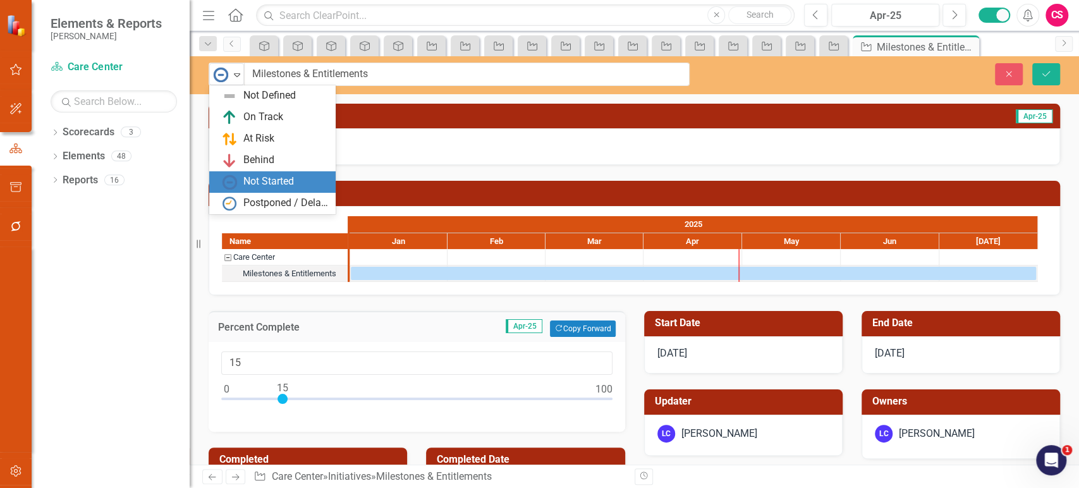
click at [222, 70] on img at bounding box center [220, 74] width 15 height 15
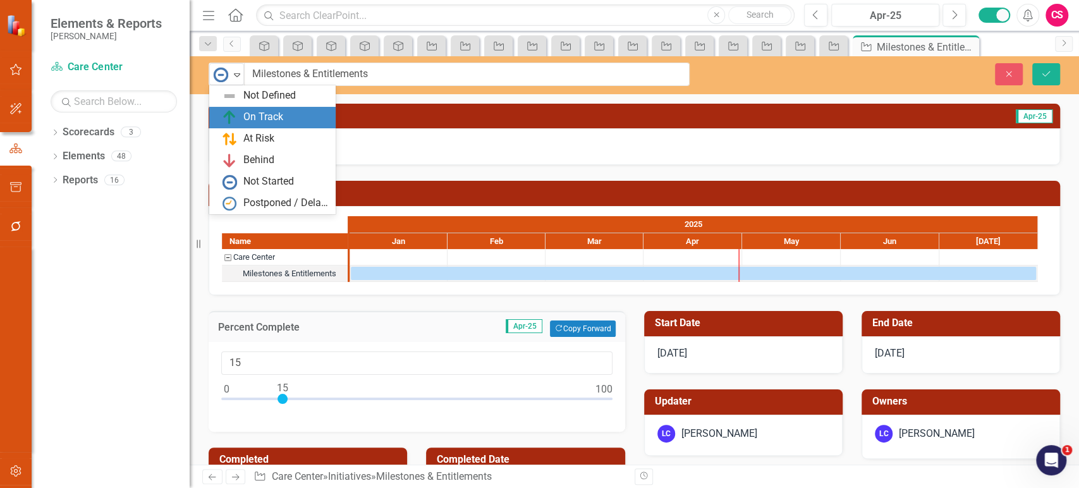
click at [258, 120] on div "On Track" at bounding box center [263, 117] width 40 height 15
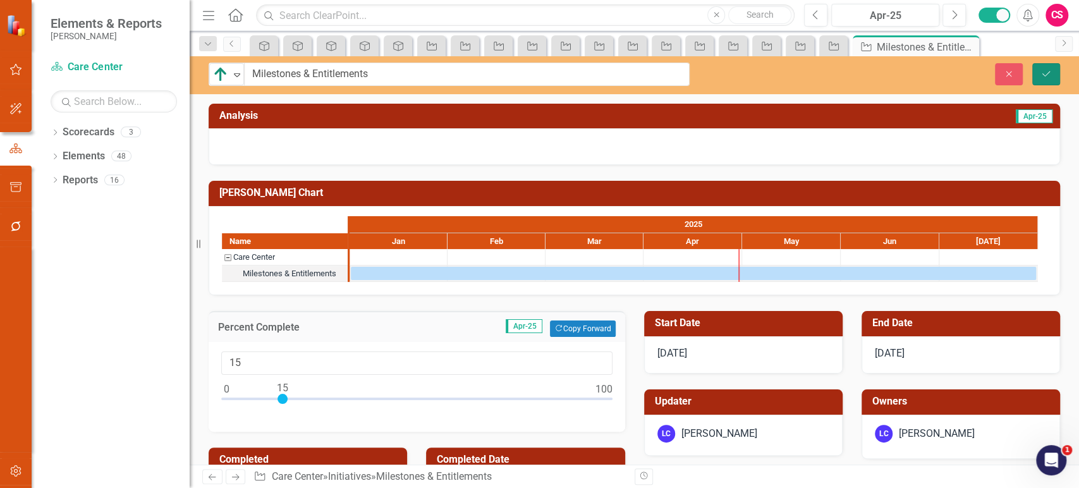
click at [1042, 75] on icon "Save" at bounding box center [1045, 74] width 11 height 9
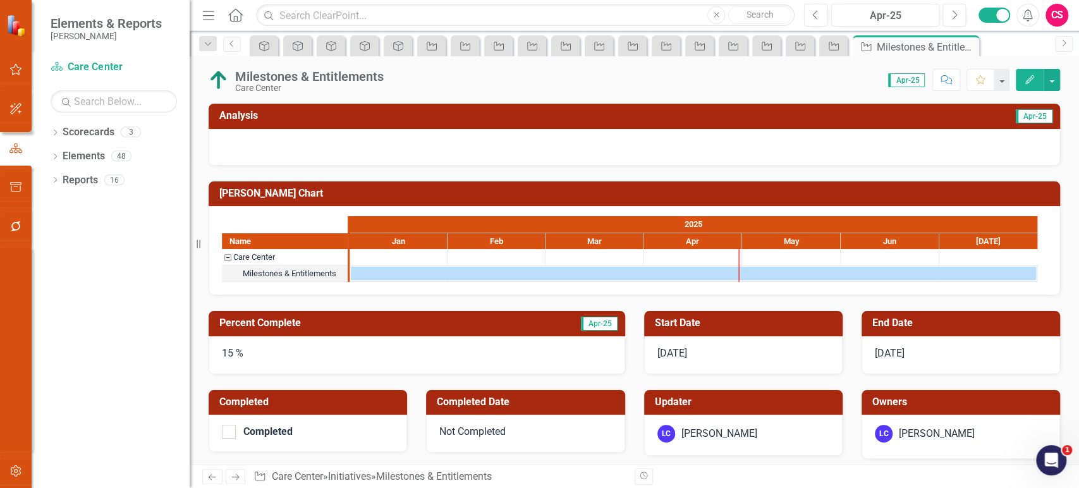
click at [233, 475] on icon "Next" at bounding box center [235, 477] width 11 height 8
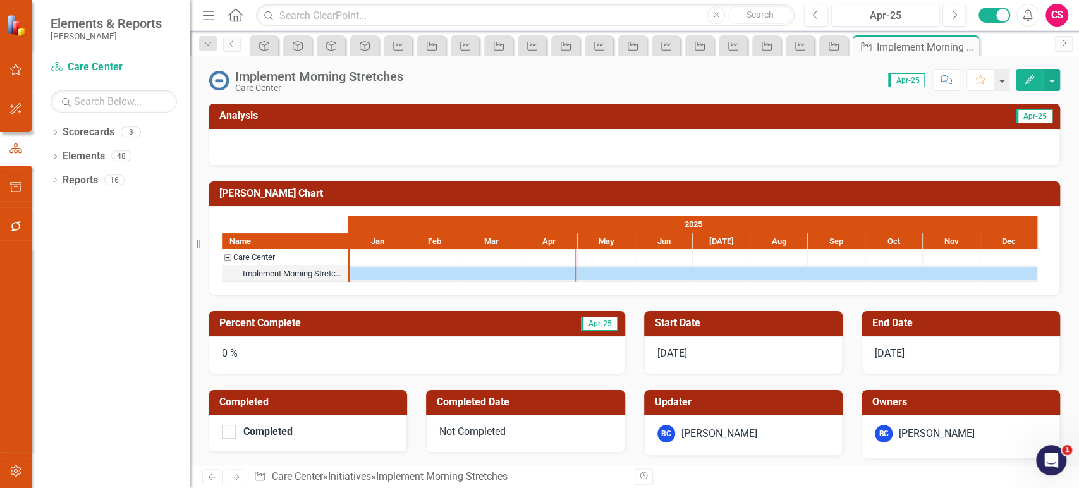
click at [260, 354] on div "0 %" at bounding box center [417, 355] width 416 height 38
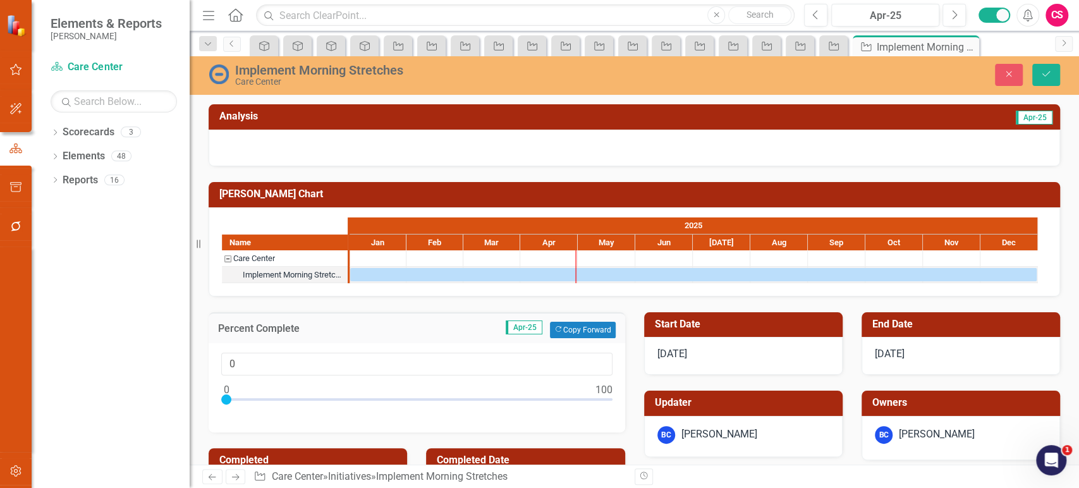
click at [215, 471] on link "Previous" at bounding box center [212, 476] width 20 height 15
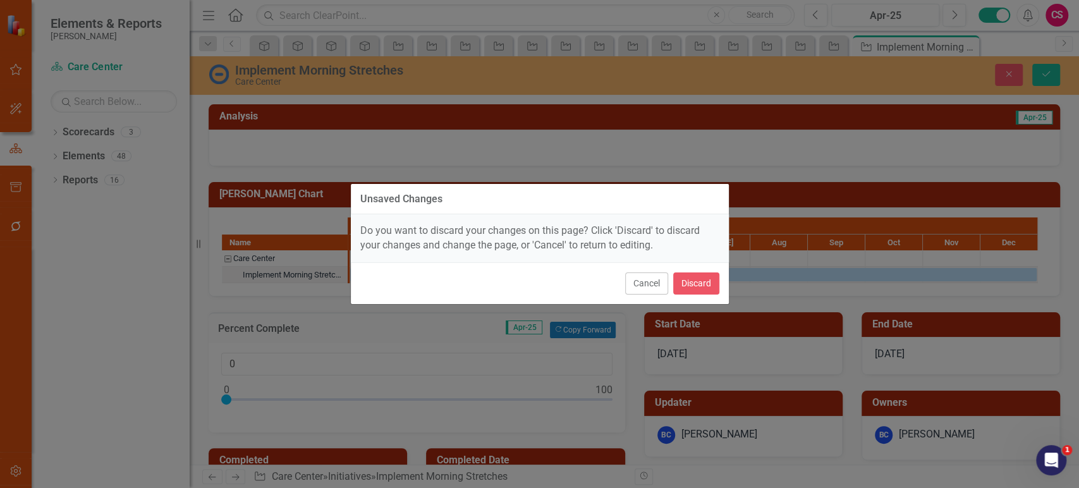
click at [726, 277] on div "Cancel Discard" at bounding box center [540, 283] width 378 height 42
click at [696, 286] on button "Discard" at bounding box center [696, 283] width 46 height 22
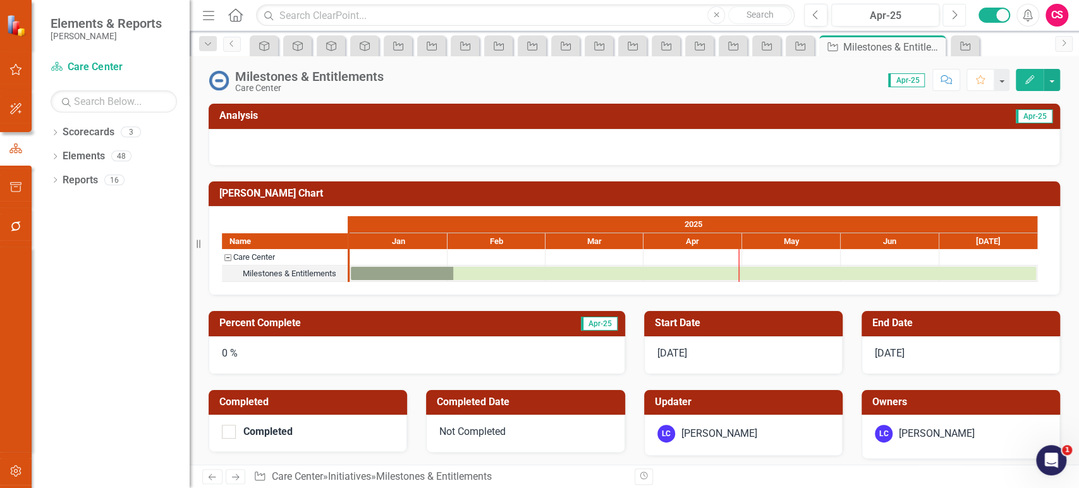
click at [954, 15] on icon "Next" at bounding box center [953, 14] width 7 height 11
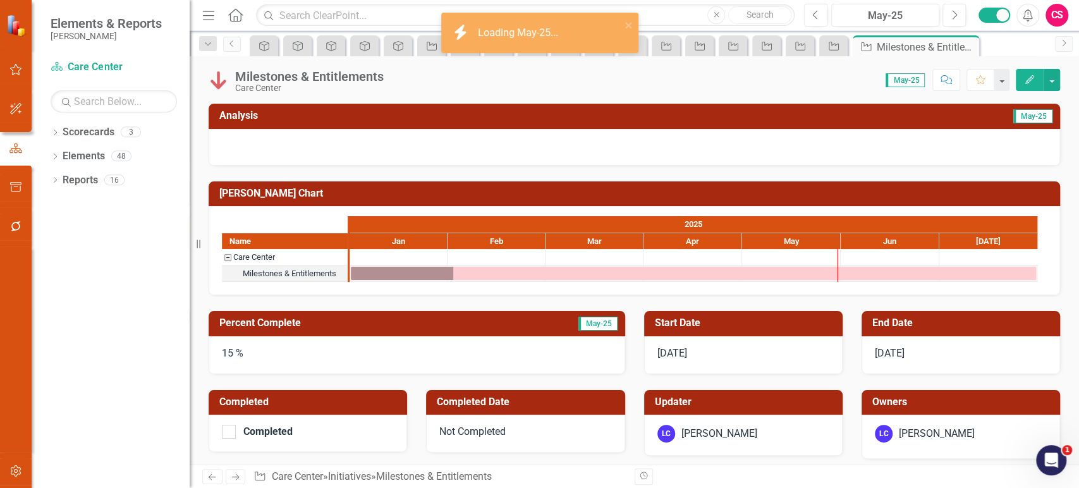
click at [280, 359] on div "15 %" at bounding box center [417, 355] width 416 height 38
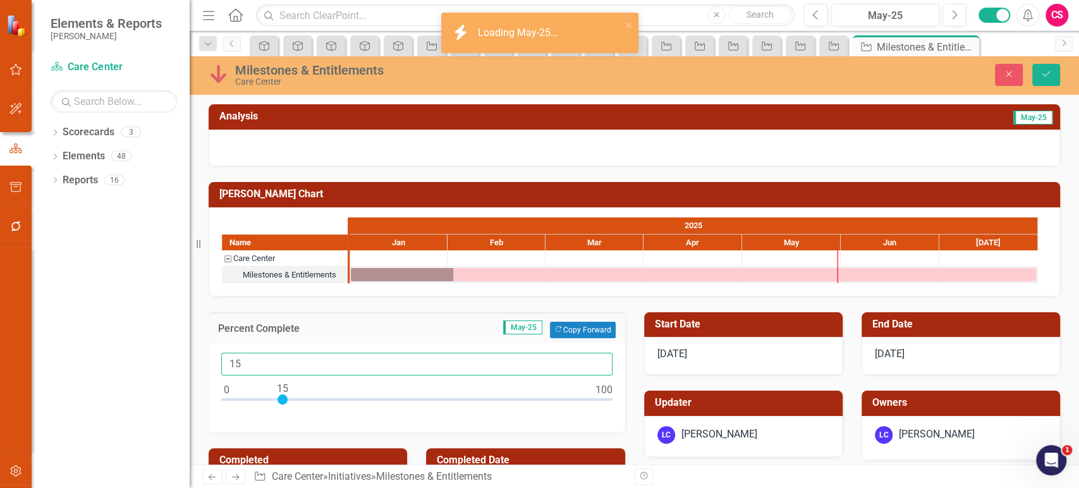
drag, startPoint x: 268, startPoint y: 363, endPoint x: 174, endPoint y: 360, distance: 93.5
click at [174, 360] on div "Elements & Reports Lippert Scorecard Care Center Search Dropdown Scorecards 3 D…" at bounding box center [539, 244] width 1079 height 488
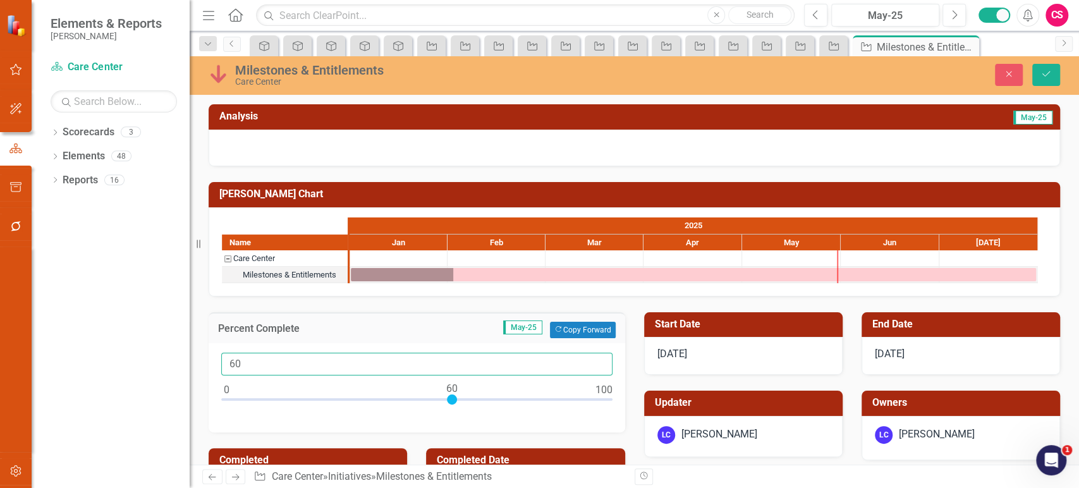
type input "60"
click at [219, 82] on img at bounding box center [219, 74] width 20 height 20
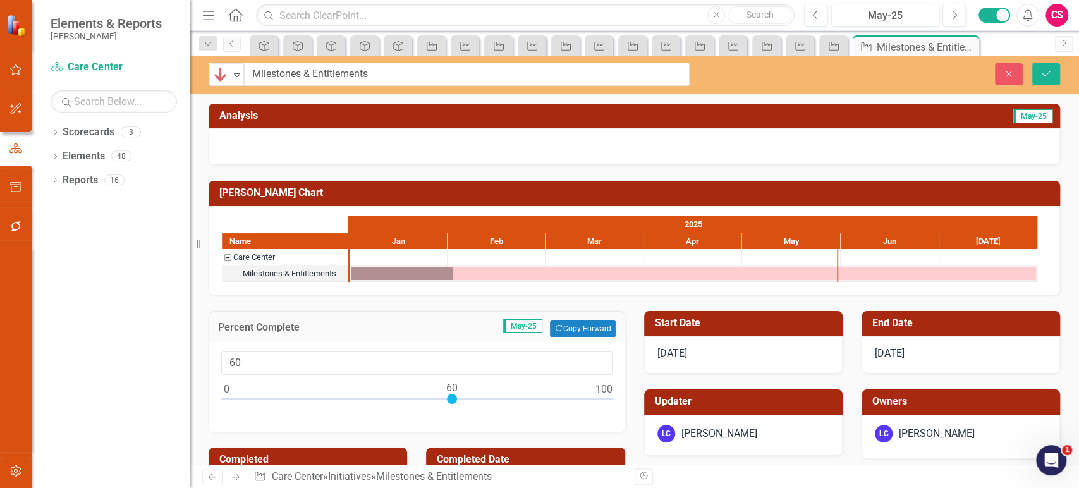
click at [219, 82] on div "Behind" at bounding box center [221, 75] width 19 height 18
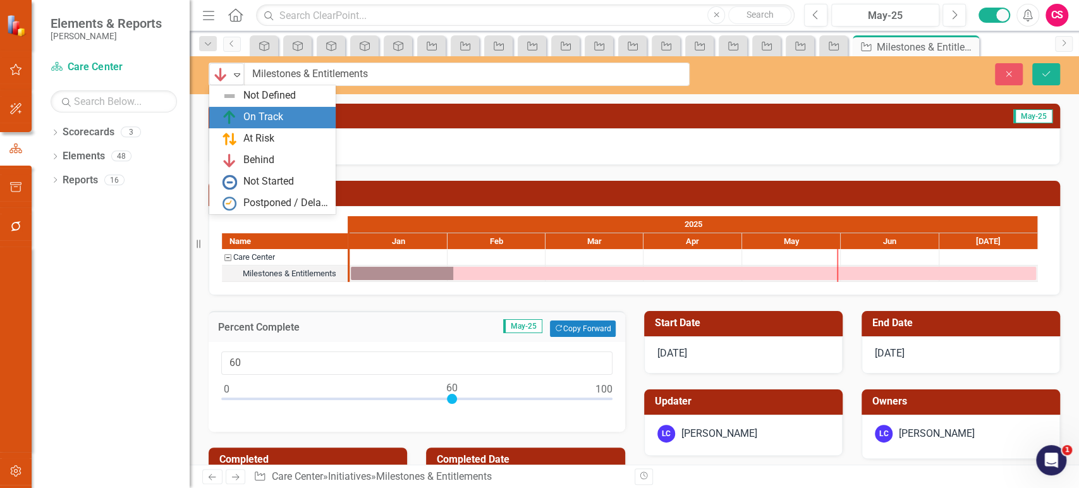
click at [246, 124] on div "On Track" at bounding box center [263, 117] width 40 height 15
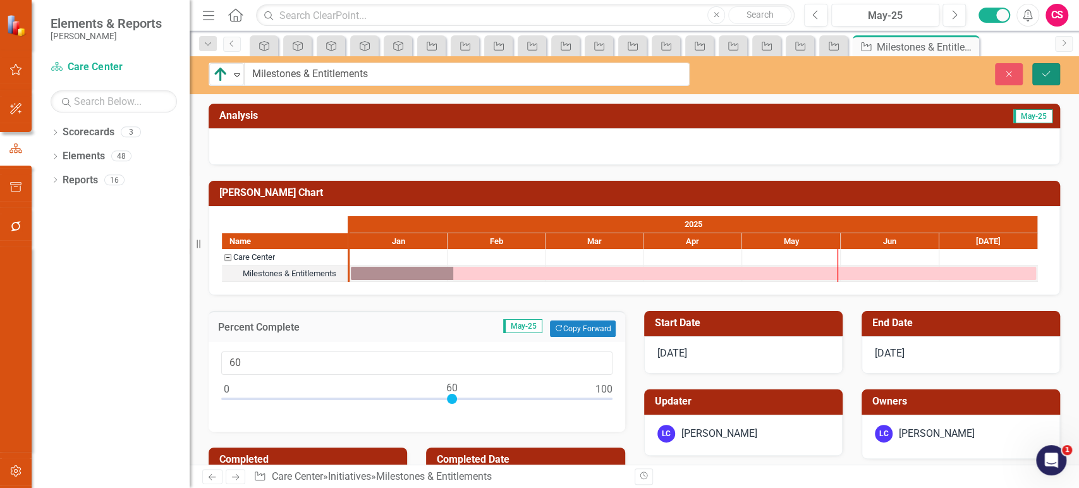
click at [1044, 76] on icon "Save" at bounding box center [1045, 74] width 11 height 9
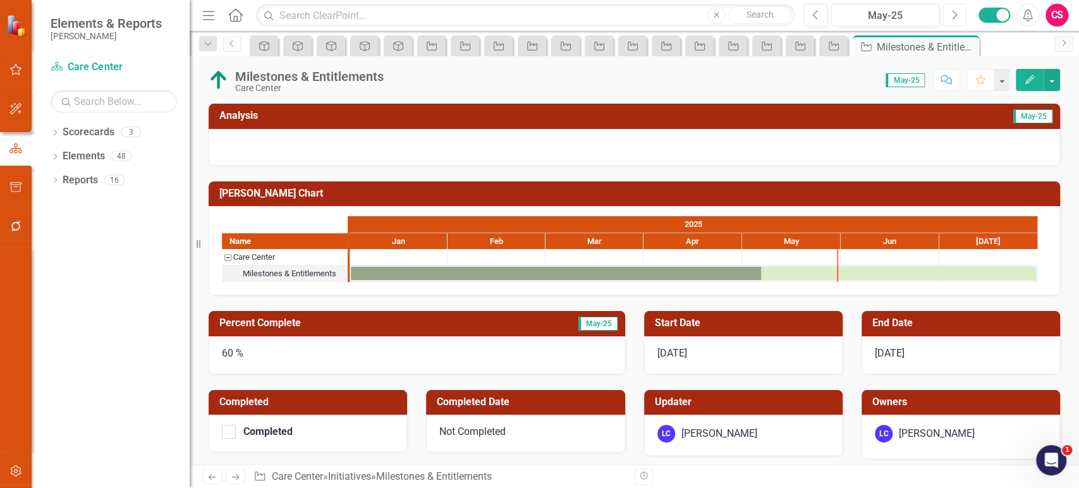
click at [957, 15] on button "Next" at bounding box center [953, 15] width 23 height 23
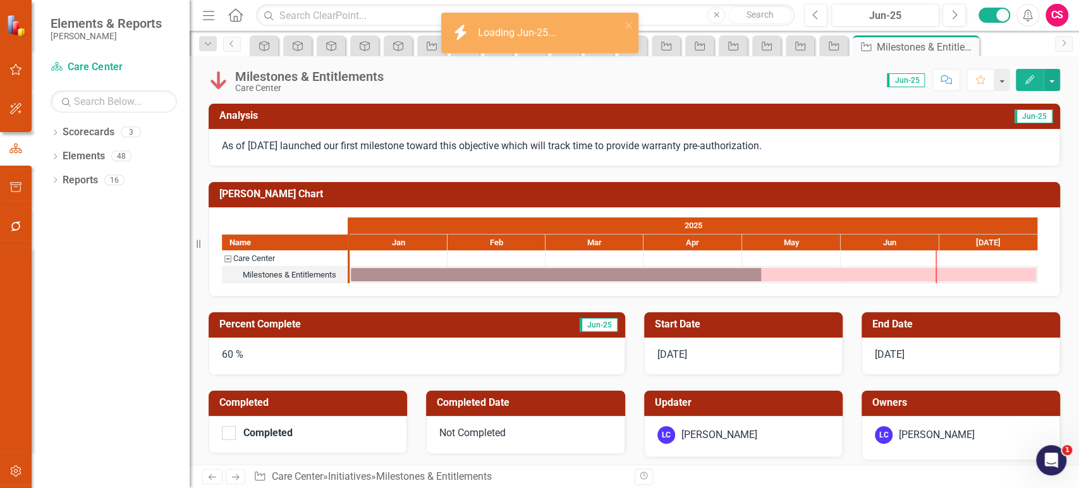
click at [461, 152] on p "As of [DATE] launched our first milestone toward this objective which will trac…" at bounding box center [634, 146] width 825 height 15
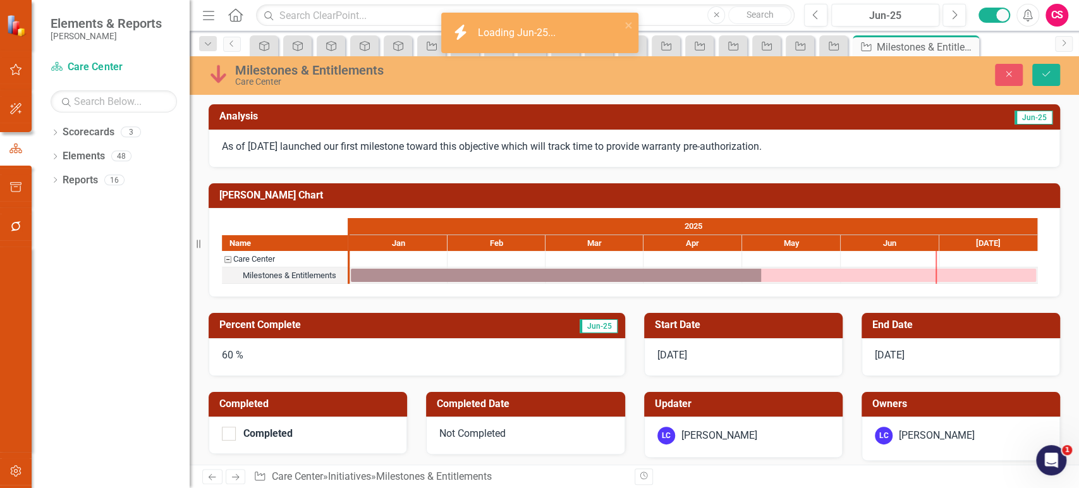
click at [413, 135] on div "As of [DATE] launched our first milestone toward this objective which will trac…" at bounding box center [634, 149] width 851 height 38
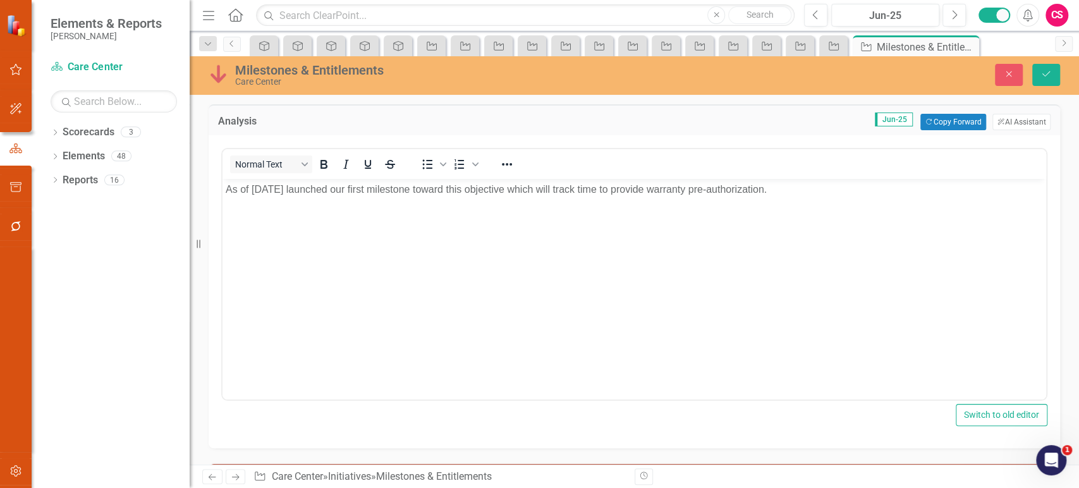
click at [410, 243] on body "As of [DATE] launched our first milestone toward this objective which will trac…" at bounding box center [633, 274] width 823 height 190
click at [225, 65] on img at bounding box center [219, 74] width 20 height 20
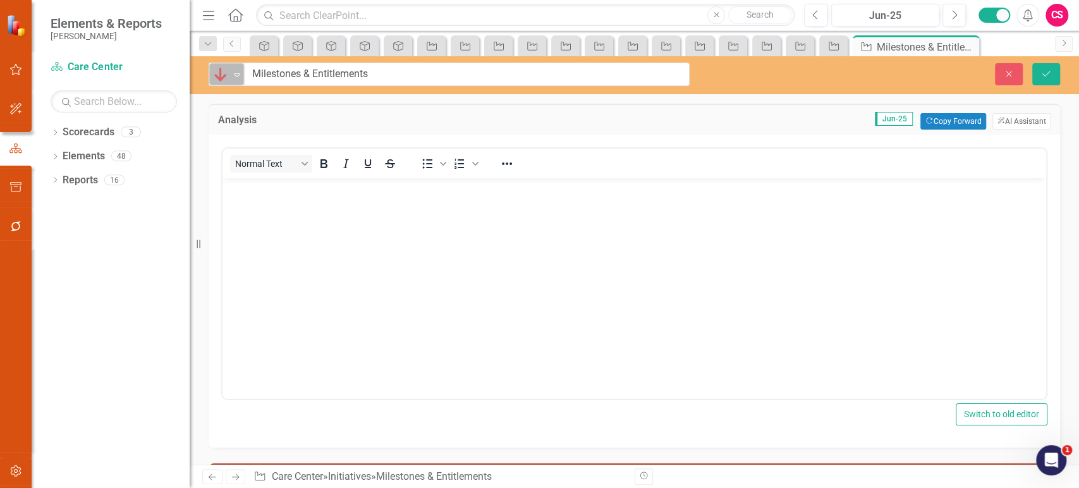
click at [223, 71] on img at bounding box center [220, 74] width 15 height 15
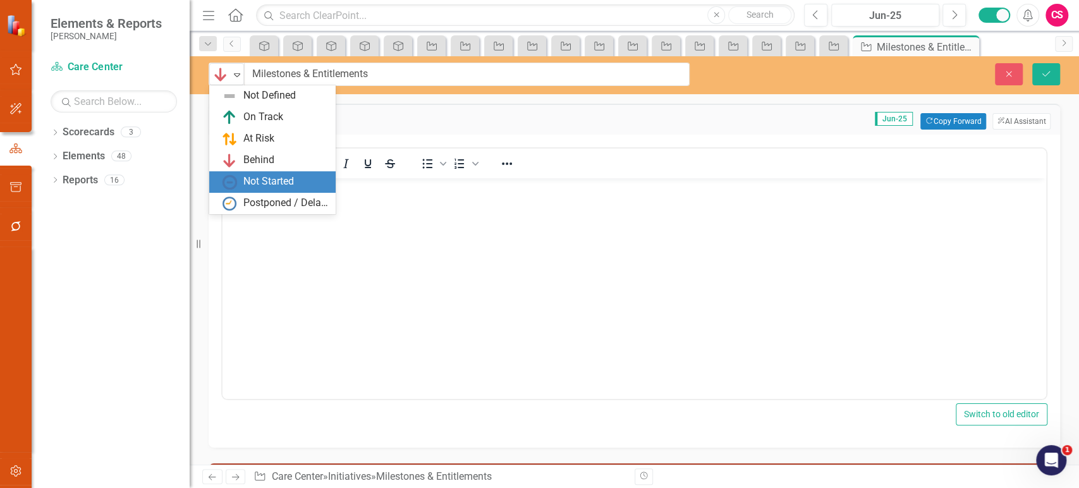
click at [255, 174] on div "Not Started" at bounding box center [268, 181] width 51 height 15
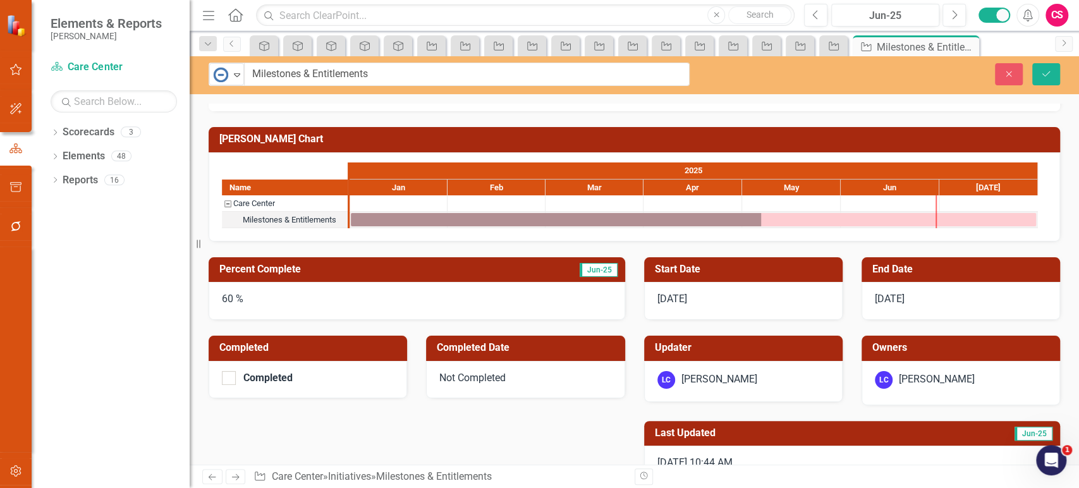
scroll to position [365, 0]
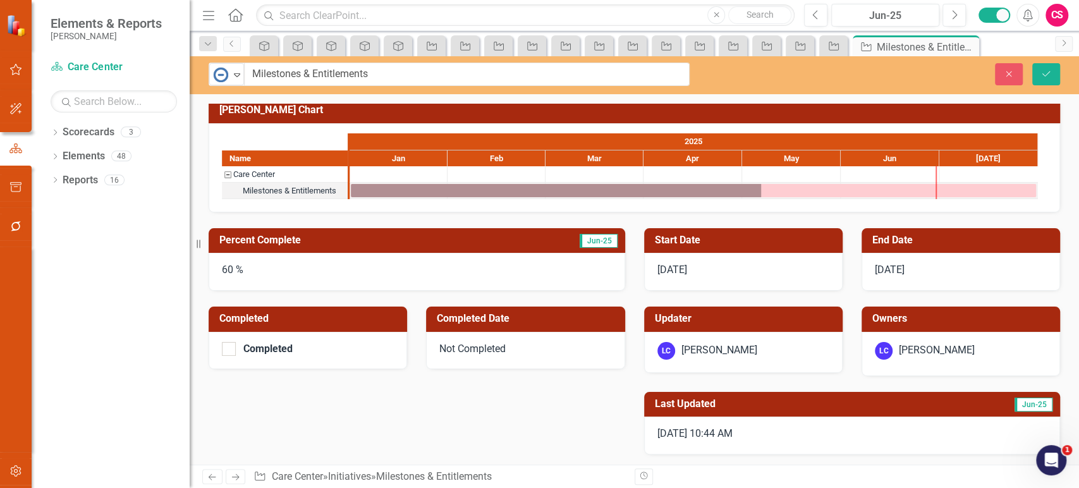
click at [286, 270] on div "60 %" at bounding box center [417, 272] width 416 height 38
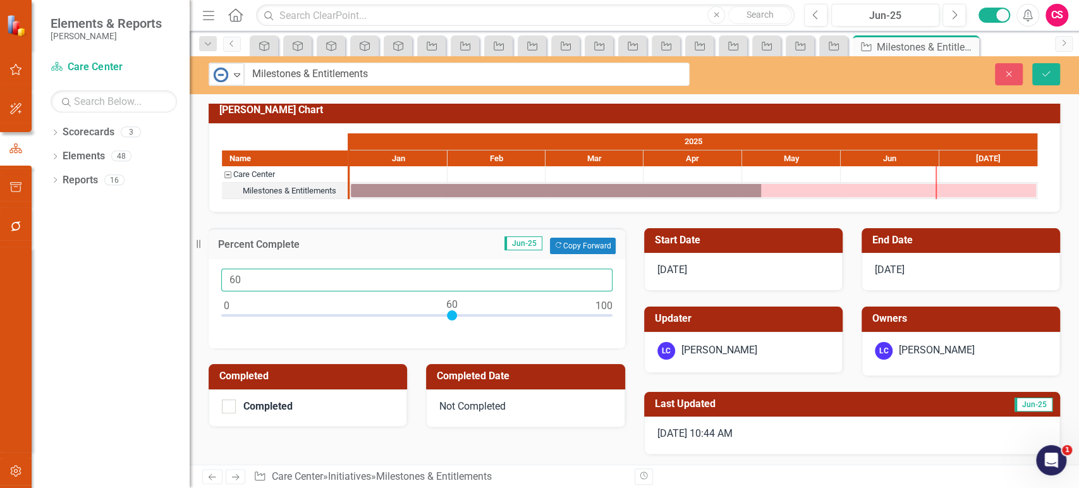
drag, startPoint x: 258, startPoint y: 274, endPoint x: 196, endPoint y: 274, distance: 62.6
click at [209, 277] on div "60" at bounding box center [417, 304] width 416 height 90
type input "0"
click at [1043, 72] on icon "Save" at bounding box center [1045, 74] width 11 height 9
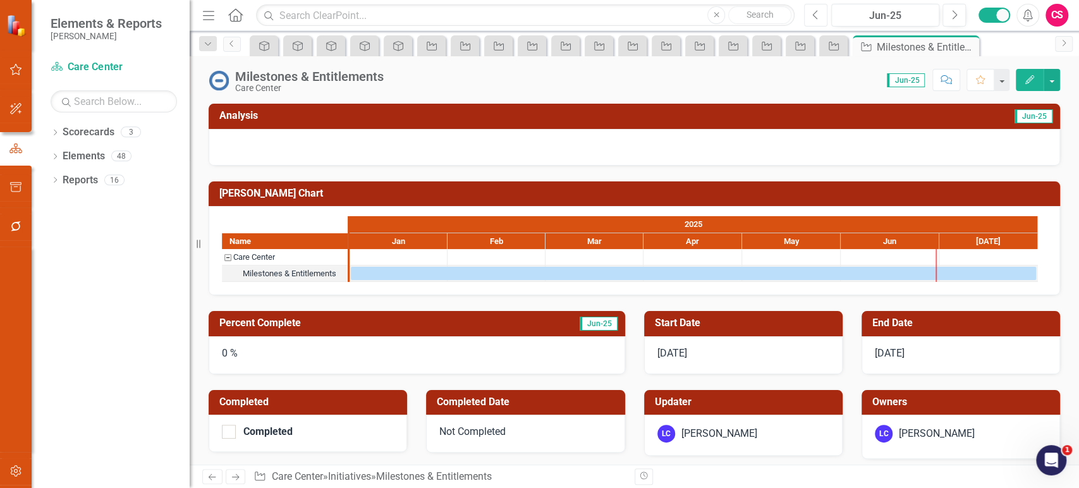
click at [813, 19] on icon "Previous" at bounding box center [815, 14] width 7 height 11
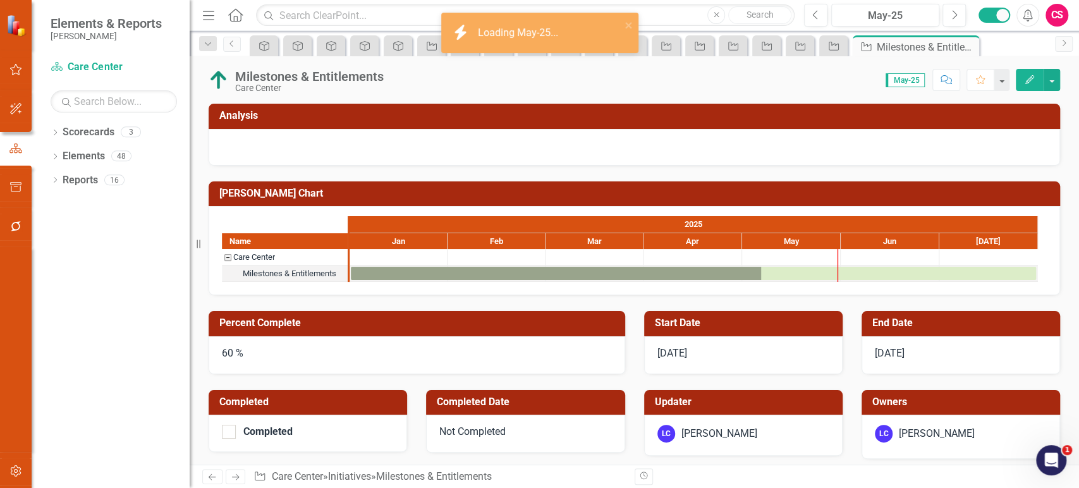
click at [301, 142] on div at bounding box center [634, 147] width 851 height 37
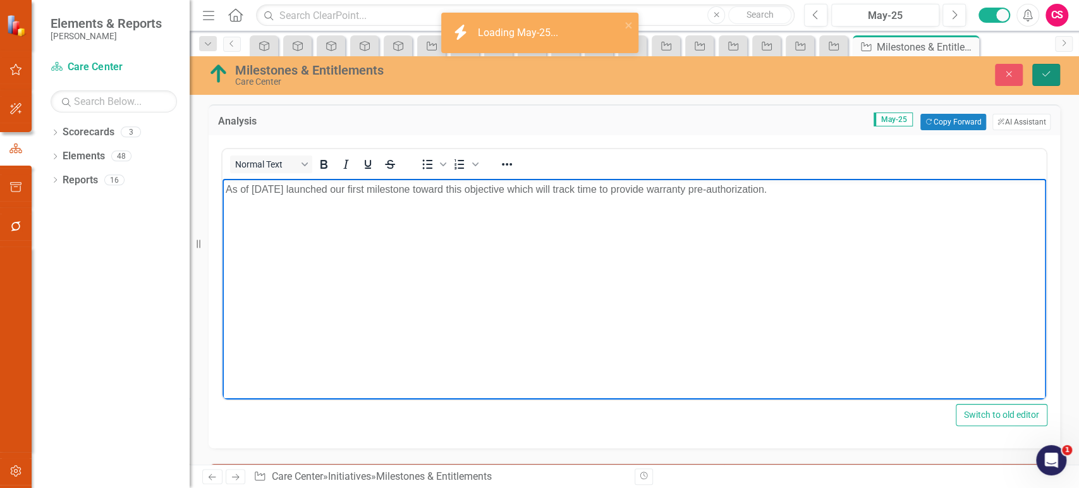
click at [1044, 75] on icon "Save" at bounding box center [1045, 74] width 11 height 9
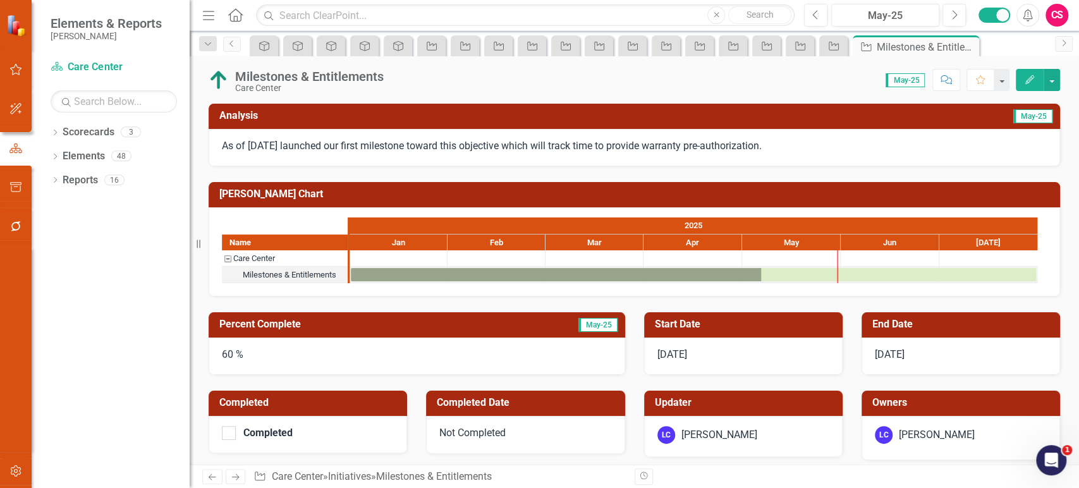
click at [232, 474] on icon "Next" at bounding box center [235, 477] width 11 height 8
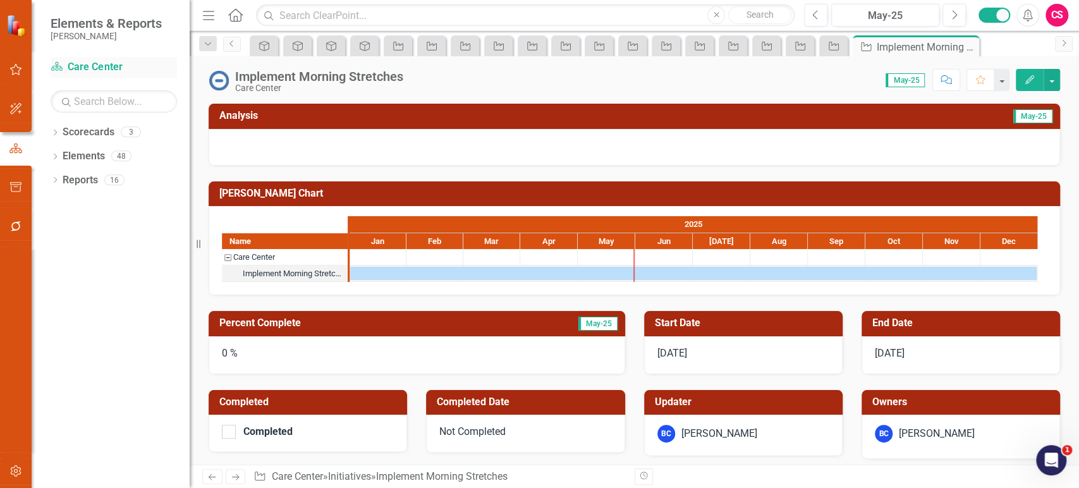
click at [78, 66] on link "Scorecard Care Center" at bounding box center [114, 67] width 126 height 15
